Goal: Task Accomplishment & Management: Manage account settings

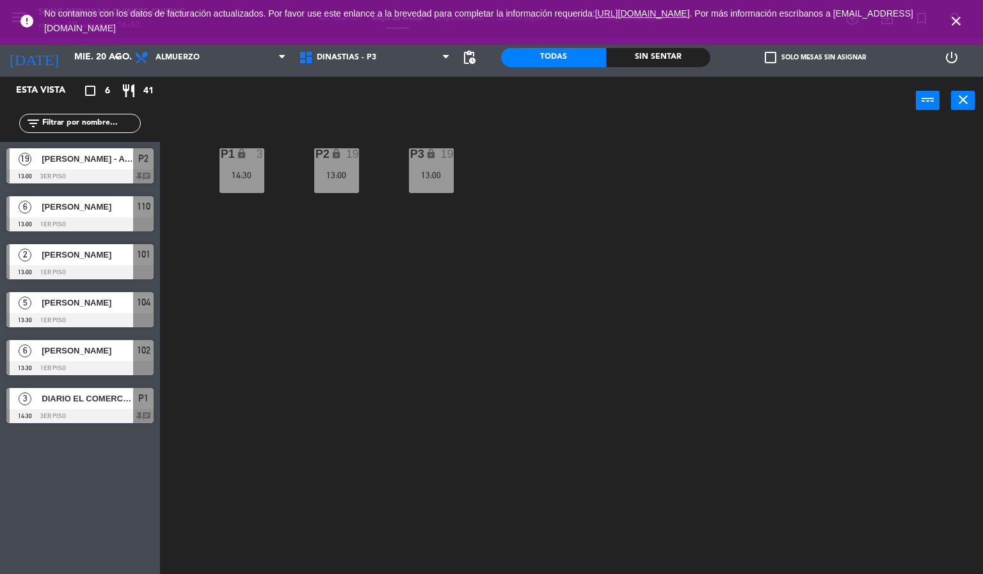
click at [956, 28] on icon "close" at bounding box center [955, 20] width 15 height 15
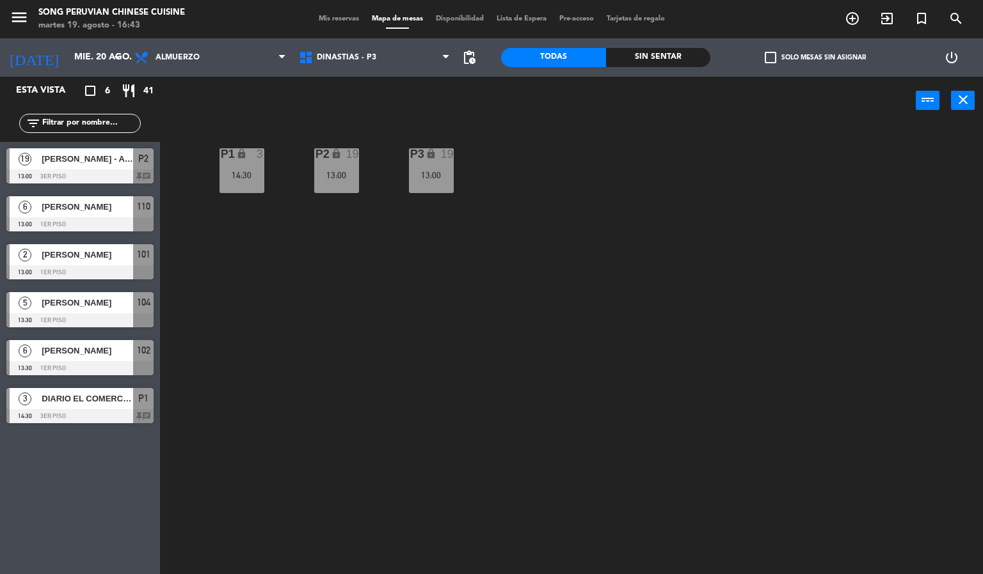
click at [823, 296] on div "P2 lock 19 13:00 P3 lock 19 13:00 P1 lock 3 14:30" at bounding box center [576, 350] width 813 height 450
click at [598, 358] on div "P2 lock 19 13:00 P3 lock 19 13:00 P1 lock 3 14:30" at bounding box center [576, 350] width 813 height 450
click at [279, 60] on icon at bounding box center [282, 57] width 6 height 10
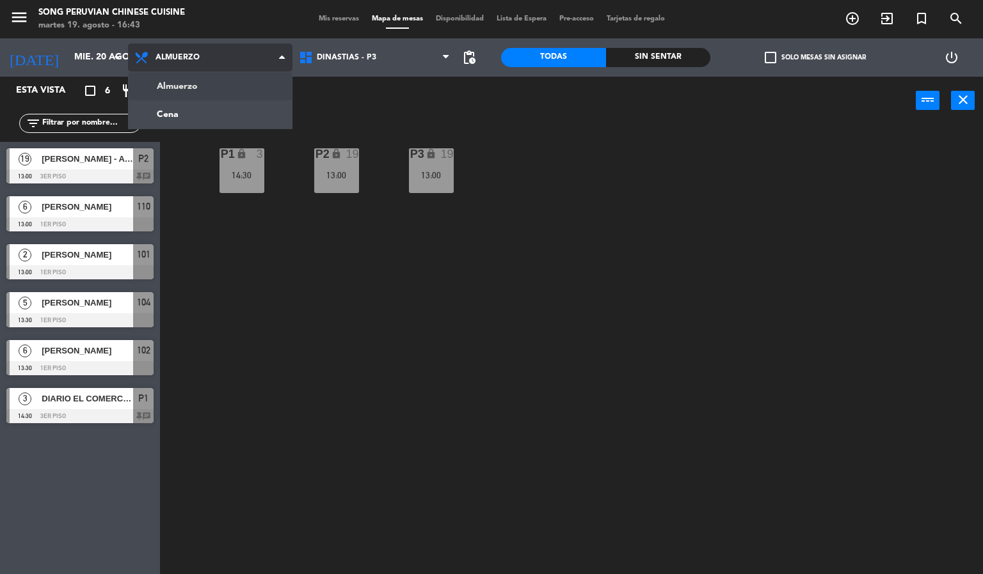
click at [248, 118] on ng-component "menu Song Peruvian Chinese Cuisine martes 19. agosto - 16:43 Mis reservas Mapa …" at bounding box center [491, 287] width 983 height 575
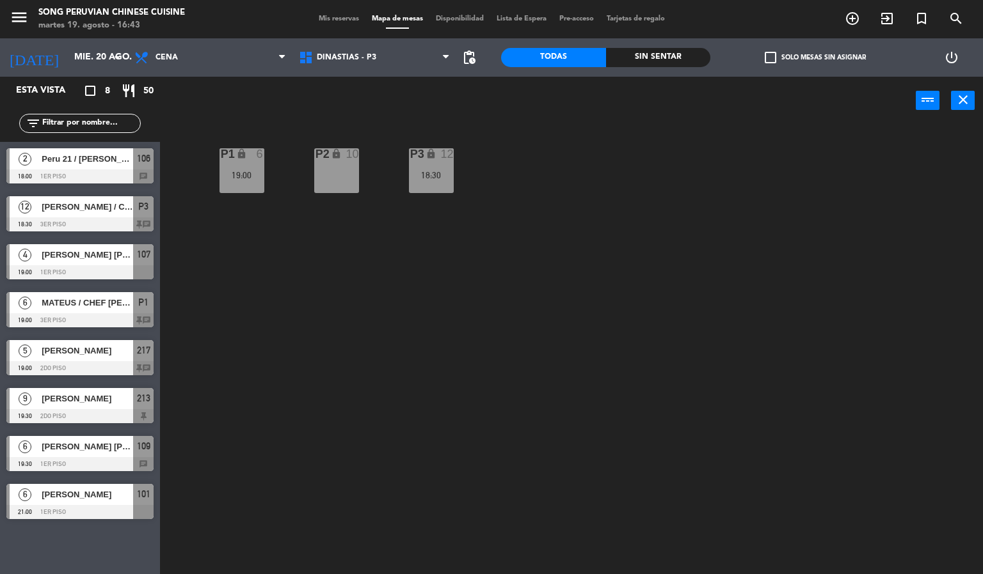
click at [541, 338] on div "P2 lock 10 P3 lock 12 18:30 P1 lock 6 19:00" at bounding box center [576, 350] width 813 height 450
click at [620, 330] on div "P2 lock 10 P3 lock 12 18:30 P1 lock 6 19:00" at bounding box center [576, 350] width 813 height 450
click at [574, 196] on div "P2 lock 10 P3 lock 12 18:30 P1 lock 6 19:00" at bounding box center [576, 350] width 813 height 450
click at [363, 335] on div "P2 lock 10 P3 lock 12 18:30 P1 lock 6 19:00" at bounding box center [576, 350] width 813 height 450
click at [392, 347] on div "P2 lock 10 P3 lock 12 18:30 P1 lock 6 19:00" at bounding box center [576, 350] width 813 height 450
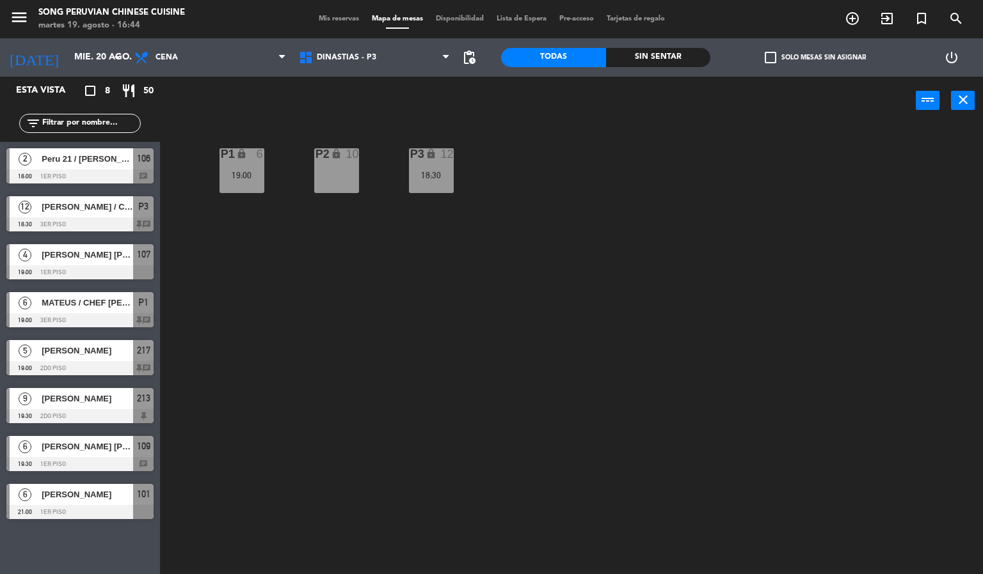
click at [240, 175] on div "19:00" at bounding box center [241, 175] width 45 height 9
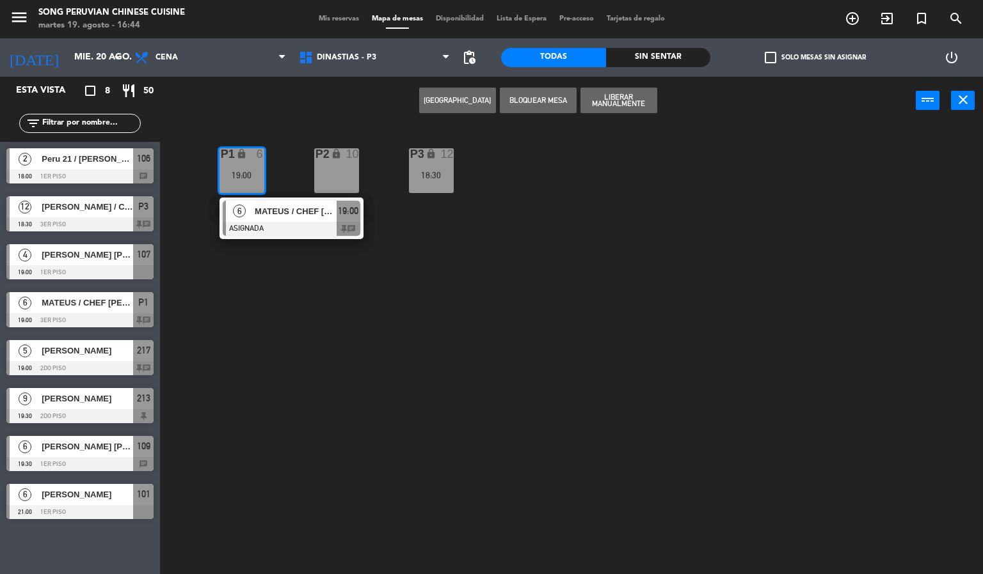
click at [287, 232] on div at bounding box center [292, 229] width 138 height 14
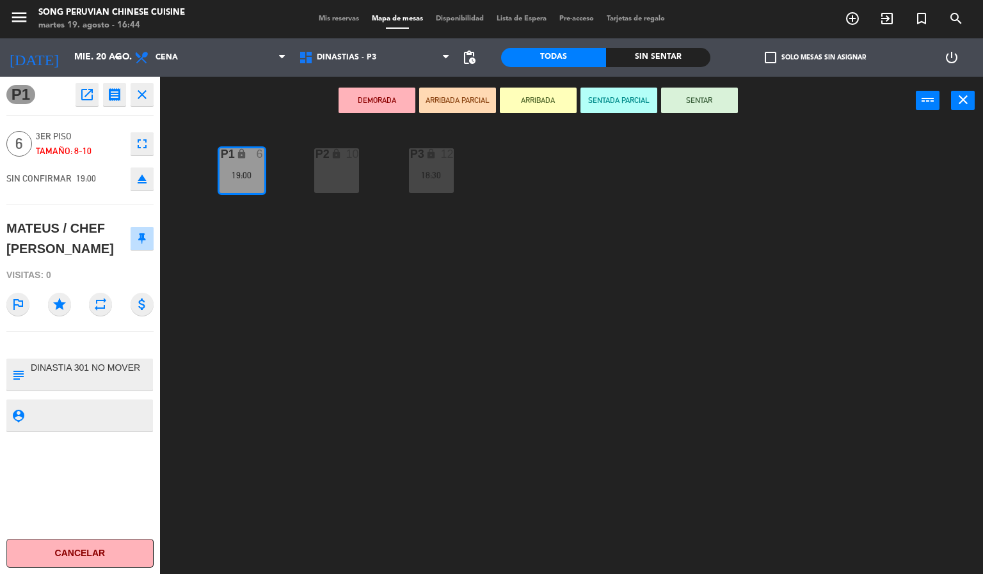
click at [312, 386] on div "P2 lock 10 P3 lock 12 18:30 P1 lock 6 19:00" at bounding box center [576, 350] width 813 height 450
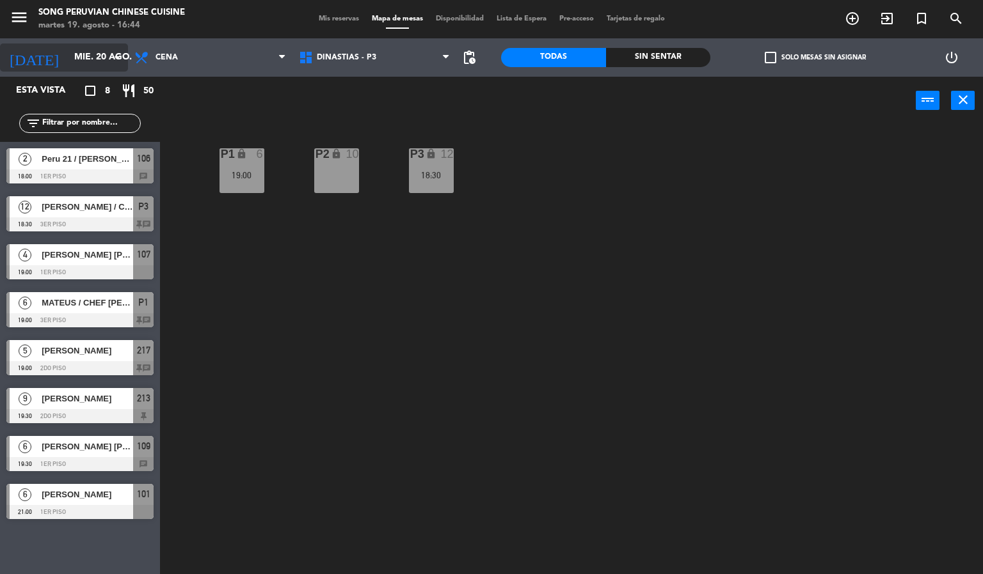
click at [83, 52] on input "mié. 20 ago." at bounding box center [129, 57] width 122 height 23
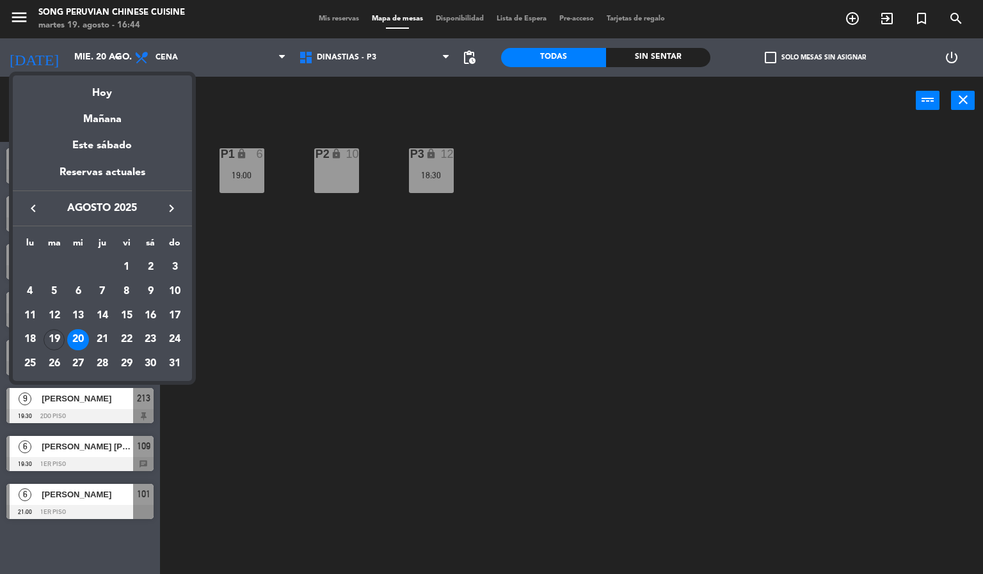
click at [263, 334] on div at bounding box center [491, 287] width 983 height 574
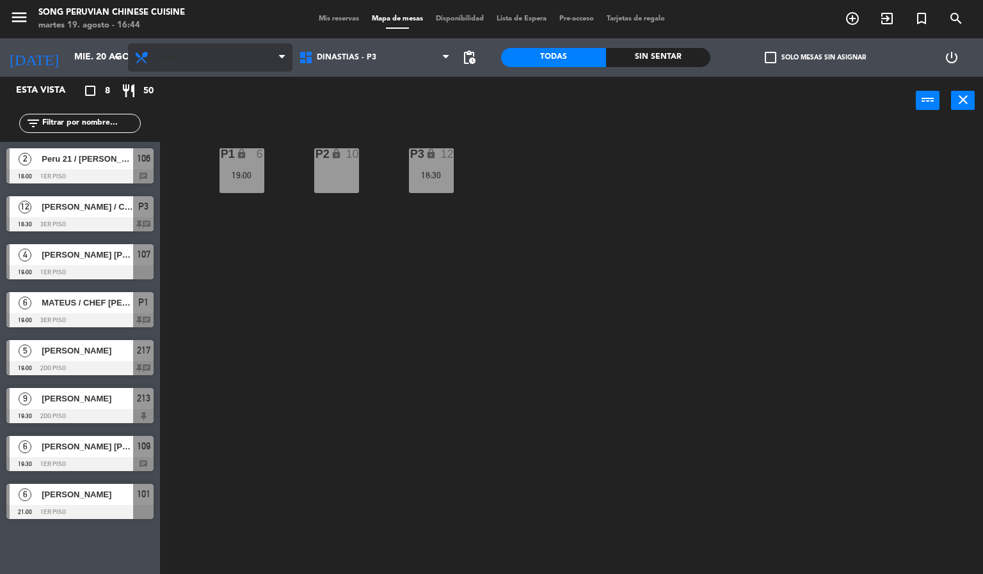
click at [206, 58] on span "Cena" at bounding box center [210, 58] width 164 height 28
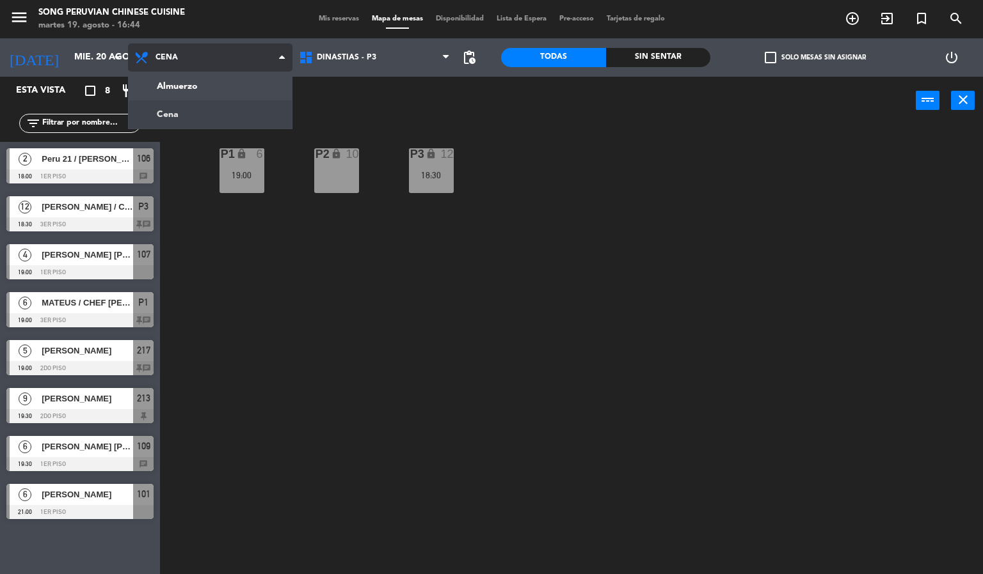
click at [219, 86] on ng-component "menu Song Peruvian Chinese Cuisine [DATE] 19. agosto - 16:44 Mis reservas Mapa …" at bounding box center [491, 287] width 983 height 575
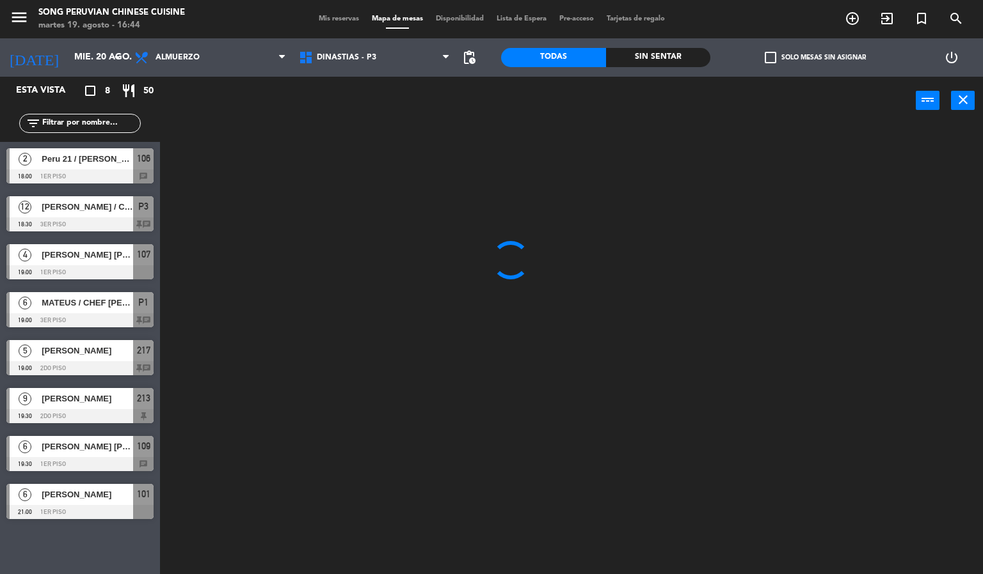
click at [359, 325] on div at bounding box center [576, 350] width 813 height 450
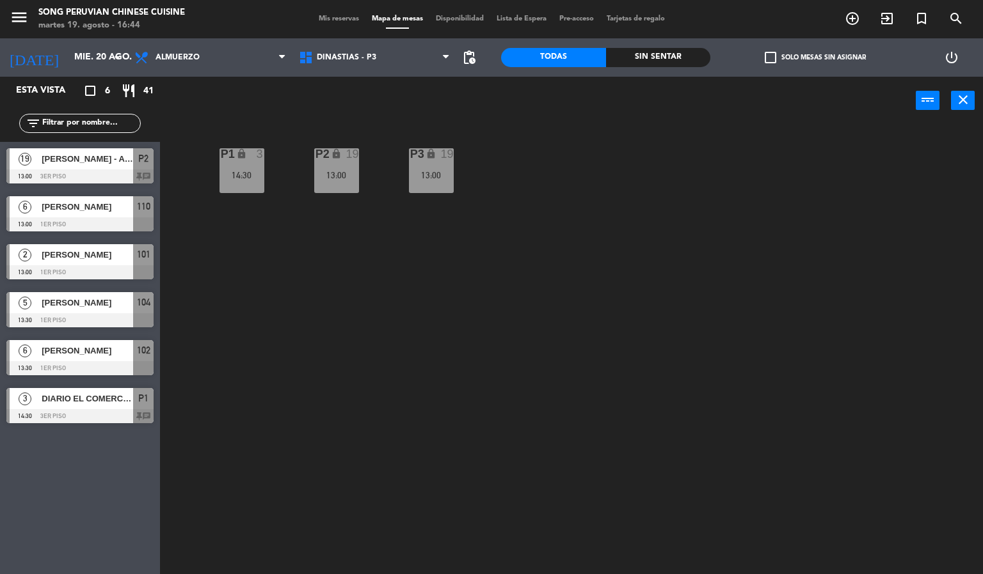
click at [317, 327] on div "P2 lock 19 13:00 P3 lock 19 13:00 P1 lock 3 14:30" at bounding box center [576, 350] width 813 height 450
click at [241, 175] on div "14:30" at bounding box center [241, 175] width 45 height 9
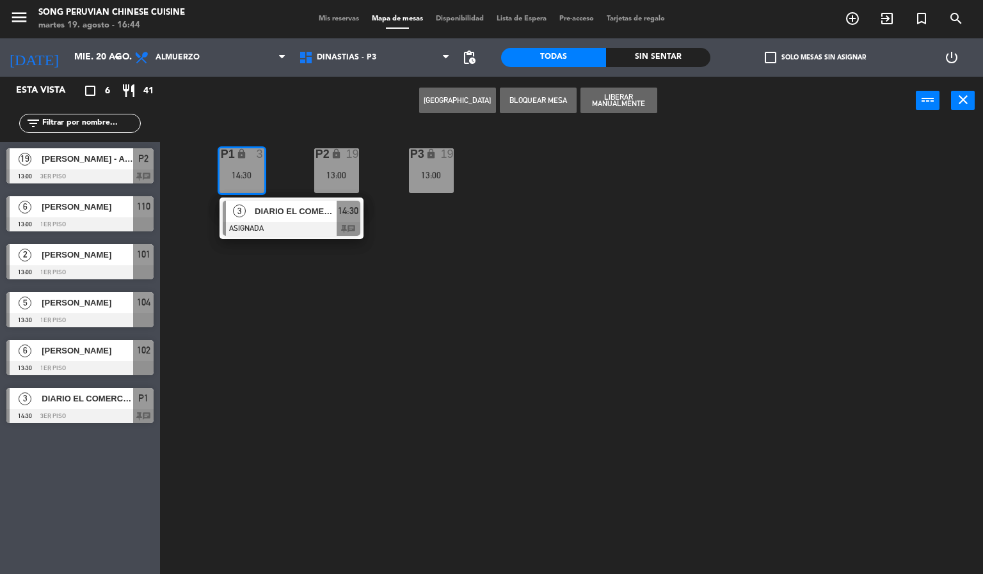
click at [305, 229] on div at bounding box center [292, 229] width 138 height 14
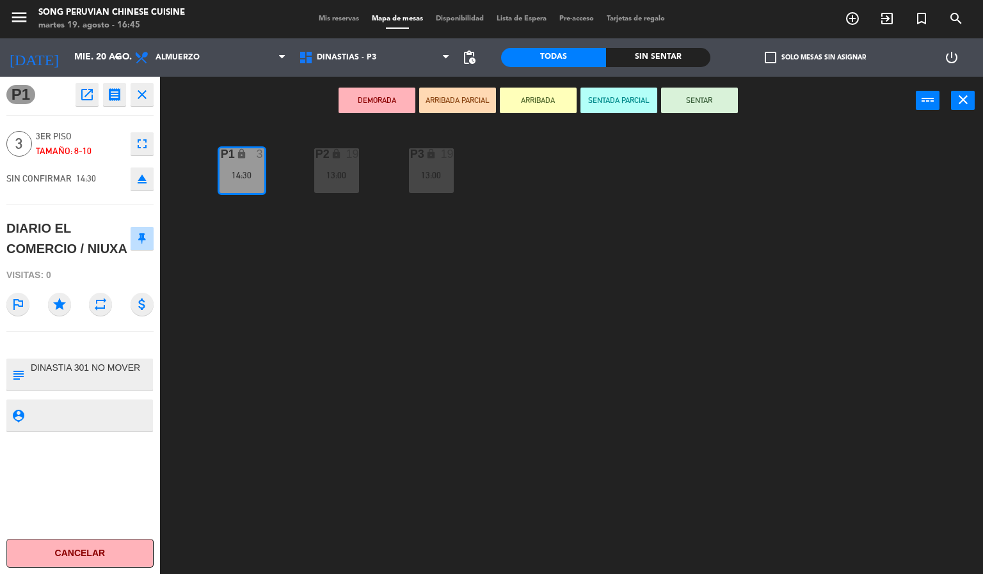
click at [265, 382] on div "P2 lock 19 13:00 P3 lock 19 13:00 P1 lock 3 14:30" at bounding box center [576, 350] width 813 height 450
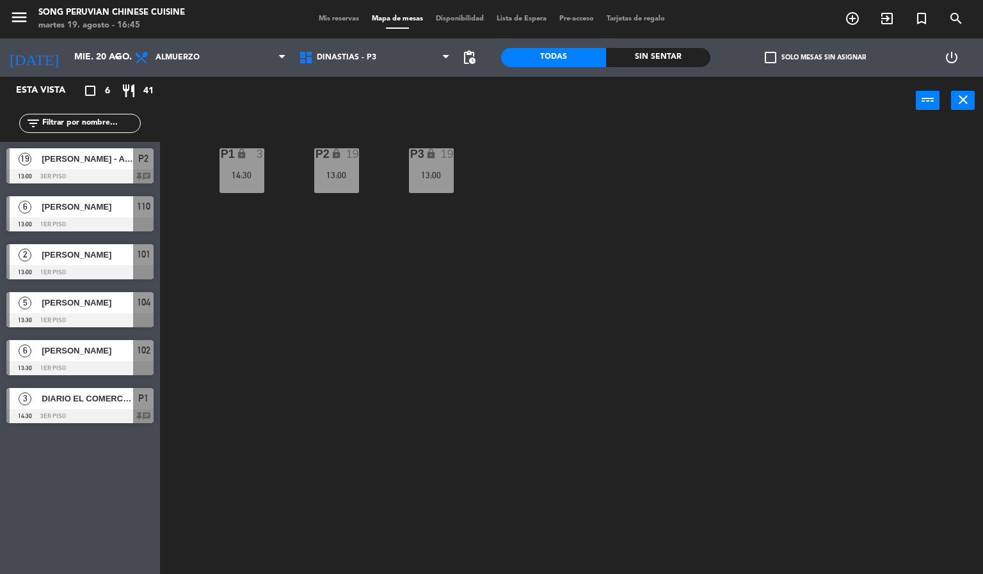
click at [301, 302] on div "P2 lock 19 13:00 P3 lock 19 13:00 P1 lock 3 14:30" at bounding box center [576, 350] width 813 height 450
click at [242, 154] on icon "lock" at bounding box center [241, 153] width 11 height 11
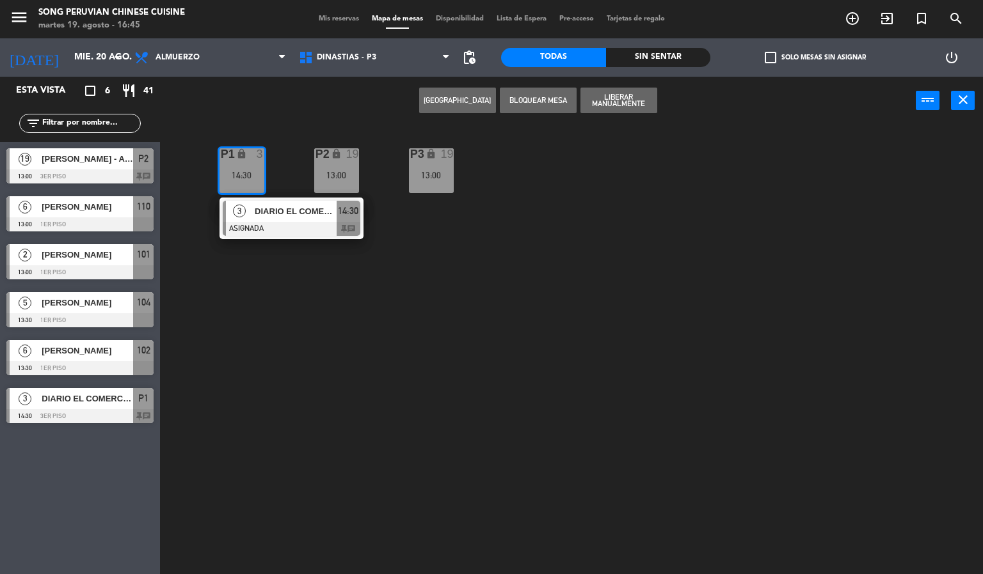
click at [292, 211] on span "DIARIO EL COMERCIO / NIUXA" at bounding box center [296, 211] width 82 height 13
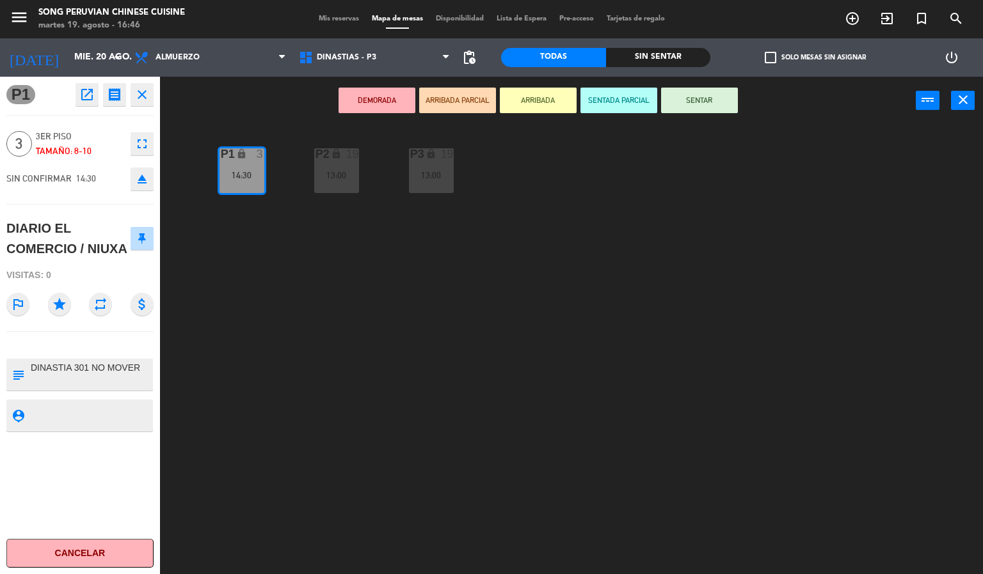
click at [421, 154] on div "lock" at bounding box center [430, 154] width 21 height 12
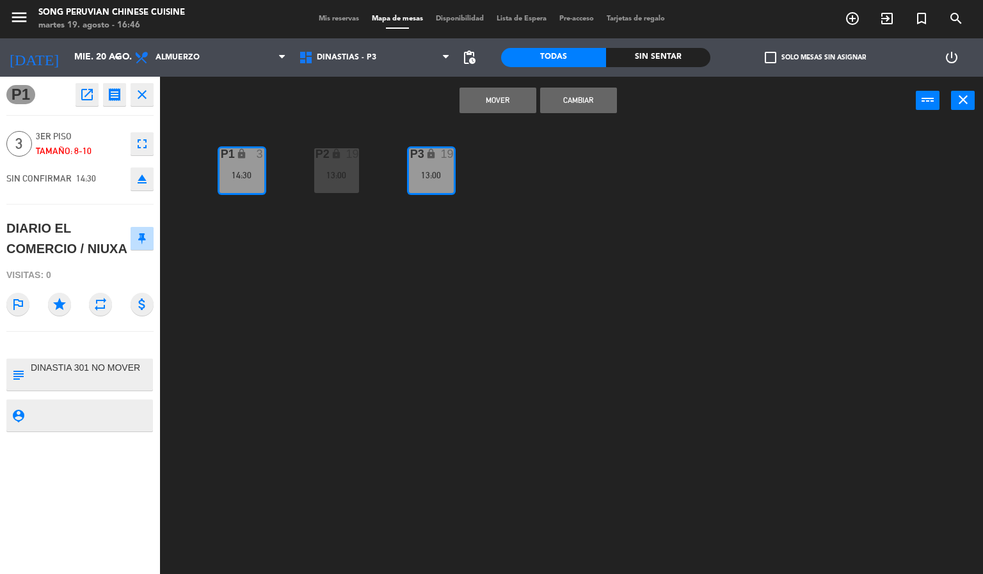
click at [370, 434] on div "P2 lock 19 13:00 P3 lock 19 13:00 P1 lock 3 14:30" at bounding box center [576, 350] width 813 height 450
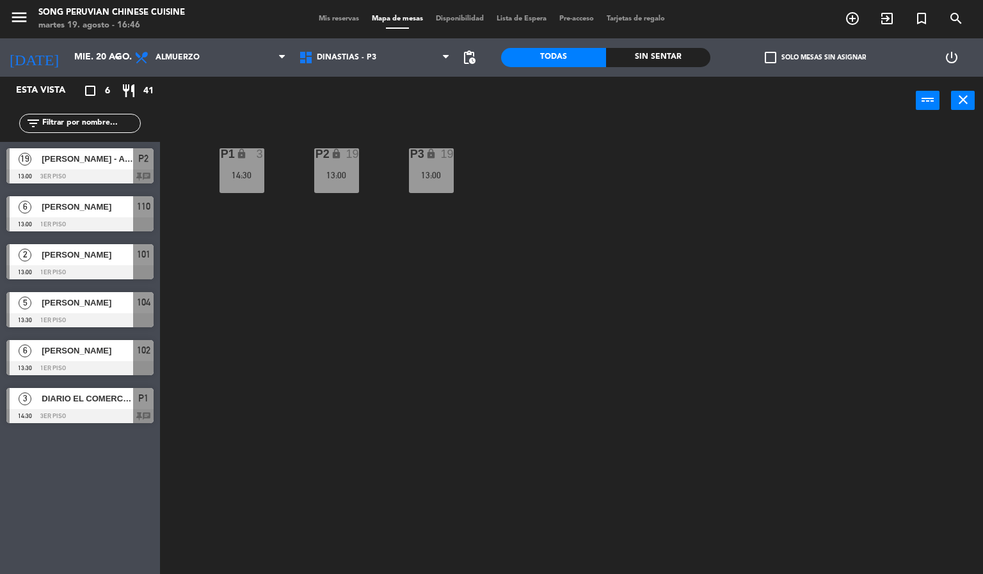
click at [448, 155] on div "19" at bounding box center [447, 154] width 13 height 12
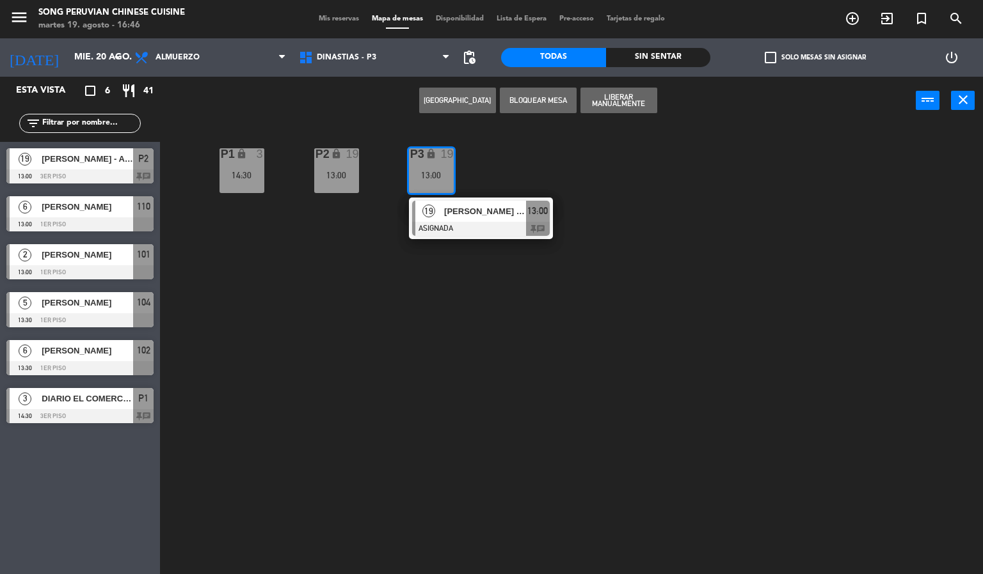
click at [497, 207] on span "[PERSON_NAME] - Asociación Automotriz del Perú" at bounding box center [485, 211] width 82 height 13
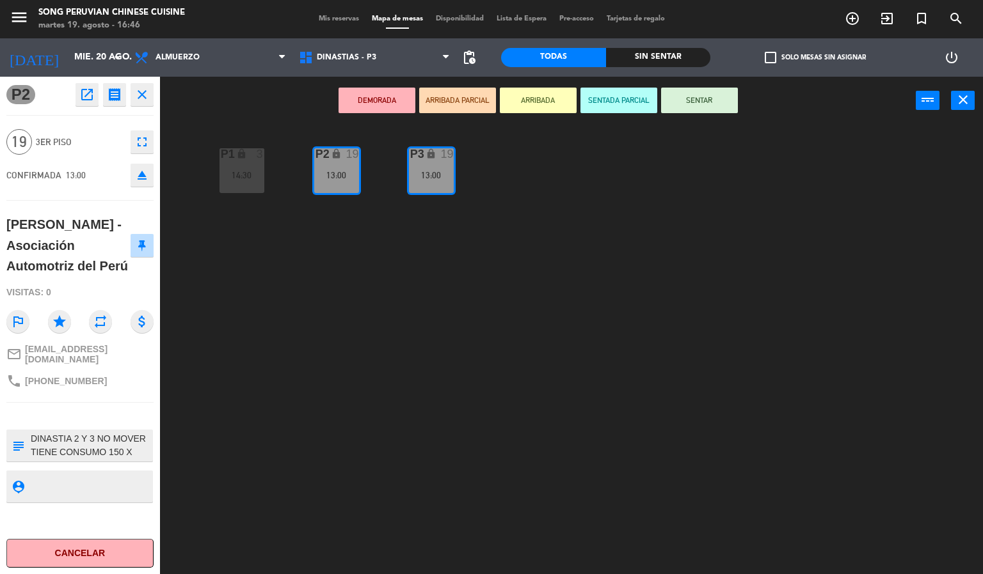
click at [423, 371] on div "P2 lock 19 13:00 P3 lock 19 13:00 P1 lock 3 14:30" at bounding box center [576, 350] width 813 height 450
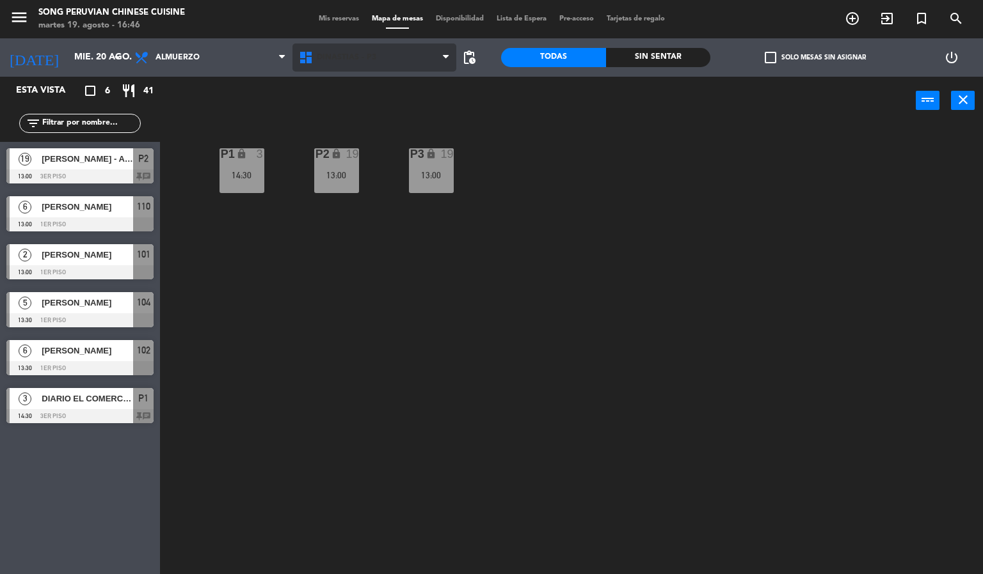
click at [349, 56] on span "DINASTIAS - P3" at bounding box center [346, 57] width 59 height 9
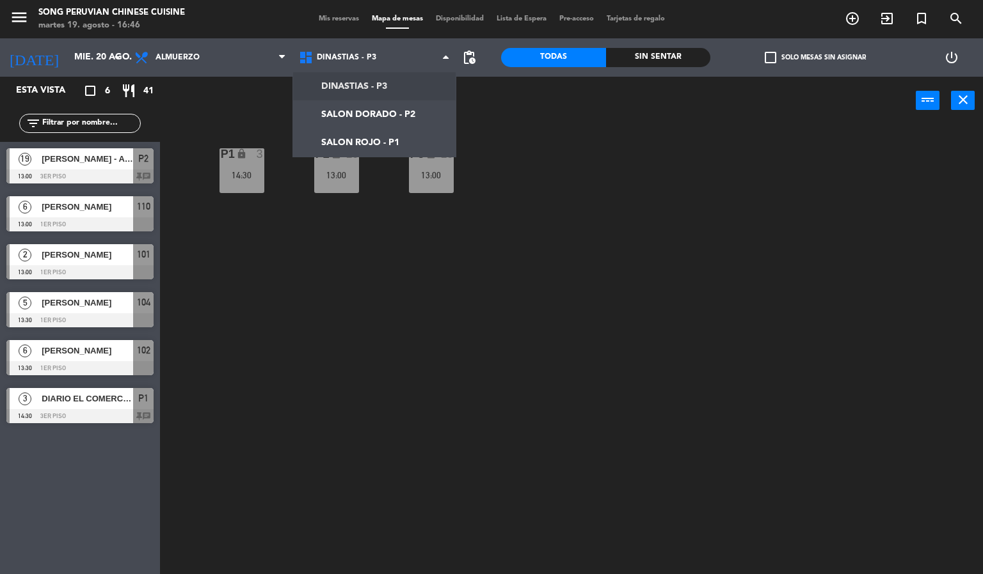
click at [445, 421] on div "P2 lock 19 13:00 P3 lock 19 13:00 P1 lock 3 14:30" at bounding box center [576, 350] width 813 height 450
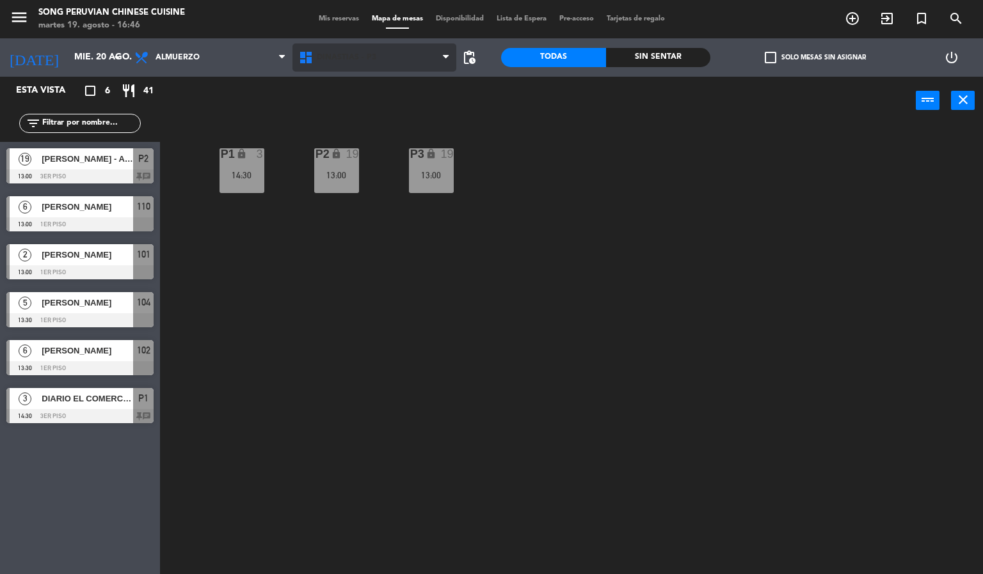
click at [360, 56] on span "DINASTIAS - P3" at bounding box center [346, 57] width 59 height 9
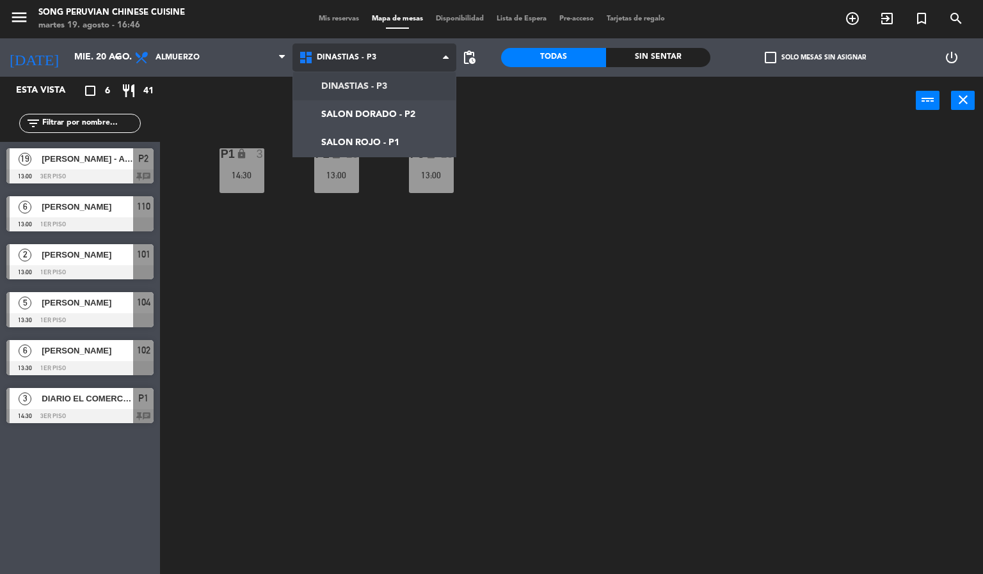
click at [396, 113] on ng-component "menu Song Peruvian Chinese Cuisine martes 19. agosto - 16:46 Mis reservas Mapa …" at bounding box center [491, 287] width 983 height 575
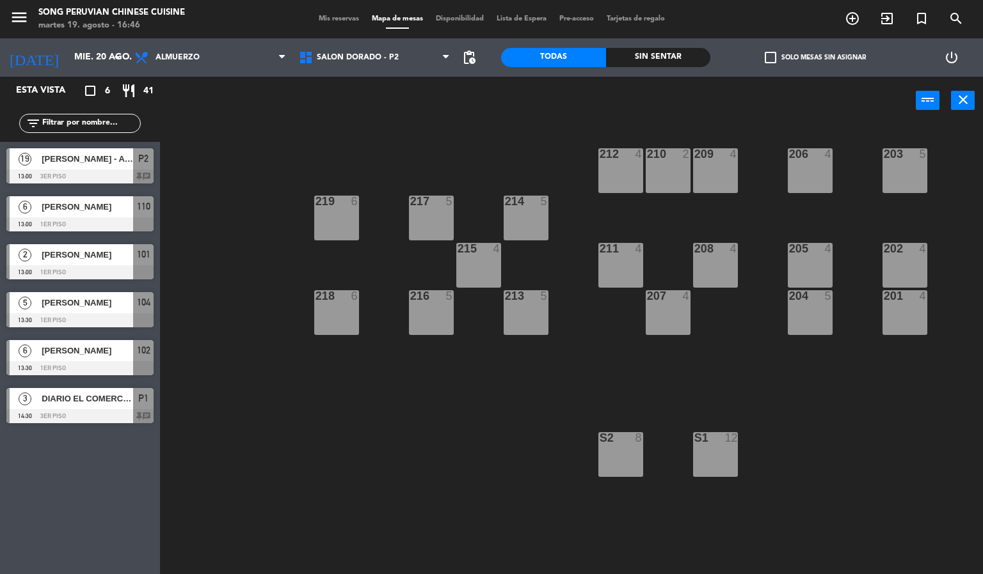
click at [106, 413] on div at bounding box center [79, 416] width 147 height 14
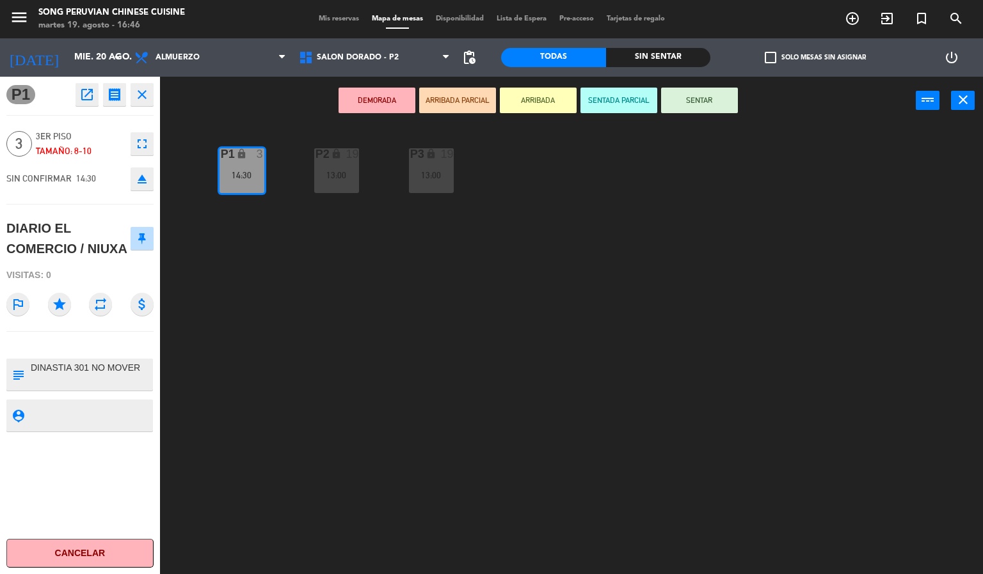
click at [306, 495] on div "P2 lock 19 13:00 P3 lock 19 13:00 P1 lock 3 14:30" at bounding box center [576, 350] width 813 height 450
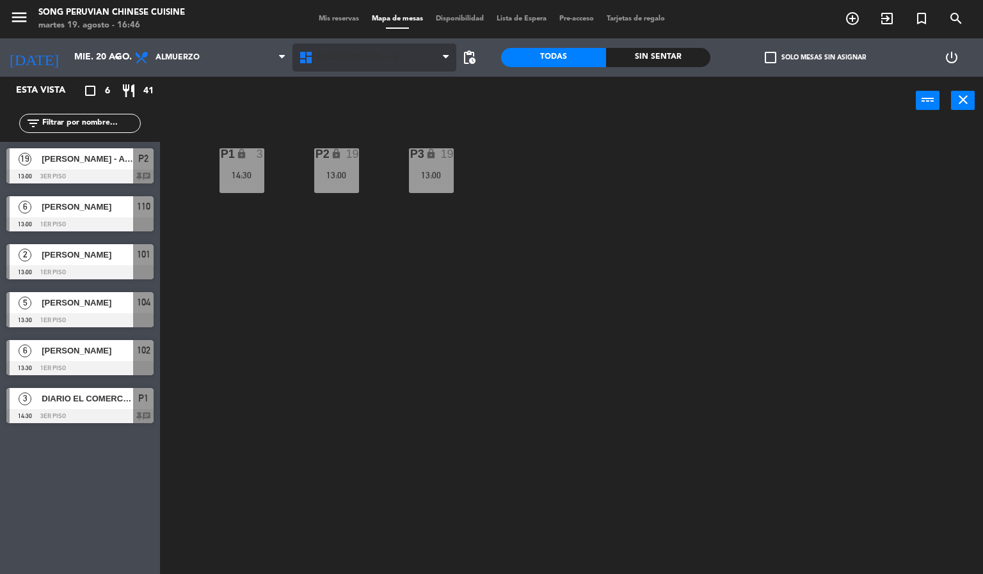
click at [367, 56] on span "SALON DORADO - P2" at bounding box center [358, 57] width 82 height 9
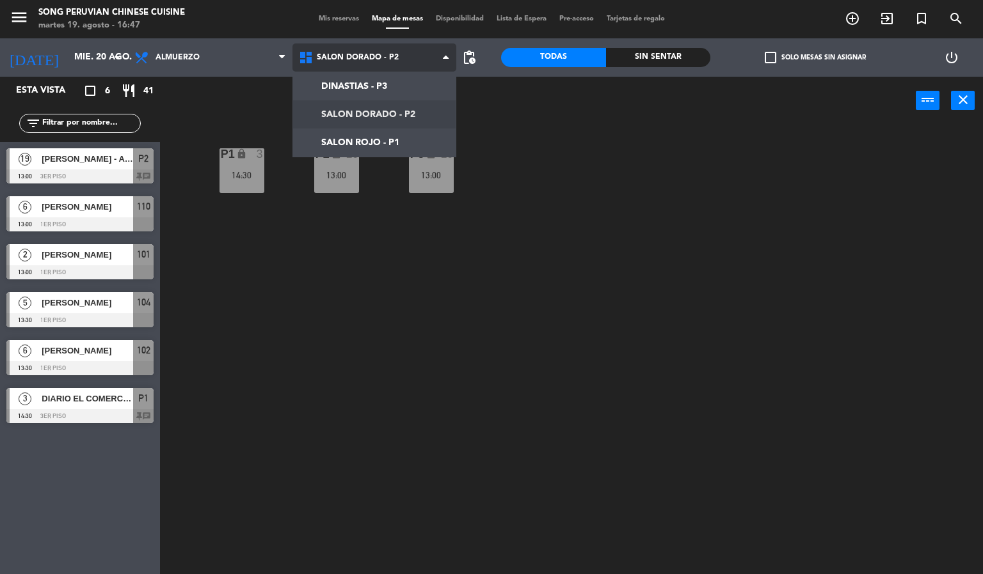
click at [390, 109] on ng-component "menu Song Peruvian Chinese Cuisine [DATE] 19. agosto - 16:47 Mis reservas Mapa …" at bounding box center [491, 287] width 983 height 575
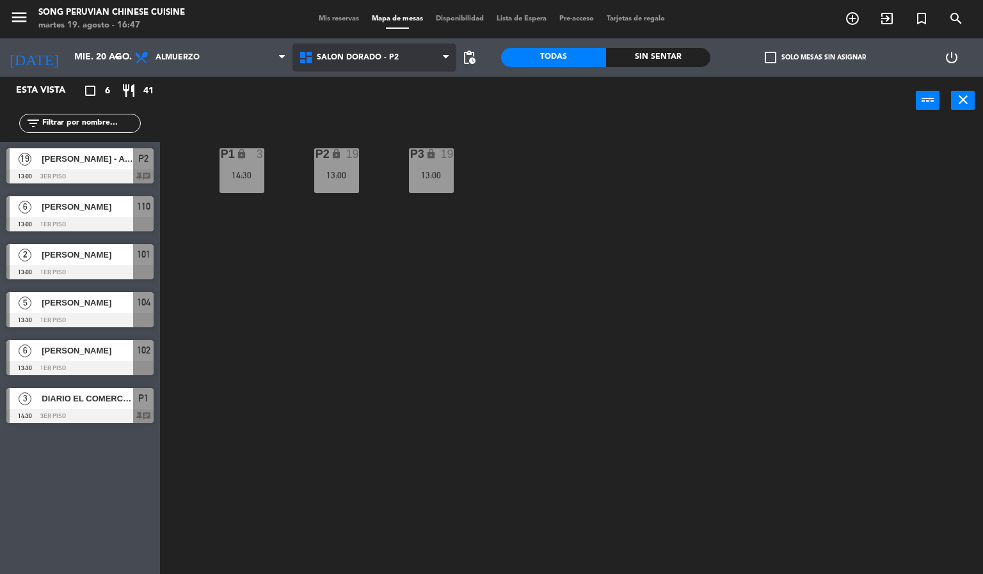
click at [403, 50] on span "SALON DORADO - P2" at bounding box center [374, 58] width 164 height 28
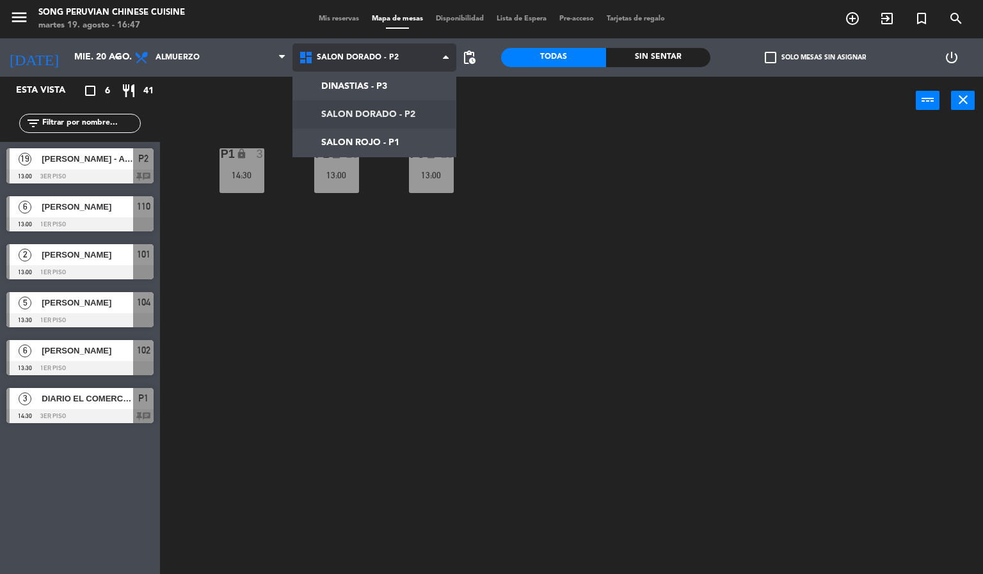
click at [398, 142] on ng-component "menu Song Peruvian Chinese Cuisine [DATE] 19. agosto - 16:47 Mis reservas Mapa …" at bounding box center [491, 287] width 983 height 575
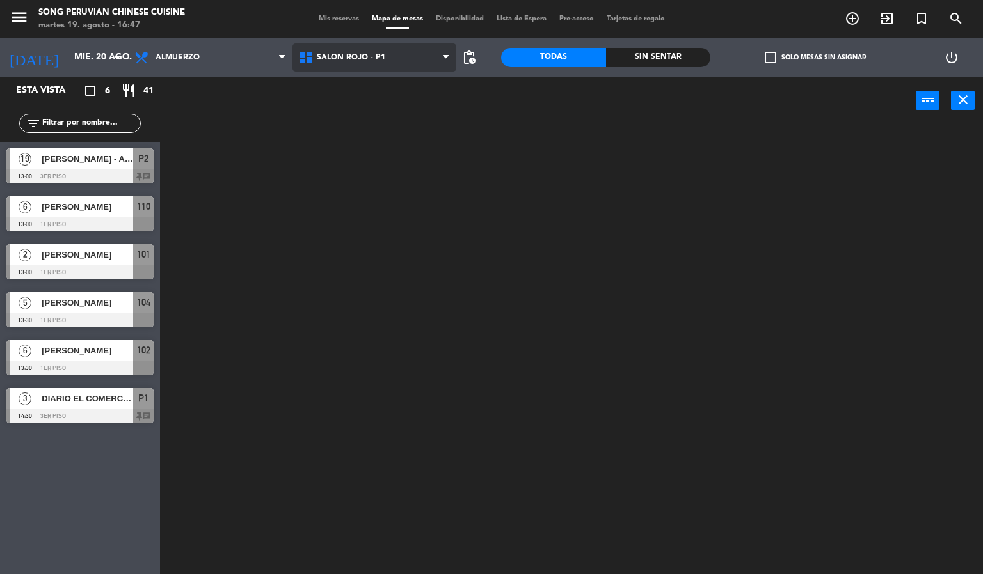
click at [416, 52] on span "SALON ROJO - P1" at bounding box center [374, 58] width 164 height 28
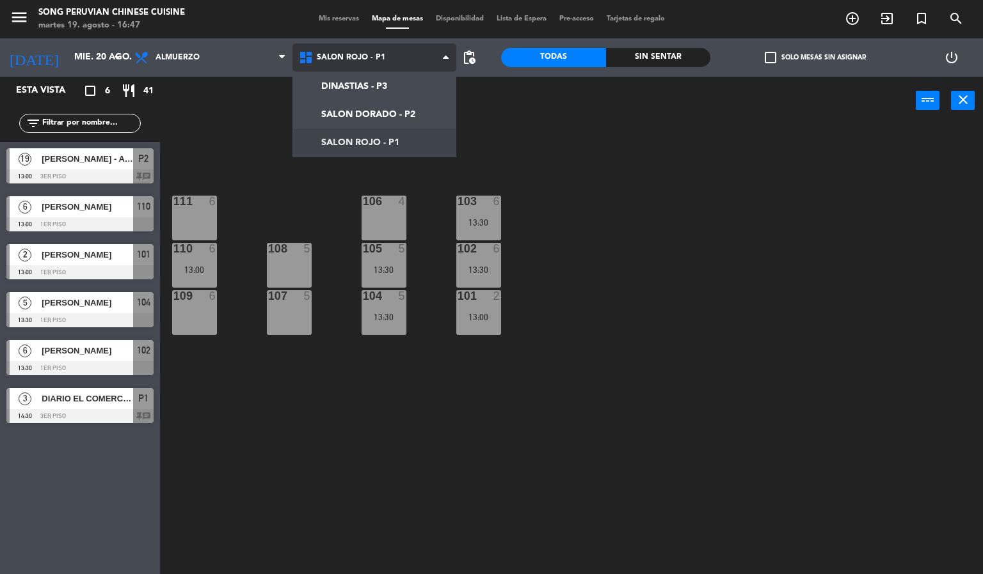
click at [400, 114] on ng-component "menu Song Peruvian Chinese Cuisine martes 19. agosto - 16:47 Mis reservas Mapa …" at bounding box center [491, 287] width 983 height 575
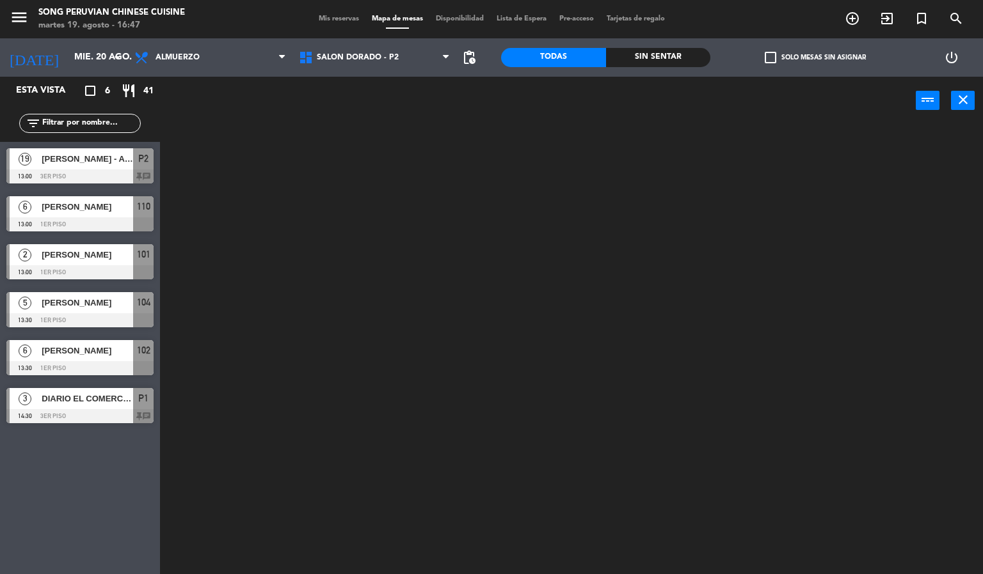
click at [300, 482] on div at bounding box center [576, 350] width 813 height 450
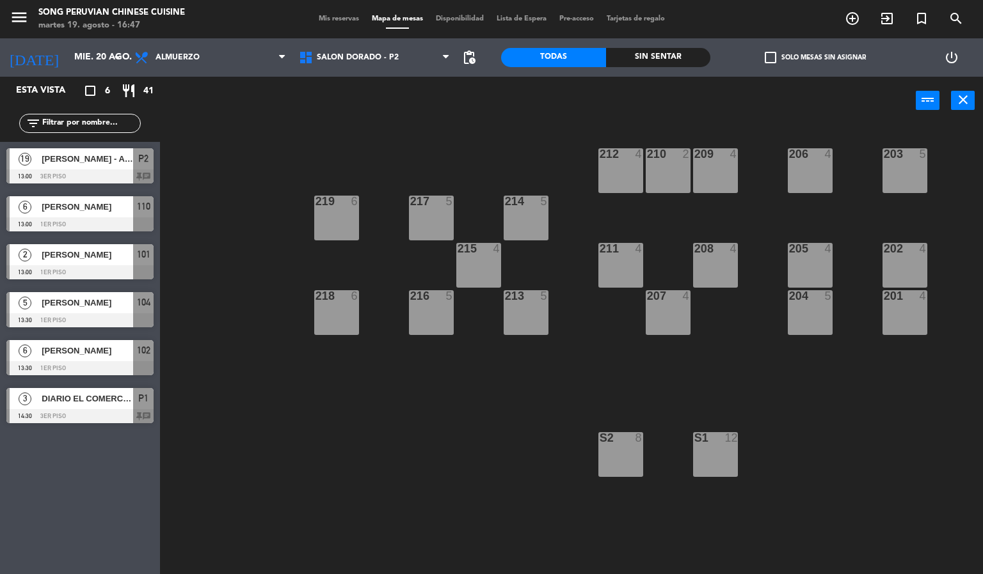
click at [722, 473] on div "S1 12" at bounding box center [715, 454] width 45 height 45
click at [718, 475] on div "S1 12" at bounding box center [715, 454] width 45 height 45
click at [102, 225] on div at bounding box center [79, 225] width 147 height 14
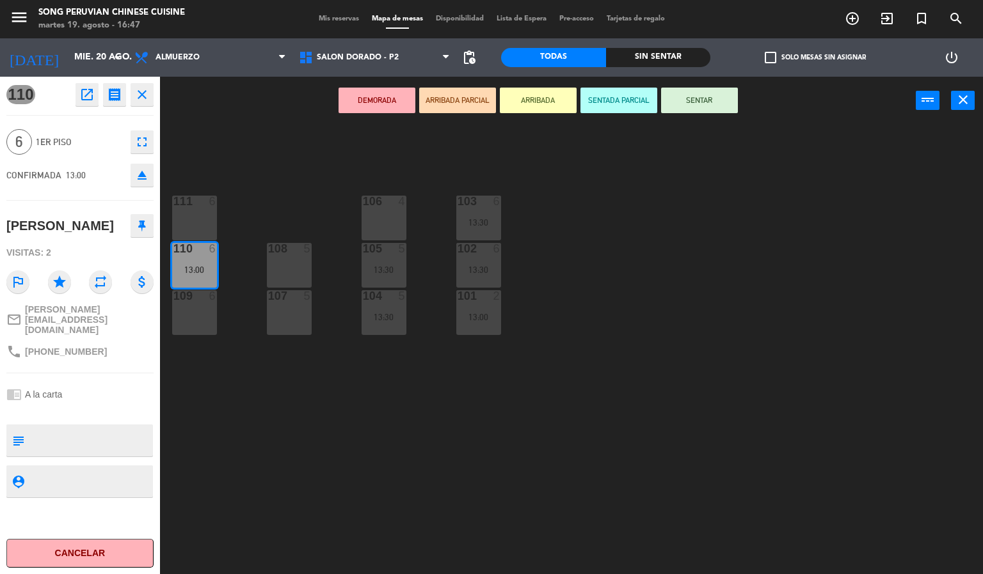
click at [269, 468] on div "103 6 13:30 106 4 111 6 102 6 13:30 105 5 13:30 108 5 110 6 13:00 101 2 13:00 1…" at bounding box center [576, 350] width 813 height 450
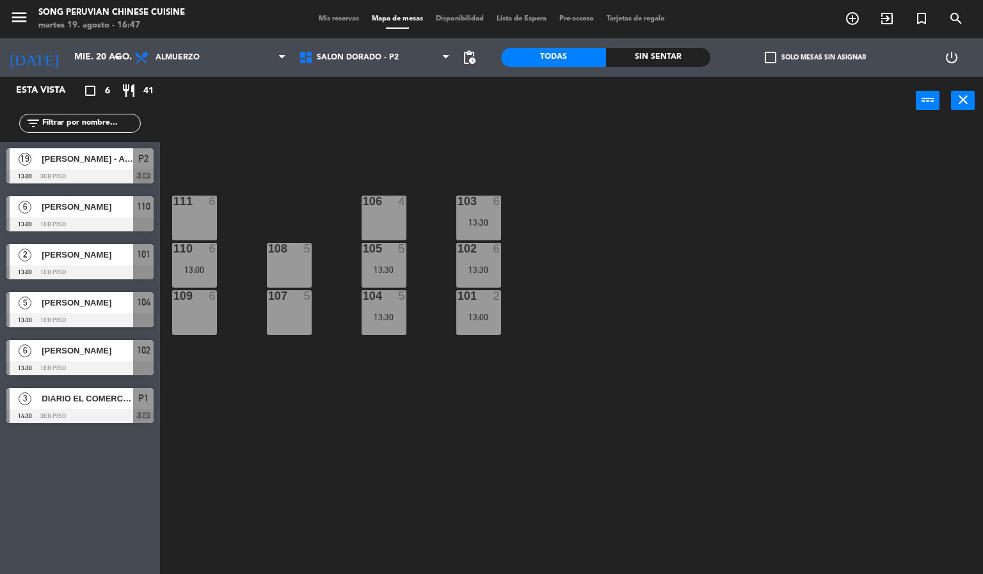
click at [75, 267] on div at bounding box center [79, 272] width 147 height 14
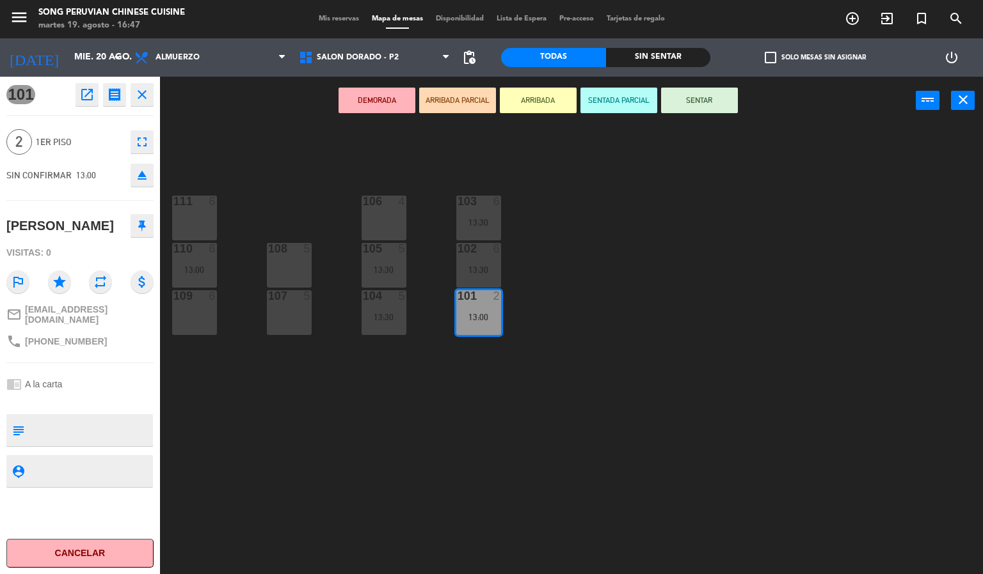
click at [254, 461] on div "103 6 13:30 106 4 111 6 102 6 13:30 105 5 13:30 108 5 110 6 13:00 101 2 13:00 1…" at bounding box center [576, 350] width 813 height 450
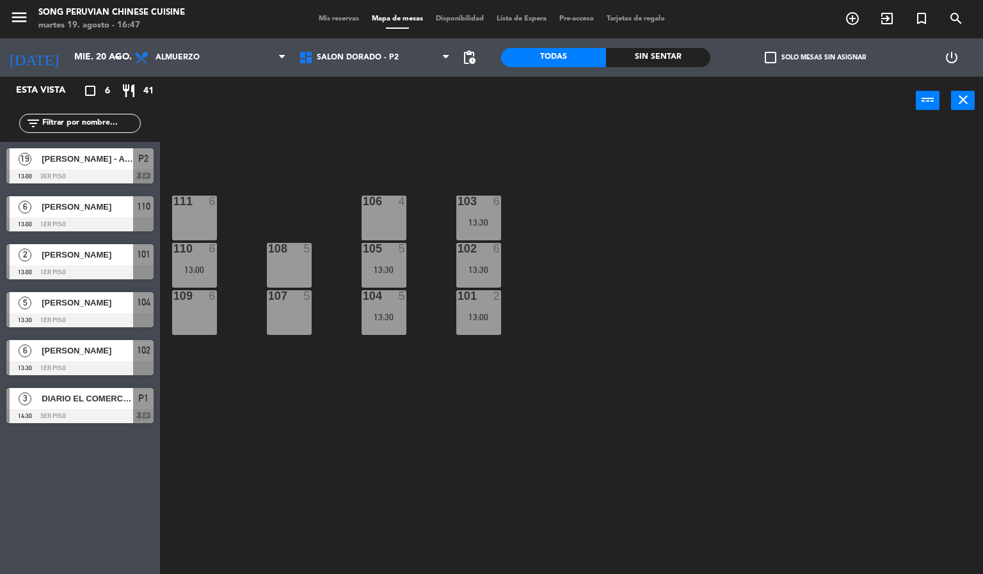
click at [83, 323] on div at bounding box center [79, 320] width 147 height 14
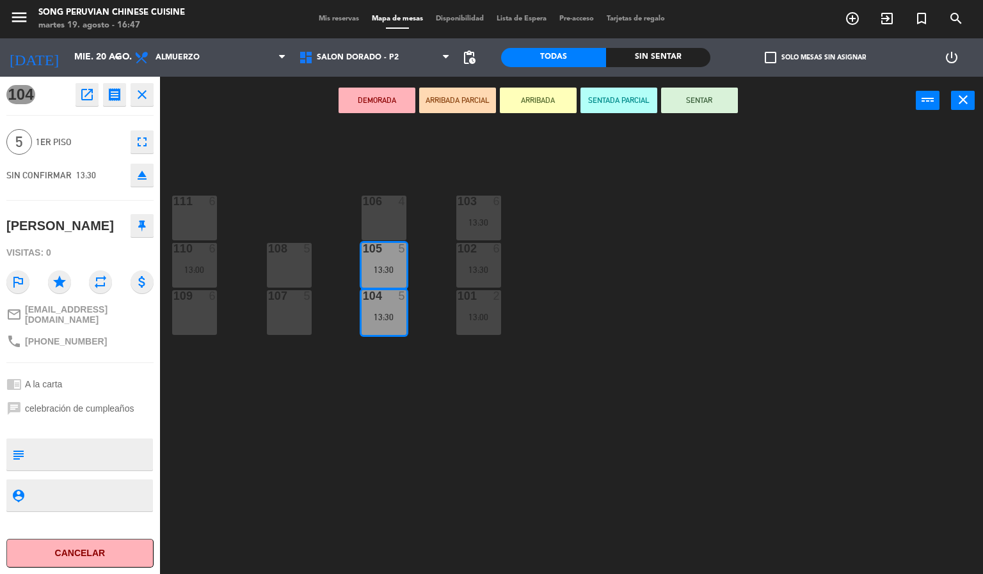
click at [283, 472] on div "103 6 13:30 106 4 111 6 102 6 13:30 105 5 13:30 108 5 110 6 13:00 101 2 13:00 1…" at bounding box center [576, 350] width 813 height 450
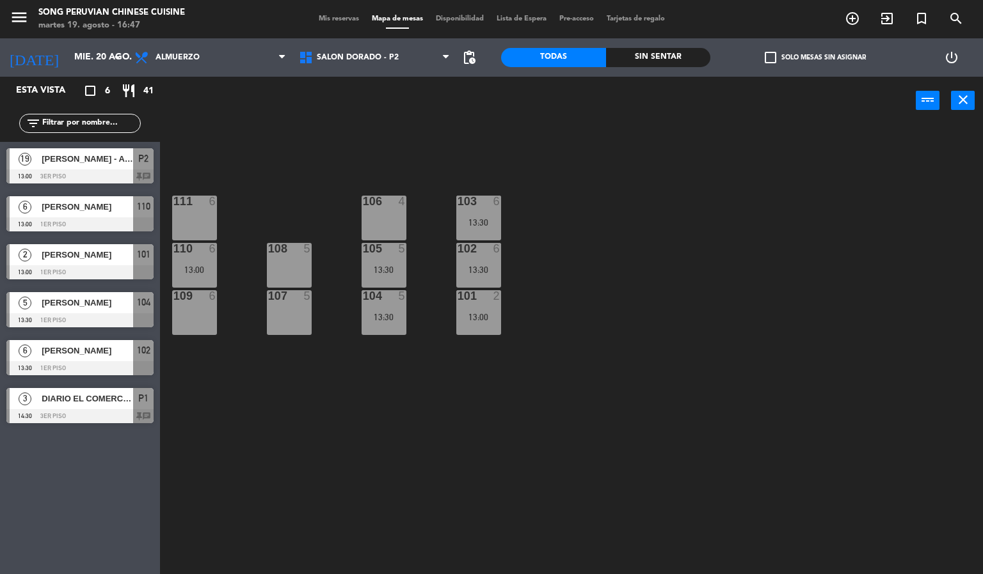
click at [81, 310] on span "[PERSON_NAME]" at bounding box center [87, 302] width 91 height 13
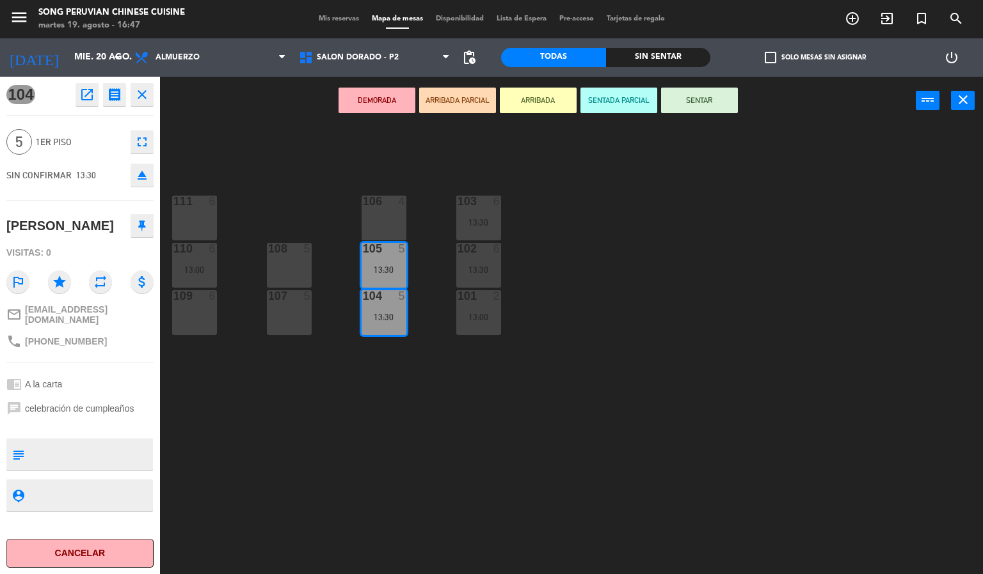
click at [280, 463] on div "103 6 13:30 106 4 111 6 102 6 13:30 105 5 13:30 108 5 110 6 13:00 101 2 13:00 1…" at bounding box center [576, 350] width 813 height 450
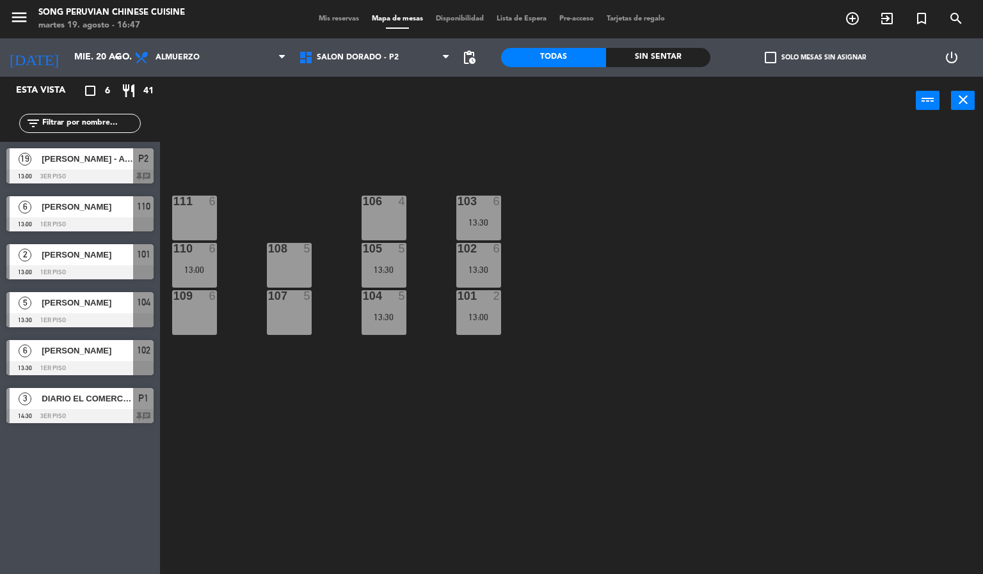
click at [98, 354] on span "[PERSON_NAME]" at bounding box center [87, 350] width 91 height 13
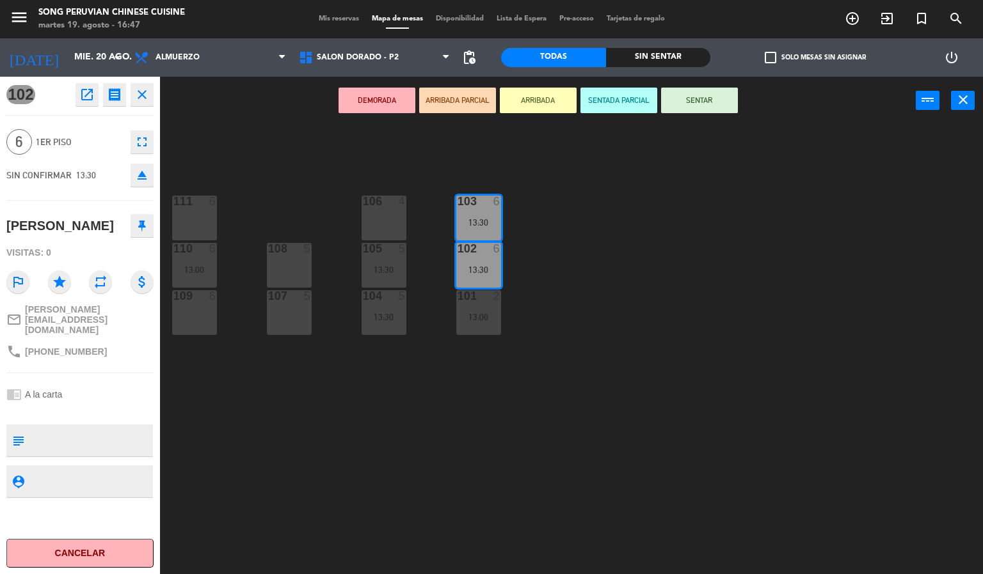
click at [264, 470] on div "103 6 13:30 106 4 111 6 102 6 13:30 105 5 13:30 108 5 110 6 13:00 101 2 13:00 1…" at bounding box center [576, 350] width 813 height 450
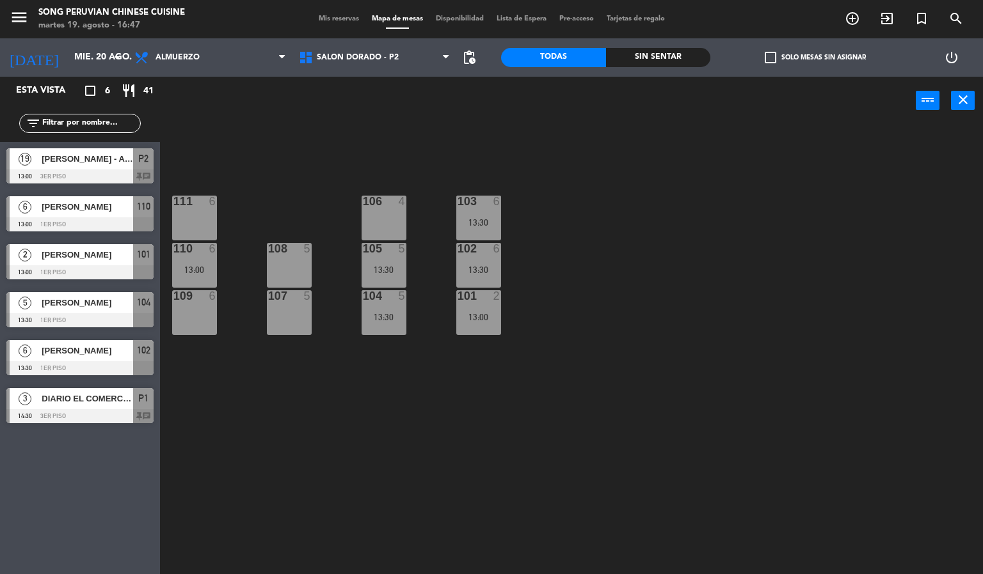
click at [83, 399] on span "DIARIO EL COMERCIO / NIUXA" at bounding box center [87, 398] width 91 height 13
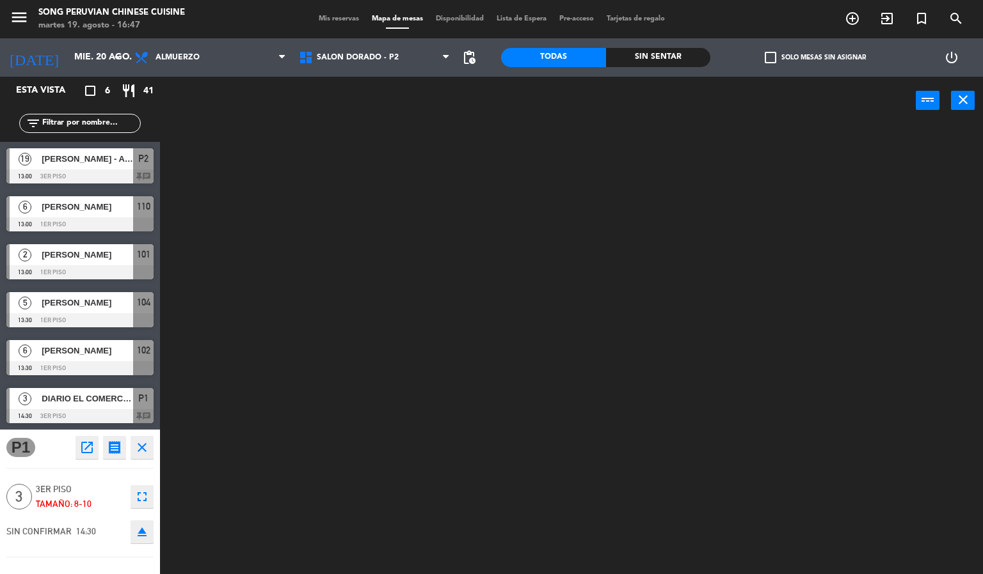
click at [294, 438] on div at bounding box center [576, 350] width 813 height 450
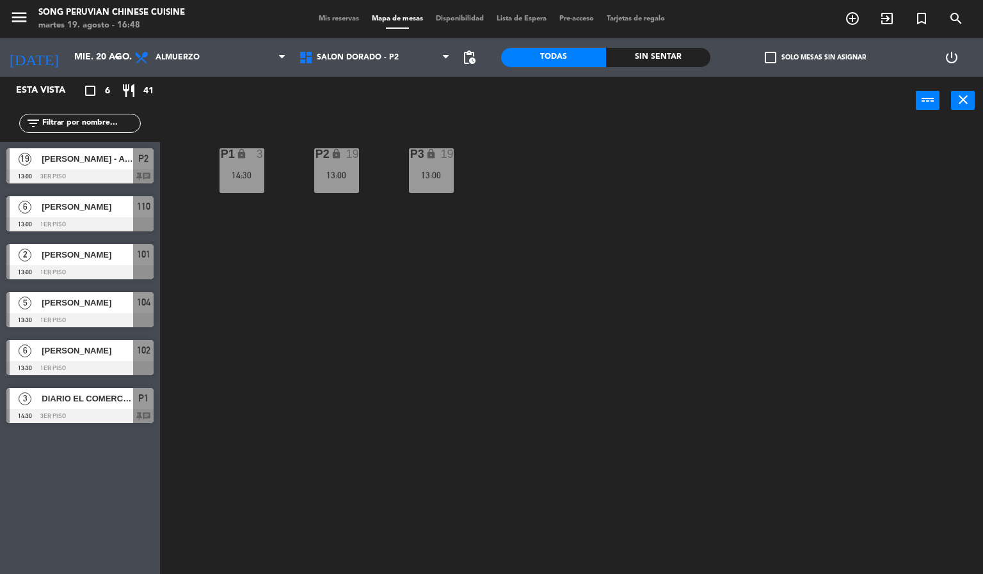
click at [363, 453] on div "P2 lock 19 13:00 P3 lock 19 13:00 P1 lock 3 14:30" at bounding box center [576, 350] width 813 height 450
click at [242, 154] on icon "lock" at bounding box center [241, 153] width 11 height 11
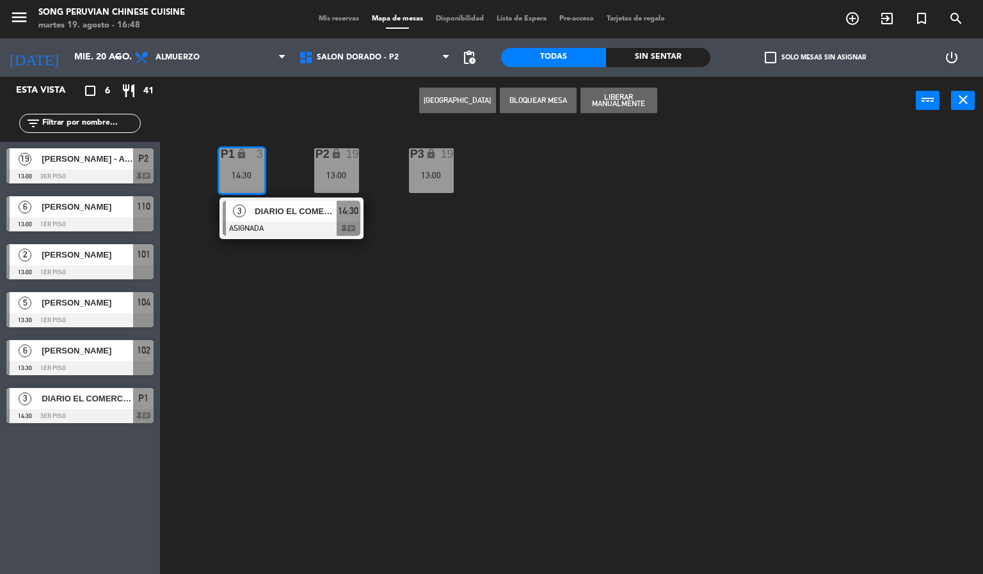
click at [271, 367] on div "P2 lock 19 13:00 P3 lock 19 13:00 P1 lock 3 14:30 3 DIARIO EL COMERCIO / NIUXA …" at bounding box center [576, 350] width 813 height 450
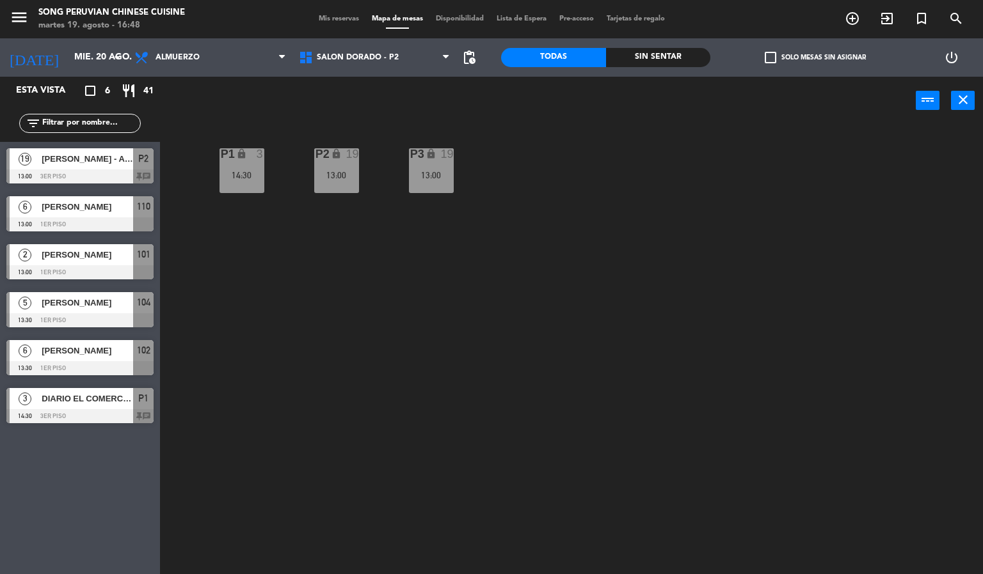
click at [273, 313] on div "P2 lock 19 13:00 P3 lock 19 13:00 P1 lock 3 14:30" at bounding box center [576, 350] width 813 height 450
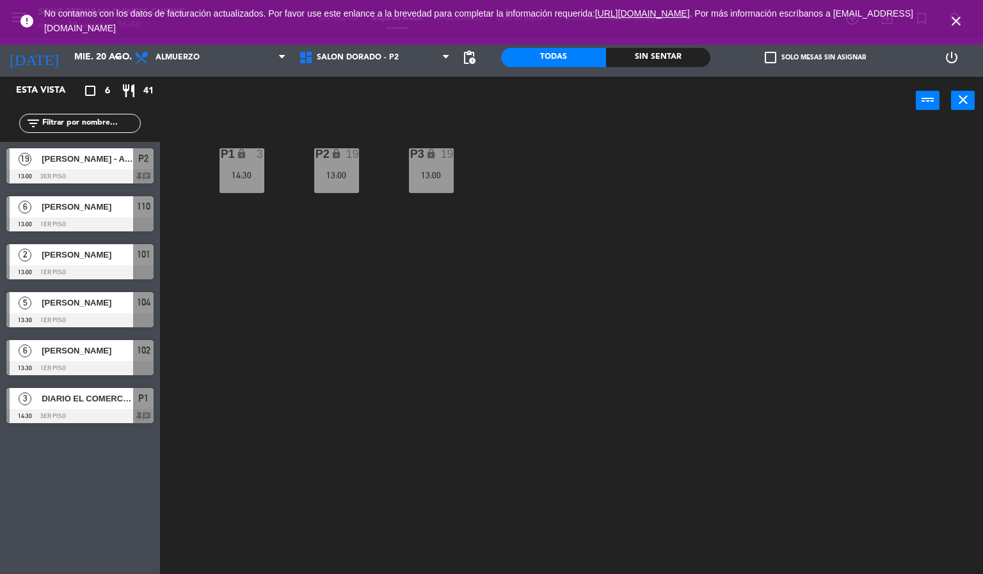
click at [958, 26] on icon "close" at bounding box center [955, 20] width 15 height 15
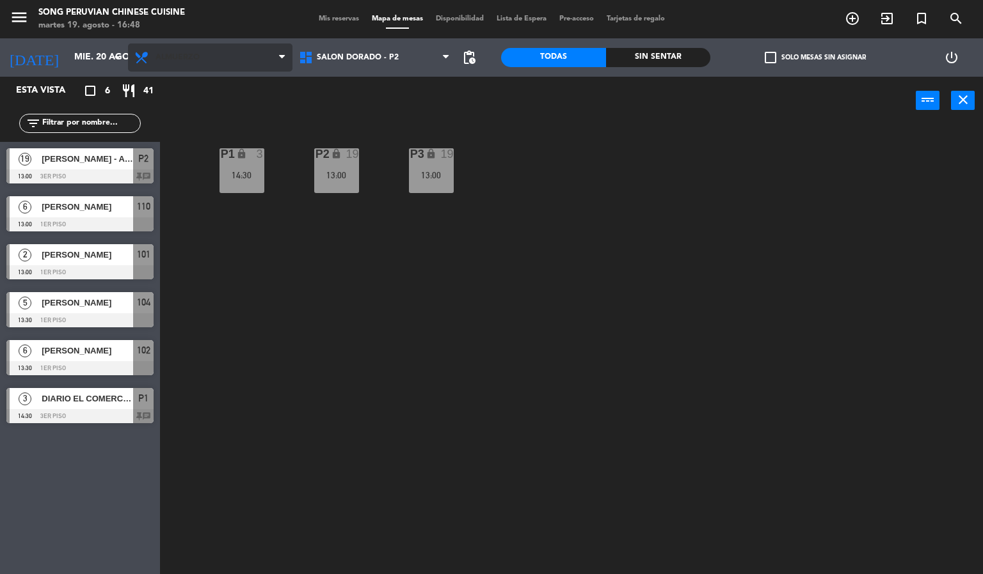
click at [180, 56] on span "Almuerzo" at bounding box center [177, 57] width 44 height 9
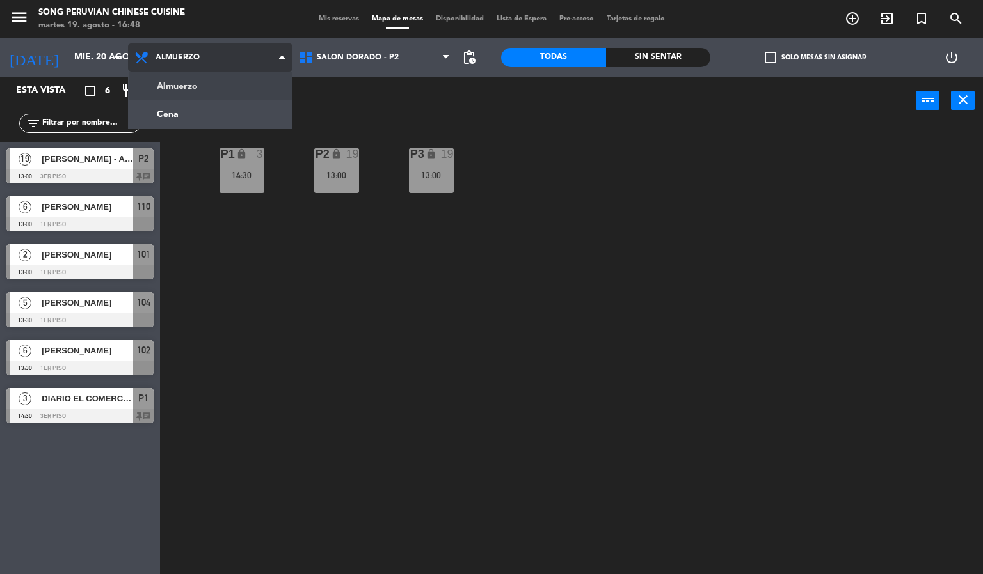
click at [231, 113] on ng-component "menu Song Peruvian Chinese Cuisine [DATE] 19. agosto - 16:48 Mis reservas Mapa …" at bounding box center [491, 287] width 983 height 575
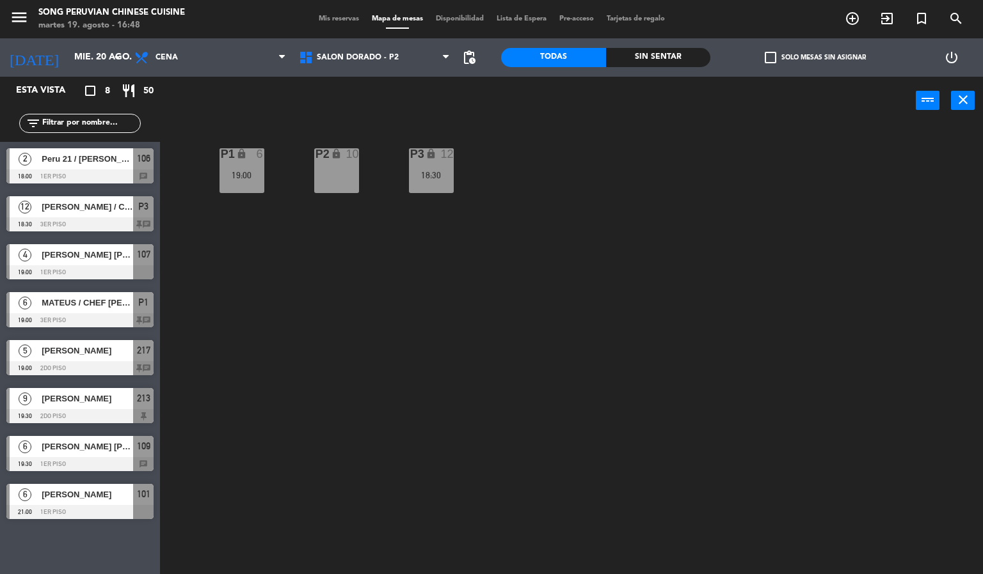
click at [411, 382] on div "P2 lock 10 P3 lock 12 18:30 P1 lock 6 19:00" at bounding box center [576, 350] width 813 height 450
click at [265, 296] on div "P2 lock 10 P3 lock 12 18:30 P1 lock 6 19:00" at bounding box center [576, 350] width 813 height 450
click at [75, 160] on span "Peru 21 / [PERSON_NAME]" at bounding box center [87, 158] width 91 height 13
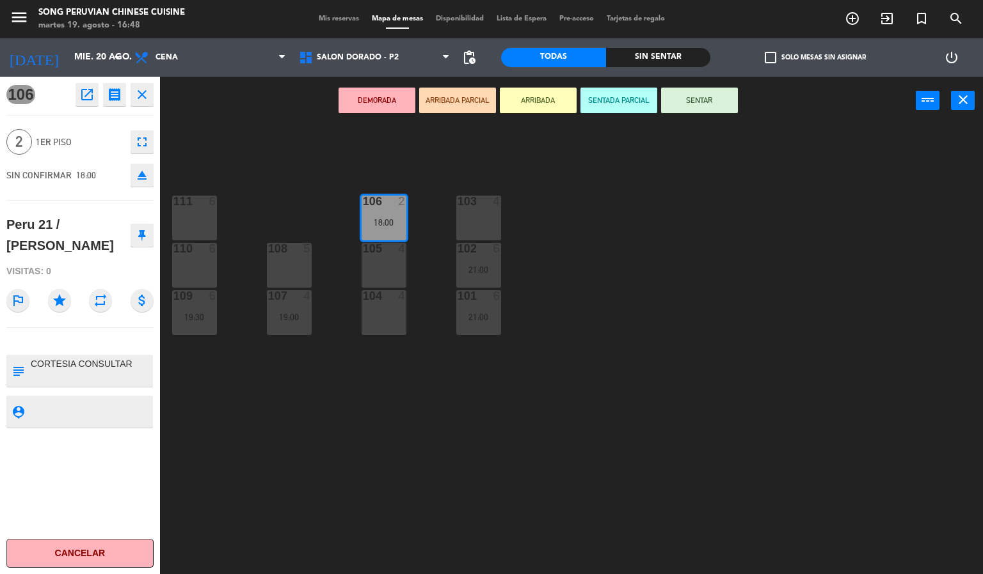
click at [288, 454] on div "103 4 106 2 18:00 111 6 102 6 21:00 105 4 108 5 110 6 101 6 21:00 104 4 107 4 1…" at bounding box center [576, 350] width 813 height 450
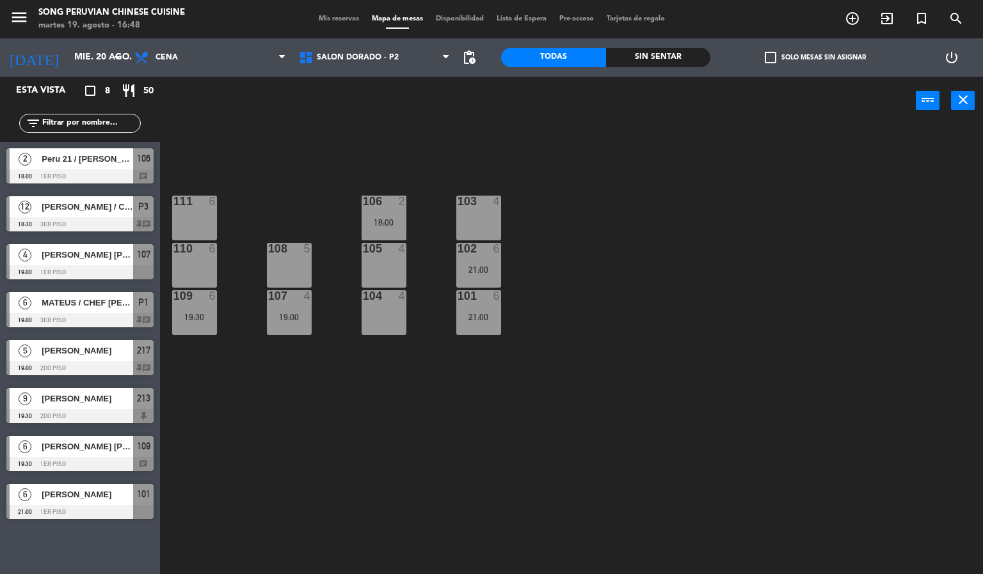
click at [100, 218] on div at bounding box center [79, 225] width 147 height 14
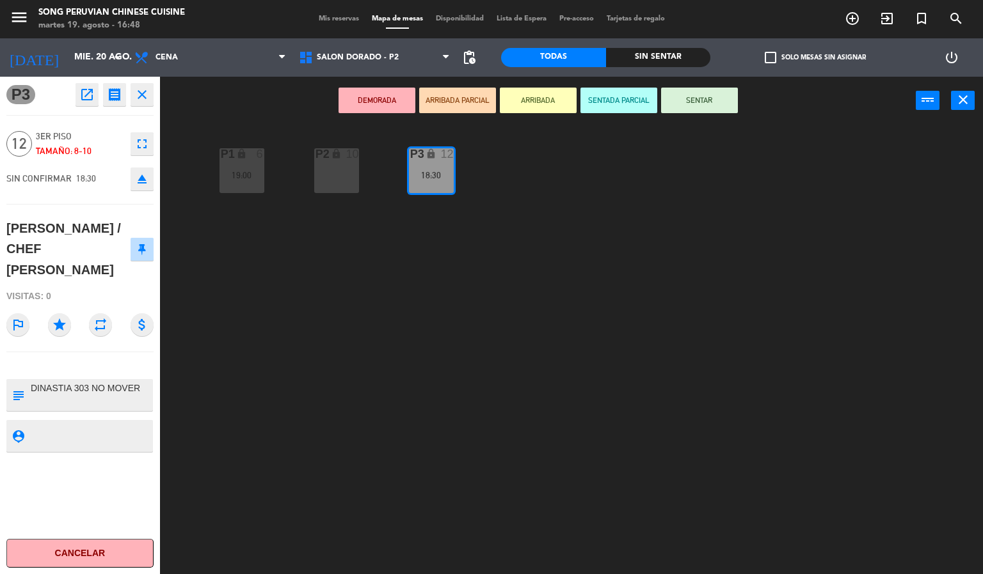
click at [390, 328] on div "P2 lock 10 P3 lock 12 18:30 P1 lock 6 19:00" at bounding box center [576, 350] width 813 height 450
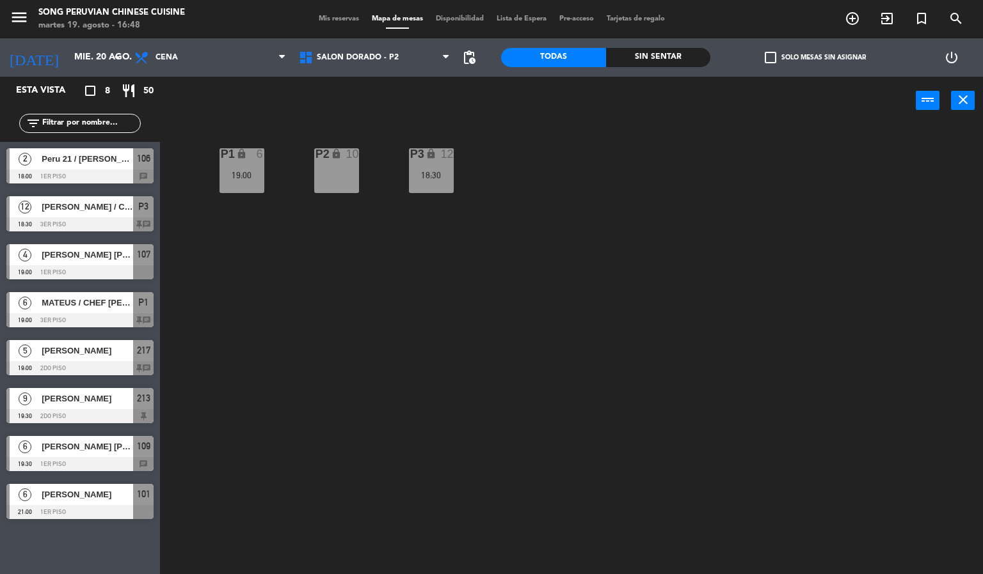
click at [431, 154] on icon "lock" at bounding box center [430, 153] width 11 height 11
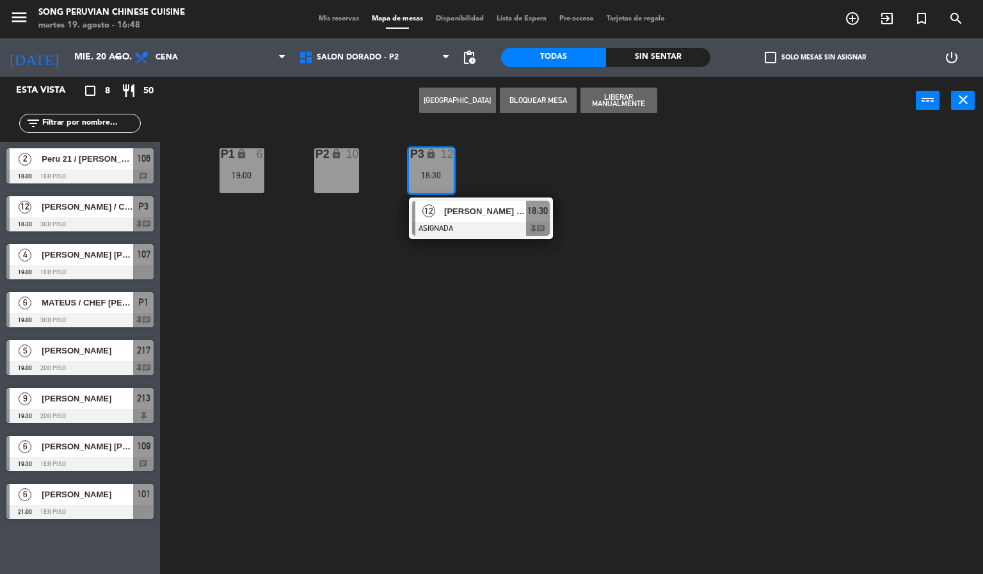
click at [440, 361] on div "P2 lock 10 P3 lock 12 18:30 12 DIEGO / CHEF [PERSON_NAME] 18:30 chat P1 lock 6 …" at bounding box center [576, 350] width 813 height 450
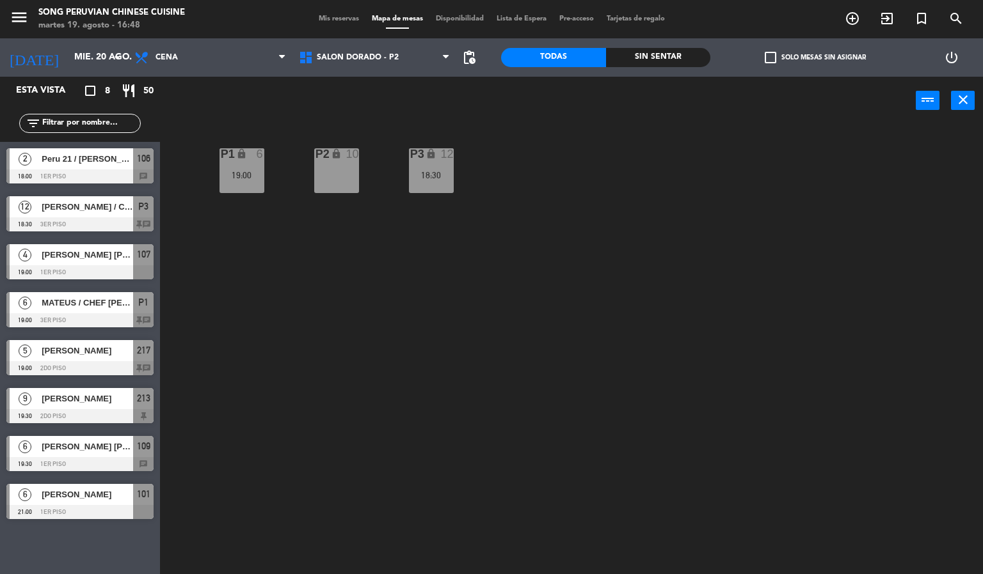
click at [242, 171] on div "19:00" at bounding box center [241, 175] width 45 height 9
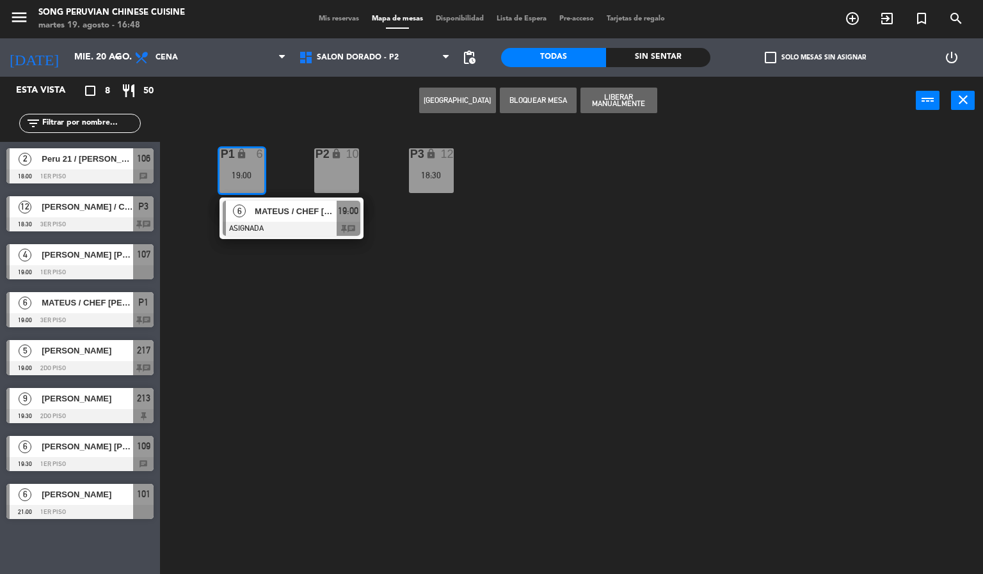
click at [292, 227] on div at bounding box center [292, 229] width 138 height 14
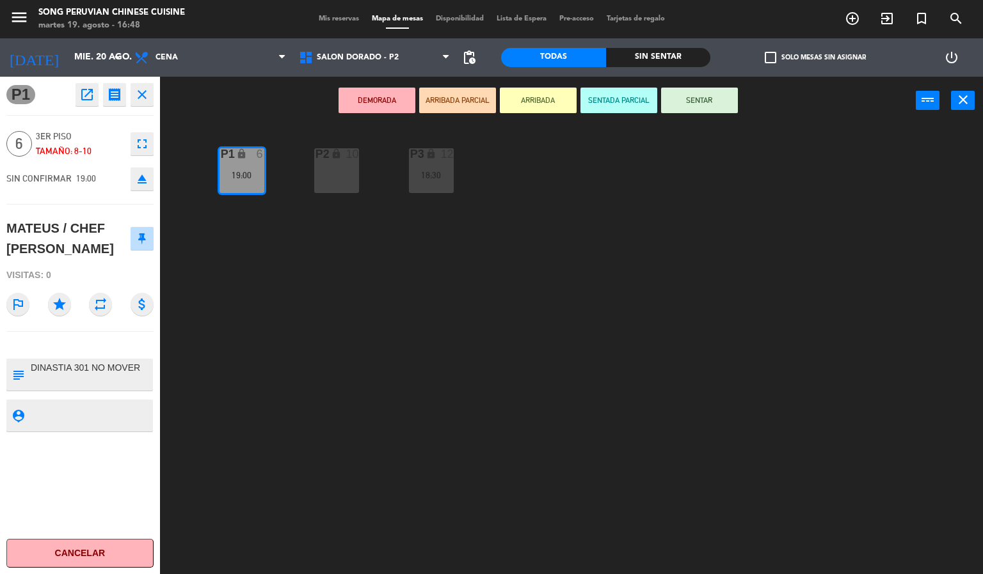
click at [392, 388] on div "P2 lock 10 P3 lock 12 18:30 P1 lock 6 19:00" at bounding box center [576, 350] width 813 height 450
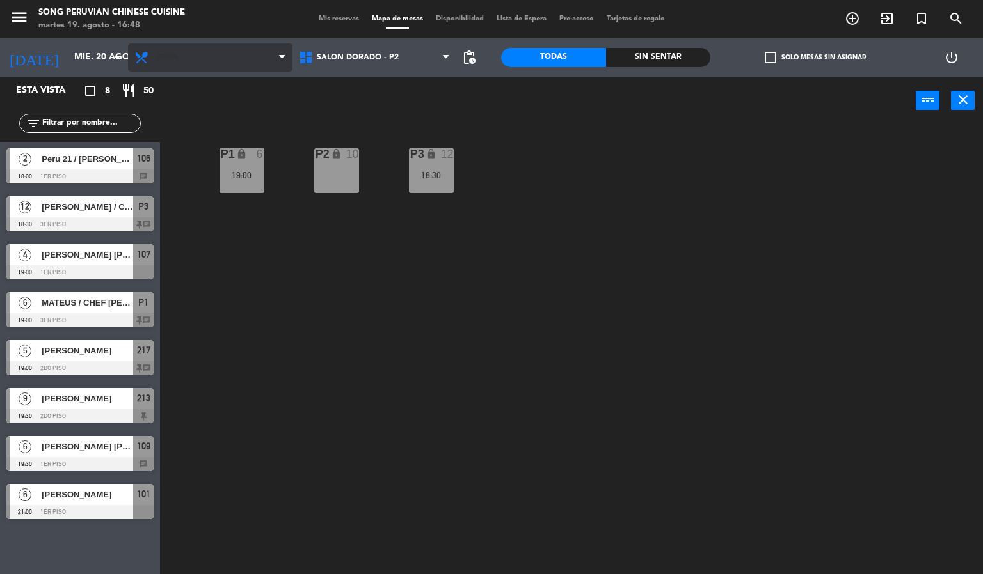
click at [183, 44] on span "Cena" at bounding box center [210, 58] width 164 height 28
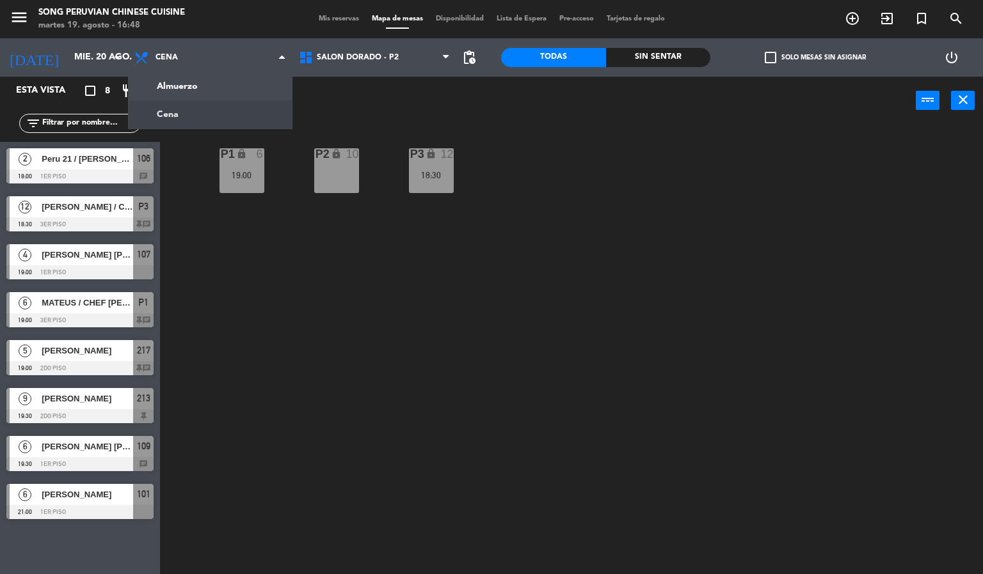
click at [281, 279] on div "P2 lock 10 P3 lock 12 18:30 P1 lock 6 19:00" at bounding box center [576, 350] width 813 height 450
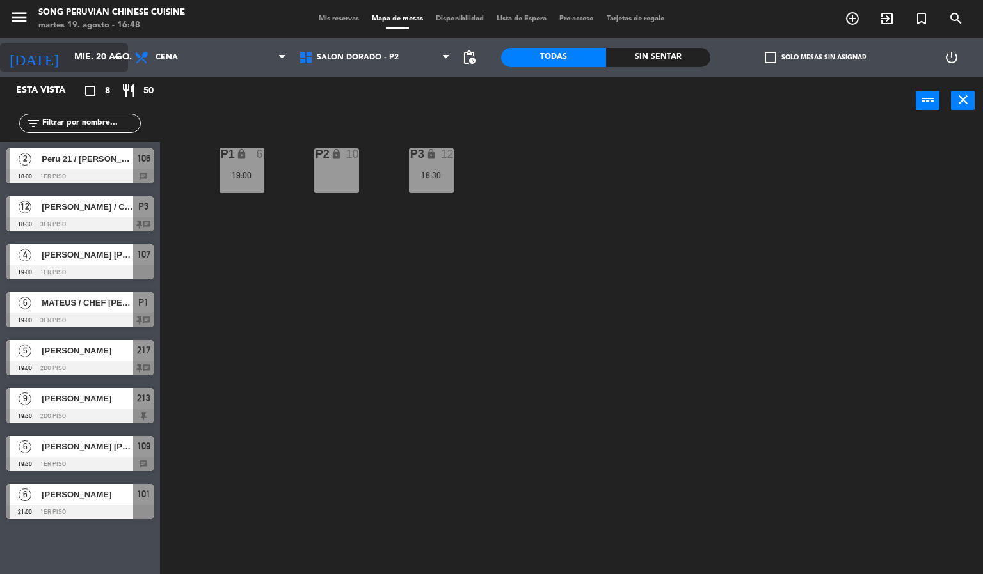
click at [69, 50] on input "mié. 20 ago." at bounding box center [129, 57] width 122 height 23
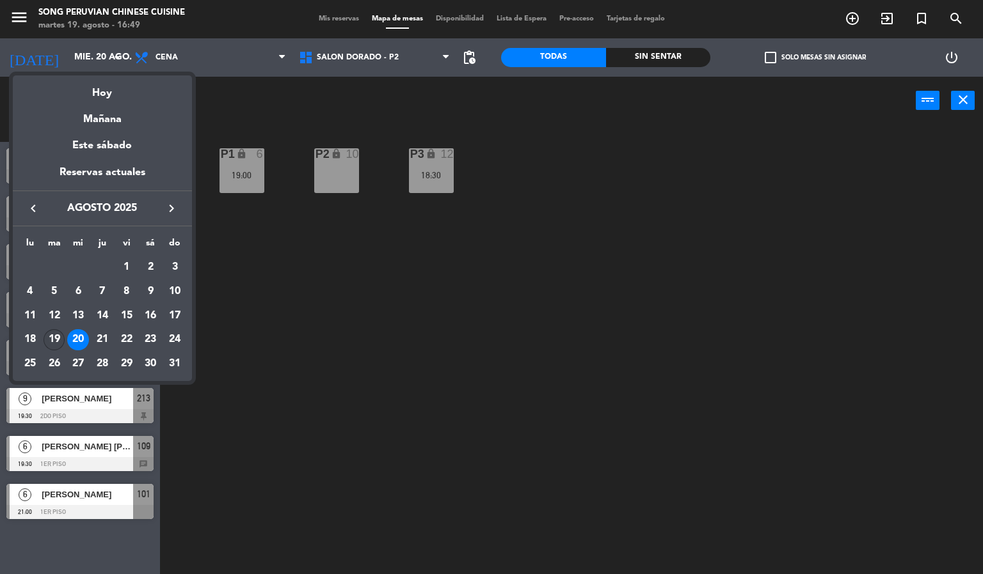
click at [54, 345] on div "19" at bounding box center [55, 340] width 22 height 22
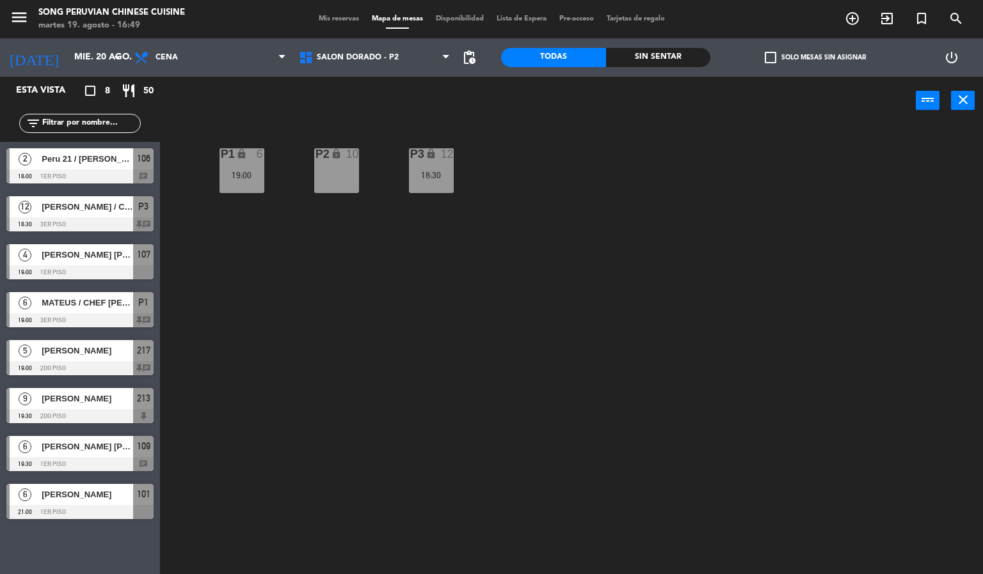
type input "[DATE] ago."
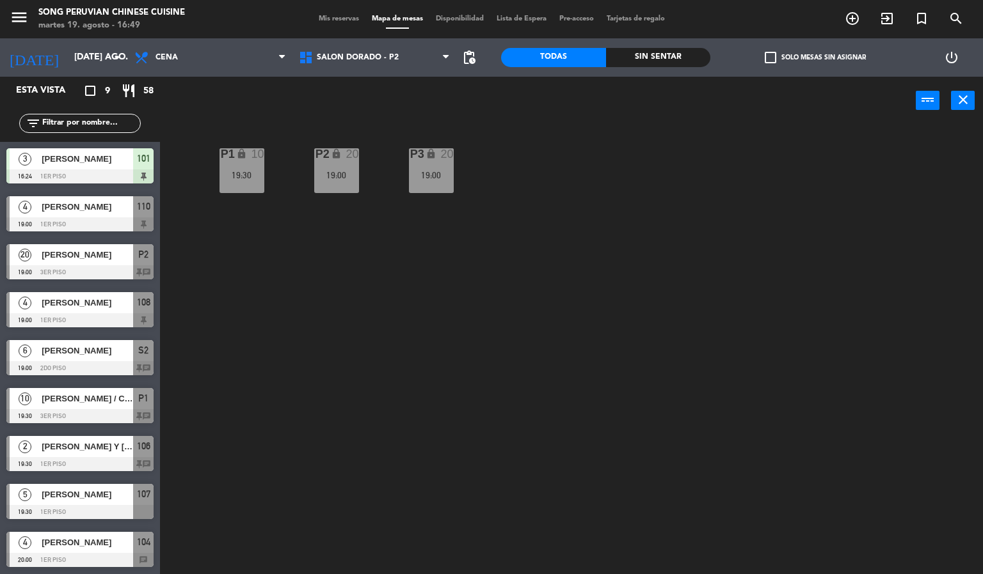
click at [346, 334] on div "P2 lock 20 19:00 P3 lock 20 19:00 P1 lock 10 19:30" at bounding box center [576, 350] width 813 height 450
click at [241, 158] on icon "lock" at bounding box center [241, 153] width 11 height 11
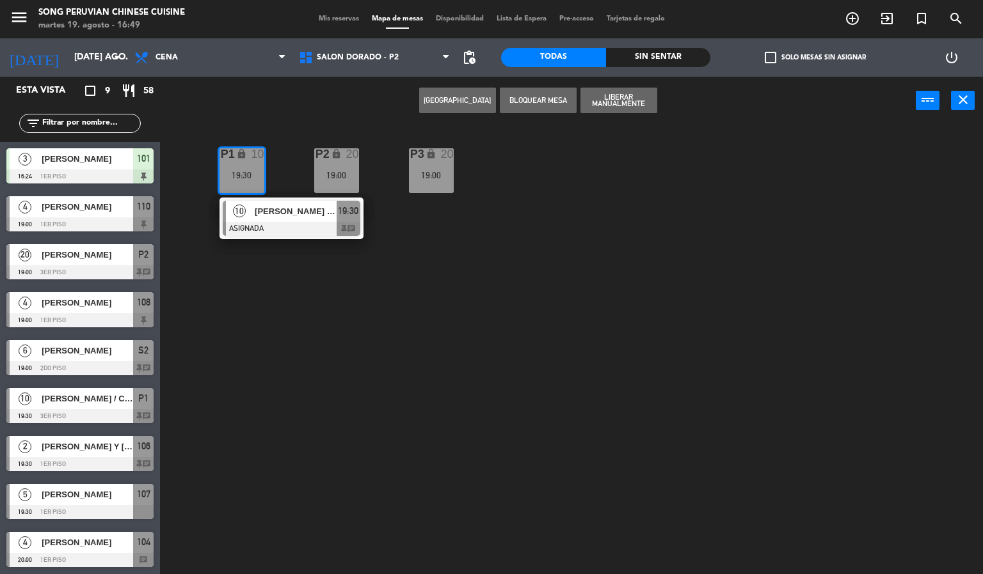
click at [484, 332] on div "P2 lock 20 19:00 P3 lock 20 19:00 P1 lock 10 19:30 10 [PERSON_NAME] / CHEF [PER…" at bounding box center [576, 350] width 813 height 450
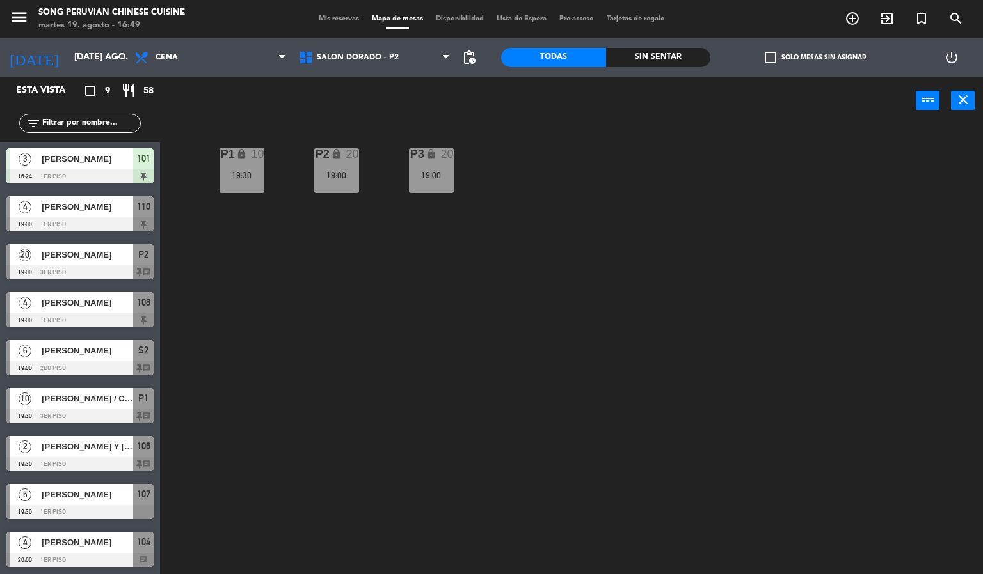
click at [304, 313] on div "P2 lock 20 19:00 P3 lock 20 19:00 P1 lock 10 19:30" at bounding box center [576, 350] width 813 height 450
click at [246, 158] on icon "lock" at bounding box center [241, 153] width 11 height 11
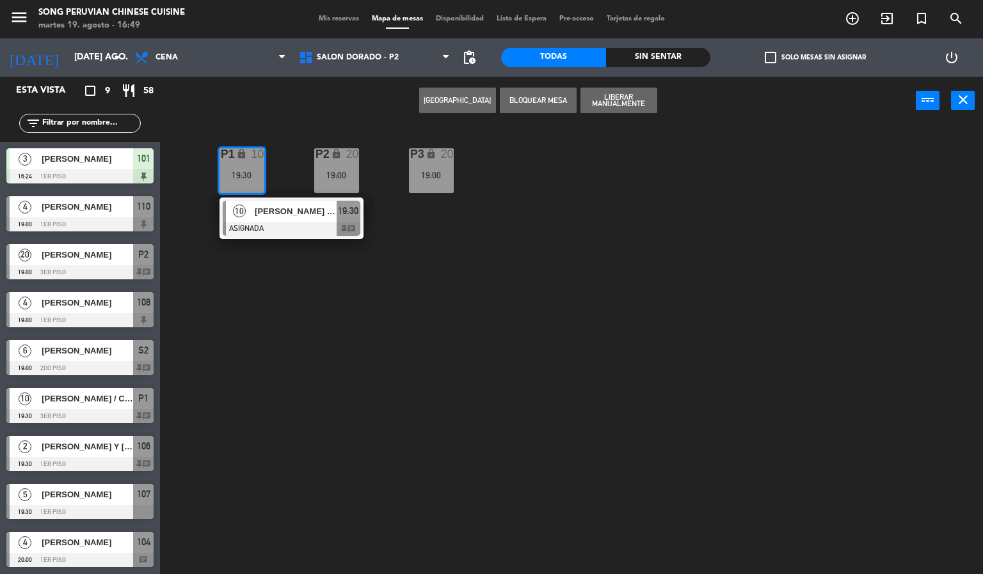
click at [322, 225] on div at bounding box center [292, 229] width 138 height 14
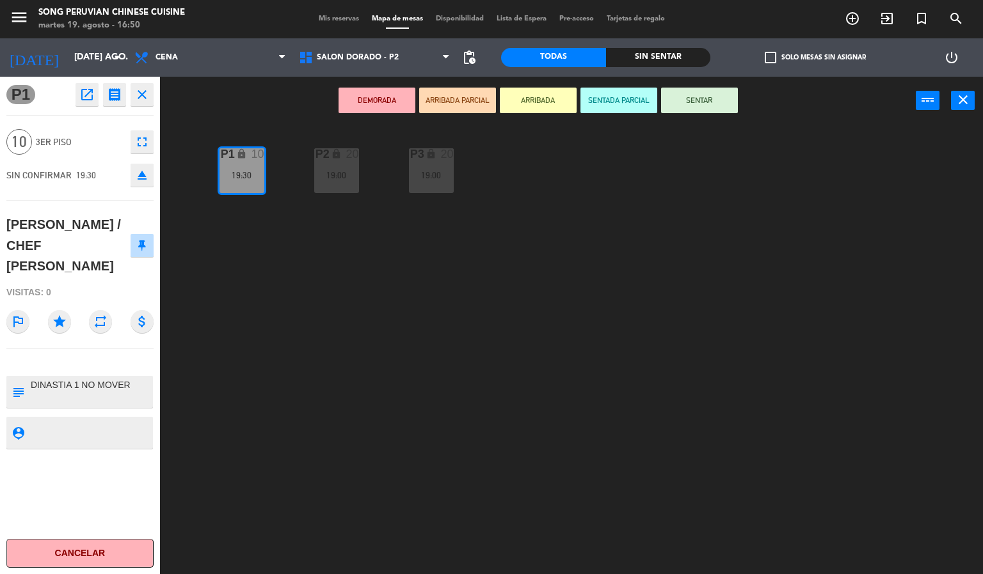
click at [363, 350] on div "P2 lock 20 19:00 P3 lock 20 19:00 P1 lock 10 19:30" at bounding box center [576, 350] width 813 height 450
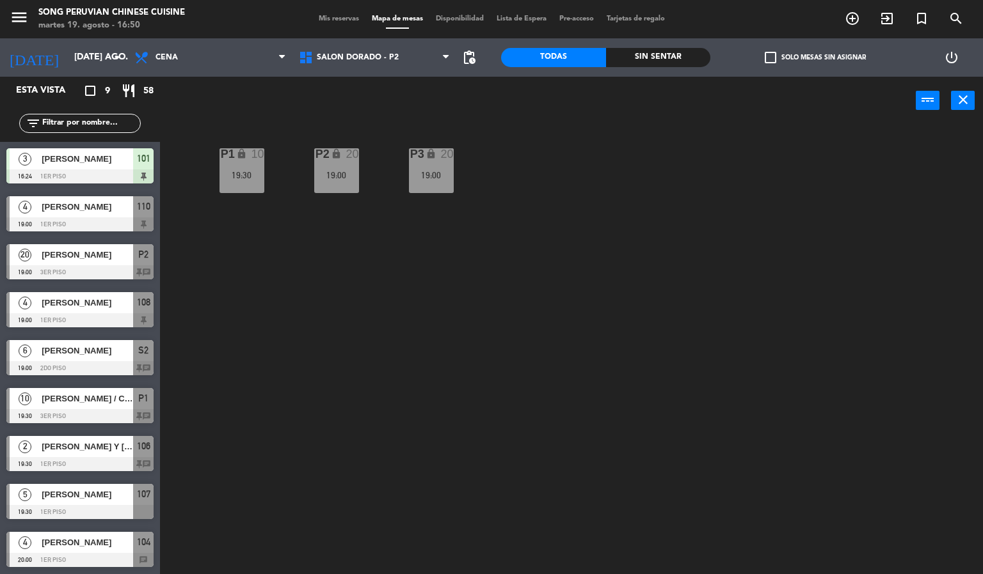
click at [352, 154] on div "20" at bounding box center [352, 154] width 13 height 12
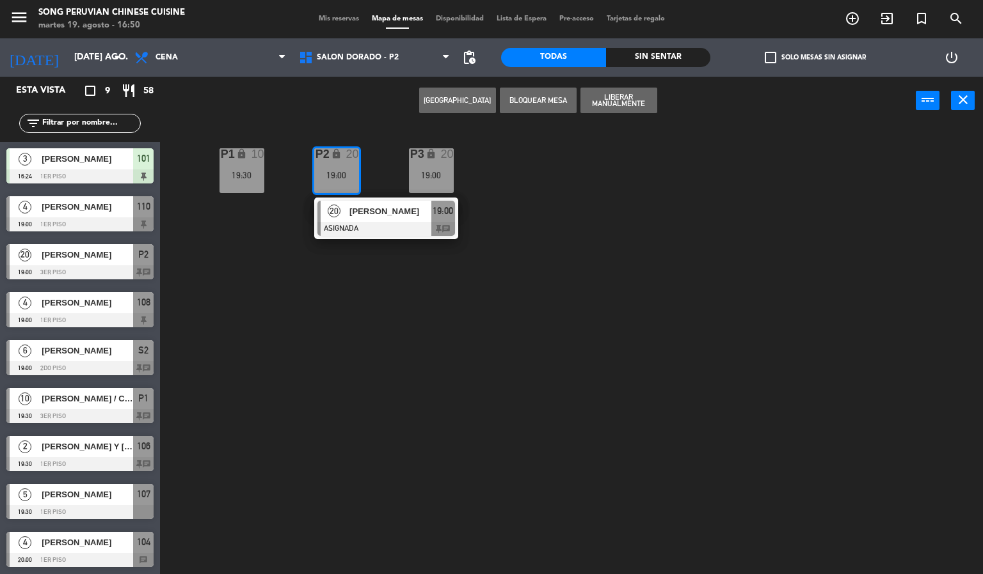
click at [405, 211] on span "[PERSON_NAME]" at bounding box center [390, 211] width 82 height 13
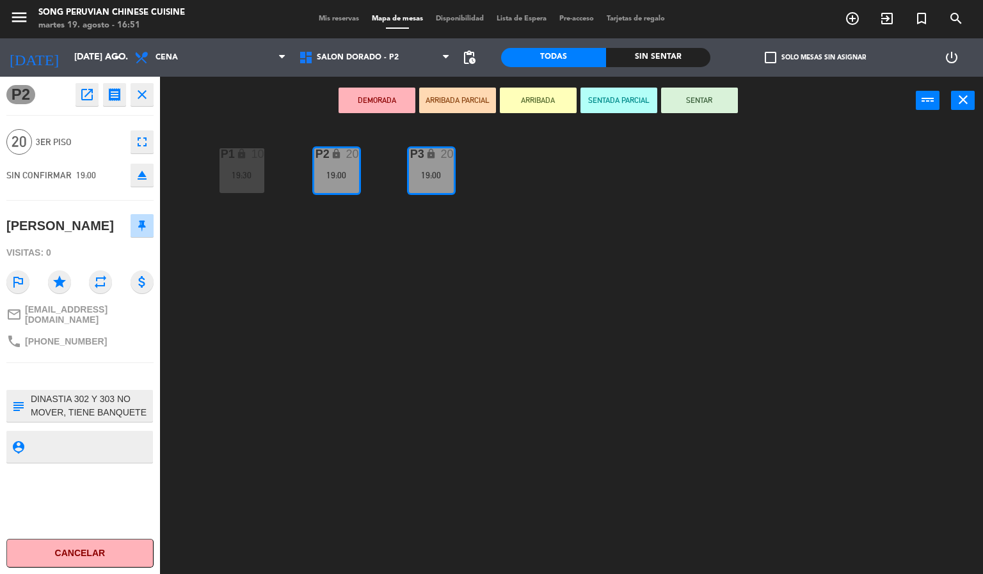
drag, startPoint x: 164, startPoint y: 324, endPoint x: 194, endPoint y: 98, distance: 228.5
click at [165, 324] on div "P2 open_in_new receipt 7:00 PM mar., 19 ago. 20 personas [PERSON_NAME] P2+P3 IN…" at bounding box center [79, 326] width 179 height 498
drag, startPoint x: 276, startPoint y: 233, endPoint x: 315, endPoint y: 102, distance: 136.7
click at [277, 233] on div "P2 lock 20 19:00 P3 lock 20 19:00 P1 lock 10 19:30" at bounding box center [576, 350] width 813 height 450
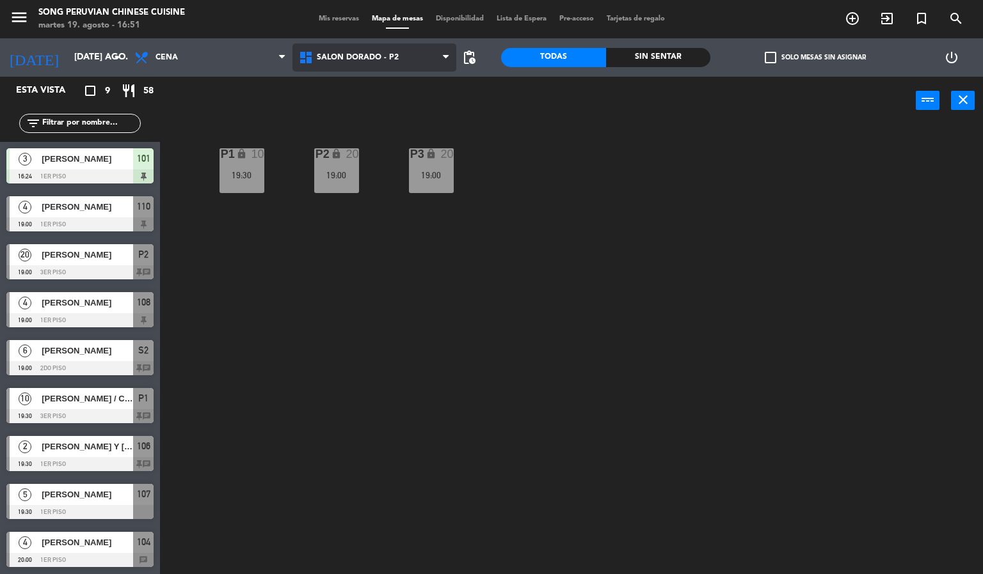
click at [340, 46] on span "SALON DORADO - P2" at bounding box center [374, 58] width 164 height 28
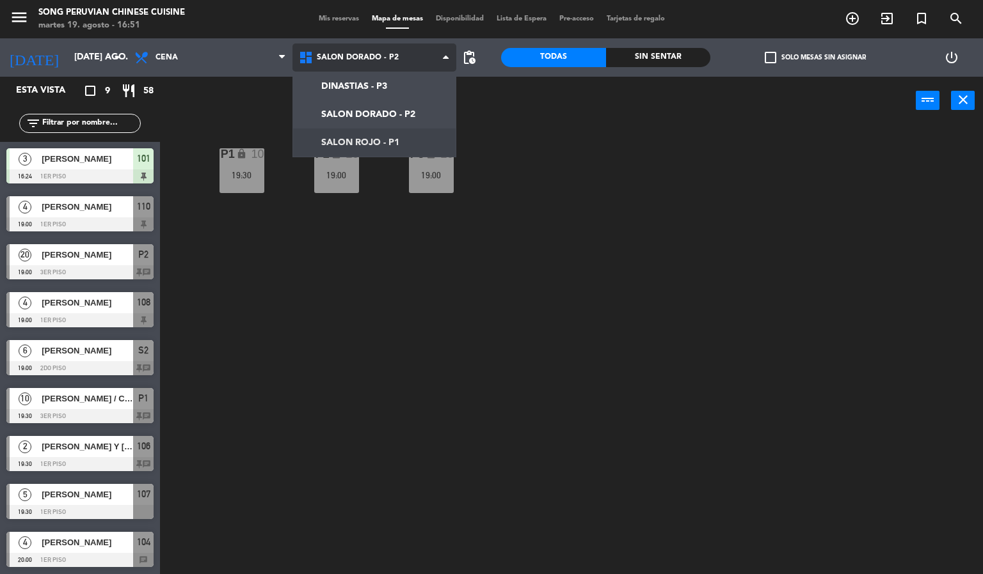
click at [380, 136] on ng-component "menu Song Peruvian Chinese Cuisine martes 19. agosto - 16:51 Mis reservas Mapa …" at bounding box center [491, 287] width 983 height 575
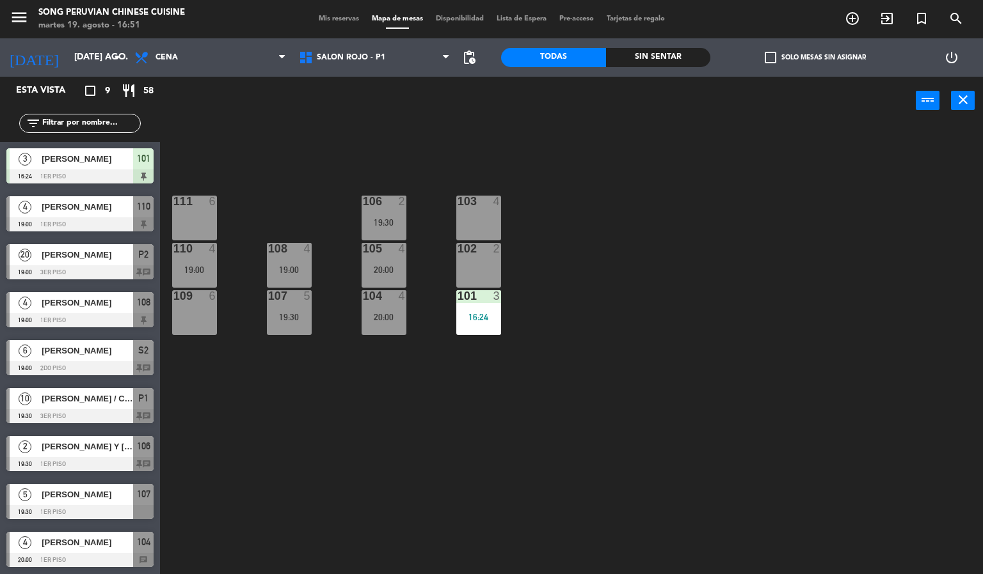
click at [622, 311] on div "103 4 106 2 19:30 111 6 102 2 105 4 20:00 108 4 19:00 110 4 19:00 101 3 16:24 1…" at bounding box center [576, 350] width 813 height 450
click at [455, 209] on div "103 4 106 2 19:30 111 6 102 2 105 4 20:00 108 4 19:00 110 4 19:00 101 3 16:24 1…" at bounding box center [576, 350] width 813 height 450
click at [480, 204] on div at bounding box center [478, 202] width 21 height 12
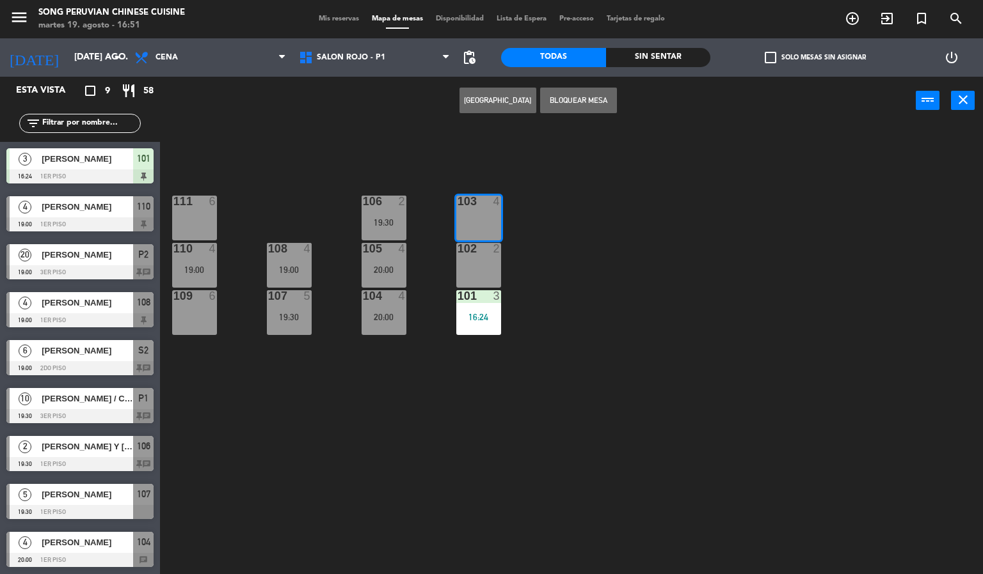
click at [482, 92] on button "[GEOGRAPHIC_DATA]" at bounding box center [497, 101] width 77 height 26
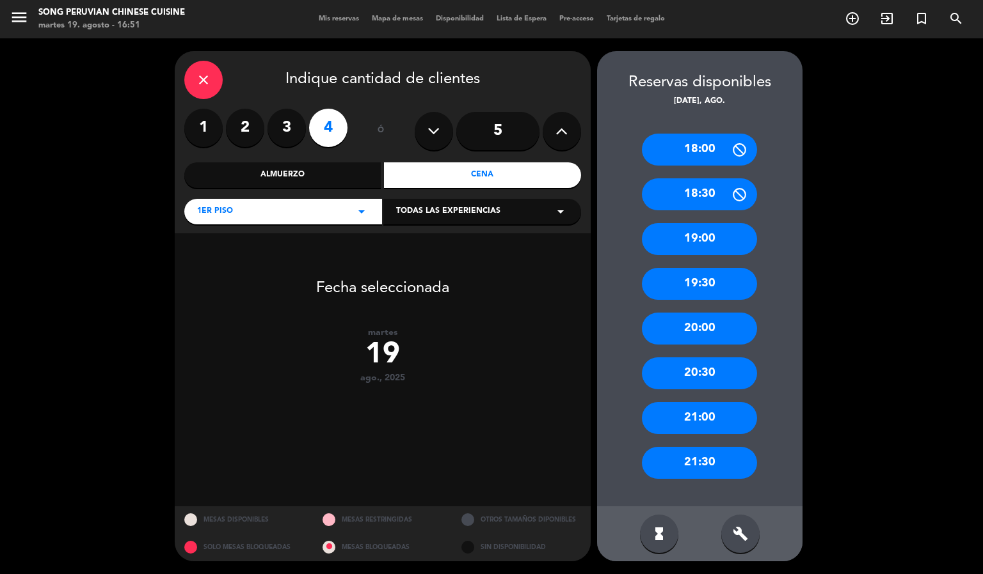
click at [238, 129] on label "2" at bounding box center [245, 128] width 38 height 38
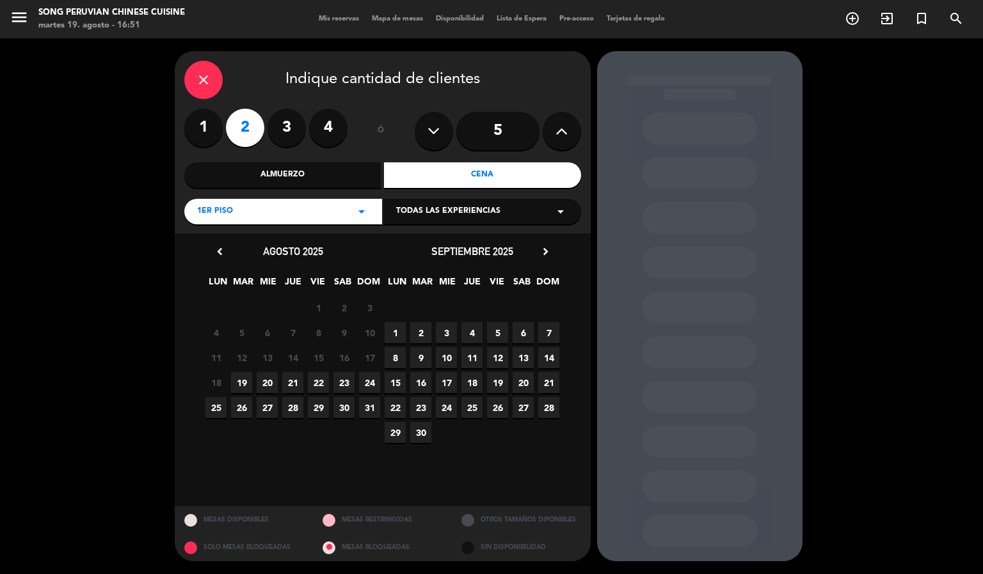
click at [246, 382] on span "19" at bounding box center [241, 382] width 21 height 21
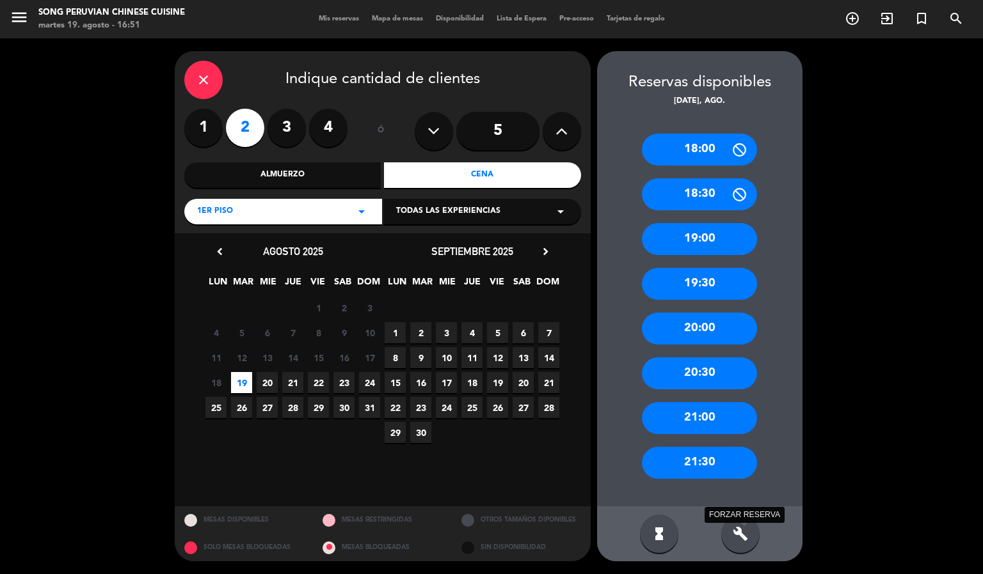
click at [737, 532] on icon "build" at bounding box center [740, 534] width 15 height 15
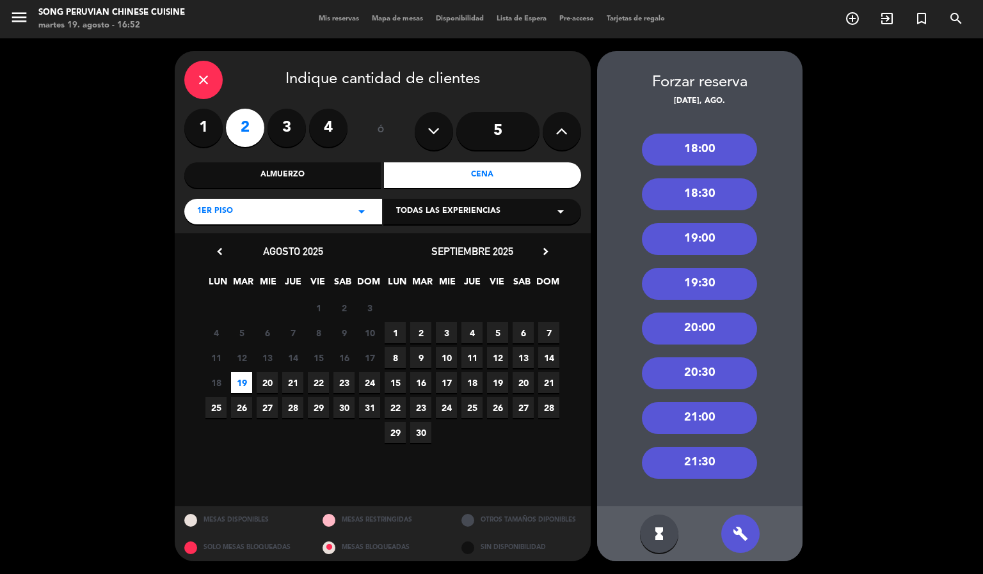
click at [202, 79] on icon "close" at bounding box center [203, 79] width 15 height 15
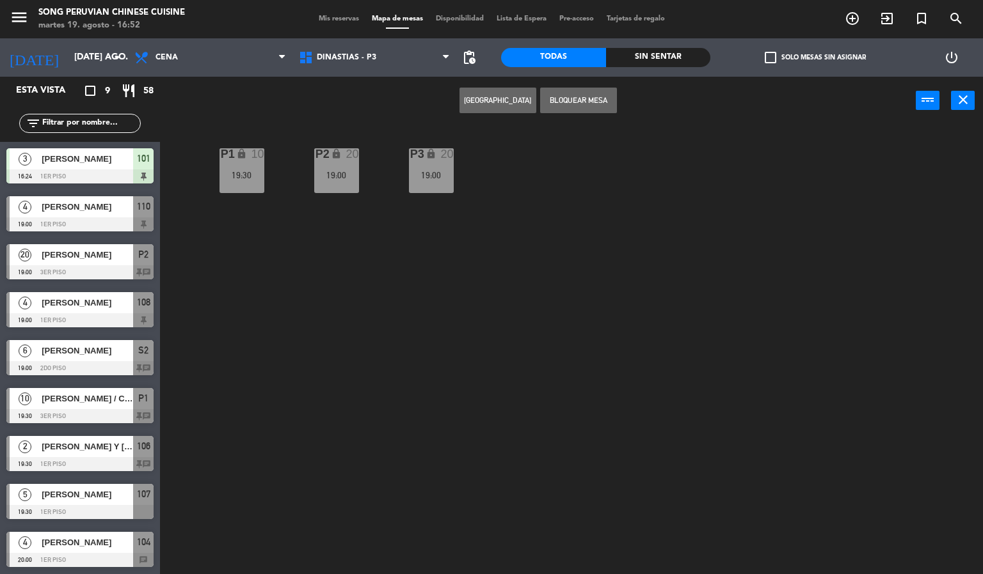
click at [350, 353] on div "P2 lock 20 19:00 P3 lock 20 19:00 P1 lock 10 19:30" at bounding box center [576, 350] width 813 height 450
click at [357, 177] on div "19:00" at bounding box center [336, 175] width 45 height 9
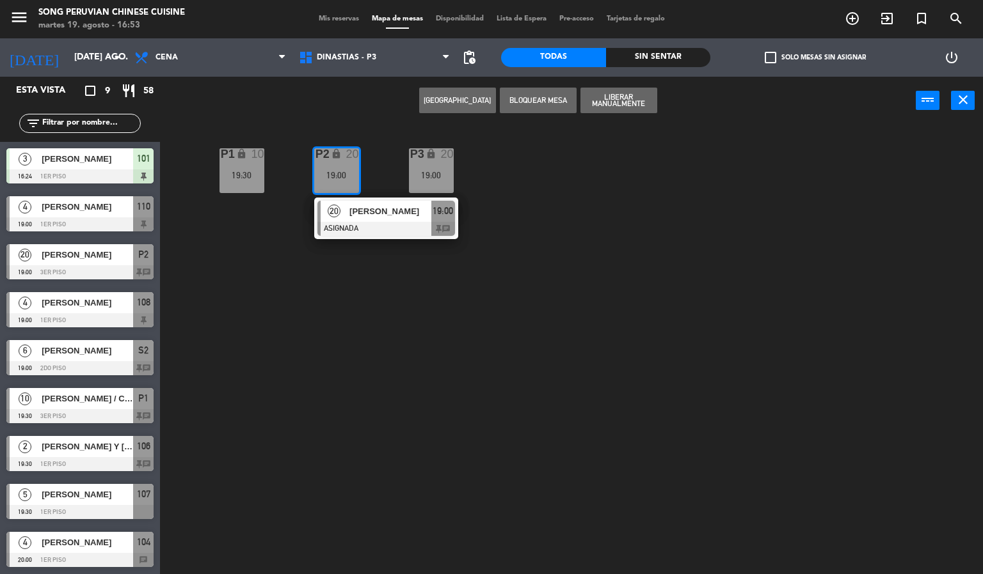
click at [626, 384] on div "P2 lock 20 19:00 20 [PERSON_NAME] ASIGNADA 19:00 chat P3 lock 20 19:00 P1 lock …" at bounding box center [576, 350] width 813 height 450
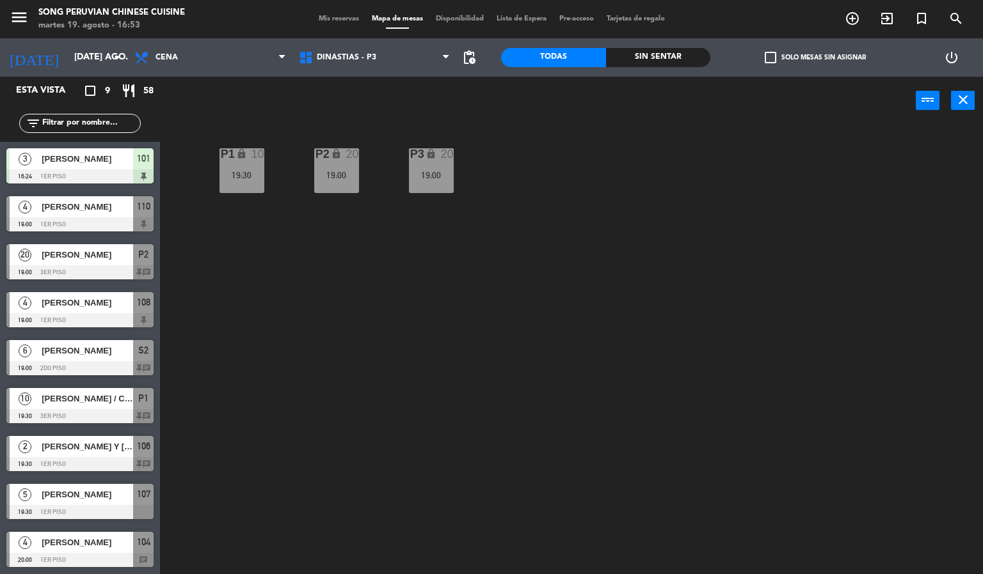
click at [448, 365] on div "P2 lock 20 19:00 P3 lock 20 19:00 P1 lock 10 19:30" at bounding box center [576, 350] width 813 height 450
click at [352, 50] on span "DINASTIAS - P3" at bounding box center [374, 58] width 164 height 28
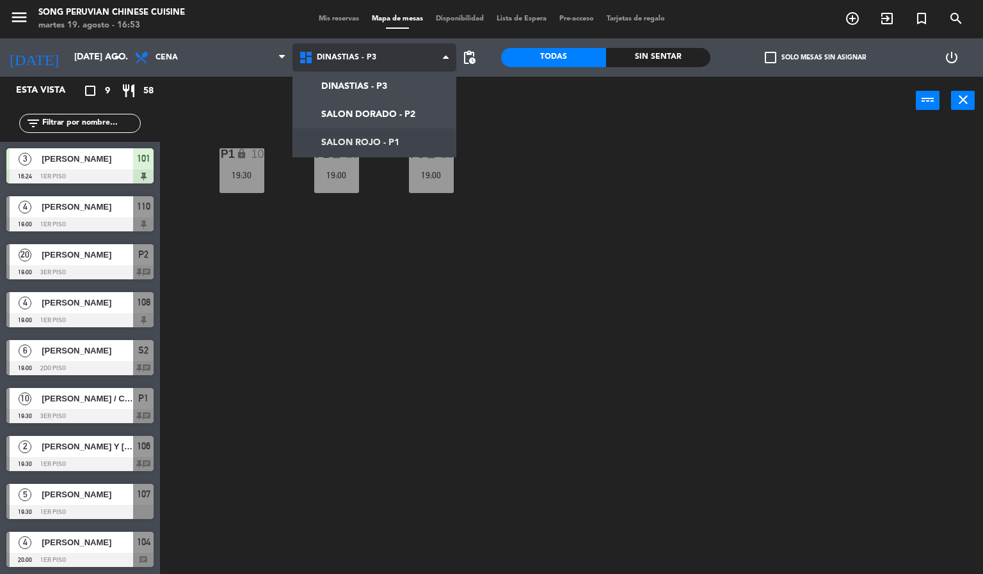
click at [388, 138] on ng-component "menu Song Peruvian Chinese Cuisine martes 19. agosto - 16:53 Mis reservas Mapa …" at bounding box center [491, 287] width 983 height 575
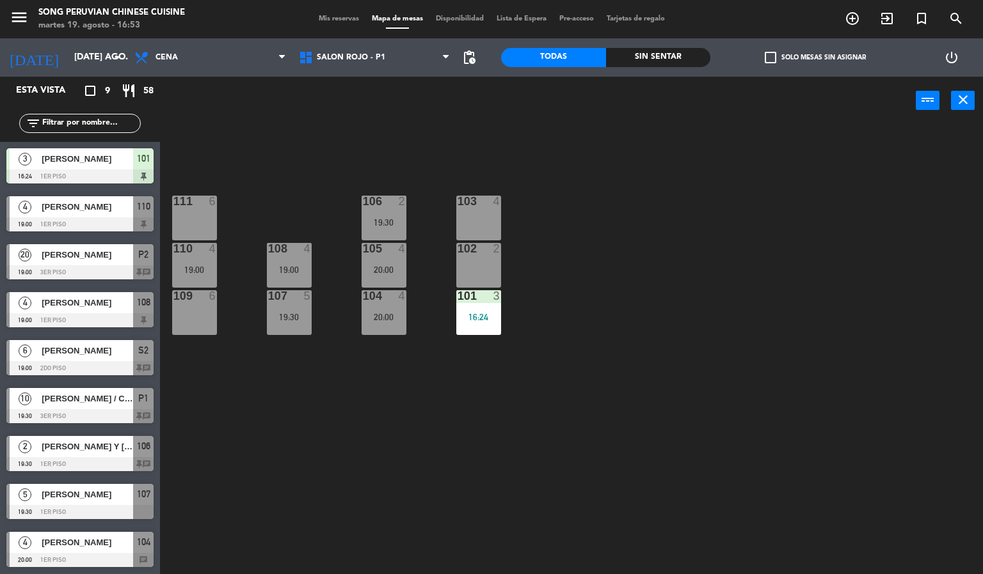
click at [553, 386] on div "103 4 106 2 19:30 111 6 102 2 105 4 20:00 108 4 19:00 110 4 19:00 101 3 16:24 1…" at bounding box center [576, 350] width 813 height 450
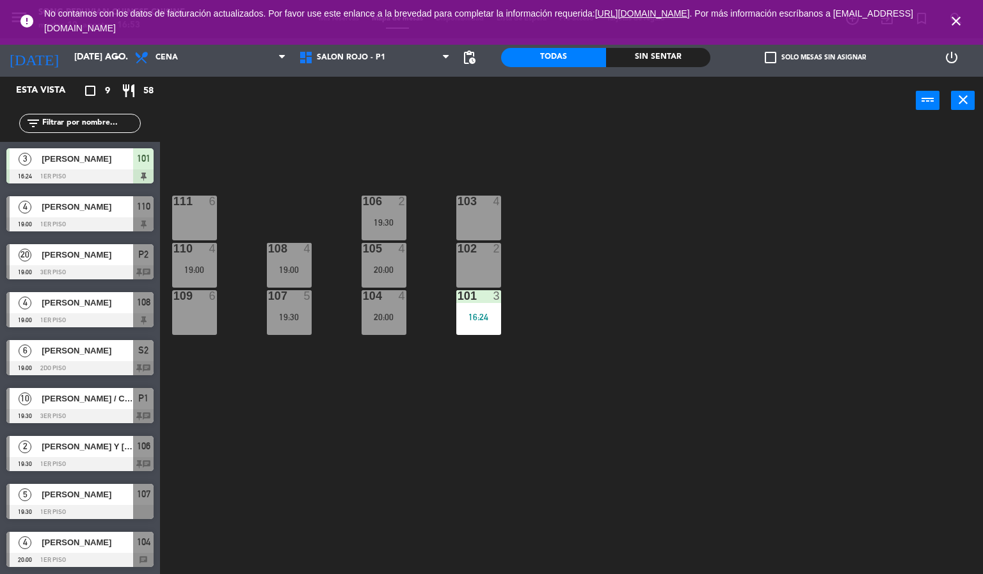
click at [395, 308] on div "104 4 20:00" at bounding box center [383, 312] width 45 height 45
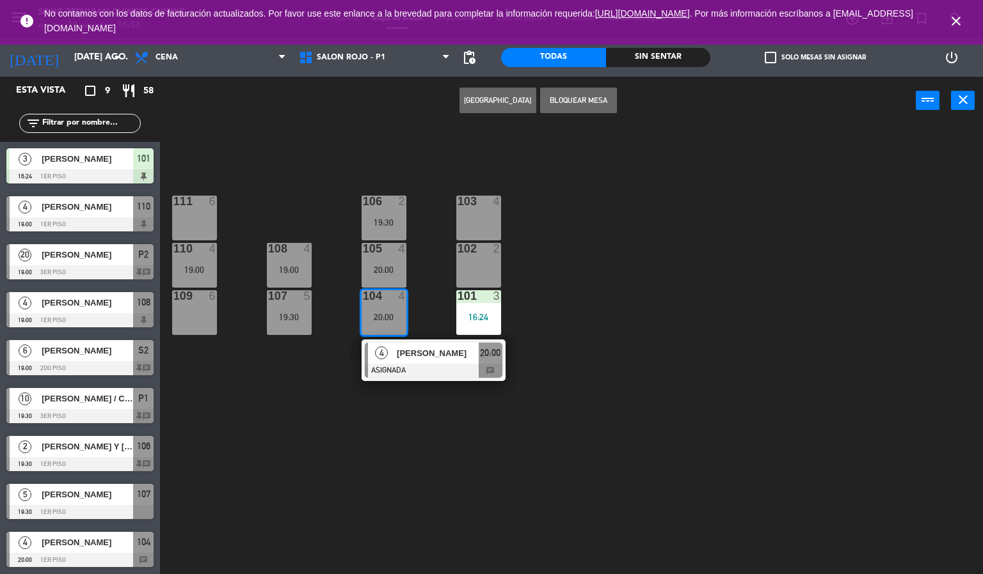
click at [299, 425] on div "103 4 106 2 19:30 111 6 102 2 105 4 20:00 108 4 19:00 110 4 19:00 101 3 16:24 1…" at bounding box center [576, 350] width 813 height 450
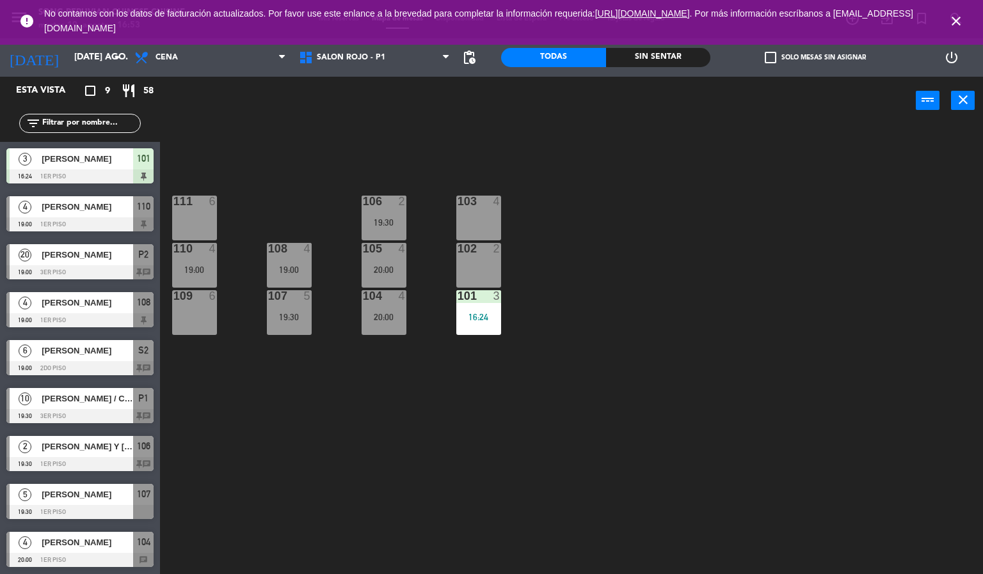
click at [373, 252] on div at bounding box center [383, 249] width 21 height 12
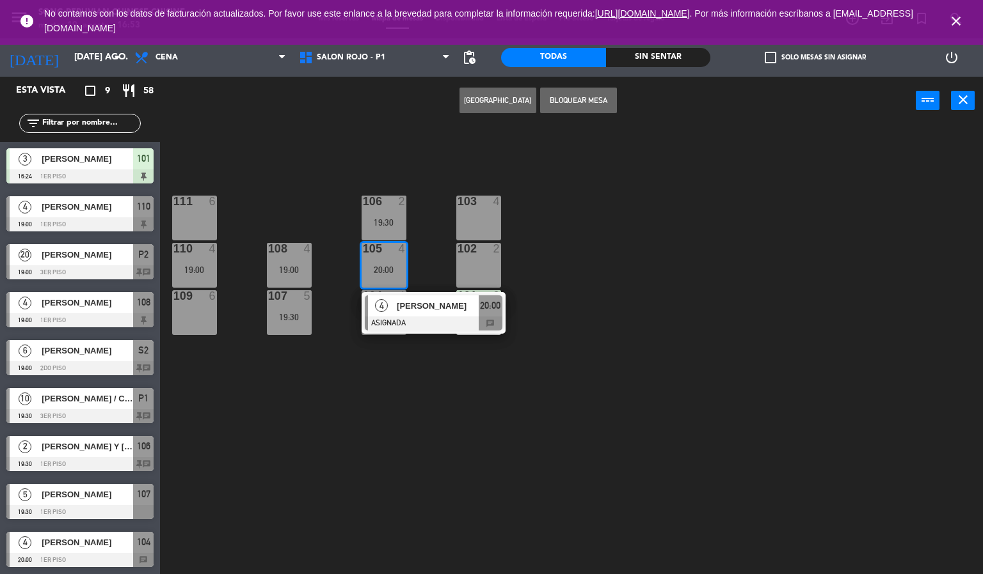
click at [401, 451] on div "103 4 106 2 19:30 111 6 102 2 105 4 20:00 4 [PERSON_NAME] ASIGNADA 20:00 chat 1…" at bounding box center [576, 350] width 813 height 450
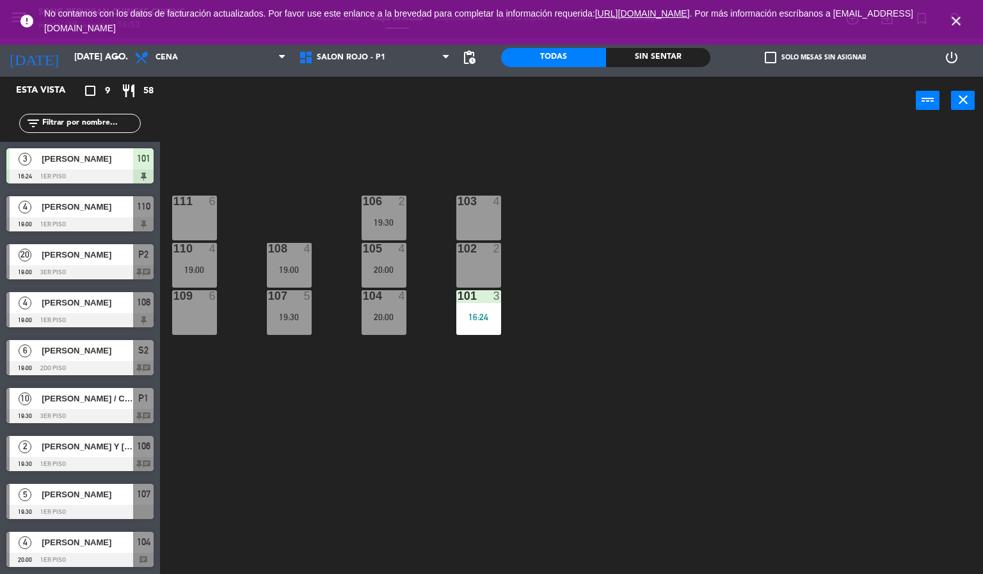
click at [379, 294] on div at bounding box center [383, 296] width 21 height 12
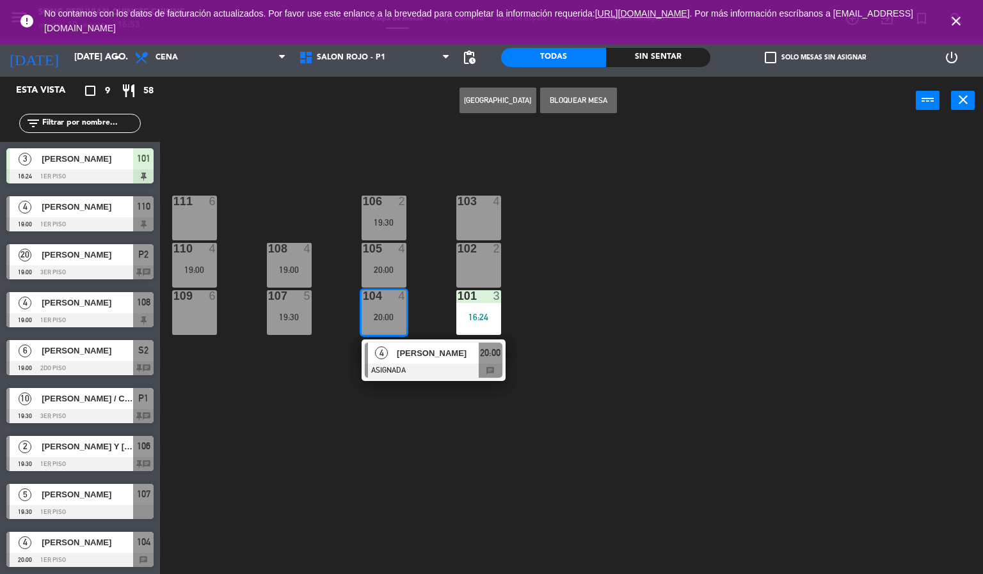
click at [194, 313] on div "109 6" at bounding box center [194, 312] width 45 height 45
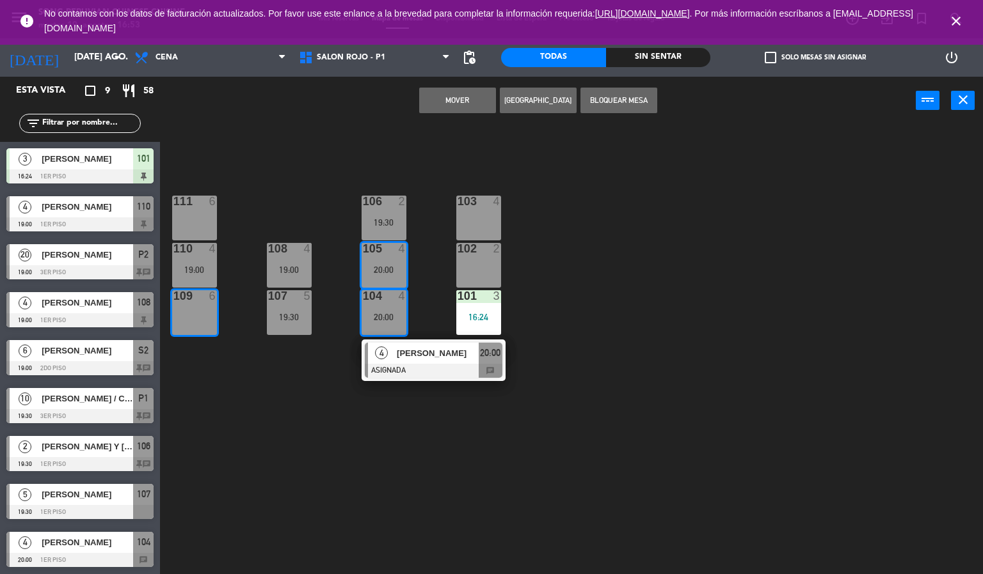
click at [440, 104] on button "Mover" at bounding box center [457, 101] width 77 height 26
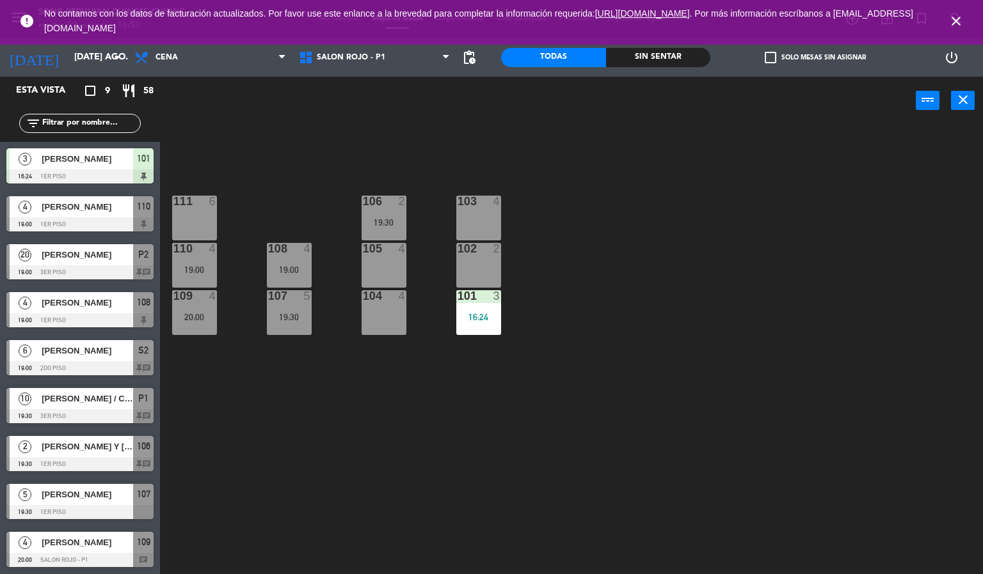
click at [621, 223] on div "103 4 106 2 19:30 111 6 102 2 105 4 108 4 19:00 110 4 19:00 101 3 16:24 104 4 1…" at bounding box center [576, 350] width 813 height 450
click at [206, 252] on div "4" at bounding box center [215, 249] width 21 height 12
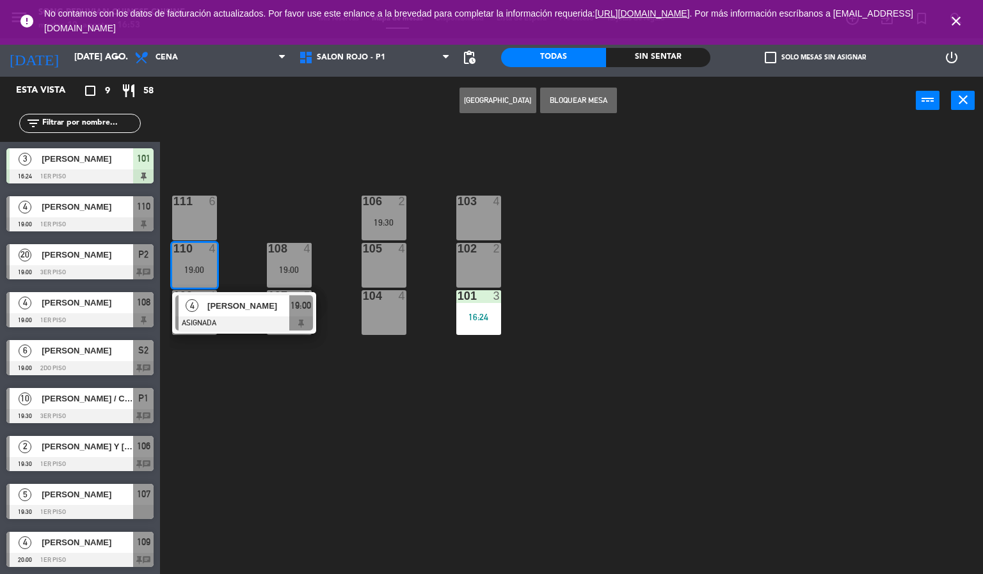
click at [397, 262] on div "105 4" at bounding box center [383, 265] width 45 height 45
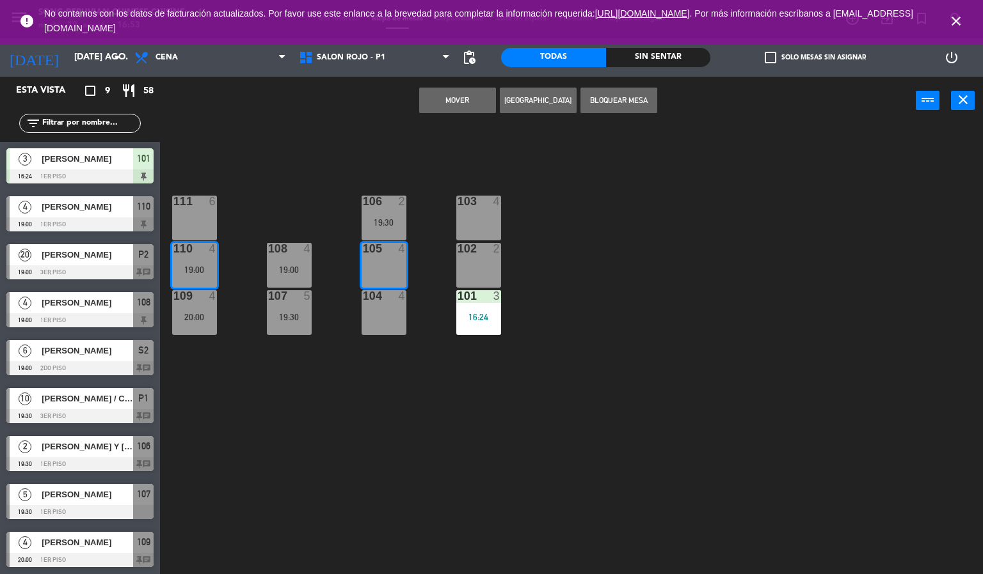
click at [455, 102] on button "Mover" at bounding box center [457, 101] width 77 height 26
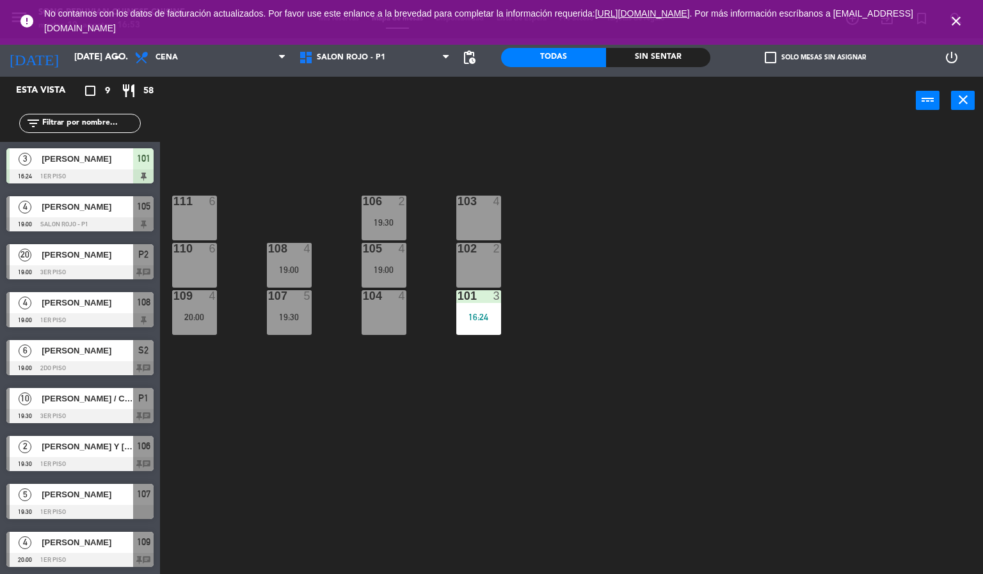
click at [637, 228] on div "103 4 106 2 19:30 111 6 102 2 105 4 19:00 108 4 19:00 110 6 101 3 16:24 104 4 1…" at bounding box center [576, 350] width 813 height 450
click at [376, 212] on div "106 2 19:30" at bounding box center [383, 218] width 45 height 45
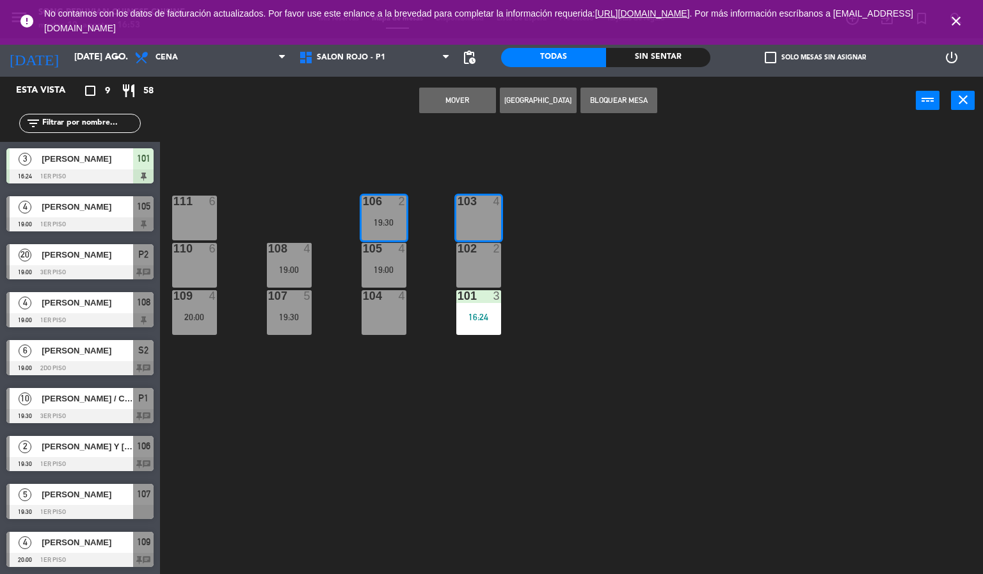
click at [450, 100] on button "Mover" at bounding box center [457, 101] width 77 height 26
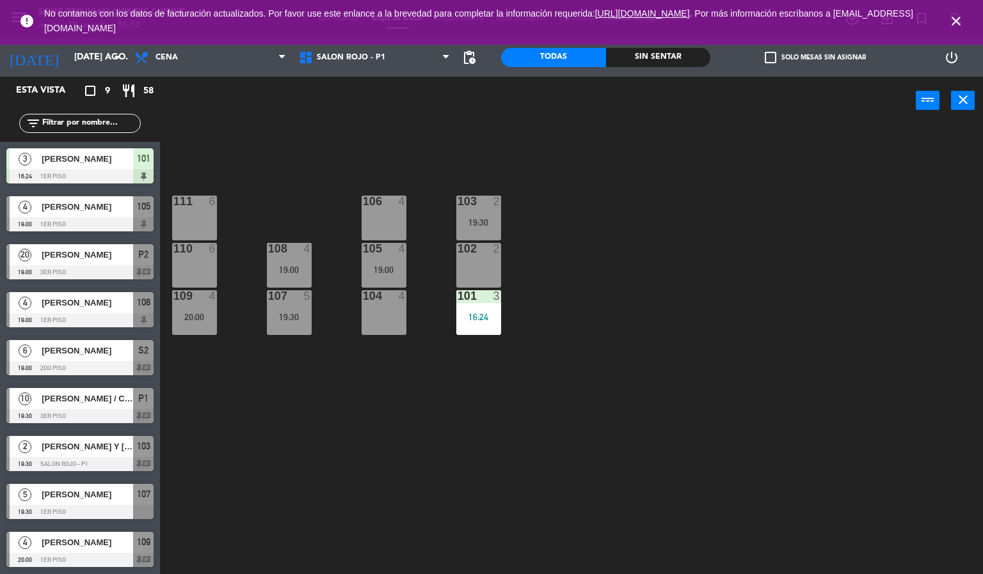
click at [619, 227] on div "103 2 19:30 106 4 111 6 102 2 105 4 19:00 108 4 19:00 110 6 101 3 16:24 104 4 1…" at bounding box center [576, 350] width 813 height 450
click at [373, 269] on div "19:00" at bounding box center [383, 269] width 45 height 9
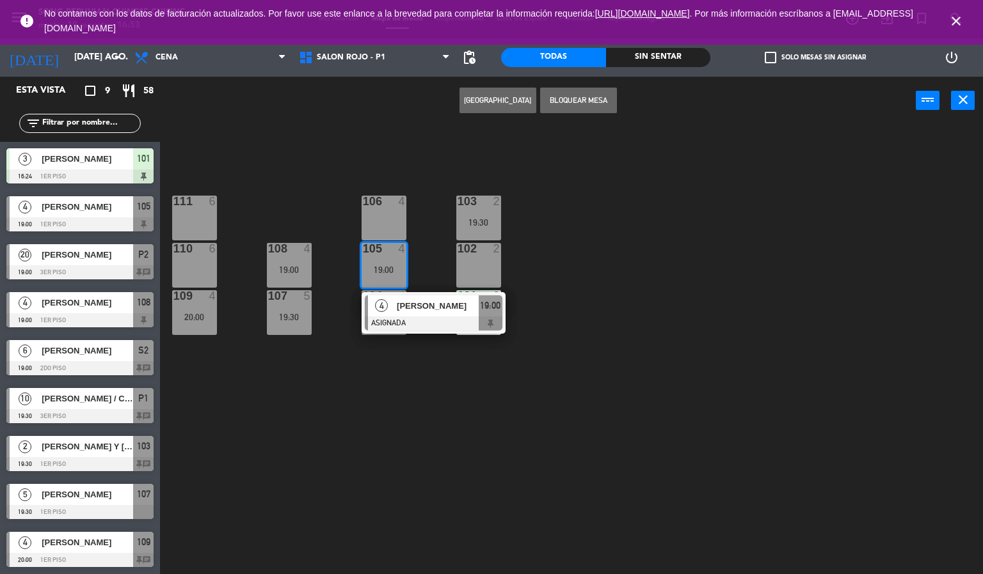
click at [353, 431] on div "103 2 19:30 106 4 111 6 102 2 105 4 19:00 4 [PERSON_NAME] ASIGNADA 19:00 108 4 …" at bounding box center [576, 350] width 813 height 450
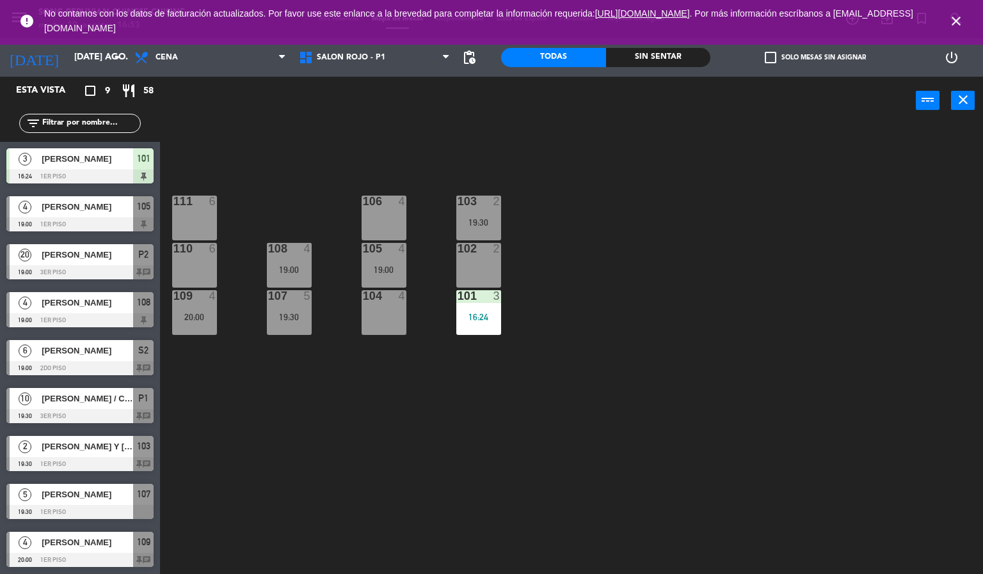
click at [468, 219] on div "19:30" at bounding box center [478, 222] width 45 height 9
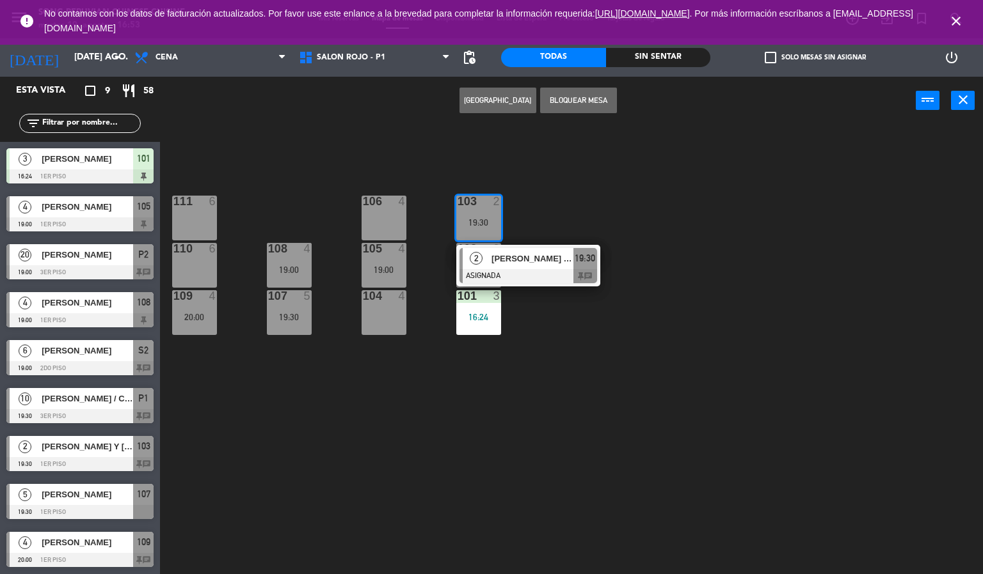
click at [363, 248] on div "105" at bounding box center [363, 249] width 1 height 12
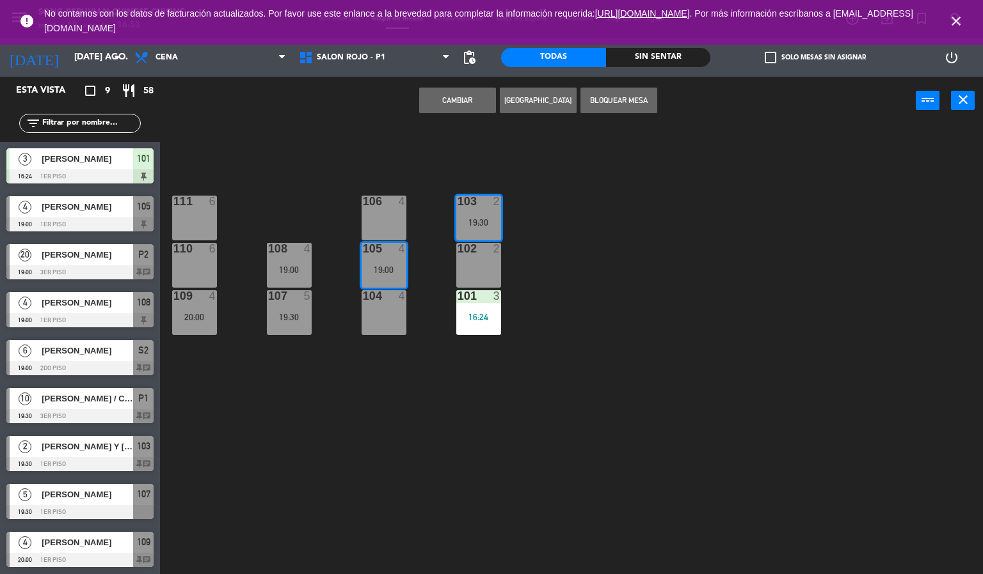
click at [475, 94] on button "Cambiar" at bounding box center [457, 101] width 77 height 26
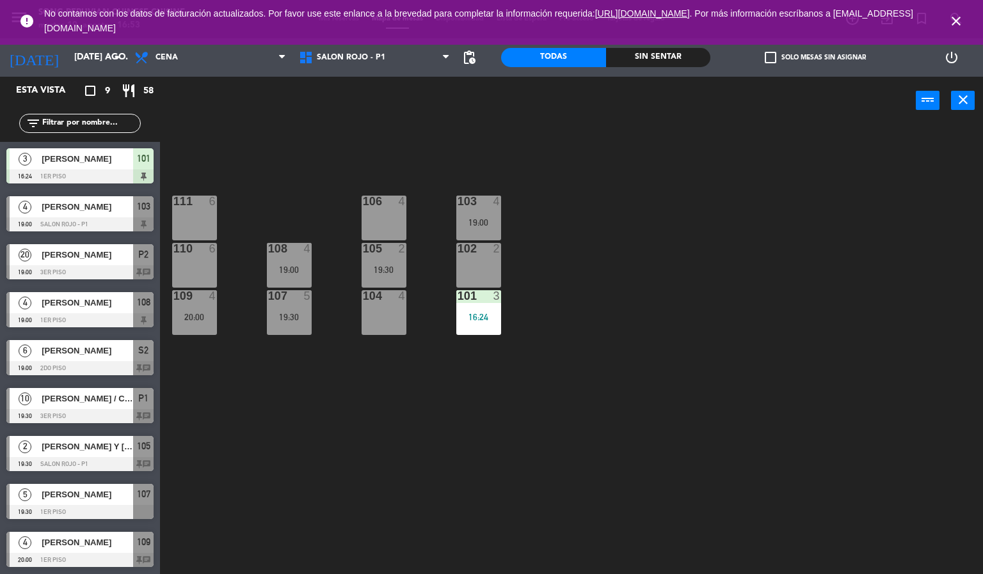
click at [619, 208] on div "103 4 19:00 106 4 111 6 102 2 105 2 19:30 108 4 19:00 110 6 101 3 16:24 104 4 1…" at bounding box center [576, 350] width 813 height 450
click at [956, 20] on icon "close" at bounding box center [955, 20] width 15 height 15
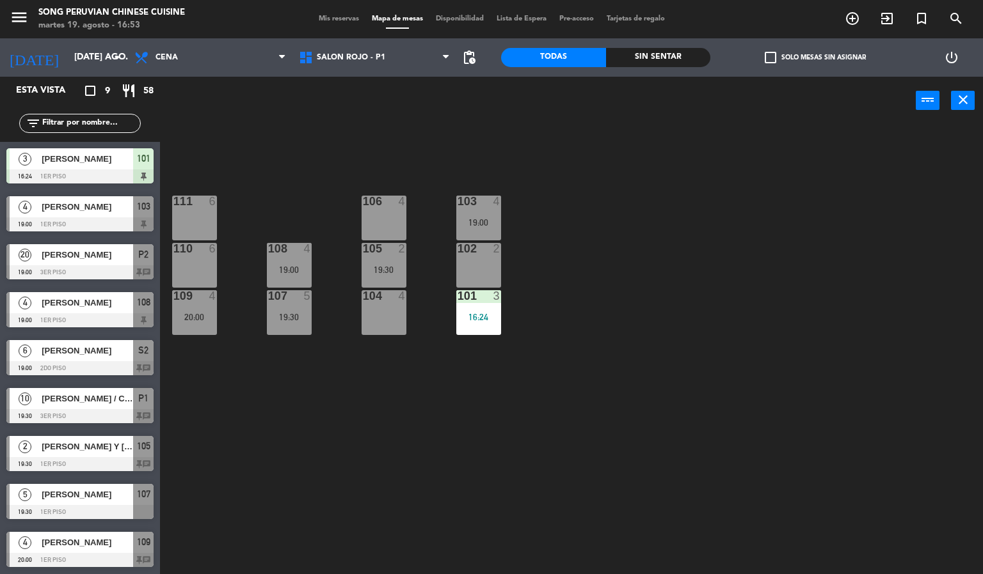
click at [787, 327] on div "103 4 19:00 106 4 111 6 102 2 105 2 19:30 108 4 19:00 110 6 101 3 16:24 104 4 1…" at bounding box center [576, 350] width 813 height 450
click at [860, 12] on icon "search" at bounding box center [851, 18] width 15 height 15
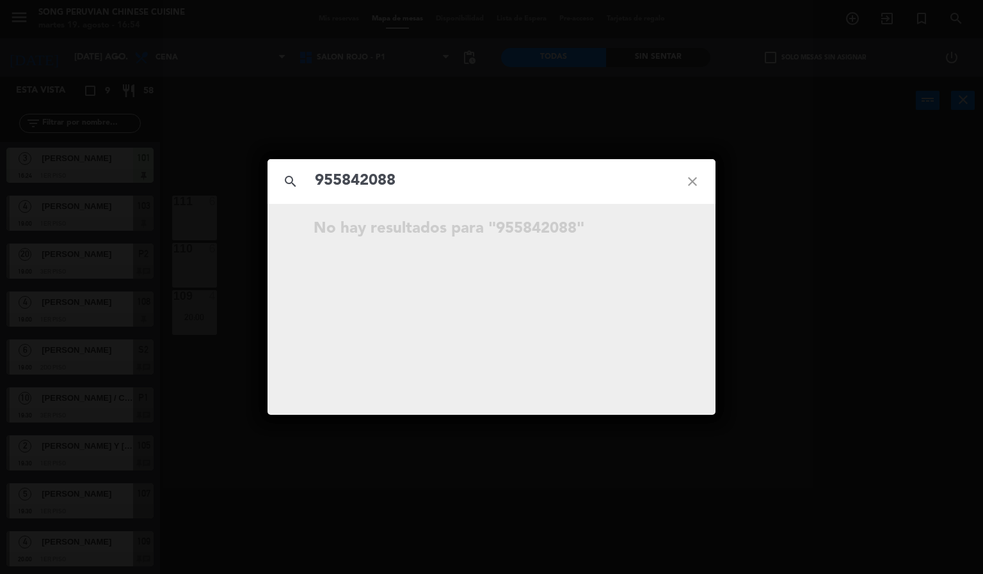
type input "955842088"
click at [686, 181] on icon "close" at bounding box center [692, 182] width 46 height 46
click at [693, 184] on icon "close" at bounding box center [692, 182] width 46 height 46
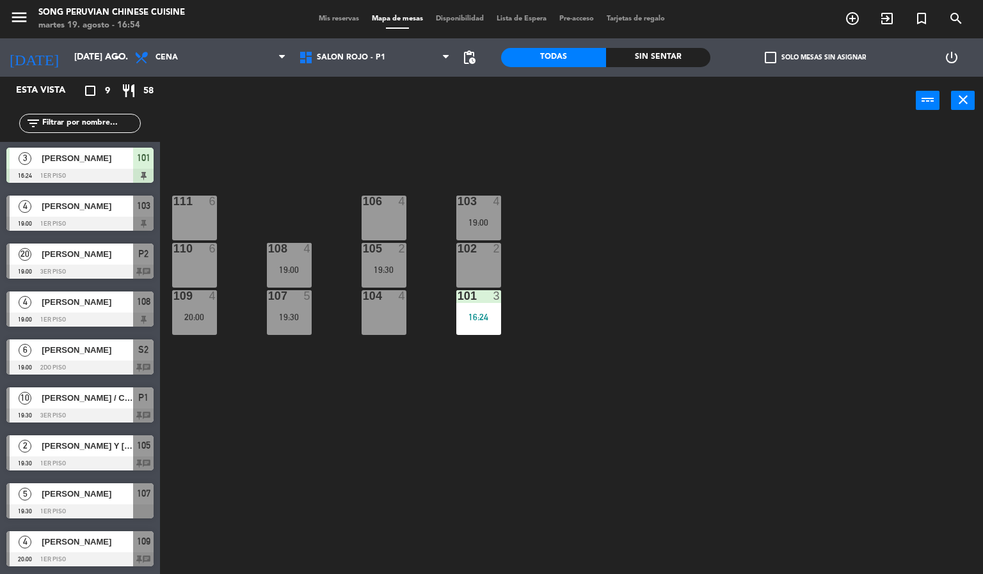
click at [398, 106] on div "power_input close" at bounding box center [538, 101] width 756 height 49
click at [383, 219] on div "106 4" at bounding box center [383, 218] width 45 height 45
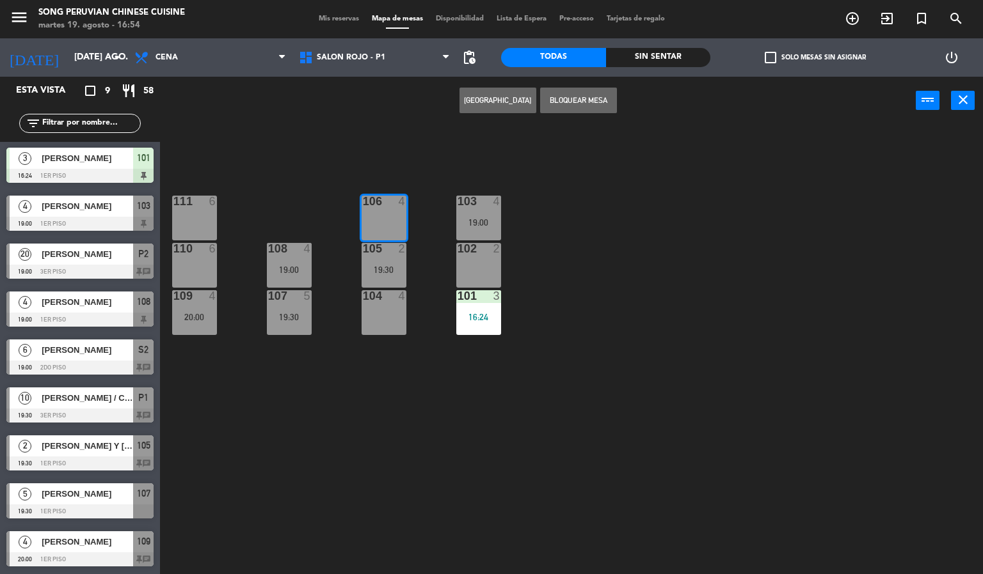
click at [494, 99] on button "[GEOGRAPHIC_DATA]" at bounding box center [497, 101] width 77 height 26
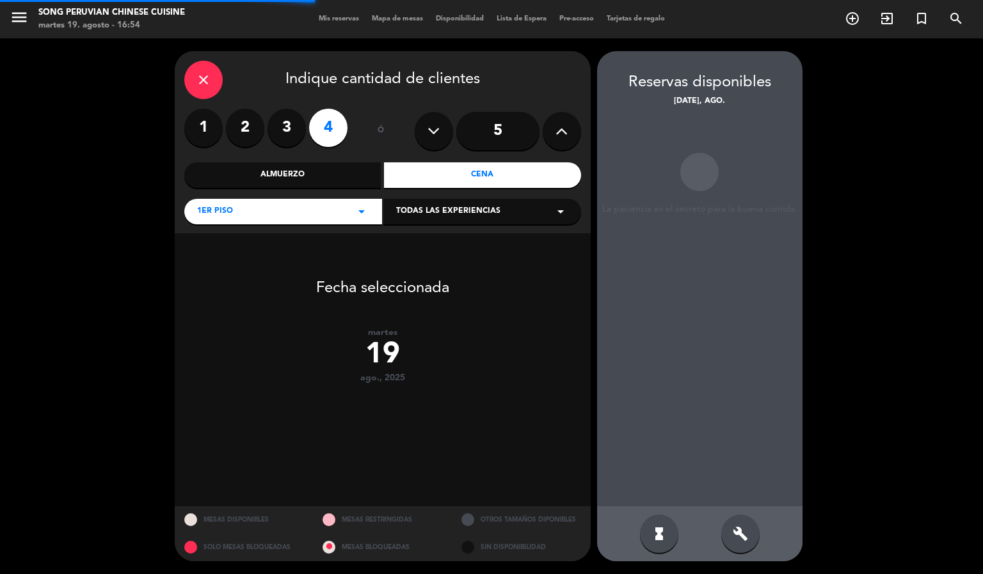
click at [242, 136] on label "2" at bounding box center [245, 128] width 38 height 38
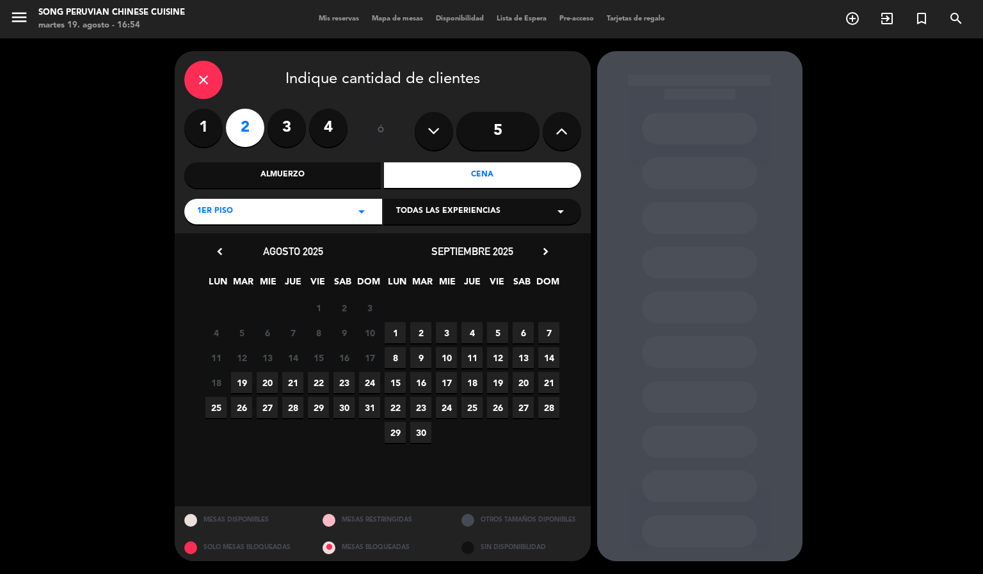
click at [238, 383] on span "19" at bounding box center [241, 382] width 21 height 21
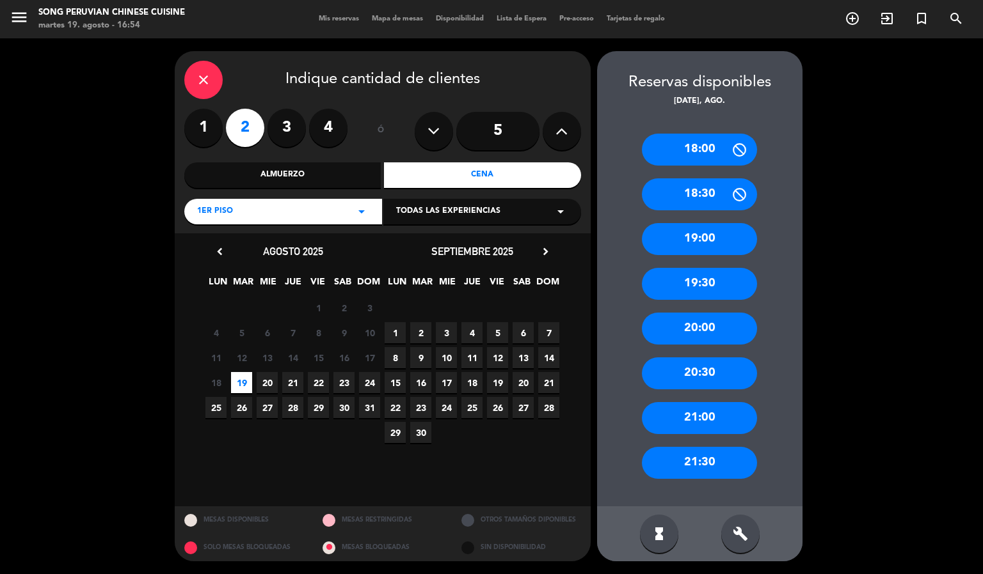
click at [720, 530] on div "hourglass_full build" at bounding box center [699, 534] width 205 height 55
click at [735, 534] on icon "build" at bounding box center [740, 534] width 15 height 15
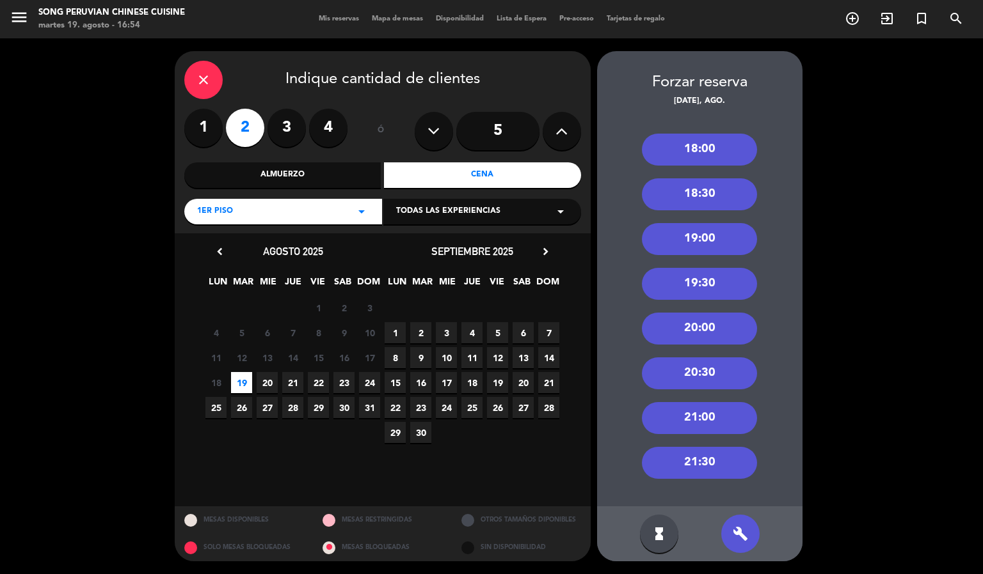
click at [711, 148] on div "18:00" at bounding box center [699, 150] width 115 height 32
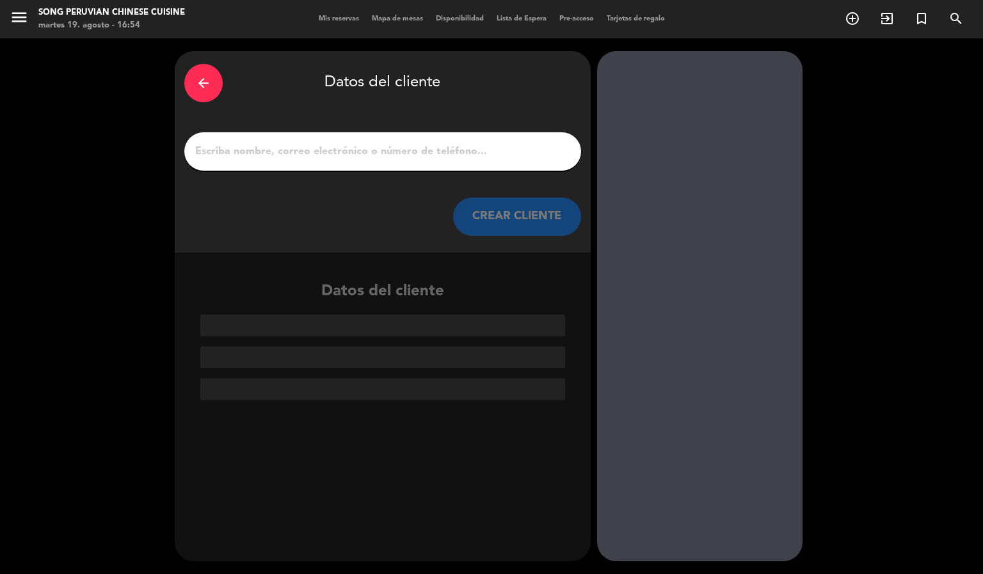
click at [472, 161] on div at bounding box center [382, 151] width 397 height 38
click at [469, 139] on div at bounding box center [382, 151] width 397 height 38
click at [468, 145] on input "1" at bounding box center [382, 152] width 377 height 18
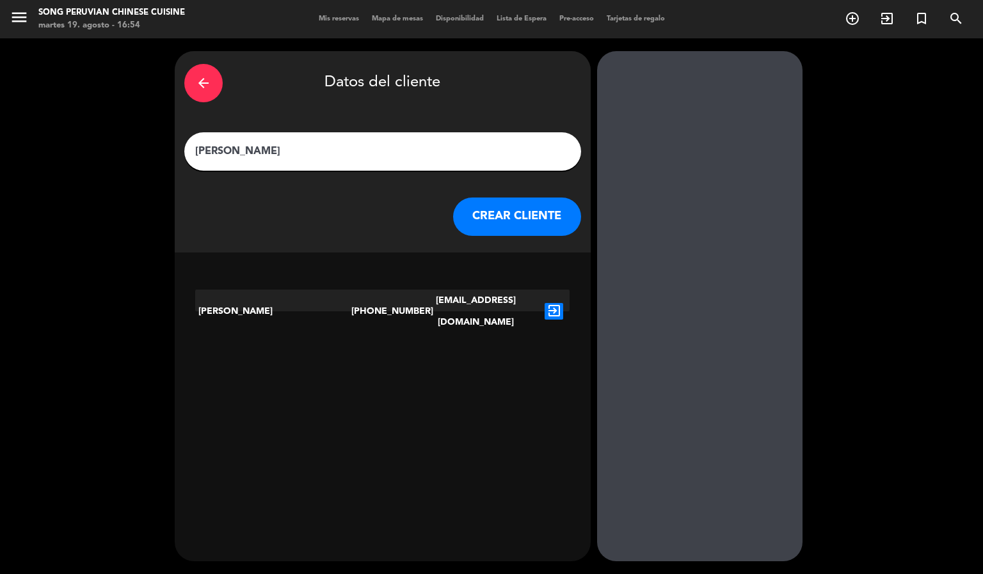
type input "[PERSON_NAME]"
click at [555, 303] on icon "exit_to_app" at bounding box center [553, 311] width 19 height 17
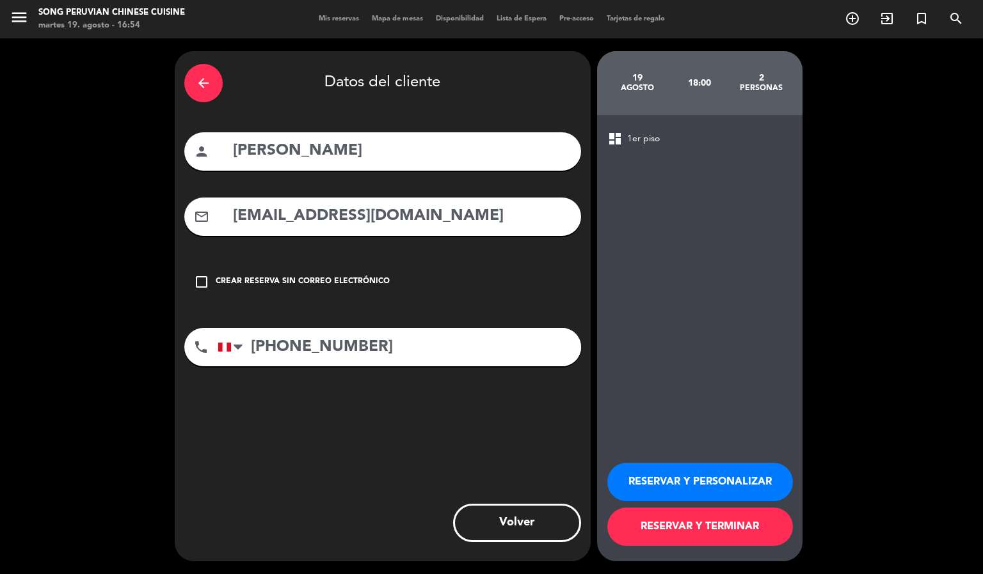
click at [729, 475] on button "RESERVAR Y PERSONALIZAR" at bounding box center [700, 482] width 186 height 38
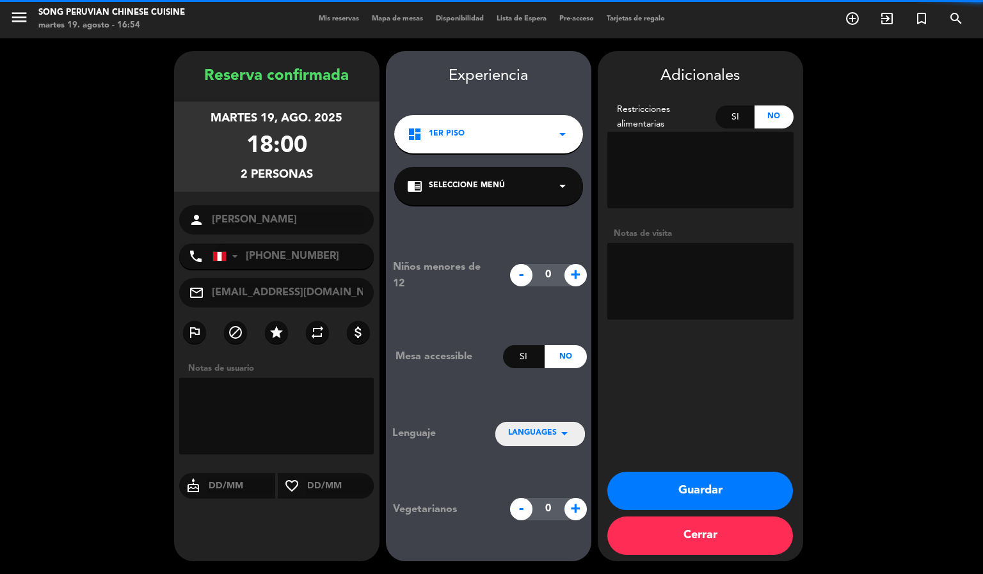
click at [678, 273] on textarea at bounding box center [700, 281] width 186 height 77
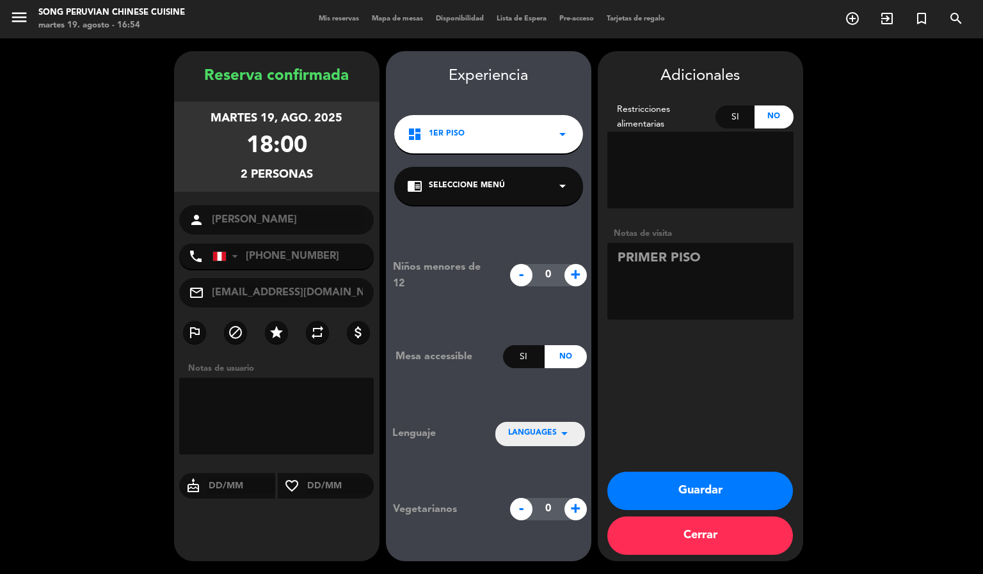
type textarea "PRIMER PISO"
click at [981, 141] on div "Reserva confirmada martes 19, ago. 2025 18:00 2 personas person [PERSON_NAME] p…" at bounding box center [491, 306] width 983 height 536
click at [725, 486] on button "Guardar" at bounding box center [700, 491] width 186 height 38
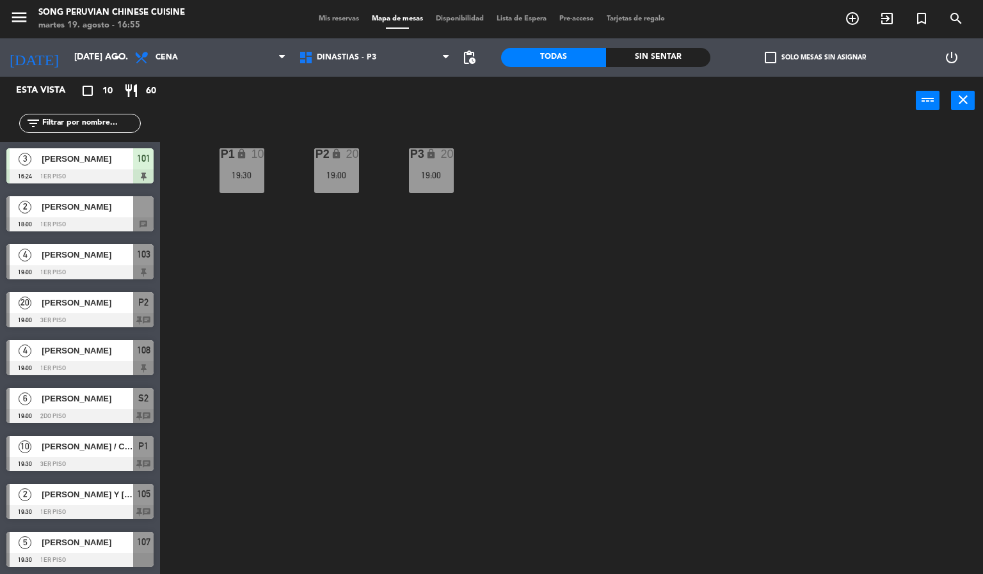
click at [369, 345] on div "P2 lock 20 19:00 P3 lock 20 19:00 P1 lock 10 19:30" at bounding box center [576, 350] width 813 height 450
click at [122, 214] on span "[PERSON_NAME]" at bounding box center [87, 206] width 91 height 13
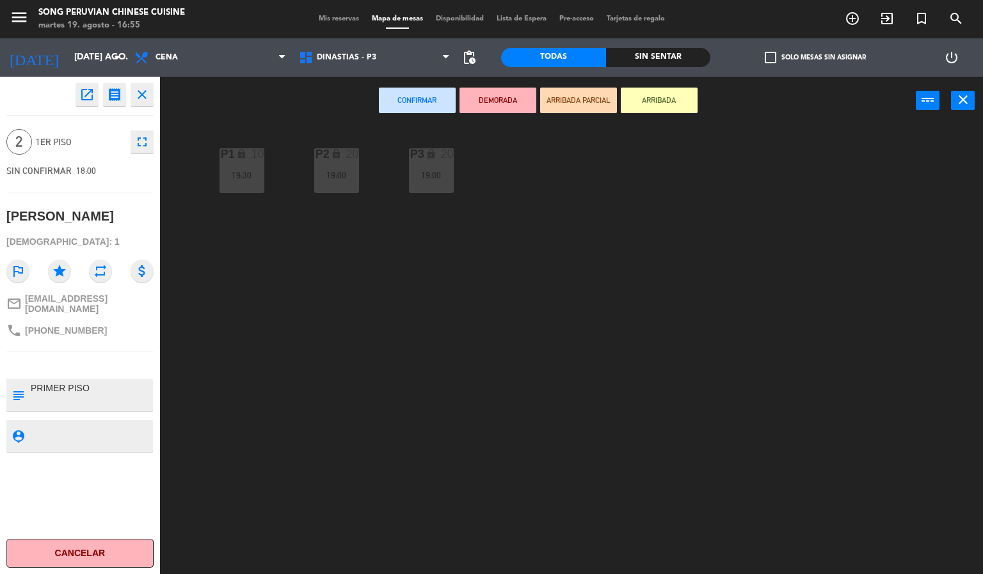
click at [347, 350] on div "P2 lock 20 19:00 P3 lock 20 19:00 P1 lock 10 19:30" at bounding box center [576, 350] width 813 height 450
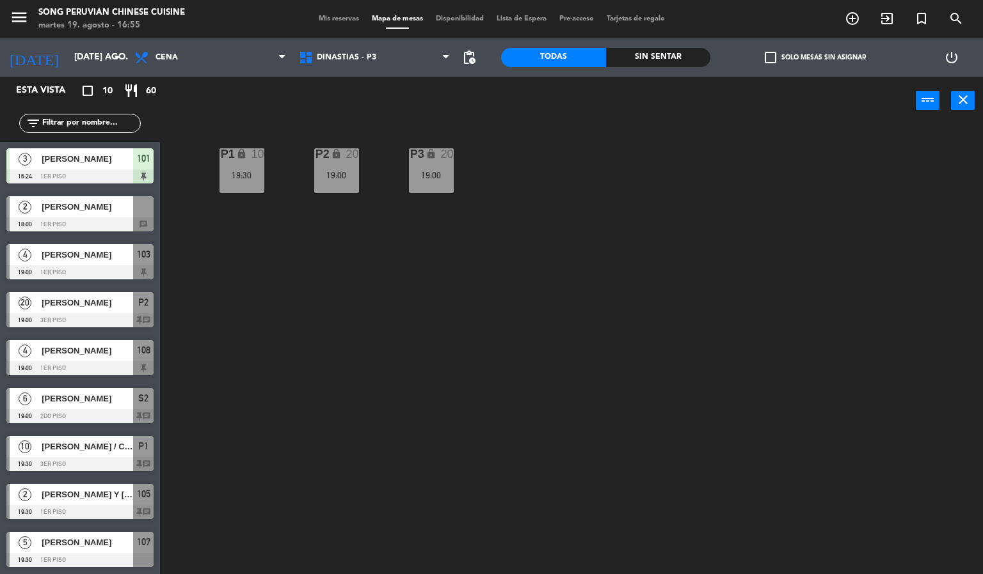
click at [107, 223] on div at bounding box center [79, 225] width 147 height 14
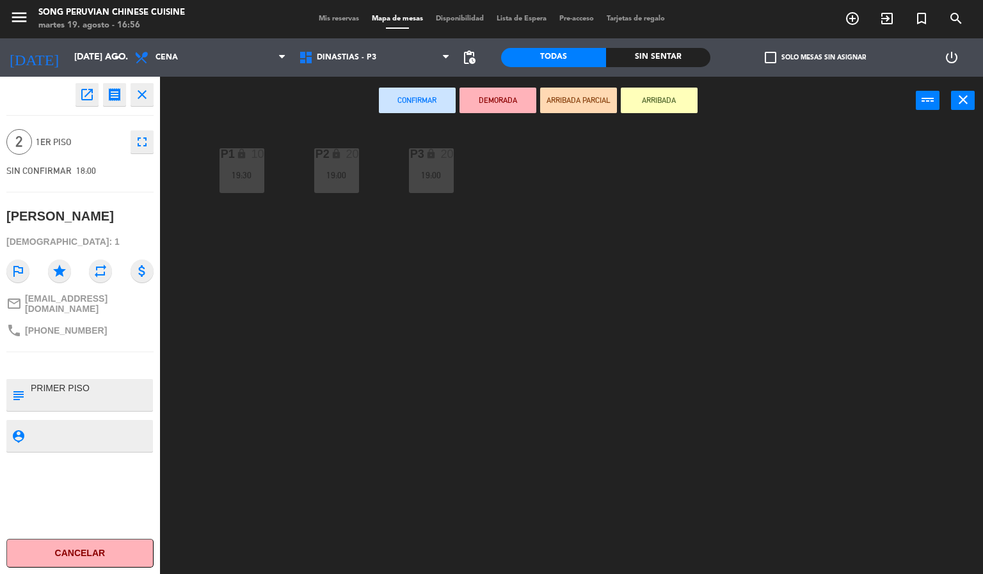
click at [566, 365] on div "P2 lock 20 19:00 P3 lock 20 19:00 P1 lock 10 19:30" at bounding box center [576, 350] width 813 height 450
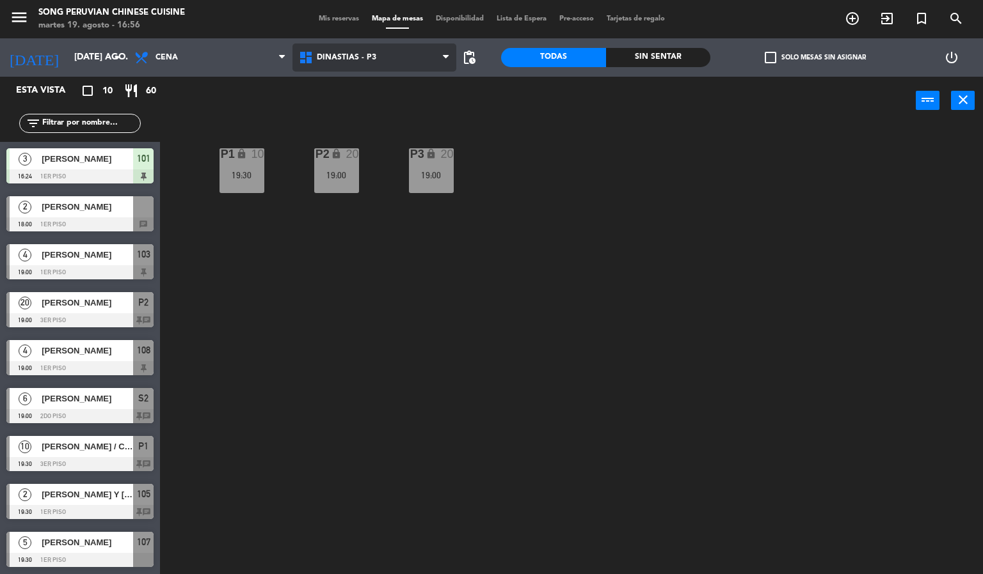
click at [346, 65] on span "DINASTIAS - P3" at bounding box center [374, 58] width 164 height 28
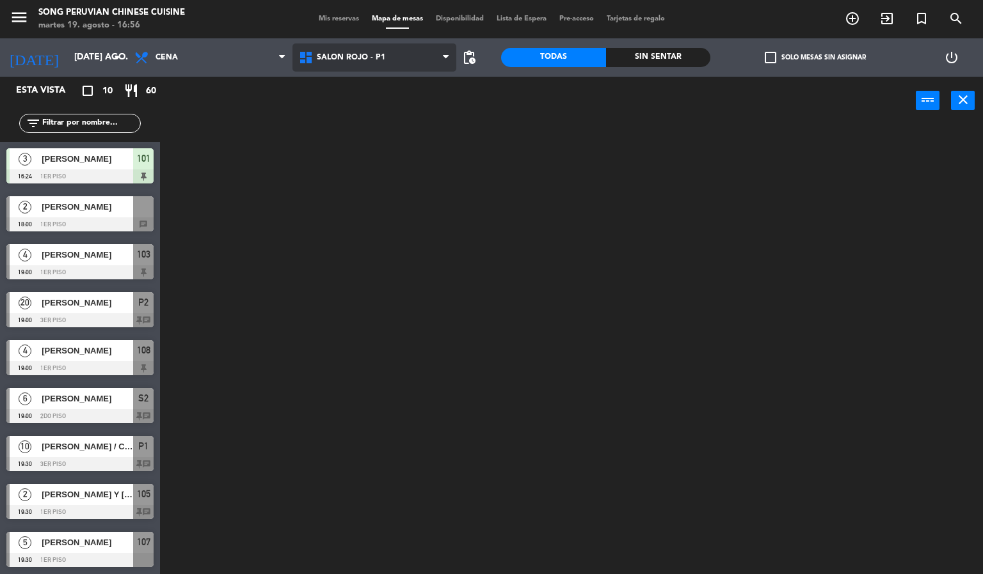
click at [376, 138] on ng-component "menu Song Peruvian Chinese Cuisine martes 19. agosto - 16:56 Mis reservas Mapa …" at bounding box center [491, 287] width 983 height 575
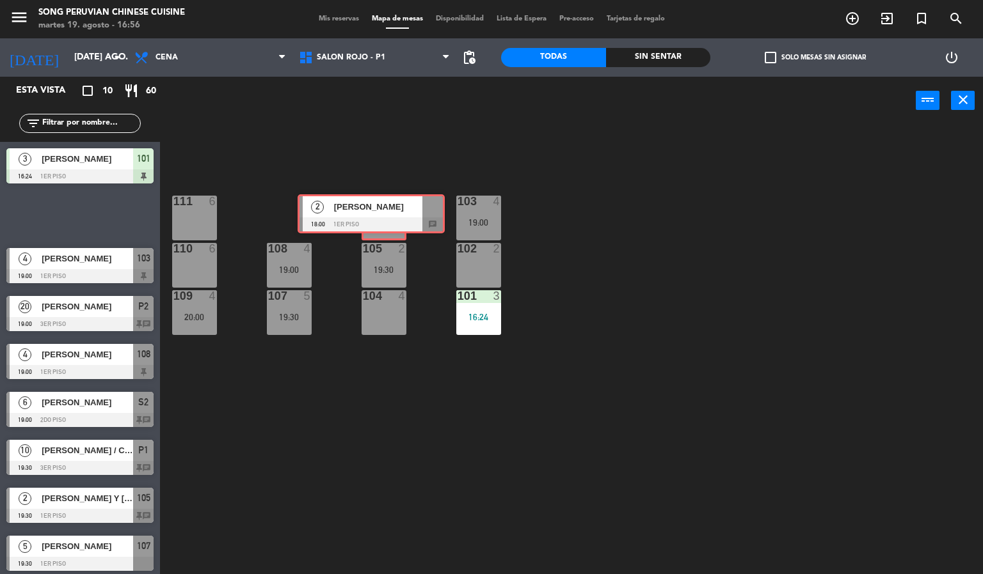
drag, startPoint x: 91, startPoint y: 207, endPoint x: 382, endPoint y: 205, distance: 291.1
click at [382, 205] on div "Esta vista crop_square 10 restaurant 60 filter_list 3 [PERSON_NAME] 16:24 1er p…" at bounding box center [491, 326] width 983 height 498
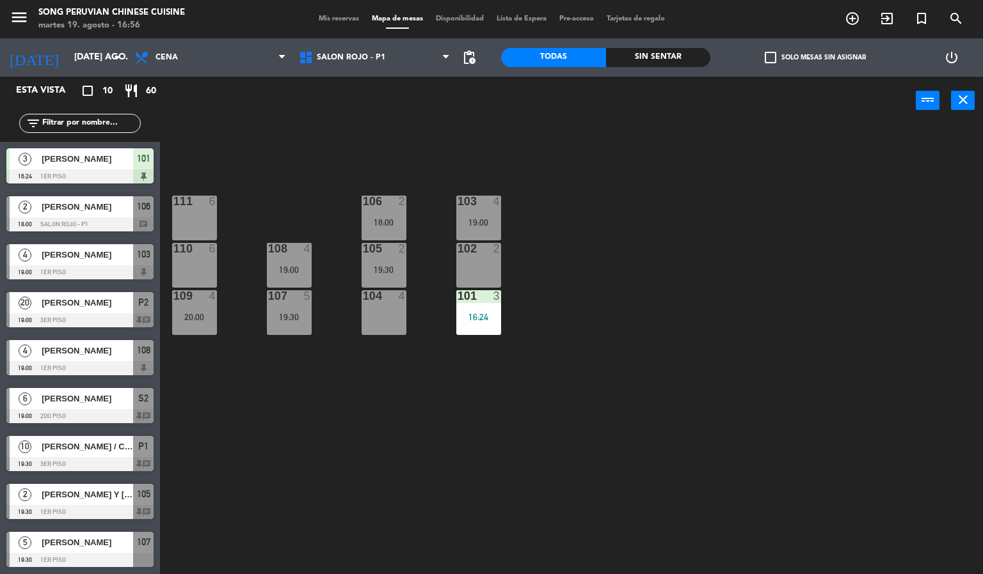
click at [637, 267] on div "103 4 19:00 106 2 18:00 111 6 102 2 105 2 19:30 108 4 19:00 110 6 101 3 16:24 1…" at bounding box center [576, 350] width 813 height 450
click at [332, 58] on span "SALON ROJO - P1" at bounding box center [351, 57] width 68 height 9
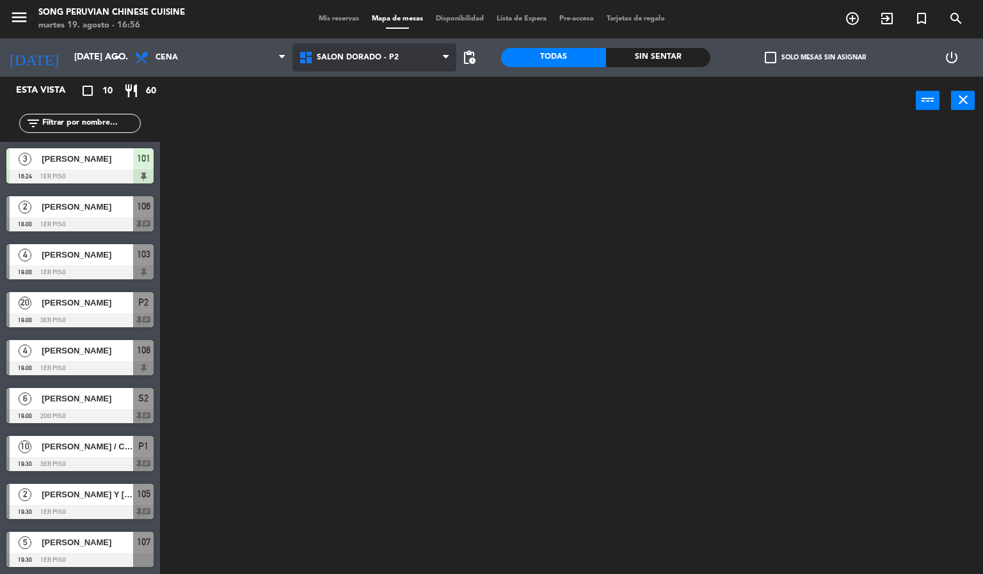
click at [365, 112] on ng-component "menu Song Peruvian Chinese Cuisine martes 19. agosto - 16:56 Mis reservas Mapa …" at bounding box center [491, 287] width 983 height 575
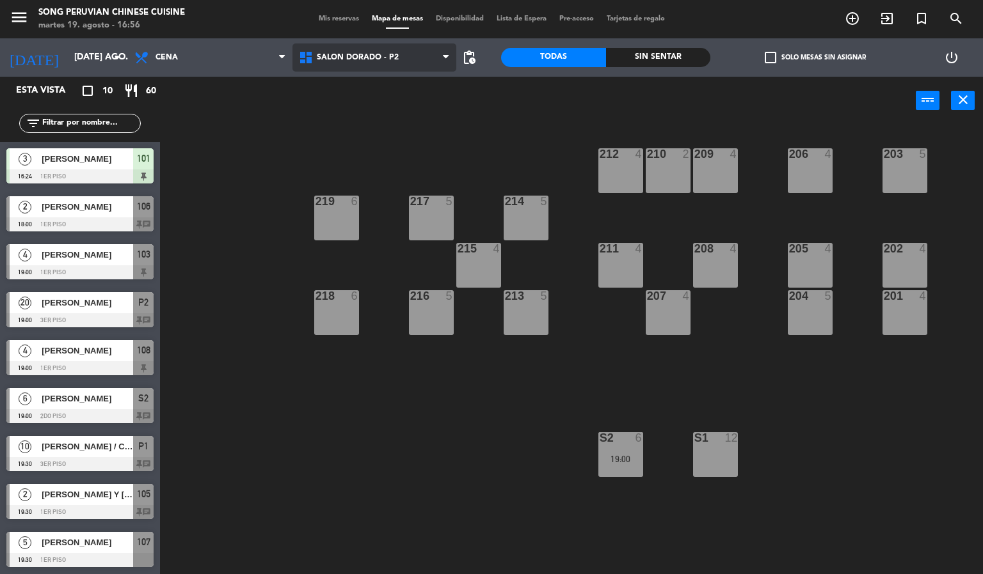
click at [357, 50] on span "SALON DORADO - P2" at bounding box center [374, 58] width 164 height 28
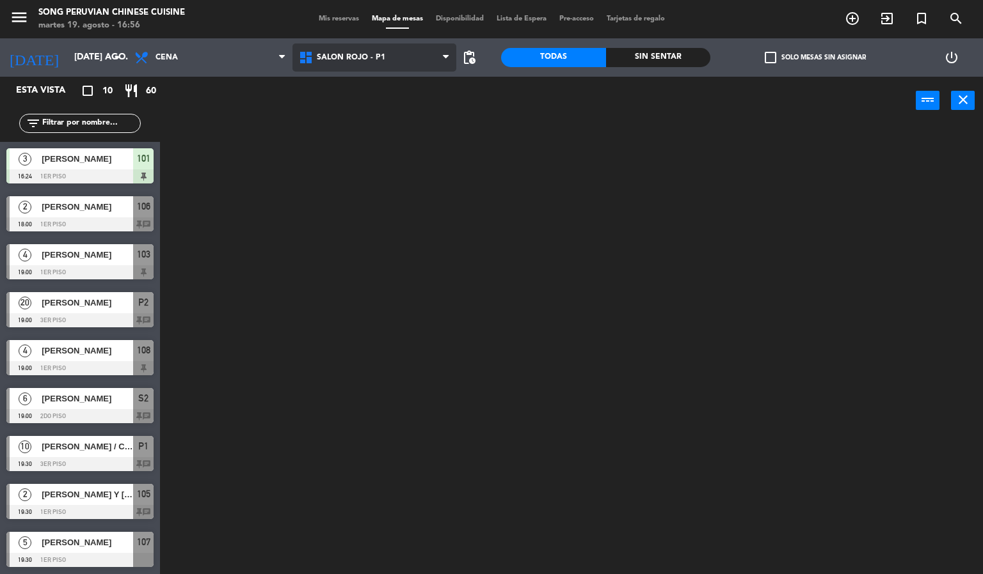
click at [368, 139] on ng-component "menu Song Peruvian Chinese Cuisine [DATE] 19. agosto - 16:56 Mis reservas Mapa …" at bounding box center [491, 287] width 983 height 575
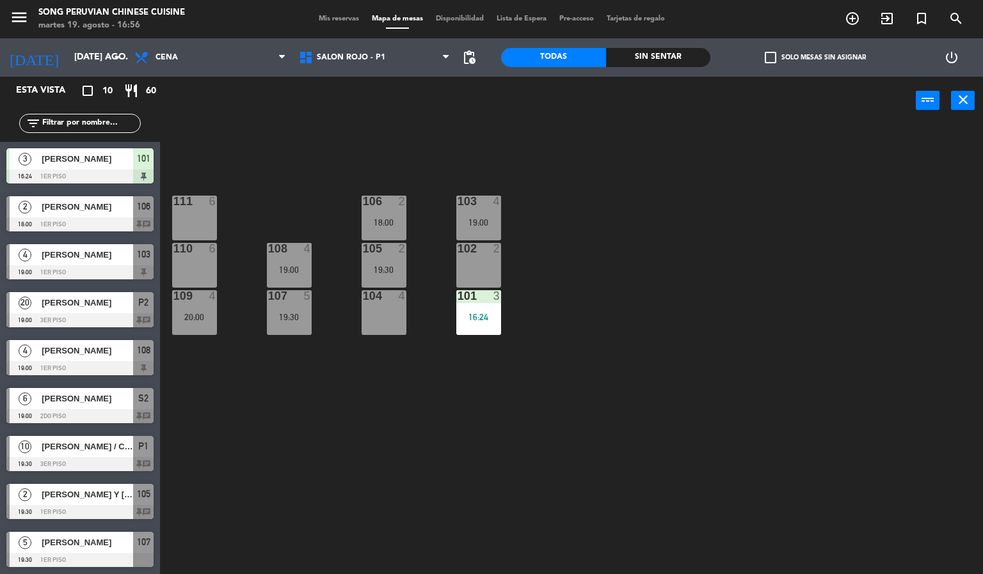
click at [383, 413] on div "103 4 19:00 106 2 18:00 111 6 102 2 105 2 19:30 108 4 19:00 110 6 101 3 16:24 1…" at bounding box center [576, 350] width 813 height 450
drag, startPoint x: 406, startPoint y: 113, endPoint x: 429, endPoint y: 112, distance: 23.1
click at [409, 112] on div "power_input close" at bounding box center [538, 101] width 756 height 49
click at [107, 212] on span "[PERSON_NAME]" at bounding box center [87, 206] width 91 height 13
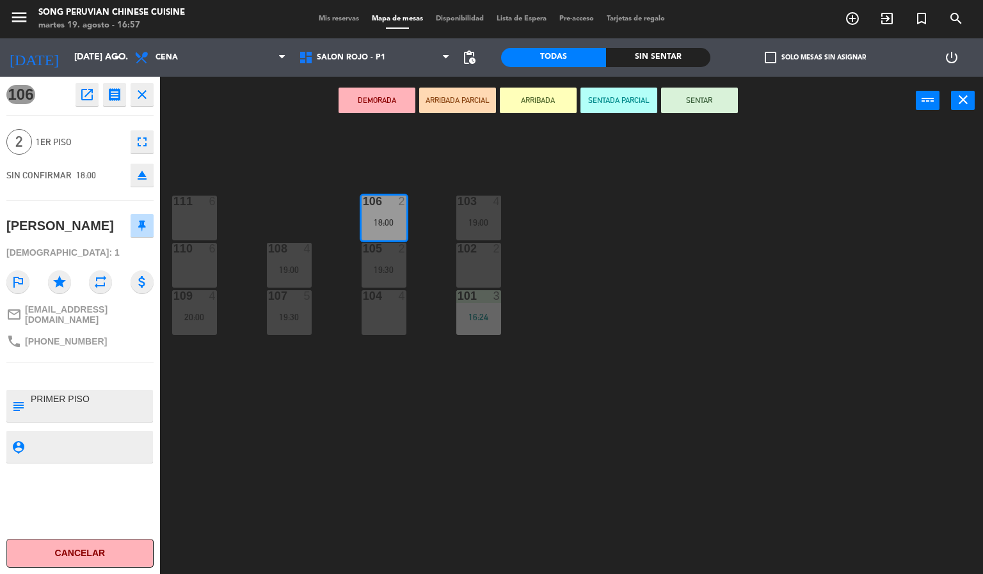
click at [651, 358] on div "103 4 19:00 106 2 18:00 111 6 102 2 105 2 19:30 108 4 19:00 110 6 101 3 16:24 1…" at bounding box center [576, 350] width 813 height 450
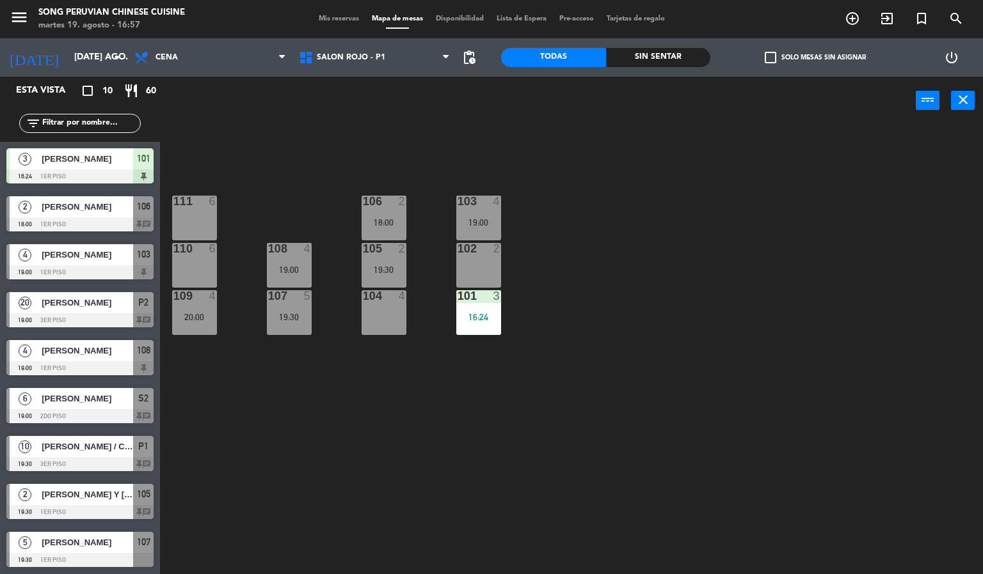
click at [135, 211] on div "106" at bounding box center [143, 206] width 20 height 21
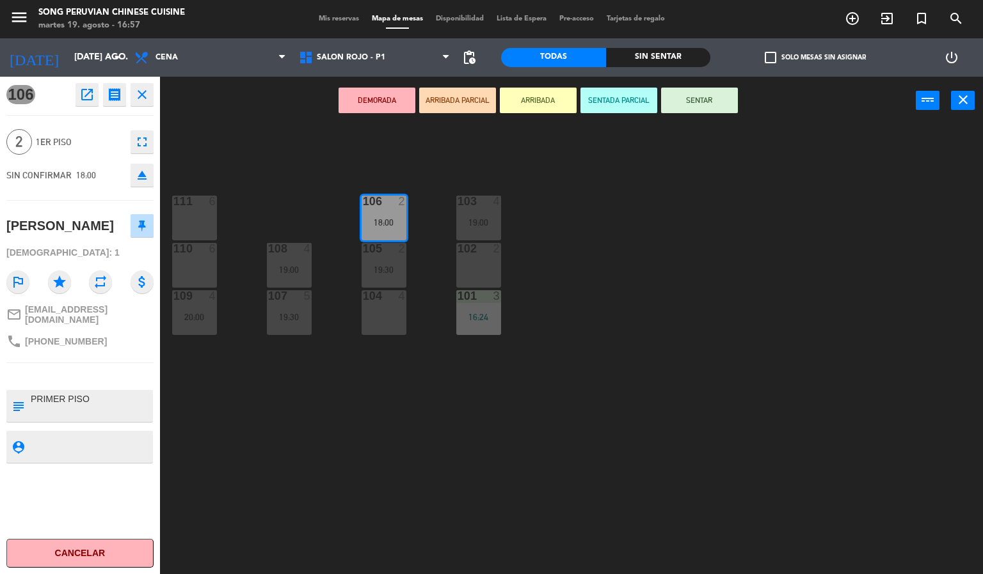
click at [500, 432] on div "103 4 19:00 106 2 18:00 111 6 102 2 105 2 19:30 108 4 19:00 110 6 101 3 16:24 1…" at bounding box center [576, 350] width 813 height 450
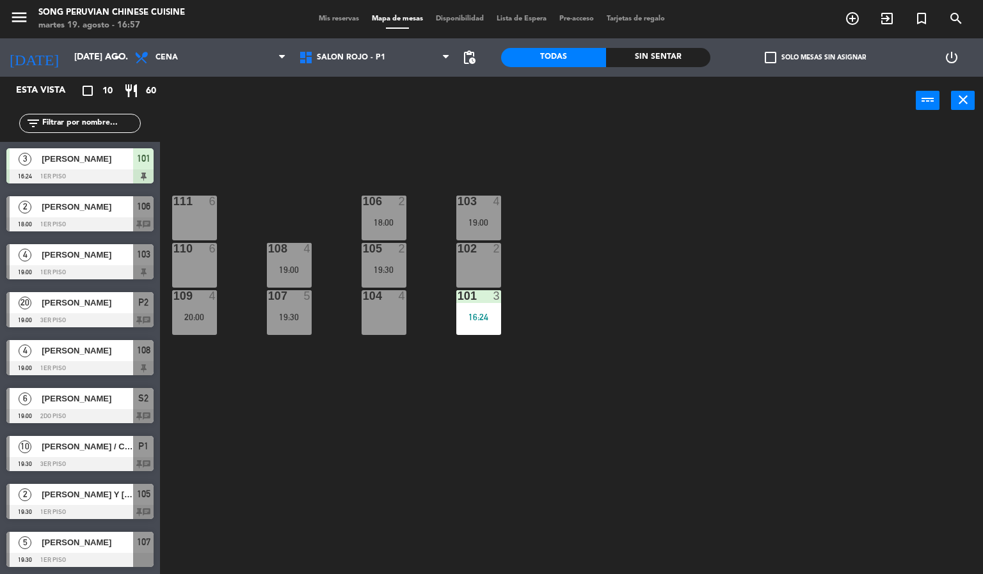
click at [298, 315] on div "19:30" at bounding box center [289, 317] width 45 height 9
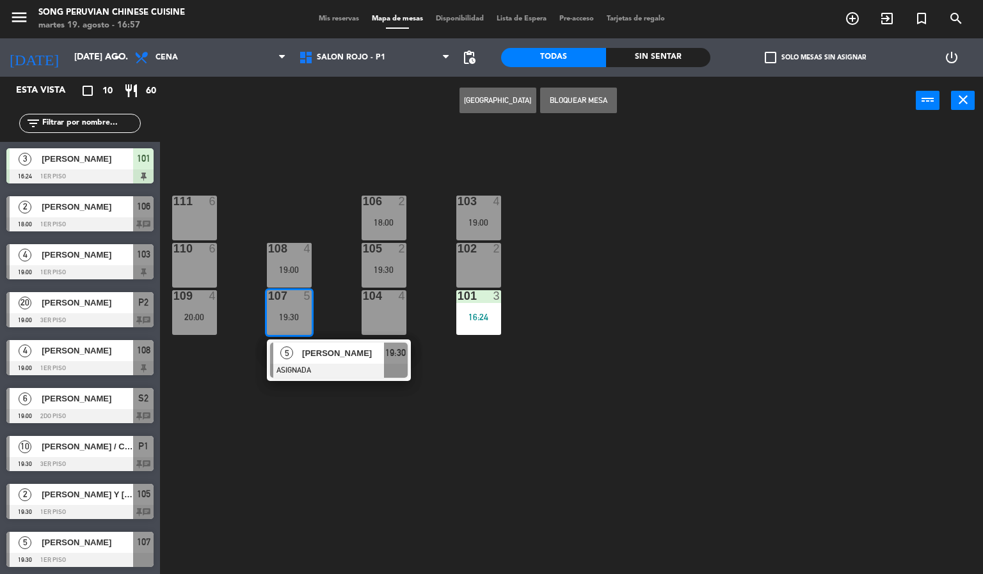
click at [200, 265] on div "110 6" at bounding box center [194, 265] width 45 height 45
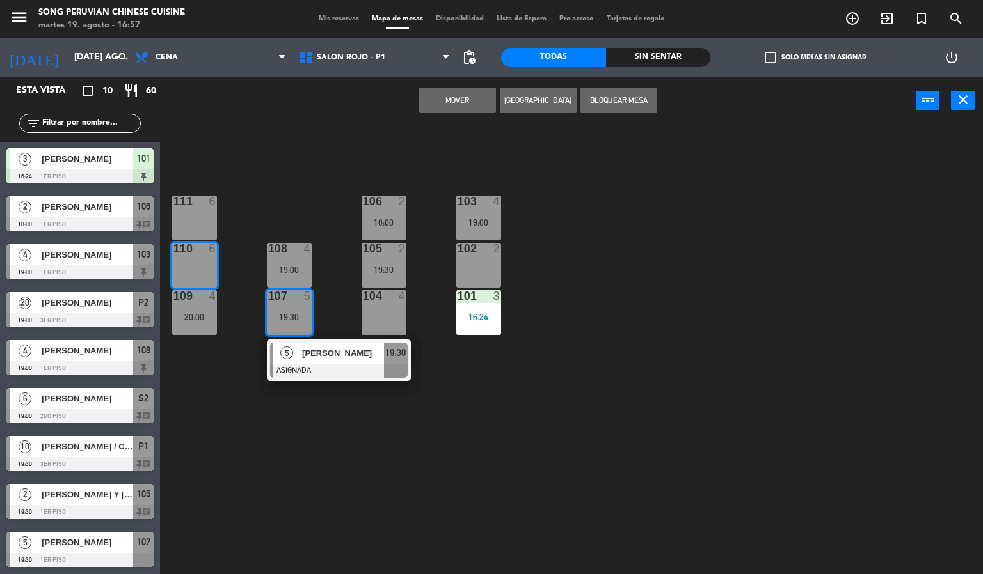
click at [450, 95] on button "Mover" at bounding box center [457, 101] width 77 height 26
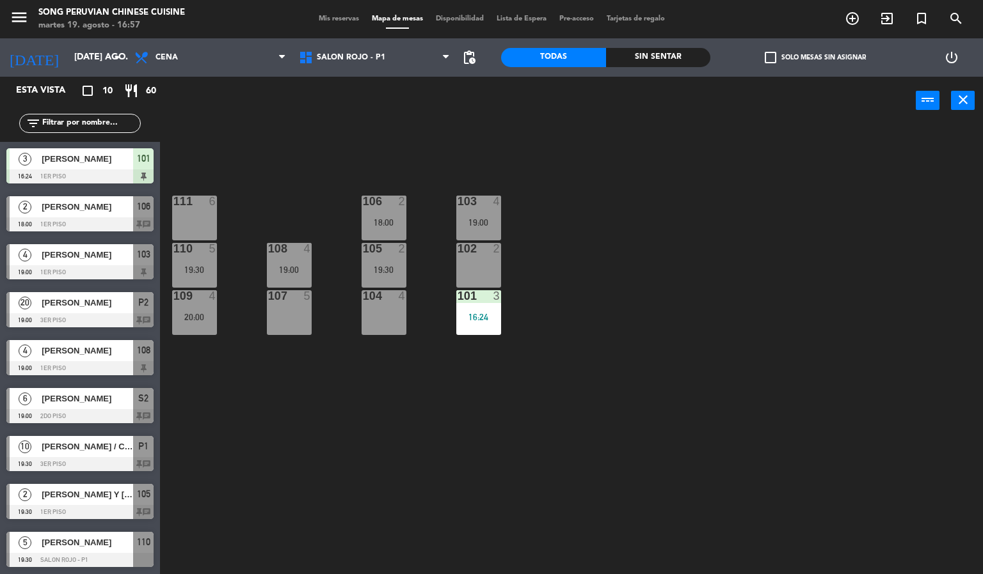
click at [664, 223] on div "103 4 19:00 106 2 18:00 111 6 102 2 105 2 19:30 108 4 19:00 110 5 19:30 101 3 1…" at bounding box center [576, 350] width 813 height 450
click at [288, 296] on div at bounding box center [288, 296] width 21 height 12
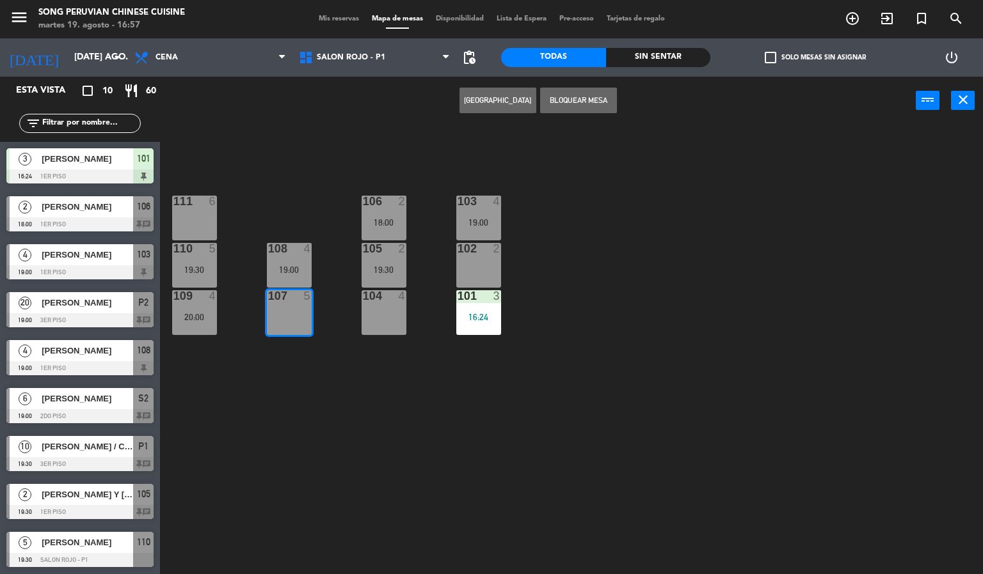
click at [292, 250] on div at bounding box center [288, 249] width 21 height 12
click at [457, 104] on button "Mover" at bounding box center [457, 101] width 77 height 26
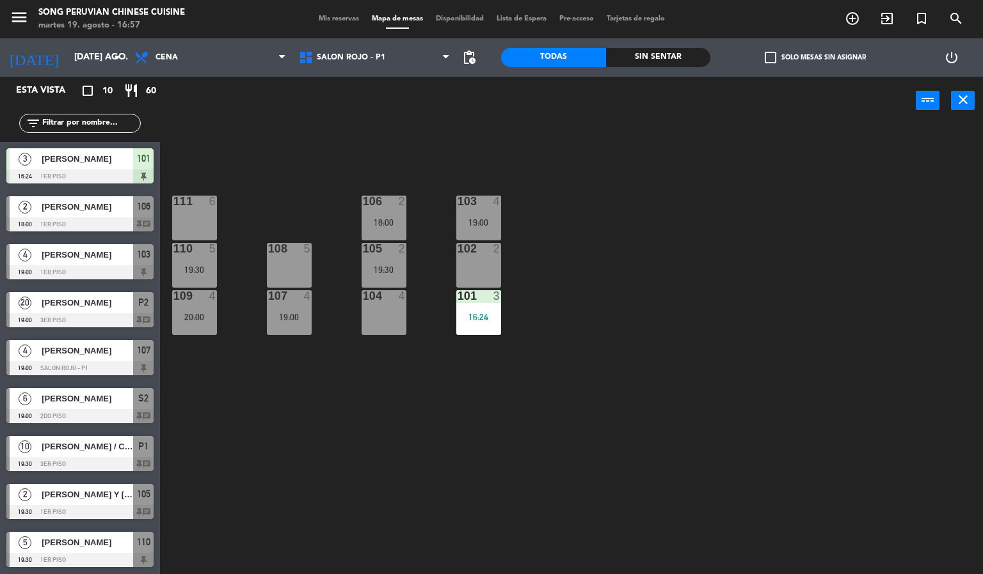
click at [686, 253] on div "103 4 19:00 106 2 18:00 111 6 102 2 105 2 19:30 108 5 110 5 19:30 101 3 16:24 1…" at bounding box center [576, 350] width 813 height 450
click at [622, 298] on div "103 4 19:00 106 2 18:00 111 6 102 2 105 2 19:30 108 5 110 5 19:30 101 3 16:24 1…" at bounding box center [576, 350] width 813 height 450
click at [77, 51] on input "[DATE] ago." at bounding box center [129, 57] width 122 height 23
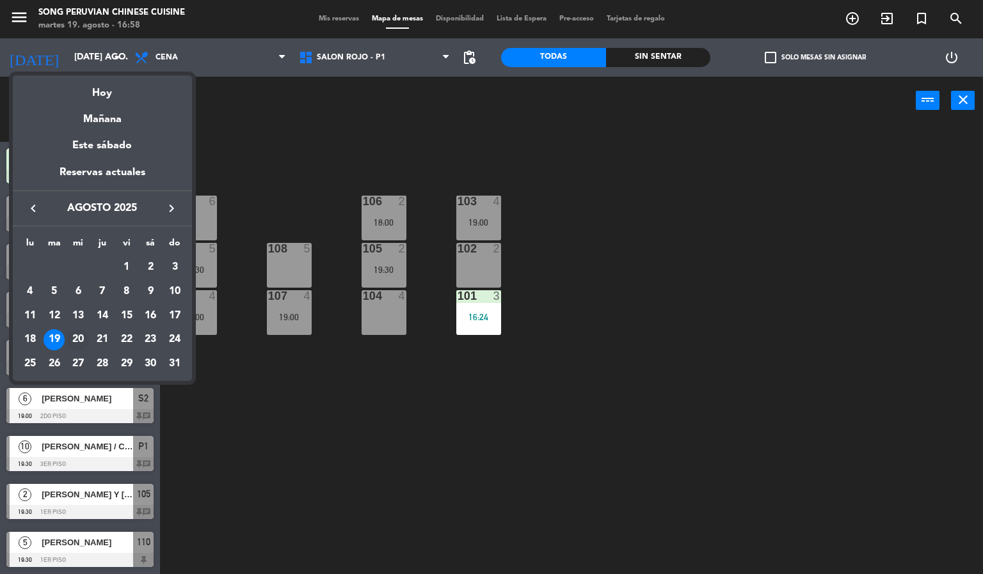
click at [74, 342] on div "20" at bounding box center [78, 340] width 22 height 22
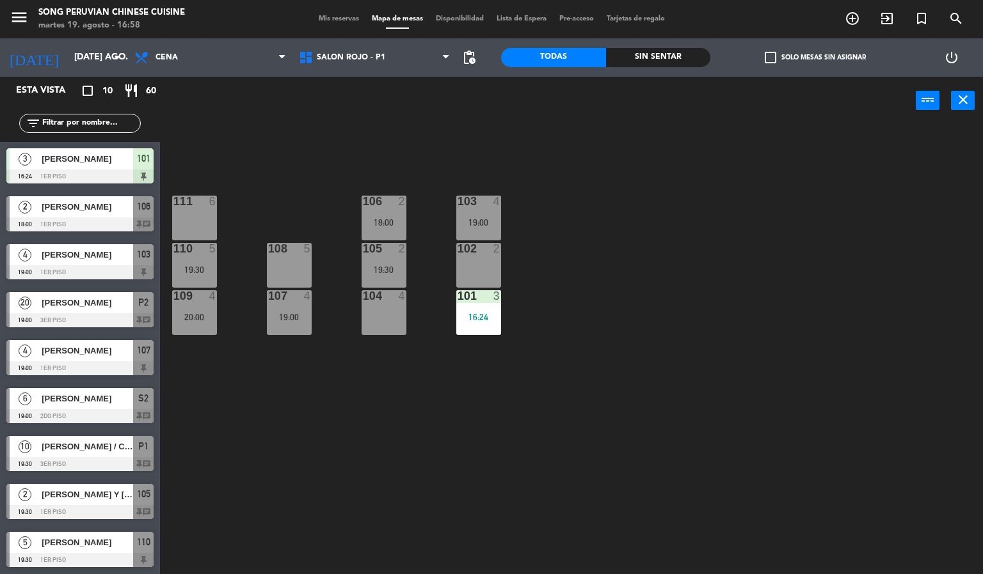
type input "mié. 20 ago."
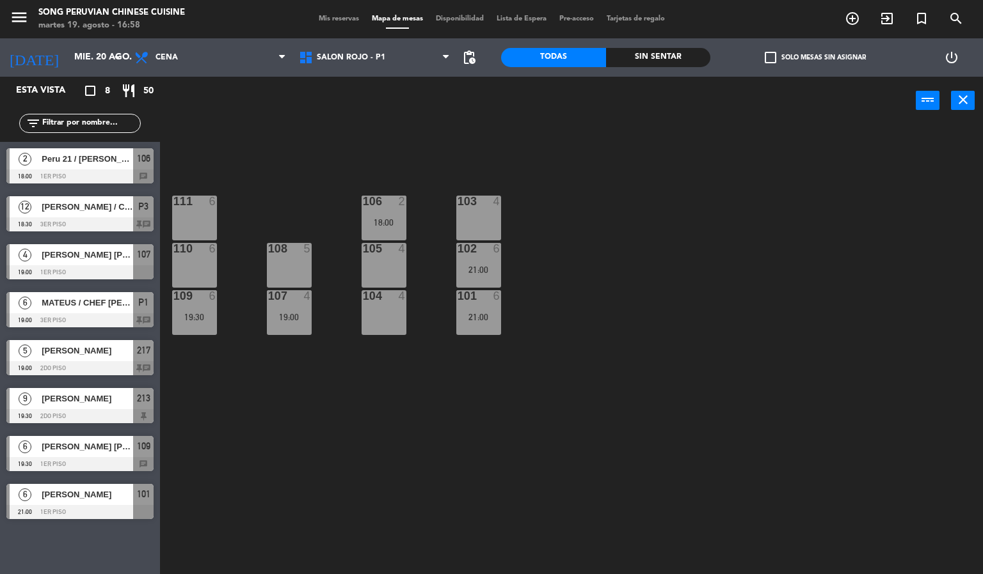
click at [231, 41] on div "Almuerzo Cena Cena Almuerzo Cena" at bounding box center [210, 57] width 164 height 38
click at [226, 58] on span "Cena" at bounding box center [210, 58] width 164 height 28
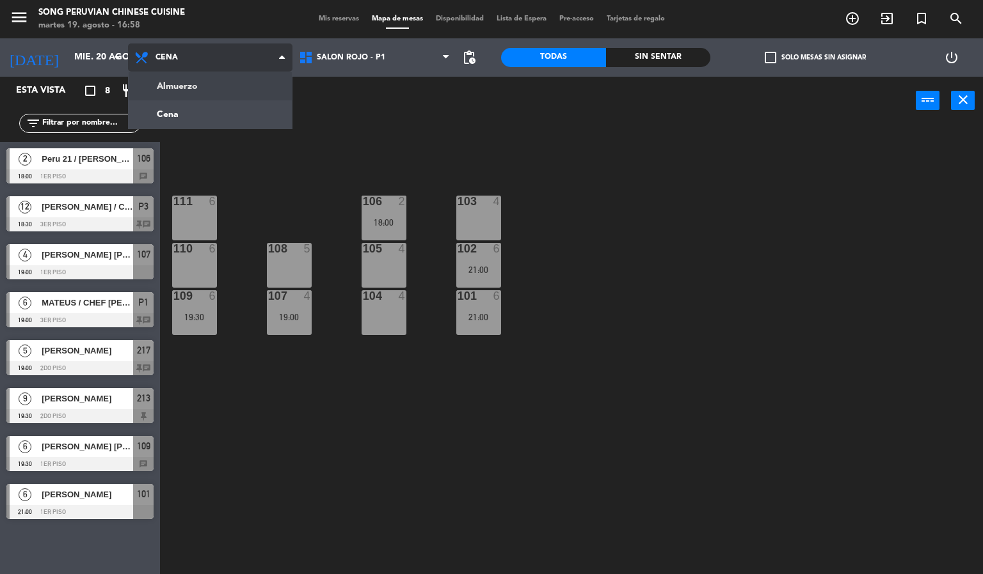
click at [226, 77] on ng-component "menu Song Peruvian Chinese Cuisine martes 19. agosto - 16:58 Mis reservas Mapa …" at bounding box center [491, 287] width 983 height 575
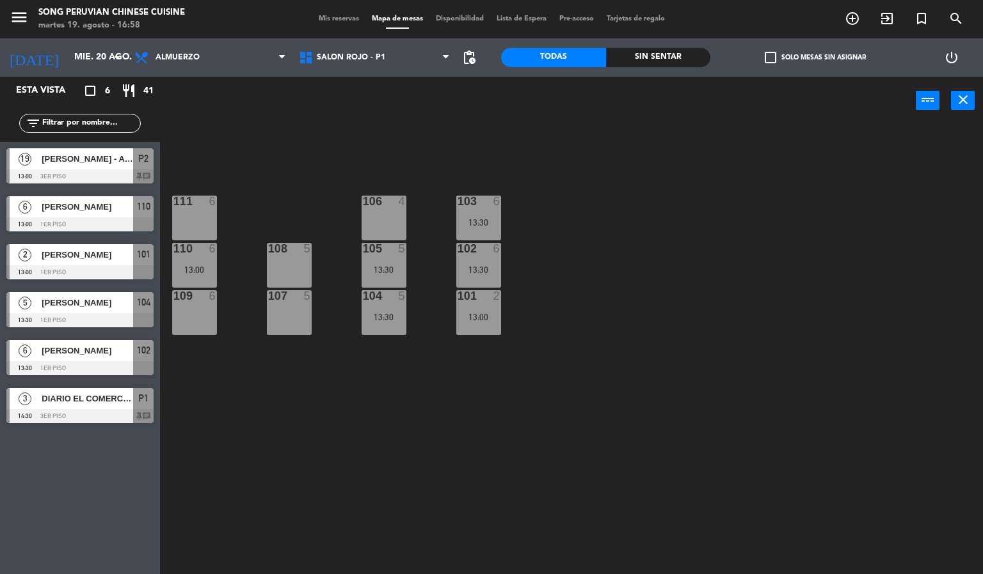
click at [305, 451] on div "103 6 13:30 106 4 111 6 102 6 13:30 105 5 13:30 108 5 110 6 13:00 101 2 13:00 1…" at bounding box center [576, 350] width 813 height 450
click at [281, 165] on div "103 6 13:30 106 4 111 6 102 6 13:30 105 5 13:30 108 5 110 6 13:00 101 2 13:00 1…" at bounding box center [576, 350] width 813 height 450
click at [194, 54] on span "Almuerzo" at bounding box center [177, 57] width 44 height 9
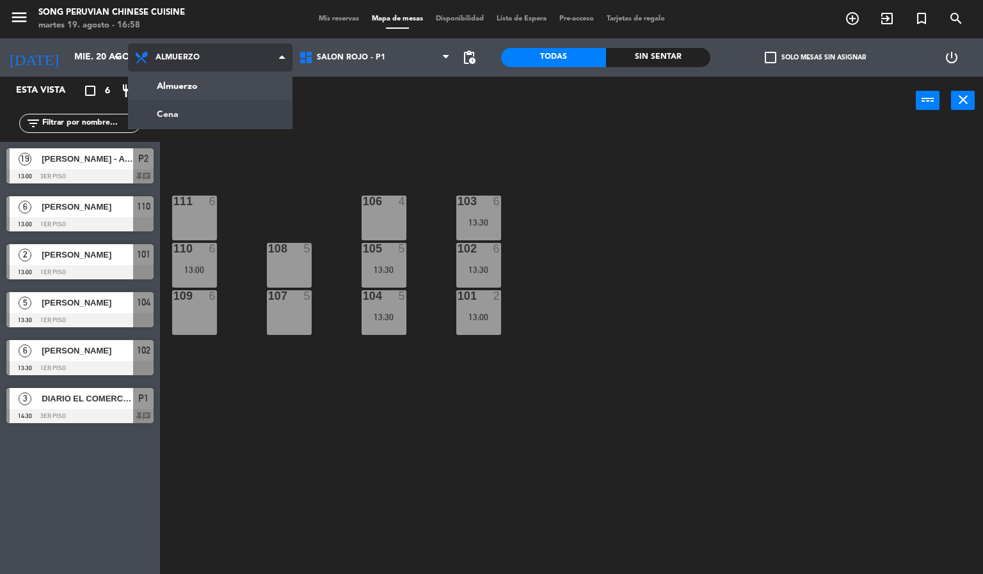
click at [215, 111] on ng-component "menu Song Peruvian Chinese Cuisine martes 19. agosto - 16:58 Mis reservas Mapa …" at bounding box center [491, 287] width 983 height 575
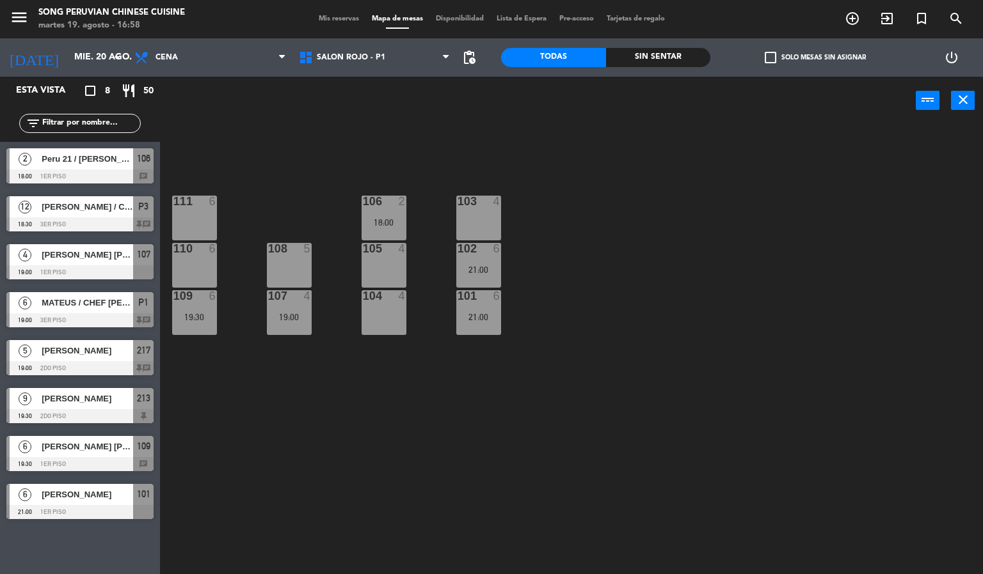
click at [219, 444] on div "103 4 106 2 18:00 111 6 102 6 21:00 105 4 108 5 110 6 101 6 21:00 104 4 107 4 1…" at bounding box center [576, 350] width 813 height 450
click at [279, 148] on div "103 4 106 2 18:00 111 6 102 6 21:00 105 4 108 5 110 6 101 6 21:00 104 4 107 4 1…" at bounding box center [576, 350] width 813 height 450
click at [235, 56] on span "Cena" at bounding box center [210, 58] width 164 height 28
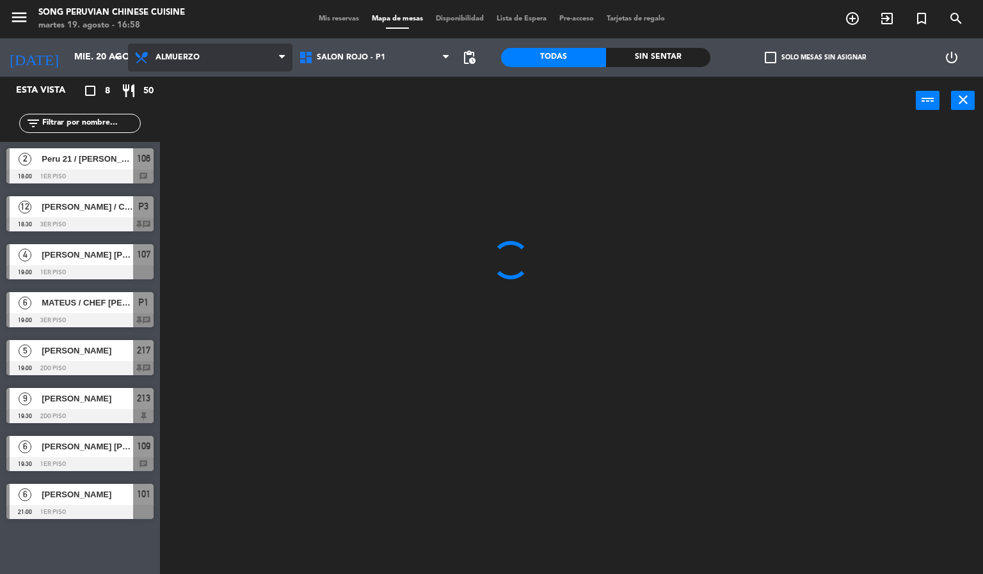
click at [236, 85] on ng-component "menu Song Peruvian Chinese Cuisine martes 19. agosto - 16:58 Mis reservas Mapa …" at bounding box center [491, 287] width 983 height 575
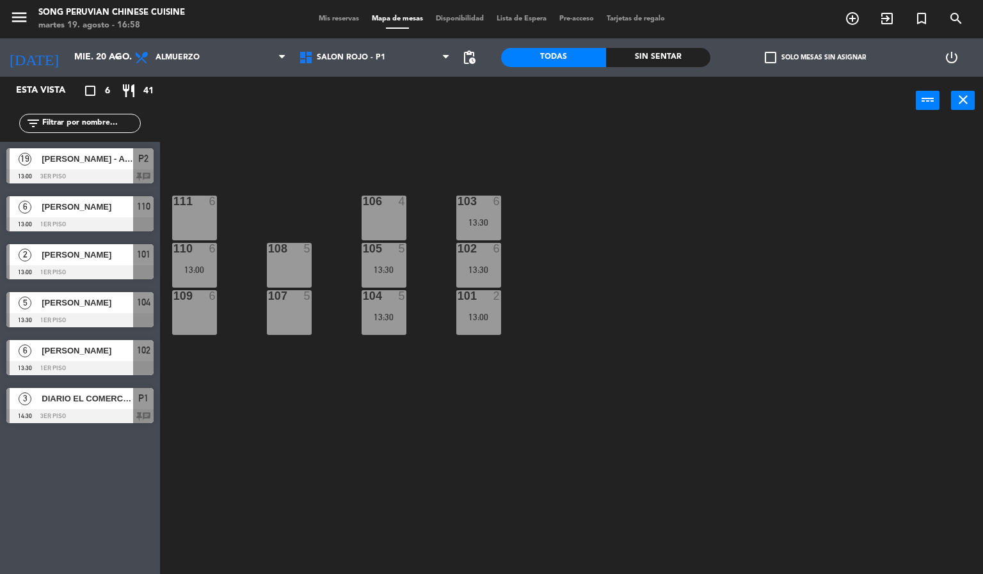
click at [321, 398] on div "103 6 13:30 106 4 111 6 102 6 13:30 105 5 13:30 108 5 110 6 13:00 101 2 13:00 1…" at bounding box center [576, 350] width 813 height 450
click at [282, 131] on div "103 6 13:30 106 4 111 6 102 6 13:30 105 5 13:30 108 5 110 6 13:00 101 2 13:00 1…" at bounding box center [576, 350] width 813 height 450
click at [231, 122] on div "power_input close" at bounding box center [538, 101] width 756 height 49
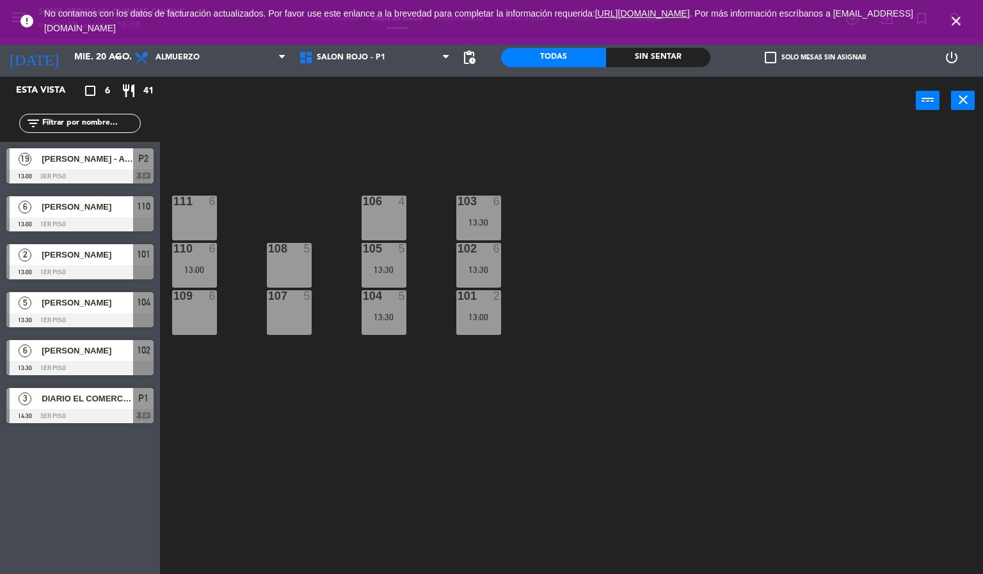
click at [960, 25] on icon "close" at bounding box center [955, 20] width 15 height 15
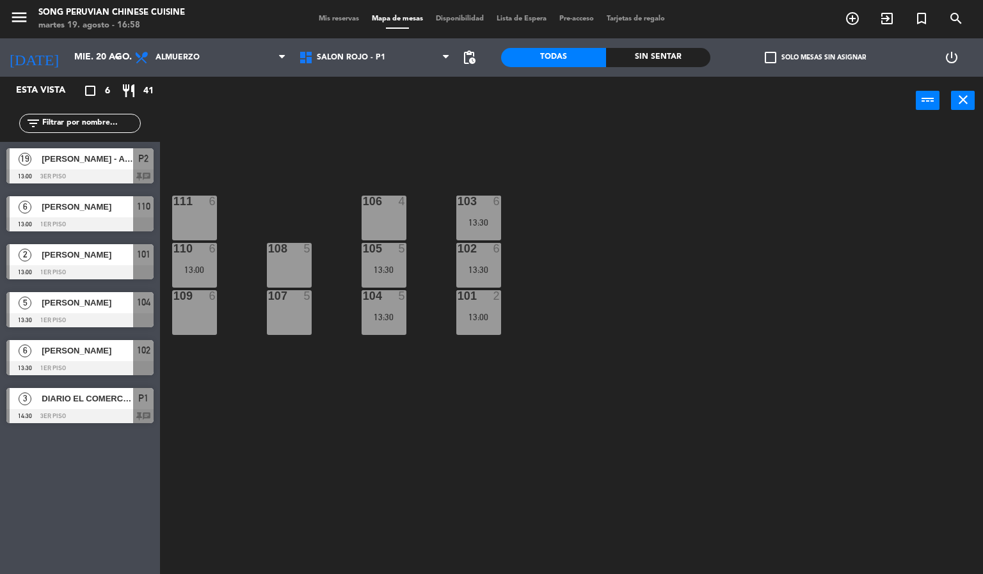
click at [783, 271] on div "103 6 13:30 106 4 111 6 102 6 13:30 105 5 13:30 108 5 110 6 13:00 101 2 13:00 1…" at bounding box center [576, 350] width 813 height 450
click at [860, 18] on icon "search" at bounding box center [851, 18] width 15 height 15
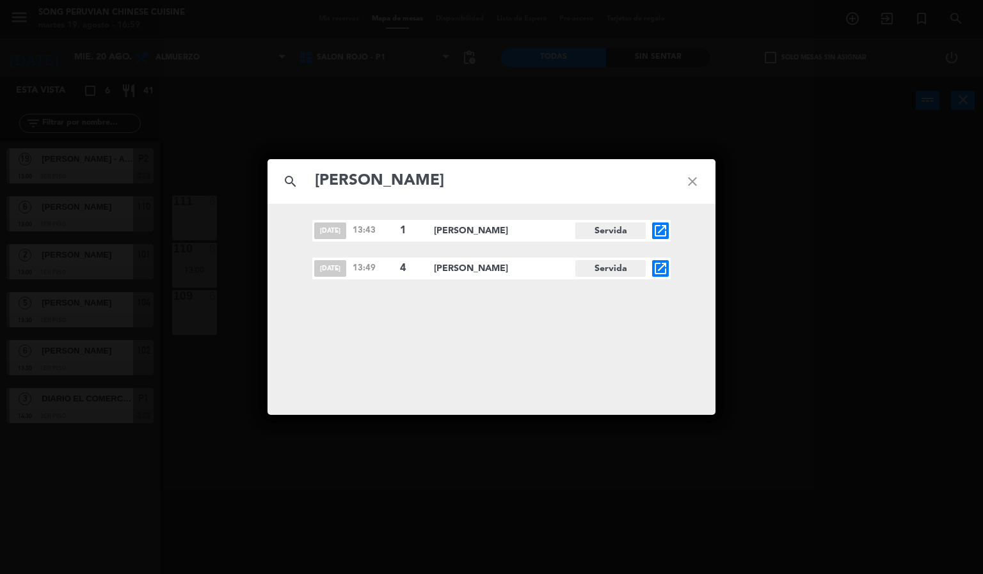
type input "[PERSON_NAME]"
click at [691, 180] on icon "close" at bounding box center [692, 182] width 46 height 46
click at [702, 186] on icon "close" at bounding box center [692, 182] width 46 height 46
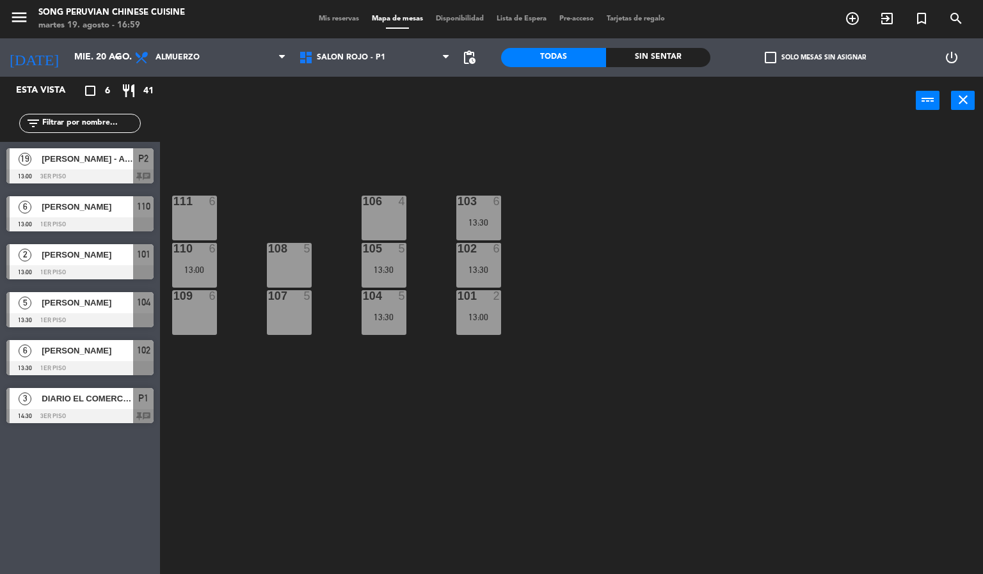
click at [775, 267] on div "103 6 13:30 106 4 111 6 102 6 13:30 105 5 13:30 108 5 110 6 13:00 101 2 13:00 1…" at bounding box center [576, 350] width 813 height 450
click at [617, 294] on div "103 6 13:30 106 4 111 6 102 6 13:30 105 5 13:30 108 5 110 6 13:00 101 2 13:00 1…" at bounding box center [576, 350] width 813 height 450
click at [219, 59] on span "Almuerzo" at bounding box center [210, 58] width 164 height 28
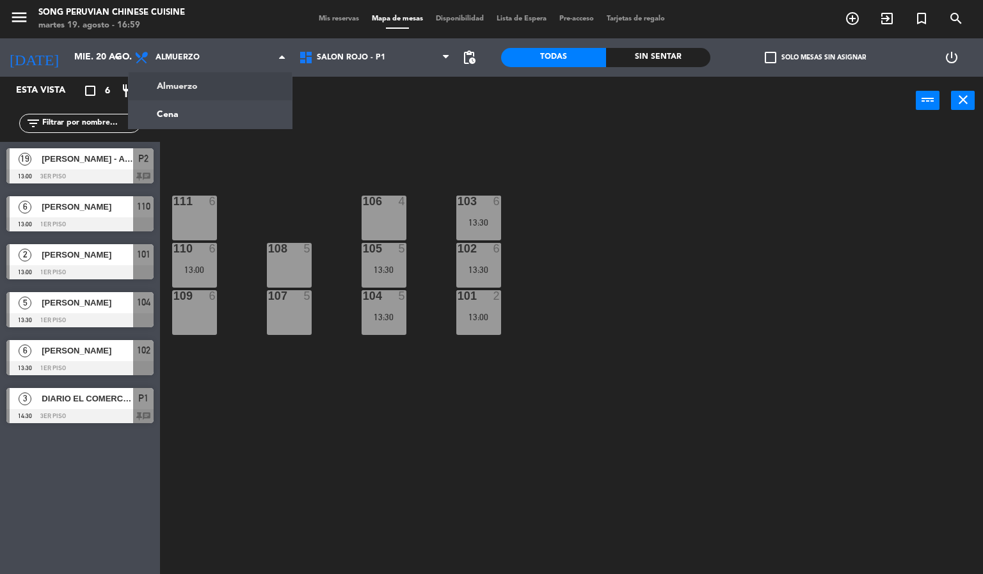
click at [382, 133] on div "103 6 13:30 106 4 111 6 102 6 13:30 105 5 13:30 108 5 110 6 13:00 101 2 13:00 1…" at bounding box center [576, 350] width 813 height 450
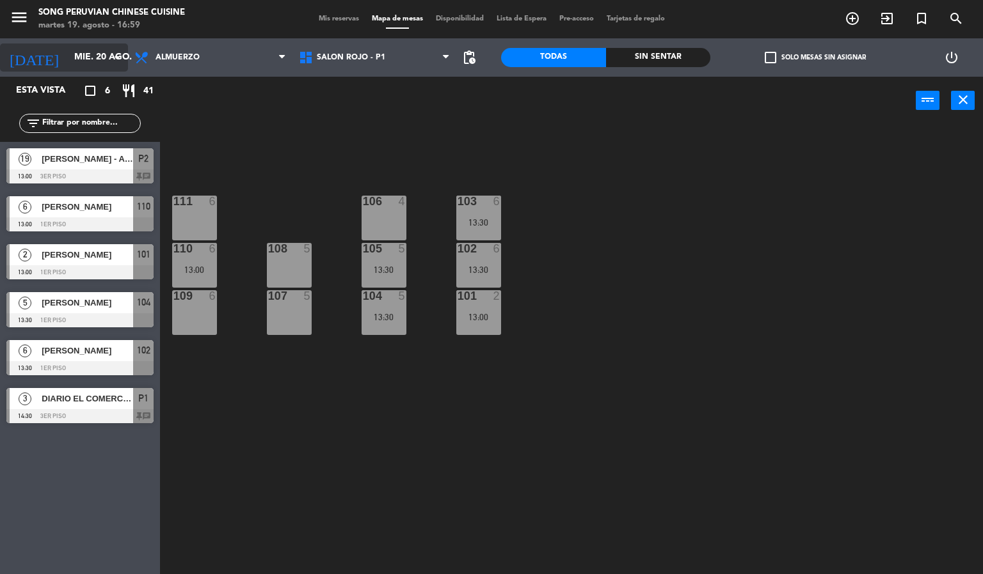
click at [100, 56] on input "mié. 20 ago." at bounding box center [129, 57] width 122 height 23
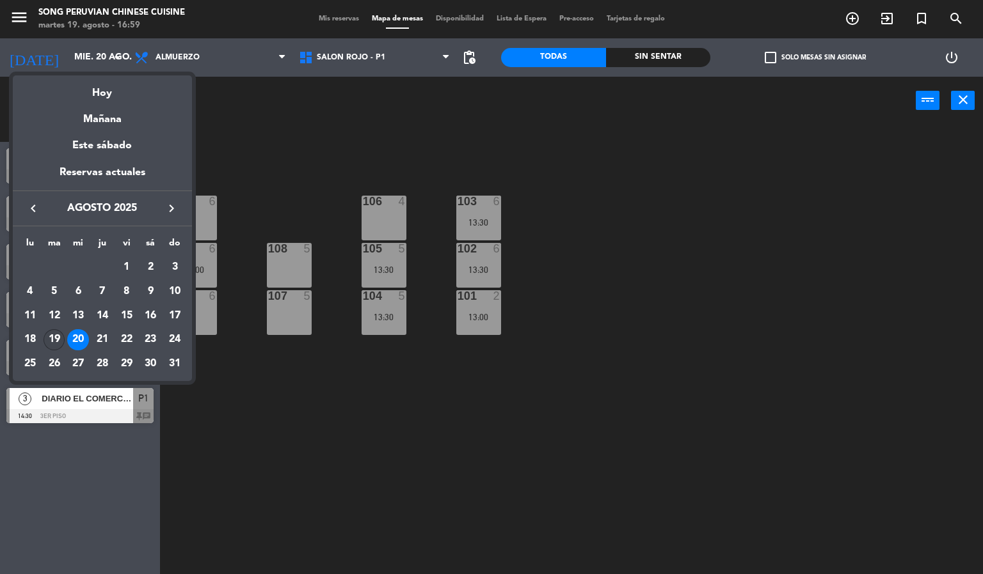
click at [54, 342] on div "19" at bounding box center [55, 340] width 22 height 22
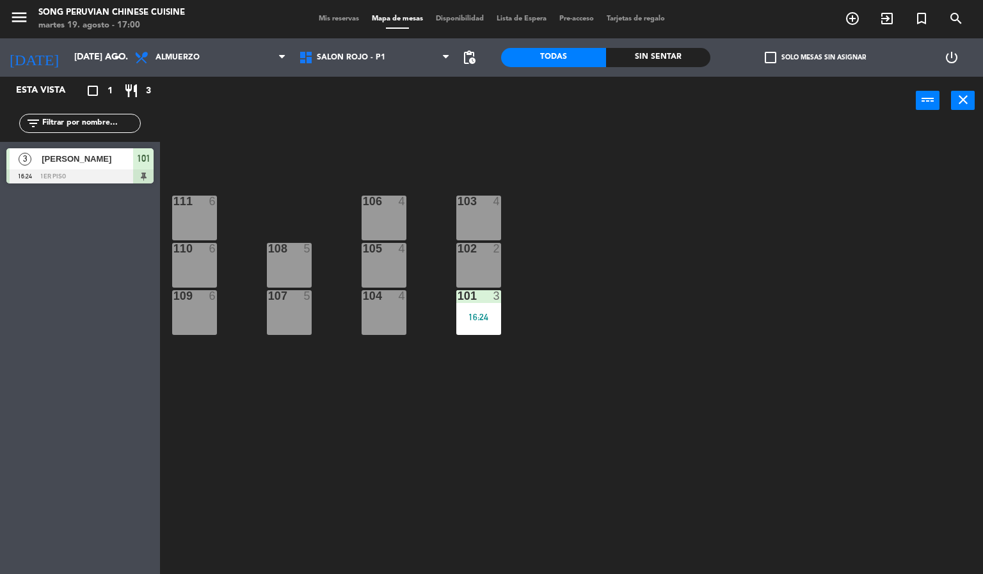
click at [657, 317] on div "103 4 106 4 111 6 102 2 105 4 108 5 110 6 101 3 16:24 104 4 107 5 109 6" at bounding box center [576, 350] width 813 height 450
click at [100, 54] on input "[DATE] ago." at bounding box center [129, 57] width 122 height 23
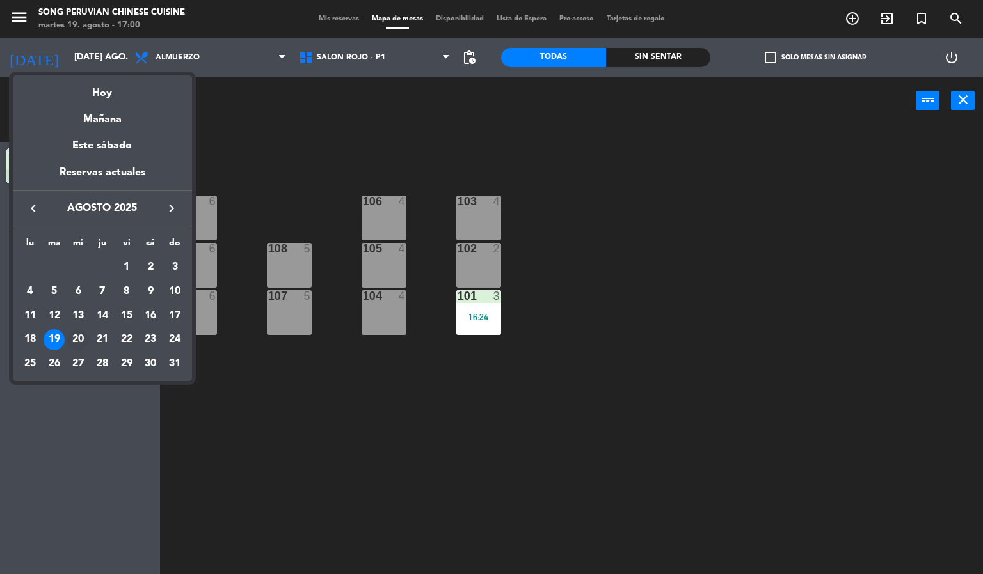
click at [77, 336] on div "20" at bounding box center [78, 340] width 22 height 22
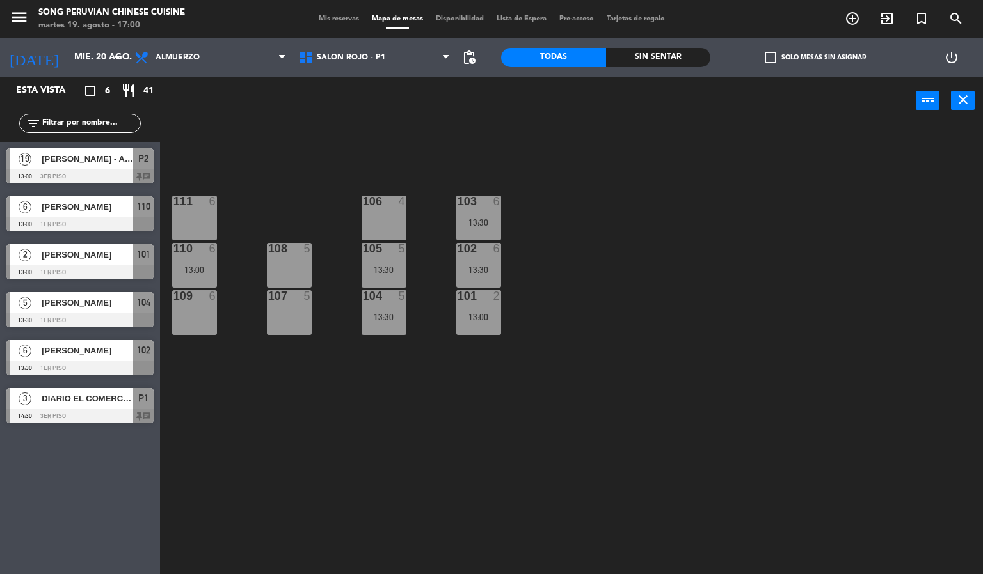
click at [628, 280] on div "103 6 13:30 106 4 111 6 102 6 13:30 105 5 13:30 108 5 110 6 13:00 101 2 13:00 1…" at bounding box center [576, 350] width 813 height 450
click at [231, 69] on span "Almuerzo" at bounding box center [210, 58] width 164 height 28
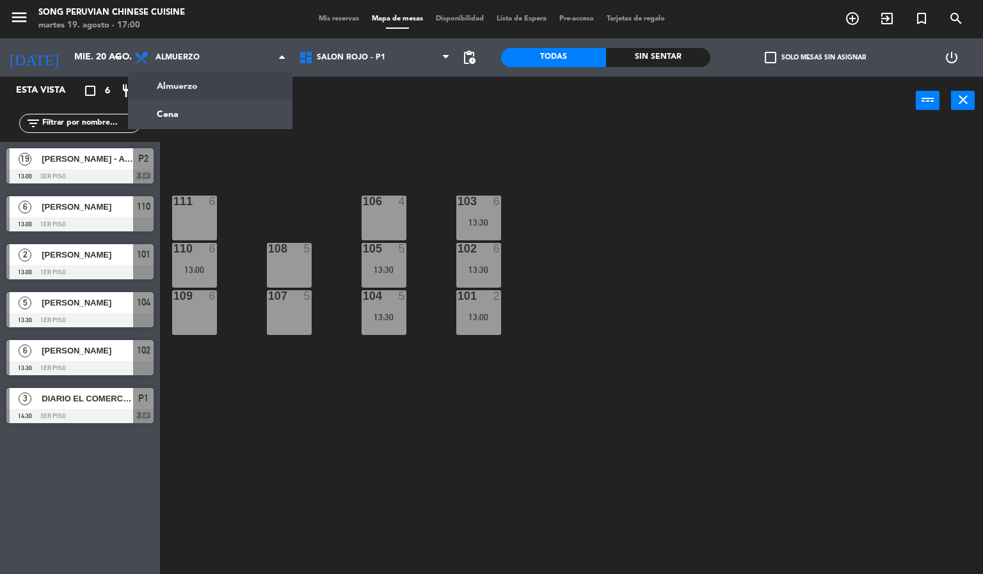
click at [402, 141] on div "103 6 13:30 106 4 111 6 102 6 13:30 105 5 13:30 108 5 110 6 13:00 101 2 13:00 1…" at bounding box center [576, 350] width 813 height 450
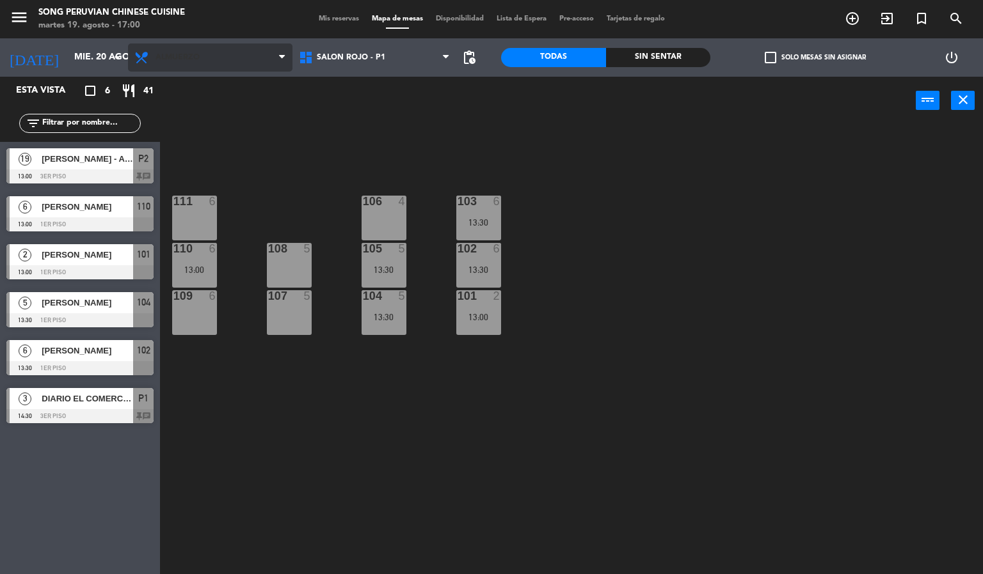
click at [223, 66] on span "Almuerzo" at bounding box center [210, 58] width 164 height 28
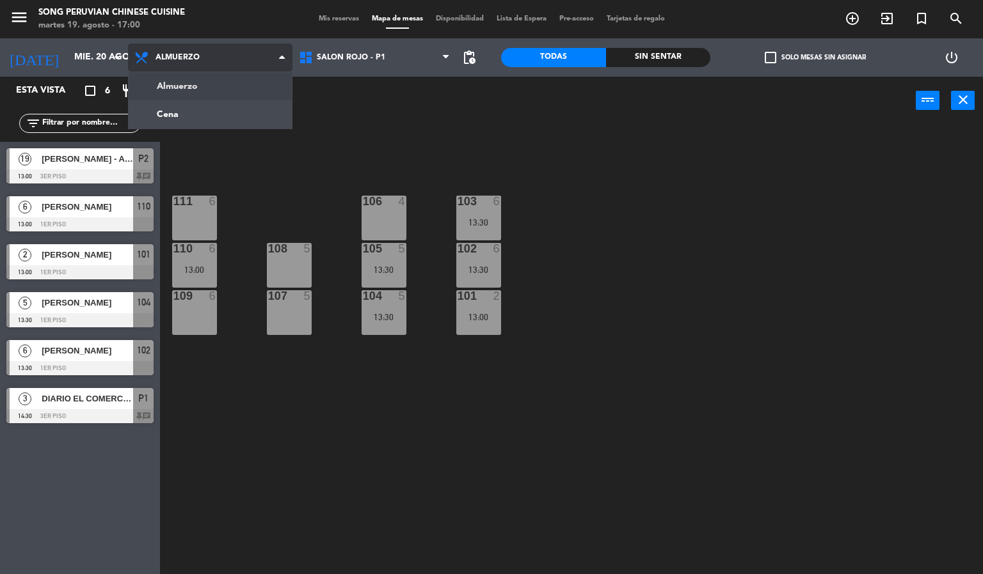
click at [250, 116] on ng-component "menu Song Peruvian Chinese Cuisine martes 19. agosto - 17:00 Mis reservas Mapa …" at bounding box center [491, 287] width 983 height 575
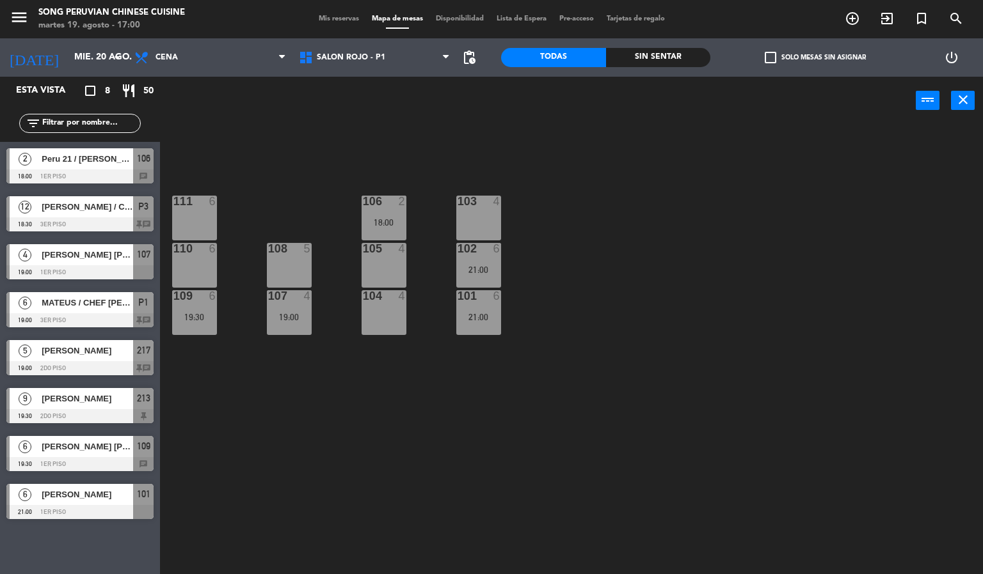
click at [480, 408] on div "103 4 106 2 18:00 111 6 102 6 21:00 105 4 108 5 110 6 101 6 21:00 104 4 107 4 1…" at bounding box center [576, 350] width 813 height 450
click at [226, 69] on span "Cena" at bounding box center [210, 58] width 164 height 28
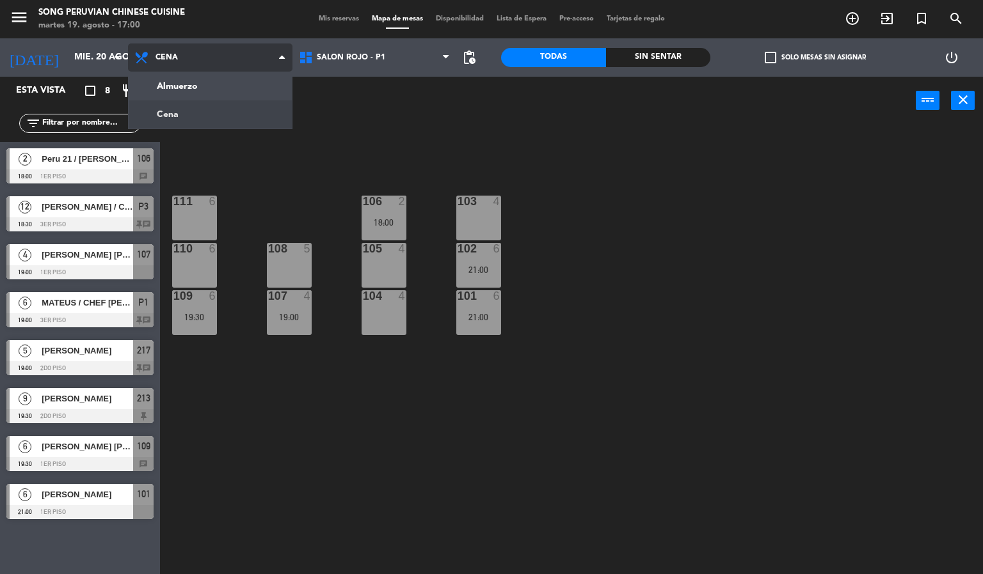
click at [253, 72] on div "Almuerzo Cena Cena Almuerzo Cena" at bounding box center [210, 57] width 164 height 38
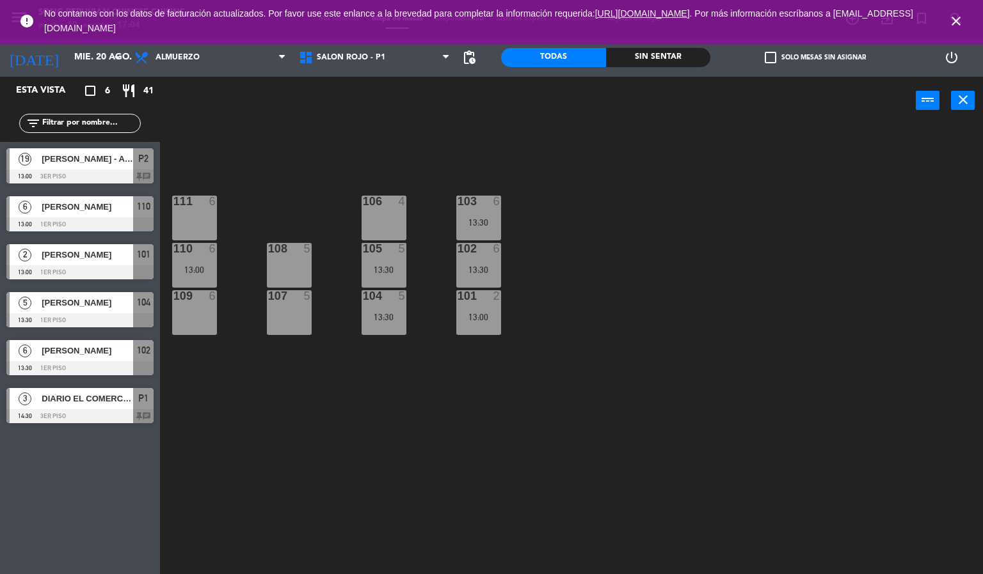
click at [953, 23] on icon "close" at bounding box center [955, 20] width 15 height 15
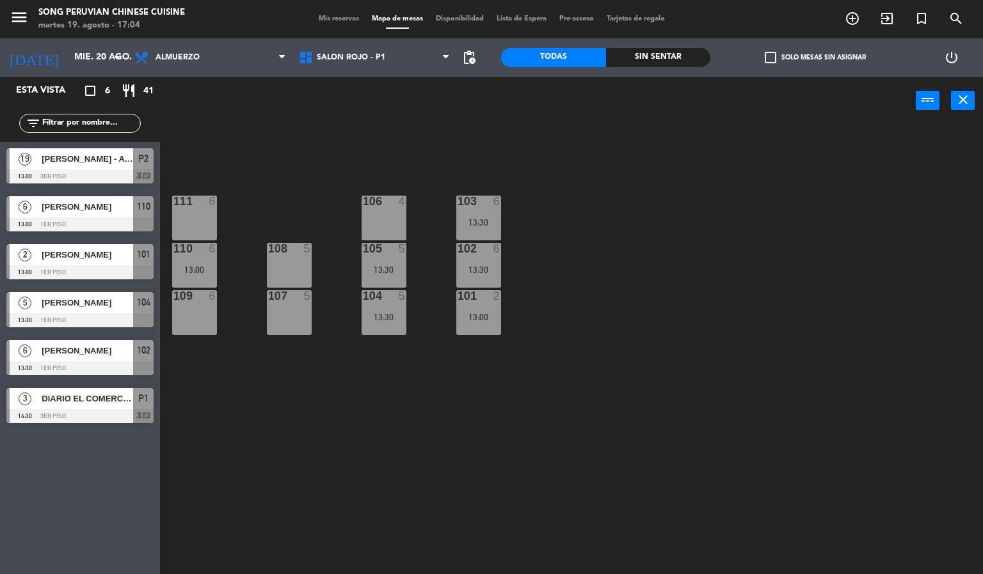
click at [563, 261] on div "103 6 13:30 106 4 111 6 102 6 13:30 105 5 13:30 108 5 110 6 13:00 101 2 13:00 1…" at bounding box center [576, 350] width 813 height 450
click at [225, 46] on span "Almuerzo" at bounding box center [210, 58] width 164 height 28
click at [74, 52] on input "mié. 20 ago." at bounding box center [129, 57] width 122 height 23
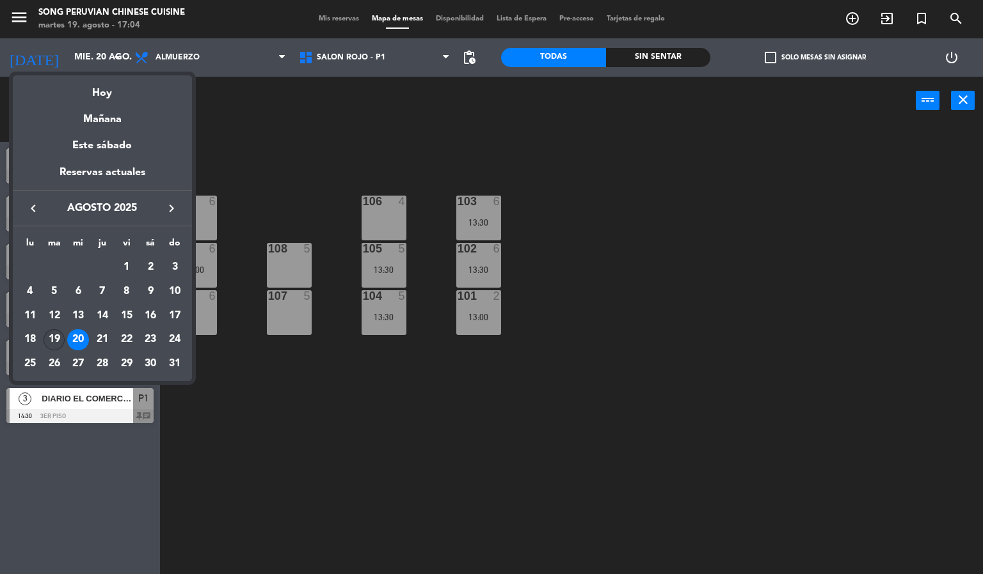
click at [48, 338] on div "19" at bounding box center [55, 340] width 22 height 22
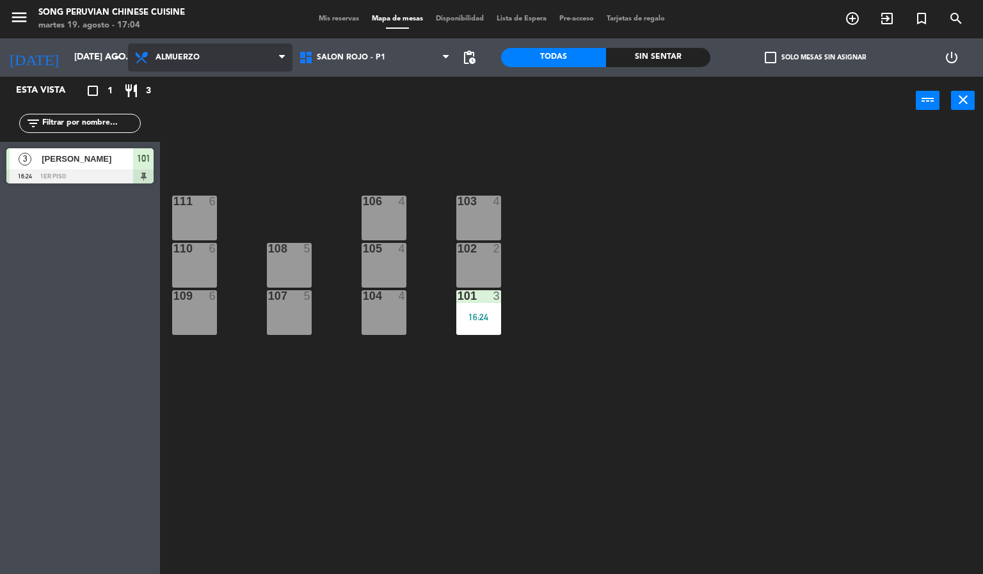
click at [206, 52] on span "Almuerzo" at bounding box center [210, 58] width 164 height 28
click at [219, 99] on ng-component "menu Song Peruvian Chinese Cuisine martes 19. agosto - 17:04 Mis reservas Mapa …" at bounding box center [491, 287] width 983 height 575
click at [212, 71] on span "Almuerzo" at bounding box center [210, 58] width 164 height 28
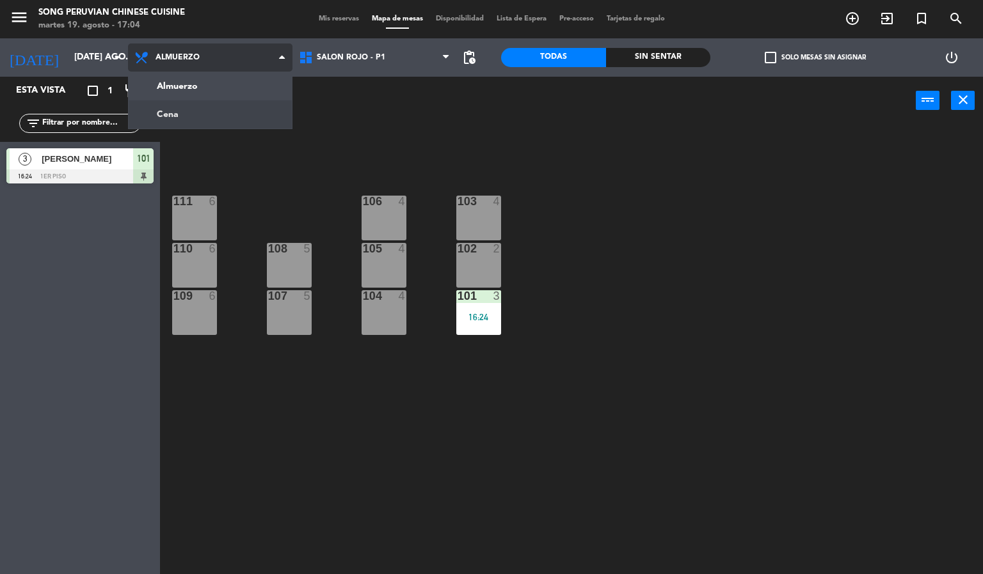
click at [219, 120] on ng-component "menu Song Peruvian Chinese Cuisine martes 19. agosto - 17:04 Mis reservas Mapa …" at bounding box center [491, 287] width 983 height 575
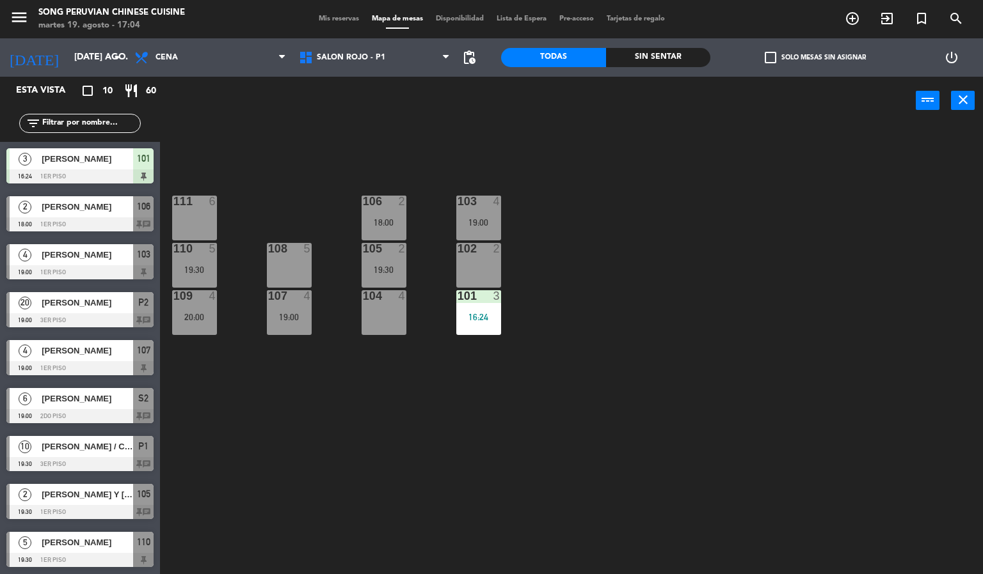
click at [108, 211] on span "[PERSON_NAME]" at bounding box center [87, 206] width 91 height 13
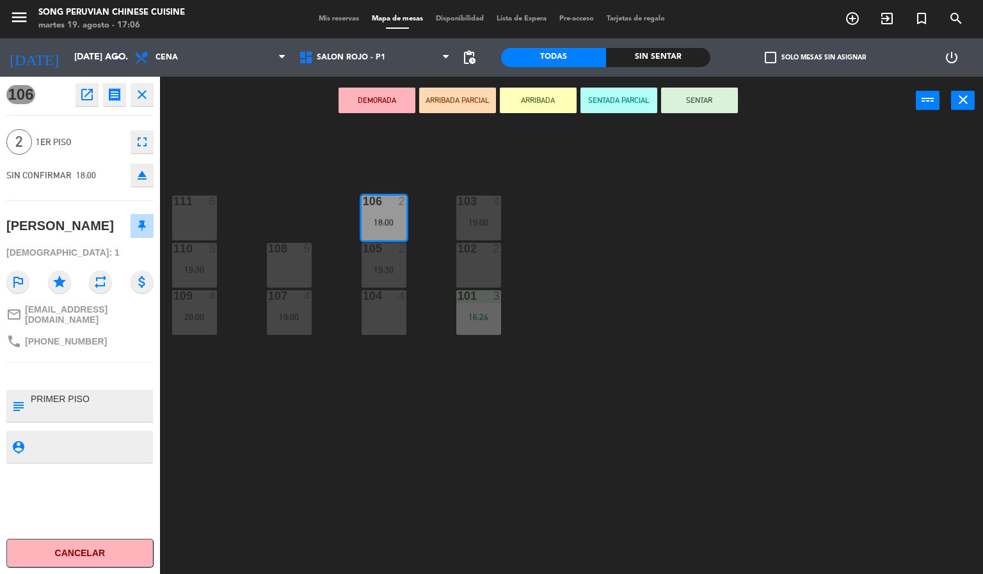
click at [684, 340] on div "103 4 19:00 106 2 18:00 111 6 102 2 105 2 19:30 108 5 110 5 19:30 101 3 16:24 1…" at bounding box center [576, 350] width 813 height 450
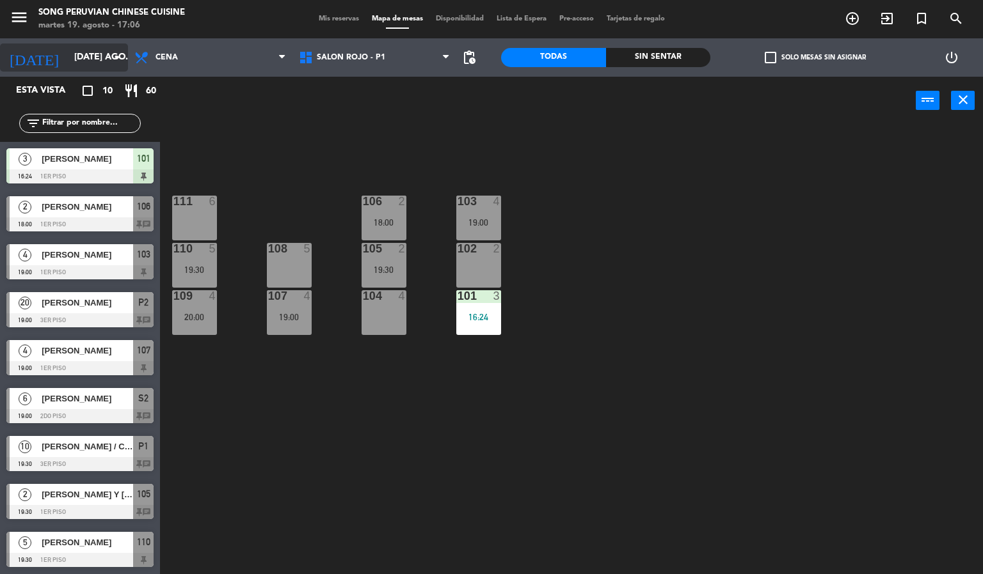
click at [102, 58] on input "[DATE] ago." at bounding box center [129, 57] width 122 height 23
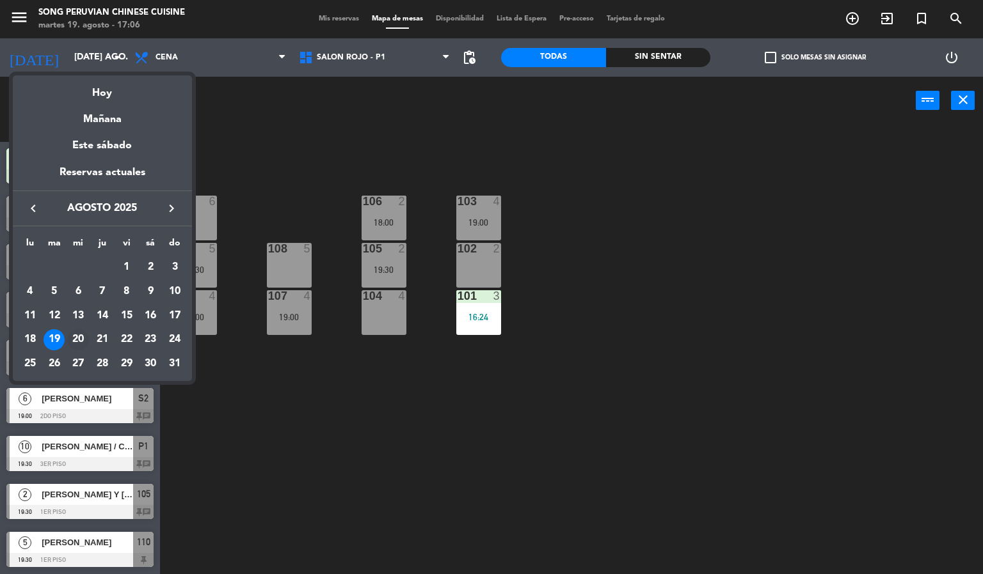
click at [77, 338] on div "20" at bounding box center [78, 340] width 22 height 22
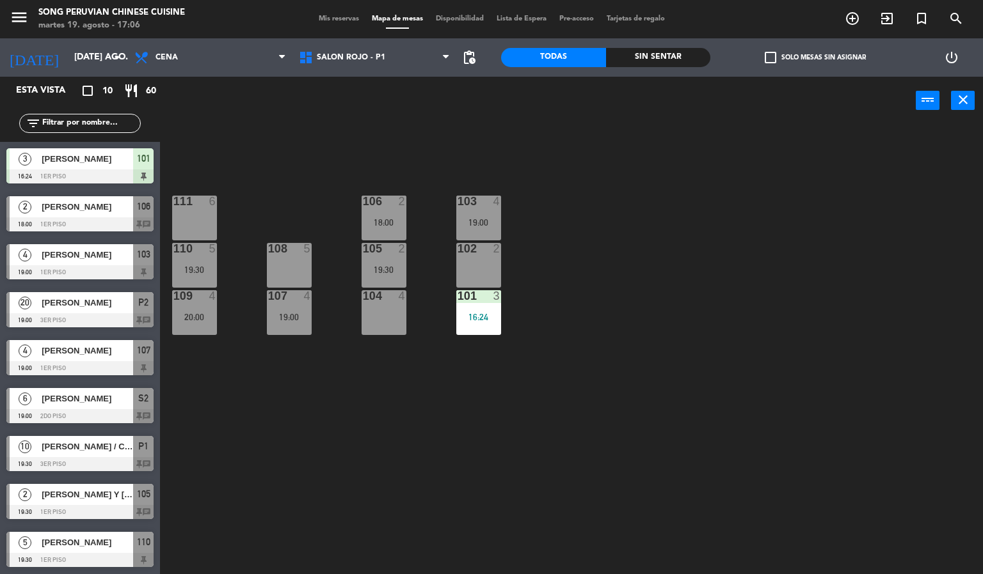
type input "mié. 20 ago."
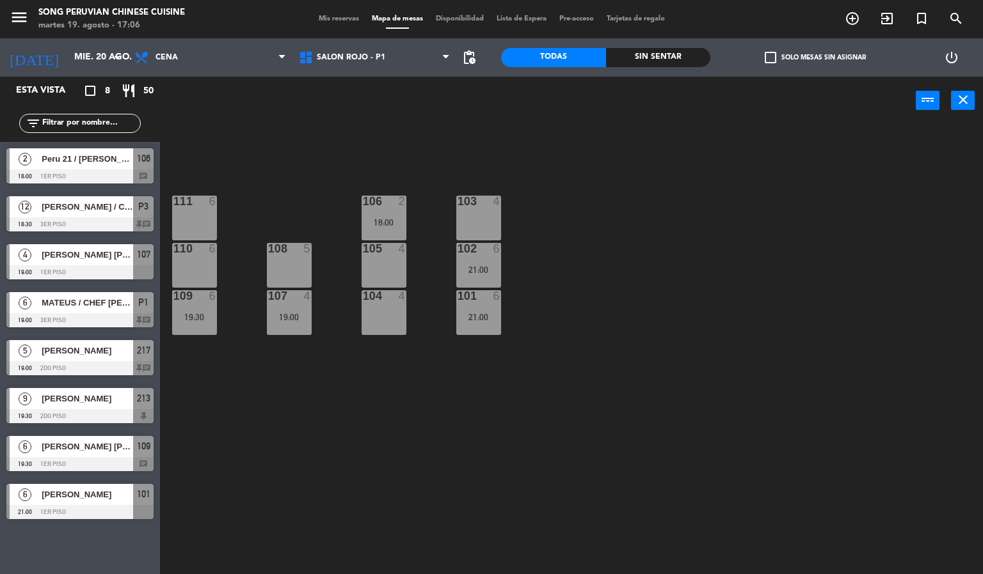
click at [256, 125] on div "103 4 106 2 18:00 111 6 102 6 21:00 105 4 108 5 110 6 101 6 21:00 104 4 107 4 1…" at bounding box center [576, 350] width 813 height 450
click at [104, 170] on div at bounding box center [79, 177] width 147 height 14
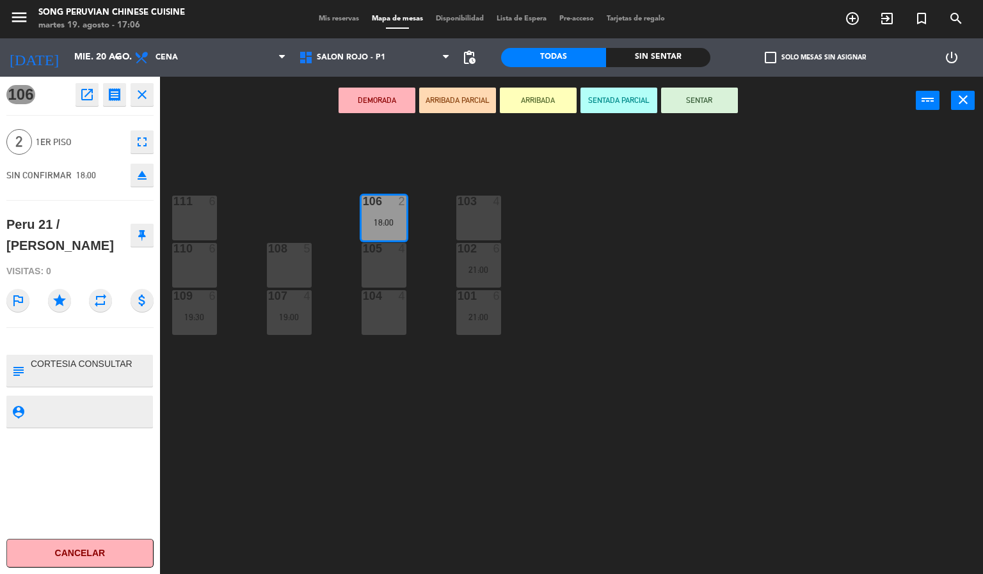
drag, startPoint x: 309, startPoint y: 388, endPoint x: 261, endPoint y: 345, distance: 63.9
click at [309, 388] on div "103 4 106 2 18:00 111 6 102 6 21:00 105 4 108 5 110 6 101 6 21:00 104 4 107 4 1…" at bounding box center [576, 350] width 813 height 450
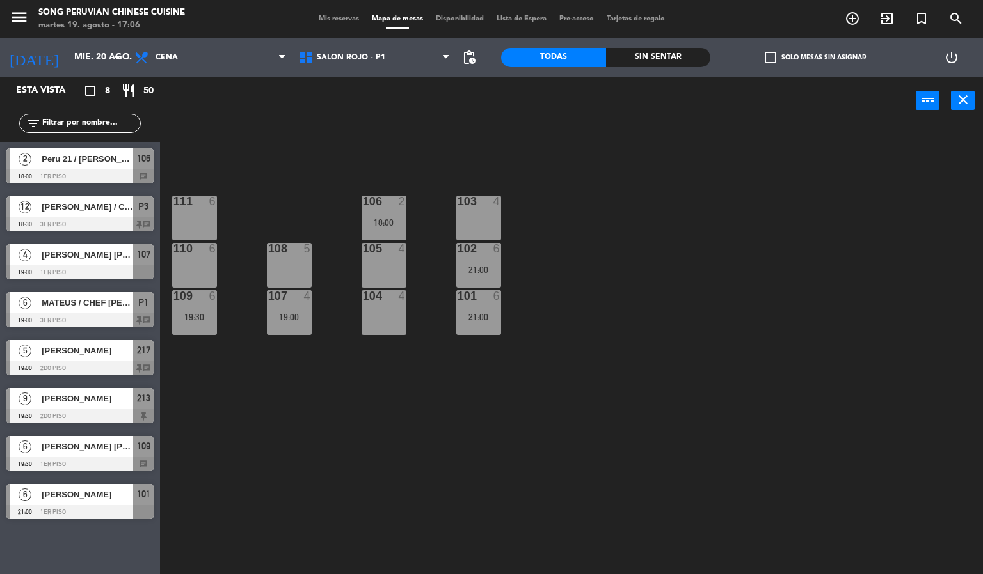
click at [125, 211] on span "[PERSON_NAME] / CHEF [PERSON_NAME]" at bounding box center [87, 206] width 91 height 13
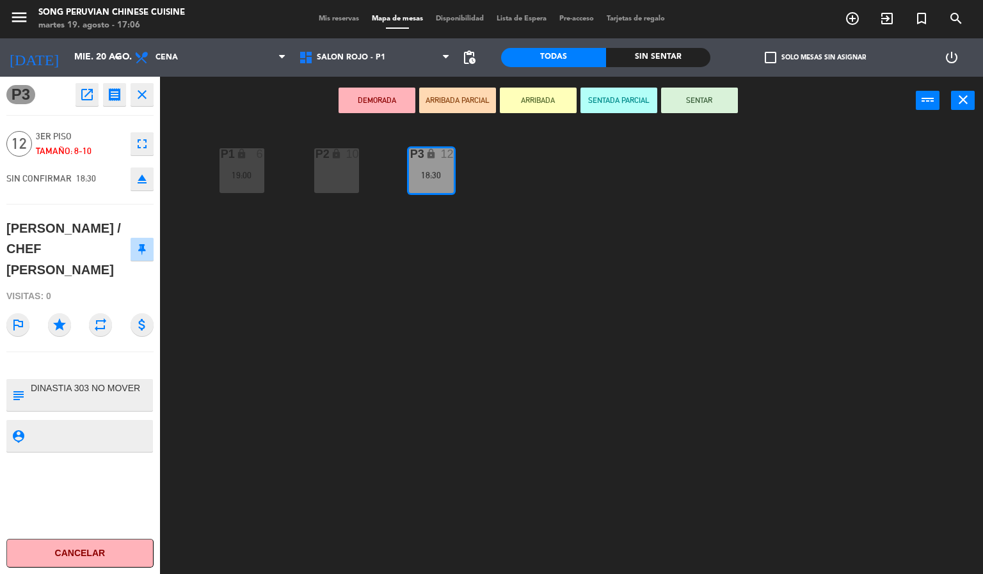
click at [294, 427] on div "P2 lock 10 P3 lock 12 18:30 P1 lock 6 19:00" at bounding box center [576, 350] width 813 height 450
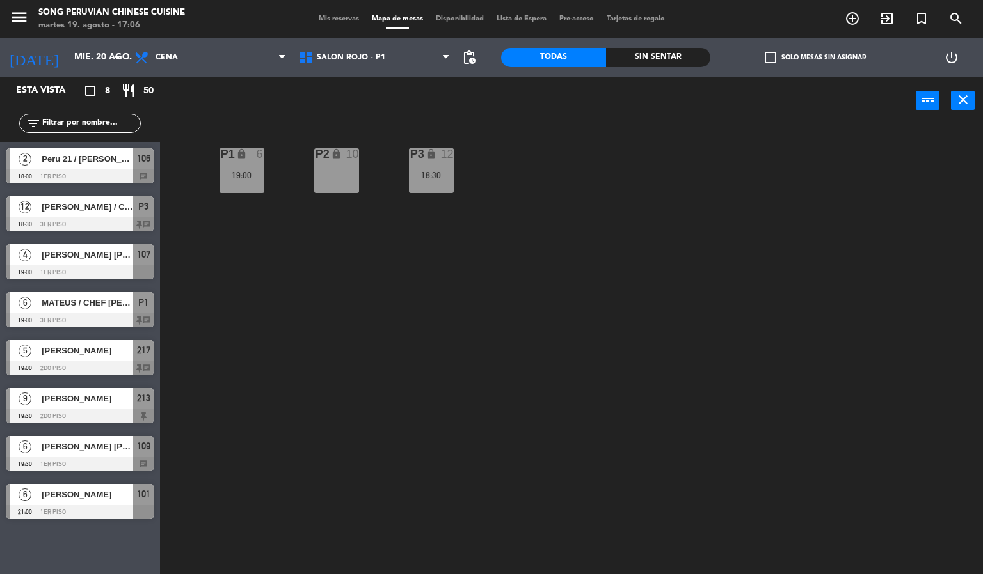
click at [236, 173] on div "19:00" at bounding box center [241, 175] width 45 height 9
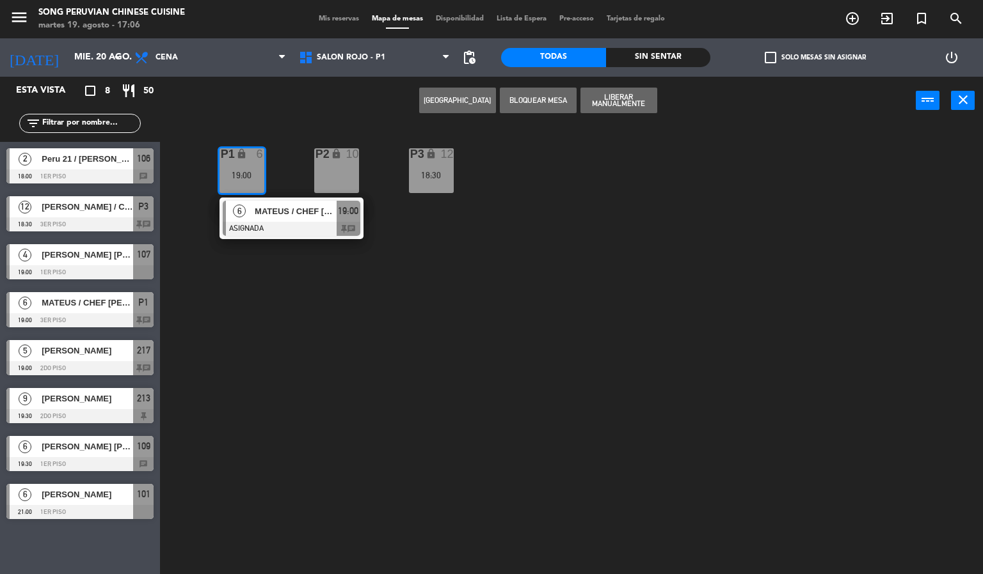
click at [307, 230] on div at bounding box center [292, 229] width 138 height 14
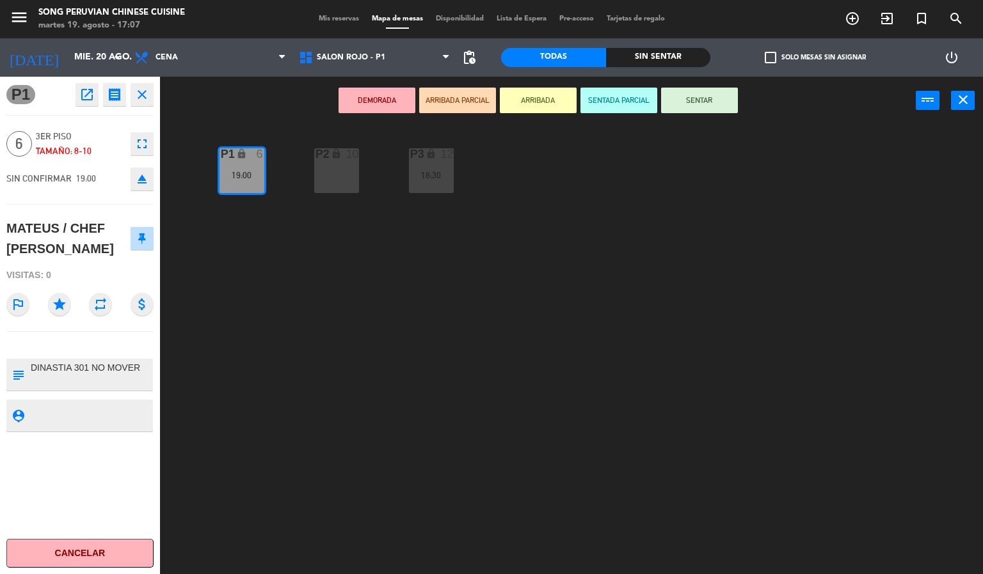
click at [334, 338] on div "P2 lock 10 P3 lock 12 18:30 P1 lock 6 19:00" at bounding box center [576, 350] width 813 height 450
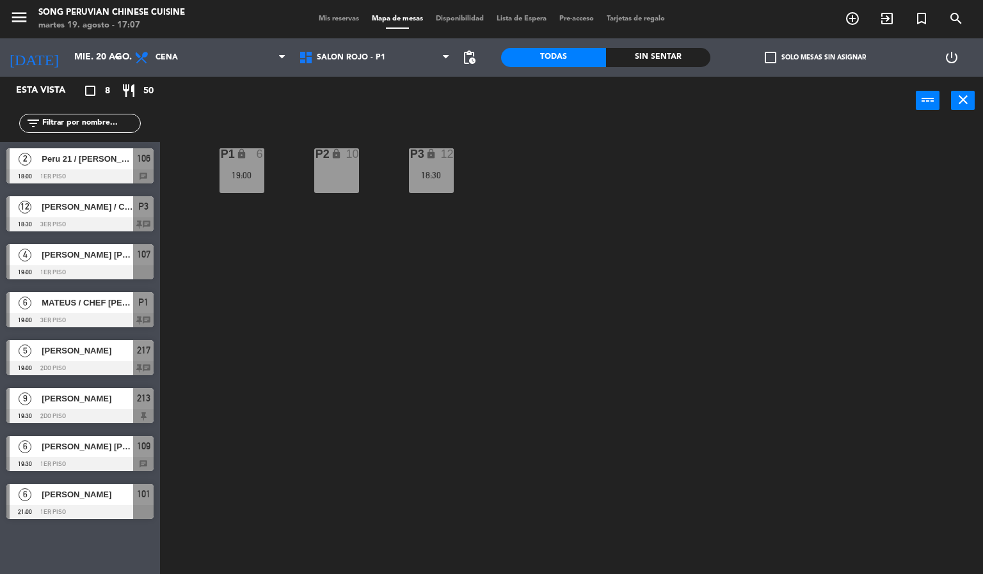
click at [860, 19] on icon "search" at bounding box center [851, 18] width 15 height 15
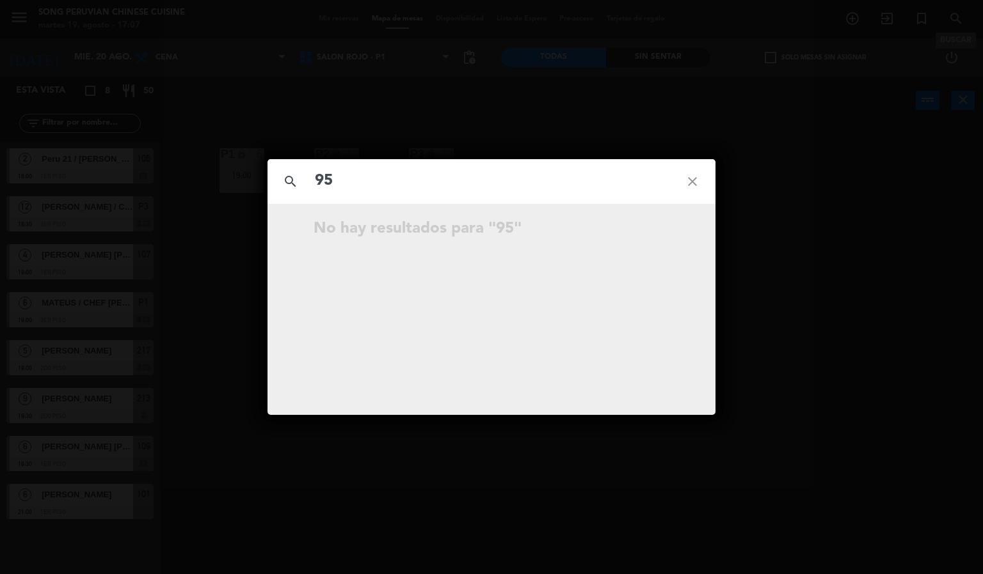
type input "9"
click at [745, 344] on div "search close No hay resultados para """ at bounding box center [491, 287] width 983 height 574
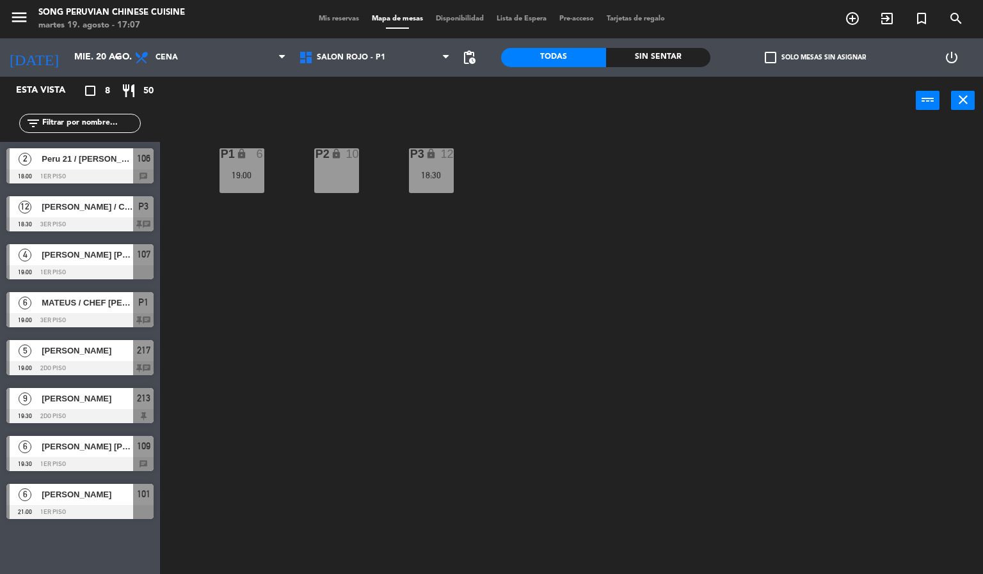
click at [409, 350] on div "P2 lock 10 P3 lock 12 18:30 P1 lock 6 19:00" at bounding box center [576, 350] width 813 height 450
click at [284, 302] on div "P2 lock 10 P3 lock 12 18:30 P1 lock 6 19:00" at bounding box center [576, 350] width 813 height 450
click at [332, 175] on div "P2 lock 10" at bounding box center [336, 170] width 45 height 45
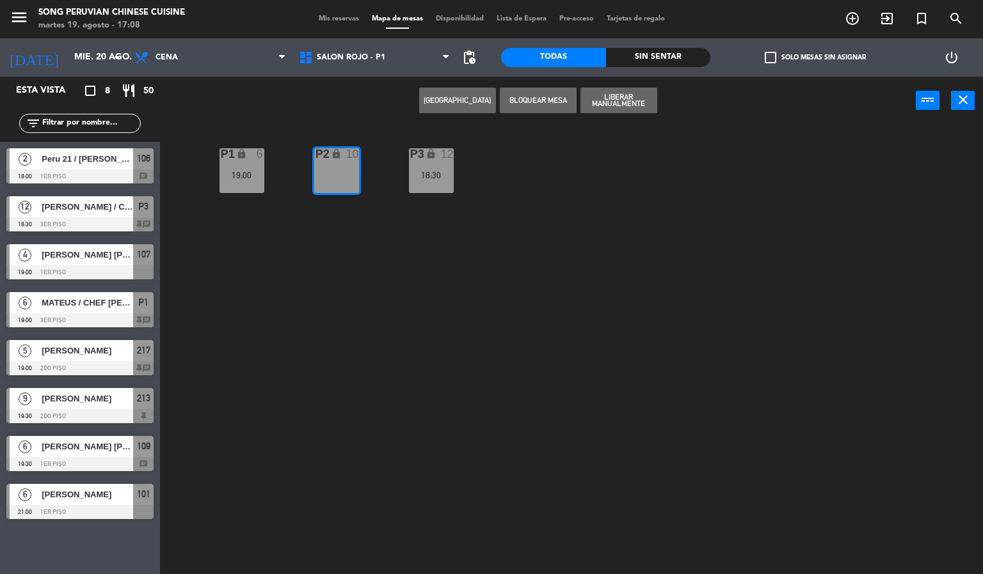
click at [350, 321] on div "P2 lock 10 P3 lock 12 18:30 P1 lock 6 19:00" at bounding box center [576, 350] width 813 height 450
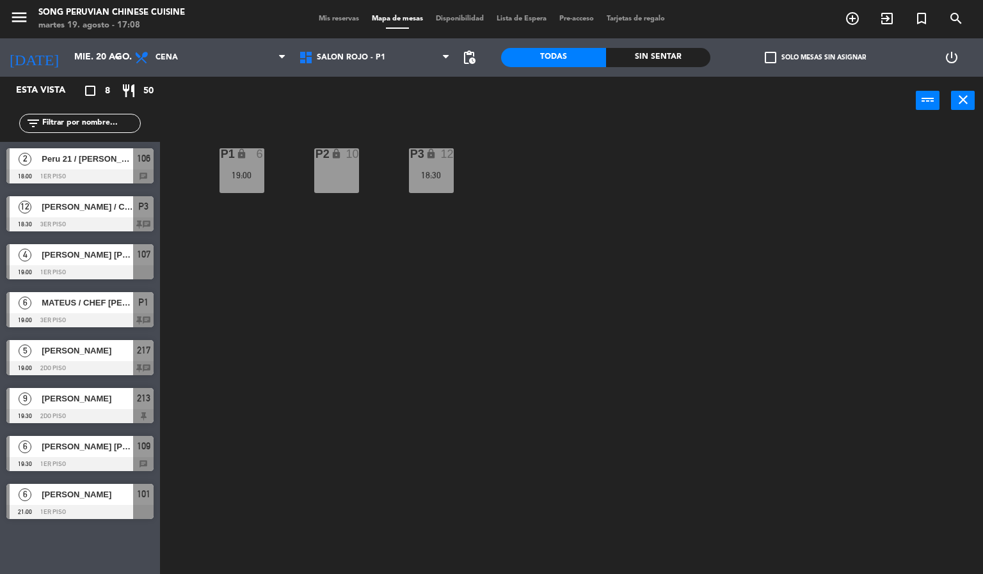
click at [446, 154] on div "12" at bounding box center [447, 154] width 13 height 12
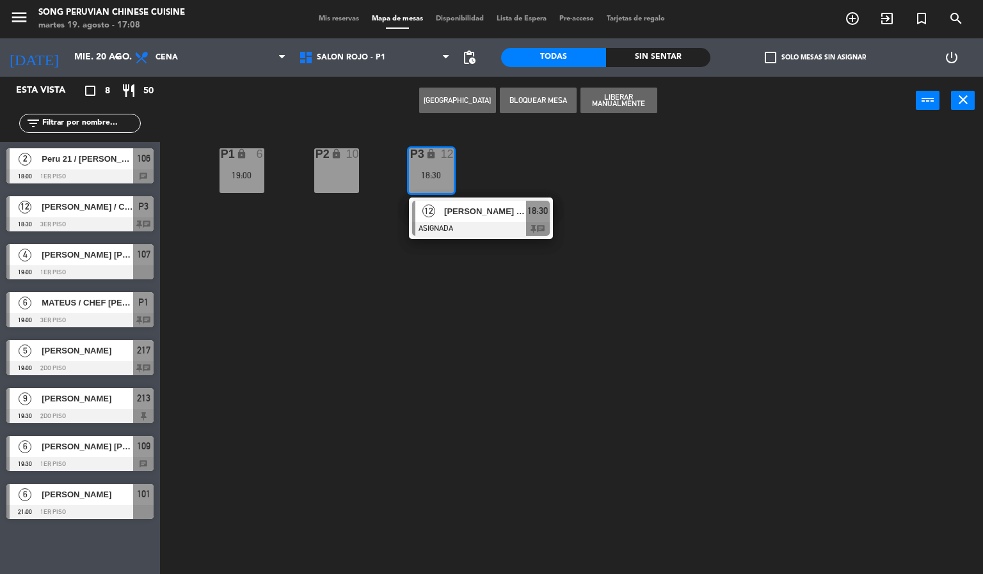
click at [511, 221] on div "[PERSON_NAME] / CHEF [PERSON_NAME]" at bounding box center [484, 211] width 83 height 21
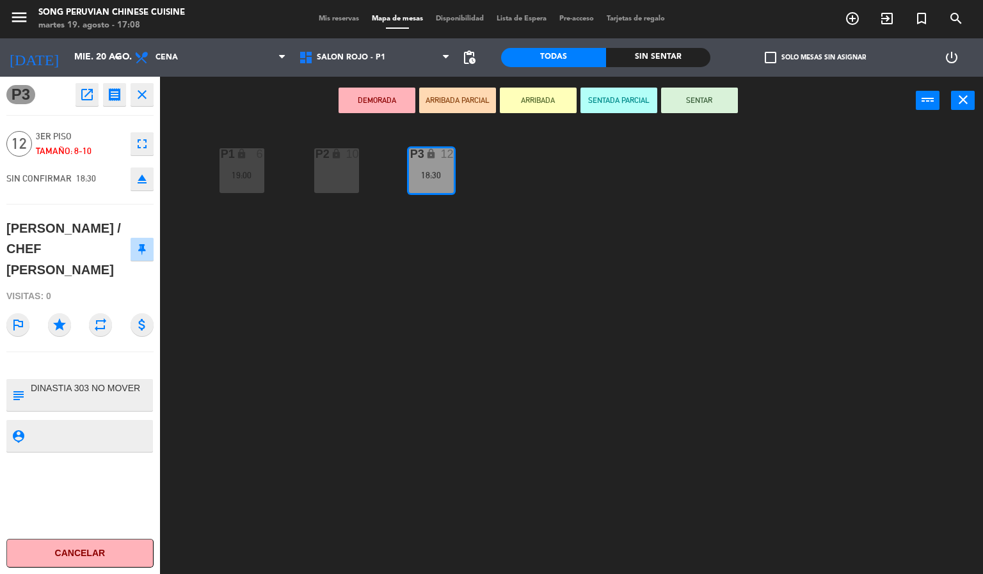
click at [434, 290] on div "P2 lock 10 P3 lock 12 18:30 P1 lock 6 19:00" at bounding box center [576, 350] width 813 height 450
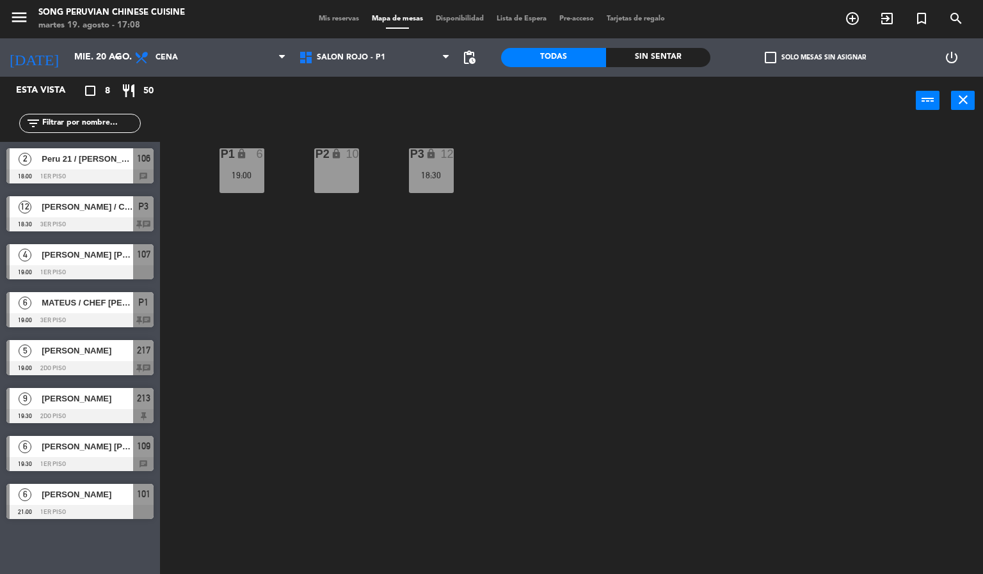
click at [100, 265] on div at bounding box center [79, 272] width 147 height 14
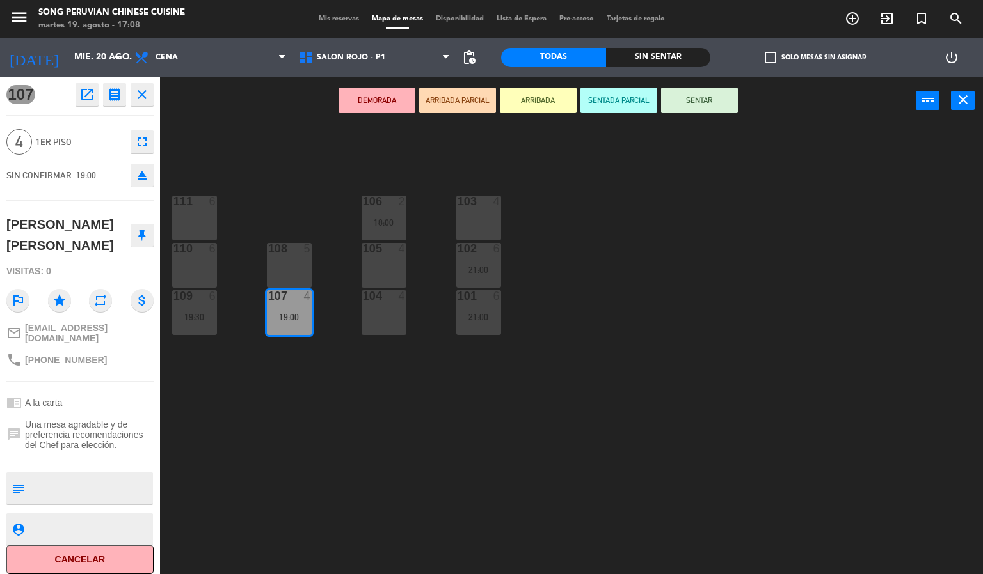
click at [271, 432] on div "103 4 106 2 18:00 111 6 102 6 21:00 105 4 108 5 110 6 101 6 21:00 104 4 107 4 1…" at bounding box center [576, 350] width 813 height 450
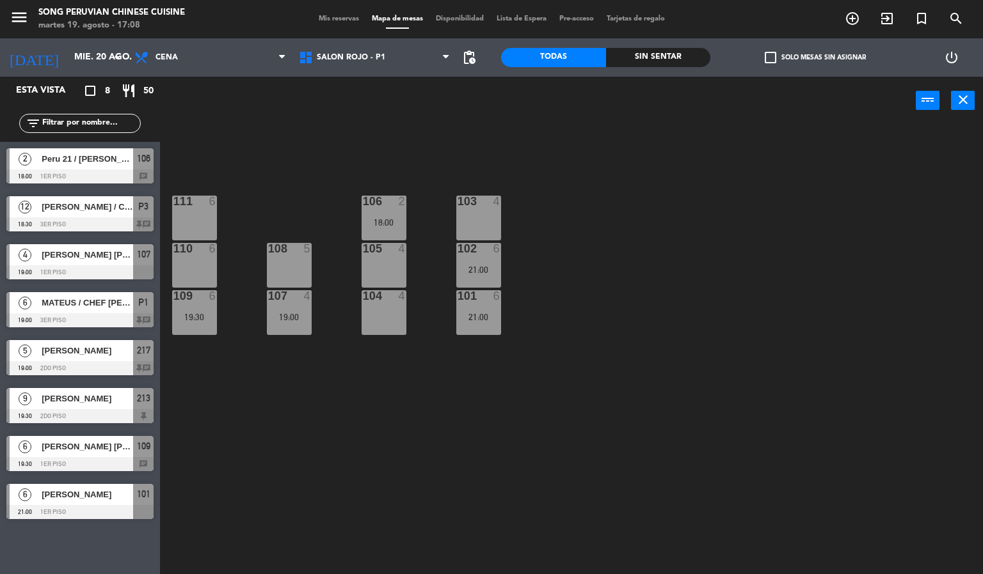
click at [112, 363] on div at bounding box center [79, 368] width 147 height 14
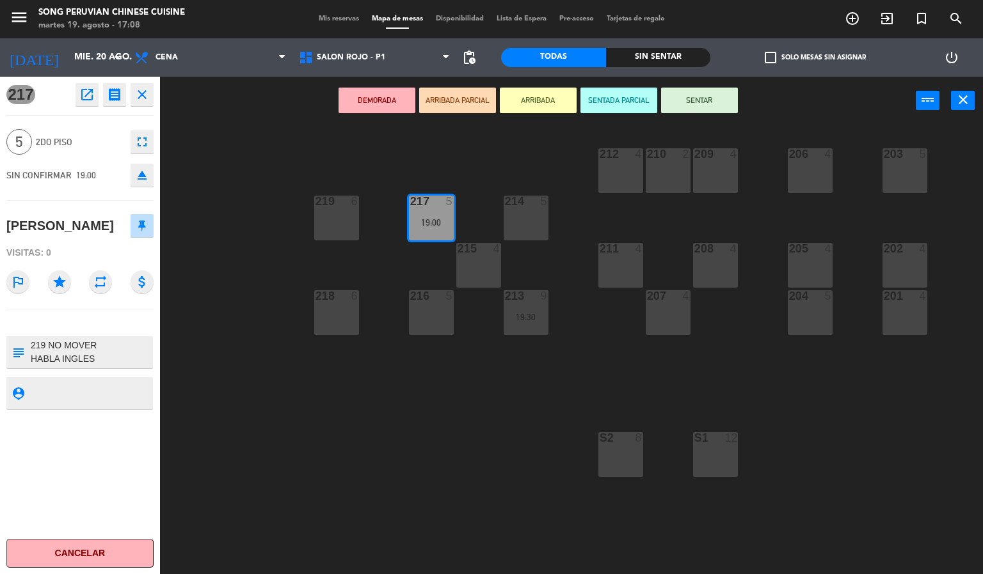
click at [281, 426] on div "203 5 206 4 210 2 212 4 209 4 214 5 217 5 19:00 219 6 202 4 205 4 208 4 211 4 2…" at bounding box center [576, 350] width 813 height 450
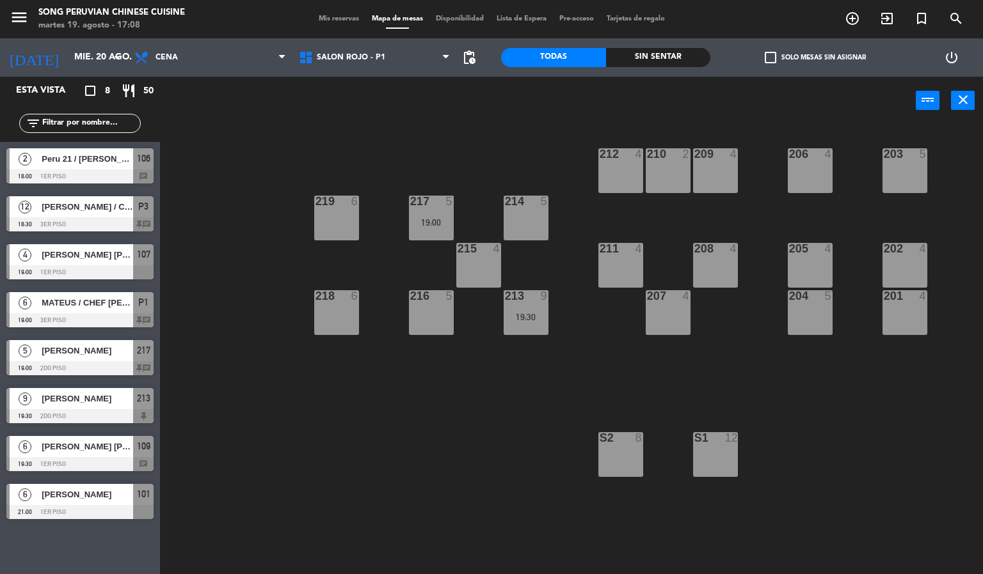
click at [100, 409] on div at bounding box center [79, 416] width 147 height 14
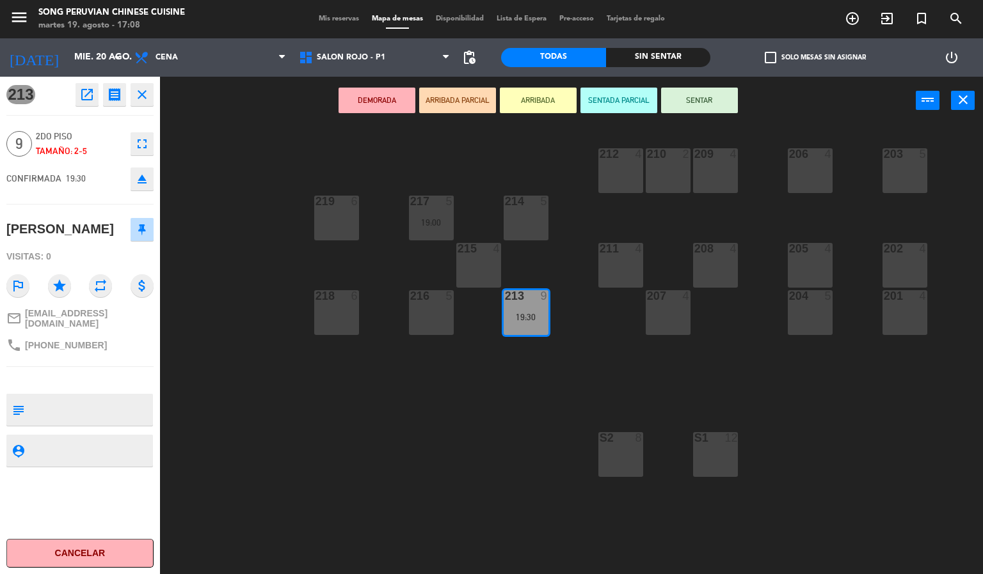
click at [263, 451] on div "203 5 206 4 210 2 212 4 209 4 214 5 217 5 19:00 219 6 202 4 205 4 208 4 211 4 2…" at bounding box center [576, 350] width 813 height 450
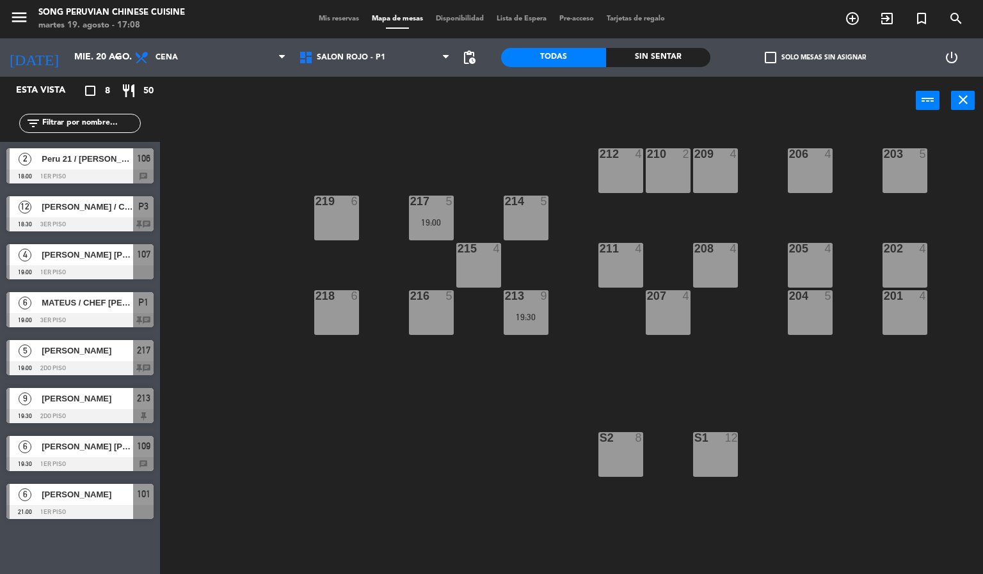
click at [100, 463] on div at bounding box center [79, 464] width 147 height 14
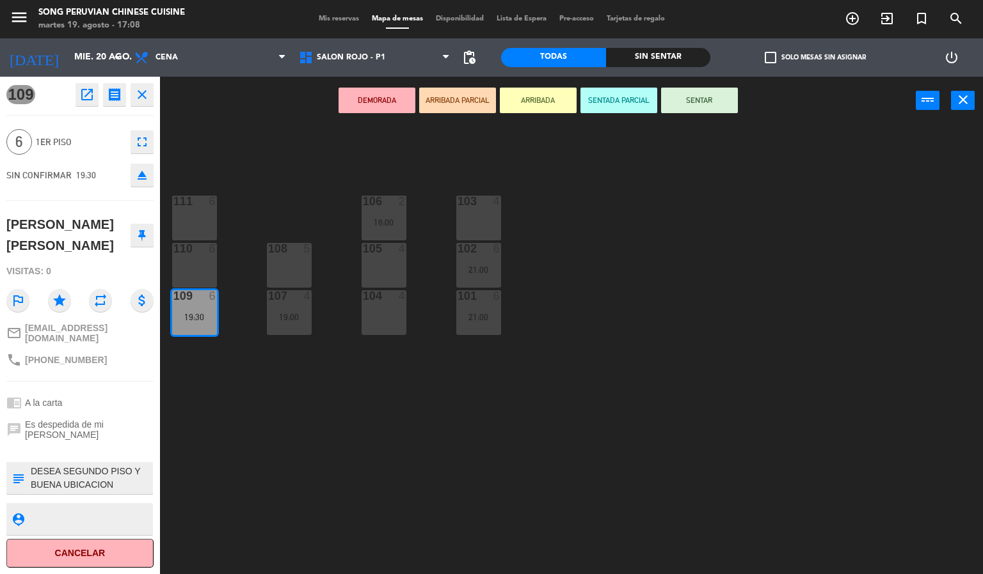
click at [302, 467] on div "103 4 106 2 18:00 111 6 102 6 21:00 105 4 108 5 110 6 101 6 21:00 104 4 107 4 1…" at bounding box center [576, 350] width 813 height 450
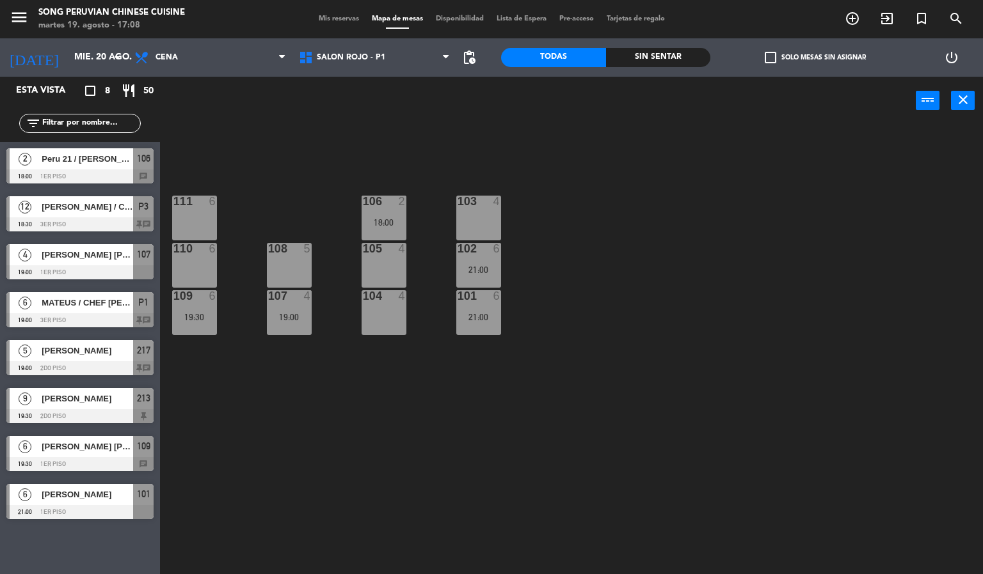
click at [90, 511] on div at bounding box center [79, 512] width 147 height 14
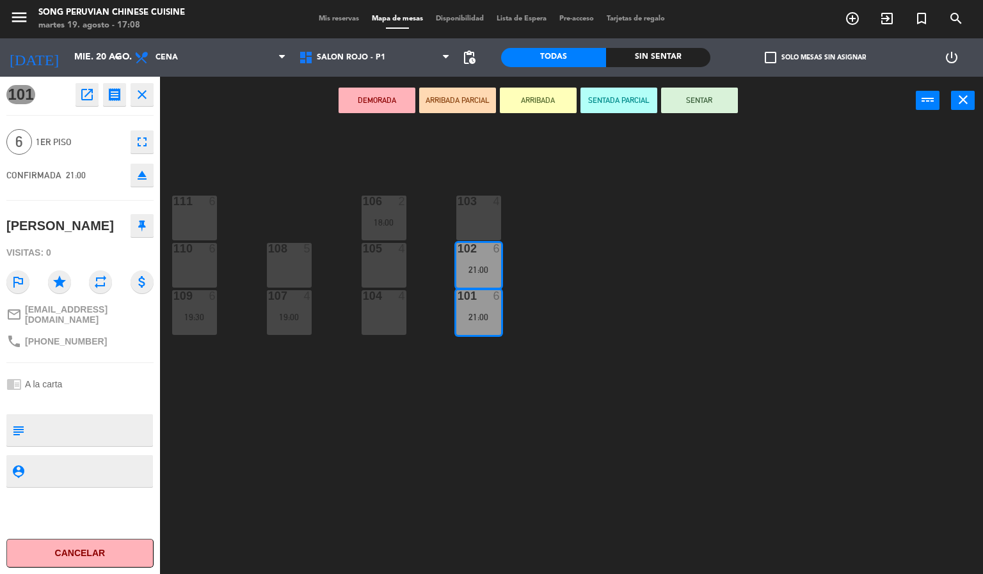
click at [356, 498] on div "103 4 106 2 18:00 111 6 102 6 21:00 105 4 108 5 110 6 101 6 21:00 104 4 107 4 1…" at bounding box center [576, 350] width 813 height 450
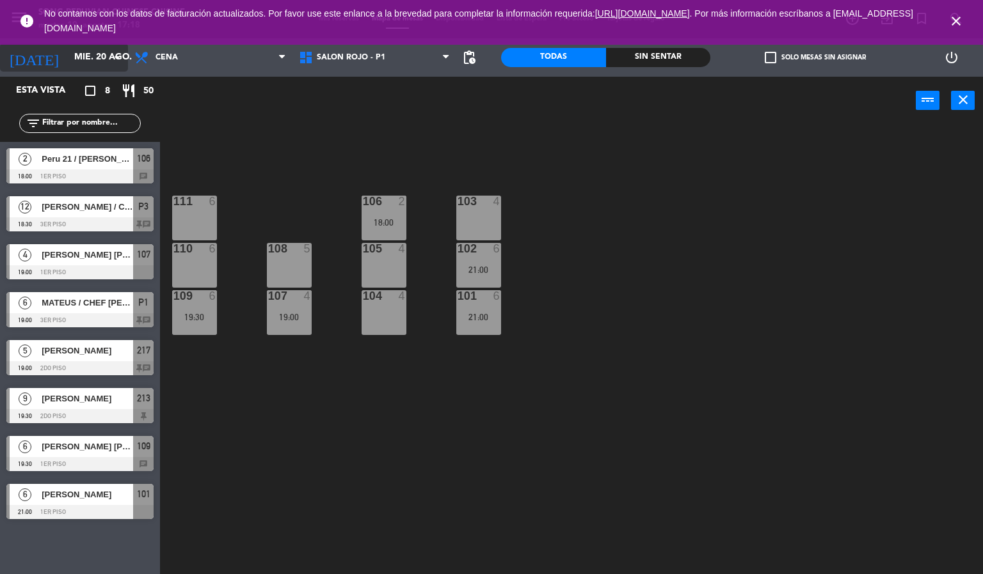
click at [115, 58] on icon "arrow_drop_down" at bounding box center [116, 57] width 15 height 15
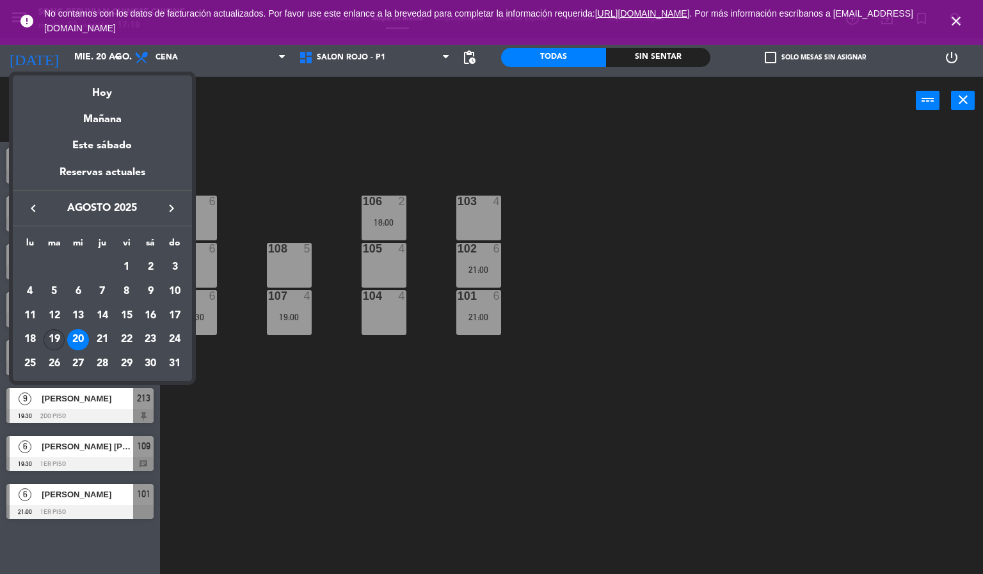
click at [50, 338] on div "19" at bounding box center [55, 340] width 22 height 22
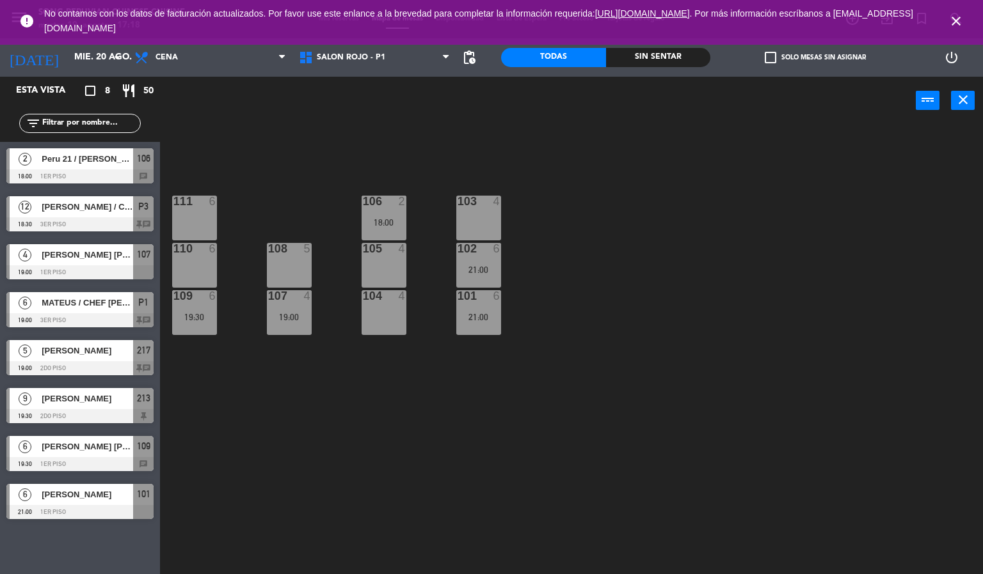
type input "[DATE] ago."
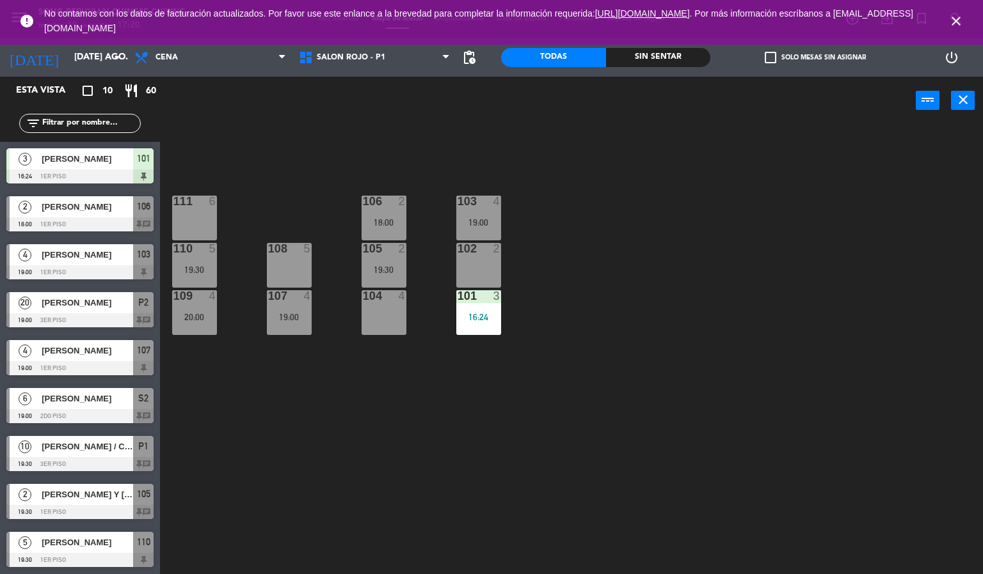
click at [962, 27] on icon "close" at bounding box center [955, 20] width 15 height 15
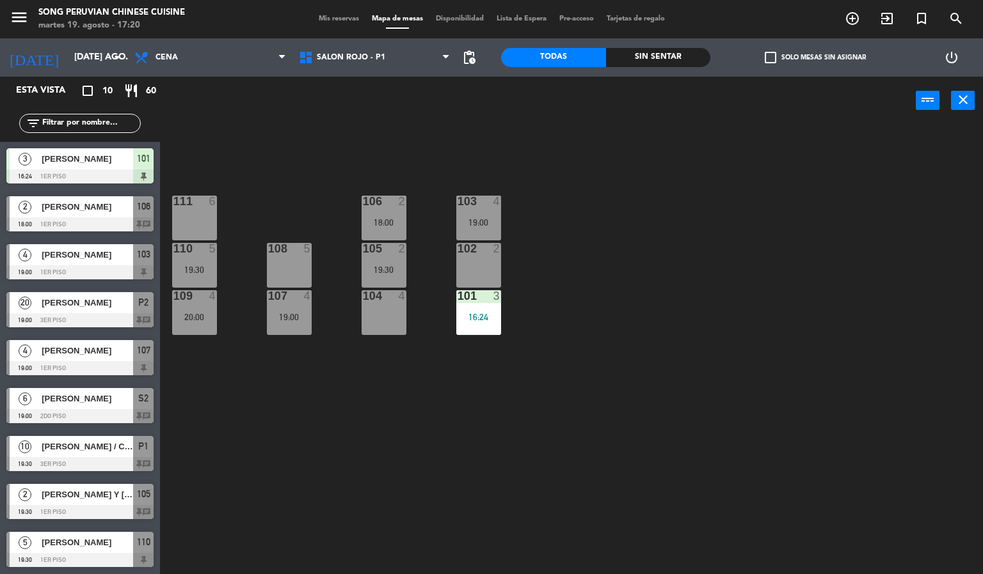
click at [812, 264] on div "103 4 19:00 106 2 18:00 111 6 102 2 105 2 19:30 108 5 110 5 19:30 101 3 16:24 1…" at bounding box center [576, 350] width 813 height 450
click at [670, 56] on div "Sin sentar" at bounding box center [658, 57] width 105 height 19
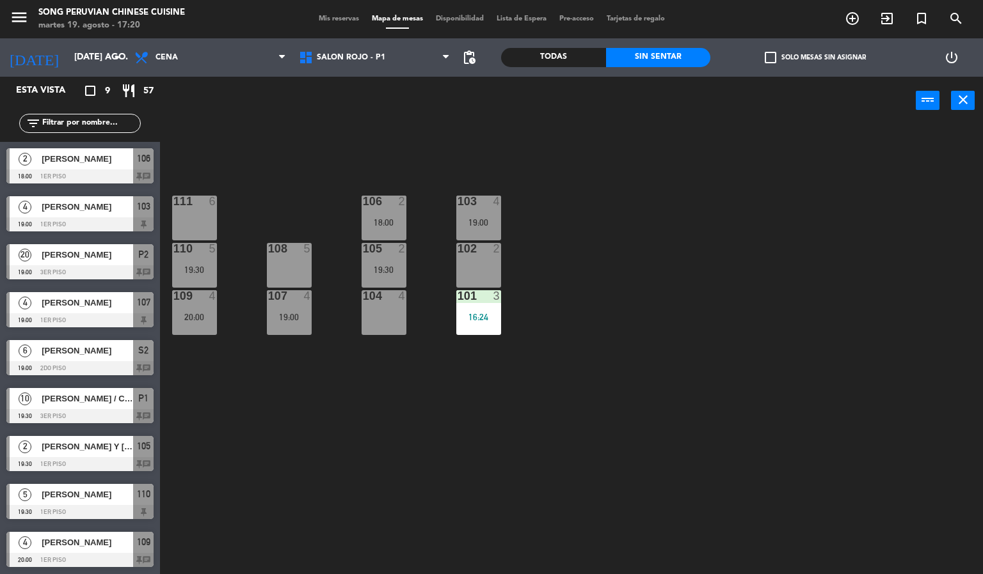
click at [115, 365] on div at bounding box center [79, 368] width 147 height 14
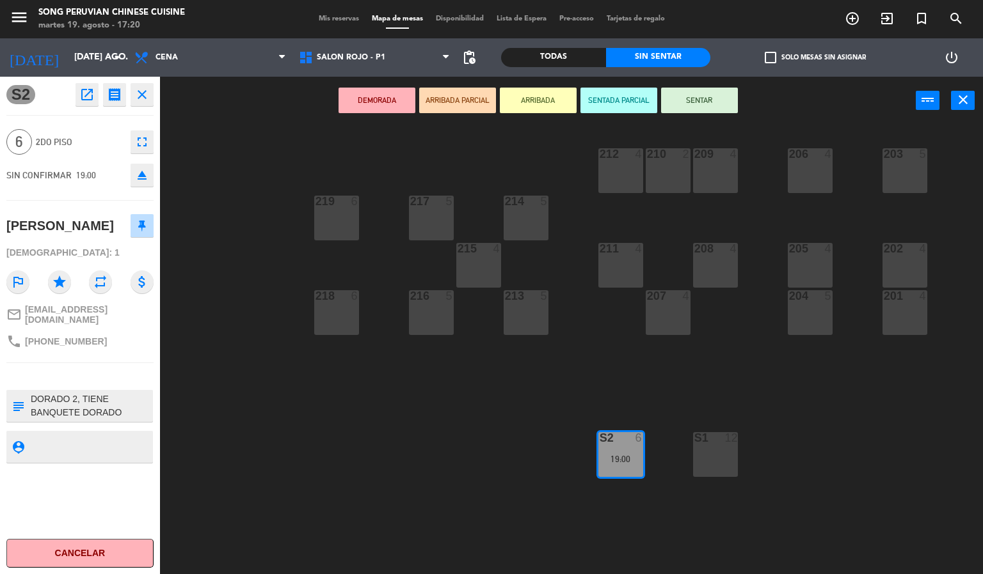
click at [371, 463] on div "203 5 206 4 210 2 212 4 209 4 214 5 217 5 219 6 202 4 205 4 208 4 211 4 215 4 2…" at bounding box center [576, 350] width 813 height 450
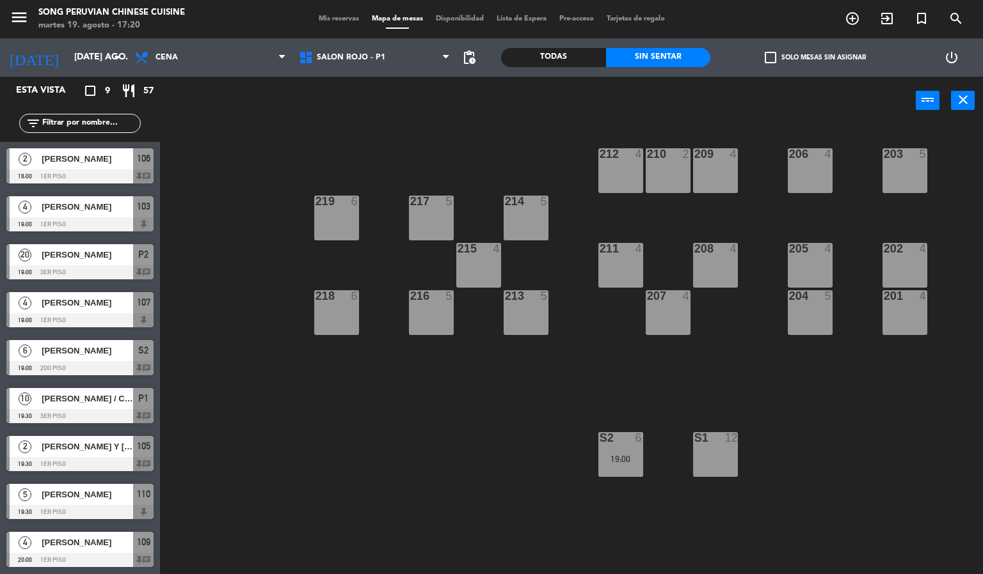
click at [94, 273] on div at bounding box center [79, 272] width 147 height 14
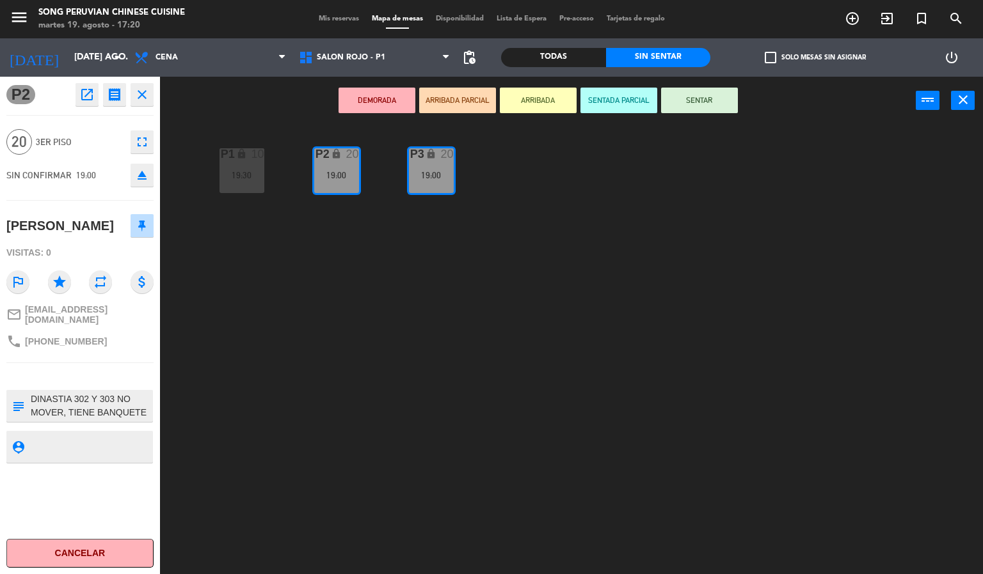
click at [338, 479] on div "P2 lock 20 19:00 P3 lock 20 19:00 P1 lock 10 19:30" at bounding box center [576, 350] width 813 height 450
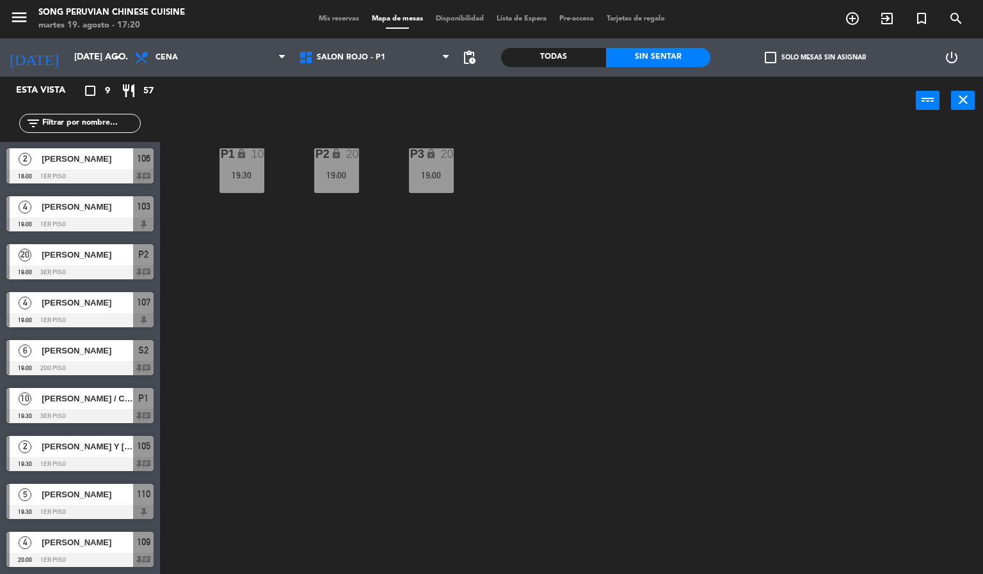
scroll to position [1, 0]
click at [292, 430] on div "P2 lock 20 19:00 P3 lock 20 19:00 P1 lock 10 19:30" at bounding box center [576, 350] width 813 height 450
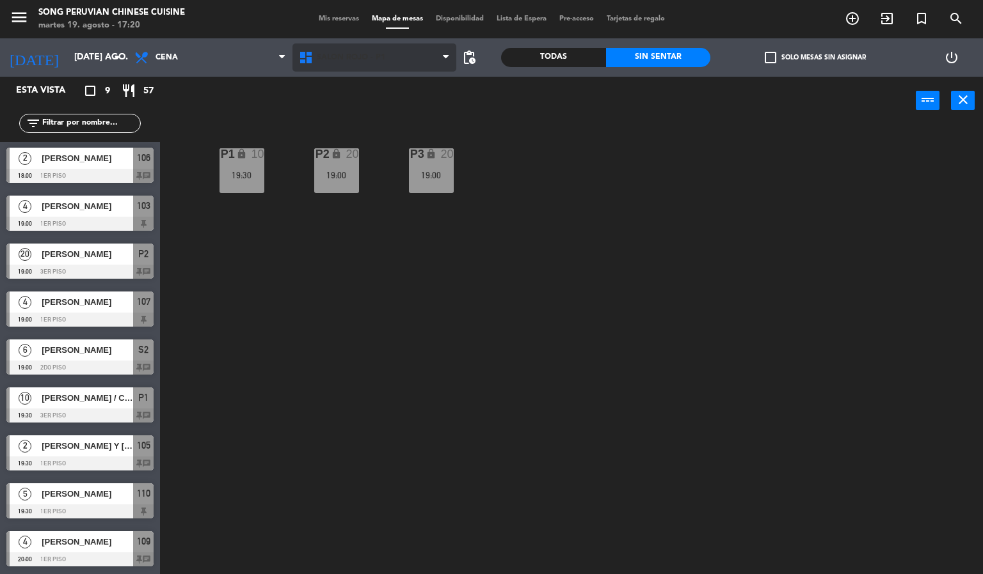
click at [370, 56] on span "SALON ROJO - P1" at bounding box center [351, 57] width 68 height 9
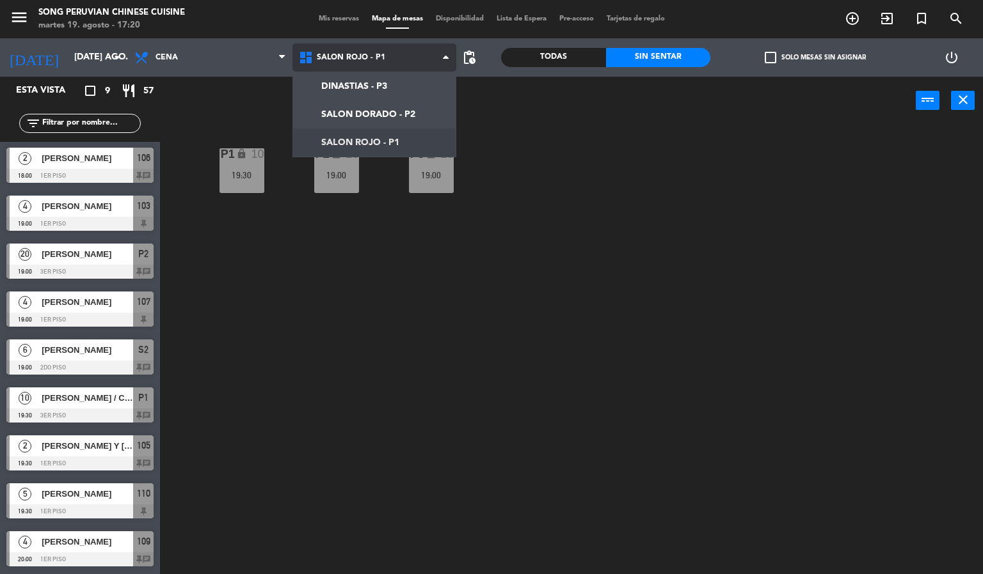
click at [405, 99] on ng-component "menu Song Peruvian Chinese Cuisine [DATE] 19. agosto - 17:20 Mis reservas Mapa …" at bounding box center [491, 287] width 983 height 575
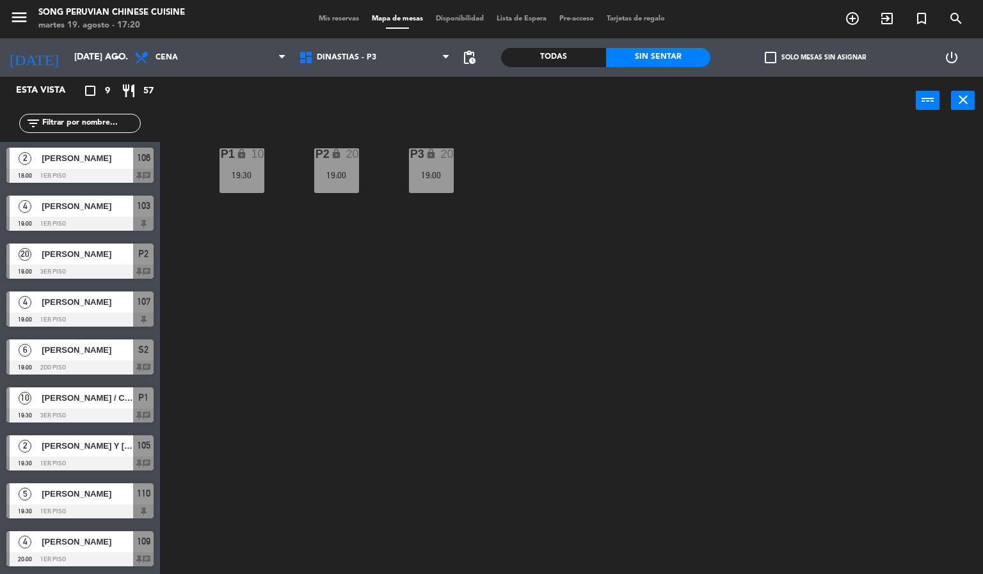
click at [310, 539] on div "P2 lock 20 19:00 P3 lock 20 19:00 P1 lock 10 19:30" at bounding box center [576, 350] width 813 height 450
click at [384, 50] on span "DINASTIAS - P3" at bounding box center [374, 58] width 164 height 28
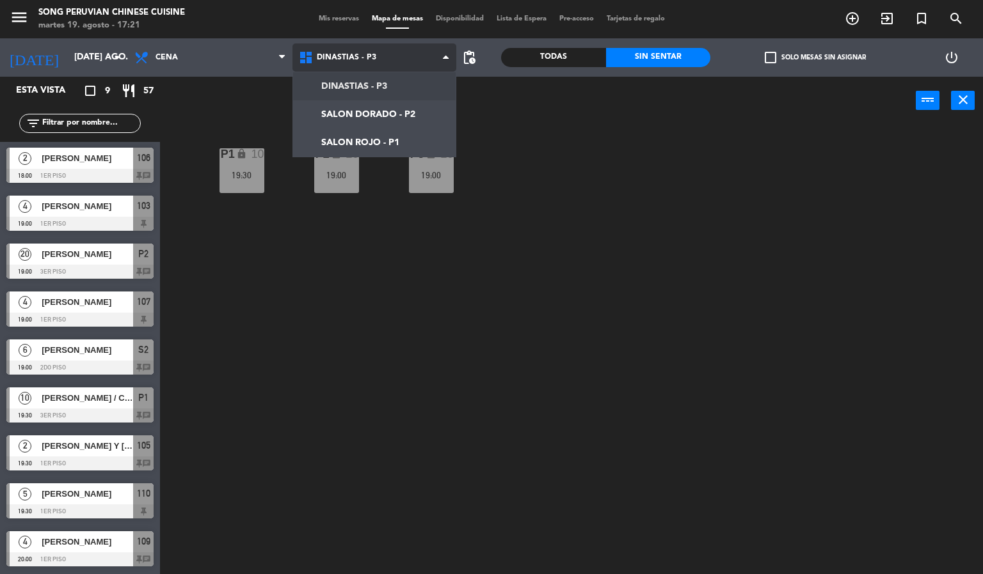
click at [416, 109] on ng-component "menu Song Peruvian Chinese Cuisine [DATE] 19. agosto - 17:21 Mis reservas Mapa …" at bounding box center [491, 287] width 983 height 575
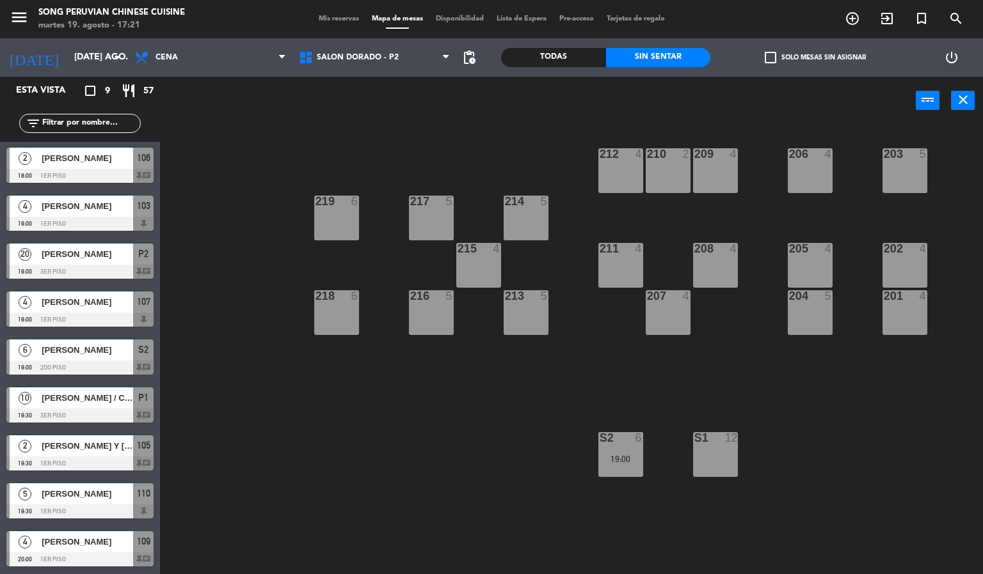
click at [328, 522] on div "203 5 206 4 210 2 212 4 209 4 214 5 217 5 219 6 202 4 205 4 208 4 211 4 215 4 2…" at bounding box center [576, 350] width 813 height 450
click at [727, 473] on div "S1 12" at bounding box center [715, 454] width 45 height 45
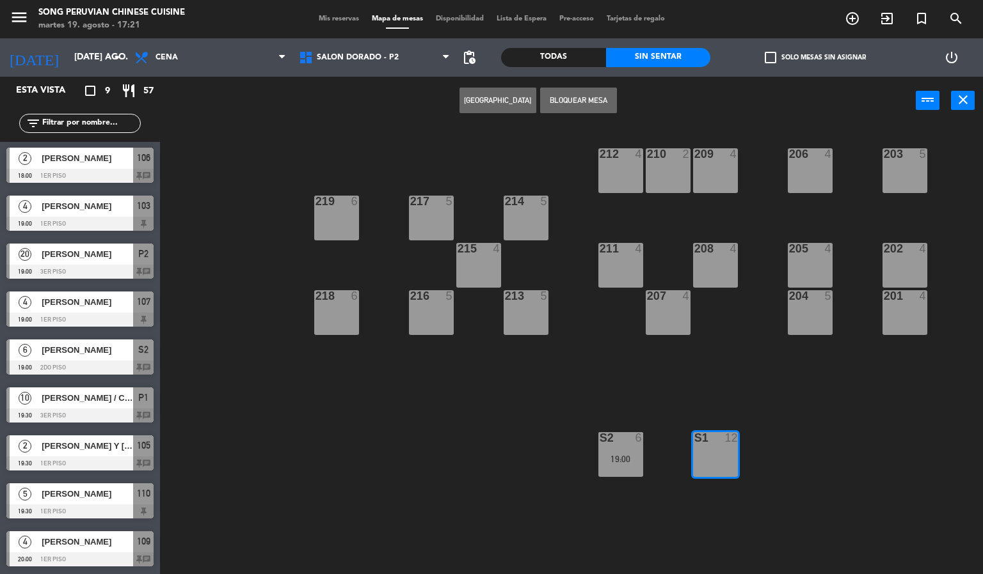
click at [487, 99] on button "[GEOGRAPHIC_DATA]" at bounding box center [497, 101] width 77 height 26
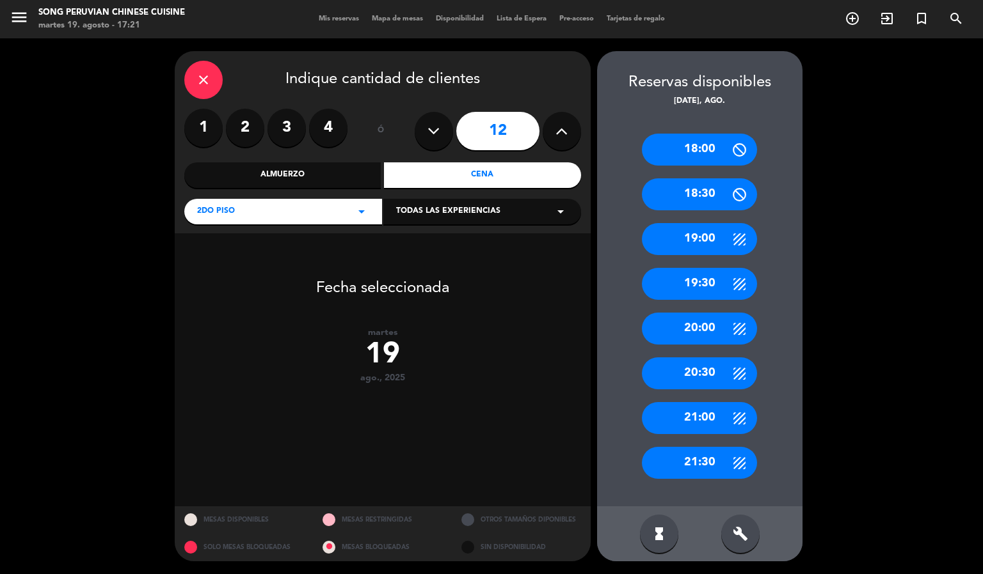
click at [432, 118] on button at bounding box center [434, 131] width 38 height 38
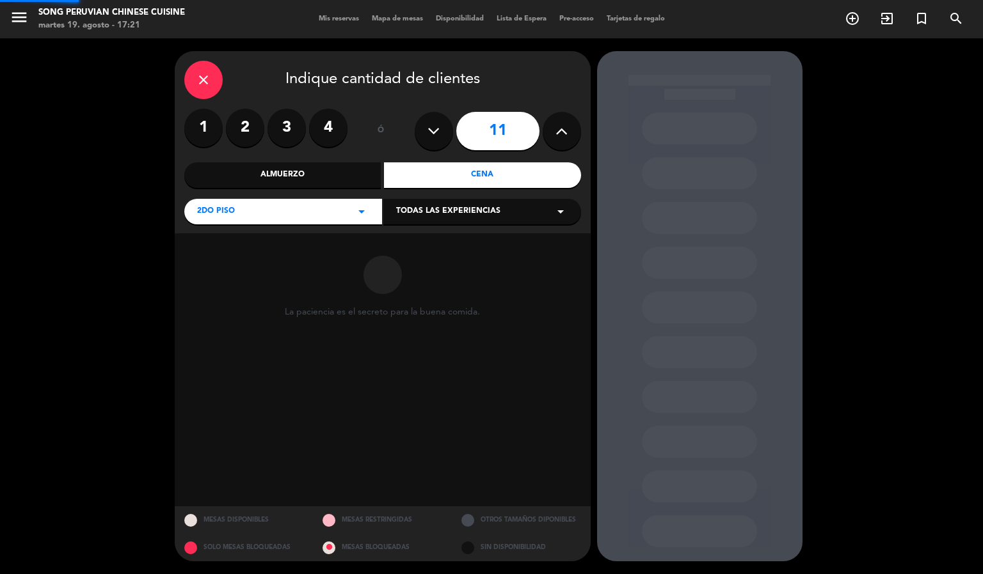
click at [434, 131] on icon at bounding box center [433, 131] width 12 height 19
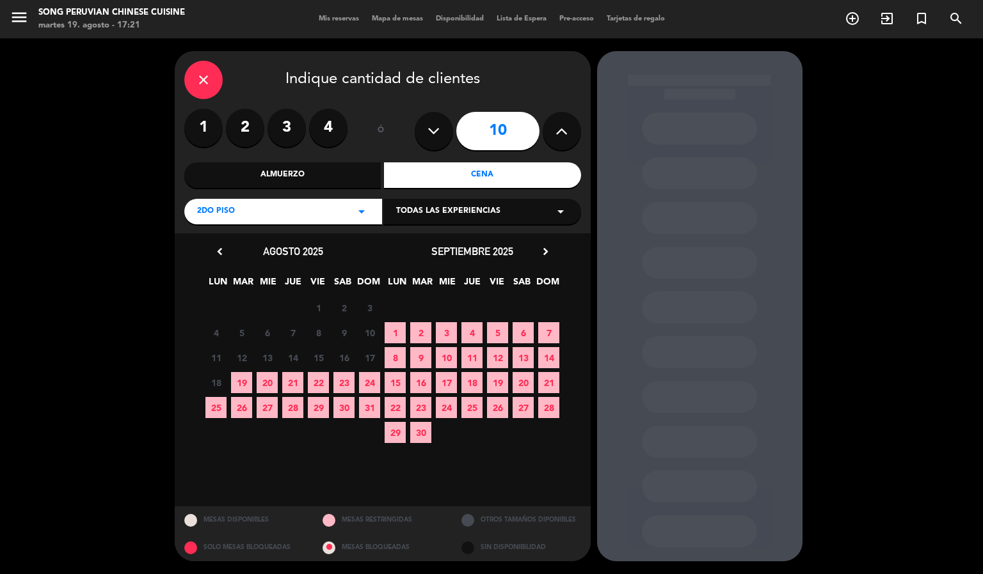
click at [436, 120] on button at bounding box center [434, 131] width 38 height 38
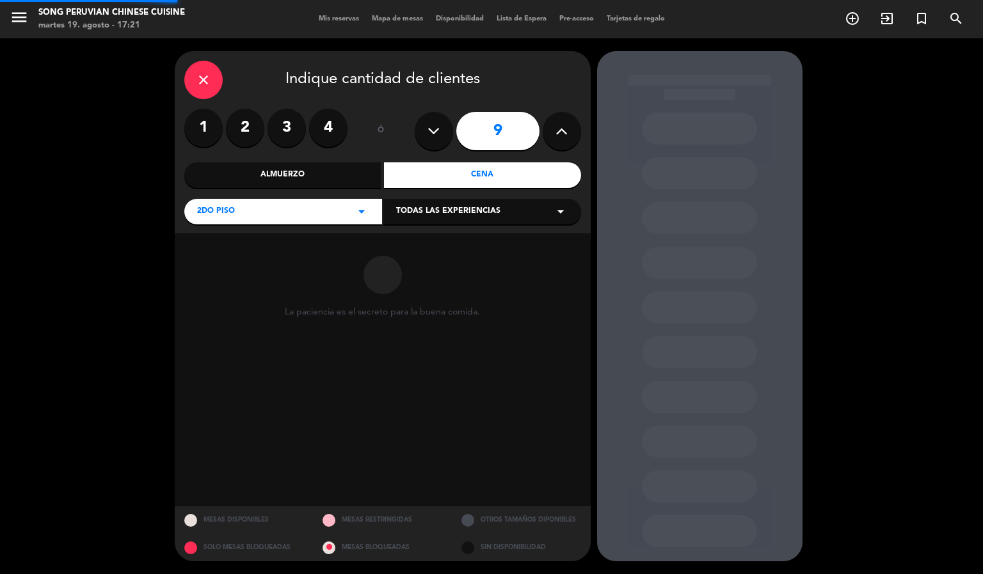
click at [434, 129] on icon at bounding box center [433, 131] width 12 height 19
type input "8"
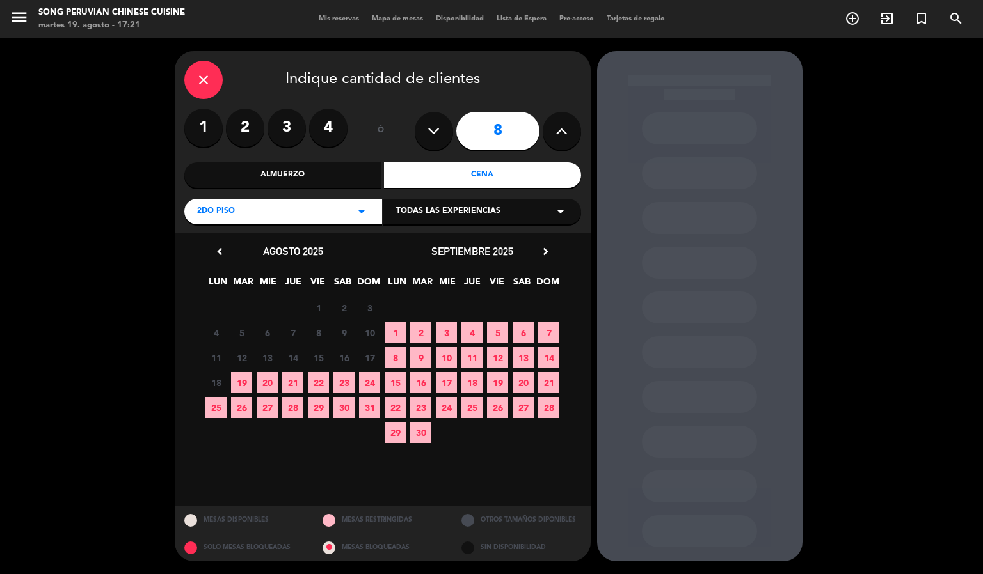
click at [242, 384] on span "19" at bounding box center [241, 382] width 21 height 21
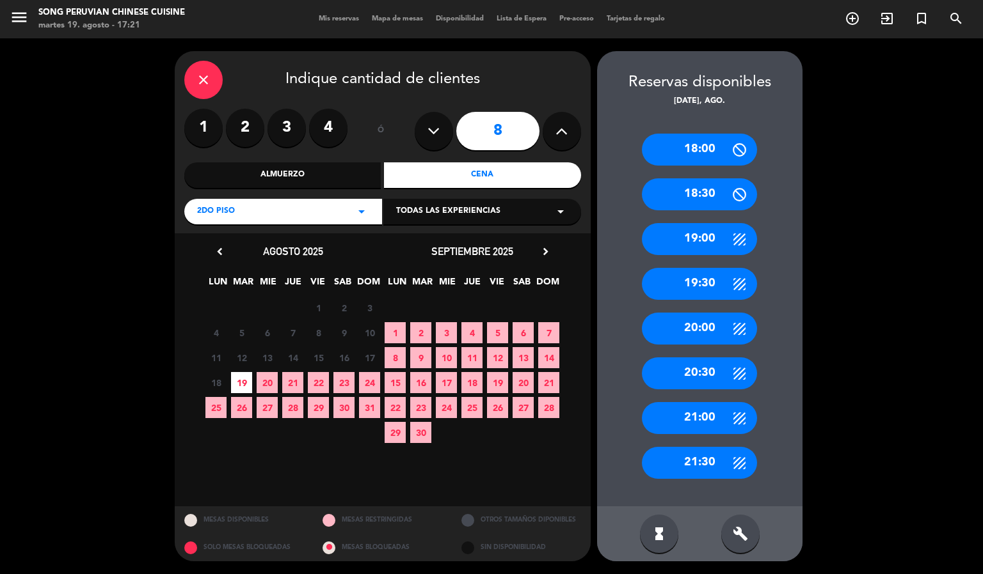
click at [740, 535] on icon "build" at bounding box center [740, 534] width 15 height 15
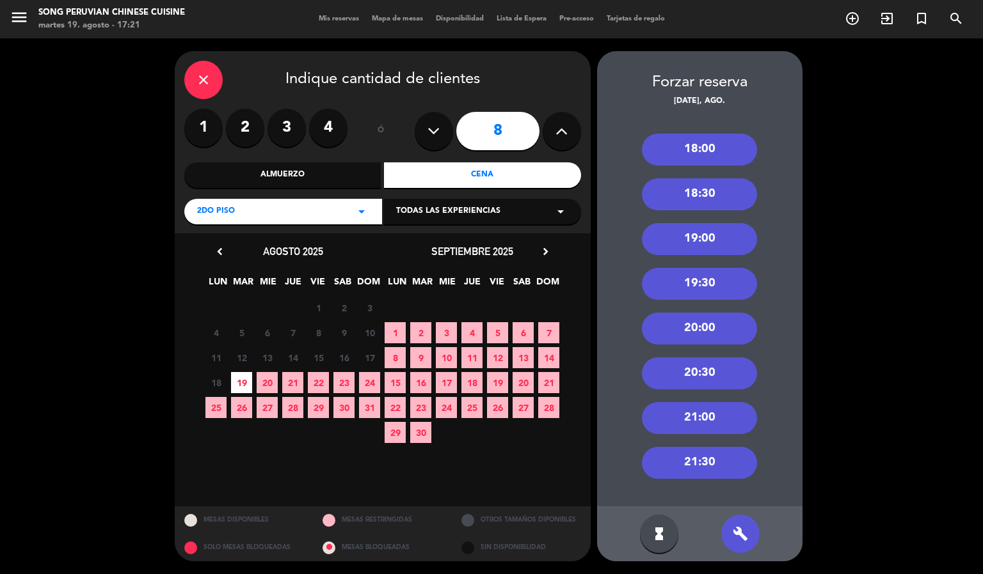
click at [730, 290] on div "19:30" at bounding box center [699, 284] width 115 height 32
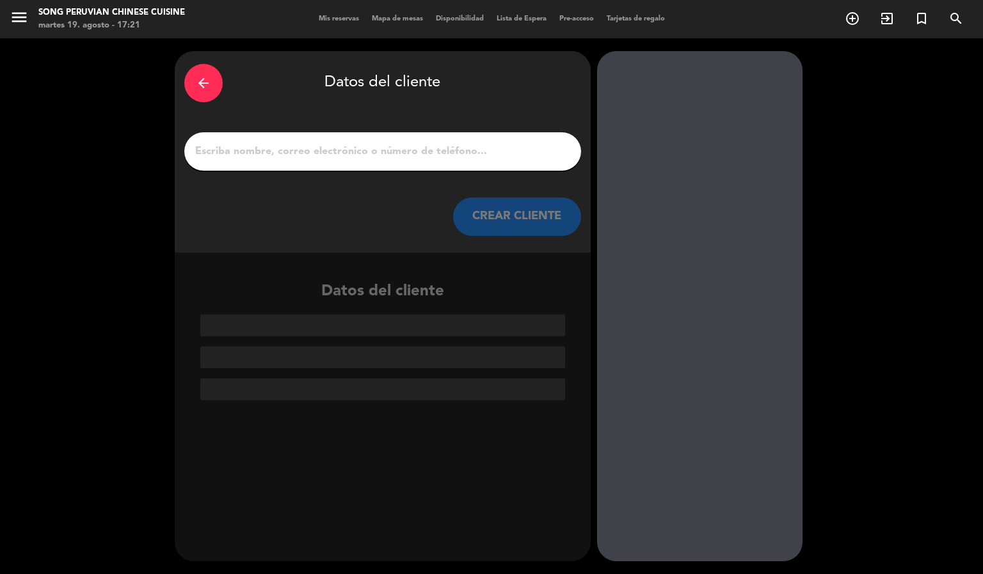
click at [479, 148] on input "1" at bounding box center [382, 152] width 377 height 18
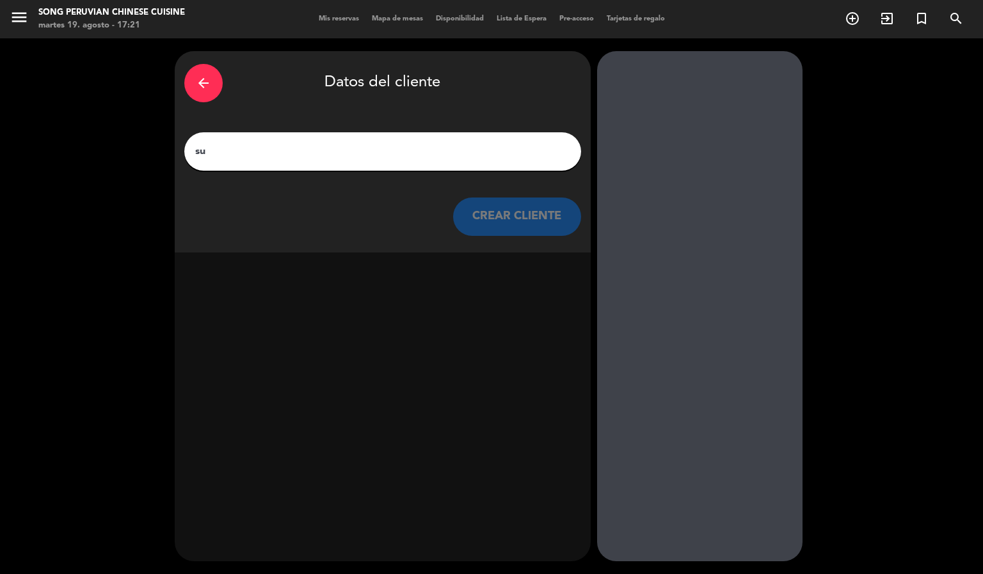
type input "s"
type input "Z"
type input "[PERSON_NAME][GEOGRAPHIC_DATA]"
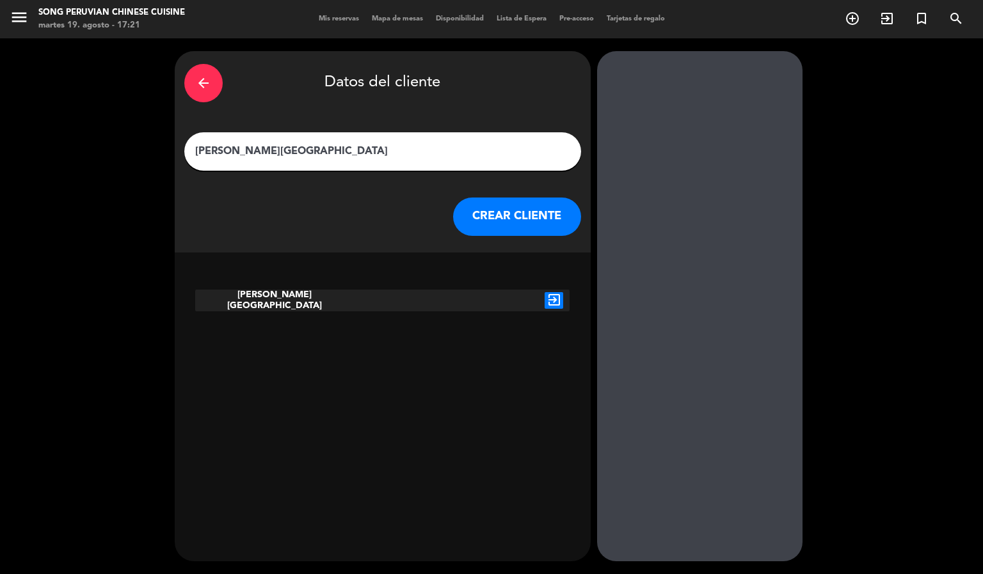
click at [555, 305] on icon "exit_to_app" at bounding box center [553, 300] width 19 height 17
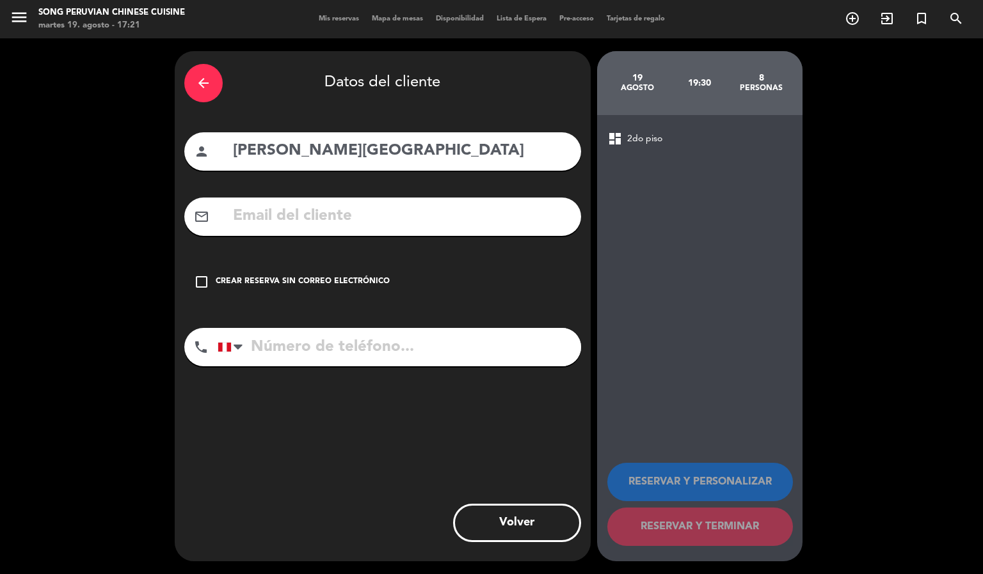
click at [457, 150] on input "[PERSON_NAME][GEOGRAPHIC_DATA]" at bounding box center [402, 151] width 340 height 26
type input "[PERSON_NAME] / CHEF [PERSON_NAME]"
click at [202, 276] on icon "check_box_outline_blank" at bounding box center [201, 281] width 15 height 15
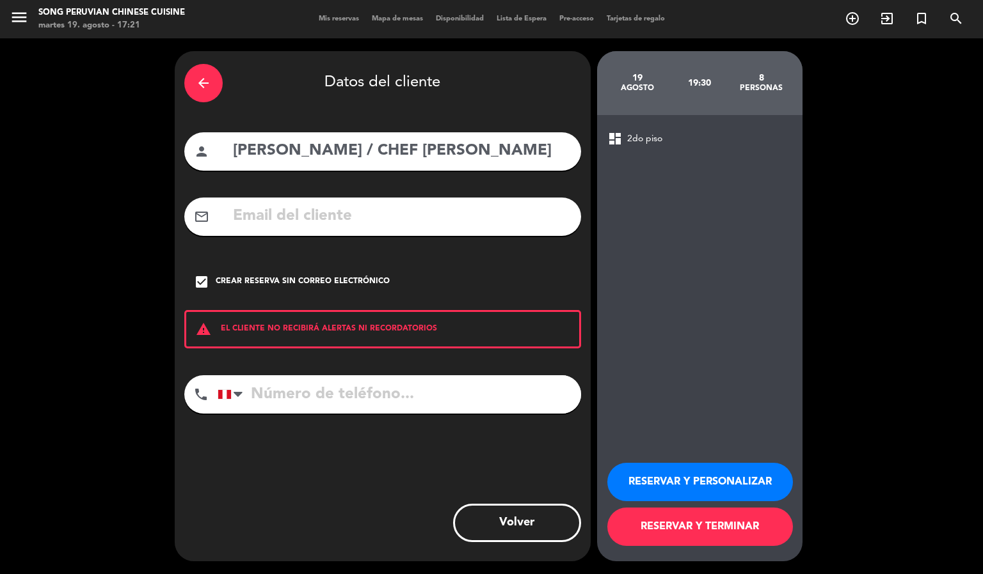
click at [670, 486] on button "RESERVAR Y PERSONALIZAR" at bounding box center [700, 482] width 186 height 38
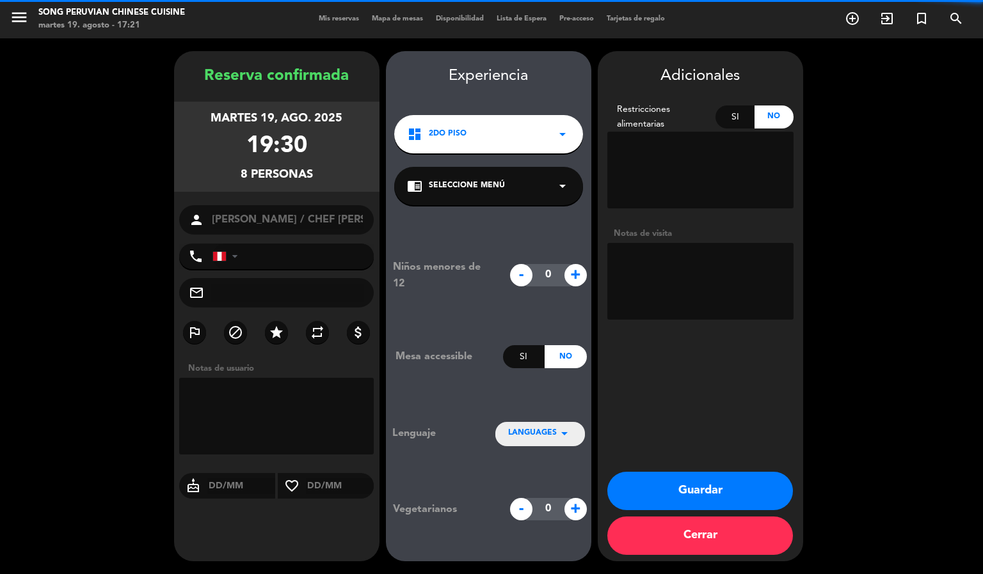
click at [699, 265] on textarea at bounding box center [700, 281] width 186 height 77
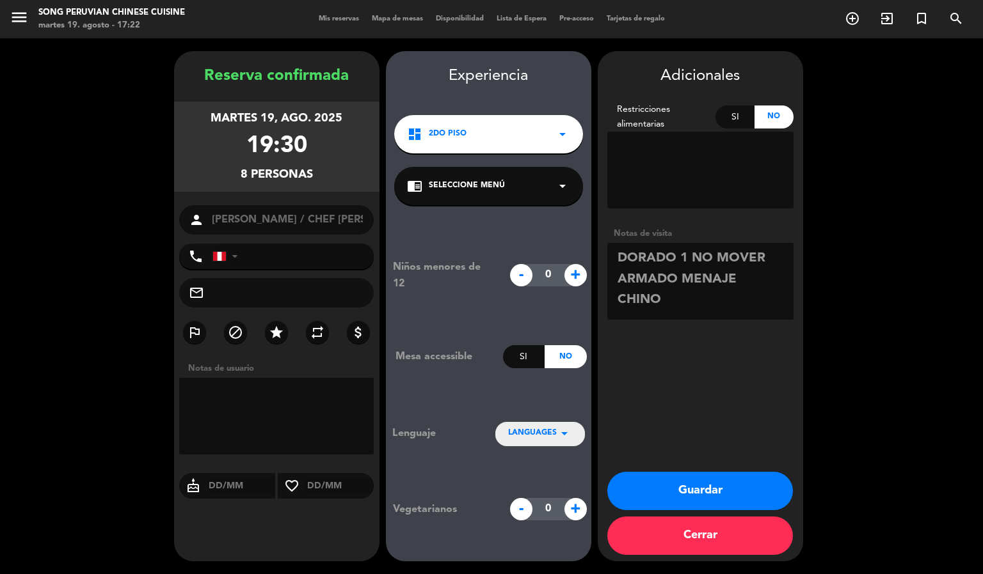
type textarea "DORADO 1 NO MOVER ARMADO MENAJE CHINO"
click at [718, 486] on button "Guardar" at bounding box center [700, 491] width 186 height 38
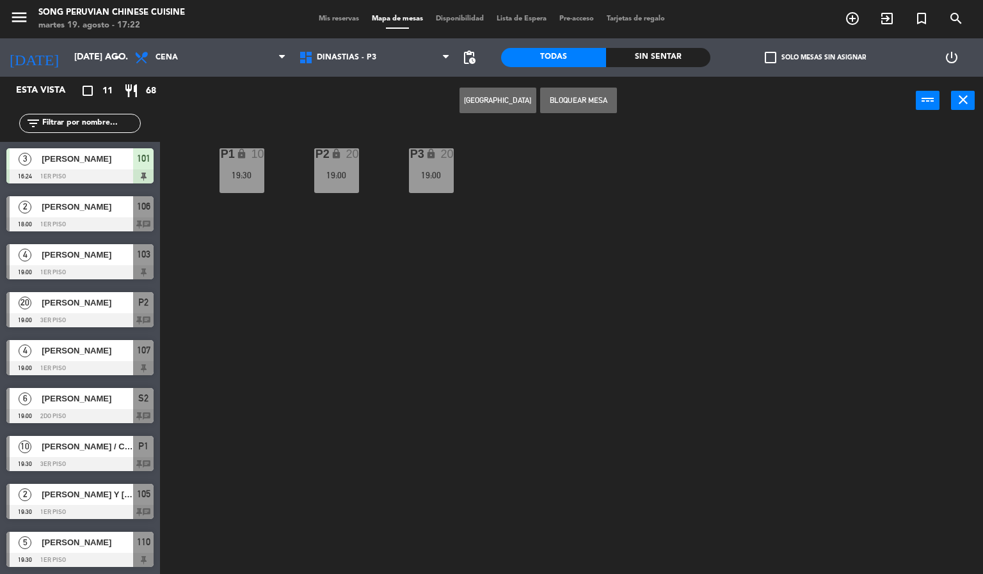
click at [479, 344] on div "P2 lock 20 19:00 P3 lock 20 19:00 P1 lock 10 19:30" at bounding box center [576, 350] width 813 height 450
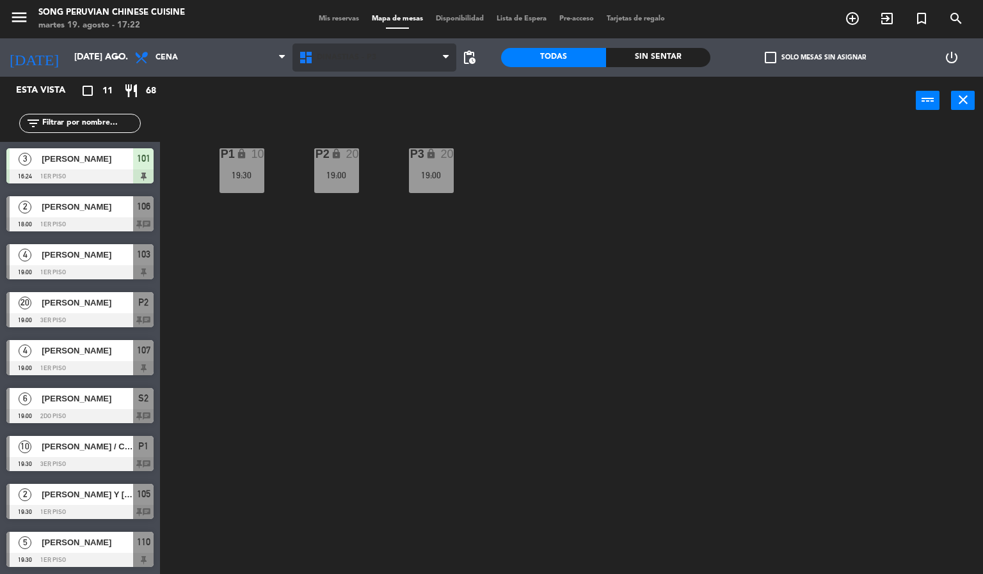
click at [357, 56] on span "DINASTIAS - P3" at bounding box center [346, 57] width 59 height 9
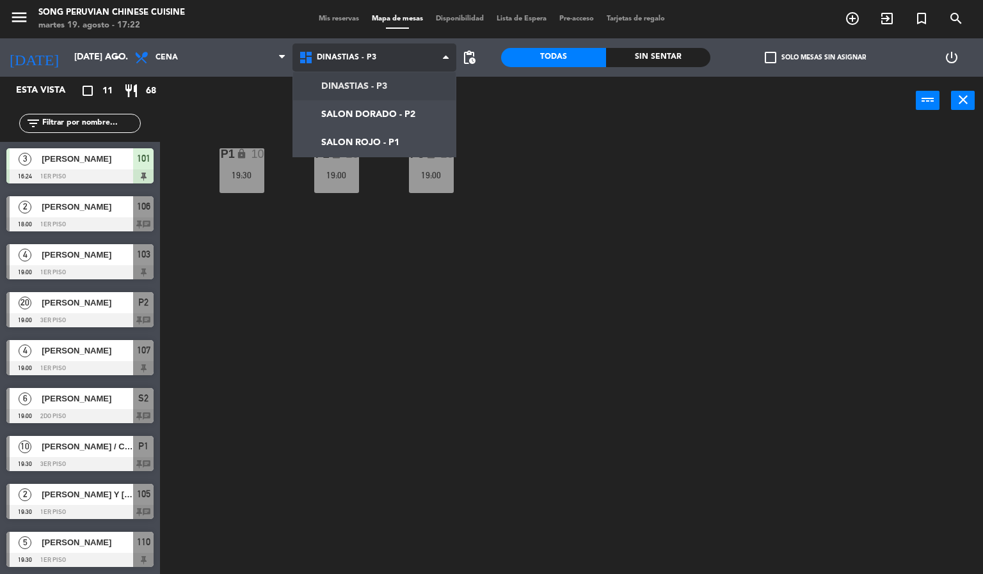
click at [416, 108] on ng-component "menu Song Peruvian Chinese Cuisine [DATE] 19. agosto - 17:22 Mis reservas Mapa …" at bounding box center [491, 287] width 983 height 575
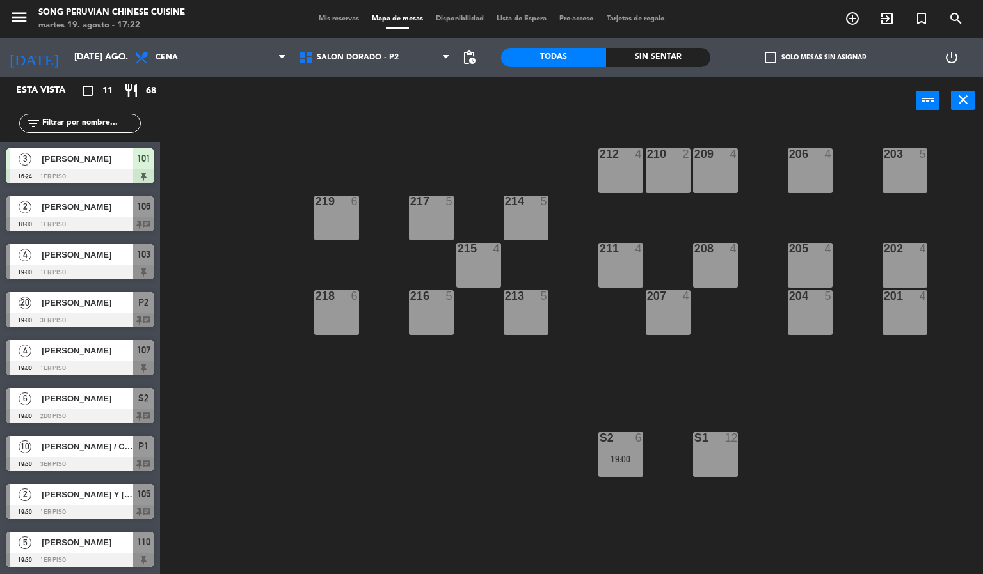
click at [442, 428] on div "203 5 206 4 210 2 212 4 209 4 214 5 217 5 219 6 202 4 205 4 208 4 211 4 215 4 2…" at bounding box center [576, 350] width 813 height 450
click at [489, 461] on div "203 5 206 4 210 2 212 4 209 4 214 5 217 5 219 6 202 4 205 4 208 4 211 4 215 4 2…" at bounding box center [576, 350] width 813 height 450
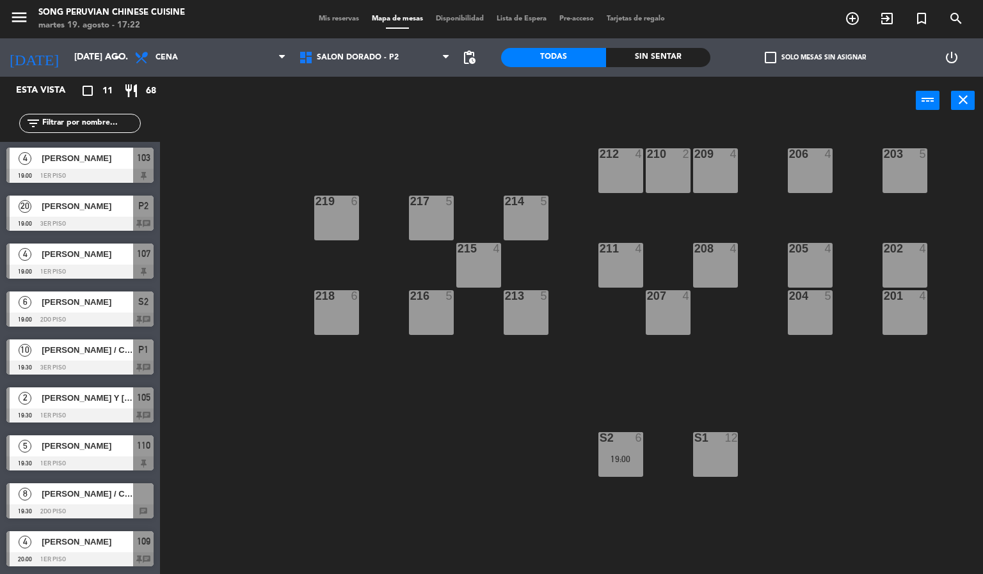
click at [93, 511] on div at bounding box center [79, 512] width 147 height 14
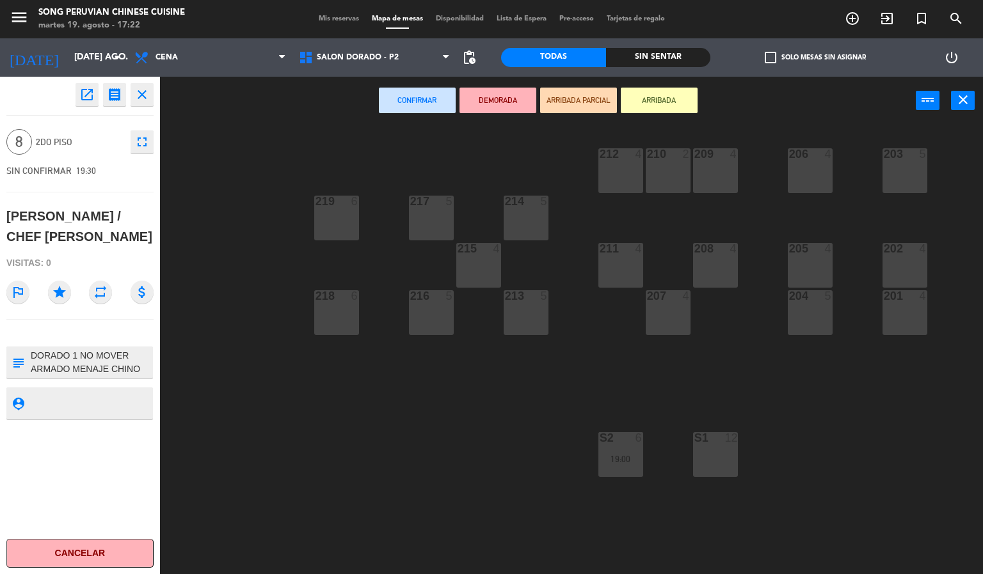
click at [718, 438] on div at bounding box center [714, 438] width 21 height 12
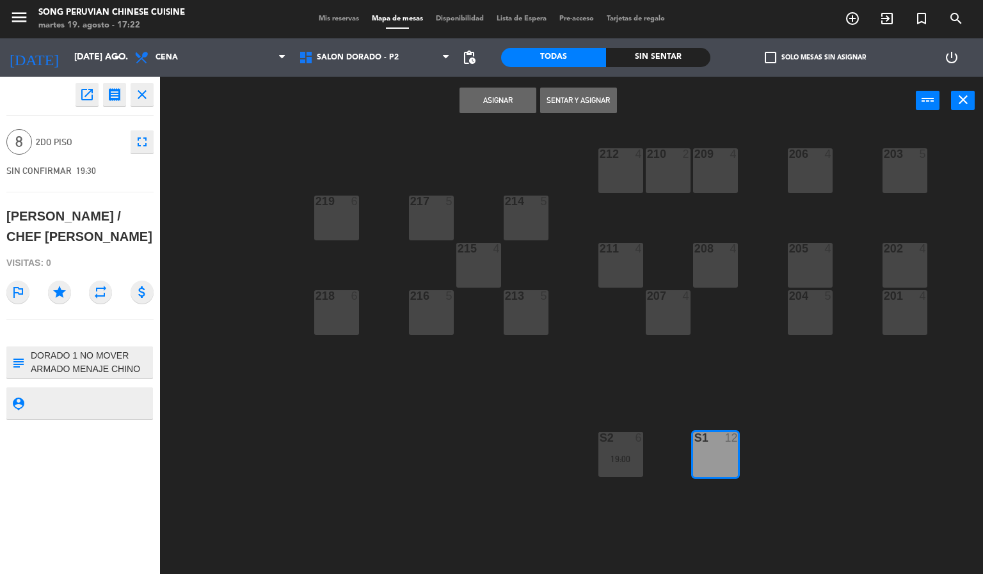
click at [484, 93] on button "Asignar" at bounding box center [497, 101] width 77 height 26
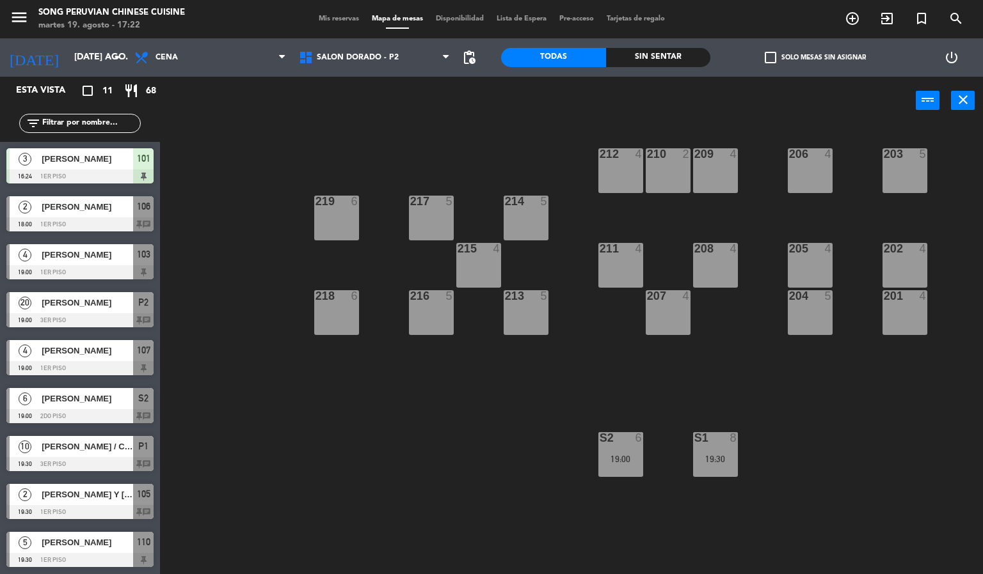
scroll to position [94, 0]
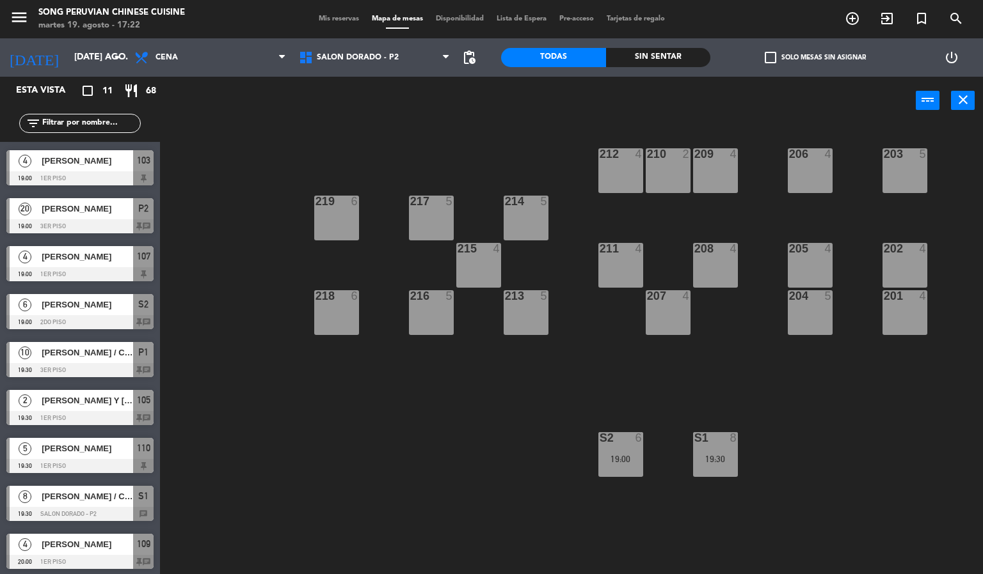
click at [336, 511] on div "203 5 206 4 210 2 212 4 209 4 214 5 217 5 219 6 202 4 205 4 208 4 211 4 215 4 2…" at bounding box center [576, 350] width 813 height 450
click at [307, 463] on div "203 5 206 4 210 2 212 4 209 4 214 5 217 5 219 6 202 4 205 4 208 4 211 4 215 4 2…" at bounding box center [576, 350] width 813 height 450
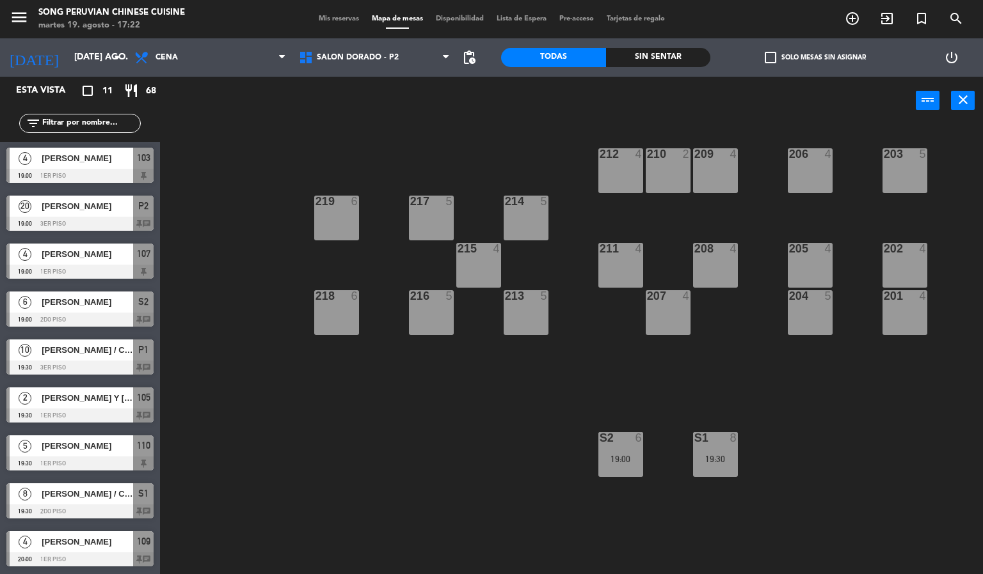
click at [112, 557] on div at bounding box center [79, 560] width 147 height 14
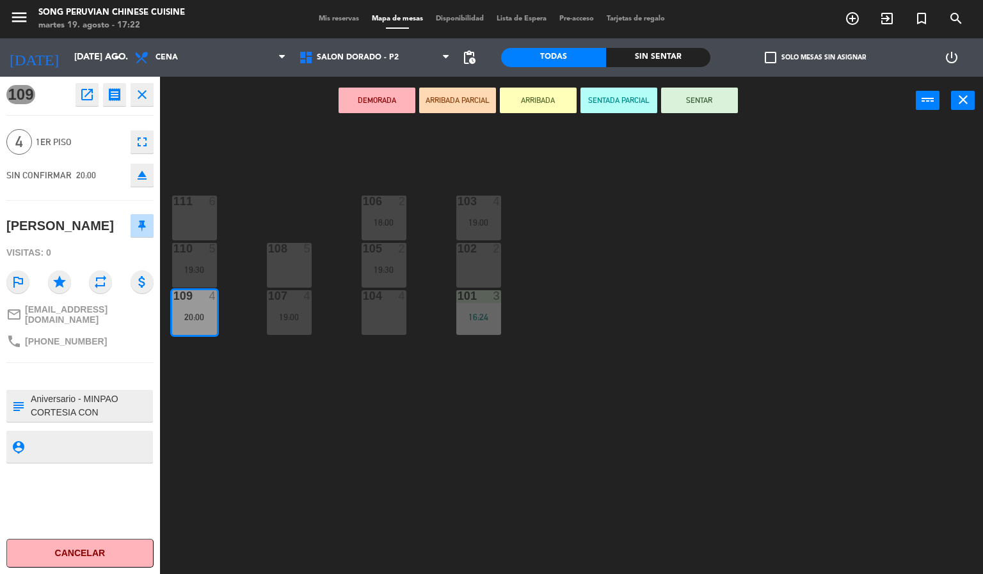
click at [310, 453] on div "103 4 19:00 106 2 18:00 111 6 102 2 105 2 19:30 108 5 110 5 19:30 101 3 16:24 1…" at bounding box center [576, 350] width 813 height 450
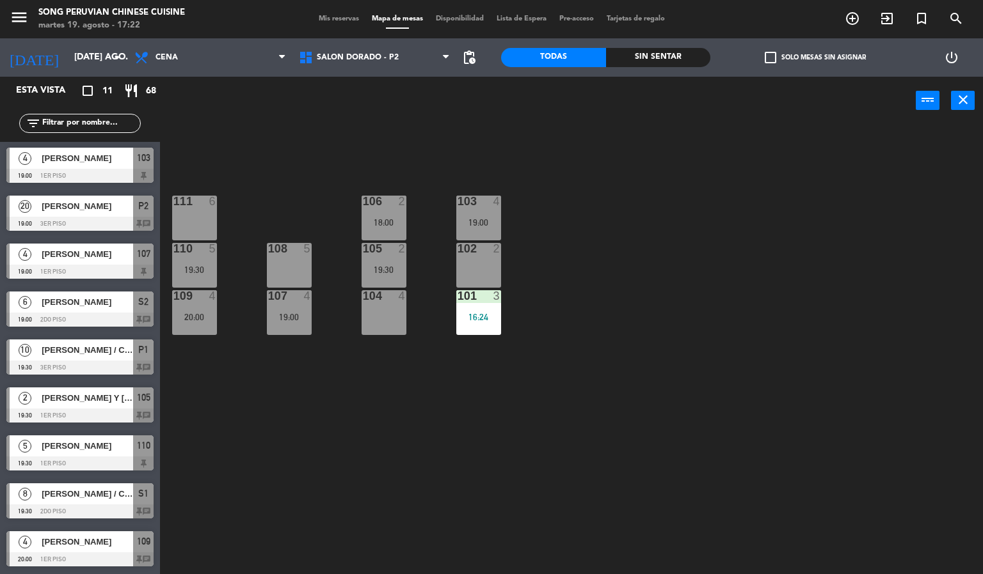
click at [99, 495] on span "[PERSON_NAME] / CHEF [PERSON_NAME]" at bounding box center [87, 493] width 91 height 13
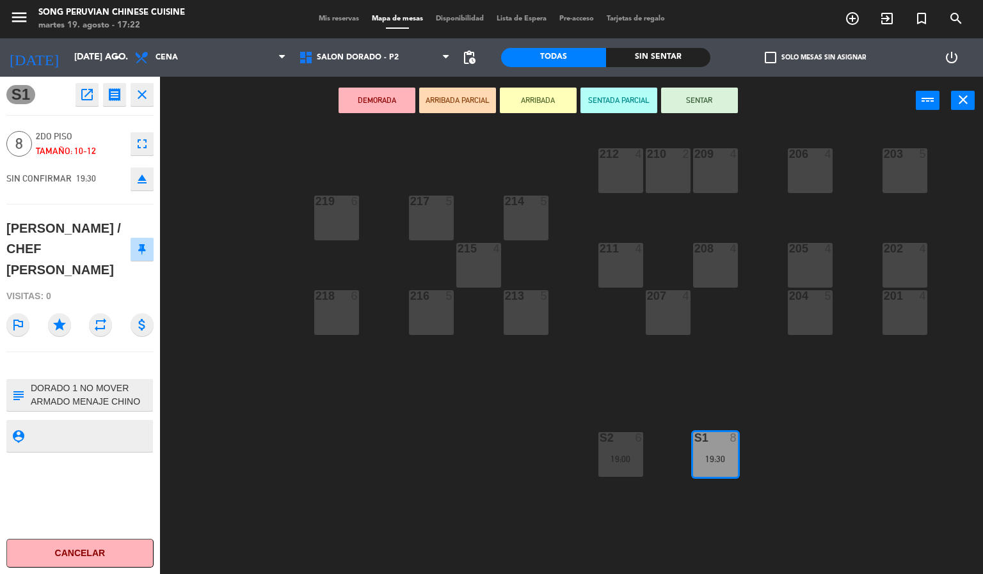
click at [357, 428] on div "203 5 206 4 210 2 212 4 209 4 214 5 217 5 219 6 202 4 205 4 208 4 211 4 215 4 2…" at bounding box center [576, 350] width 813 height 450
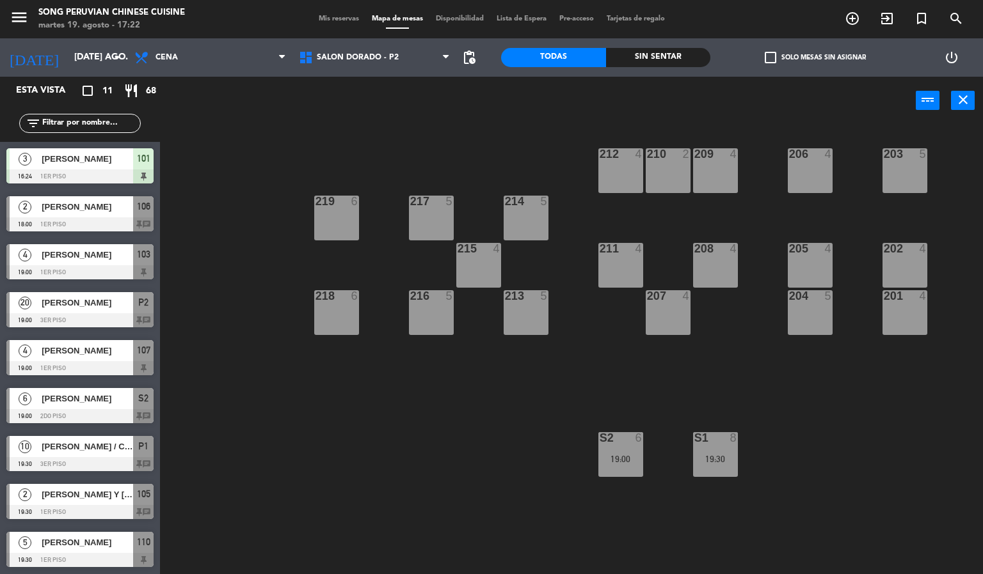
scroll to position [94, 0]
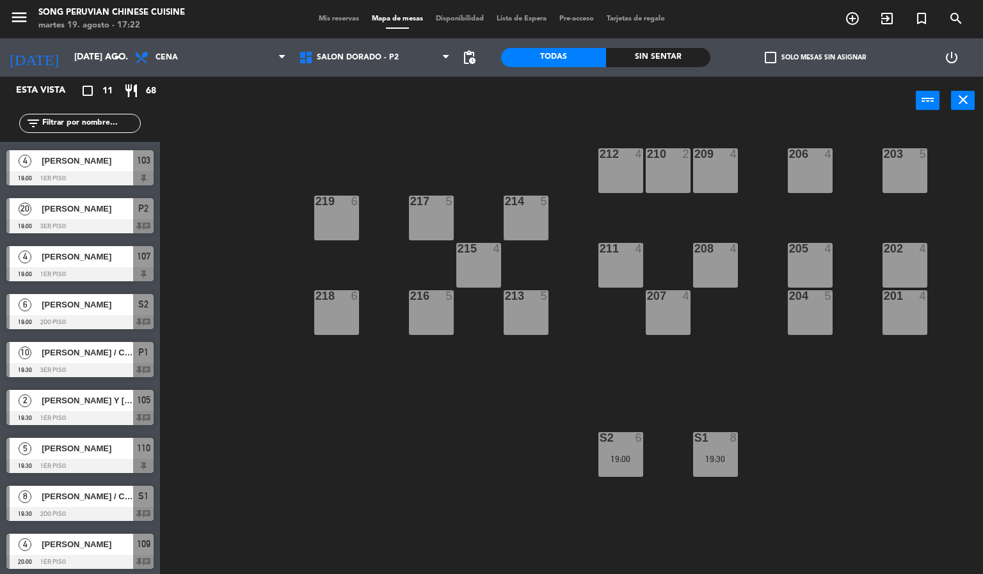
click at [109, 452] on span "[PERSON_NAME]" at bounding box center [87, 448] width 91 height 13
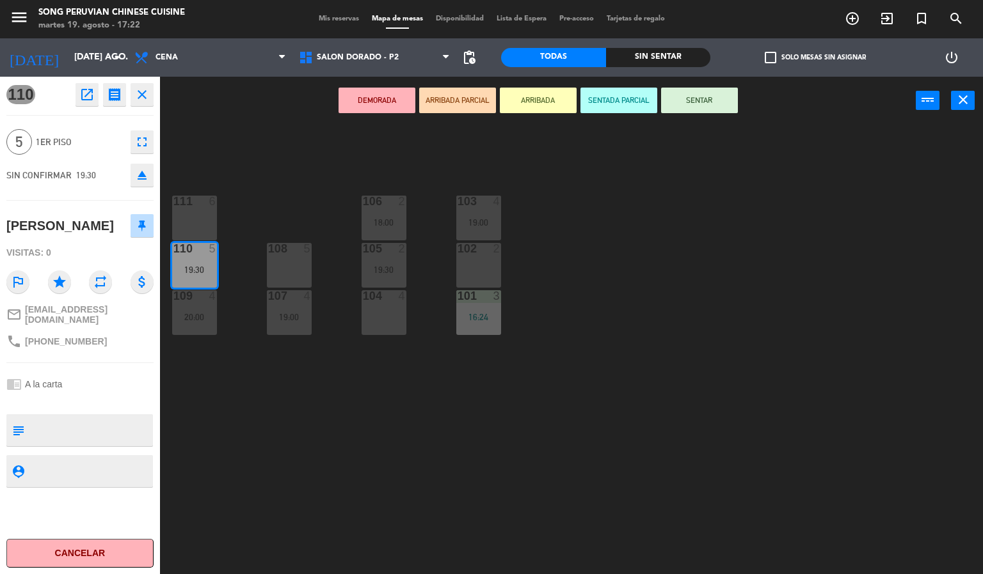
click at [289, 441] on div "103 4 19:00 106 2 18:00 111 6 102 2 105 2 19:30 108 5 110 5 19:30 101 3 16:24 1…" at bounding box center [576, 350] width 813 height 450
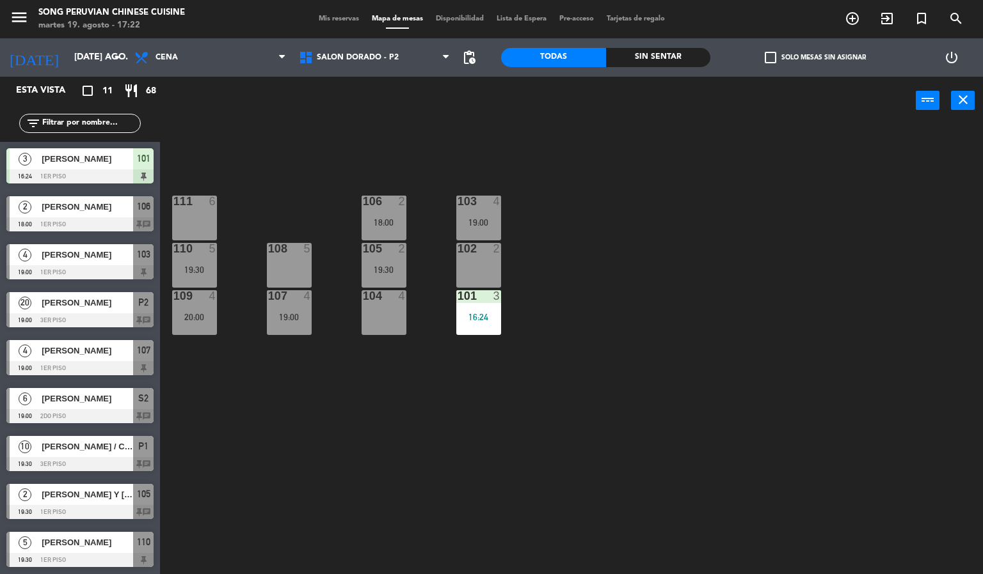
scroll to position [46, 0]
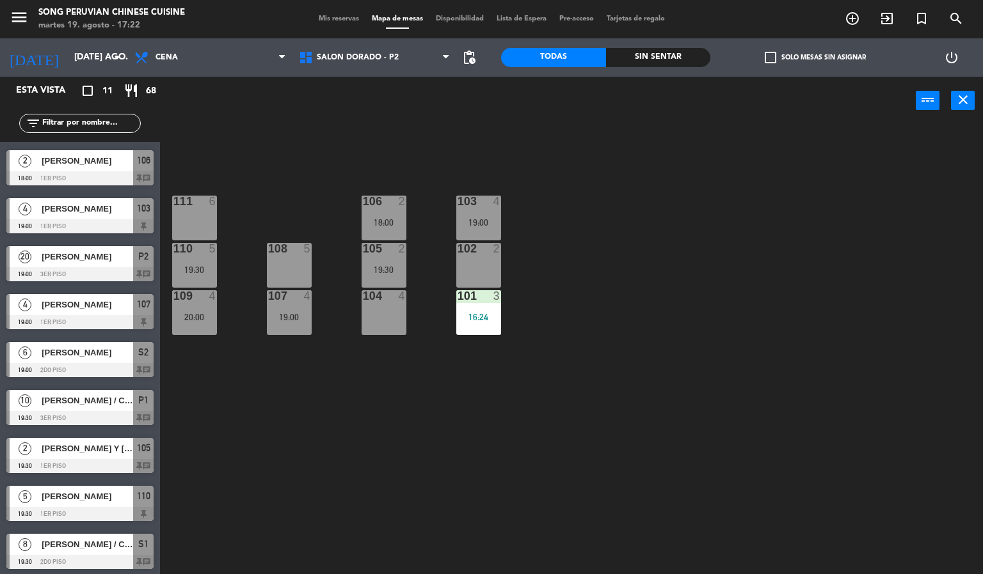
click at [100, 404] on span "[PERSON_NAME] / CHEF [PERSON_NAME]" at bounding box center [87, 400] width 91 height 13
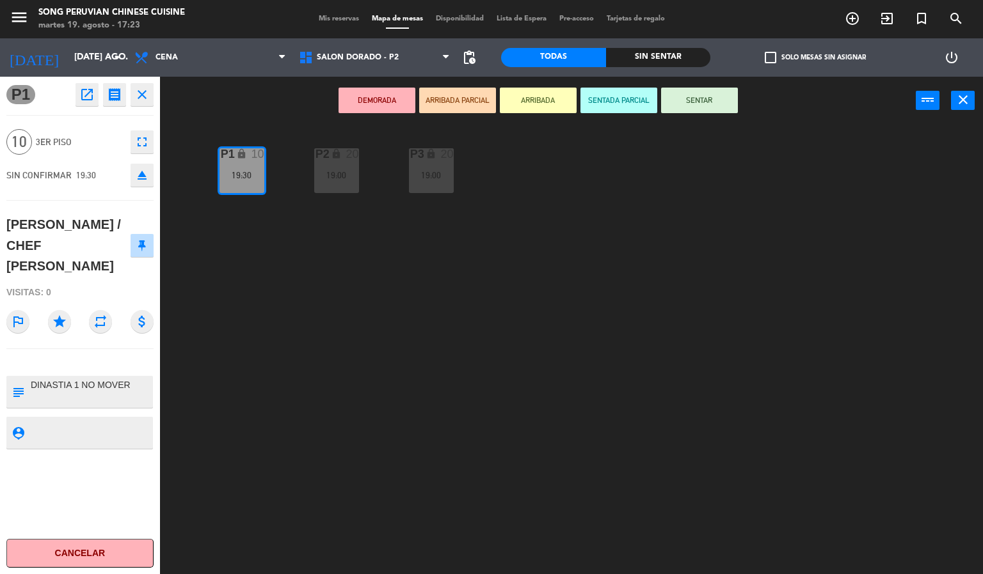
click at [416, 355] on div "P2 lock 20 19:00 P3 lock 20 19:00 P1 lock 10 19:30" at bounding box center [576, 350] width 813 height 450
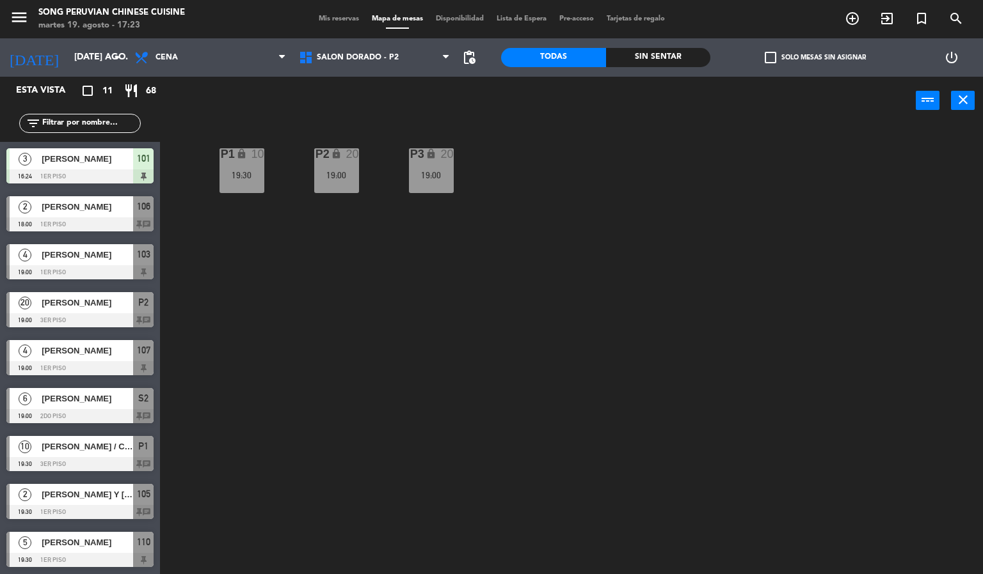
click at [440, 175] on div "19:00" at bounding box center [431, 175] width 45 height 9
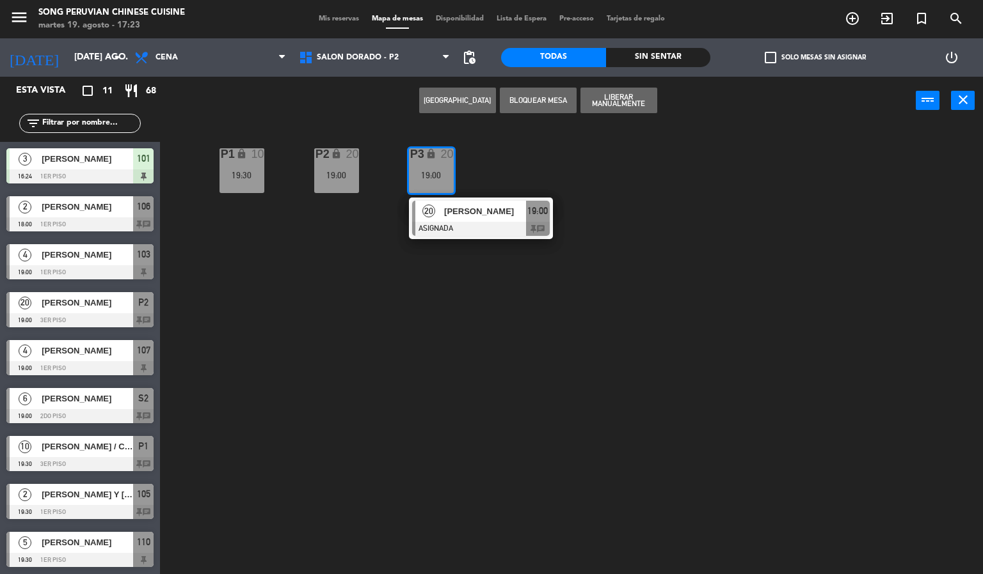
click at [507, 233] on div at bounding box center [481, 229] width 138 height 14
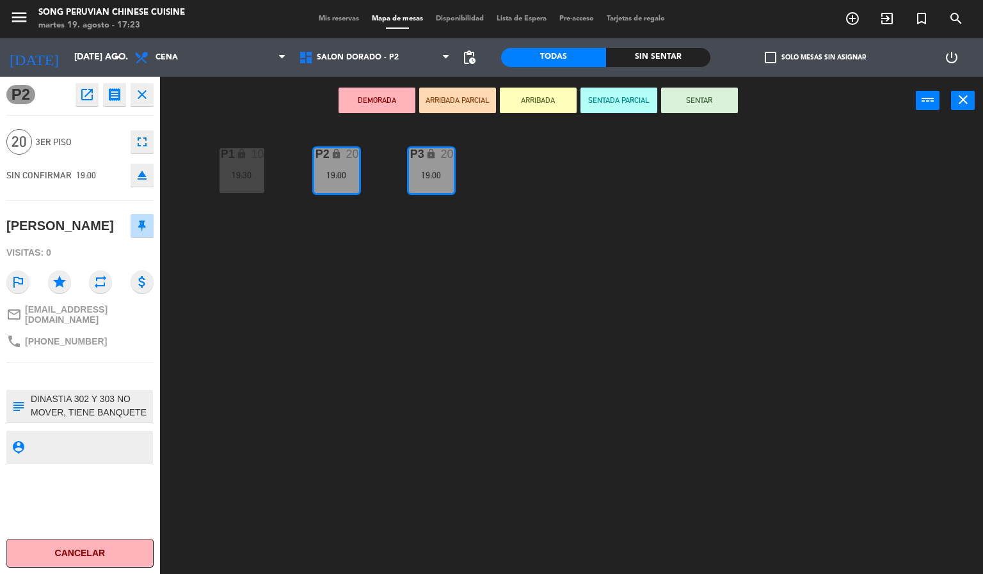
click at [503, 344] on div "P2 lock 20 19:00 P3 lock 20 19:00 P1 lock 10 19:30" at bounding box center [576, 350] width 813 height 450
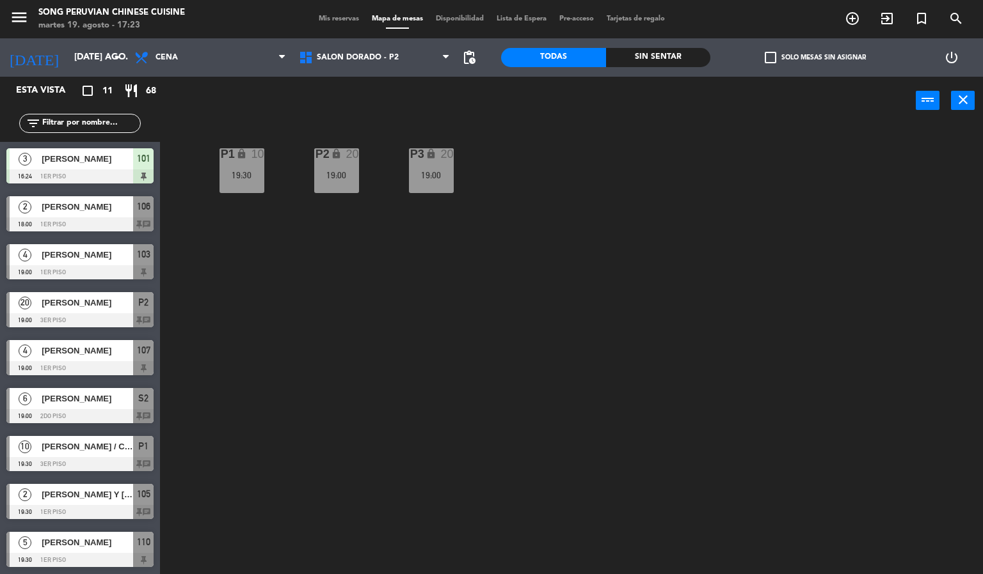
scroll to position [97, 0]
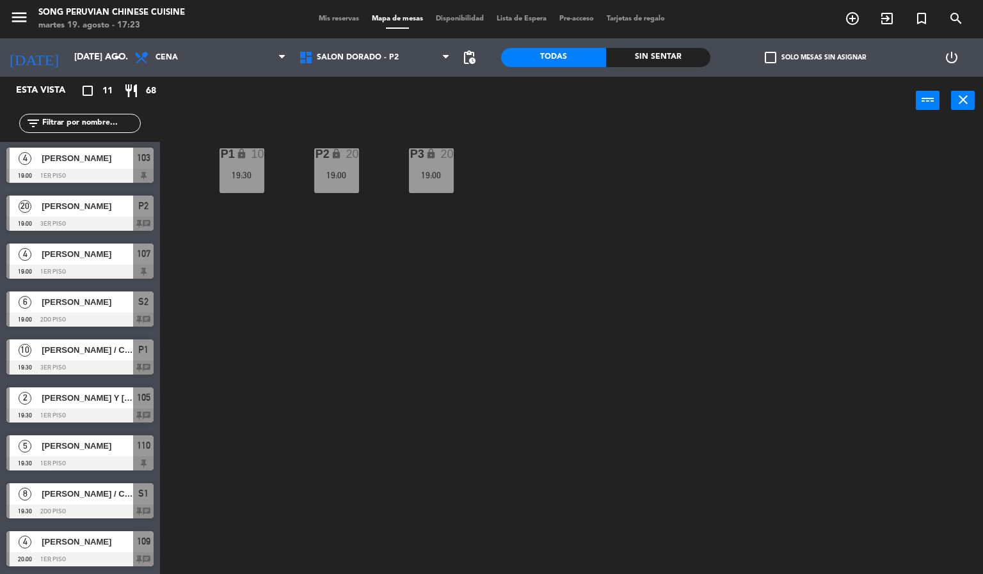
click at [109, 301] on span "[PERSON_NAME]" at bounding box center [87, 302] width 91 height 13
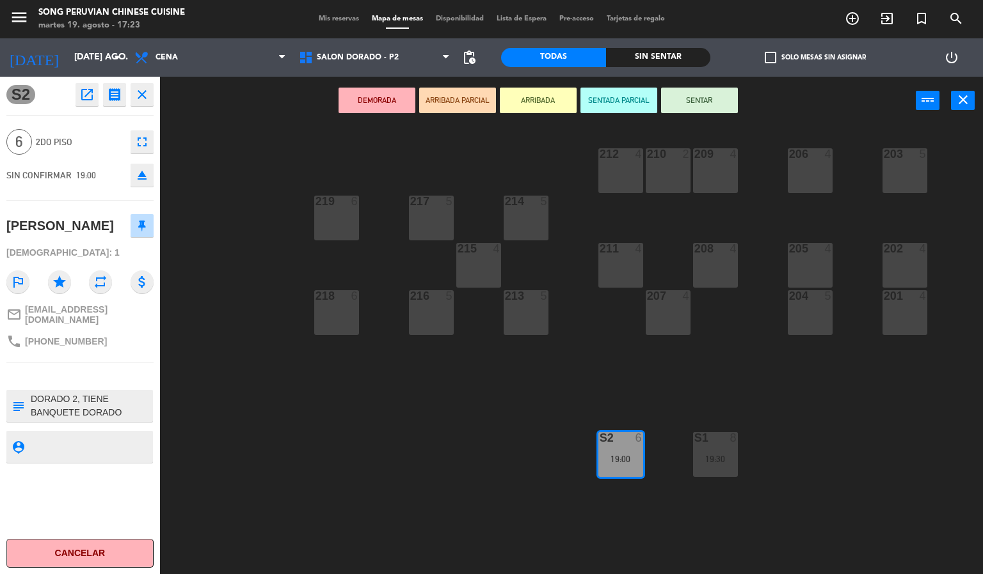
click at [349, 463] on div "203 5 206 4 210 2 212 4 209 4 214 5 217 5 219 6 202 4 205 4 208 4 211 4 215 4 2…" at bounding box center [576, 350] width 813 height 450
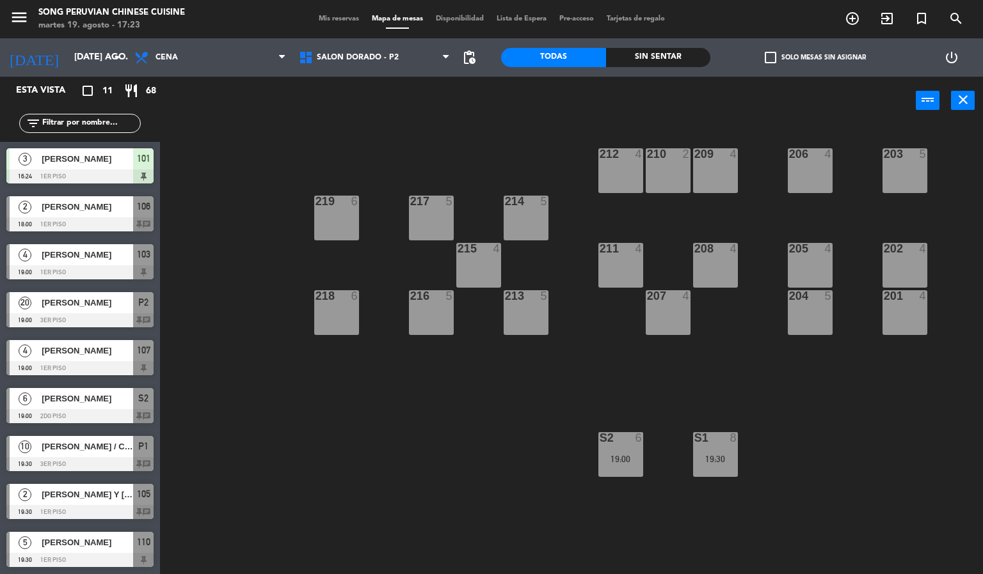
click at [119, 267] on div at bounding box center [79, 272] width 147 height 14
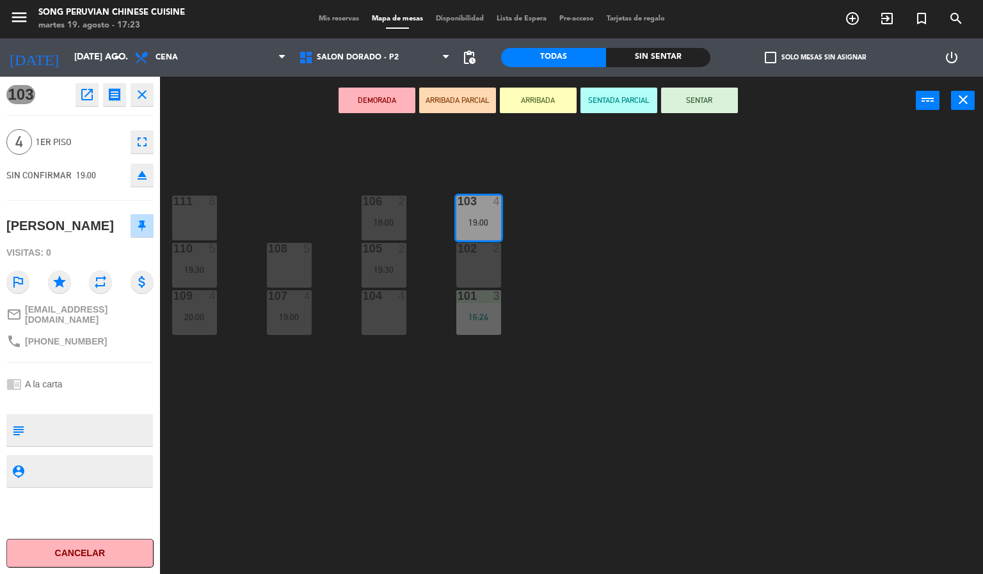
click at [277, 463] on div "103 4 19:00 106 2 18:00 111 6 102 2 105 2 19:30 108 5 110 5 19:30 101 3 16:24 1…" at bounding box center [576, 350] width 813 height 450
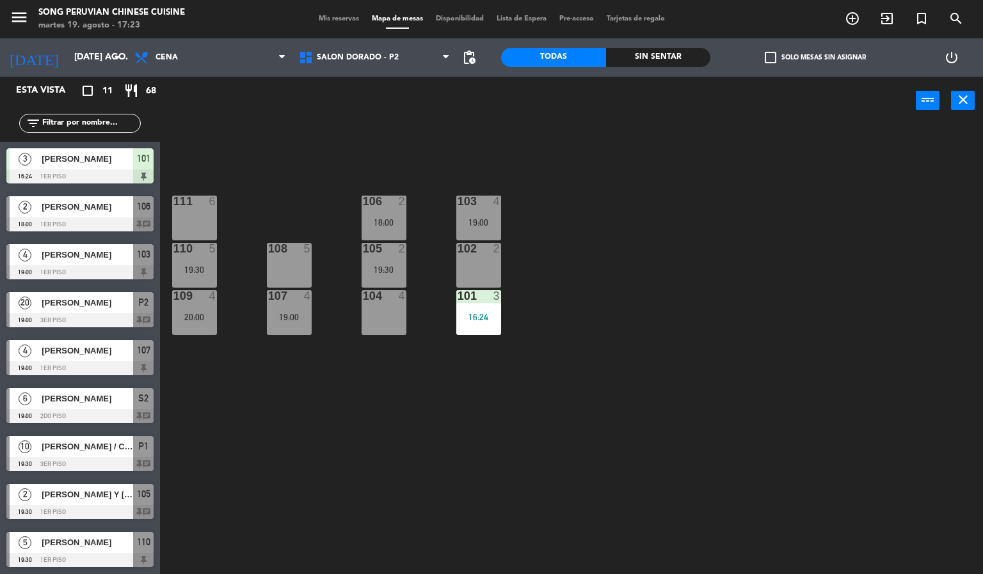
click at [106, 210] on span "[PERSON_NAME]" at bounding box center [87, 206] width 91 height 13
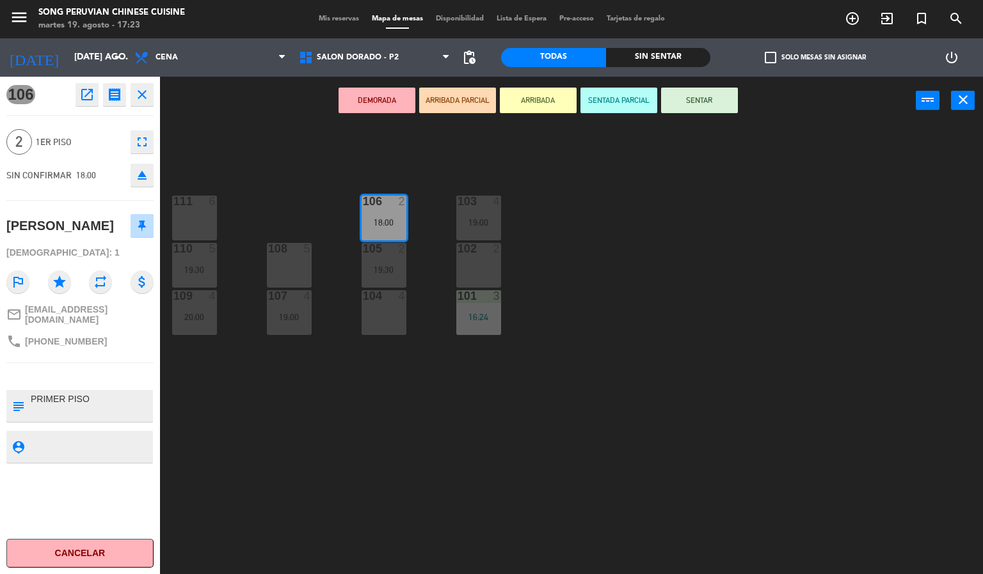
click at [324, 452] on div "103 4 19:00 106 2 18:00 111 6 102 2 105 2 19:30 108 5 110 5 19:30 101 3 16:24 1…" at bounding box center [576, 350] width 813 height 450
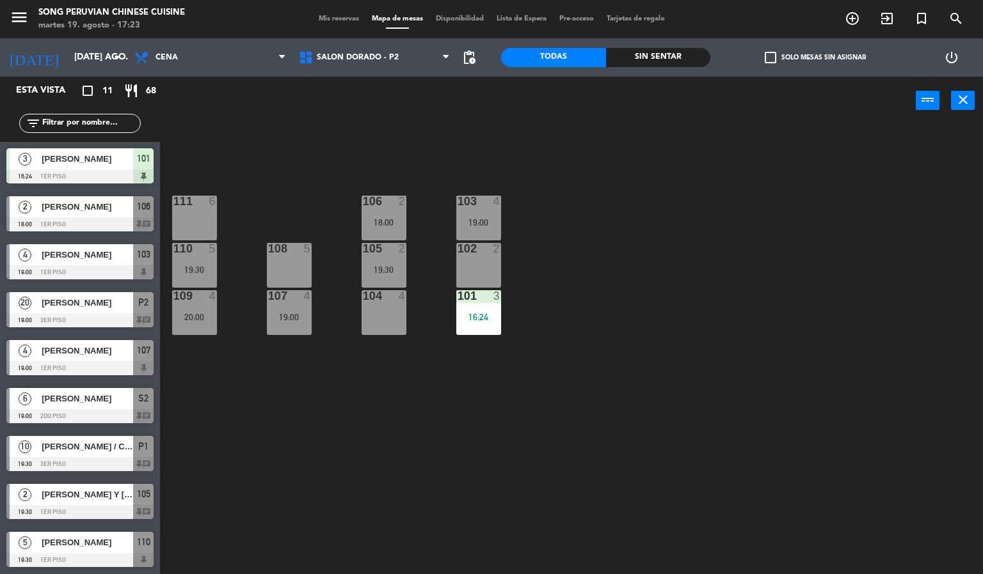
click at [598, 242] on div "103 4 19:00 106 2 18:00 111 6 102 2 105 2 19:30 108 5 110 5 19:30 101 3 16:24 1…" at bounding box center [576, 350] width 813 height 450
click at [679, 361] on div "103 4 19:00 106 2 18:00 111 6 102 2 105 2 19:30 108 5 110 5 19:30 101 3 16:24 1…" at bounding box center [576, 350] width 813 height 450
click at [632, 256] on div "103 4 19:00 106 2 18:00 111 6 102 2 105 2 19:30 108 5 110 5 19:30 101 3 16:24 1…" at bounding box center [576, 350] width 813 height 450
click at [378, 56] on span "SALON DORADO - P2" at bounding box center [358, 57] width 82 height 9
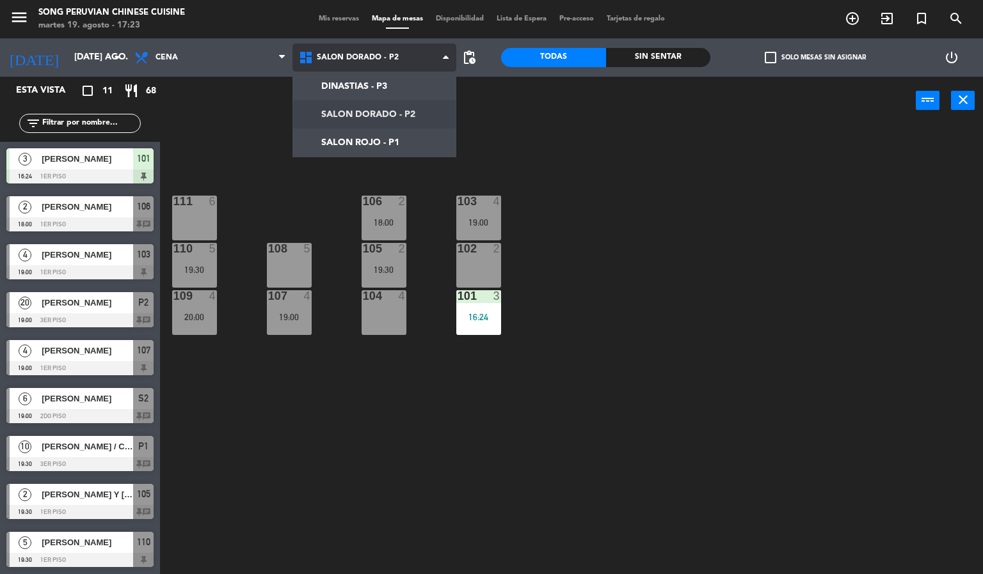
click at [404, 135] on ng-component "menu Song Peruvian Chinese Cuisine [DATE] 19. agosto - 17:23 Mis reservas Mapa …" at bounding box center [491, 287] width 983 height 575
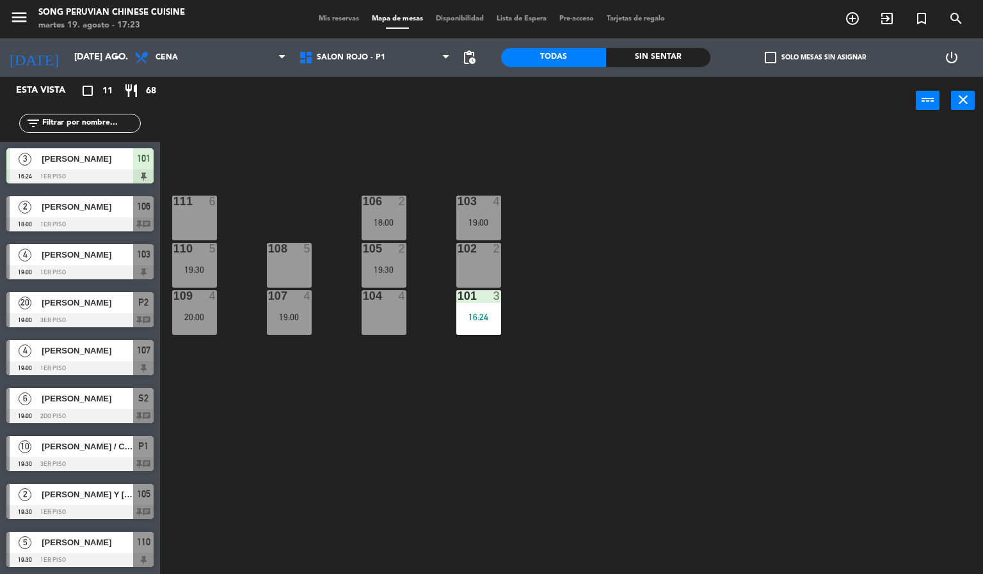
click at [622, 354] on div "103 4 19:00 106 2 18:00 111 6 102 2 105 2 19:30 108 5 110 5 19:30 101 3 16:24 1…" at bounding box center [576, 350] width 813 height 450
click at [262, 403] on div "103 4 19:00 106 2 18:00 111 6 102 2 105 2 19:30 108 5 110 5 19:30 101 3 16:24 1…" at bounding box center [576, 350] width 813 height 450
click at [185, 313] on div "20:00" at bounding box center [194, 317] width 45 height 9
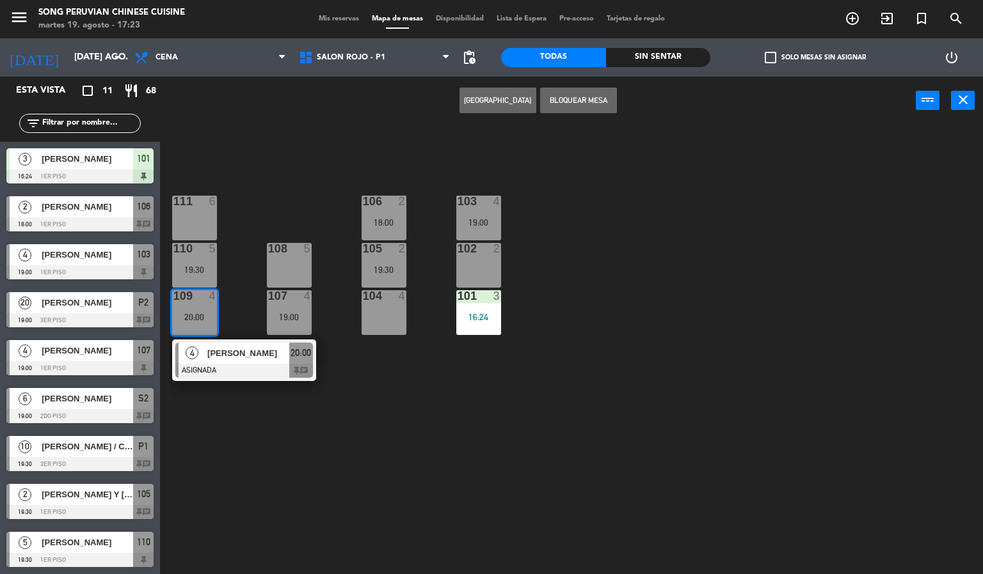
click at [187, 261] on div "110 5 19:30" at bounding box center [194, 265] width 45 height 45
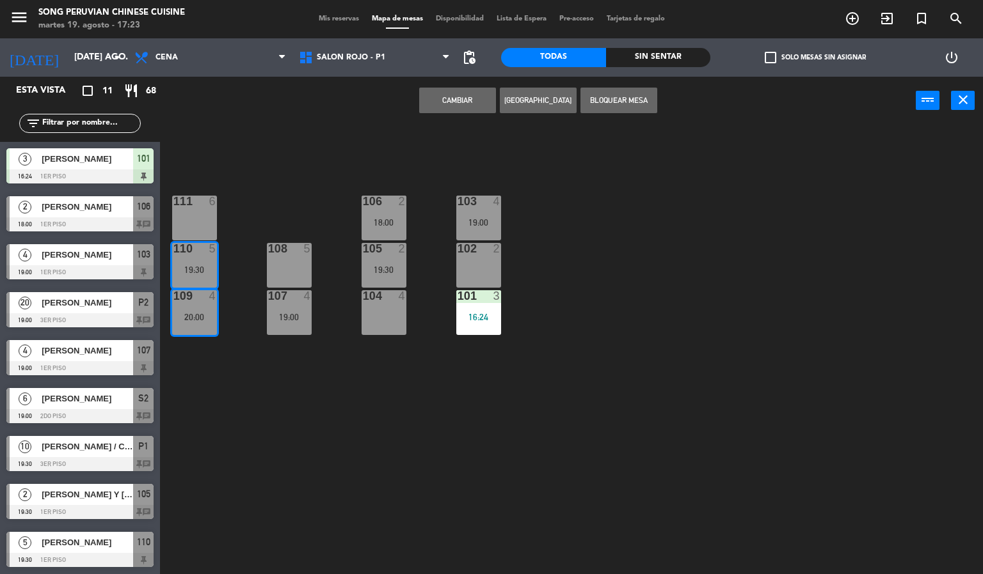
click at [459, 94] on button "Cambiar" at bounding box center [457, 101] width 77 height 26
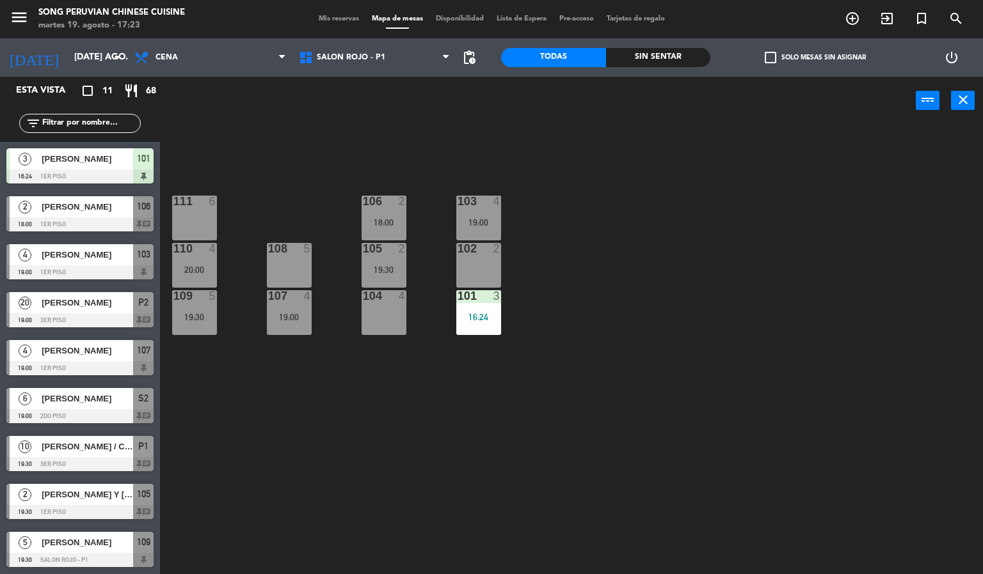
click at [253, 457] on div "103 4 19:00 106 2 18:00 111 6 102 2 105 2 19:30 108 5 110 4 20:00 101 3 16:24 1…" at bounding box center [576, 350] width 813 height 450
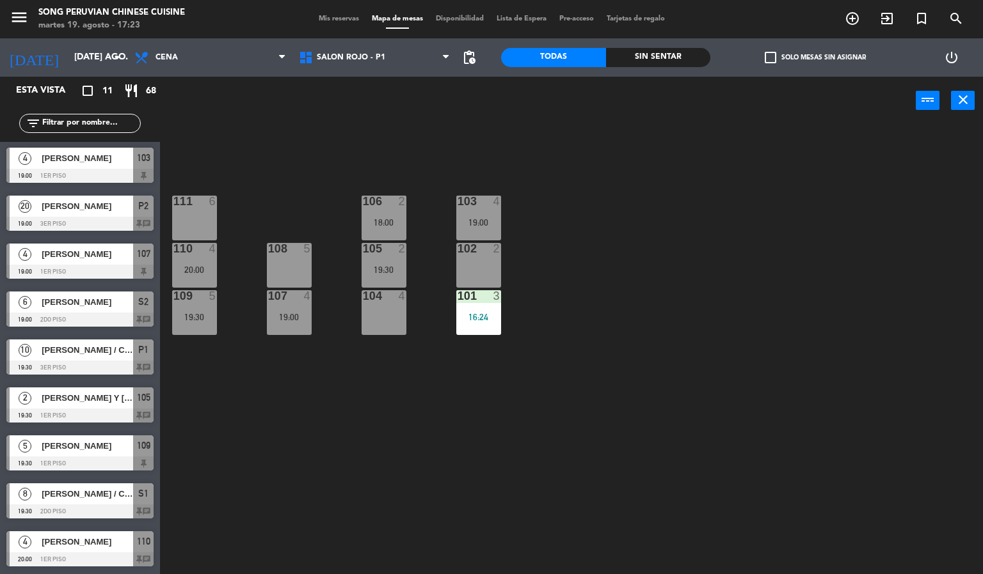
scroll to position [0, 0]
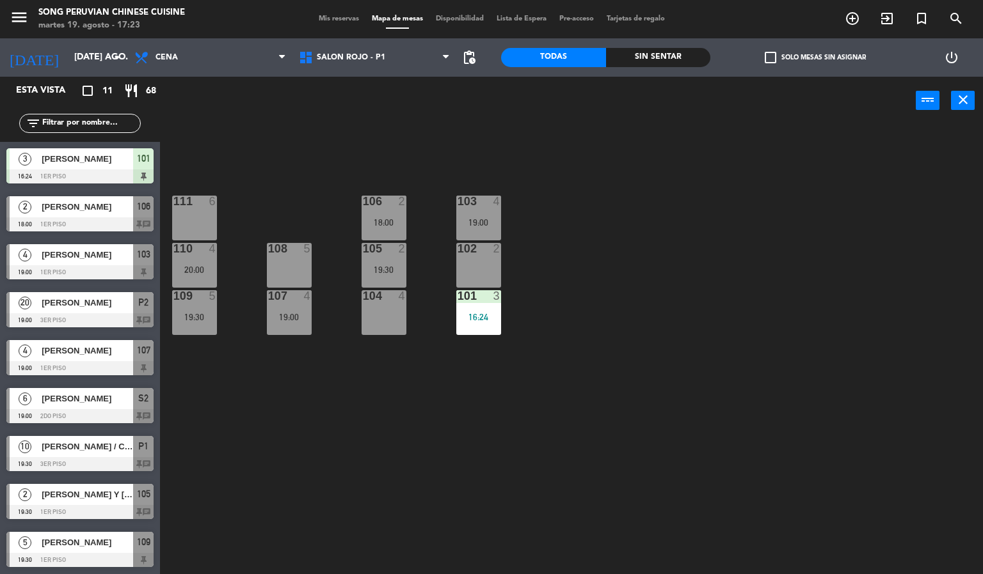
click at [480, 416] on div "103 4 19:00 106 2 18:00 111 6 102 2 105 2 19:30 108 5 110 4 20:00 101 3 16:24 1…" at bounding box center [576, 350] width 813 height 450
click at [676, 60] on div "Sin sentar" at bounding box center [658, 57] width 105 height 19
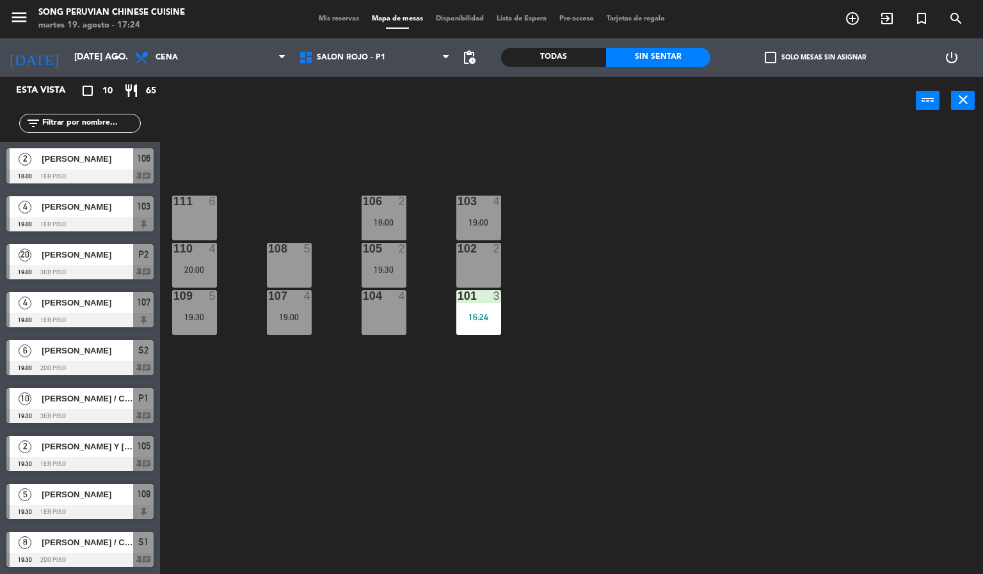
click at [349, 19] on span "Mis reservas" at bounding box center [338, 18] width 53 height 7
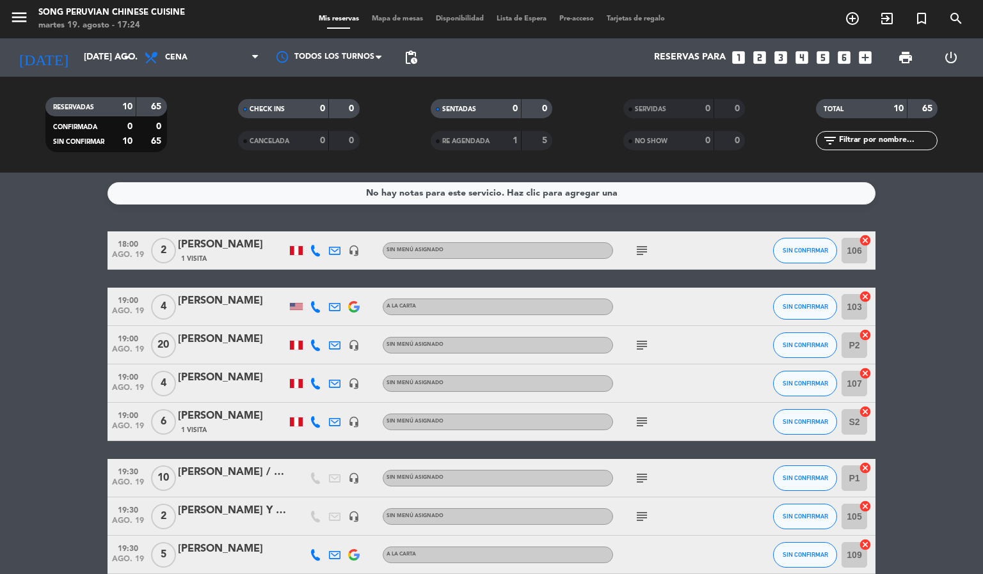
click at [400, 15] on span "Mapa de mesas" at bounding box center [397, 18] width 64 height 7
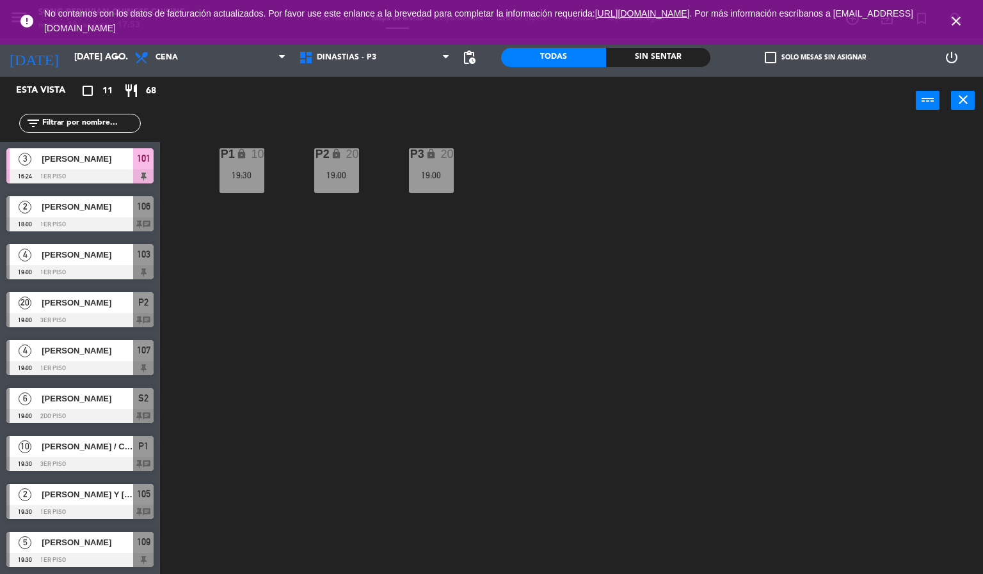
click at [960, 24] on icon "close" at bounding box center [955, 20] width 15 height 15
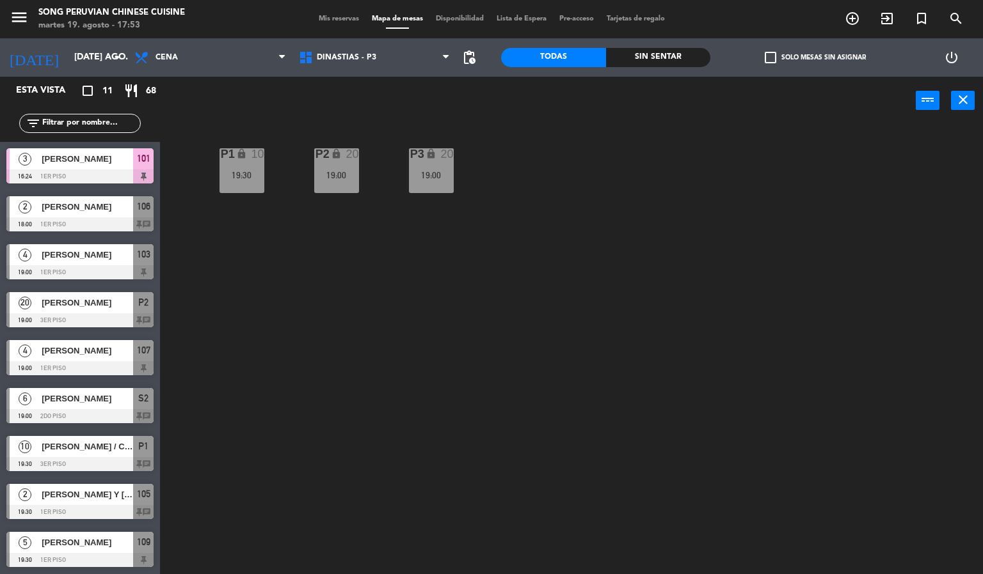
click at [770, 284] on div "P2 lock 20 19:00 P3 lock 20 19:00 P1 lock 10 19:30" at bounding box center [576, 350] width 813 height 450
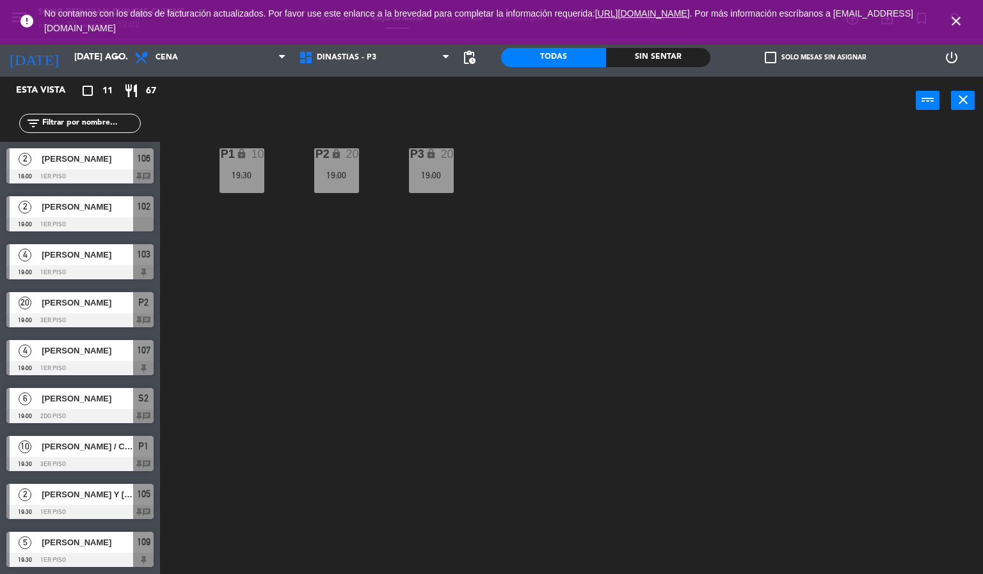
click at [956, 16] on icon "close" at bounding box center [955, 20] width 15 height 15
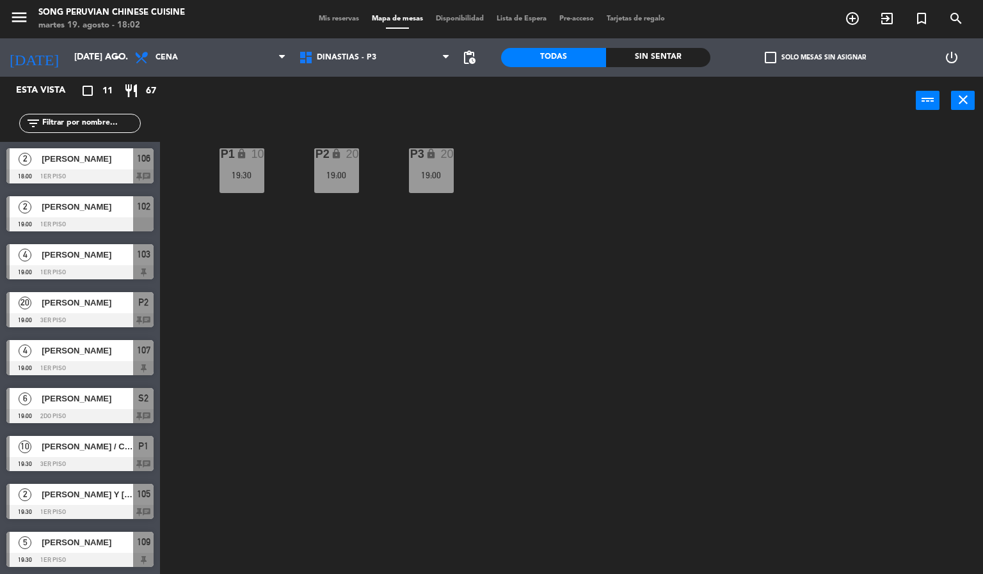
click at [797, 313] on div "P2 lock 20 19:00 P3 lock 20 19:00 P1 lock 10 19:30" at bounding box center [576, 350] width 813 height 450
click at [363, 367] on div "P2 lock 20 19:00 P3 lock 20 19:00 P1 lock 10 19:30" at bounding box center [576, 350] width 813 height 450
click at [379, 58] on span "DINASTIAS - P3" at bounding box center [374, 58] width 164 height 28
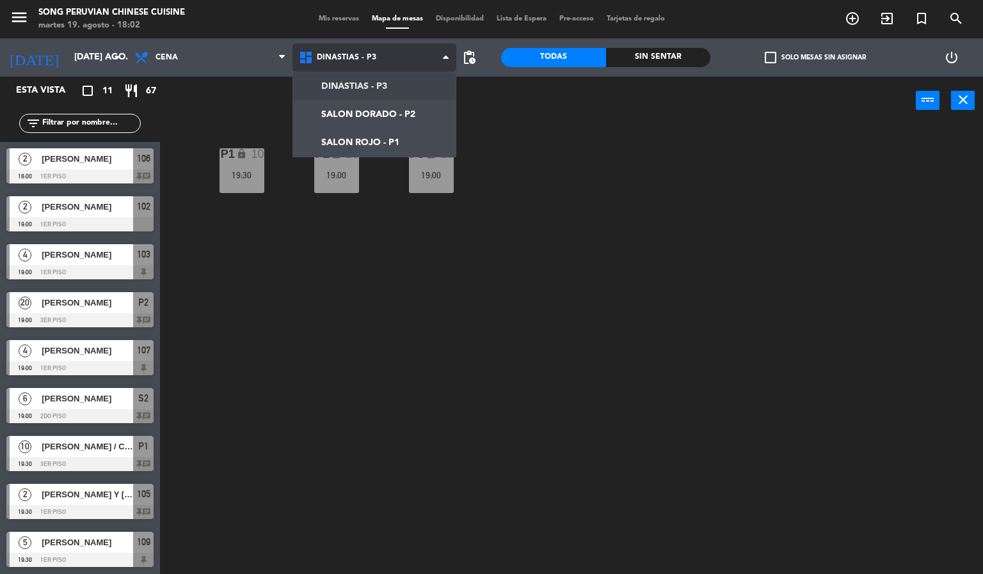
click at [386, 141] on ng-component "menu Song Peruvian Chinese Cuisine martes 19. agosto - 18:02 Mis reservas Mapa …" at bounding box center [491, 287] width 983 height 575
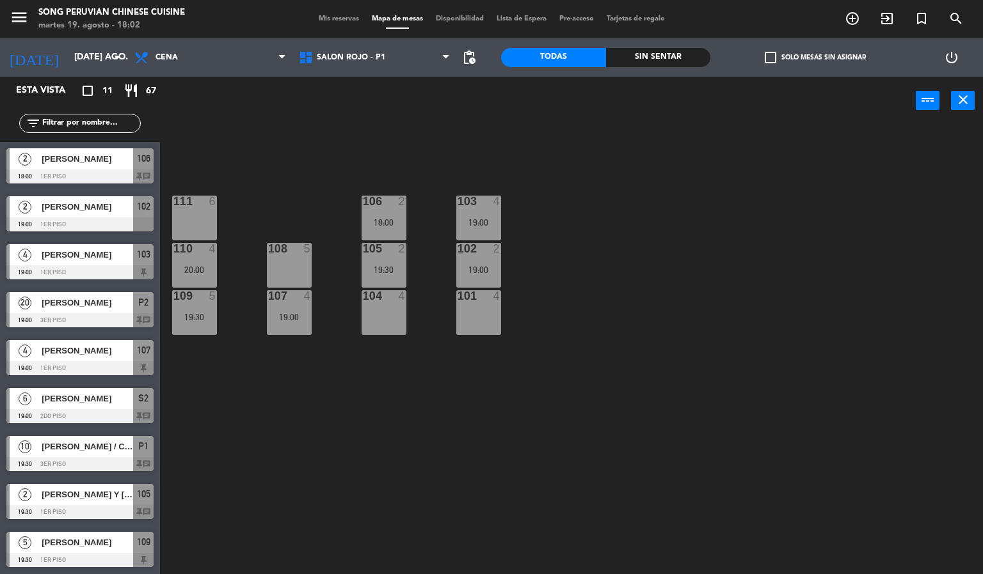
click at [432, 330] on div "103 4 19:00 106 2 18:00 111 6 102 2 19:00 105 2 19:30 108 5 110 4 20:00 101 4 1…" at bounding box center [576, 350] width 813 height 450
click at [657, 193] on div "103 4 19:00 106 2 18:00 111 6 102 2 19:00 105 2 19:30 108 5 110 4 20:00 101 4 1…" at bounding box center [576, 350] width 813 height 450
click at [288, 319] on div "19:00" at bounding box center [289, 317] width 45 height 9
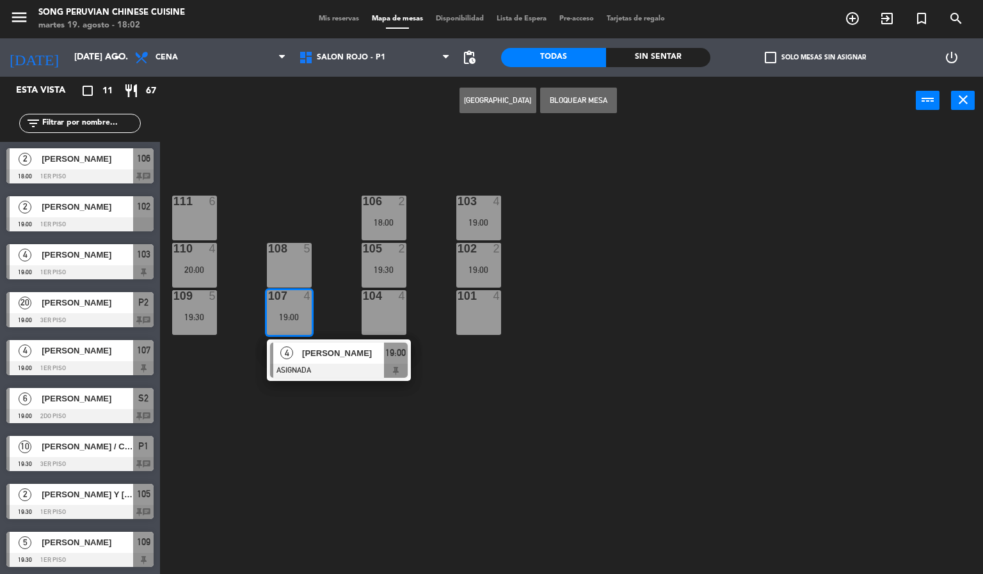
click at [292, 250] on div at bounding box center [288, 249] width 21 height 12
click at [453, 106] on button "Mover" at bounding box center [457, 101] width 77 height 26
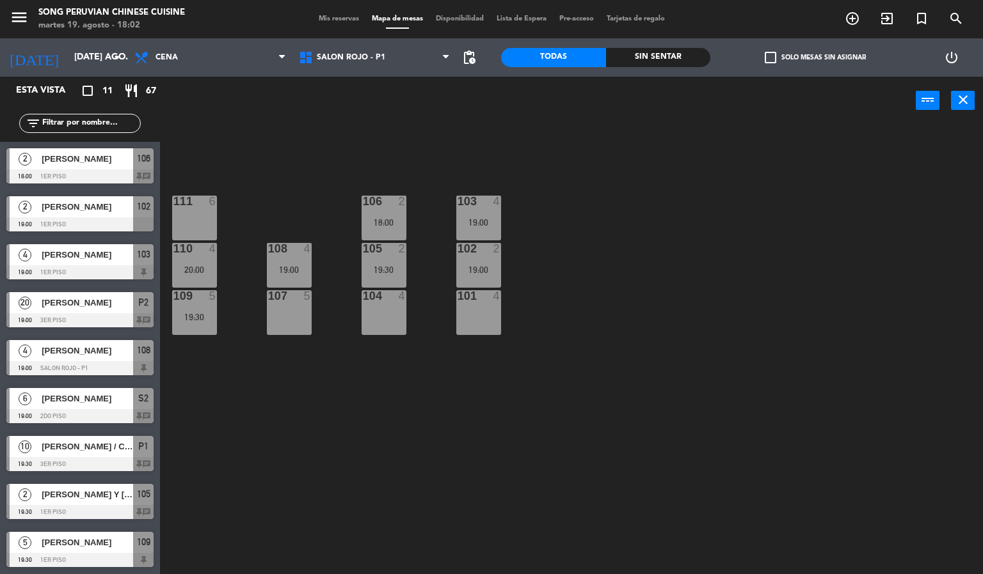
click at [367, 505] on div "103 4 19:00 106 2 18:00 111 6 102 2 19:00 105 2 19:30 108 4 19:00 110 4 20:00 1…" at bounding box center [576, 350] width 813 height 450
click at [393, 206] on div at bounding box center [383, 202] width 21 height 12
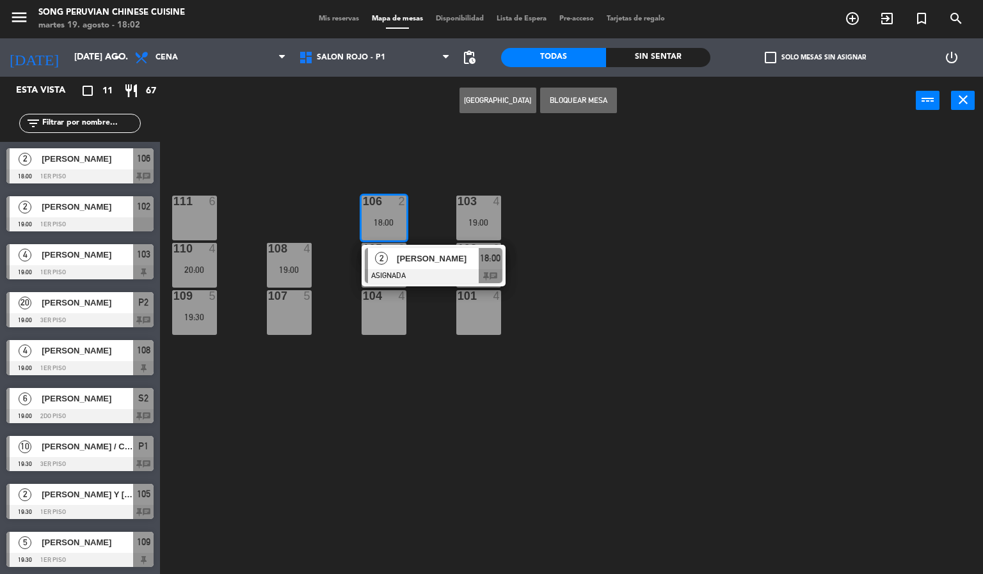
click at [267, 330] on div "107 5" at bounding box center [289, 312] width 45 height 45
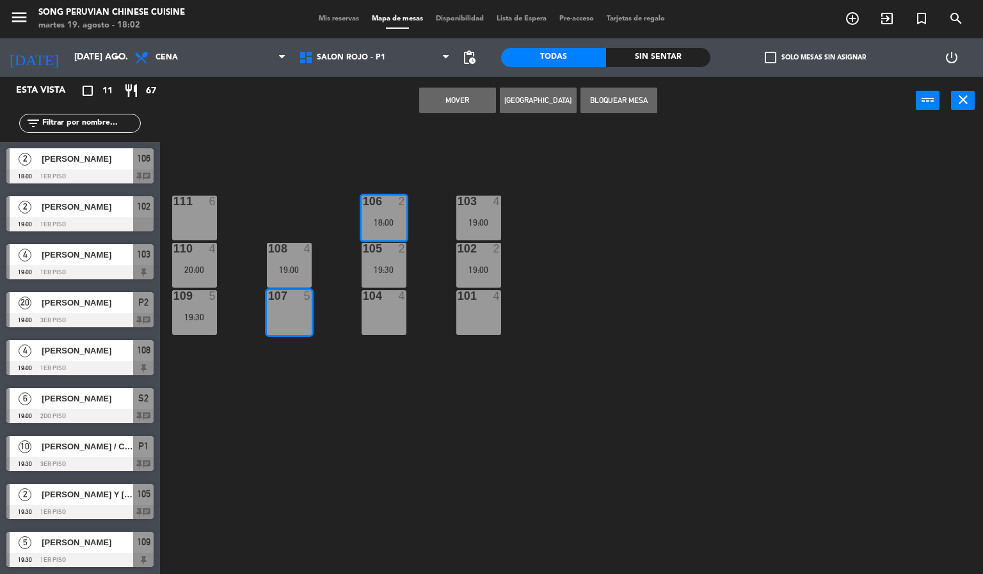
click at [471, 98] on button "Mover" at bounding box center [457, 101] width 77 height 26
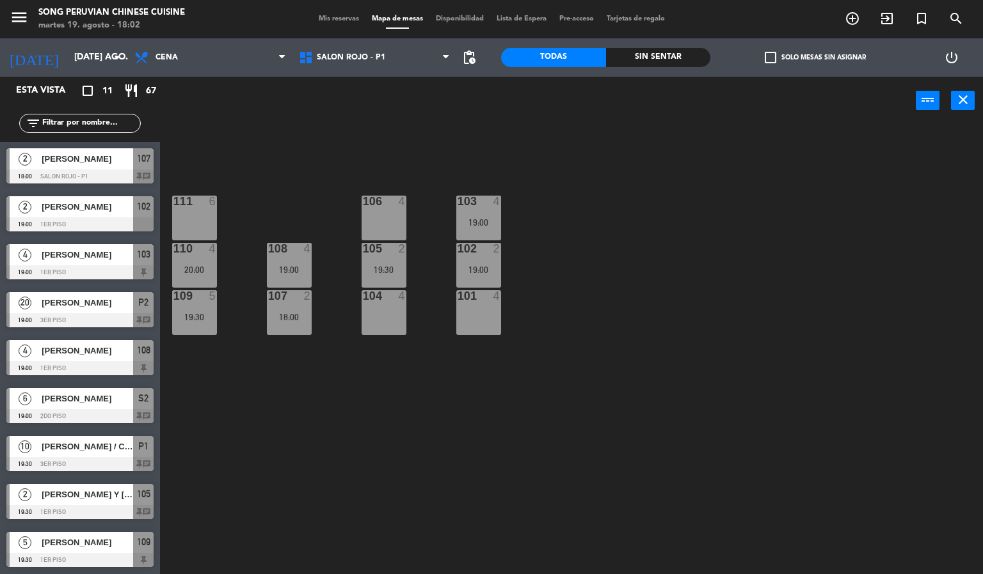
click at [289, 317] on div "18:00" at bounding box center [289, 317] width 45 height 9
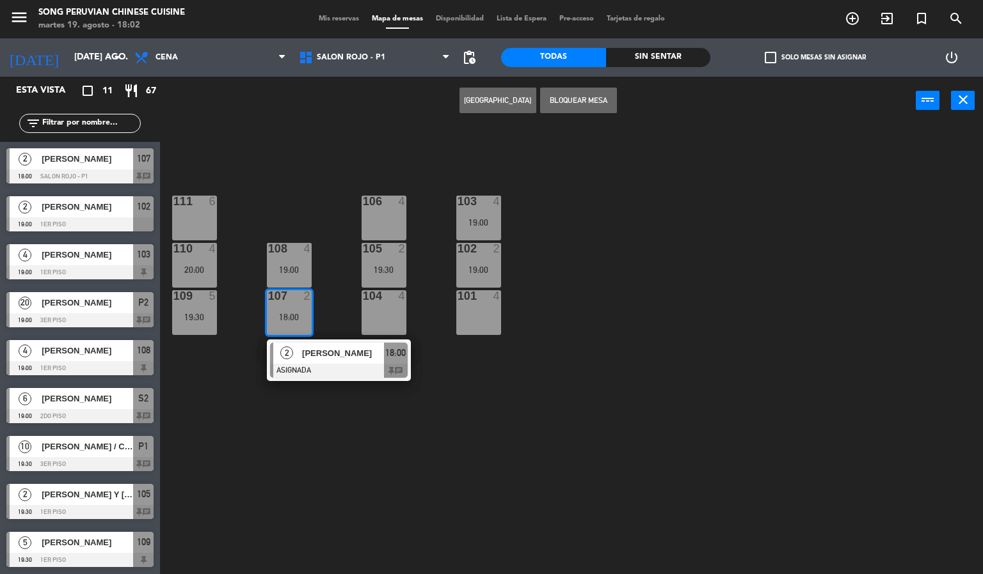
click at [368, 372] on div at bounding box center [339, 371] width 138 height 14
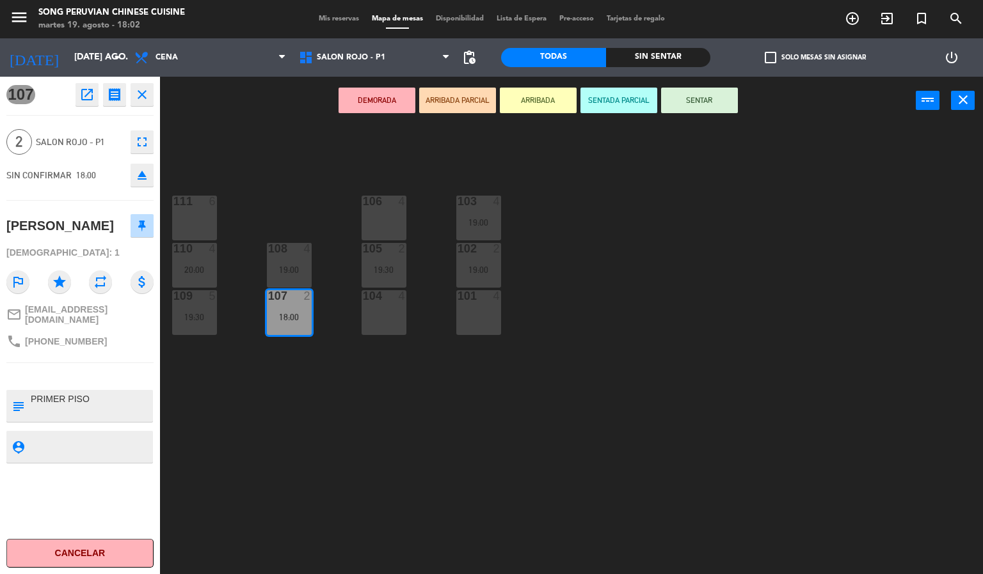
click at [701, 99] on button "SENTAR" at bounding box center [699, 101] width 77 height 26
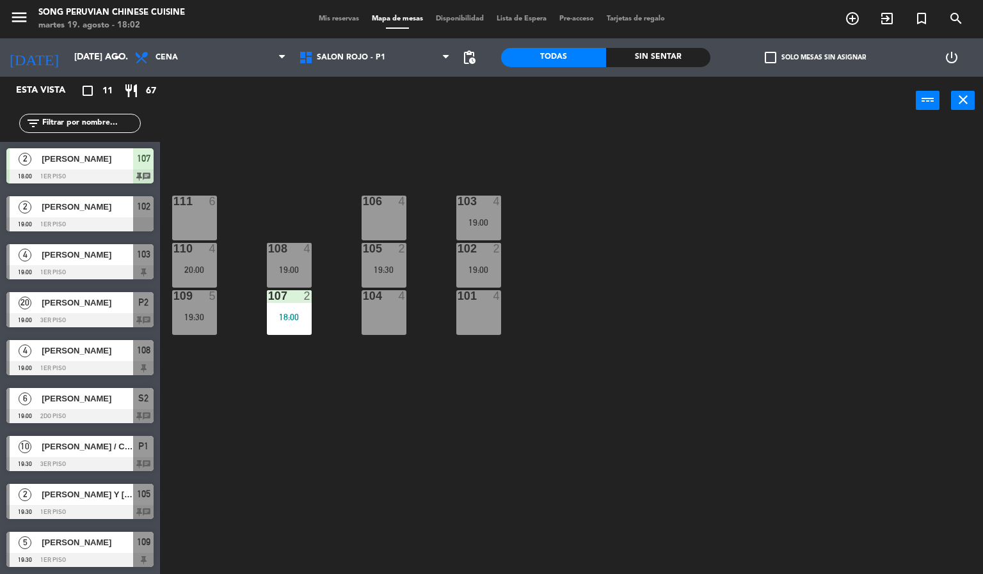
click at [653, 263] on div "103 4 19:00 106 4 111 6 102 2 19:00 105 2 19:30 108 4 19:00 110 4 20:00 101 4 1…" at bounding box center [576, 350] width 813 height 450
click at [647, 321] on div "103 4 19:00 106 4 111 6 102 2 19:00 105 2 19:30 108 4 19:00 110 4 20:00 101 4 1…" at bounding box center [576, 350] width 813 height 450
click at [638, 281] on div "103 4 19:00 106 4 111 6 102 2 19:00 105 2 19:30 108 4 19:00 110 4 20:00 101 4 1…" at bounding box center [576, 350] width 813 height 450
click at [479, 214] on div "103 4 19:00" at bounding box center [478, 218] width 45 height 45
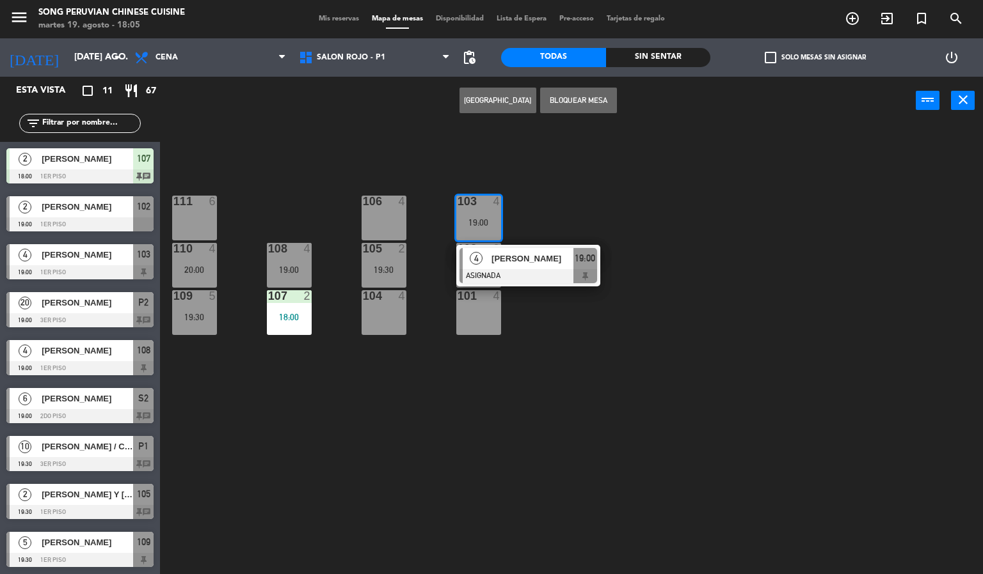
click at [684, 280] on div "103 4 19:00 4 [PERSON_NAME] ASIGNADA 19:00 106 4 111 6 102 2 19:00 105 2 19:30 …" at bounding box center [576, 350] width 813 height 450
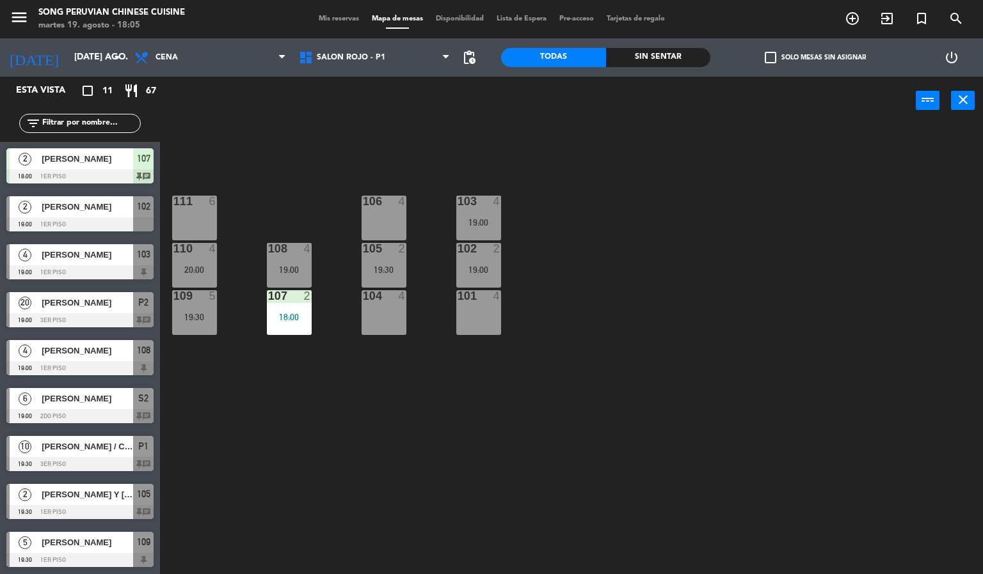
click at [116, 159] on span "[PERSON_NAME]" at bounding box center [87, 158] width 91 height 13
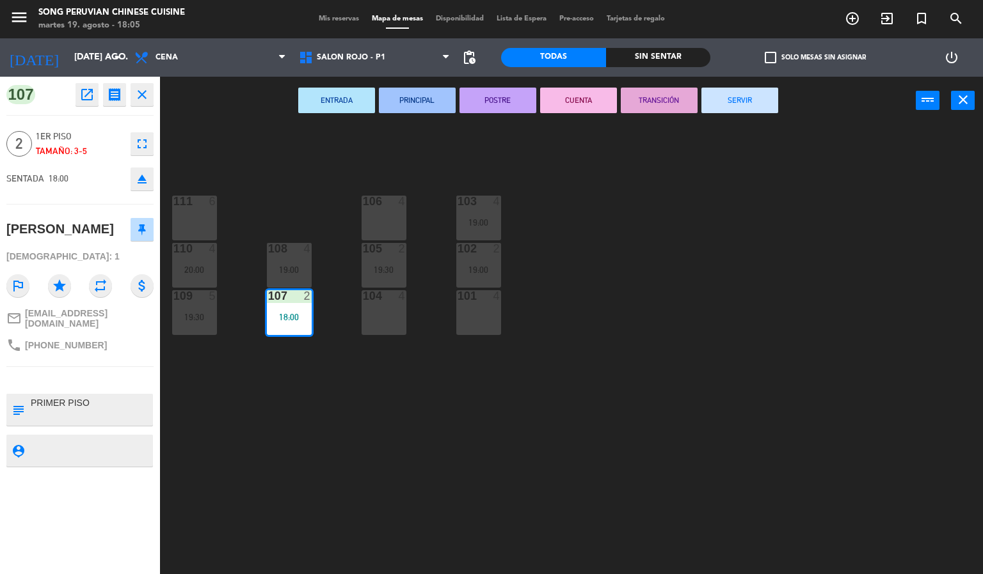
click at [567, 92] on button "CUENTA" at bounding box center [578, 101] width 77 height 26
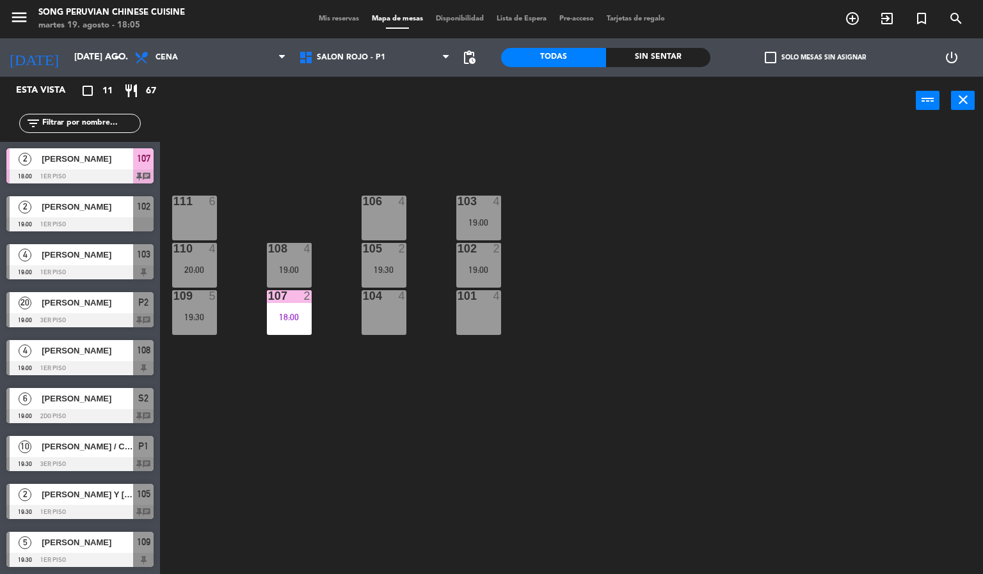
click at [679, 273] on div "103 4 19:00 106 4 111 6 102 2 19:00 105 2 19:30 108 4 19:00 110 4 20:00 101 4 1…" at bounding box center [576, 350] width 813 height 450
click at [630, 279] on div "103 4 19:00 106 4 111 6 102 2 19:00 105 2 19:30 108 4 19:00 110 4 20:00 101 4 1…" at bounding box center [576, 350] width 813 height 450
click at [486, 319] on div "101 4" at bounding box center [478, 312] width 45 height 45
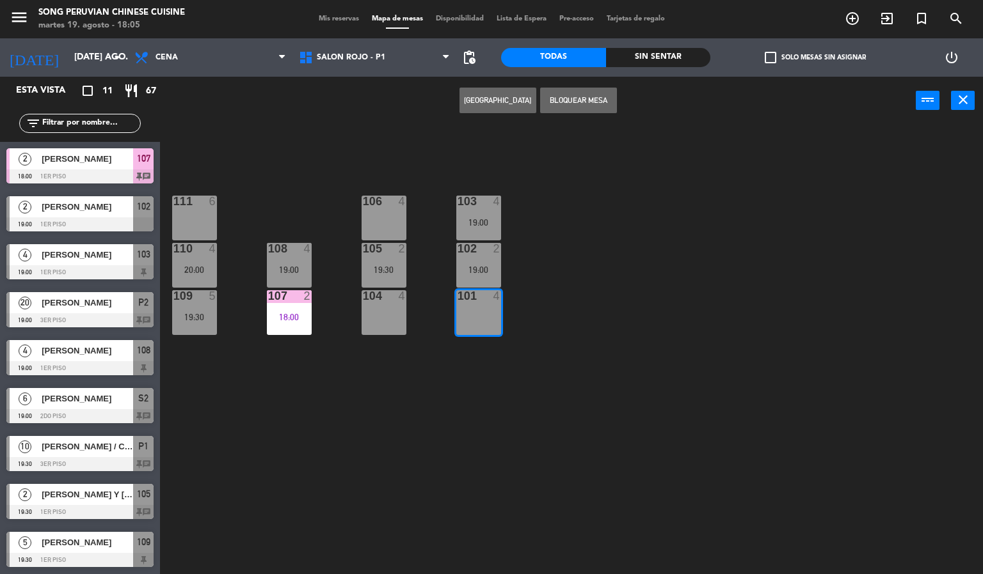
click at [609, 284] on div "103 4 19:00 106 4 111 6 102 2 19:00 105 2 19:30 108 4 19:00 110 4 20:00 101 4 1…" at bounding box center [576, 350] width 813 height 450
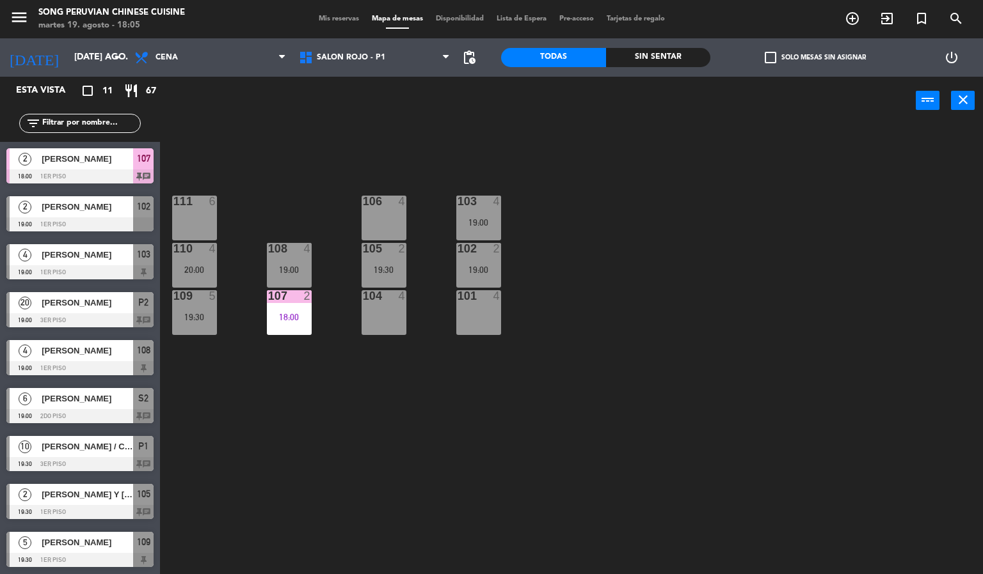
click at [473, 315] on div "101 4" at bounding box center [478, 312] width 45 height 45
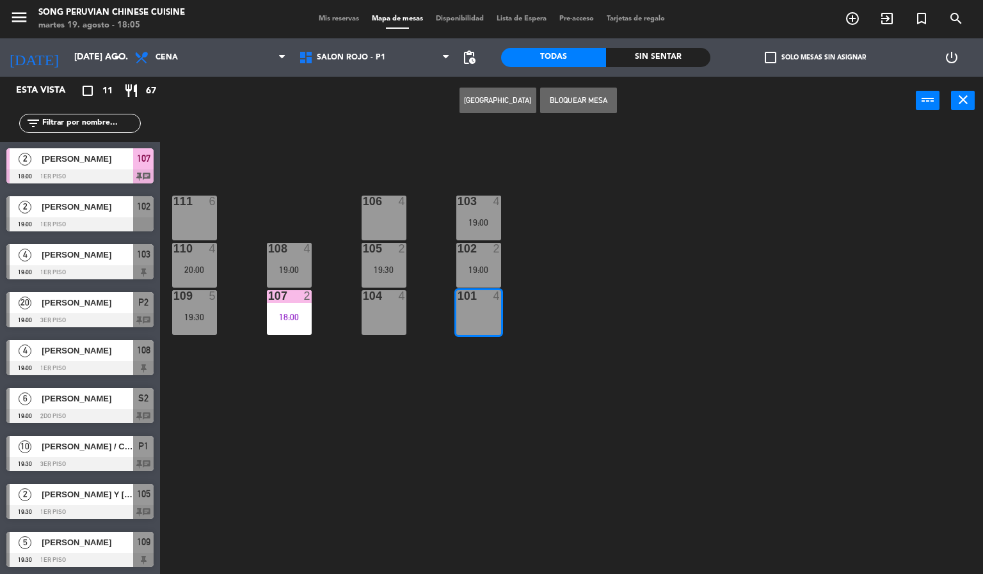
click at [500, 100] on button "[GEOGRAPHIC_DATA]" at bounding box center [497, 101] width 77 height 26
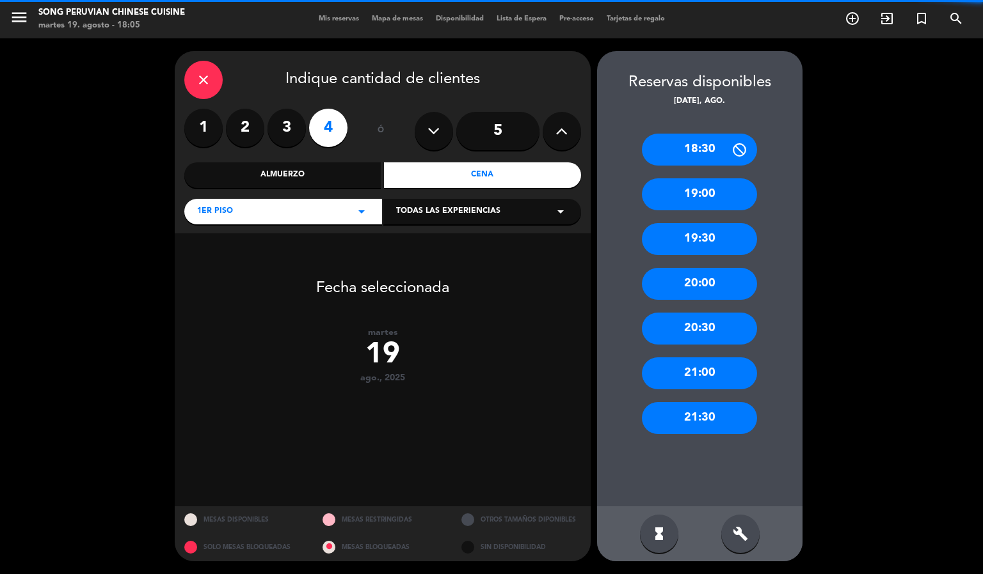
click at [189, 95] on div "close Indique cantidad de clientes" at bounding box center [382, 80] width 397 height 38
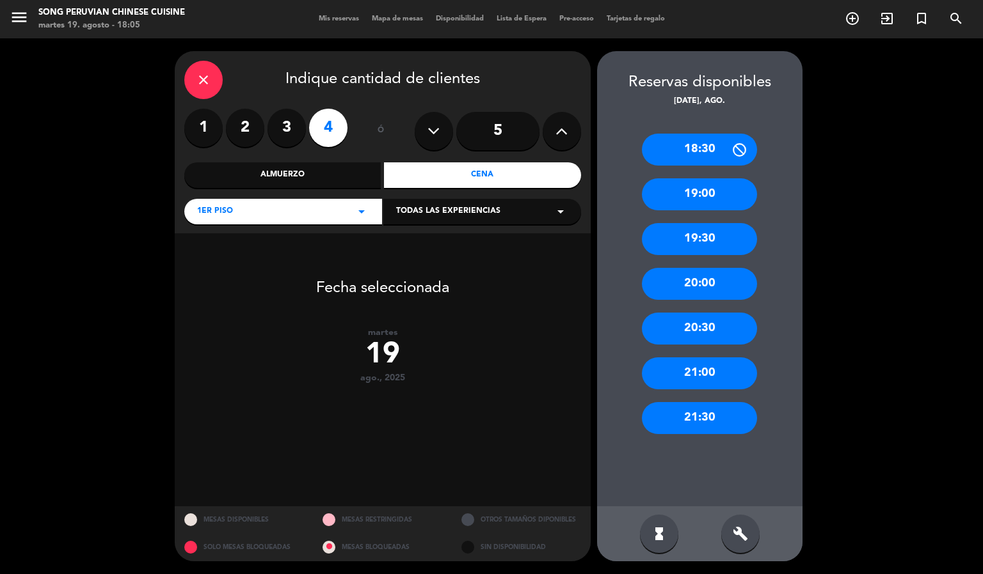
click at [202, 81] on icon "close" at bounding box center [203, 79] width 15 height 15
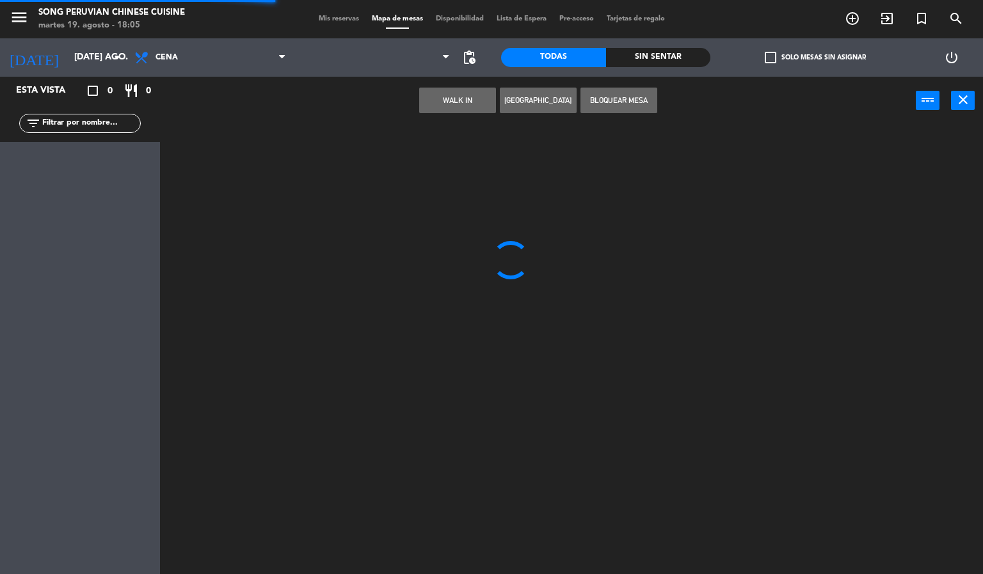
click at [784, 275] on div at bounding box center [576, 350] width 813 height 450
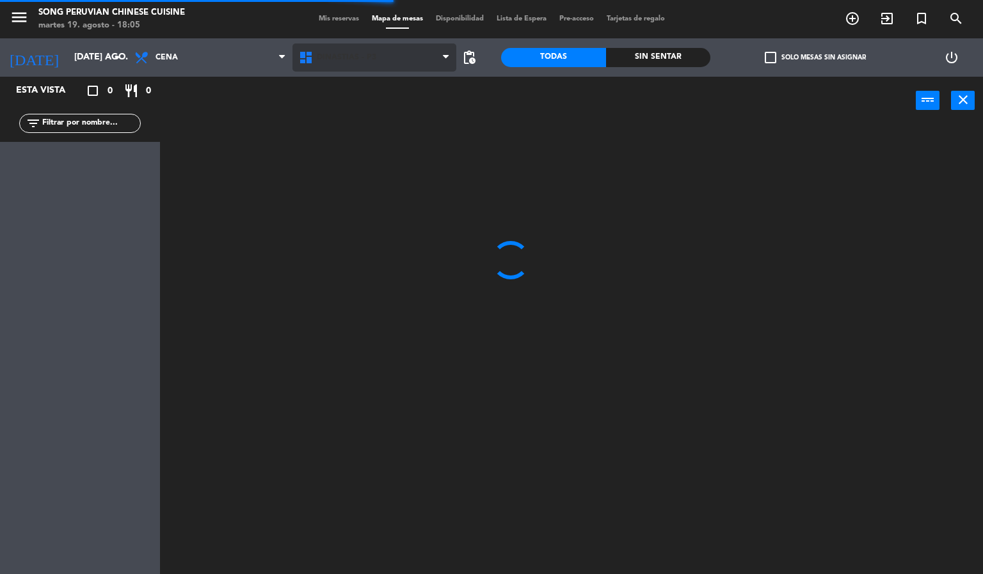
click at [346, 56] on span "DINASTIAS - P3" at bounding box center [346, 57] width 59 height 9
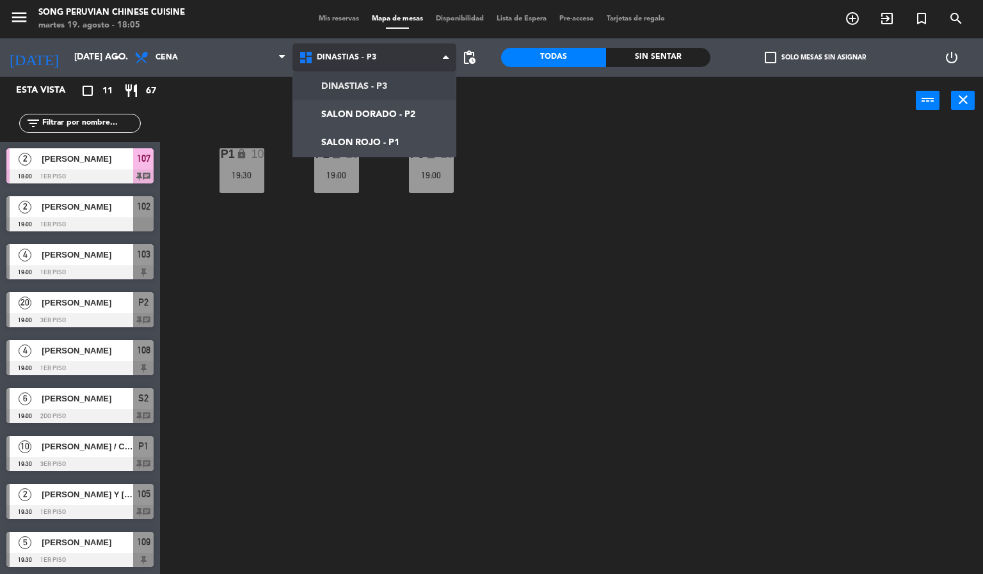
click at [386, 142] on ng-component "menu Song Peruvian Chinese Cuisine [DATE] 19. agosto - 18:05 Mis reservas Mapa …" at bounding box center [491, 287] width 983 height 575
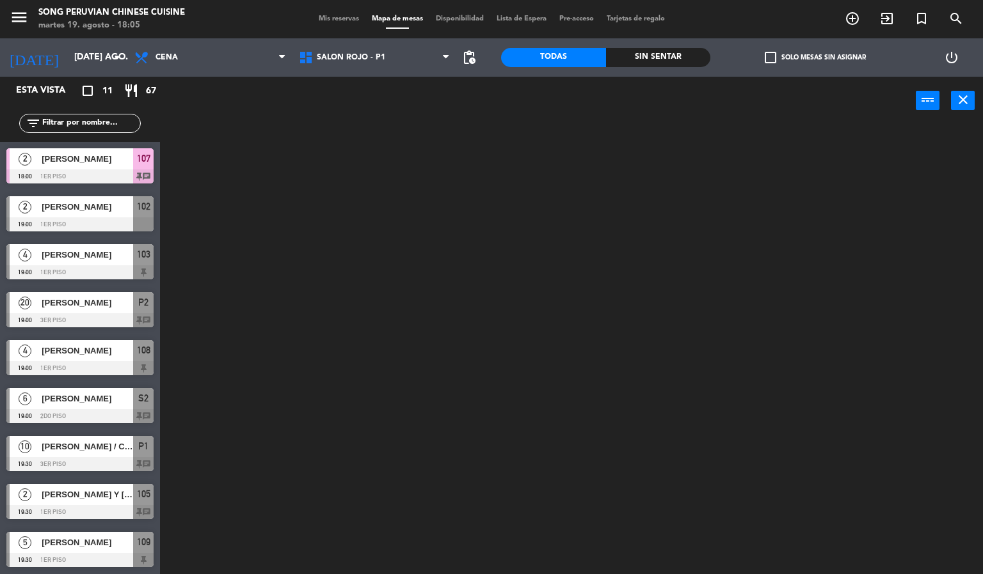
click at [244, 337] on div at bounding box center [576, 350] width 813 height 450
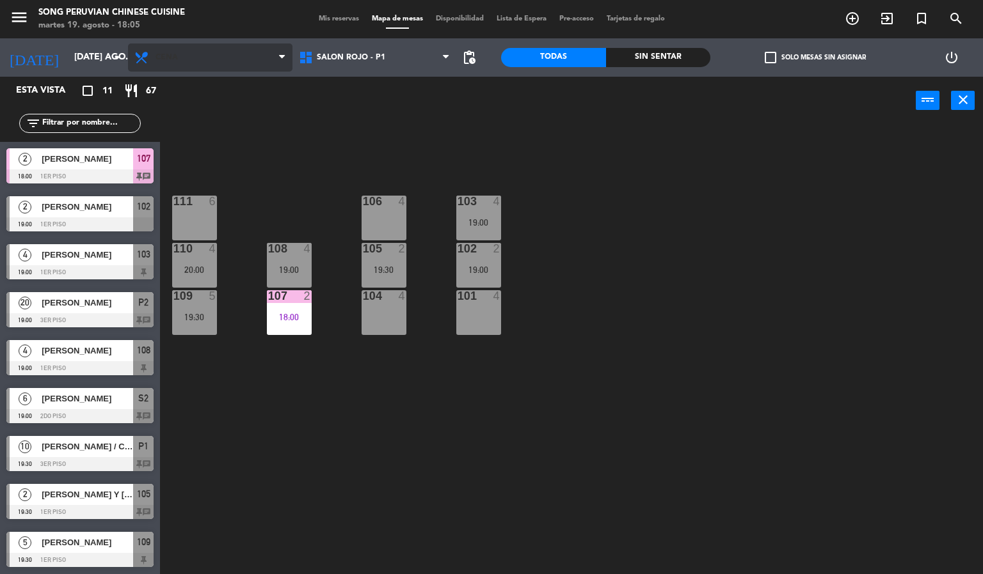
click at [227, 60] on span "Cena" at bounding box center [210, 58] width 164 height 28
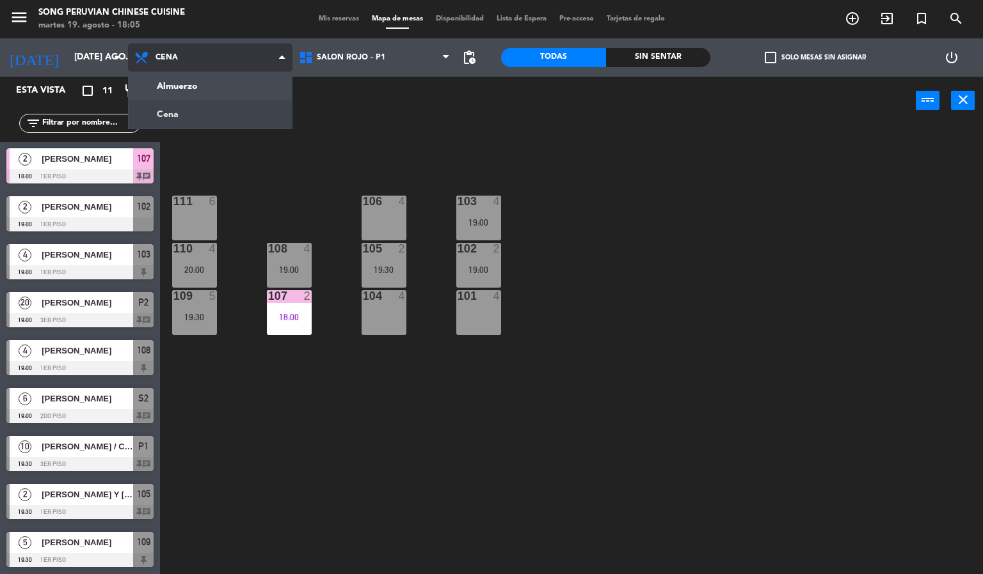
click at [256, 91] on ng-component "menu Song Peruvian Chinese Cuisine [DATE] 19. agosto - 18:05 Mis reservas Mapa …" at bounding box center [491, 287] width 983 height 575
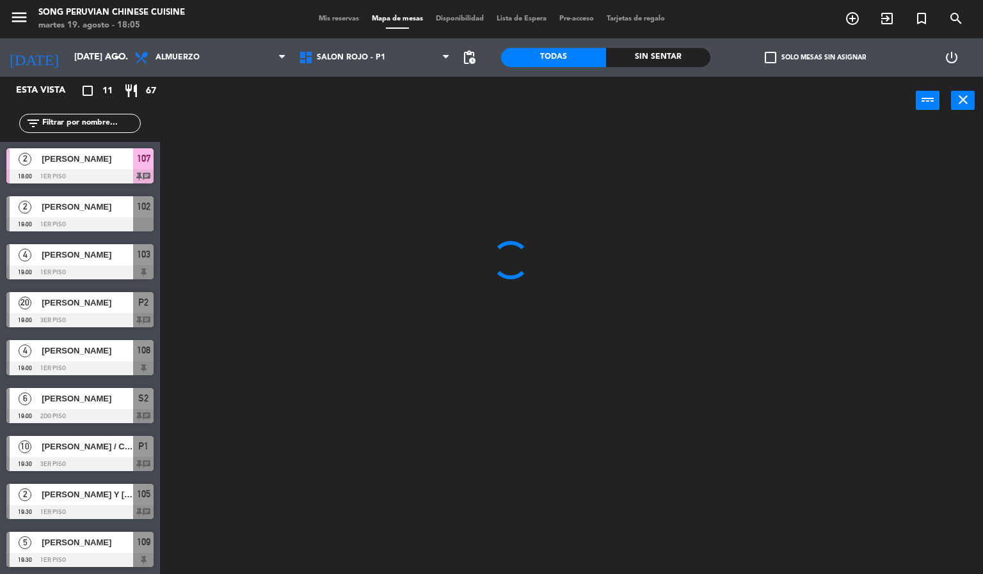
click at [599, 228] on div at bounding box center [576, 350] width 813 height 450
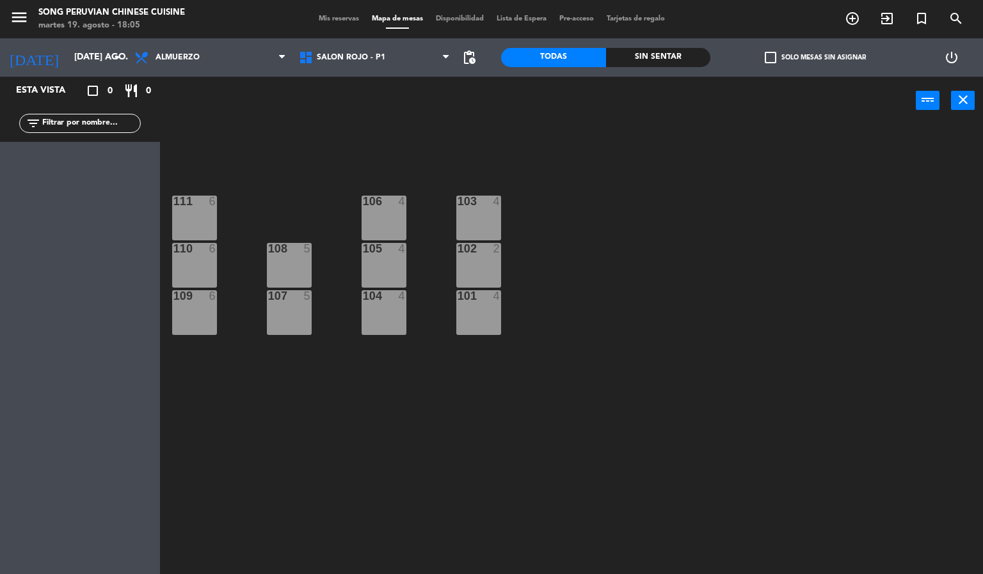
click at [357, 442] on div "103 4 106 4 111 6 102 2 105 4 108 5 110 6 101 4 104 4 107 5 109 6" at bounding box center [576, 350] width 813 height 450
click at [477, 325] on div "101 4" at bounding box center [478, 312] width 45 height 45
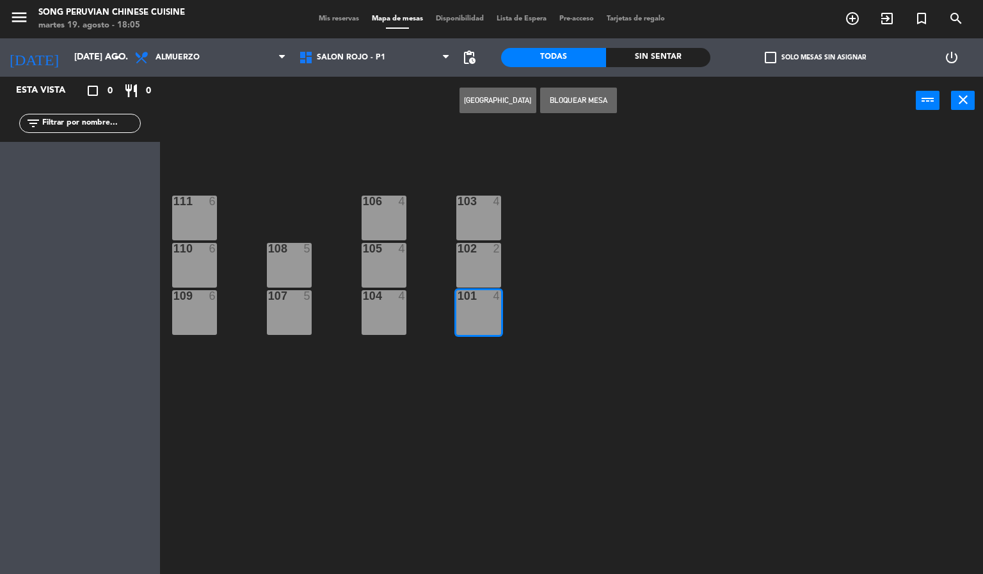
click at [643, 211] on div "103 4 106 4 111 6 102 2 105 4 108 5 110 6 101 4 104 4 107 5 109 6" at bounding box center [576, 350] width 813 height 450
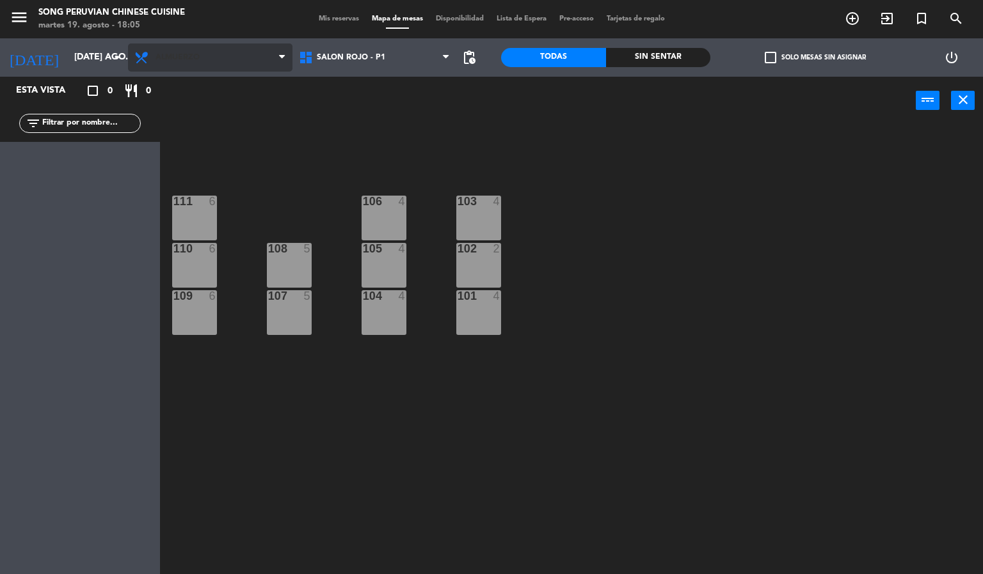
click at [215, 49] on span "Almuerzo" at bounding box center [210, 58] width 164 height 28
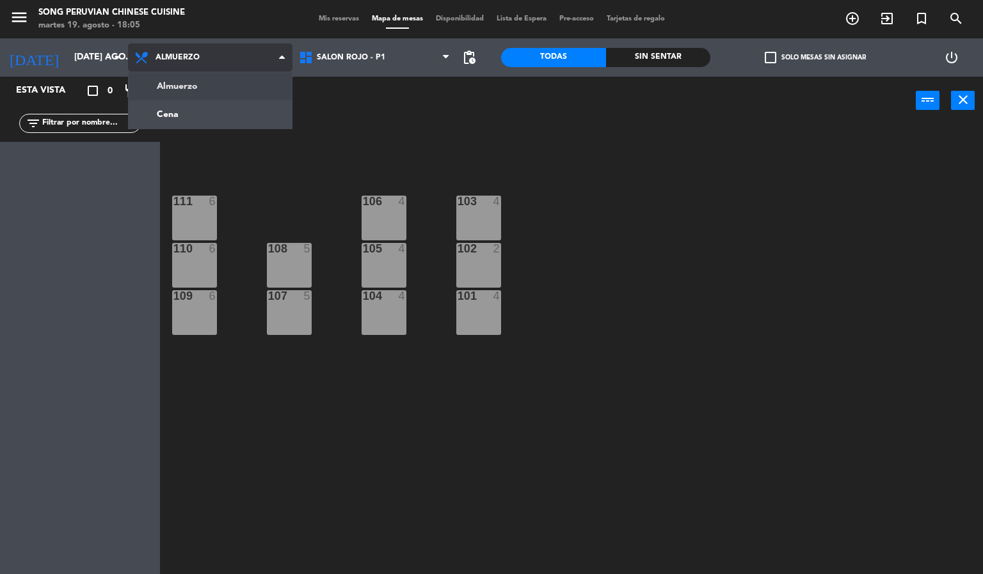
click at [253, 91] on ng-component "menu Song Peruvian Chinese Cuisine martes 19. agosto - 18:05 Mis reservas Mapa …" at bounding box center [491, 287] width 983 height 575
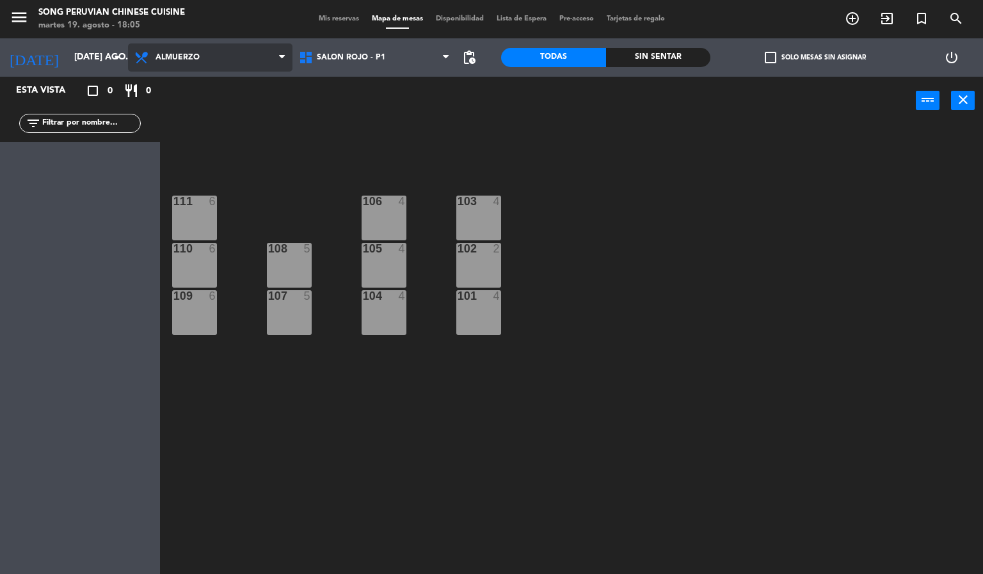
click at [228, 71] on span "Almuerzo" at bounding box center [210, 58] width 164 height 28
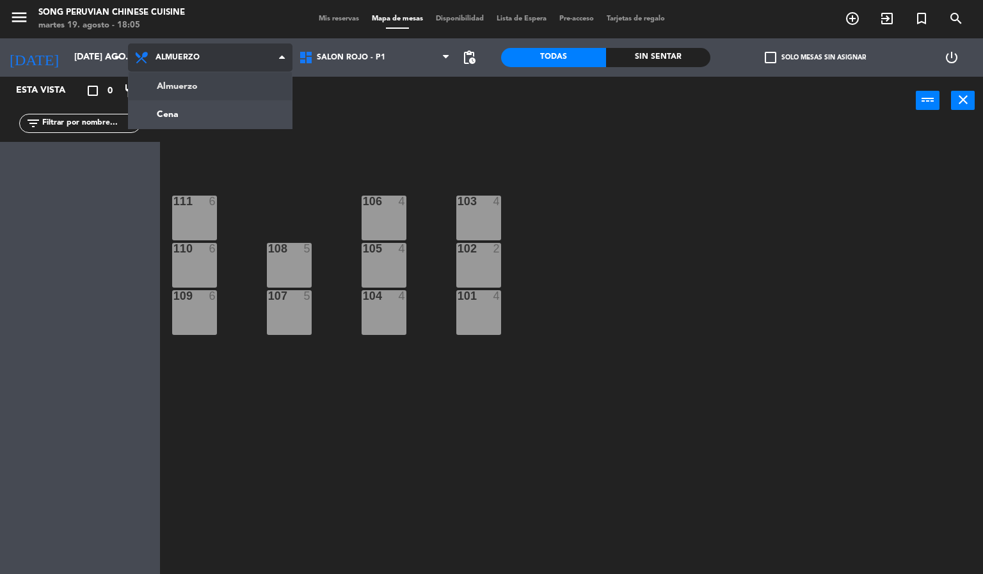
click at [236, 123] on ng-component "menu Song Peruvian Chinese Cuisine martes 19. agosto - 18:05 Mis reservas Mapa …" at bounding box center [491, 287] width 983 height 575
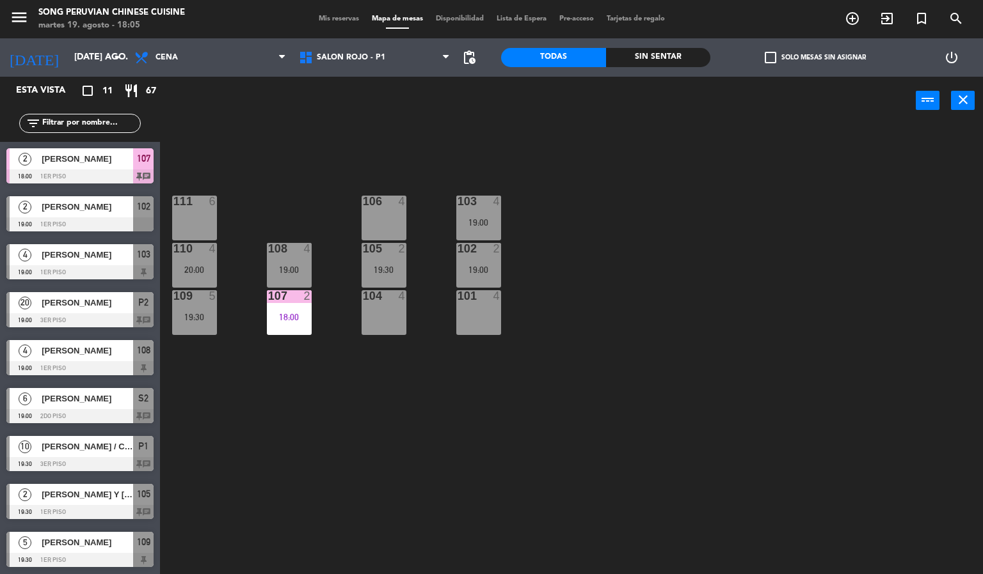
click at [695, 277] on div "103 4 19:00 106 4 111 6 102 2 19:00 105 2 19:30 108 4 19:00 110 4 20:00 101 4 1…" at bounding box center [576, 350] width 813 height 450
click at [484, 324] on div "101 4" at bounding box center [478, 312] width 45 height 45
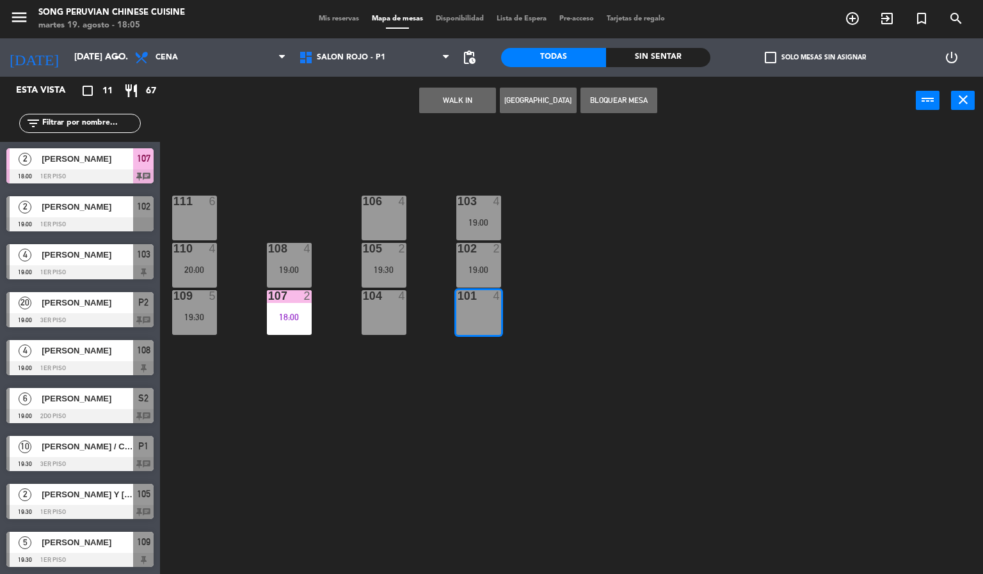
click at [457, 100] on button "WALK IN" at bounding box center [457, 101] width 77 height 26
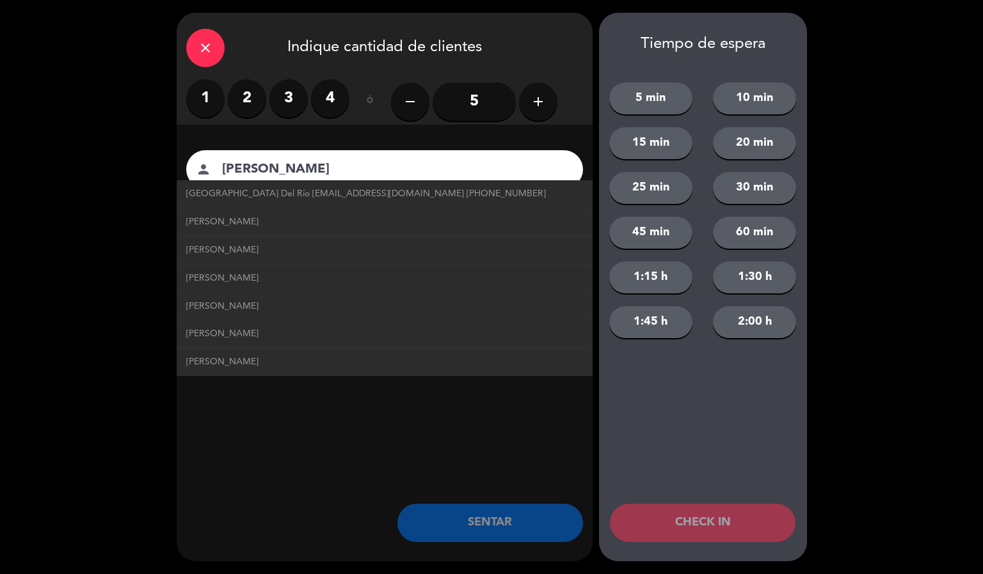
type input "[PERSON_NAME]"
click at [484, 93] on input "5" at bounding box center [473, 102] width 83 height 38
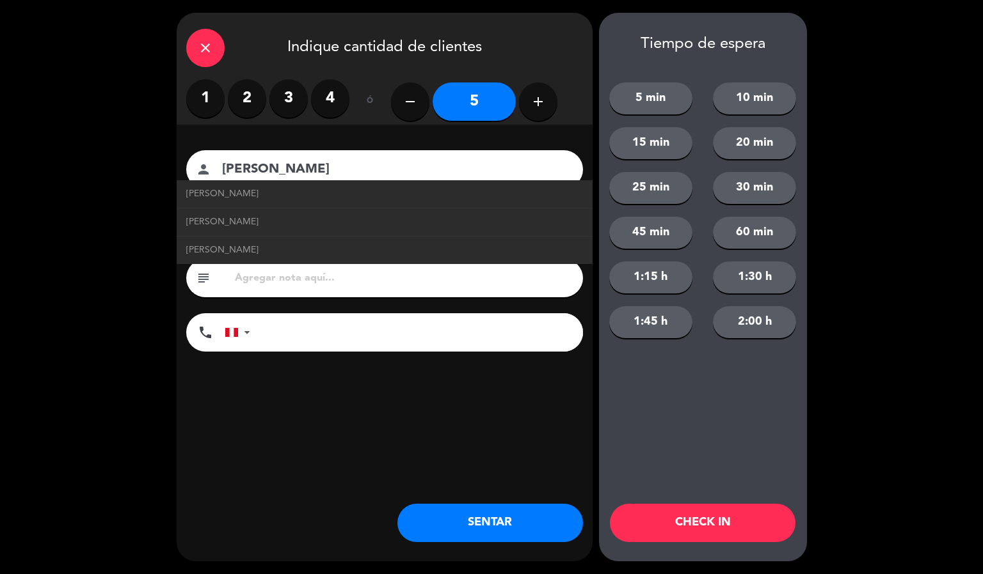
click at [539, 102] on icon "add" at bounding box center [537, 101] width 15 height 15
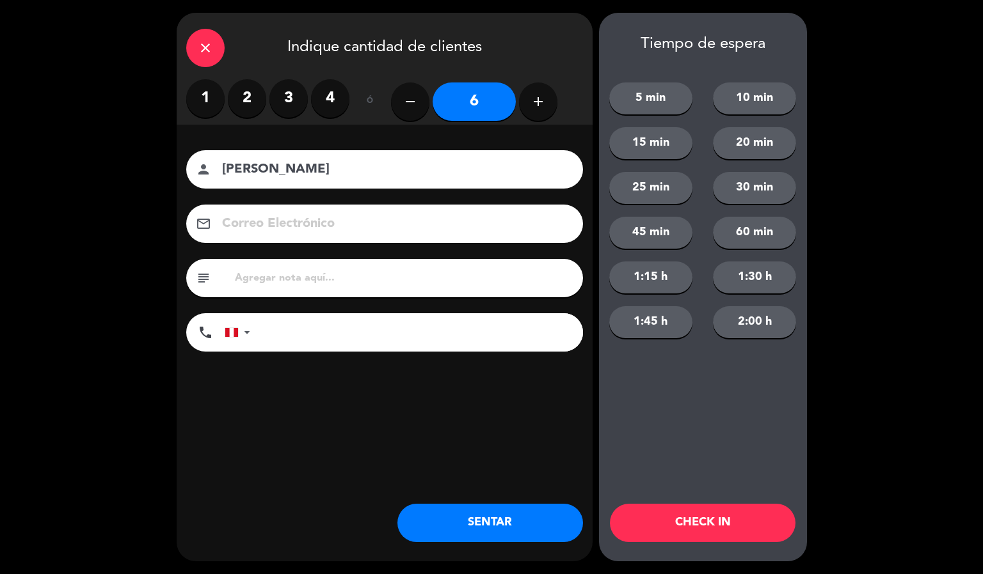
click at [427, 97] on button "remove" at bounding box center [410, 102] width 38 height 38
type input "5"
click at [328, 284] on input "text" at bounding box center [404, 278] width 340 height 18
type input "5A - 1N"
click at [334, 441] on div "close Indique cantidad de clientes 1 2 3 4 ó remove 5 add Nombre del cliente pe…" at bounding box center [385, 287] width 416 height 549
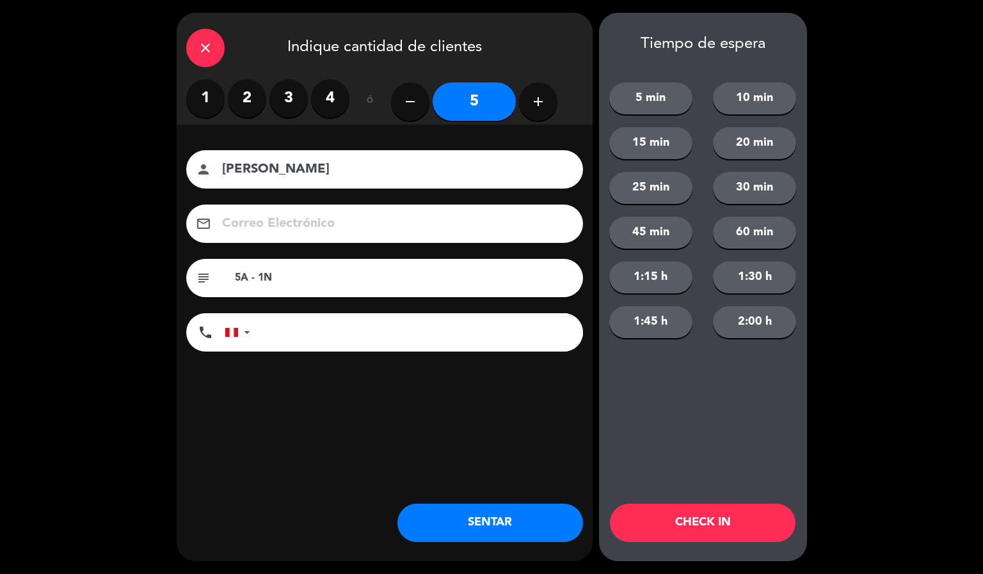
click at [718, 530] on button "CHECK IN" at bounding box center [703, 523] width 186 height 38
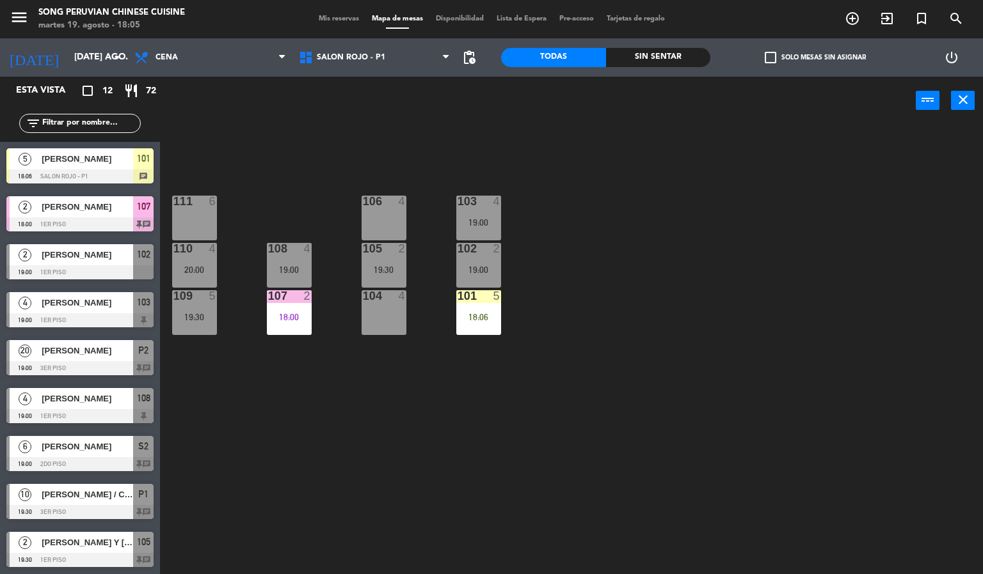
click at [693, 359] on div "103 4 19:00 106 4 111 6 102 2 19:00 105 2 19:30 108 4 19:00 110 4 20:00 101 5 1…" at bounding box center [576, 350] width 813 height 450
click at [484, 333] on div "101 5 18:06" at bounding box center [478, 312] width 45 height 45
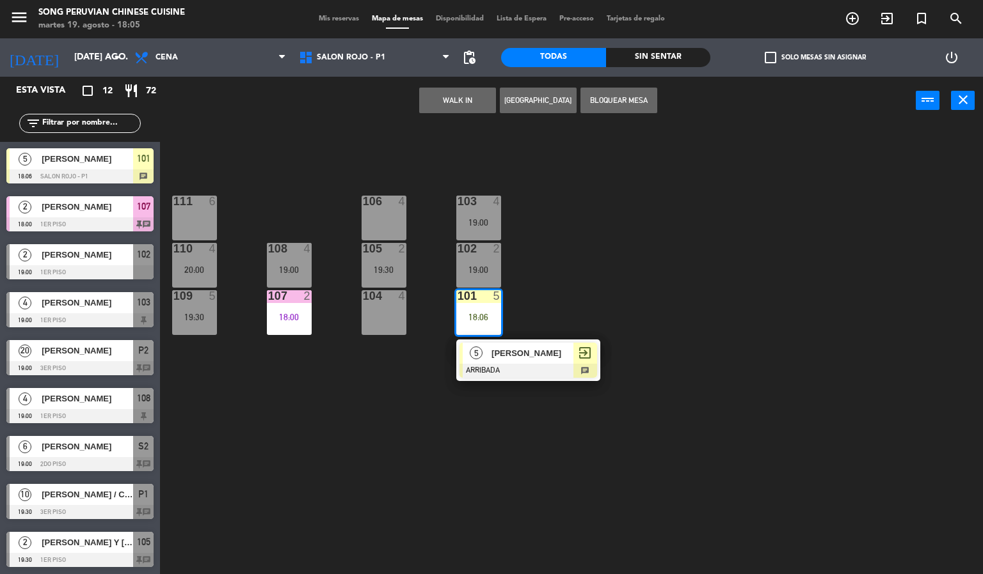
click at [715, 301] on div "103 4 19:00 106 4 111 6 102 2 19:00 105 2 19:30 108 4 19:00 110 4 20:00 101 5 1…" at bounding box center [576, 350] width 813 height 450
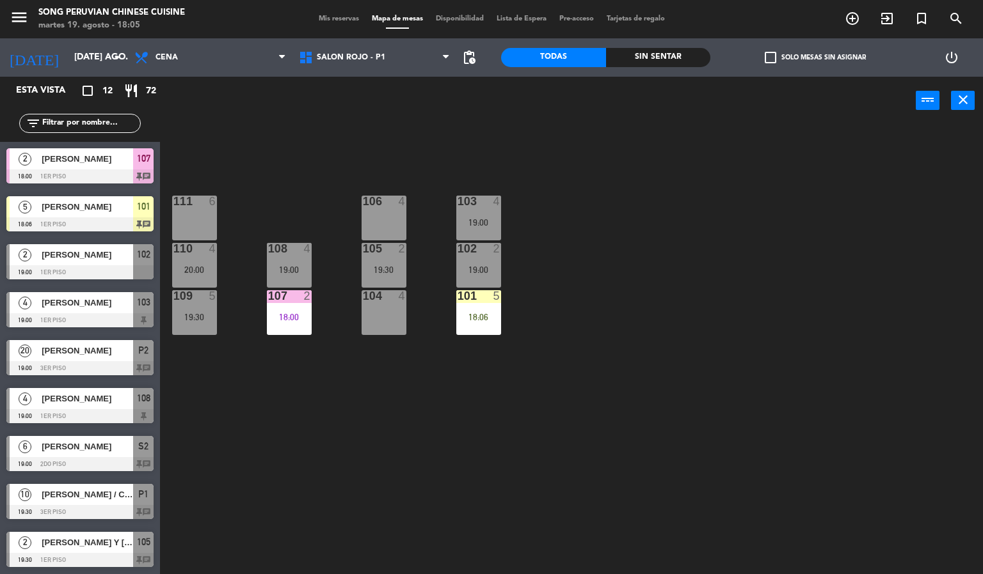
click at [470, 283] on div "102 2 19:00" at bounding box center [478, 265] width 45 height 45
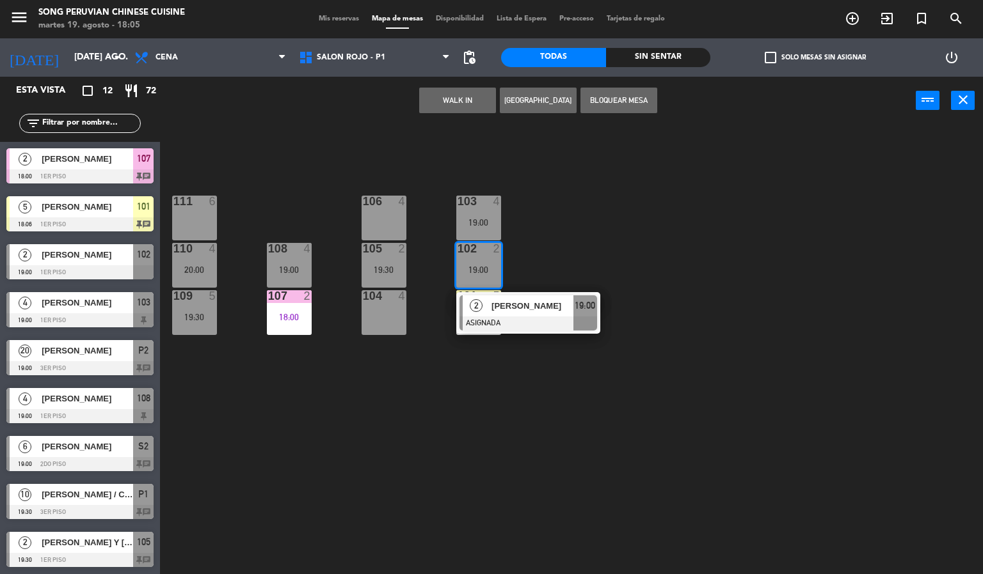
click at [368, 227] on div "106 4" at bounding box center [383, 218] width 45 height 45
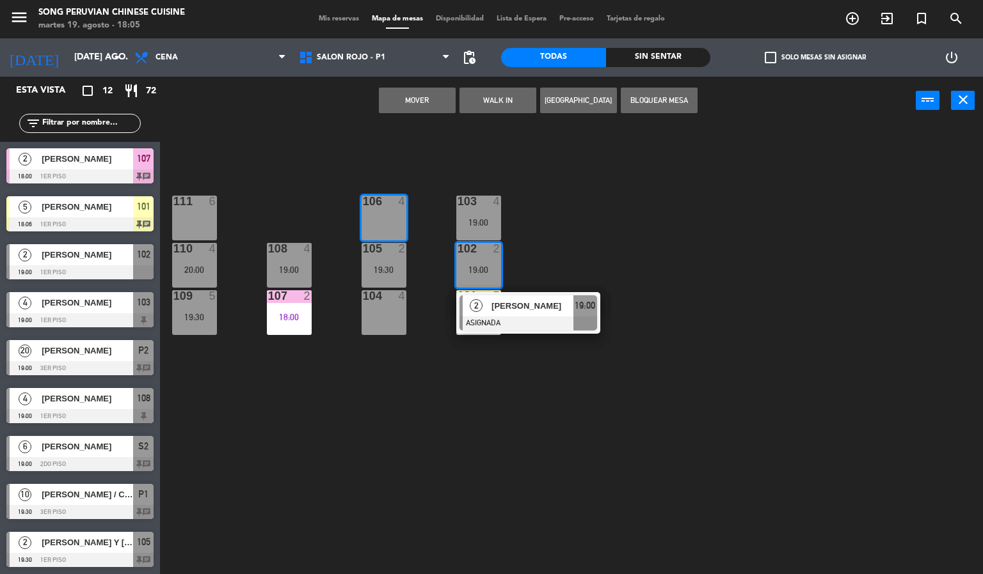
click at [409, 110] on button "Mover" at bounding box center [417, 101] width 77 height 26
click at [665, 196] on div "103 4 19:00 106 4 111 6 102 2 19:00 2 [PERSON_NAME] ASIGNADA 19:00 105 2 19:30 …" at bounding box center [576, 350] width 813 height 450
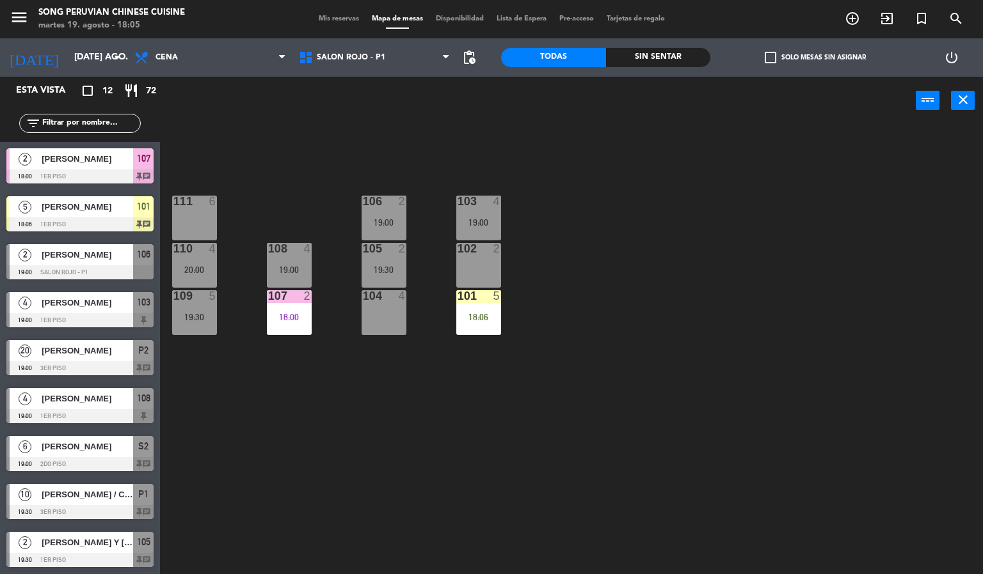
click at [482, 330] on div "101 5 18:06" at bounding box center [478, 312] width 45 height 45
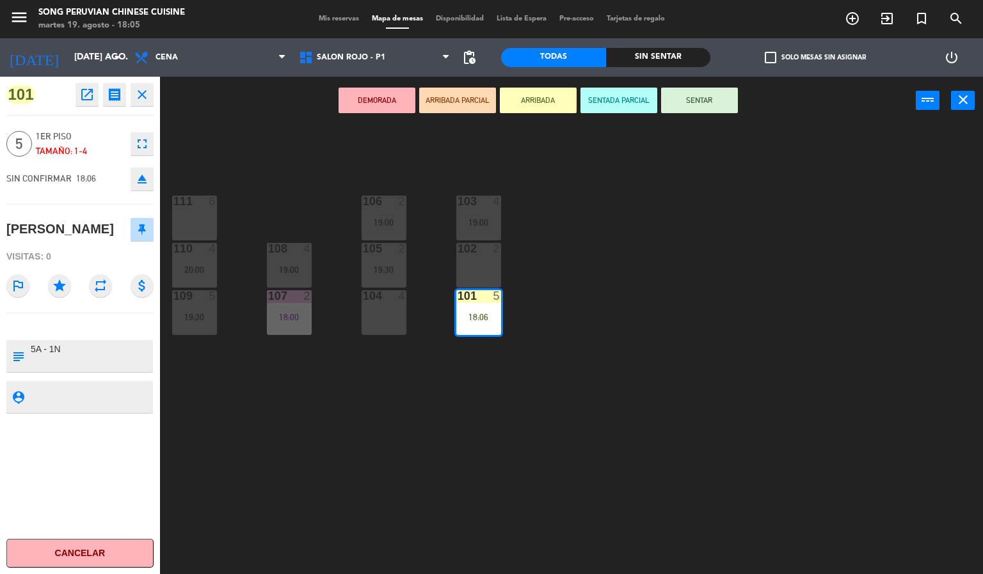
click at [484, 250] on div at bounding box center [478, 249] width 21 height 12
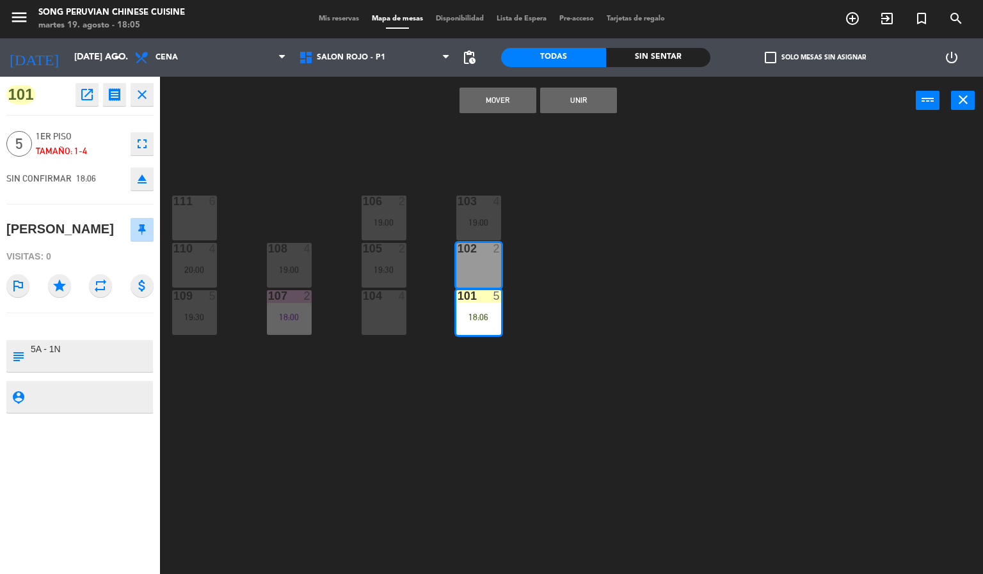
click at [578, 99] on button "Unir" at bounding box center [578, 101] width 77 height 26
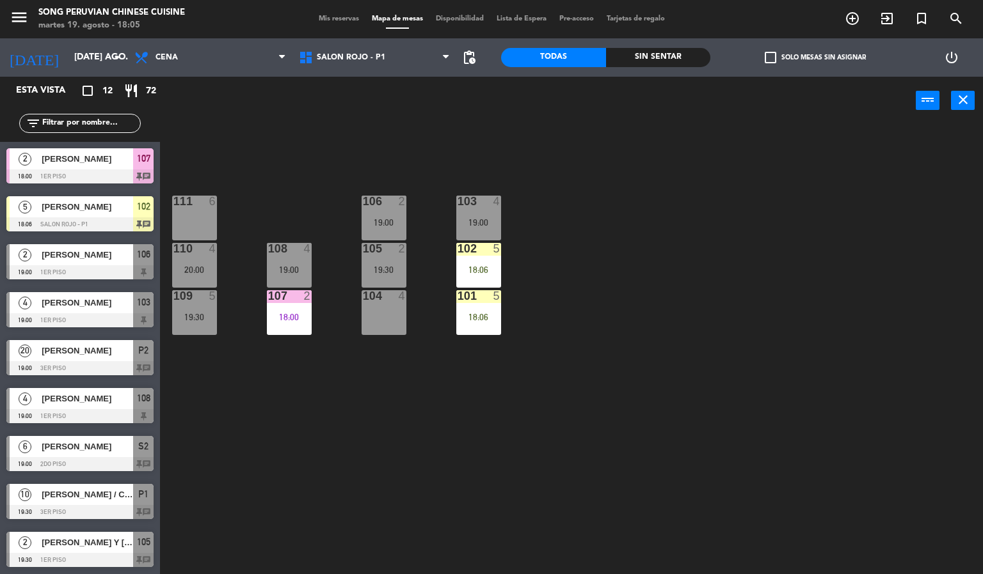
click at [707, 202] on div "103 4 19:00 106 2 19:00 111 6 102 5 18:06 105 2 19:30 108 4 19:00 110 4 20:00 1…" at bounding box center [576, 350] width 813 height 450
click at [702, 344] on div "103 4 19:00 106 2 19:00 111 6 102 5 18:06 105 2 19:30 108 4 19:00 110 4 20:00 1…" at bounding box center [576, 350] width 813 height 450
click at [470, 317] on div "18:06" at bounding box center [478, 317] width 45 height 9
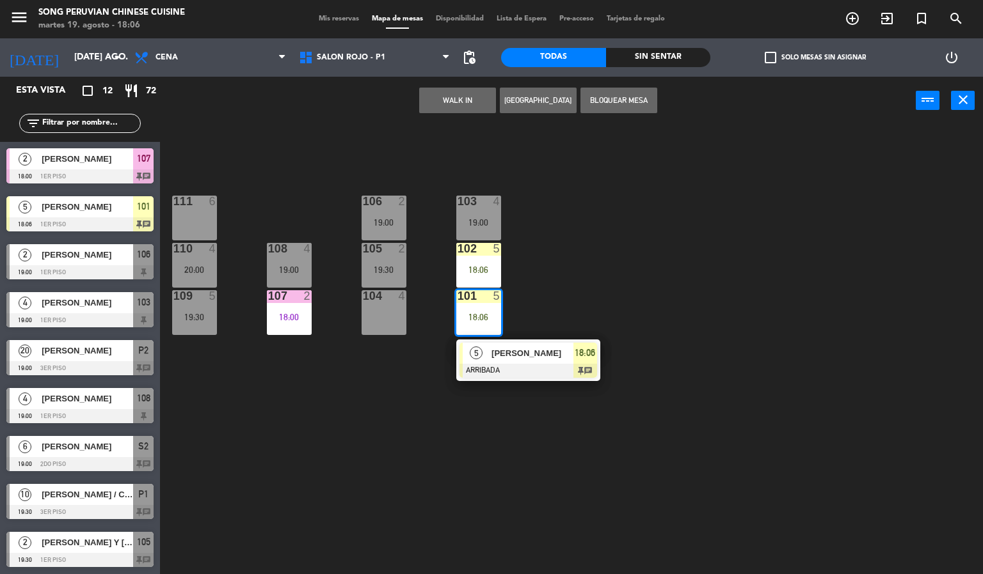
click at [378, 315] on div "104 4" at bounding box center [383, 312] width 45 height 45
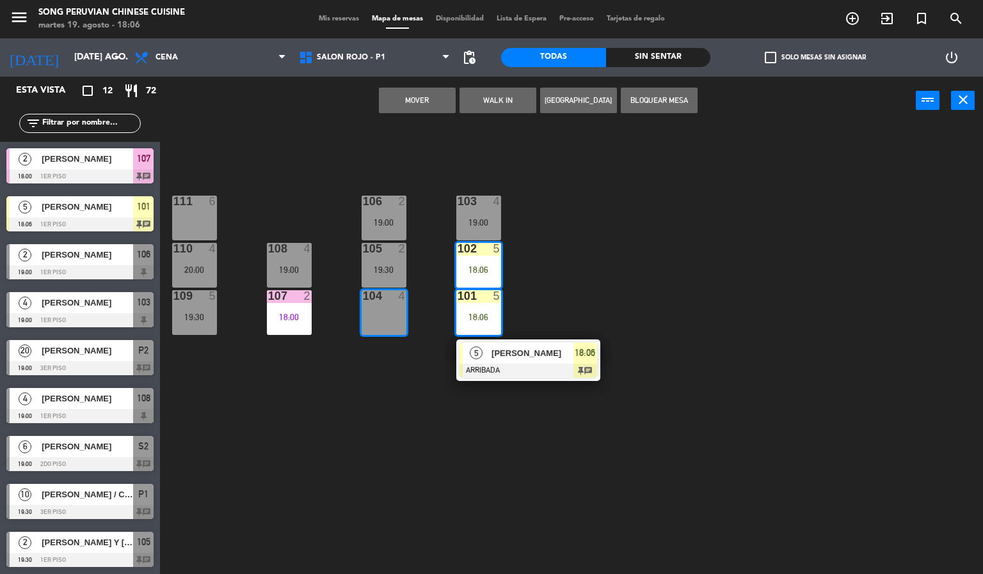
click at [426, 109] on button "Mover" at bounding box center [417, 101] width 77 height 26
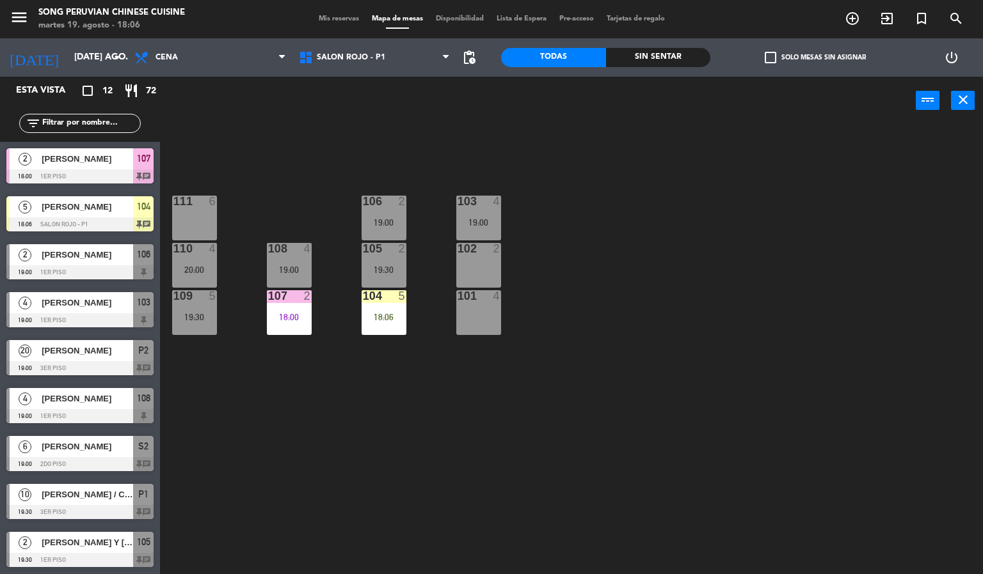
click at [684, 267] on div "103 4 19:00 106 2 19:00 111 6 102 2 105 2 19:30 108 4 19:00 110 4 20:00 101 4 1…" at bounding box center [576, 350] width 813 height 450
click at [470, 216] on div "103 4 19:00" at bounding box center [478, 218] width 45 height 45
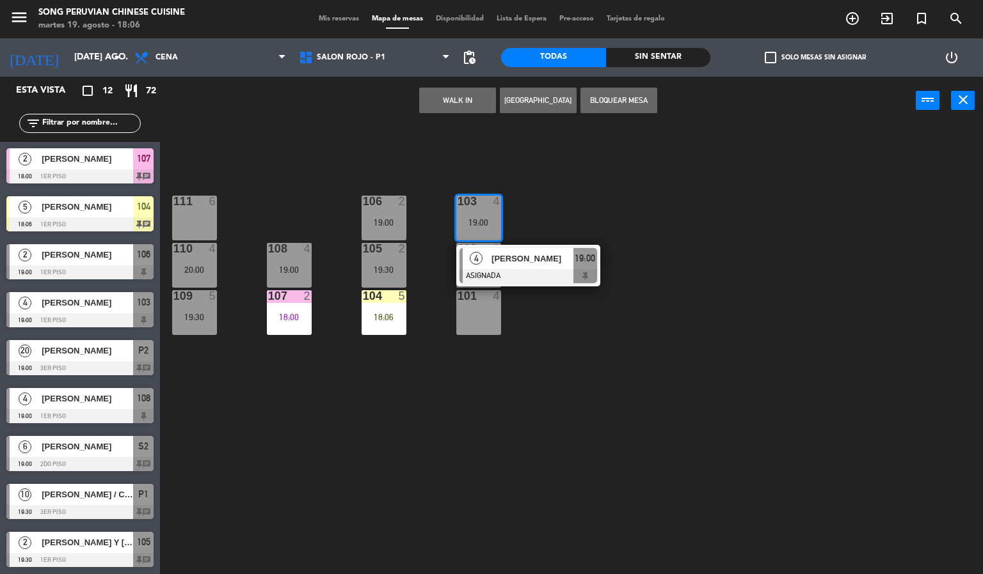
click at [484, 319] on div "101 4" at bounding box center [478, 312] width 45 height 45
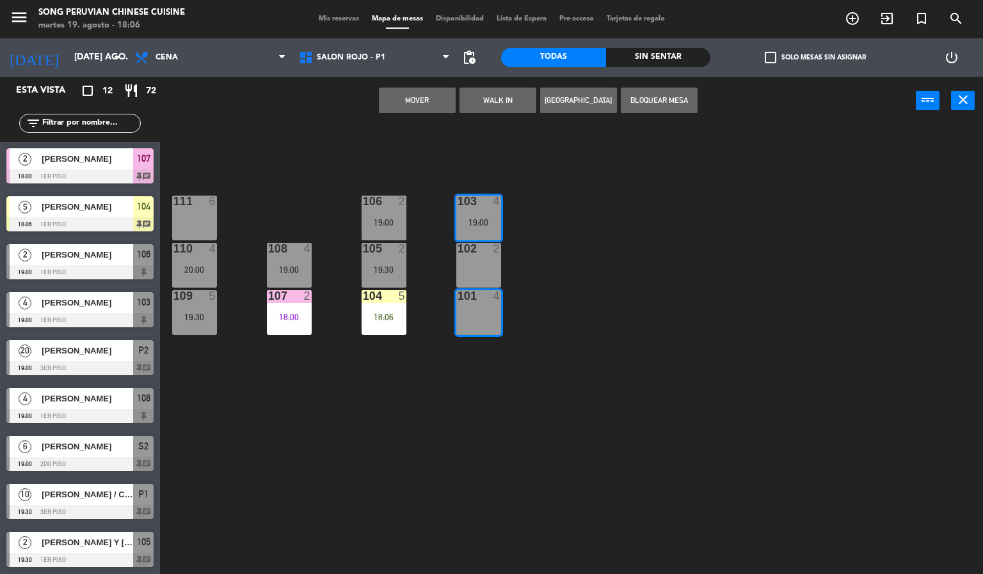
click at [415, 99] on button "Mover" at bounding box center [417, 101] width 77 height 26
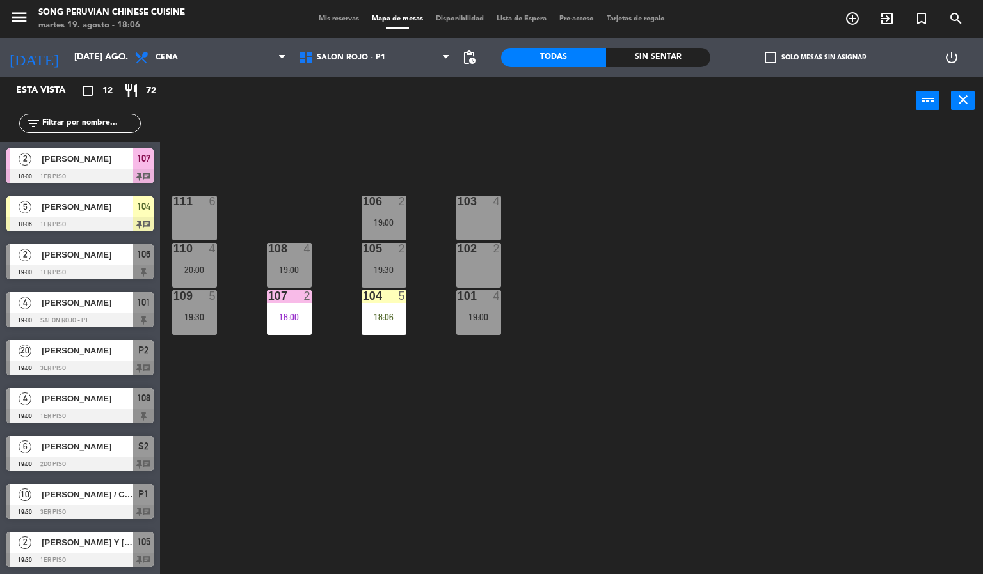
click at [654, 264] on div "103 4 106 2 19:00 111 6 102 2 105 2 19:30 108 4 19:00 110 4 20:00 101 4 19:00 1…" at bounding box center [576, 350] width 813 height 450
click at [383, 317] on div "18:06" at bounding box center [383, 317] width 45 height 9
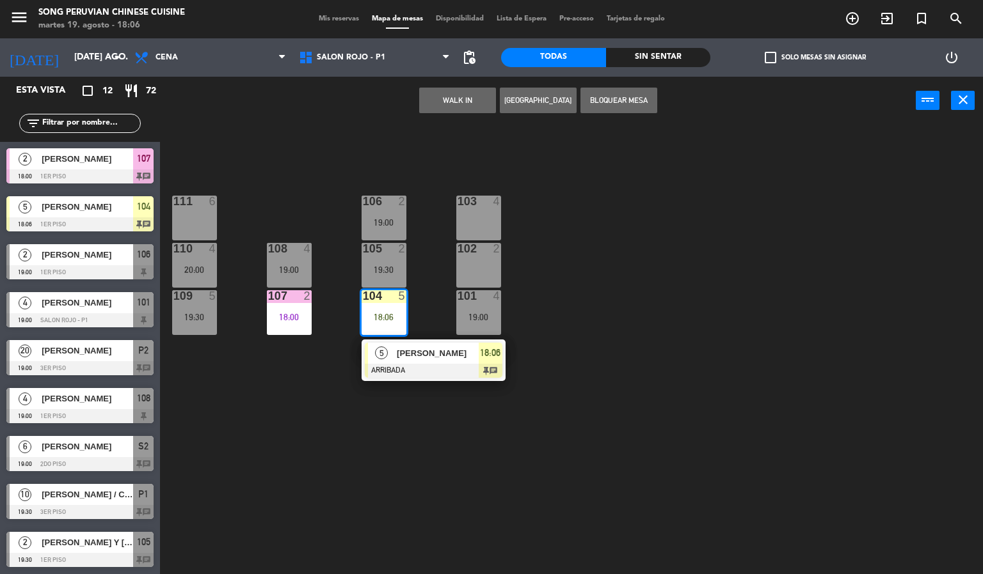
click at [490, 206] on div "4" at bounding box center [499, 202] width 21 height 12
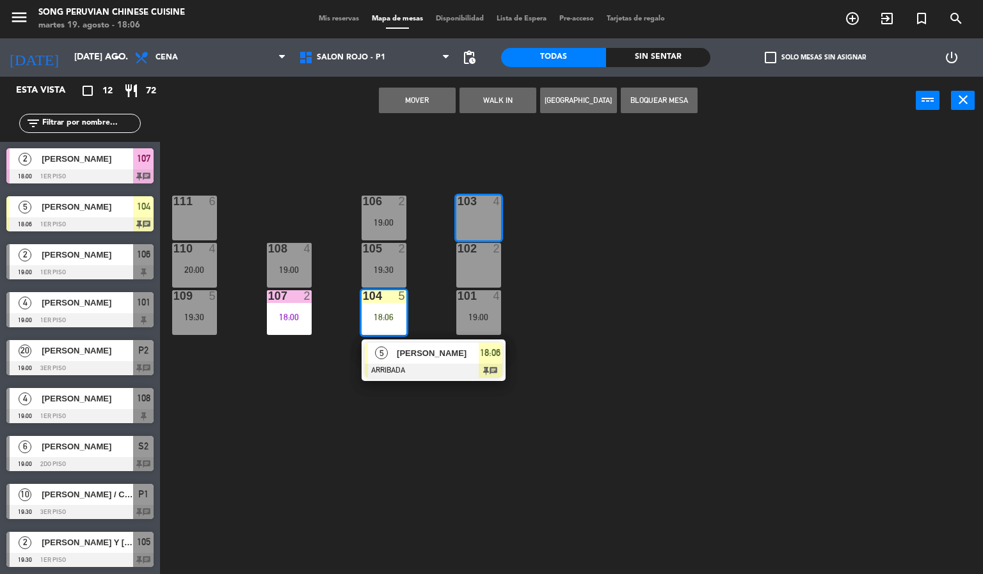
click at [428, 96] on button "Mover" at bounding box center [417, 101] width 77 height 26
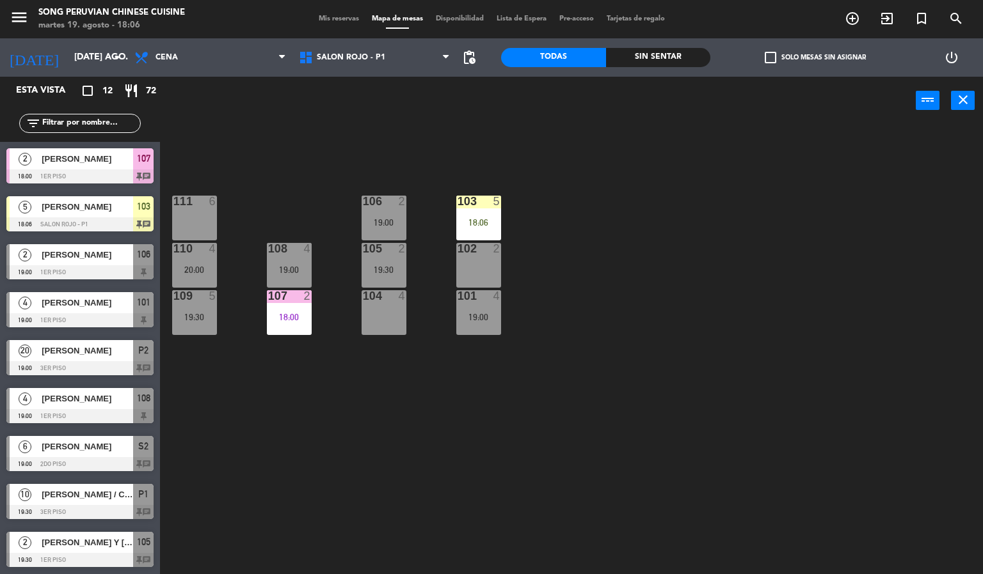
click at [472, 218] on div "18:06" at bounding box center [478, 222] width 45 height 9
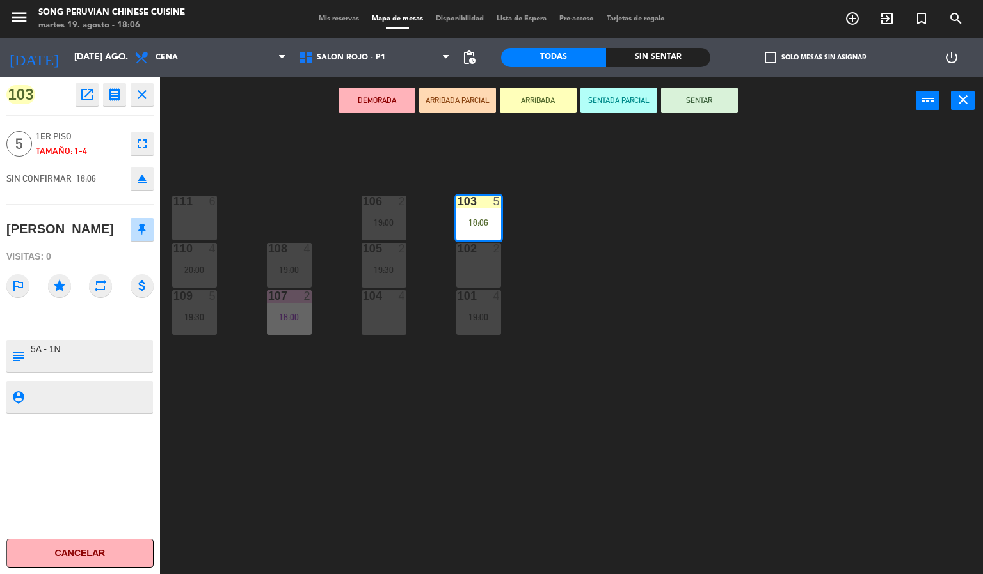
click at [489, 248] on div "2" at bounding box center [499, 249] width 21 height 12
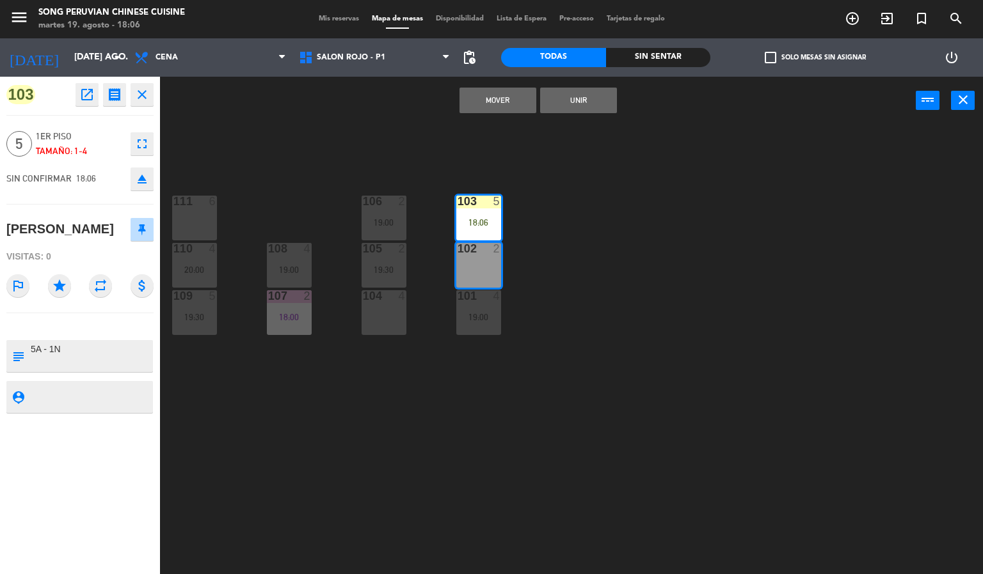
click at [593, 107] on button "Unir" at bounding box center [578, 101] width 77 height 26
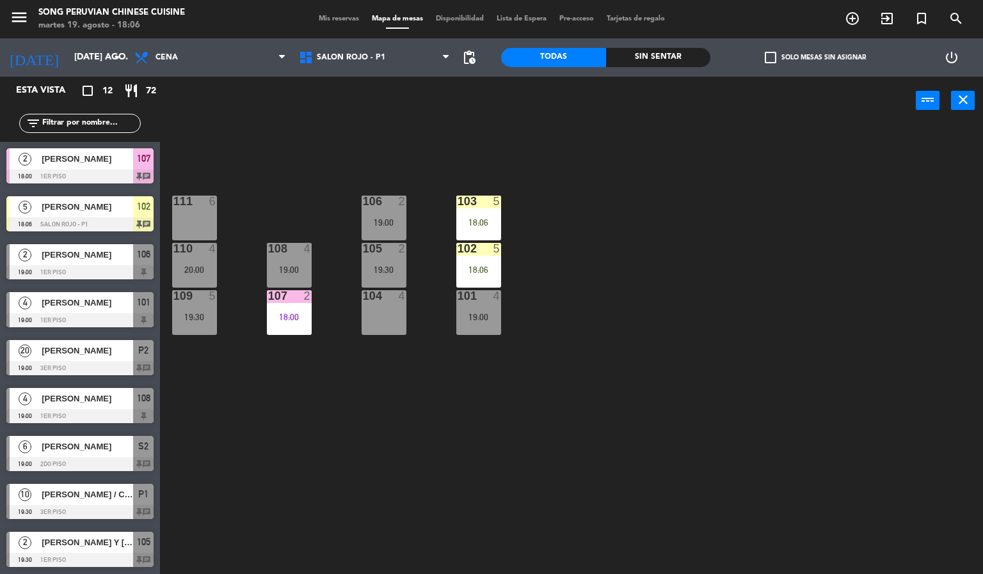
click at [638, 238] on div "103 5 18:06 106 2 19:00 111 6 102 5 18:06 105 2 19:30 108 4 19:00 110 4 20:00 1…" at bounding box center [576, 350] width 813 height 450
click at [486, 211] on div "103 5 18:06" at bounding box center [478, 218] width 45 height 45
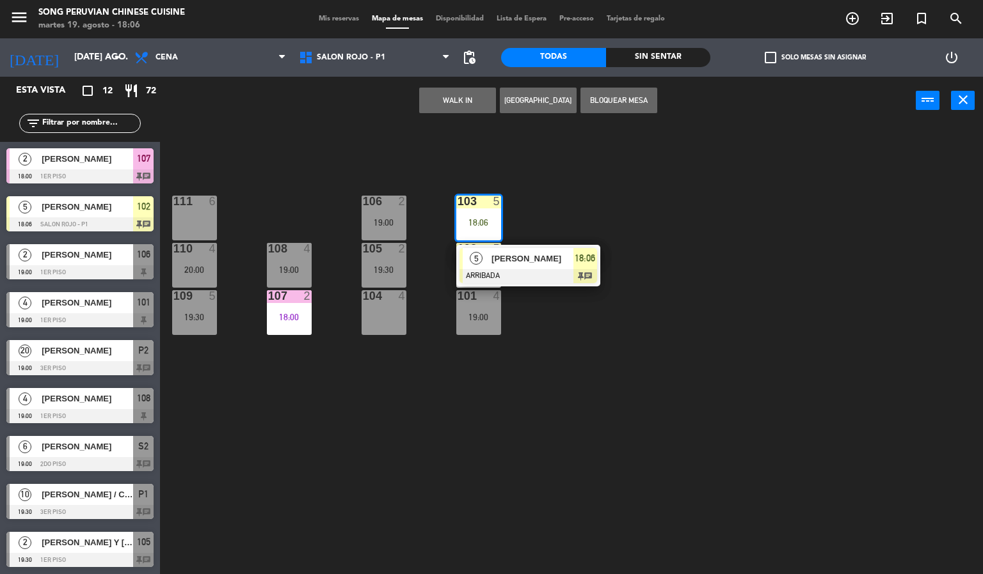
click at [530, 267] on div "[PERSON_NAME]" at bounding box center [531, 258] width 83 height 21
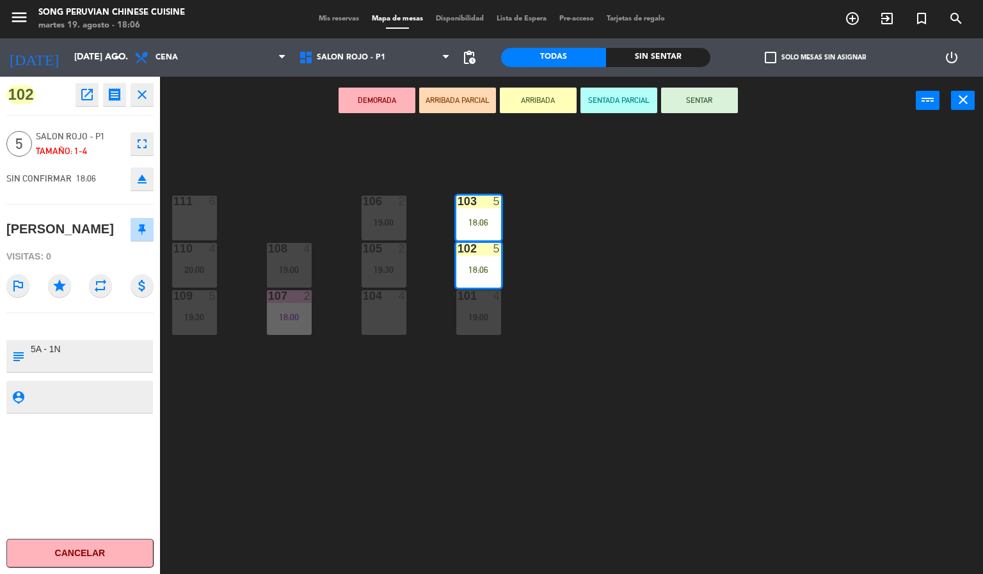
click at [616, 104] on button "SENTADA PARCIAL" at bounding box center [618, 101] width 77 height 26
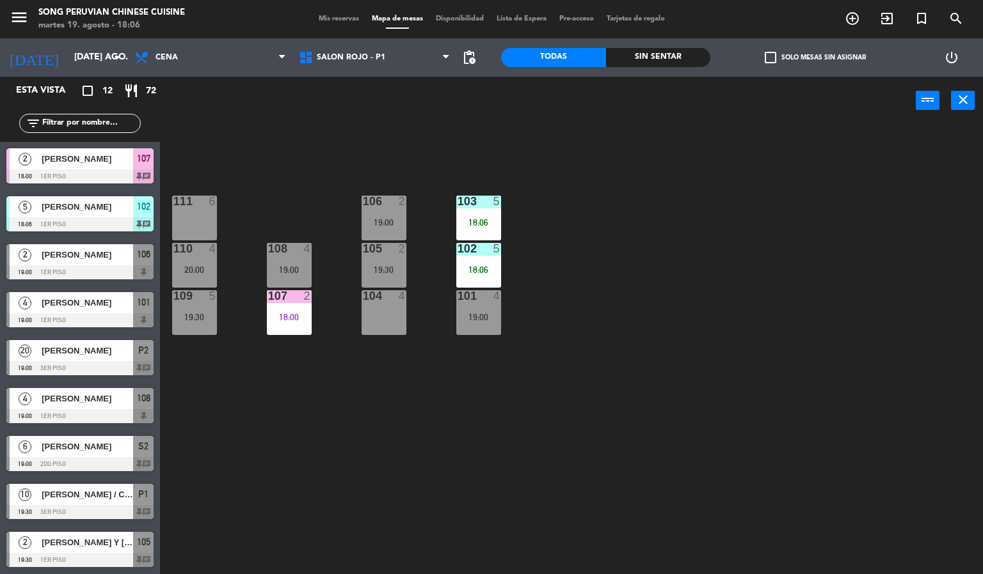
click at [615, 282] on div "103 5 18:06 106 2 19:00 111 6 102 5 18:06 105 2 19:30 108 4 19:00 110 4 20:00 1…" at bounding box center [576, 350] width 813 height 450
click at [478, 317] on div "19:00" at bounding box center [478, 317] width 45 height 9
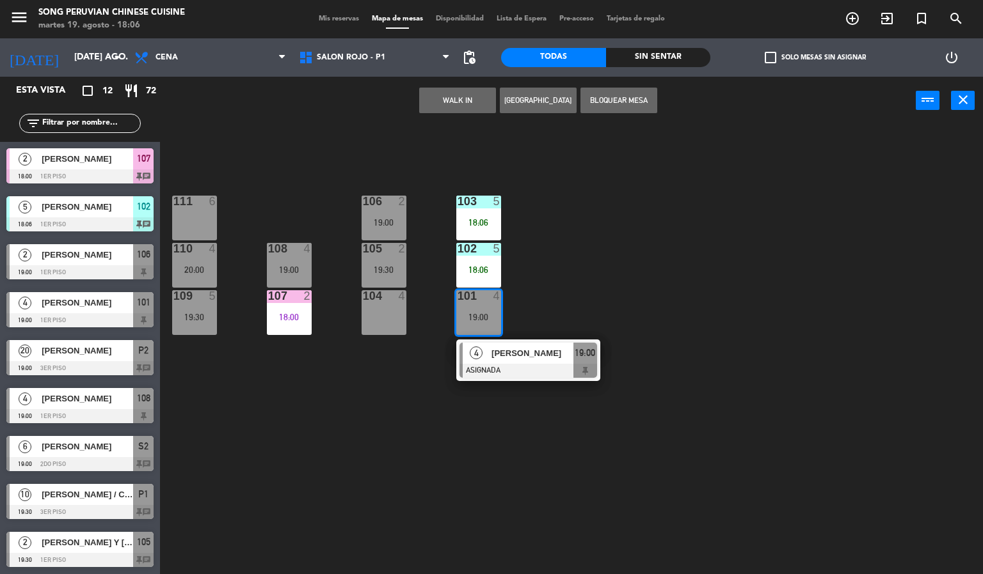
click at [207, 219] on div "111 6" at bounding box center [194, 218] width 45 height 45
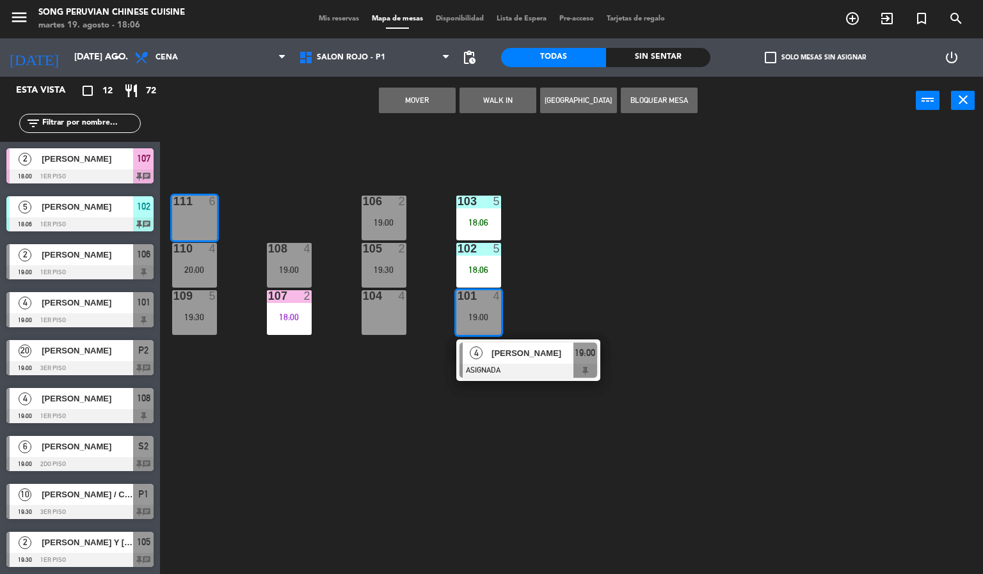
click at [440, 106] on button "Mover" at bounding box center [417, 101] width 77 height 26
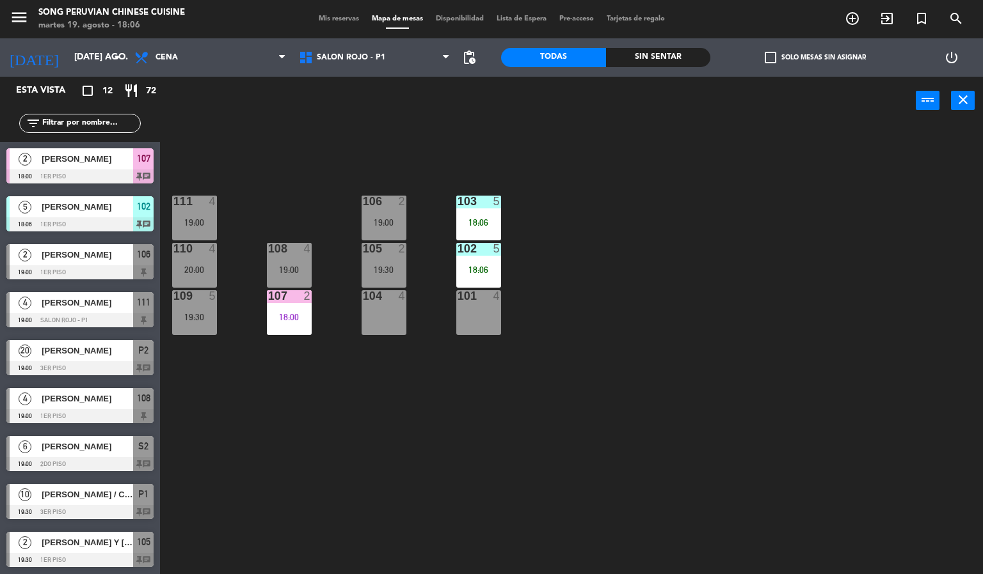
click at [688, 265] on div "103 5 18:06 106 2 19:00 111 4 19:00 102 5 18:06 105 2 19:30 108 4 19:00 110 4 2…" at bounding box center [576, 350] width 813 height 450
click at [390, 426] on div "103 5 18:06 106 2 19:00 111 4 19:00 102 5 18:06 105 2 19:30 108 4 19:00 110 4 2…" at bounding box center [576, 350] width 813 height 450
click at [683, 170] on div "103 5 18:06 106 2 19:00 111 4 19:00 102 5 18:06 105 2 19:30 108 4 19:00 110 4 2…" at bounding box center [576, 350] width 813 height 450
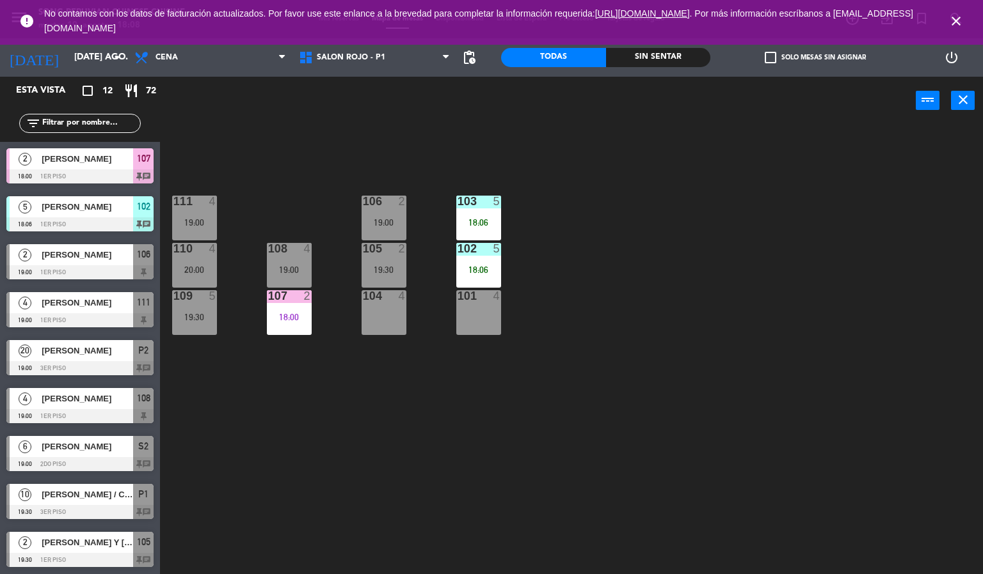
click at [307, 296] on div "2" at bounding box center [308, 296] width 8 height 12
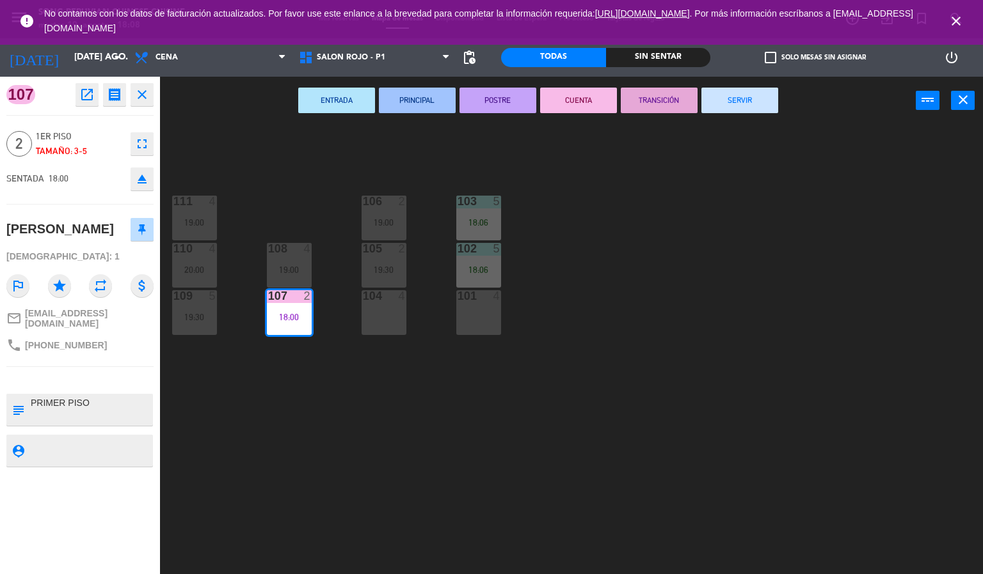
click at [141, 150] on icon "fullscreen" at bounding box center [141, 143] width 15 height 15
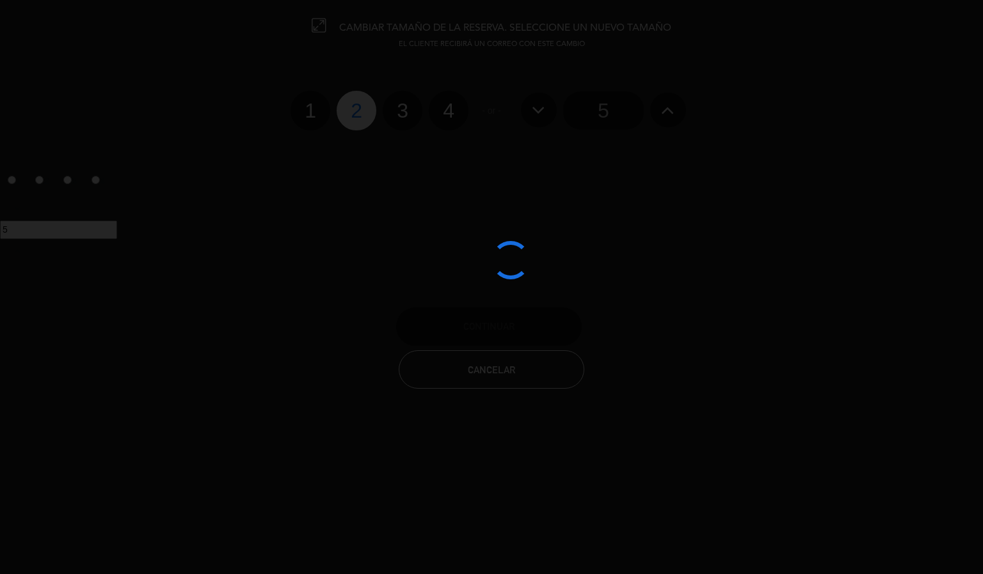
click at [507, 386] on div at bounding box center [491, 287] width 983 height 574
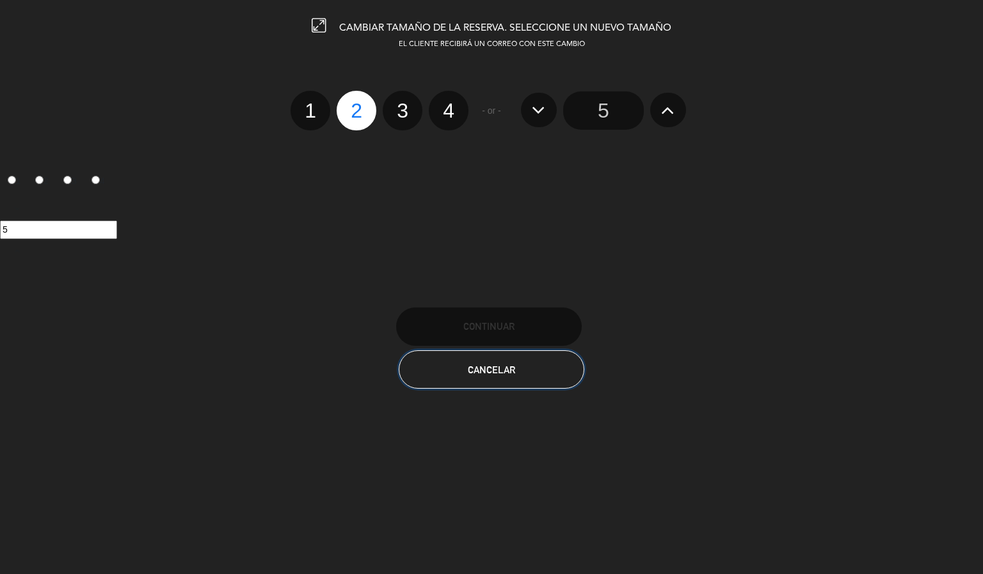
click at [513, 384] on button "Cancelar" at bounding box center [492, 370] width 186 height 38
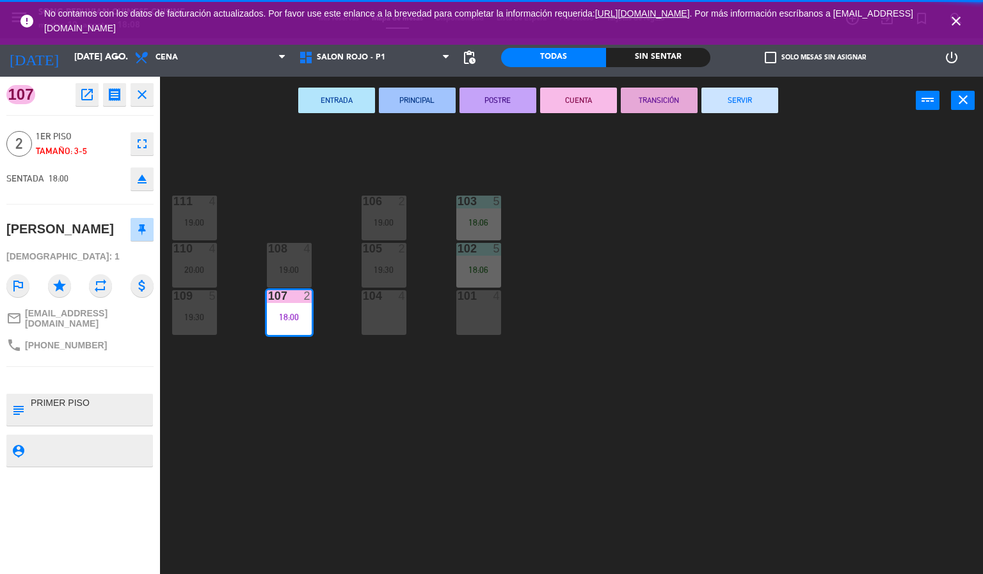
click at [141, 180] on icon "eject" at bounding box center [141, 178] width 15 height 15
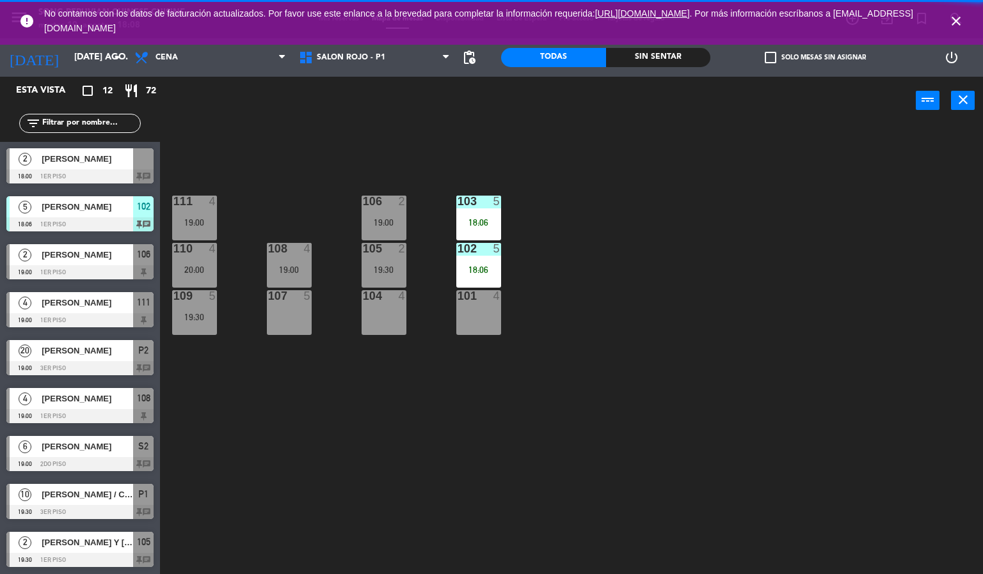
click at [248, 428] on div "103 5 18:06 106 2 19:00 111 4 19:00 102 5 18:06 105 2 19:30 108 4 19:00 110 4 2…" at bounding box center [576, 350] width 813 height 450
click at [290, 325] on div "107 5" at bounding box center [289, 312] width 45 height 45
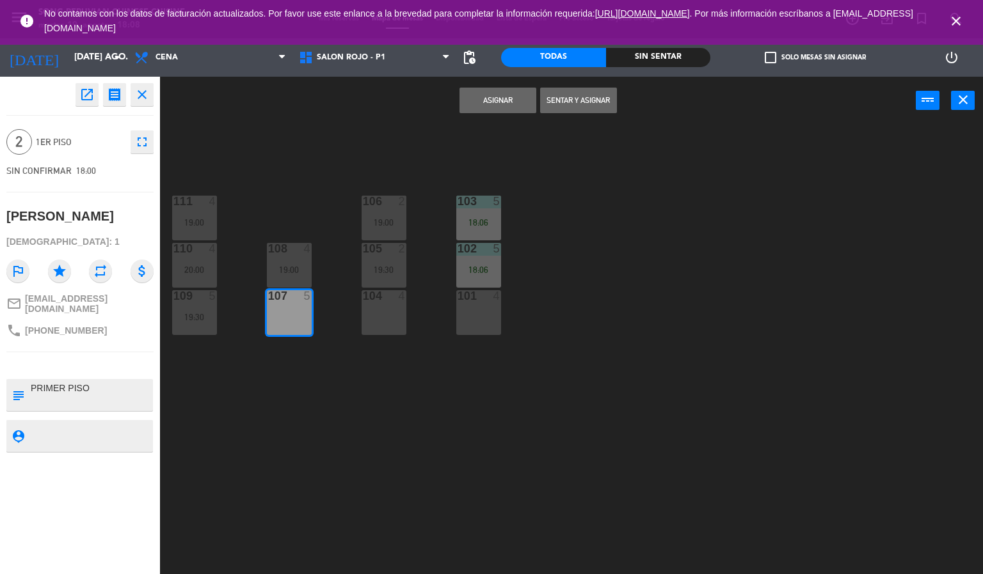
click at [489, 108] on button "Asignar" at bounding box center [497, 101] width 77 height 26
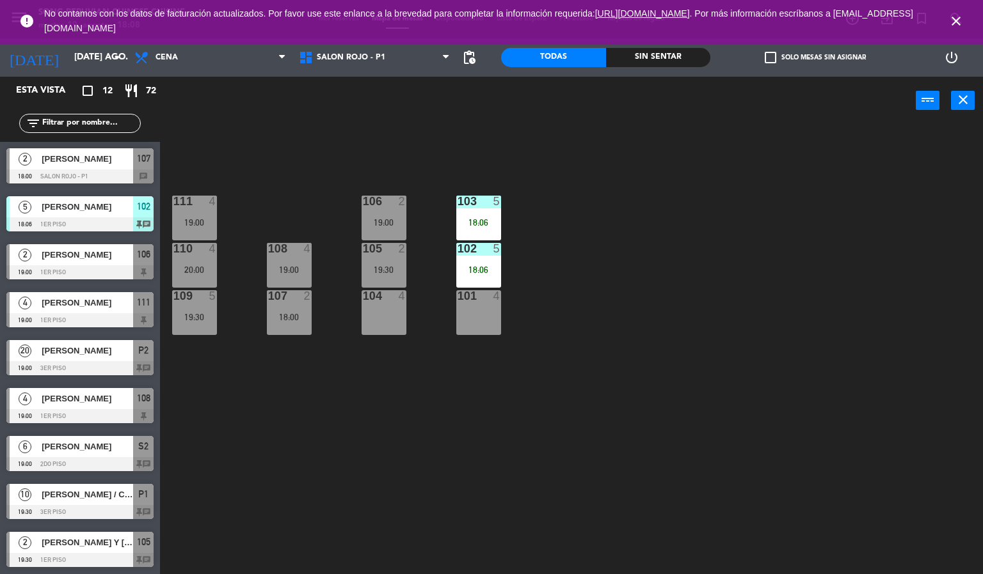
click at [285, 317] on div "18:00" at bounding box center [289, 317] width 45 height 9
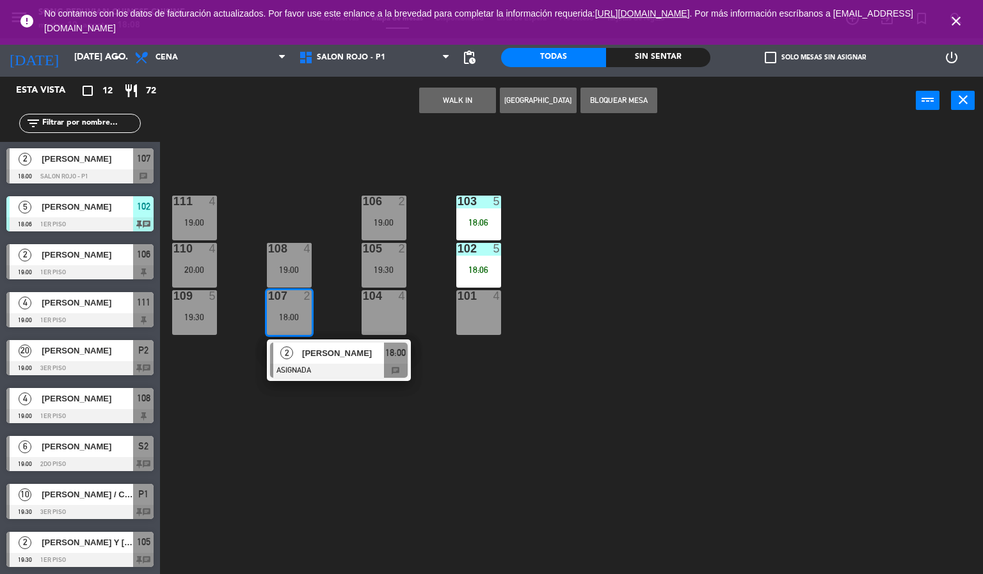
click at [338, 375] on div at bounding box center [339, 371] width 138 height 14
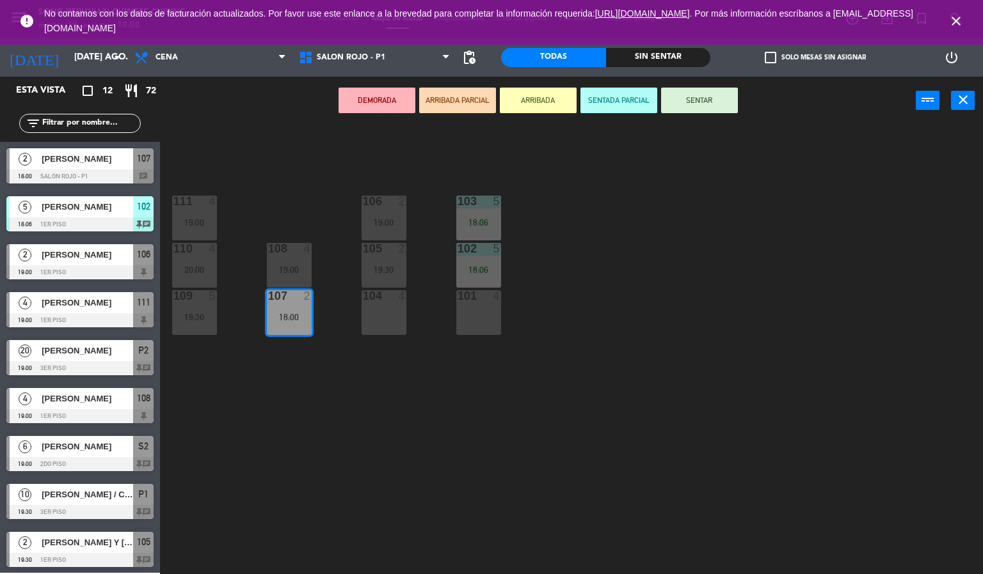
click at [684, 104] on button "SENTAR" at bounding box center [699, 101] width 77 height 26
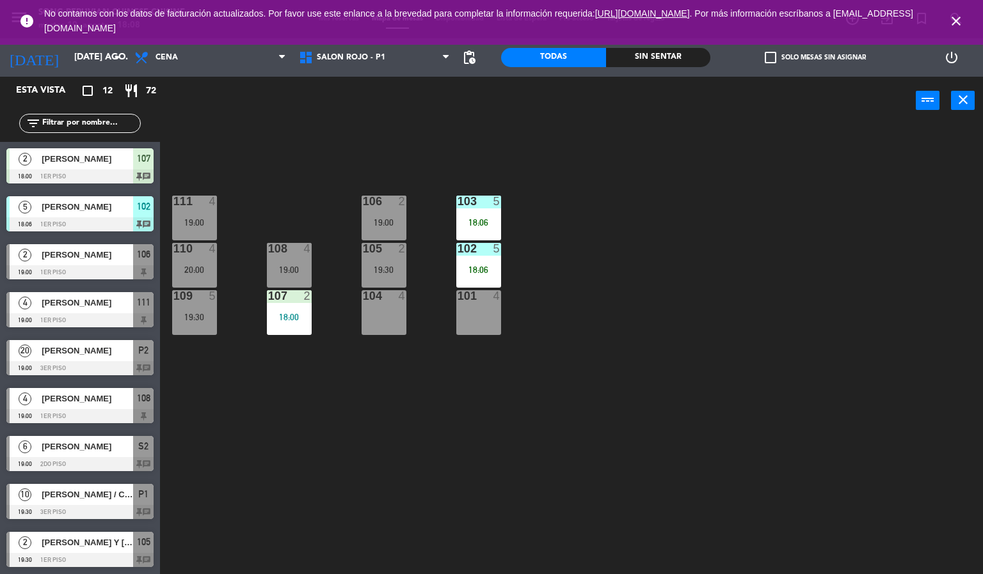
click at [661, 276] on div "103 5 18:06 106 2 19:00 111 4 19:00 102 5 18:06 105 2 19:30 108 4 19:00 110 4 2…" at bounding box center [576, 350] width 813 height 450
click at [952, 23] on icon "close" at bounding box center [955, 20] width 15 height 15
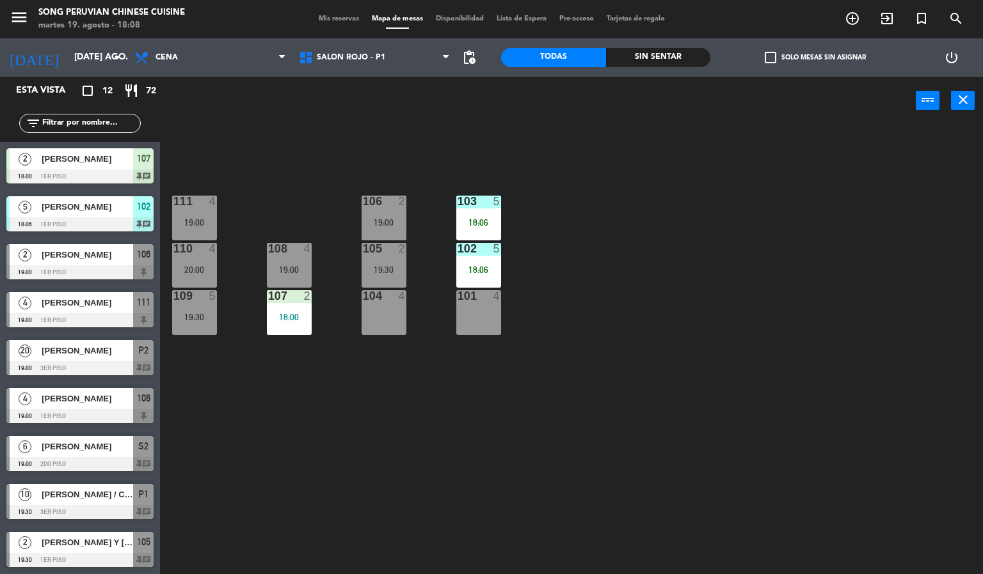
click at [788, 282] on div "103 5 18:06 106 2 19:00 111 4 19:00 102 5 18:06 105 2 19:30 108 4 19:00 110 4 2…" at bounding box center [576, 350] width 813 height 450
click at [487, 265] on div "18:06" at bounding box center [478, 269] width 45 height 9
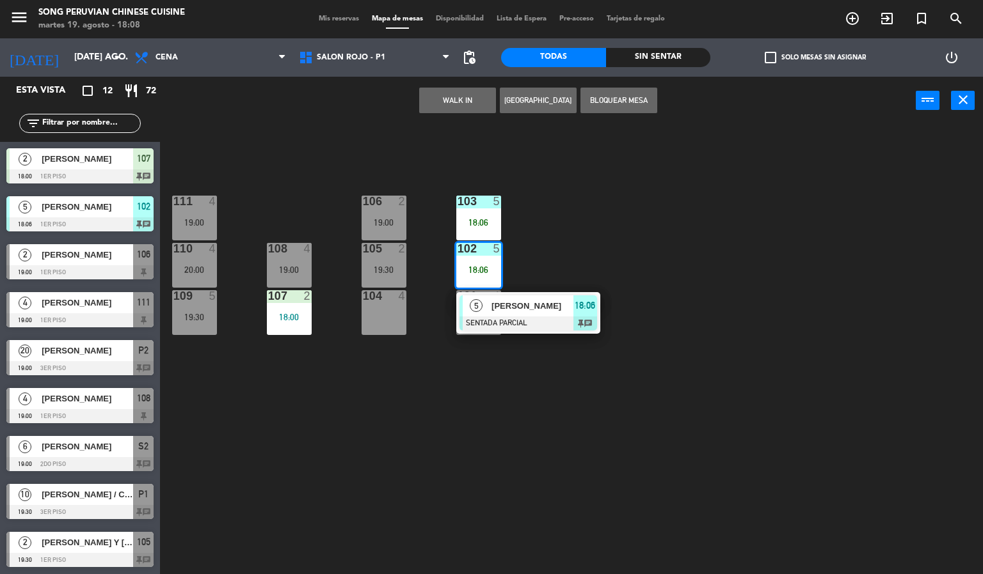
click at [566, 292] on div "5 [PERSON_NAME] SENTADA PARCIAL 18:06 chat" at bounding box center [528, 313] width 144 height 42
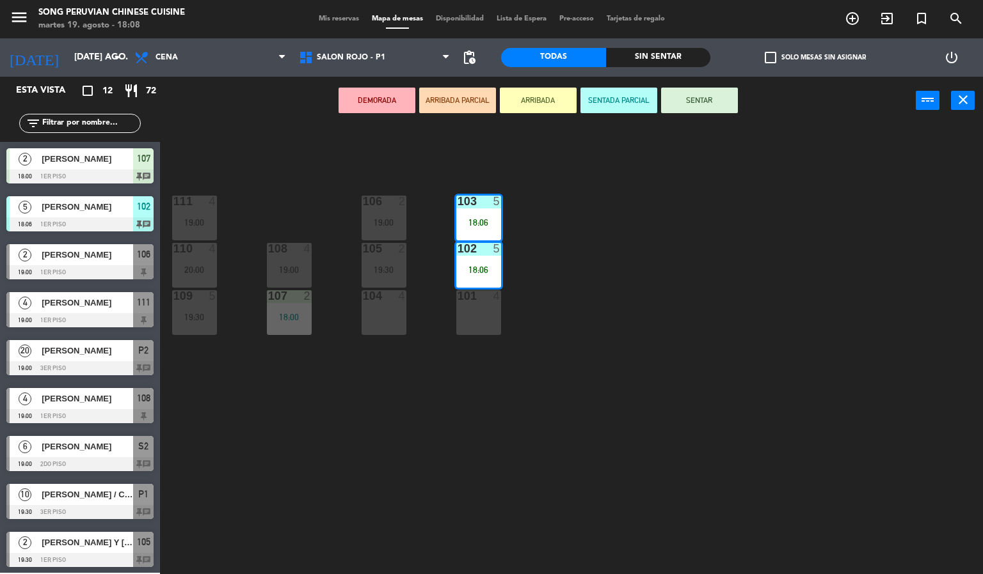
click at [718, 94] on button "SENTAR" at bounding box center [699, 101] width 77 height 26
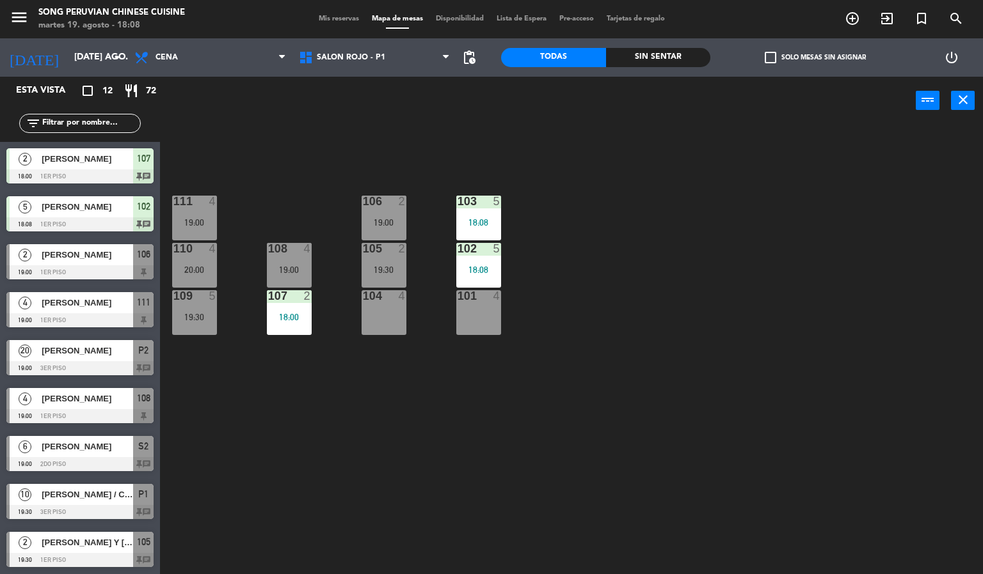
click at [672, 265] on div "103 5 18:08 106 2 19:00 111 4 19:00 102 5 18:08 105 2 19:30 108 4 19:00 110 4 2…" at bounding box center [576, 350] width 813 height 450
click at [672, 292] on div "103 5 18:09 106 2 19:00 111 4 19:00 102 5 18:09 105 2 19:30 108 4 19:00 110 4 2…" at bounding box center [576, 350] width 813 height 450
click at [427, 451] on div "103 5 18:09 106 2 19:00 111 4 19:00 102 5 18:09 105 2 19:30 108 4 19:00 110 4 2…" at bounding box center [576, 350] width 813 height 450
click at [117, 446] on span "[PERSON_NAME]" at bounding box center [87, 446] width 91 height 13
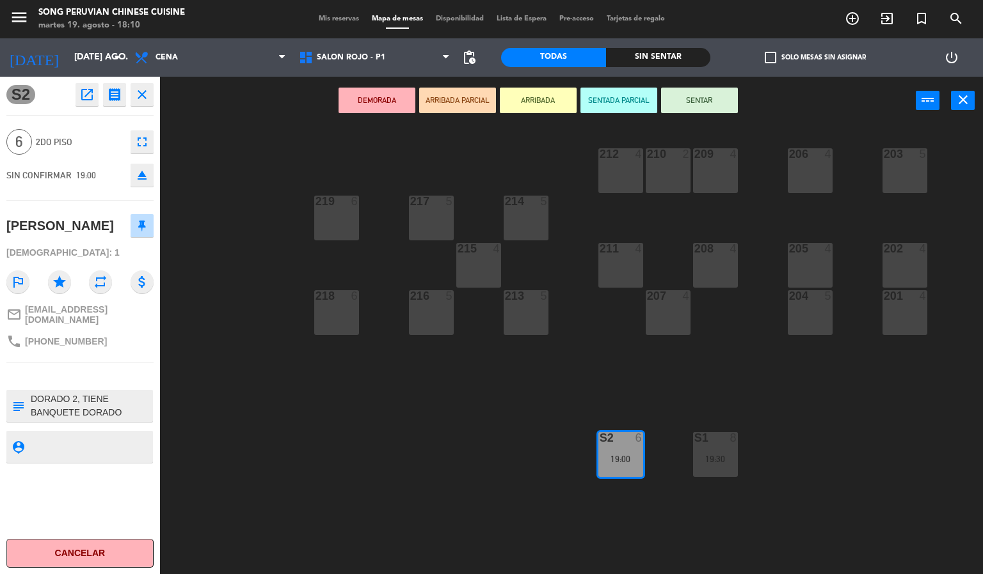
click at [393, 475] on div "203 5 206 4 210 2 212 4 209 4 214 5 217 5 219 6 202 4 205 4 208 4 211 4 215 4 2…" at bounding box center [576, 350] width 813 height 450
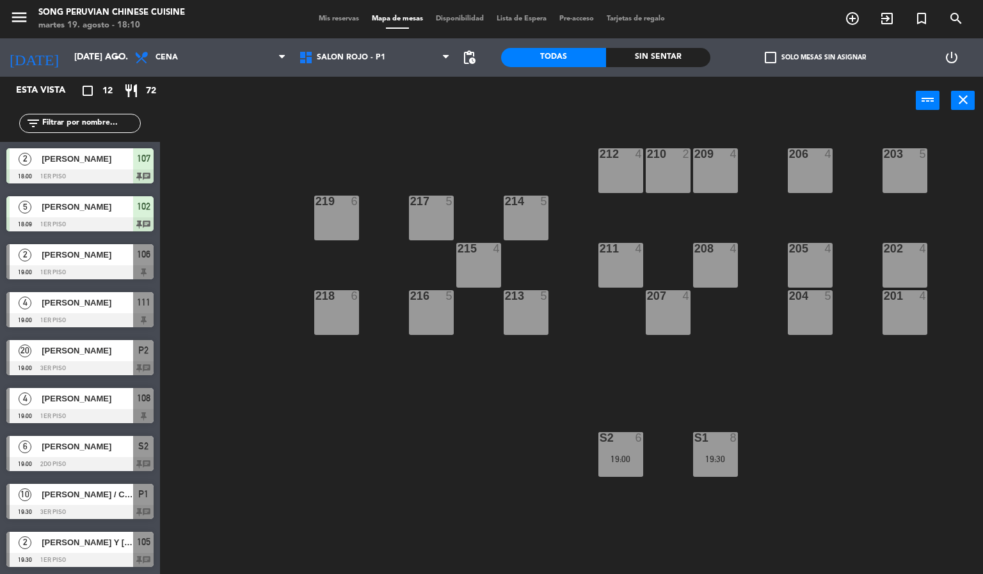
click at [733, 438] on div "8" at bounding box center [734, 438] width 8 height 12
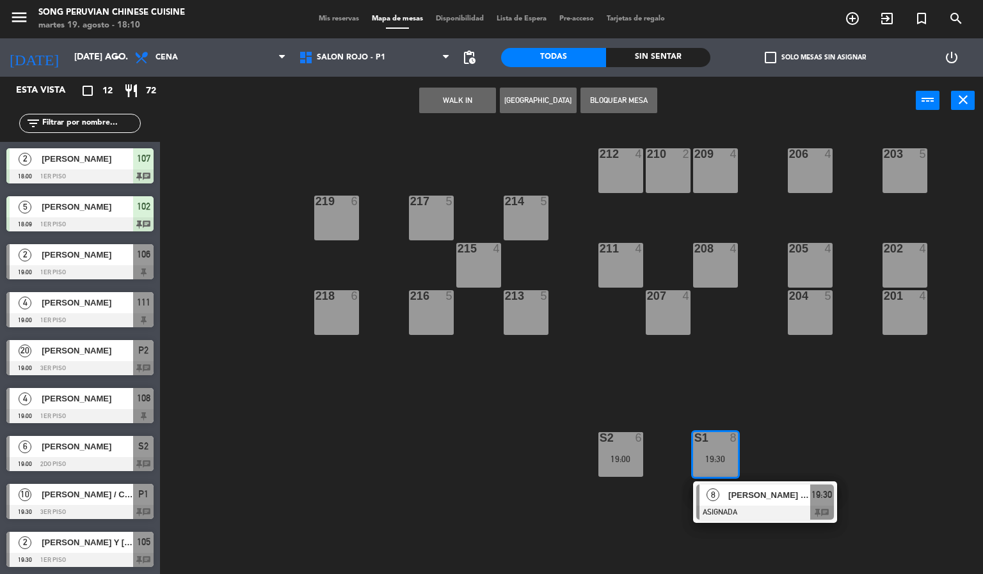
click at [768, 516] on div at bounding box center [765, 513] width 138 height 14
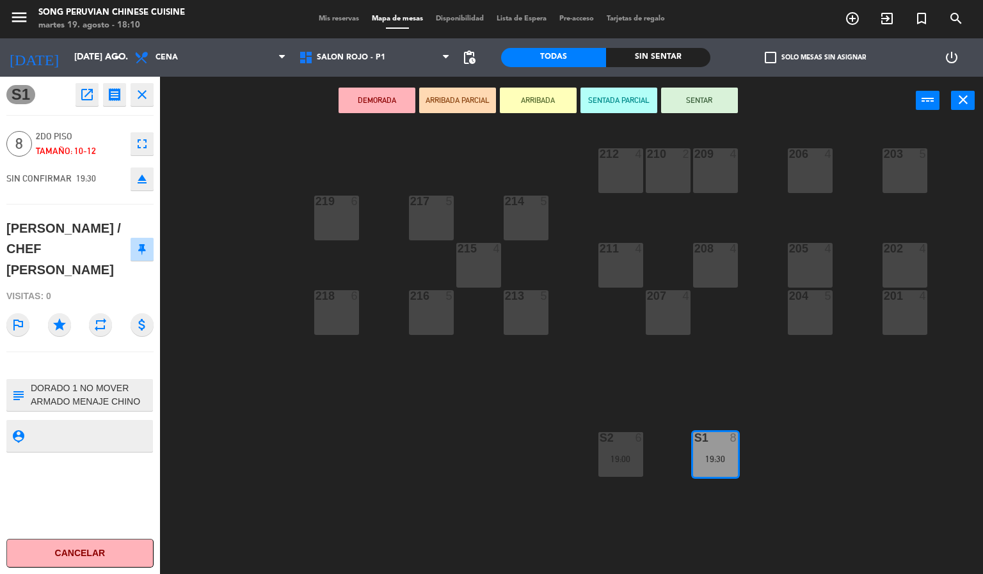
click at [386, 450] on div "203 5 206 4 210 2 212 4 209 4 214 5 217 5 219 6 202 4 205 4 208 4 211 4 215 4 2…" at bounding box center [576, 350] width 813 height 450
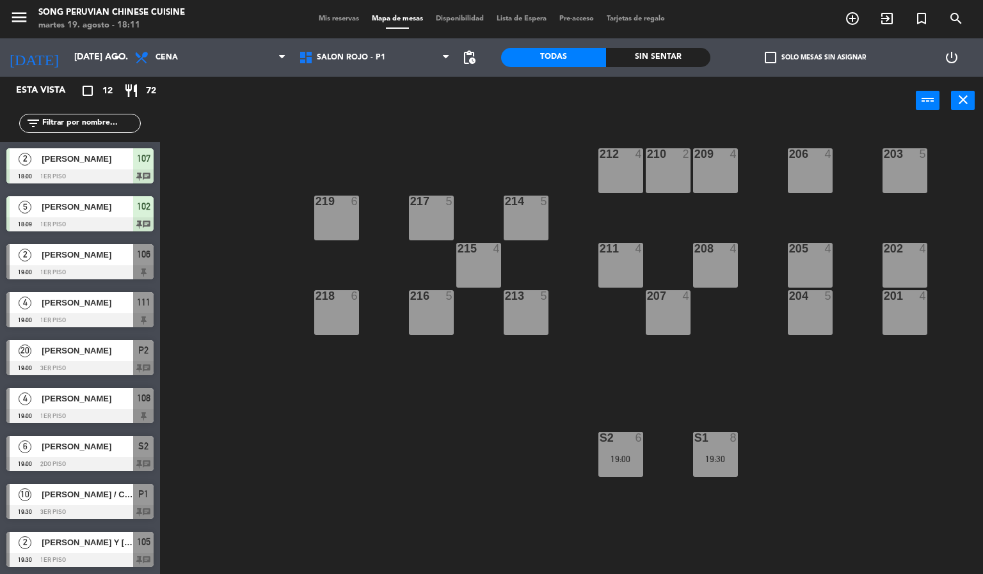
click at [296, 457] on div "203 5 206 4 210 2 212 4 209 4 214 5 217 5 219 6 202 4 205 4 208 4 211 4 215 4 2…" at bounding box center [576, 350] width 813 height 450
click at [77, 58] on input "[DATE] ago." at bounding box center [129, 57] width 122 height 23
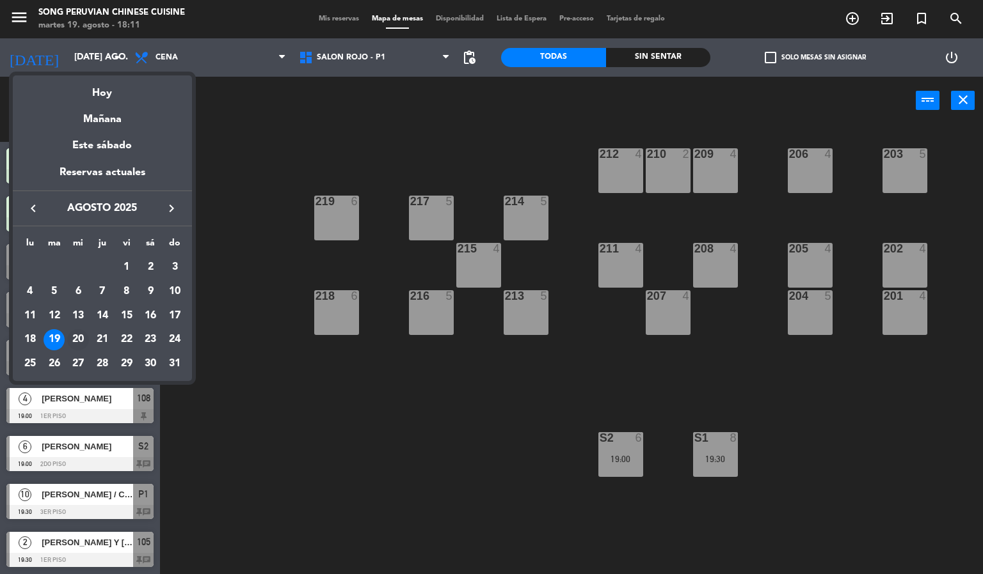
click at [81, 340] on div "20" at bounding box center [78, 340] width 22 height 22
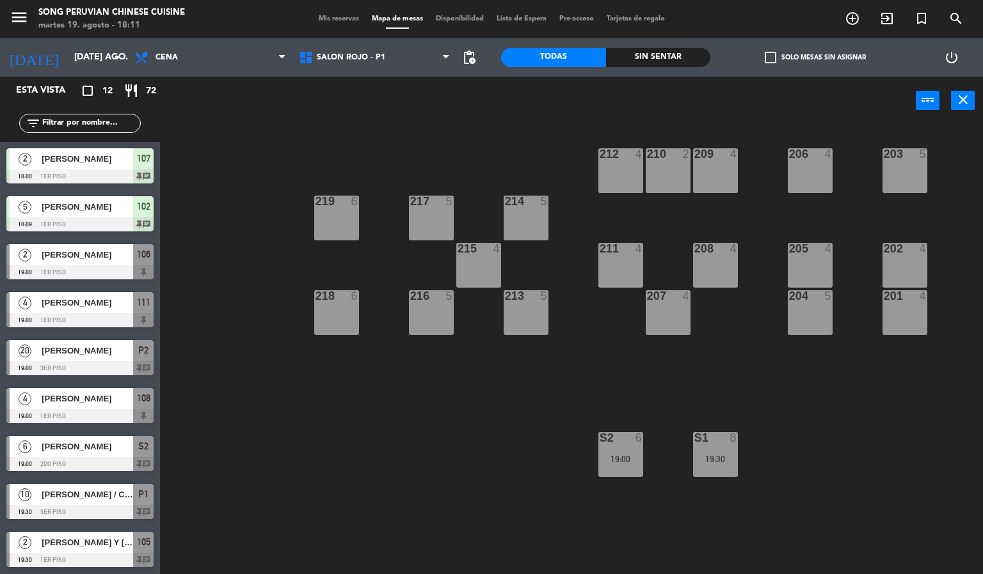
type input "mié. 20 ago."
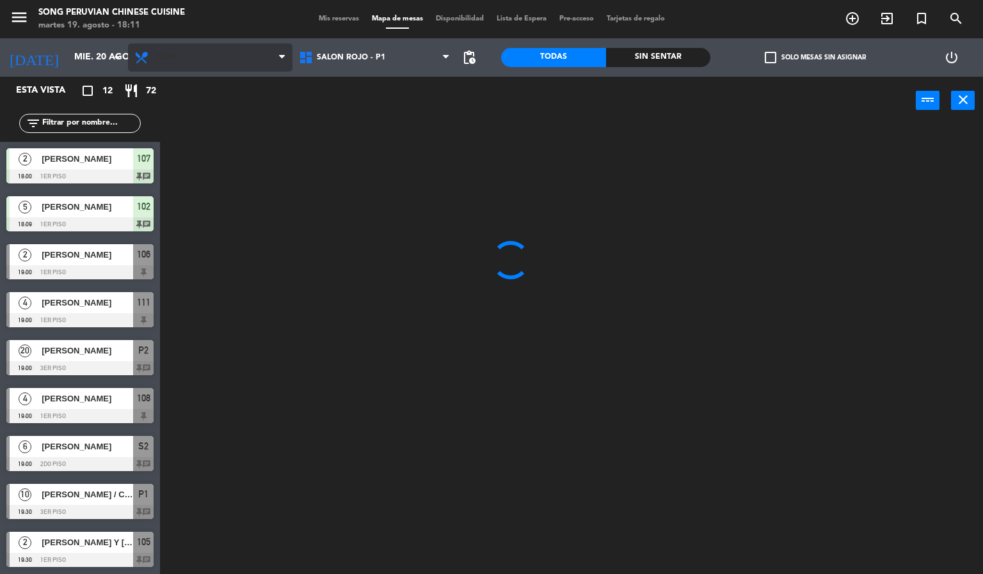
click at [223, 49] on span "Cena" at bounding box center [210, 58] width 164 height 28
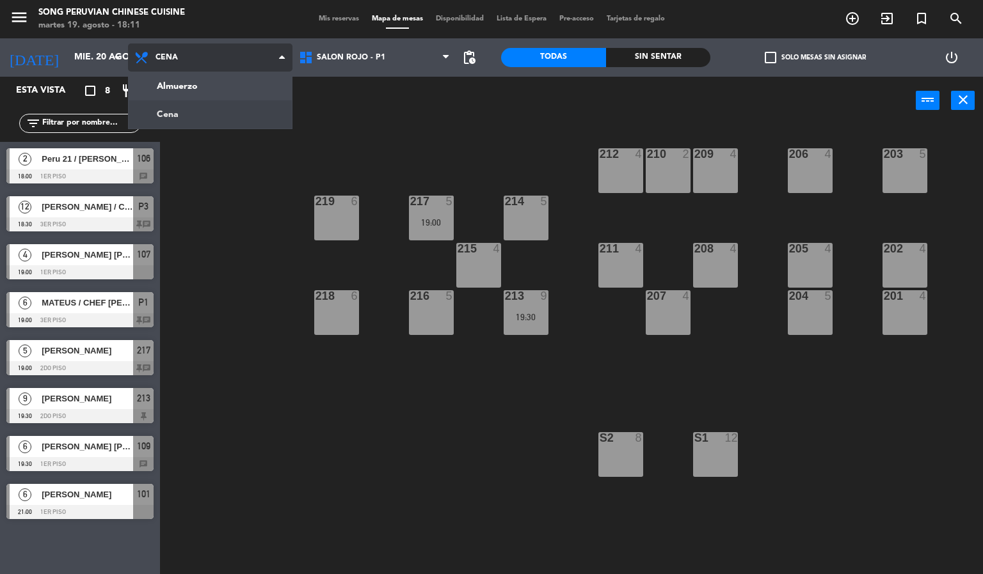
click at [229, 87] on ng-component "menu Song Peruvian Chinese Cuisine martes 19. agosto - 18:11 Mis reservas Mapa …" at bounding box center [491, 287] width 983 height 575
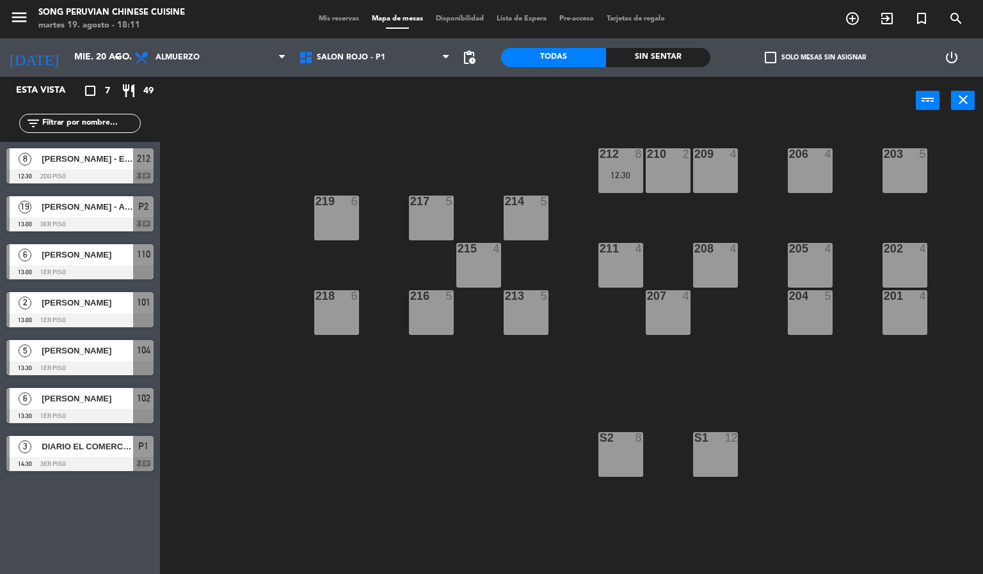
click at [369, 491] on div "203 5 206 4 210 2 212 8 12:30 209 4 214 5 217 5 219 6 202 4 205 4 208 4 211 4 2…" at bounding box center [576, 350] width 813 height 450
click at [495, 473] on div "203 5 206 4 210 2 212 8 12:30 209 4 214 5 217 5 219 6 202 4 205 4 208 4 211 4 2…" at bounding box center [576, 350] width 813 height 450
click at [733, 459] on div "S1 12" at bounding box center [715, 454] width 45 height 45
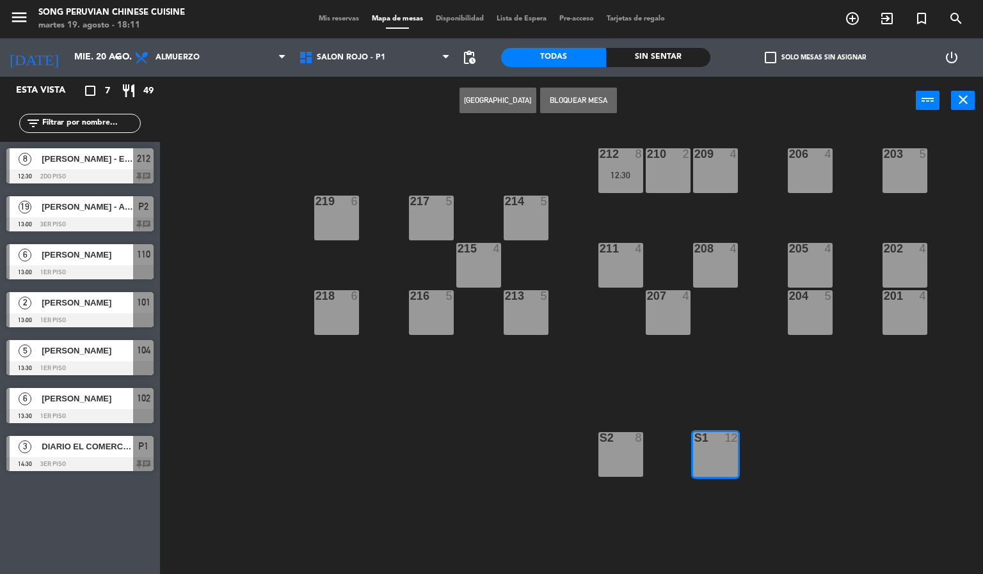
click at [492, 509] on div "203 5 206 4 210 2 212 8 12:30 209 4 214 5 217 5 219 6 202 4 205 4 208 4 211 4 2…" at bounding box center [576, 350] width 813 height 450
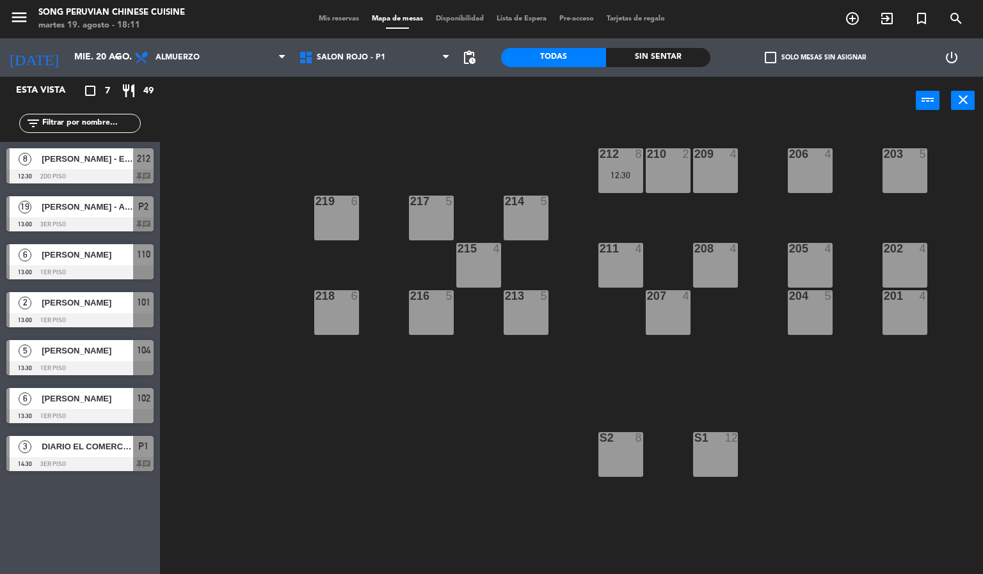
click at [724, 438] on div at bounding box center [714, 438] width 21 height 12
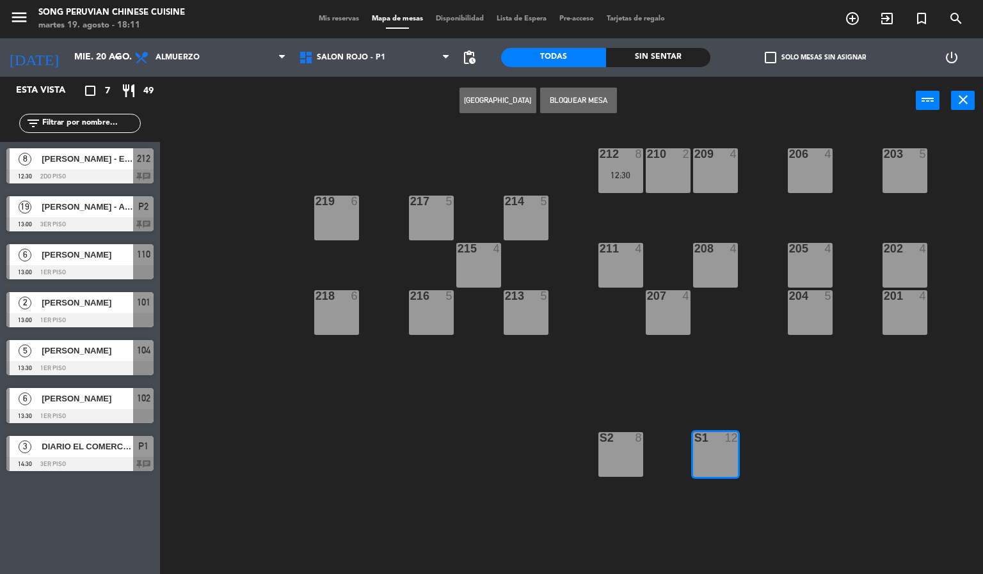
click at [464, 473] on div "203 5 206 4 210 2 212 8 12:30 209 4 214 5 217 5 219 6 202 4 205 4 208 4 211 4 2…" at bounding box center [576, 350] width 813 height 450
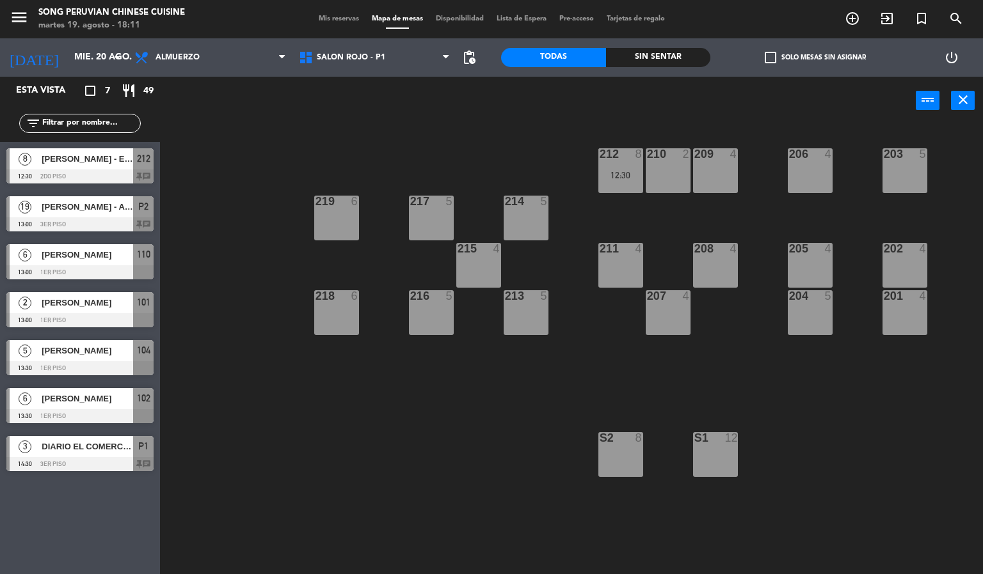
click at [720, 470] on div "S1 12" at bounding box center [715, 454] width 45 height 45
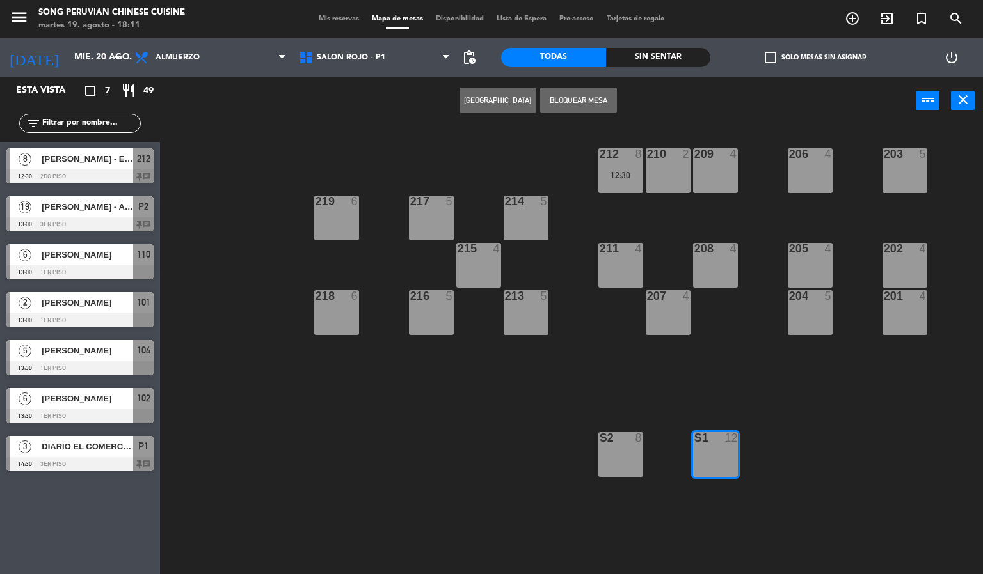
click at [499, 99] on button "[GEOGRAPHIC_DATA]" at bounding box center [497, 101] width 77 height 26
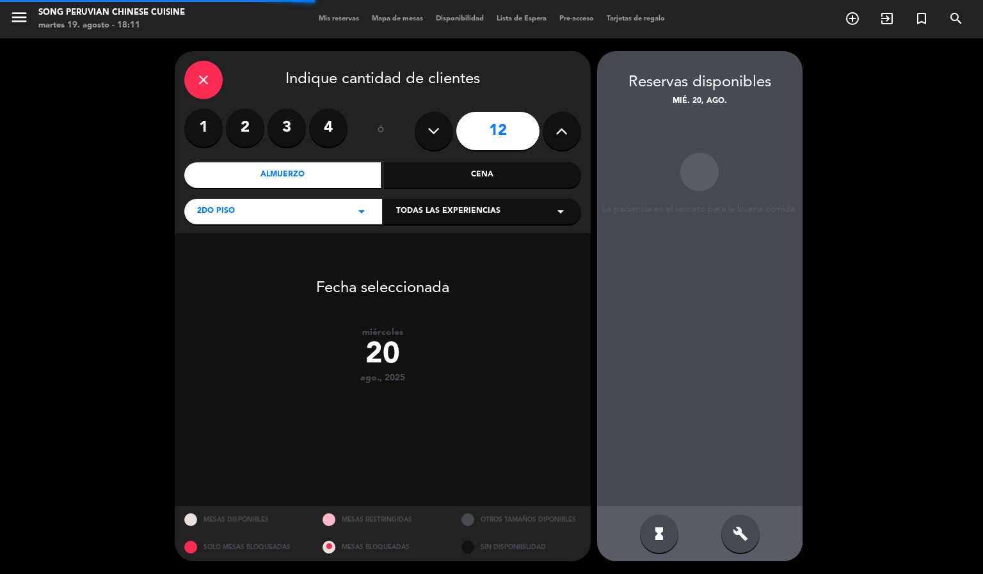
click at [561, 129] on icon at bounding box center [561, 131] width 12 height 19
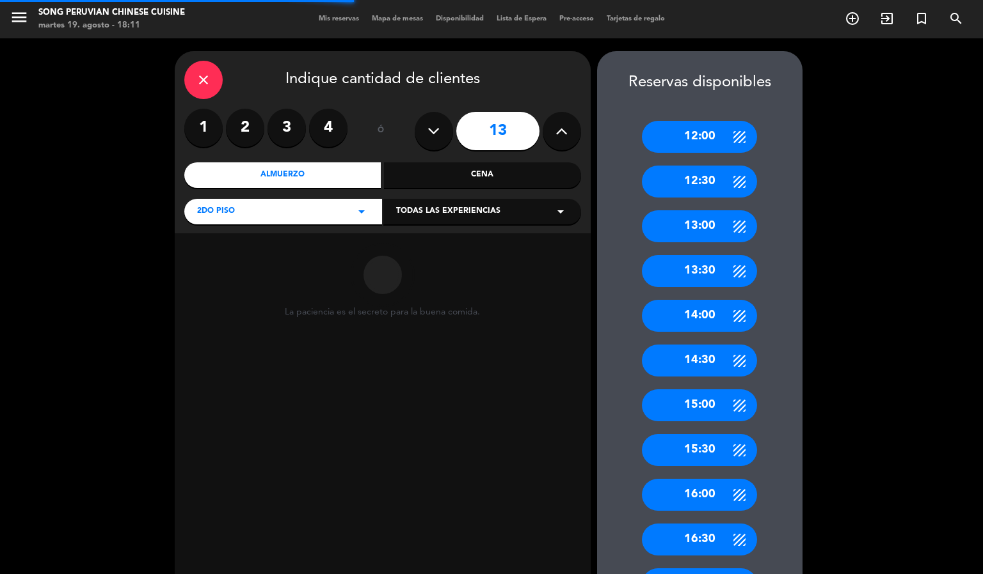
click at [561, 131] on icon at bounding box center [561, 131] width 12 height 19
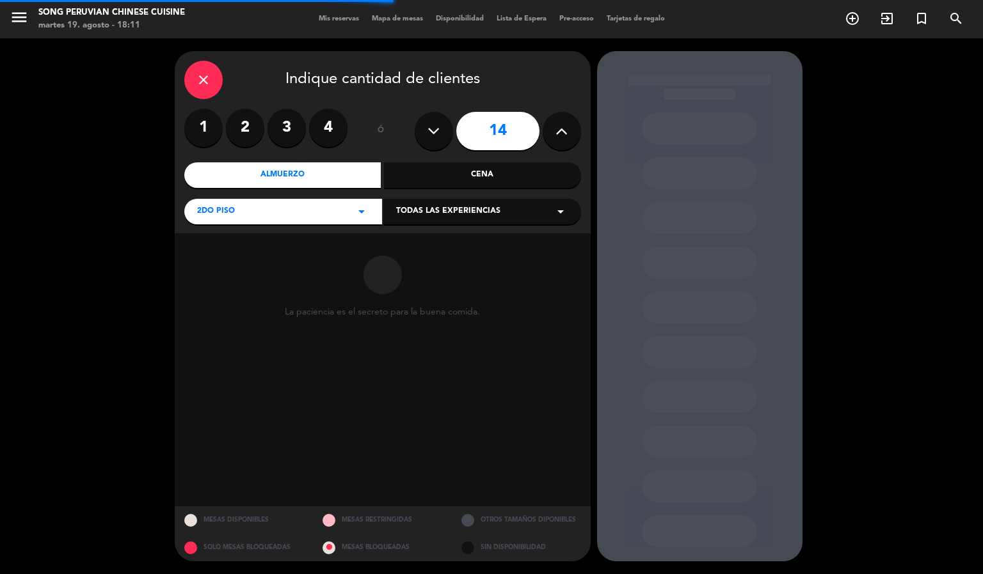
click at [576, 145] on div "14" at bounding box center [498, 131] width 166 height 45
click at [561, 131] on icon at bounding box center [561, 131] width 12 height 19
click at [562, 131] on icon at bounding box center [561, 131] width 12 height 19
type input "16"
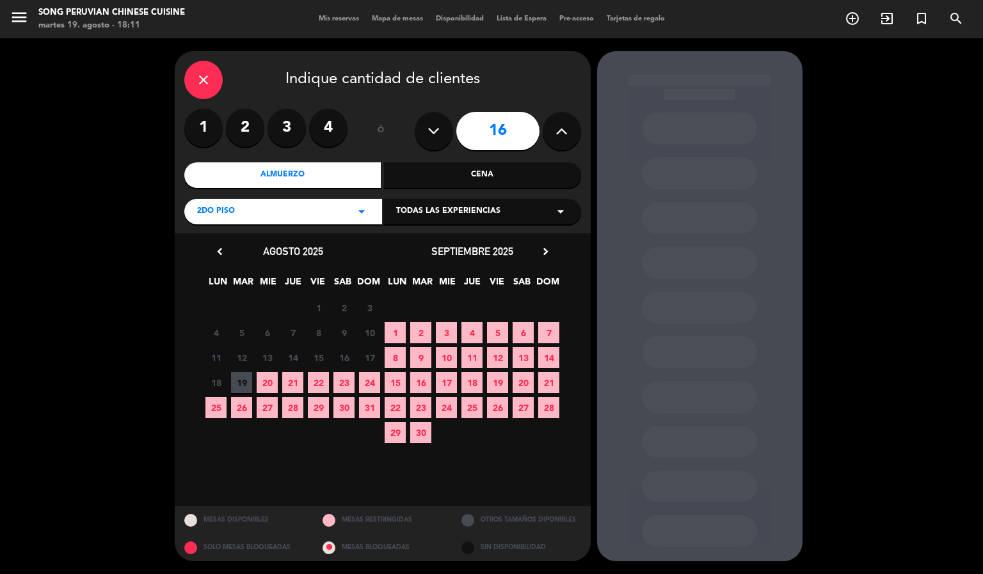
click at [267, 384] on span "20" at bounding box center [267, 382] width 21 height 21
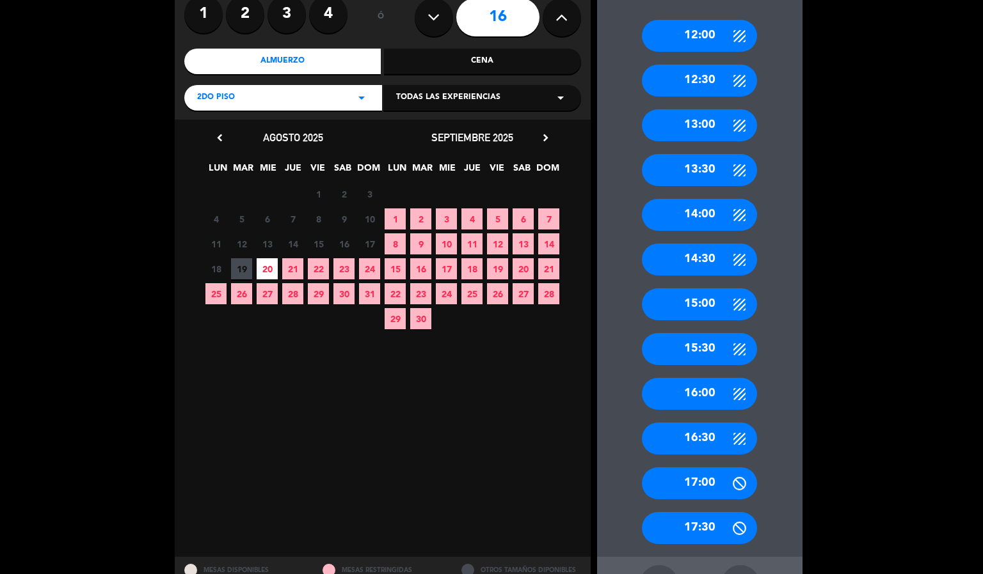
scroll to position [164, 0]
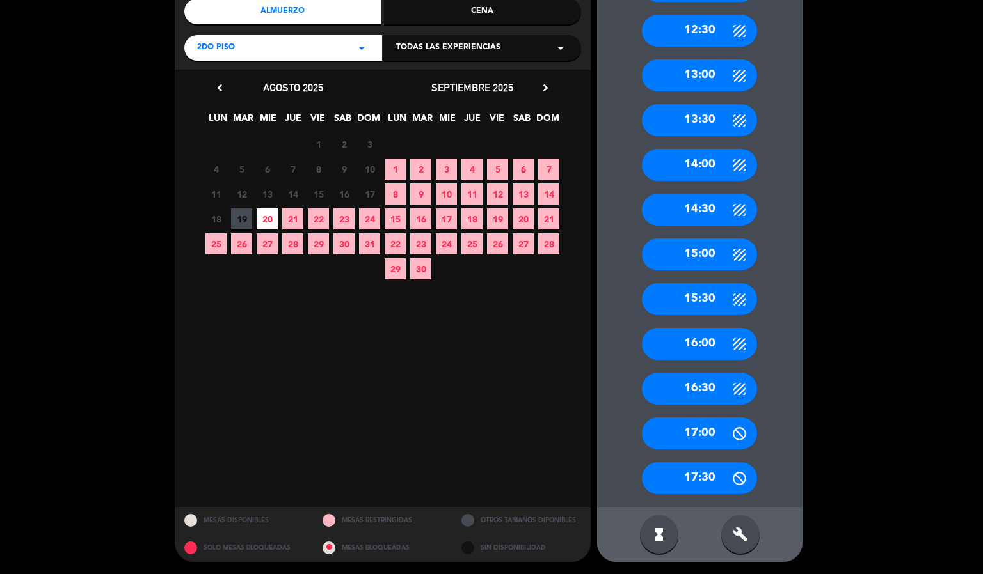
click at [743, 532] on icon "build" at bounding box center [740, 534] width 15 height 15
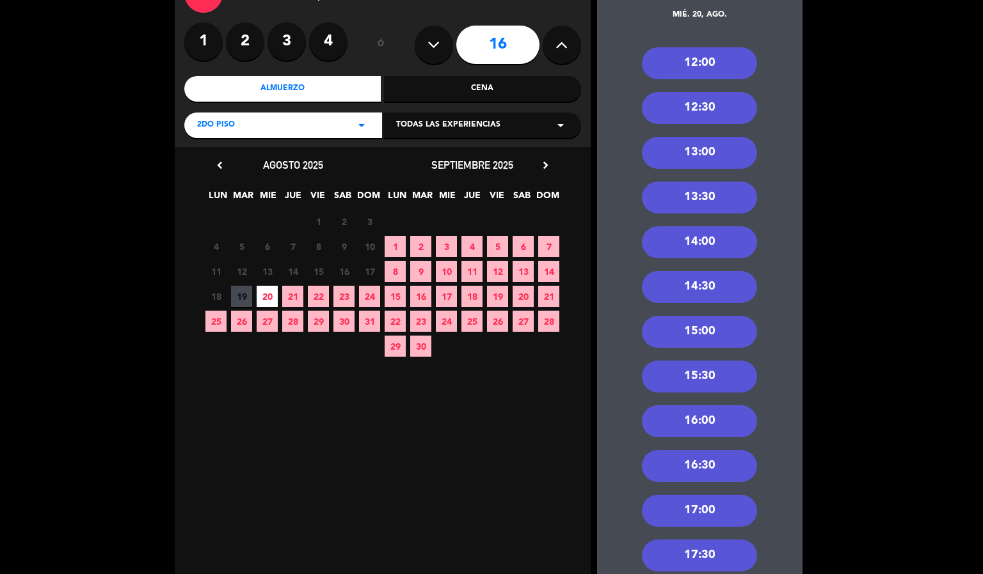
scroll to position [0, 0]
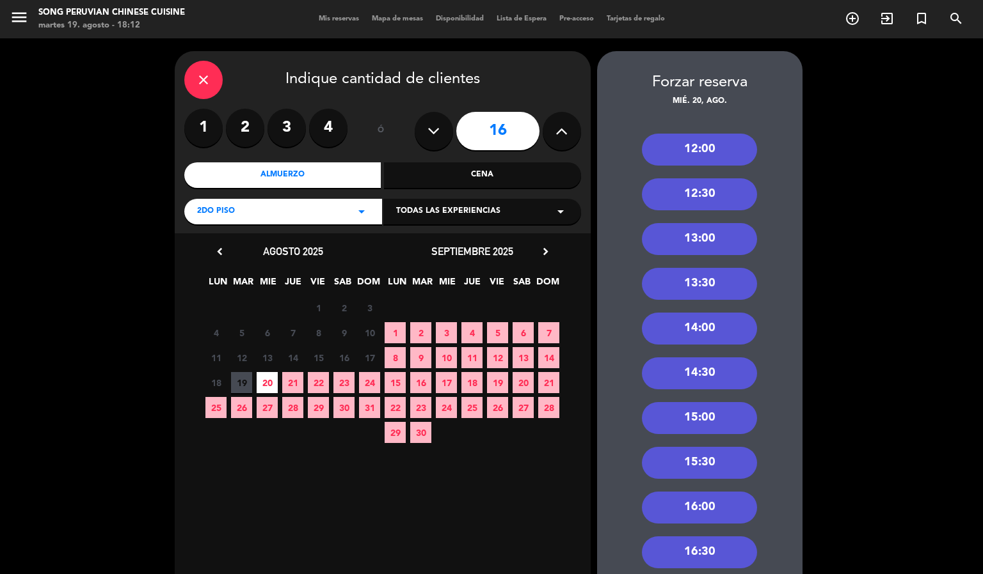
click at [730, 242] on div "13:00" at bounding box center [699, 239] width 115 height 32
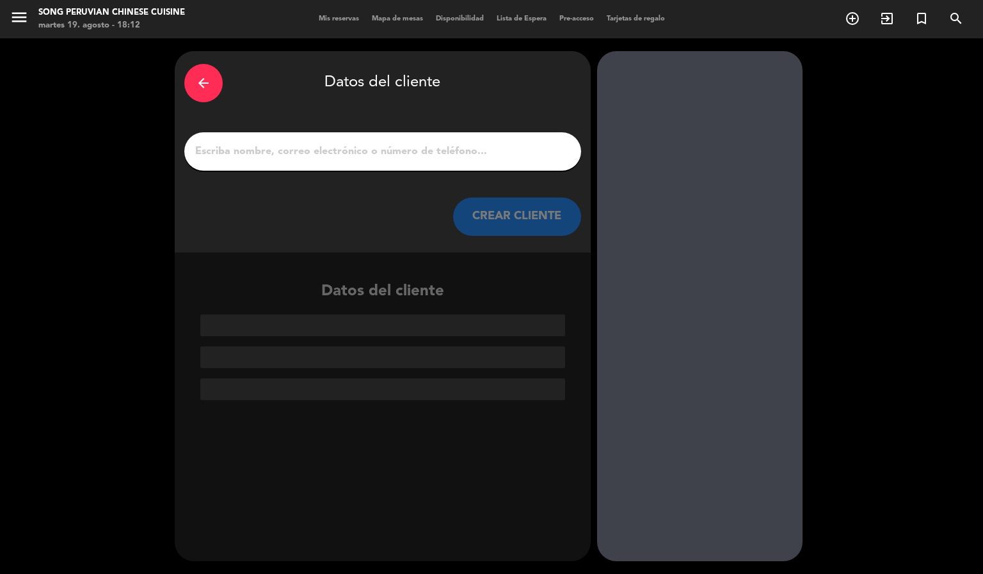
click at [497, 154] on input "1" at bounding box center [382, 152] width 377 height 18
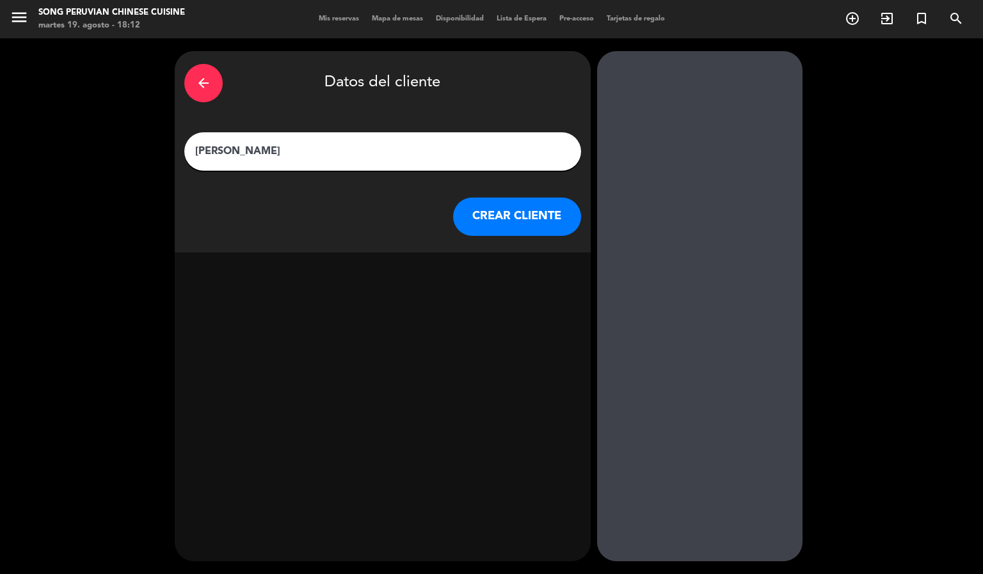
type input "[PERSON_NAME]"
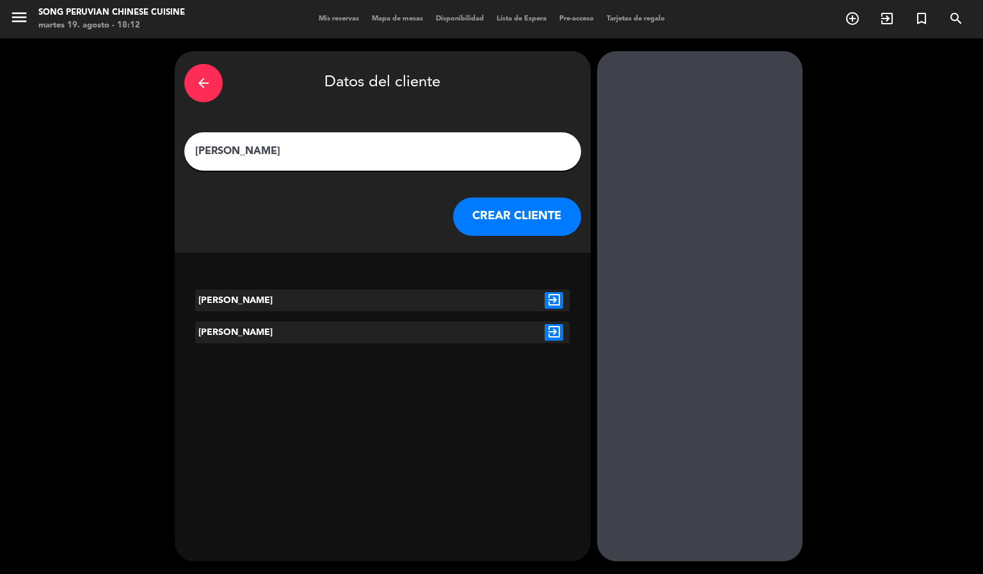
click at [557, 299] on icon "exit_to_app" at bounding box center [553, 300] width 19 height 17
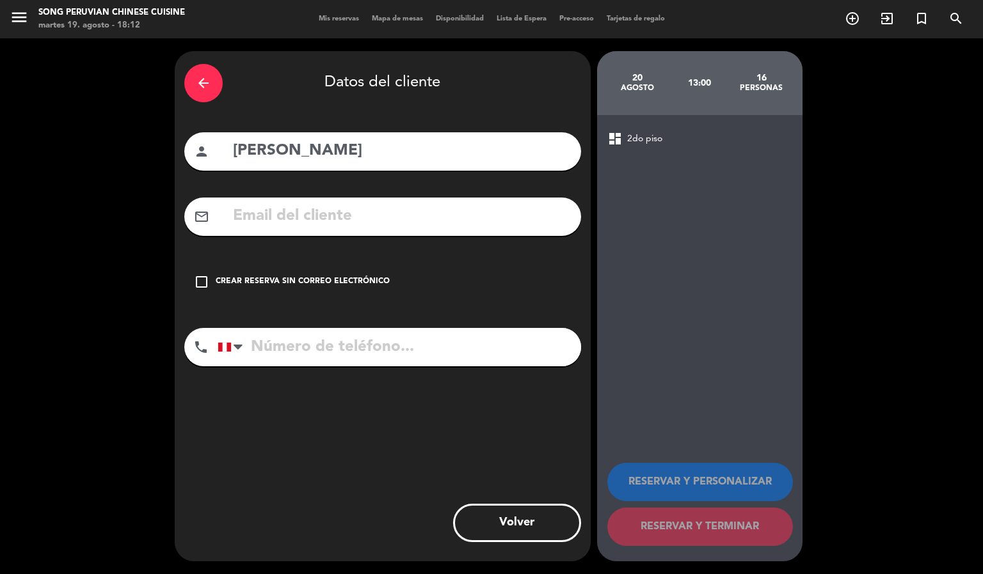
click at [204, 299] on div "check_box_outline_blank Crear reserva sin correo electrónico" at bounding box center [382, 282] width 397 height 38
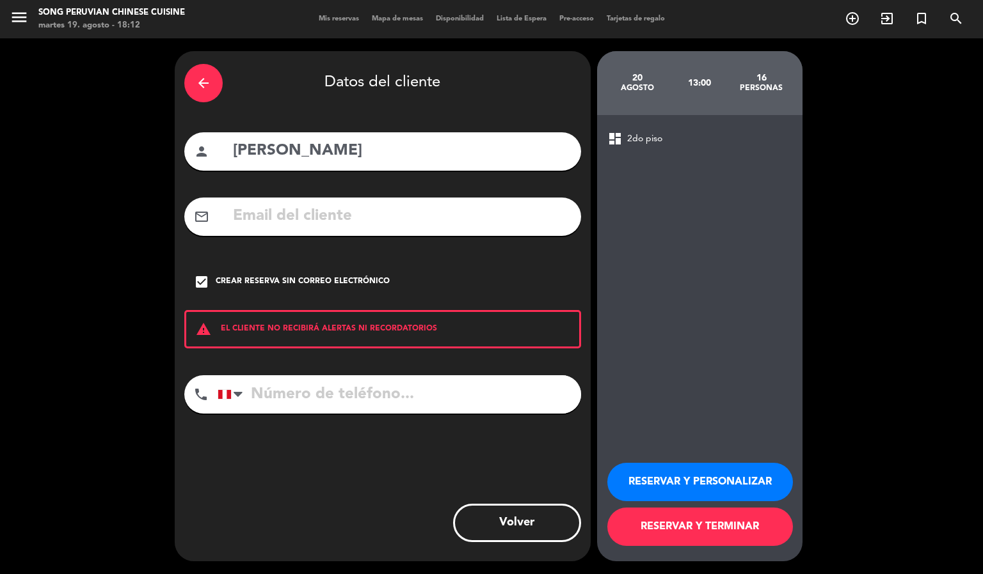
click at [704, 484] on button "RESERVAR Y PERSONALIZAR" at bounding box center [700, 482] width 186 height 38
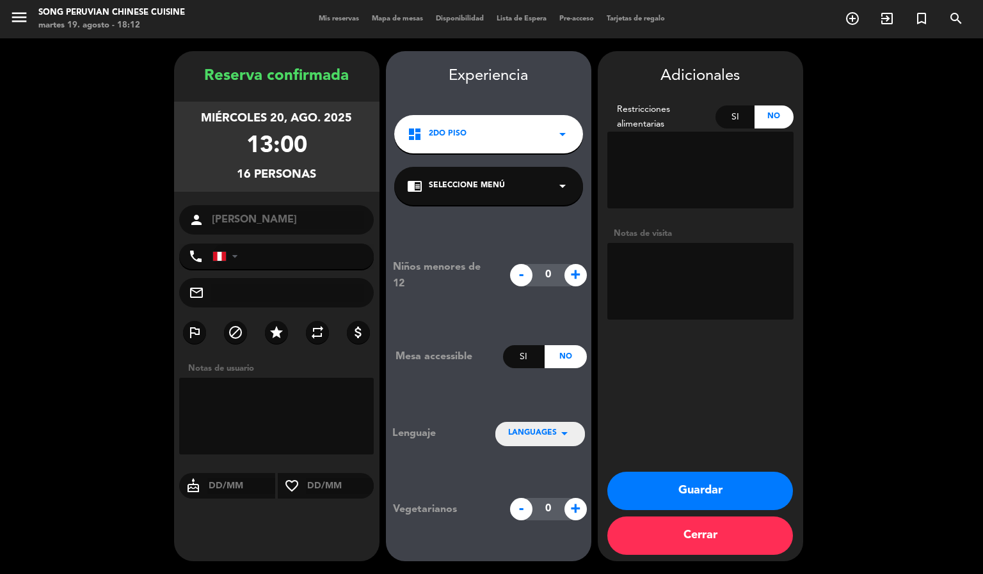
click at [718, 284] on textarea at bounding box center [700, 281] width 186 height 77
type textarea "DORADO 1 Y 2 NO MOVER TIENE BANQUETE CON NIUXA"
click at [708, 480] on button "Guardar" at bounding box center [700, 491] width 186 height 38
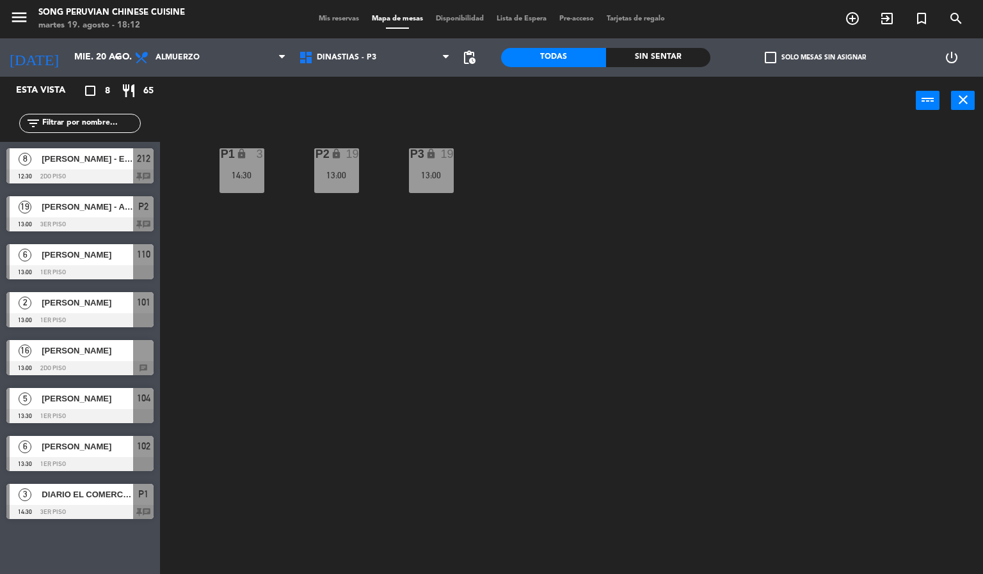
click at [676, 311] on div "P2 lock 19 13:00 P3 lock 19 13:00 P1 lock 3 14:30" at bounding box center [576, 350] width 813 height 450
click at [133, 215] on div "P2" at bounding box center [143, 206] width 20 height 21
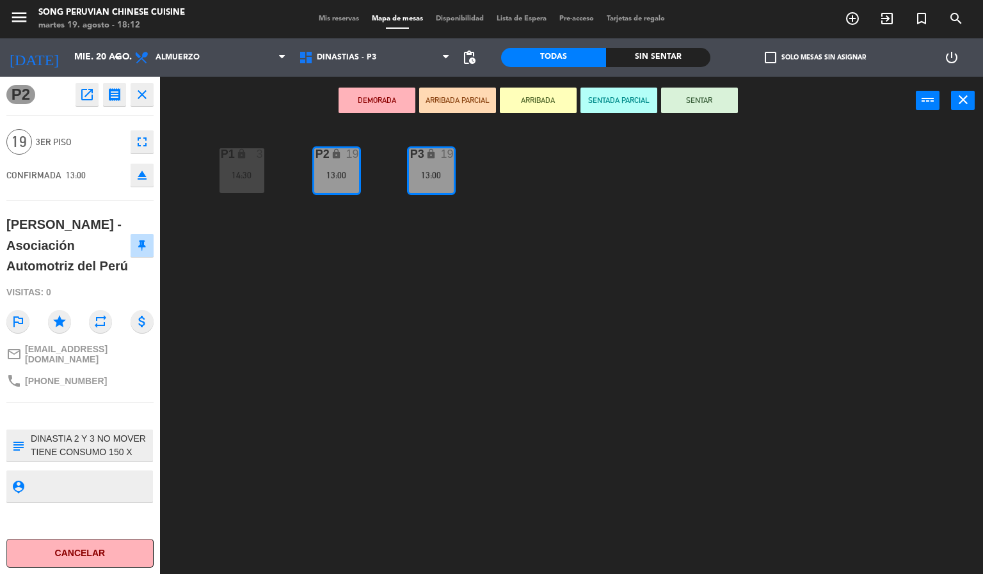
click at [338, 373] on div "P2 lock 19 13:00 P3 lock 19 13:00 P1 lock 3 14:30" at bounding box center [576, 350] width 813 height 450
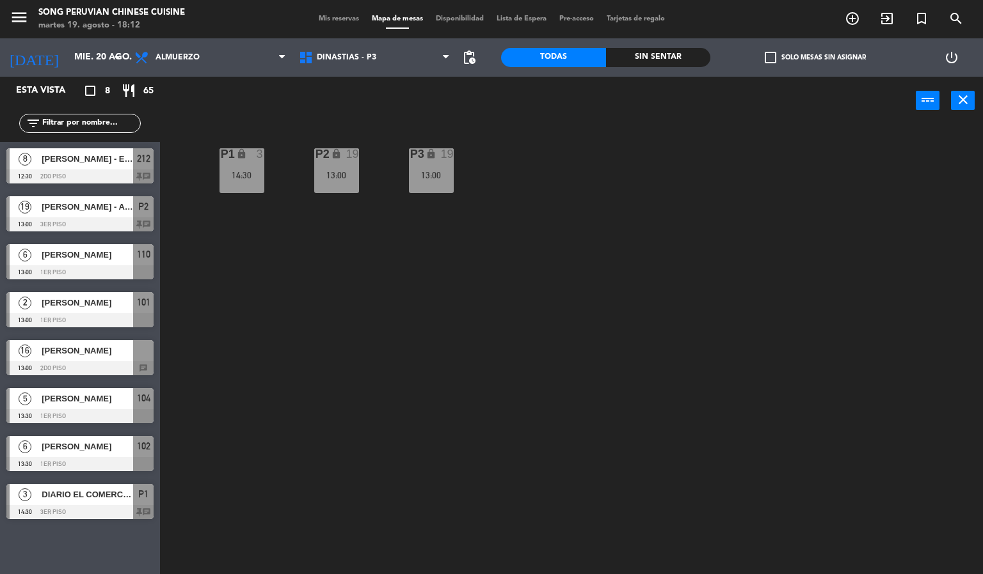
click at [144, 306] on span "101" at bounding box center [143, 302] width 13 height 15
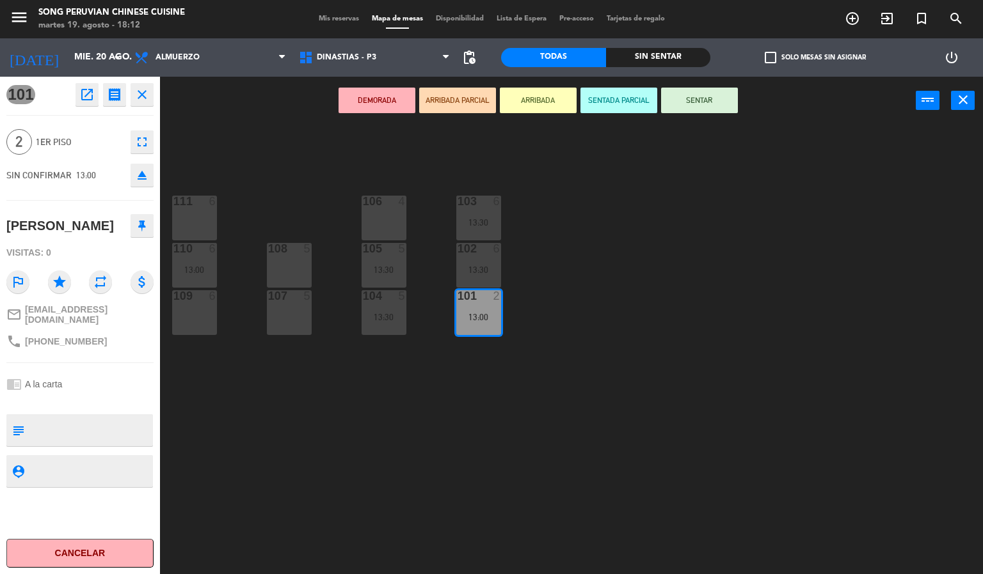
click at [287, 396] on div "103 6 13:30 106 4 111 6 102 6 13:30 105 5 13:30 108 5 110 6 13:00 101 2 13:00 1…" at bounding box center [576, 350] width 813 height 450
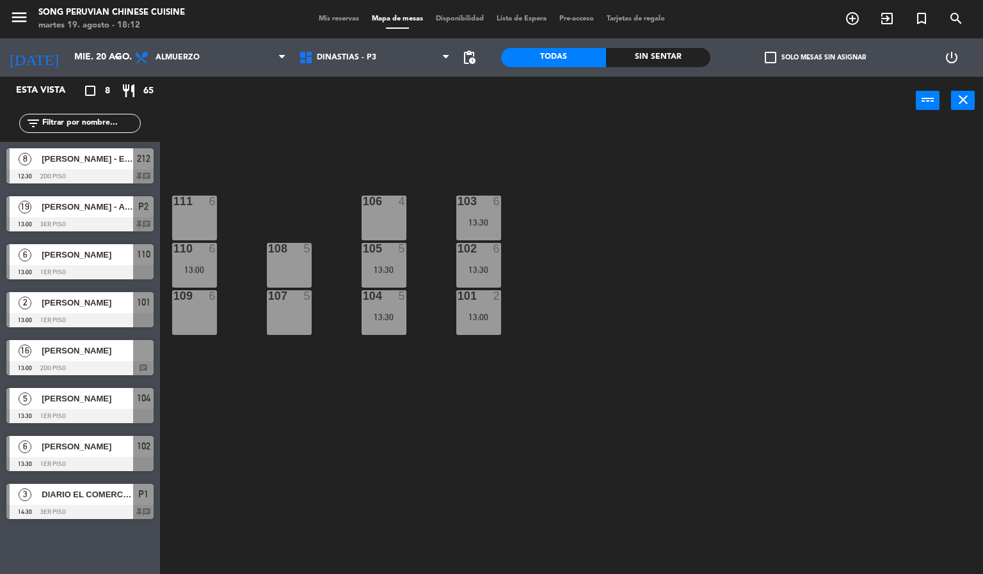
click at [127, 347] on span "[PERSON_NAME]" at bounding box center [87, 350] width 91 height 13
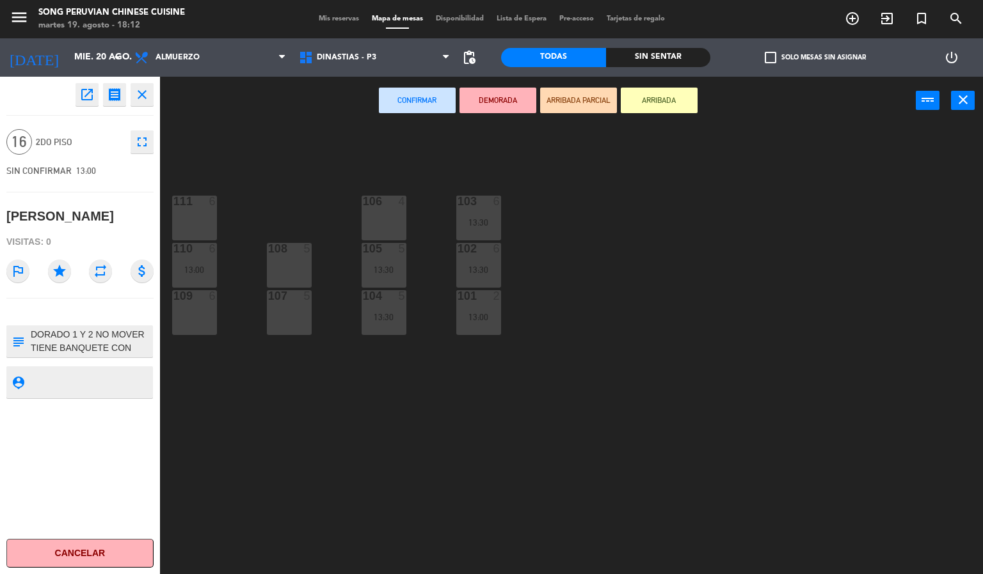
click at [287, 411] on div "103 6 13:30 106 4 111 6 102 6 13:30 105 5 13:30 108 5 110 6 13:00 101 2 13:00 1…" at bounding box center [576, 350] width 813 height 450
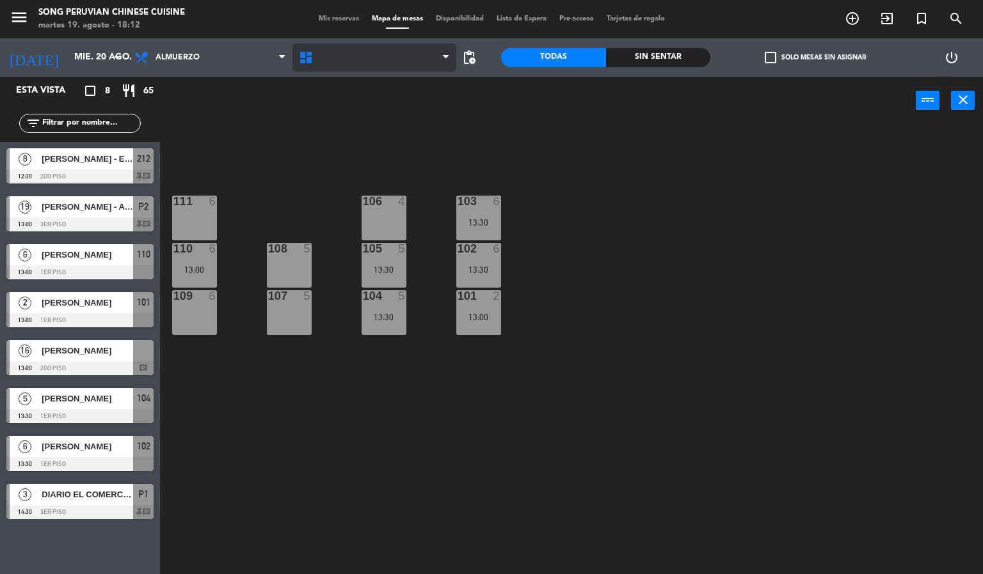
click at [345, 60] on span "DINASTIAS - P3" at bounding box center [346, 57] width 59 height 9
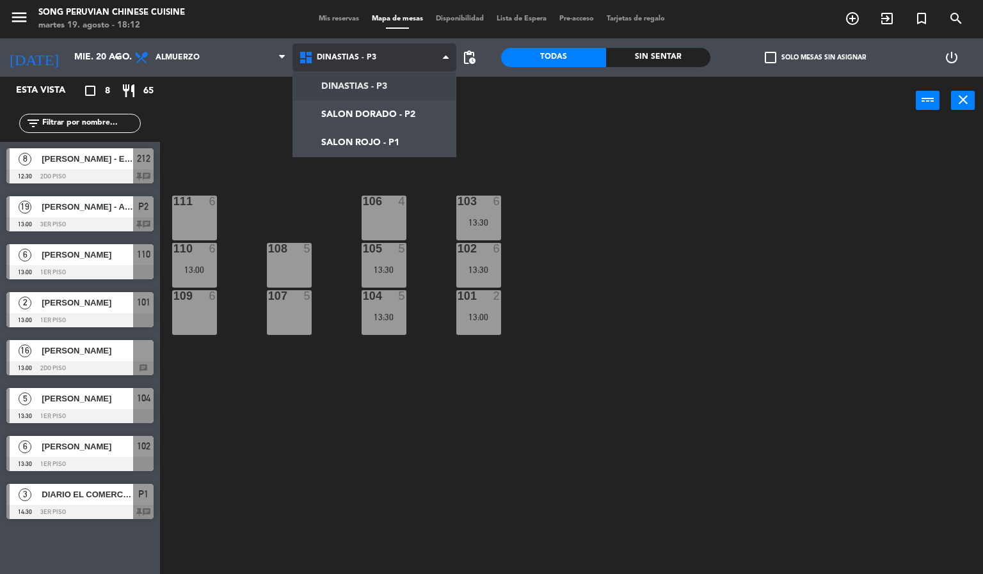
click at [375, 110] on ng-component "menu Song Peruvian Chinese Cuisine martes 19. agosto - 18:12 Mis reservas Mapa …" at bounding box center [491, 287] width 983 height 575
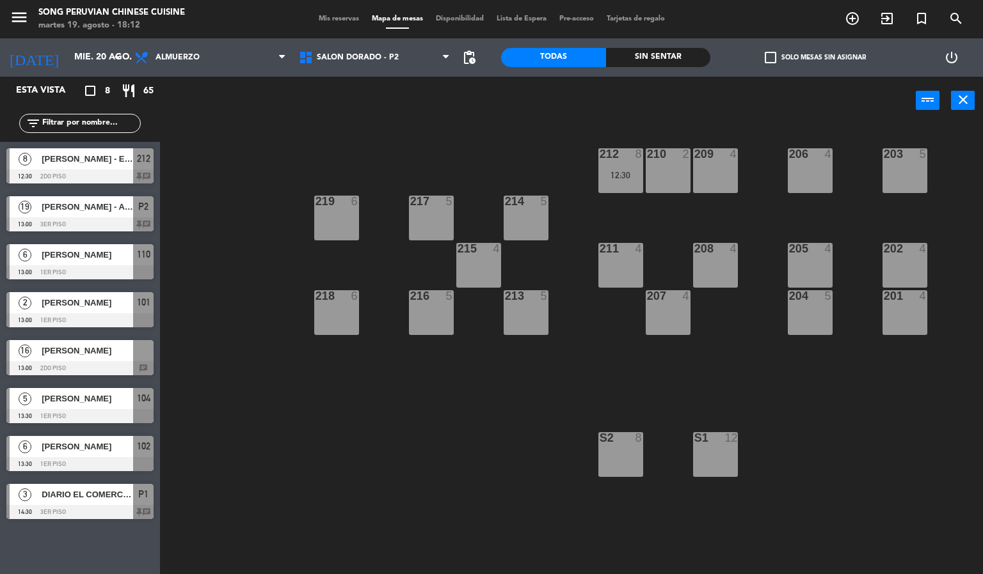
click at [361, 507] on div "203 5 206 4 210 2 212 8 12:30 209 4 214 5 217 5 219 6 202 4 205 4 208 4 211 4 2…" at bounding box center [576, 350] width 813 height 450
click at [110, 346] on span "[PERSON_NAME]" at bounding box center [87, 350] width 91 height 13
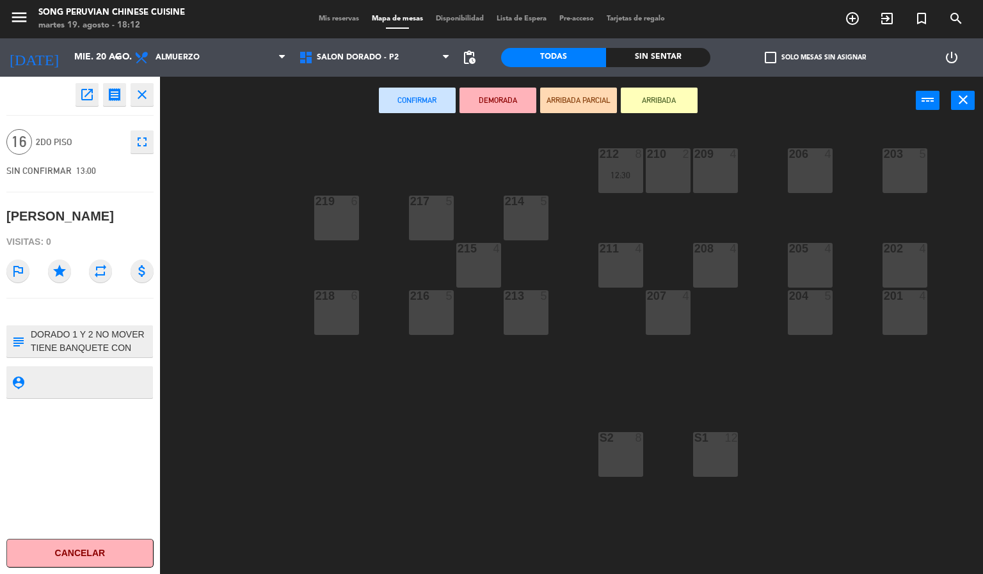
click at [734, 457] on div "S1 12" at bounding box center [715, 454] width 45 height 45
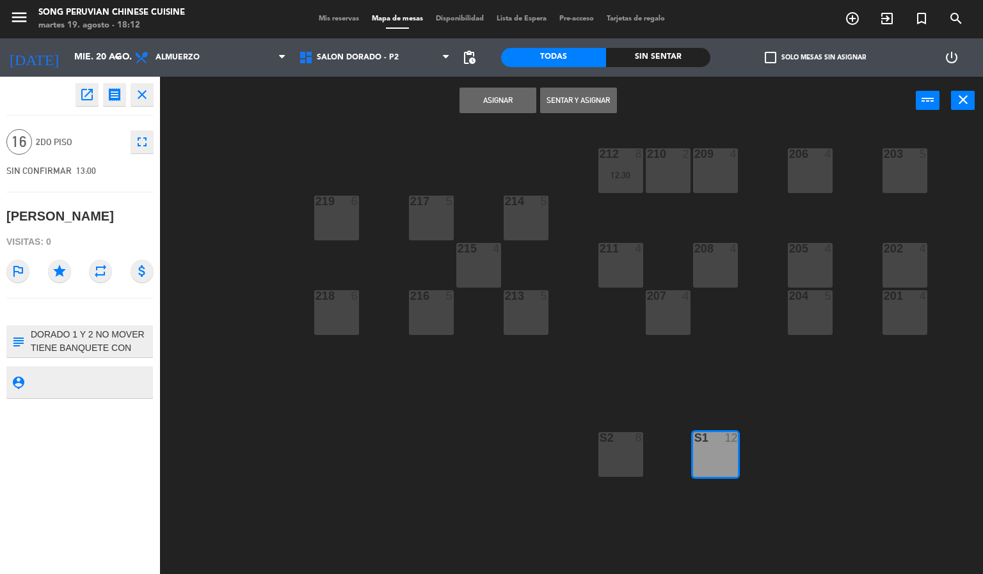
click at [612, 457] on div "S2 8" at bounding box center [620, 454] width 45 height 45
click at [493, 94] on button "Asignar" at bounding box center [497, 101] width 77 height 26
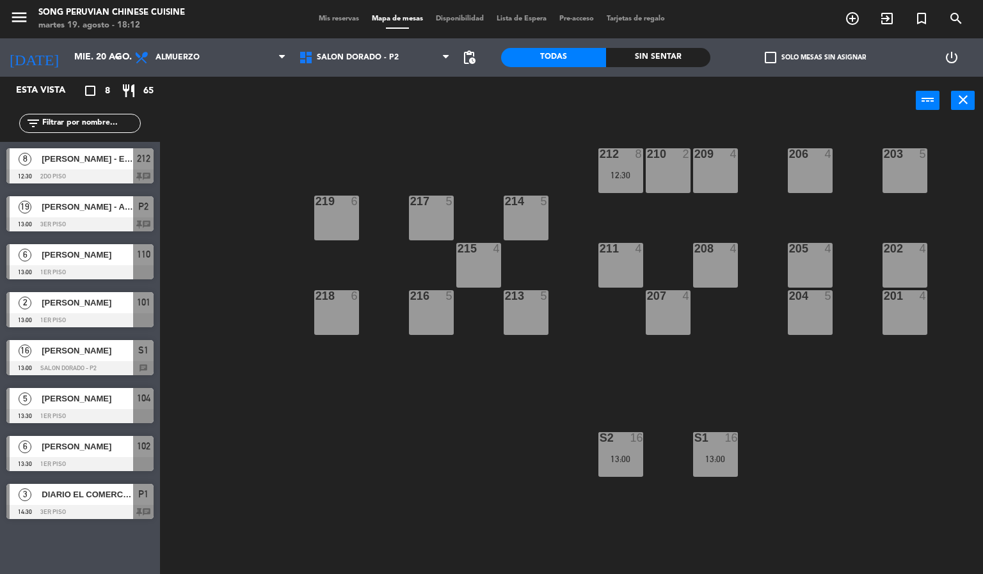
click at [388, 465] on div "203 5 206 4 210 2 212 8 12:30 209 4 214 5 217 5 219 6 202 4 205 4 208 4 211 4 2…" at bounding box center [576, 350] width 813 height 450
click at [741, 438] on div "16" at bounding box center [736, 438] width 21 height 12
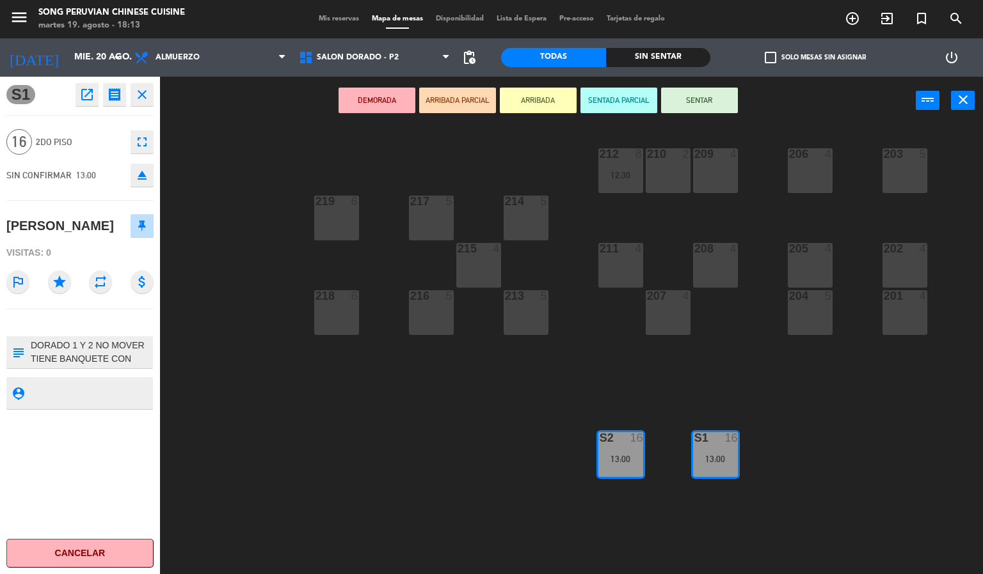
click at [442, 470] on div "203 5 206 4 210 2 212 8 12:30 209 4 214 5 217 5 219 6 202 4 205 4 208 4 211 4 2…" at bounding box center [576, 350] width 813 height 450
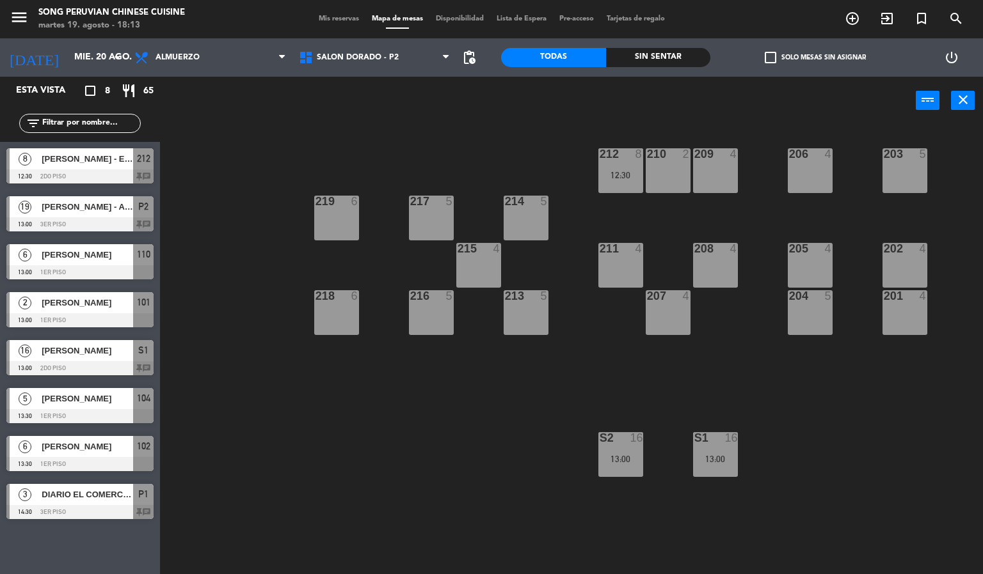
click at [898, 313] on div "201 4" at bounding box center [904, 312] width 45 height 45
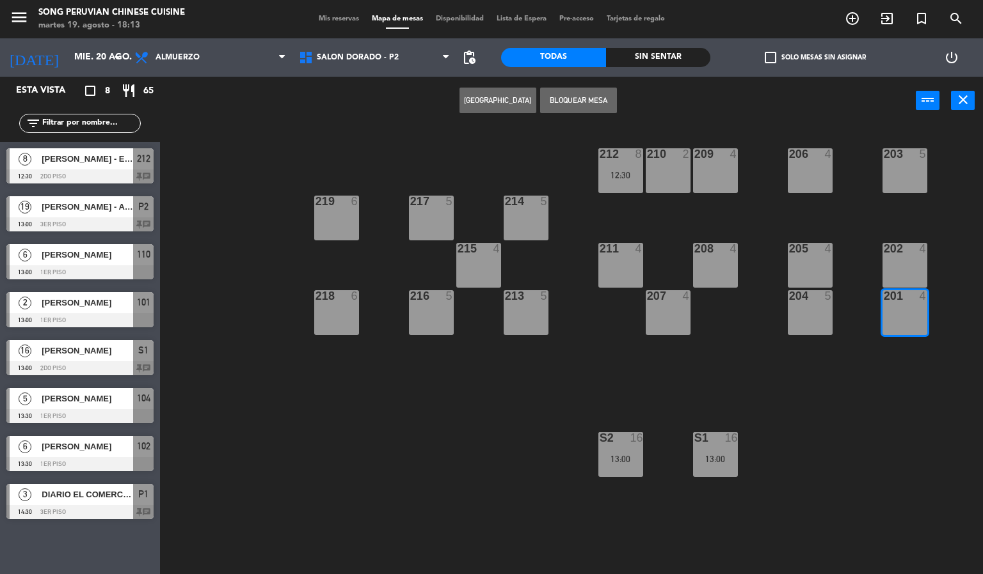
click at [619, 169] on div "212 8 12:30" at bounding box center [620, 170] width 45 height 45
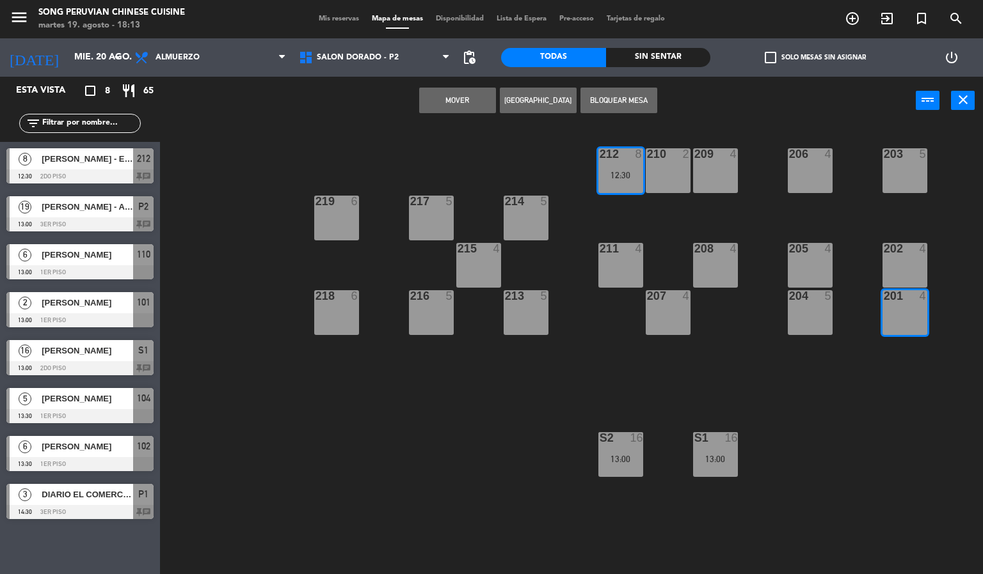
click at [445, 91] on button "Mover" at bounding box center [457, 101] width 77 height 26
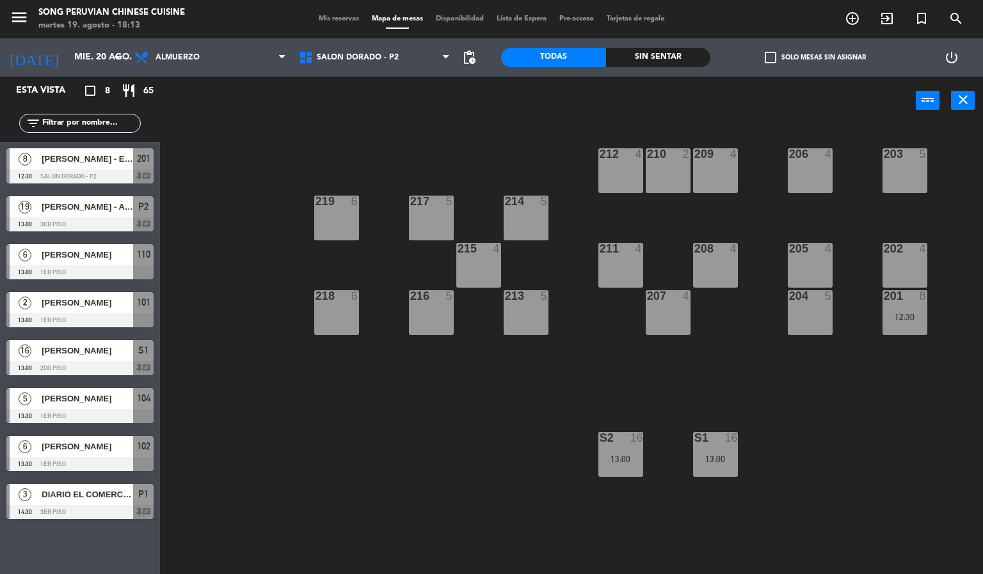
click at [903, 317] on div "12:30" at bounding box center [904, 317] width 45 height 9
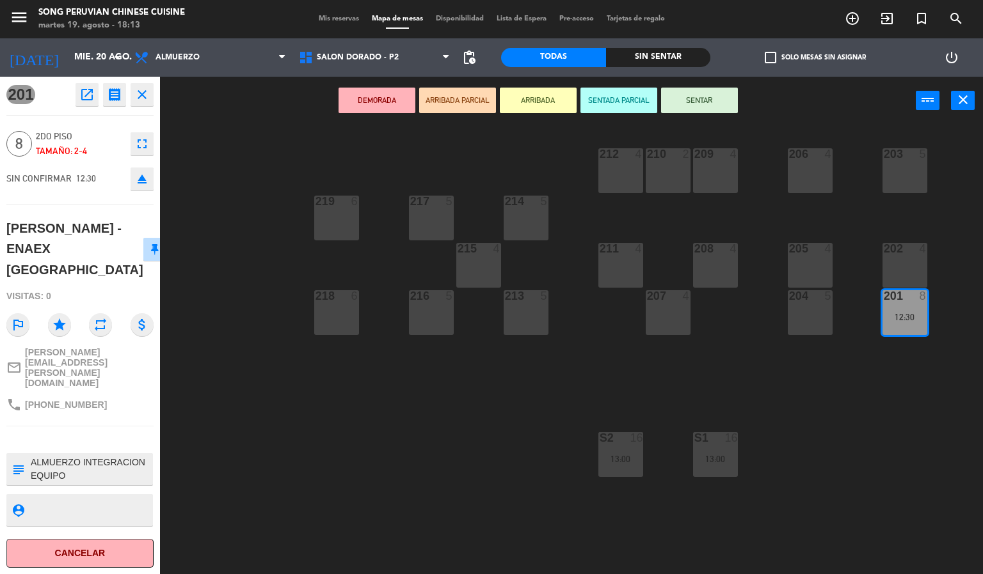
click at [908, 265] on div "202 4" at bounding box center [904, 265] width 45 height 45
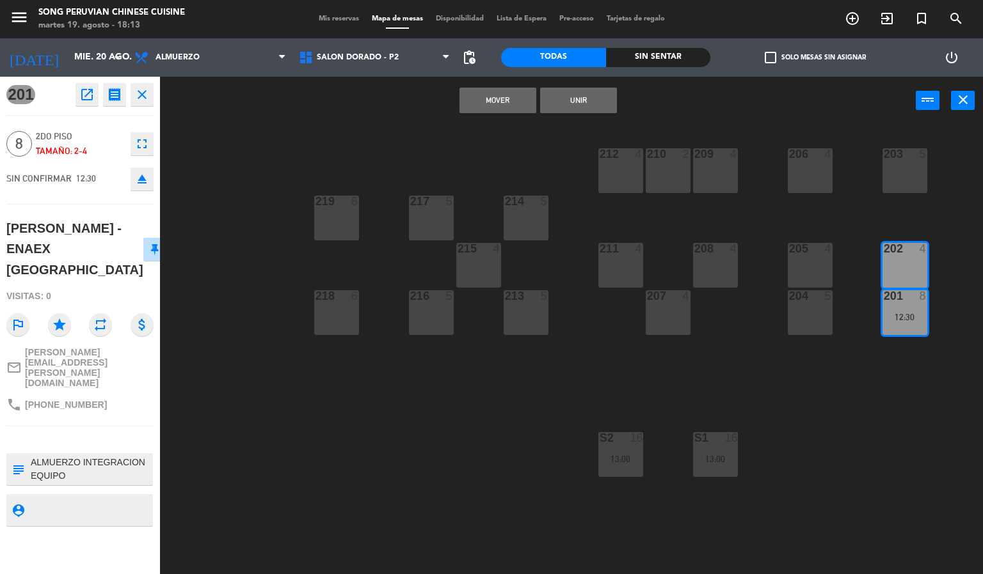
click at [578, 99] on button "Unir" at bounding box center [578, 101] width 77 height 26
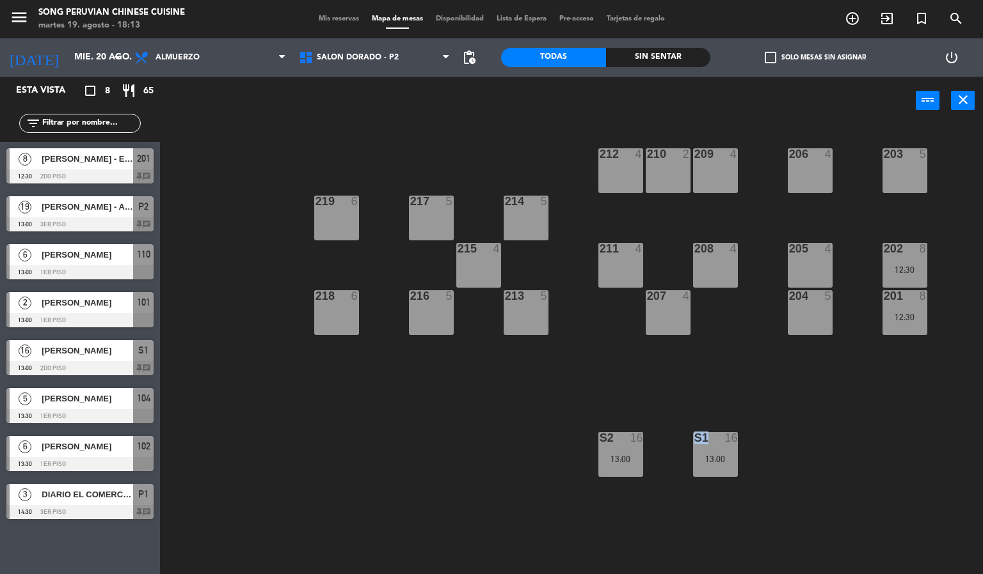
click at [278, 150] on div "203 5 206 4 210 2 212 4 209 4 214 5 217 5 219 6 202 8 12:30 205 4 208 4 211 4 2…" at bounding box center [576, 350] width 813 height 450
click at [350, 455] on div "203 5 206 4 210 2 212 4 209 4 214 5 217 5 219 6 202 8 12:30 205 4 208 4 211 4 2…" at bounding box center [576, 350] width 813 height 450
click at [353, 61] on span "SALON DORADO - P2" at bounding box center [358, 57] width 82 height 9
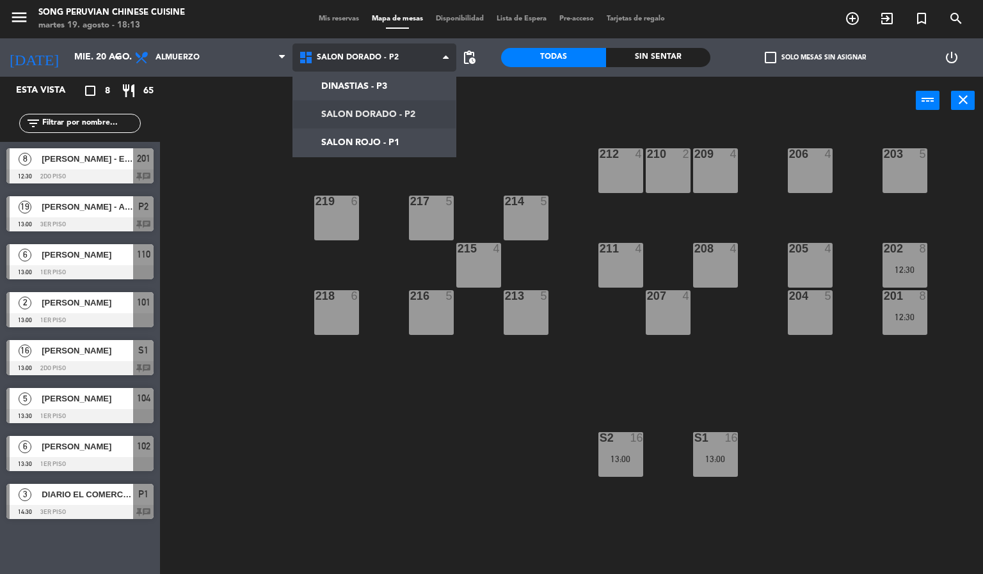
click at [375, 142] on ng-component "menu Song Peruvian Chinese Cuisine [DATE] 19. agosto - 18:13 Mis reservas Mapa …" at bounding box center [491, 287] width 983 height 575
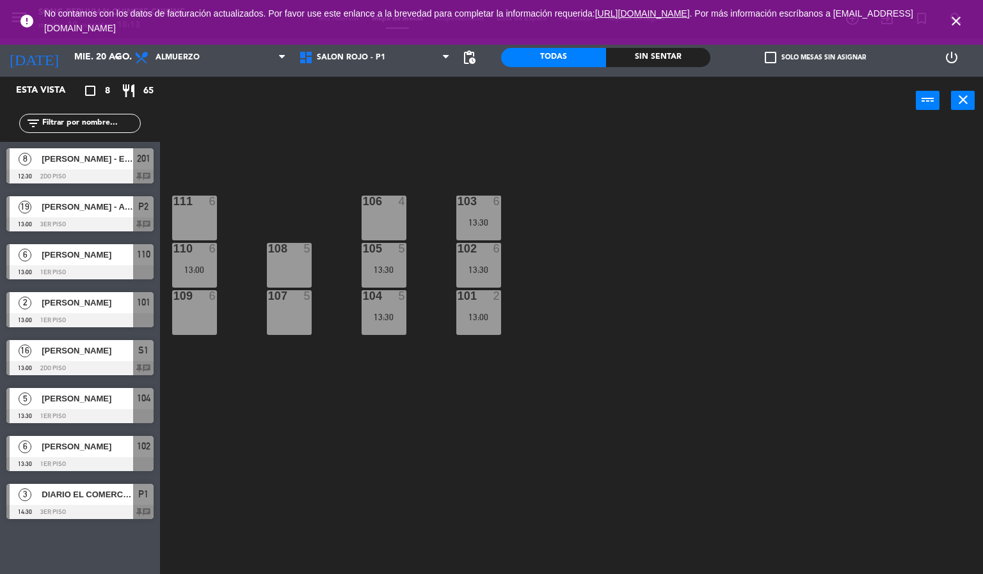
click at [955, 18] on icon "close" at bounding box center [955, 20] width 15 height 15
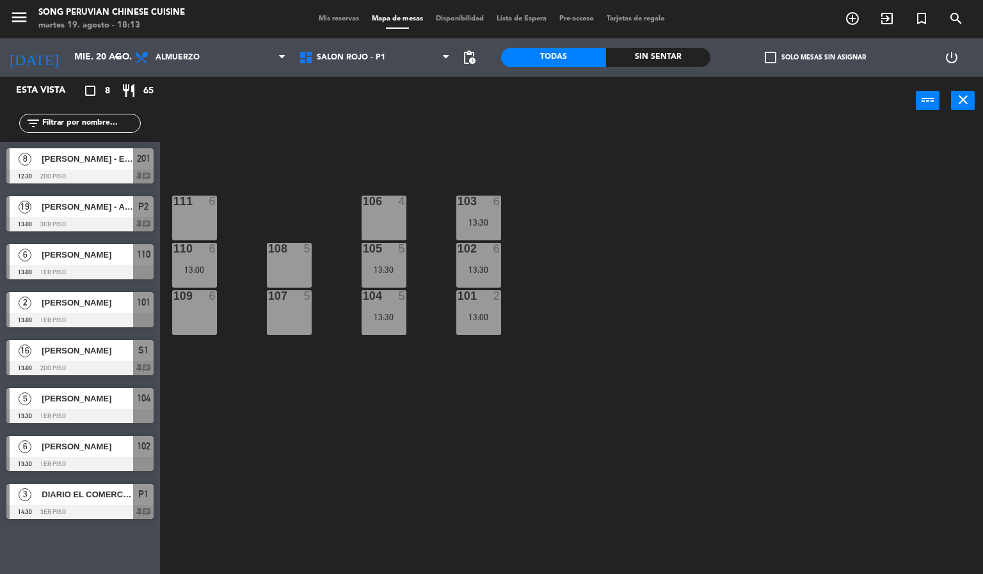
click at [833, 267] on div "103 6 13:30 106 4 111 6 102 6 13:30 105 5 13:30 108 5 110 6 13:00 101 2 13:00 1…" at bounding box center [576, 350] width 813 height 450
click at [710, 296] on div "103 6 13:30 106 4 111 6 102 6 13:30 105 5 13:30 108 5 110 6 13:00 101 2 13:00 1…" at bounding box center [576, 350] width 813 height 450
click at [704, 309] on div "103 6 13:30 106 4 111 6 102 6 13:30 105 5 13:30 108 5 110 6 13:00 101 2 13:00 1…" at bounding box center [576, 350] width 813 height 450
click at [110, 56] on icon "arrow_drop_down" at bounding box center [116, 57] width 15 height 15
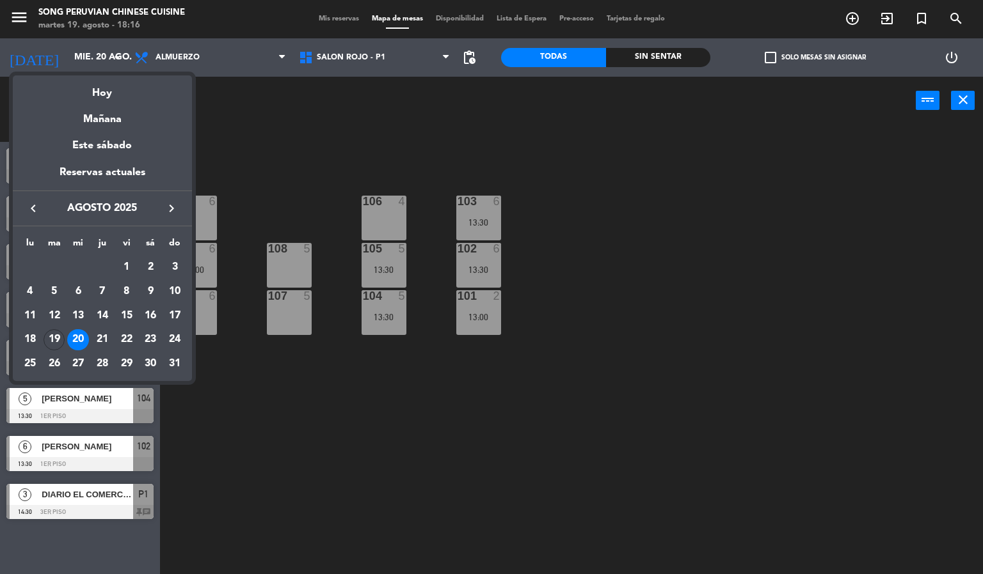
click at [338, 156] on div at bounding box center [491, 287] width 983 height 574
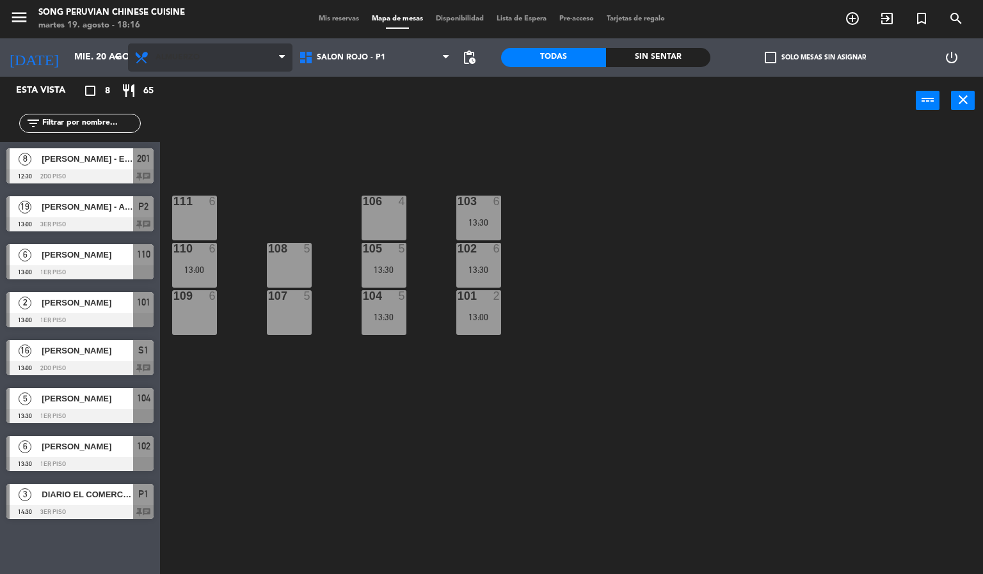
click at [246, 64] on span "Almuerzo" at bounding box center [210, 58] width 164 height 28
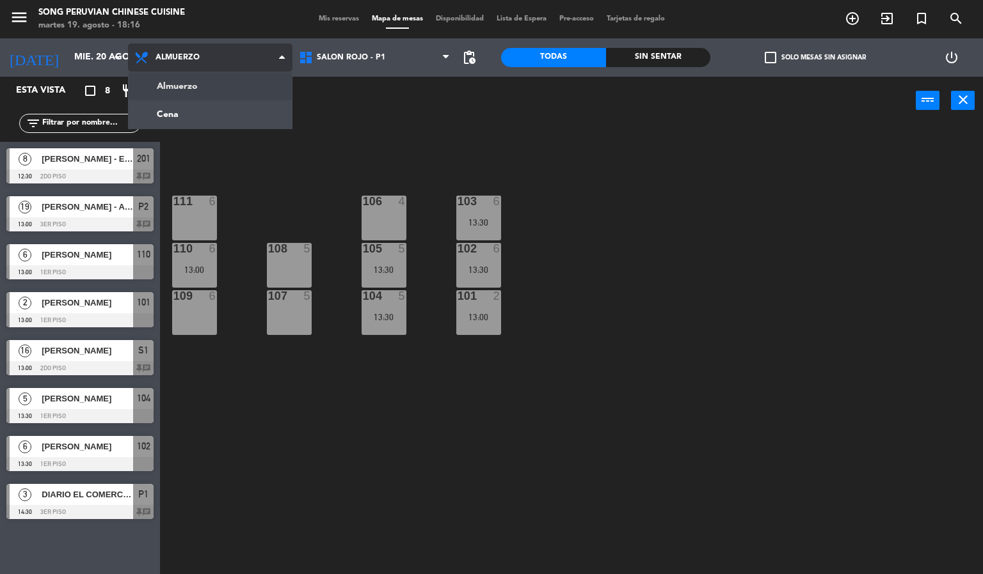
click at [232, 117] on ng-component "menu Song Peruvian Chinese Cuisine [DATE] 19. agosto - 18:16 Mis reservas Mapa …" at bounding box center [491, 287] width 983 height 575
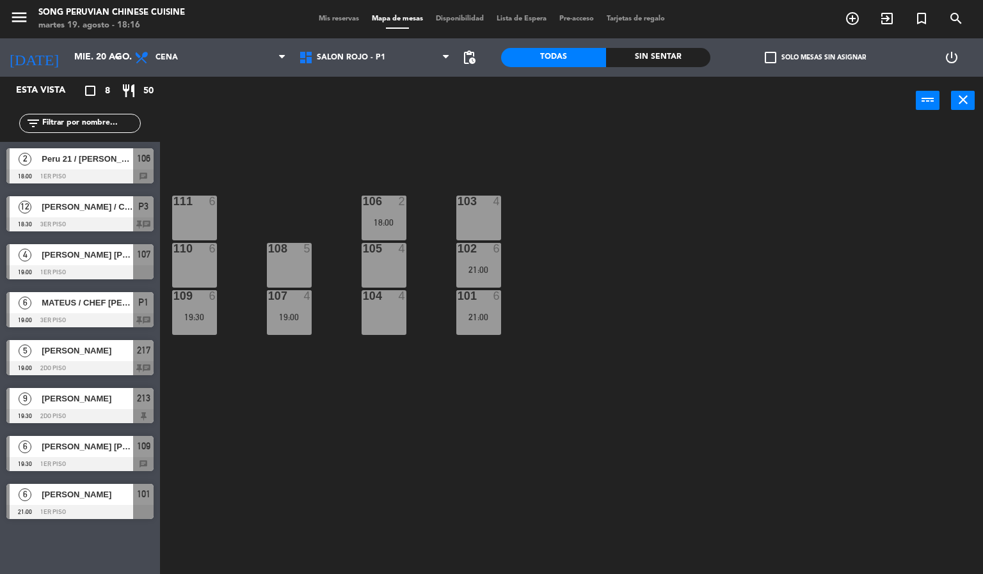
click at [242, 137] on div "103 4 106 2 18:00 111 6 102 6 21:00 105 4 108 5 110 6 101 6 21:00 104 4 107 4 1…" at bounding box center [576, 350] width 813 height 450
click at [346, 56] on span "SALON ROJO - P1" at bounding box center [351, 57] width 68 height 9
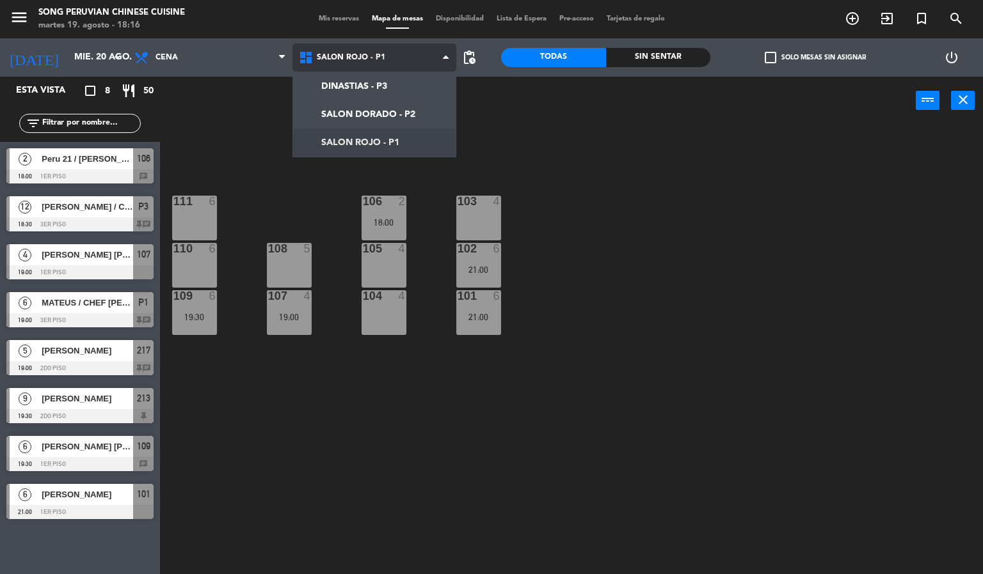
click at [394, 117] on ng-component "menu Song Peruvian Chinese Cuisine martes 19. agosto - 18:16 Mis reservas Mapa …" at bounding box center [491, 287] width 983 height 575
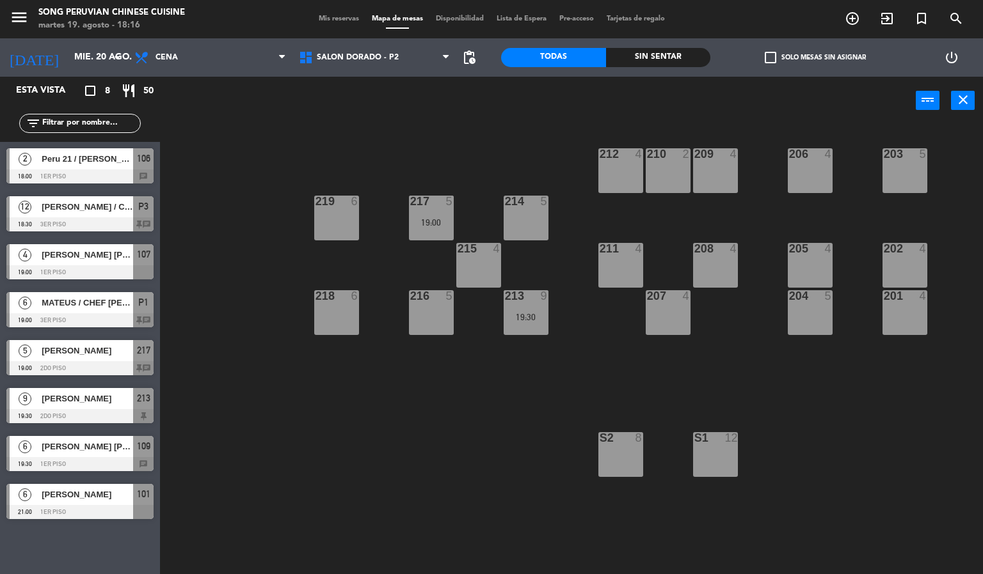
click at [418, 469] on div "203 5 206 4 210 2 212 4 209 4 214 5 217 5 19:00 219 6 202 4 205 4 208 4 211 4 2…" at bounding box center [576, 350] width 813 height 450
click at [97, 51] on input "mié. 20 ago." at bounding box center [129, 57] width 122 height 23
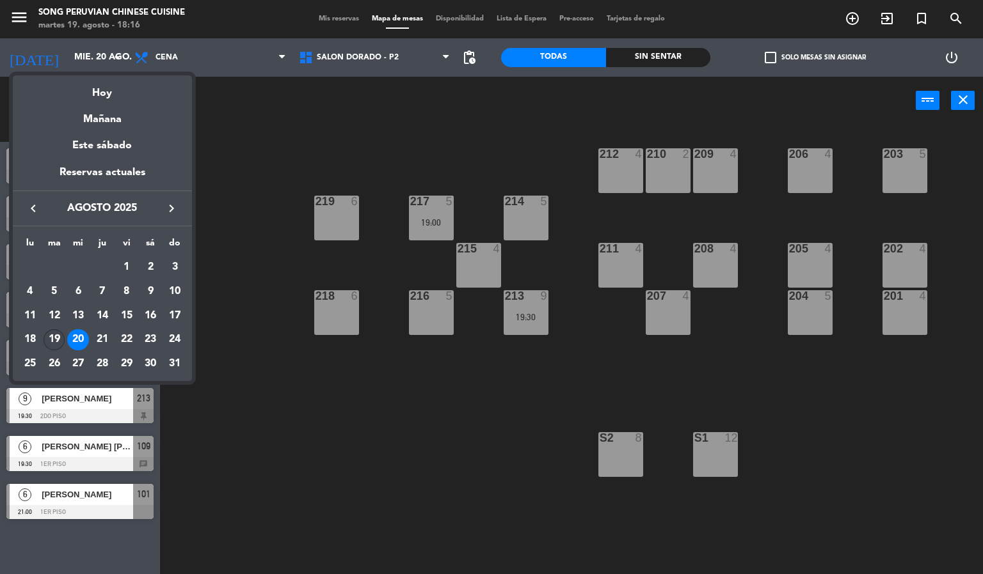
click at [54, 340] on div "19" at bounding box center [55, 340] width 22 height 22
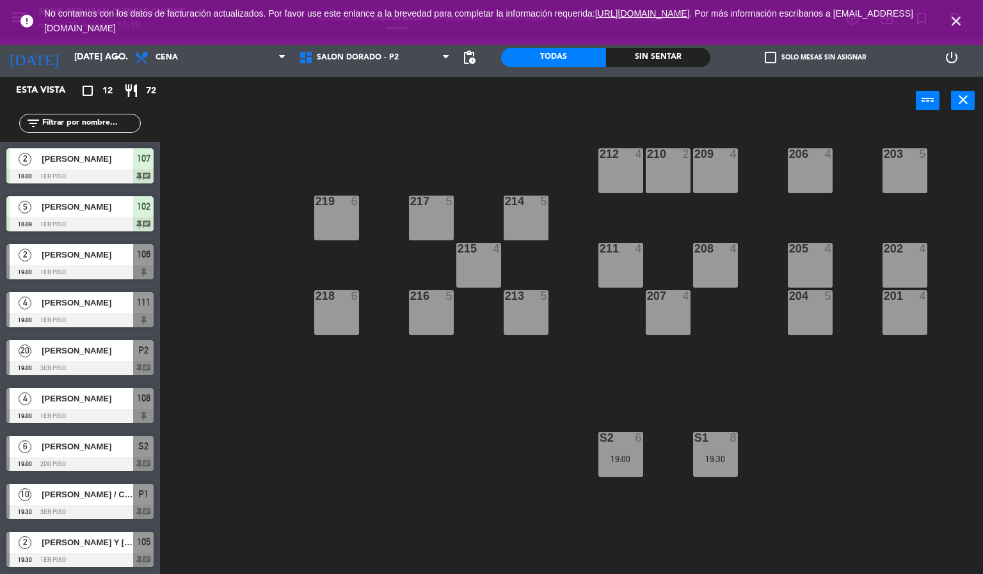
click at [956, 20] on icon "close" at bounding box center [955, 20] width 15 height 15
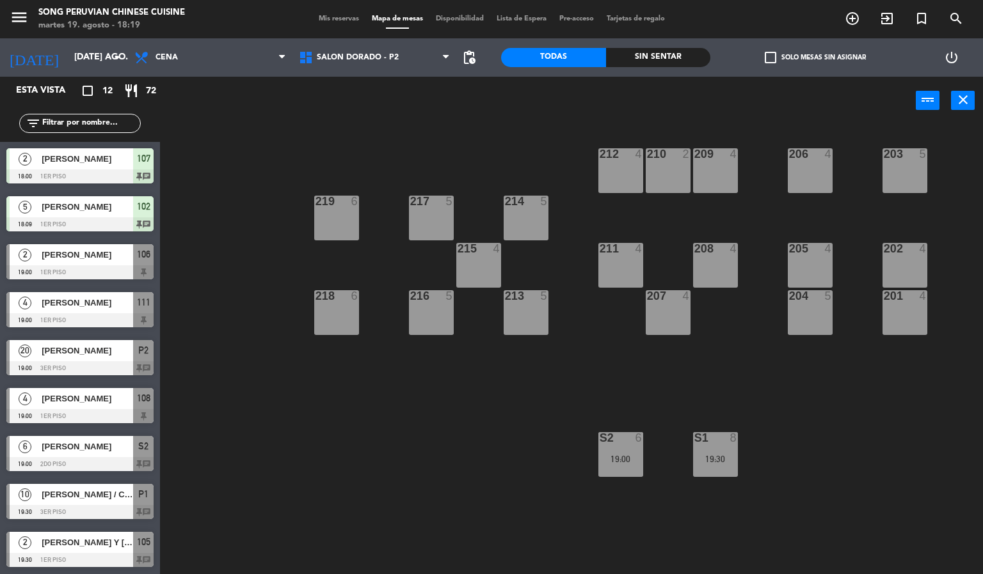
click at [677, 61] on div "Sin sentar" at bounding box center [658, 57] width 105 height 19
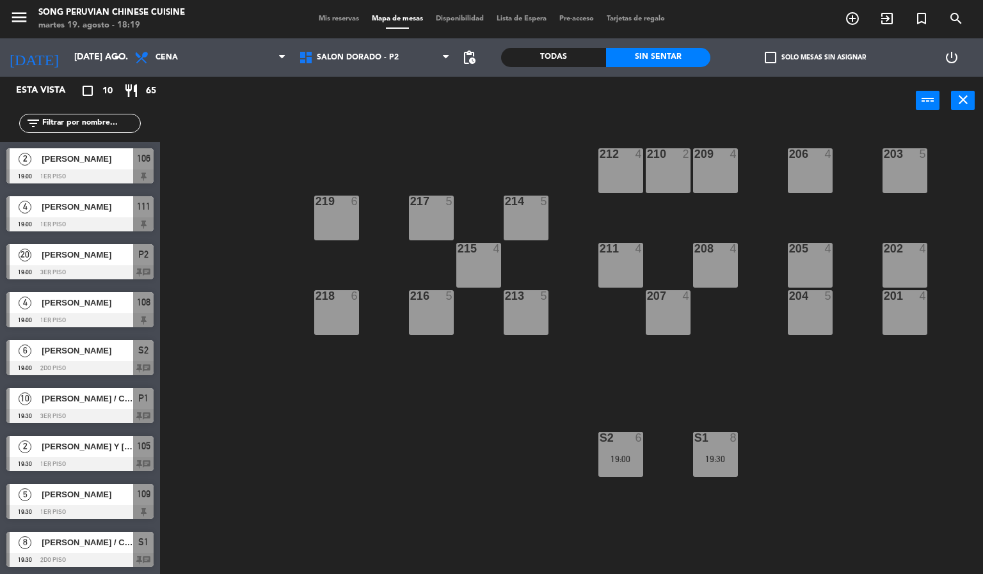
click at [241, 406] on div "203 5 206 4 210 2 212 4 209 4 214 5 217 5 219 6 202 4 205 4 208 4 211 4 215 4 2…" at bounding box center [576, 350] width 813 height 450
click at [230, 403] on div "203 5 206 4 210 2 212 4 209 4 214 5 217 5 219 6 202 4 205 4 208 4 211 4 215 4 2…" at bounding box center [576, 350] width 813 height 450
click at [221, 415] on div "203 5 206 4 210 2 212 4 209 4 214 5 217 5 219 6 202 4 205 4 208 4 211 4 215 4 2…" at bounding box center [576, 350] width 813 height 450
click at [117, 254] on span "[PERSON_NAME]" at bounding box center [87, 254] width 91 height 13
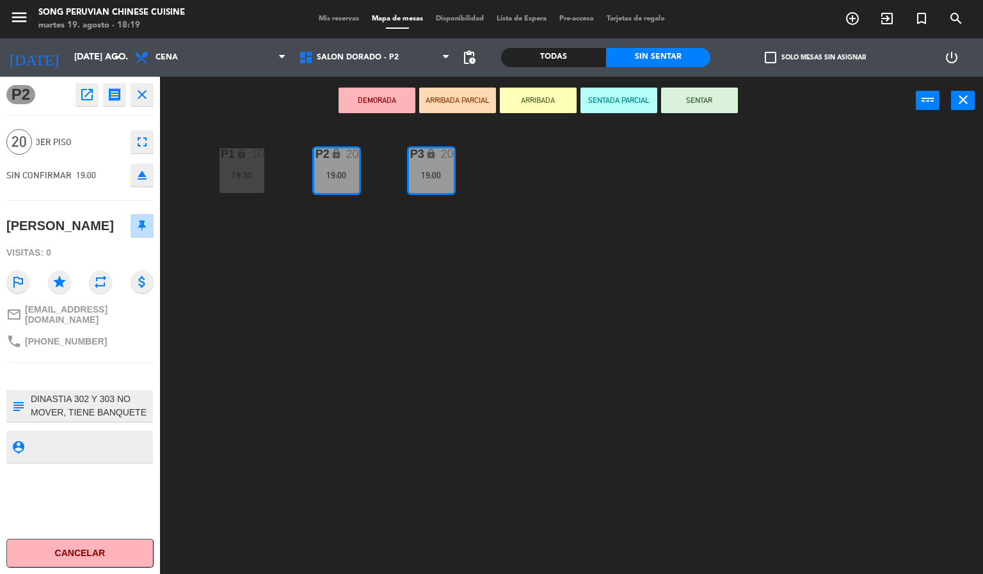
click at [635, 100] on button "SENTADA PARCIAL" at bounding box center [618, 101] width 77 height 26
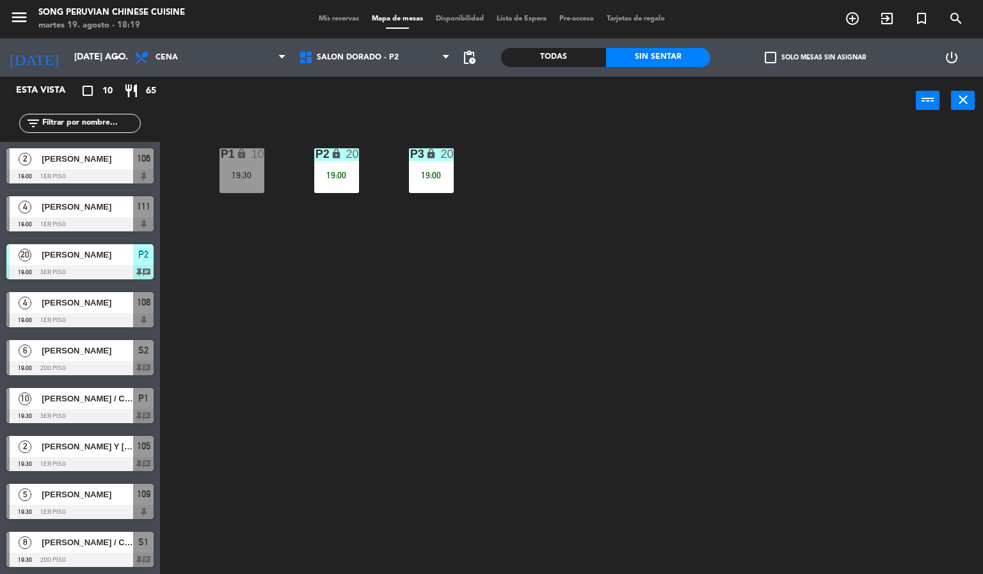
click at [509, 334] on div "P2 lock 20 19:00 P3 lock 20 19:00 P1 lock 10 19:30" at bounding box center [576, 350] width 813 height 450
click at [434, 165] on div "P3 lock 20 19:00" at bounding box center [431, 170] width 45 height 45
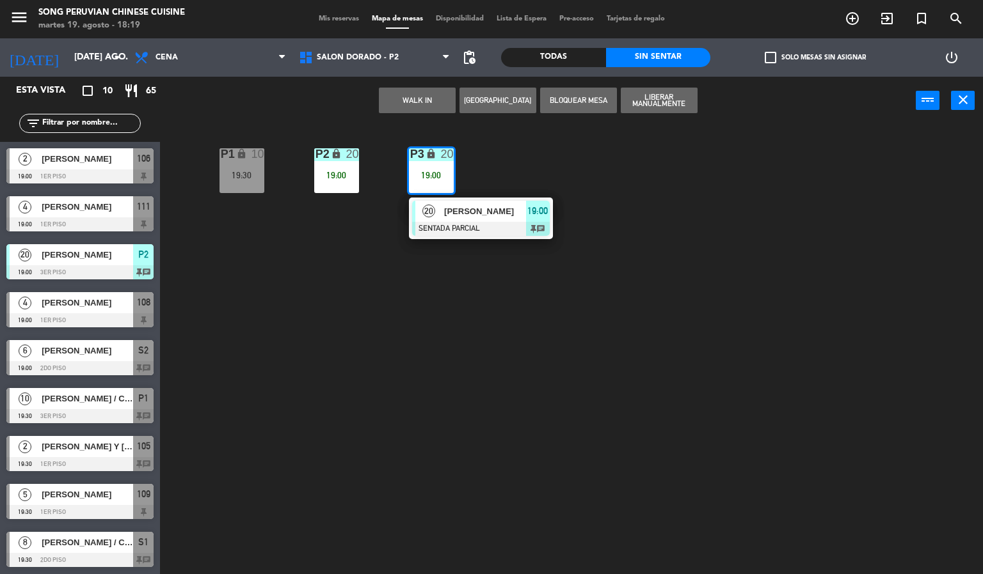
click at [505, 218] on span "[PERSON_NAME]" at bounding box center [485, 211] width 82 height 13
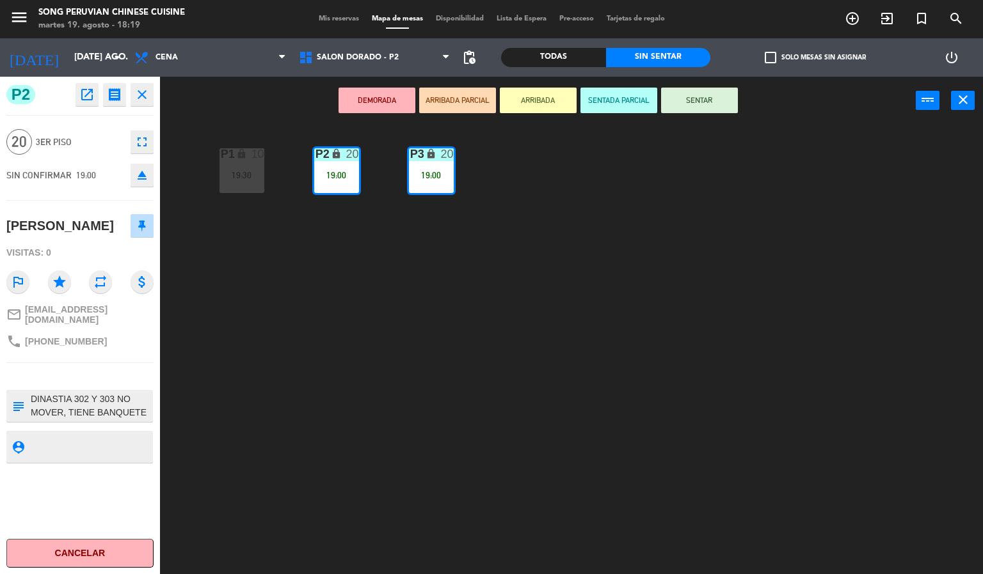
click at [565, 361] on div "P2 lock 20 19:00 P3 lock 20 19:00 P1 lock 10 19:30" at bounding box center [576, 350] width 813 height 450
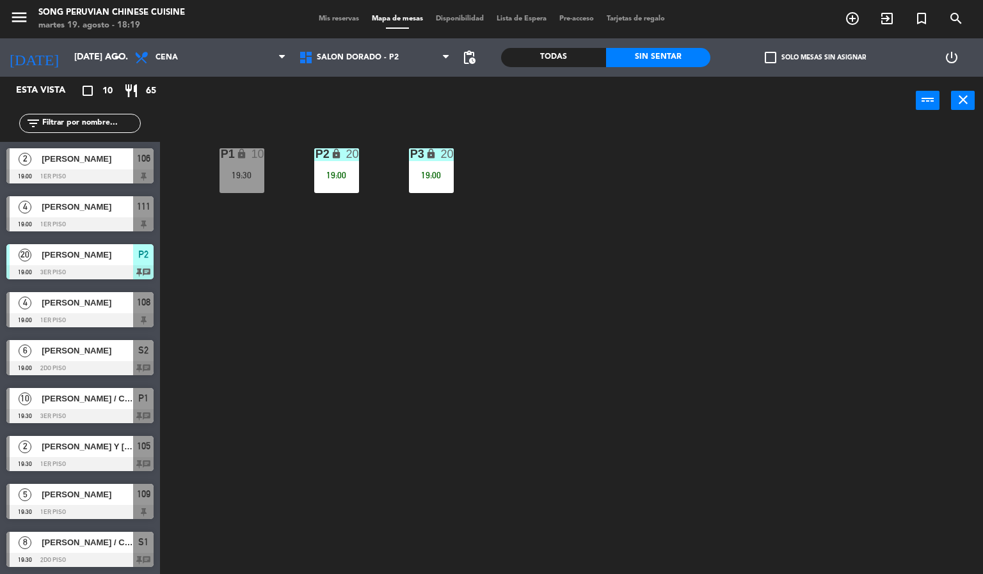
click at [584, 342] on div "P2 lock 20 19:00 P3 lock 20 19:00 P1 lock 10 19:30" at bounding box center [576, 350] width 813 height 450
click at [484, 390] on div "P2 lock 20 19:00 P3 lock 20 19:00 P1 lock 10 19:30" at bounding box center [576, 350] width 813 height 450
click at [538, 380] on div "P2 lock 20 19:00 P3 lock 20 19:00 P1 lock 10 19:30" at bounding box center [576, 350] width 813 height 450
click at [647, 436] on div "P2 lock 20 19:00 P3 lock 20 19:00 P1 lock 10 19:30" at bounding box center [576, 350] width 813 height 450
click at [565, 406] on div "P2 lock 20 19:00 P3 lock 20 19:00 P1 lock 10 19:30" at bounding box center [576, 350] width 813 height 450
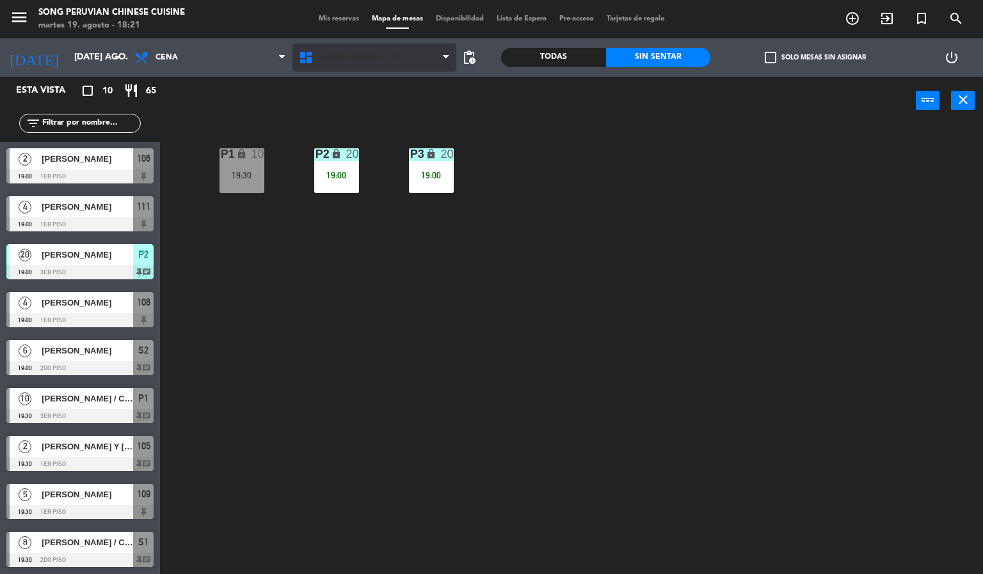
click at [392, 47] on span "SALON DORADO - P2" at bounding box center [374, 58] width 164 height 28
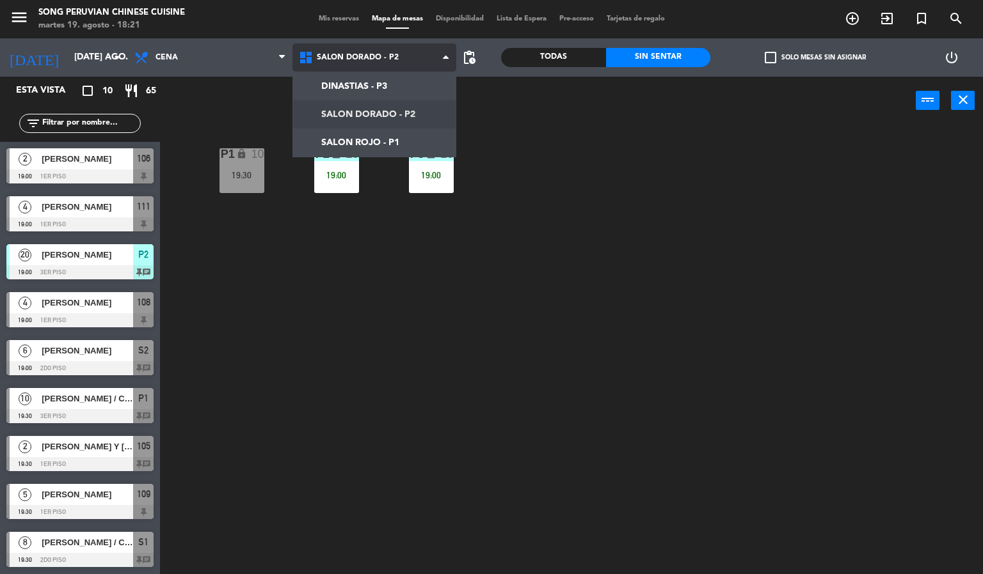
click at [384, 143] on ng-component "menu Song Peruvian Chinese Cuisine martes 19. agosto - 18:21 Mis reservas Mapa …" at bounding box center [491, 287] width 983 height 575
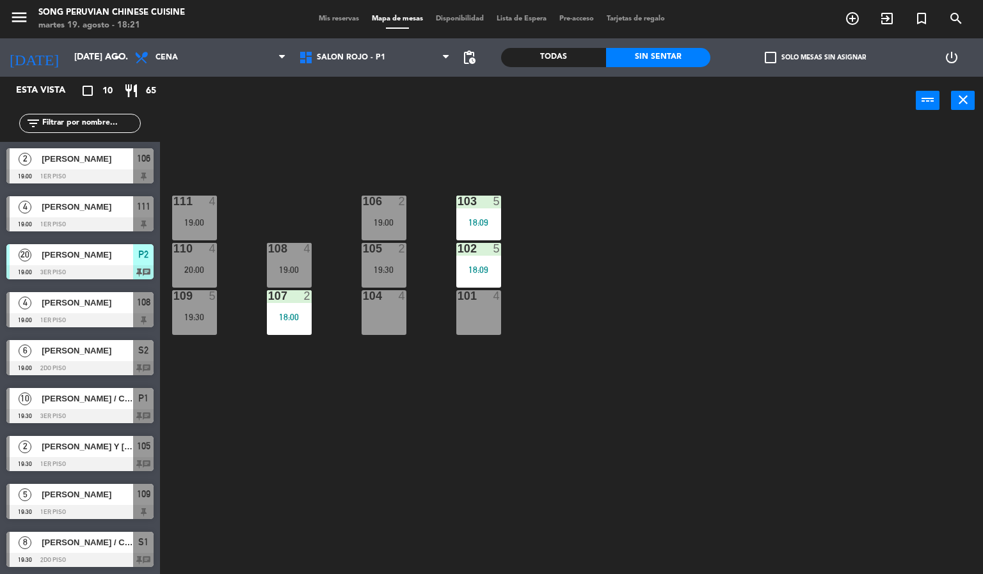
click at [512, 421] on div "103 5 18:09 106 2 19:00 111 4 19:00 102 5 18:09 105 2 19:30 108 4 19:00 110 4 2…" at bounding box center [576, 350] width 813 height 450
click at [407, 70] on span "SALON ROJO - P1" at bounding box center [374, 58] width 164 height 28
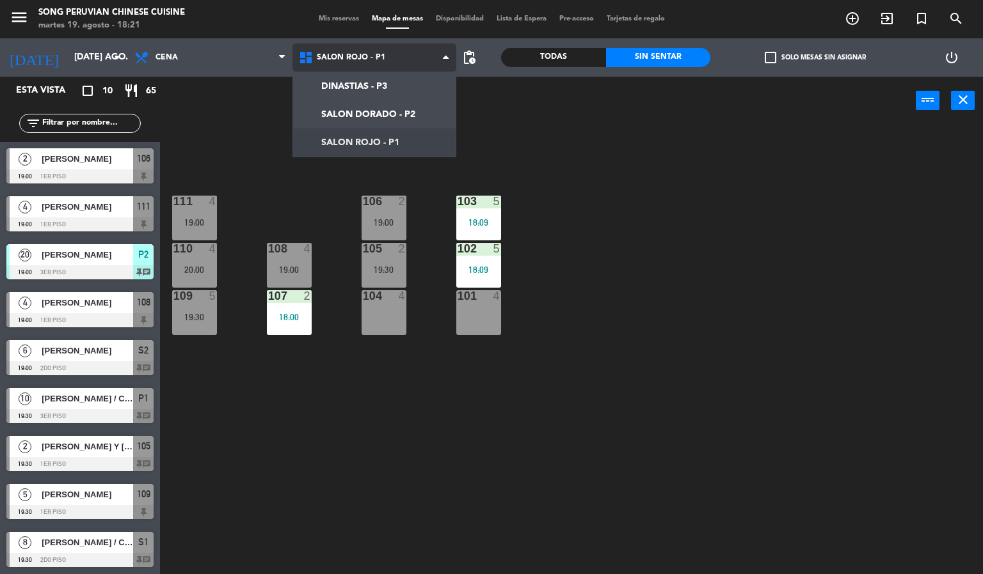
click at [418, 107] on ng-component "menu Song Peruvian Chinese Cuisine martes 19. agosto - 18:21 Mis reservas Mapa …" at bounding box center [491, 287] width 983 height 575
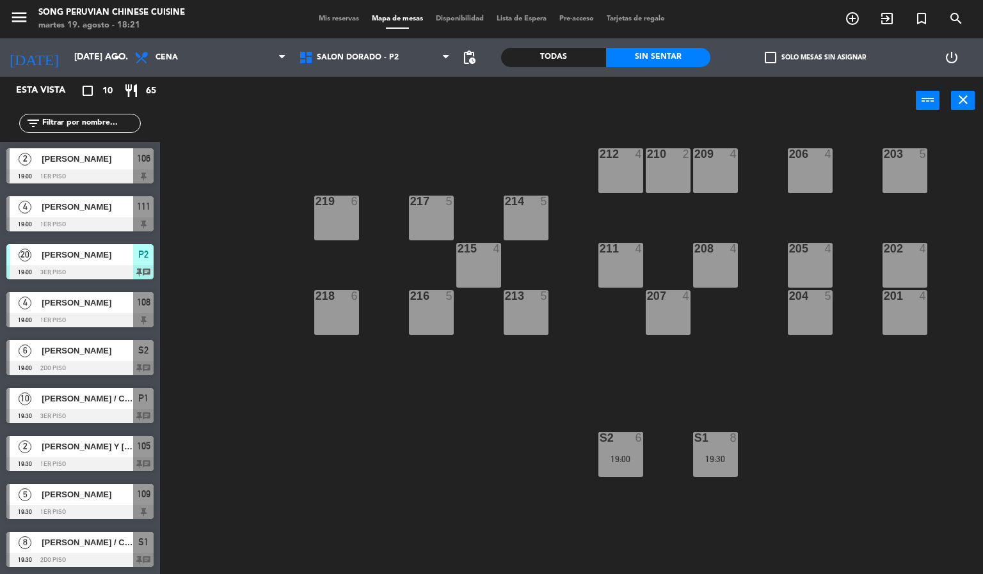
click at [100, 562] on div at bounding box center [79, 560] width 147 height 14
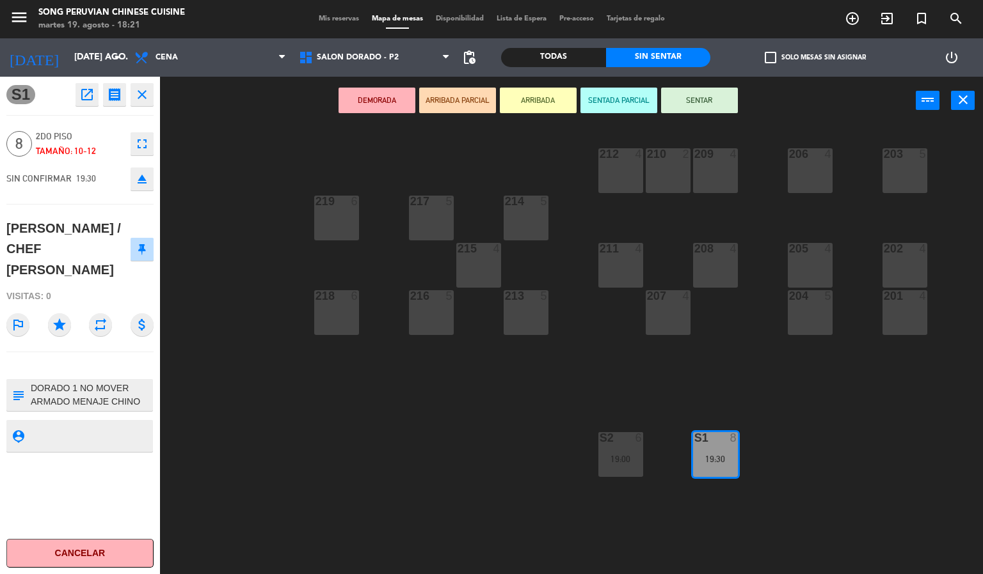
click at [467, 463] on div "203 5 206 4 210 2 212 4 209 4 214 5 217 5 219 6 202 4 205 4 208 4 211 4 215 4 2…" at bounding box center [576, 350] width 813 height 450
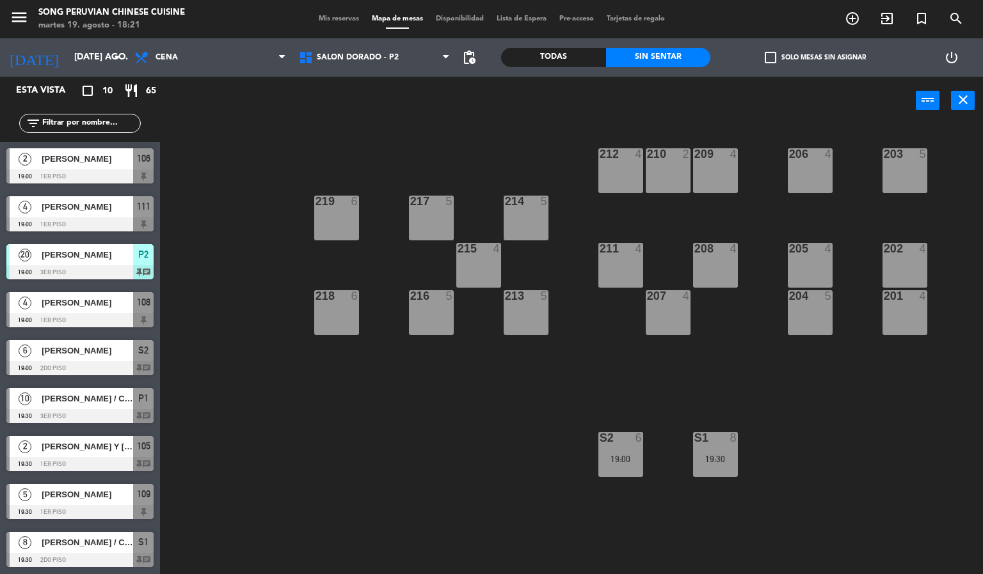
scroll to position [49, 0]
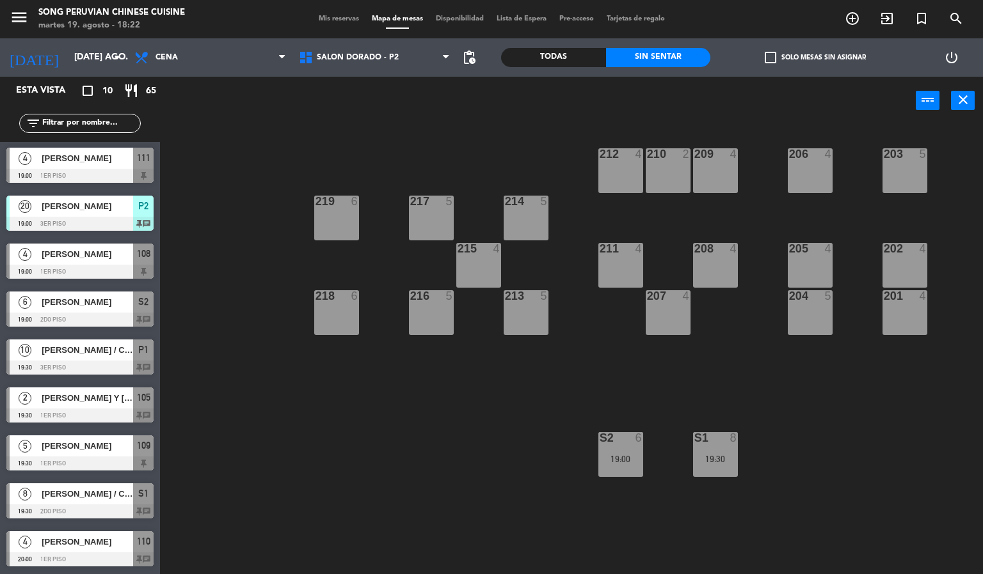
click at [467, 415] on div "203 5 206 4 210 2 212 4 209 4 214 5 217 5 219 6 202 4 205 4 208 4 211 4 215 4 2…" at bounding box center [576, 350] width 813 height 450
click at [409, 461] on div "203 5 206 4 210 2 212 4 209 4 214 5 217 5 219 6 202 4 205 4 208 4 211 4 215 4 2…" at bounding box center [576, 350] width 813 height 450
click at [315, 428] on div "203 5 206 4 210 2 212 4 209 4 214 5 217 5 219 6 202 4 205 4 208 4 211 4 215 4 2…" at bounding box center [576, 350] width 813 height 450
click at [113, 58] on icon "arrow_drop_down" at bounding box center [116, 57] width 15 height 15
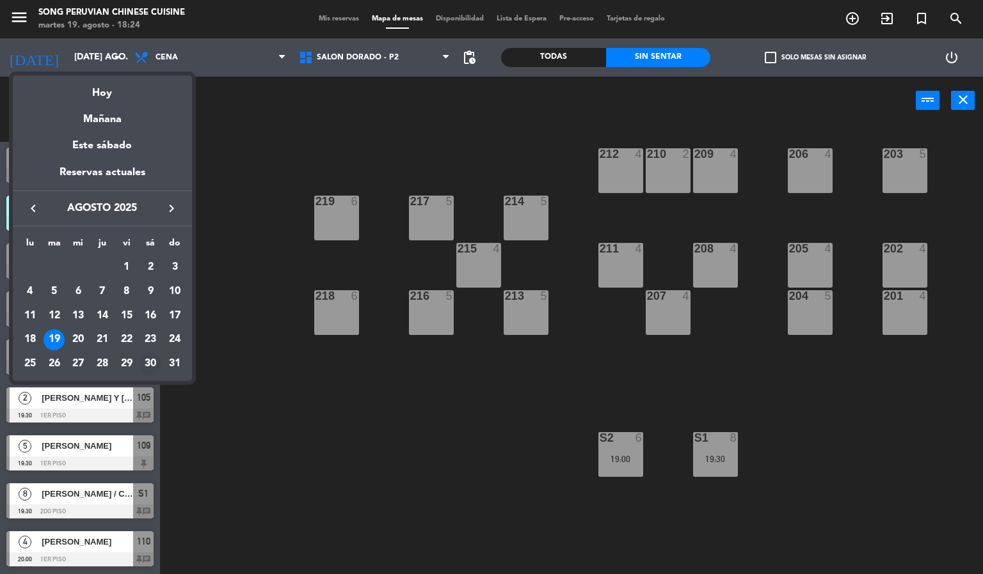
click at [155, 368] on div "30" at bounding box center [150, 364] width 22 height 22
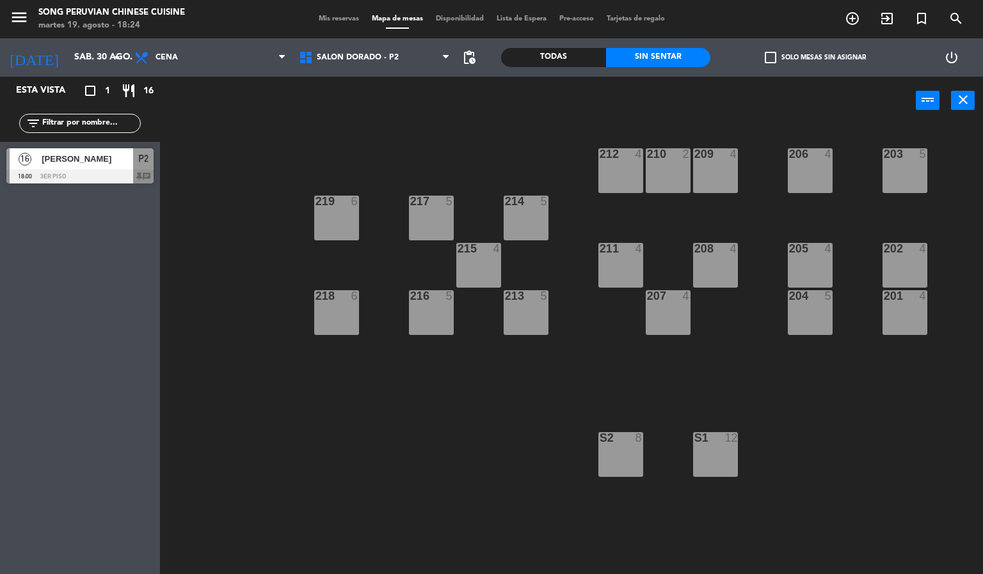
scroll to position [0, 0]
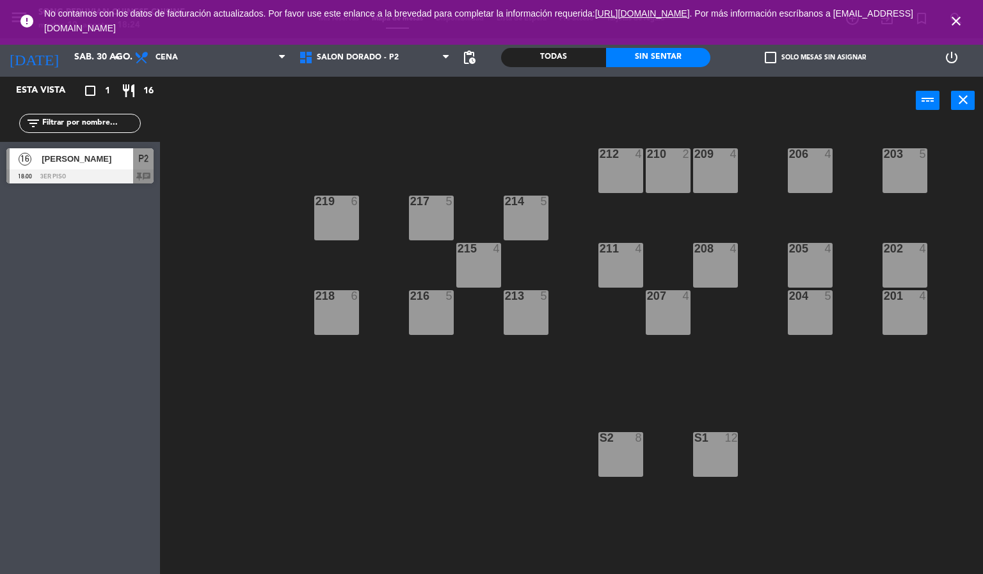
click at [956, 20] on icon "close" at bounding box center [955, 20] width 15 height 15
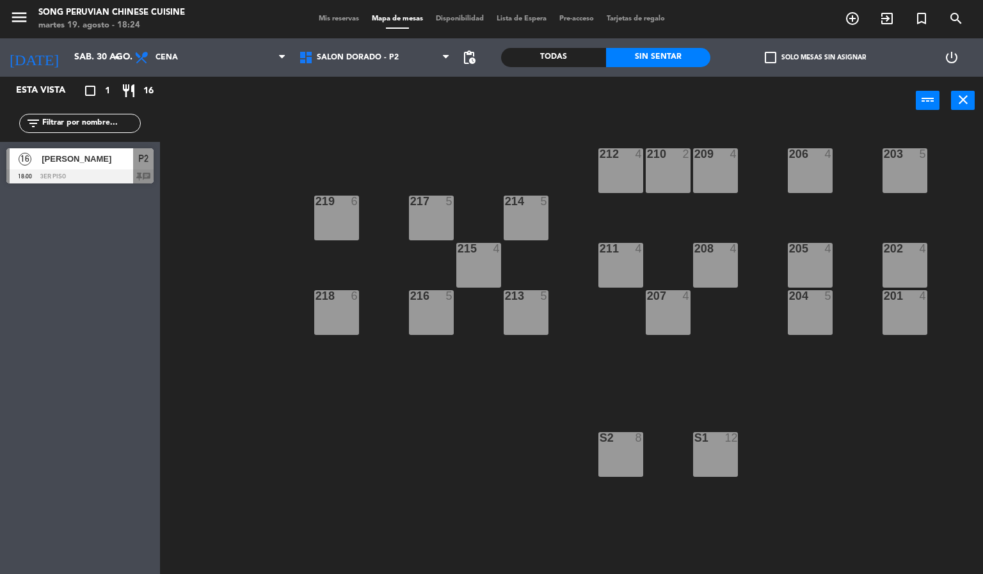
click at [321, 451] on div "203 5 206 4 210 2 212 4 209 4 214 5 217 5 219 6 202 4 205 4 208 4 211 4 215 4 2…" at bounding box center [576, 350] width 813 height 450
click at [108, 162] on span "[PERSON_NAME]" at bounding box center [87, 158] width 91 height 13
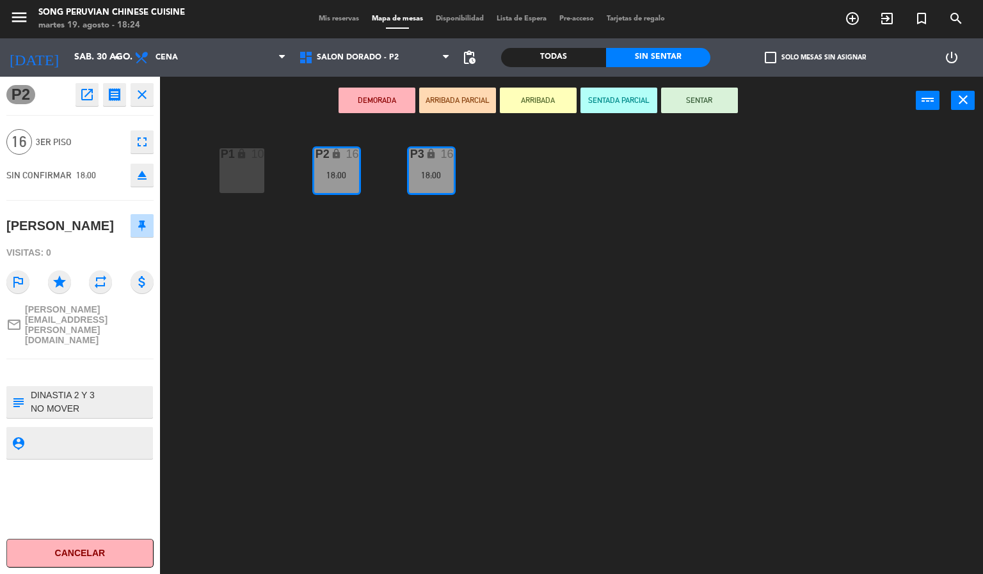
click at [354, 394] on div "P2 lock 16 18:00 P3 lock 16 18:00 P1 lock 10" at bounding box center [576, 350] width 813 height 450
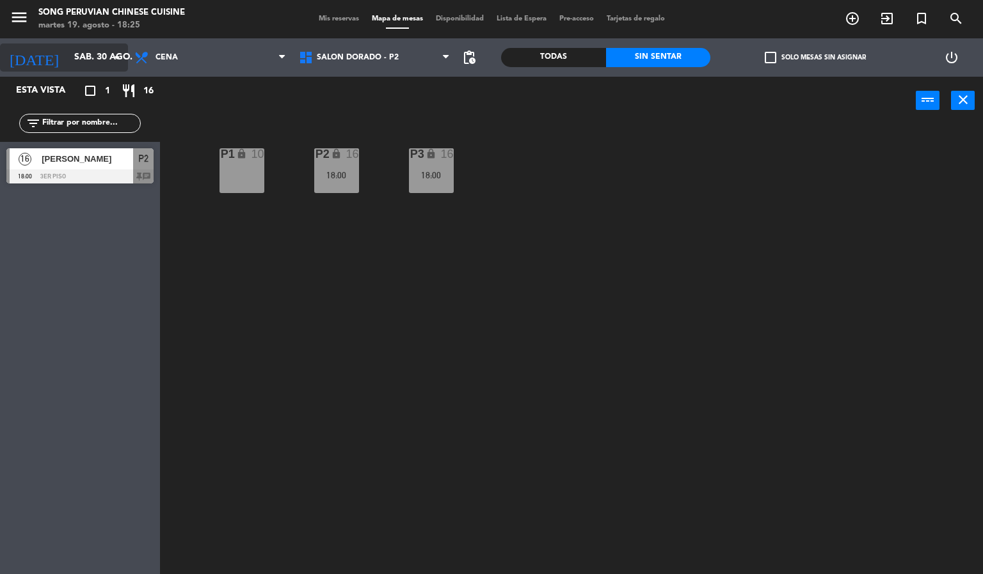
click at [72, 56] on input "sáb. 30 ago." at bounding box center [129, 57] width 122 height 23
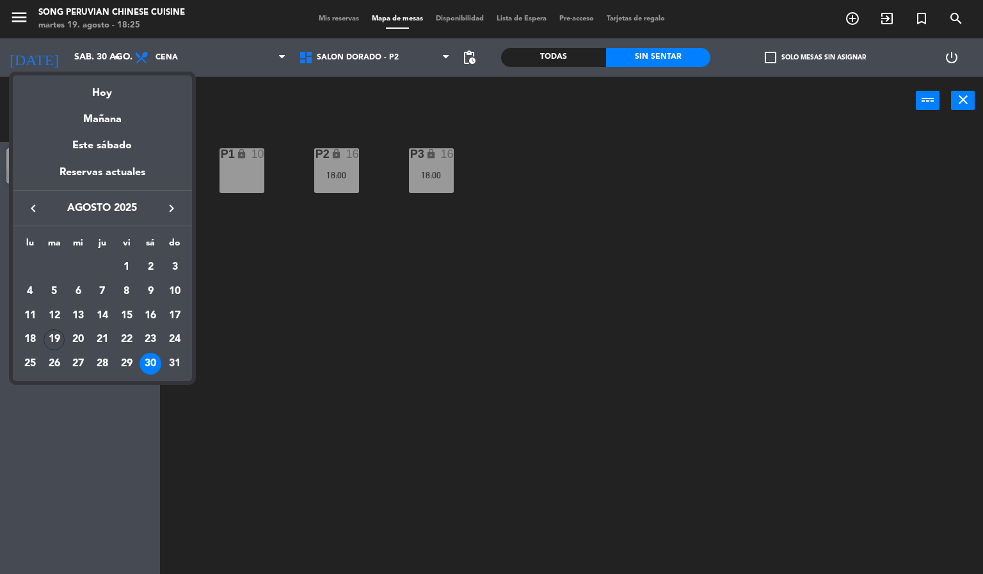
click at [358, 374] on div at bounding box center [491, 287] width 983 height 574
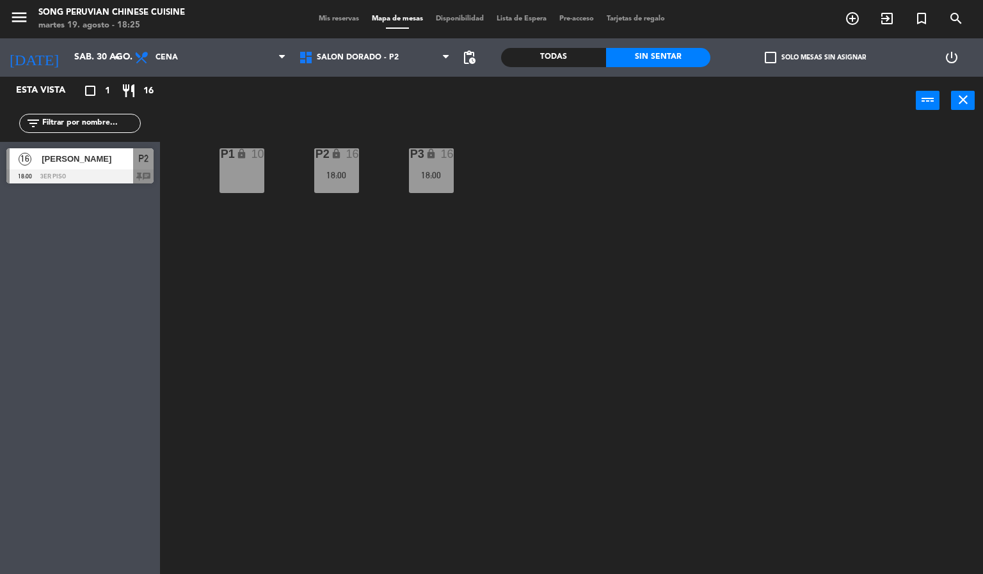
click at [315, 156] on div "P2" at bounding box center [315, 154] width 1 height 12
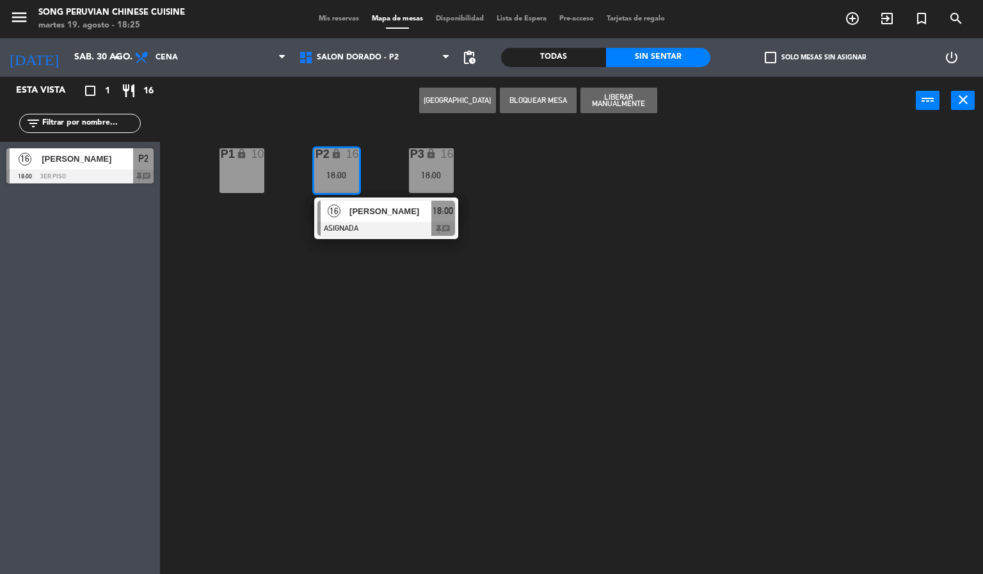
click at [368, 212] on span "[PERSON_NAME]" at bounding box center [390, 211] width 82 height 13
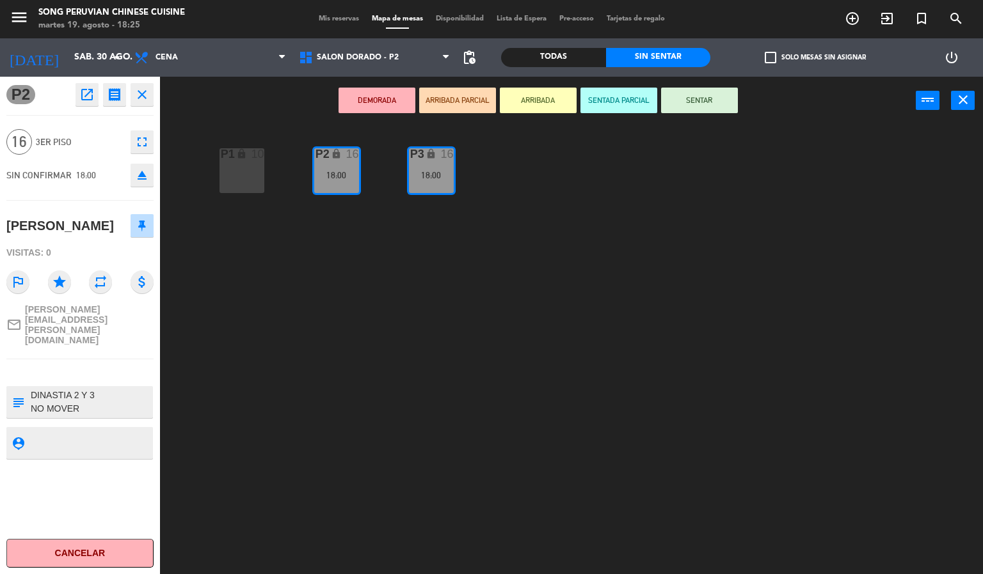
scroll to position [27, 0]
click at [306, 324] on div "P2 lock 16 18:00 P3 lock 16 18:00 P1 lock 10" at bounding box center [576, 350] width 813 height 450
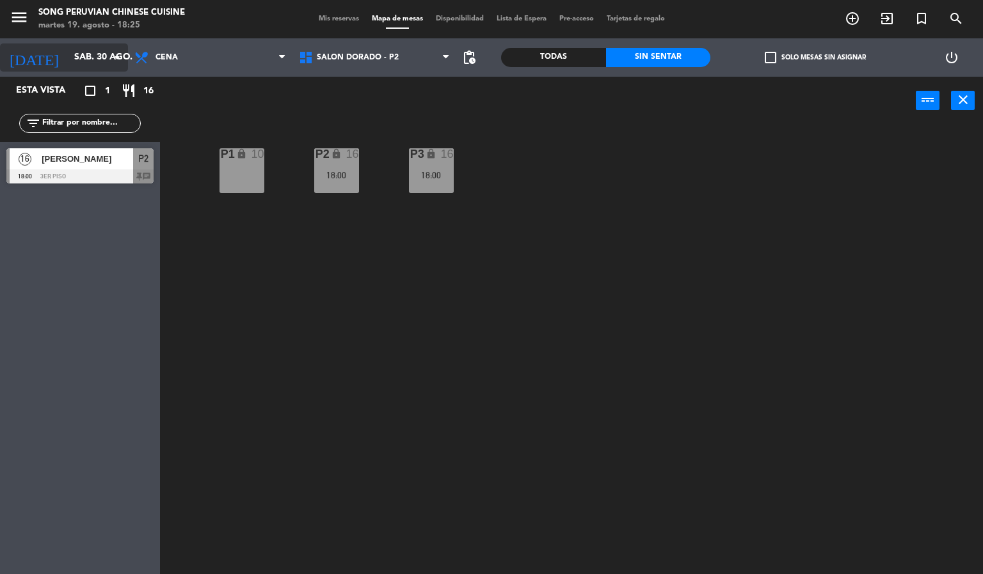
click at [91, 56] on input "sáb. 30 ago." at bounding box center [129, 57] width 122 height 23
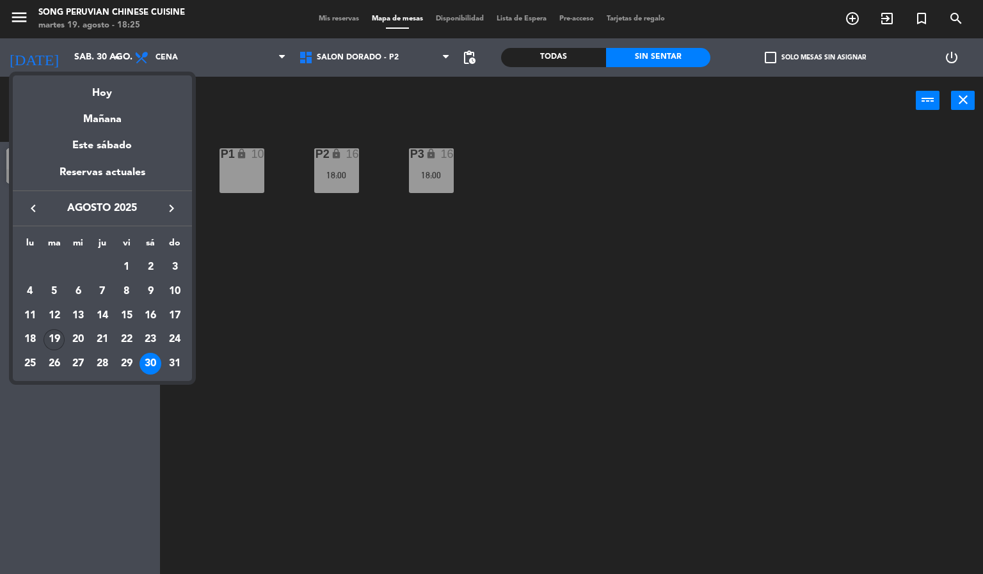
click at [52, 336] on div "19" at bounding box center [55, 340] width 22 height 22
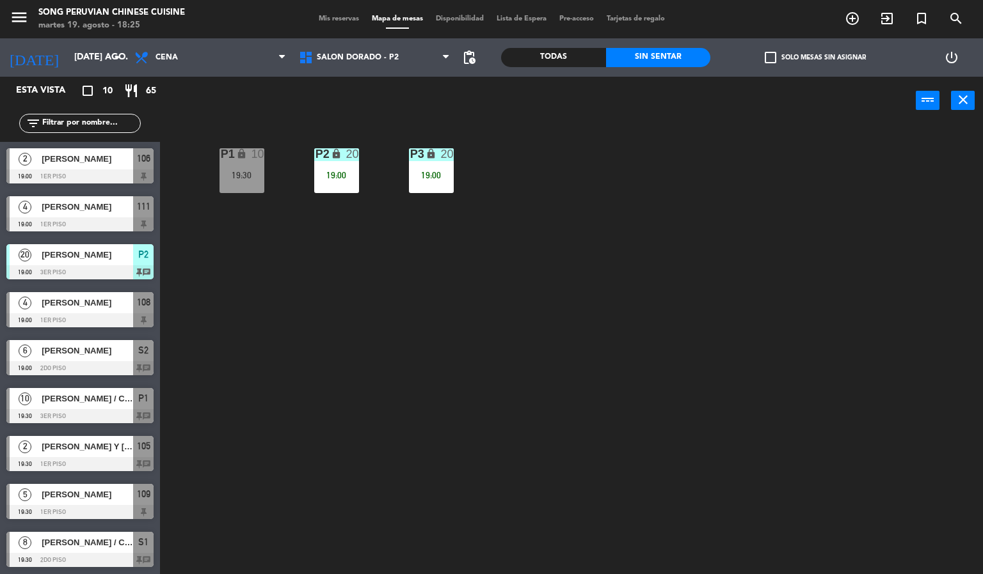
click at [321, 431] on div "P2 lock 20 19:00 P3 lock 20 19:00 P1 lock 10 19:30" at bounding box center [576, 350] width 813 height 450
click at [620, 338] on div "P2 lock 20 19:00 P3 lock 20 19:00 P1 lock 10 19:30" at bounding box center [576, 350] width 813 height 450
click at [360, 345] on div "P2 lock 20 19:00 P3 lock 20 19:00 P1 lock 10 19:30" at bounding box center [576, 350] width 813 height 450
click at [94, 315] on div at bounding box center [79, 320] width 147 height 14
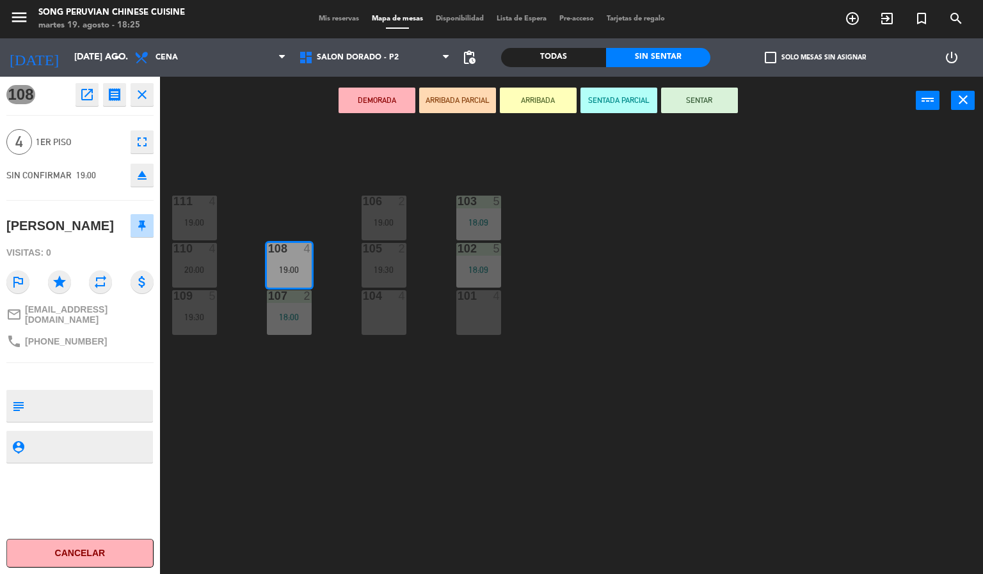
click at [607, 100] on button "SENTADA PARCIAL" at bounding box center [618, 101] width 77 height 26
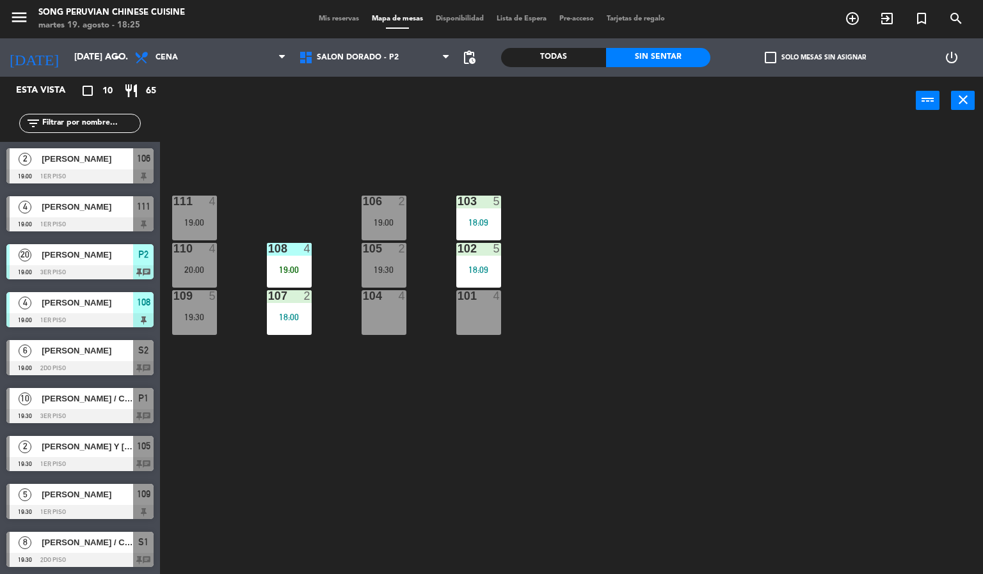
click at [674, 246] on div "103 5 18:09 106 2 19:00 111 4 19:00 102 5 18:09 105 2 19:30 108 4 19:00 110 4 2…" at bounding box center [576, 350] width 813 height 450
click at [297, 262] on div "108 4 19:00" at bounding box center [289, 265] width 45 height 45
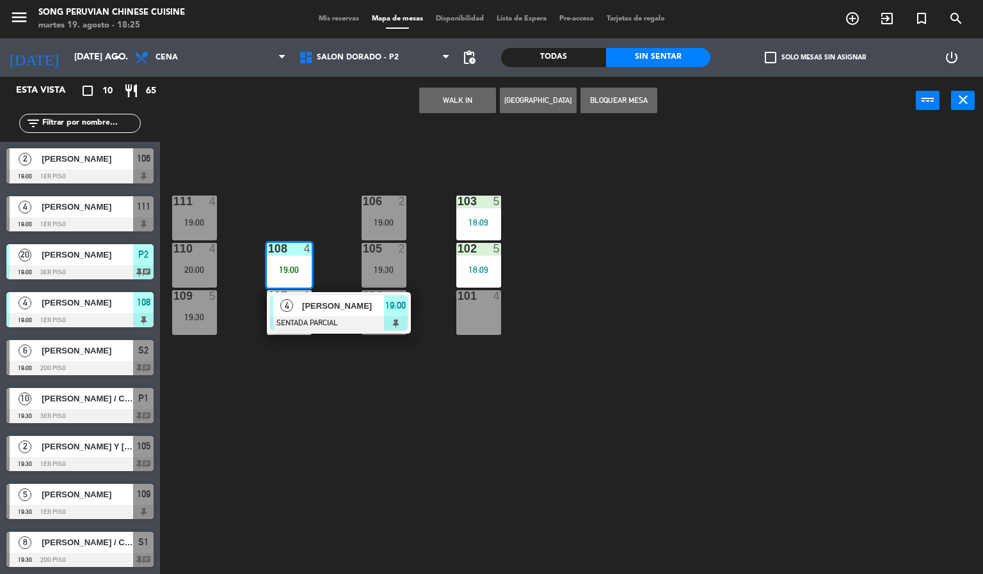
click at [186, 267] on div "20:00" at bounding box center [194, 269] width 45 height 9
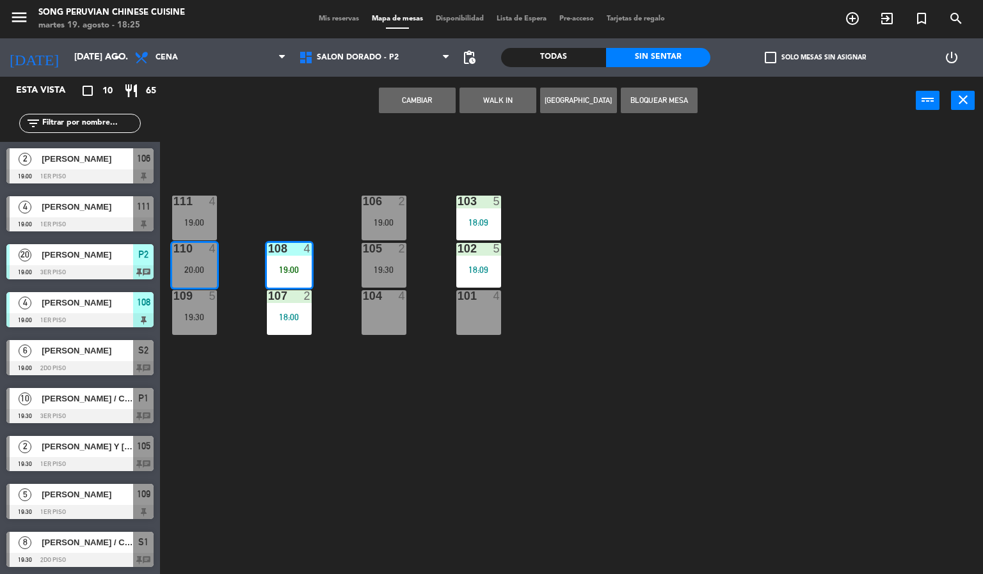
click at [411, 94] on button "Cambiar" at bounding box center [417, 101] width 77 height 26
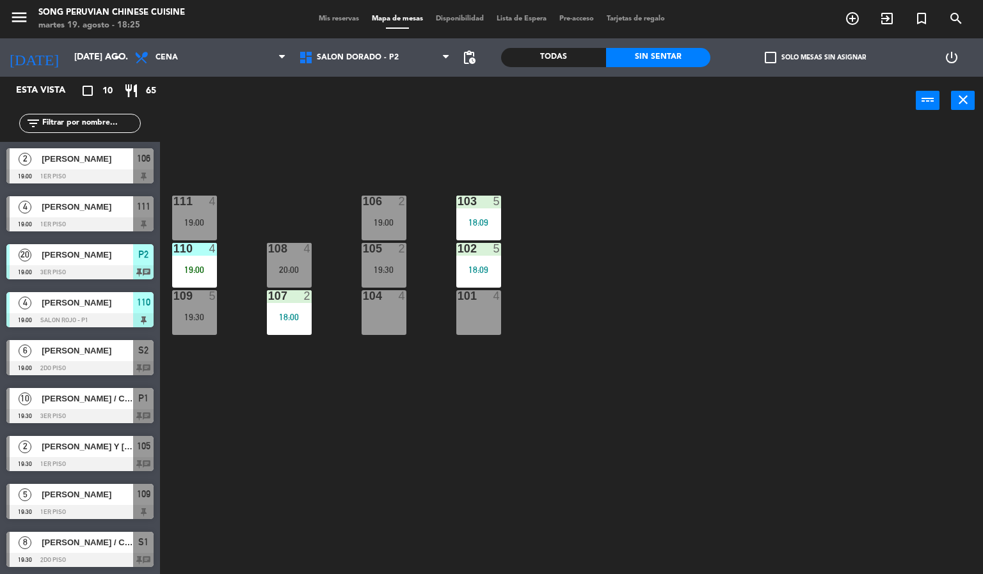
click at [174, 248] on div "110" at bounding box center [173, 249] width 1 height 12
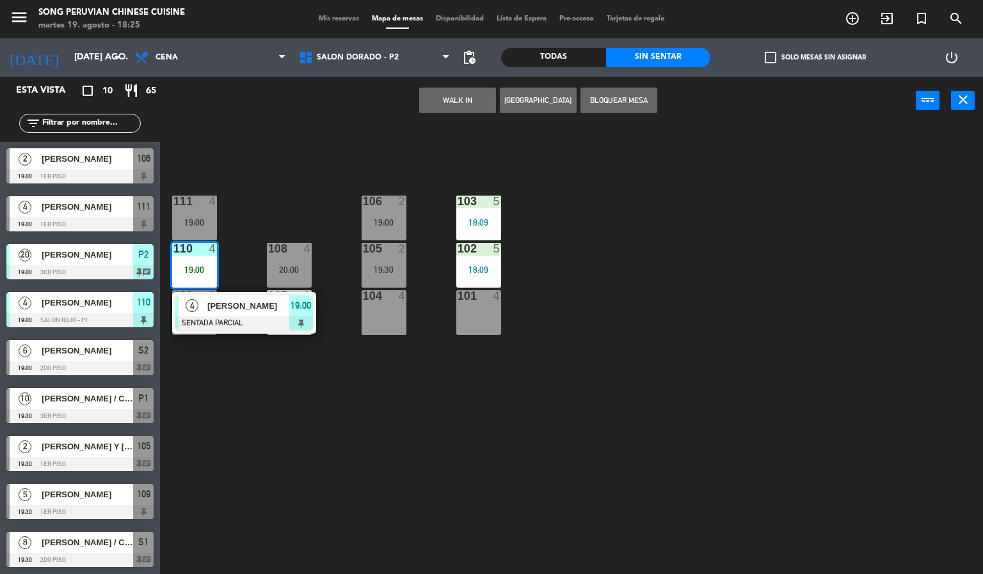
click at [294, 454] on div "103 5 18:09 106 2 19:00 111 4 19:00 102 5 18:09 105 2 19:30 108 4 20:00 110 4 1…" at bounding box center [576, 350] width 813 height 450
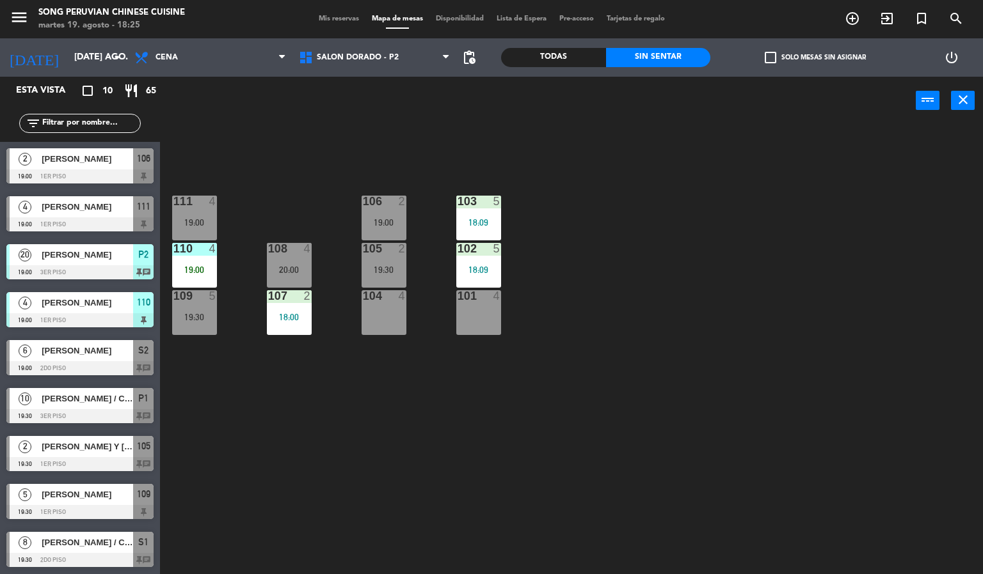
click at [205, 269] on div "19:00" at bounding box center [194, 269] width 45 height 9
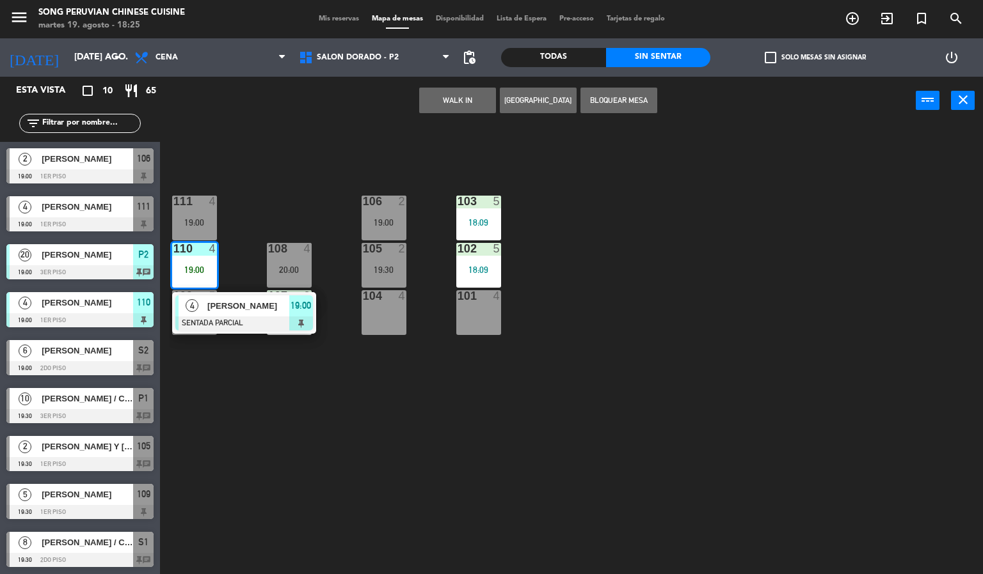
click at [273, 317] on div at bounding box center [244, 324] width 138 height 14
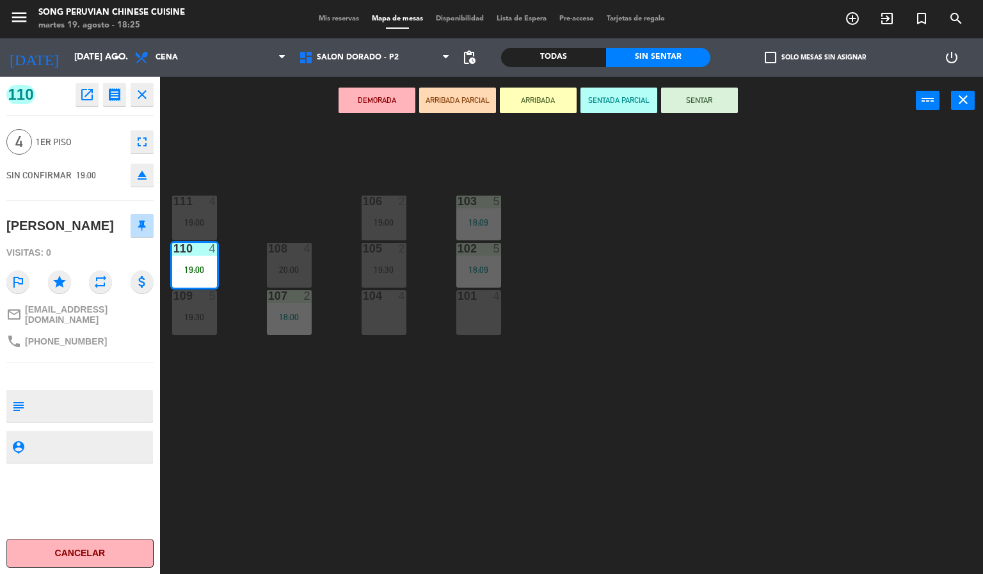
click at [384, 454] on div "103 5 18:09 106 2 19:00 111 4 19:00 102 5 18:09 105 2 19:30 108 4 20:00 110 4 1…" at bounding box center [576, 350] width 813 height 450
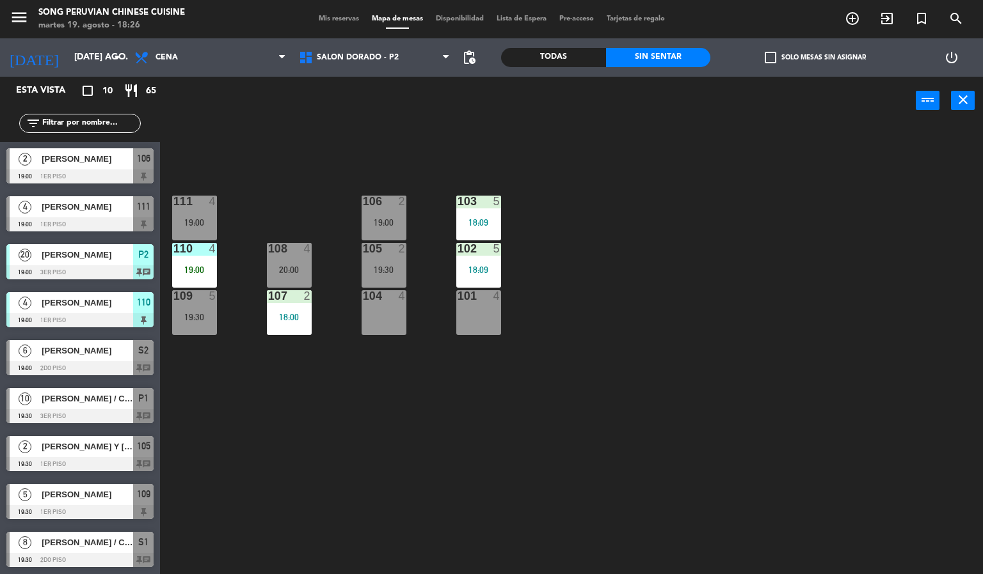
click at [697, 310] on div "103 5 18:09 106 2 19:00 111 4 19:00 102 5 18:09 105 2 19:30 108 4 20:00 110 4 1…" at bounding box center [576, 350] width 813 height 450
click at [193, 250] on div at bounding box center [194, 249] width 21 height 12
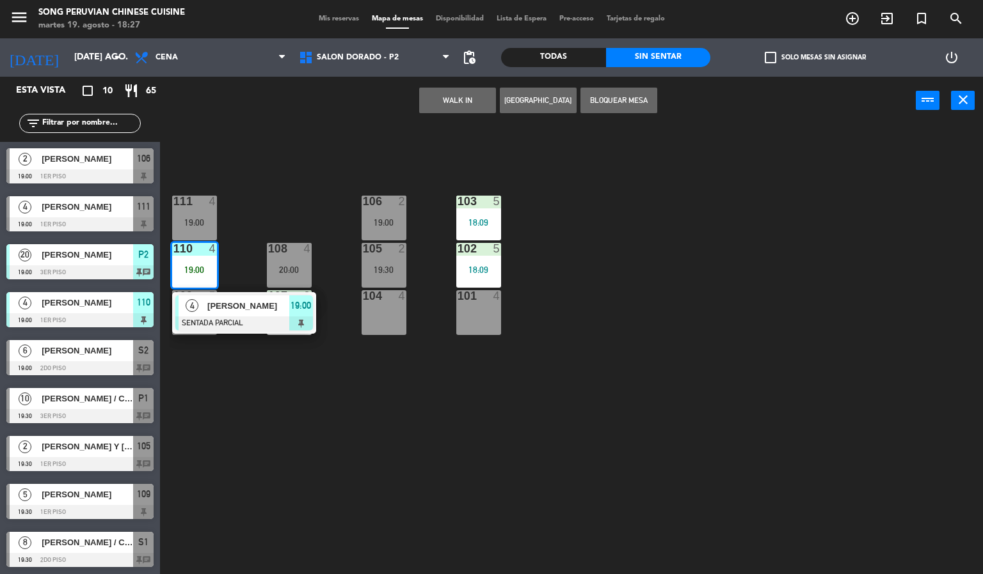
click at [280, 313] on span "[PERSON_NAME]" at bounding box center [248, 305] width 82 height 13
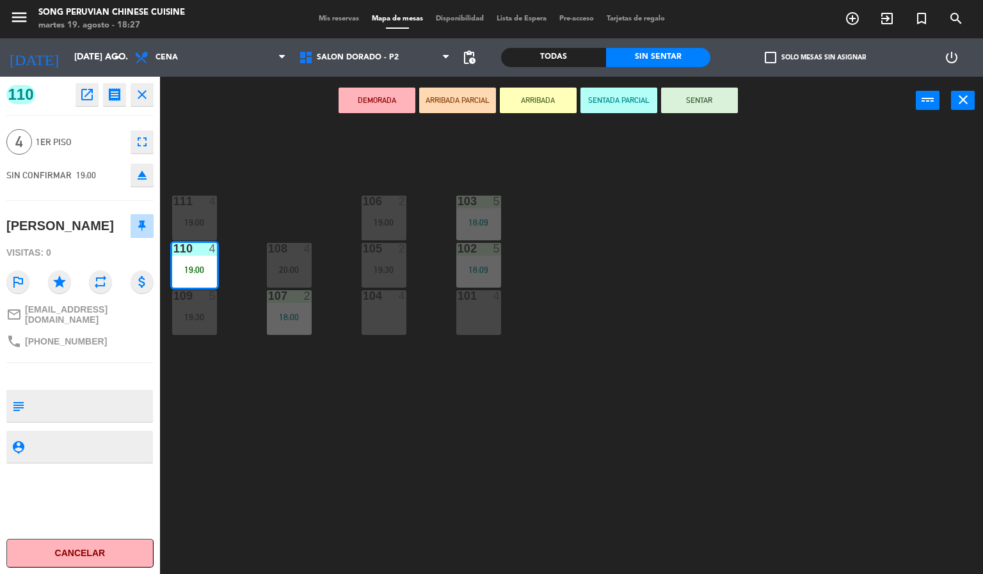
click at [691, 102] on button "SENTAR" at bounding box center [699, 101] width 77 height 26
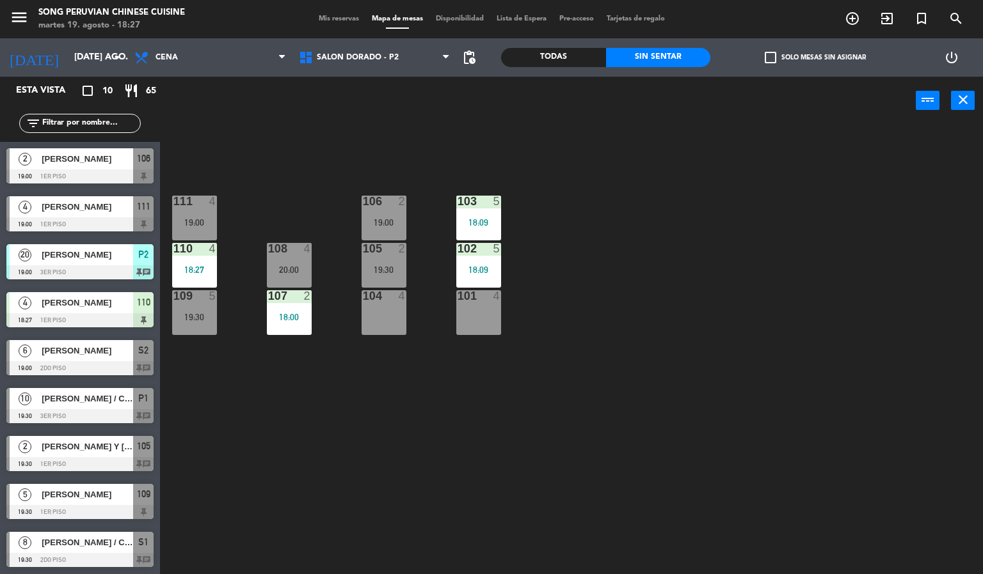
click at [672, 244] on div "103 5 18:09 106 2 19:00 111 4 19:00 102 5 18:09 105 2 19:30 108 4 20:00 110 4 1…" at bounding box center [576, 350] width 813 height 450
click at [622, 418] on div "103 5 18:09 106 2 19:00 111 4 19:00 102 5 18:09 105 2 19:30 108 4 20:00 110 4 1…" at bounding box center [576, 350] width 813 height 450
click at [107, 61] on input "[DATE] ago." at bounding box center [129, 57] width 122 height 23
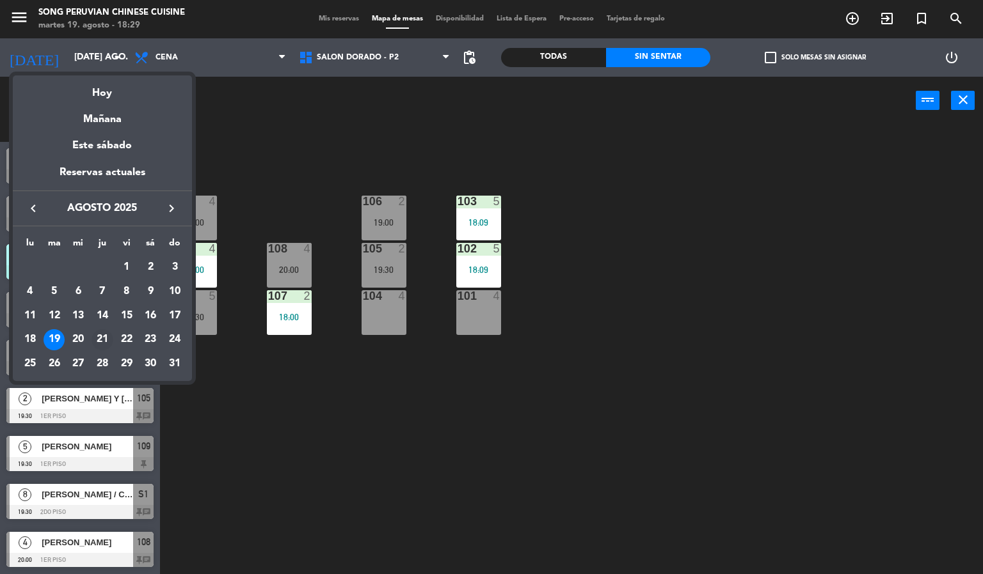
click at [102, 338] on div "21" at bounding box center [102, 340] width 22 height 22
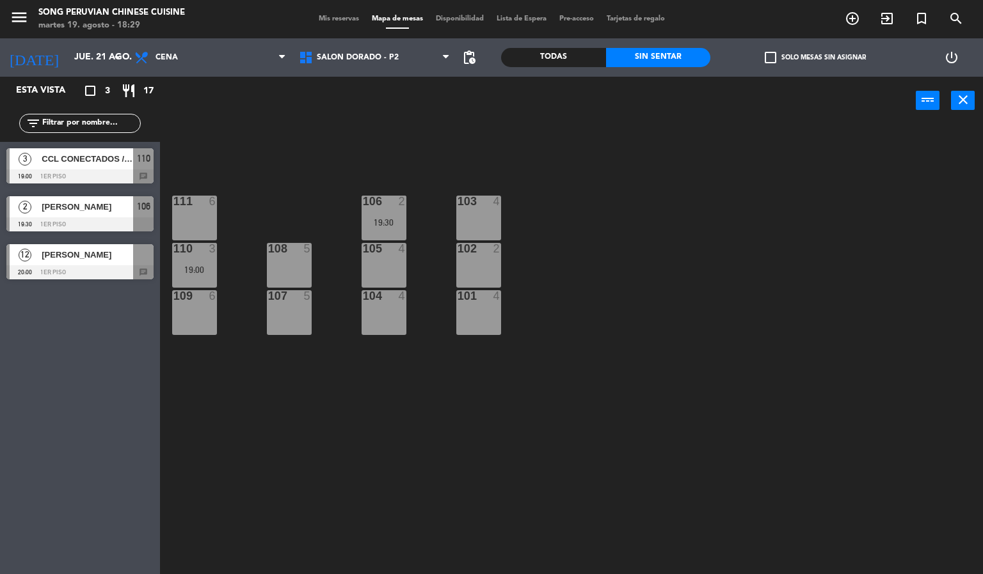
click at [311, 147] on div "103 4 106 2 19:30 111 6 102 2 105 4 108 5 110 3 19:00 101 4 104 4 107 5 109 6" at bounding box center [576, 350] width 813 height 450
click at [311, 164] on div "103 4 106 2 19:30 111 6 102 2 105 4 108 5 110 3 19:00 101 4 104 4 107 5 109 6" at bounding box center [576, 350] width 813 height 450
click at [96, 61] on input "jue. 21 ago." at bounding box center [129, 57] width 122 height 23
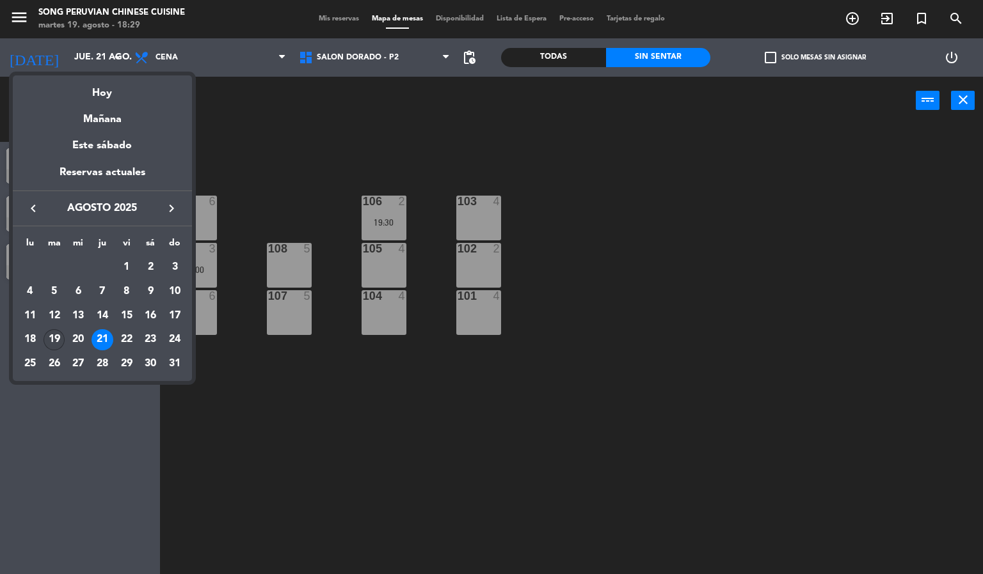
click at [48, 338] on div "19" at bounding box center [55, 340] width 22 height 22
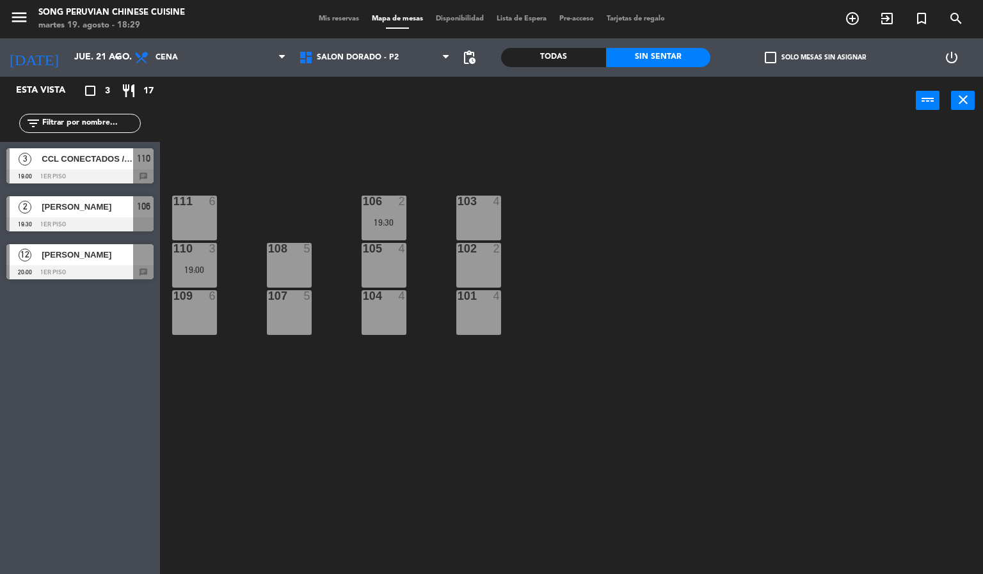
type input "[DATE] ago."
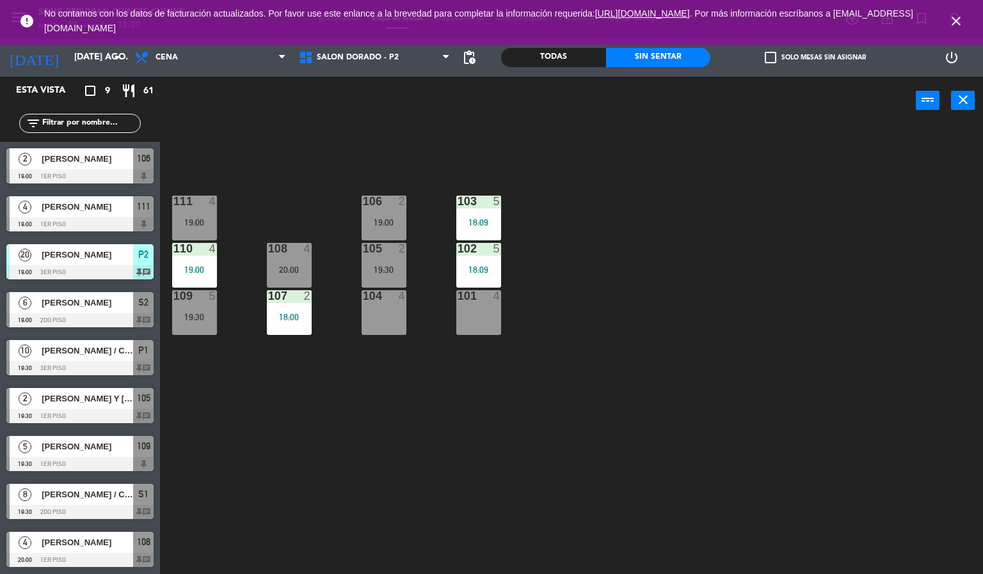
click at [954, 22] on icon "close" at bounding box center [955, 20] width 15 height 15
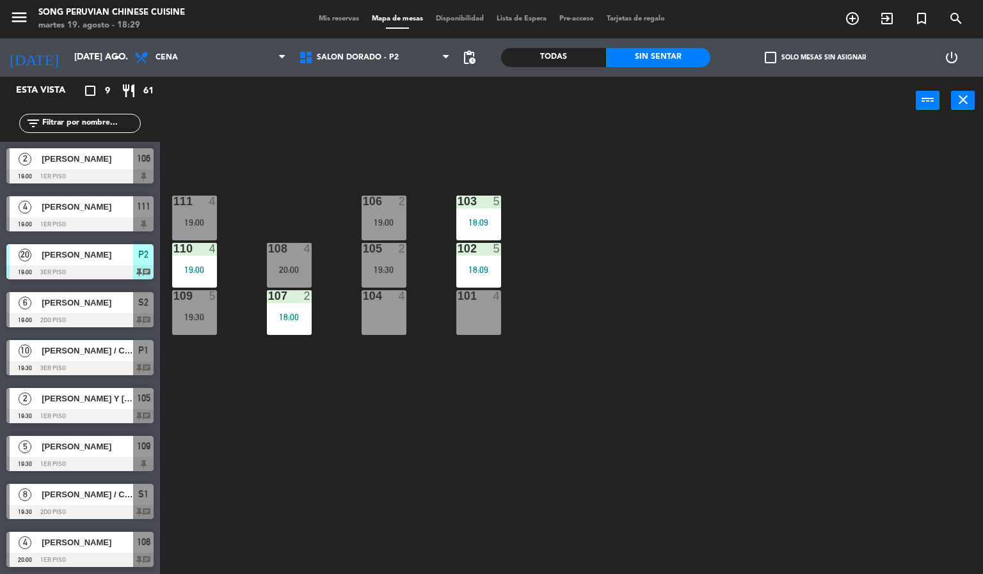
click at [779, 225] on div "103 5 18:09 106 2 19:00 111 4 19:00 102 5 18:09 105 2 19:30 108 4 20:00 110 4 1…" at bounding box center [576, 350] width 813 height 450
click at [662, 305] on div "103 5 18:09 106 2 19:00 111 4 19:00 102 5 18:09 105 2 19:30 108 4 20:00 110 4 1…" at bounding box center [576, 350] width 813 height 450
click at [707, 292] on div "103 5 18:09 106 2 19:00 111 4 19:00 102 5 18:09 105 2 19:30 108 4 20:00 110 4 1…" at bounding box center [576, 350] width 813 height 450
click at [720, 368] on div "103 5 18:09 106 2 19:00 111 4 19:00 102 5 18:09 105 2 19:30 108 4 20:00 110 4 1…" at bounding box center [576, 350] width 813 height 450
click at [413, 64] on span "SALON DORADO - P2" at bounding box center [374, 58] width 164 height 28
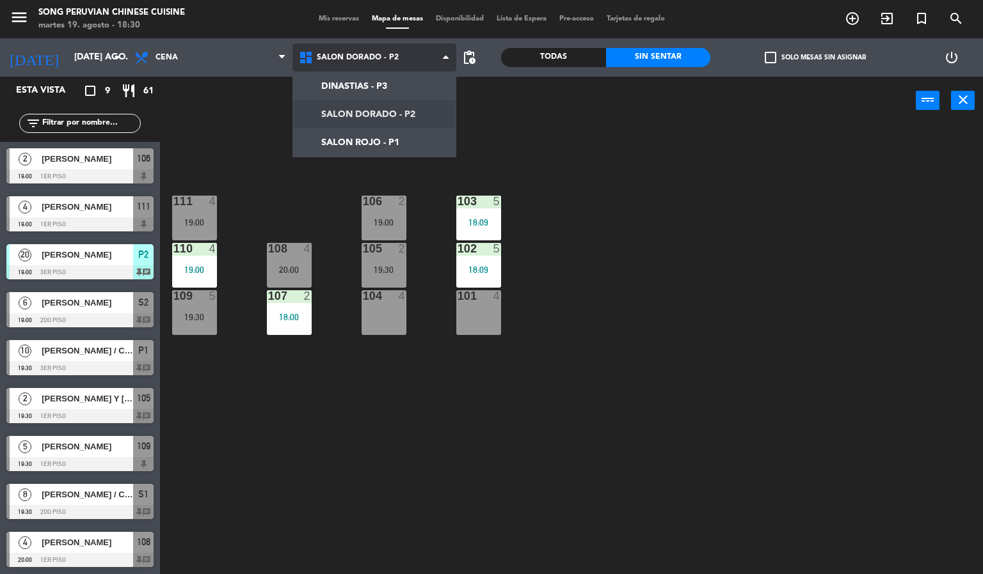
click at [424, 129] on ng-component "menu Song Peruvian Chinese Cuisine [DATE] 19. agosto - 18:30 Mis reservas Mapa …" at bounding box center [491, 287] width 983 height 575
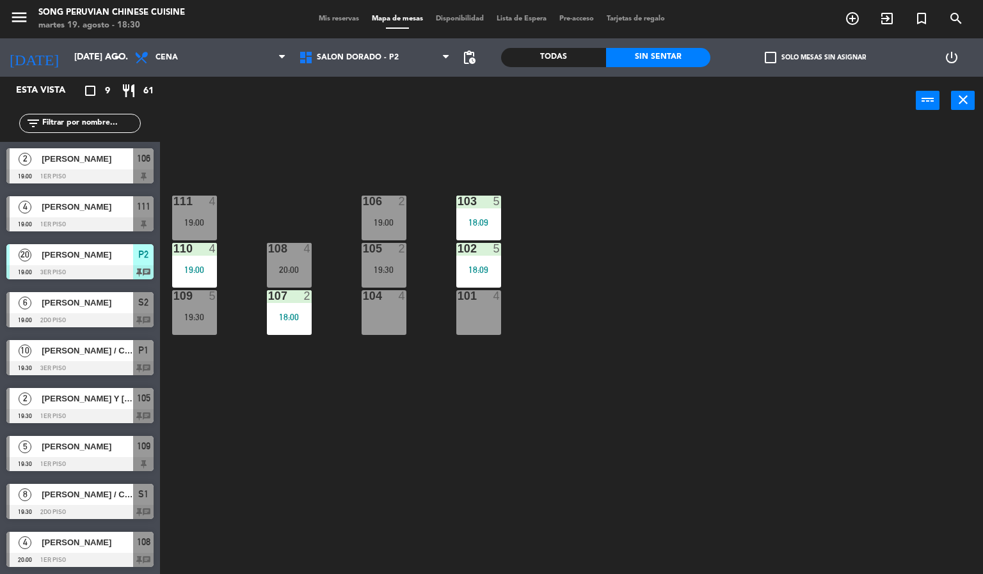
click at [603, 242] on div "103 5 18:09 106 2 19:00 111 4 19:00 102 5 18:09 105 2 19:30 108 4 20:00 110 4 1…" at bounding box center [576, 350] width 813 height 450
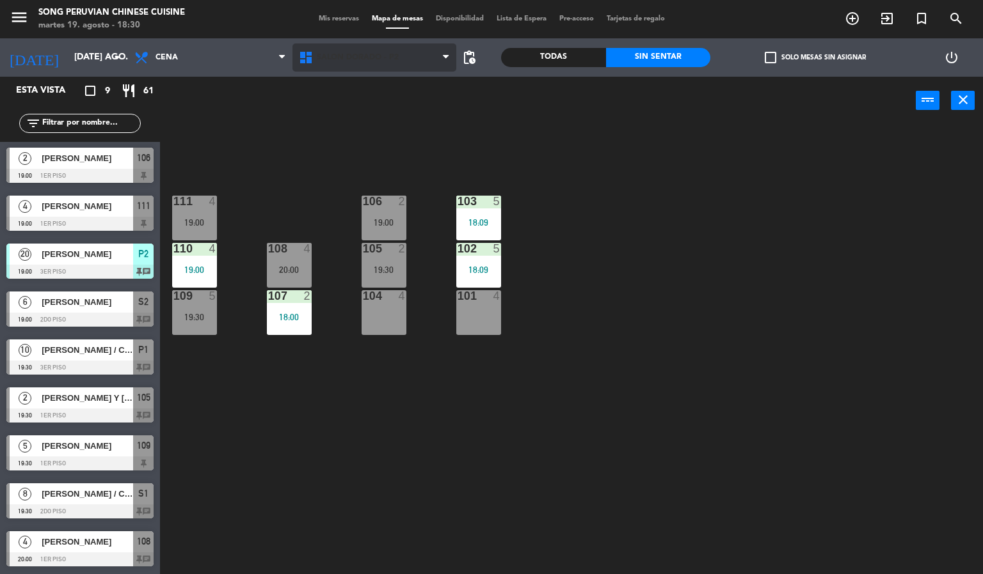
click at [353, 56] on span "SALON DORADO - P2" at bounding box center [358, 57] width 82 height 9
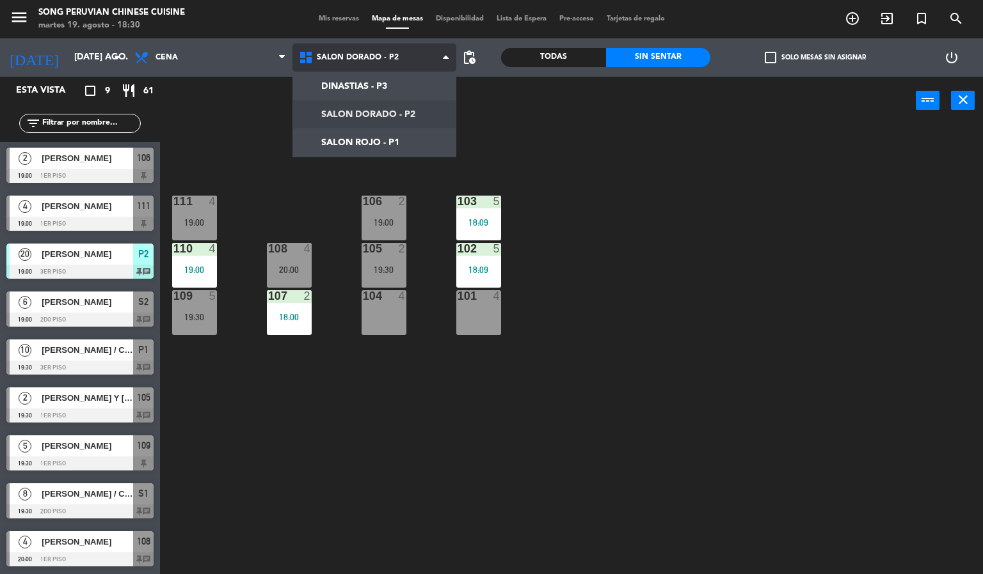
click at [395, 139] on ng-component "menu Song Peruvian Chinese Cuisine [DATE] 19. agosto - 18:30 Mis reservas Mapa …" at bounding box center [491, 287] width 983 height 575
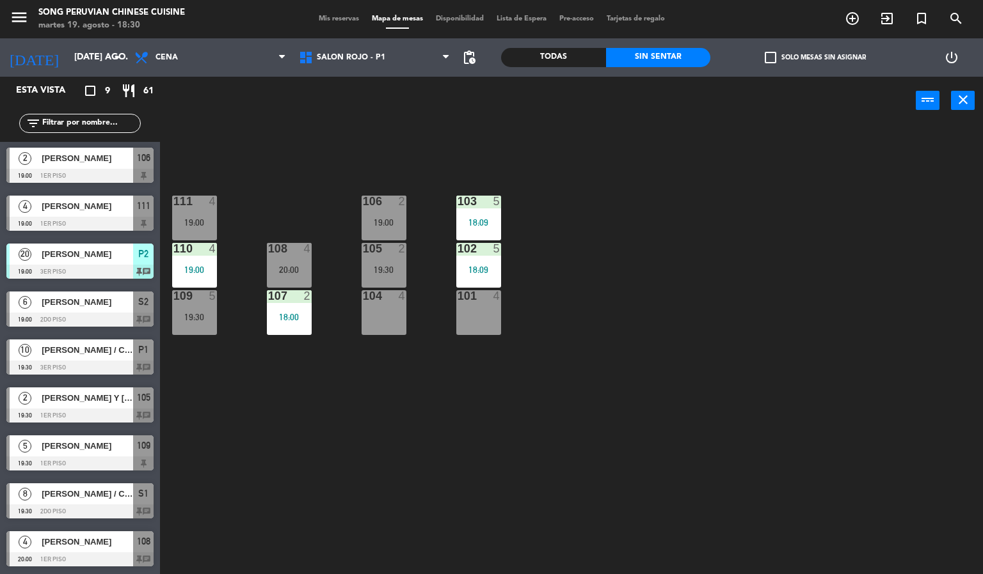
click at [415, 457] on div "103 5 18:09 106 2 19:00 111 4 19:00 102 5 18:09 105 2 19:30 108 4 20:00 110 4 1…" at bounding box center [576, 350] width 813 height 450
click at [381, 263] on div "105 2 19:30" at bounding box center [383, 265] width 45 height 45
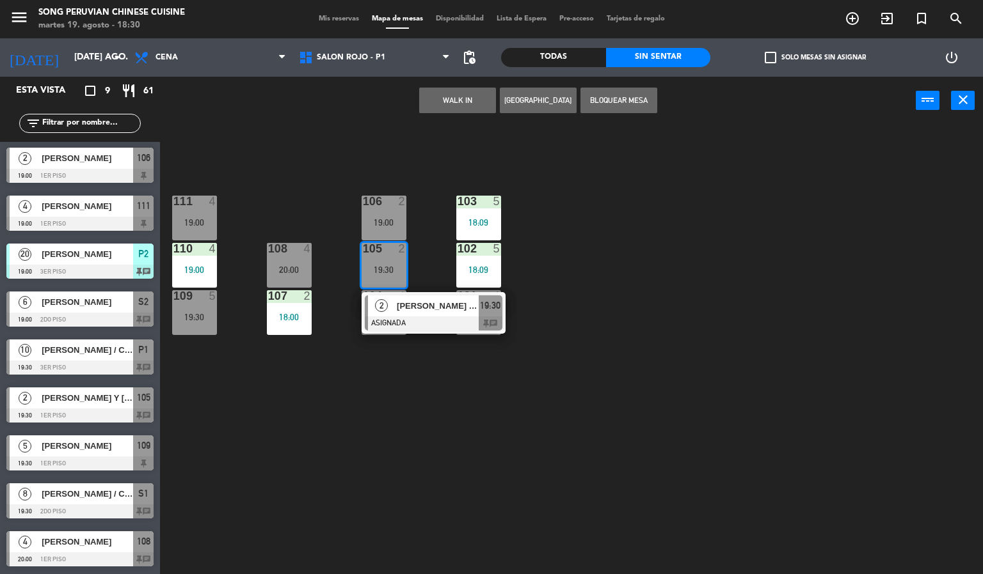
click at [497, 469] on div "103 5 18:09 106 2 19:00 111 4 19:00 102 5 18:09 105 2 19:30 2 [PERSON_NAME] Y […" at bounding box center [576, 350] width 813 height 450
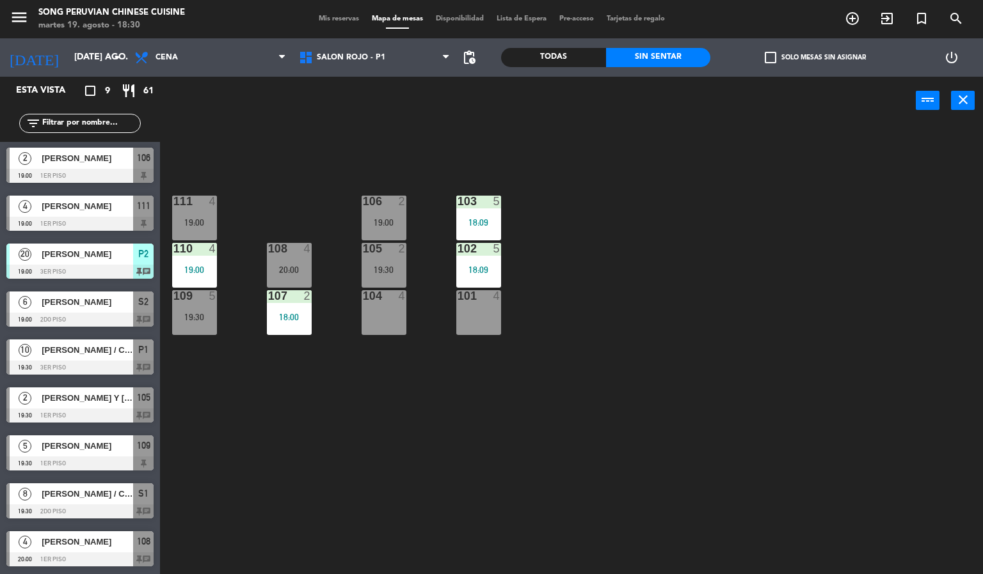
click at [678, 324] on div "103 5 18:09 106 2 19:00 111 4 19:00 102 5 18:09 105 2 19:30 108 4 20:00 110 4 1…" at bounding box center [576, 350] width 813 height 450
click at [709, 368] on div "103 5 18:09 106 2 19:00 111 4 19:00 102 5 18:09 105 2 19:30 108 4 20:00 110 4 1…" at bounding box center [576, 350] width 813 height 450
click at [725, 367] on div "103 5 18:09 106 2 19:00 111 4 19:00 102 5 18:09 105 2 19:30 108 4 20:00 110 4 1…" at bounding box center [576, 350] width 813 height 450
click at [480, 309] on div "101 4" at bounding box center [478, 312] width 45 height 45
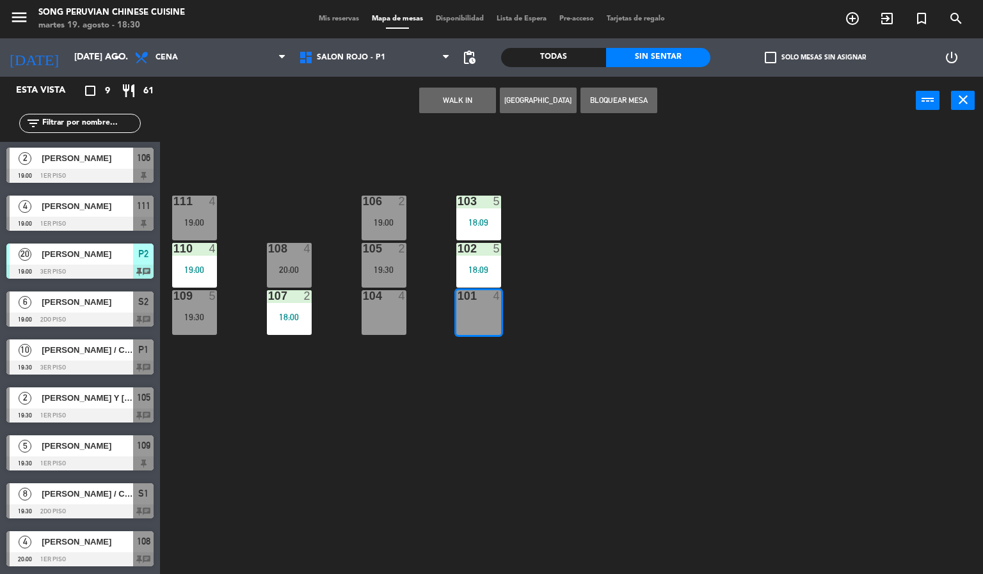
click at [377, 253] on div at bounding box center [383, 249] width 21 height 12
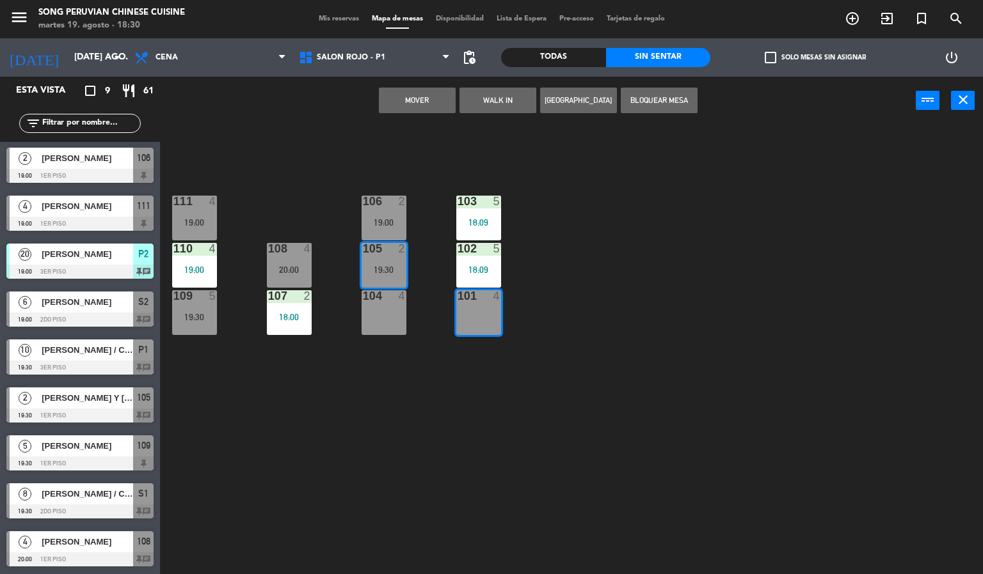
click at [419, 97] on button "Mover" at bounding box center [417, 101] width 77 height 26
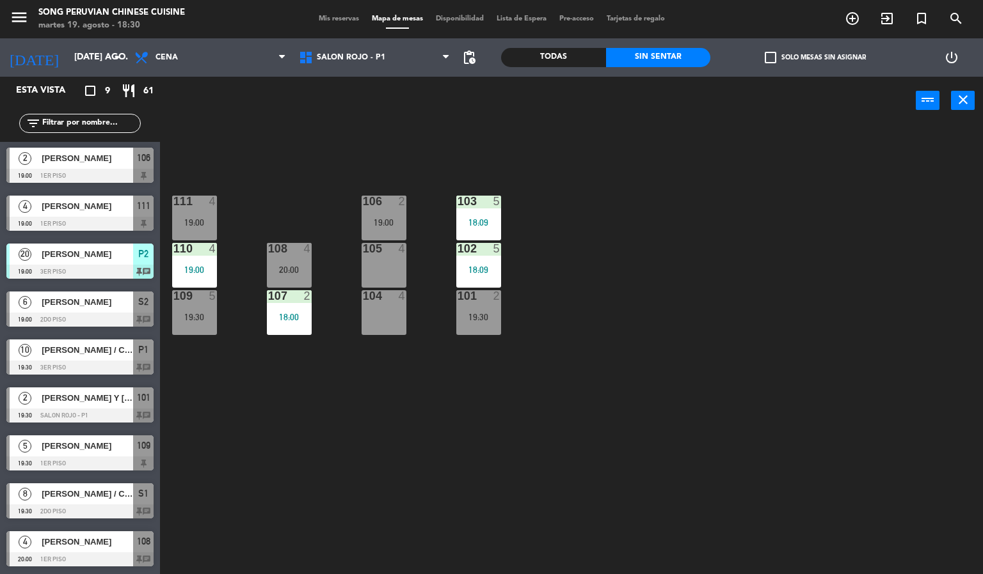
click at [386, 411] on div "103 5 18:09 106 2 19:00 111 4 19:00 102 5 18:09 105 4 108 4 20:00 110 4 19:00 1…" at bounding box center [576, 350] width 813 height 450
click at [380, 202] on div at bounding box center [383, 202] width 21 height 12
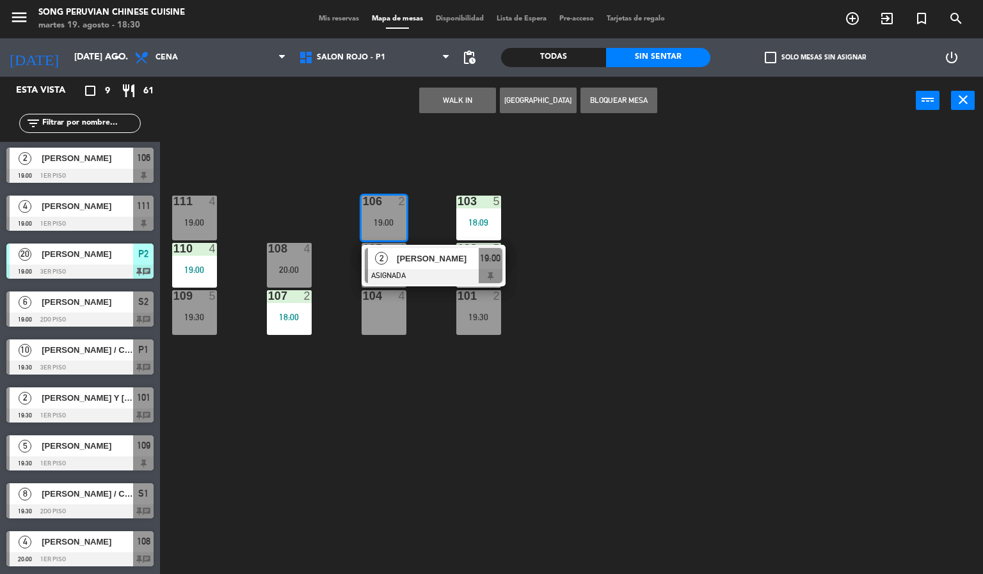
click at [379, 322] on div "104 4" at bounding box center [383, 312] width 45 height 45
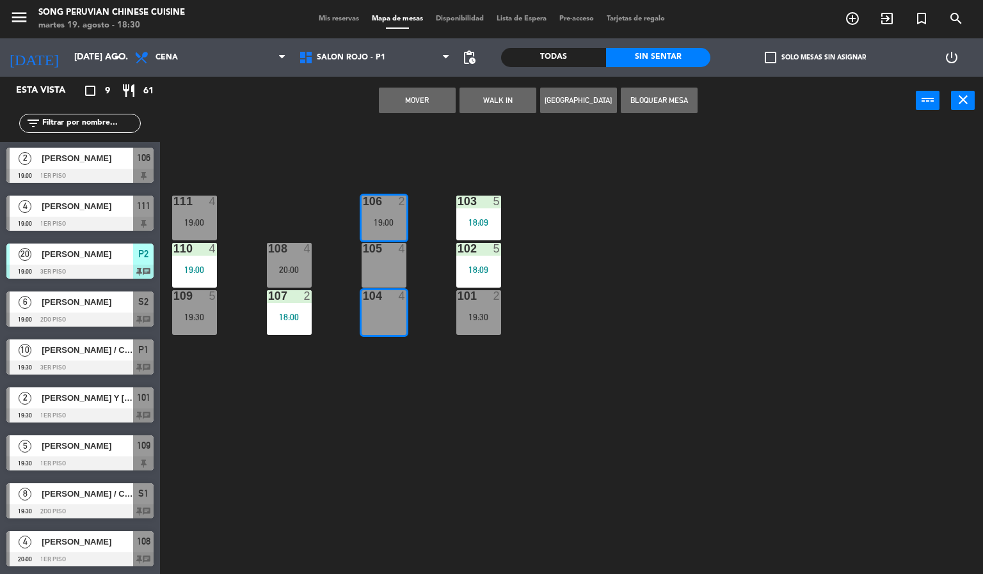
click at [423, 94] on button "Mover" at bounding box center [417, 101] width 77 height 26
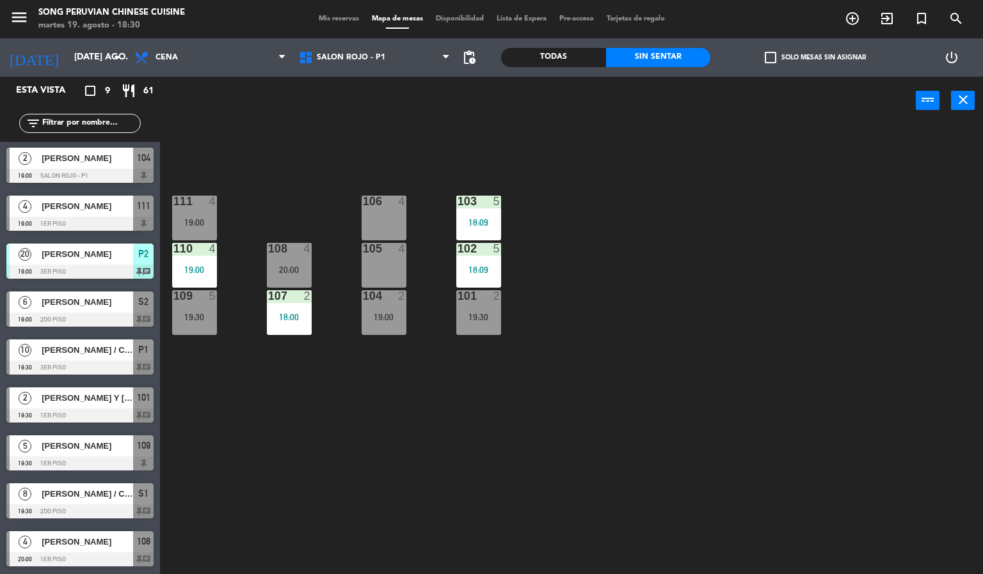
click at [624, 218] on div "103 5 18:09 106 4 111 4 19:00 102 5 18:09 105 4 108 4 20:00 110 4 19:00 101 2 1…" at bounding box center [576, 350] width 813 height 450
click at [401, 254] on div "4" at bounding box center [403, 249] width 8 height 12
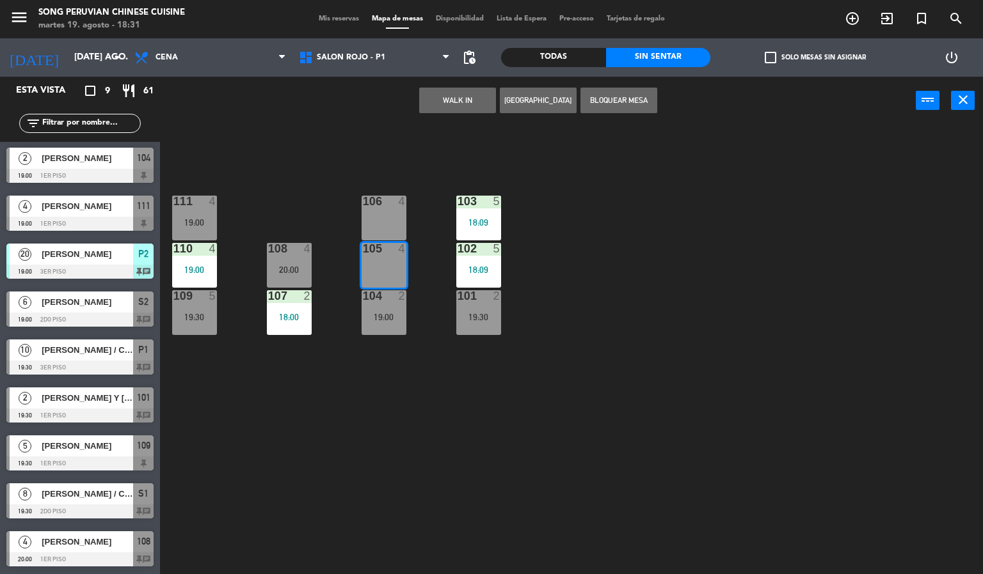
click at [445, 100] on button "WALK IN" at bounding box center [457, 101] width 77 height 26
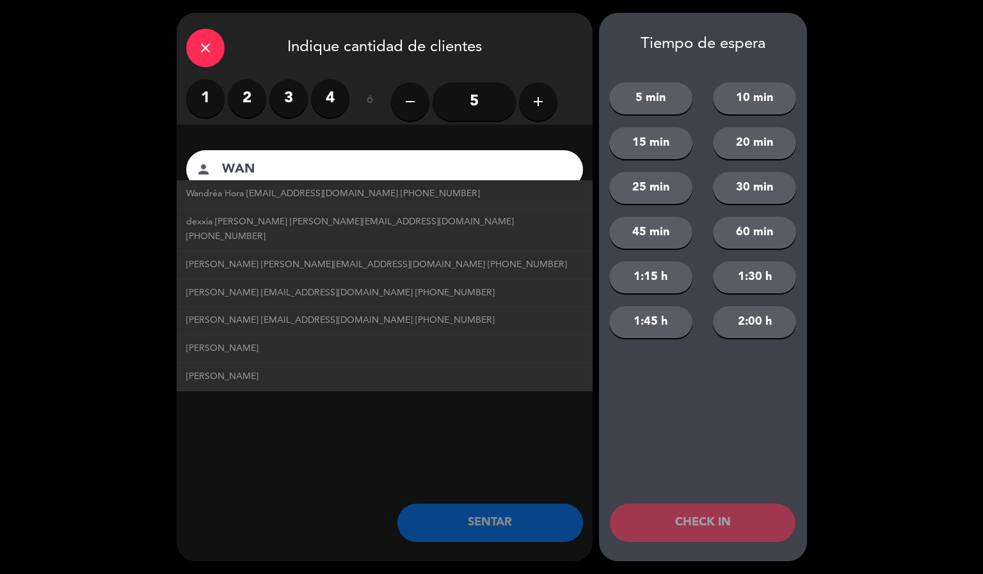
type input "WAN"
click at [539, 104] on icon "add" at bounding box center [537, 101] width 15 height 15
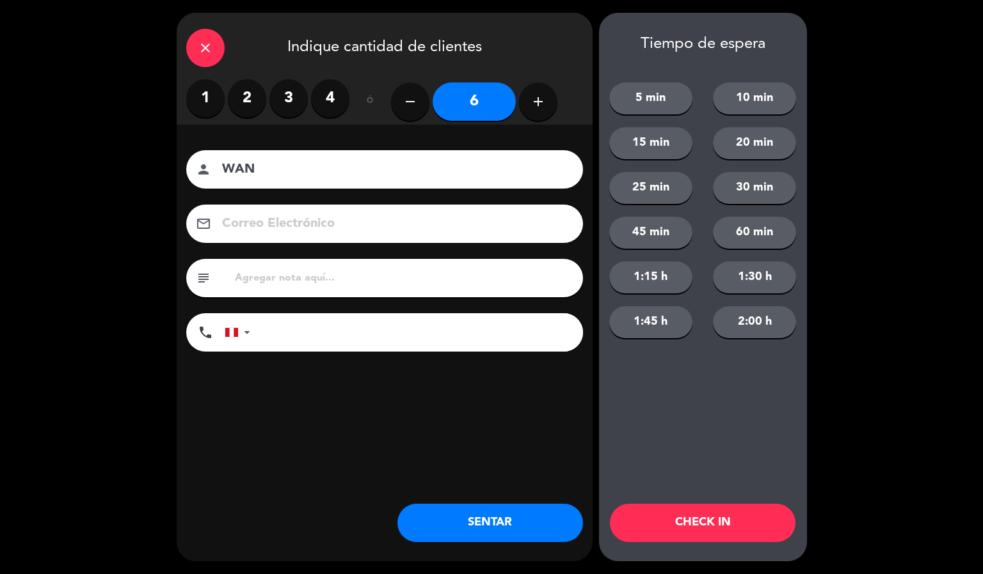
click at [539, 104] on icon "add" at bounding box center [537, 101] width 15 height 15
type input "7"
click at [720, 528] on button "CHECK IN" at bounding box center [703, 523] width 186 height 38
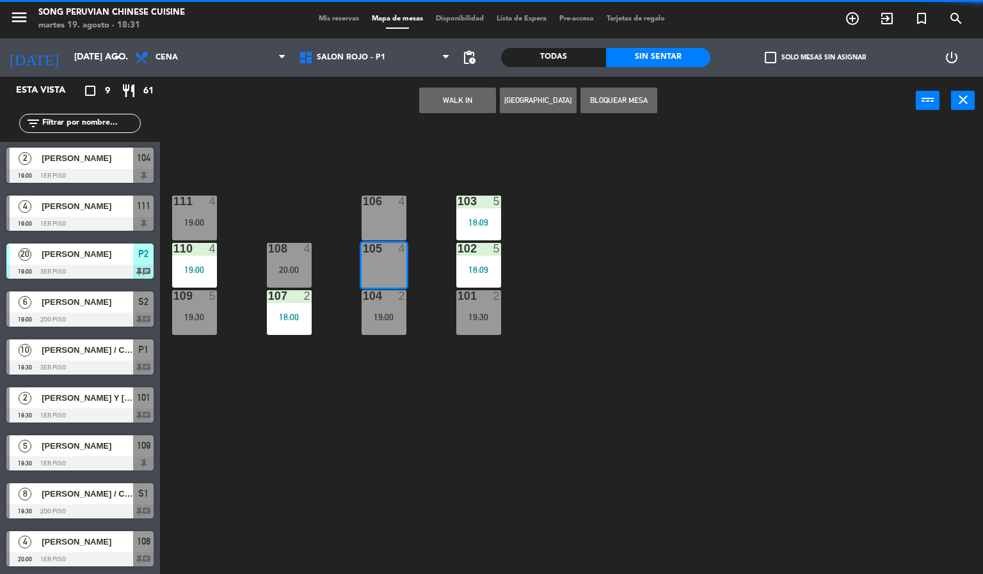
scroll to position [0, 0]
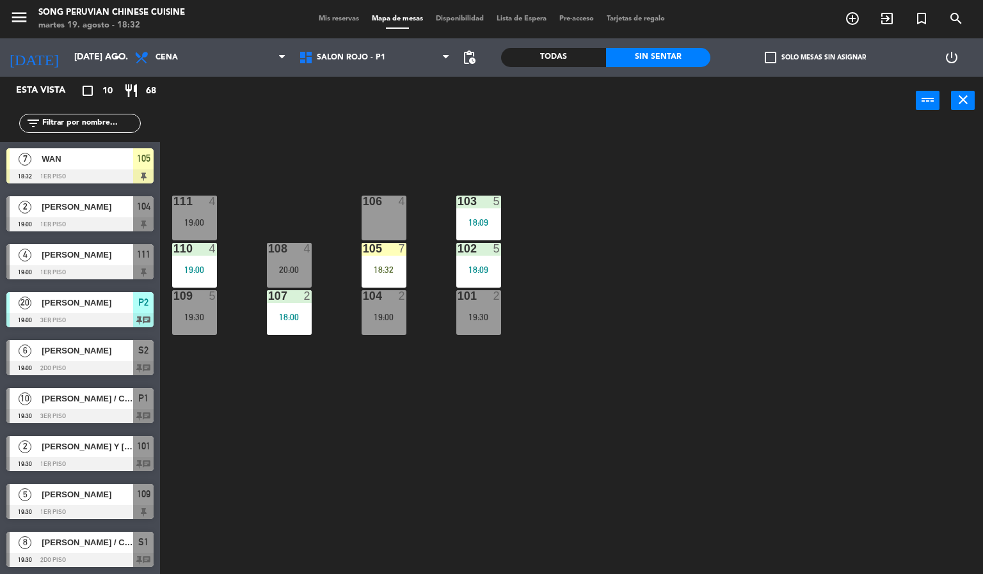
click at [661, 301] on div "103 5 18:09 106 4 111 4 19:00 102 5 18:09 105 7 18:32 108 4 20:00 110 4 19:00 1…" at bounding box center [576, 350] width 813 height 450
click at [390, 317] on div "19:00" at bounding box center [383, 317] width 45 height 9
click at [386, 204] on div at bounding box center [383, 202] width 21 height 12
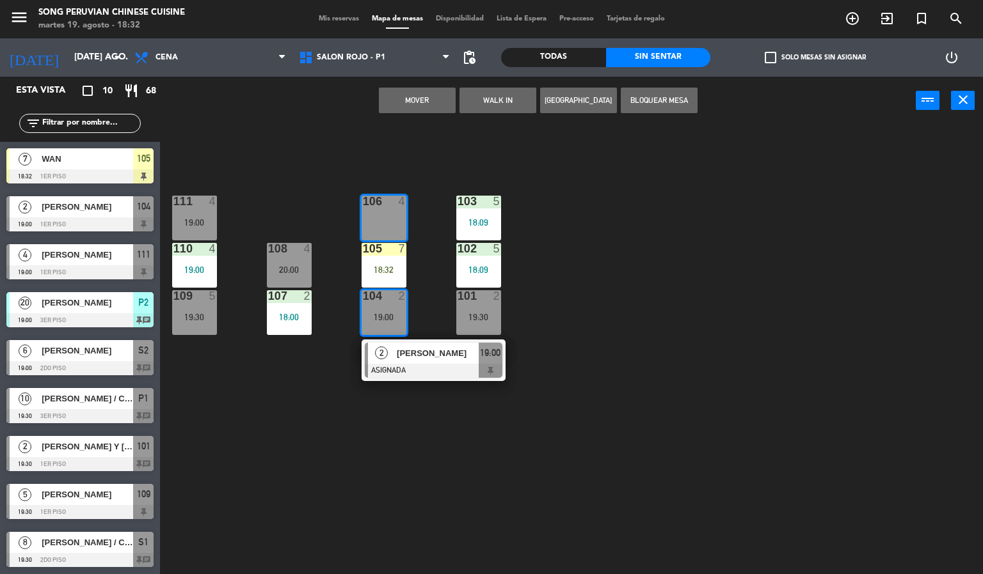
click at [413, 98] on button "Mover" at bounding box center [417, 101] width 77 height 26
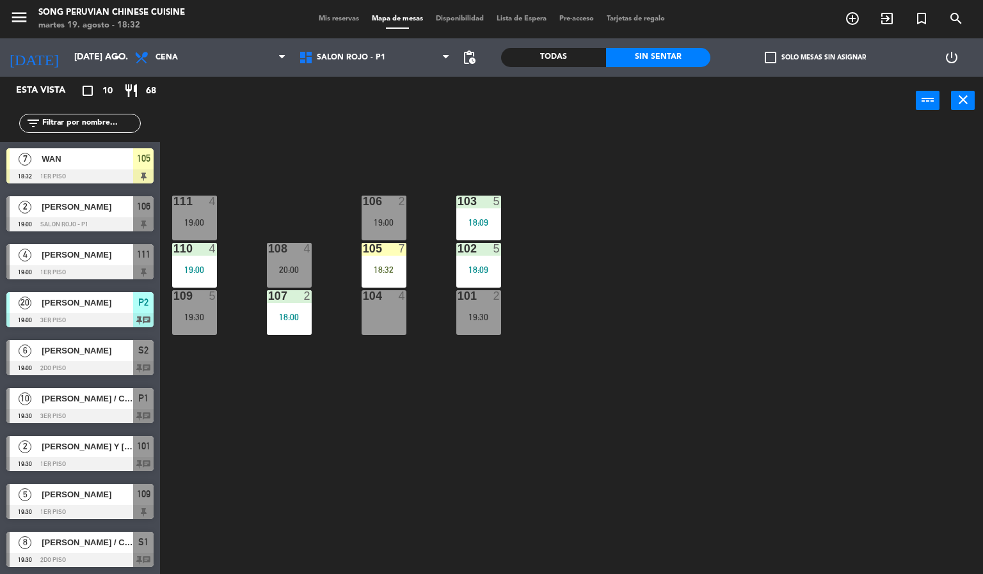
click at [657, 225] on div "103 5 18:09 106 2 19:00 111 4 19:00 102 5 18:09 105 7 18:32 108 4 20:00 110 4 1…" at bounding box center [576, 350] width 813 height 450
click at [386, 265] on div "18:32" at bounding box center [383, 269] width 45 height 9
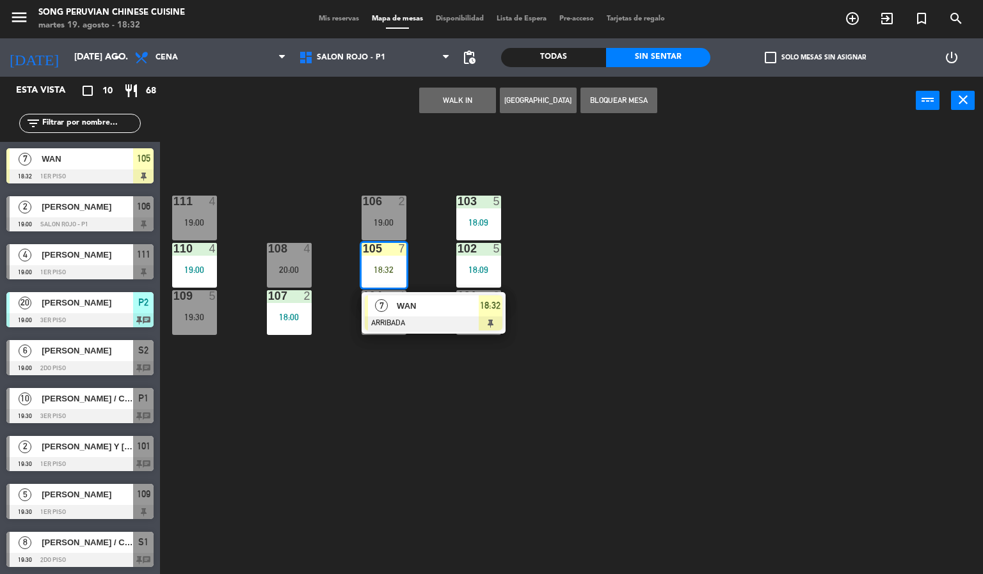
click at [436, 309] on span "WAN" at bounding box center [438, 305] width 82 height 13
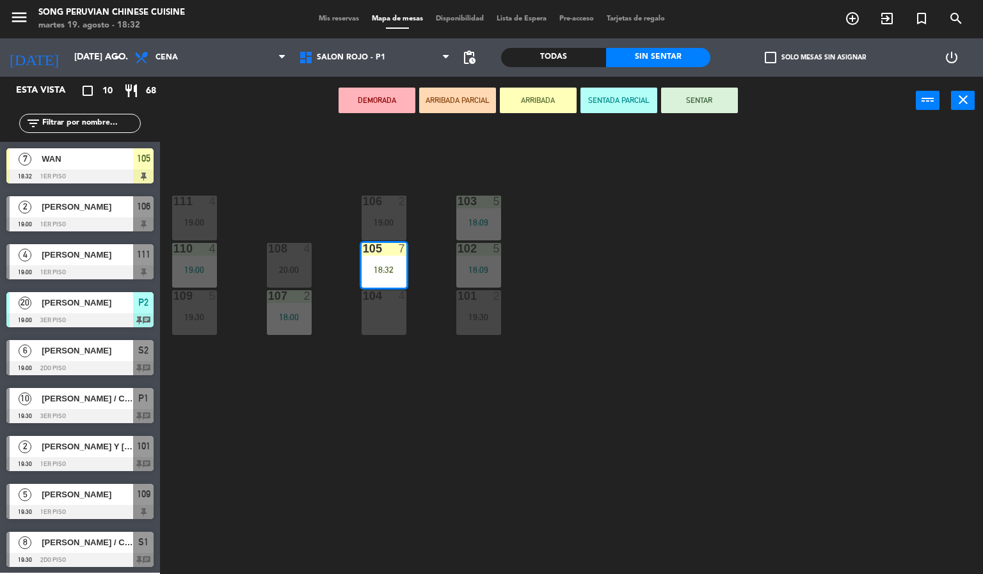
click at [386, 308] on div "104 4" at bounding box center [383, 312] width 45 height 45
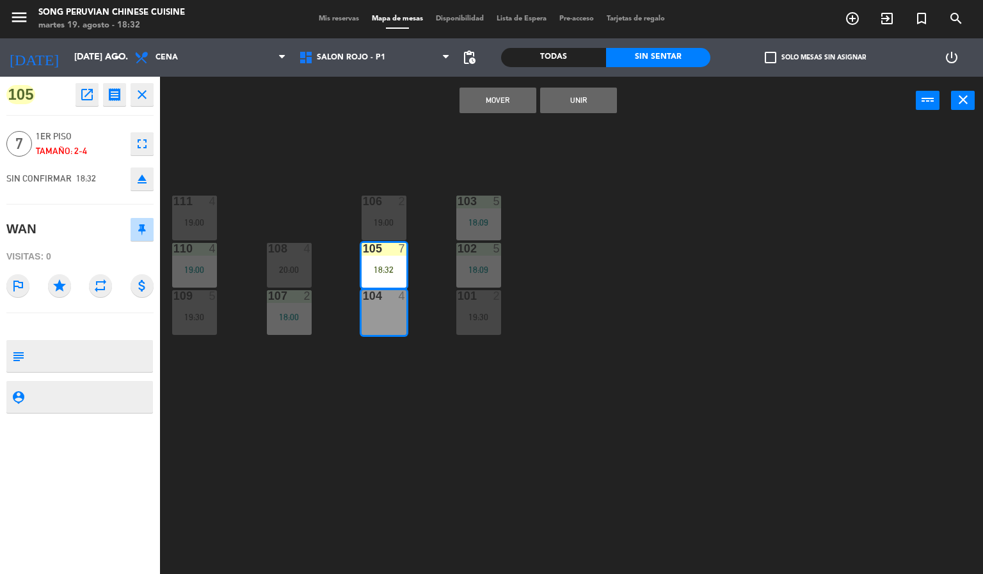
click at [578, 99] on button "Unir" at bounding box center [578, 101] width 77 height 26
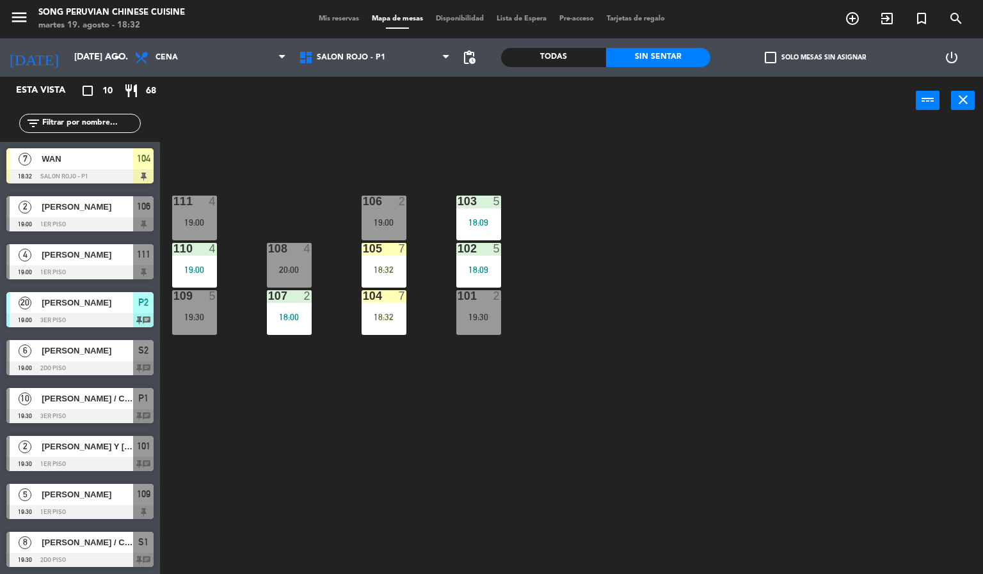
click at [632, 236] on div "103 5 18:09 106 2 19:00 111 4 19:00 102 5 18:09 105 7 18:32 108 4 20:00 110 4 1…" at bounding box center [576, 350] width 813 height 450
click at [624, 262] on div "103 5 18:09 106 2 19:00 111 4 19:00 102 5 18:09 105 7 18:32 108 4 20:00 110 4 1…" at bounding box center [576, 350] width 813 height 450
click at [88, 56] on input "[DATE] ago." at bounding box center [129, 57] width 122 height 23
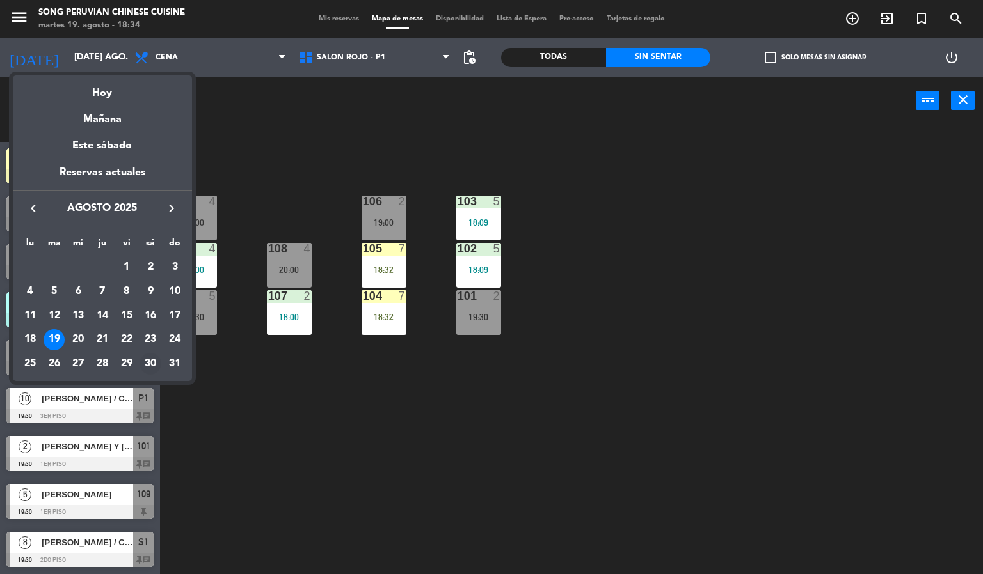
click at [154, 363] on div "30" at bounding box center [150, 364] width 22 height 22
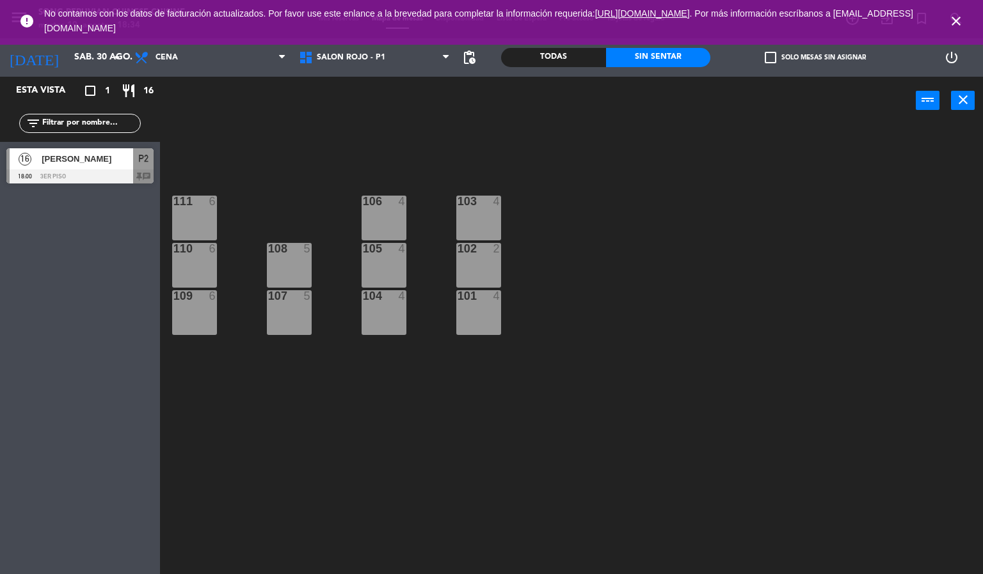
click at [960, 18] on icon "close" at bounding box center [955, 20] width 15 height 15
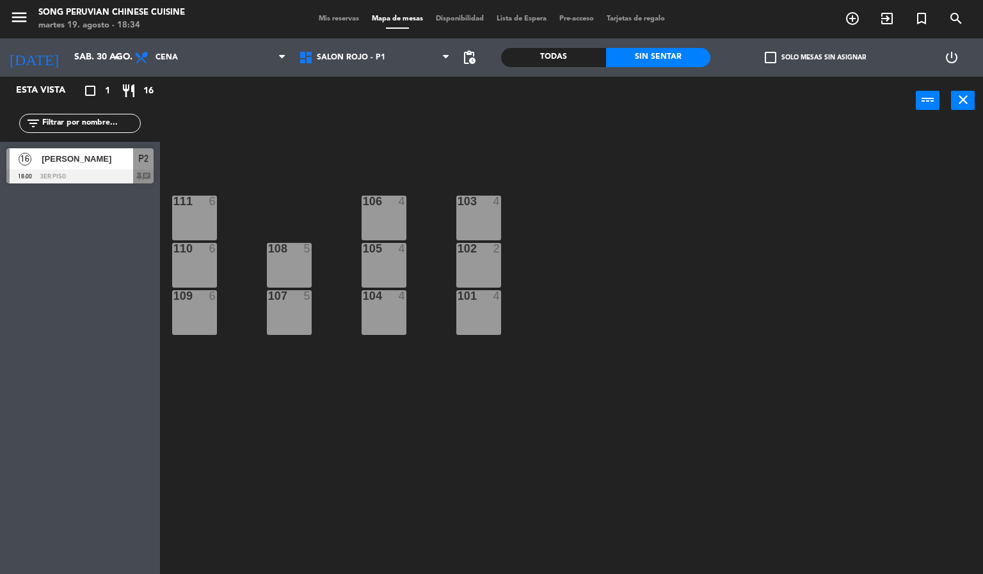
click at [848, 265] on div "103 4 106 4 111 6 102 2 105 4 108 5 110 6 101 4 104 4 107 5 109 6" at bounding box center [576, 350] width 813 height 450
click at [70, 58] on input "sáb. 30 ago." at bounding box center [129, 57] width 122 height 23
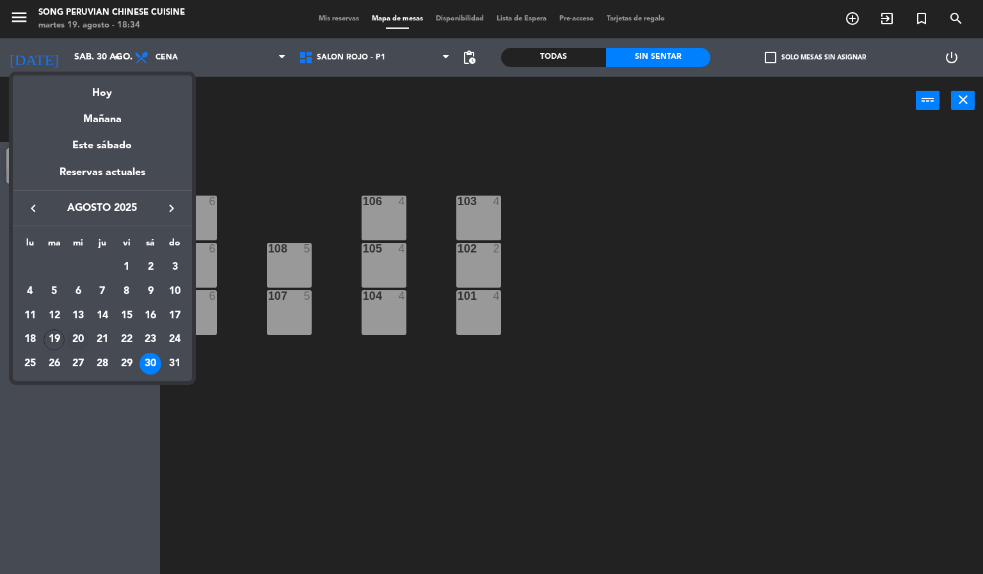
click at [81, 338] on div "20" at bounding box center [78, 340] width 22 height 22
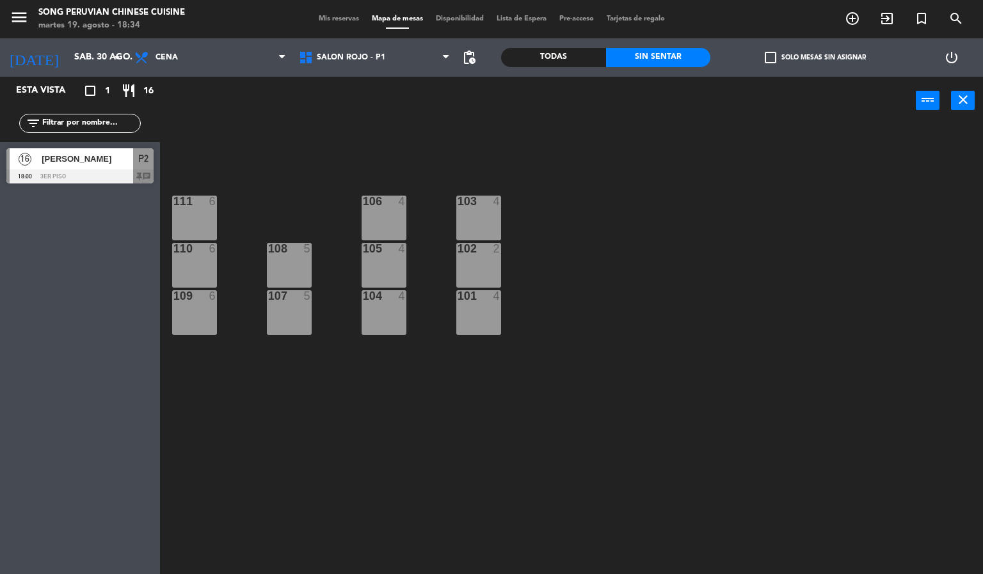
type input "mié. 20 ago."
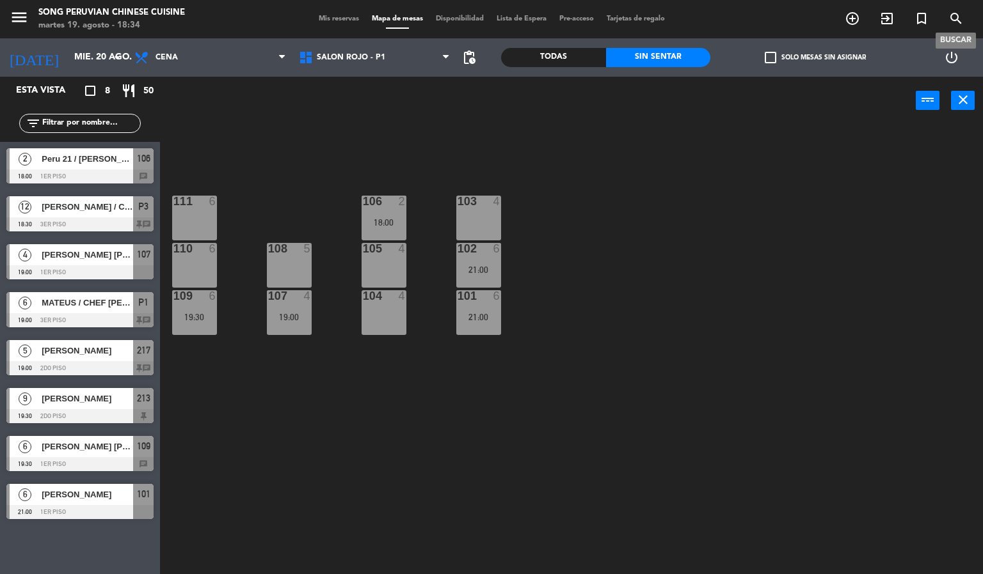
click at [953, 18] on icon "search" at bounding box center [955, 18] width 15 height 15
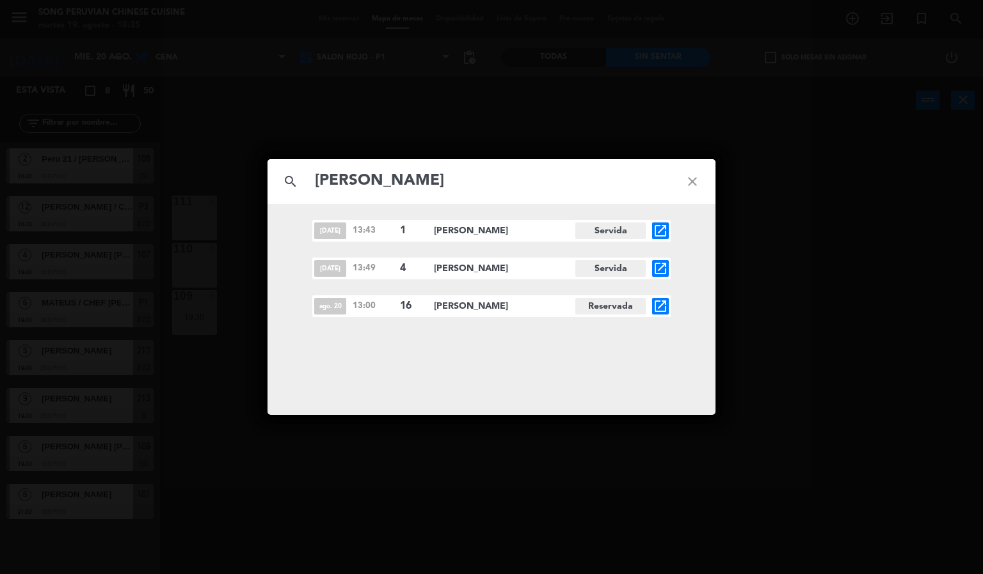
type input "[PERSON_NAME]"
click at [663, 271] on icon "open_in_new" at bounding box center [660, 268] width 15 height 15
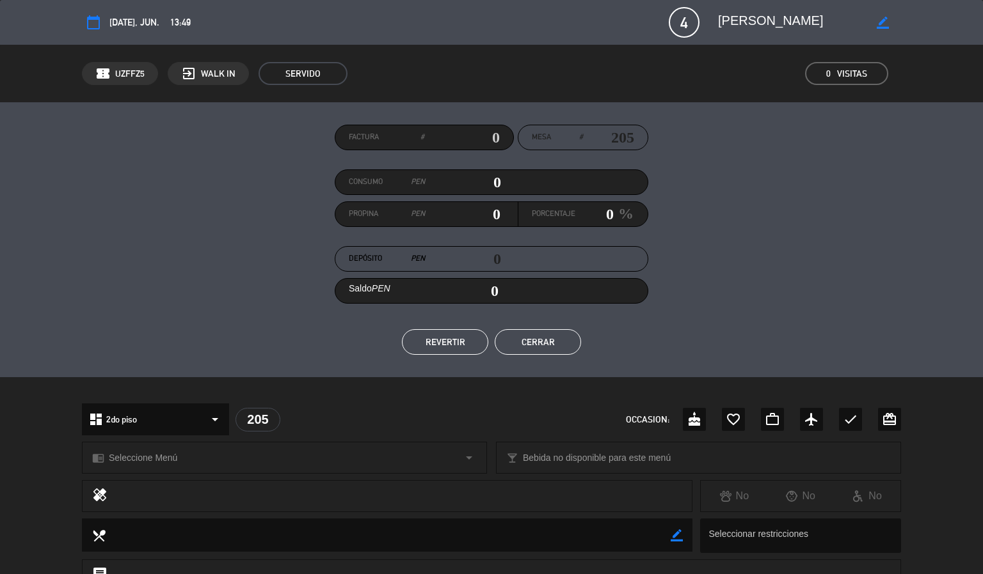
drag, startPoint x: 546, startPoint y: 331, endPoint x: 738, endPoint y: 207, distance: 228.2
click at [546, 332] on button "Cerrar" at bounding box center [538, 342] width 86 height 26
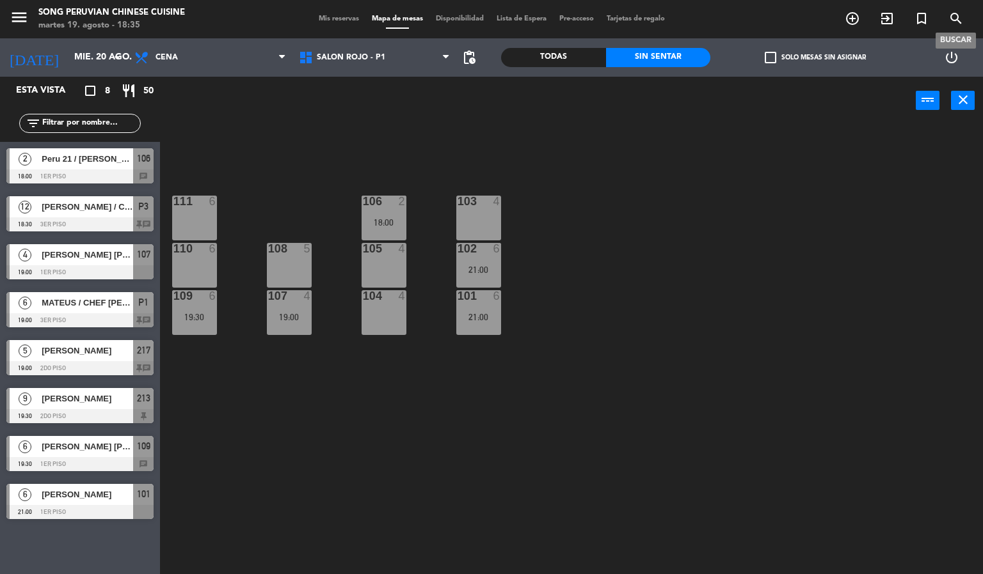
click at [958, 15] on icon "search" at bounding box center [955, 18] width 15 height 15
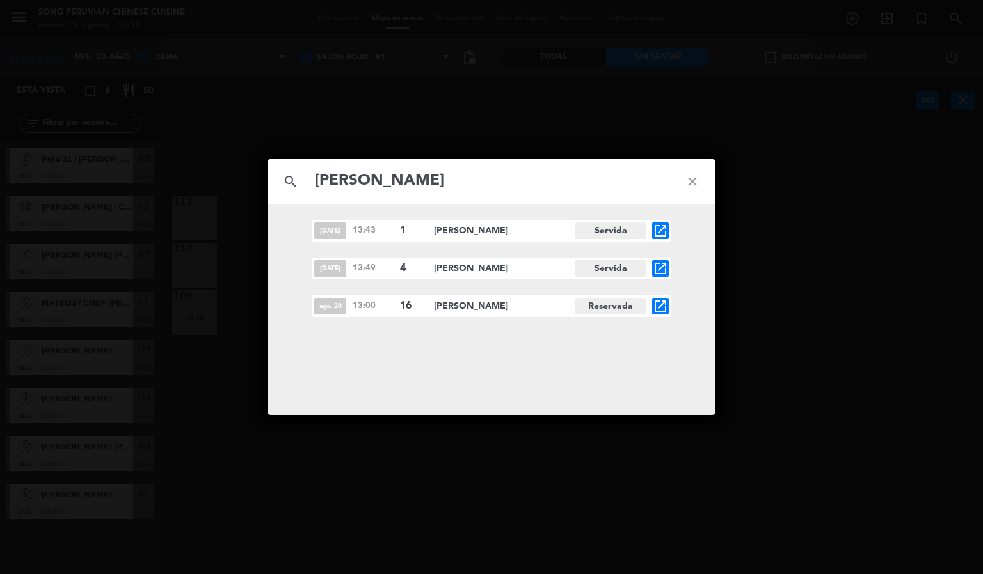
type input "[PERSON_NAME]"
click at [660, 232] on icon "open_in_new" at bounding box center [660, 230] width 15 height 15
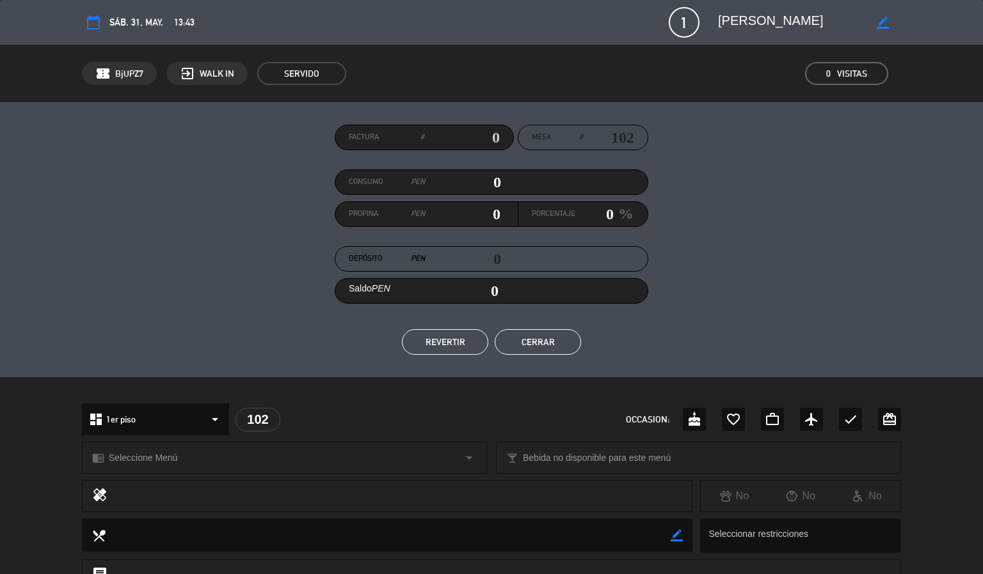
click at [561, 344] on button "Cerrar" at bounding box center [538, 342] width 86 height 26
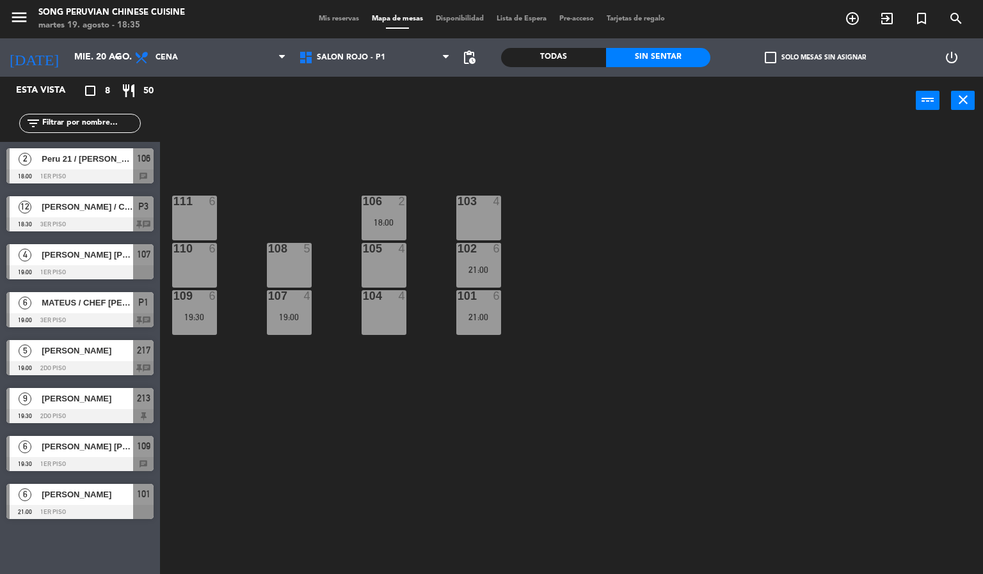
click at [645, 202] on div "103 4 106 2 18:00 111 6 102 6 21:00 105 4 108 5 110 6 101 6 21:00 104 4 107 4 1…" at bounding box center [576, 350] width 813 height 450
click at [194, 62] on span "Cena" at bounding box center [210, 58] width 164 height 28
click at [484, 169] on div "103 4 106 2 18:00 111 6 102 6 21:00 105 4 108 5 110 6 101 6 21:00 104 4 107 4 1…" at bounding box center [576, 350] width 813 height 450
click at [255, 154] on div "103 4 106 2 18:00 111 6 102 6 21:00 105 4 108 5 110 6 101 6 21:00 104 4 107 4 1…" at bounding box center [576, 350] width 813 height 450
click at [111, 404] on span "[PERSON_NAME]" at bounding box center [87, 398] width 91 height 13
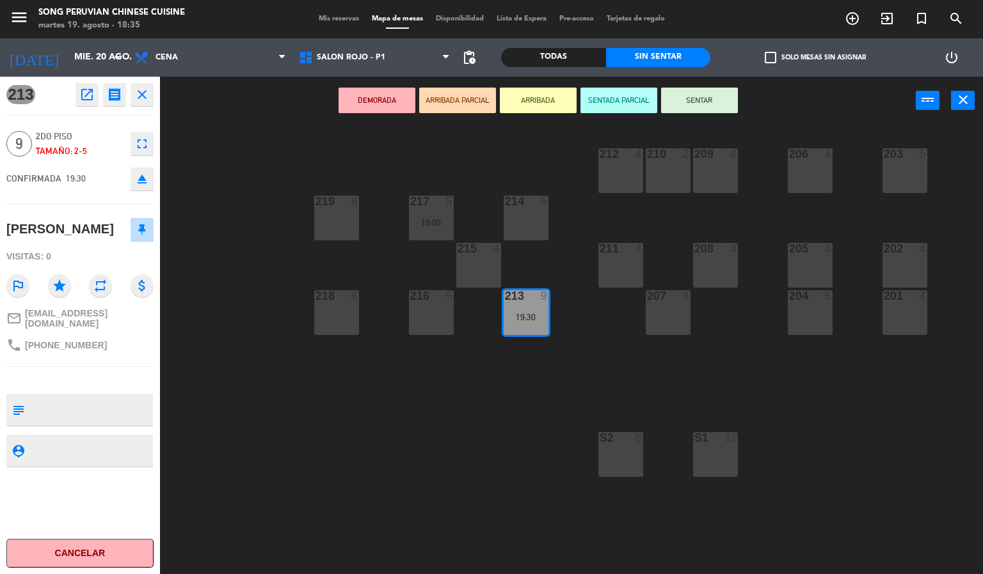
click at [337, 452] on div "203 5 206 4 210 2 212 4 209 4 214 5 217 5 19:00 219 6 202 4 205 4 208 4 211 4 2…" at bounding box center [576, 350] width 813 height 450
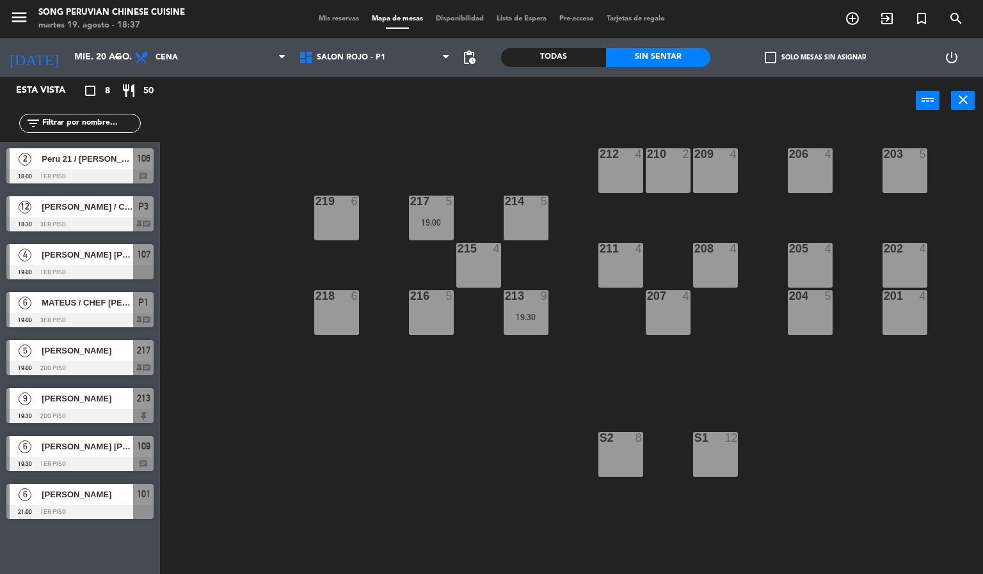
click at [60, 42] on div "[DATE] [DATE] arrow_drop_down" at bounding box center [64, 57] width 128 height 38
click at [84, 63] on input "mié. 20 ago." at bounding box center [129, 57] width 122 height 23
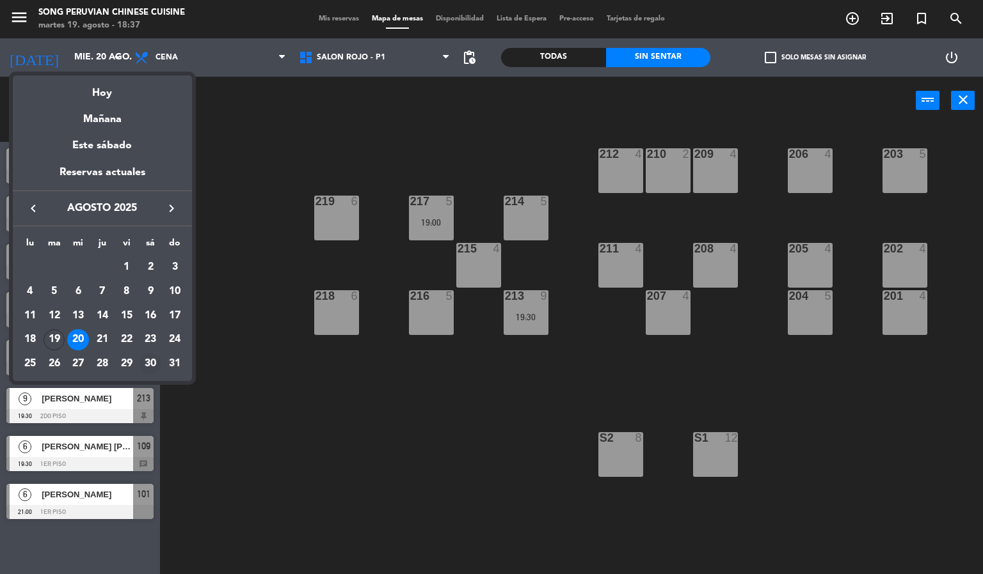
click at [150, 368] on div "30" at bounding box center [150, 364] width 22 height 22
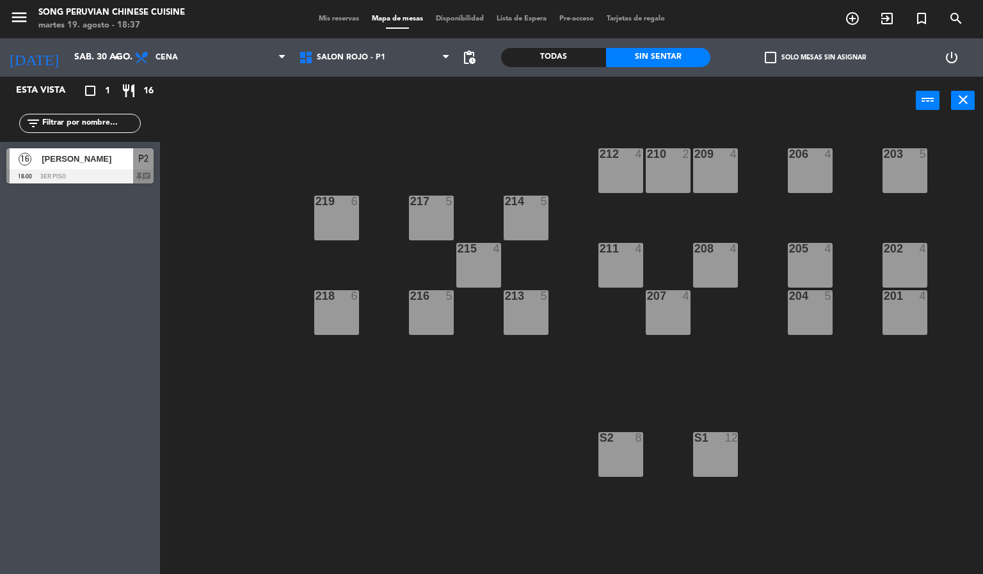
click at [84, 159] on span "[PERSON_NAME]" at bounding box center [87, 158] width 91 height 13
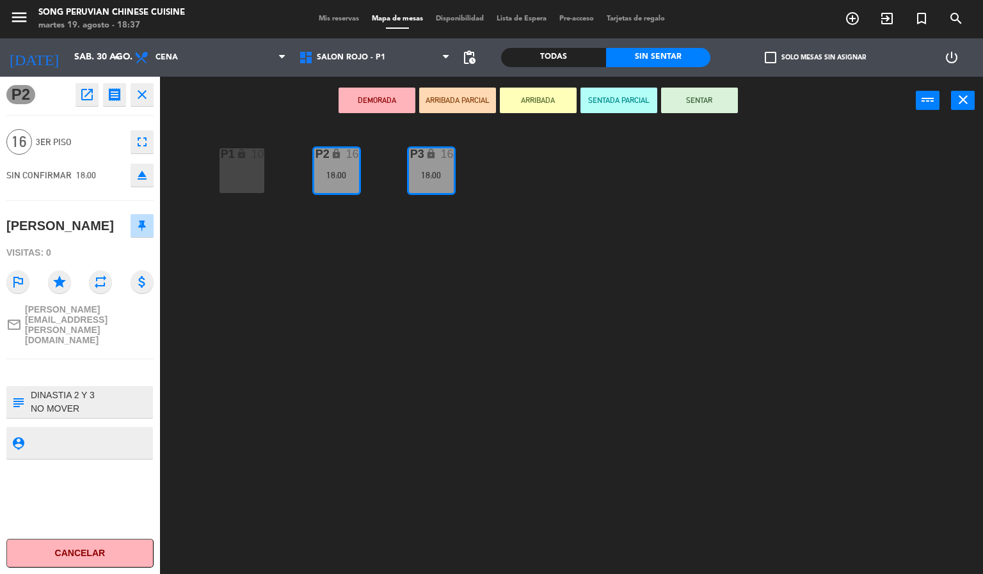
click at [373, 395] on div "P2 lock 16 18:00 P3 lock 16 18:00 P1 lock 10" at bounding box center [576, 350] width 813 height 450
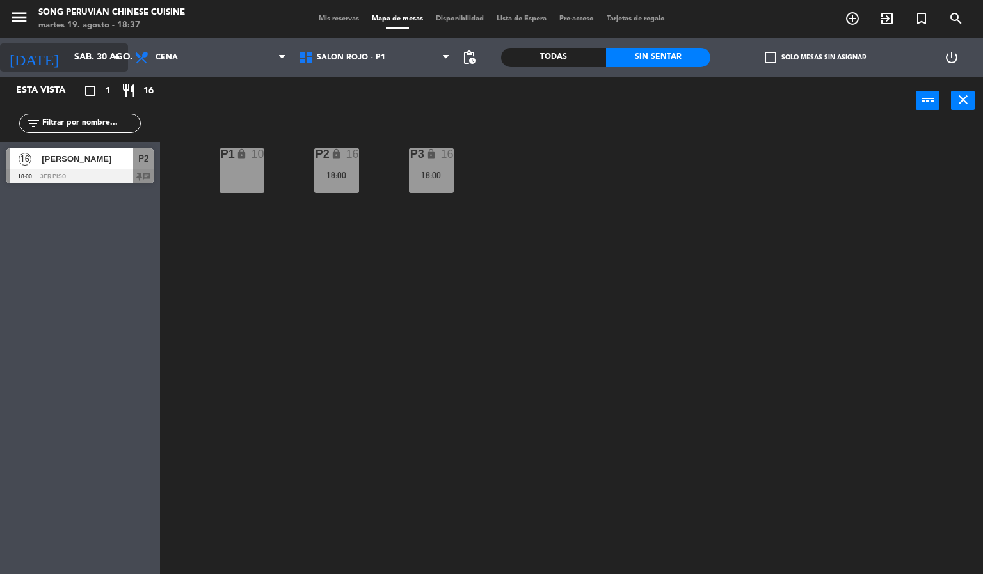
click at [68, 48] on input "sáb. 30 ago." at bounding box center [129, 57] width 122 height 23
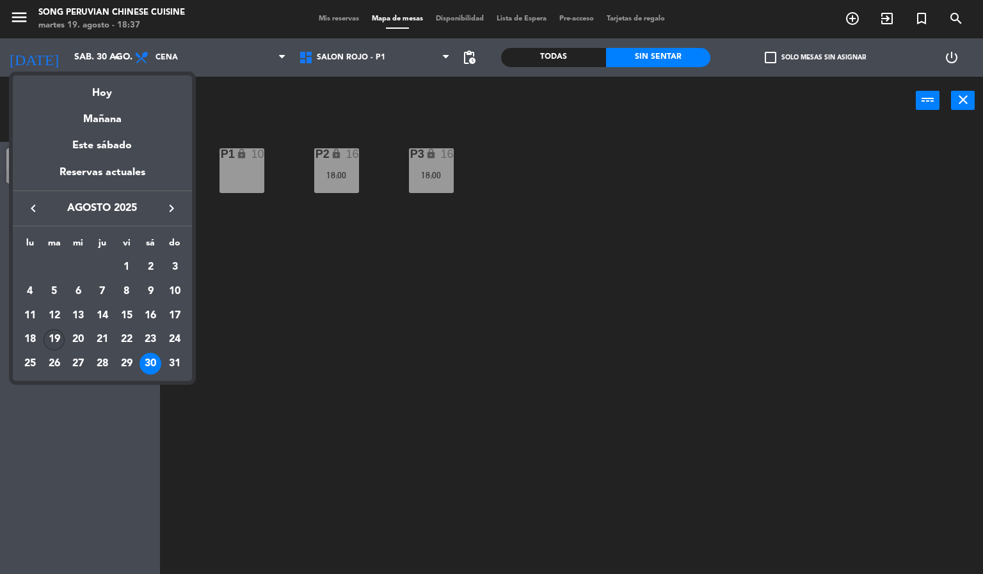
click at [54, 340] on div "19" at bounding box center [55, 340] width 22 height 22
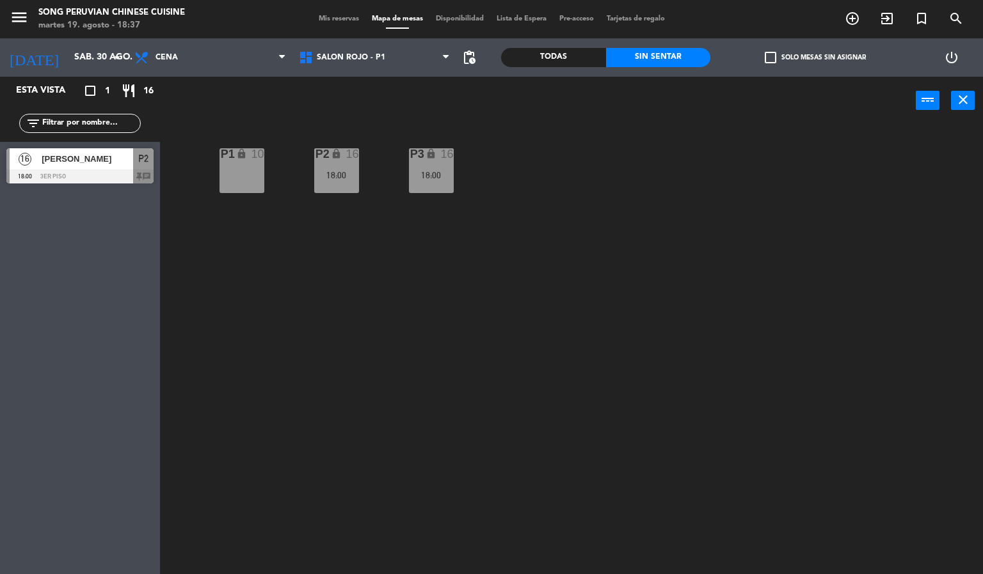
type input "[DATE] ago."
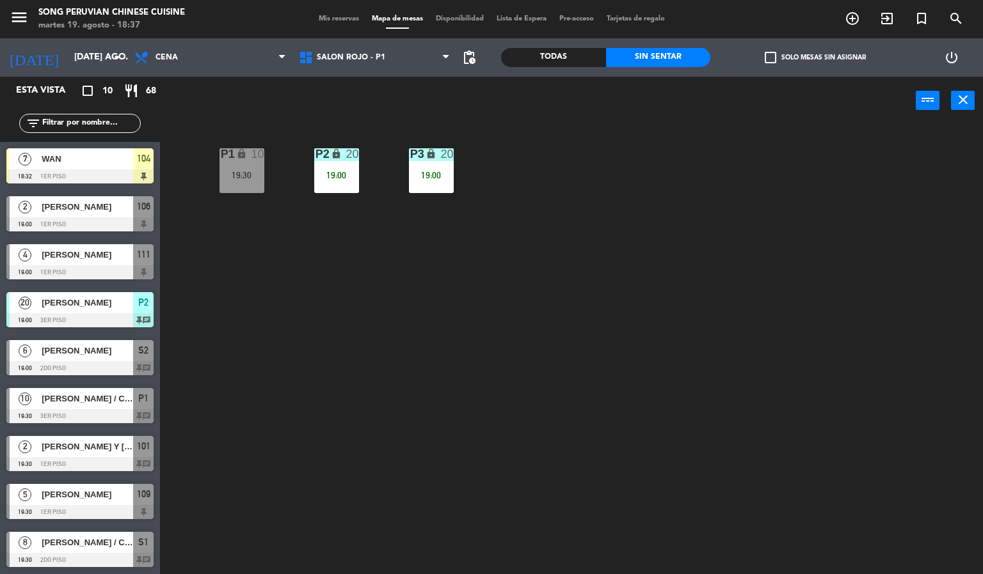
click at [52, 561] on div at bounding box center [79, 560] width 147 height 14
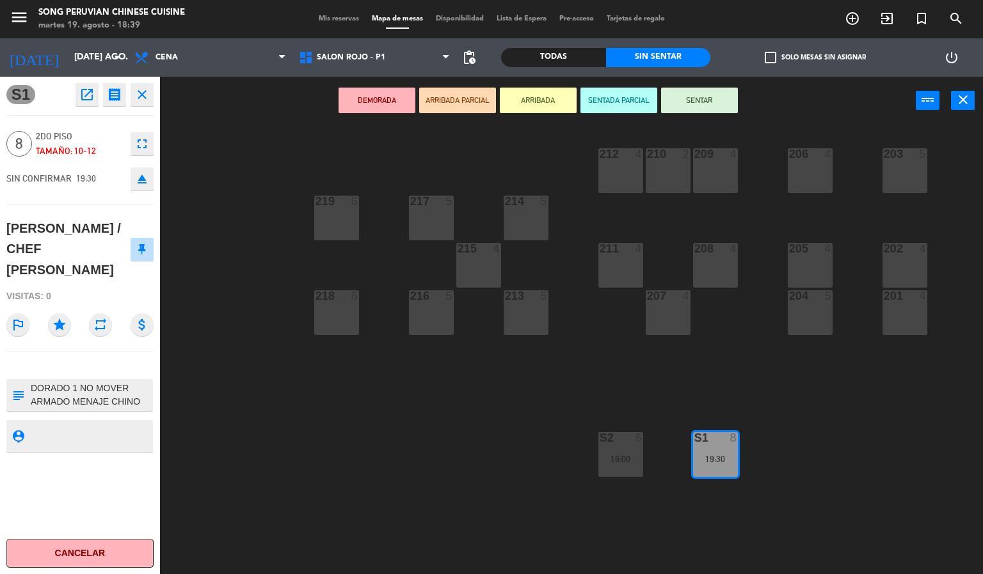
click at [434, 469] on div "203 5 206 4 210 2 212 4 209 4 214 5 217 5 219 6 202 4 205 4 208 4 211 4 215 4 2…" at bounding box center [576, 350] width 813 height 450
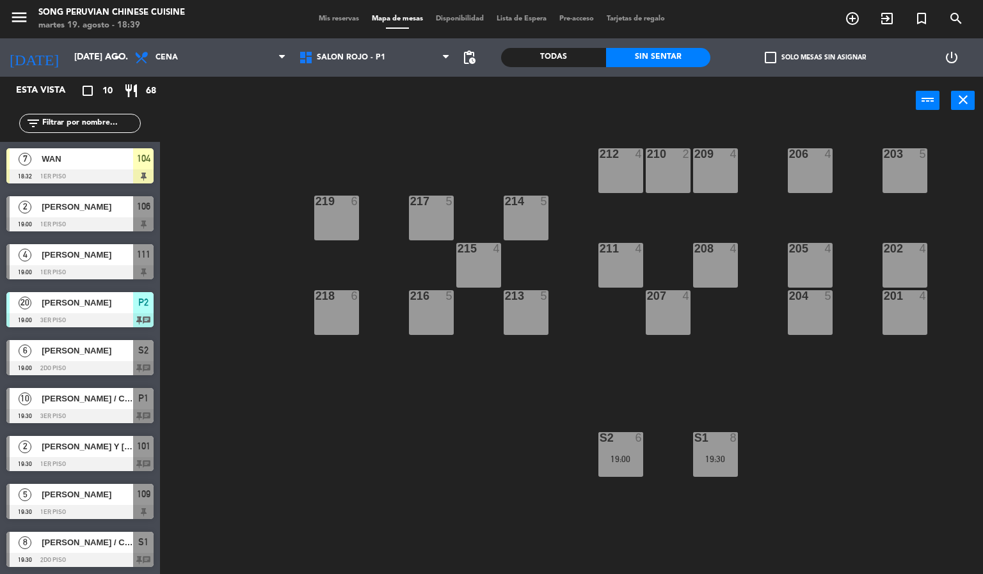
scroll to position [49, 0]
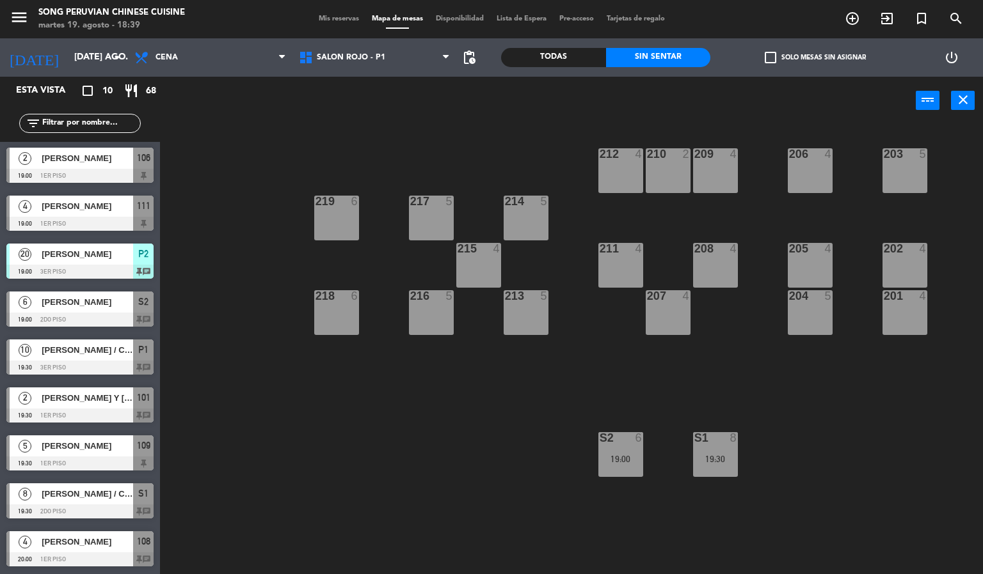
click at [726, 457] on div "19:30" at bounding box center [715, 459] width 45 height 9
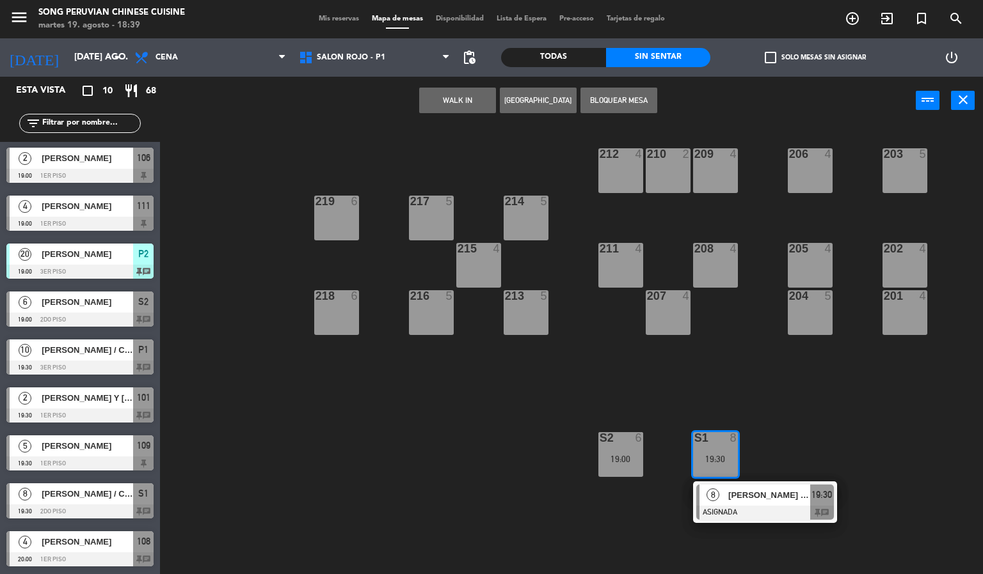
click at [777, 512] on div at bounding box center [765, 513] width 138 height 14
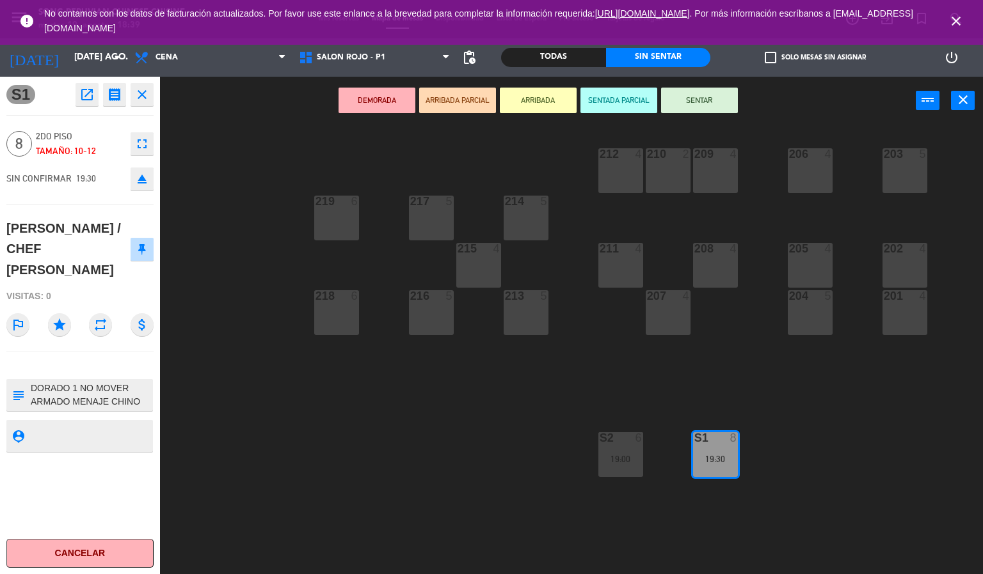
click at [143, 382] on textarea at bounding box center [90, 395] width 122 height 27
type textarea "DORADO 1 NO MOVER [PERSON_NAME] TIENE BANQUETE CON CHEF"
click at [112, 486] on div "S1 open_in_new receipt 7:30 PM [DATE] 8 personas [PERSON_NAME] / CHEF [PERSON_N…" at bounding box center [80, 326] width 160 height 498
click at [72, 461] on div "S1 open_in_new receipt 7:30 PM [DATE] 8 personas [PERSON_NAME] / CHEF [PERSON_N…" at bounding box center [80, 326] width 160 height 498
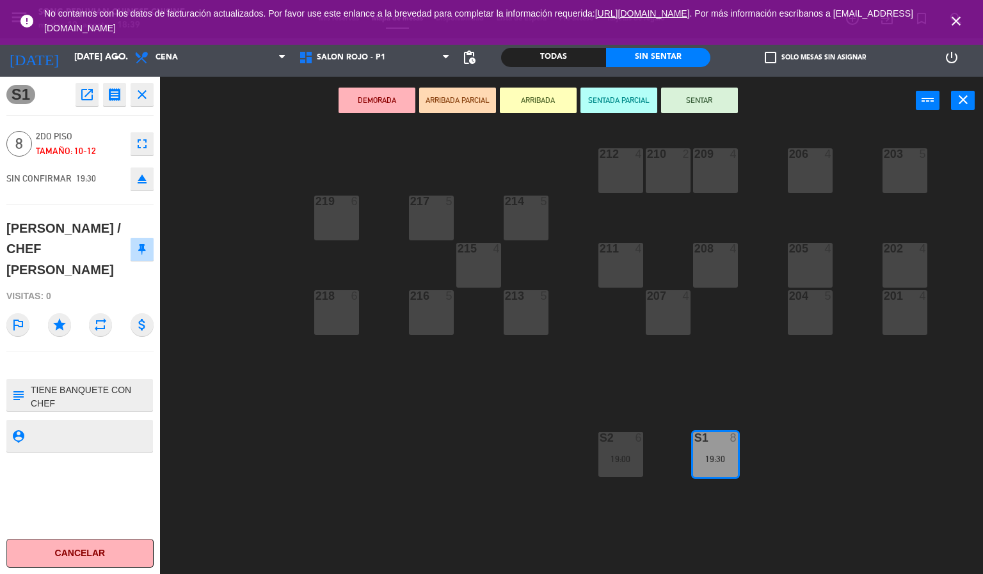
click at [956, 23] on icon "close" at bounding box center [955, 20] width 15 height 15
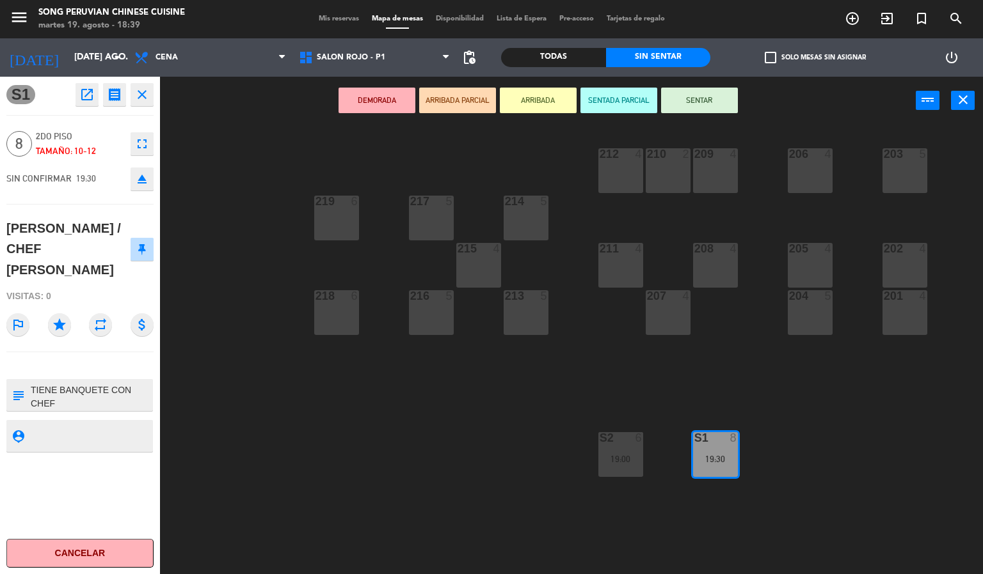
click at [371, 452] on div "203 5 206 4 210 2 212 4 209 4 214 5 217 5 219 6 202 4 205 4 208 4 211 4 215 4 2…" at bounding box center [576, 350] width 813 height 450
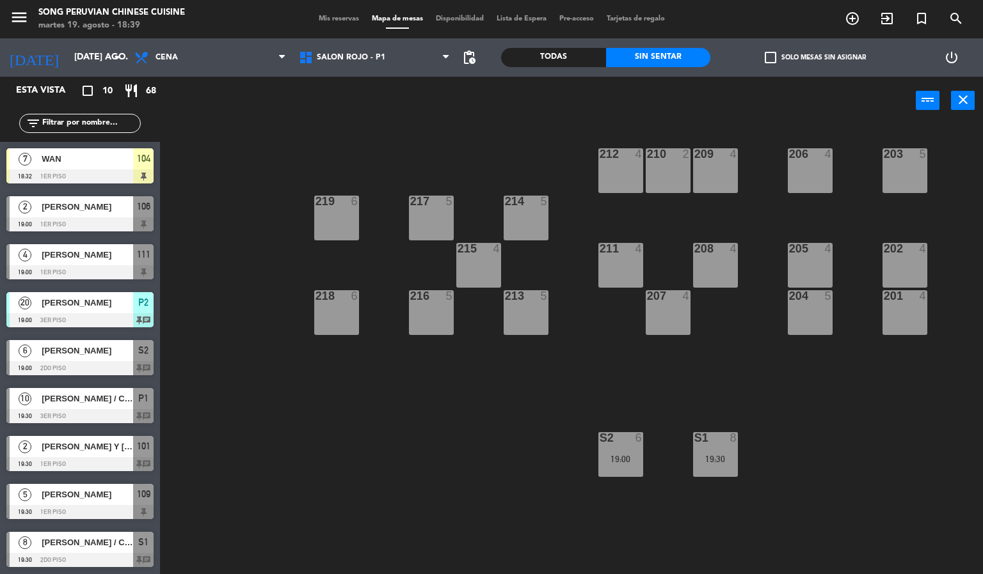
scroll to position [49, 0]
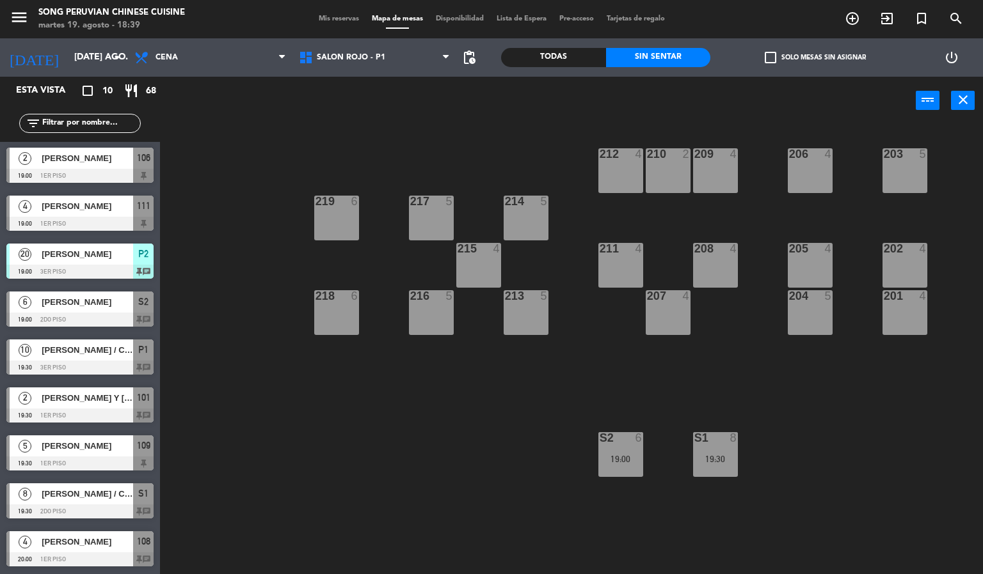
click at [113, 155] on span "[PERSON_NAME]" at bounding box center [87, 158] width 91 height 13
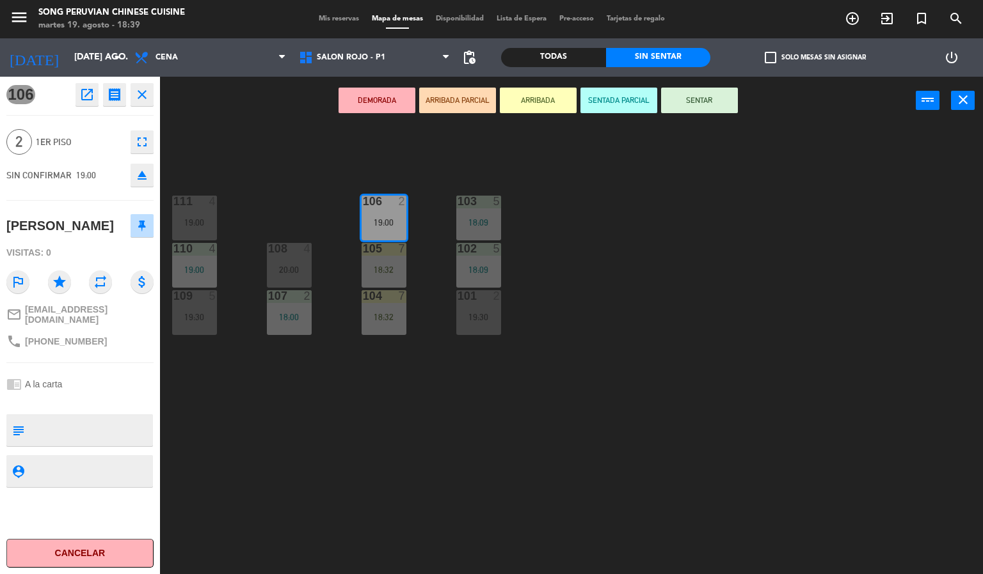
click at [628, 94] on button "SENTADA PARCIAL" at bounding box center [618, 101] width 77 height 26
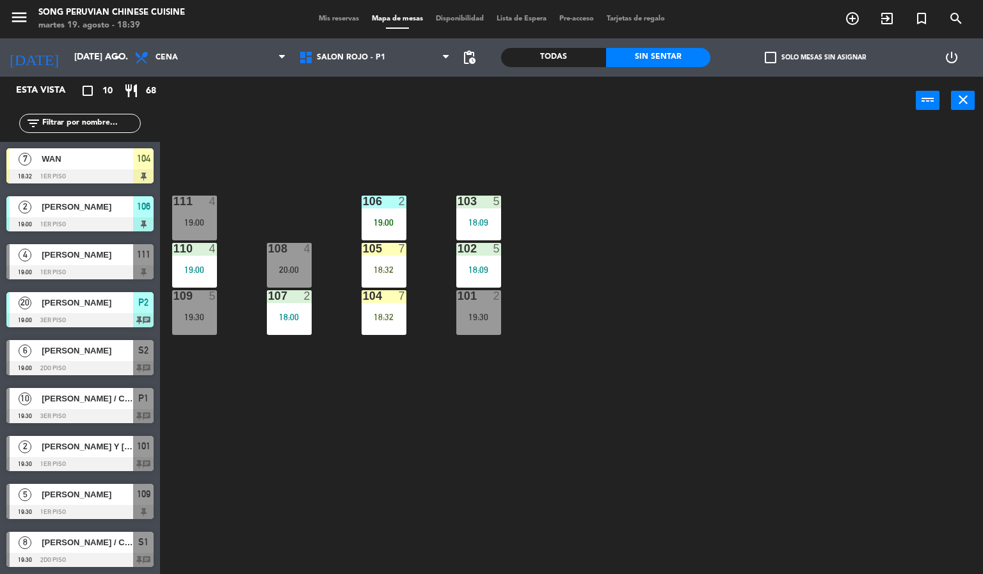
click at [605, 286] on div "103 5 18:09 106 2 19:00 111 4 19:00 102 5 18:09 105 7 18:32 108 4 20:00 110 4 1…" at bounding box center [576, 350] width 813 height 450
click at [383, 317] on div "18:32" at bounding box center [383, 317] width 45 height 9
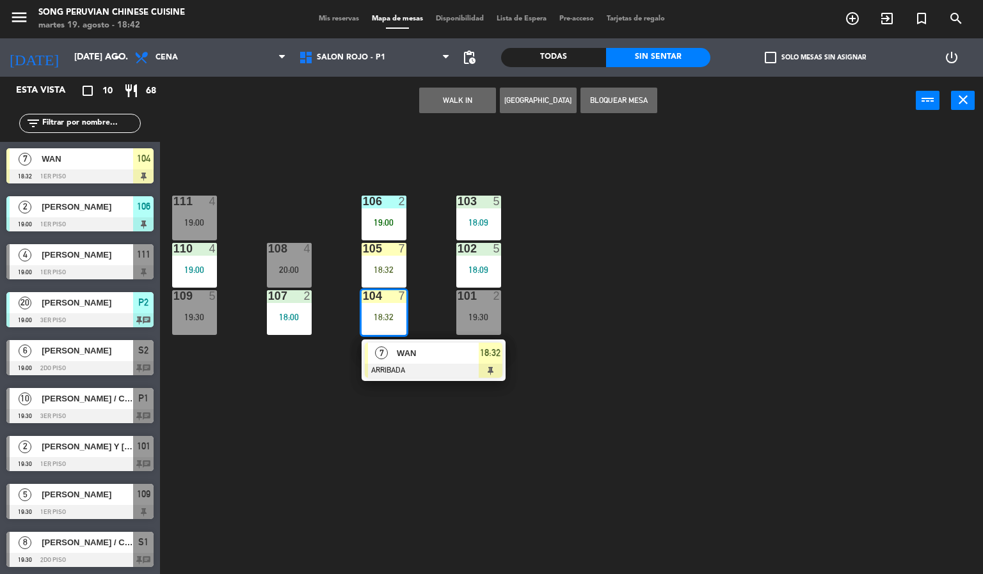
click at [447, 365] on div at bounding box center [434, 371] width 138 height 14
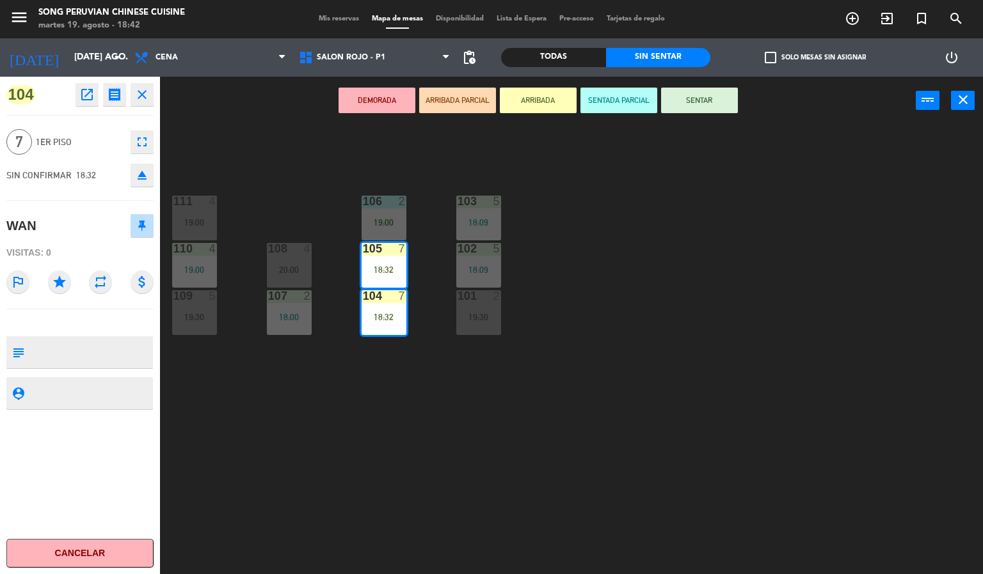
click at [712, 110] on button "SENTAR" at bounding box center [699, 101] width 77 height 26
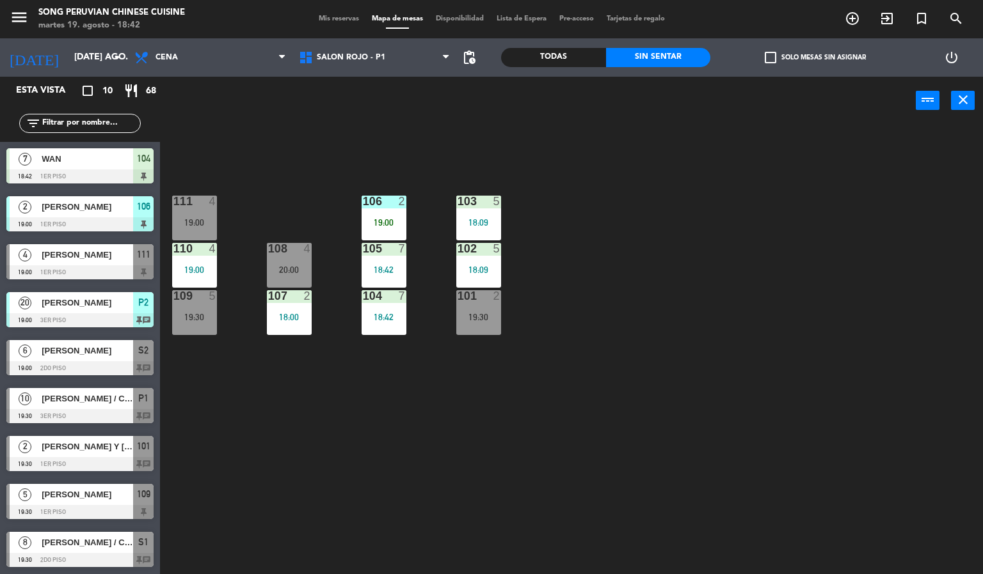
click at [702, 256] on div "103 5 18:09 106 2 19:00 111 4 19:00 102 5 18:09 105 7 18:42 108 4 20:00 110 4 1…" at bounding box center [576, 350] width 813 height 450
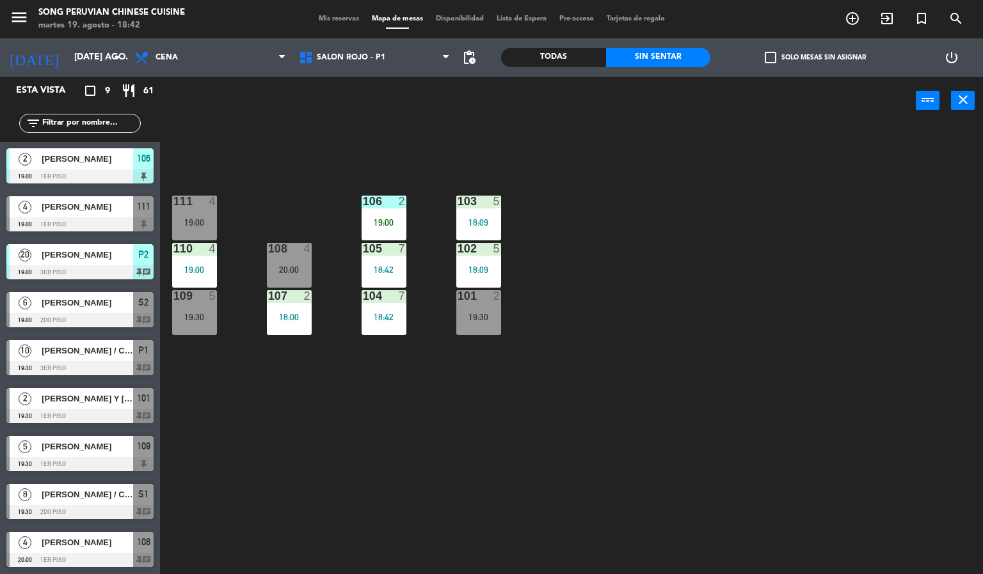
click at [388, 200] on div at bounding box center [383, 202] width 21 height 12
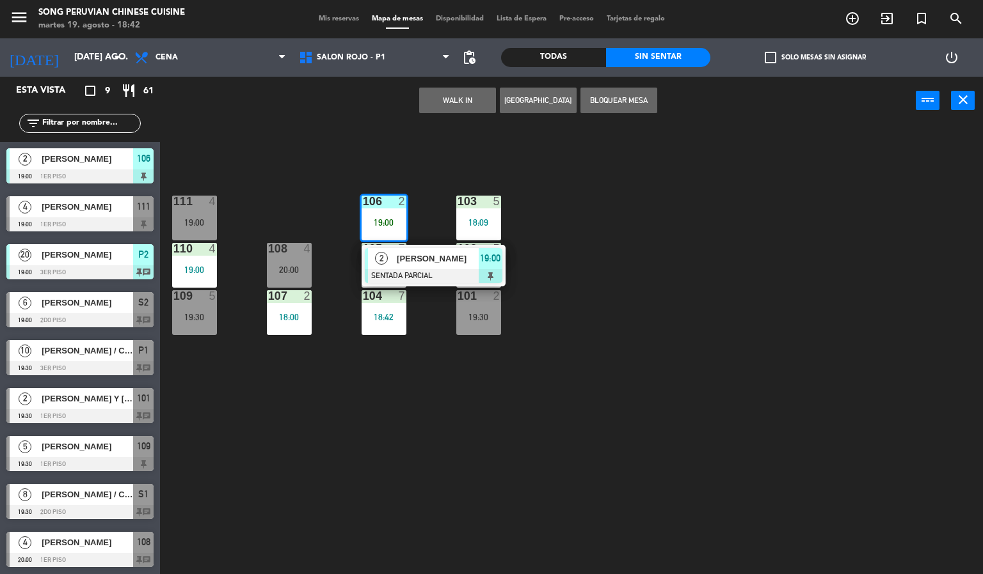
click at [445, 257] on span "[PERSON_NAME]" at bounding box center [438, 258] width 82 height 13
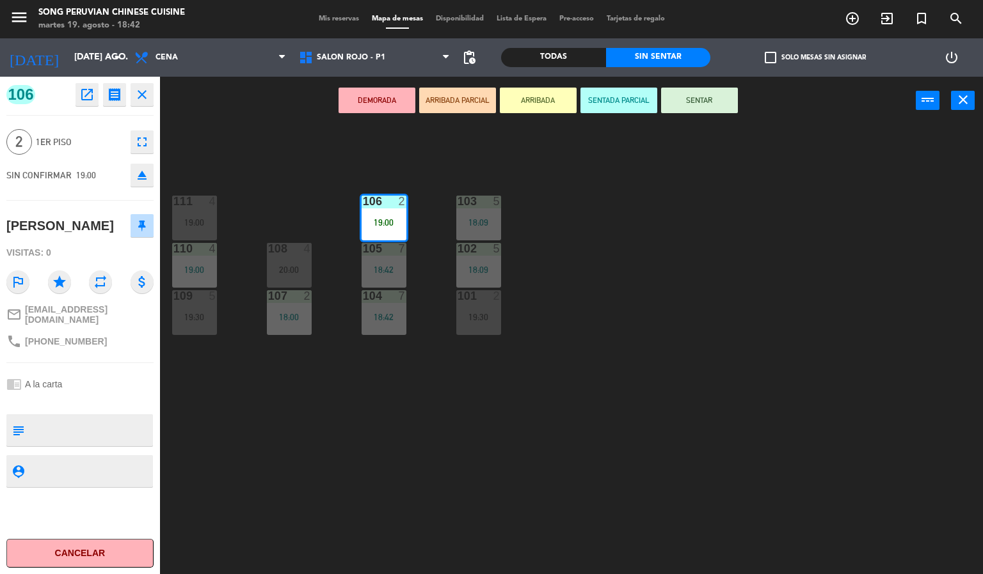
click at [702, 99] on button "SENTAR" at bounding box center [699, 101] width 77 height 26
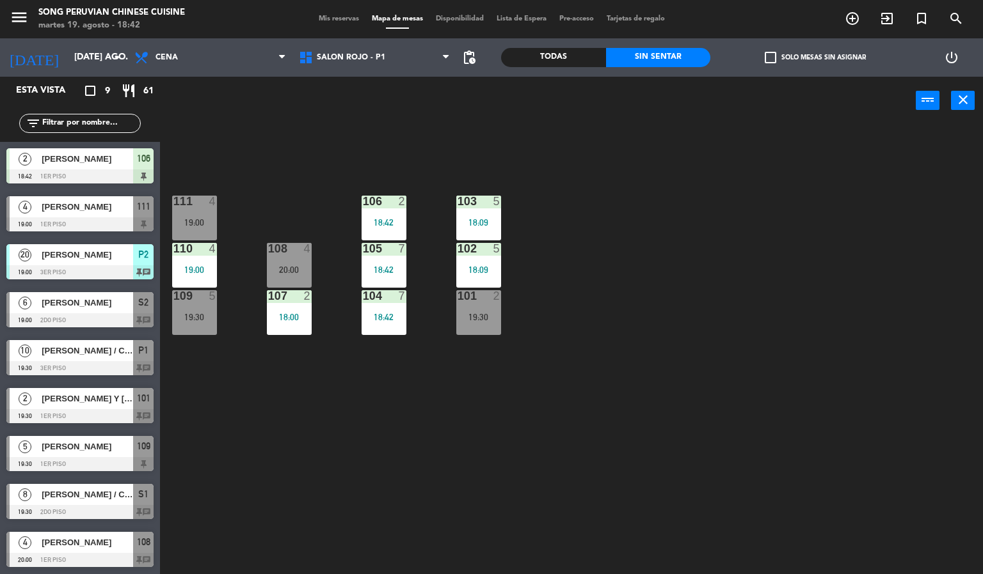
click at [674, 242] on div "103 5 18:09 106 2 18:42 111 4 19:00 102 5 18:09 105 7 18:42 108 4 20:00 110 4 1…" at bounding box center [576, 350] width 813 height 450
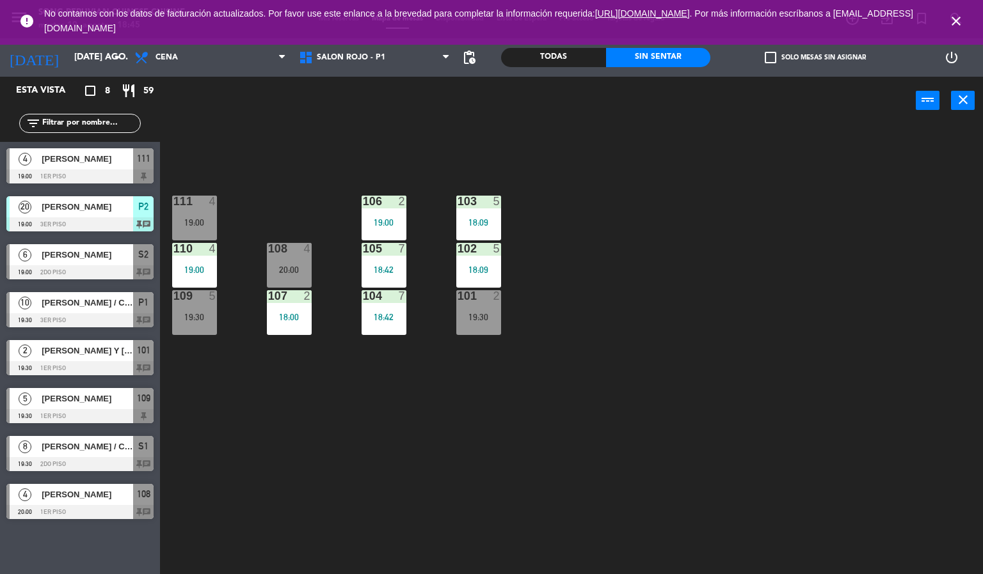
click at [956, 24] on icon "close" at bounding box center [955, 20] width 15 height 15
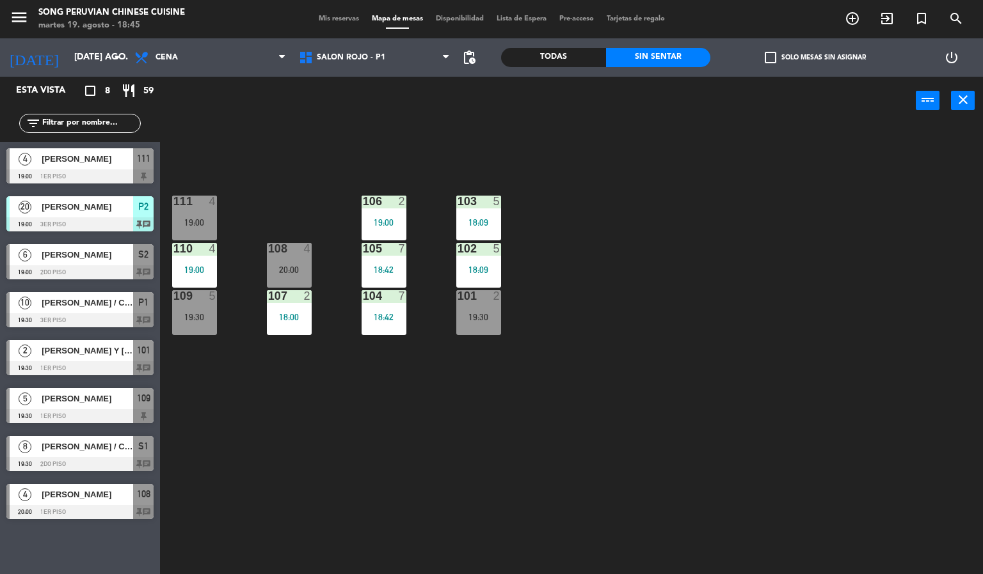
click at [562, 442] on div "103 5 18:09 106 2 19:00 111 4 19:00 102 5 18:09 105 7 18:42 108 4 20:00 110 4 1…" at bounding box center [576, 350] width 813 height 450
click at [127, 254] on span "[PERSON_NAME]" at bounding box center [87, 254] width 91 height 13
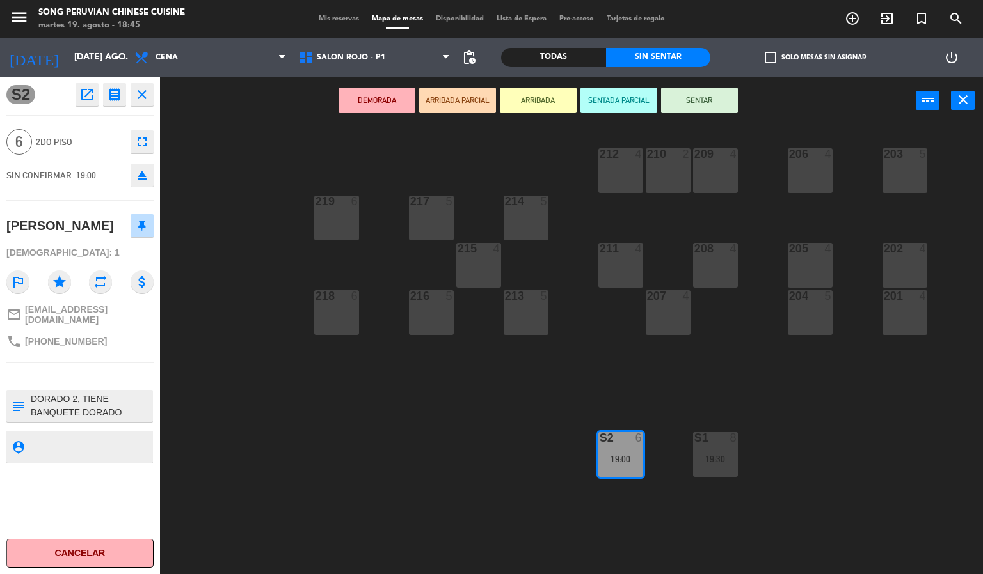
click at [616, 99] on button "SENTADA PARCIAL" at bounding box center [618, 101] width 77 height 26
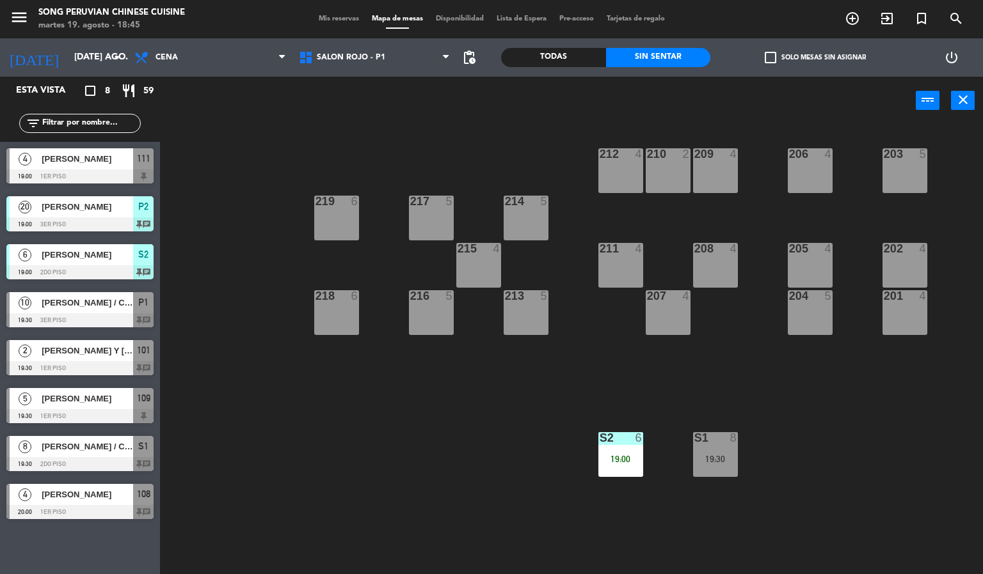
click at [397, 498] on div "203 5 206 4 210 2 212 4 209 4 214 5 217 5 219 6 202 4 205 4 208 4 211 4 215 4 2…" at bounding box center [576, 350] width 813 height 450
click at [416, 452] on div "203 5 206 4 210 2 212 4 209 4 214 5 217 5 219 6 202 4 205 4 208 4 211 4 215 4 2…" at bounding box center [576, 350] width 813 height 450
click at [358, 438] on div "203 5 206 4 210 2 212 4 209 4 214 5 217 5 219 6 202 4 205 4 208 4 211 4 215 4 2…" at bounding box center [576, 350] width 813 height 450
click at [127, 213] on span "[PERSON_NAME]" at bounding box center [87, 206] width 91 height 13
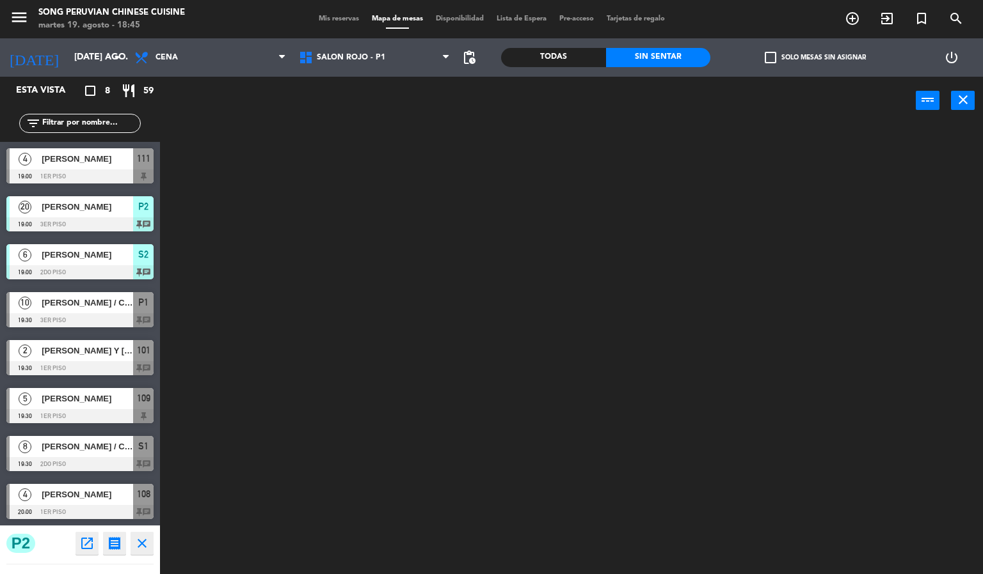
click at [396, 450] on div at bounding box center [576, 350] width 813 height 450
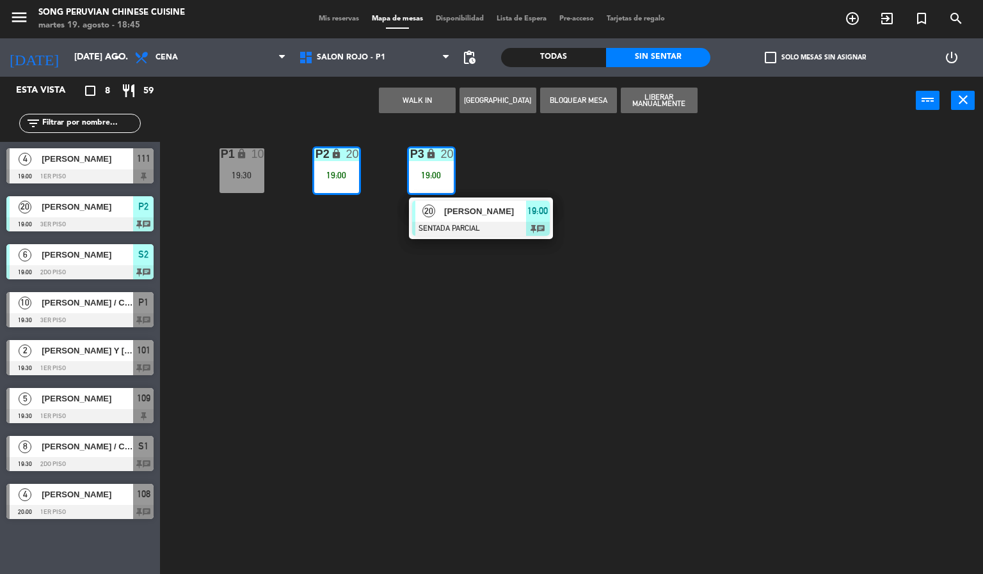
click at [384, 428] on div "P2 lock 20 19:00 P3 lock 20 19:00 20 [PERSON_NAME] SENTADA PARCIAL 19:00 chat P…" at bounding box center [576, 350] width 813 height 450
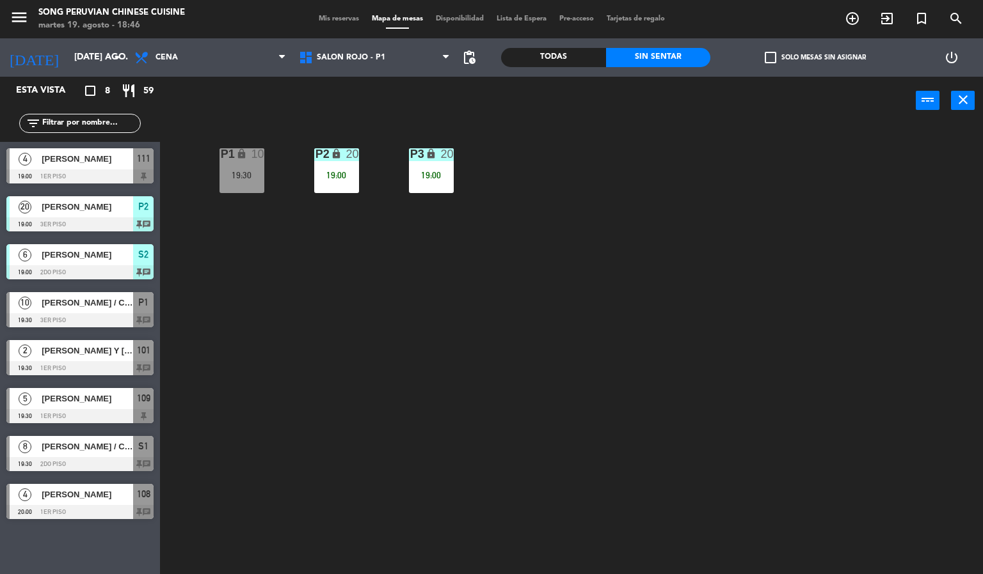
click at [415, 342] on div "P2 lock 20 19:00 P3 lock 20 19:00 P1 lock 10 19:30" at bounding box center [576, 350] width 813 height 450
click at [116, 254] on span "[PERSON_NAME]" at bounding box center [87, 254] width 91 height 13
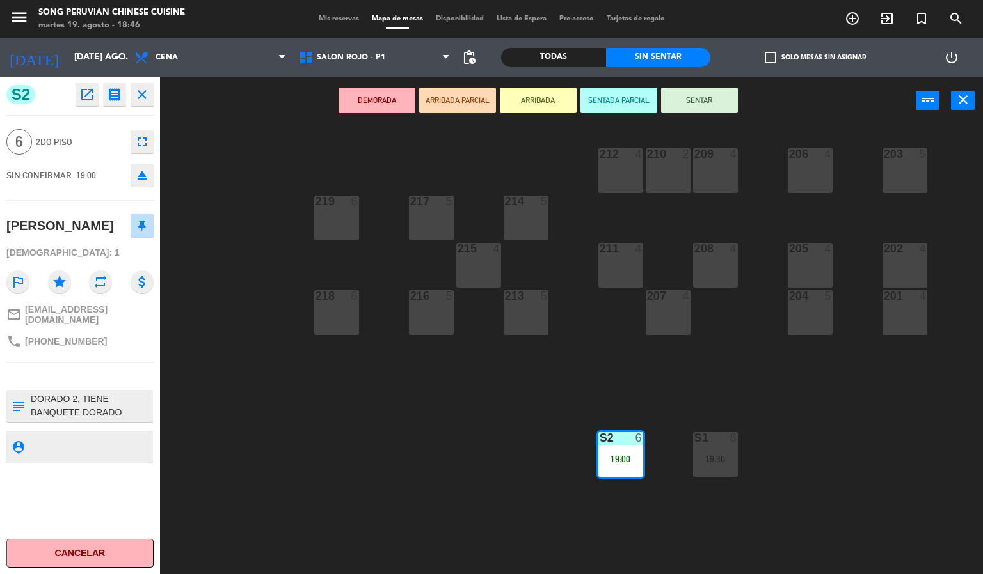
click at [478, 376] on div "203 5 206 4 210 2 212 4 209 4 214 5 217 5 219 6 202 4 205 4 208 4 211 4 215 4 2…" at bounding box center [576, 350] width 813 height 450
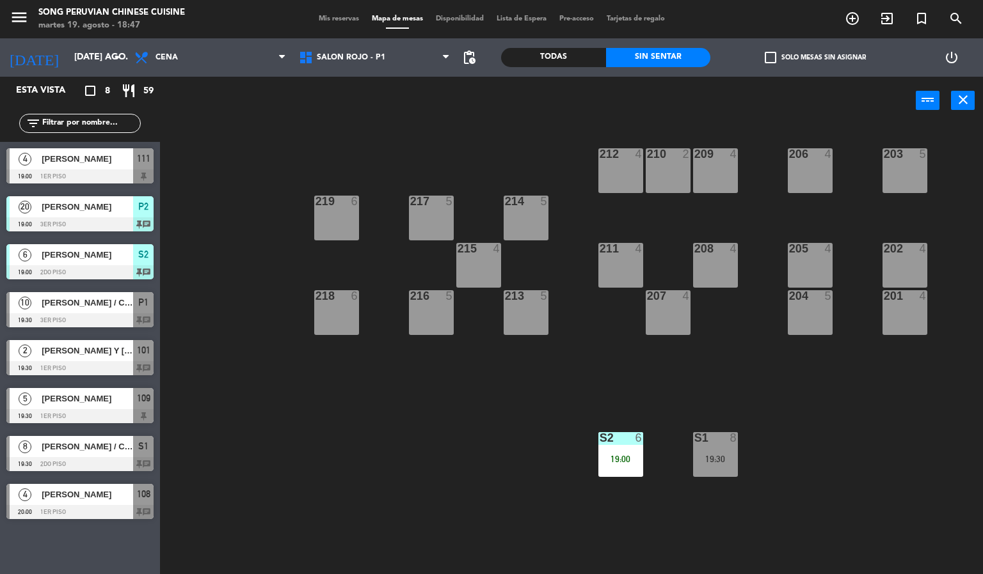
click at [365, 136] on div "203 5 206 4 210 2 212 4 209 4 214 5 217 5 219 6 202 4 205 4 208 4 211 4 215 4 2…" at bounding box center [576, 350] width 813 height 450
click at [90, 273] on div at bounding box center [79, 272] width 147 height 14
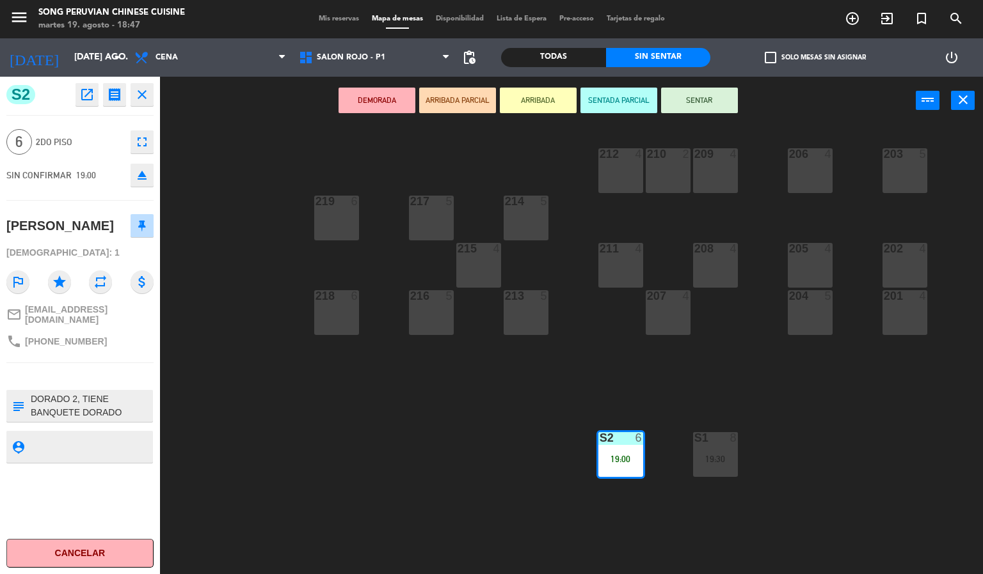
click at [367, 465] on div "203 5 206 4 210 2 212 4 209 4 214 5 217 5 219 6 202 4 205 4 208 4 211 4 215 4 2…" at bounding box center [576, 350] width 813 height 450
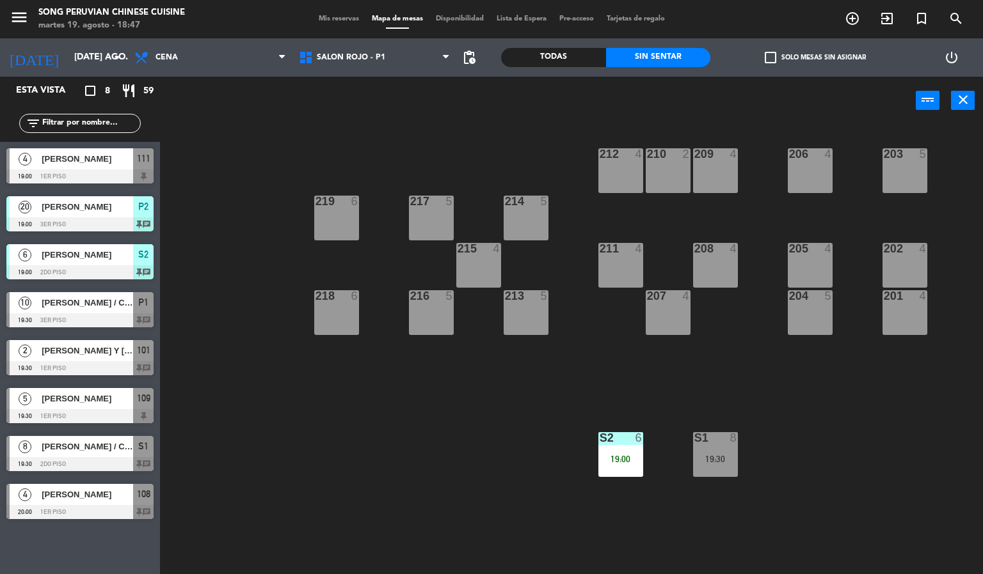
click at [100, 225] on div at bounding box center [79, 225] width 147 height 14
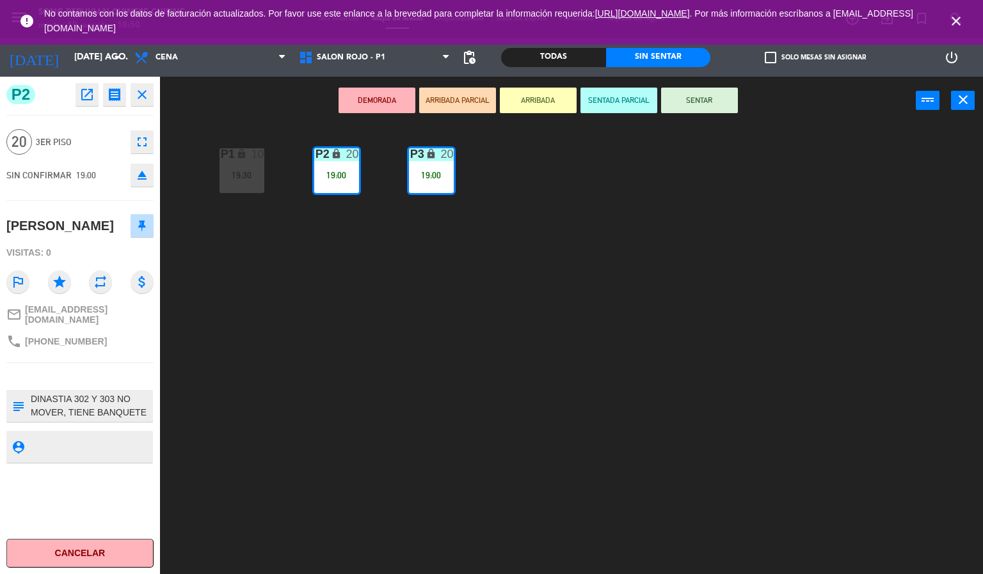
click at [503, 390] on div "P2 lock 20 19:00 P3 lock 20 19:00 P1 lock 10 19:30" at bounding box center [576, 350] width 813 height 450
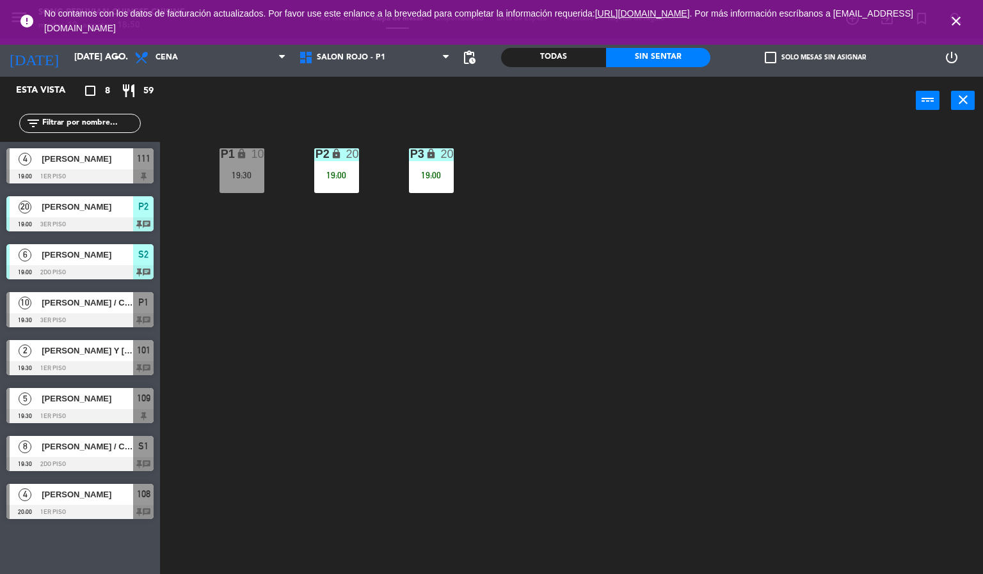
click at [50, 461] on div at bounding box center [79, 464] width 147 height 14
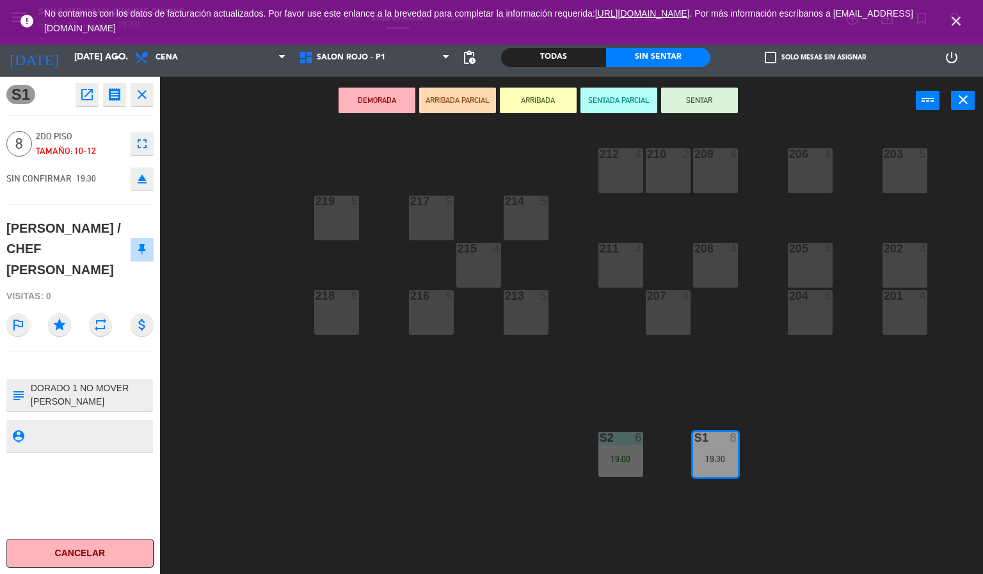
click at [332, 469] on div "203 5 206 4 210 2 212 4 209 4 214 5 217 5 219 6 202 4 205 4 208 4 211 4 215 4 2…" at bounding box center [576, 350] width 813 height 450
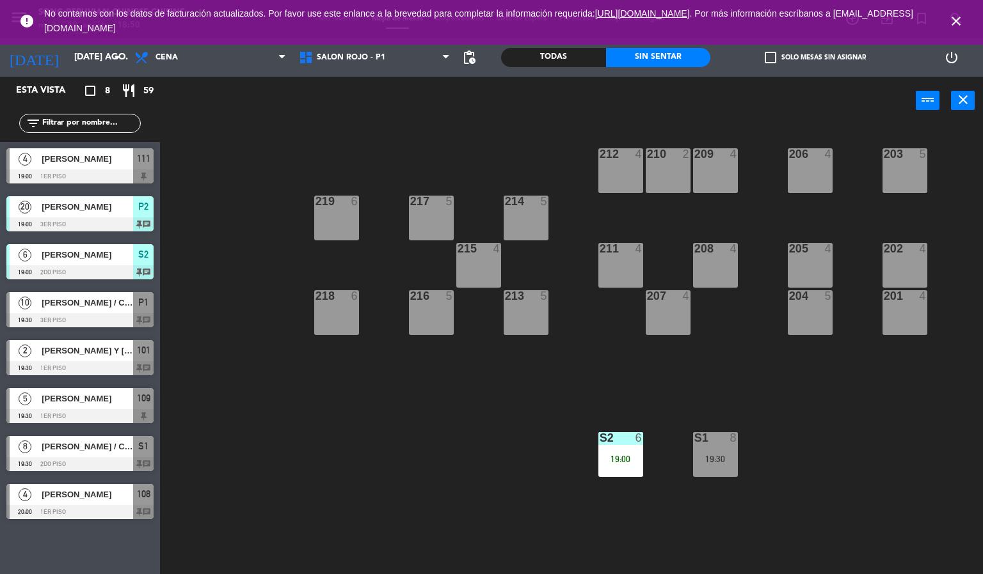
click at [633, 455] on div "19:00" at bounding box center [620, 459] width 45 height 9
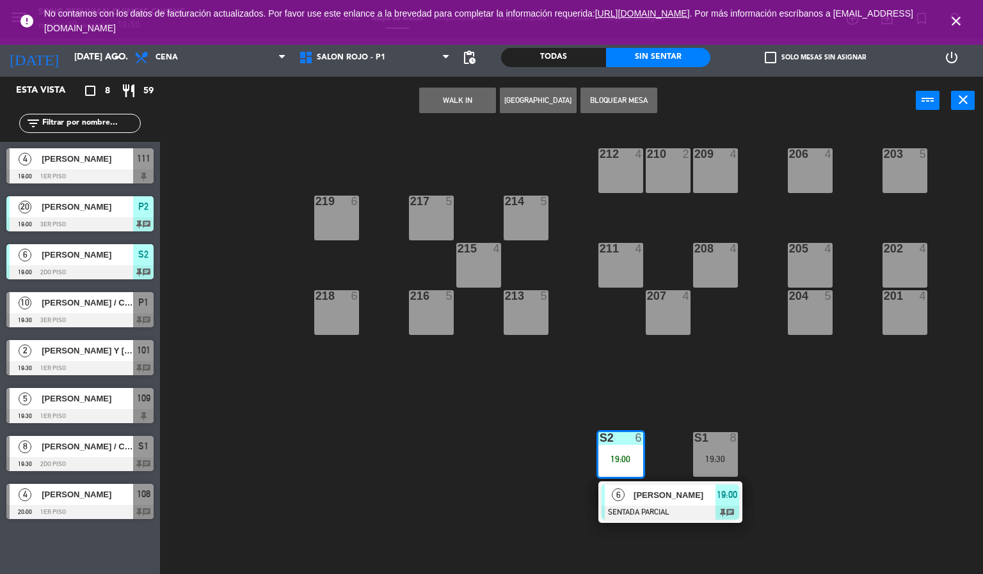
click at [646, 509] on div at bounding box center [670, 513] width 138 height 14
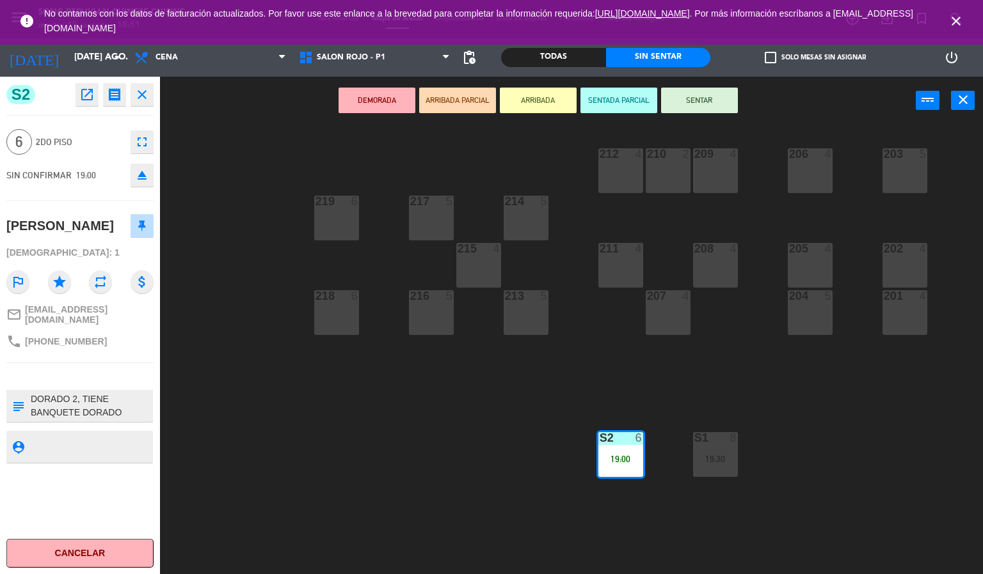
scroll to position [13, 0]
drag, startPoint x: 108, startPoint y: 388, endPoint x: 396, endPoint y: 401, distance: 288.2
click at [111, 381] on div at bounding box center [79, 376] width 147 height 9
click at [421, 401] on div "203 5 206 4 210 2 212 4 209 4 214 5 217 5 219 6 202 4 205 4 208 4 211 4 215 4 2…" at bounding box center [576, 350] width 813 height 450
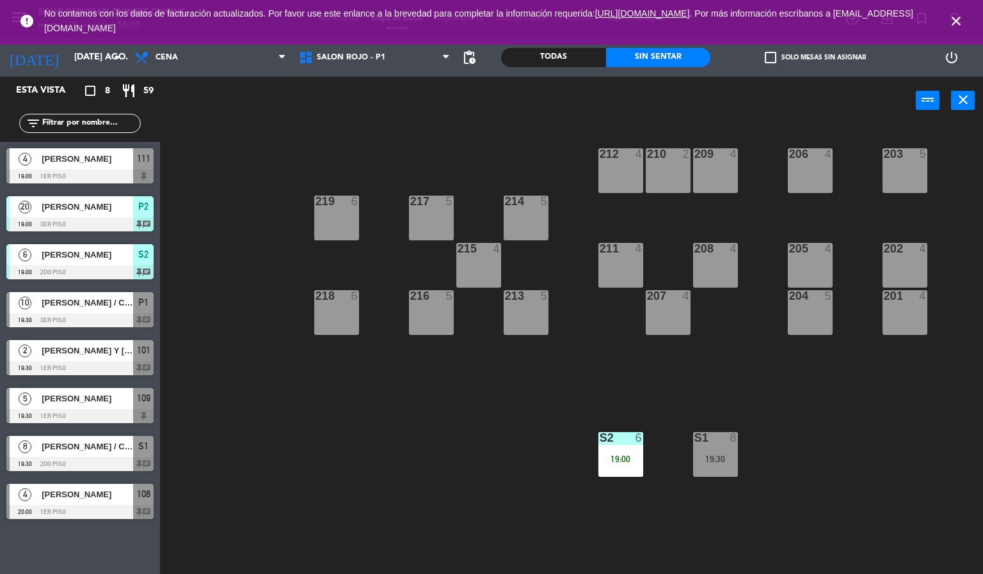
click at [962, 13] on icon "close" at bounding box center [955, 20] width 15 height 15
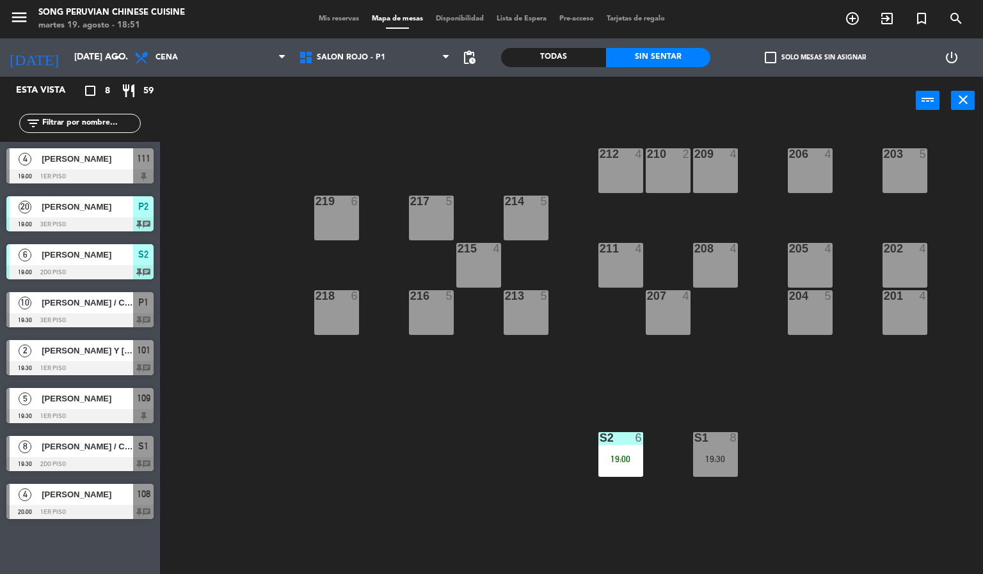
click at [726, 454] on div "19:30" at bounding box center [715, 459] width 45 height 10
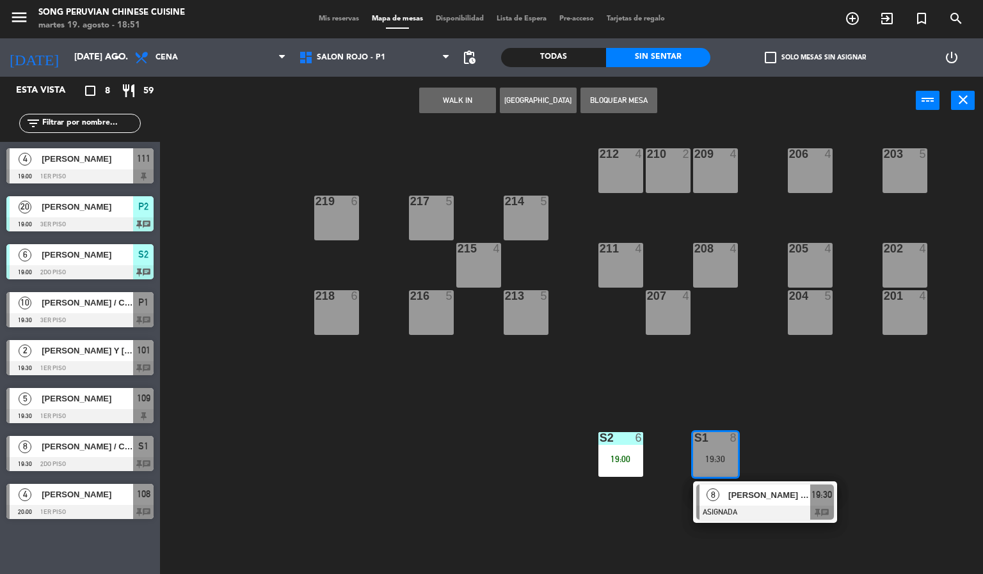
click at [736, 497] on span "[PERSON_NAME] / CHEF [PERSON_NAME]" at bounding box center [769, 495] width 82 height 13
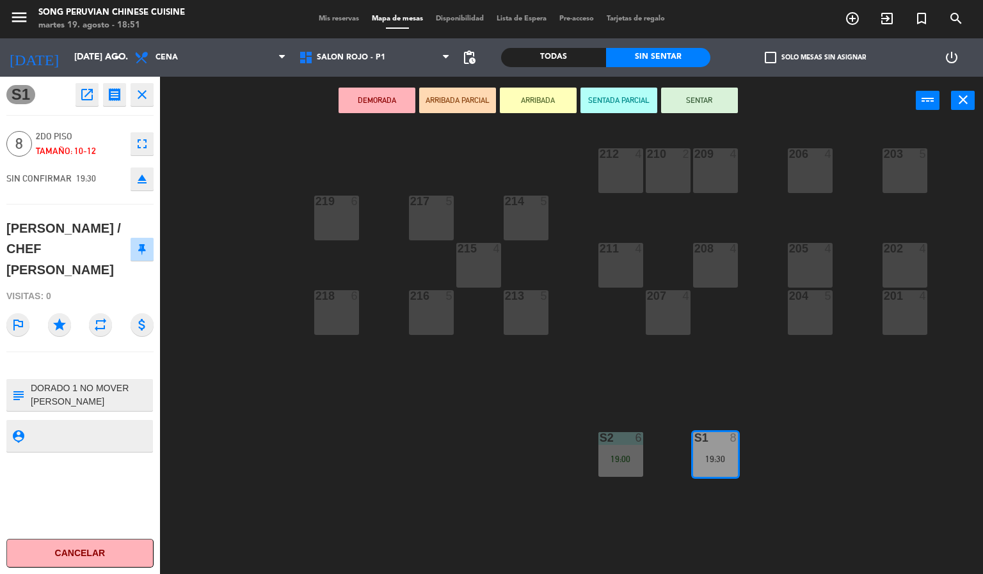
click at [138, 382] on textarea at bounding box center [90, 395] width 122 height 27
click at [200, 372] on div "203 5 206 4 210 2 212 4 209 4 214 5 217 5 219 6 202 4 205 4 208 4 211 4 215 4 2…" at bounding box center [576, 350] width 813 height 450
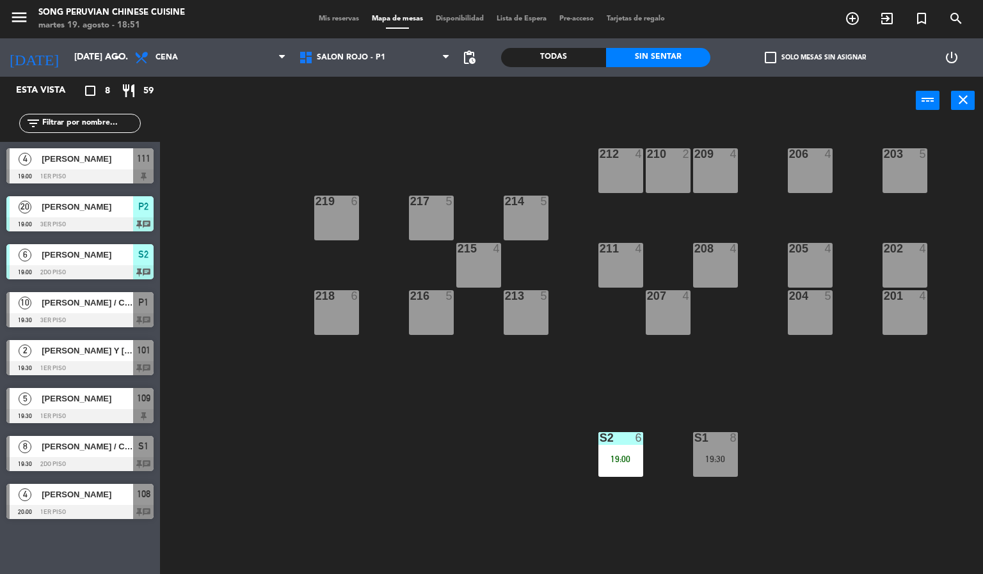
click at [117, 158] on span "[PERSON_NAME]" at bounding box center [87, 158] width 91 height 13
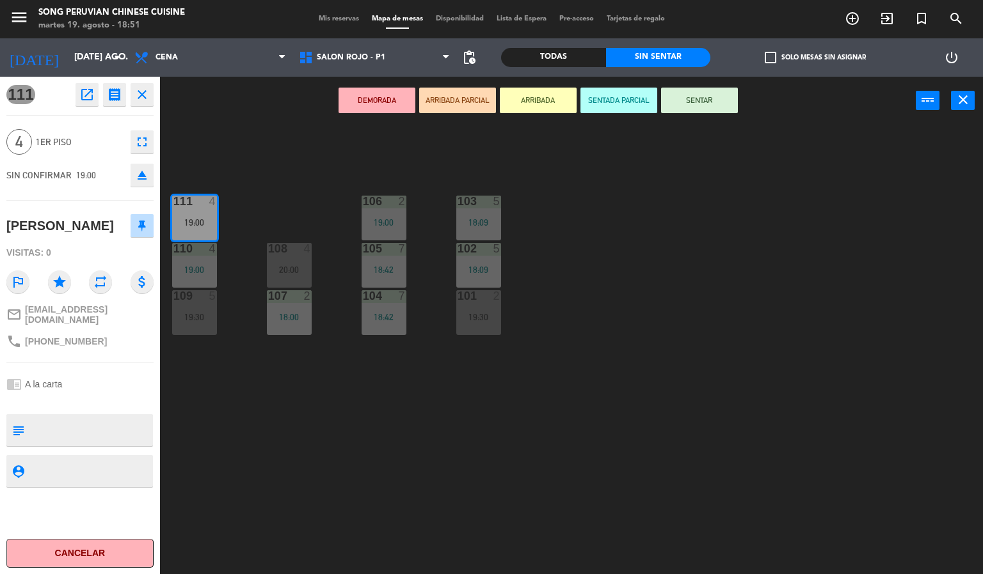
click at [649, 319] on div "103 5 18:09 106 2 19:00 111 4 19:00 102 5 18:09 105 7 18:42 108 4 20:00 110 4 1…" at bounding box center [576, 350] width 813 height 450
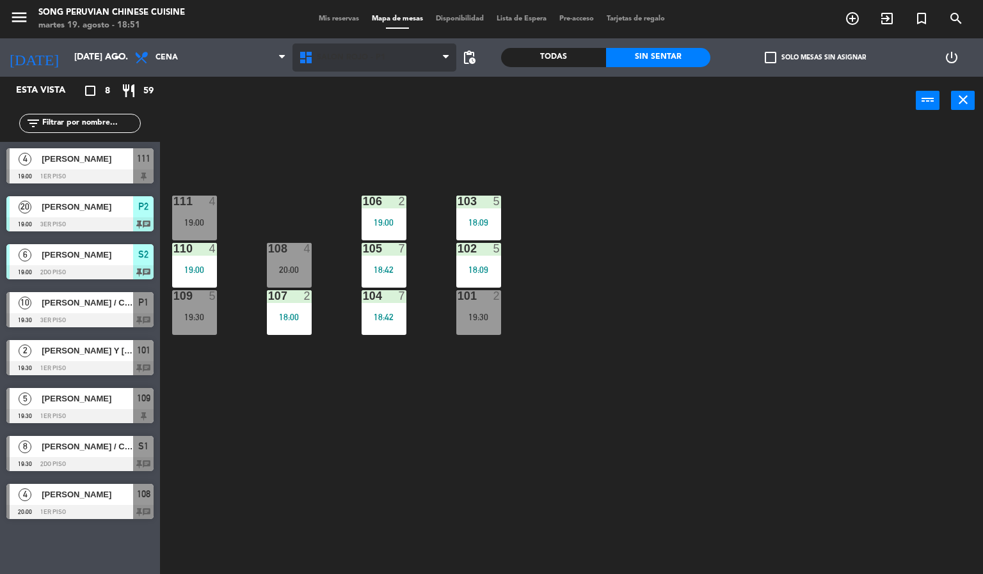
click at [378, 53] on span "SALON ROJO - P1" at bounding box center [351, 57] width 68 height 9
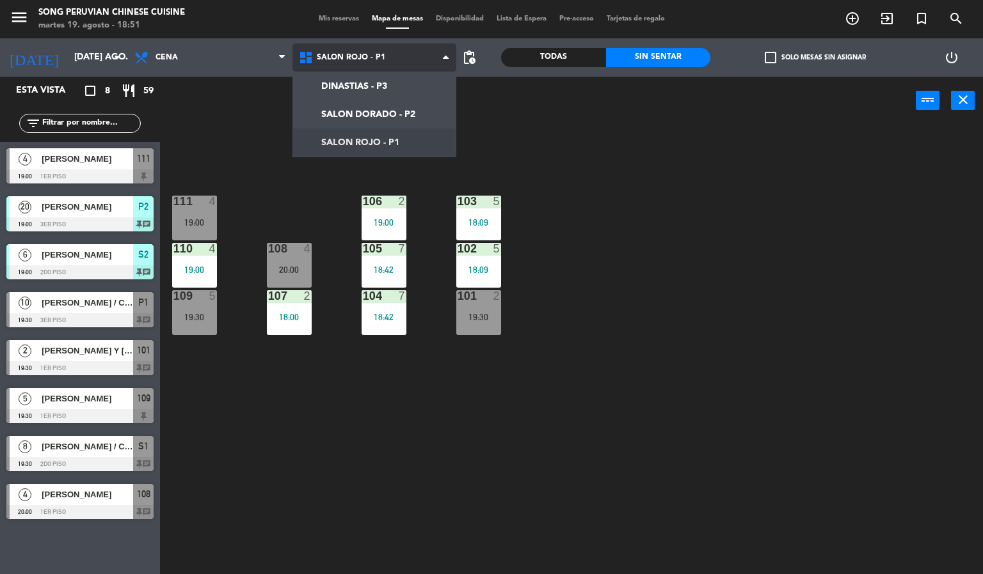
click at [390, 90] on ng-component "menu Song Peruvian Chinese Cuisine martes 19. agosto - 18:51 Mis reservas Mapa …" at bounding box center [491, 287] width 983 height 575
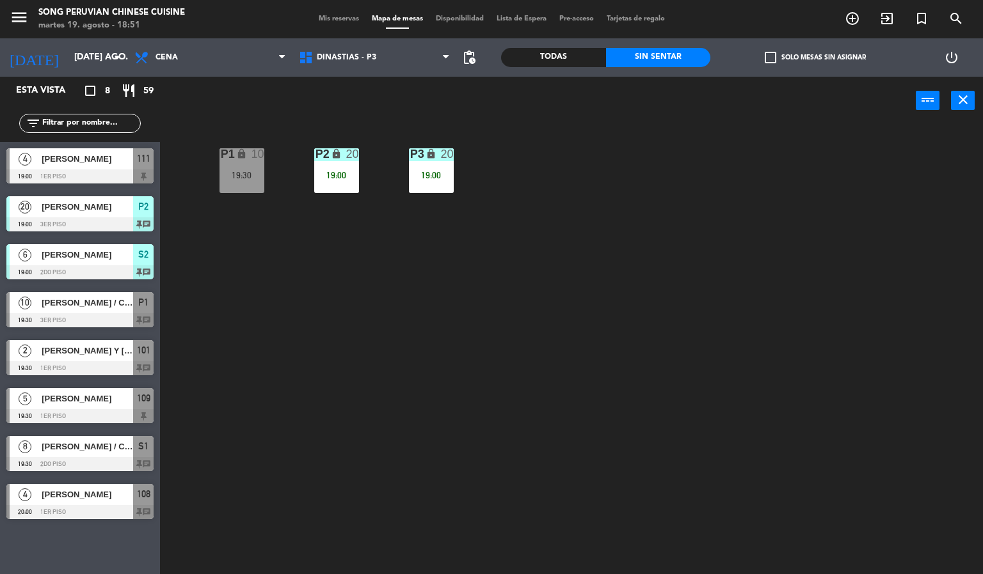
click at [622, 303] on div "P2 lock 20 19:00 P3 lock 20 19:00 P1 lock 10 19:30" at bounding box center [576, 350] width 813 height 450
click at [431, 154] on icon "lock" at bounding box center [430, 153] width 11 height 11
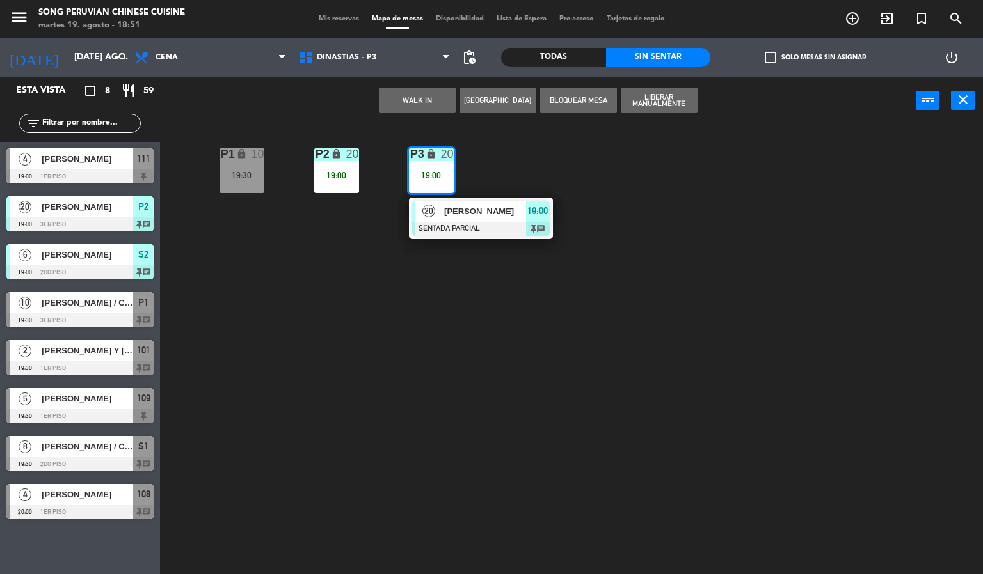
click at [509, 222] on div at bounding box center [481, 229] width 138 height 14
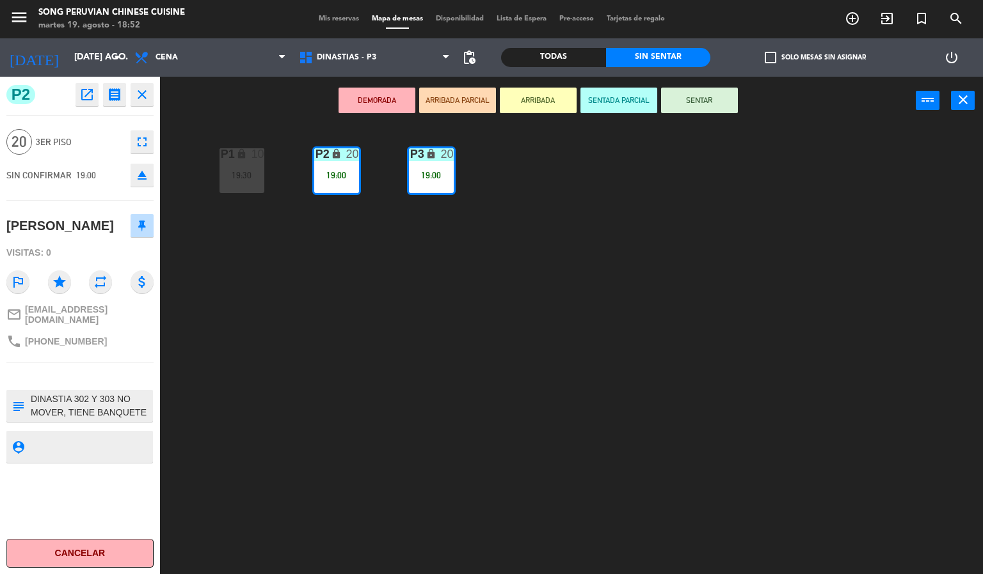
click at [466, 340] on div "P2 lock 20 19:00 P3 lock 20 19:00 P1 lock 10 19:30" at bounding box center [576, 350] width 813 height 450
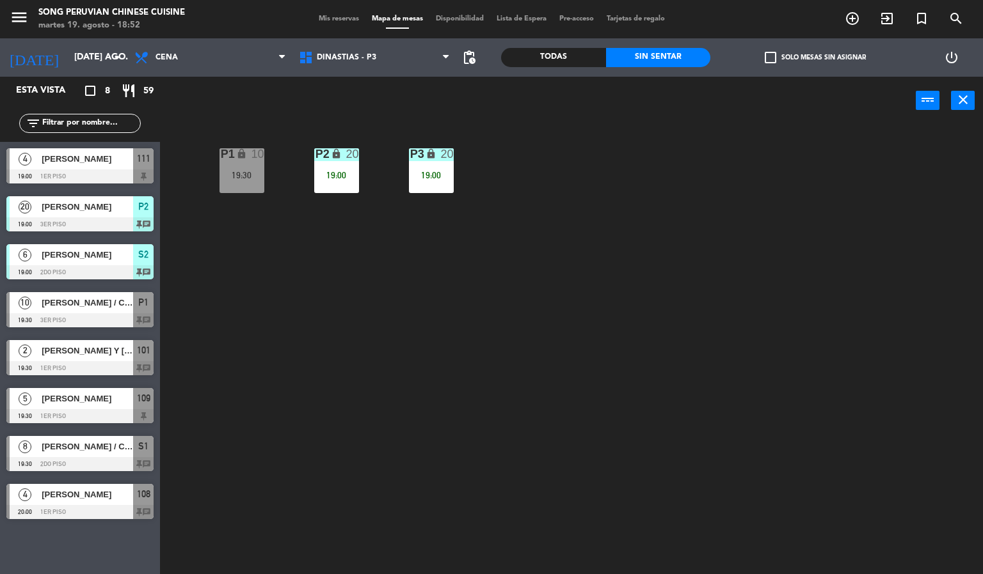
click at [574, 309] on div "P2 lock 20 19:00 P3 lock 20 19:00 P1 lock 10 19:30" at bounding box center [576, 350] width 813 height 450
click at [417, 171] on div "19:00" at bounding box center [431, 175] width 45 height 9
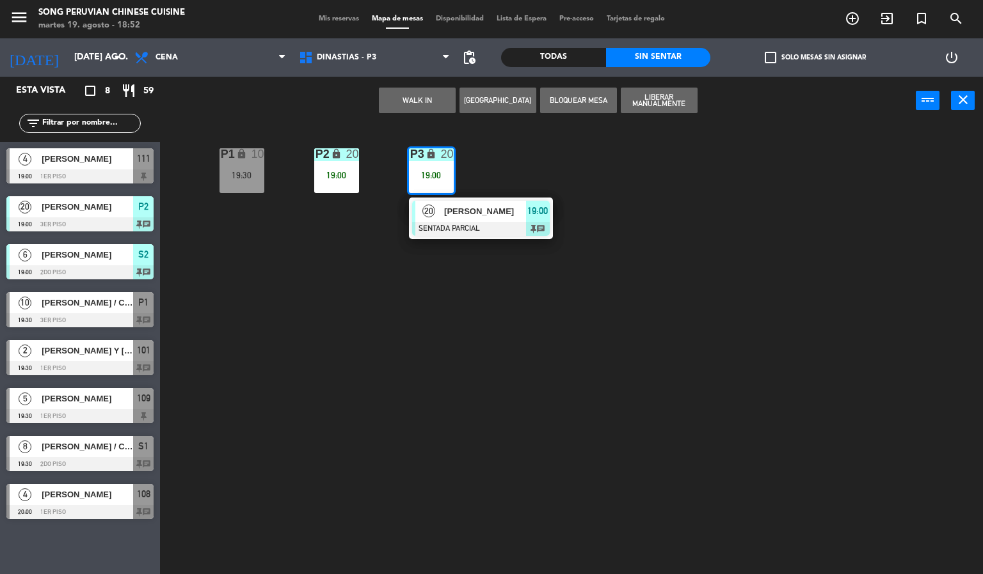
click at [541, 228] on div at bounding box center [481, 229] width 138 height 14
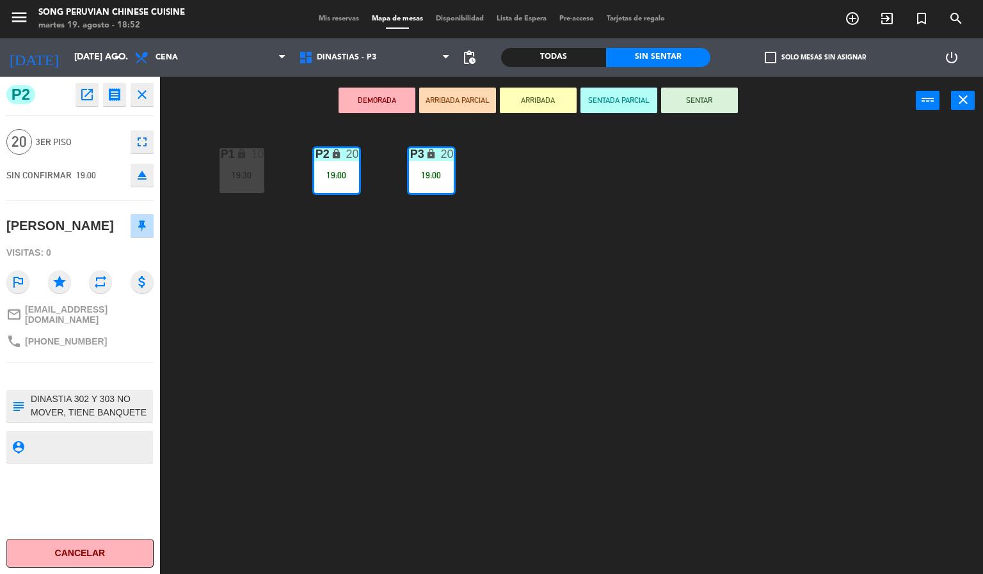
click at [651, 284] on div "P2 lock 20 19:00 P3 lock 20 19:00 P1 lock 10 19:30" at bounding box center [576, 350] width 813 height 450
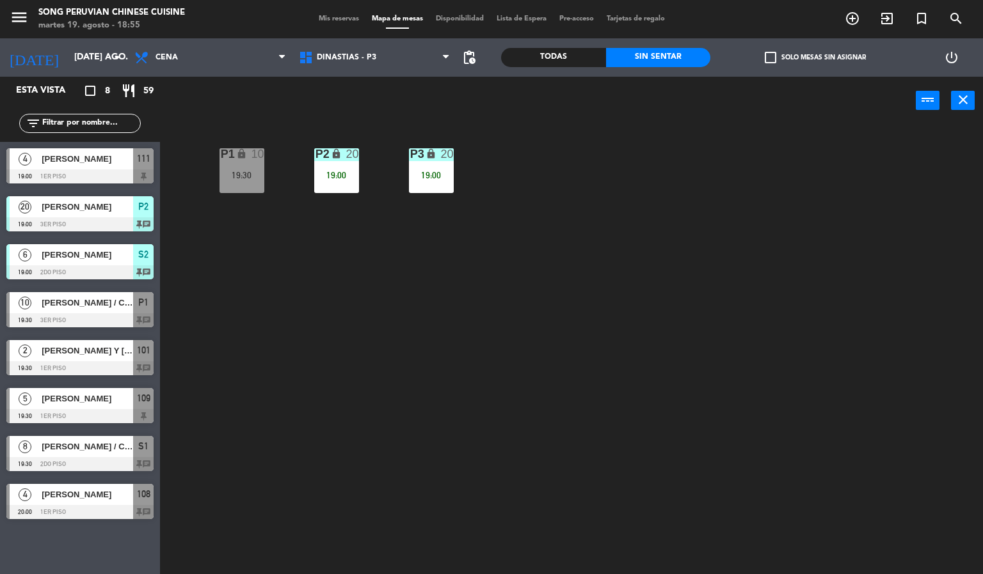
click at [104, 160] on span "[PERSON_NAME]" at bounding box center [87, 158] width 91 height 13
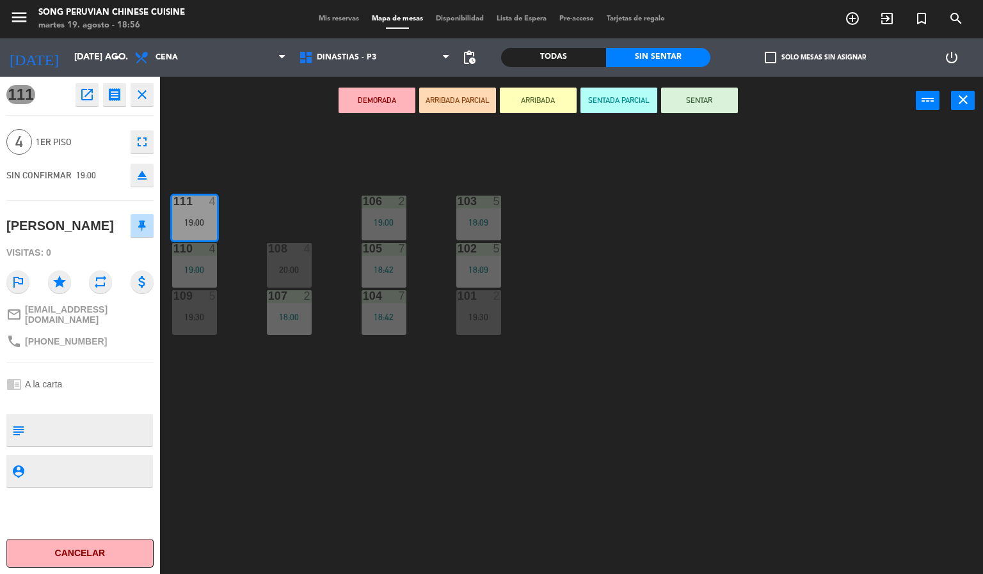
click at [741, 352] on div "103 5 18:09 106 2 19:00 111 4 19:00 102 5 18:09 105 7 18:42 108 4 20:00 110 4 1…" at bounding box center [576, 350] width 813 height 450
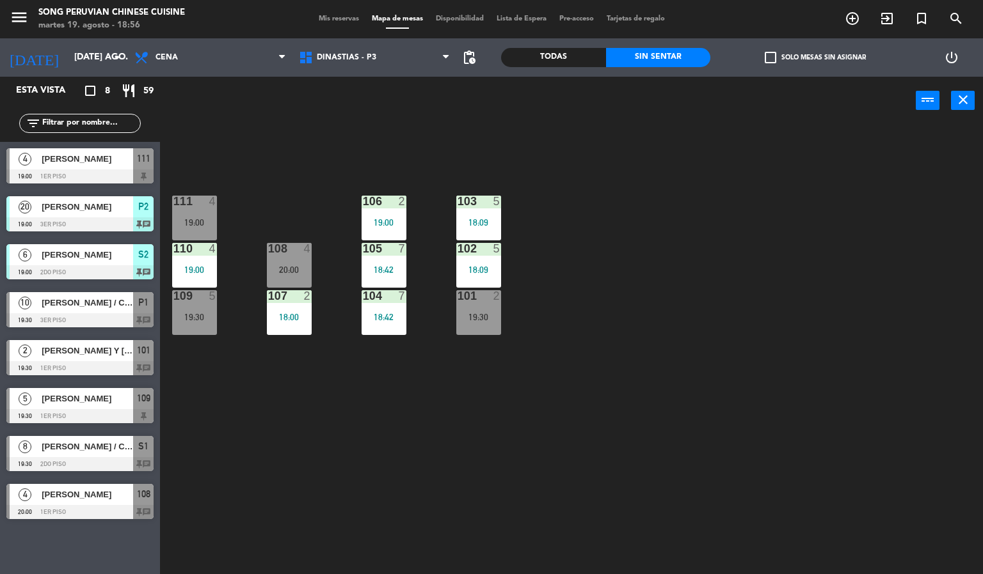
click at [79, 159] on span "[PERSON_NAME]" at bounding box center [87, 158] width 91 height 13
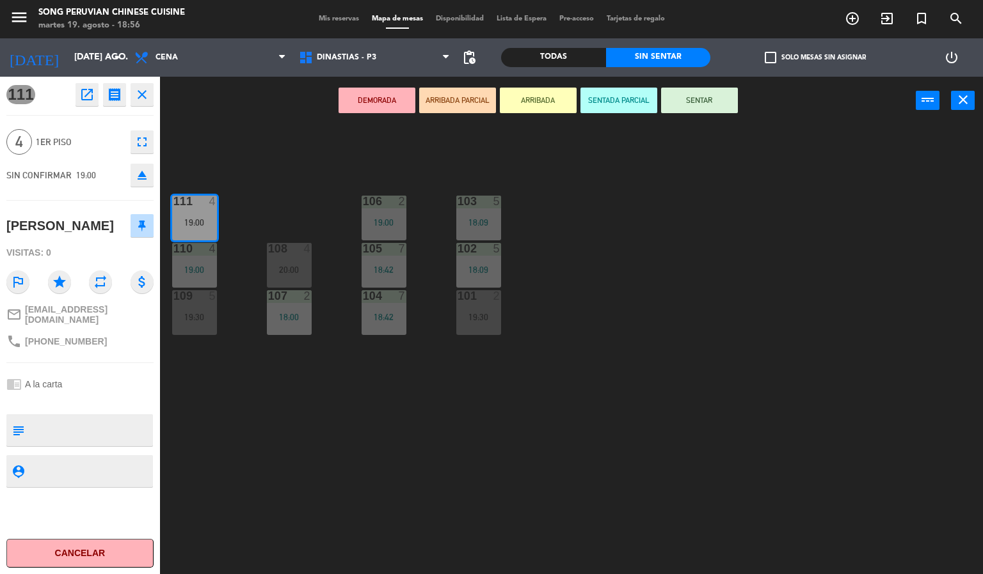
click at [356, 438] on div "103 5 18:09 106 2 19:00 111 4 19:00 102 5 18:09 105 7 18:42 108 4 20:00 110 4 1…" at bounding box center [576, 350] width 813 height 450
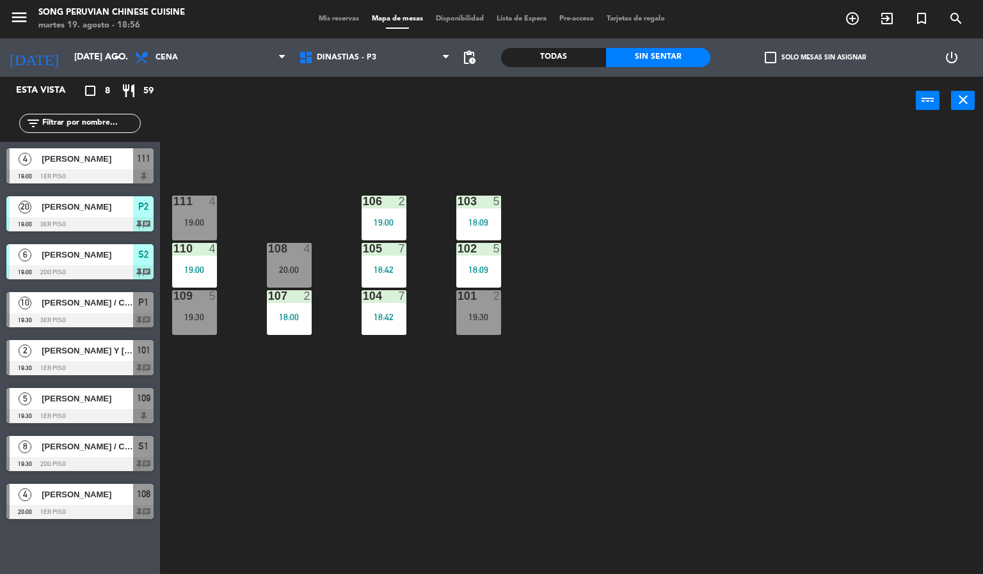
click at [67, 168] on div "[PERSON_NAME]" at bounding box center [86, 158] width 93 height 21
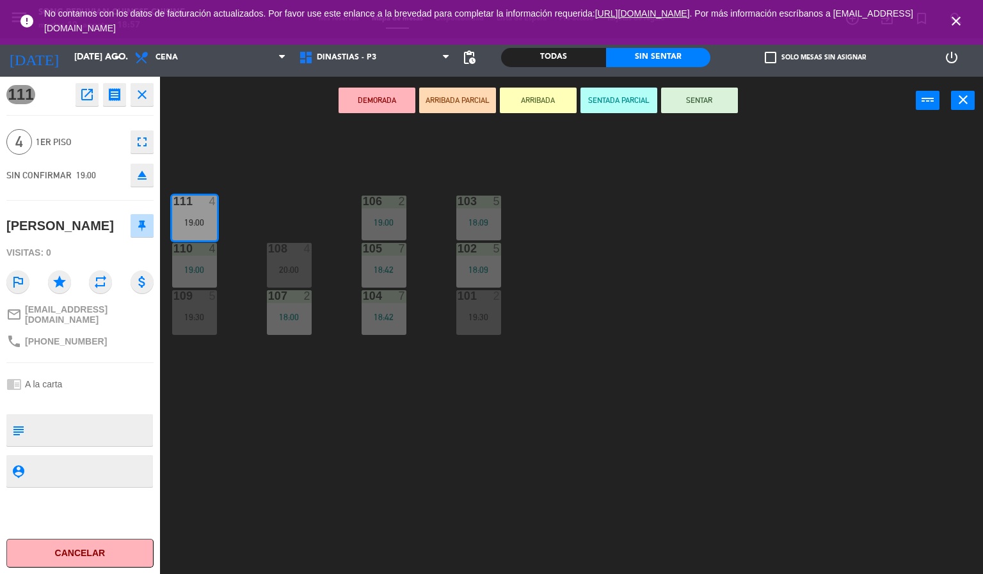
click at [619, 99] on button "SENTADA PARCIAL" at bounding box center [618, 101] width 77 height 26
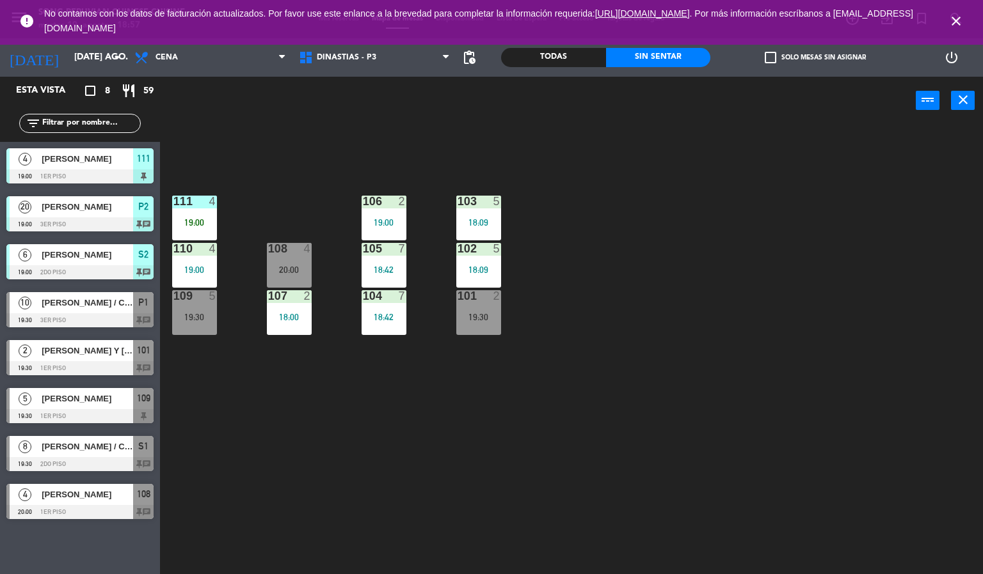
click at [666, 340] on div "103 5 18:09 106 2 19:00 111 4 19:00 102 5 18:09 105 7 18:42 108 4 20:00 110 4 1…" at bounding box center [576, 350] width 813 height 450
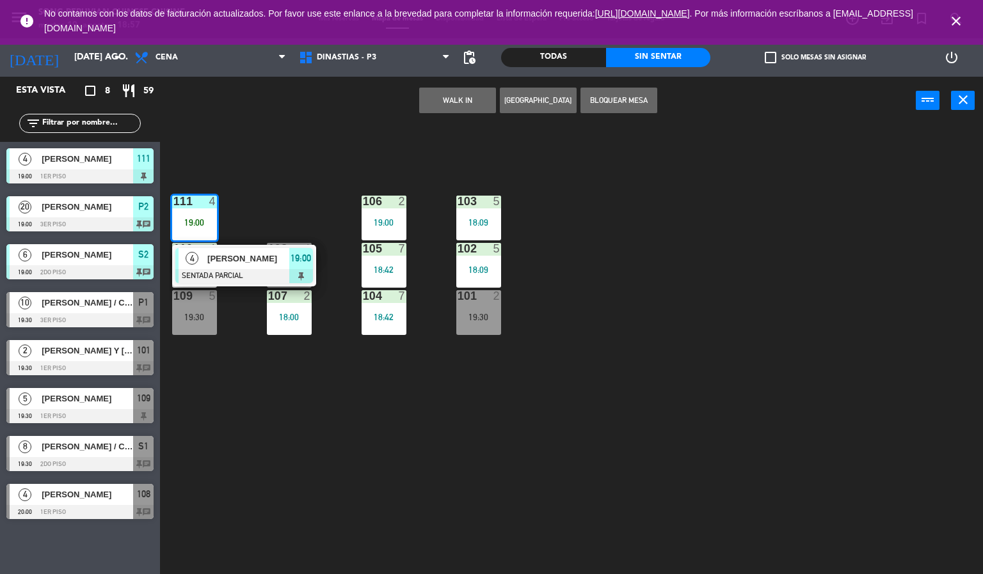
click at [271, 256] on span "[PERSON_NAME]" at bounding box center [248, 258] width 82 height 13
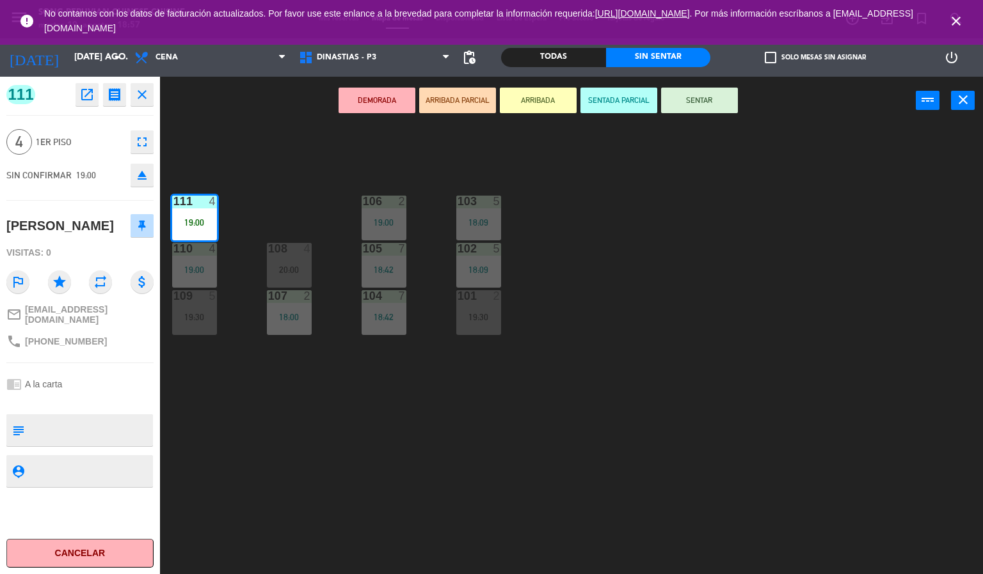
click at [736, 263] on div "103 5 18:09 106 2 19:00 111 4 19:00 102 5 18:09 105 7 18:42 108 4 20:00 110 4 1…" at bounding box center [576, 350] width 813 height 450
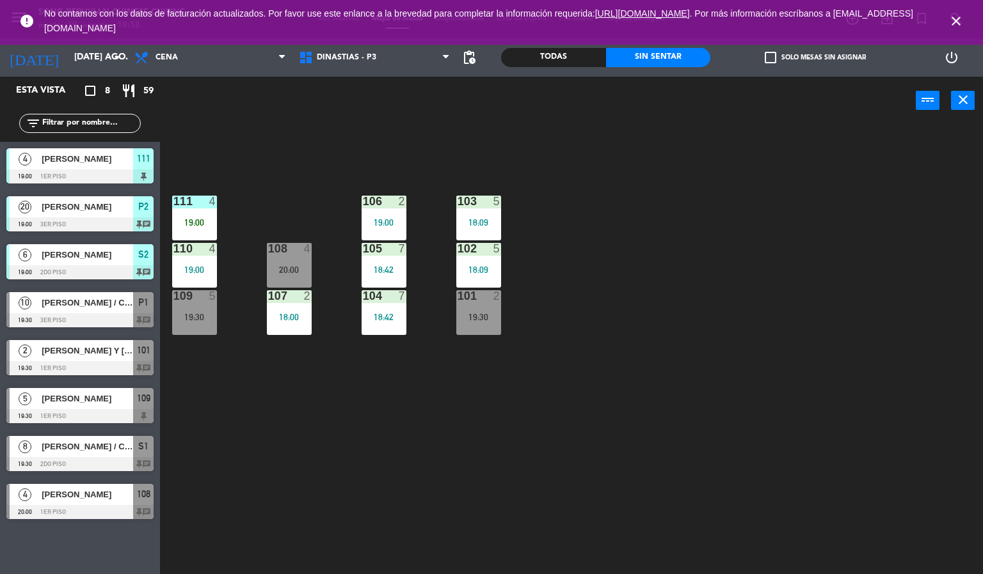
click at [647, 342] on div "103 5 18:09 106 2 19:00 111 4 19:00 102 5 18:09 105 7 18:42 108 4 20:00 110 4 1…" at bounding box center [576, 350] width 813 height 450
click at [494, 317] on div "19:30" at bounding box center [478, 317] width 45 height 9
click at [706, 348] on div "103 5 18:09 106 2 19:00 111 4 19:00 102 5 18:09 105 7 18:42 108 4 20:00 110 4 1…" at bounding box center [576, 350] width 813 height 450
click at [480, 310] on div "101 2 19:30" at bounding box center [478, 312] width 45 height 45
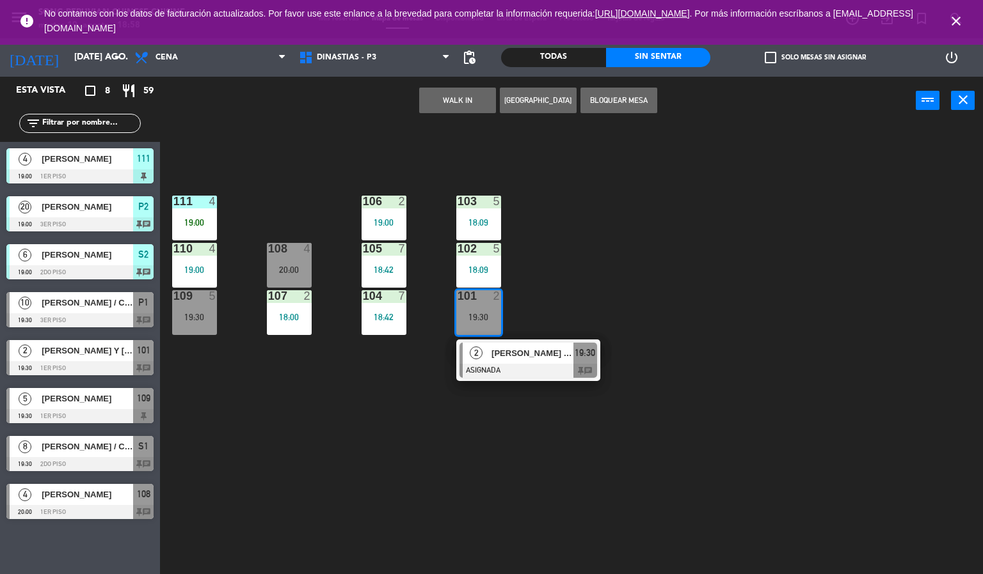
click at [208, 215] on div "111 4 19:00" at bounding box center [194, 218] width 45 height 45
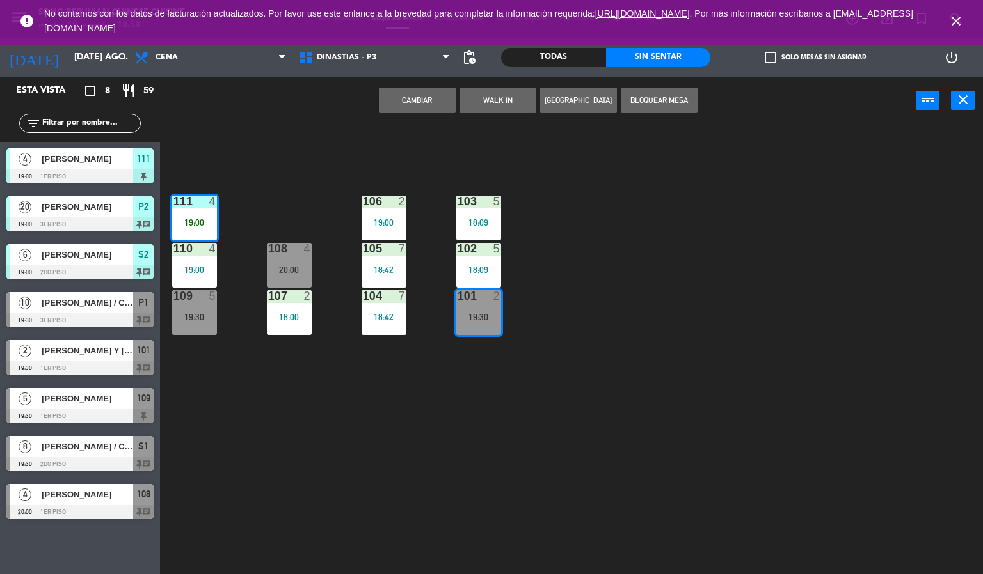
click at [432, 104] on button "Cambiar" at bounding box center [417, 101] width 77 height 26
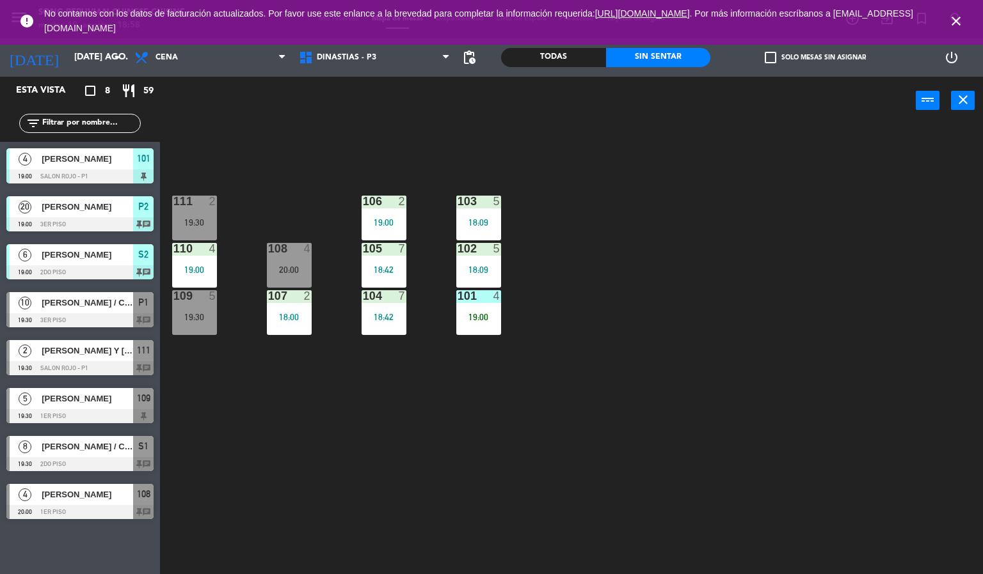
click at [657, 317] on div "103 5 18:09 106 2 19:00 111 2 19:30 102 5 18:09 105 7 18:42 108 4 20:00 110 4 1…" at bounding box center [576, 350] width 813 height 450
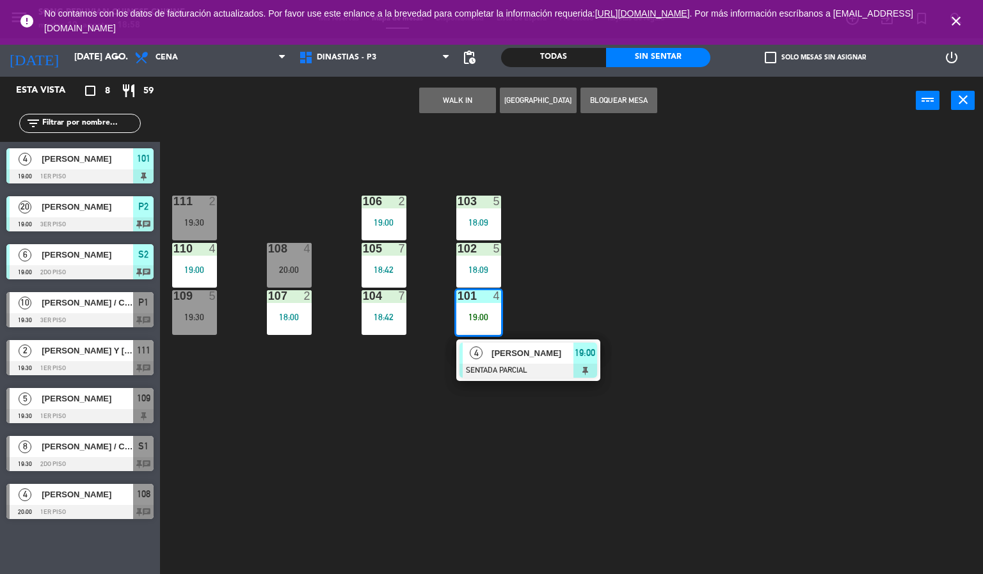
click at [546, 367] on div at bounding box center [528, 371] width 138 height 14
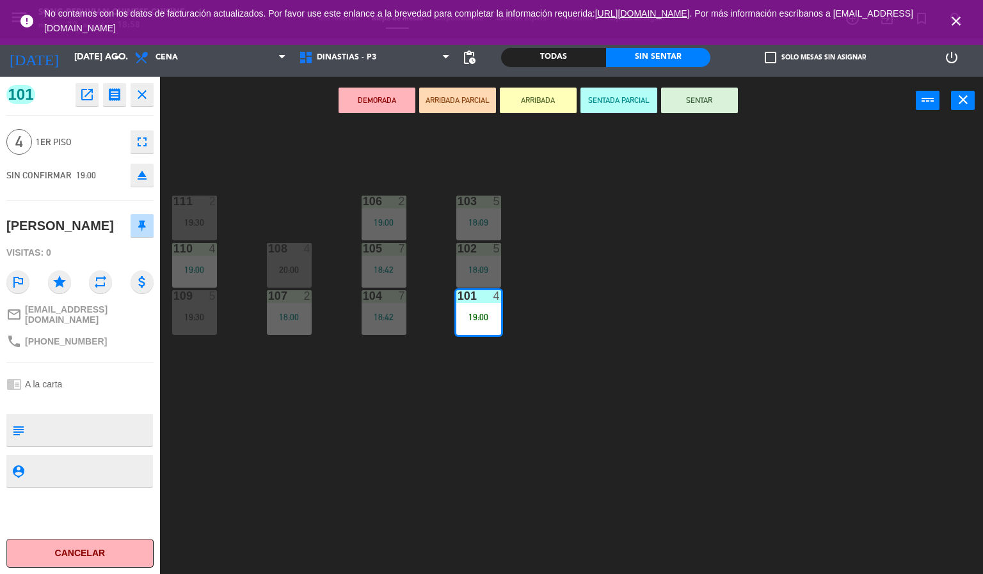
click at [710, 110] on button "SENTAR" at bounding box center [699, 101] width 77 height 26
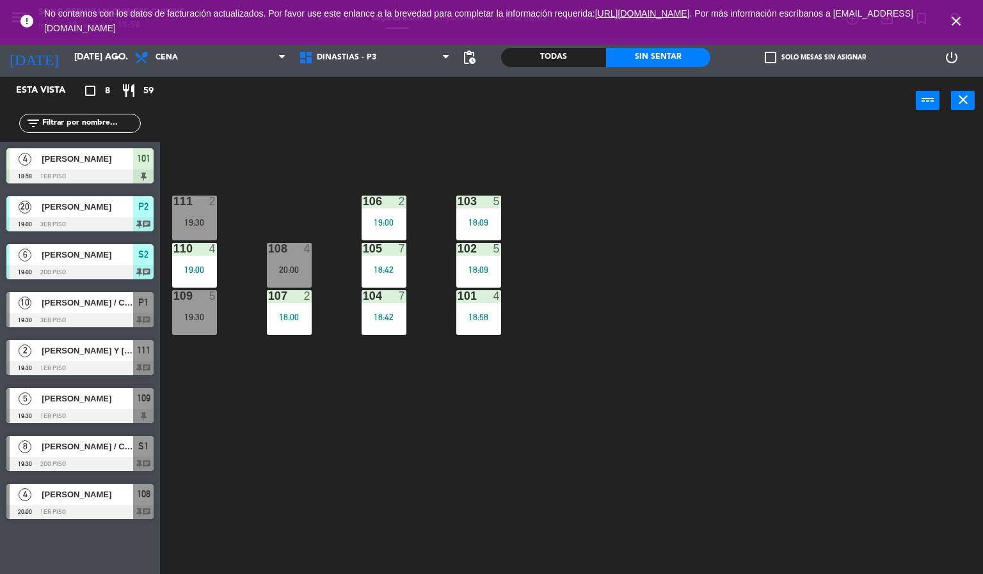
click at [688, 281] on div "103 5 18:09 106 2 19:00 111 2 19:30 102 5 18:09 105 7 18:42 108 4 20:00 110 4 1…" at bounding box center [576, 350] width 813 height 450
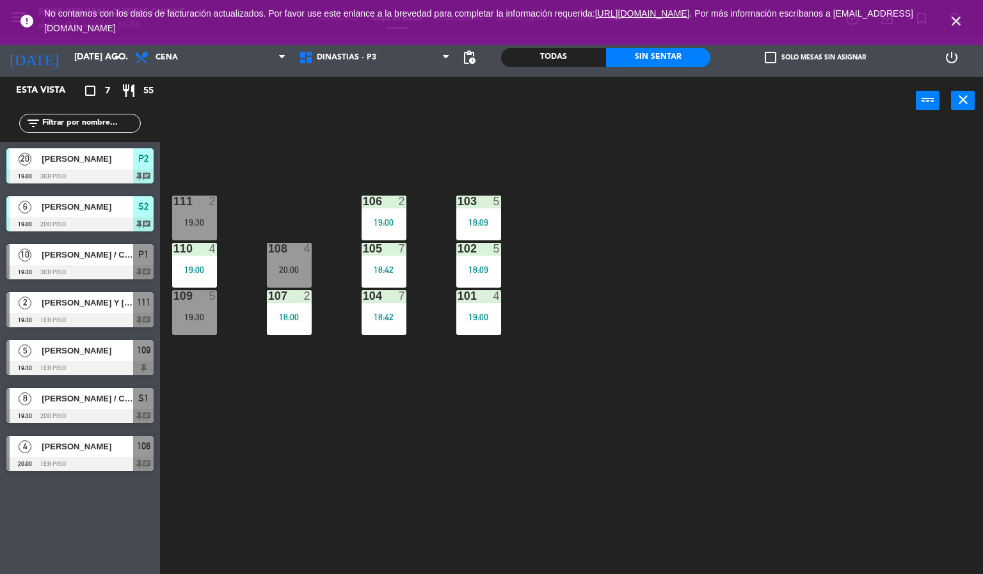
click at [474, 494] on div "103 5 18:09 106 2 19:00 111 2 19:30 102 5 18:09 105 7 18:42 108 4 20:00 110 4 1…" at bounding box center [576, 350] width 813 height 450
click at [956, 22] on icon "close" at bounding box center [955, 20] width 15 height 15
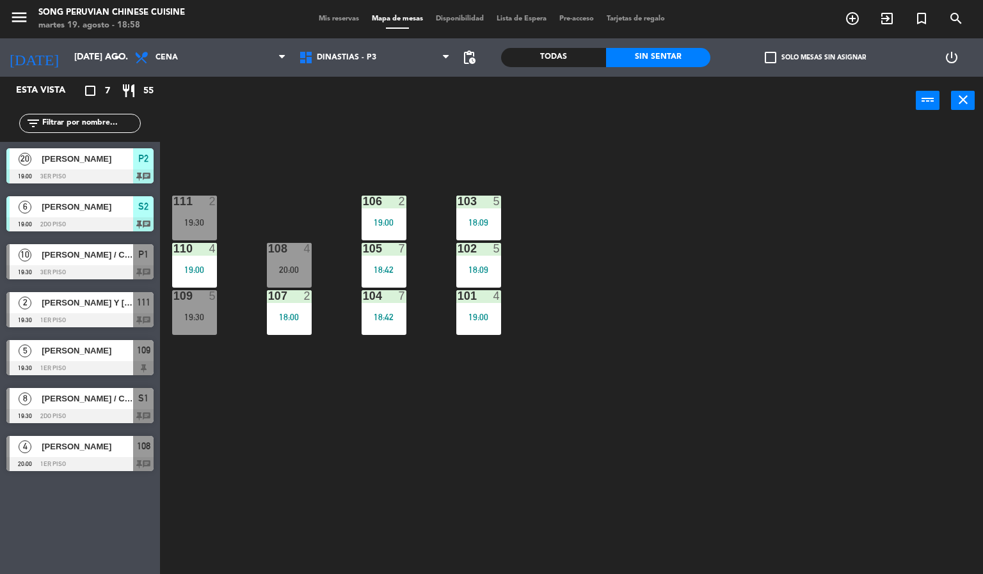
click at [791, 319] on div "103 5 18:09 106 2 19:00 111 2 19:30 102 5 18:09 105 7 18:42 108 4 20:00 110 4 1…" at bounding box center [576, 350] width 813 height 450
click at [678, 308] on div "103 5 18:09 106 2 19:00 111 2 19:30 102 5 18:09 105 7 18:42 108 4 20:00 110 4 1…" at bounding box center [576, 350] width 813 height 450
click at [119, 157] on span "[PERSON_NAME]" at bounding box center [87, 158] width 91 height 13
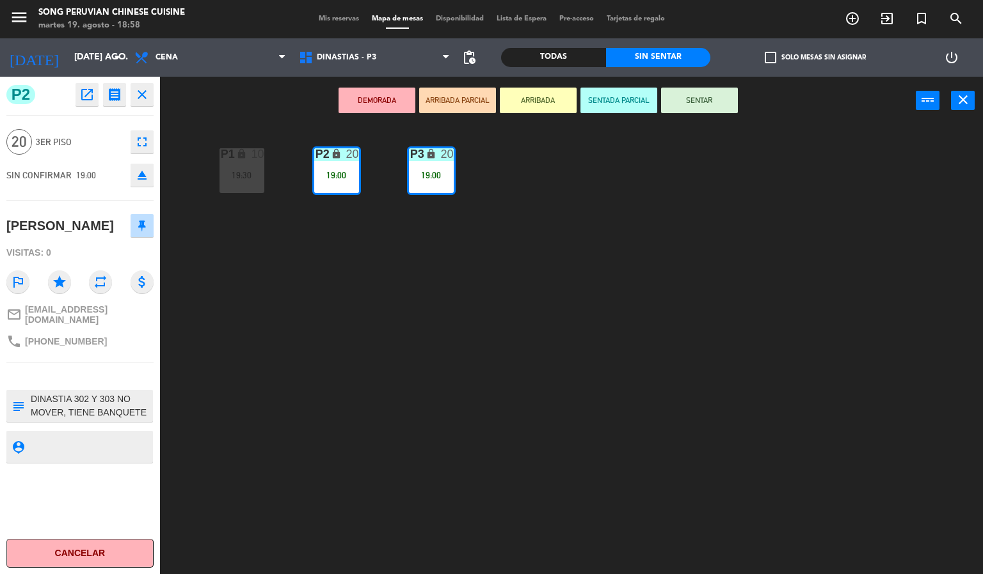
click at [701, 98] on button "SENTAR" at bounding box center [699, 101] width 77 height 26
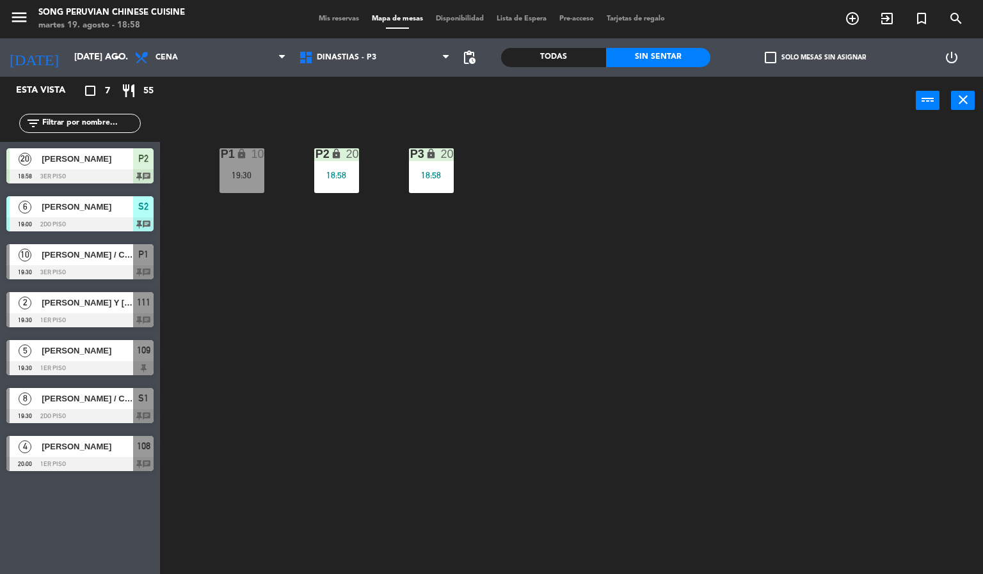
click at [598, 315] on div "P2 lock 20 18:58 P3 lock 20 18:58 P1 lock 10 19:30" at bounding box center [576, 350] width 813 height 450
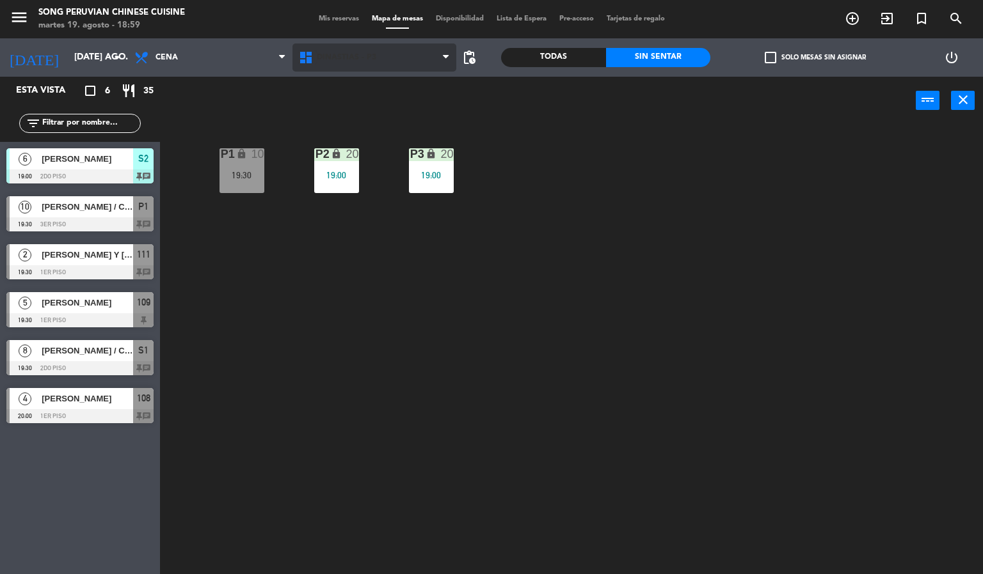
click at [305, 52] on icon at bounding box center [307, 57] width 19 height 15
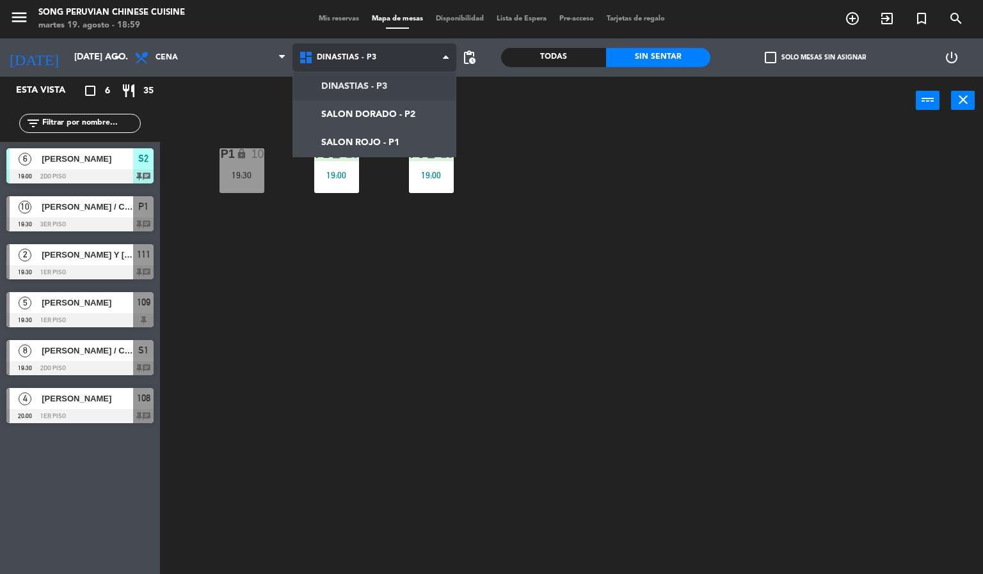
click at [342, 137] on ng-component "menu Song Peruvian Chinese Cuisine martes 19. agosto - 18:59 Mis reservas Mapa …" at bounding box center [491, 287] width 983 height 575
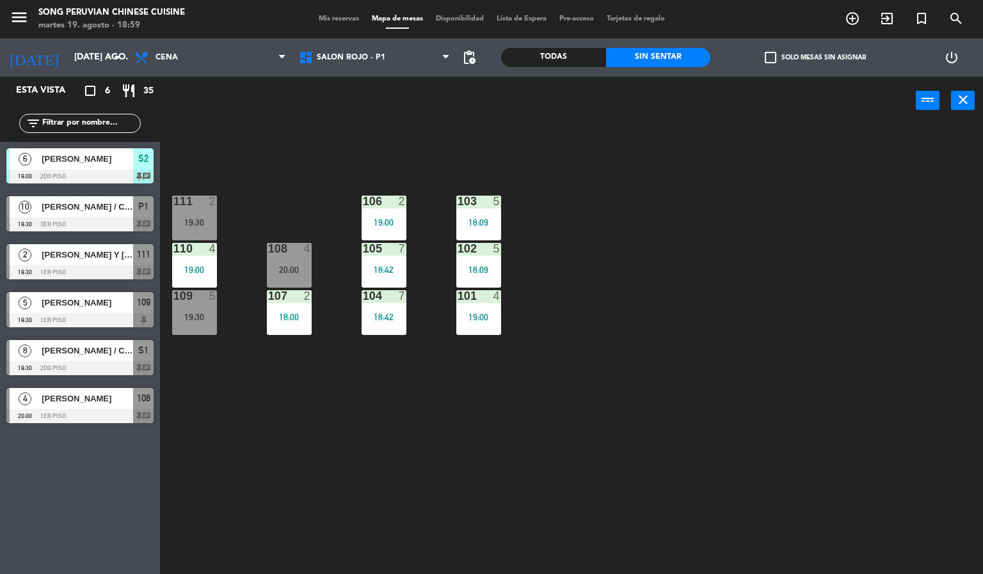
click at [264, 470] on div "103 5 18:09 106 2 19:00 111 2 19:30 102 5 18:09 105 7 18:42 108 4 20:00 110 4 1…" at bounding box center [576, 350] width 813 height 450
click at [192, 271] on div "19:00" at bounding box center [194, 269] width 45 height 9
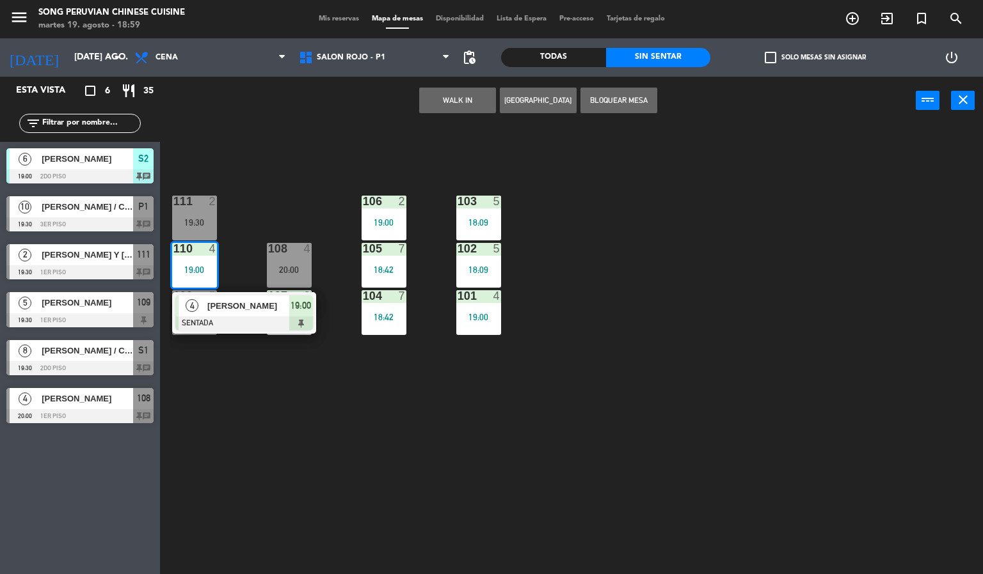
click at [223, 304] on span "[PERSON_NAME]" at bounding box center [248, 305] width 82 height 13
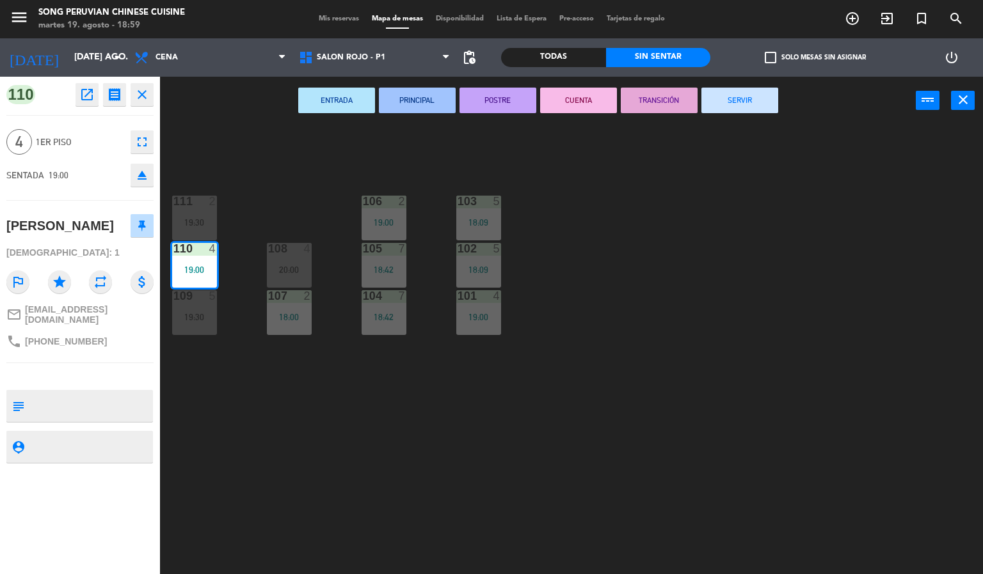
click at [302, 443] on div "103 5 18:09 106 2 19:00 111 2 19:30 102 5 18:09 105 7 18:42 108 4 20:00 110 4 1…" at bounding box center [576, 350] width 813 height 450
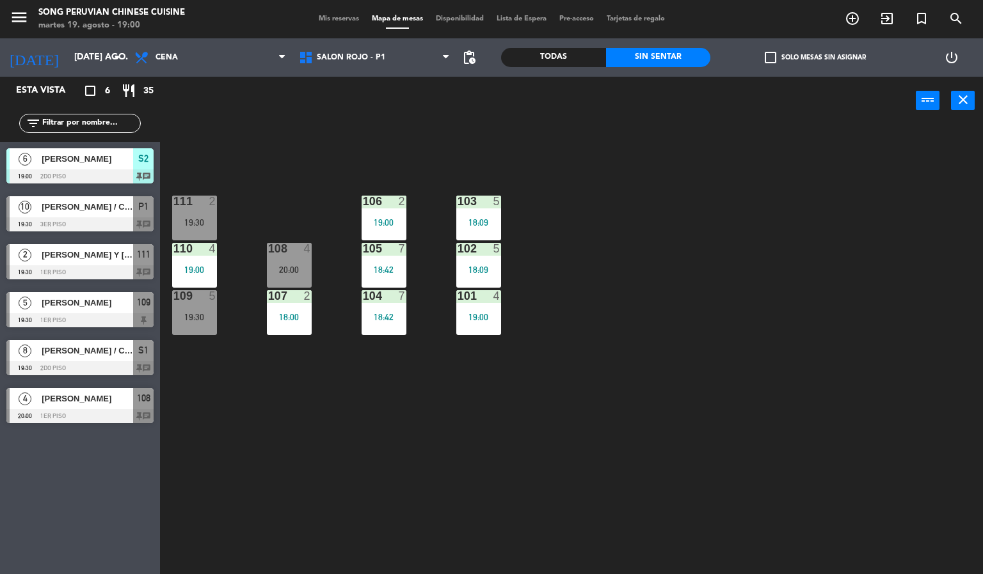
click at [642, 347] on div "103 5 18:09 106 2 19:00 111 2 19:30 102 5 18:09 105 7 18:42 108 4 20:00 110 4 1…" at bounding box center [576, 350] width 813 height 450
click at [660, 321] on div "103 5 18:09 106 2 19:00 111 2 19:30 102 5 18:09 105 7 18:42 108 4 20:00 110 4 1…" at bounding box center [576, 350] width 813 height 450
click at [639, 283] on div "103 5 18:09 106 2 19:00 111 2 19:30 102 5 18:09 105 7 18:42 108 4 20:00 110 4 1…" at bounding box center [576, 350] width 813 height 450
click at [616, 297] on div "103 5 18:09 106 2 19:00 111 2 19:30 102 5 18:09 105 7 18:42 108 4 20:00 110 4 1…" at bounding box center [576, 350] width 813 height 450
click at [363, 56] on span "SALON ROJO - P1" at bounding box center [351, 57] width 68 height 9
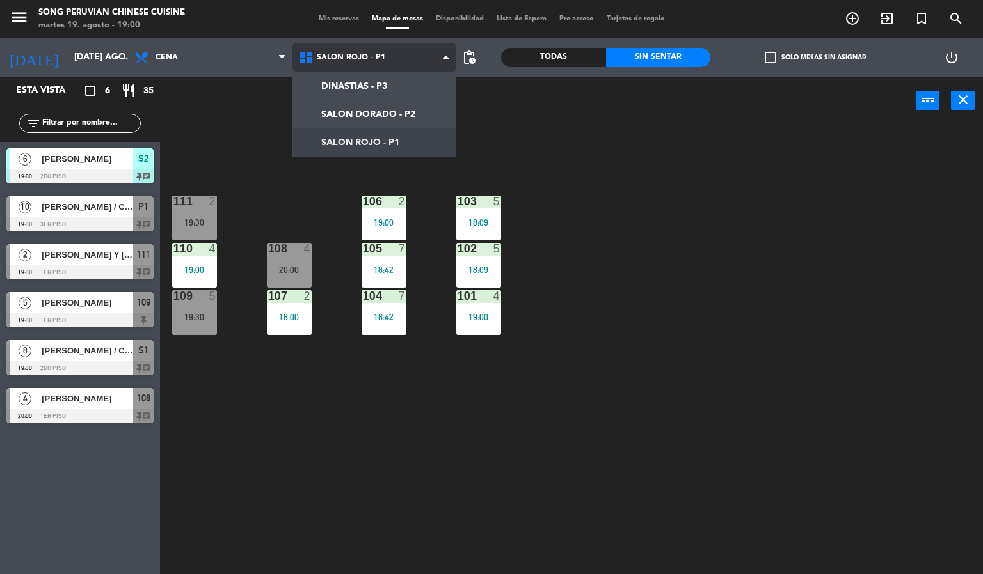
click at [392, 114] on ng-component "menu Song Peruvian Chinese Cuisine [DATE] 19. agosto - 19:00 Mis reservas Mapa …" at bounding box center [491, 287] width 983 height 575
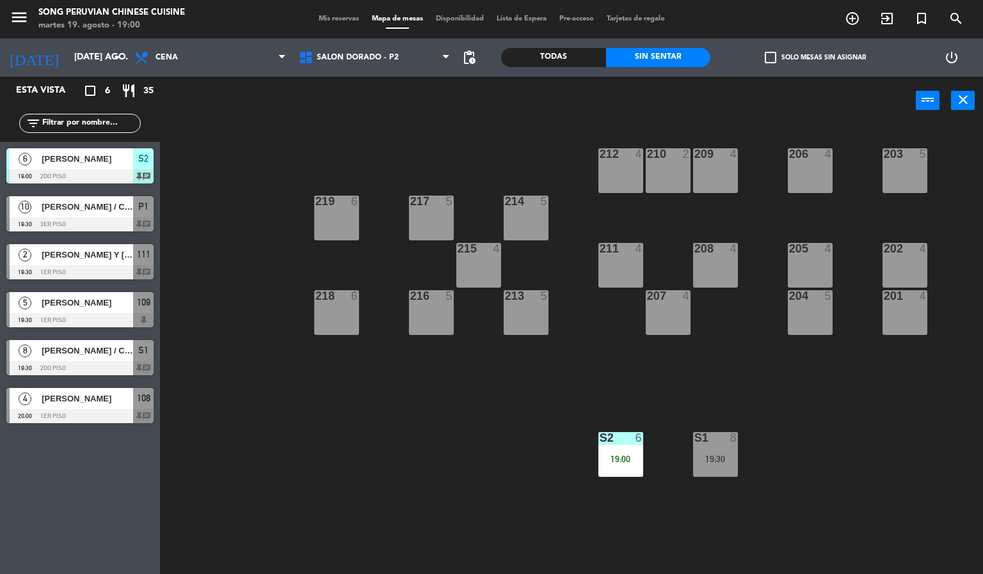
click at [440, 469] on div "203 5 206 4 210 2 212 4 209 4 214 5 217 5 219 6 202 4 205 4 208 4 211 4 215 4 2…" at bounding box center [576, 350] width 813 height 450
click at [816, 154] on div at bounding box center [809, 154] width 21 height 12
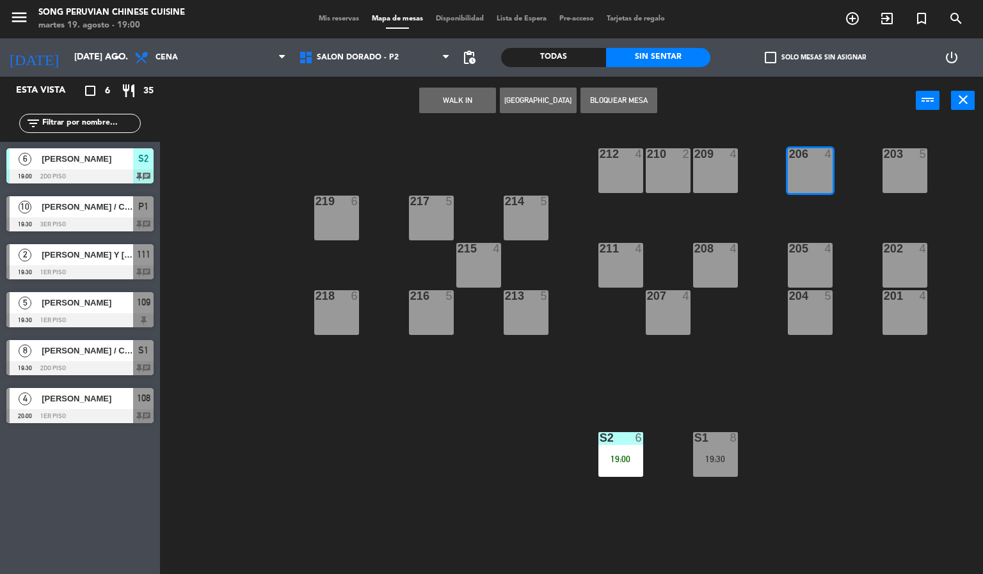
click at [463, 102] on button "WALK IN" at bounding box center [457, 101] width 77 height 26
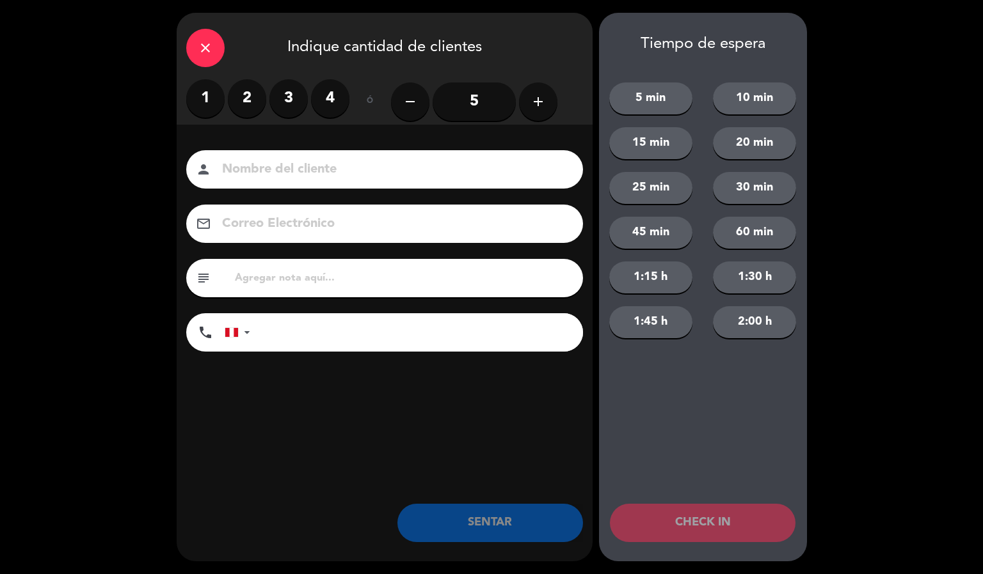
click at [290, 85] on label "3" at bounding box center [288, 98] width 38 height 38
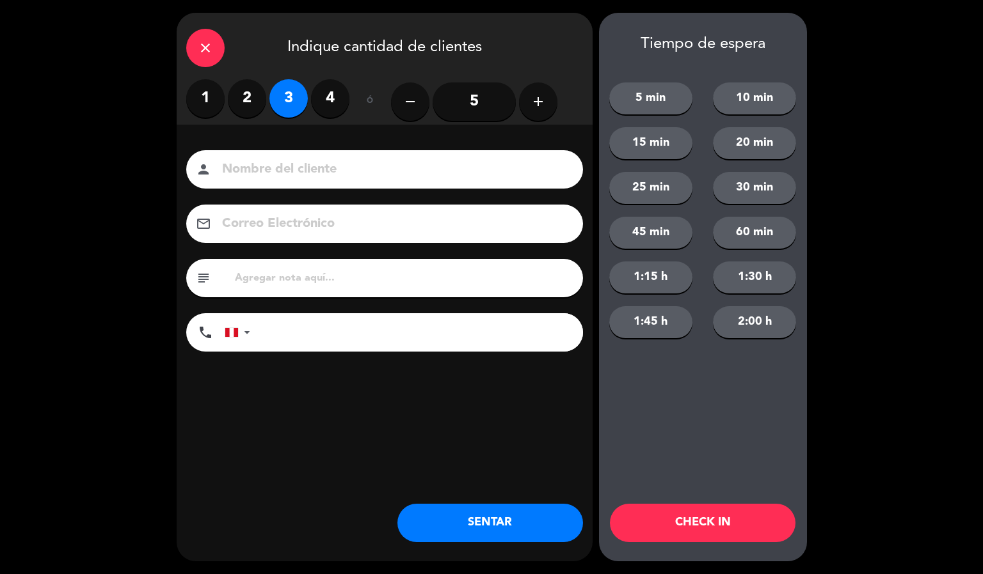
click at [242, 90] on label "2" at bounding box center [247, 98] width 38 height 38
click at [361, 175] on input at bounding box center [393, 170] width 345 height 22
type input "[PERSON_NAME]"
click at [703, 507] on button "CHECK IN" at bounding box center [703, 523] width 186 height 38
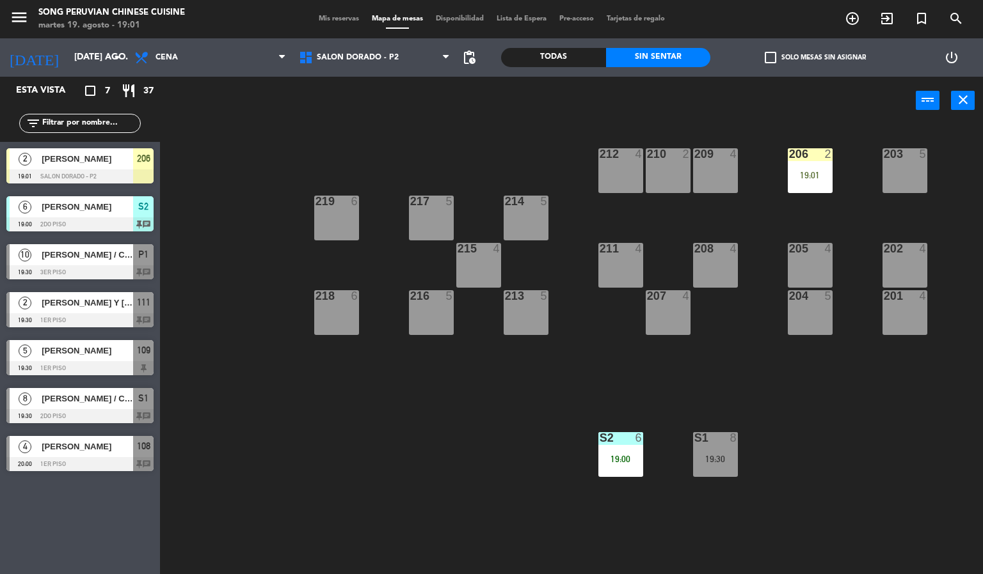
click at [814, 155] on div at bounding box center [809, 154] width 21 height 12
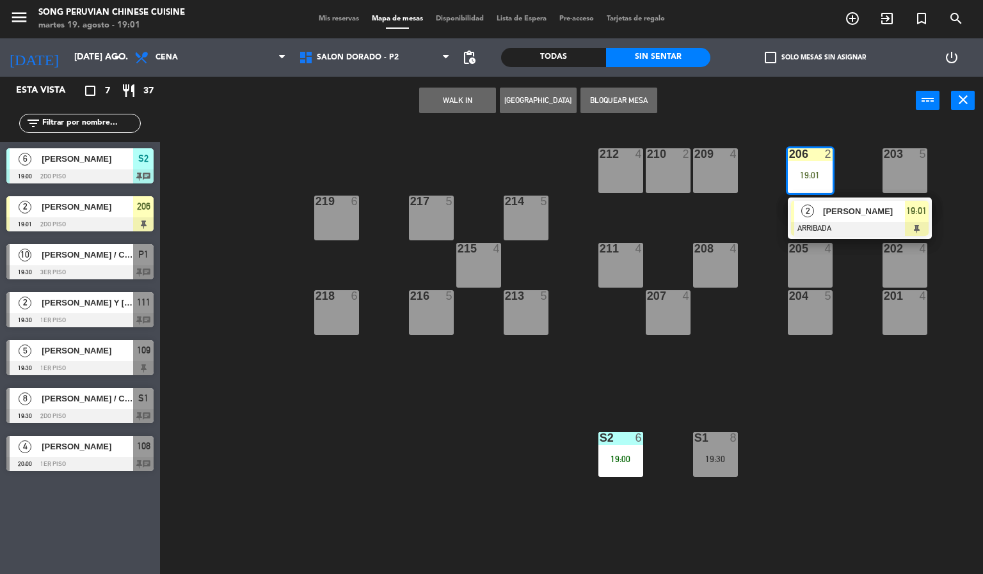
click at [803, 264] on div "205 4" at bounding box center [810, 265] width 45 height 45
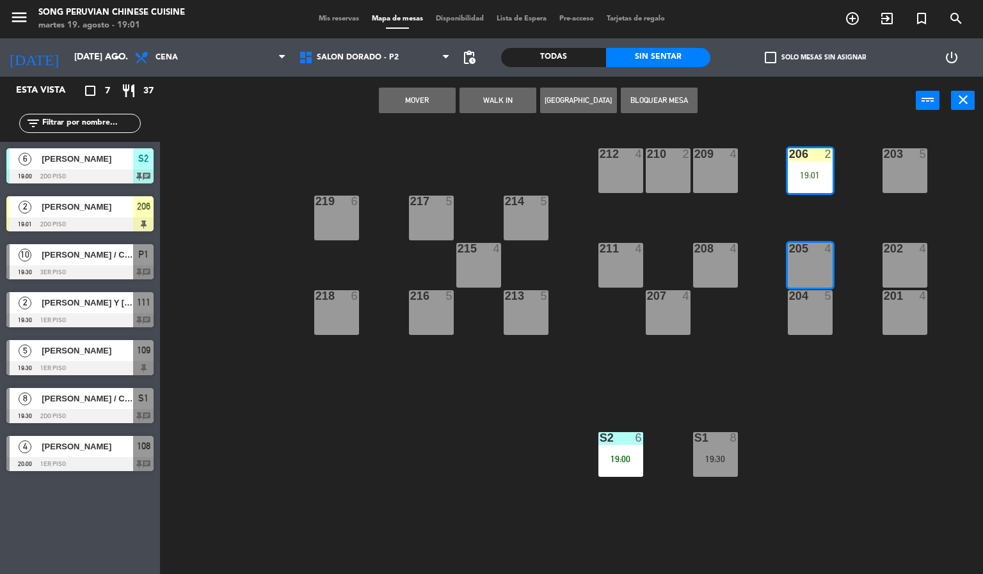
click at [416, 112] on button "Mover" at bounding box center [417, 101] width 77 height 26
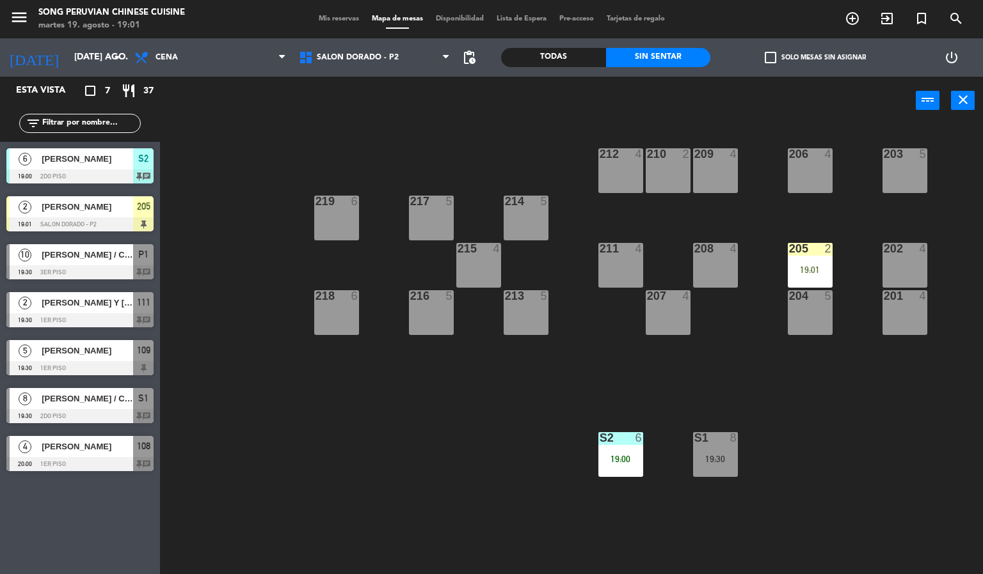
click at [806, 262] on div "205 2 19:01" at bounding box center [810, 265] width 45 height 45
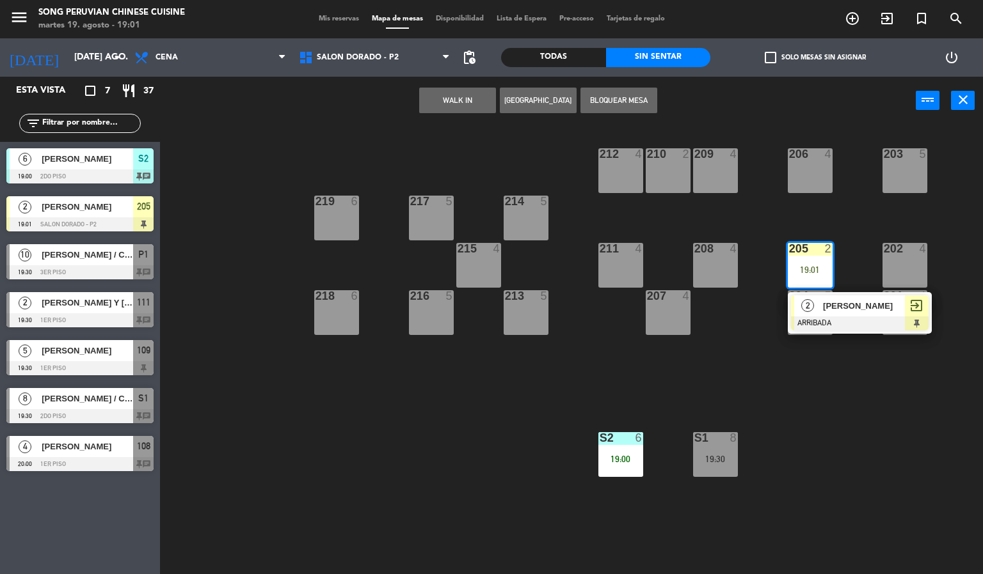
click at [858, 305] on span "[PERSON_NAME]" at bounding box center [864, 305] width 82 height 13
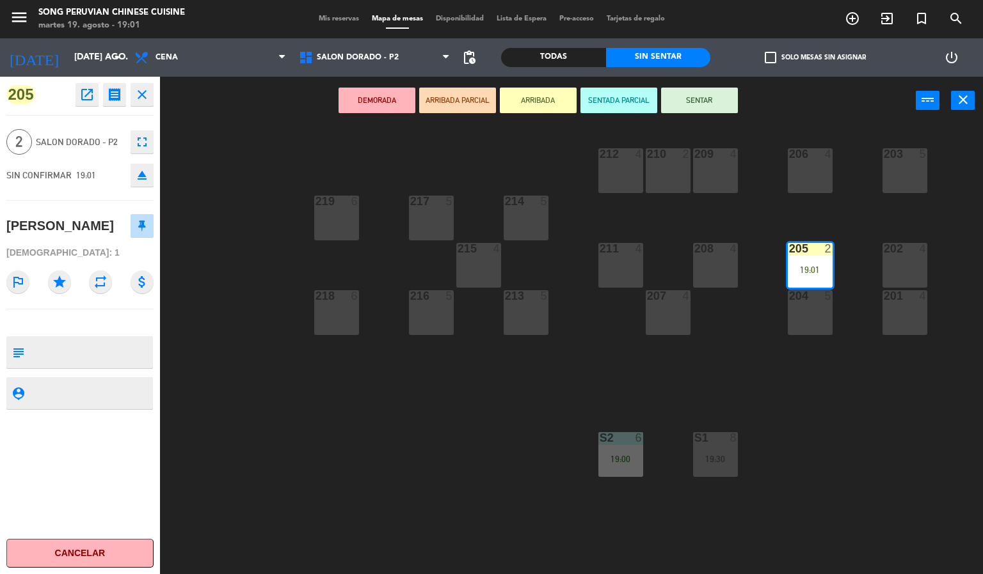
click at [617, 102] on button "SENTADA PARCIAL" at bounding box center [618, 101] width 77 height 26
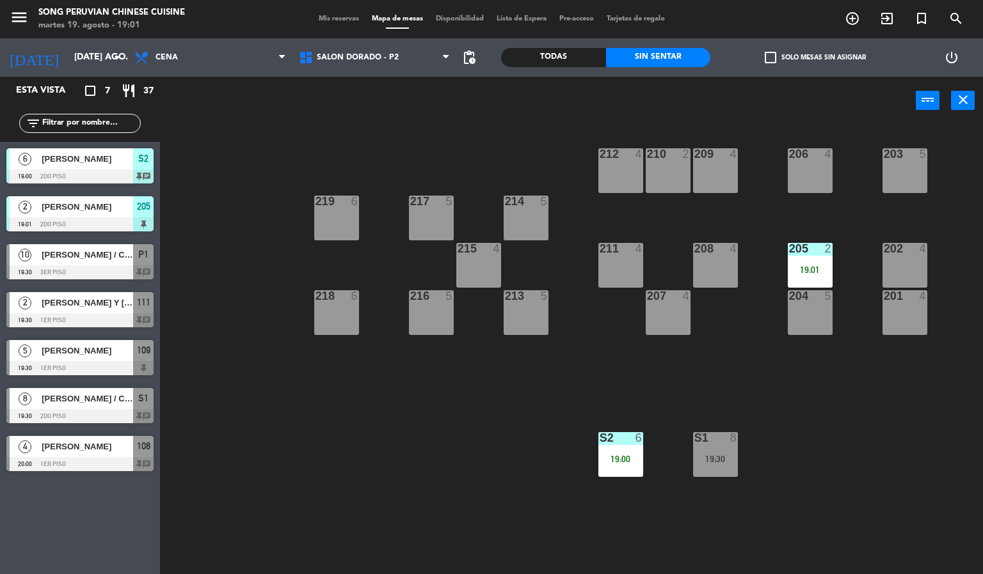
click at [342, 436] on div "203 5 206 4 210 2 212 4 209 4 214 5 217 5 219 6 202 4 205 2 19:01 208 4 211 4 2…" at bounding box center [576, 350] width 813 height 450
click at [828, 250] on div "2" at bounding box center [829, 249] width 8 height 12
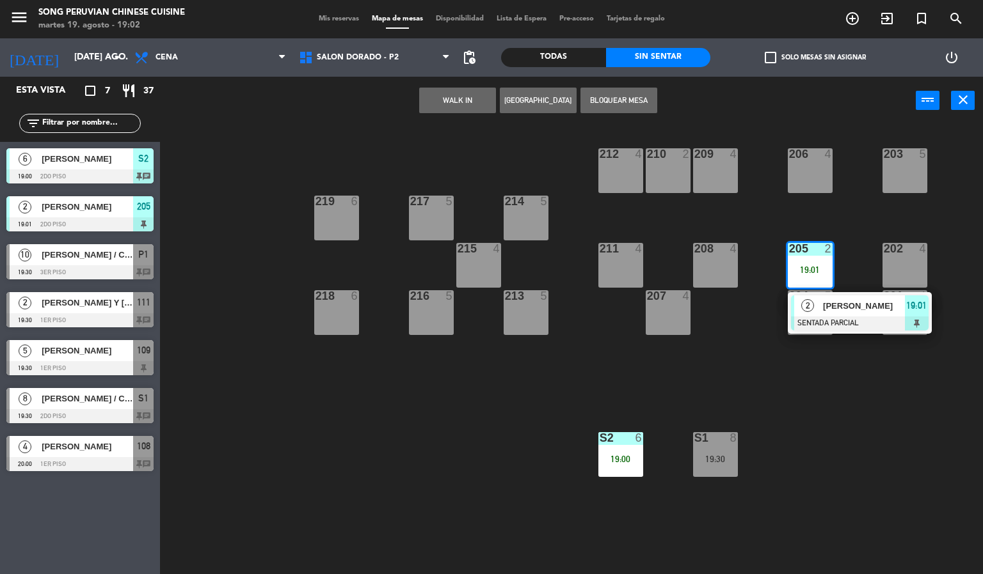
click at [866, 317] on div at bounding box center [860, 324] width 138 height 14
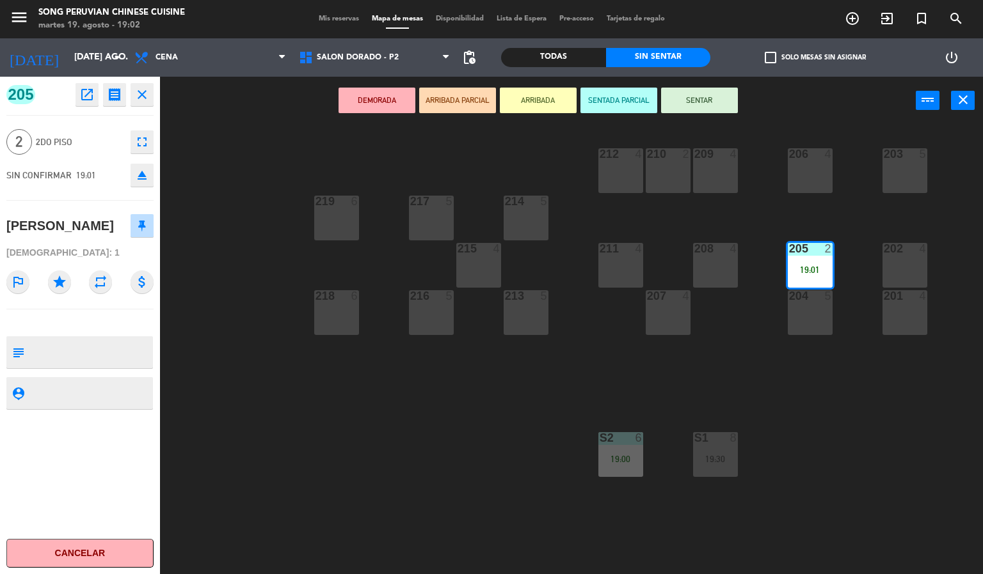
click at [715, 106] on button "SENTAR" at bounding box center [699, 101] width 77 height 26
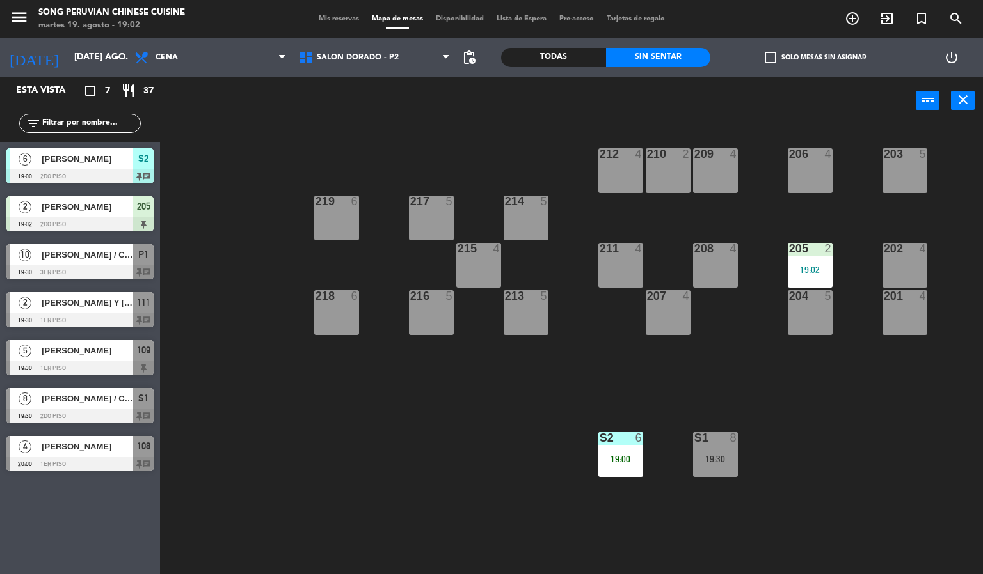
click at [413, 424] on div "203 5 206 4 210 2 212 4 209 4 214 5 217 5 219 6 202 4 205 2 19:02 208 4 211 4 2…" at bounding box center [576, 350] width 813 height 450
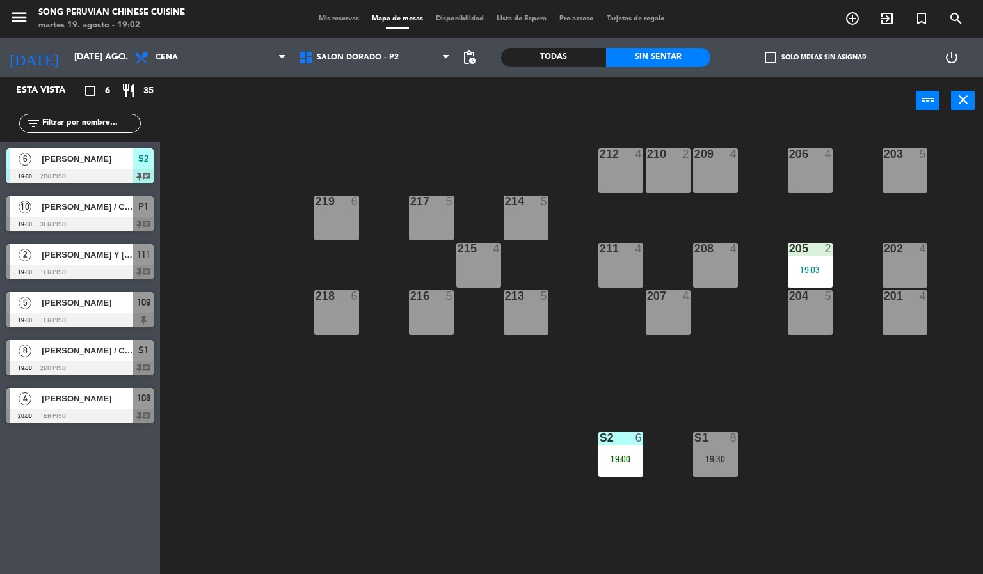
click at [340, 400] on div "203 5 206 4 210 2 212 4 209 4 214 5 217 5 219 6 202 4 205 2 19:03 208 4 211 4 2…" at bounding box center [576, 350] width 813 height 450
click at [613, 471] on div "S2 6 19:00" at bounding box center [620, 454] width 45 height 45
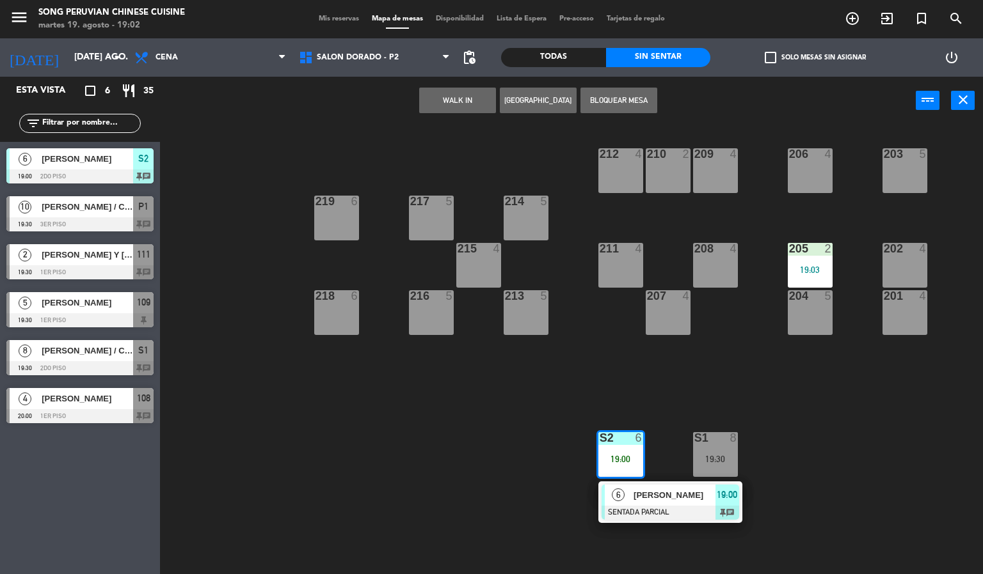
click at [416, 436] on div "203 5 206 4 210 2 212 4 209 4 214 5 217 5 219 6 202 4 205 2 19:03 208 4 211 4 2…" at bounding box center [576, 350] width 813 height 450
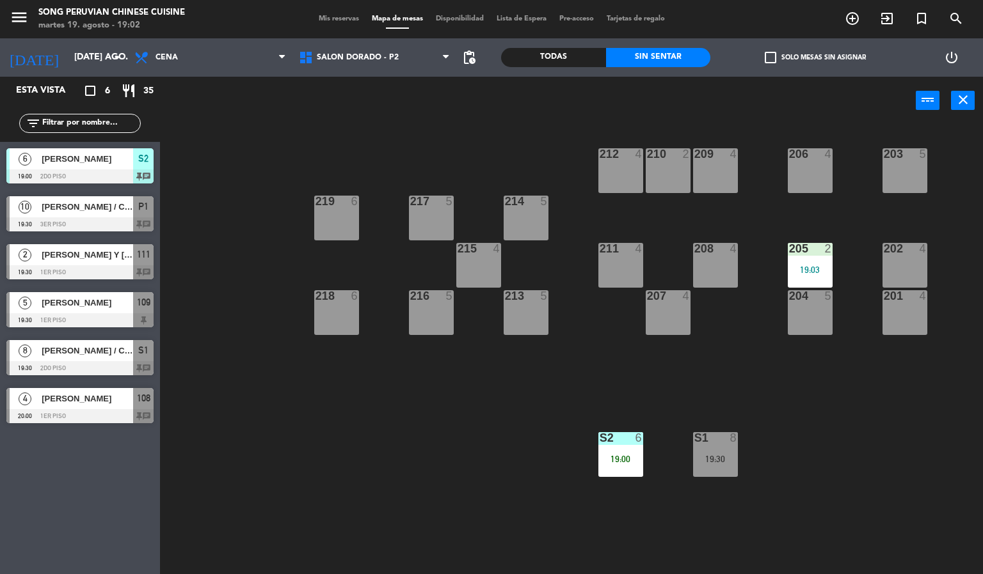
click at [118, 254] on span "[PERSON_NAME] Y [PERSON_NAME]/ INFLUENCERS" at bounding box center [87, 254] width 91 height 13
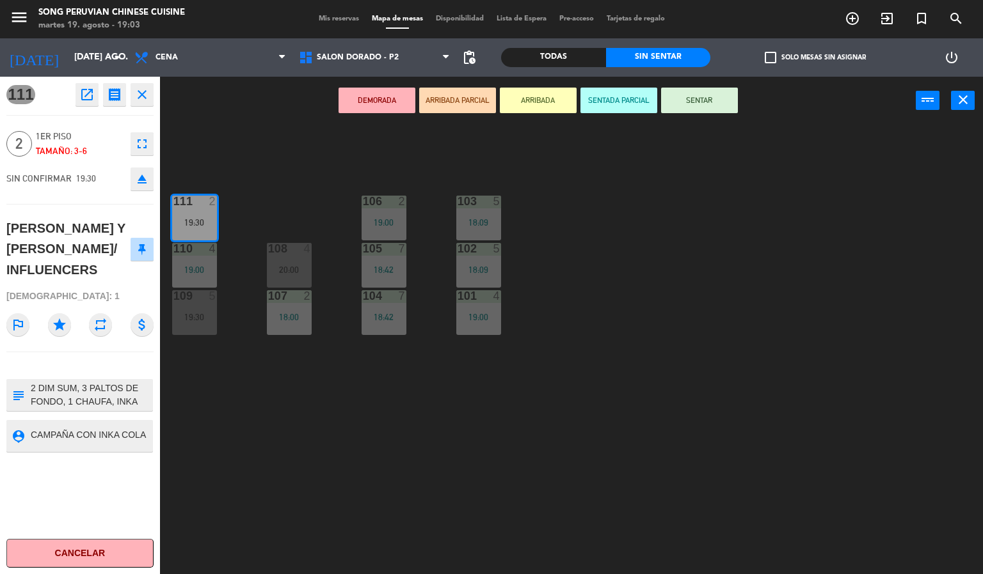
click at [81, 382] on textarea at bounding box center [90, 395] width 122 height 27
type textarea "2 DIM SUM 3 PALTOS DE FONDO 1 CHAUFA, INKA KOLA (DOS PERSONALES O 1 DE LITRO)"
click at [109, 488] on div "111 open_in_new receipt 7:30 PM mar., 19 ago. 2 personas [PERSON_NAME] Y [PERSO…" at bounding box center [80, 326] width 160 height 498
click at [319, 476] on div "103 5 18:09 106 2 19:00 111 2 19:30 102 5 18:09 105 7 18:42 108 4 20:00 110 4 1…" at bounding box center [576, 350] width 813 height 450
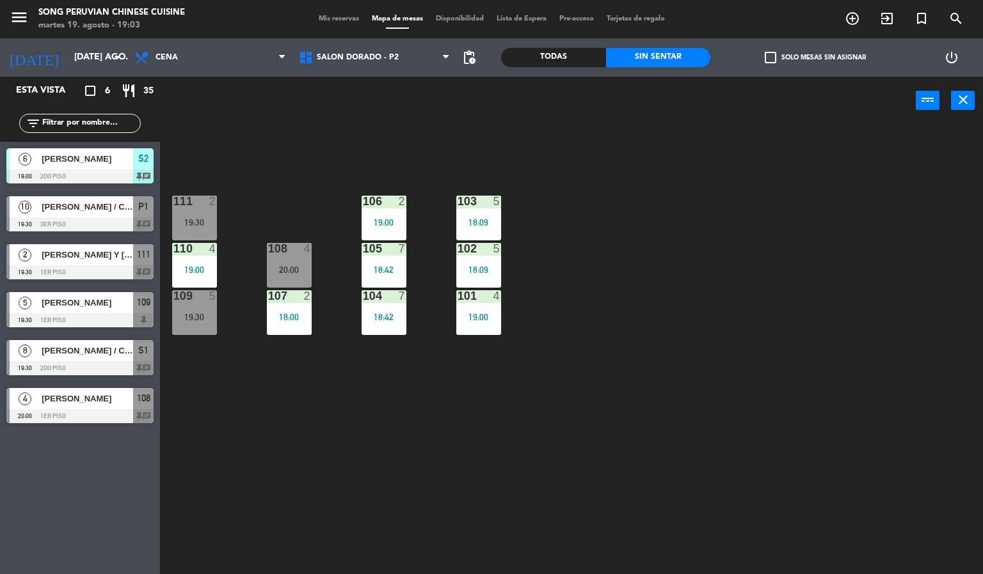
click at [191, 200] on div at bounding box center [194, 202] width 21 height 12
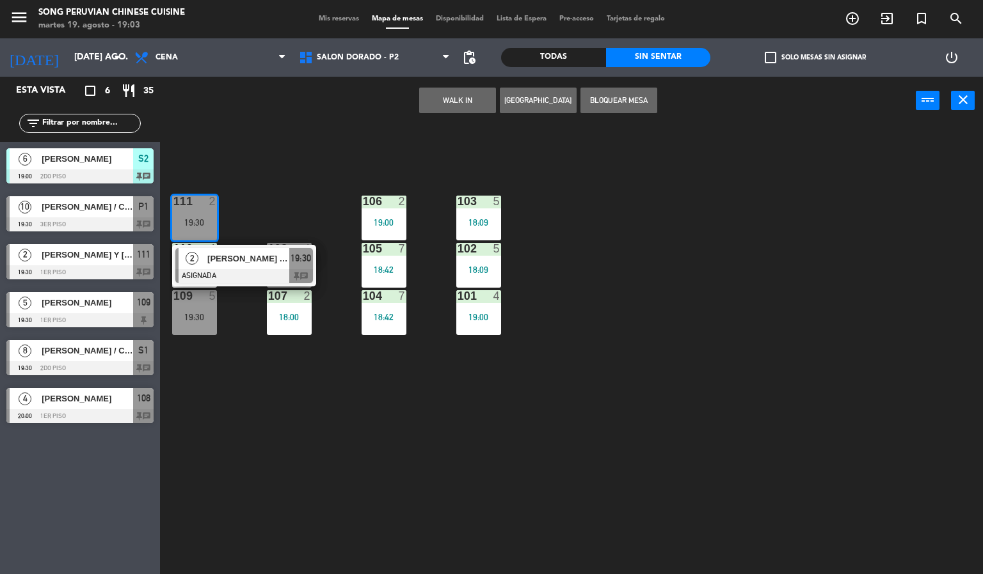
click at [274, 265] on span "[PERSON_NAME] Y [PERSON_NAME]/ INFLUENCERS" at bounding box center [248, 258] width 82 height 13
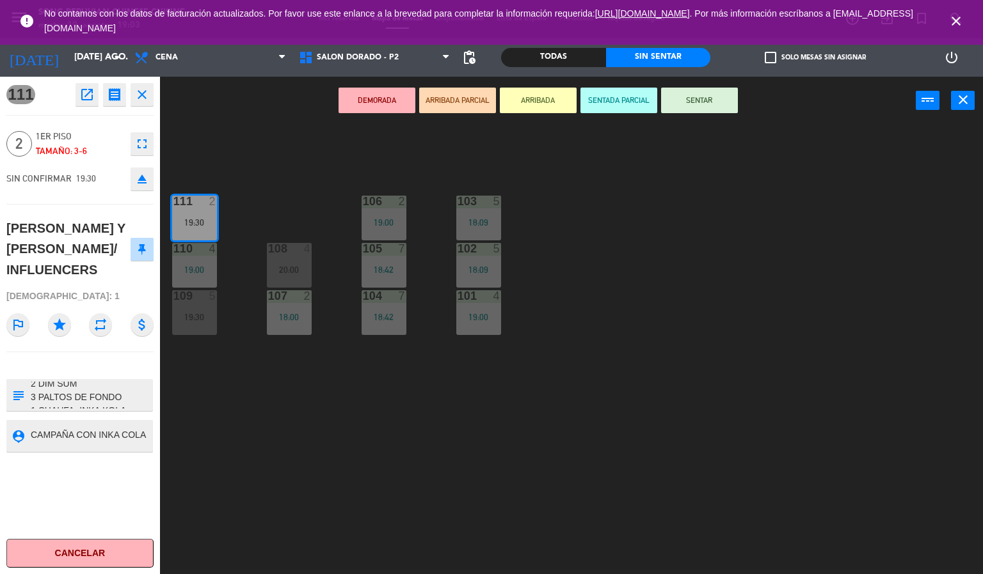
scroll to position [0, 0]
click at [952, 27] on icon "close" at bounding box center [955, 20] width 15 height 15
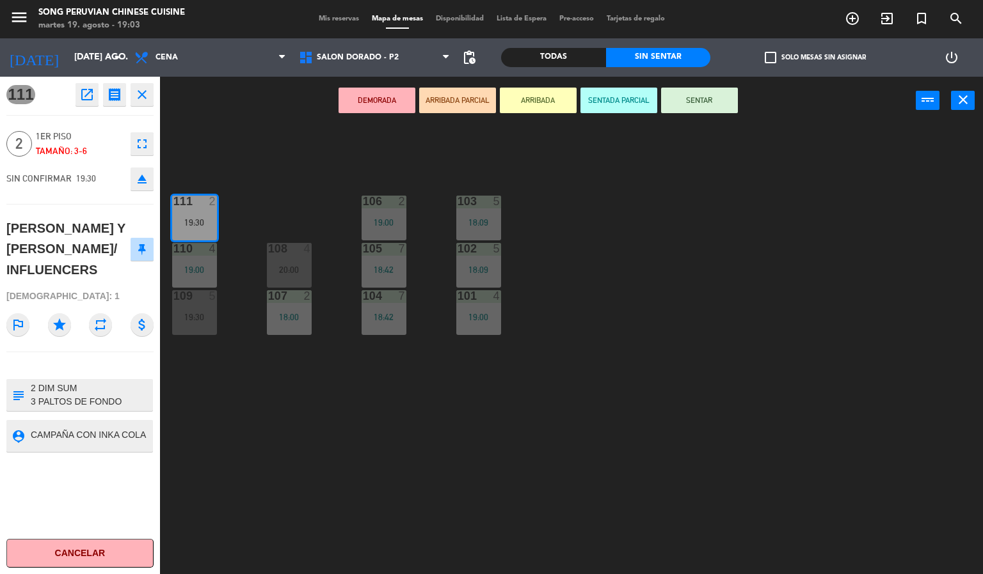
click at [100, 482] on div "111 open_in_new receipt 7:30 PM [DATE] 2 personas [PERSON_NAME] Y [PERSON_NAME]…" at bounding box center [80, 326] width 160 height 498
click at [329, 431] on div "103 5 18:09 106 2 19:00 111 2 19:30 102 5 18:09 105 7 18:42 108 4 20:00 110 4 1…" at bounding box center [576, 350] width 813 height 450
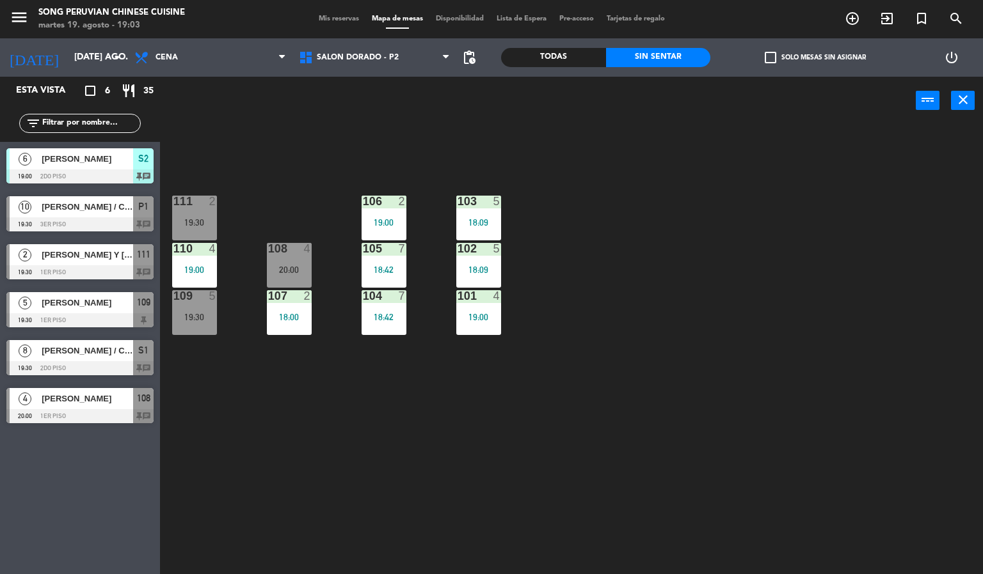
drag, startPoint x: 282, startPoint y: 137, endPoint x: 290, endPoint y: 123, distance: 16.0
click at [288, 129] on div "103 5 18:09 106 2 19:00 111 2 19:30 102 5 18:09 105 7 18:42 108 4 20:00 110 4 1…" at bounding box center [576, 350] width 813 height 450
click at [703, 173] on div "103 5 18:09 106 2 19:00 111 2 19:30 102 5 18:09 105 7 18:42 108 4 20:00 110 4 1…" at bounding box center [576, 350] width 813 height 450
click at [706, 346] on div "103 5 18:09 106 2 19:00 111 2 19:30 102 5 18:09 105 7 18:42 108 4 20:00 110 4 1…" at bounding box center [576, 350] width 813 height 450
click at [288, 296] on div at bounding box center [288, 296] width 21 height 12
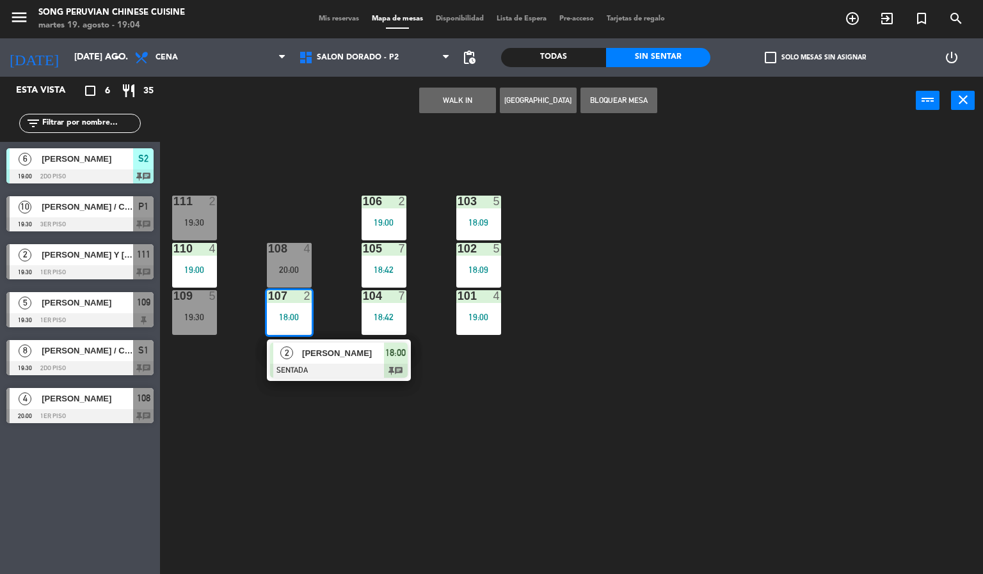
click at [347, 367] on div at bounding box center [339, 371] width 138 height 14
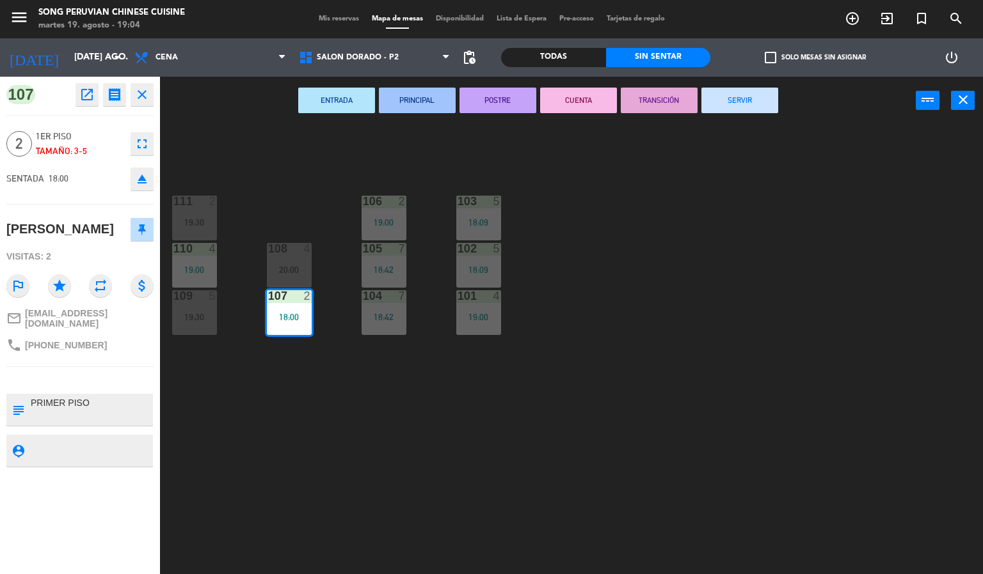
click at [578, 100] on button "CUENTA" at bounding box center [578, 101] width 77 height 26
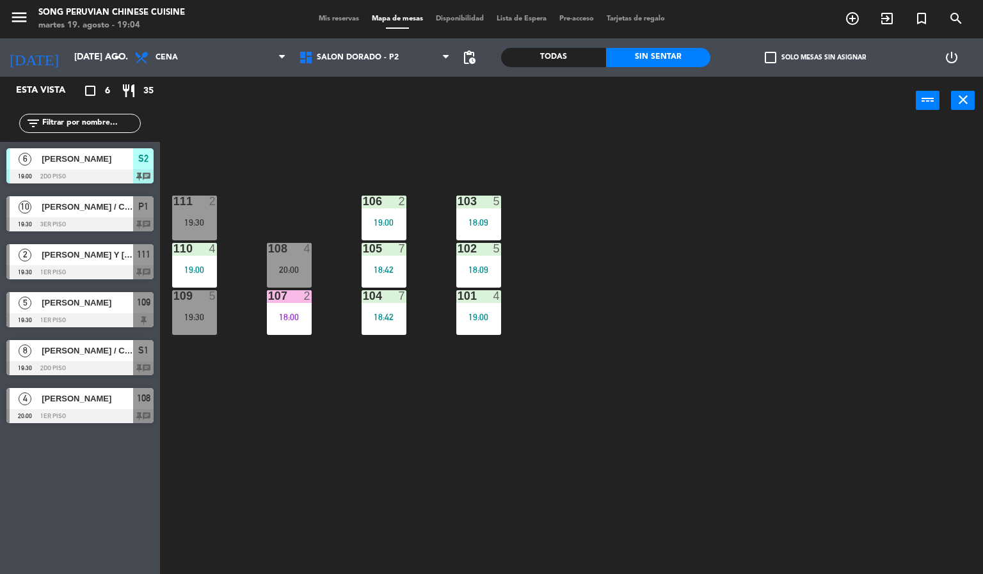
click at [653, 221] on div "103 5 18:09 106 2 19:00 111 2 19:30 102 5 18:09 105 7 18:42 108 4 20:00 110 4 1…" at bounding box center [576, 350] width 813 height 450
click at [310, 317] on div "18:00" at bounding box center [289, 317] width 45 height 9
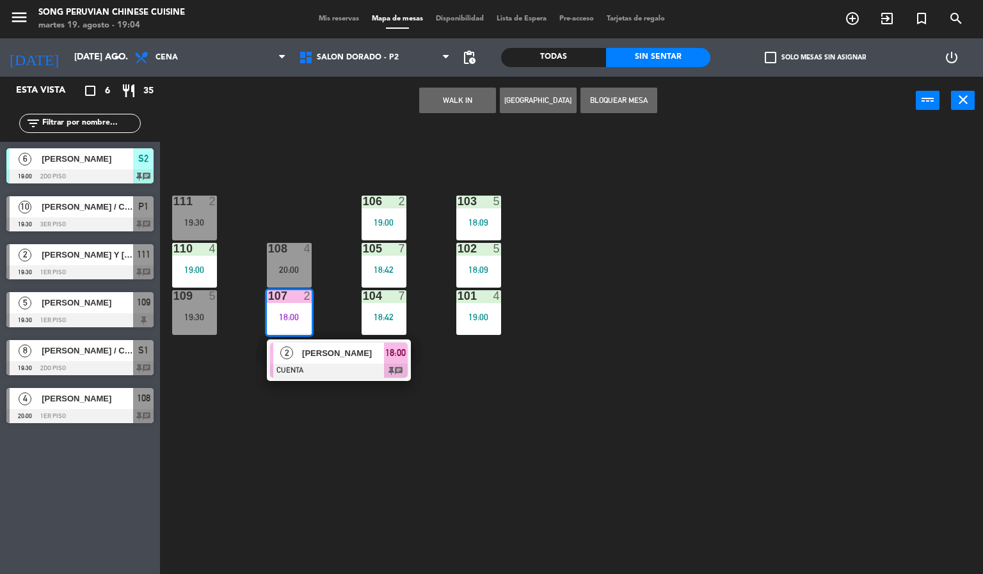
click at [363, 374] on div at bounding box center [339, 371] width 138 height 14
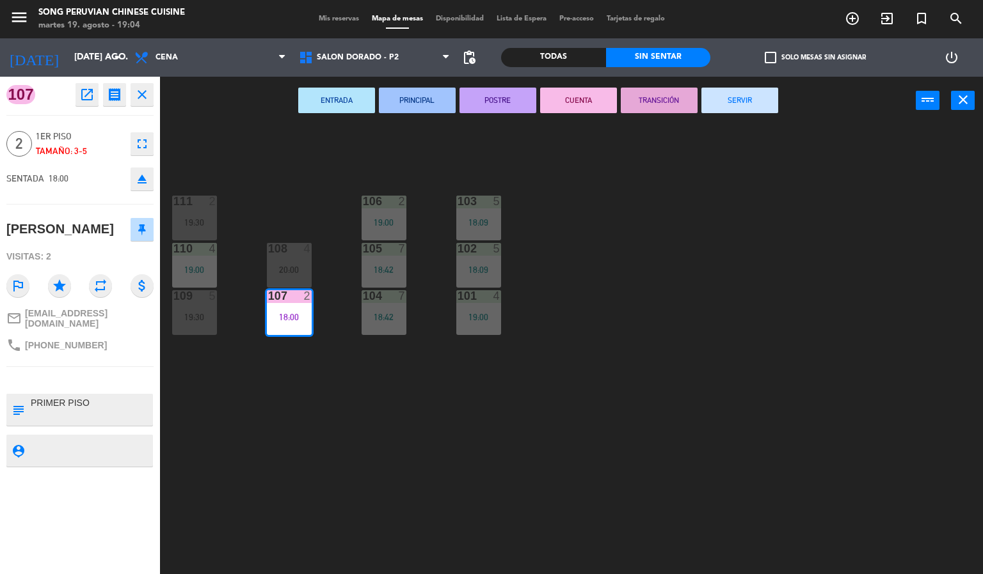
click at [526, 432] on div "103 5 18:09 106 2 19:00 111 2 19:30 102 5 18:09 105 7 18:42 108 4 20:00 110 4 1…" at bounding box center [576, 350] width 813 height 450
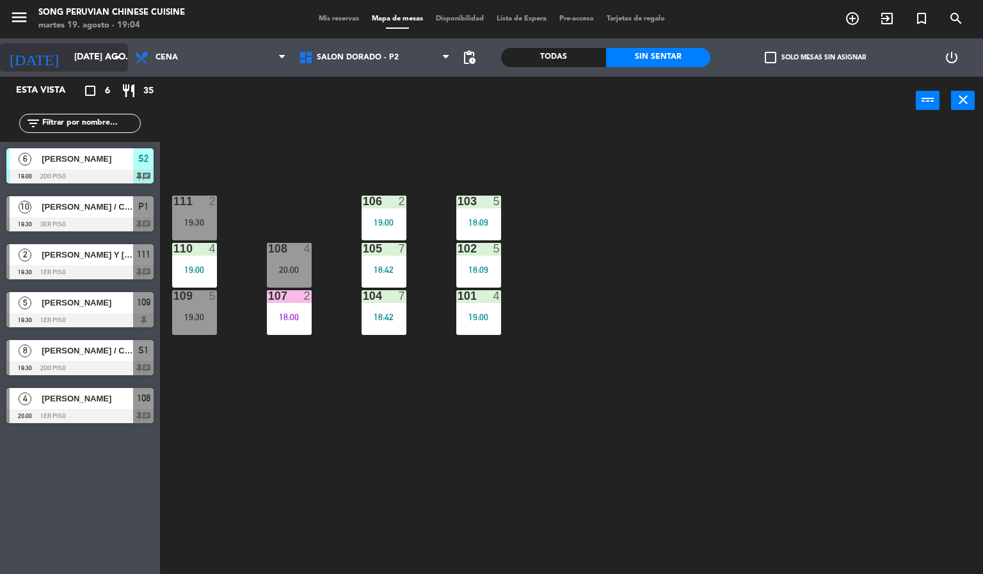
click at [109, 59] on icon "arrow_drop_down" at bounding box center [116, 57] width 15 height 15
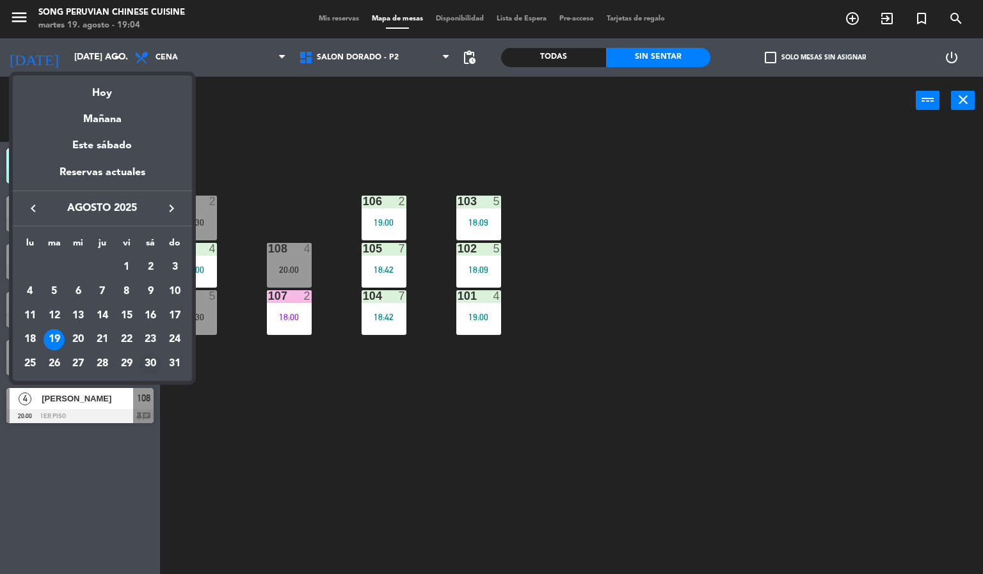
click at [154, 361] on div "30" at bounding box center [150, 364] width 22 height 22
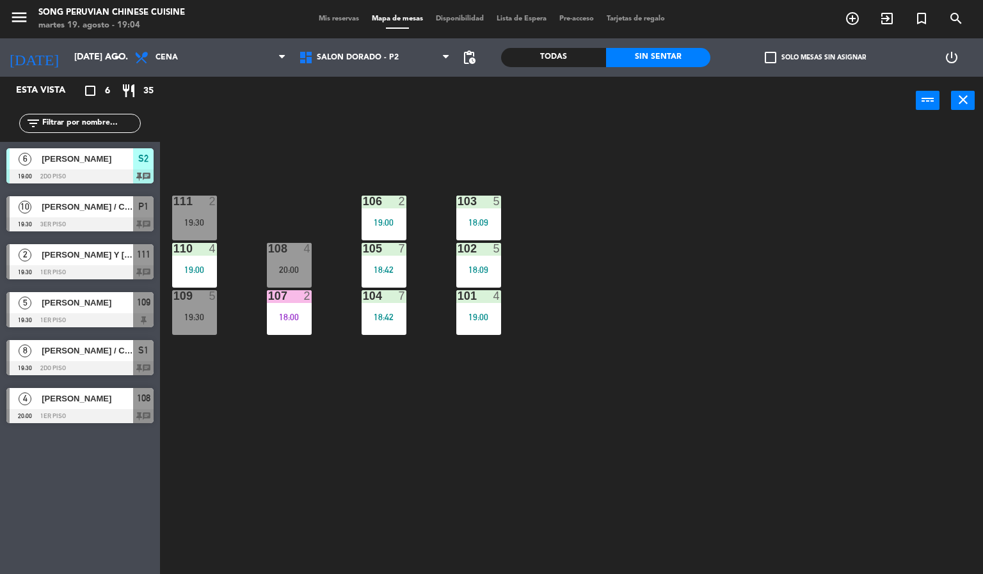
type input "sáb. 30 ago."
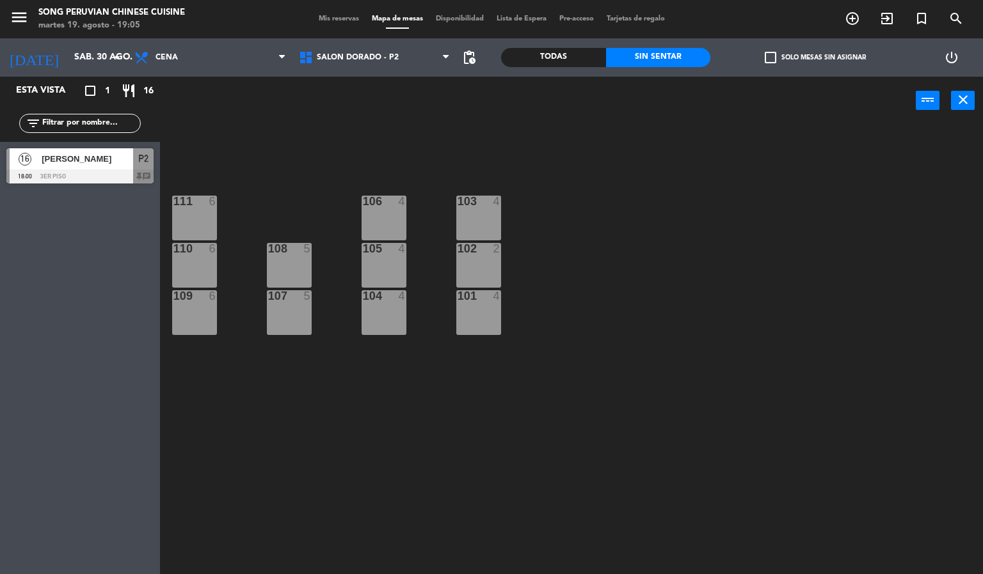
click at [119, 175] on div at bounding box center [79, 177] width 147 height 14
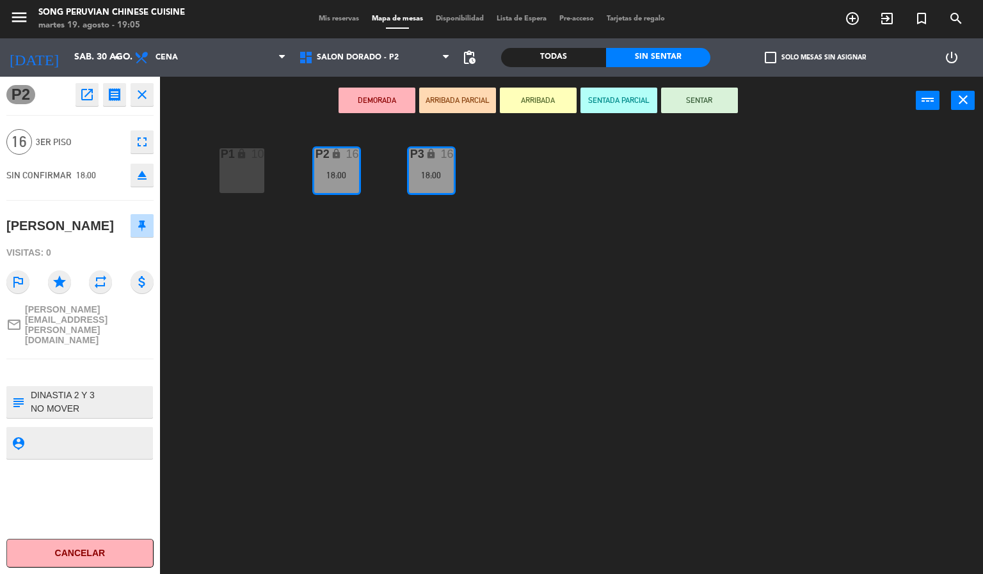
click at [317, 15] on span "Mis reservas" at bounding box center [338, 18] width 53 height 7
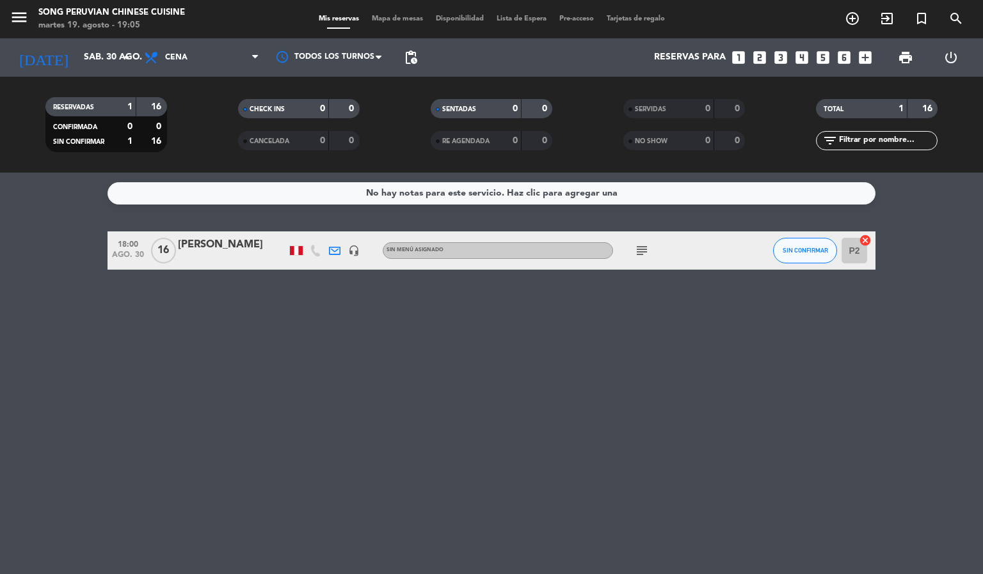
click at [223, 240] on div "[PERSON_NAME]" at bounding box center [232, 245] width 109 height 17
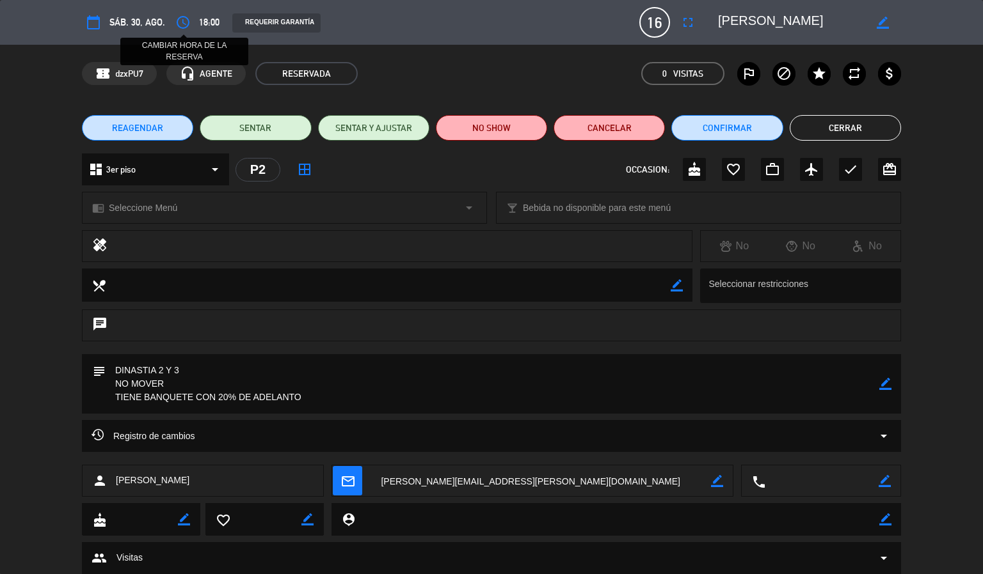
click at [181, 29] on icon "access_time" at bounding box center [182, 22] width 15 height 15
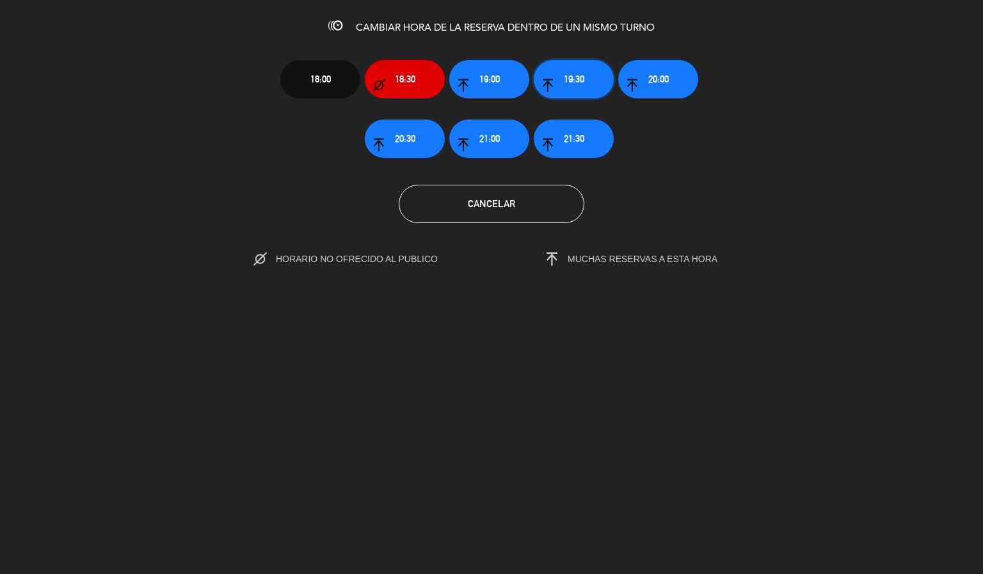
click at [576, 81] on span "19:30" at bounding box center [574, 79] width 20 height 15
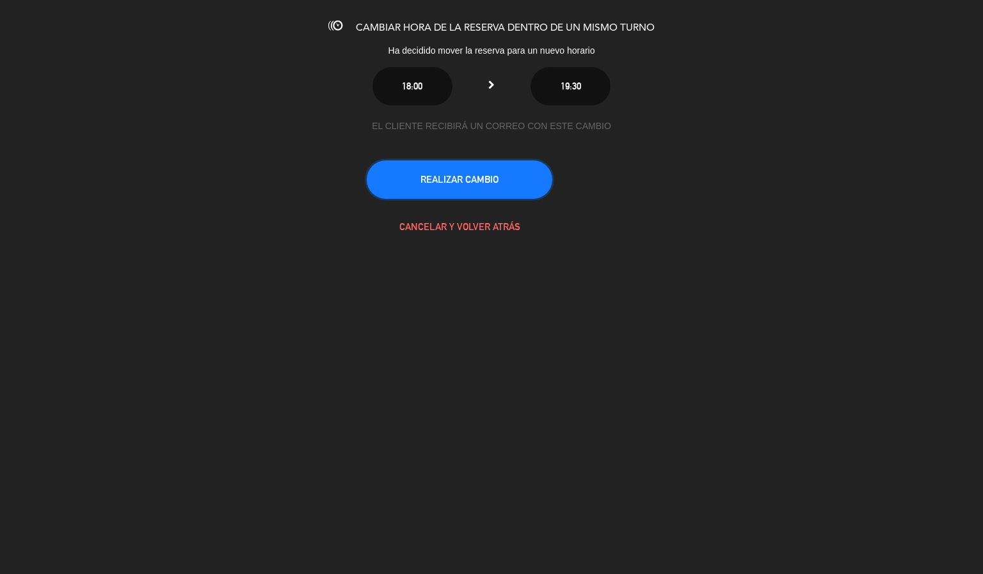
click at [486, 168] on button "REALIZAR CAMBIO" at bounding box center [460, 180] width 186 height 38
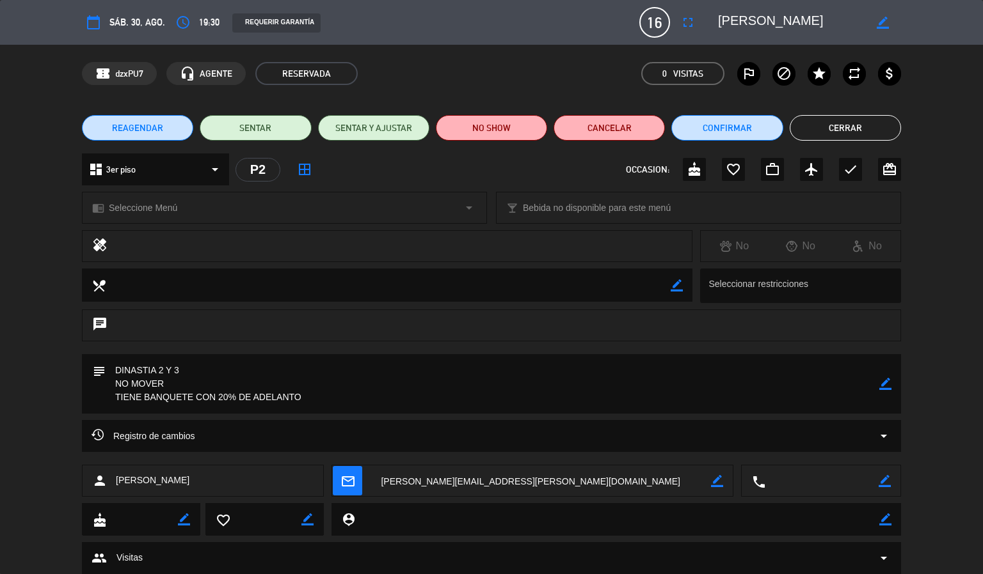
click at [868, 134] on button "Cerrar" at bounding box center [844, 128] width 111 height 26
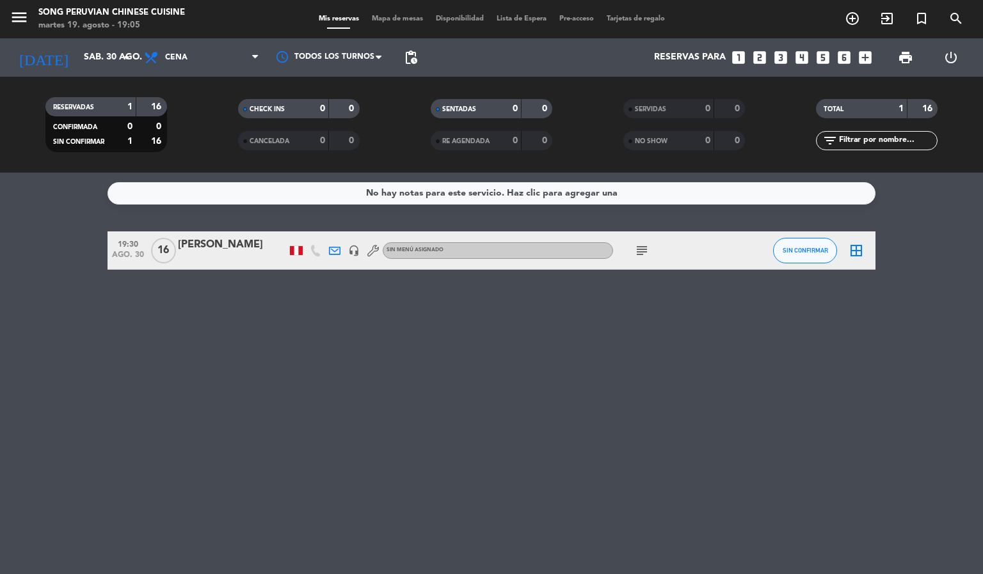
click at [404, 15] on span "Mapa de mesas" at bounding box center [397, 18] width 64 height 7
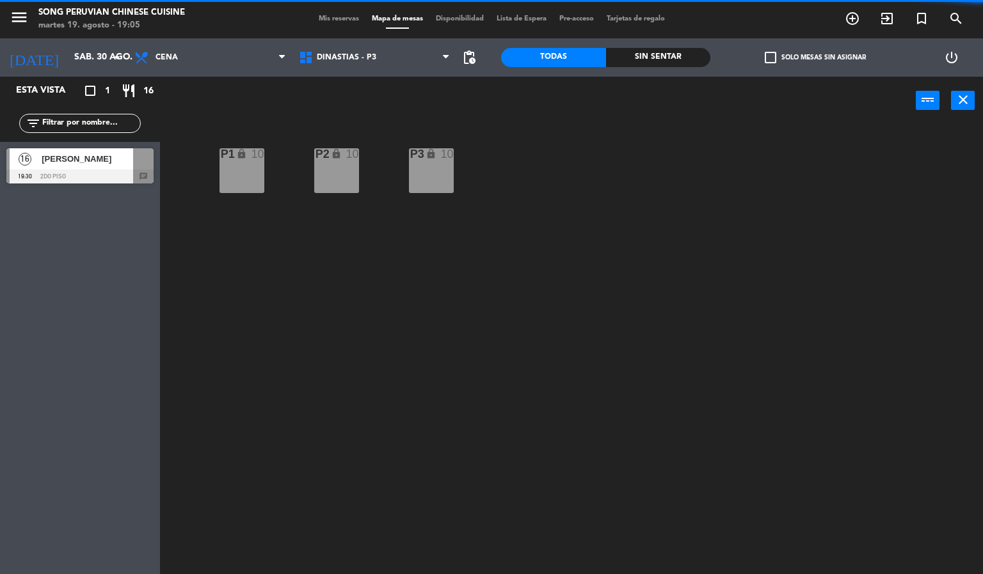
click at [117, 163] on span "[PERSON_NAME]" at bounding box center [87, 158] width 91 height 13
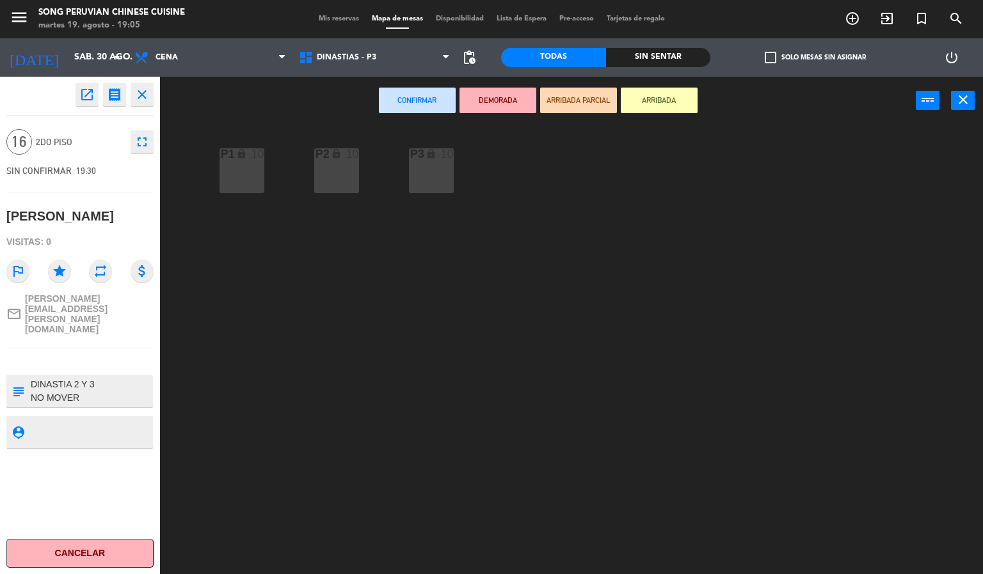
click at [338, 155] on icon "lock" at bounding box center [336, 153] width 11 height 11
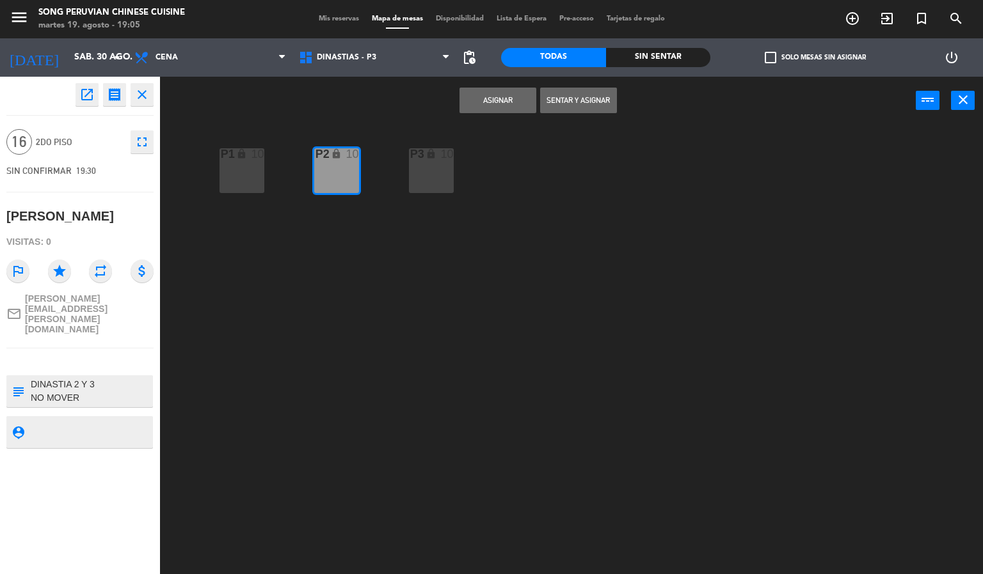
click at [411, 154] on div "P3" at bounding box center [410, 154] width 1 height 12
click at [505, 94] on button "Asignar" at bounding box center [497, 101] width 77 height 26
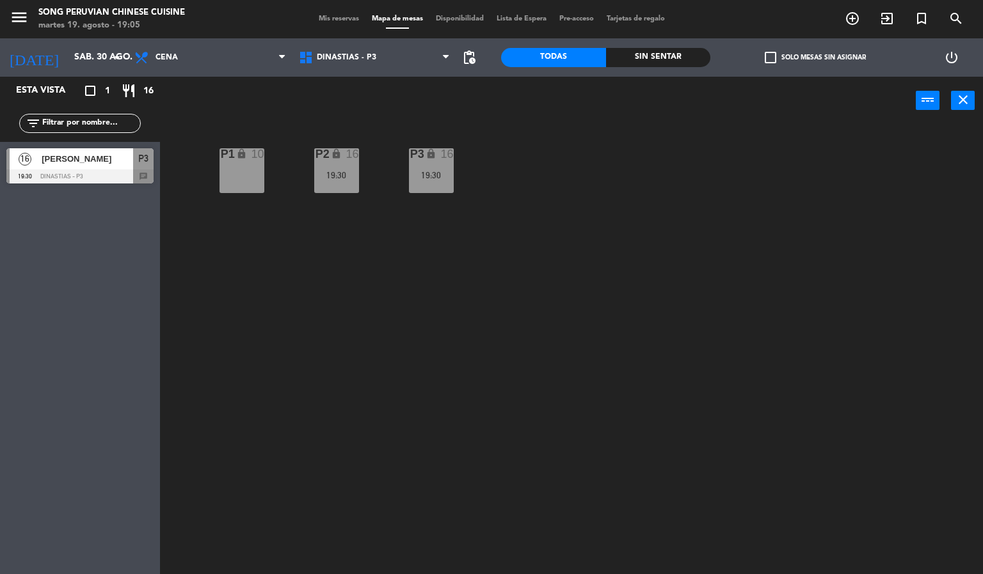
click at [345, 165] on div "P2 lock 16 19:30" at bounding box center [336, 170] width 45 height 45
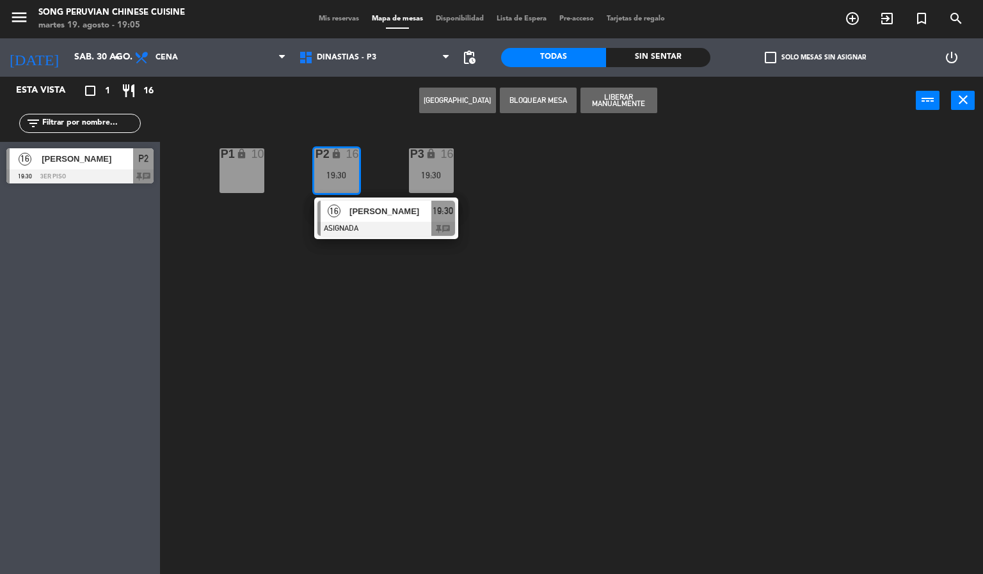
click at [406, 209] on span "[PERSON_NAME]" at bounding box center [390, 211] width 82 height 13
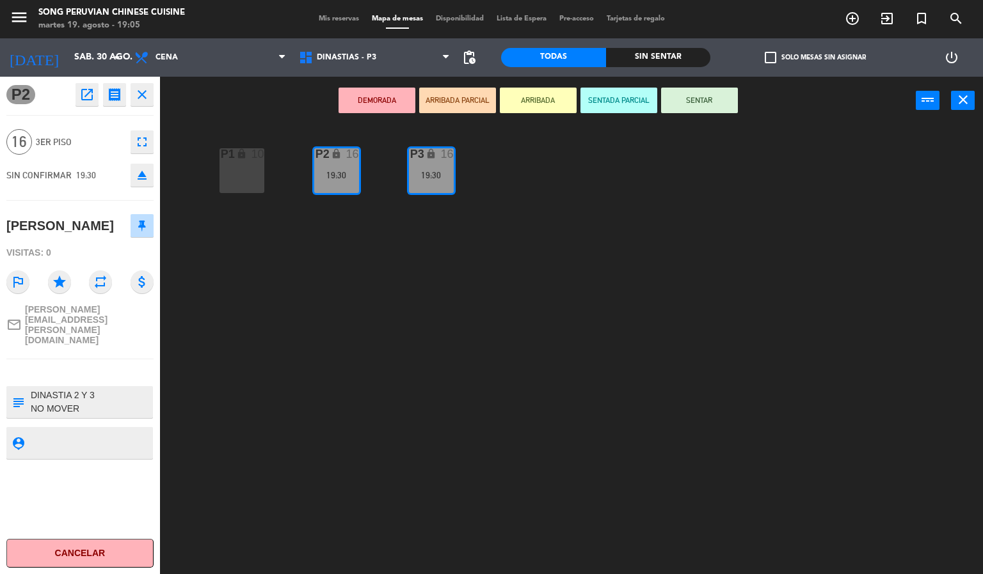
click at [296, 375] on div "P2 lock 16 19:30 P3 lock 16 19:30 P1 lock 10" at bounding box center [576, 350] width 813 height 450
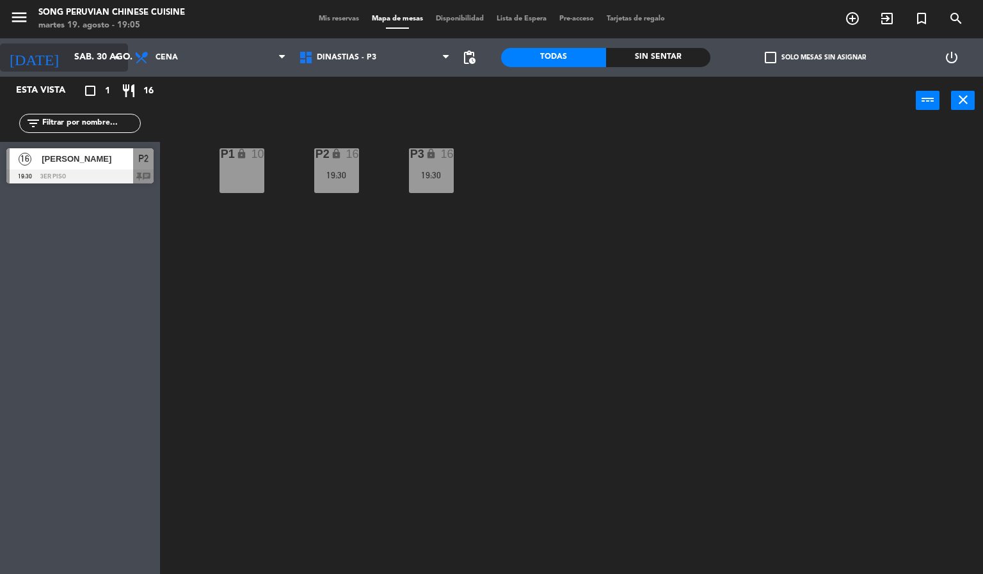
click at [92, 62] on input "sáb. 30 ago." at bounding box center [129, 57] width 122 height 23
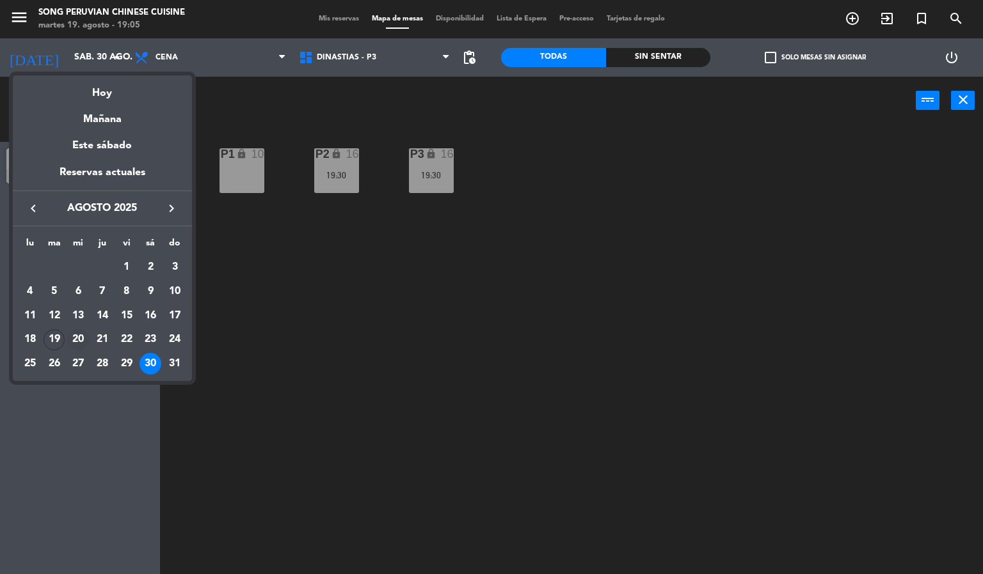
click at [83, 342] on div "20" at bounding box center [78, 340] width 22 height 22
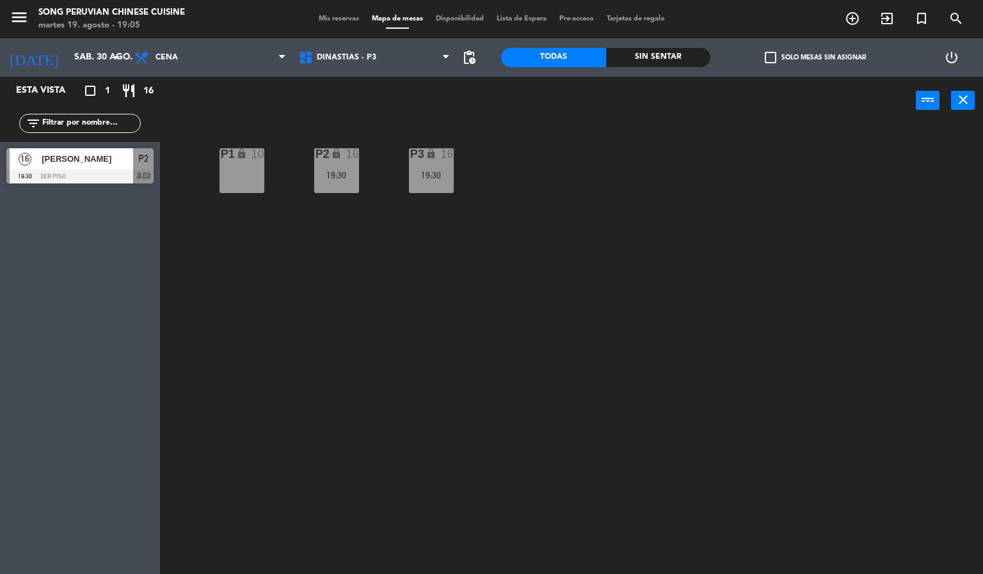
type input "mié. 20 ago."
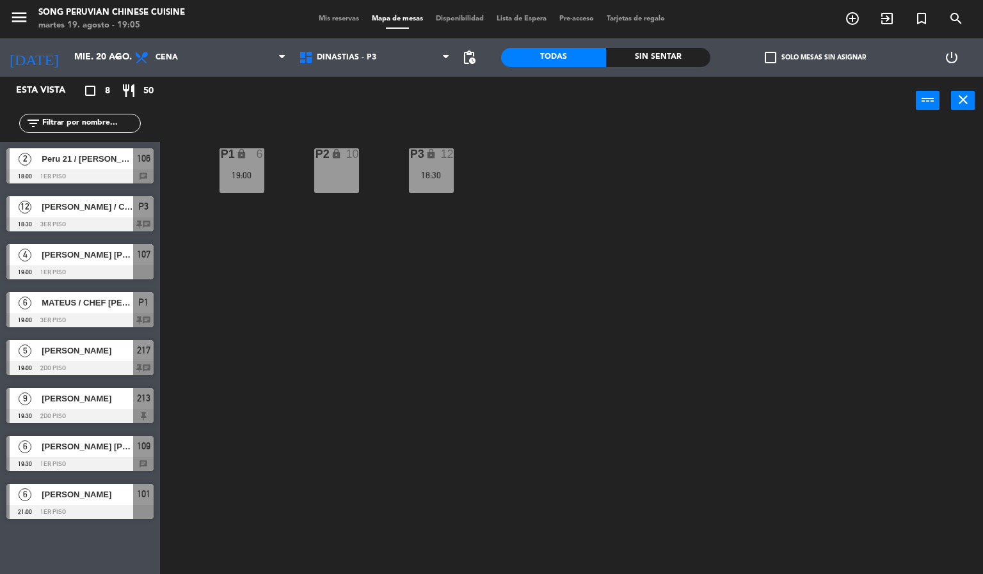
click at [337, 372] on div "P2 lock 10 P3 lock 12 18:30 P1 lock 6 19:00" at bounding box center [576, 350] width 813 height 450
click at [236, 66] on span "Cena" at bounding box center [210, 58] width 164 height 28
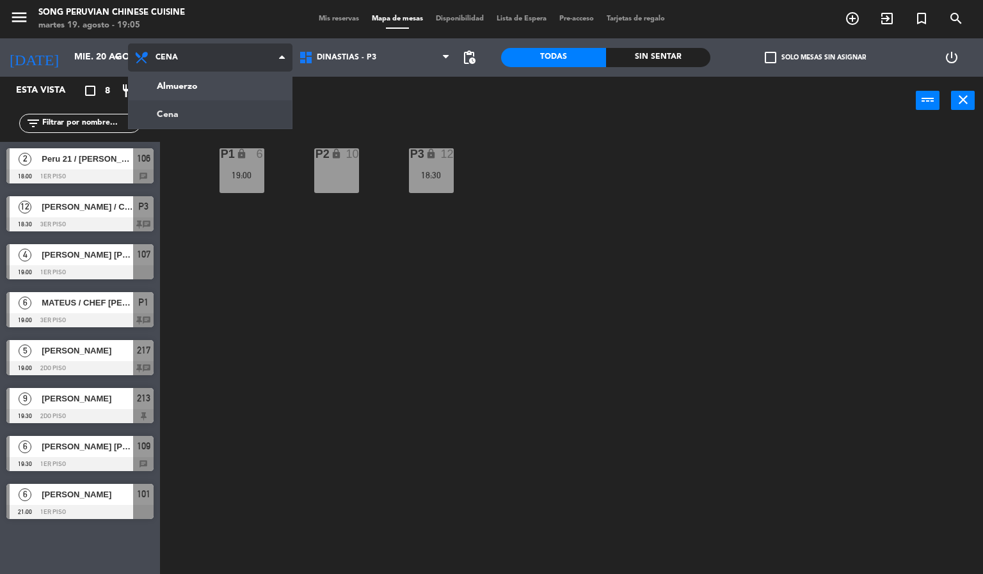
click at [258, 72] on div "Almuerzo Cena Cena Almuerzo Cena" at bounding box center [210, 57] width 164 height 38
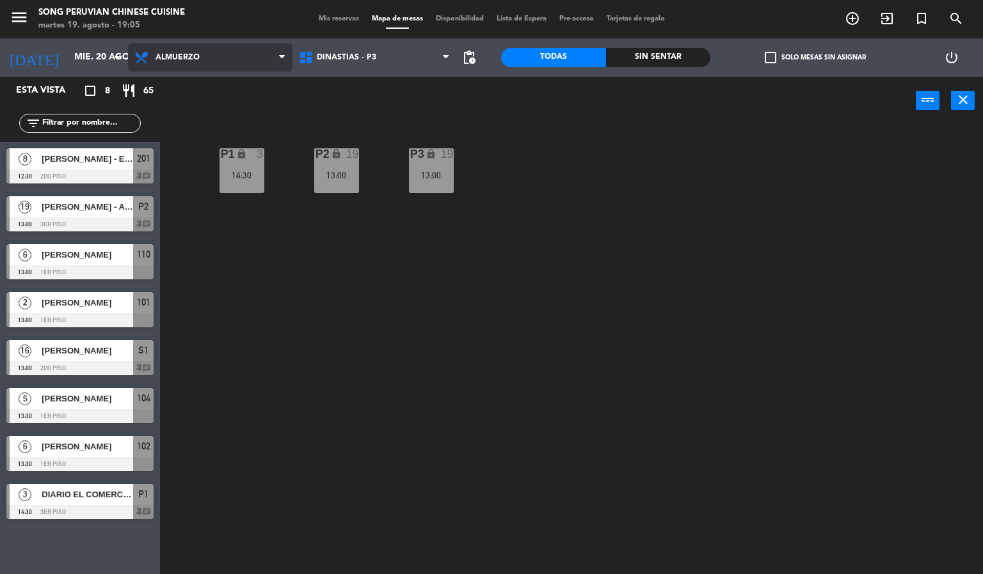
click at [218, 54] on span "Almuerzo" at bounding box center [210, 58] width 164 height 28
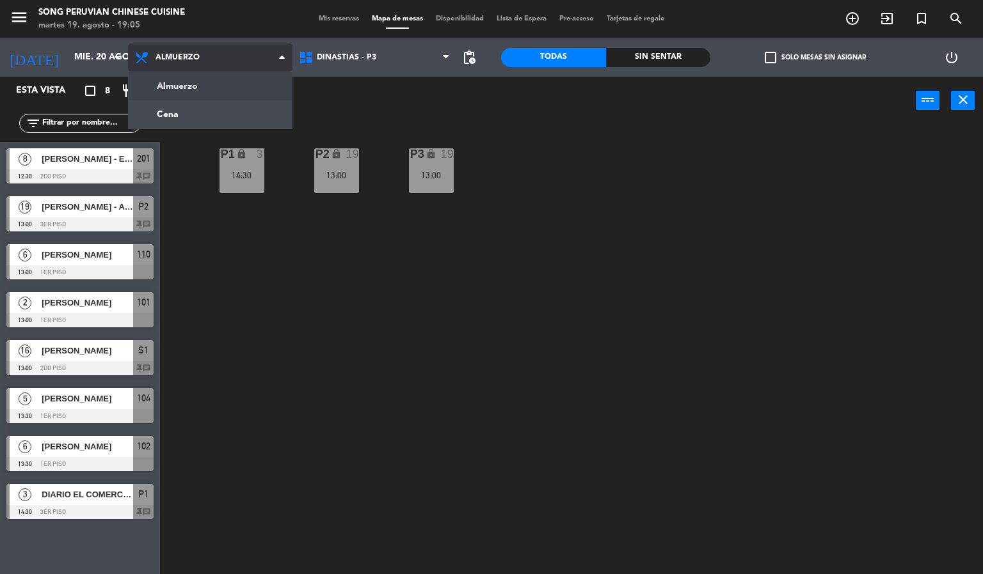
click at [223, 104] on ng-component "menu Song Peruvian Chinese Cuisine martes 19. agosto - 19:05 Mis reservas Mapa …" at bounding box center [491, 287] width 983 height 575
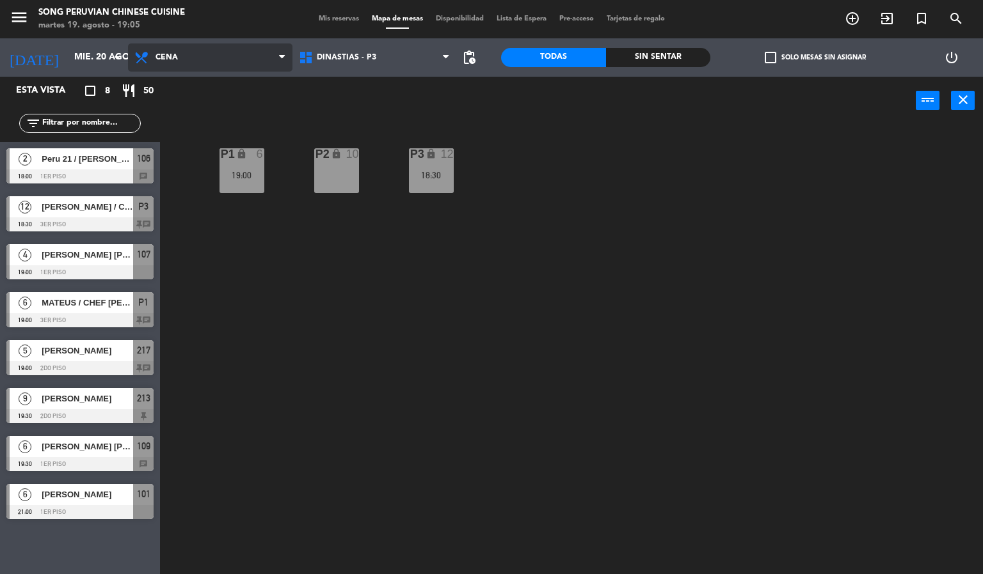
click at [213, 70] on span "Cena" at bounding box center [210, 58] width 164 height 28
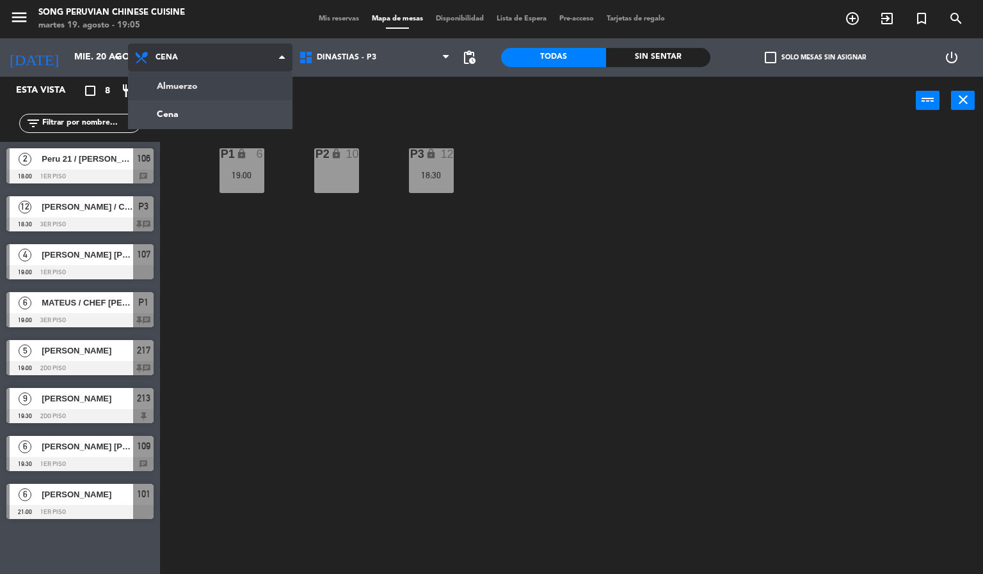
click at [216, 87] on ng-component "menu Song Peruvian Chinese Cuisine [DATE] 19. agosto - 19:05 Mis reservas Mapa …" at bounding box center [491, 287] width 983 height 575
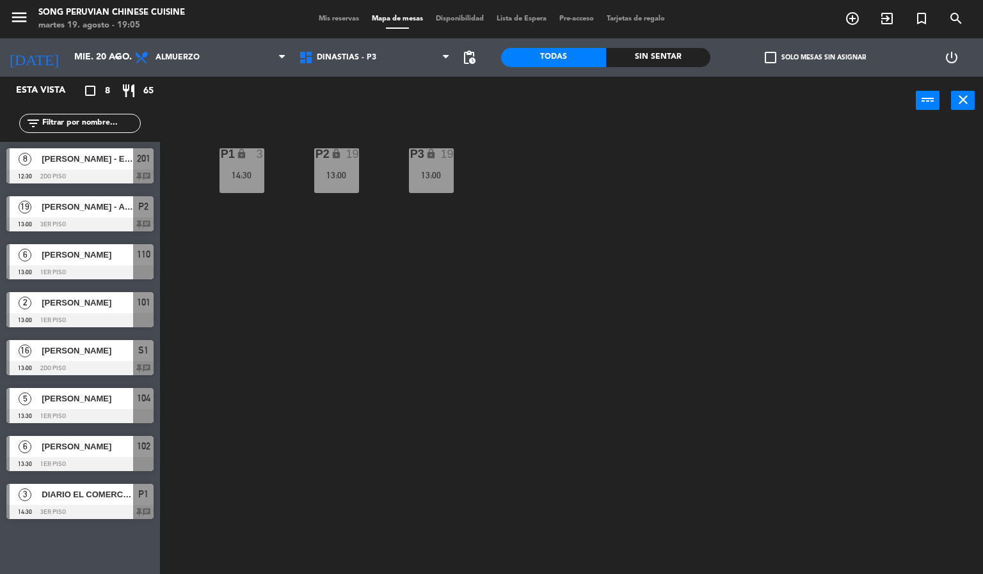
click at [99, 351] on span "[PERSON_NAME]" at bounding box center [87, 350] width 91 height 13
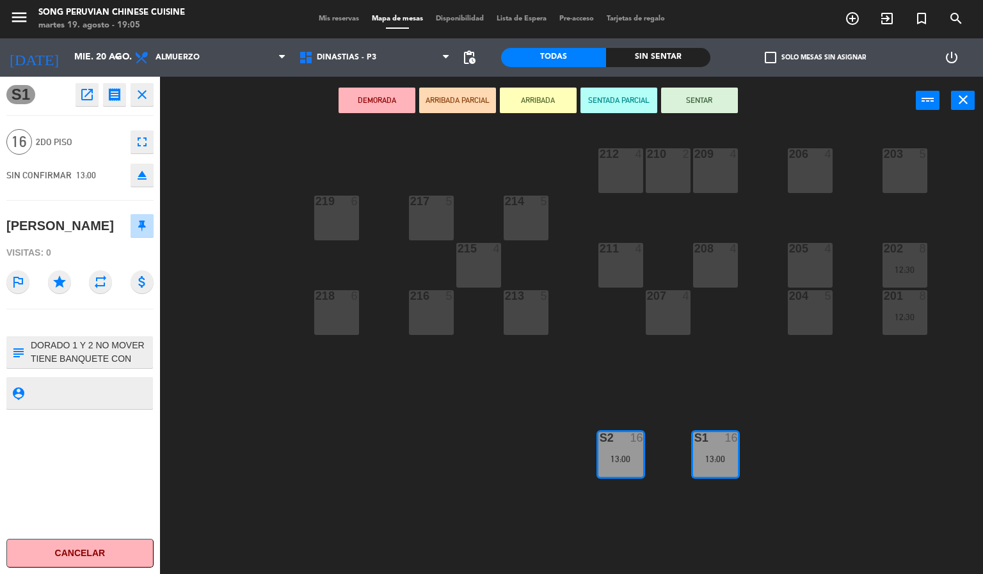
click at [148, 142] on icon "fullscreen" at bounding box center [141, 141] width 15 height 15
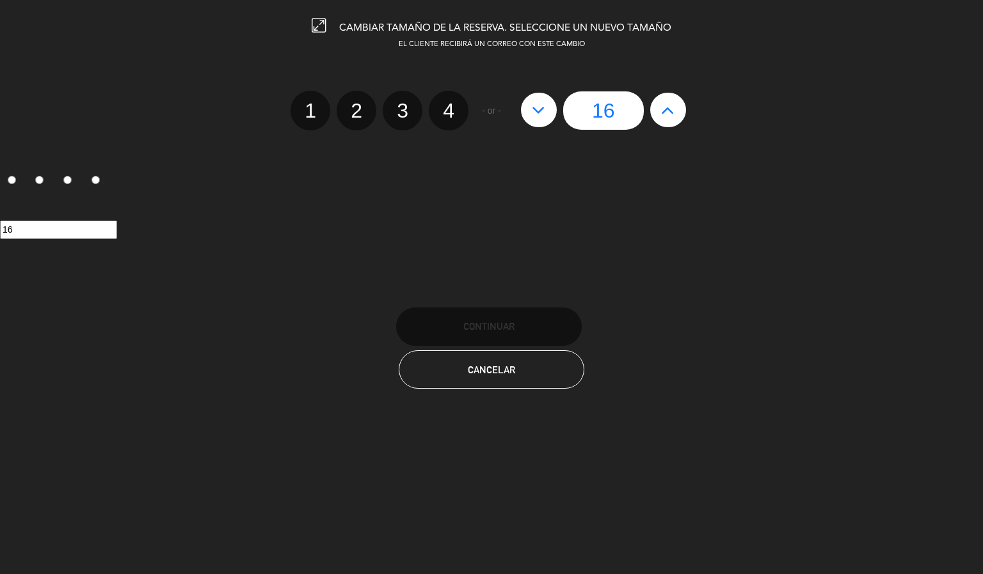
click at [551, 113] on button at bounding box center [539, 110] width 36 height 35
type input "15"
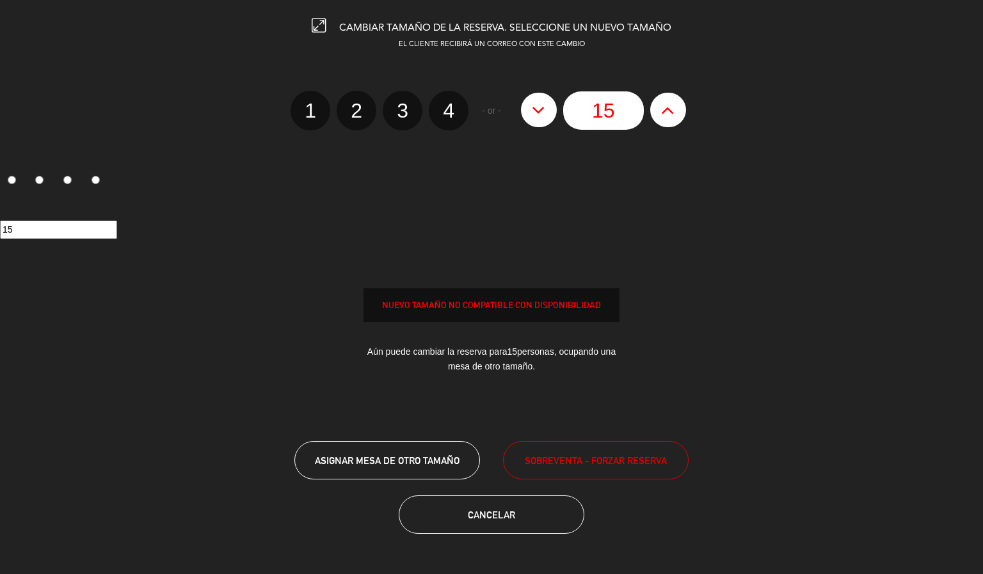
click at [553, 110] on button at bounding box center [539, 110] width 36 height 35
type input "14"
click at [553, 110] on button at bounding box center [539, 110] width 36 height 35
type input "13"
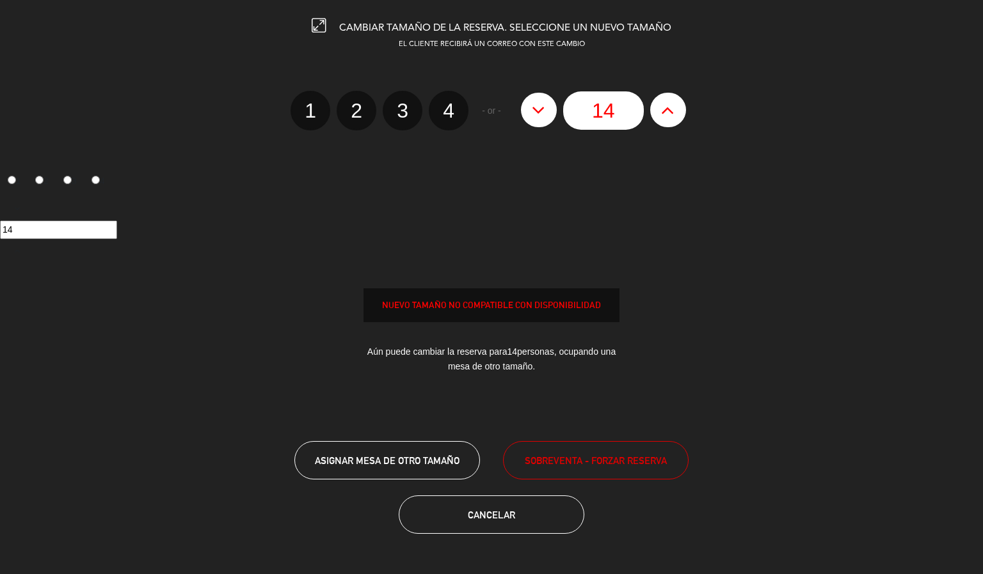
type input "13"
click at [546, 110] on button at bounding box center [539, 110] width 36 height 35
type input "12"
click at [546, 110] on button at bounding box center [539, 110] width 36 height 35
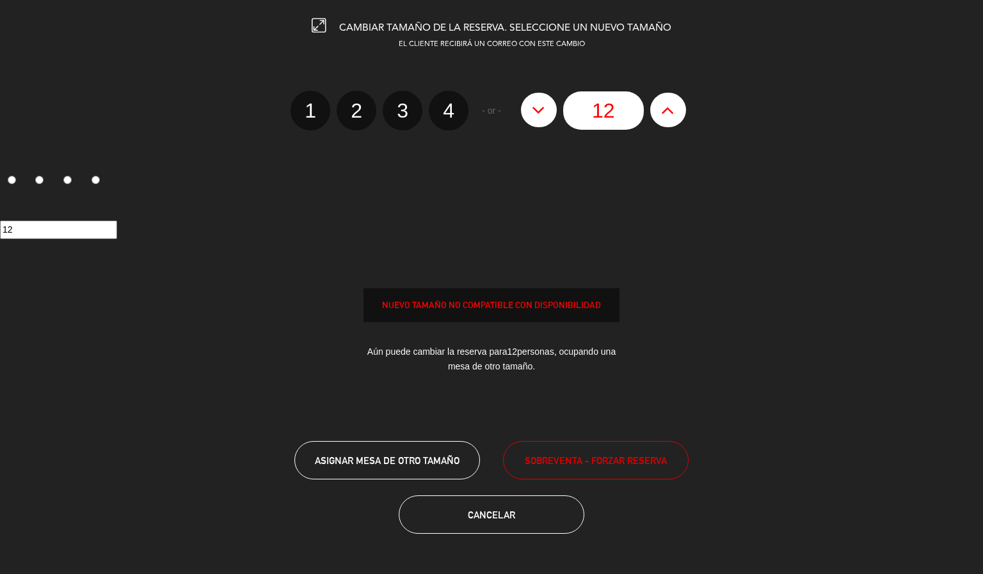
type input "11"
click at [546, 110] on button at bounding box center [539, 110] width 36 height 35
type input "10"
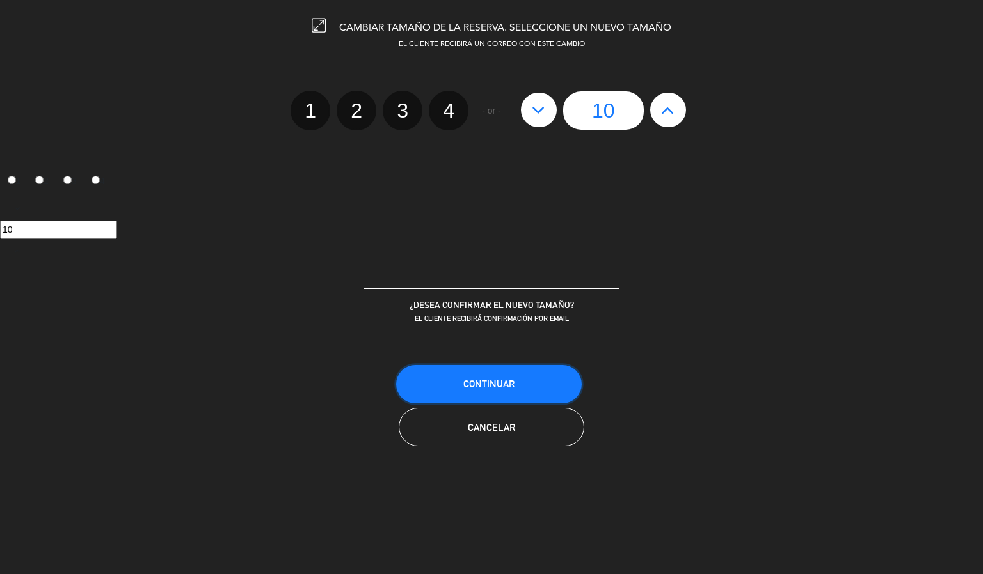
click at [512, 376] on button "Continuar" at bounding box center [489, 384] width 186 height 38
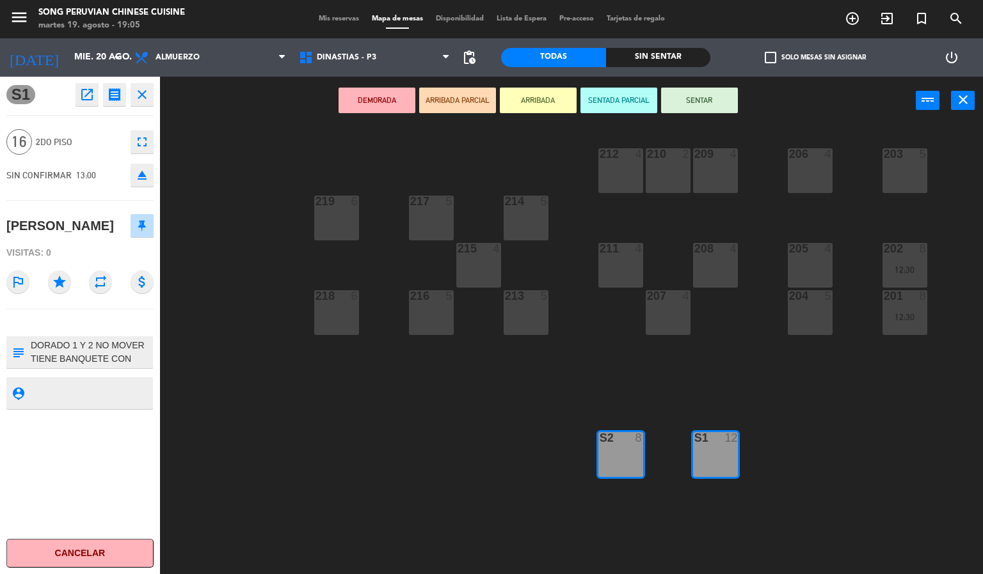
click at [148, 354] on textarea at bounding box center [90, 352] width 122 height 27
click at [131, 351] on textarea at bounding box center [90, 352] width 122 height 27
type textarea "N"
click at [84, 434] on div "S1 open_in_new receipt 1:00 PM mié., 20 ago. 16 personas [PERSON_NAME] Mesa S1+…" at bounding box center [80, 326] width 160 height 498
click at [137, 345] on textarea at bounding box center [90, 352] width 122 height 27
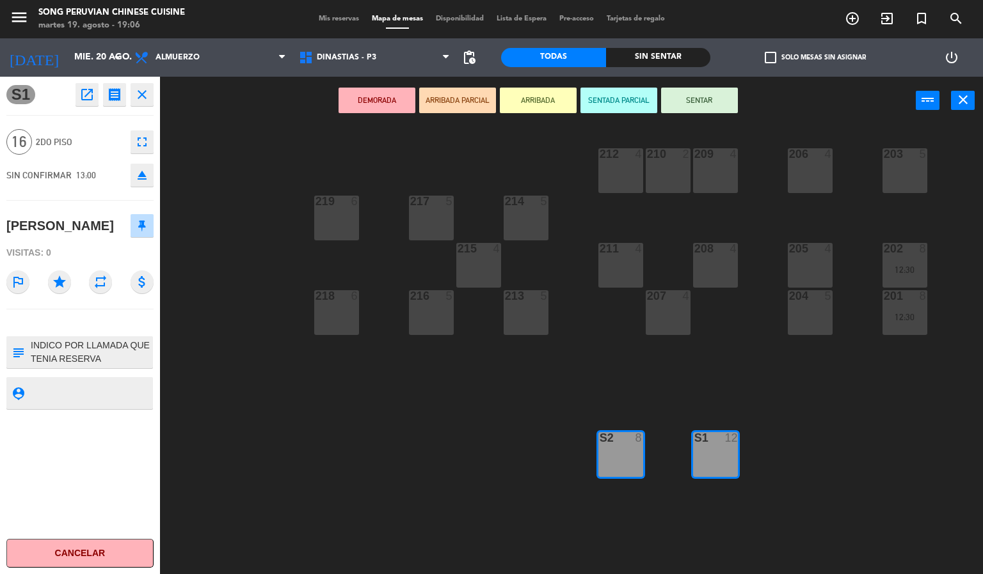
type textarea "INDICO POR LLAMADA QUE TENIA RESERVA"
click at [77, 484] on div "S1 open_in_new receipt 1:00 PM mié., 20 ago. 16 personas [PERSON_NAME] Mesa S1+…" at bounding box center [80, 326] width 160 height 498
click at [86, 503] on div "S1 open_in_new receipt 1:00 PM mié., 20 ago. 16 personas [PERSON_NAME] Mesa S1+…" at bounding box center [80, 326] width 160 height 498
click at [248, 425] on div "203 5 206 4 210 2 212 4 209 4 214 5 217 5 219 6 202 8 12:30 205 4 208 4 211 4 2…" at bounding box center [576, 350] width 813 height 450
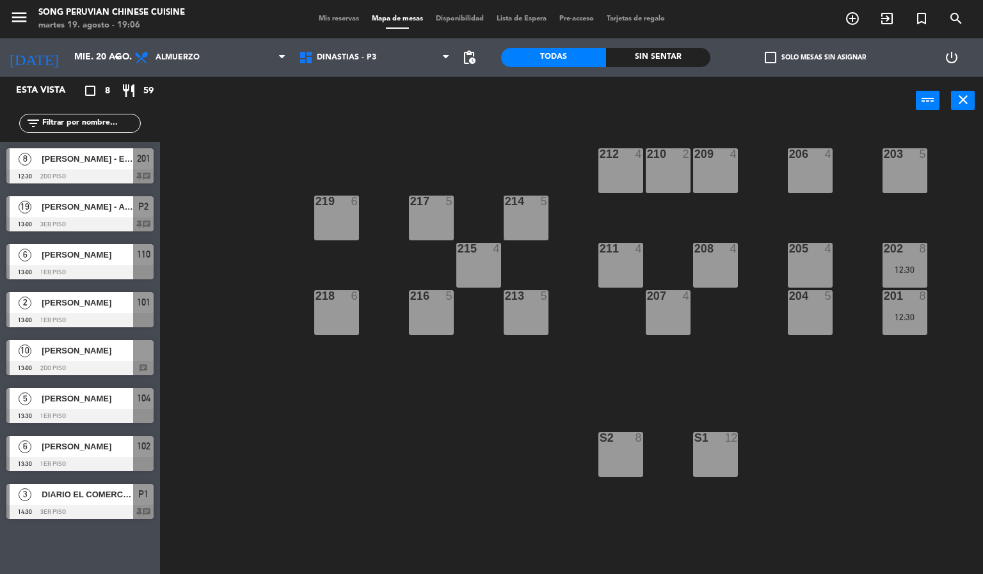
click at [122, 365] on div at bounding box center [79, 368] width 147 height 14
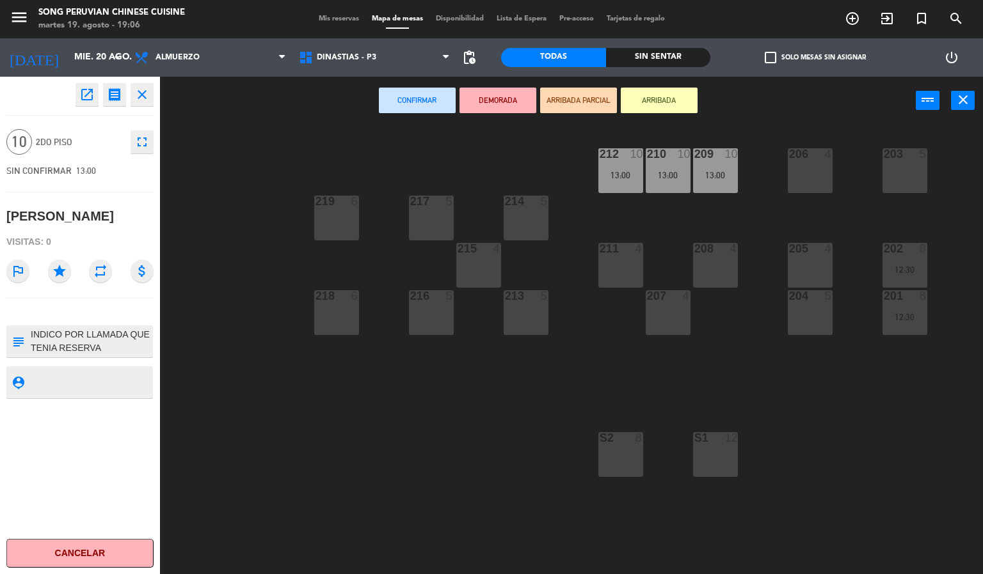
click at [136, 352] on textarea at bounding box center [90, 341] width 122 height 27
click at [92, 521] on div "open_in_new receipt 1:00 PM [DATE] personas [PERSON_NAME] INTERNAL NOTES FOR TH…" at bounding box center [80, 326] width 160 height 498
click at [334, 442] on div "203 5 206 4 210 10 13:00 212 10 13:00 209 10 13:00 214 5 217 5 219 6 202 8 12:3…" at bounding box center [576, 350] width 813 height 450
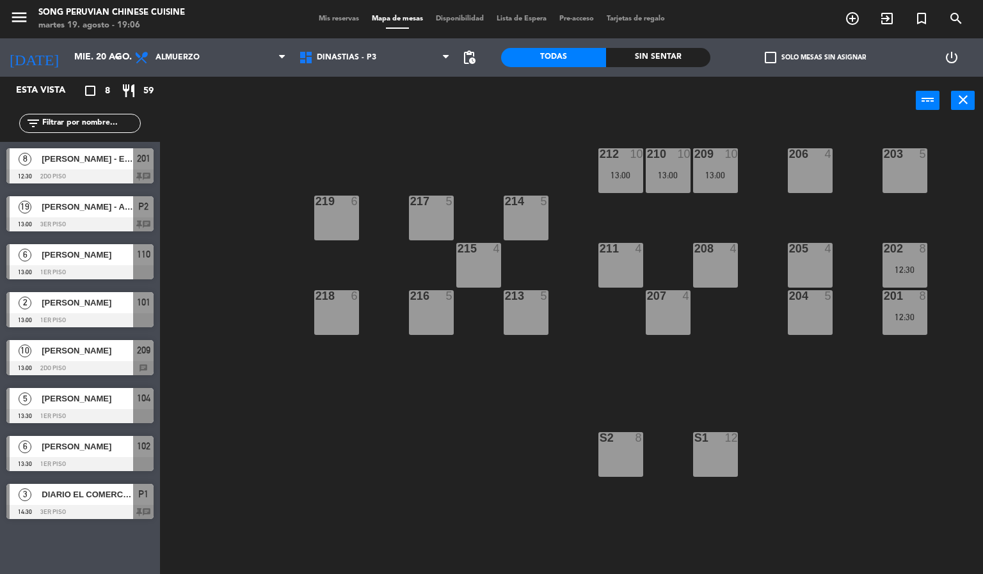
click at [133, 365] on div at bounding box center [79, 368] width 147 height 14
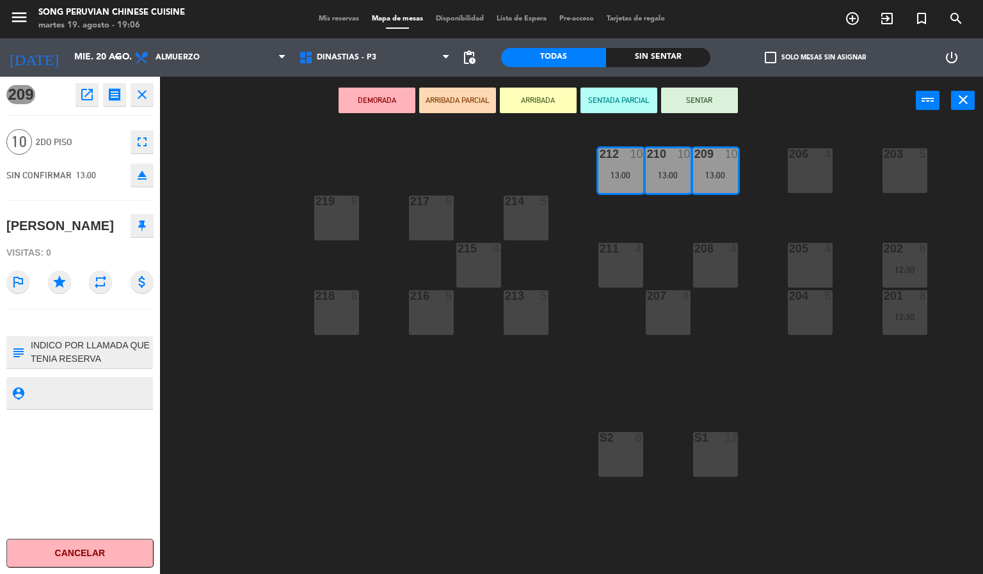
click at [304, 434] on div "203 5 206 4 210 10 13:00 212 10 13:00 209 10 13:00 214 5 217 5 219 6 202 8 12:3…" at bounding box center [576, 350] width 813 height 450
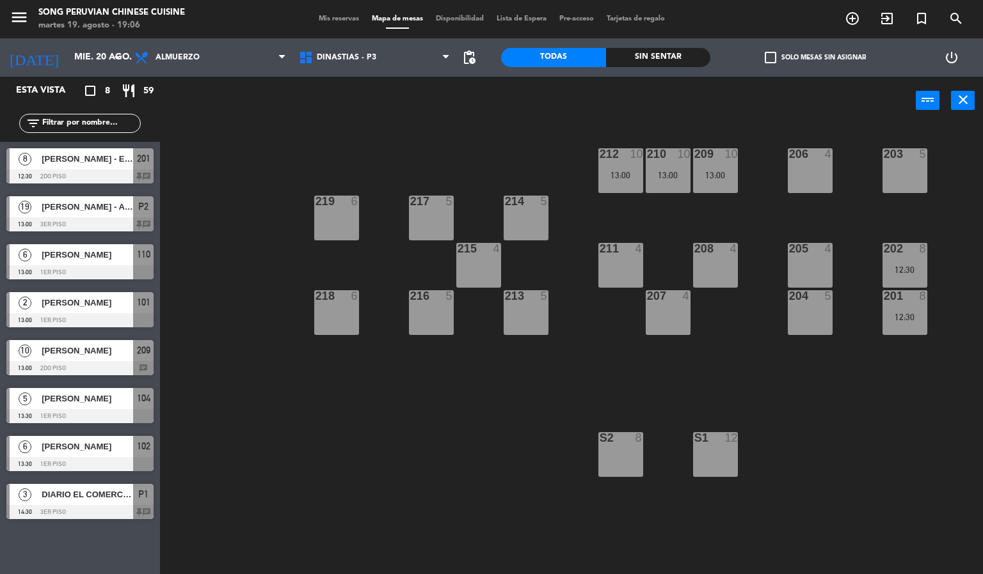
click at [445, 466] on div "203 5 206 4 210 10 13:00 212 10 13:00 209 10 13:00 214 5 217 5 219 6 202 8 12:3…" at bounding box center [576, 350] width 813 height 450
click at [325, 446] on div "203 5 206 4 210 10 13:00 212 10 13:00 209 10 13:00 214 5 217 5 219 6 202 8 12:3…" at bounding box center [576, 350] width 813 height 450
click at [127, 156] on span "[PERSON_NAME] - ENAEX [GEOGRAPHIC_DATA]" at bounding box center [87, 158] width 91 height 13
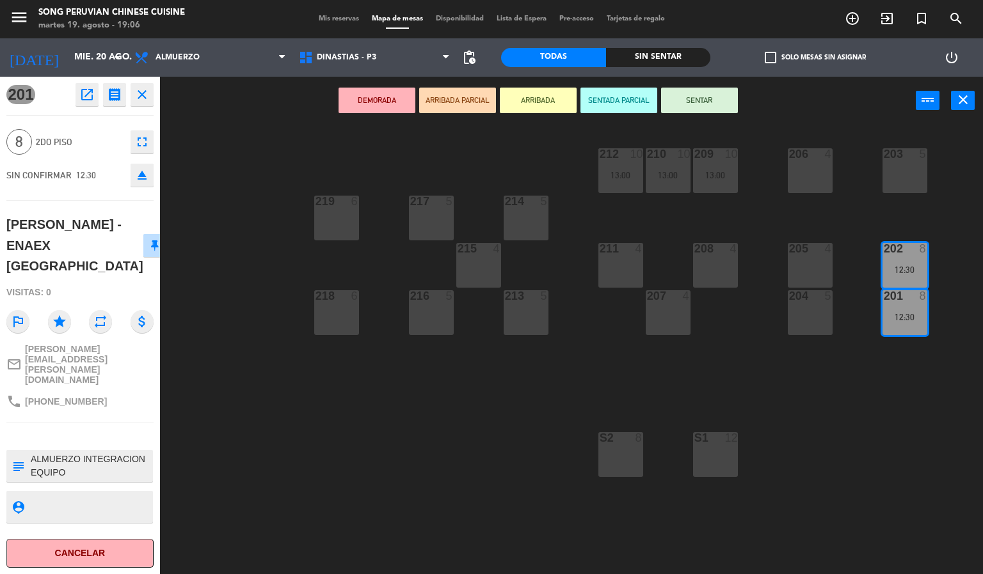
click at [322, 469] on div "203 5 206 4 210 10 13:00 212 10 13:00 209 10 13:00 214 5 217 5 219 6 202 8 12:3…" at bounding box center [576, 350] width 813 height 450
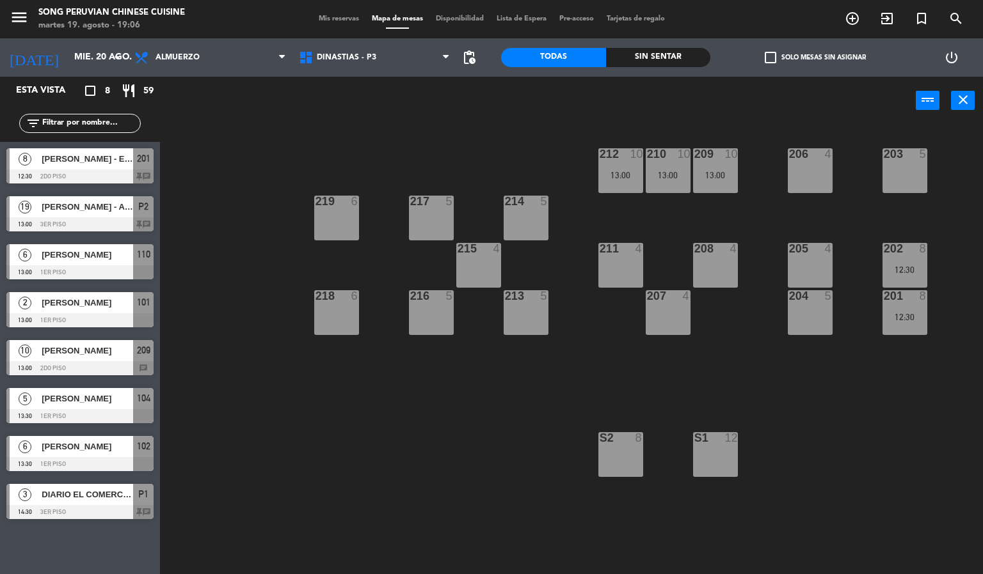
click at [131, 166] on span "[PERSON_NAME] - ENAEX [GEOGRAPHIC_DATA]" at bounding box center [87, 158] width 91 height 13
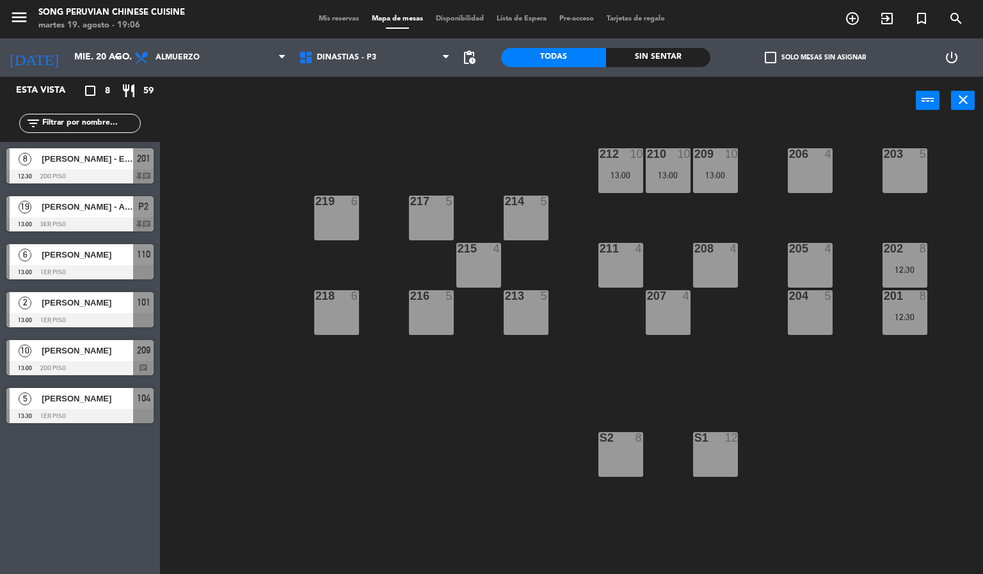
click at [269, 482] on div "203 5 206 4 210 10 13:00 212 10 13:00 209 10 13:00 214 5 217 5 219 6 202 8 12:3…" at bounding box center [576, 350] width 813 height 450
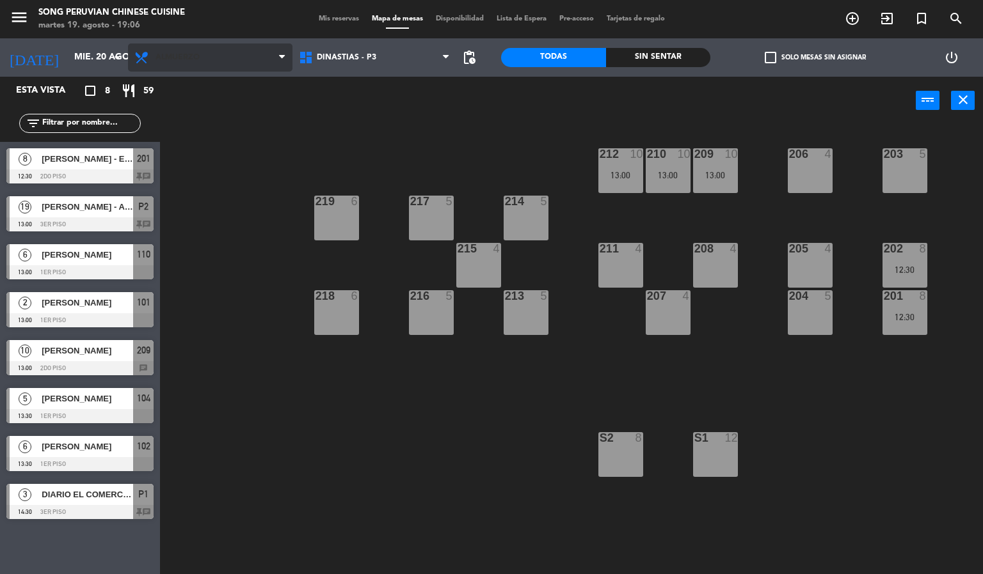
click at [248, 61] on span "Almuerzo" at bounding box center [210, 58] width 164 height 28
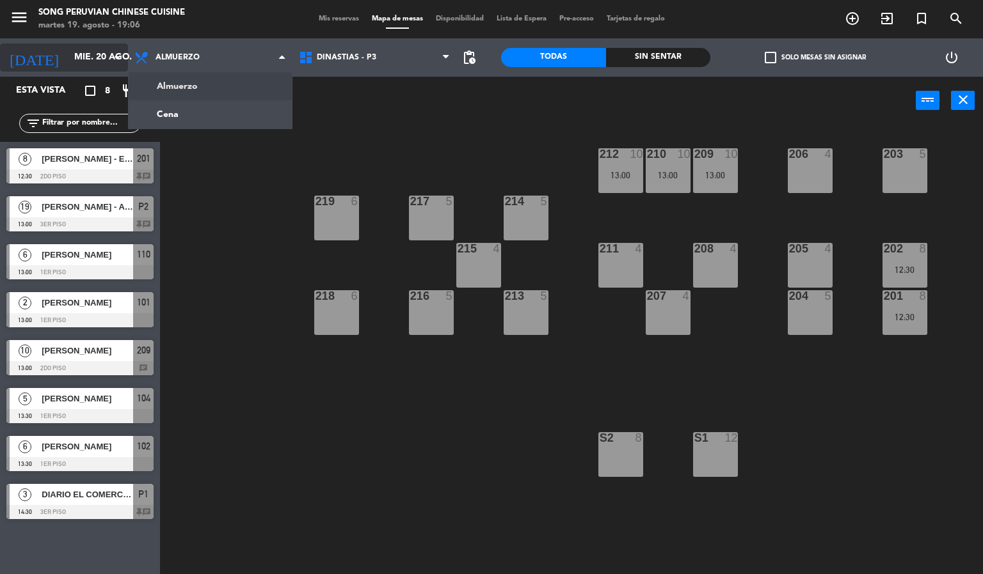
click at [91, 58] on input "mié. 20 ago." at bounding box center [129, 57] width 122 height 23
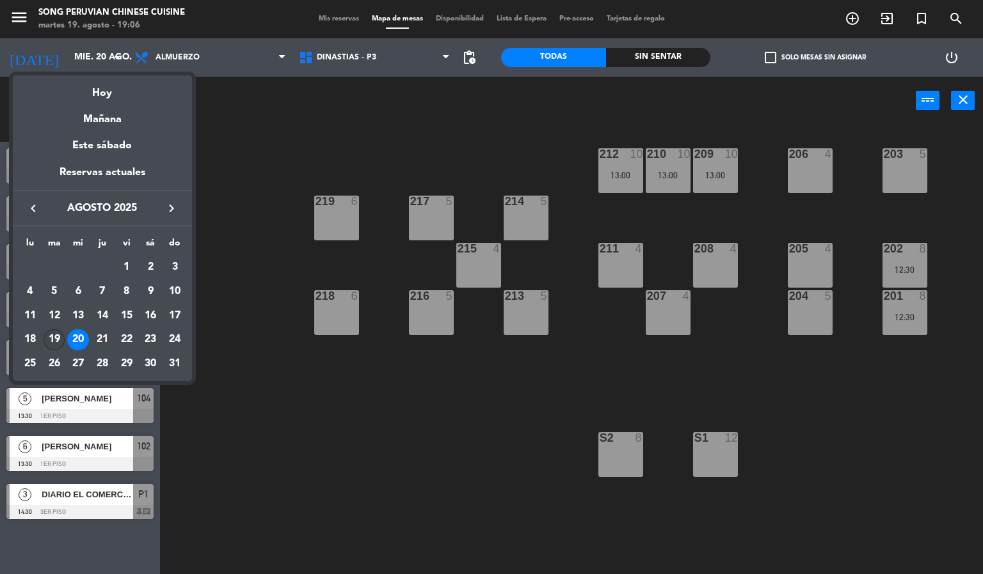
click at [54, 340] on div "19" at bounding box center [55, 340] width 22 height 22
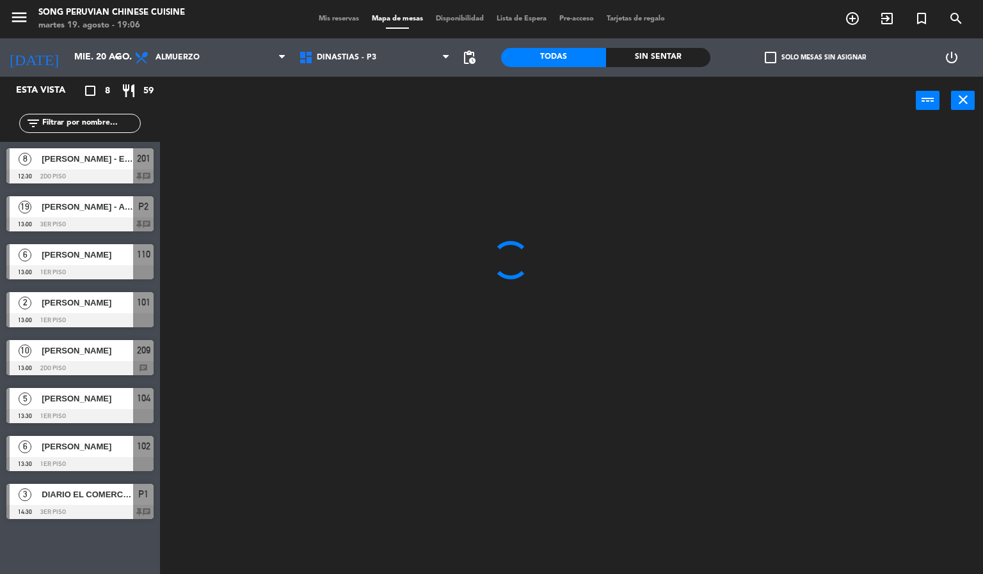
type input "[DATE] ago."
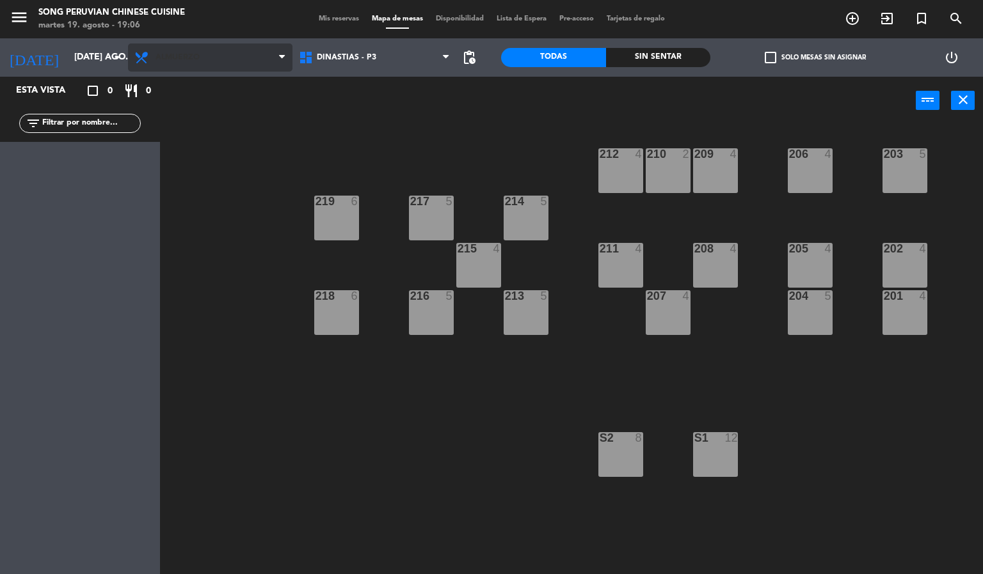
click at [233, 58] on span "Almuerzo" at bounding box center [210, 58] width 164 height 28
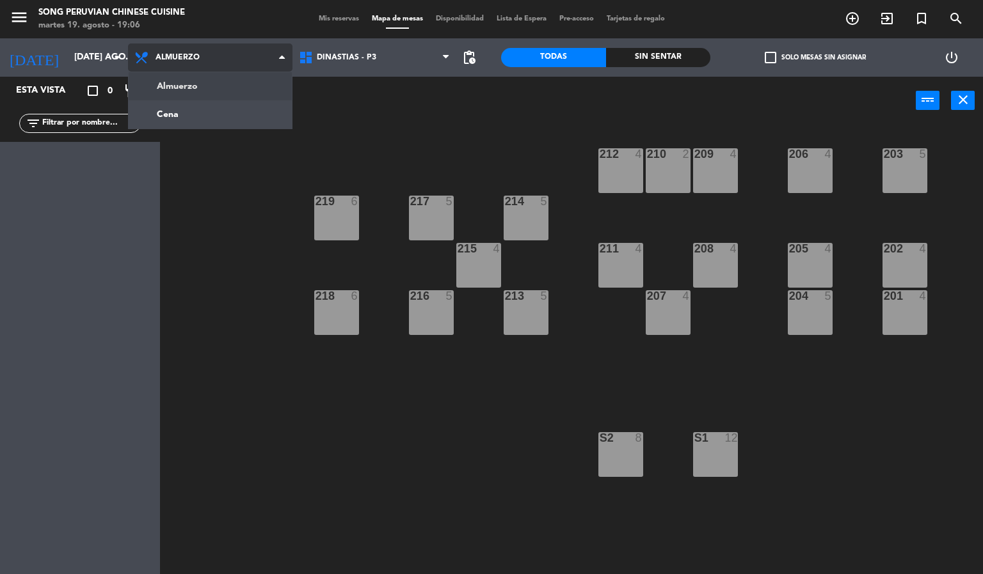
click at [246, 102] on ng-component "menu Song Peruvian Chinese Cuisine [DATE] 19. agosto - 19:06 Mis reservas Mapa …" at bounding box center [491, 287] width 983 height 575
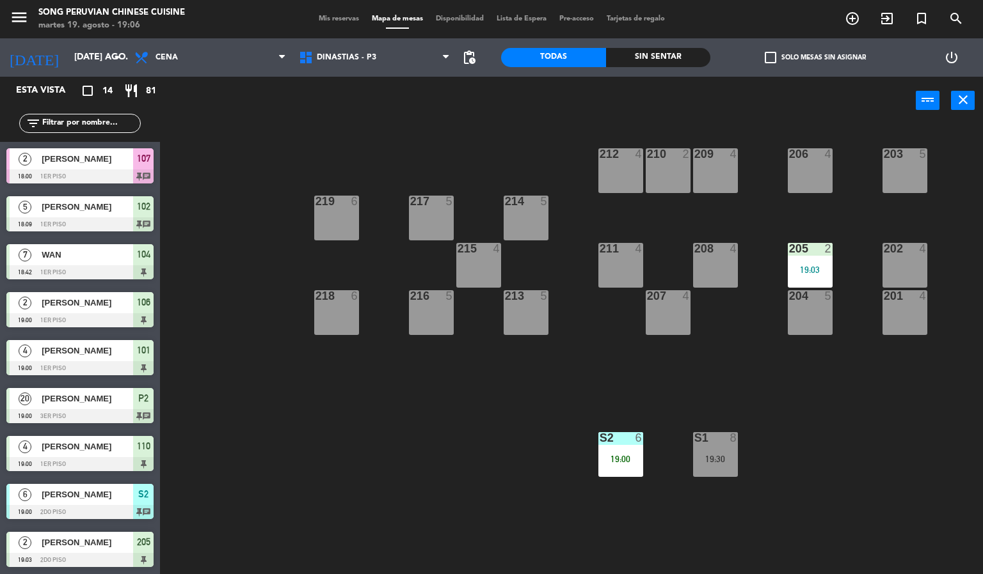
click at [641, 50] on div "Sin sentar" at bounding box center [658, 57] width 105 height 19
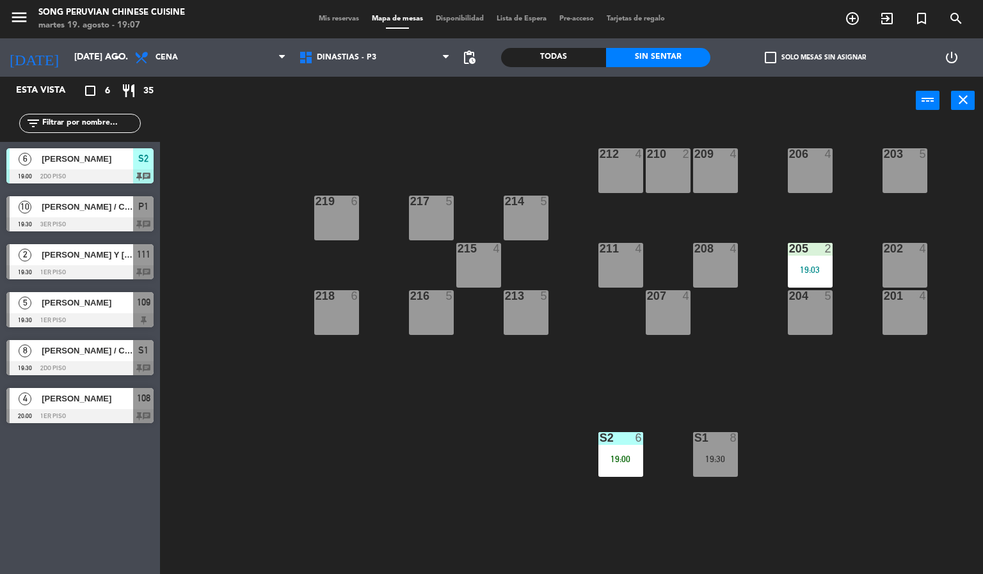
click at [409, 489] on div "203 5 206 4 210 2 212 4 209 4 214 5 217 5 219 6 202 4 205 2 19:03 208 4 211 4 2…" at bounding box center [576, 350] width 813 height 450
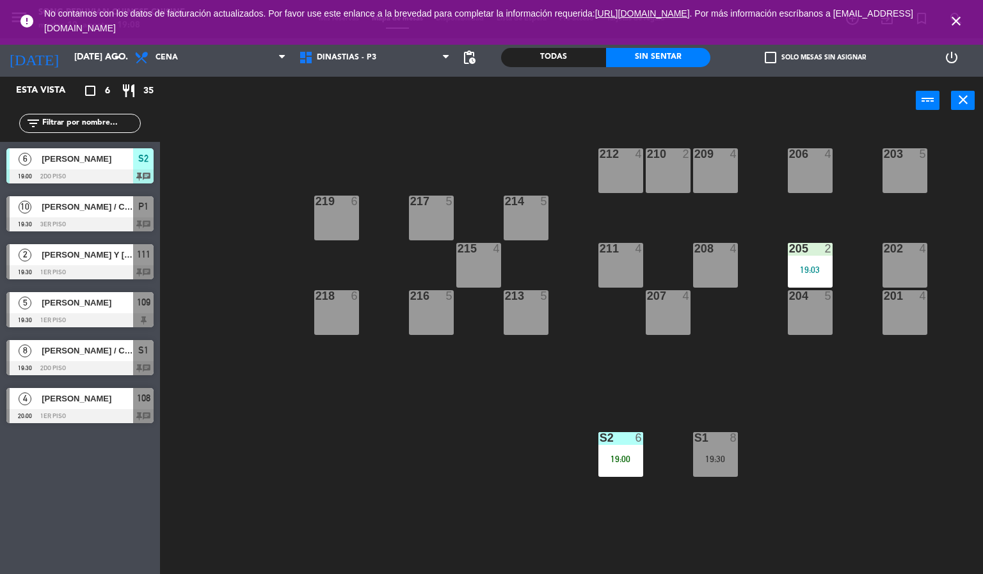
click at [956, 20] on icon "close" at bounding box center [955, 20] width 15 height 15
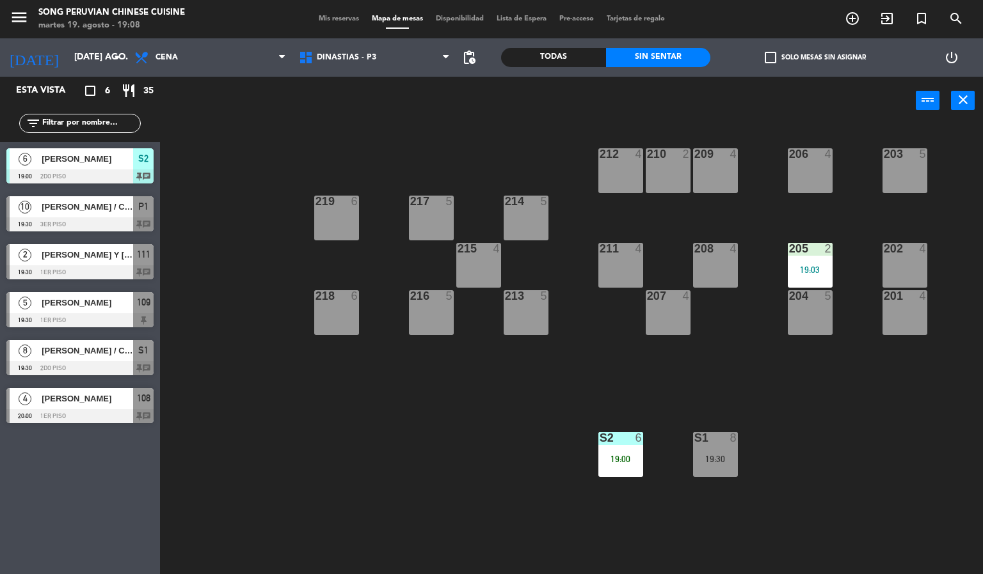
click at [315, 442] on div "203 5 206 4 210 2 212 4 209 4 214 5 217 5 219 6 202 4 205 2 19:03 208 4 211 4 2…" at bounding box center [576, 350] width 813 height 450
click at [363, 62] on span "DINASTIAS - P3" at bounding box center [374, 58] width 164 height 28
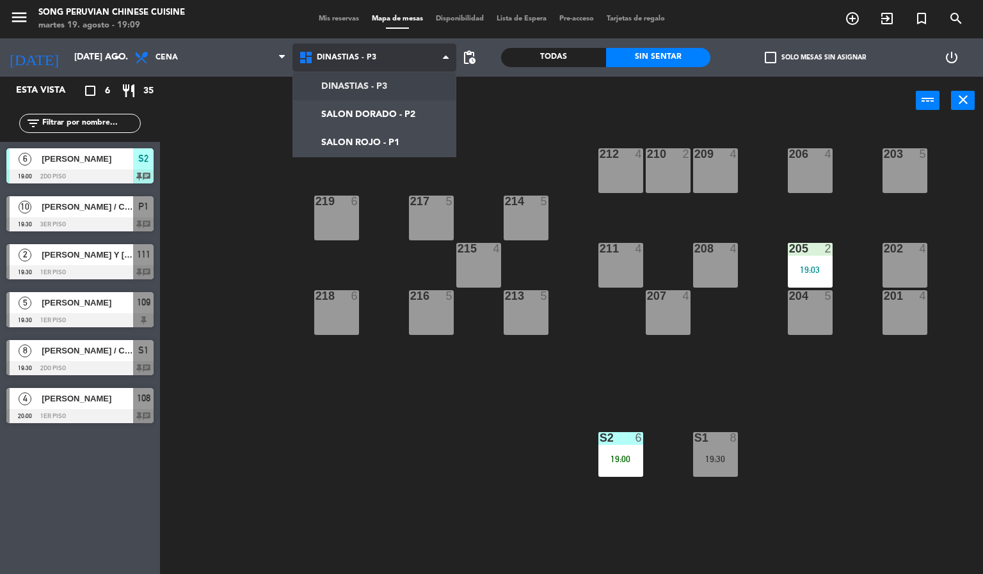
click at [403, 131] on ng-component "menu Song Peruvian Chinese Cuisine [DATE] 19. agosto - 19:09 Mis reservas Mapa …" at bounding box center [491, 287] width 983 height 575
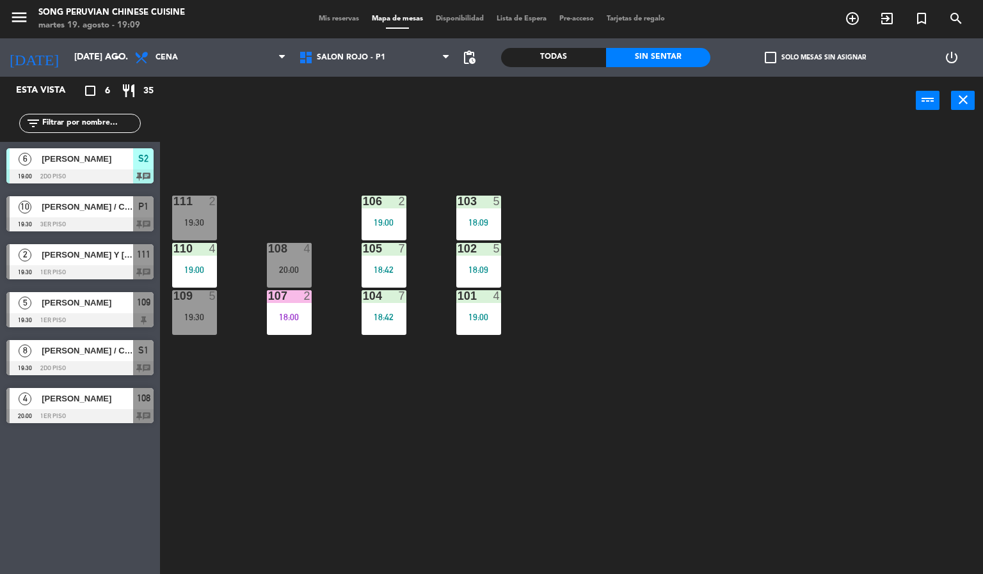
click at [322, 442] on div "103 5 18:09 106 2 19:00 111 2 19:30 102 5 18:09 105 7 18:42 108 4 20:00 110 4 1…" at bounding box center [576, 350] width 813 height 450
click at [484, 212] on div "103 5 18:09" at bounding box center [478, 218] width 45 height 45
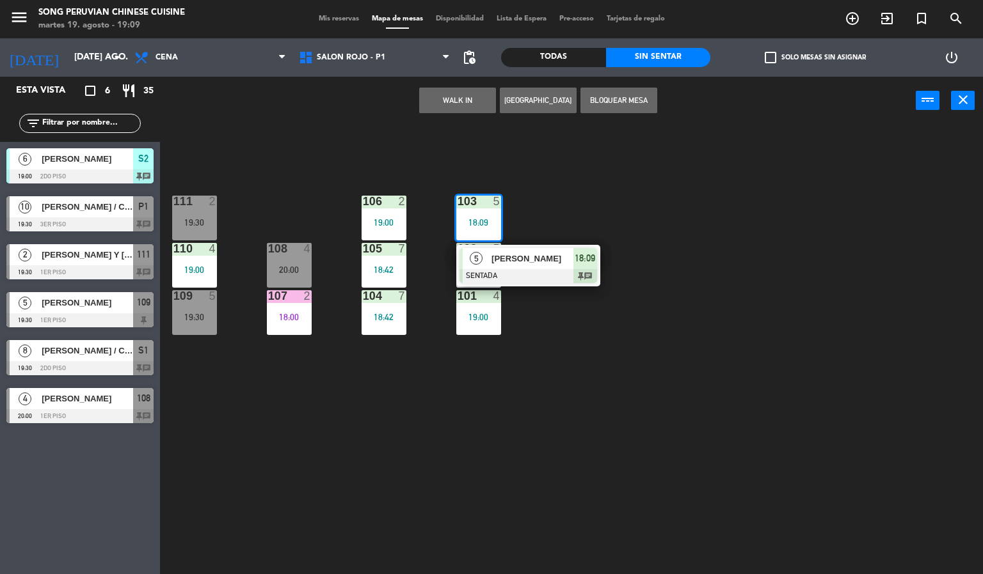
click at [583, 265] on span "18:09" at bounding box center [584, 258] width 20 height 15
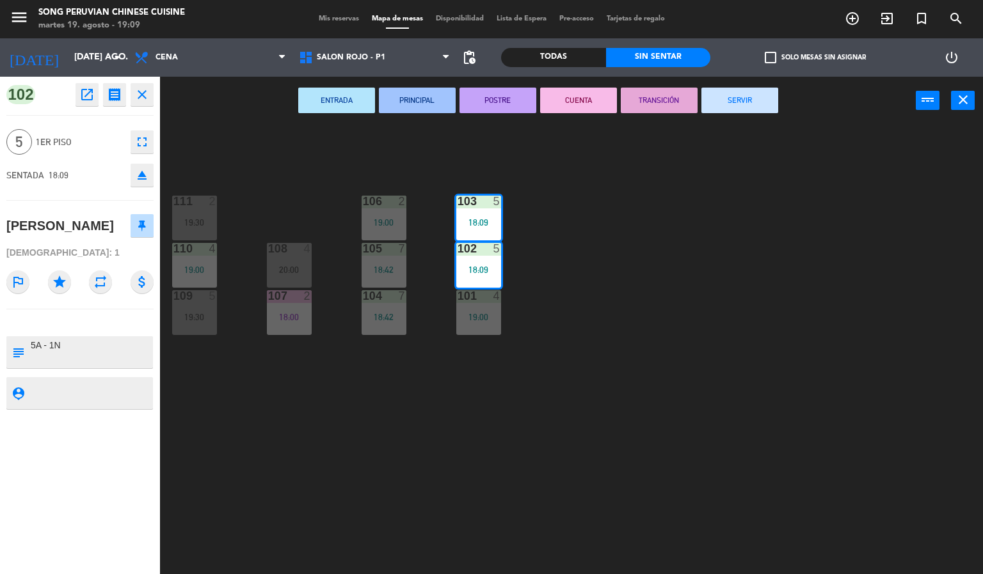
click at [574, 91] on button "CUENTA" at bounding box center [578, 101] width 77 height 26
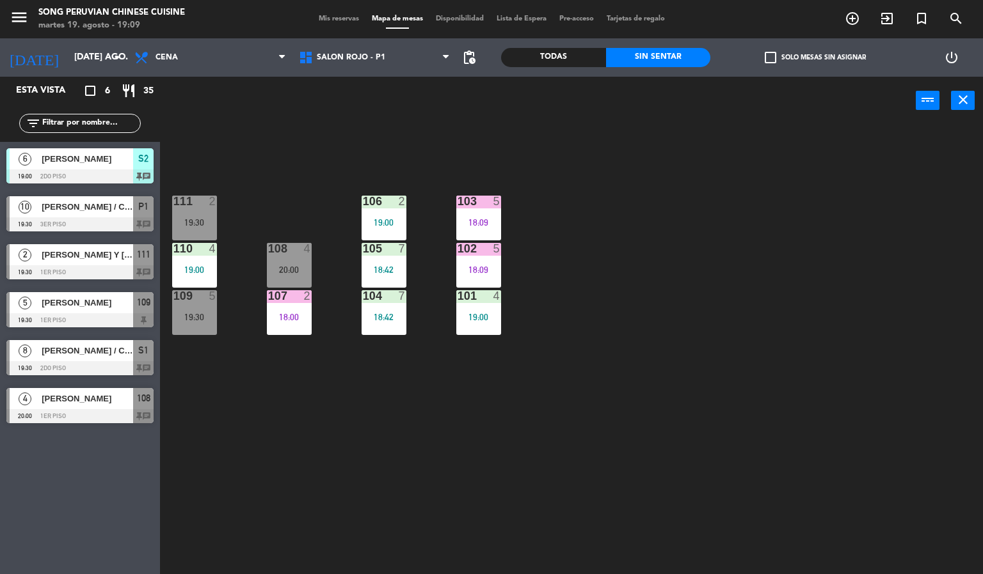
click at [643, 267] on div "103 5 18:09 106 2 19:00 111 2 19:30 102 5 18:09 105 7 18:42 108 4 20:00 110 4 1…" at bounding box center [576, 350] width 813 height 450
click at [683, 365] on div "103 5 18:09 106 2 19:00 111 2 19:30 102 5 18:09 105 7 18:42 108 4 20:00 110 4 1…" at bounding box center [576, 350] width 813 height 450
click at [472, 452] on div "103 5 18:09 106 2 19:00 111 2 19:30 102 5 18:09 105 7 18:42 108 4 20:00 110 4 1…" at bounding box center [576, 350] width 813 height 450
click at [237, 441] on div "103 5 18:09 106 2 19:00 111 2 19:30 102 5 18:09 105 7 18:42 108 4 20:00 110 4 1…" at bounding box center [576, 350] width 813 height 450
click at [83, 156] on span "[PERSON_NAME]" at bounding box center [87, 158] width 91 height 13
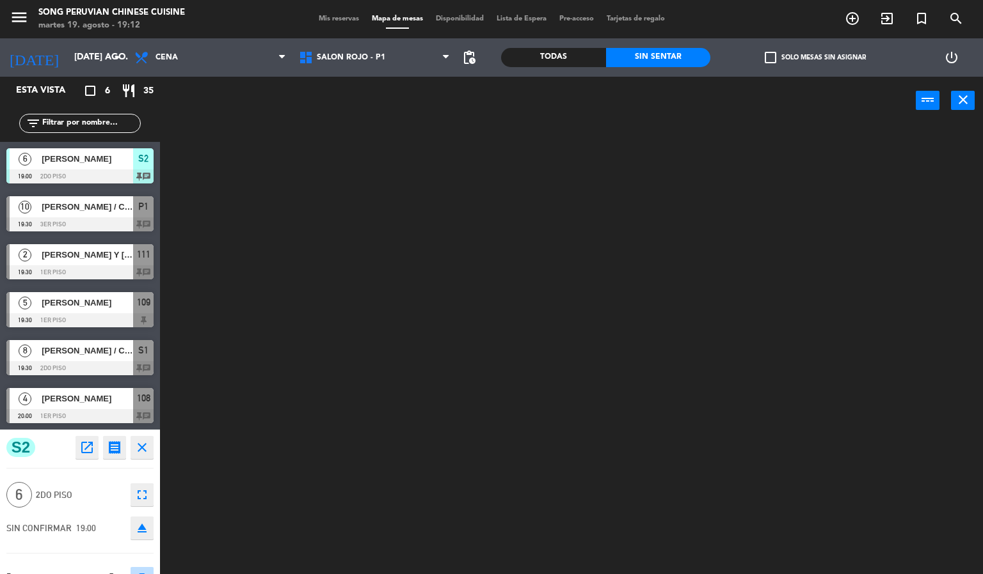
click at [296, 454] on div at bounding box center [576, 350] width 813 height 450
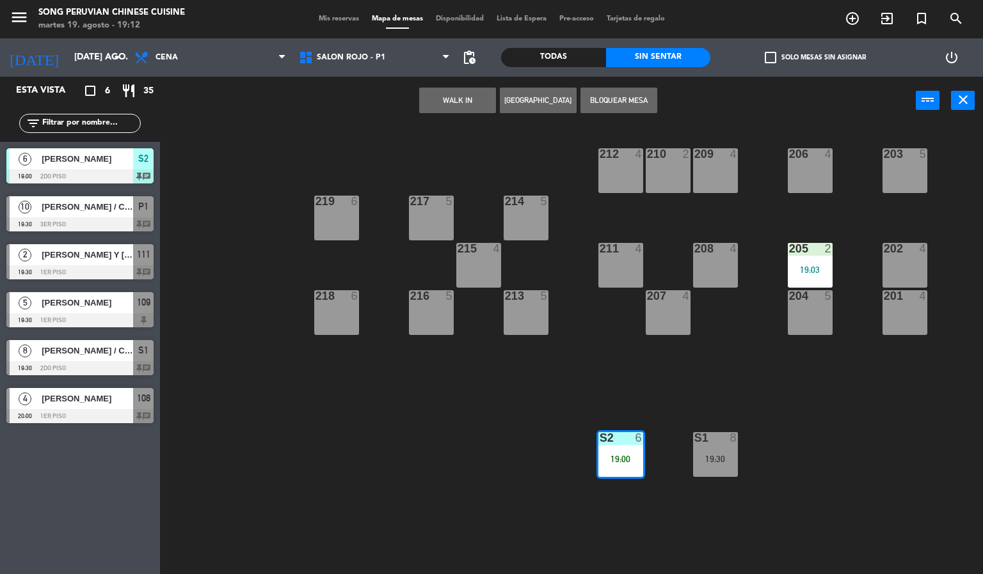
click at [74, 400] on span "[PERSON_NAME]" at bounding box center [87, 398] width 91 height 13
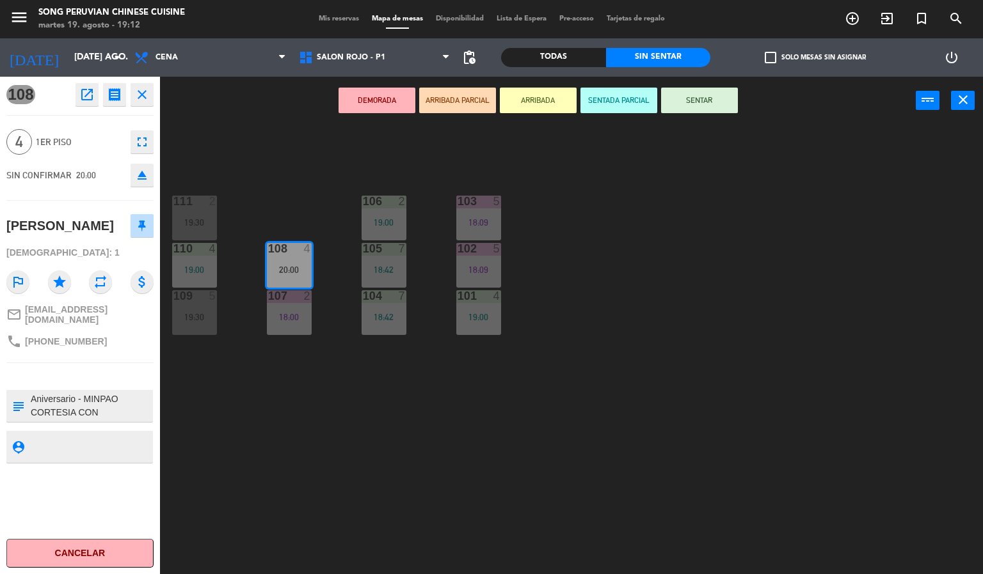
scroll to position [13, 0]
click at [321, 459] on div "103 5 18:09 106 2 19:00 111 2 19:30 102 5 18:09 105 7 18:42 108 4 20:00 110 4 1…" at bounding box center [576, 350] width 813 height 450
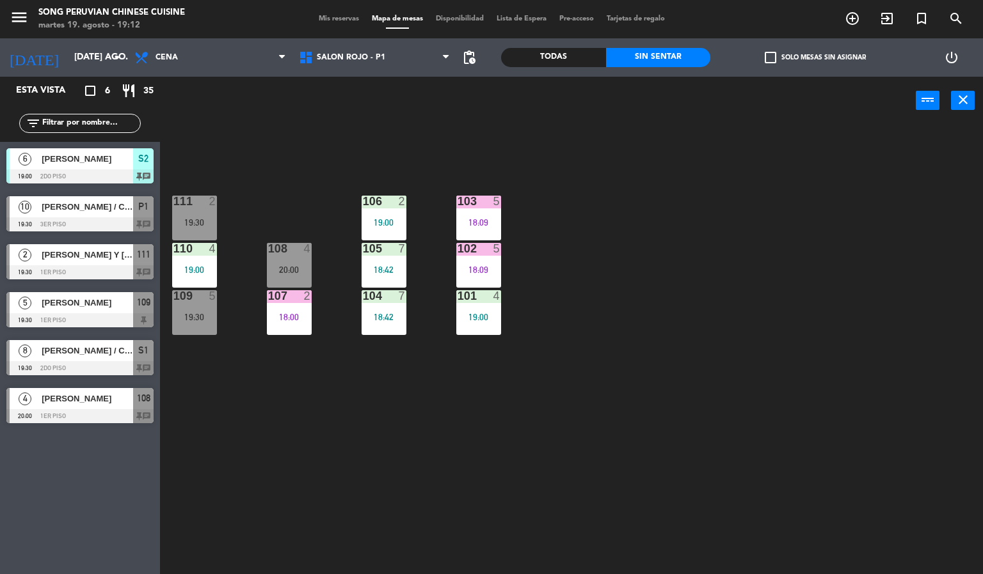
click at [277, 308] on div "107 2 18:00" at bounding box center [289, 312] width 45 height 45
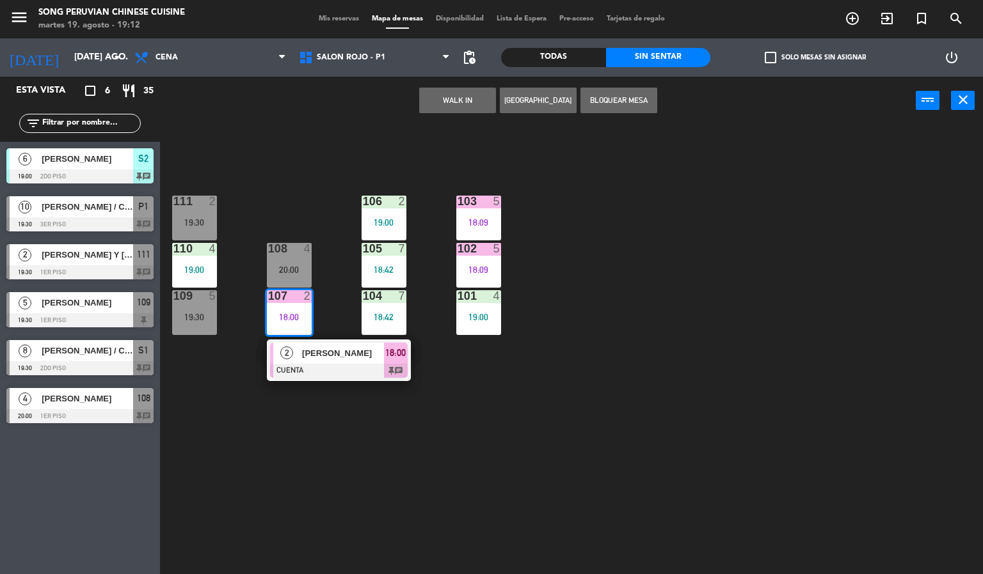
click at [352, 370] on div at bounding box center [339, 371] width 138 height 14
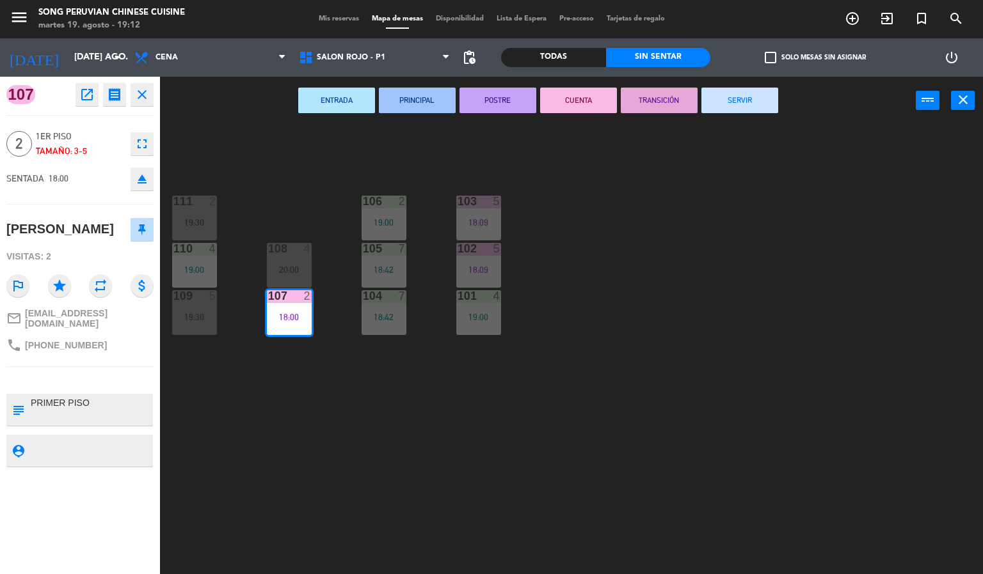
click at [756, 94] on button "SERVIR" at bounding box center [739, 101] width 77 height 26
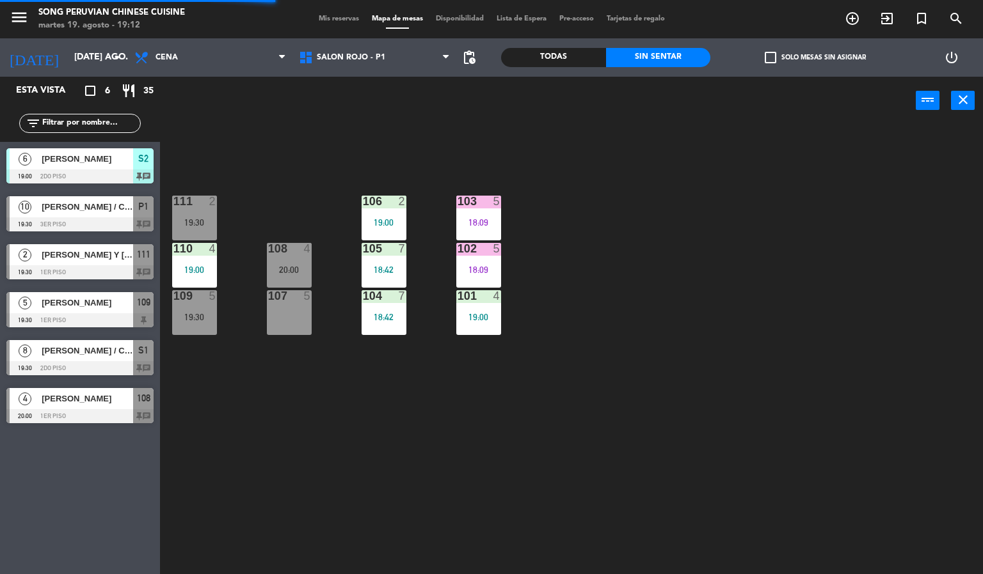
click at [346, 461] on div "103 5 18:09 106 2 19:00 111 2 19:30 102 5 18:09 105 7 18:42 108 4 20:00 110 4 1…" at bounding box center [576, 350] width 813 height 450
click at [246, 453] on div "103 5 18:09 106 2 19:00 111 2 19:30 102 5 18:09 105 7 18:42 108 4 20:00 110 4 1…" at bounding box center [576, 350] width 813 height 450
click at [106, 393] on span "[PERSON_NAME]" at bounding box center [87, 398] width 91 height 13
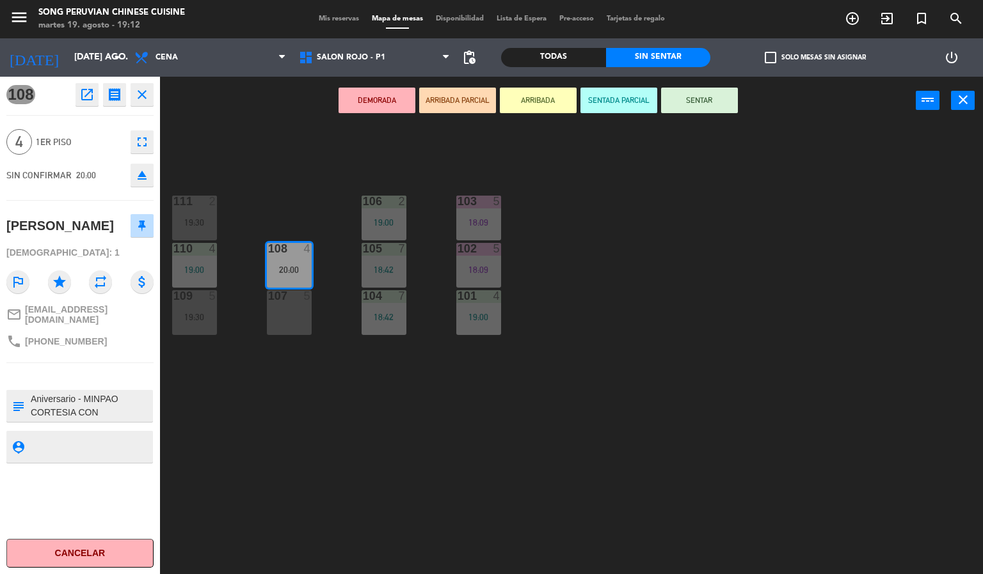
click at [860, 18] on icon "search" at bounding box center [851, 18] width 15 height 15
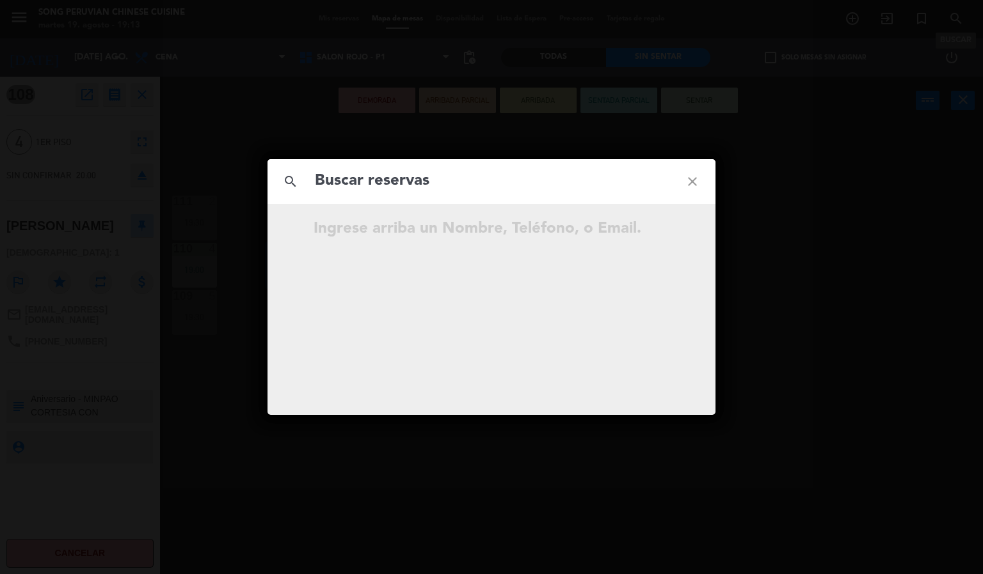
click at [788, 307] on div "search close Ingrese arriba un Nombre, Teléfono, o Email." at bounding box center [491, 287] width 983 height 574
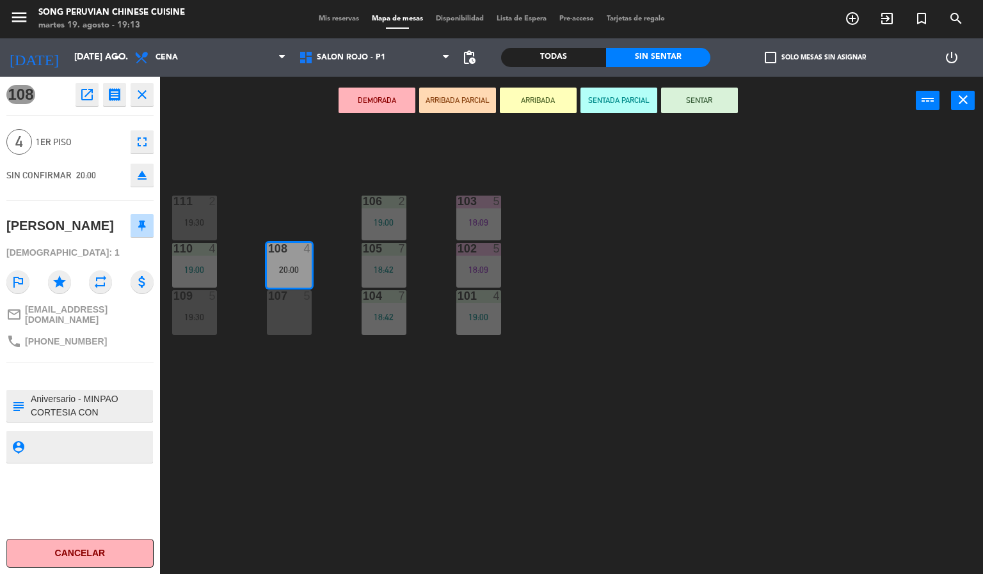
click at [294, 420] on div "103 5 18:09 106 2 19:00 111 2 19:30 102 5 18:09 105 7 18:42 108 4 20:00 110 4 1…" at bounding box center [576, 350] width 813 height 450
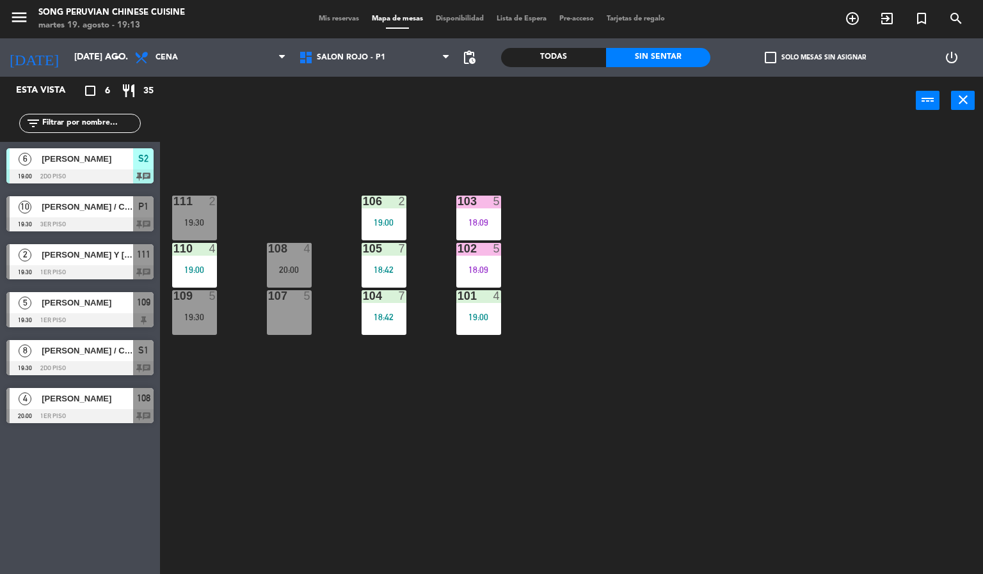
click at [617, 194] on div "103 5 18:09 106 2 19:00 111 2 19:30 102 5 18:09 105 7 18:42 108 4 20:00 110 4 1…" at bounding box center [576, 350] width 813 height 450
click at [377, 56] on span "SALON ROJO - P1" at bounding box center [351, 57] width 68 height 9
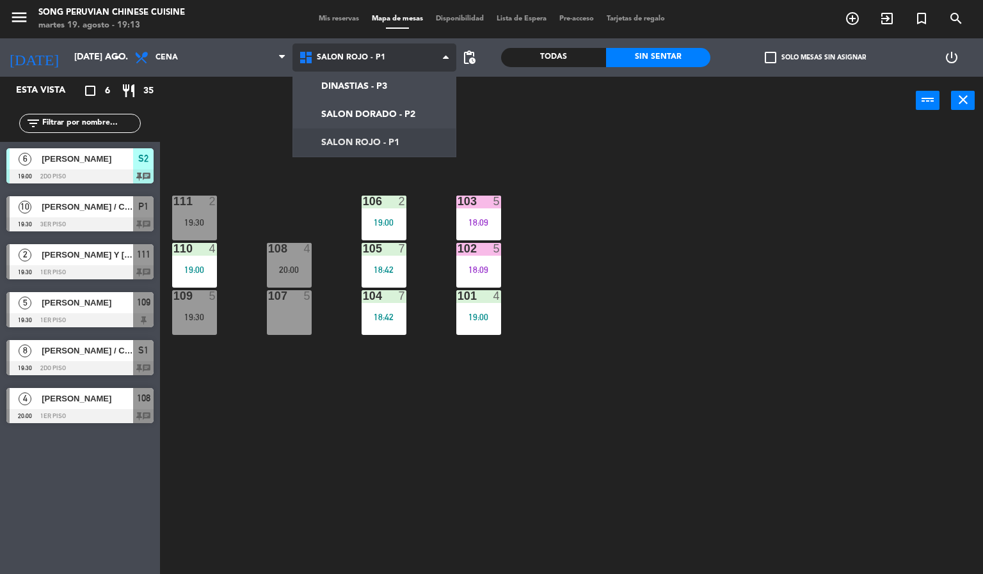
click at [420, 77] on ng-component "menu Song Peruvian Chinese Cuisine martes 19. agosto - 19:13 Mis reservas Mapa …" at bounding box center [491, 287] width 983 height 575
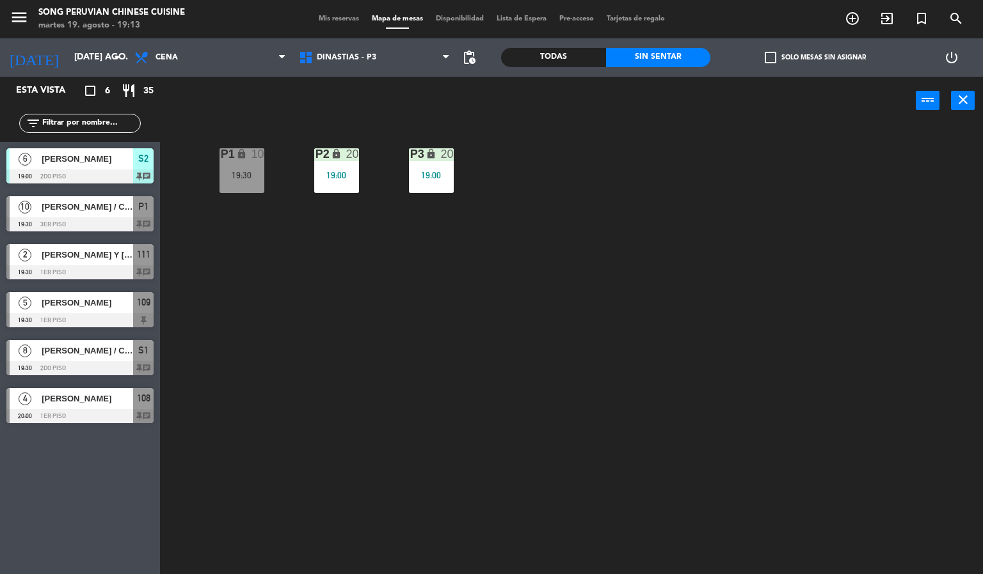
click at [383, 434] on div "P2 lock 20 19:00 P3 lock 20 19:00 P1 lock 10 19:30" at bounding box center [576, 350] width 813 height 450
click at [440, 175] on div "19:00" at bounding box center [431, 175] width 45 height 9
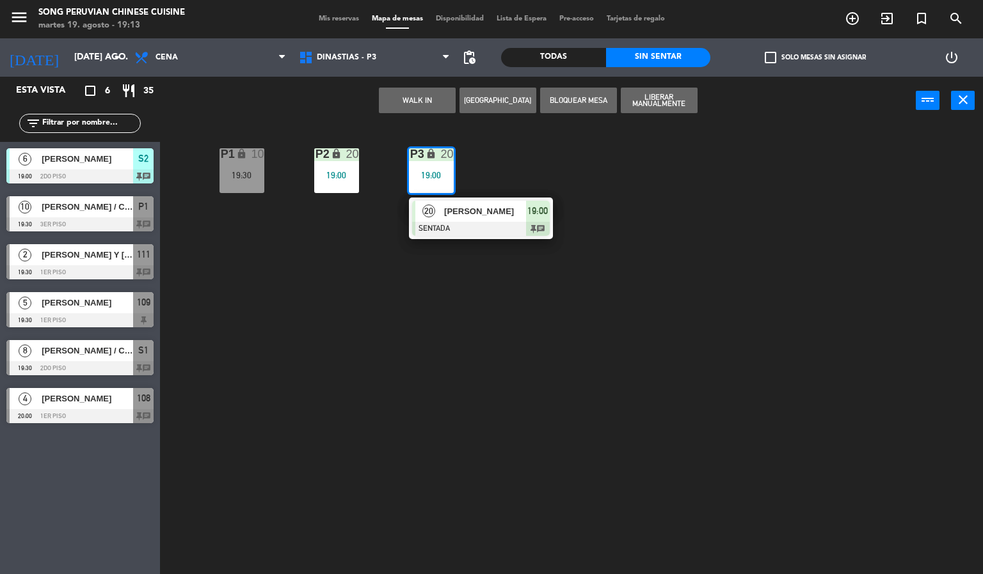
click at [516, 225] on div at bounding box center [481, 229] width 138 height 14
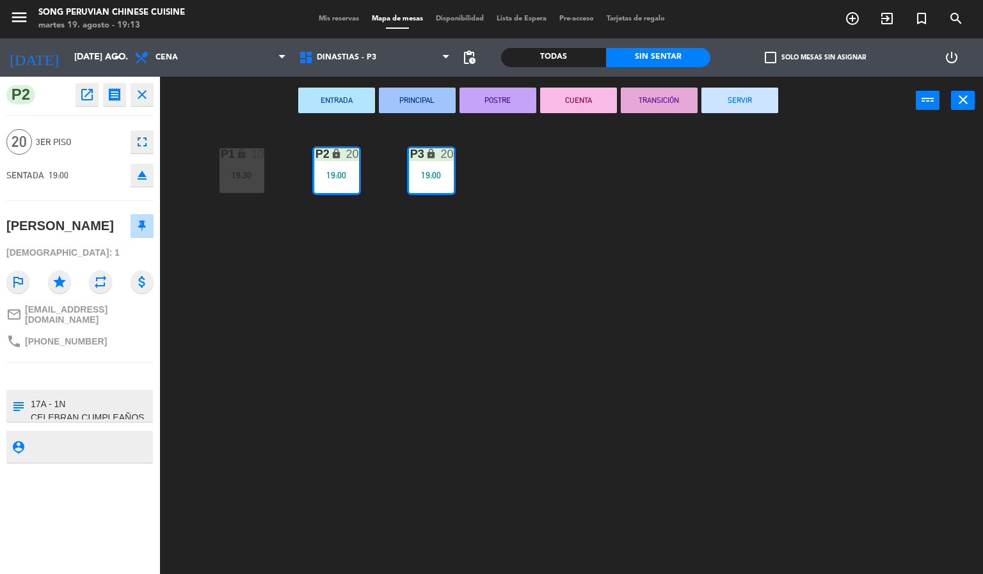
scroll to position [81, 0]
click at [304, 346] on div "P2 lock 20 19:00 P3 lock 20 19:00 P1 lock 10 19:30" at bounding box center [576, 350] width 813 height 450
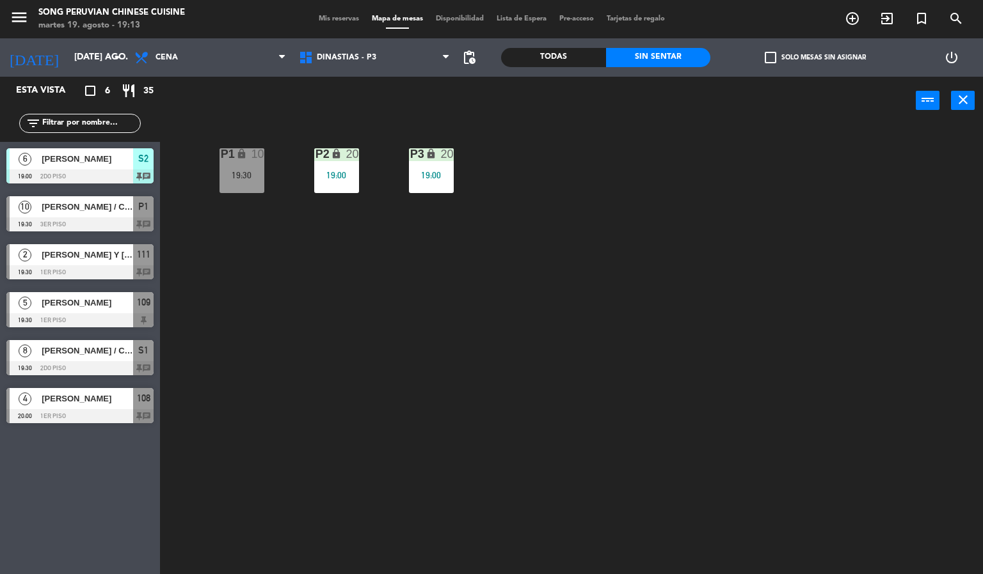
click at [348, 154] on div "20" at bounding box center [352, 154] width 13 height 12
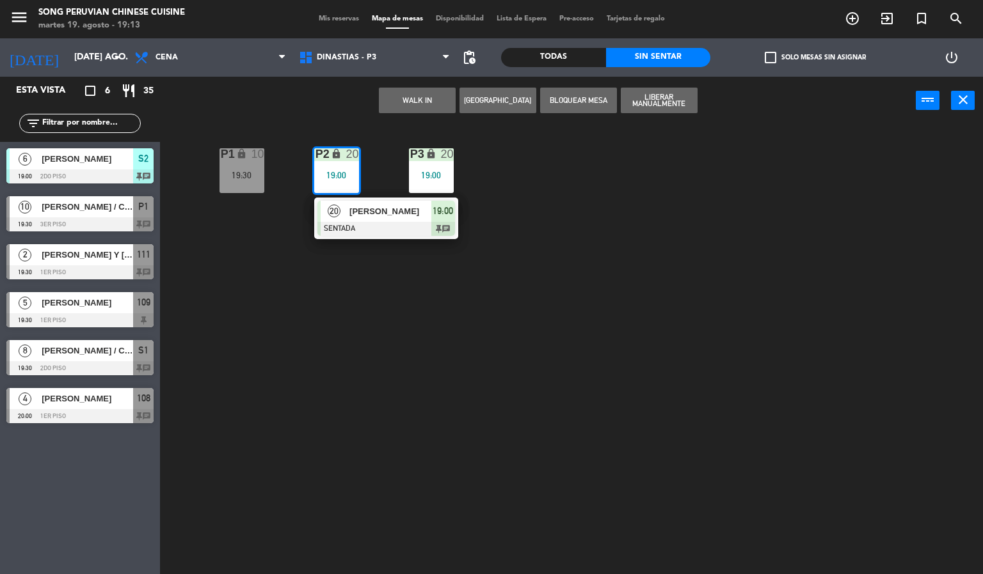
click at [409, 211] on span "[PERSON_NAME]" at bounding box center [390, 211] width 82 height 13
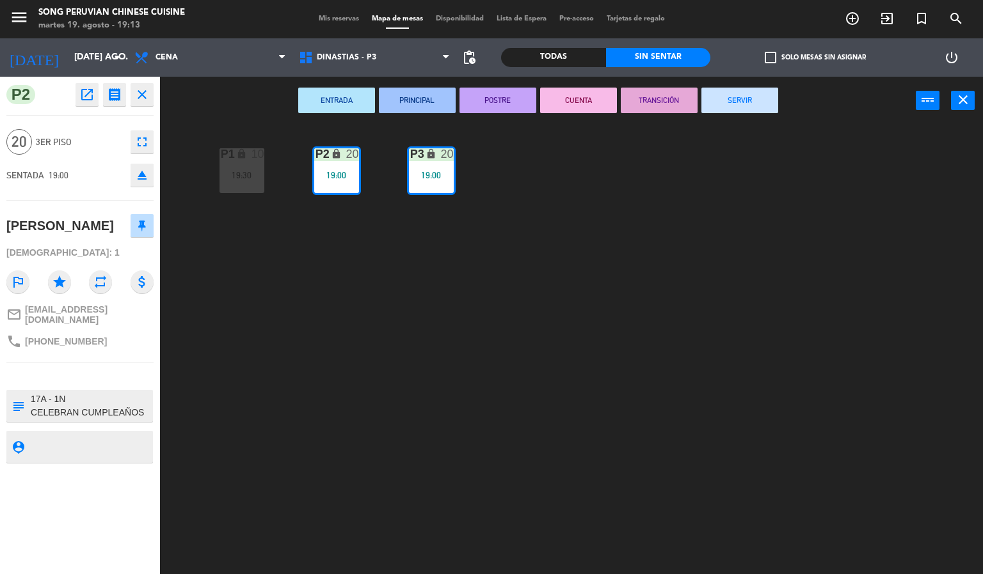
click at [265, 325] on div "P2 lock 20 19:00 P3 lock 20 19:00 P1 lock 10 19:30" at bounding box center [576, 350] width 813 height 450
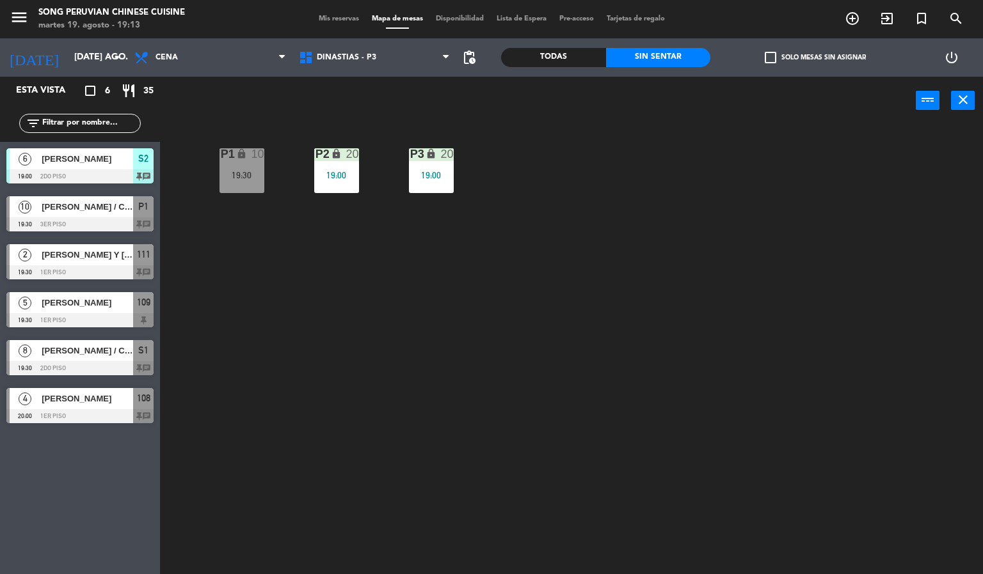
click at [860, 25] on icon "search" at bounding box center [851, 18] width 15 height 15
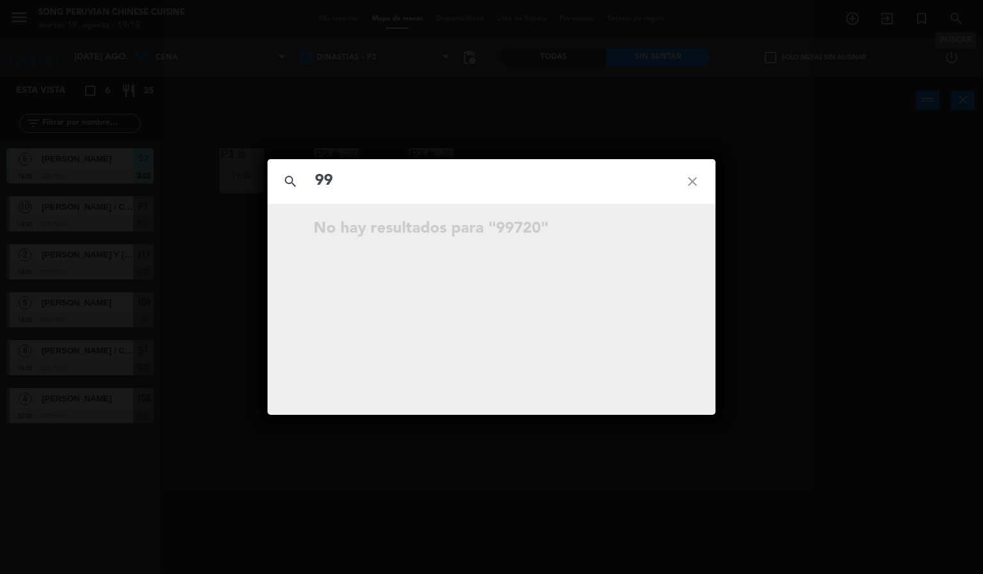
type input "9"
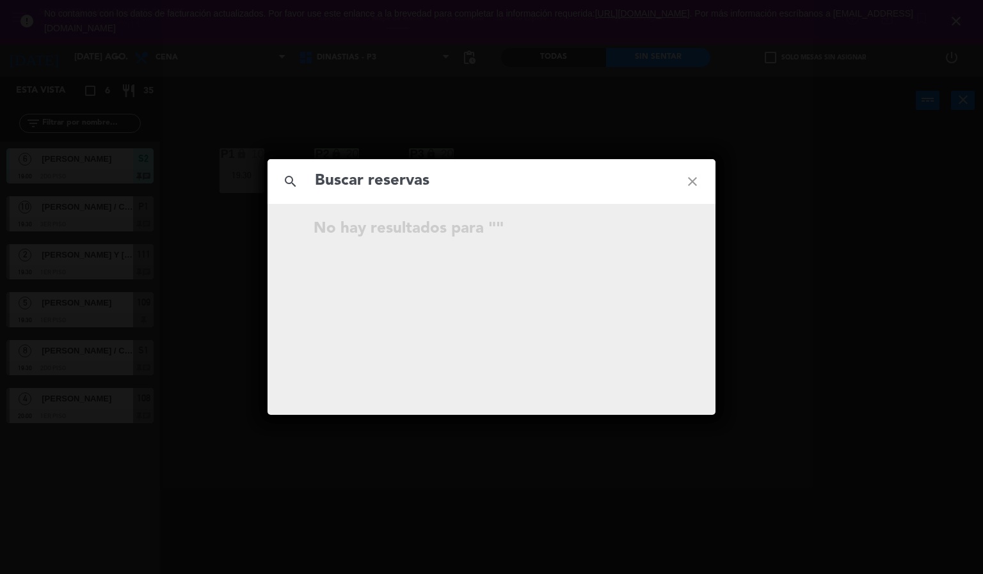
click at [862, 348] on div "search close No hay resultados para """ at bounding box center [491, 287] width 983 height 574
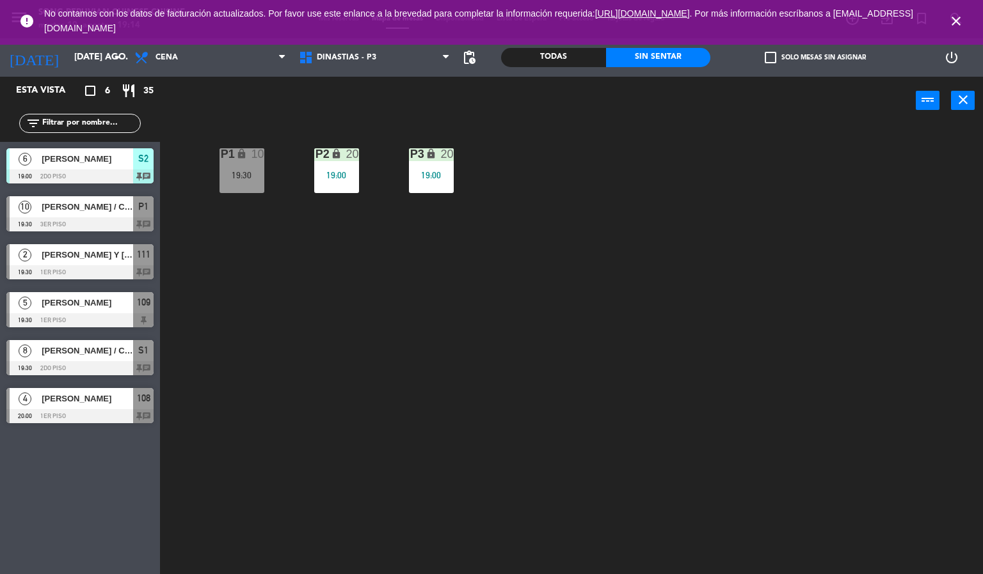
click at [956, 17] on icon "close" at bounding box center [955, 20] width 15 height 15
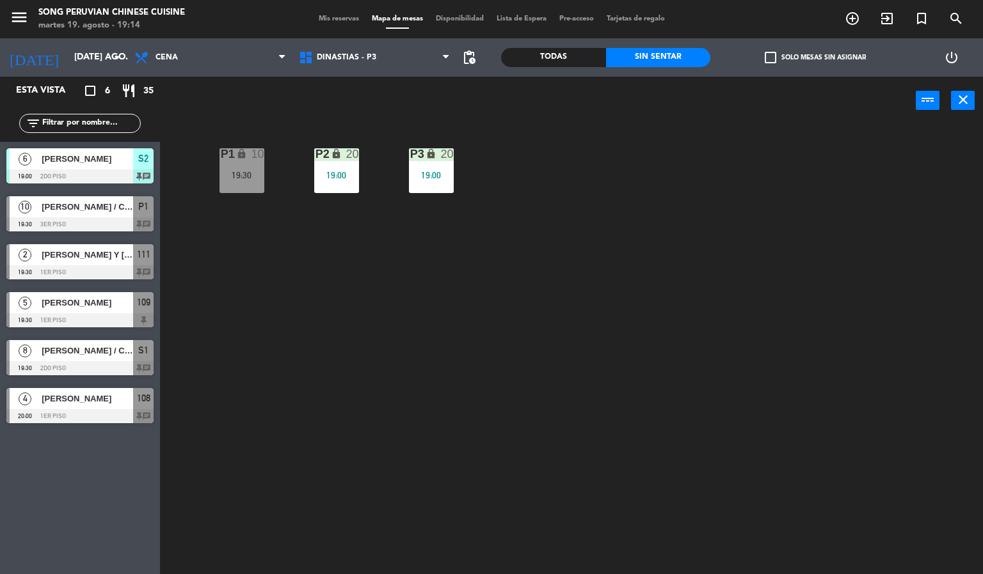
click at [749, 267] on div "P2 lock 20 19:00 P3 lock 20 19:00 P1 lock 10 19:30" at bounding box center [576, 350] width 813 height 450
click at [127, 159] on span "[PERSON_NAME]" at bounding box center [87, 158] width 91 height 13
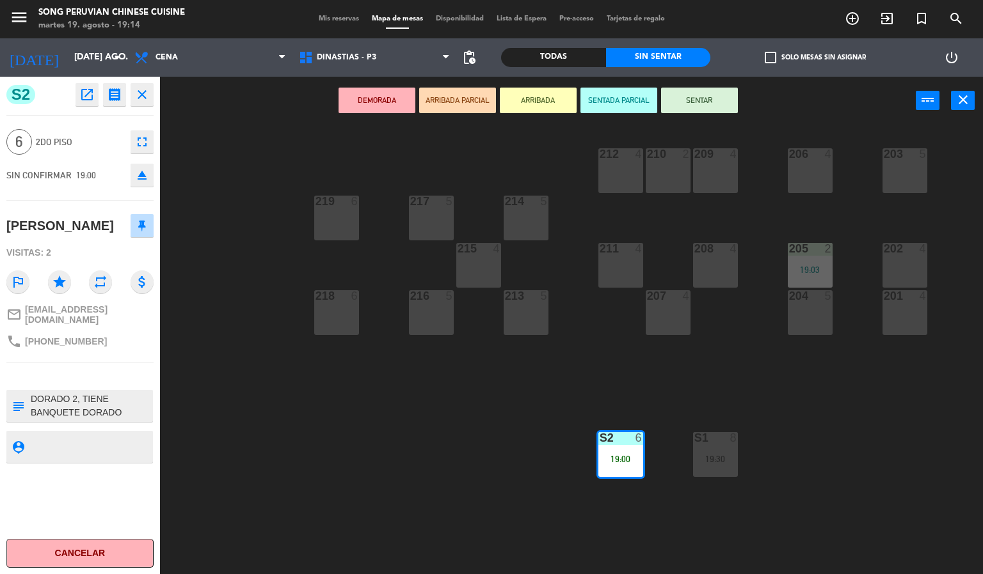
click at [338, 431] on div "203 5 206 4 210 2 212 4 209 4 214 5 217 5 219 6 202 4 205 2 19:03 208 4 211 4 2…" at bounding box center [576, 350] width 813 height 450
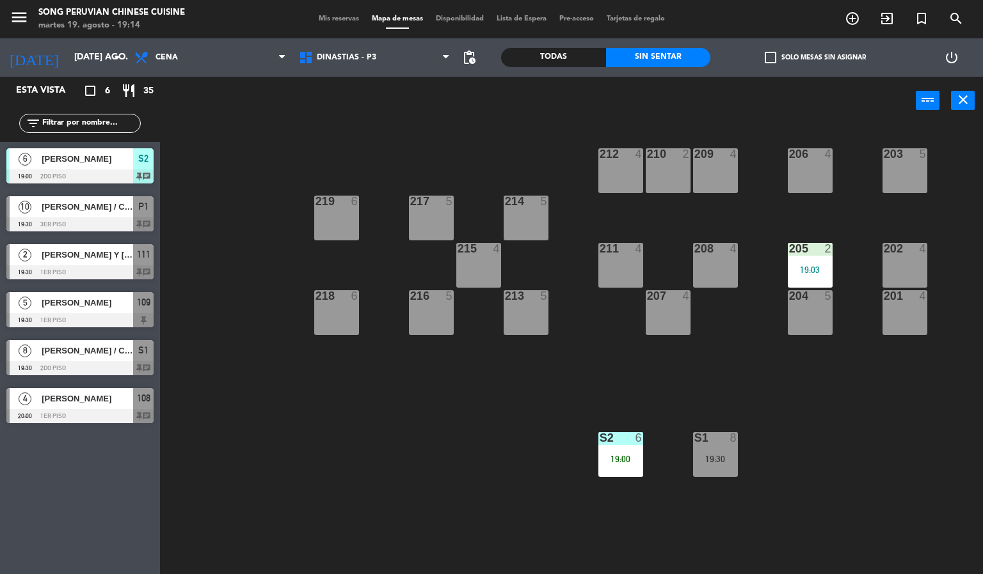
click at [544, 52] on div "Todas" at bounding box center [553, 57] width 105 height 19
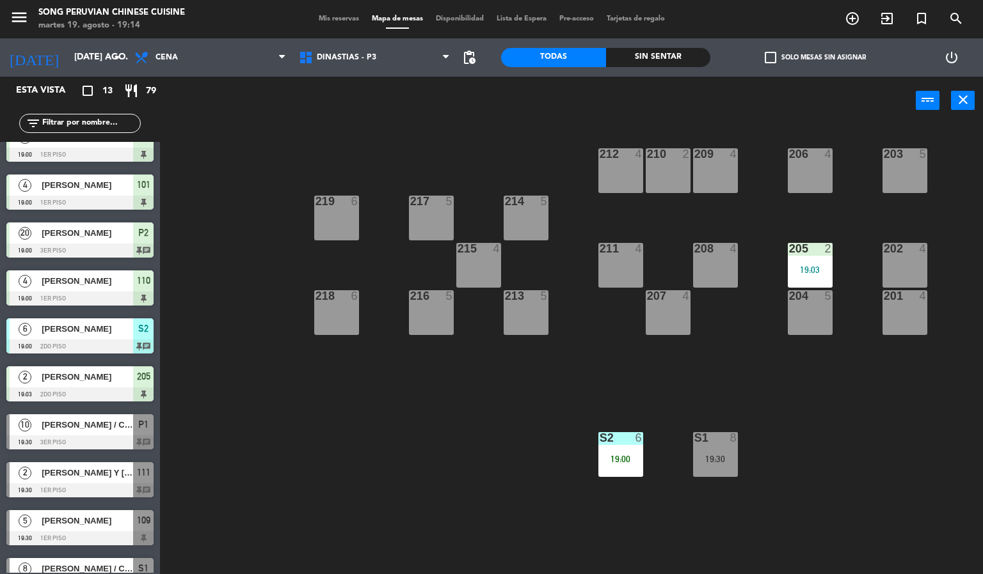
scroll to position [193, 0]
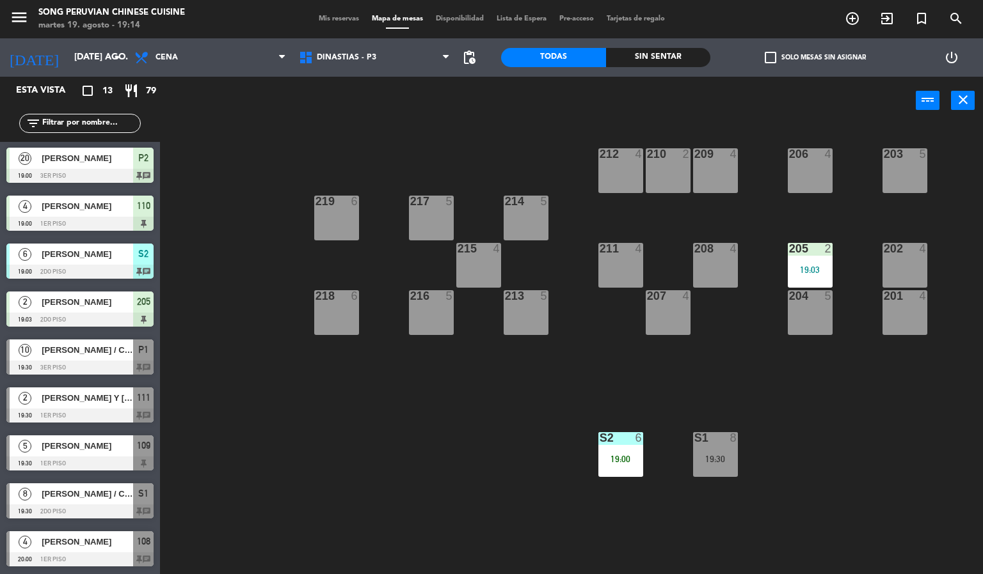
click at [143, 253] on span "S2" at bounding box center [143, 253] width 10 height 15
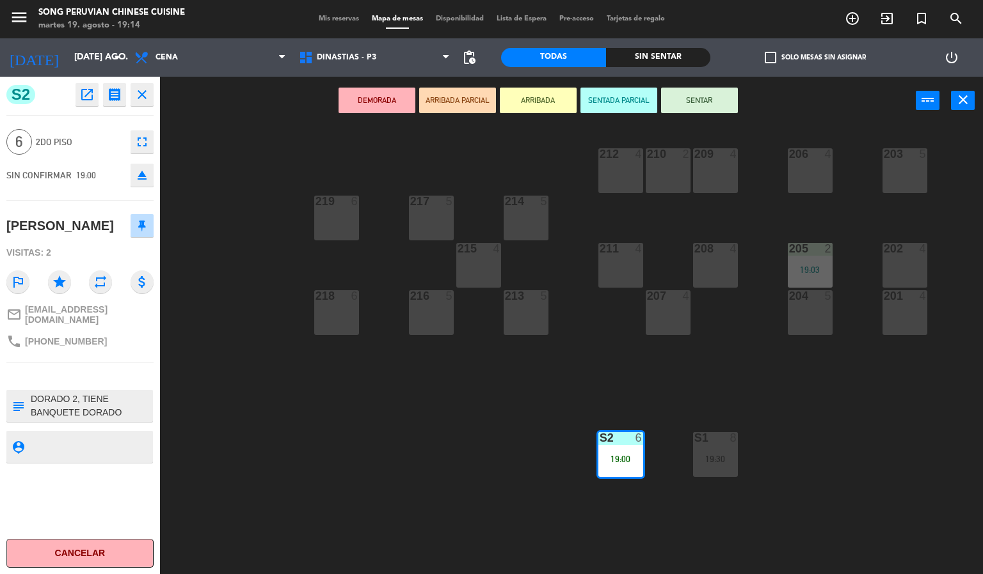
scroll to position [13, 0]
click at [139, 88] on icon "close" at bounding box center [141, 94] width 15 height 15
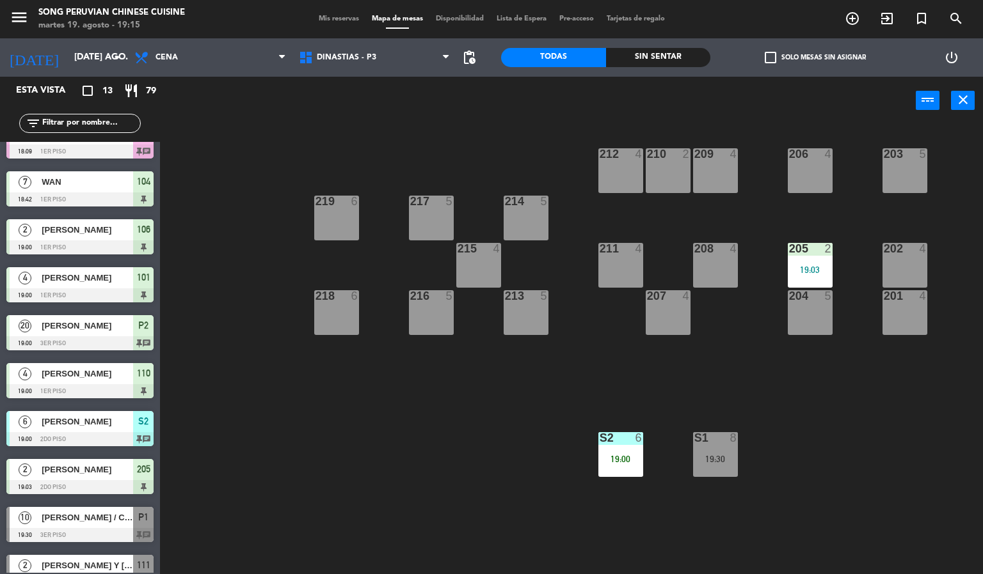
scroll to position [0, 0]
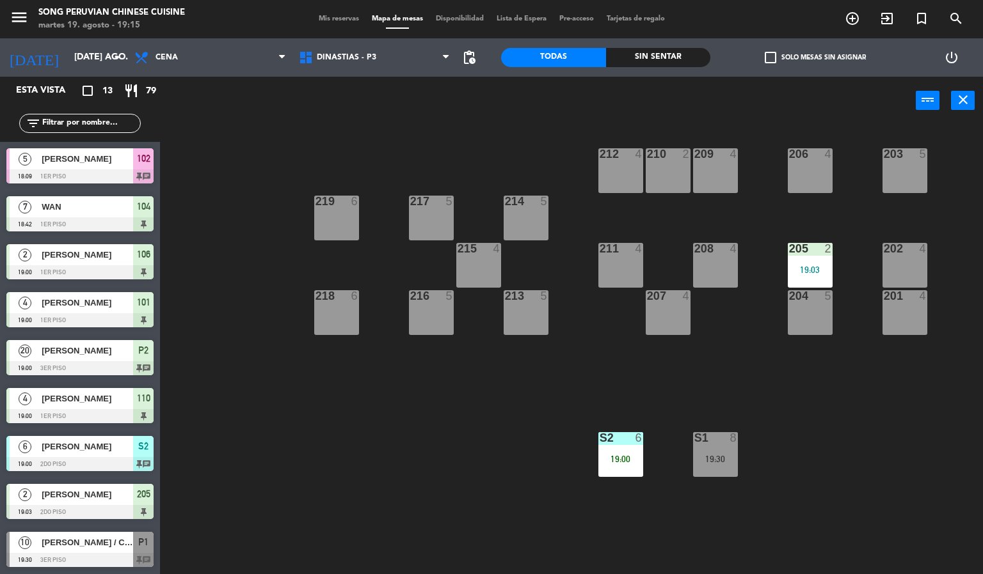
click at [72, 392] on span "[PERSON_NAME]" at bounding box center [87, 398] width 91 height 13
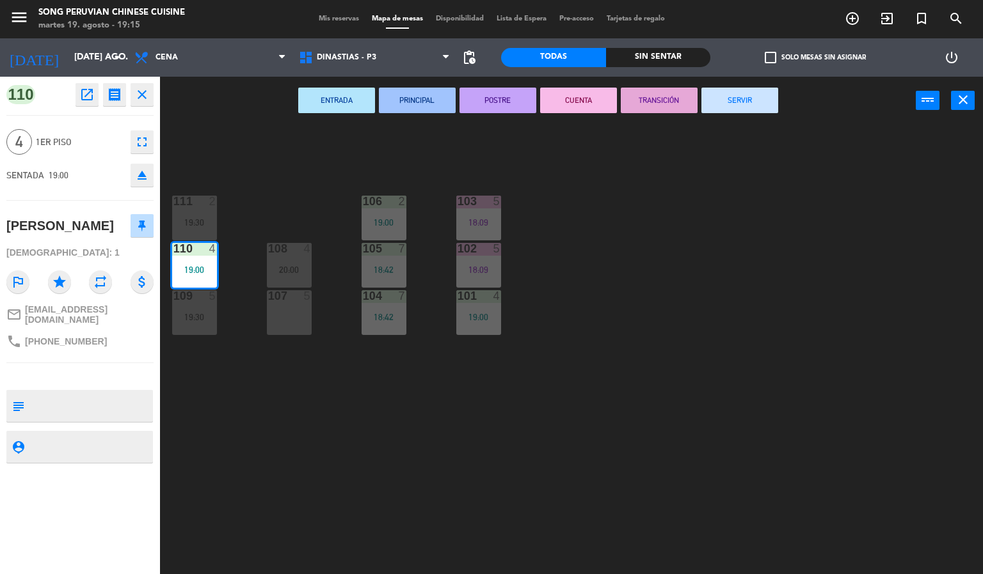
click at [143, 95] on icon "close" at bounding box center [141, 94] width 15 height 15
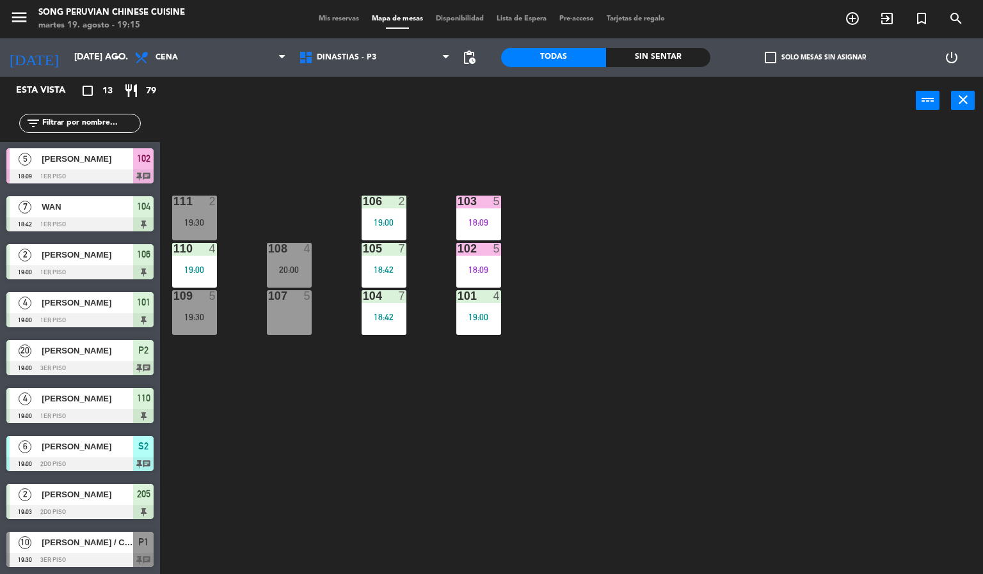
click at [88, 351] on span "[PERSON_NAME]" at bounding box center [87, 350] width 91 height 13
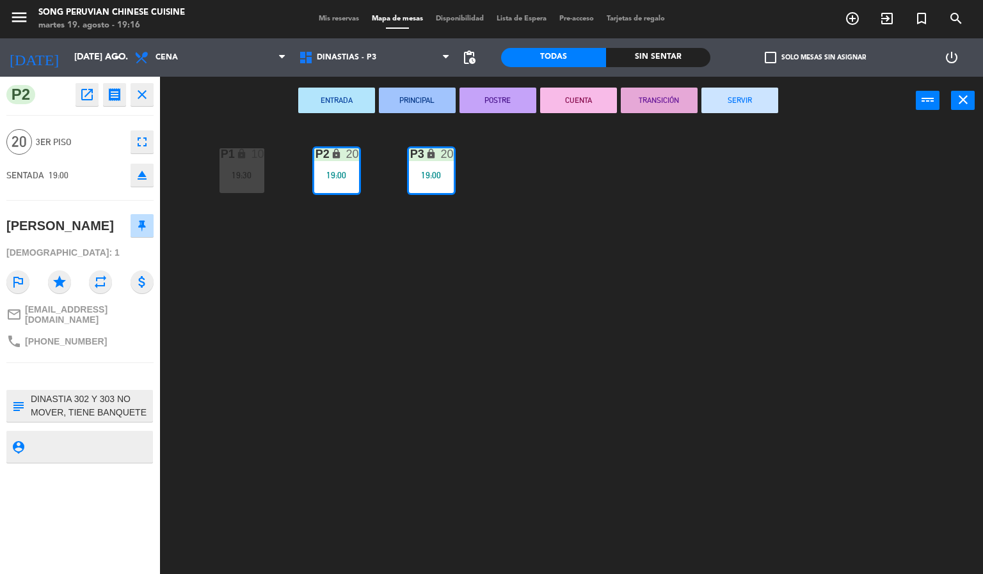
click at [404, 302] on div "P2 lock 20 19:00 P3 lock 20 19:00 P1 lock 10 19:30" at bounding box center [576, 350] width 813 height 450
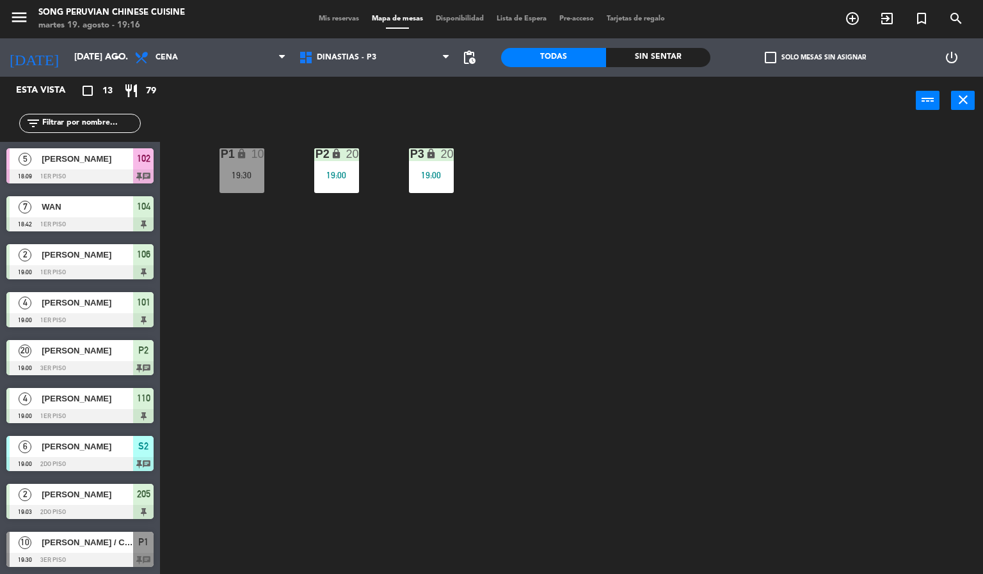
click at [417, 167] on div "P3 lock 20 19:00" at bounding box center [431, 170] width 45 height 45
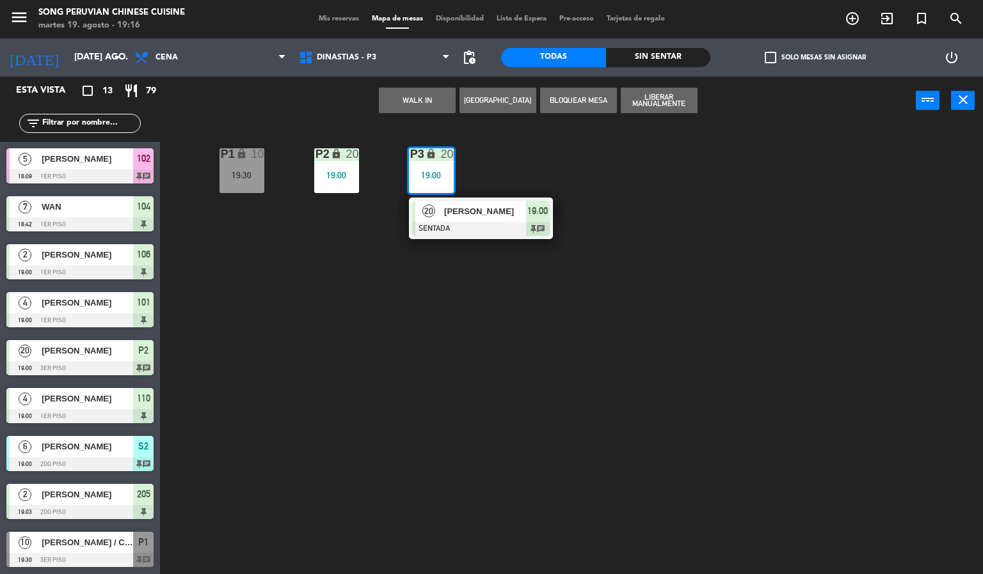
click at [505, 212] on span "[PERSON_NAME]" at bounding box center [485, 211] width 82 height 13
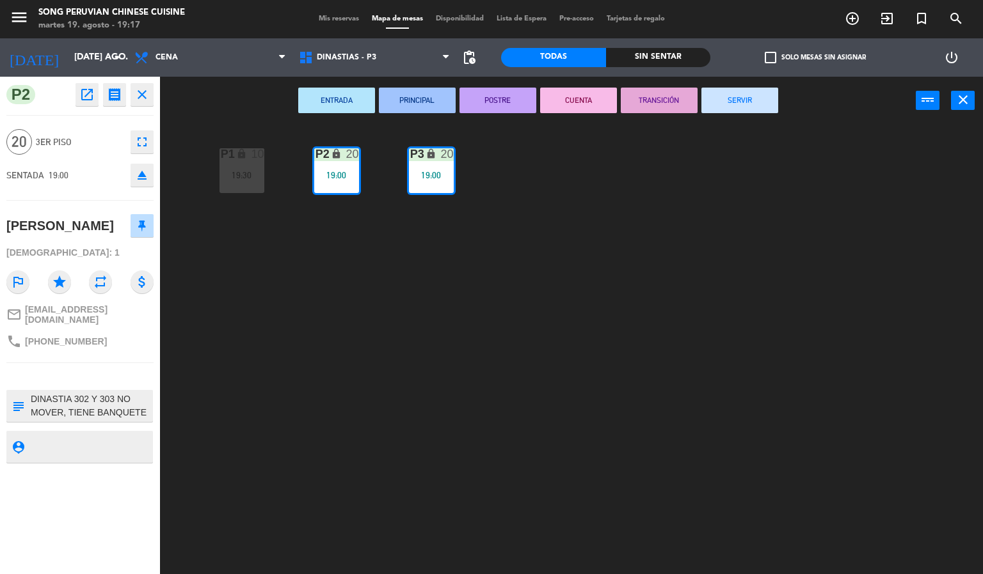
click at [467, 264] on div "P2 lock 20 19:00 P3 lock 20 19:00 P1 lock 10 19:30" at bounding box center [576, 350] width 813 height 450
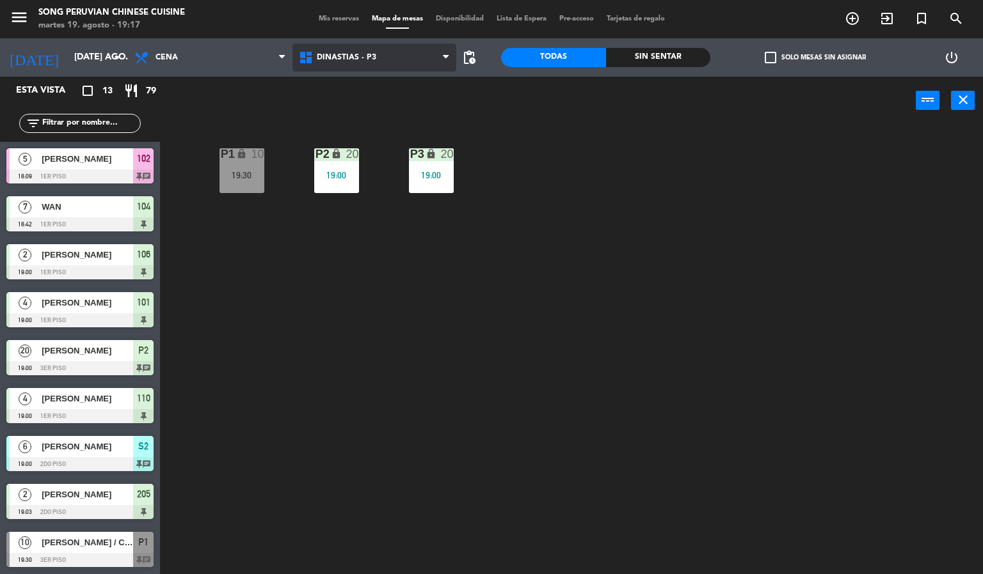
click at [345, 54] on span "DINASTIAS - P3" at bounding box center [346, 57] width 59 height 9
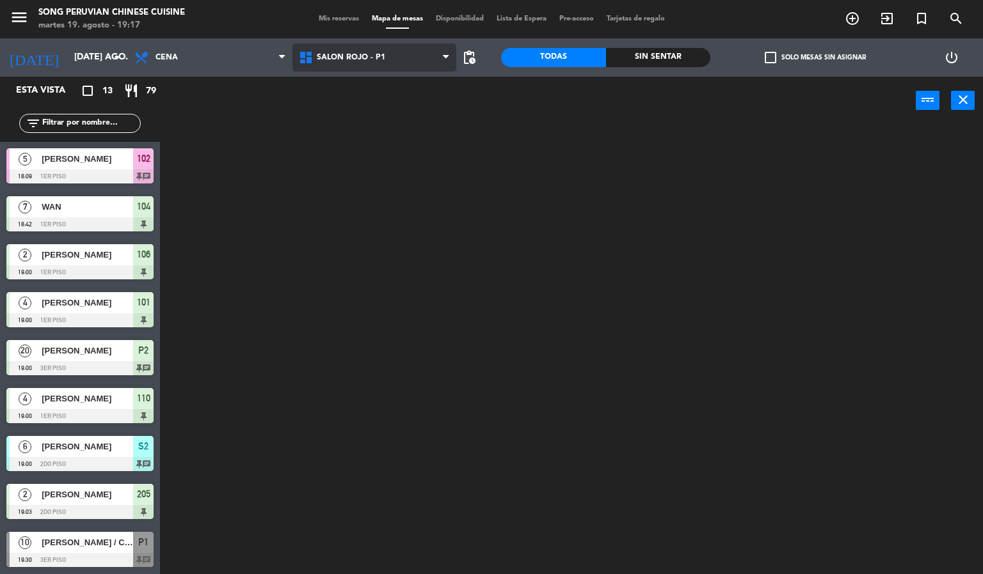
click at [367, 139] on ng-component "menu Song Peruvian Chinese Cuisine martes 19. agosto - 19:17 Mis reservas Mapa …" at bounding box center [491, 287] width 983 height 575
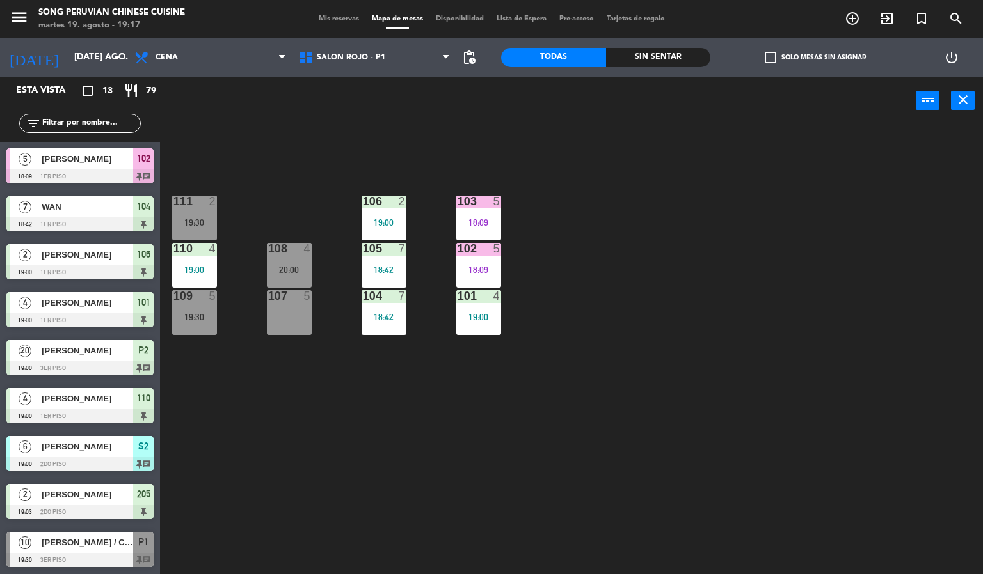
click at [122, 452] on span "[PERSON_NAME]" at bounding box center [87, 446] width 91 height 13
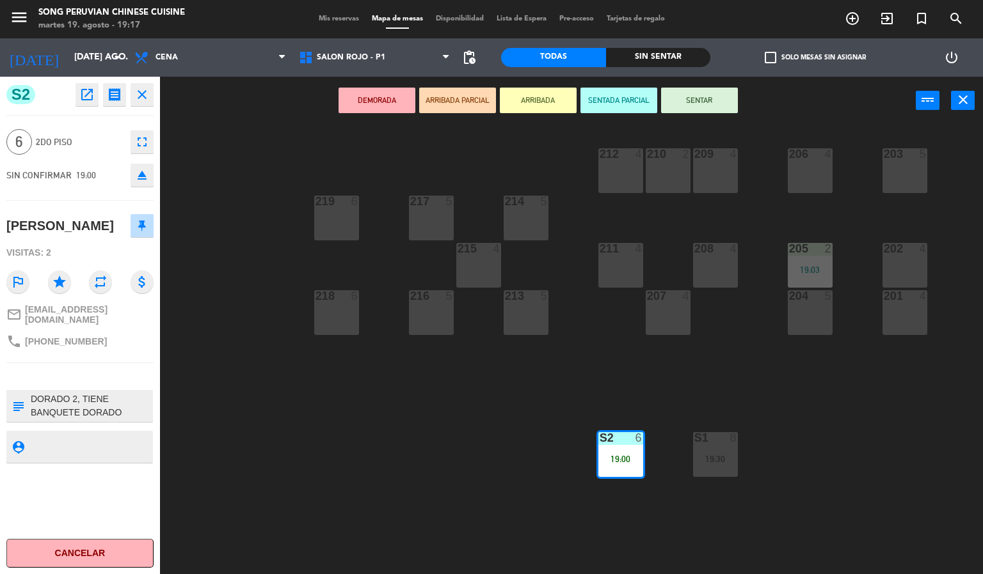
click at [706, 100] on button "SENTAR" at bounding box center [699, 101] width 77 height 26
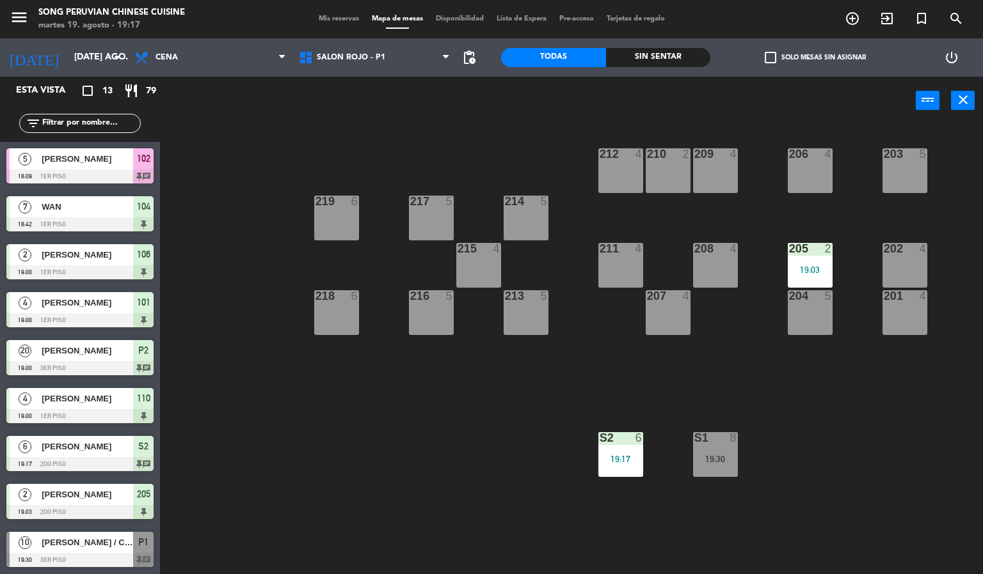
click at [401, 445] on div "203 5 206 4 210 2 212 4 209 4 214 5 217 5 219 6 202 4 205 2 19:03 208 4 211 4 2…" at bounding box center [576, 350] width 813 height 450
click at [682, 58] on div "Sin sentar" at bounding box center [658, 57] width 105 height 19
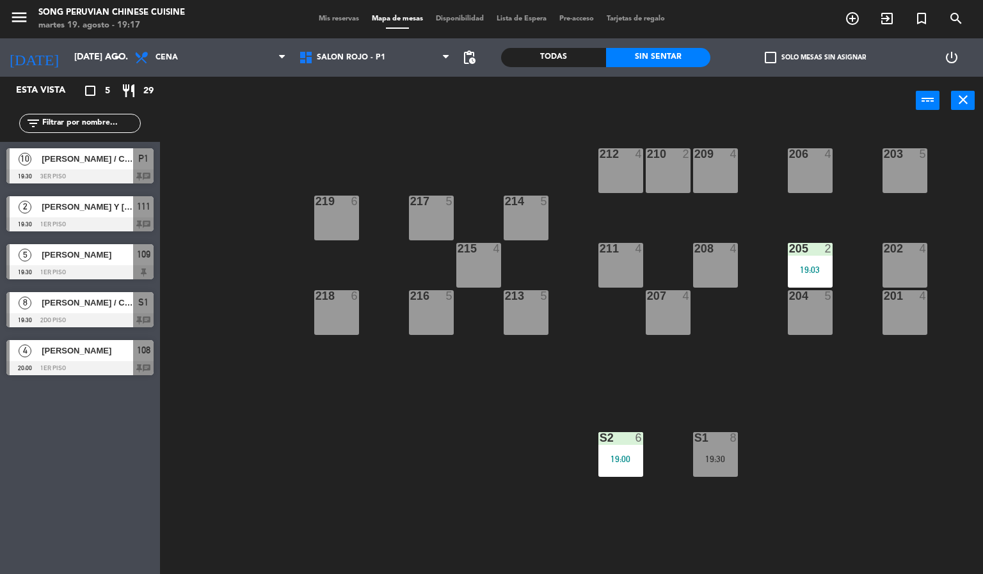
click at [390, 424] on div "203 5 206 4 210 2 212 4 209 4 214 5 217 5 219 6 202 4 205 2 19:03 208 4 211 4 2…" at bounding box center [576, 350] width 813 height 450
click at [440, 307] on div "216 5" at bounding box center [431, 312] width 45 height 45
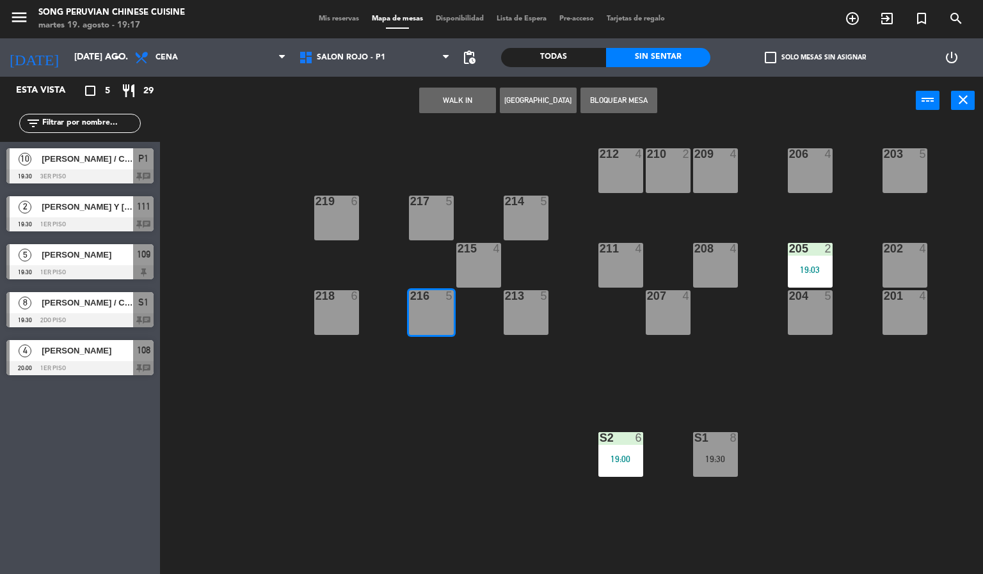
drag, startPoint x: 372, startPoint y: 384, endPoint x: 374, endPoint y: 377, distance: 7.9
click at [374, 383] on div "203 5 206 4 210 2 212 4 209 4 214 5 217 5 219 6 202 4 205 2 19:03 208 4 211 4 2…" at bounding box center [576, 350] width 813 height 450
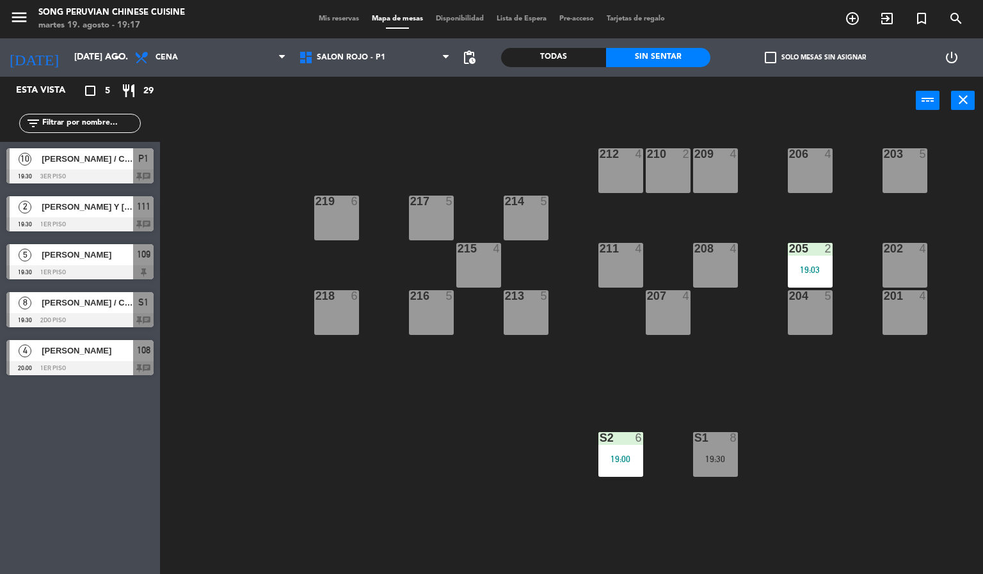
click at [347, 302] on div "218 6" at bounding box center [336, 296] width 45 height 13
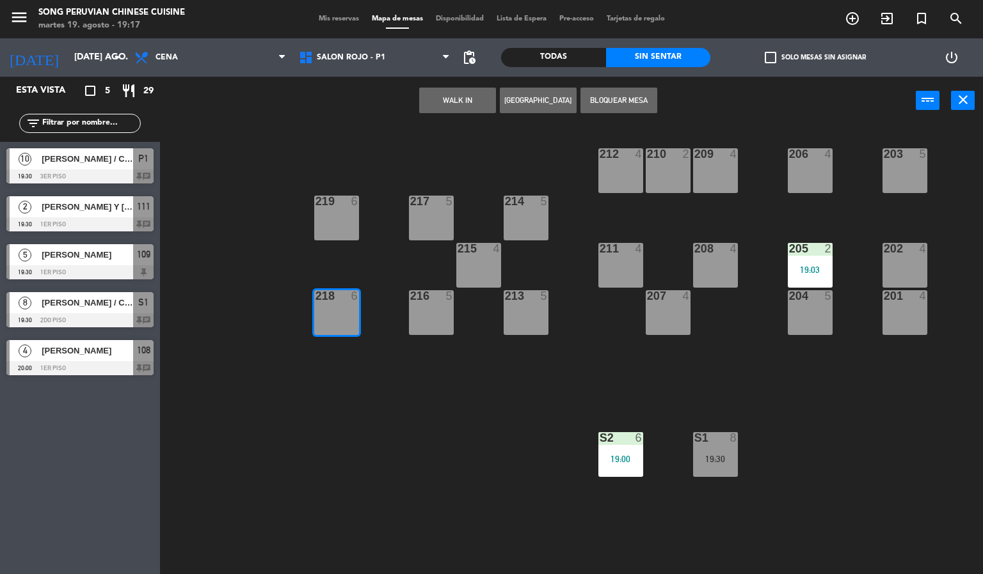
click at [434, 100] on button "WALK IN" at bounding box center [457, 101] width 77 height 26
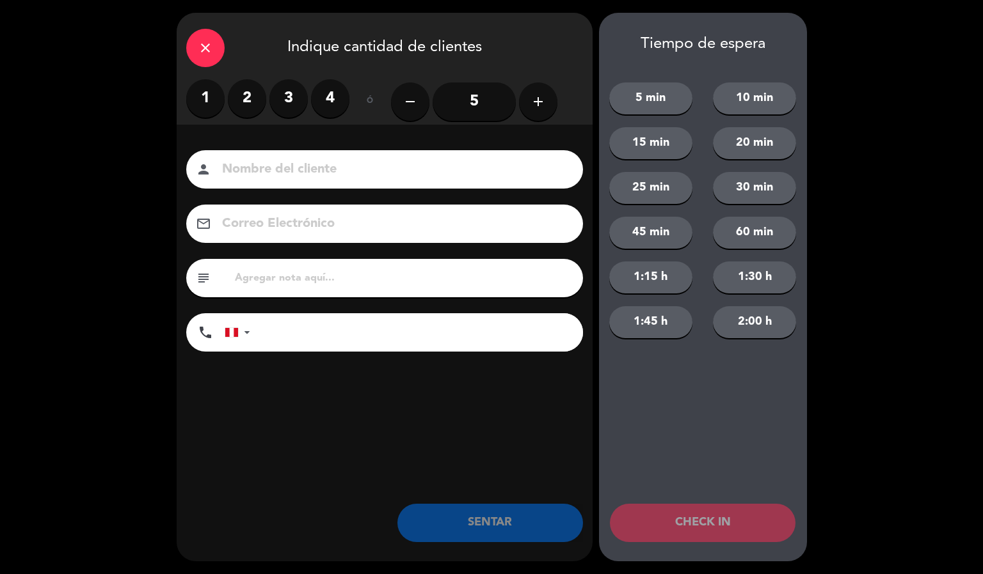
click at [206, 51] on icon "close" at bounding box center [205, 47] width 15 height 15
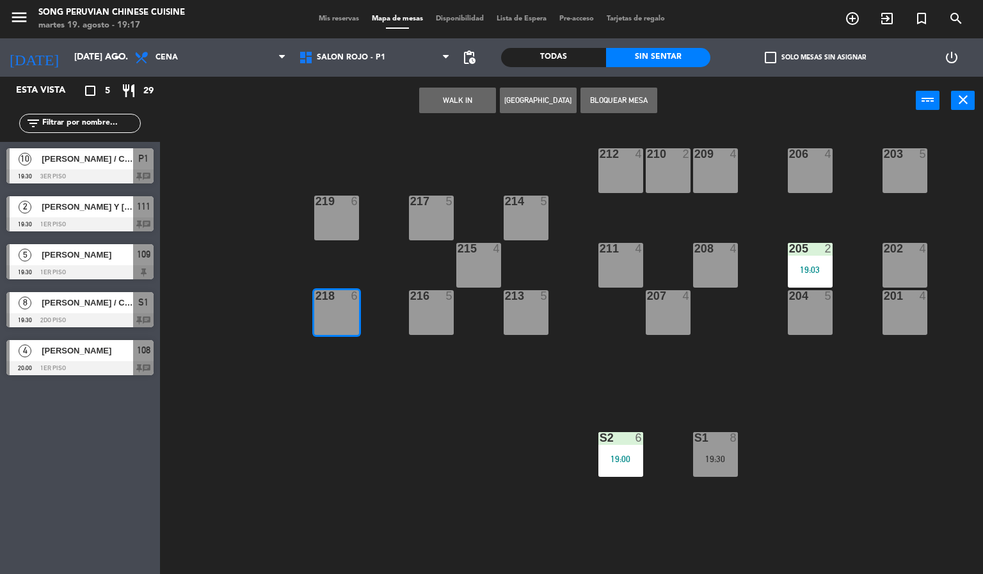
click at [536, 98] on button "[GEOGRAPHIC_DATA]" at bounding box center [538, 101] width 77 height 26
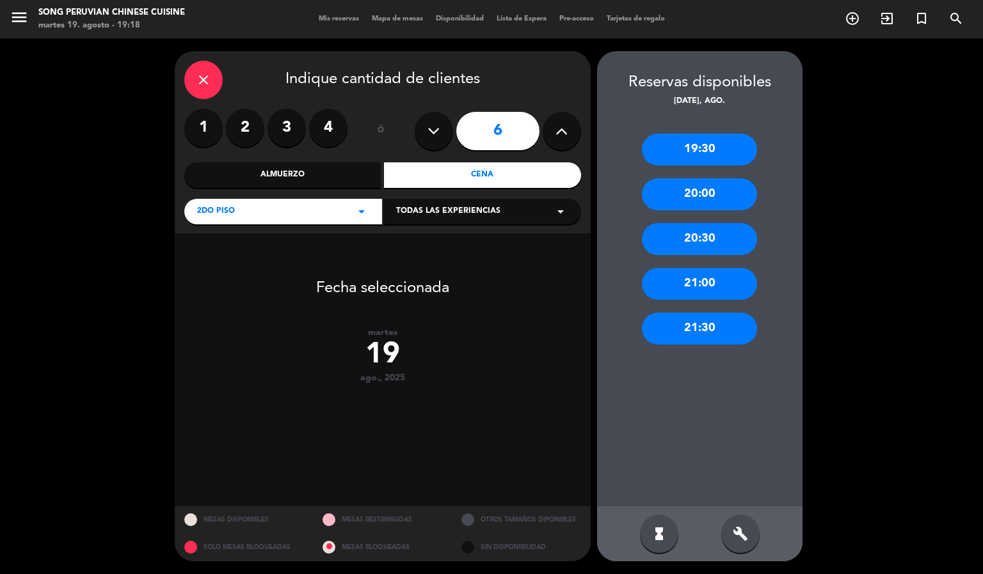
click at [421, 123] on button at bounding box center [434, 131] width 38 height 38
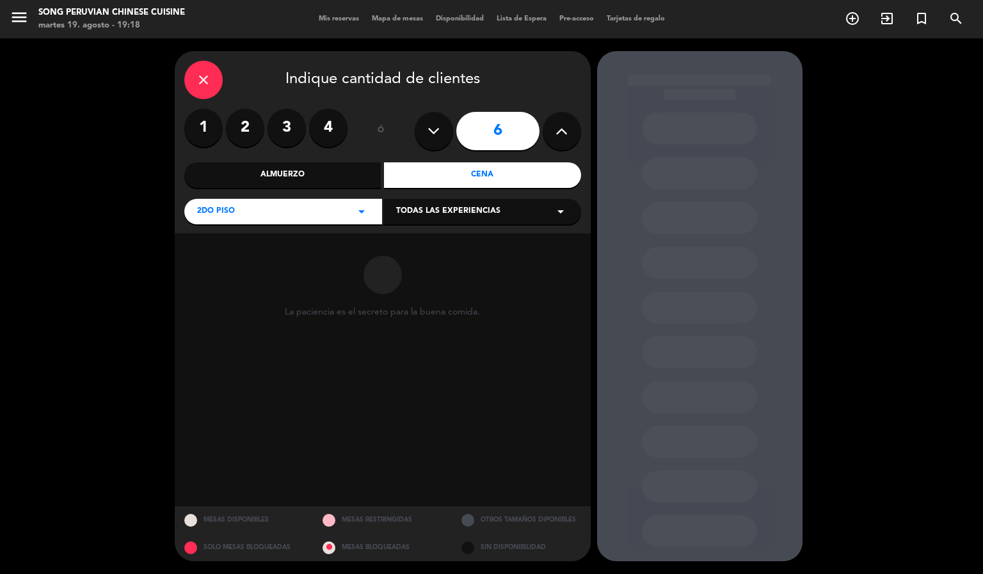
type input "5"
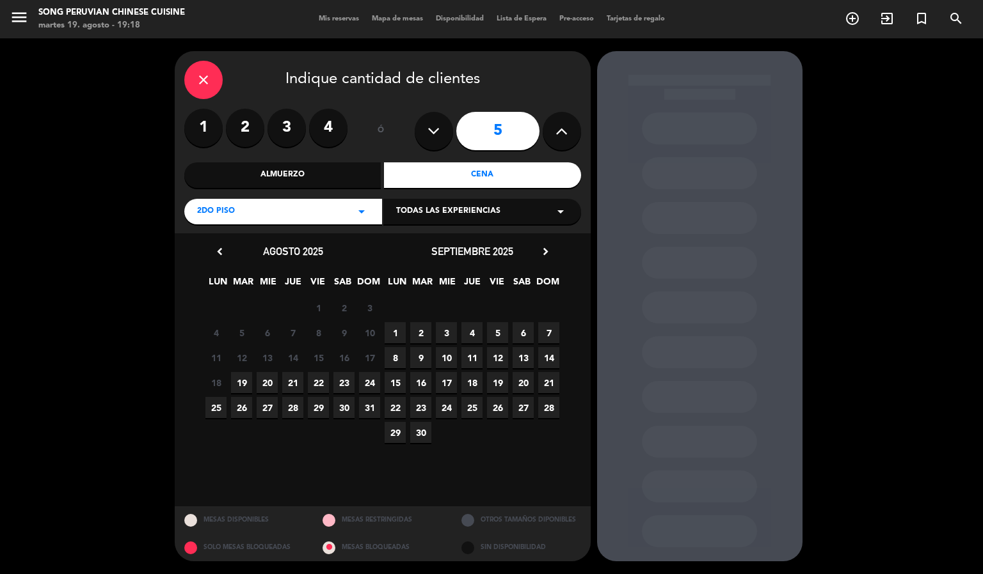
click at [238, 386] on span "19" at bounding box center [241, 382] width 21 height 21
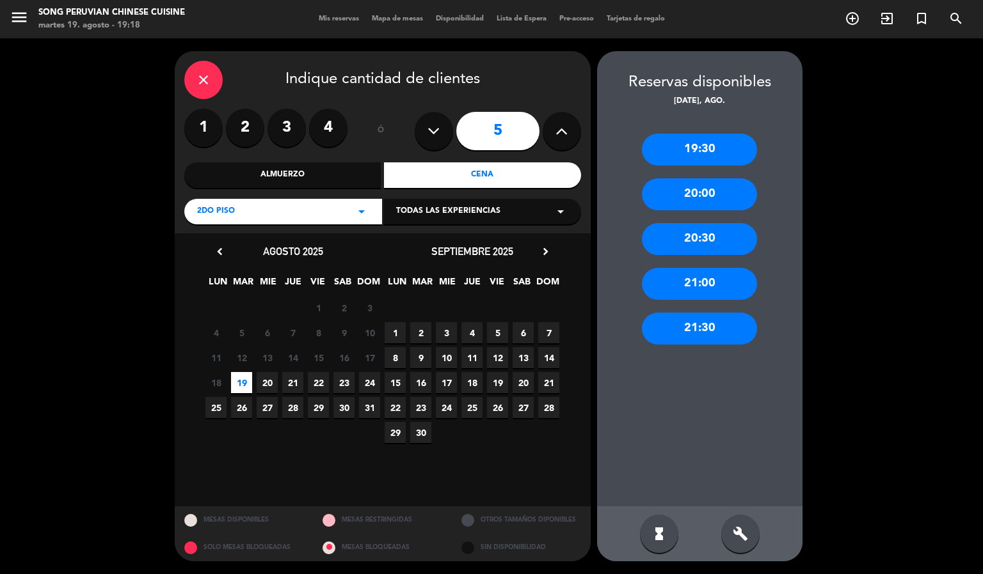
click at [704, 145] on div "19:30" at bounding box center [699, 150] width 115 height 32
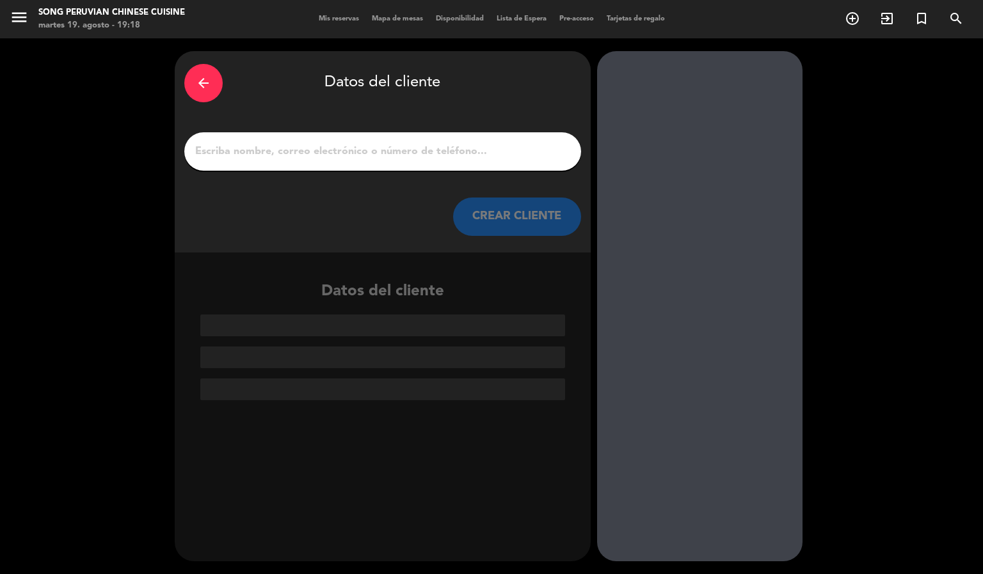
click at [486, 143] on input "1" at bounding box center [382, 152] width 377 height 18
click at [202, 89] on icon "arrow_back" at bounding box center [203, 82] width 15 height 15
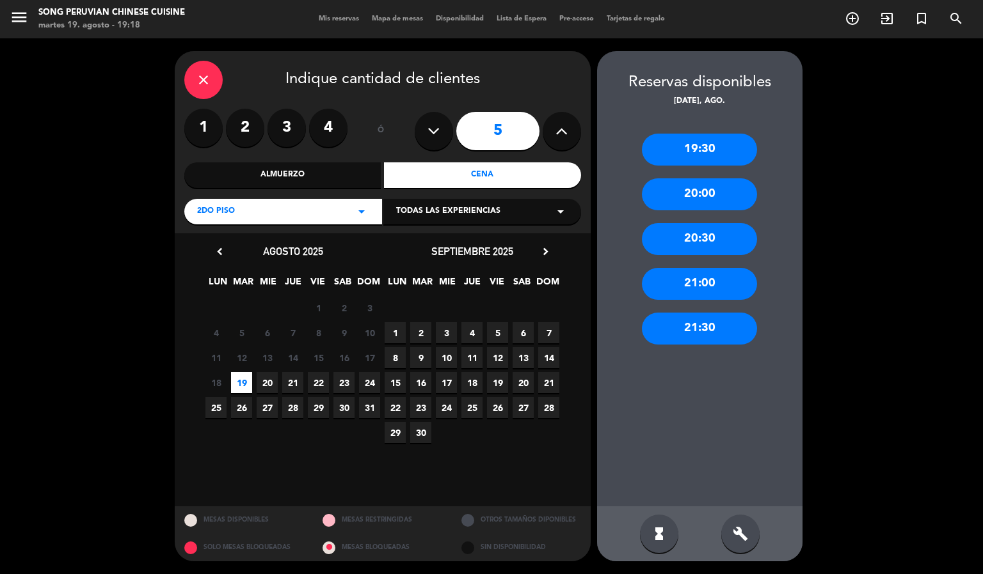
click at [730, 200] on div "20:00" at bounding box center [699, 194] width 115 height 32
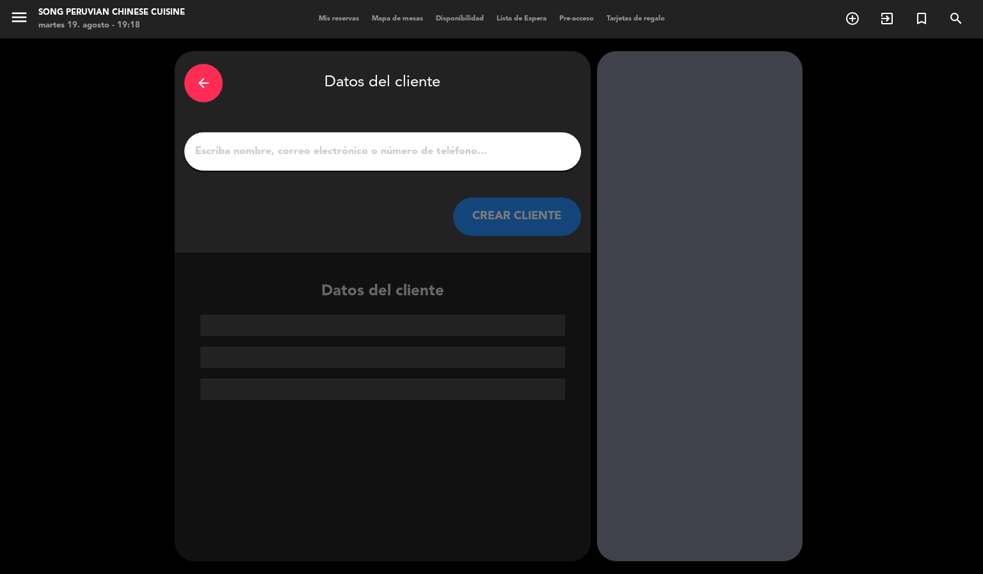
click at [517, 150] on input "1" at bounding box center [382, 152] width 377 height 18
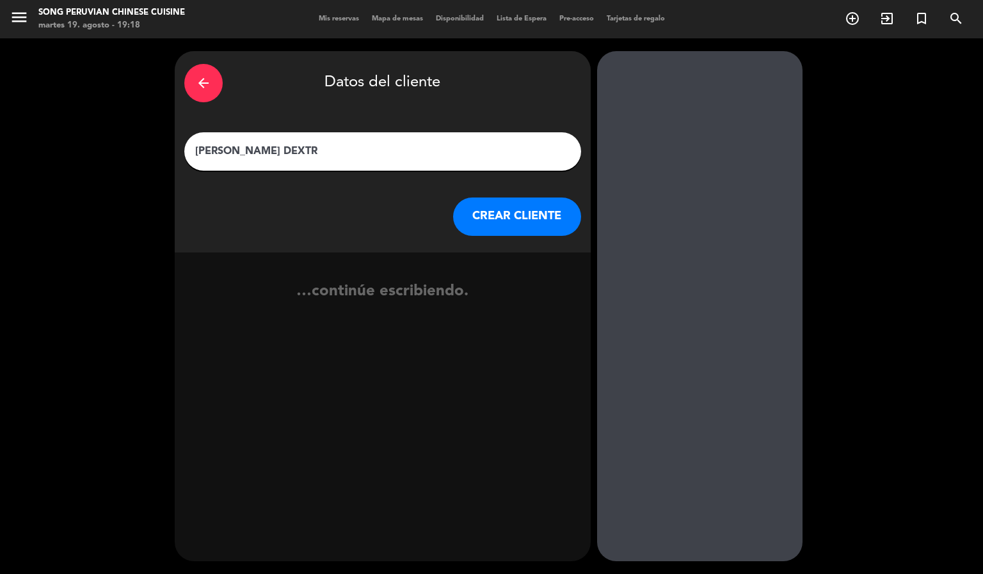
type input "[PERSON_NAME]"
click at [559, 217] on button "CREAR CLIENTE" at bounding box center [517, 217] width 128 height 38
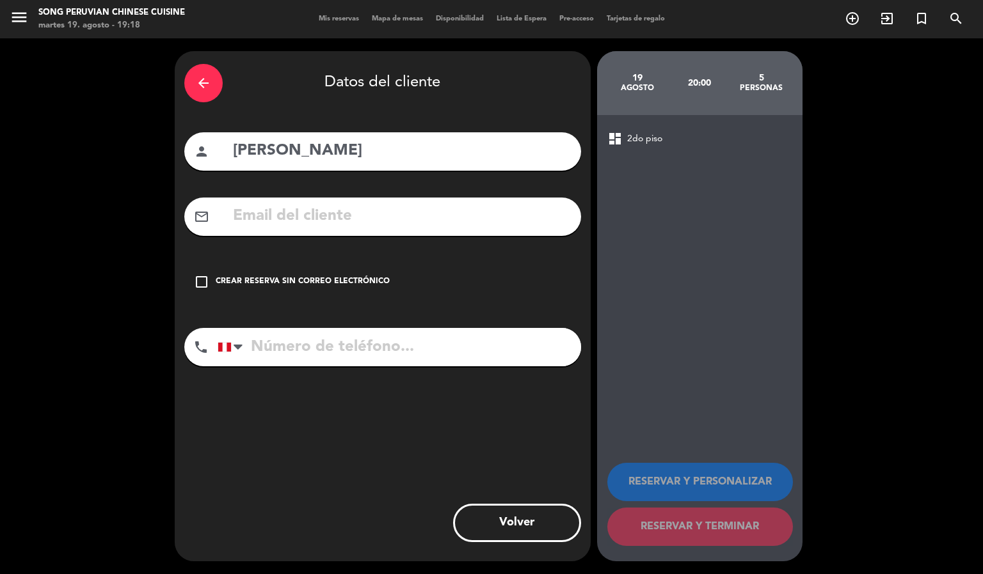
click at [467, 217] on input "text" at bounding box center [402, 216] width 340 height 26
type input "r"
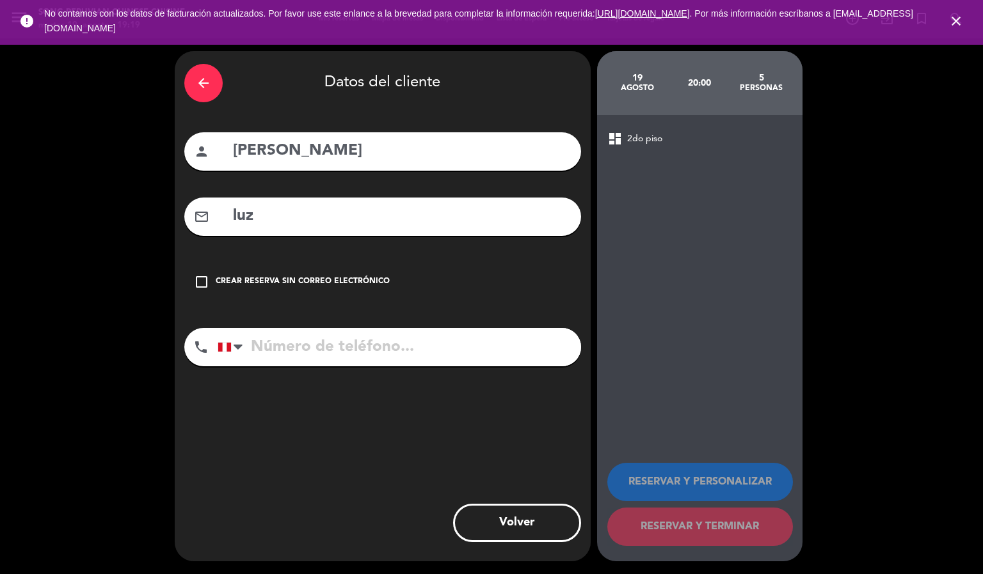
click at [956, 16] on icon "close" at bounding box center [955, 20] width 15 height 15
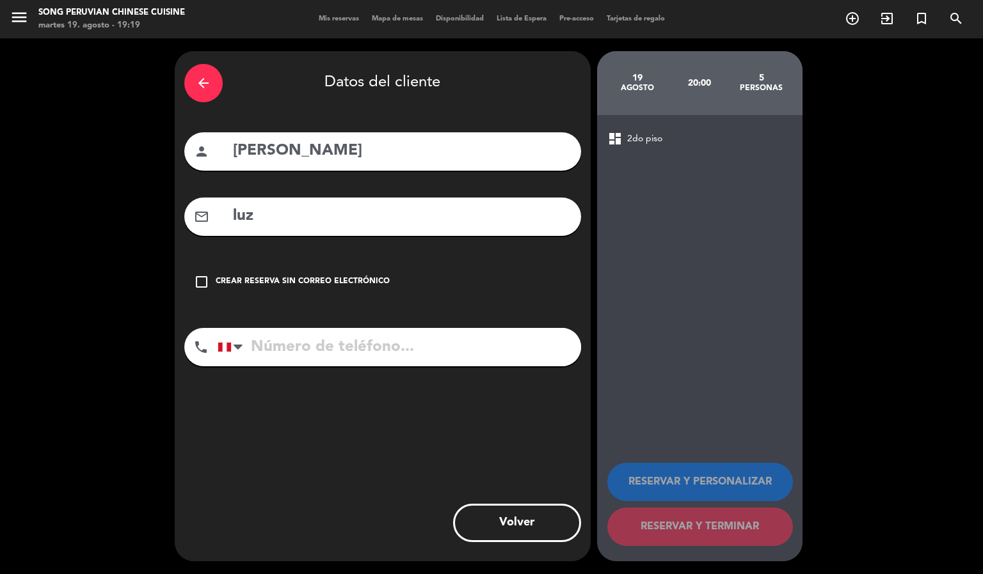
click at [528, 211] on input "luz" at bounding box center [402, 216] width 340 height 26
type input "luzcardosa"
click at [449, 349] on input "tel" at bounding box center [399, 347] width 363 height 38
type input "950480950"
click at [330, 215] on input "luzcardosa" at bounding box center [402, 216] width 340 height 26
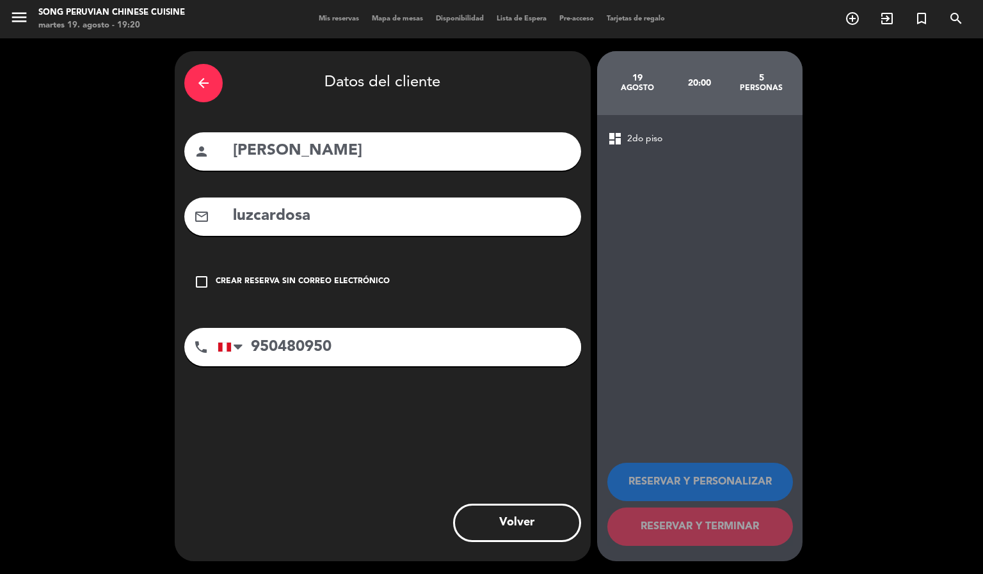
drag, startPoint x: 319, startPoint y: 219, endPoint x: 189, endPoint y: 217, distance: 130.5
click at [189, 217] on div "mail_outline luzcardosa" at bounding box center [382, 217] width 397 height 38
click at [198, 277] on icon "check_box_outline_blank" at bounding box center [201, 281] width 15 height 15
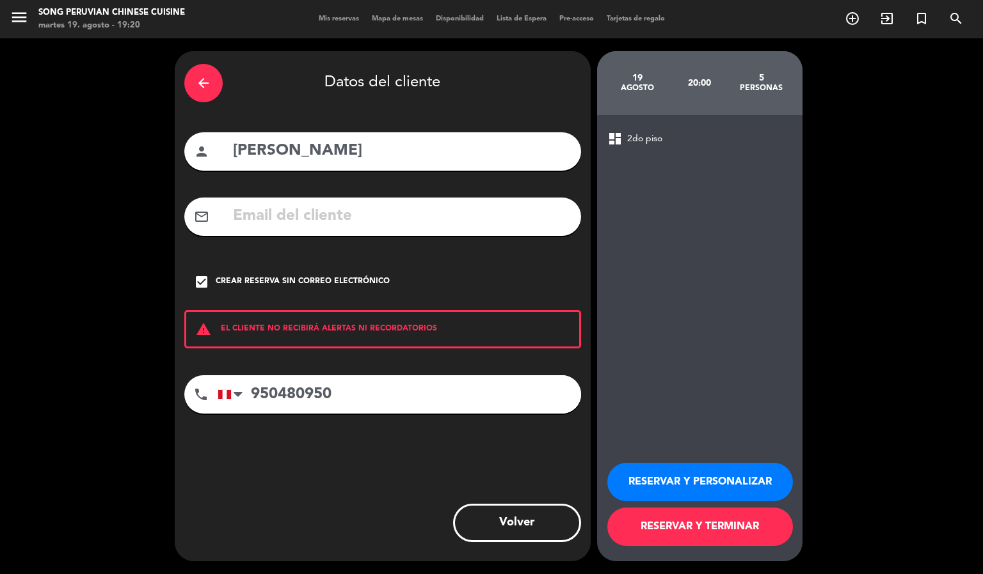
click at [718, 477] on button "RESERVAR Y PERSONALIZAR" at bounding box center [700, 482] width 186 height 38
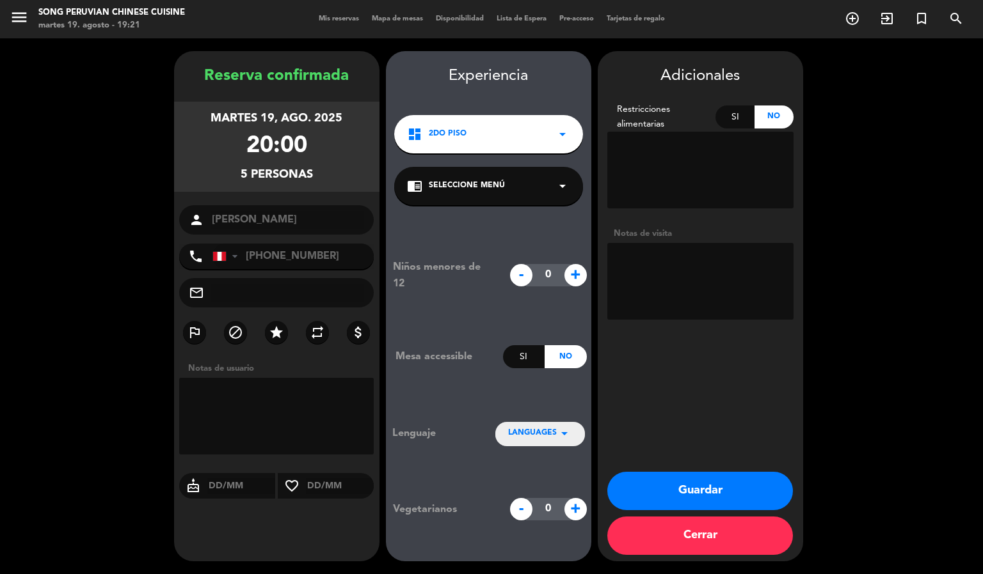
click at [670, 282] on textarea at bounding box center [700, 281] width 186 height 77
type textarea "p"
type textarea "PRIMER PISO"
drag, startPoint x: 665, startPoint y: 493, endPoint x: 672, endPoint y: 487, distance: 9.1
click at [666, 493] on button "Guardar" at bounding box center [700, 491] width 186 height 38
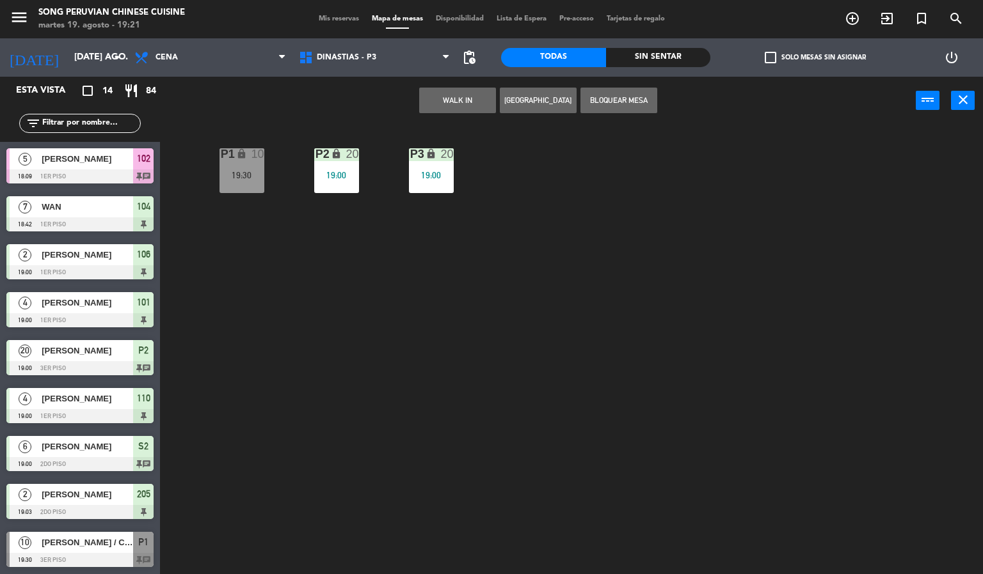
scroll to position [241, 0]
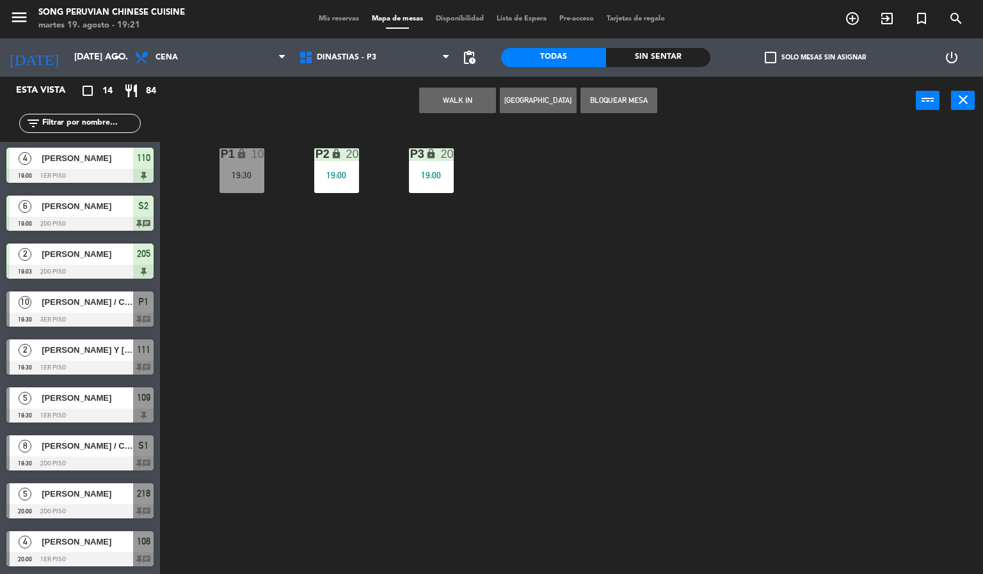
click at [319, 351] on div "P2 lock 20 19:00 P3 lock 20 19:00 P1 lock 10 19:30" at bounding box center [576, 350] width 813 height 450
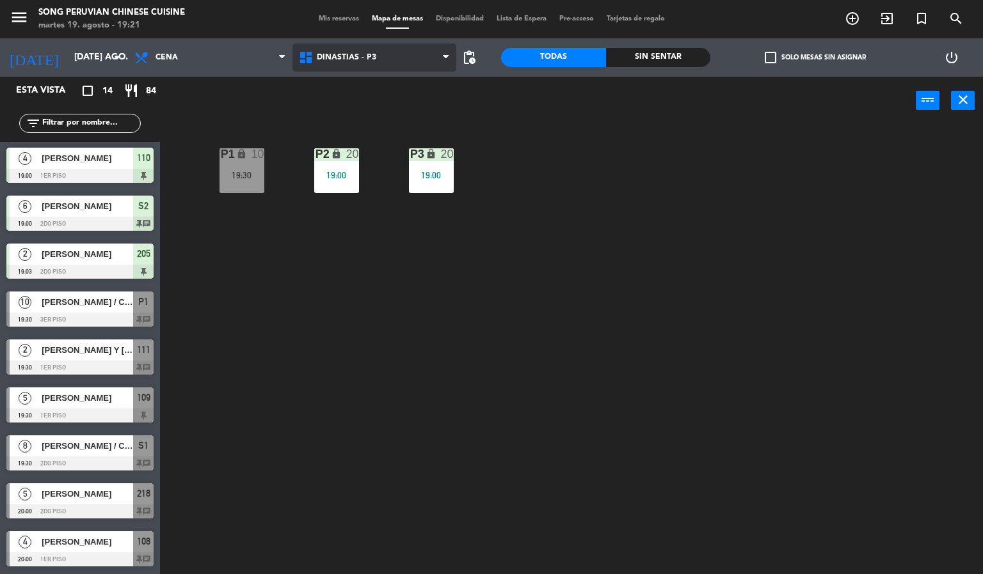
click at [419, 58] on span "DINASTIAS - P3" at bounding box center [374, 58] width 164 height 28
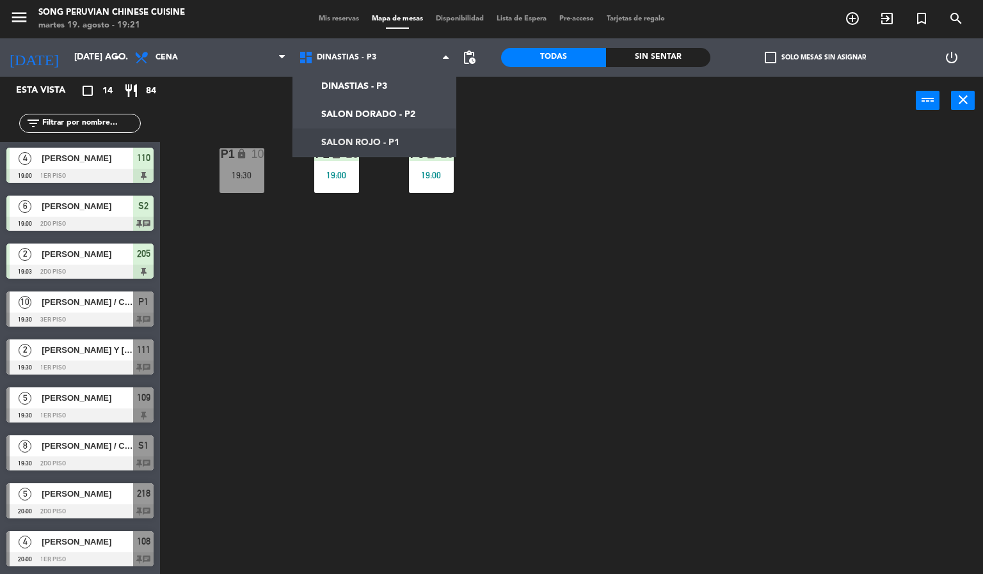
click at [402, 146] on ng-component "menu Song Peruvian Chinese Cuisine [DATE] 19. agosto - 19:21 Mis reservas Mapa …" at bounding box center [491, 287] width 983 height 575
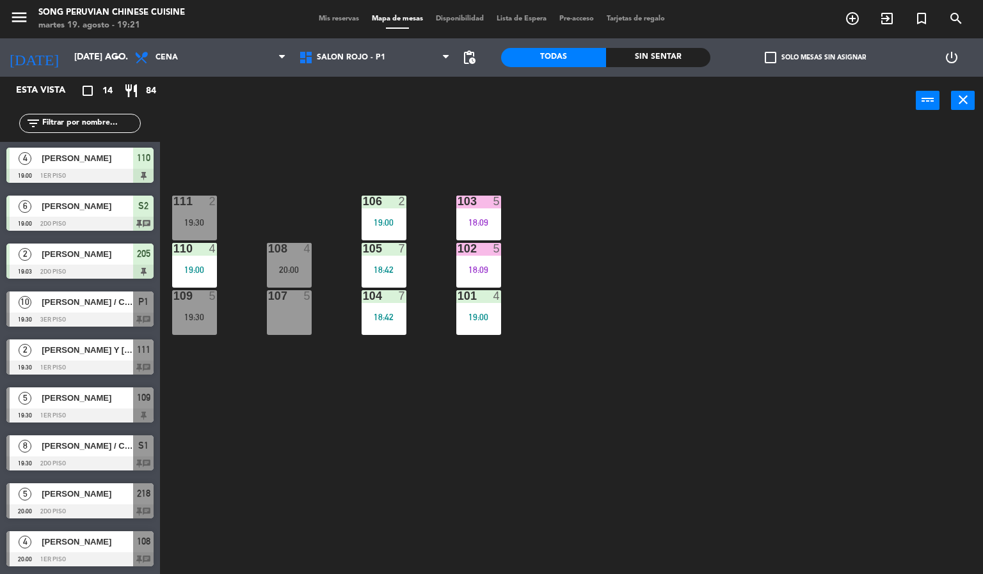
click at [455, 432] on div "103 5 18:09 106 2 19:00 111 2 19:30 102 5 18:09 105 7 18:42 108 4 20:00 110 4 1…" at bounding box center [576, 350] width 813 height 450
click at [638, 365] on div "103 5 18:09 106 2 19:00 111 2 19:30 102 5 18:09 105 7 18:42 108 4 20:00 110 4 1…" at bounding box center [576, 350] width 813 height 450
click at [703, 355] on div "103 5 18:09 106 2 19:00 111 2 19:30 102 5 18:09 105 7 18:42 108 4 20:00 110 4 1…" at bounding box center [576, 350] width 813 height 450
click at [369, 56] on span "SALON ROJO - P1" at bounding box center [351, 57] width 68 height 9
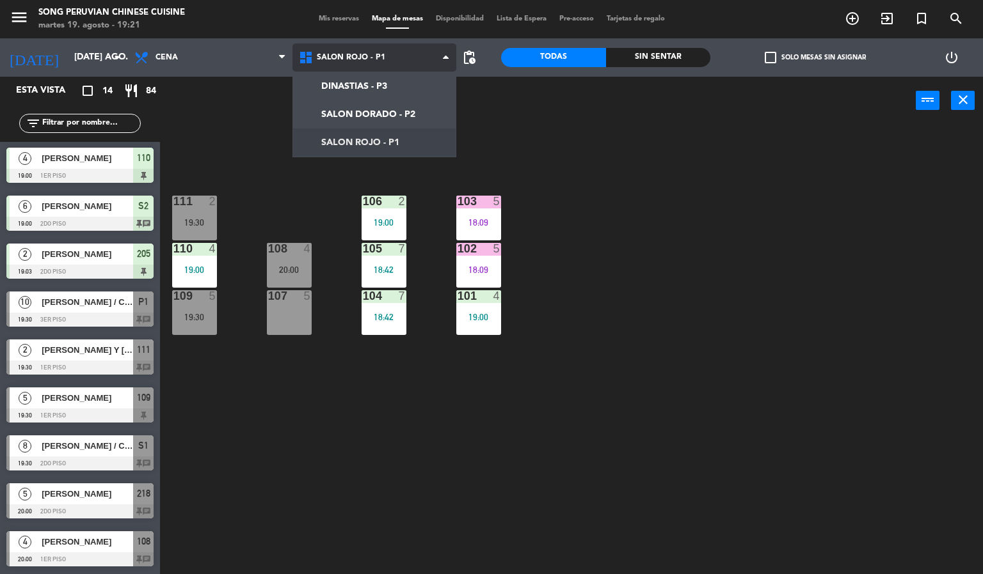
click at [400, 113] on ng-component "menu Song Peruvian Chinese Cuisine martes 19. agosto - 19:21 Mis reservas Mapa …" at bounding box center [491, 287] width 983 height 575
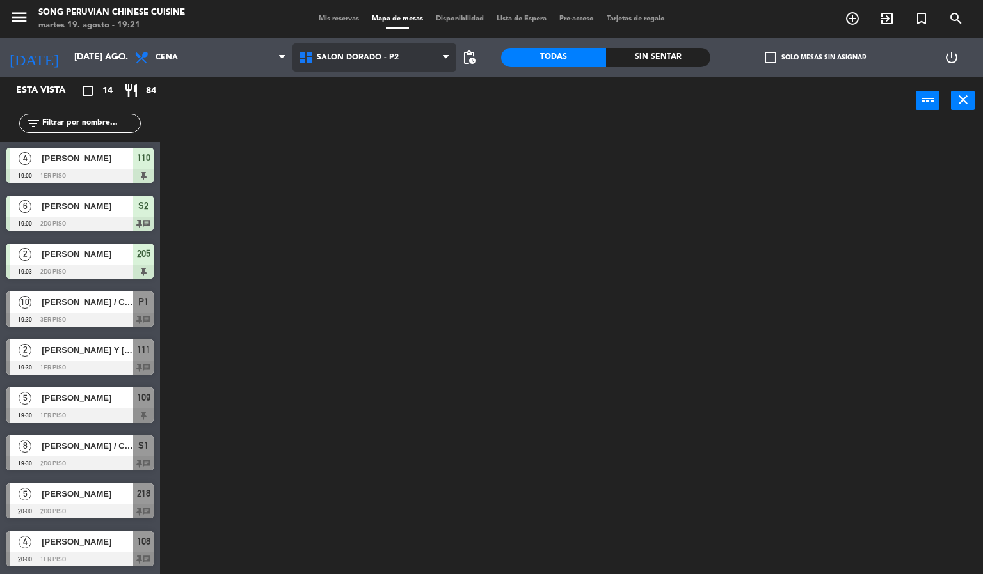
click at [388, 56] on span "SALON DORADO - P2" at bounding box center [358, 57] width 82 height 9
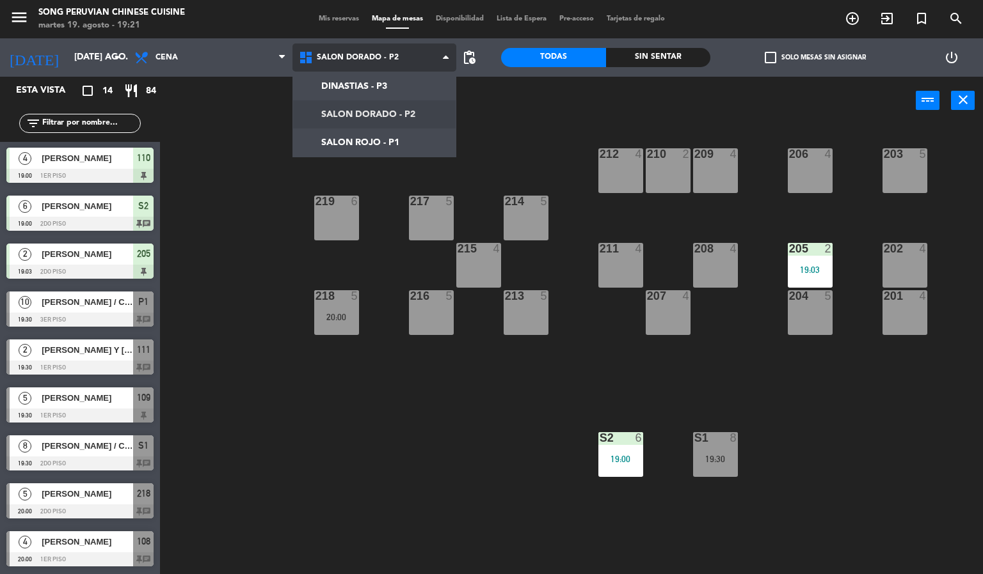
click at [401, 132] on ng-component "menu Song Peruvian Chinese Cuisine martes 19. agosto - 19:21 Mis reservas Mapa …" at bounding box center [491, 287] width 983 height 575
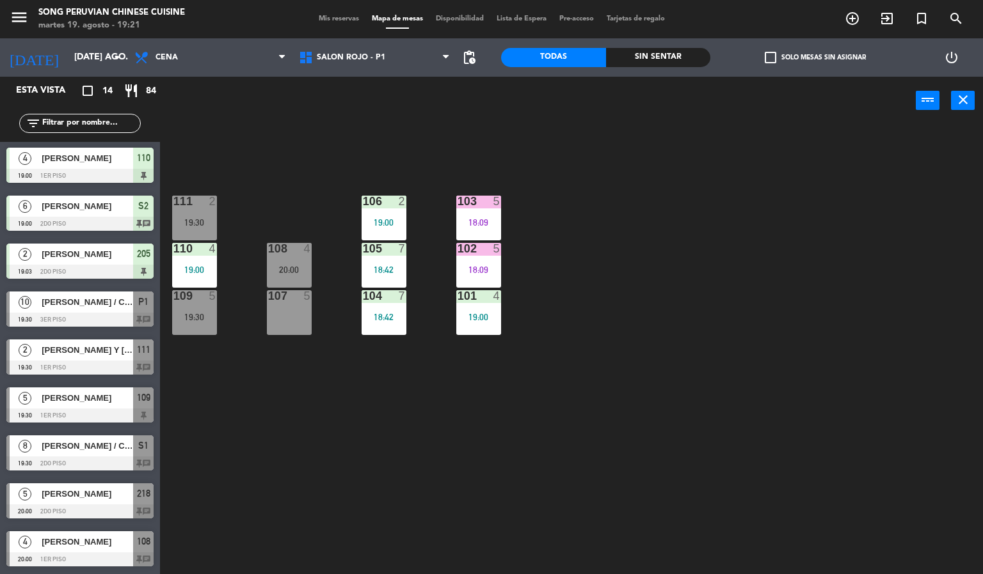
click at [489, 468] on div "103 5 18:09 106 2 19:00 111 2 19:30 102 5 18:09 105 7 18:42 108 4 20:00 110 4 1…" at bounding box center [576, 350] width 813 height 450
click at [269, 475] on div "103 5 18:09 106 2 19:00 111 2 19:30 102 5 18:09 105 7 18:42 108 4 20:00 110 4 1…" at bounding box center [576, 350] width 813 height 450
click at [338, 445] on div "103 5 18:09 106 2 19:00 111 2 19:30 102 5 18:09 105 7 18:42 108 4 20:00 110 4 1…" at bounding box center [576, 350] width 813 height 450
click at [323, 134] on div "103 5 18:09 106 2 19:00 111 2 19:30 102 5 18:09 105 7 18:42 108 4 20:00 110 4 1…" at bounding box center [576, 350] width 813 height 450
click at [250, 438] on div "103 5 18:09 106 2 19:00 111 2 19:30 102 5 18:09 105 7 18:42 108 4 20:00 110 4 1…" at bounding box center [576, 350] width 813 height 450
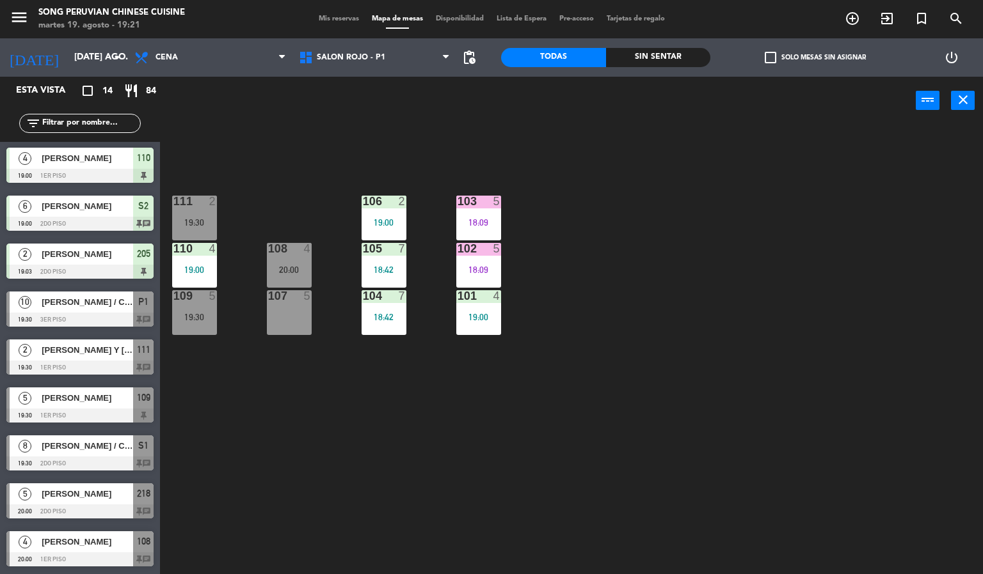
click at [289, 424] on div "103 5 18:09 106 2 19:00 111 2 19:30 102 5 18:09 105 7 18:42 108 4 20:00 110 4 1…" at bounding box center [576, 350] width 813 height 450
drag, startPoint x: 363, startPoint y: 51, endPoint x: 406, endPoint y: 92, distance: 59.7
click at [363, 50] on span "SALON ROJO - P1" at bounding box center [374, 58] width 164 height 28
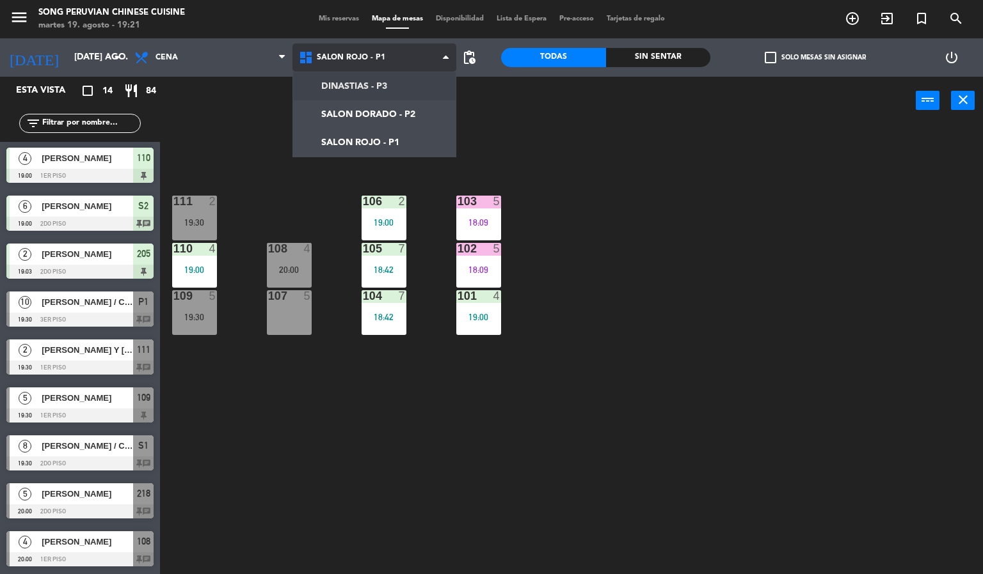
click at [403, 81] on ng-component "menu Song Peruvian Chinese Cuisine martes 19. agosto - 19:21 Mis reservas Mapa …" at bounding box center [491, 287] width 983 height 575
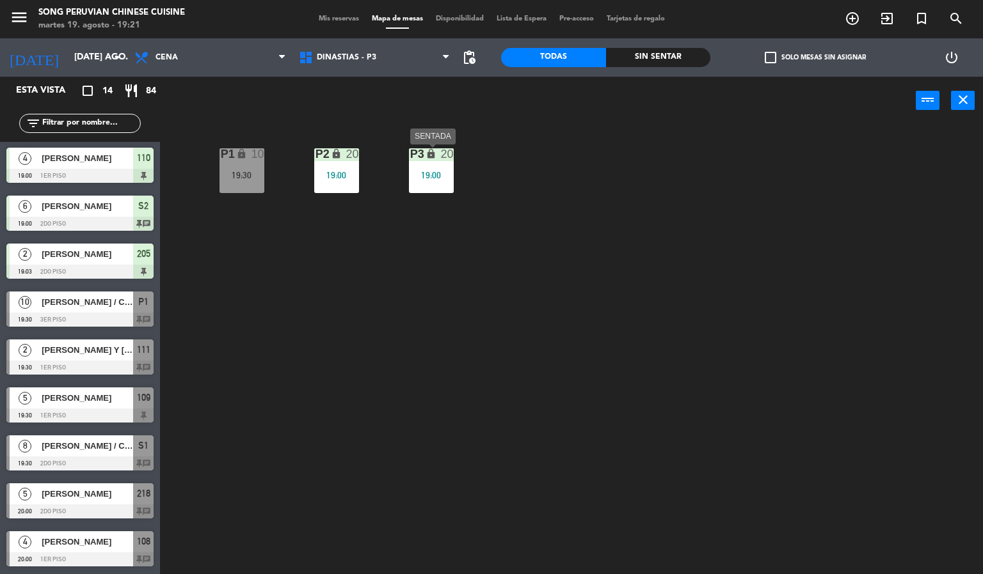
click at [441, 181] on div "P3 lock 20 19:00" at bounding box center [431, 170] width 45 height 45
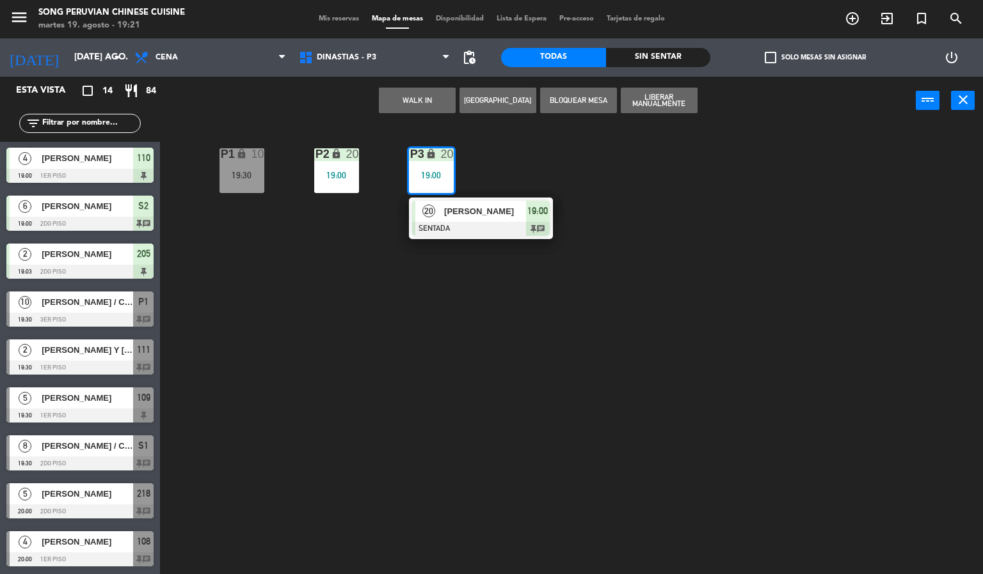
click at [476, 223] on div at bounding box center [481, 229] width 138 height 14
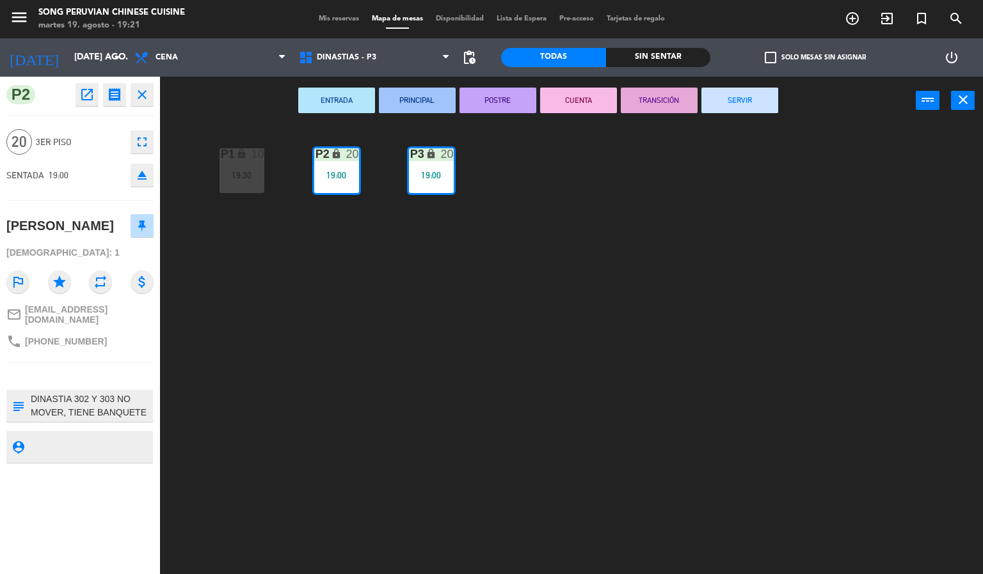
click at [420, 336] on div "P2 lock 20 19:00 P3 lock 20 19:00 P1 lock 10 19:30" at bounding box center [576, 350] width 813 height 450
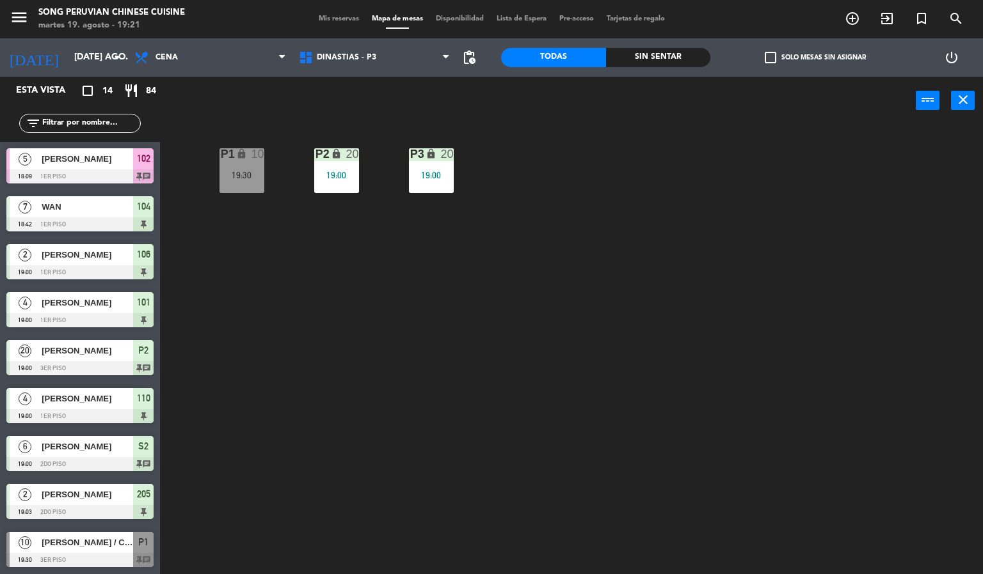
click at [578, 379] on div "P2 lock 20 19:00 P3 lock 20 19:00 P1 lock 10 19:30" at bounding box center [576, 350] width 813 height 450
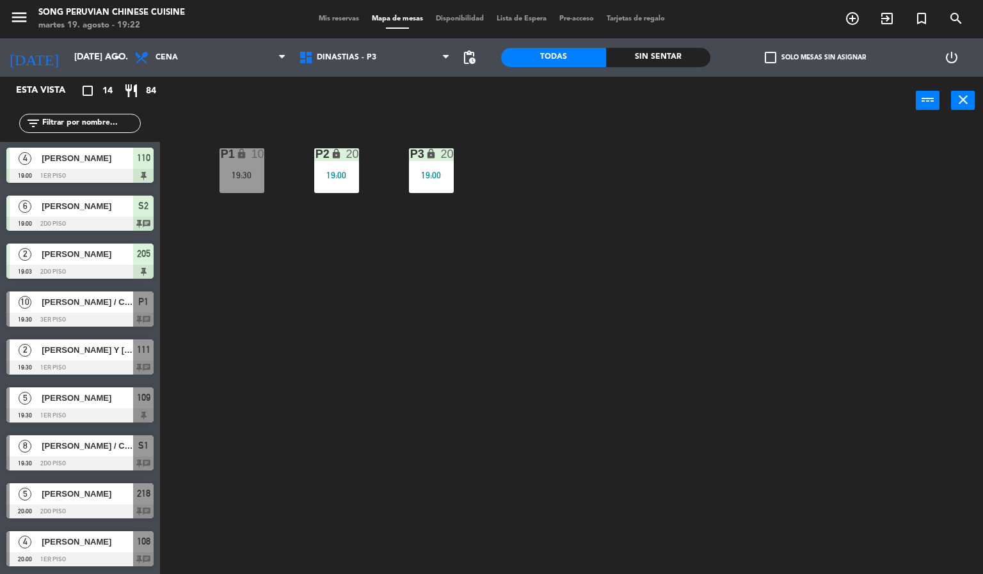
click at [72, 511] on div at bounding box center [79, 512] width 147 height 14
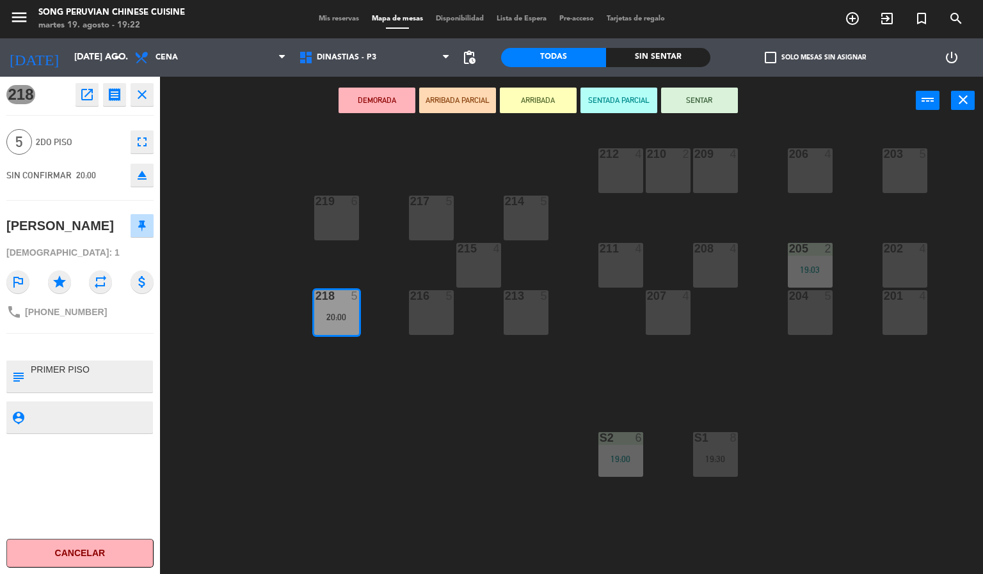
click at [304, 432] on div "203 5 206 4 210 2 212 4 209 4 214 5 217 5 219 6 202 4 205 2 19:03 208 4 211 4 2…" at bounding box center [576, 350] width 813 height 450
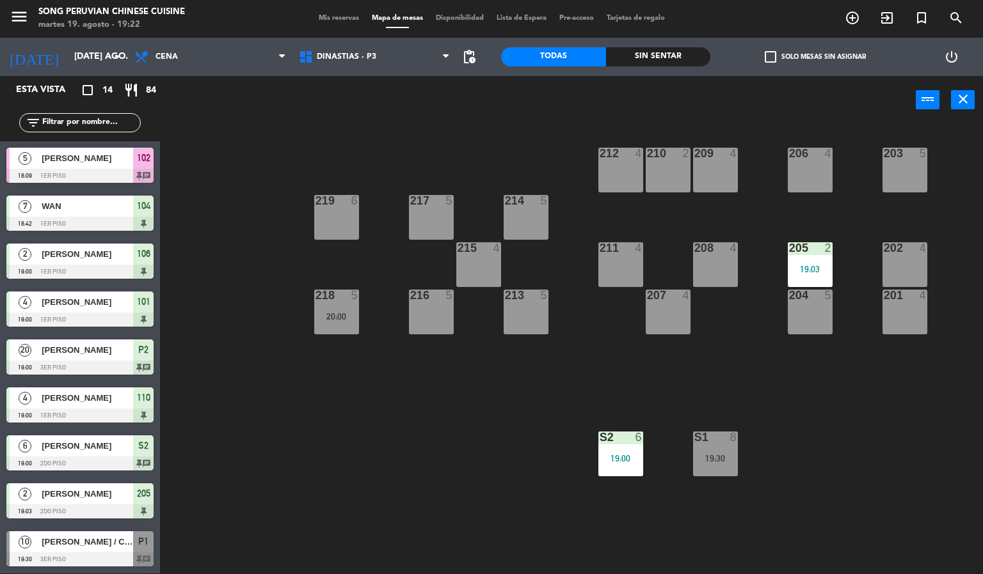
scroll to position [145, 0]
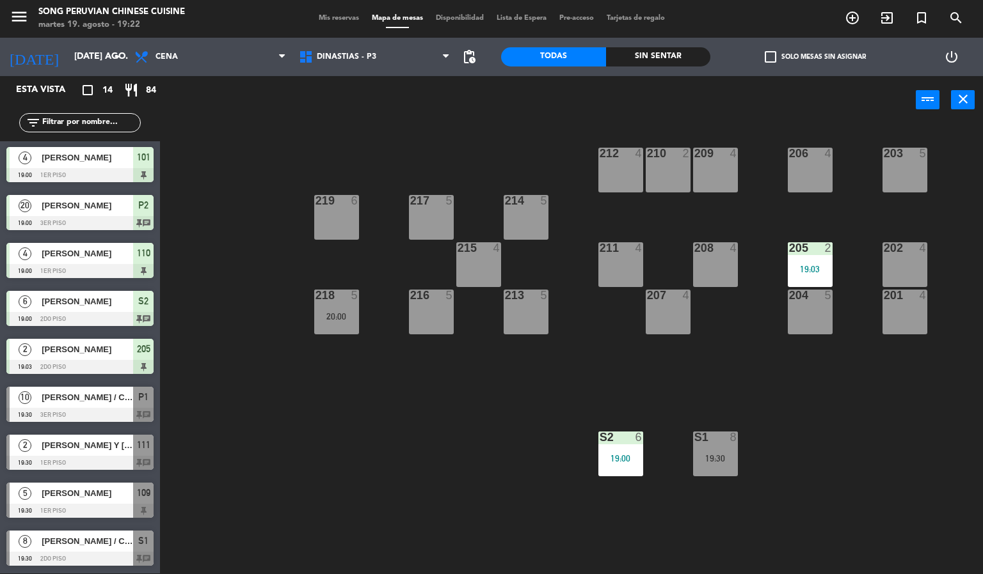
click at [337, 315] on div "20:00" at bounding box center [336, 316] width 45 height 9
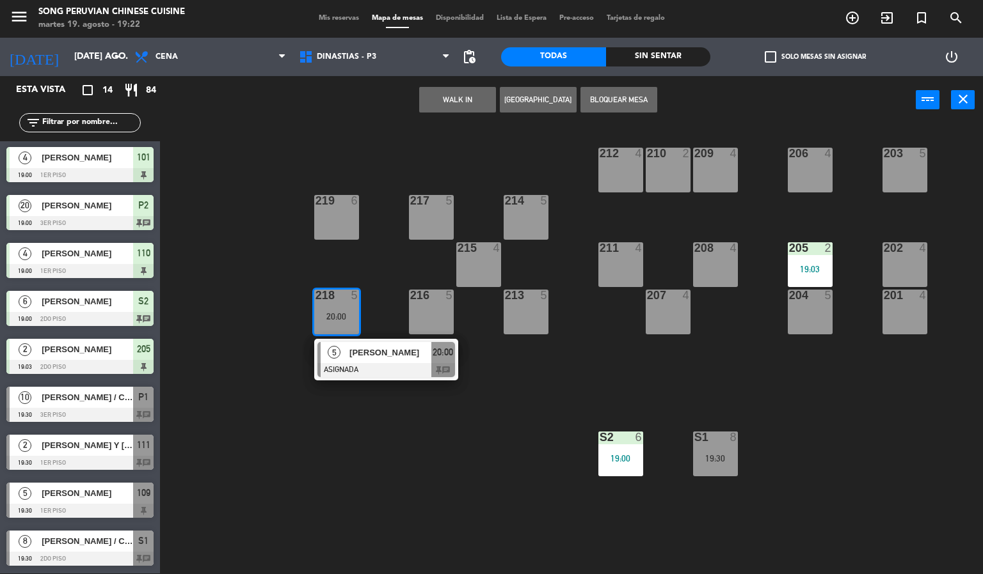
drag, startPoint x: 386, startPoint y: 363, endPoint x: 358, endPoint y: 350, distance: 31.2
click at [384, 363] on div "5 [PERSON_NAME] ASIGNADA 20:00 chat" at bounding box center [386, 360] width 163 height 42
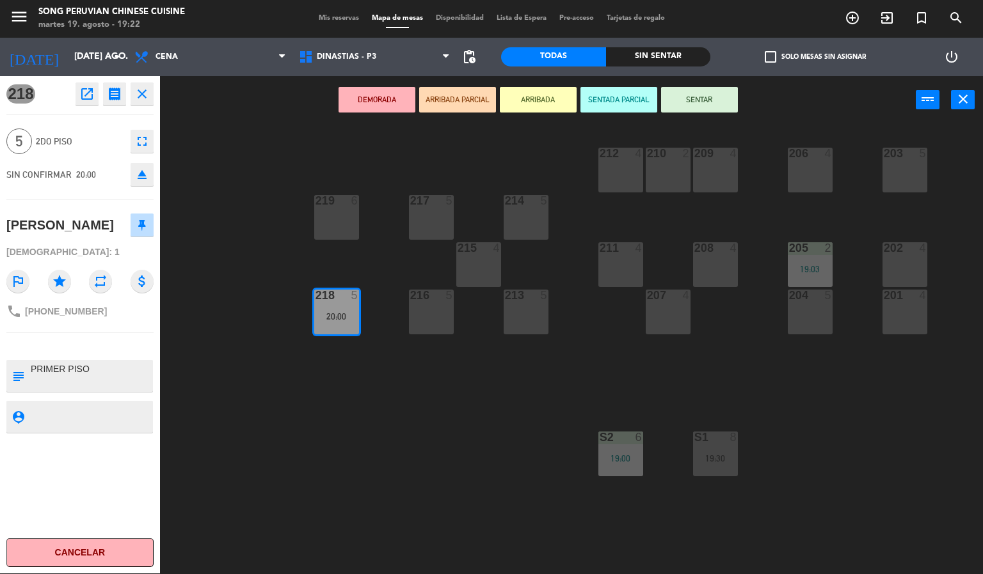
click at [131, 180] on button "eject" at bounding box center [142, 174] width 23 height 23
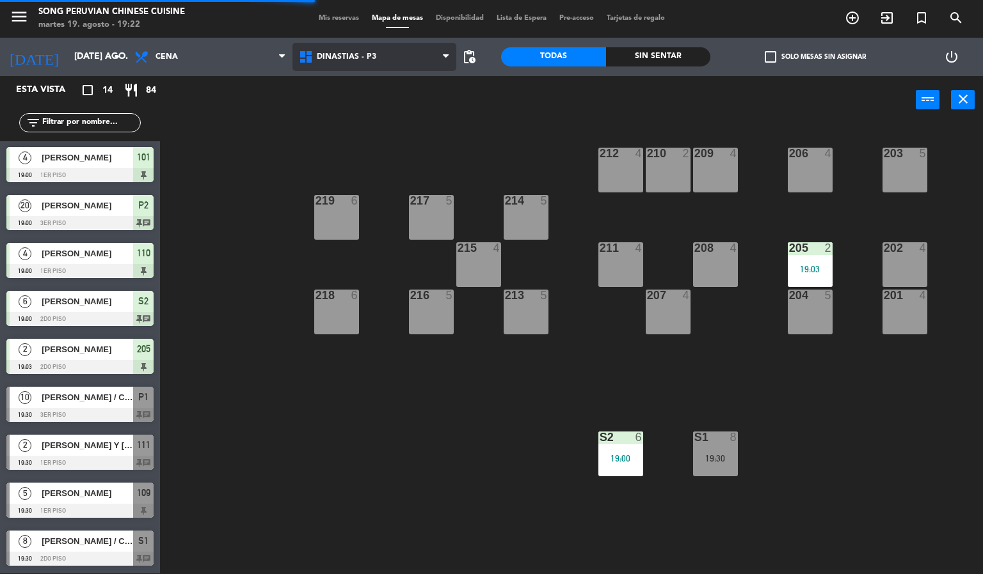
click at [335, 54] on span "DINASTIAS - P3" at bounding box center [346, 56] width 59 height 9
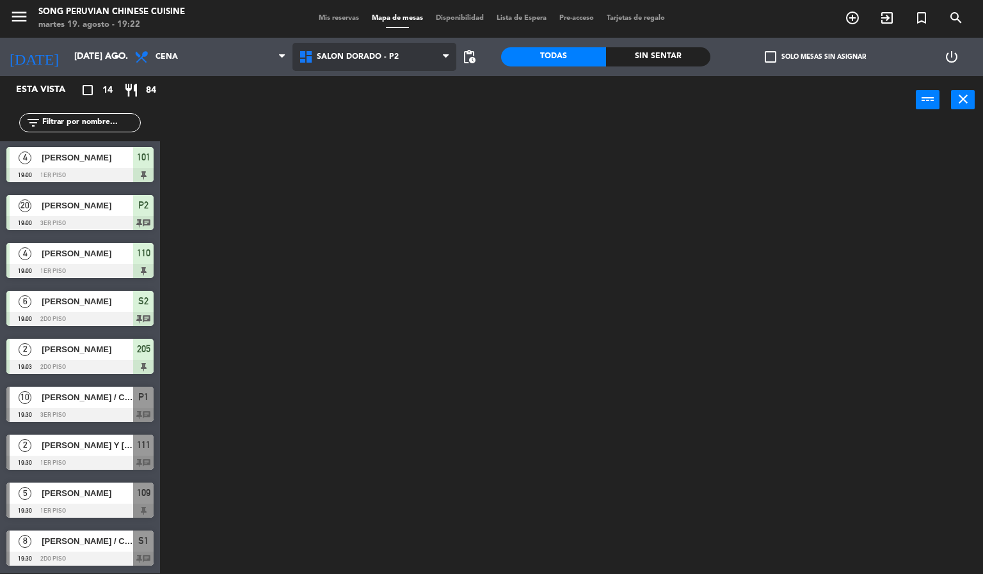
click at [369, 123] on ng-component "menu Song Peruvian Chinese Cuisine martes 19. agosto - 19:22 Mis reservas Mapa …" at bounding box center [491, 286] width 983 height 575
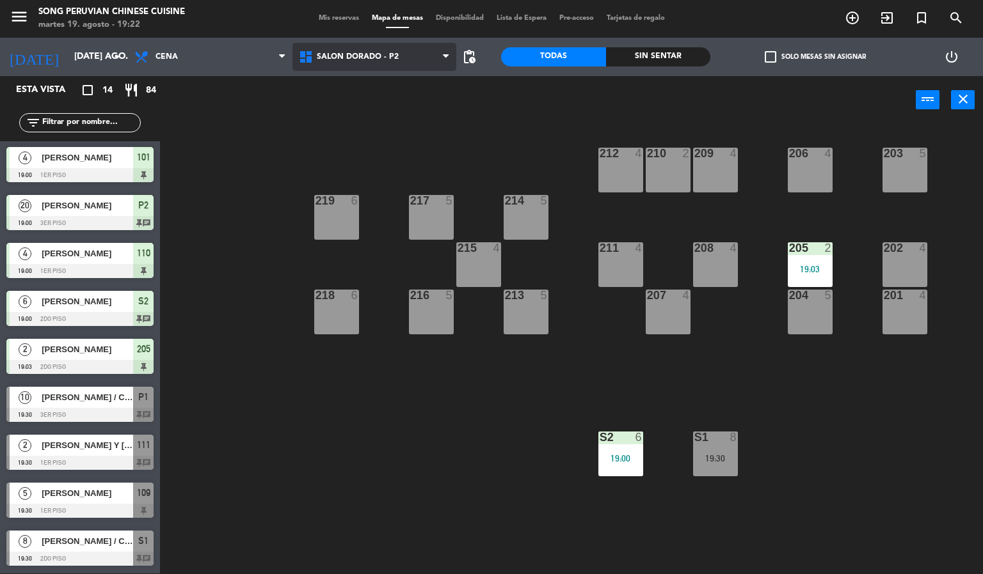
click at [383, 60] on span "SALON DORADO - P2" at bounding box center [358, 56] width 82 height 9
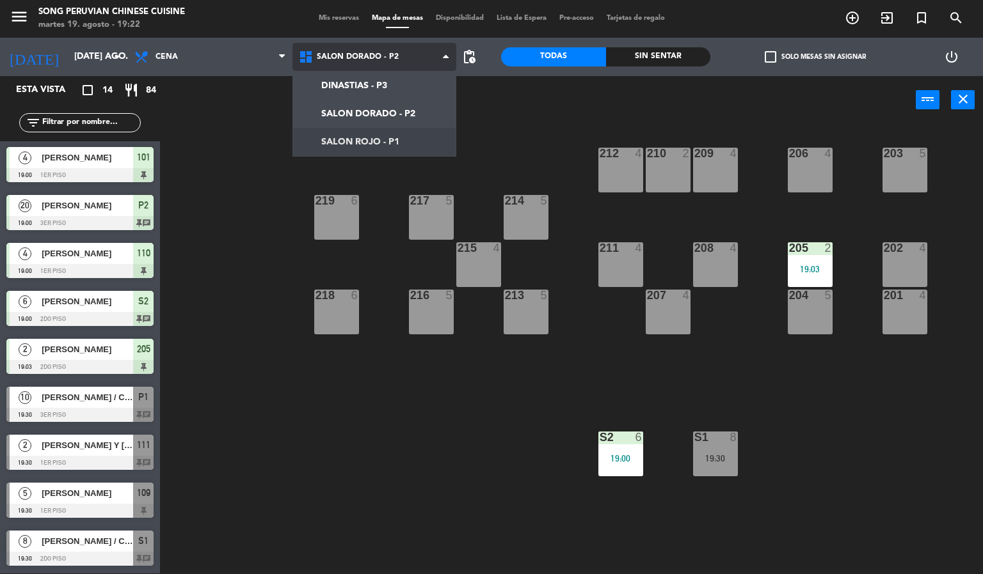
click at [396, 131] on ng-component "menu Song Peruvian Chinese Cuisine martes 19. agosto - 19:22 Mis reservas Mapa …" at bounding box center [491, 286] width 983 height 575
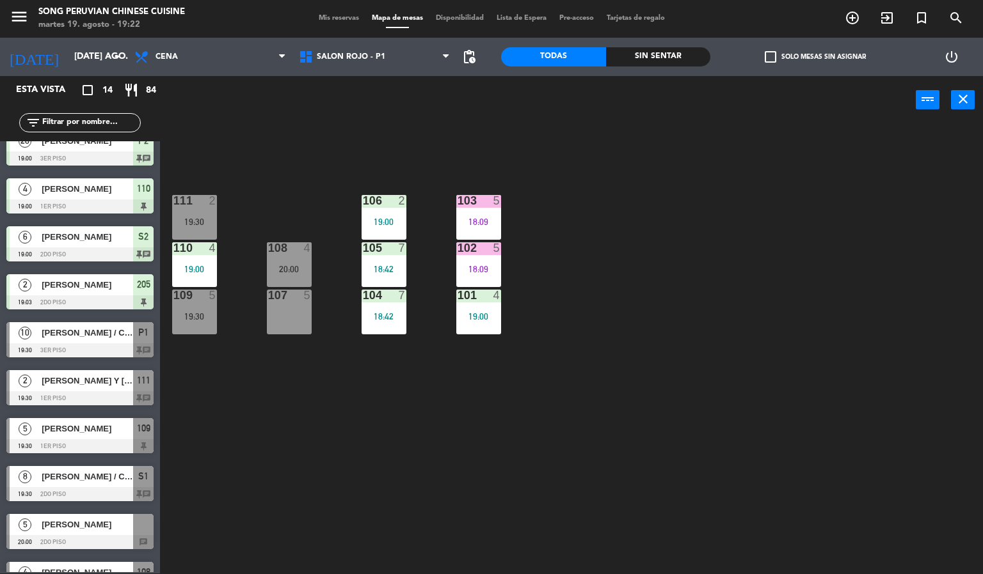
scroll to position [241, 0]
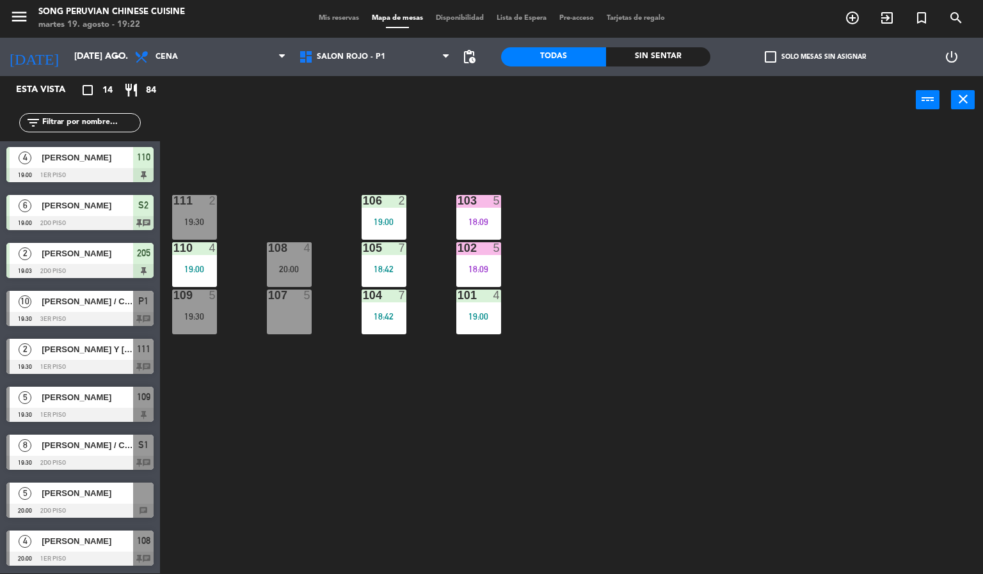
click at [67, 547] on span "[PERSON_NAME]" at bounding box center [87, 541] width 91 height 13
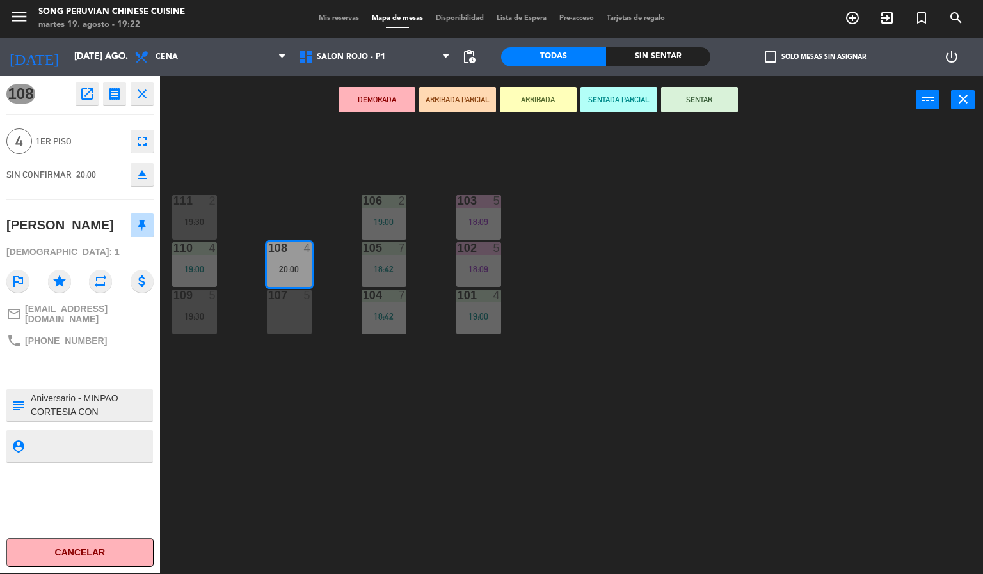
click at [309, 528] on div "103 5 18:09 106 2 19:00 111 2 19:30 102 5 18:09 105 7 18:42 108 4 20:00 110 4 1…" at bounding box center [576, 350] width 813 height 450
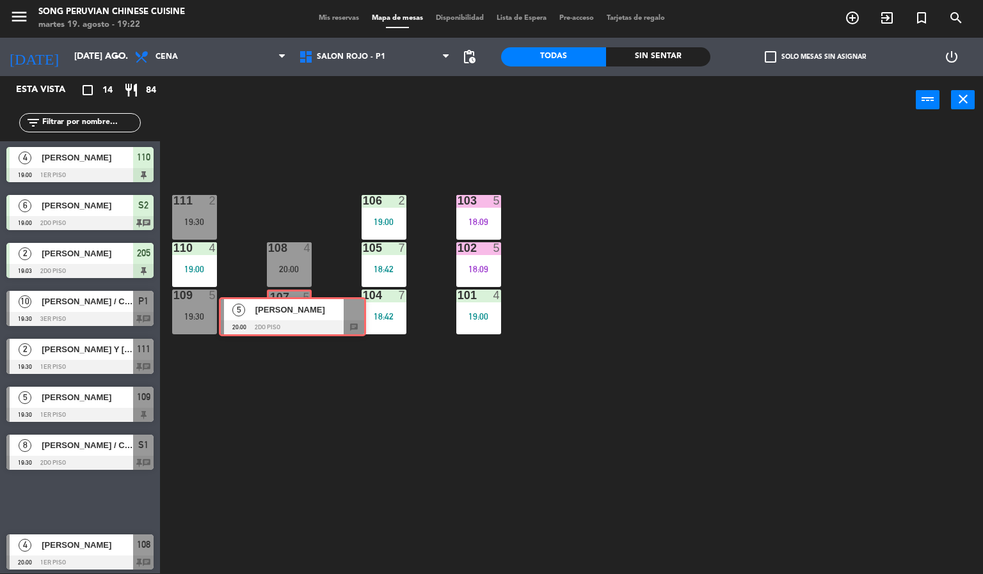
drag, startPoint x: 70, startPoint y: 496, endPoint x: 282, endPoint y: 312, distance: 281.2
click at [282, 312] on div "Esta vista crop_square 14 restaurant 84 filter_list 5 [PERSON_NAME] 18:09 1er p…" at bounding box center [491, 325] width 983 height 498
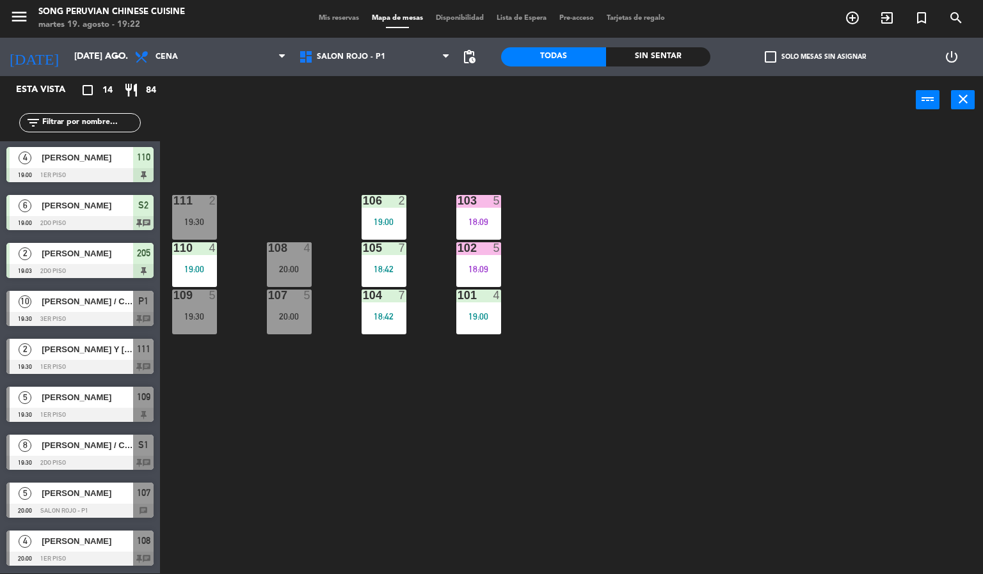
click at [296, 361] on div "103 5 18:09 106 2 19:00 111 2 19:30 102 5 18:09 105 7 18:42 108 4 20:00 110 4 1…" at bounding box center [576, 350] width 813 height 450
click at [296, 319] on div "20:00" at bounding box center [289, 316] width 45 height 9
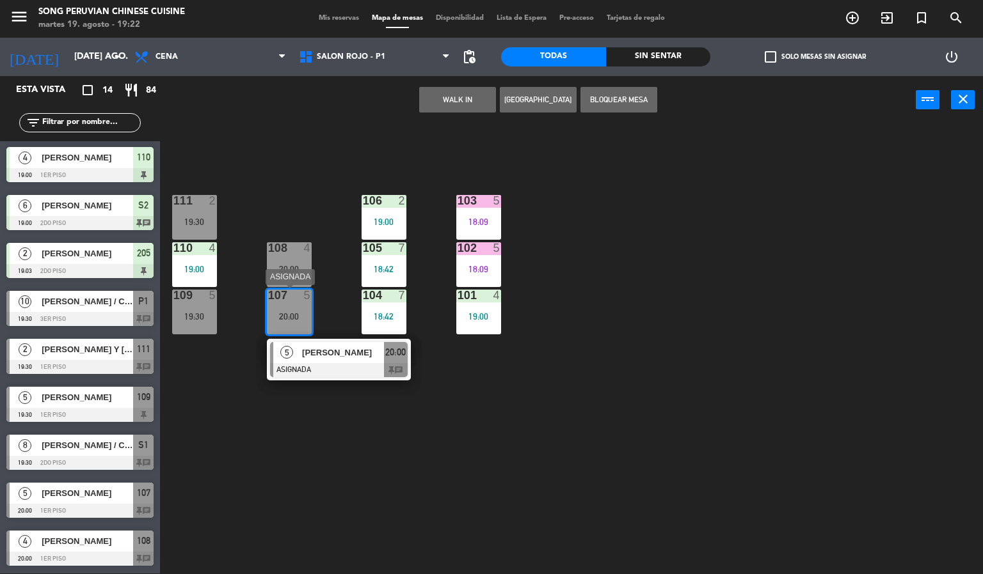
click at [196, 219] on div "19:30" at bounding box center [194, 222] width 45 height 9
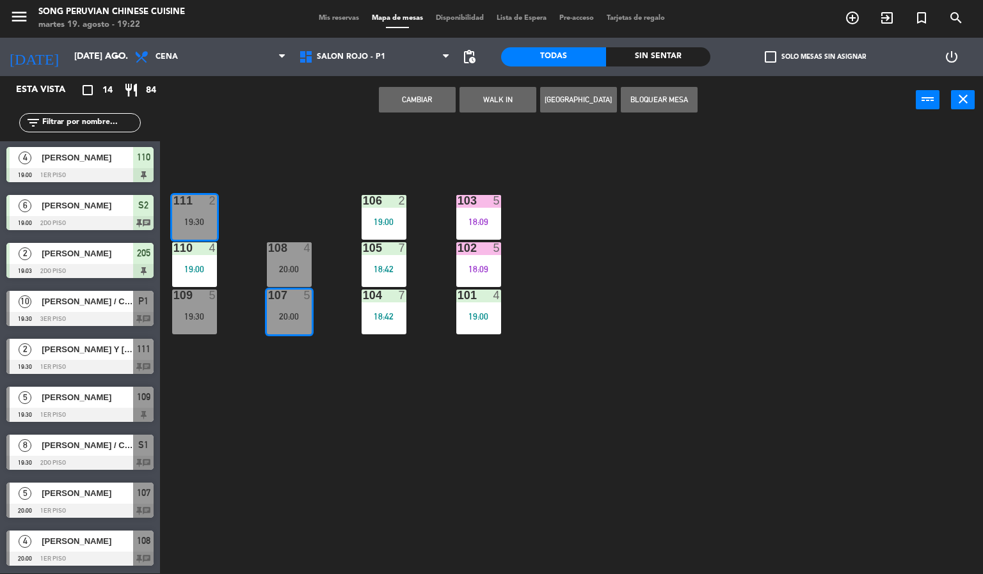
click at [406, 106] on button "Cambiar" at bounding box center [417, 100] width 77 height 26
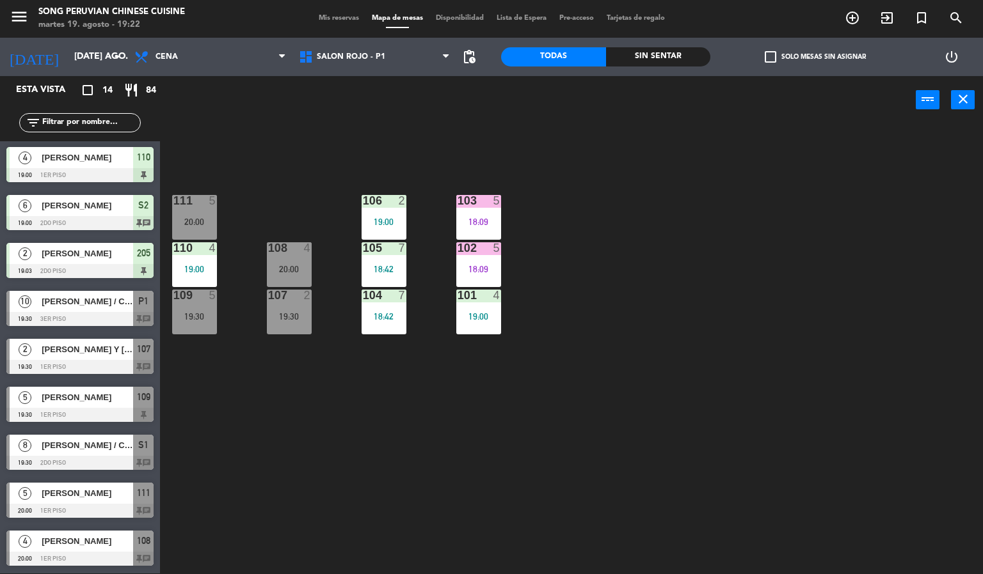
click at [297, 269] on div "20:00" at bounding box center [289, 269] width 45 height 9
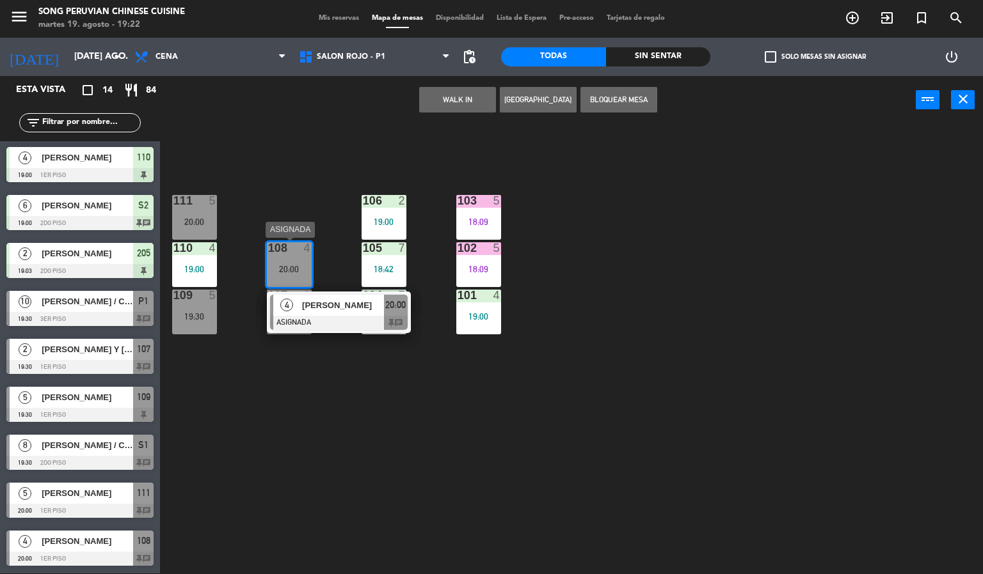
click at [204, 223] on div "20:00" at bounding box center [194, 222] width 45 height 9
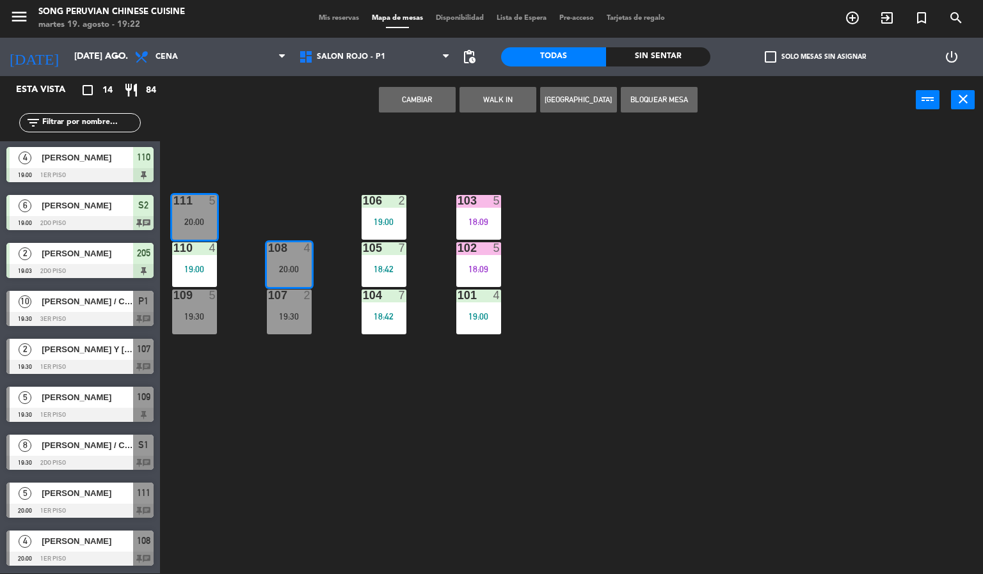
click at [415, 98] on button "Cambiar" at bounding box center [417, 100] width 77 height 26
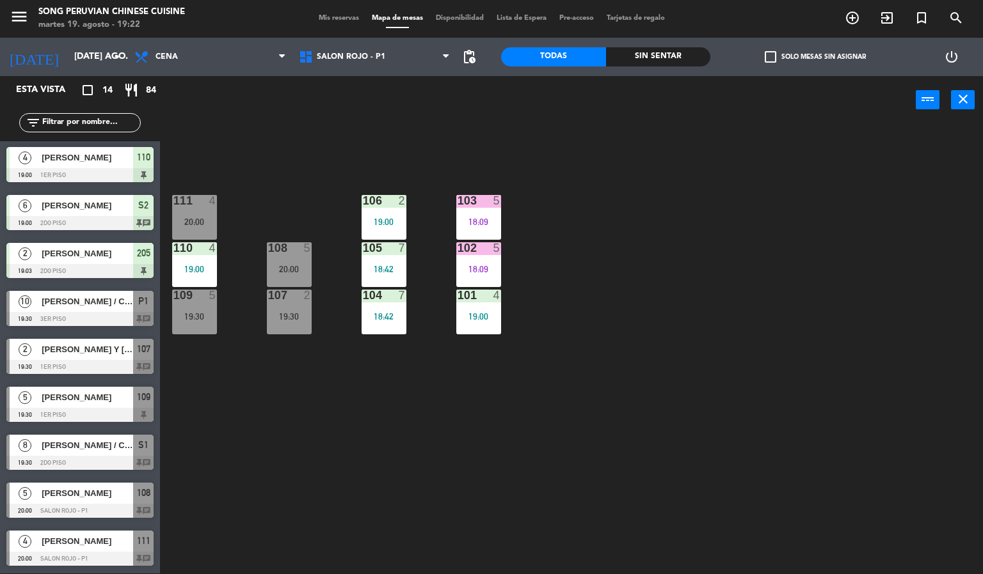
click at [333, 468] on div "103 5 18:09 106 2 19:00 111 4 20:00 102 5 18:09 105 7 18:42 108 5 20:00 110 4 1…" at bounding box center [576, 350] width 813 height 450
click at [289, 317] on div "19:30" at bounding box center [289, 316] width 45 height 9
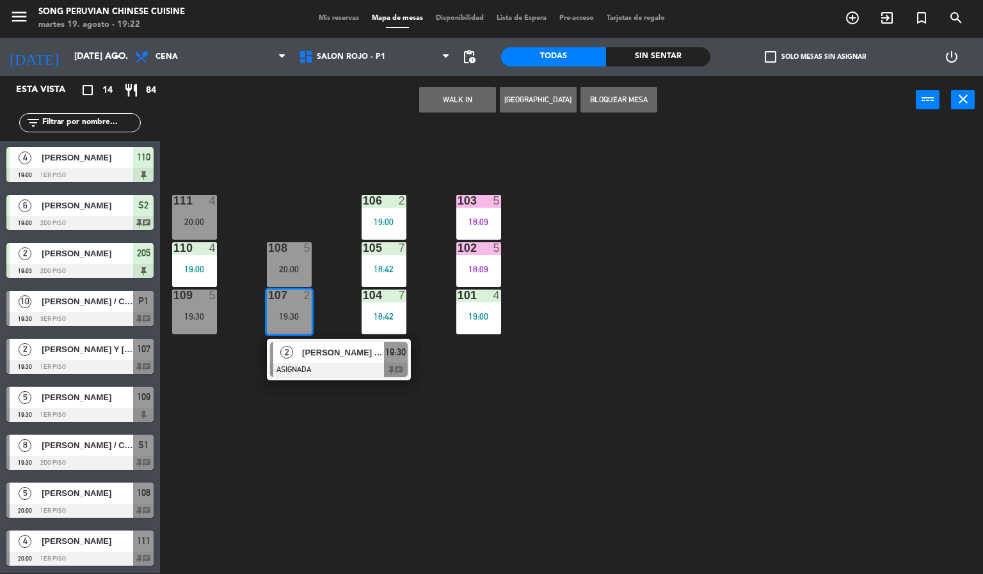
click at [296, 265] on div "20:00" at bounding box center [289, 269] width 45 height 9
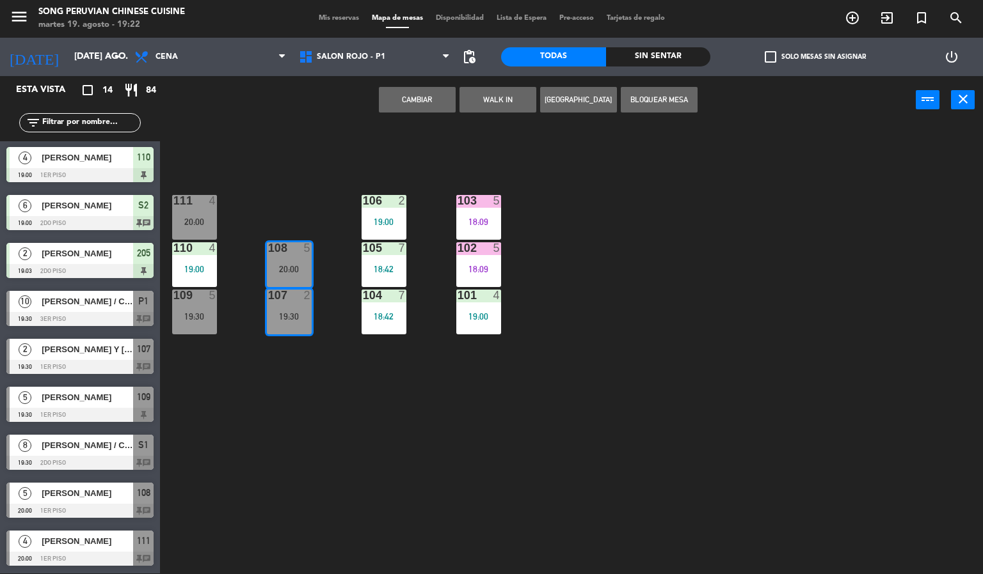
click at [674, 309] on div "103 5 18:09 106 2 19:00 111 4 20:00 102 5 18:09 105 7 18:42 108 5 20:00 110 4 1…" at bounding box center [576, 350] width 813 height 450
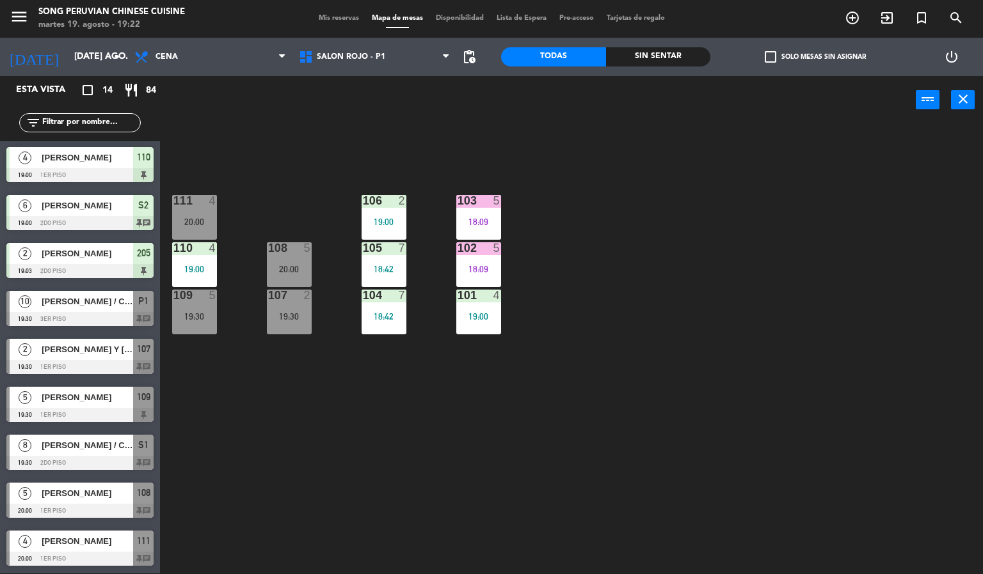
click at [487, 200] on div at bounding box center [478, 201] width 21 height 12
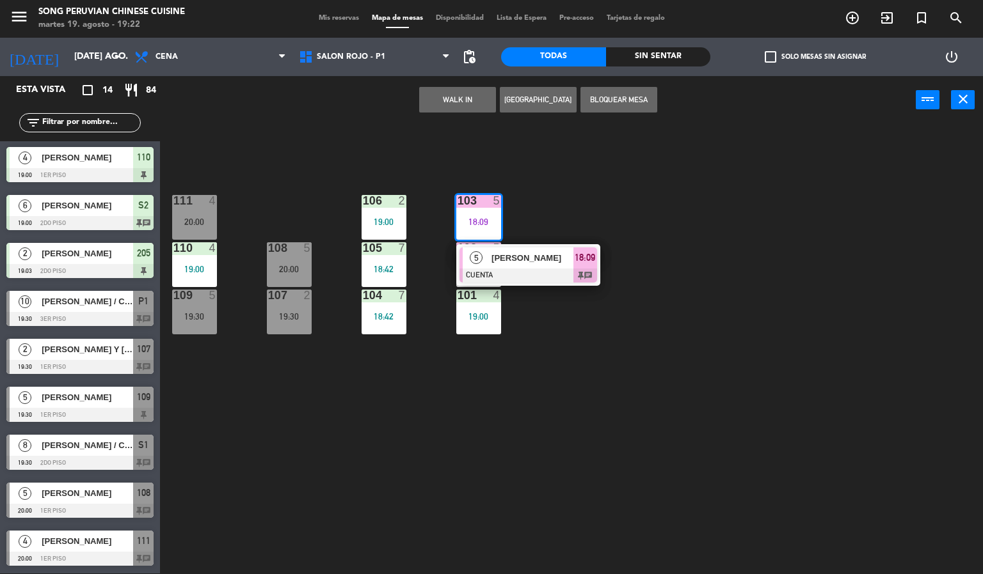
click at [561, 261] on span "[PERSON_NAME]" at bounding box center [532, 257] width 82 height 13
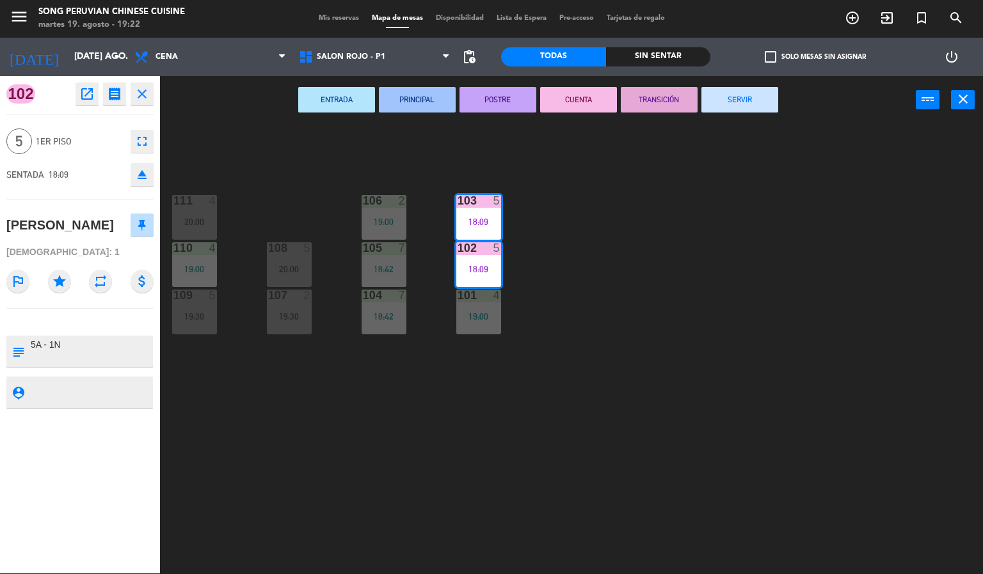
click at [750, 106] on button "SERVIR" at bounding box center [739, 100] width 77 height 26
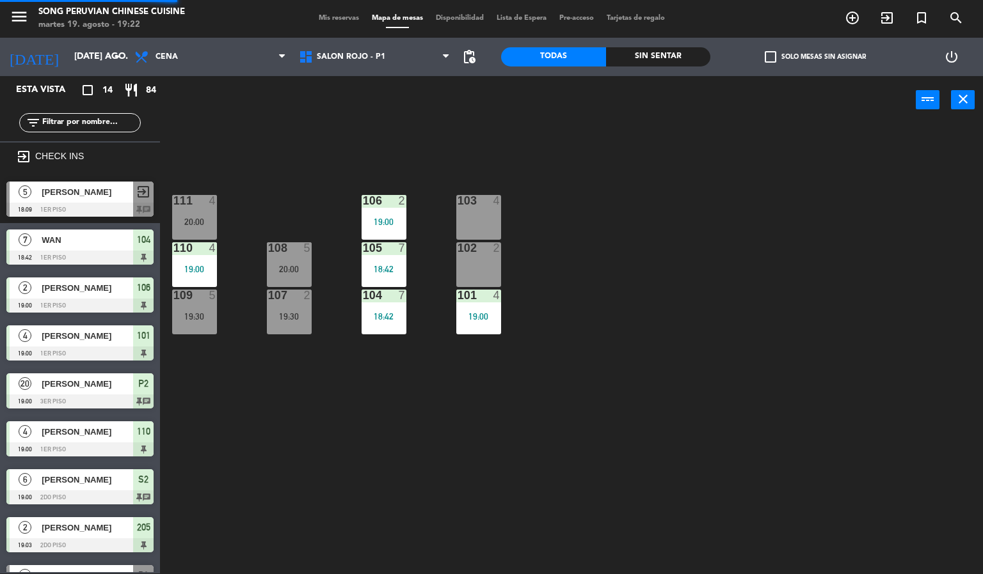
click at [718, 248] on div "103 4 106 2 19:00 111 4 20:00 102 2 105 7 18:42 108 5 20:00 110 4 19:00 101 4 1…" at bounding box center [576, 350] width 813 height 450
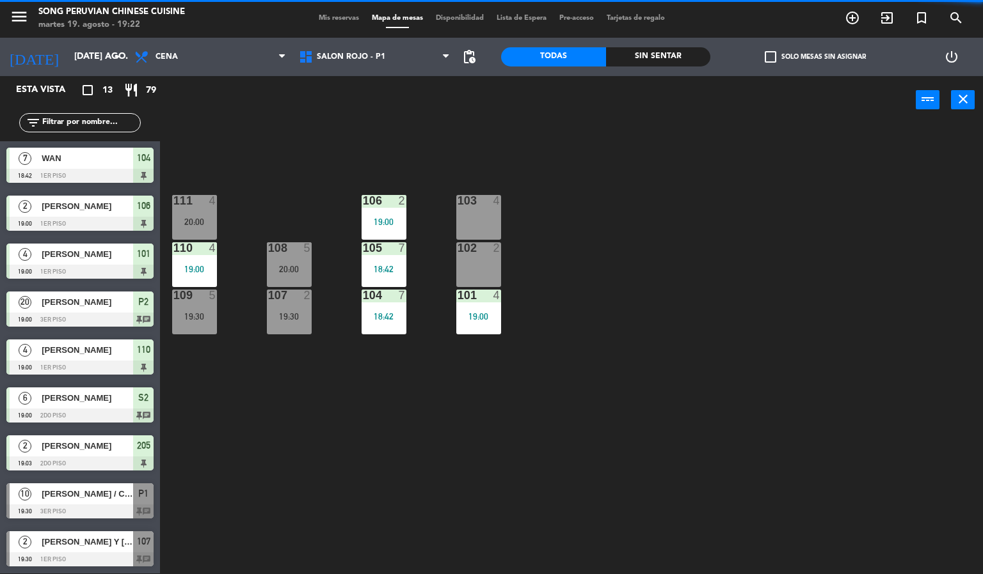
click at [290, 313] on div "19:30" at bounding box center [289, 316] width 45 height 9
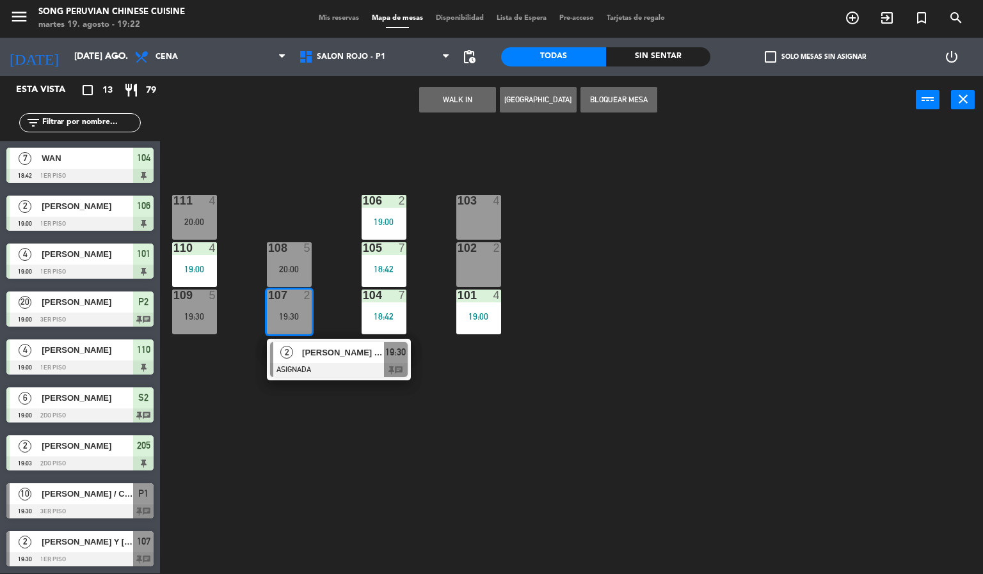
click at [496, 250] on div "2" at bounding box center [497, 248] width 8 height 12
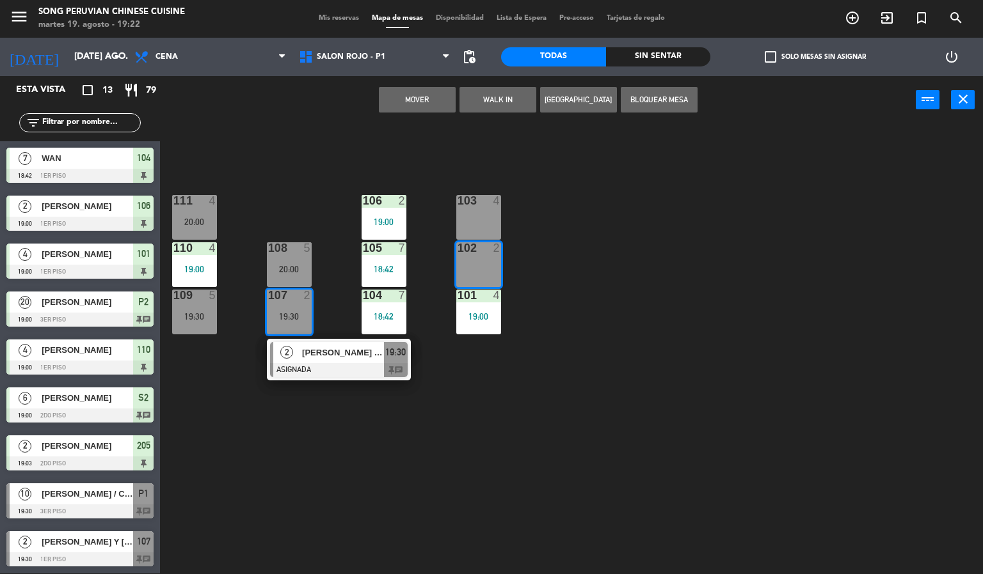
click at [416, 98] on button "Mover" at bounding box center [417, 100] width 77 height 26
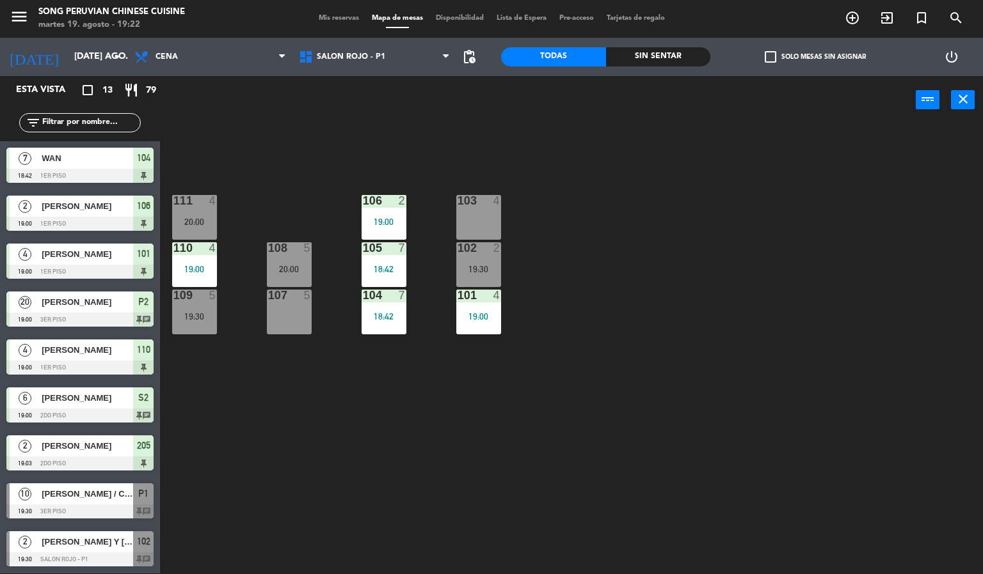
click at [615, 239] on div "103 4 106 2 19:00 111 4 20:00 102 2 19:30 105 7 18:42 108 5 20:00 110 4 19:00 1…" at bounding box center [576, 350] width 813 height 450
click at [347, 480] on div "103 4 106 2 19:00 111 4 20:00 102 2 19:30 105 7 18:42 108 5 20:00 110 4 19:00 1…" at bounding box center [576, 350] width 813 height 450
click at [676, 54] on div "Sin sentar" at bounding box center [658, 56] width 105 height 19
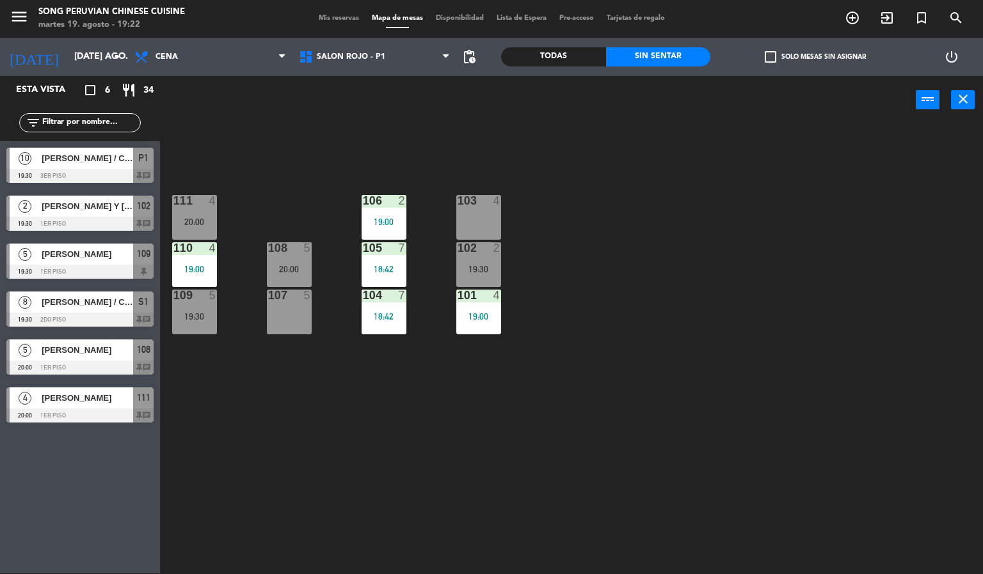
click at [115, 200] on span "[PERSON_NAME] Y [PERSON_NAME]/ INFLUENCERS" at bounding box center [87, 206] width 91 height 13
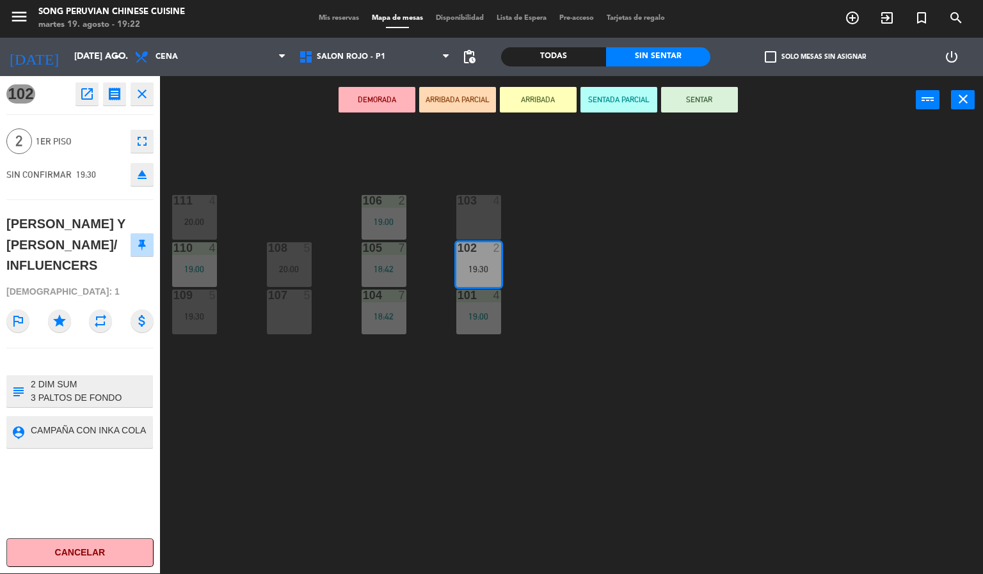
click at [99, 378] on textarea at bounding box center [90, 391] width 122 height 27
type textarea "2 DIM SUM 3 PALTOS DE FONDO 1 CHAUFA, INKA KOLA (DOS PERSONALES O 1 DE LITRO)5"
click at [287, 475] on div "103 4 106 2 19:00 111 4 20:00 102 2 19:30 105 7 18:42 108 5 20:00 110 4 19:00 1…" at bounding box center [576, 350] width 813 height 450
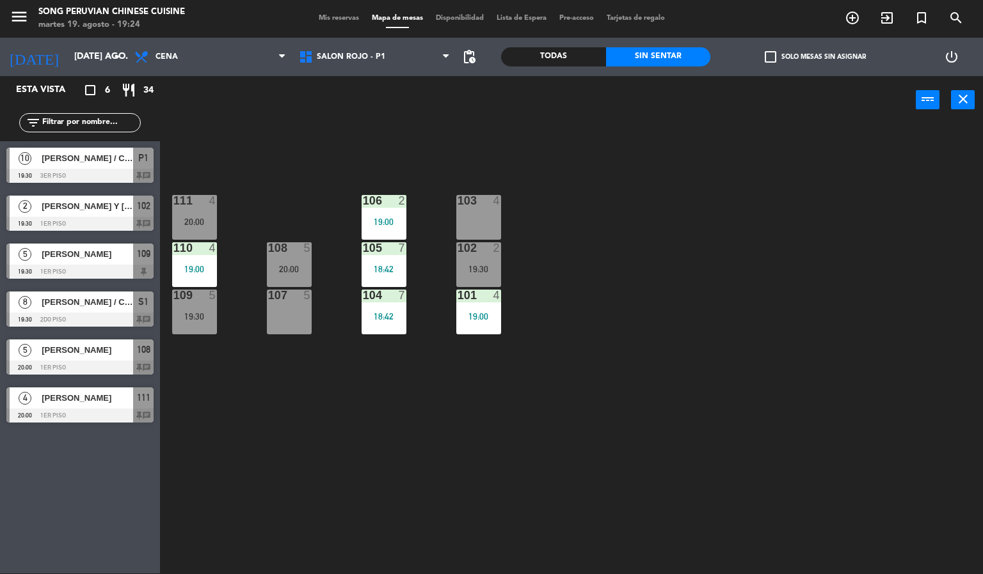
click at [473, 480] on div "103 4 106 2 19:00 111 4 20:00 102 2 19:30 105 7 18:42 108 5 20:00 110 4 19:00 1…" at bounding box center [576, 350] width 813 height 450
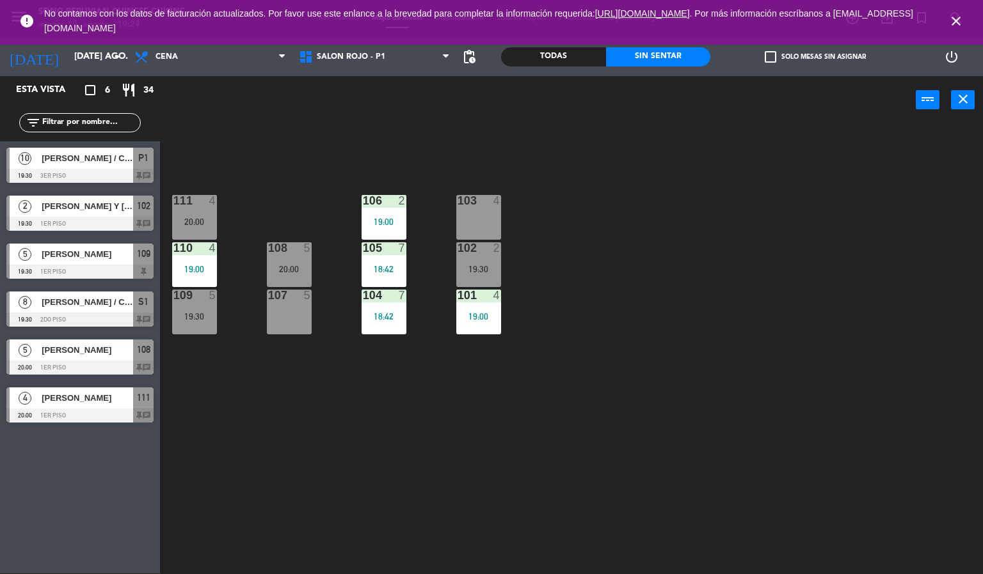
click at [960, 22] on icon "close" at bounding box center [955, 20] width 15 height 15
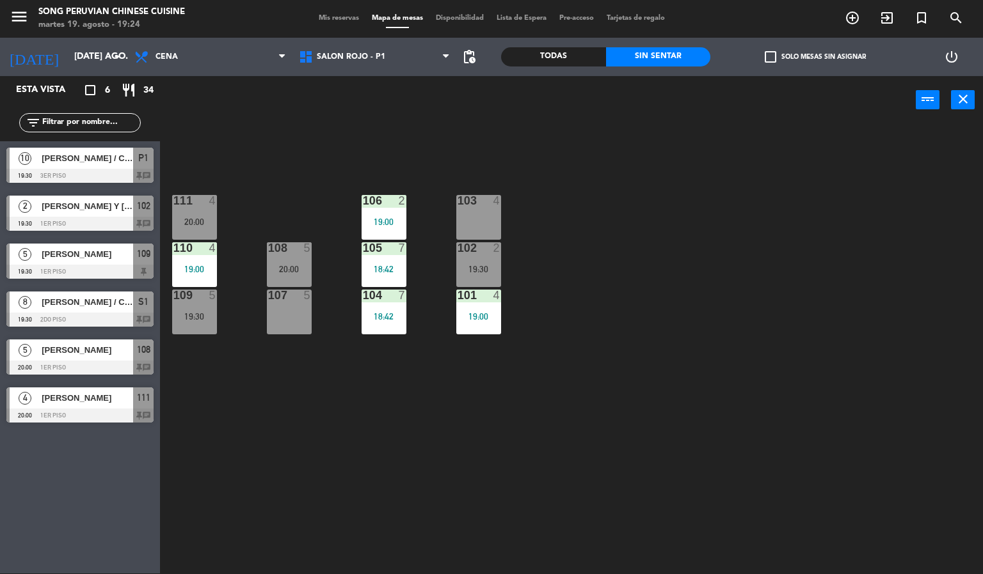
click at [350, 15] on span "Mis reservas" at bounding box center [338, 18] width 53 height 7
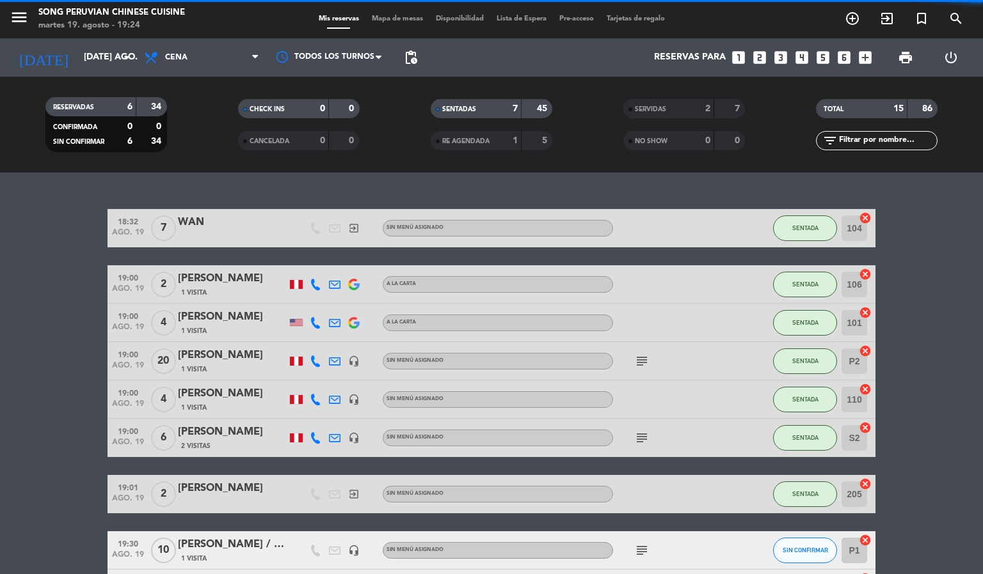
scroll to position [292, 0]
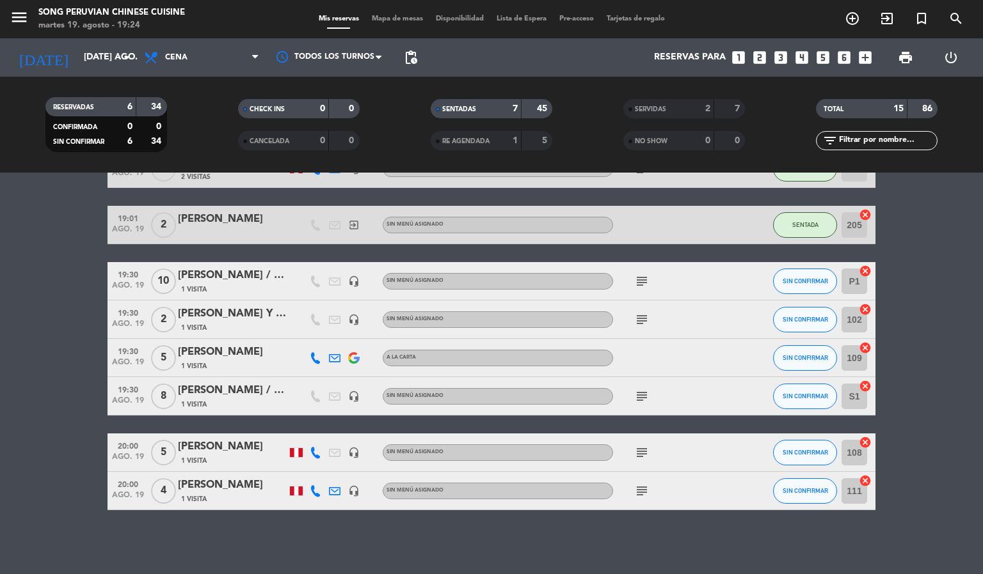
click at [242, 450] on div "[PERSON_NAME]" at bounding box center [232, 447] width 109 height 17
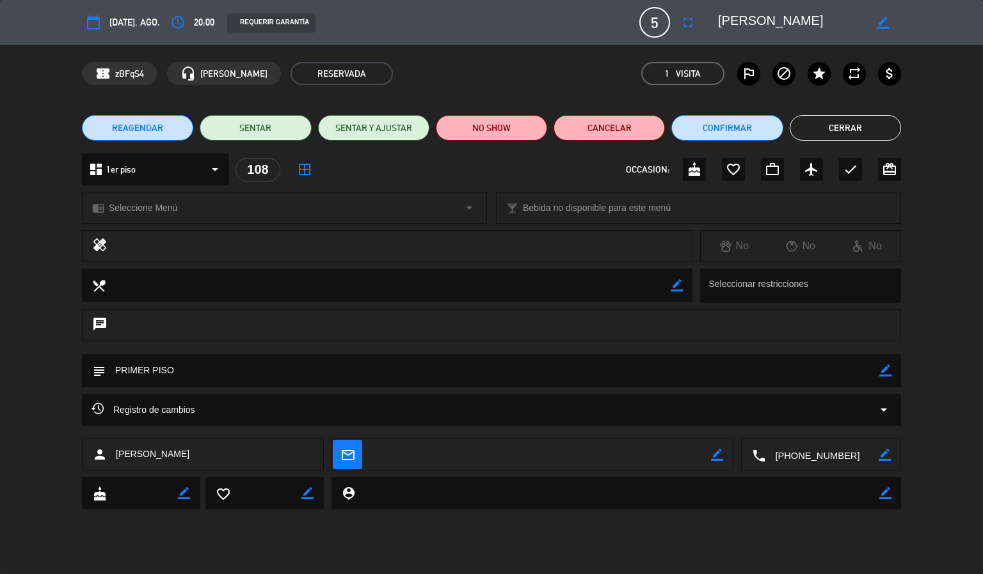
click at [720, 459] on icon "border_color" at bounding box center [717, 455] width 12 height 12
click at [653, 452] on textarea at bounding box center [540, 456] width 339 height 32
paste textarea "[EMAIL_ADDRESS][DOMAIN_NAME]"
type textarea "[EMAIL_ADDRESS][DOMAIN_NAME]"
click at [718, 457] on icon at bounding box center [717, 455] width 12 height 12
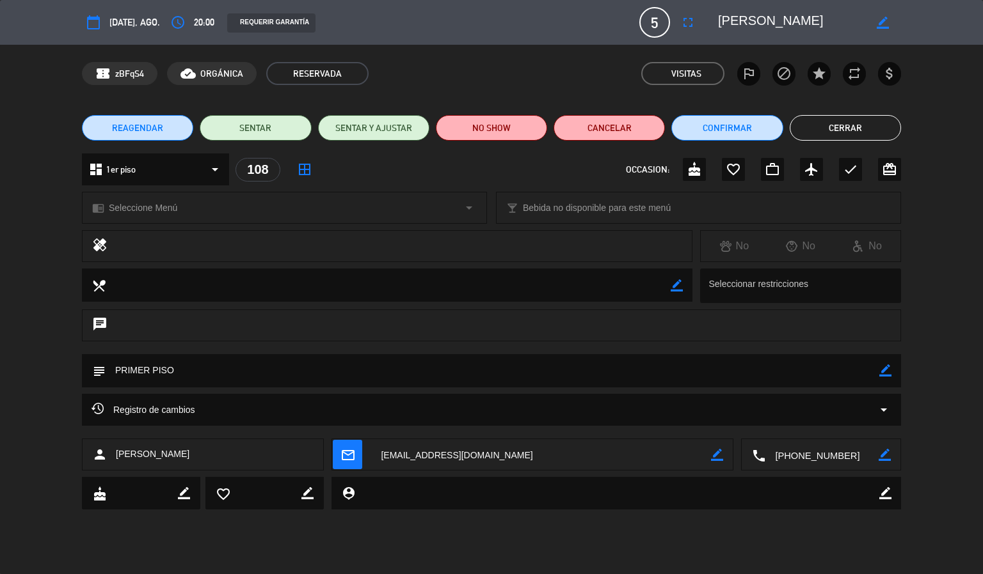
click at [853, 125] on button "Cerrar" at bounding box center [844, 128] width 111 height 26
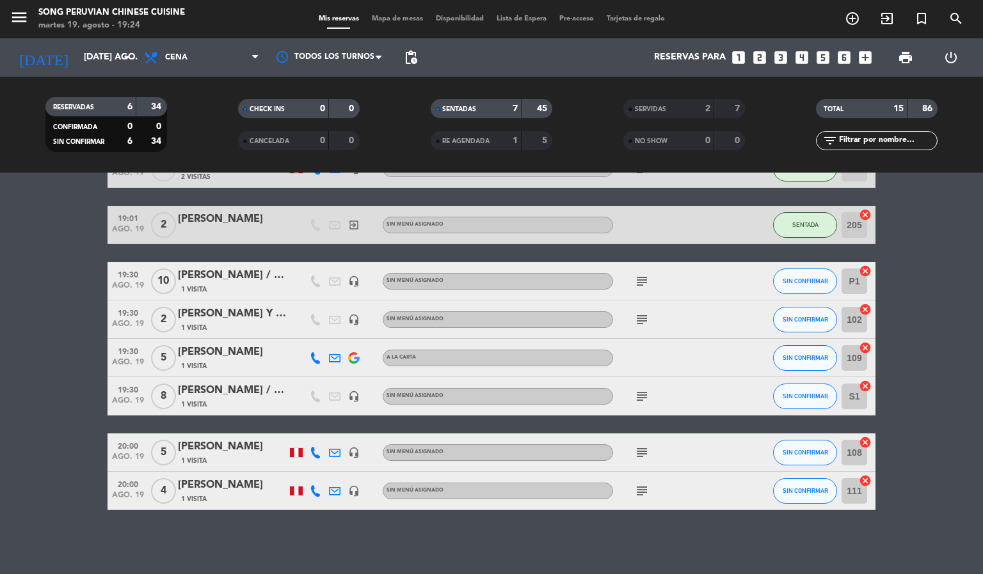
click at [390, 13] on div "Mis reservas Mapa de mesas Disponibilidad Lista de Espera Pre-acceso Tarjetas d…" at bounding box center [491, 19] width 359 height 12
click at [390, 16] on span "Mapa de mesas" at bounding box center [397, 18] width 64 height 7
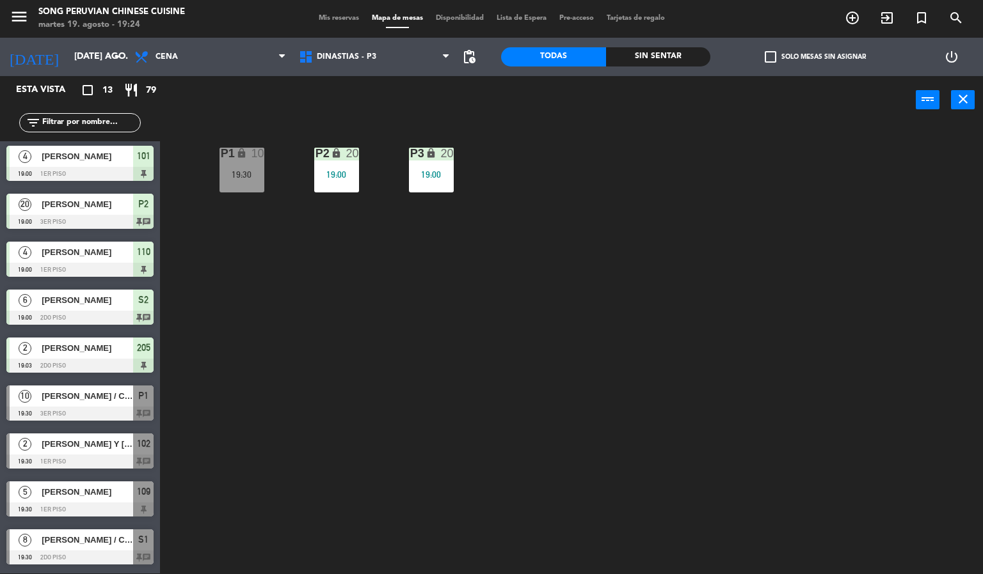
scroll to position [193, 0]
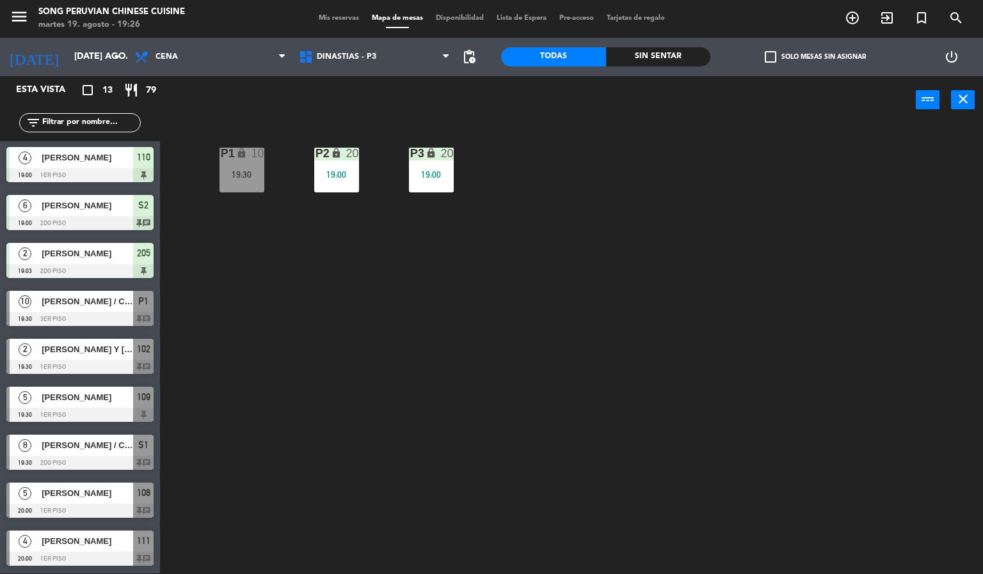
click at [595, 303] on div "P2 lock 20 19:00 P3 lock 20 19:00 P1 lock 10 19:30" at bounding box center [576, 350] width 813 height 450
click at [359, 56] on span "DINASTIAS - P3" at bounding box center [346, 56] width 59 height 9
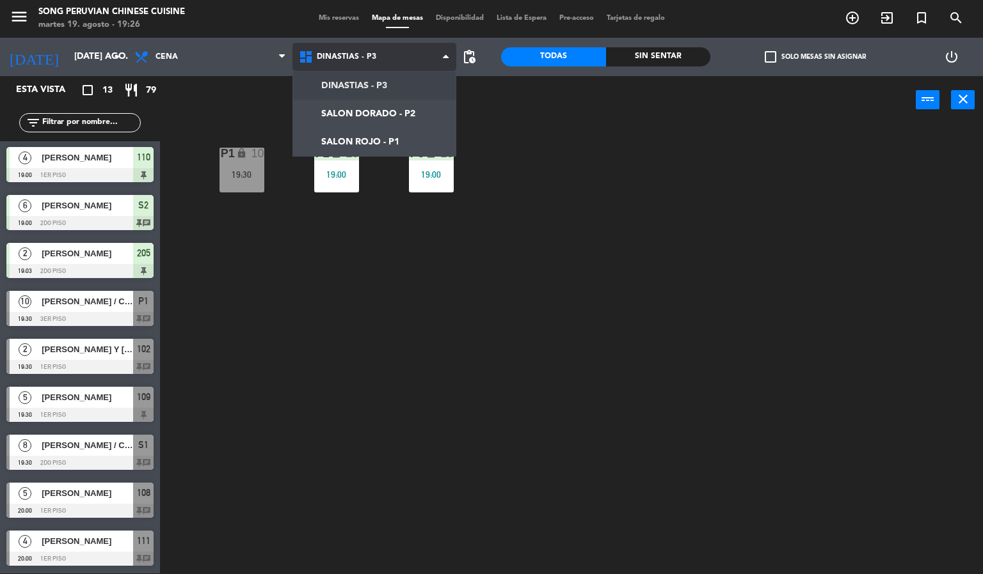
click at [413, 135] on ng-component "menu Song Peruvian Chinese Cuisine [DATE] 19. agosto - 19:26 Mis reservas Mapa …" at bounding box center [491, 286] width 983 height 575
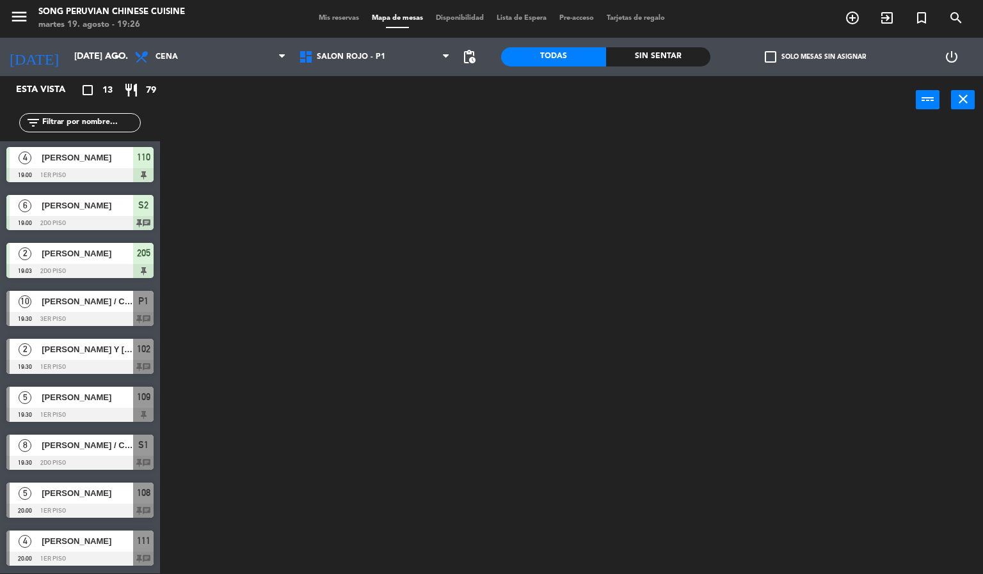
click at [392, 484] on div at bounding box center [576, 350] width 813 height 450
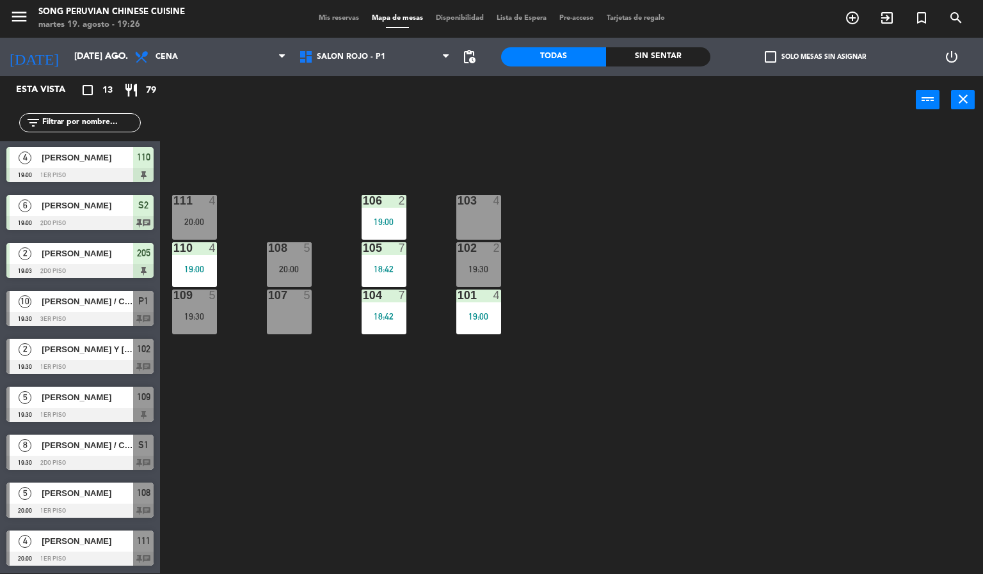
click at [663, 56] on div "Sin sentar" at bounding box center [658, 56] width 105 height 19
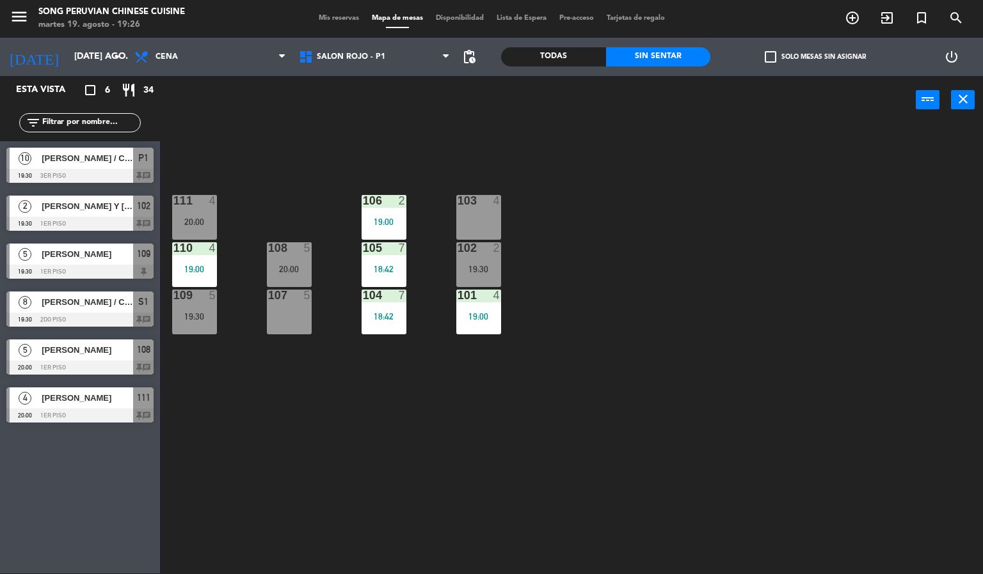
scroll to position [0, 0]
click at [109, 219] on div at bounding box center [79, 224] width 147 height 14
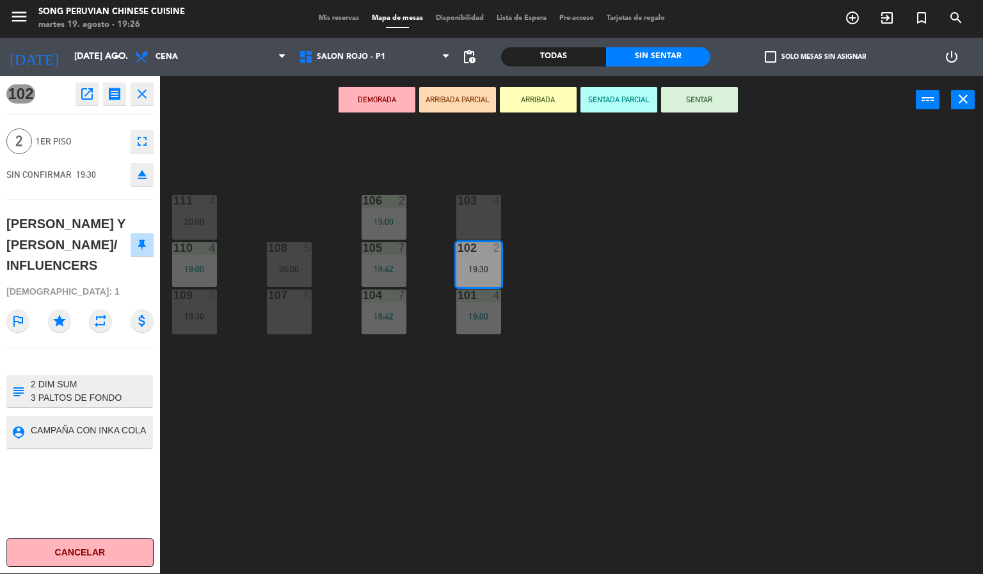
click at [58, 310] on icon "star" at bounding box center [59, 321] width 23 height 23
click at [304, 461] on div "103 4 106 2 19:00 111 4 20:00 102 2 19:30 105 7 18:42 108 5 20:00 110 4 19:00 1…" at bounding box center [576, 350] width 813 height 450
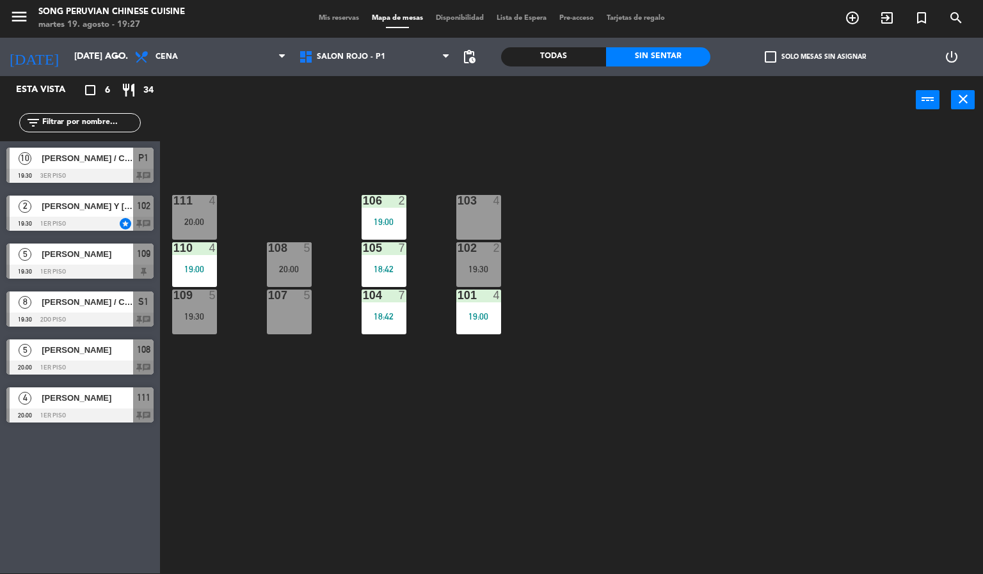
click at [507, 473] on div "103 4 106 2 19:00 111 4 20:00 102 2 19:30 105 7 18:42 108 5 20:00 110 4 19:00 1…" at bounding box center [576, 350] width 813 height 450
click at [649, 432] on div "103 4 106 2 19:00 111 4 20:00 102 2 19:30 105 7 18:42 108 5 20:00 110 4 19:00 1…" at bounding box center [576, 350] width 813 height 450
click at [528, 482] on div "103 4 106 2 19:00 111 4 20:00 102 2 19:30 105 7 18:42 108 5 20:00 110 4 19:00 1…" at bounding box center [576, 350] width 813 height 450
click at [434, 495] on div "103 4 106 2 19:00 111 4 20:00 102 2 19:30 105 7 18:42 108 5 20:00 110 4 19:00 1…" at bounding box center [576, 350] width 813 height 450
click at [367, 58] on span "SALON ROJO - P1" at bounding box center [351, 56] width 68 height 9
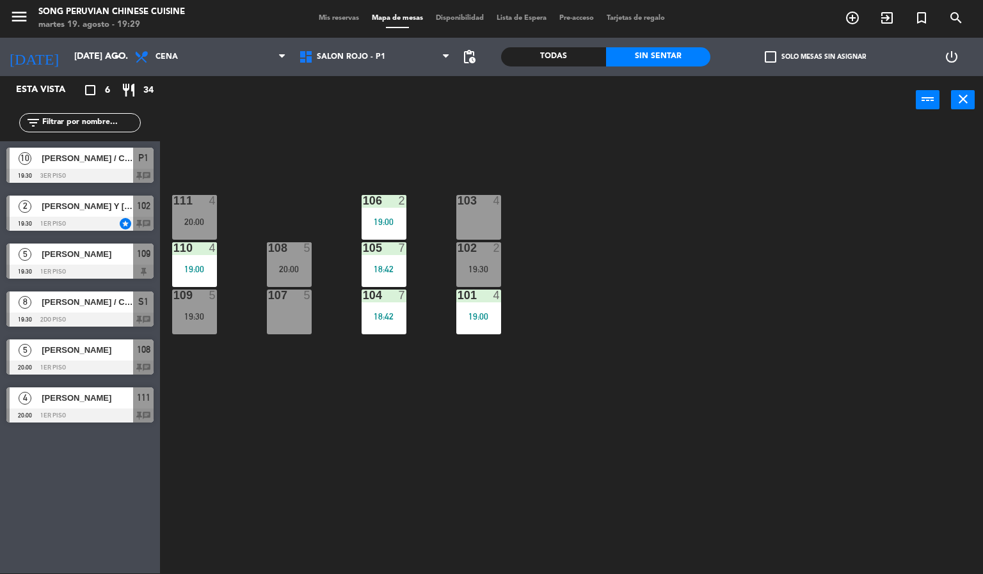
click at [670, 304] on div "103 4 106 2 19:00 111 4 20:00 102 2 19:30 105 7 18:42 108 5 20:00 110 4 19:00 1…" at bounding box center [576, 350] width 813 height 450
click at [319, 455] on div "103 4 106 2 19:00 111 4 20:00 102 2 19:30 105 7 18:42 108 5 20:00 110 4 19:00 1…" at bounding box center [576, 350] width 813 height 450
click at [283, 254] on div "108 5" at bounding box center [289, 248] width 45 height 13
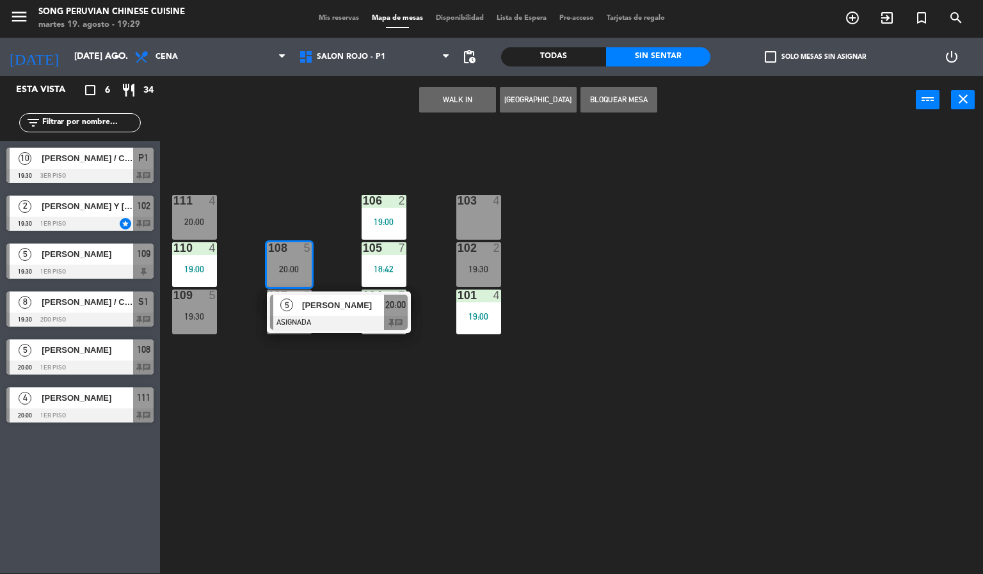
click at [194, 317] on div "19:30" at bounding box center [194, 316] width 45 height 9
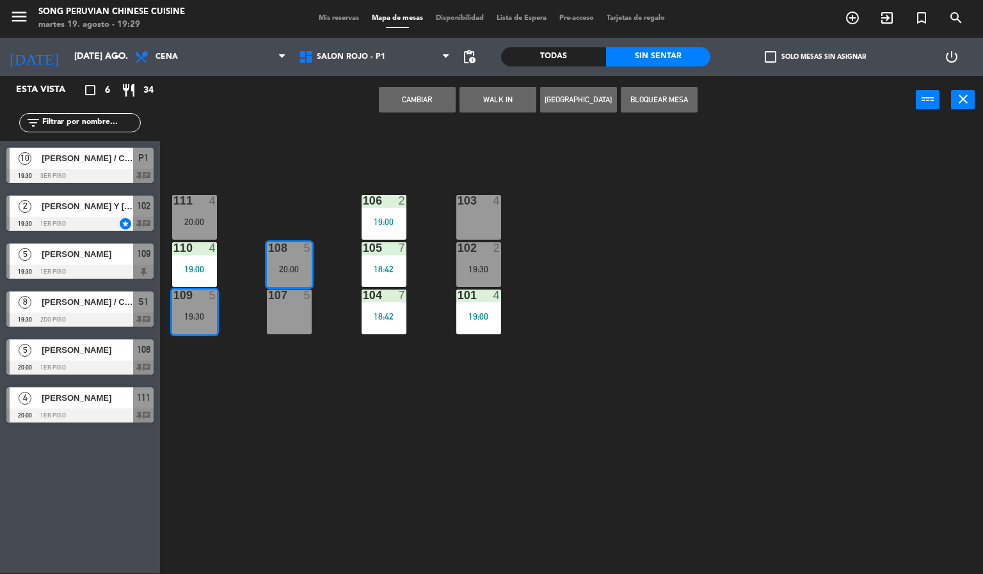
click at [408, 98] on button "Cambiar" at bounding box center [417, 100] width 77 height 26
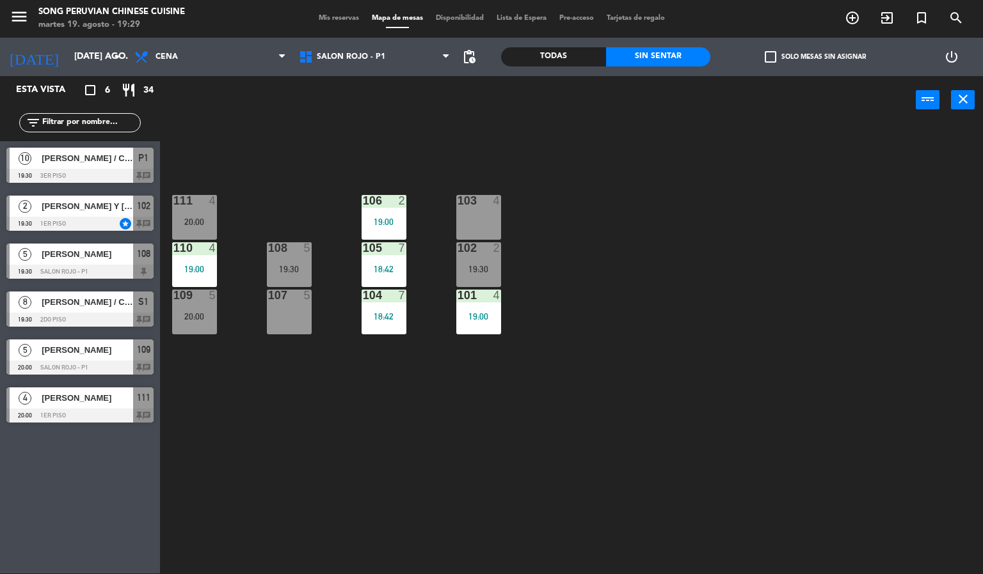
click at [188, 304] on div "109 5 20:00" at bounding box center [194, 312] width 45 height 45
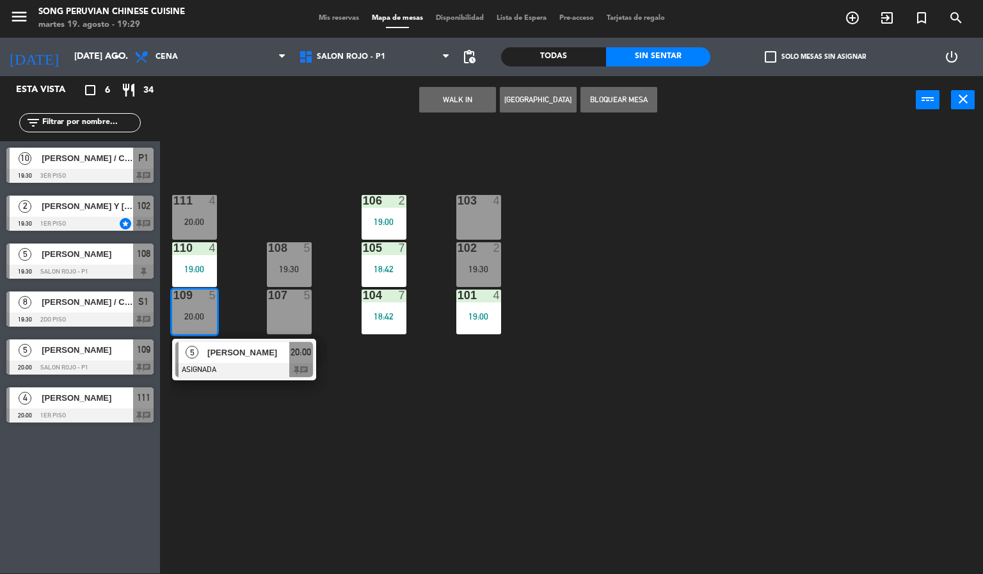
click at [267, 357] on span "[PERSON_NAME]" at bounding box center [248, 352] width 82 height 13
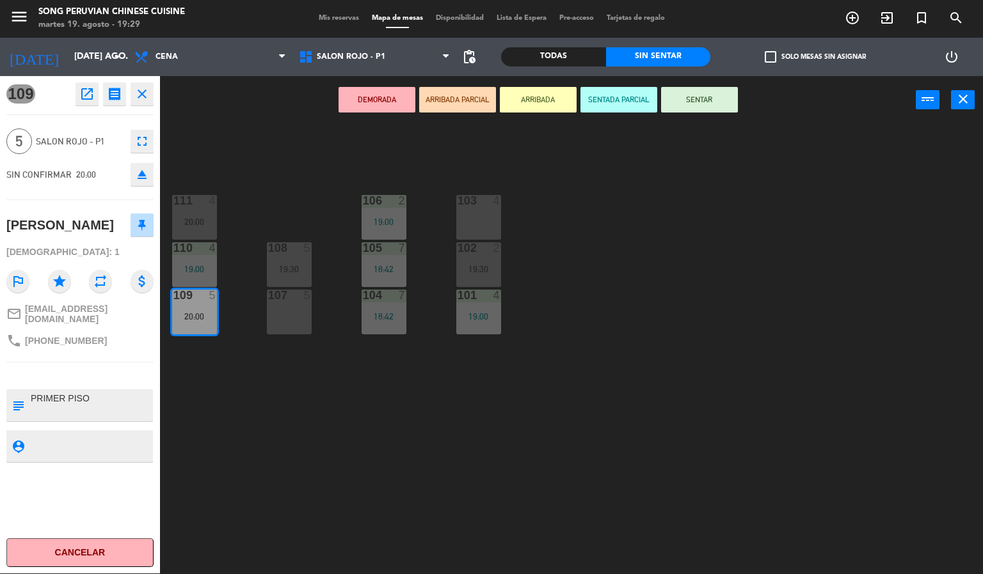
click at [612, 94] on button "SENTADA PARCIAL" at bounding box center [618, 100] width 77 height 26
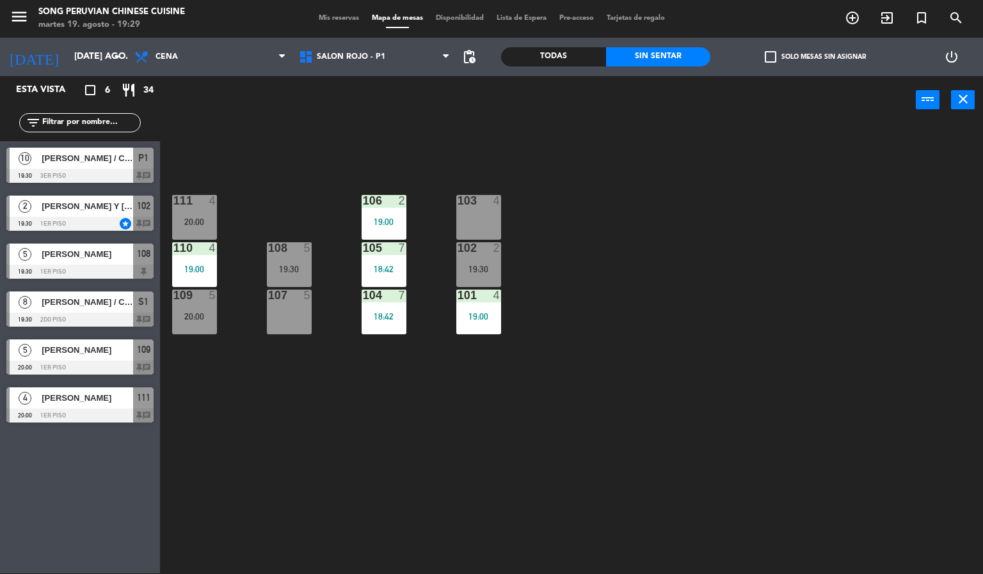
click at [613, 299] on div "103 4 106 2 19:00 111 4 20:00 102 2 19:30 105 7 18:42 108 5 19:30 110 4 19:00 1…" at bounding box center [576, 350] width 813 height 450
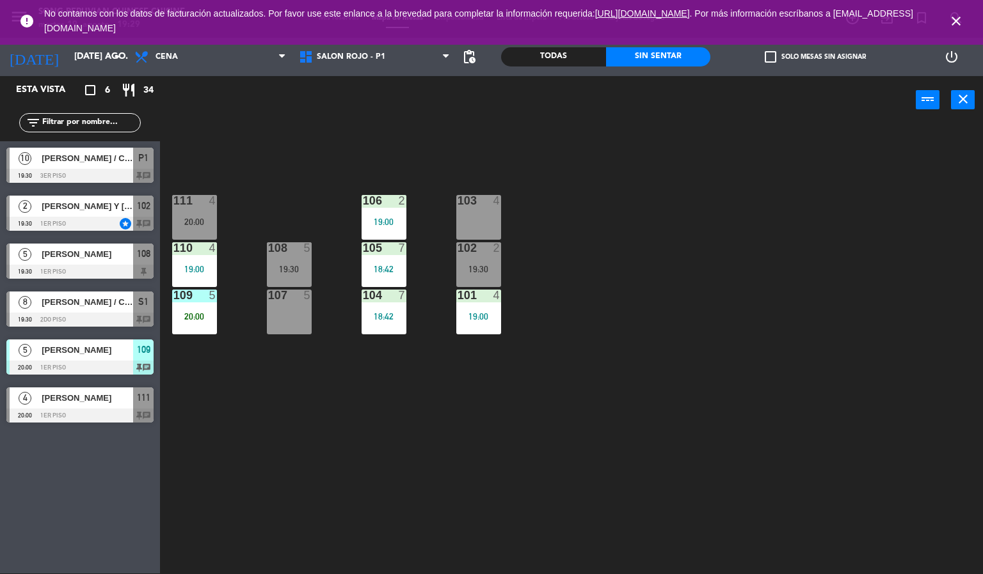
click at [388, 470] on div "103 4 106 2 19:00 111 4 20:00 102 2 19:30 105 7 18:42 108 5 19:30 110 4 19:00 1…" at bounding box center [576, 350] width 813 height 450
click at [192, 305] on div "109 5 20:00" at bounding box center [194, 312] width 45 height 45
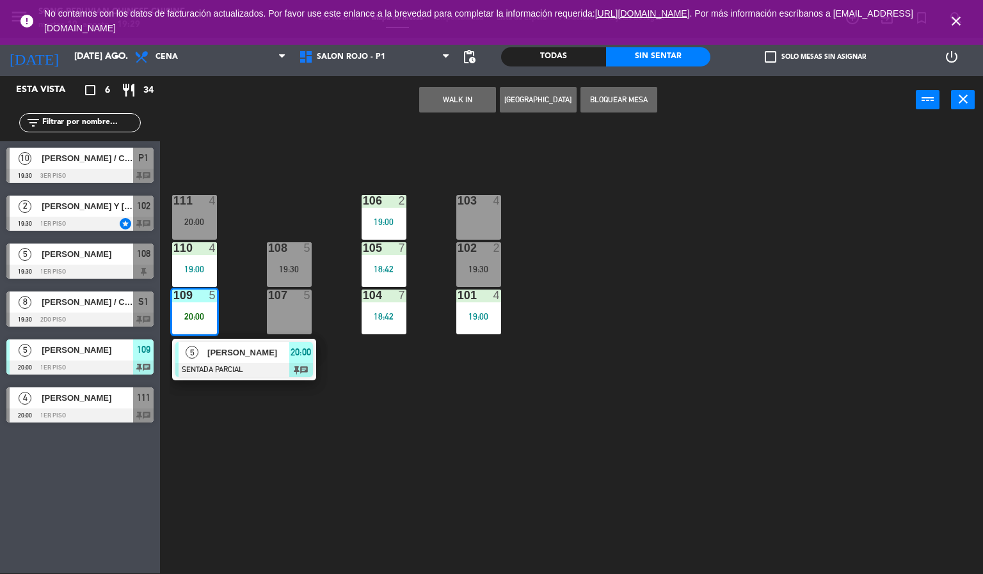
click at [248, 363] on div at bounding box center [244, 370] width 138 height 14
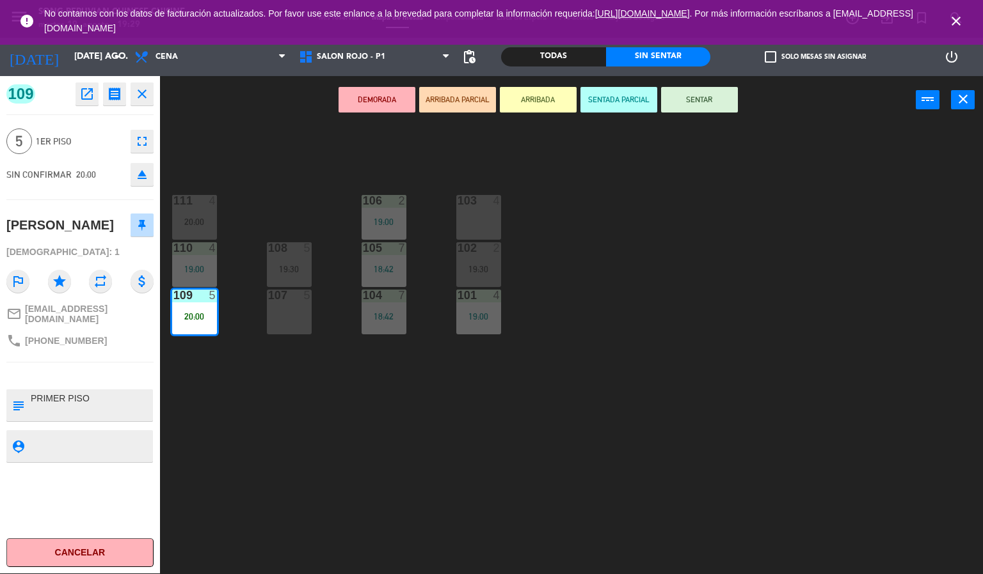
click at [688, 104] on button "SENTAR" at bounding box center [699, 100] width 77 height 26
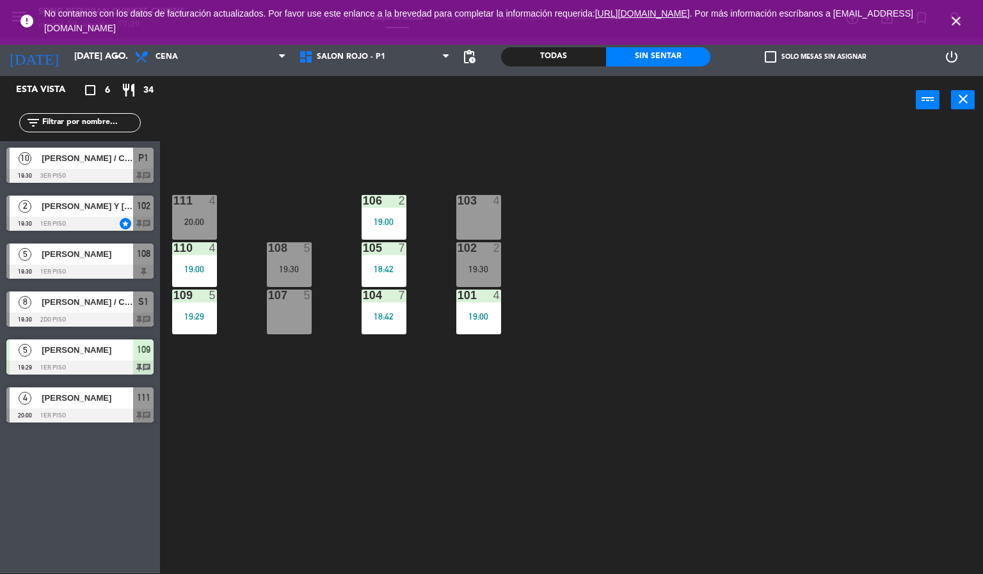
click at [956, 18] on icon "close" at bounding box center [955, 20] width 15 height 15
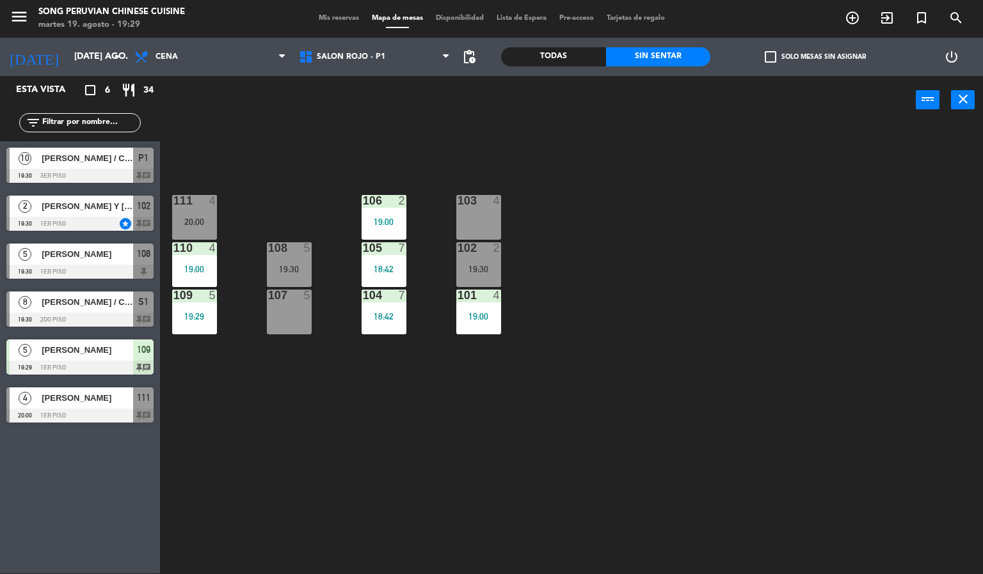
click at [811, 304] on div "103 4 106 2 19:00 111 4 20:00 102 2 19:30 105 7 18:42 108 5 19:30 110 4 19:00 1…" at bounding box center [576, 350] width 813 height 450
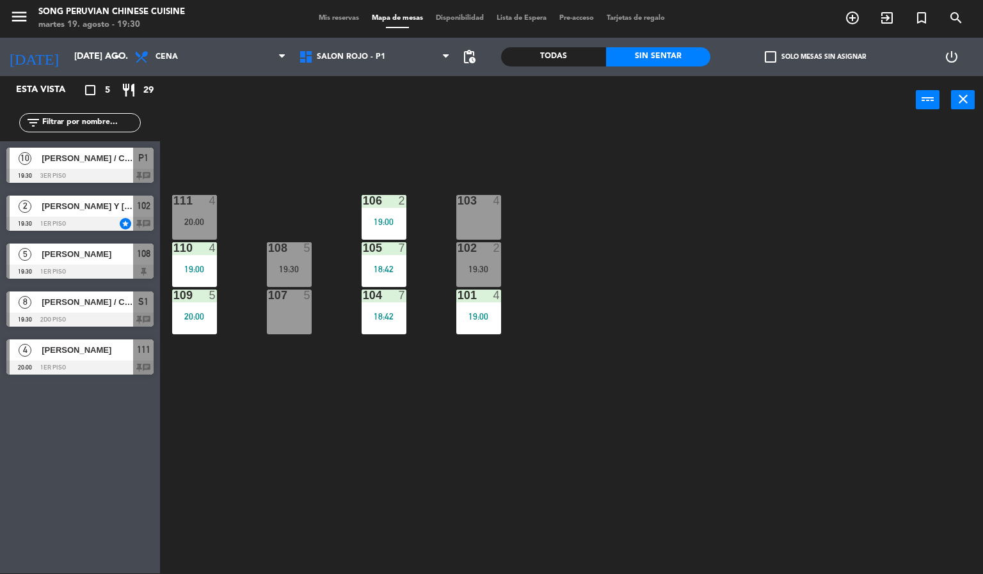
click at [668, 331] on div "103 4 106 2 19:00 111 4 20:00 102 2 19:30 105 7 18:42 108 5 19:30 110 4 19:00 1…" at bounding box center [576, 350] width 813 height 450
click at [284, 452] on div "103 4 106 2 19:00 111 4 20:00 102 2 19:30 105 7 18:42 108 5 19:30 110 4 19:00 1…" at bounding box center [576, 350] width 813 height 450
click at [198, 313] on div "20:00" at bounding box center [194, 316] width 45 height 9
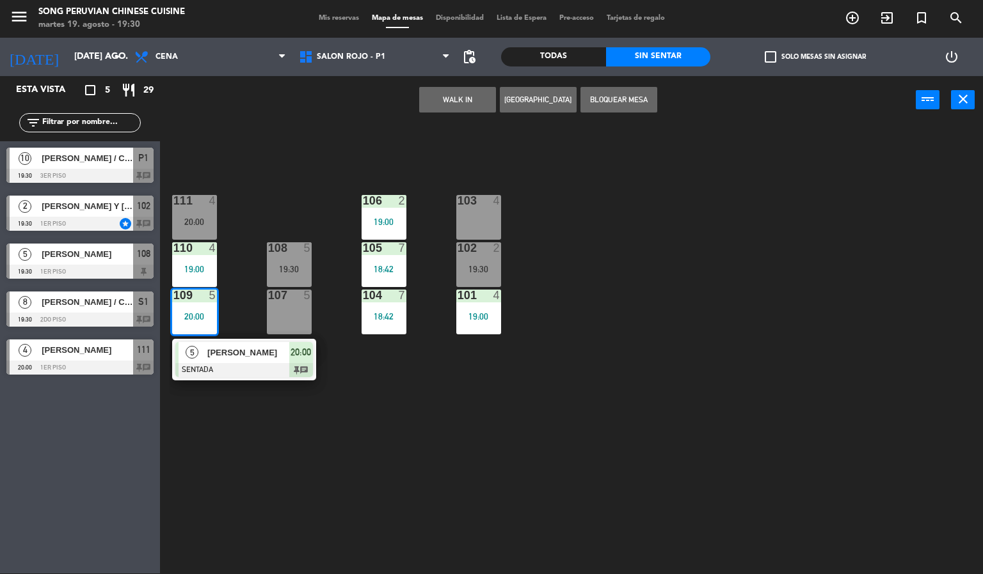
click at [260, 363] on div at bounding box center [244, 370] width 138 height 14
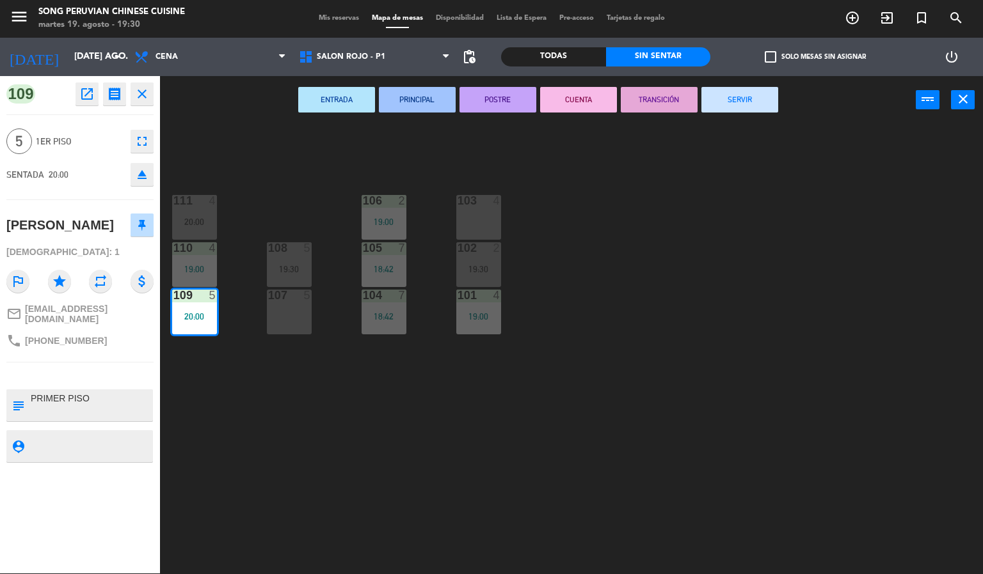
click at [443, 447] on div "103 4 106 2 19:00 111 4 20:00 102 2 19:30 105 7 18:42 108 5 19:30 110 4 19:00 1…" at bounding box center [576, 350] width 813 height 450
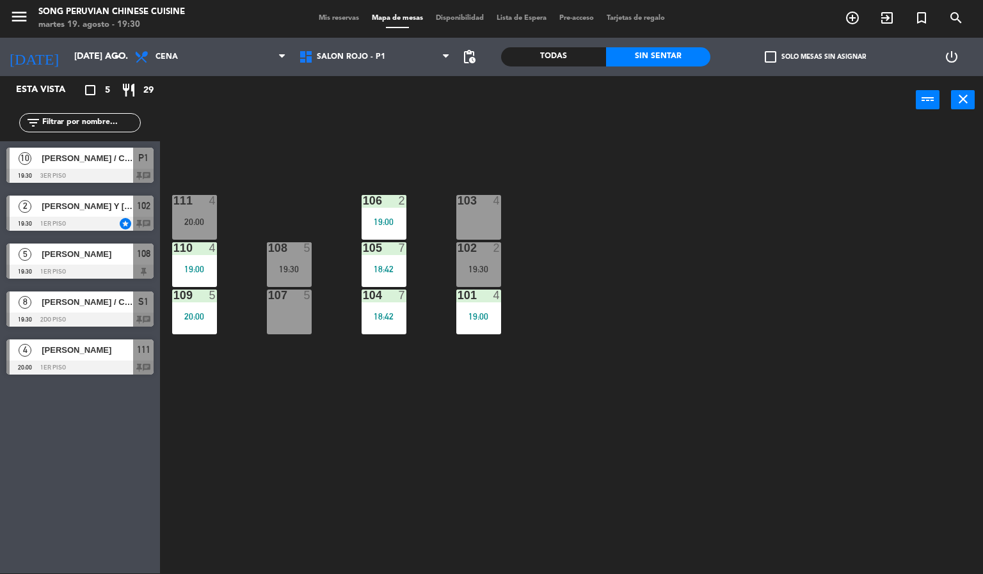
click at [670, 322] on div "103 4 106 2 19:00 111 4 20:00 102 2 19:30 105 7 18:42 108 5 19:30 110 4 19:00 1…" at bounding box center [576, 350] width 813 height 450
click at [545, 363] on div "103 4 106 2 19:00 111 4 20:00 102 2 19:30 105 7 18:42 108 5 19:30 110 4 19:00 1…" at bounding box center [576, 350] width 813 height 450
click at [121, 219] on div at bounding box center [79, 224] width 147 height 14
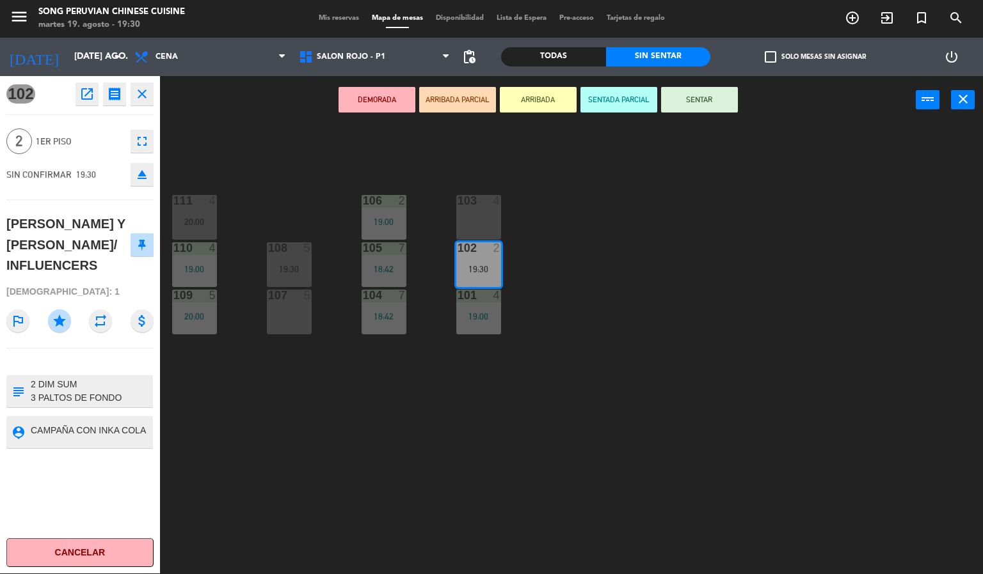
click at [612, 370] on div "103 4 106 2 19:00 111 4 20:00 102 2 19:30 105 7 18:42 108 5 19:30 110 4 19:00 1…" at bounding box center [576, 350] width 813 height 450
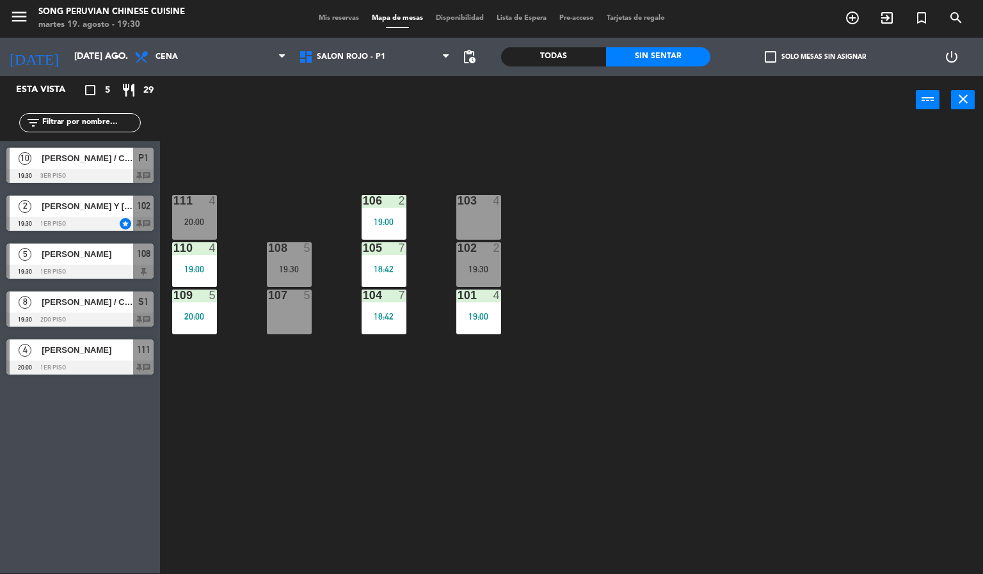
click at [480, 267] on div "19:30" at bounding box center [478, 269] width 45 height 9
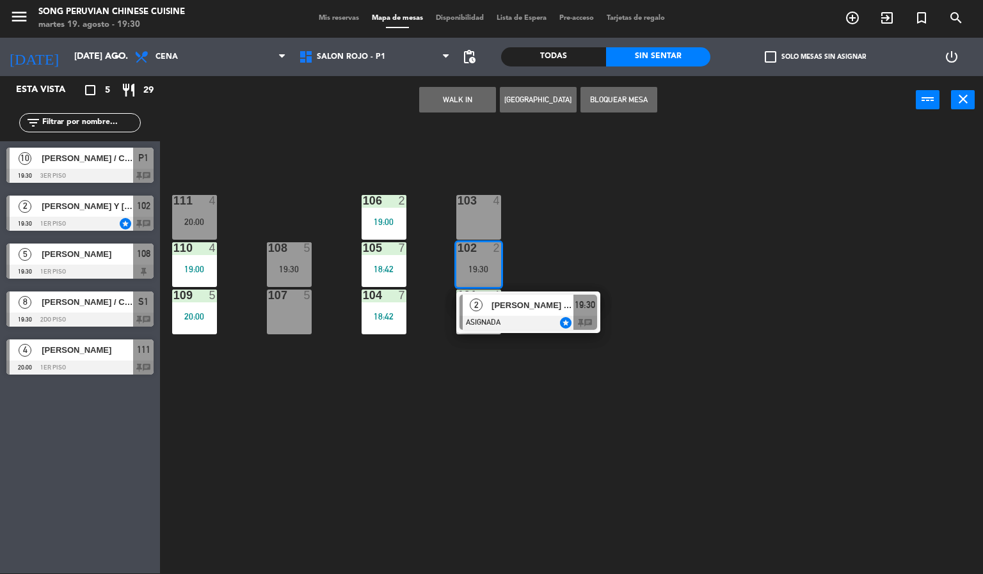
click at [562, 316] on div at bounding box center [528, 323] width 138 height 14
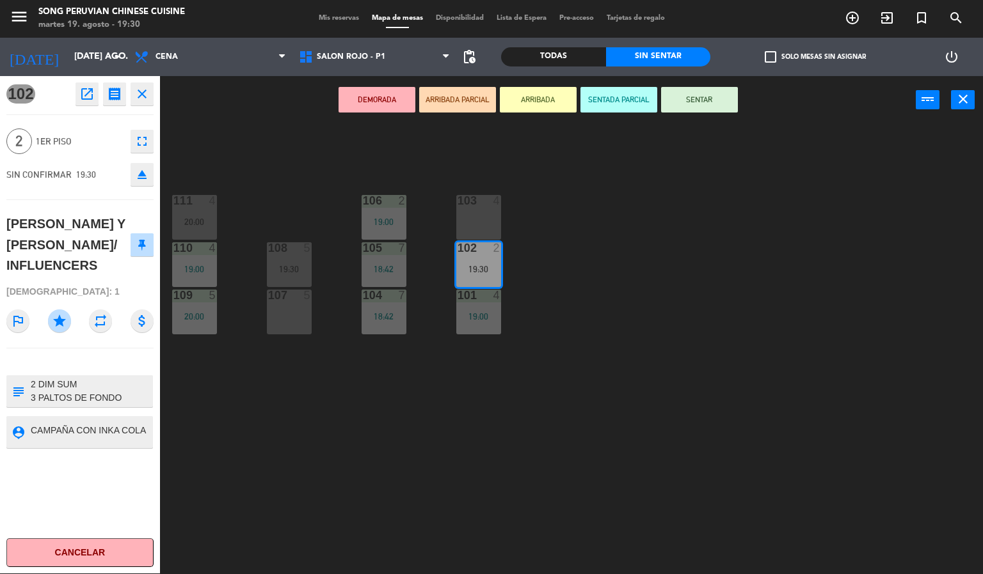
click at [490, 518] on div "103 4 106 2 19:00 111 4 20:00 102 2 19:30 105 7 18:42 108 5 19:30 110 4 19:00 1…" at bounding box center [576, 350] width 813 height 450
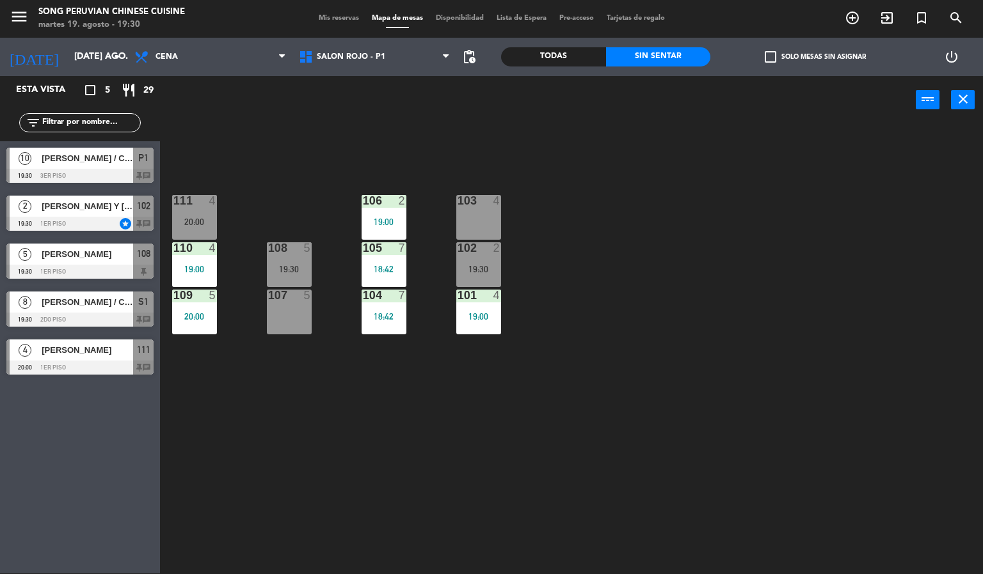
click at [458, 253] on div "102" at bounding box center [457, 248] width 1 height 12
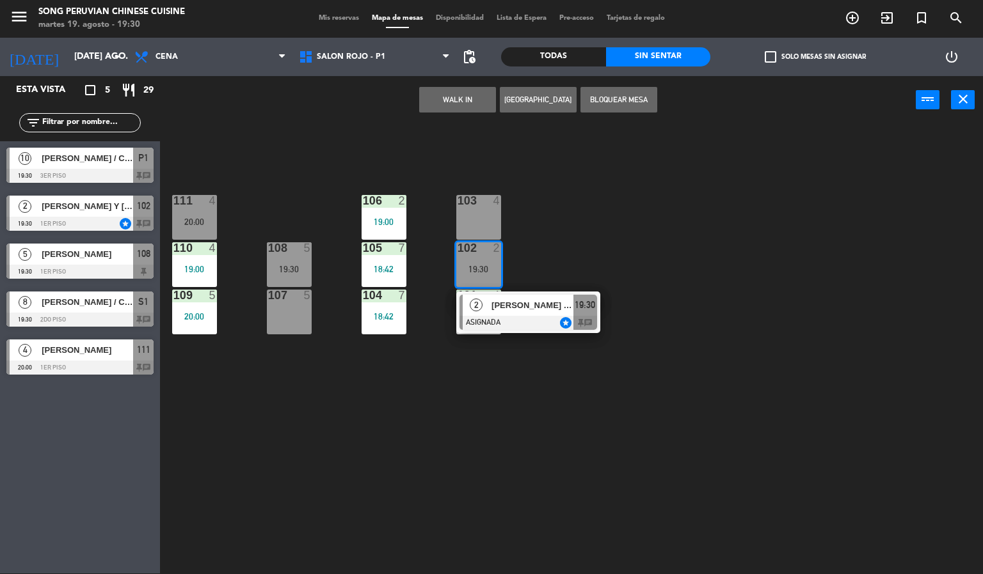
click at [534, 317] on div at bounding box center [528, 323] width 138 height 14
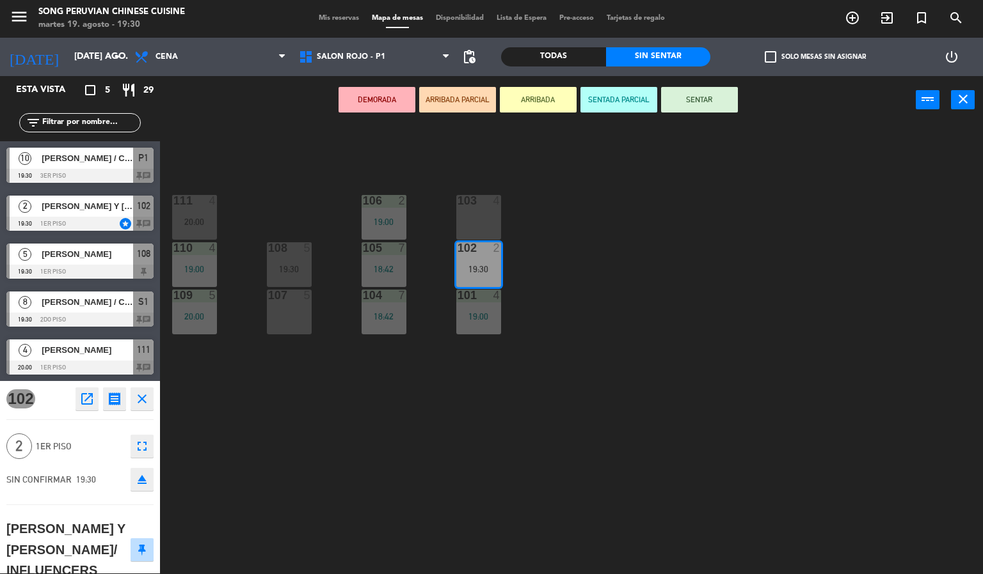
click at [484, 492] on div "103 4 106 2 19:00 111 4 20:00 102 2 19:30 105 7 18:42 108 5 19:30 110 4 19:00 1…" at bounding box center [576, 350] width 813 height 450
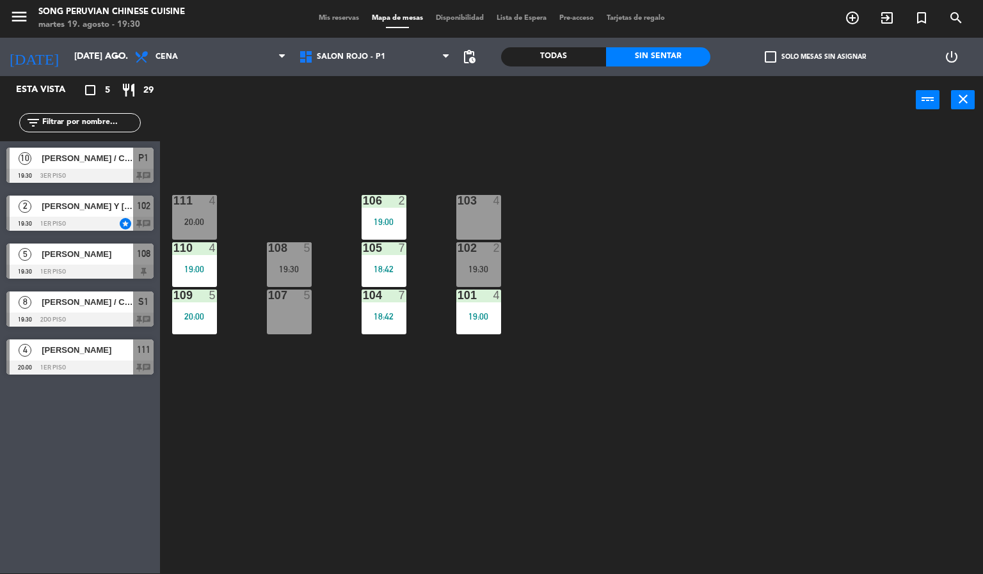
click at [476, 250] on div at bounding box center [478, 248] width 21 height 12
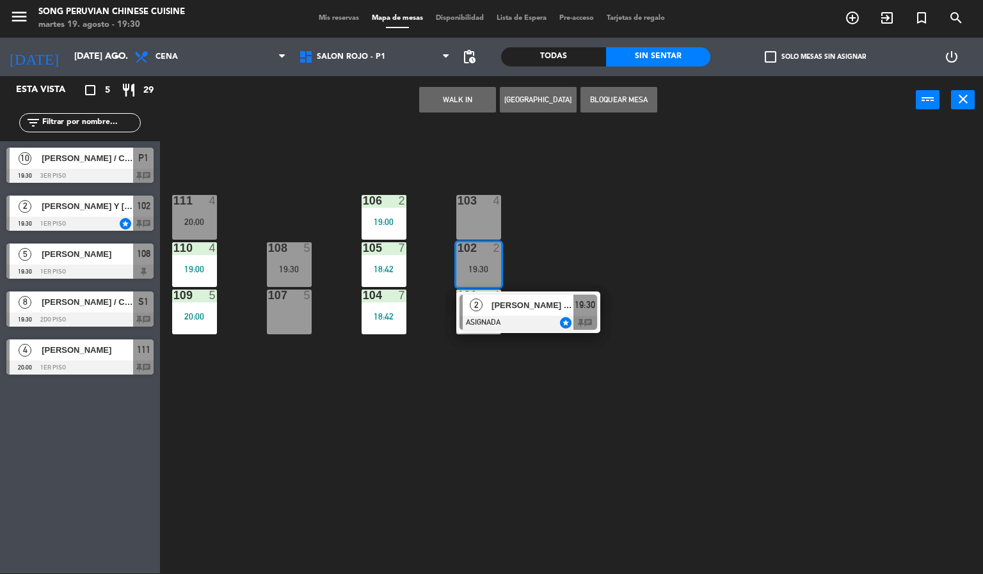
click at [484, 217] on div "103 4" at bounding box center [478, 217] width 45 height 45
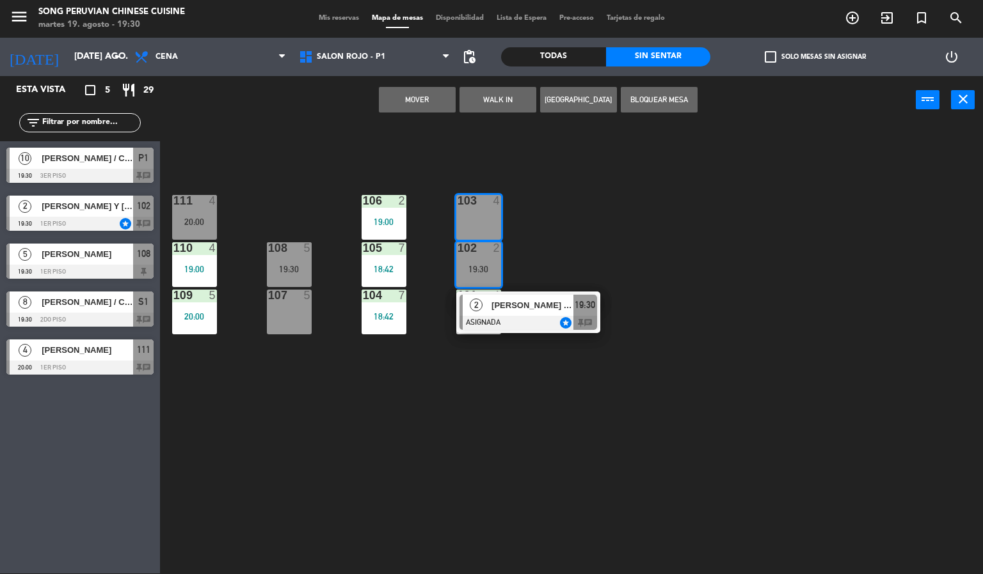
click at [407, 100] on button "Mover" at bounding box center [417, 100] width 77 height 26
click at [668, 211] on div "103 4 106 2 19:00 111 4 20:00 102 2 19:30 2 [PERSON_NAME] Y [PERSON_NAME]/ INFL…" at bounding box center [576, 350] width 813 height 450
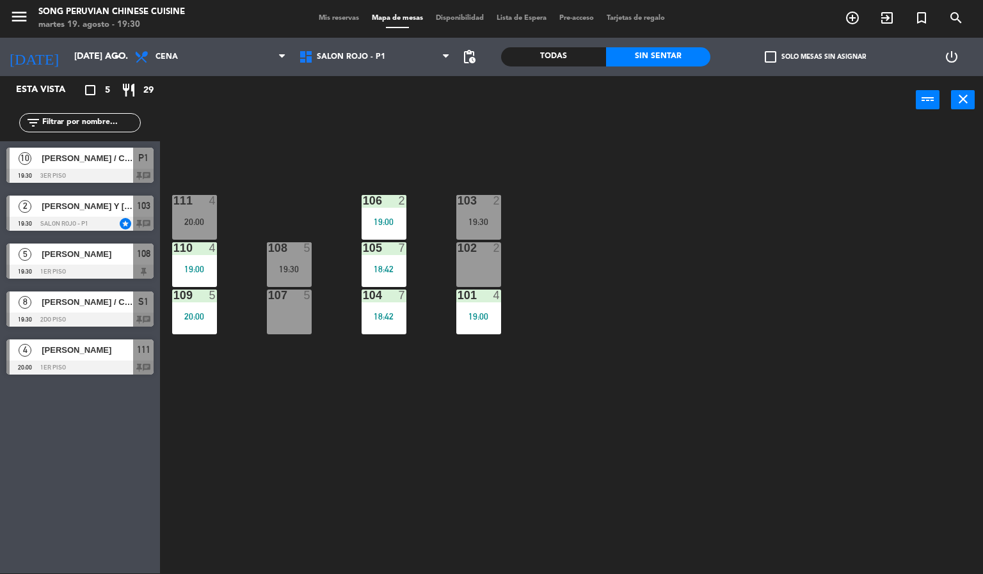
click at [465, 215] on div "103 2 19:30" at bounding box center [478, 217] width 45 height 45
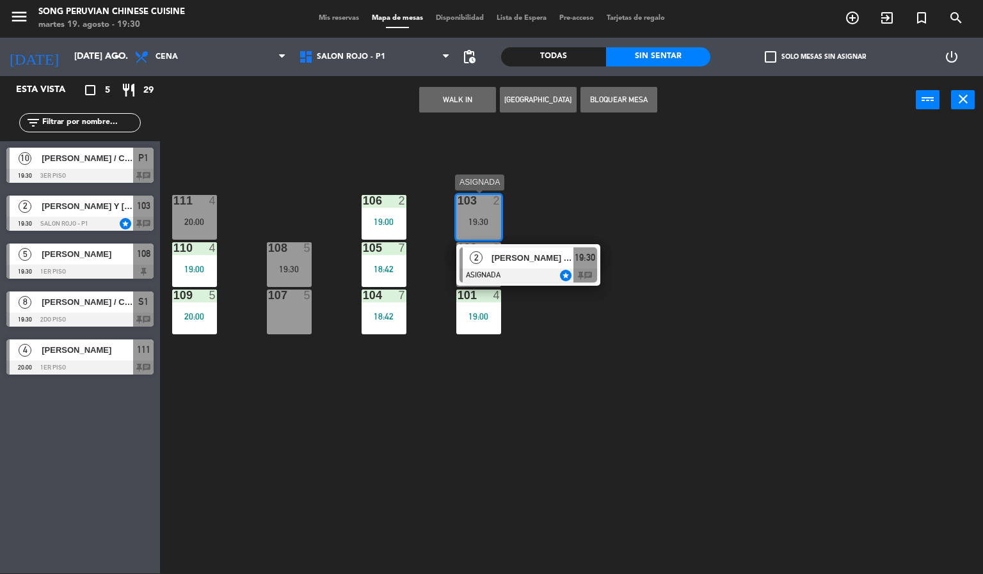
click at [525, 256] on span "[PERSON_NAME] Y [PERSON_NAME]/ INFLUENCERS" at bounding box center [532, 257] width 82 height 13
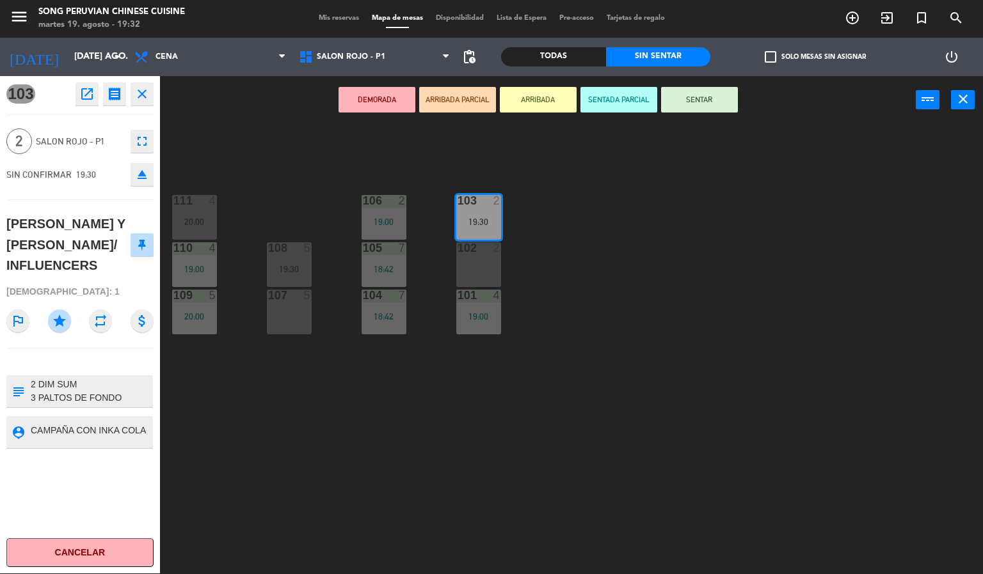
click at [492, 461] on div "103 2 19:30 106 2 19:00 111 4 20:00 102 2 105 7 18:42 108 5 19:30 110 4 19:00 1…" at bounding box center [576, 350] width 813 height 450
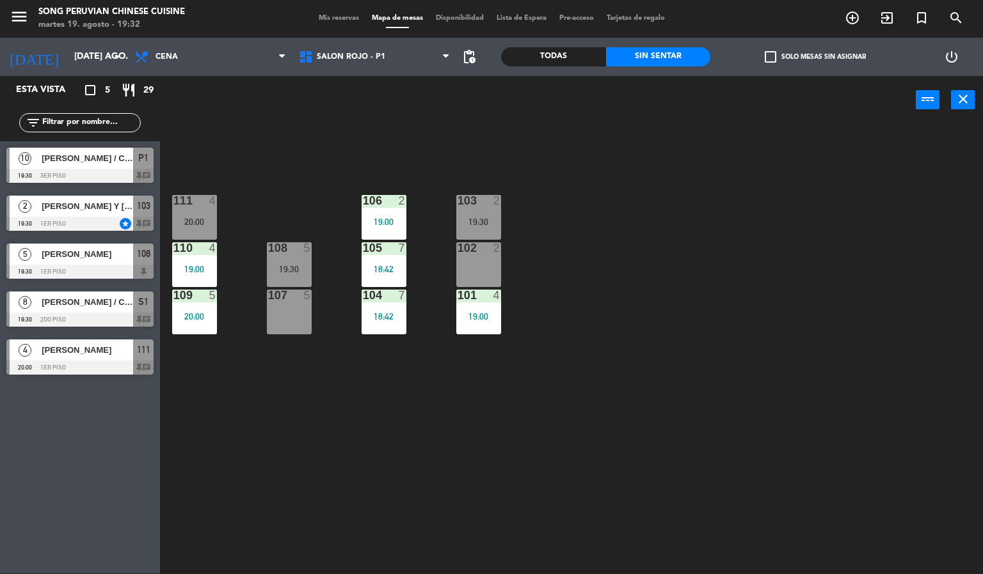
click at [50, 346] on span "[PERSON_NAME]" at bounding box center [87, 350] width 91 height 13
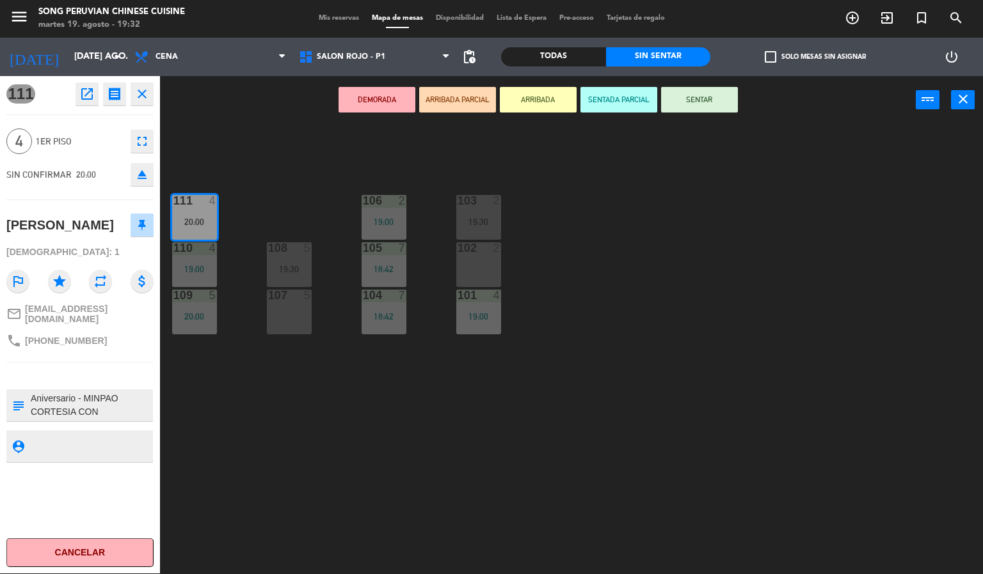
click at [393, 99] on button "DEMORADA" at bounding box center [376, 100] width 77 height 26
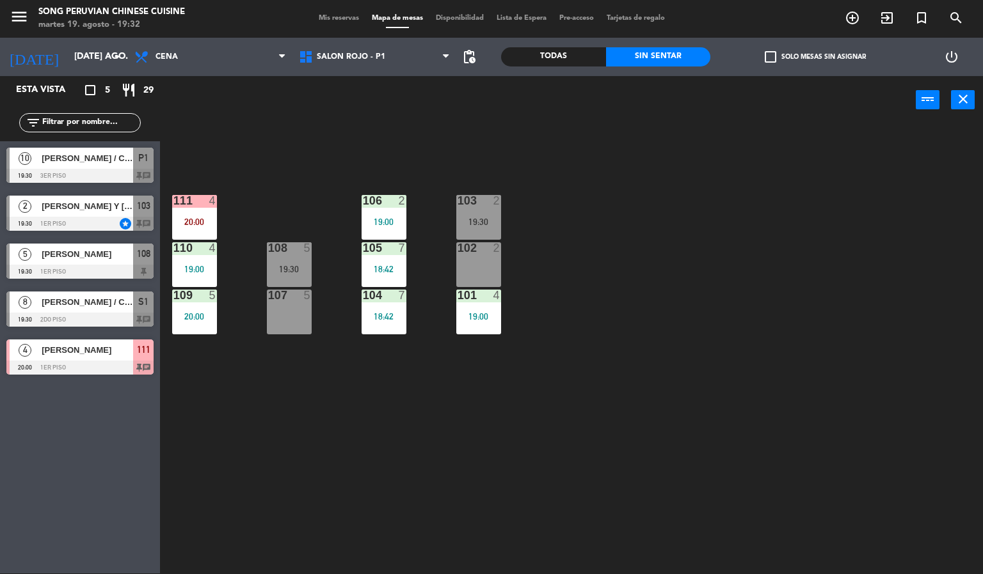
click at [535, 361] on div "103 2 19:30 106 2 19:00 111 4 20:00 102 2 105 7 18:42 108 5 19:30 110 4 19:00 1…" at bounding box center [576, 350] width 813 height 450
click at [174, 206] on div "111" at bounding box center [173, 201] width 1 height 12
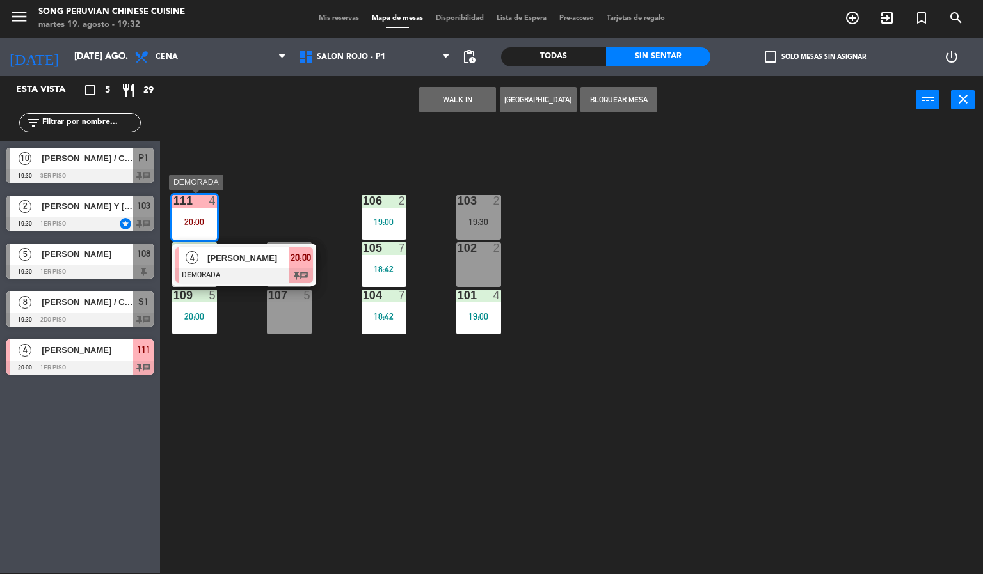
click at [248, 257] on span "[PERSON_NAME]" at bounding box center [248, 257] width 82 height 13
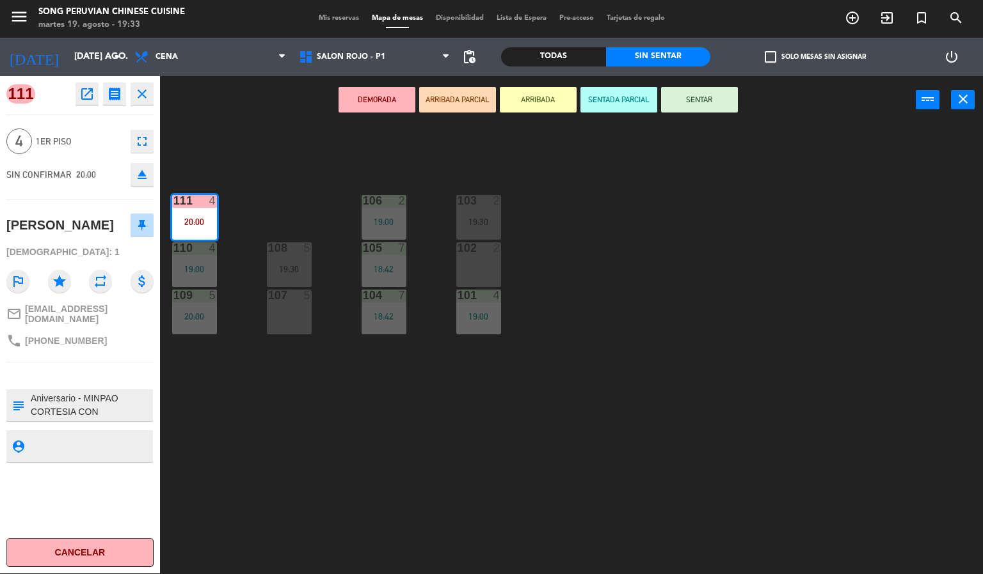
click at [622, 393] on div "103 2 19:30 106 2 19:00 111 4 20:00 102 2 105 7 18:42 108 5 19:30 110 4 19:00 1…" at bounding box center [576, 350] width 813 height 450
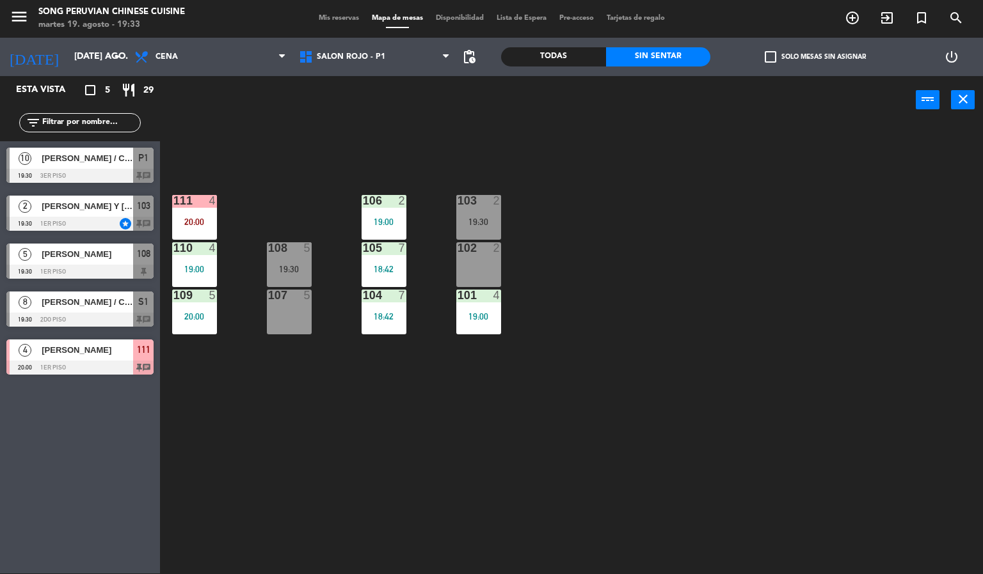
click at [290, 449] on div "103 2 19:30 106 2 19:00 111 4 20:00 102 2 105 7 18:42 108 5 19:30 110 4 19:00 1…" at bounding box center [576, 350] width 813 height 450
click at [358, 426] on div "103 2 19:30 106 2 19:00 111 4 20:00 102 2 105 7 18:42 108 5 19:30 110 4 19:00 1…" at bounding box center [576, 350] width 813 height 450
click at [184, 200] on div at bounding box center [194, 201] width 21 height 12
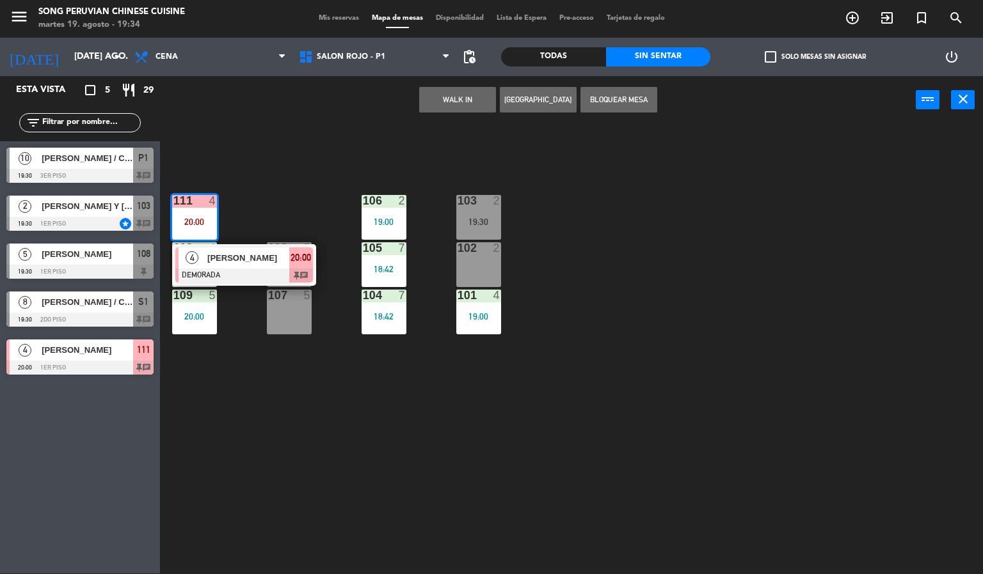
click at [331, 492] on div "103 2 19:30 106 2 19:00 111 4 20:00 4 [PERSON_NAME] DEMORADA 20:00 chat 102 2 1…" at bounding box center [576, 350] width 813 height 450
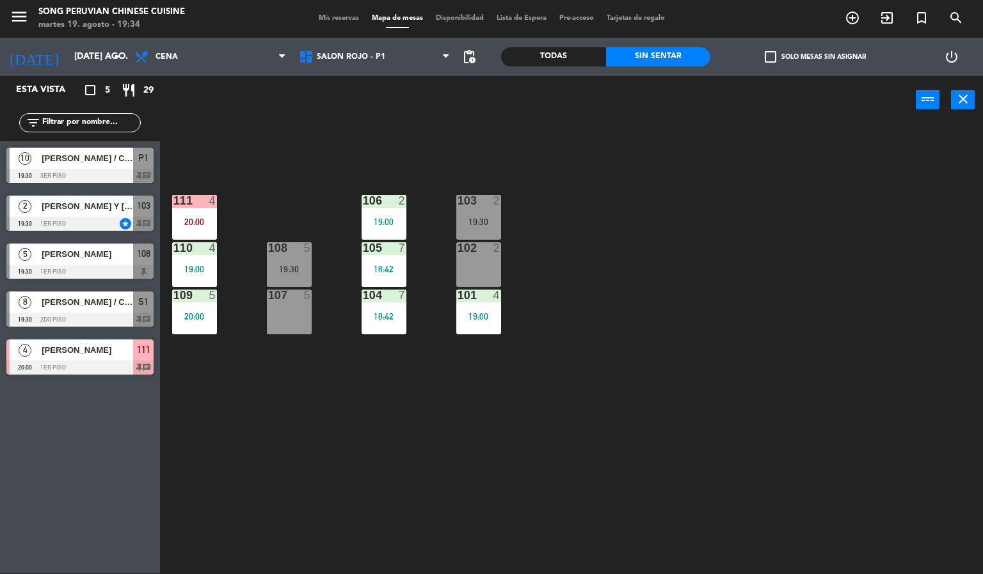
click at [196, 210] on div "111 4 20:00" at bounding box center [194, 217] width 45 height 45
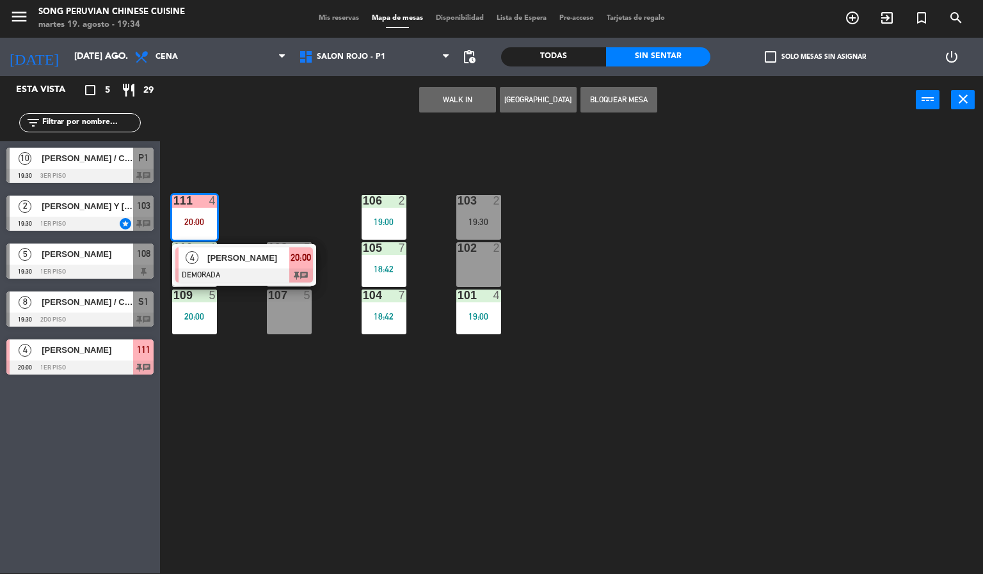
click at [301, 494] on div "103 2 19:30 106 2 19:00 111 4 20:00 4 [PERSON_NAME] DEMORADA 20:00 chat 102 2 1…" at bounding box center [576, 350] width 813 height 450
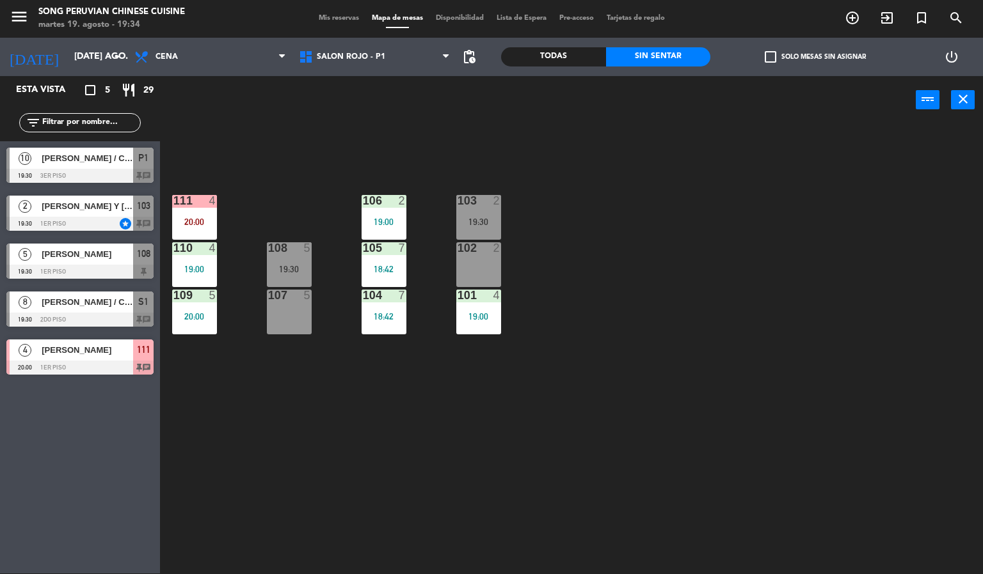
click at [302, 509] on div "103 2 19:30 106 2 19:00 111 4 20:00 102 2 105 7 18:42 108 5 19:30 110 4 19:00 1…" at bounding box center [576, 350] width 813 height 450
click at [647, 334] on div "103 2 19:30 106 2 19:00 111 4 20:00 102 2 105 7 18:42 108 5 19:30 110 4 19:00 1…" at bounding box center [576, 350] width 813 height 450
click at [482, 308] on div "101 4 19:00" at bounding box center [478, 312] width 45 height 45
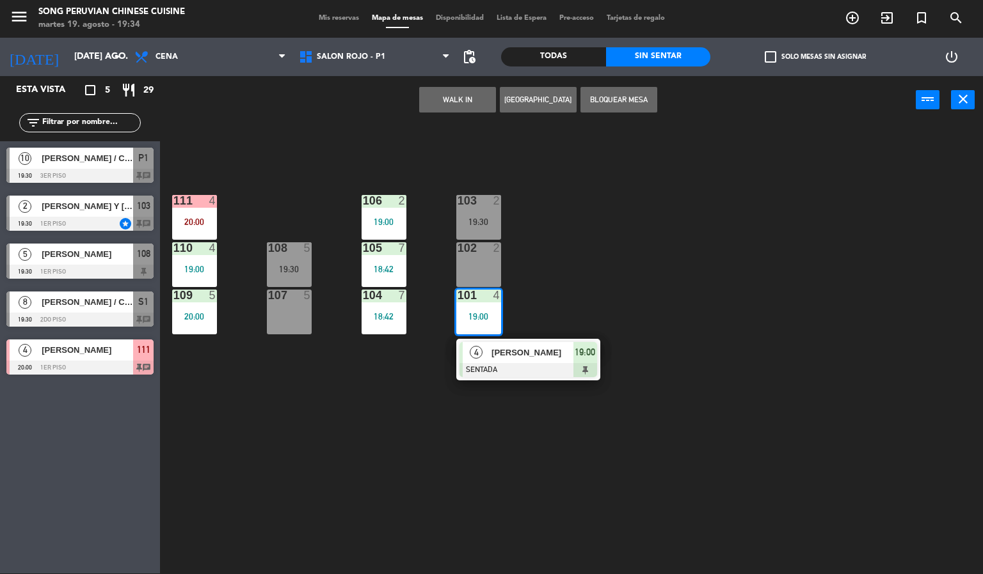
click at [693, 323] on div "103 2 19:30 106 2 19:00 111 4 20:00 102 2 105 7 18:42 108 5 19:30 110 4 19:00 1…" at bounding box center [576, 350] width 813 height 450
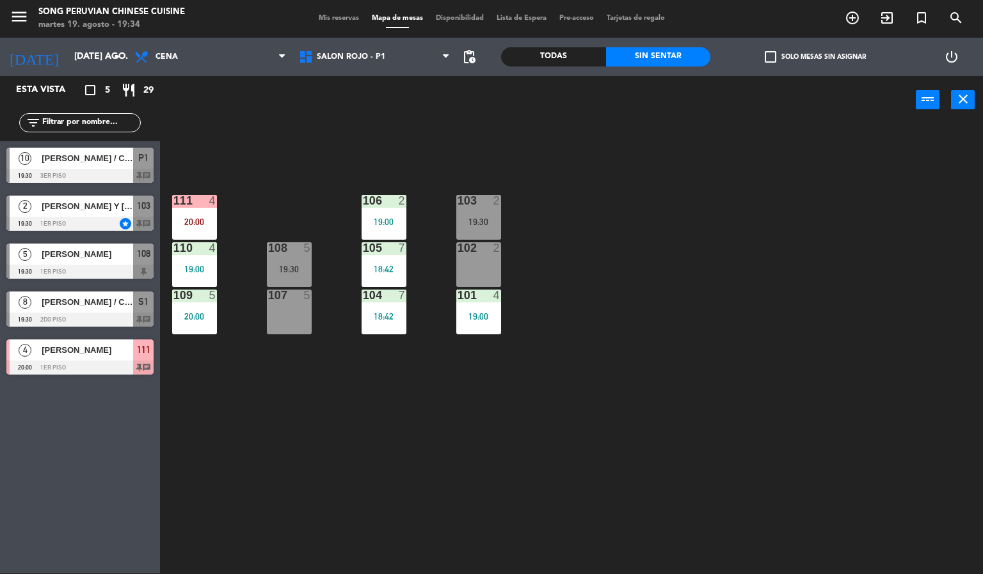
click at [480, 210] on div "103 2 19:30" at bounding box center [478, 217] width 45 height 45
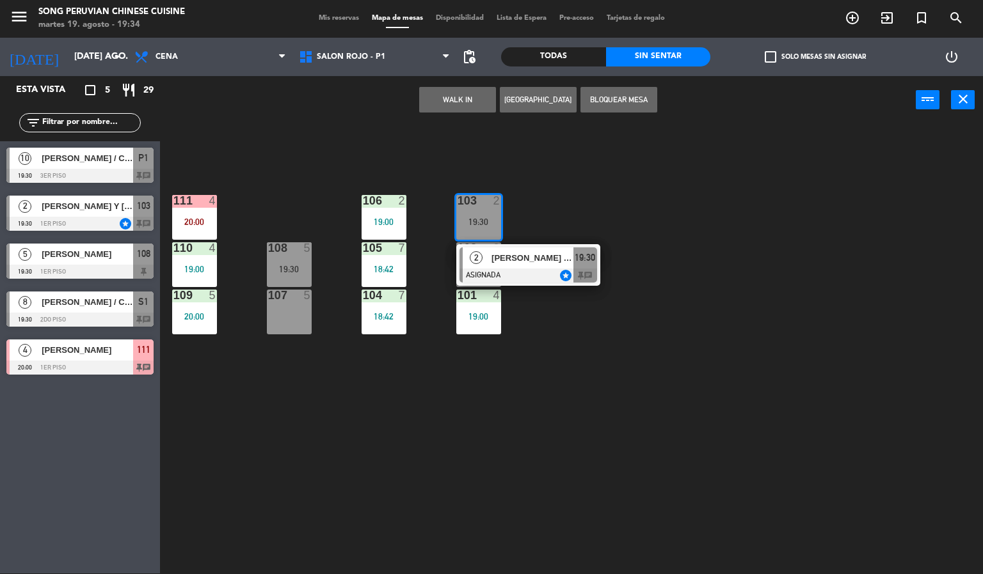
click at [566, 265] on div "[PERSON_NAME] Y [PERSON_NAME]/ INFLUENCERS" at bounding box center [531, 258] width 83 height 21
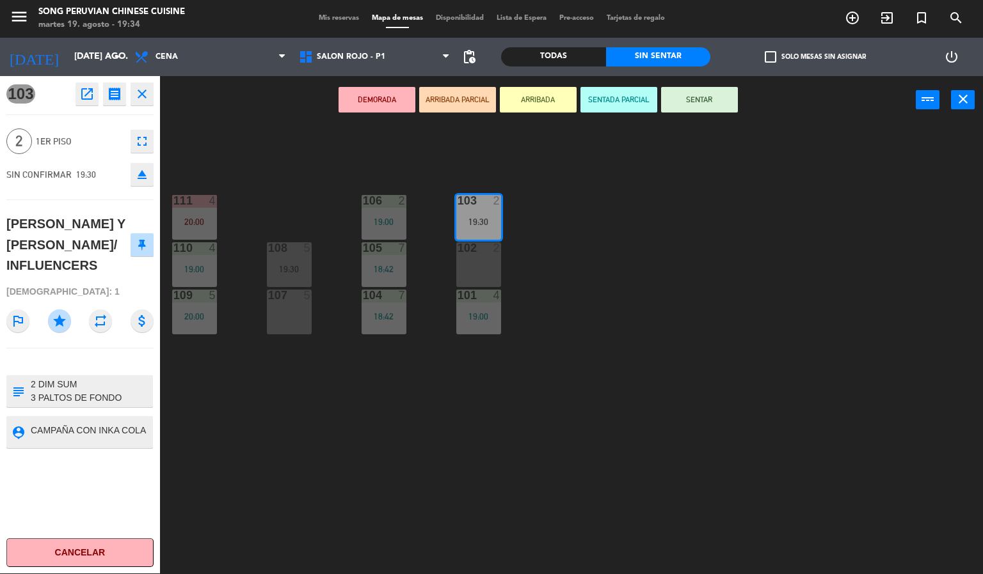
scroll to position [10, 0]
click at [717, 92] on button "SENTAR" at bounding box center [699, 100] width 77 height 26
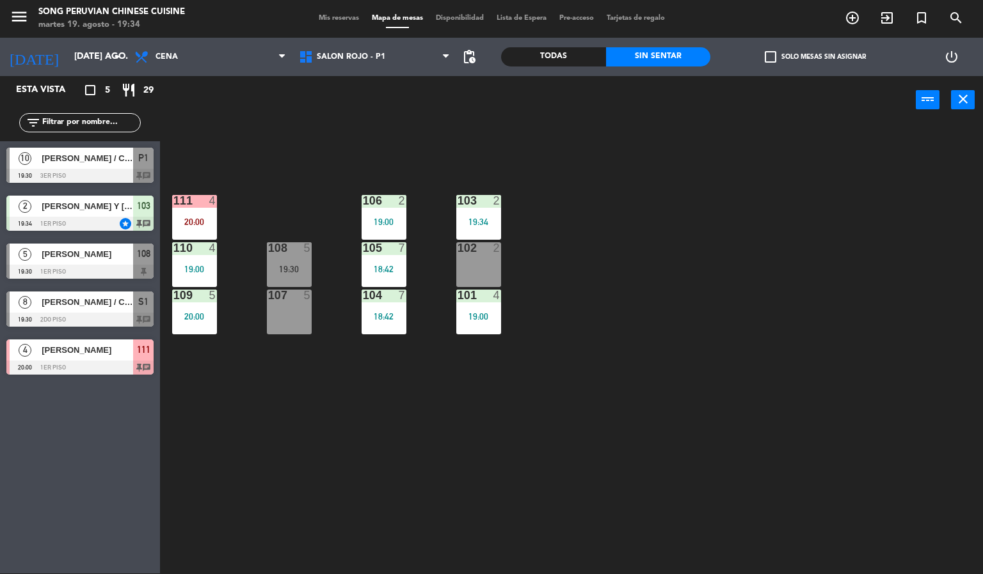
click at [713, 257] on div "103 2 19:34 106 2 19:00 111 4 20:00 102 2 105 7 18:42 108 5 19:30 110 4 19:00 1…" at bounding box center [576, 350] width 813 height 450
click at [484, 205] on div at bounding box center [478, 201] width 21 height 12
click at [662, 271] on div "103 2 19:34 106 2 19:00 111 4 20:00 102 2 105 7 18:42 108 5 19:30 110 4 19:00 1…" at bounding box center [576, 350] width 813 height 450
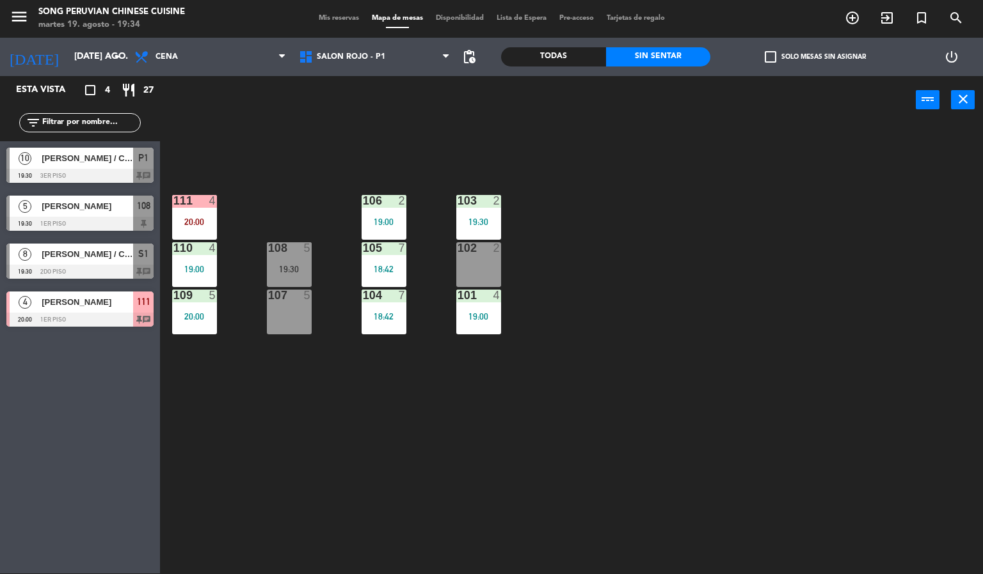
click at [691, 278] on div "103 2 19:30 106 2 19:00 111 4 20:00 102 2 105 7 18:42 108 5 19:30 110 4 19:00 1…" at bounding box center [576, 350] width 813 height 450
click at [486, 202] on div at bounding box center [478, 201] width 21 height 12
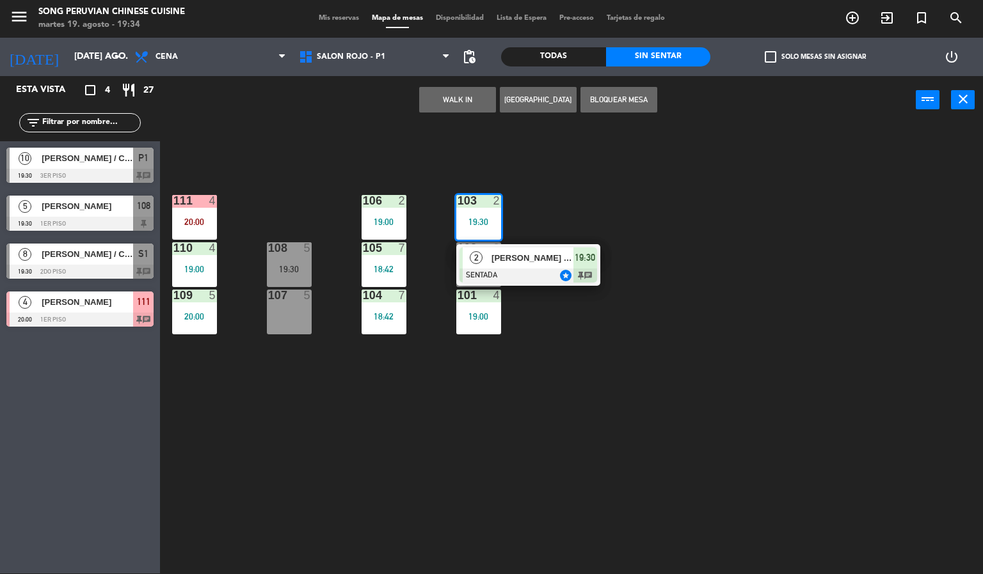
click at [576, 271] on div at bounding box center [528, 276] width 138 height 14
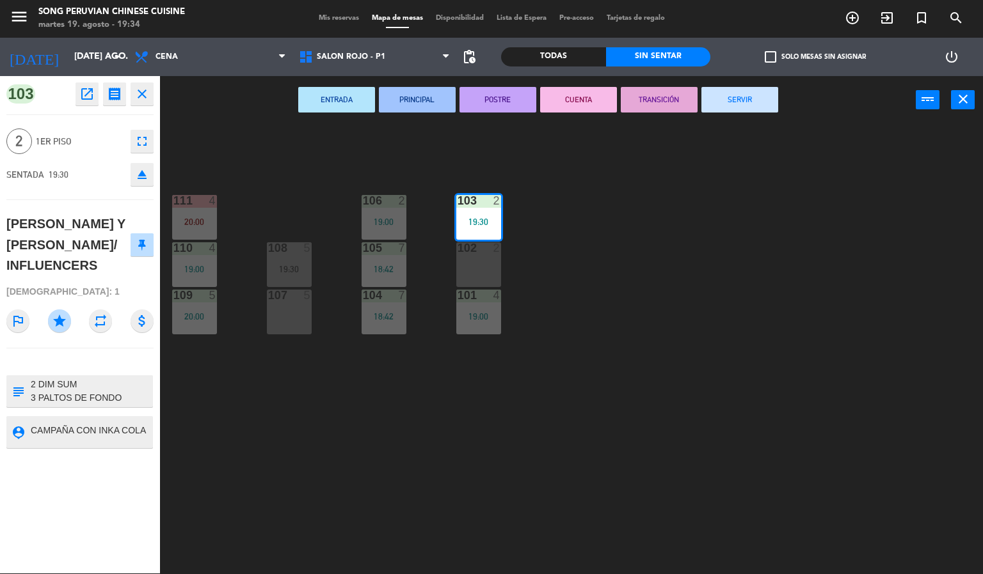
click at [576, 469] on div "103 2 19:30 106 2 19:00 111 4 20:00 102 2 105 7 18:42 108 5 19:30 110 4 19:00 1…" at bounding box center [576, 350] width 813 height 450
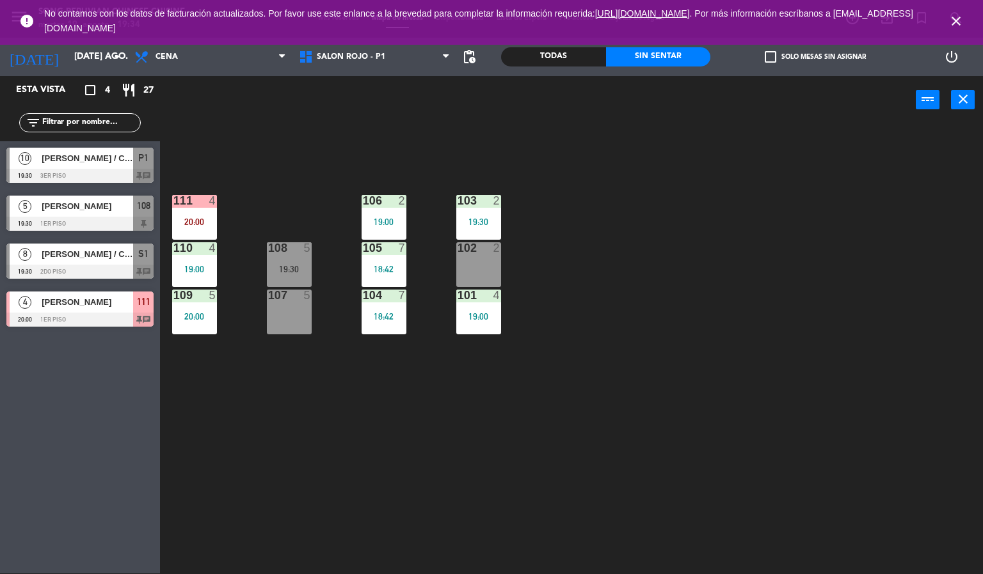
click at [956, 23] on icon "close" at bounding box center [955, 20] width 15 height 15
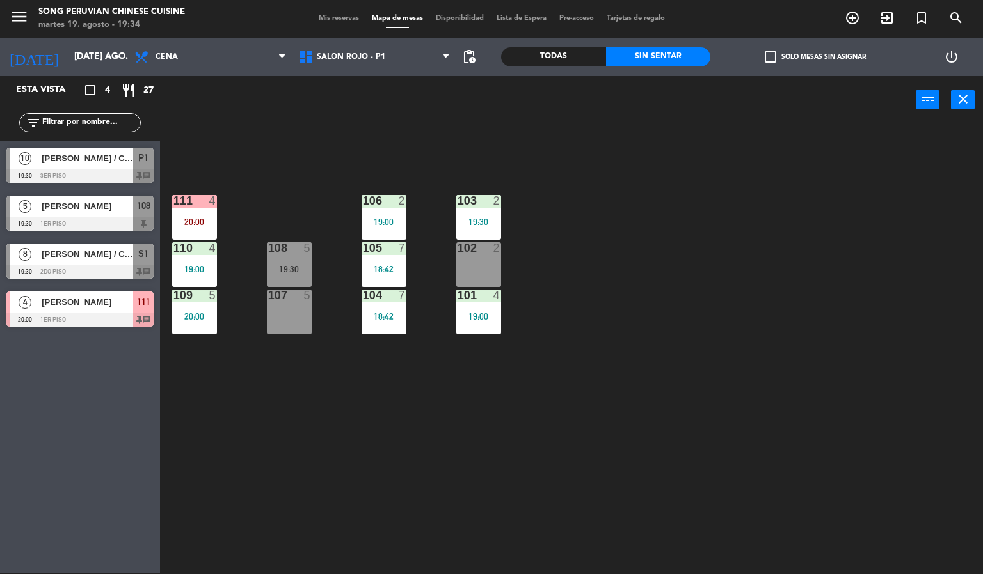
click at [836, 337] on div "103 2 19:30 106 2 19:00 111 4 20:00 102 2 105 7 18:42 108 5 19:30 110 4 19:00 1…" at bounding box center [576, 350] width 813 height 450
click at [668, 330] on div "103 2 19:30 106 2 19:00 111 4 20:00 102 2 105 7 18:42 108 5 19:30 110 4 19:00 1…" at bounding box center [576, 350] width 813 height 450
click at [492, 214] on div "103 2 19:30" at bounding box center [478, 217] width 45 height 45
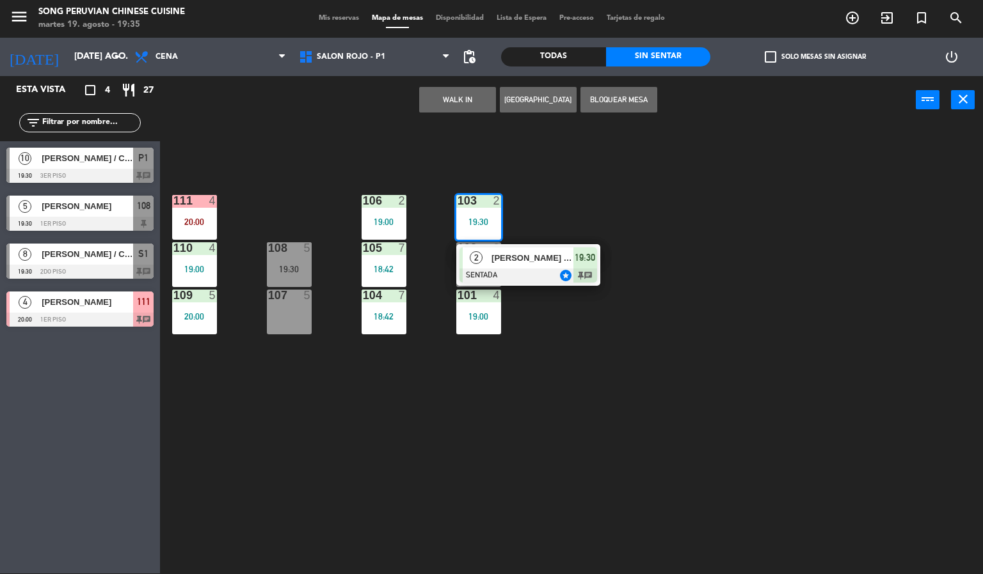
click at [674, 234] on div "103 2 19:30 2 [PERSON_NAME] Y [PERSON_NAME]/ INFLUENCERS SENTADA star 19:30 cha…" at bounding box center [576, 350] width 813 height 450
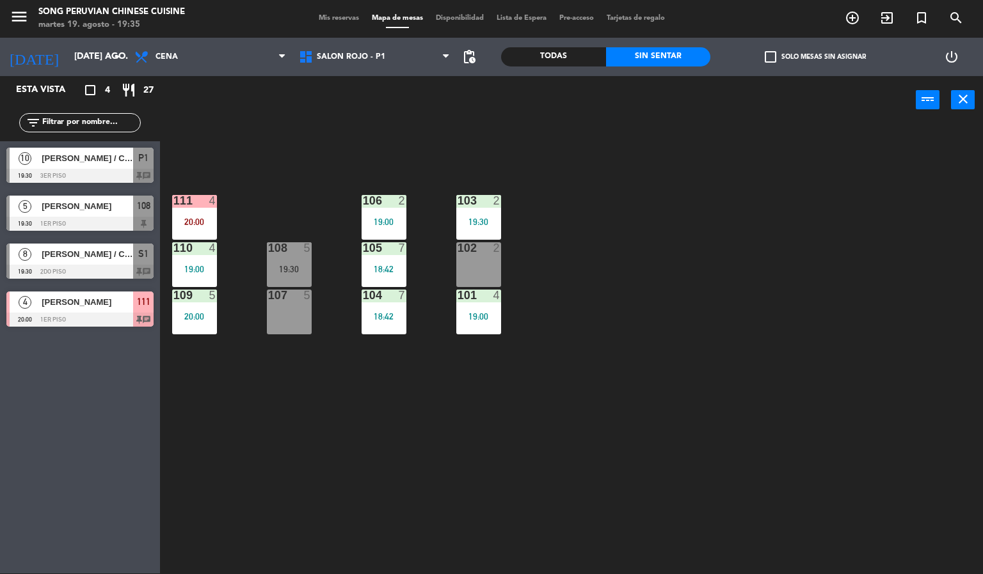
click at [656, 251] on div "103 2 19:30 106 2 19:00 111 4 20:00 102 2 105 7 18:42 108 5 19:30 110 4 19:00 1…" at bounding box center [576, 350] width 813 height 450
click at [478, 200] on div at bounding box center [478, 201] width 21 height 12
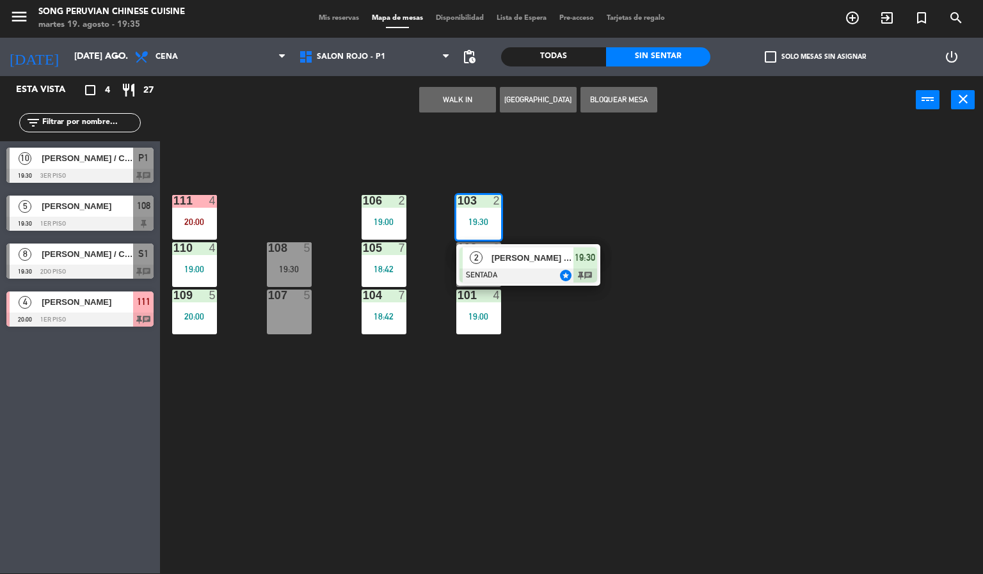
click at [553, 251] on span "[PERSON_NAME] Y [PERSON_NAME]/ INFLUENCERS" at bounding box center [532, 257] width 82 height 13
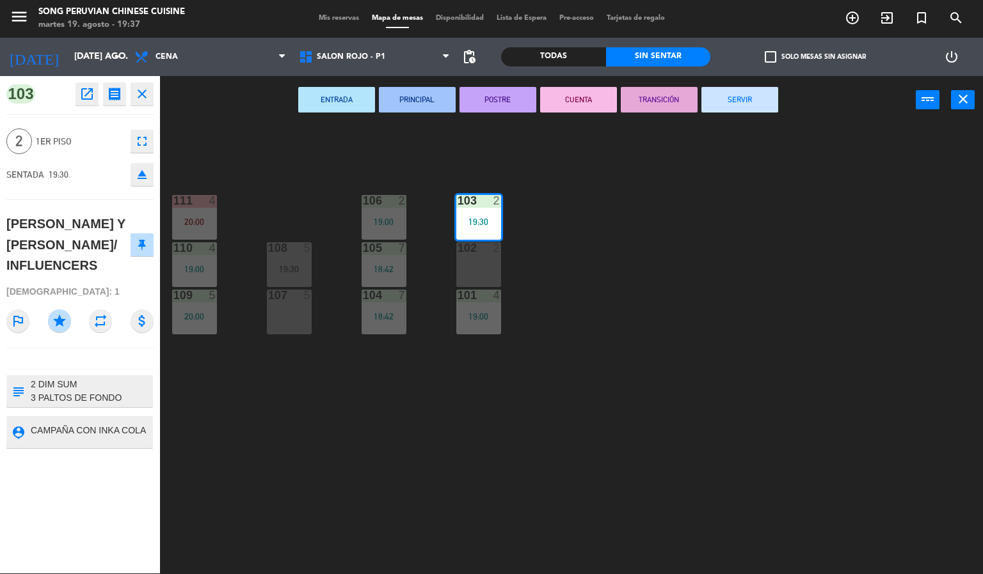
click at [634, 302] on div "103 2 19:30 106 2 19:00 111 4 20:00 102 2 105 7 18:42 108 5 19:30 110 4 19:00 1…" at bounding box center [576, 350] width 813 height 450
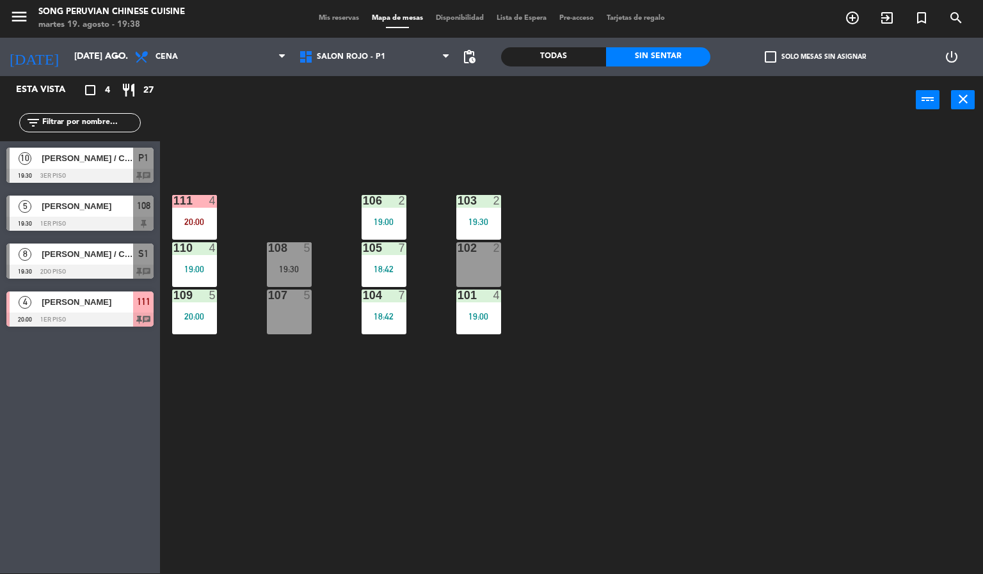
click at [644, 340] on div "103 2 19:30 106 2 19:00 111 4 20:00 102 2 105 7 18:42 108 5 19:30 110 4 19:00 1…" at bounding box center [576, 350] width 813 height 450
click at [442, 133] on div "103 2 19:30 106 2 19:00 111 4 20:00 102 2 105 7 18:42 108 5 19:30 110 4 19:00 1…" at bounding box center [576, 350] width 813 height 450
click at [344, 58] on span "SALON ROJO - P1" at bounding box center [351, 56] width 68 height 9
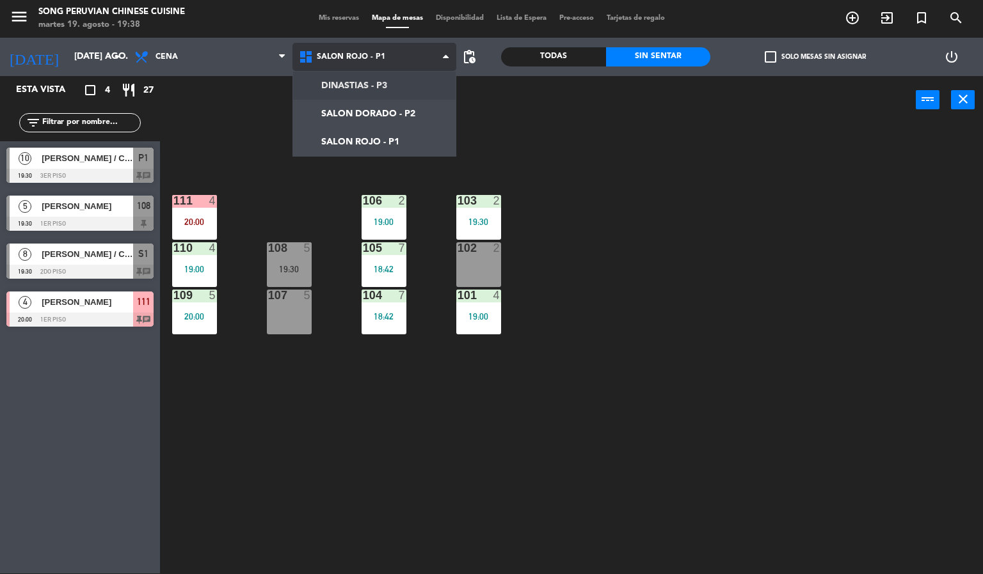
click at [363, 81] on ng-component "menu Song Peruvian Chinese Cuisine martes 19. agosto - 19:38 Mis reservas Mapa …" at bounding box center [491, 286] width 983 height 575
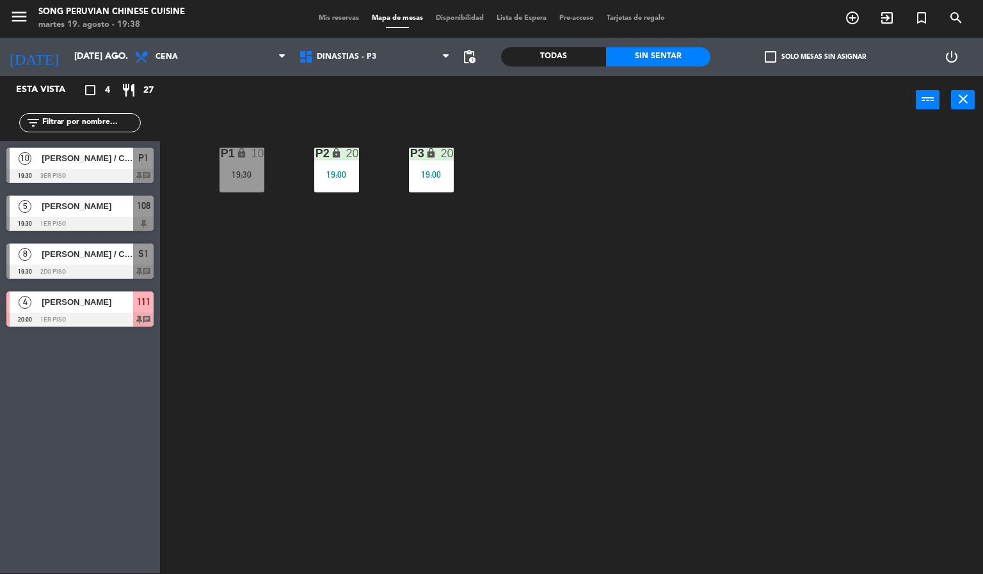
click at [532, 123] on div "power_input close" at bounding box center [538, 100] width 756 height 49
click at [484, 429] on div "P2 lock 20 19:00 P3 lock 20 19:00 P1 lock 10 19:30" at bounding box center [576, 350] width 813 height 450
click at [244, 179] on div "P1 lock 10 19:30" at bounding box center [241, 170] width 45 height 45
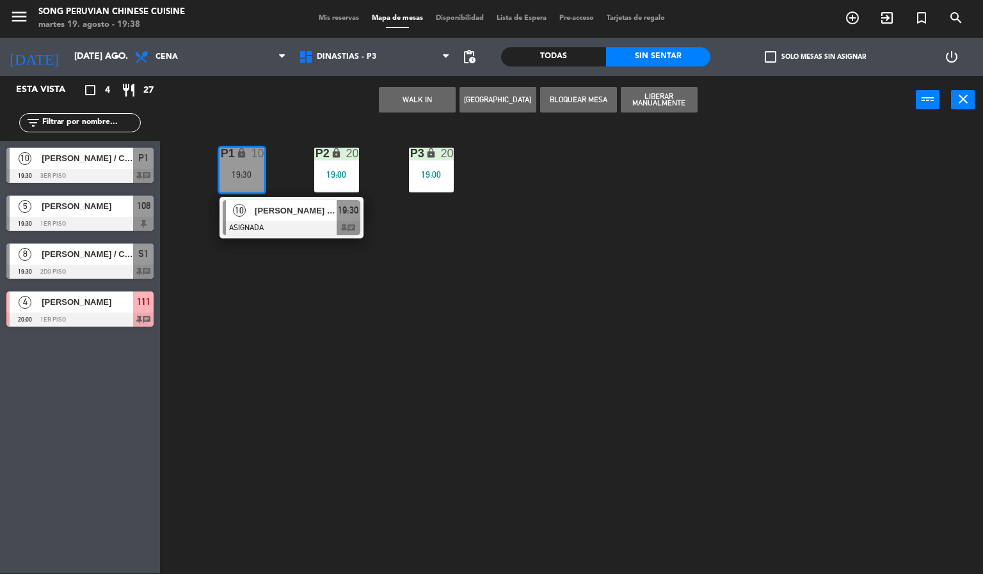
click at [305, 221] on div at bounding box center [292, 228] width 138 height 14
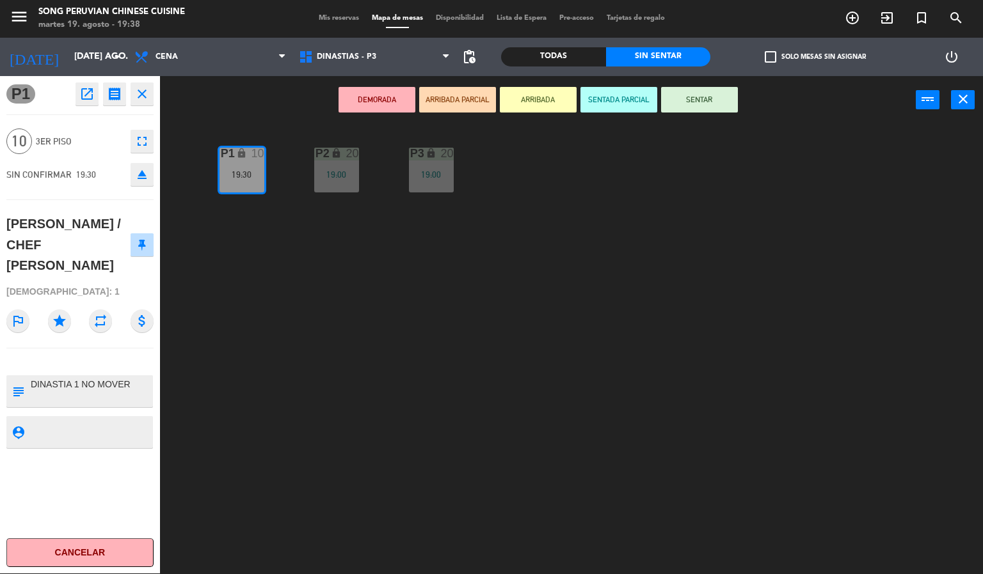
click at [503, 409] on div "P2 lock 20 19:00 P3 lock 20 19:00 P1 lock 10 19:30" at bounding box center [576, 350] width 813 height 450
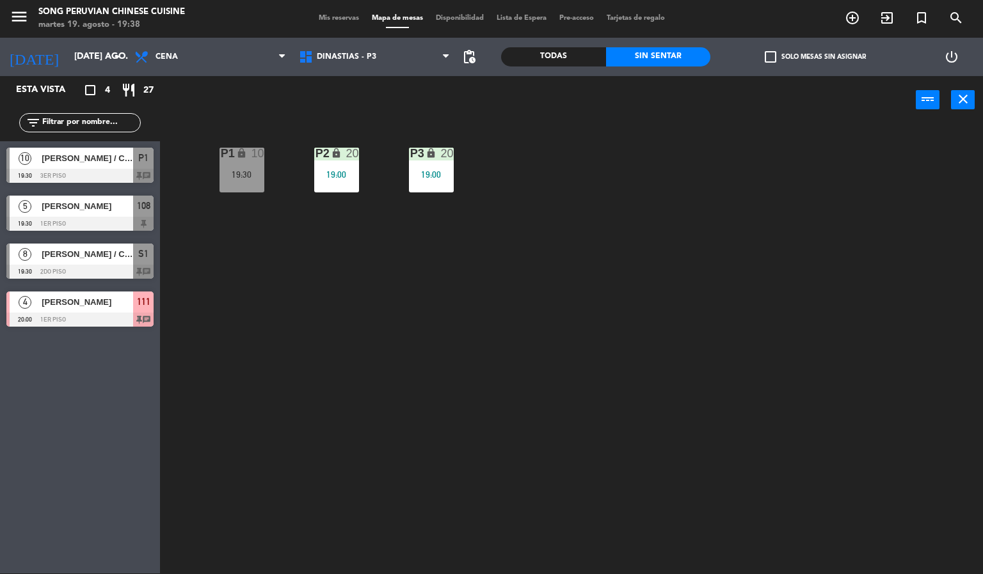
click at [642, 372] on div "P2 lock 20 19:00 P3 lock 20 19:00 P1 lock 10 19:30" at bounding box center [576, 350] width 813 height 450
click at [618, 321] on div "P2 lock 20 19:00 P3 lock 20 19:00 P1 lock 10 19:30" at bounding box center [576, 350] width 813 height 450
click at [491, 393] on div "P2 lock 20 19:00 P3 lock 20 19:00 P1 lock 10 19:30" at bounding box center [576, 350] width 813 height 450
click at [607, 344] on div "P2 lock 20 19:00 P3 lock 20 19:00 P1 lock 10 19:30" at bounding box center [576, 350] width 813 height 450
click at [397, 52] on span "DINASTIAS - P3" at bounding box center [374, 57] width 164 height 28
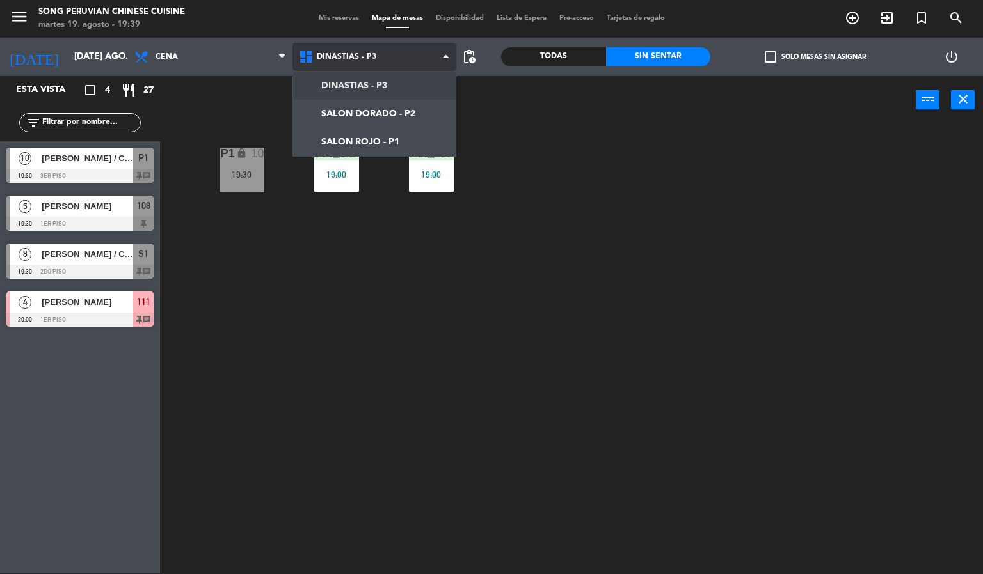
click at [396, 129] on ng-component "menu Song Peruvian Chinese Cuisine martes 19. agosto - 19:39 Mis reservas Mapa …" at bounding box center [491, 286] width 983 height 575
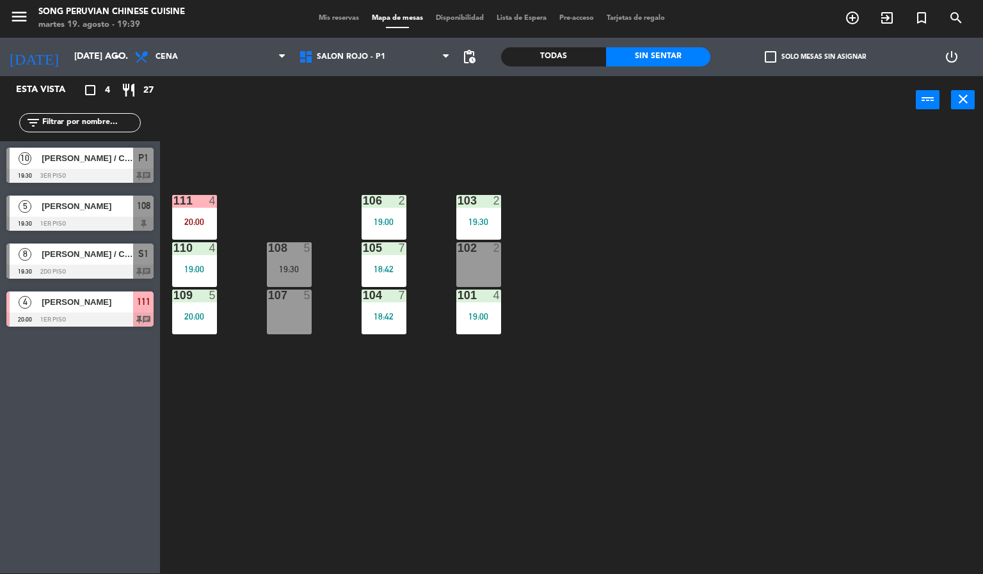
click at [497, 472] on div "103 2 19:30 106 2 19:00 111 4 20:00 102 2 105 7 18:42 108 5 19:30 110 4 19:00 1…" at bounding box center [576, 350] width 813 height 450
click at [616, 269] on div "103 2 19:30 106 2 19:00 111 4 20:00 102 2 105 7 18:42 108 5 19:30 110 4 19:00 1…" at bounding box center [576, 350] width 813 height 450
click at [612, 182] on div "103 2 19:30 106 2 19:00 111 4 20:00 102 2 105 7 18:42 108 5 19:30 110 4 19:00 1…" at bounding box center [576, 350] width 813 height 450
click at [622, 321] on div "103 2 19:30 106 2 19:00 111 4 20:00 102 2 105 7 18:42 108 5 19:30 110 4 19:00 1…" at bounding box center [576, 350] width 813 height 450
click at [443, 135] on div "103 2 19:30 106 2 19:00 111 4 20:00 102 2 105 7 18:42 108 5 19:30 110 4 19:00 1…" at bounding box center [576, 350] width 813 height 450
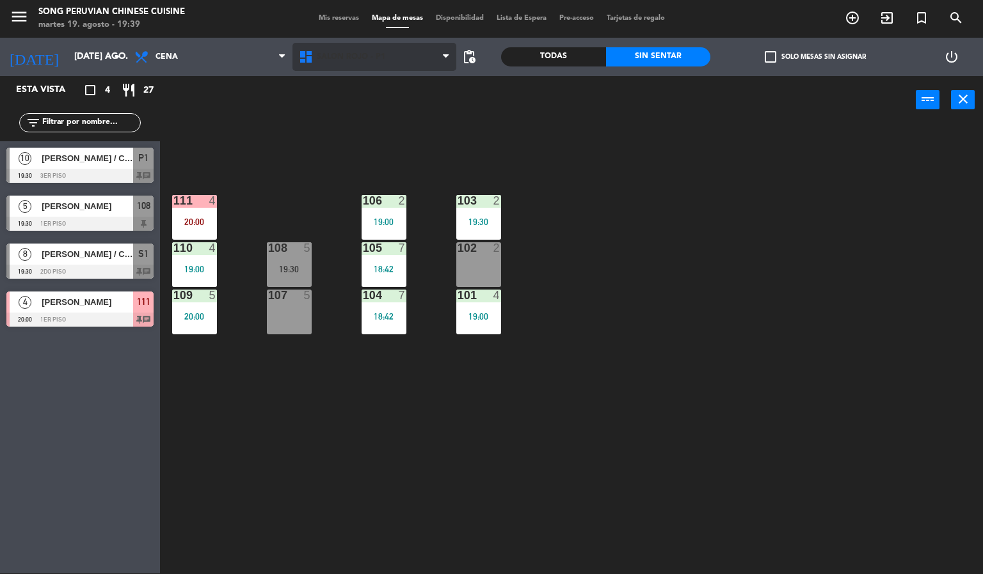
click at [361, 58] on span "SALON ROJO - P1" at bounding box center [351, 56] width 68 height 9
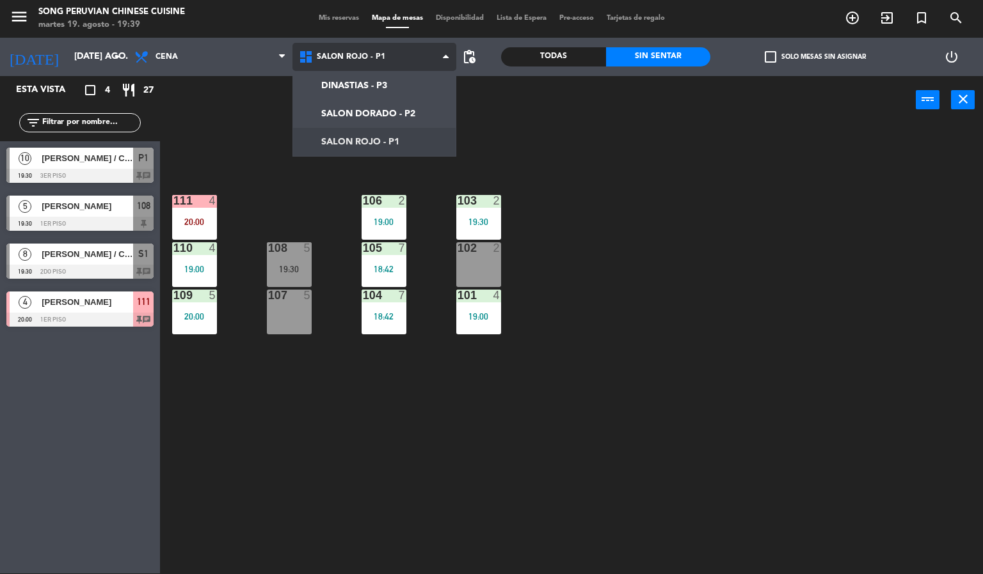
click at [413, 109] on ng-component "menu Song Peruvian Chinese Cuisine martes 19. agosto - 19:39 Mis reservas Mapa …" at bounding box center [491, 286] width 983 height 575
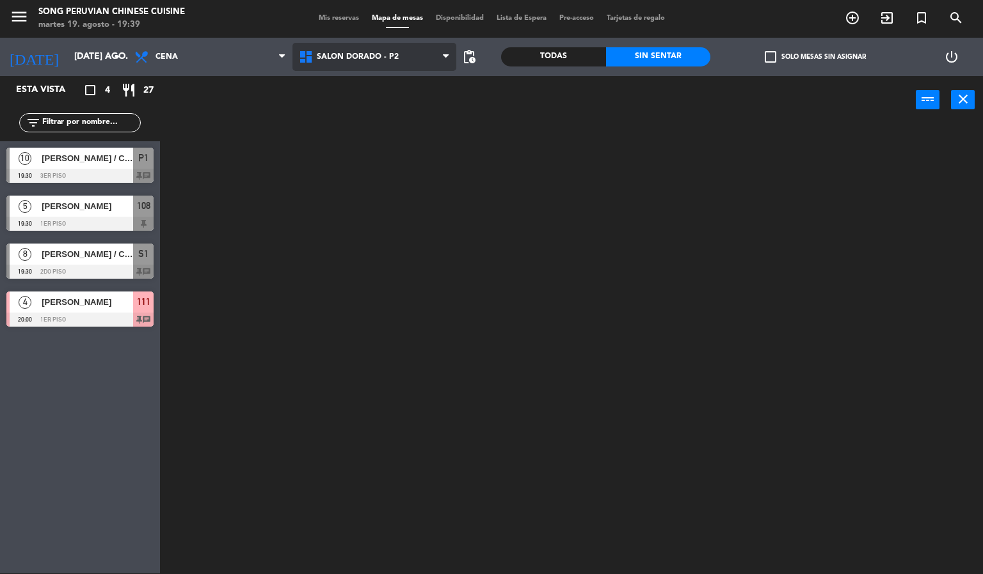
click at [392, 48] on span "SALON DORADO - P2" at bounding box center [374, 57] width 164 height 28
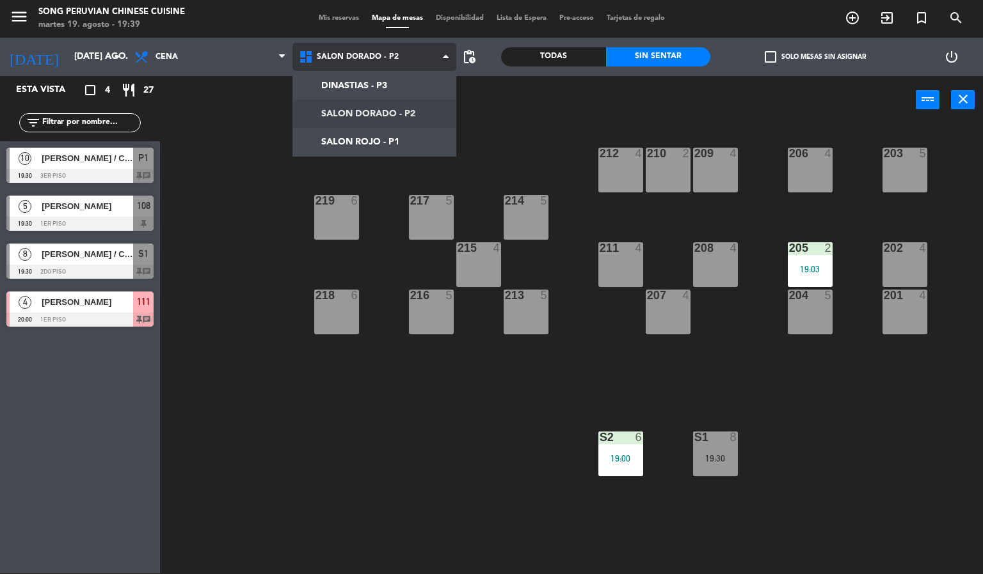
click at [405, 138] on ng-component "menu Song Peruvian Chinese Cuisine martes 19. agosto - 19:39 Mis reservas Mapa …" at bounding box center [491, 286] width 983 height 575
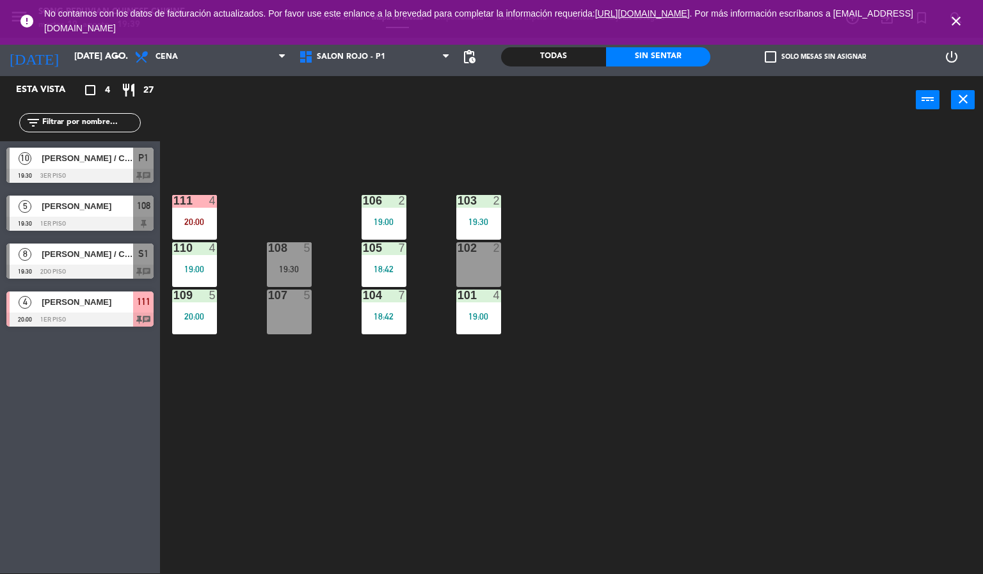
click at [951, 20] on icon "close" at bounding box center [955, 20] width 15 height 15
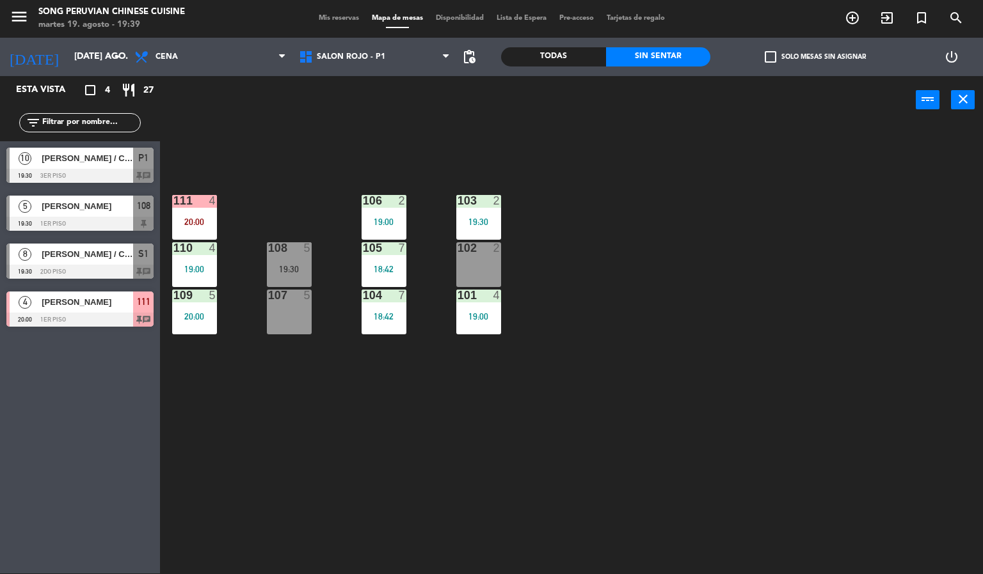
click at [820, 256] on div "103 2 19:30 106 2 19:00 111 4 20:00 102 2 105 7 18:42 108 5 19:30 110 4 19:00 1…" at bounding box center [576, 350] width 813 height 450
click at [663, 348] on div "103 2 19:30 106 2 19:00 111 4 20:00 102 2 105 7 18:42 108 5 19:30 110 4 19:00 1…" at bounding box center [576, 350] width 813 height 450
click at [707, 340] on div "103 2 19:30 106 2 19:00 111 4 20:00 102 2 105 7 18:42 108 5 19:30 110 4 19:00 1…" at bounding box center [576, 350] width 813 height 450
click at [478, 261] on div "102 2" at bounding box center [478, 264] width 45 height 45
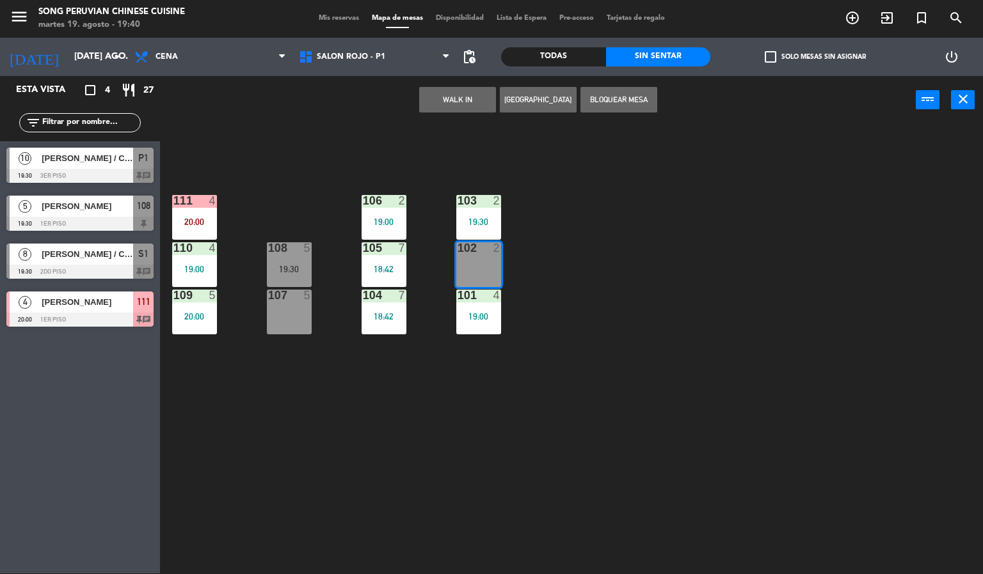
click at [459, 98] on button "WALK IN" at bounding box center [457, 100] width 77 height 26
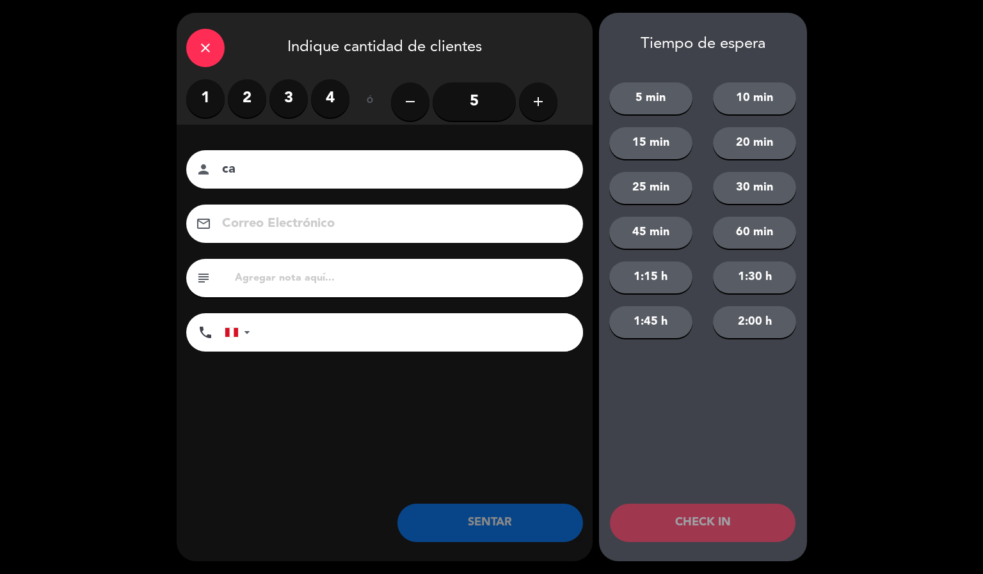
type input "c"
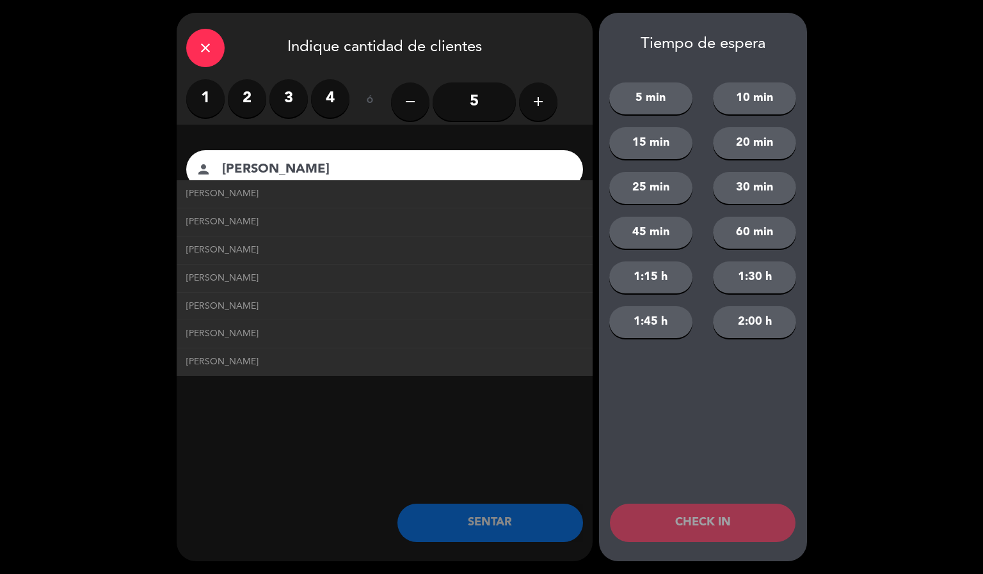
type input "[PERSON_NAME]"
click at [244, 95] on label "2" at bounding box center [247, 98] width 38 height 38
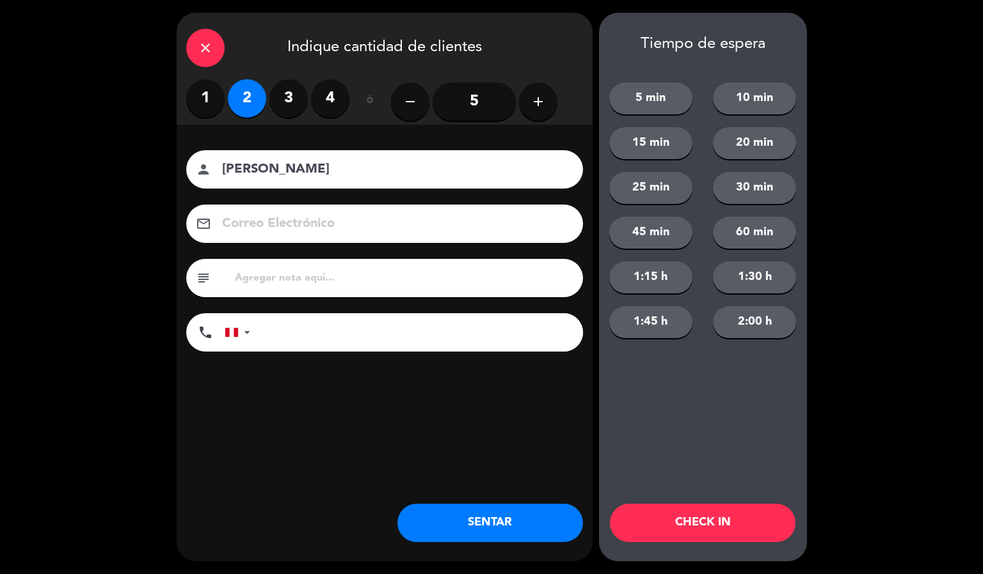
click at [717, 522] on button "CHECK IN" at bounding box center [703, 523] width 186 height 38
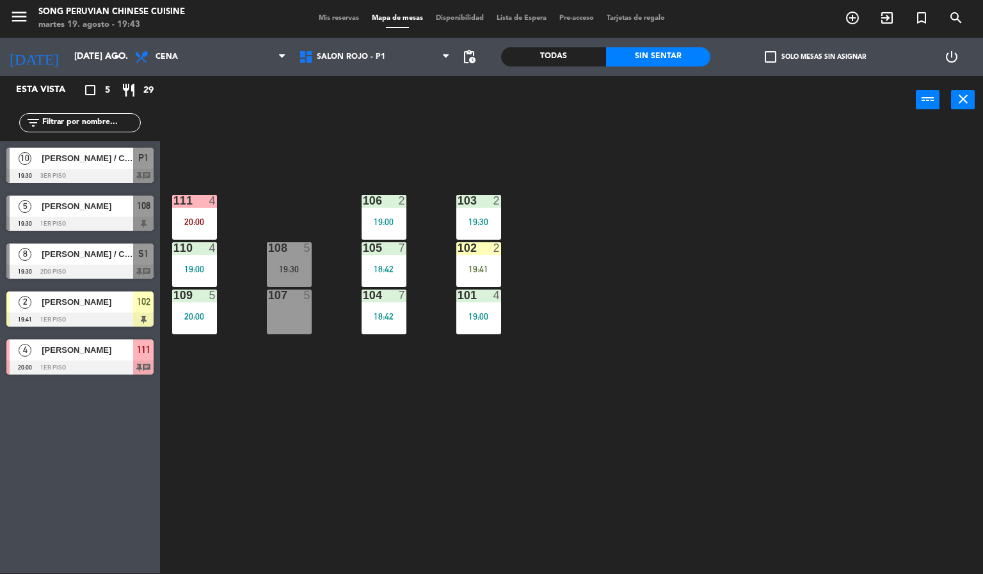
click at [612, 347] on div "103 2 19:30 106 2 19:00 111 4 20:00 102 2 19:41 105 7 18:42 108 5 19:30 110 4 1…" at bounding box center [576, 350] width 813 height 450
click at [480, 248] on div at bounding box center [478, 248] width 21 height 12
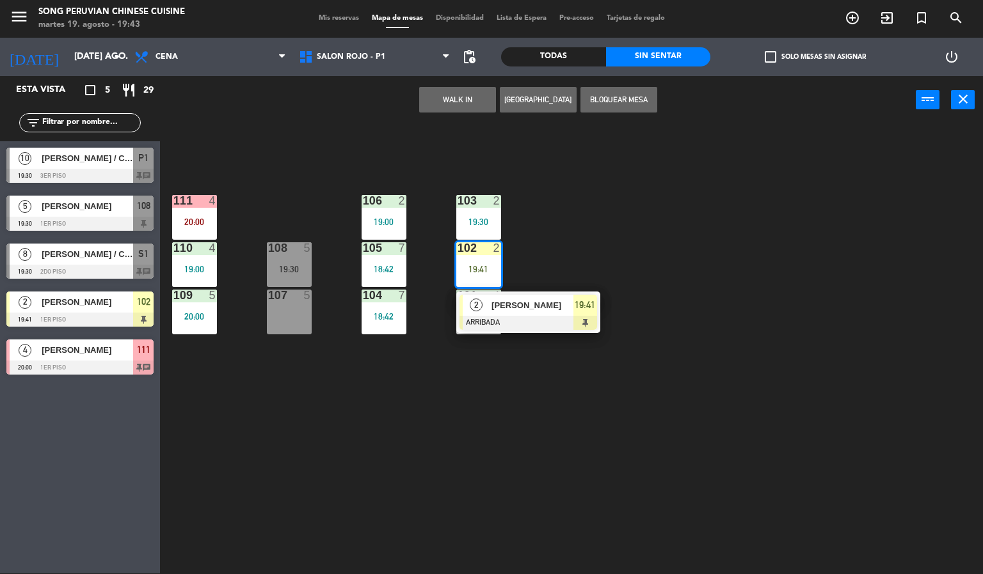
click at [538, 321] on div at bounding box center [528, 323] width 138 height 14
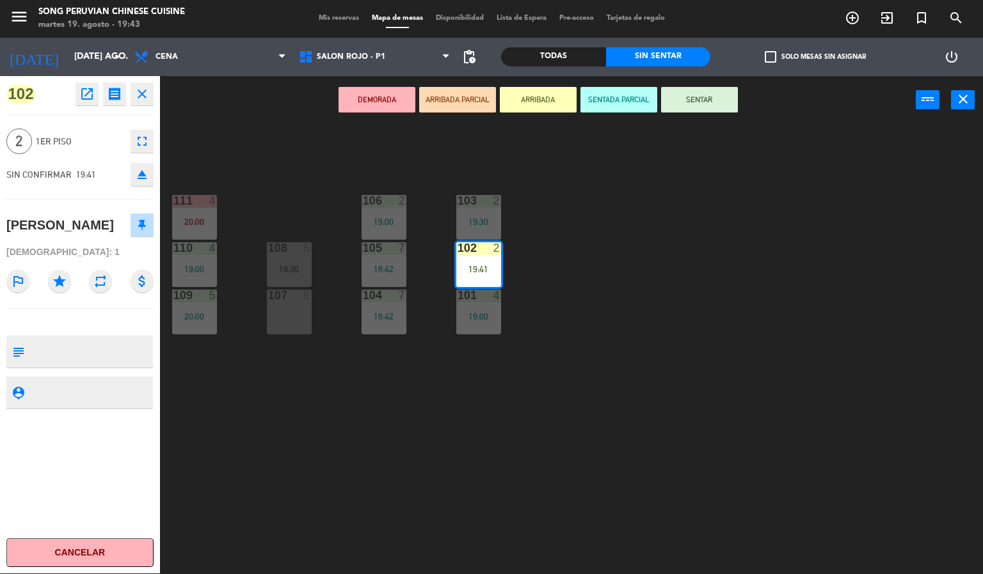
click at [620, 330] on div "103 2 19:30 106 2 19:00 111 4 20:00 102 2 19:41 105 7 18:42 108 5 19:30 110 4 1…" at bounding box center [576, 350] width 813 height 450
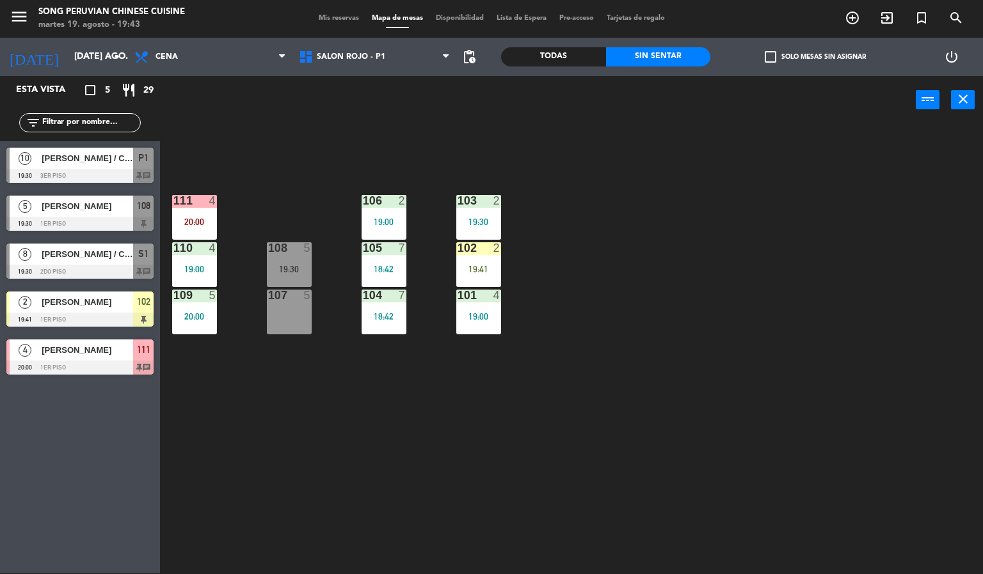
click at [605, 290] on div "103 2 19:30 106 2 19:00 111 4 20:00 102 2 19:41 105 7 18:42 108 5 19:30 110 4 1…" at bounding box center [576, 350] width 813 height 450
click at [860, 18] on icon "search" at bounding box center [851, 17] width 15 height 15
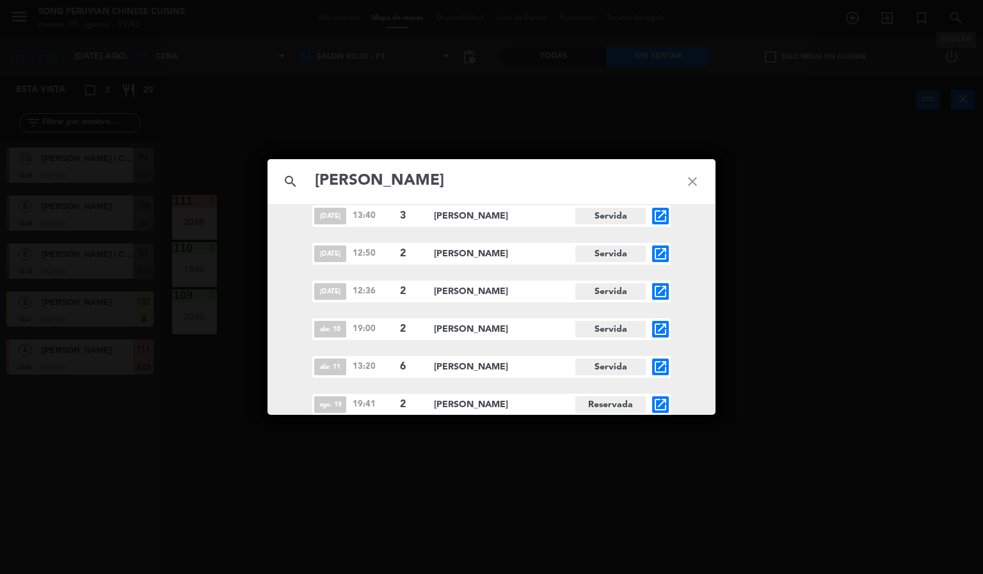
scroll to position [0, 0]
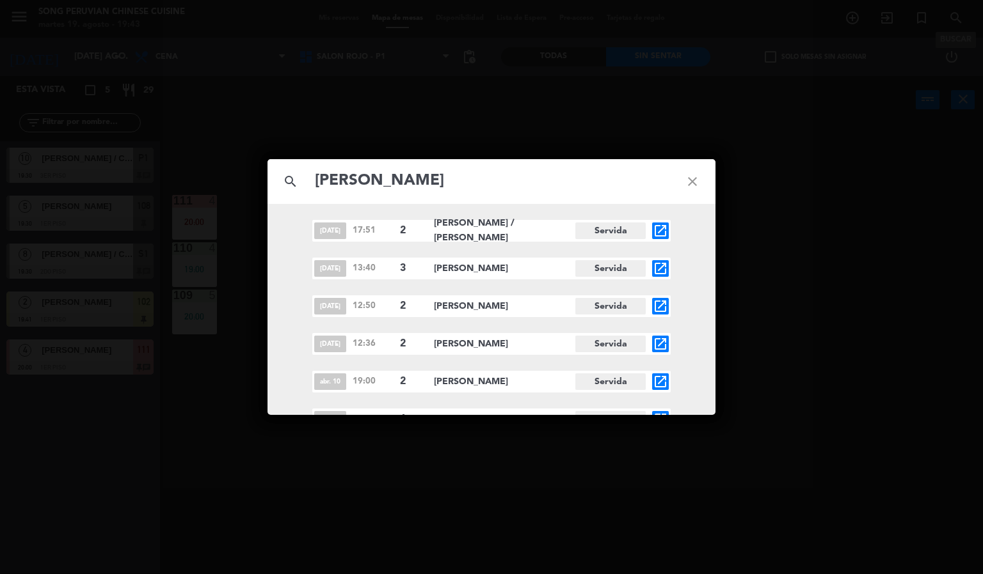
type input "[PERSON_NAME]"
click at [703, 173] on icon "close" at bounding box center [692, 182] width 46 height 46
click at [809, 286] on div "search close [DATE] 17:51 2 [PERSON_NAME] / [PERSON_NAME] Servida open_in_new […" at bounding box center [491, 287] width 983 height 574
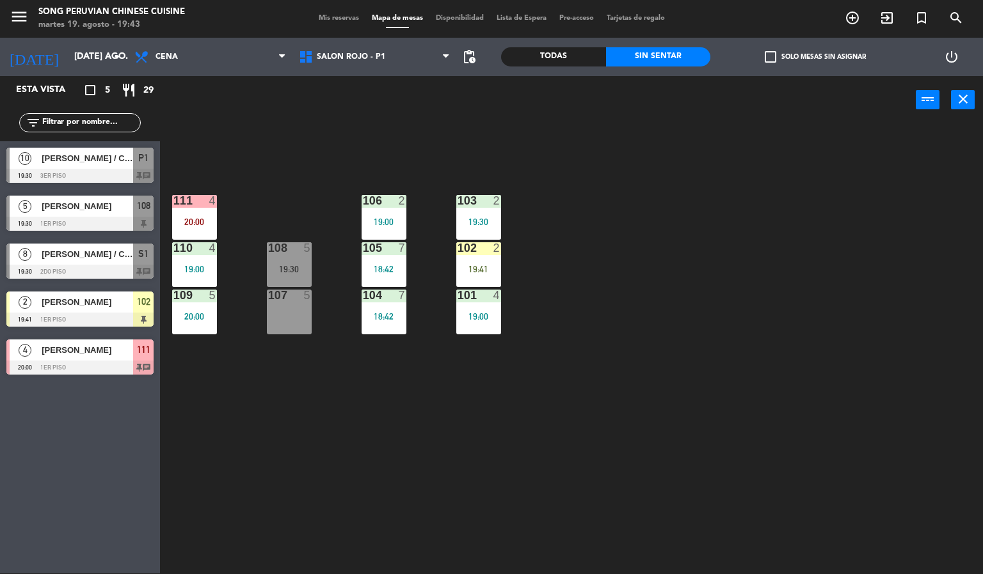
click at [480, 248] on div at bounding box center [478, 248] width 21 height 12
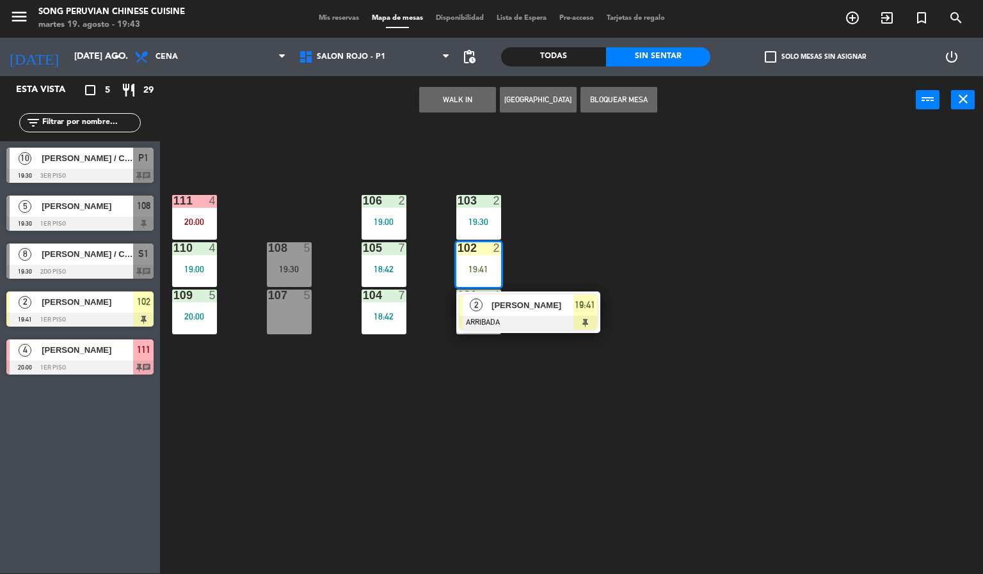
click at [555, 327] on div at bounding box center [528, 323] width 138 height 14
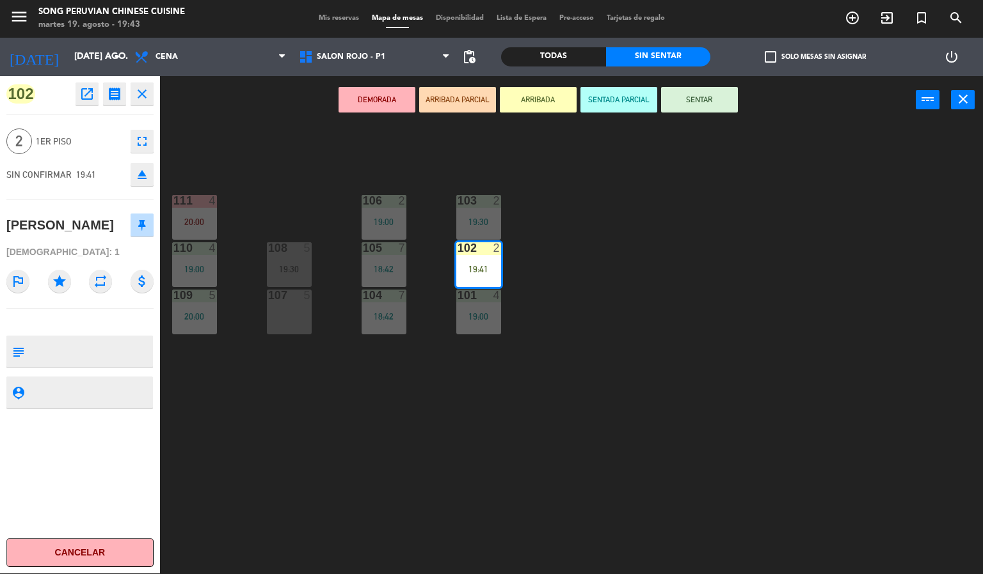
click at [714, 100] on button "SENTAR" at bounding box center [699, 100] width 77 height 26
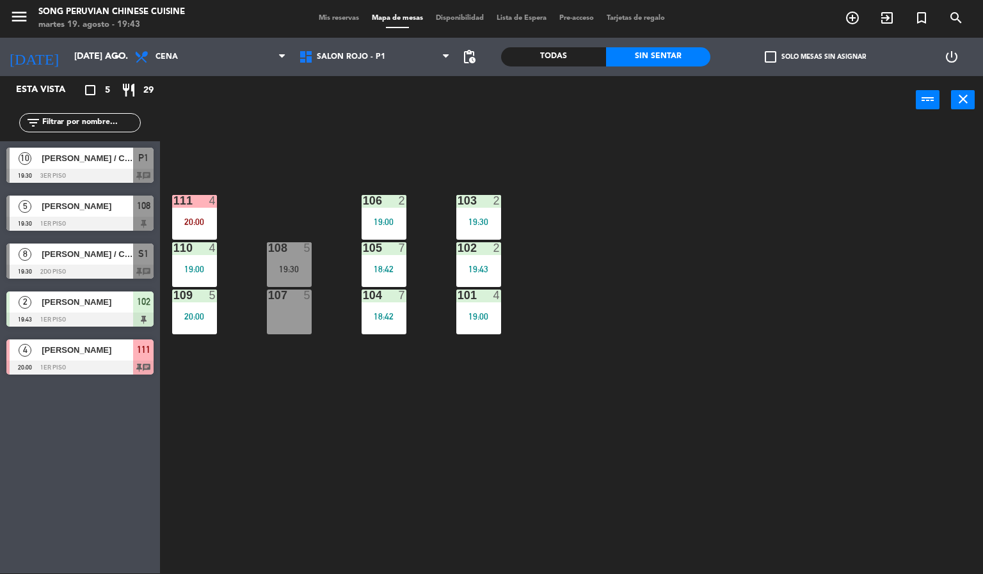
click at [697, 297] on div "103 2 19:30 106 2 19:00 111 4 20:00 102 2 19:43 105 7 18:42 108 5 19:30 110 4 1…" at bounding box center [576, 350] width 813 height 450
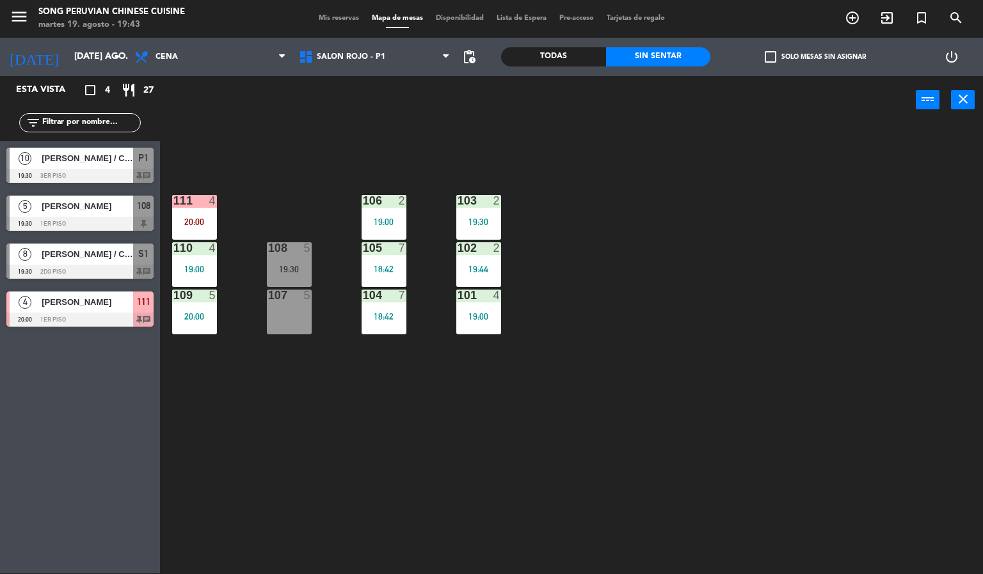
click at [587, 413] on div "103 2 19:30 106 2 19:00 111 4 20:00 102 2 19:44 105 7 18:42 108 5 19:30 110 4 1…" at bounding box center [576, 350] width 813 height 450
click at [422, 43] on span "SALON ROJO - P1" at bounding box center [374, 57] width 164 height 28
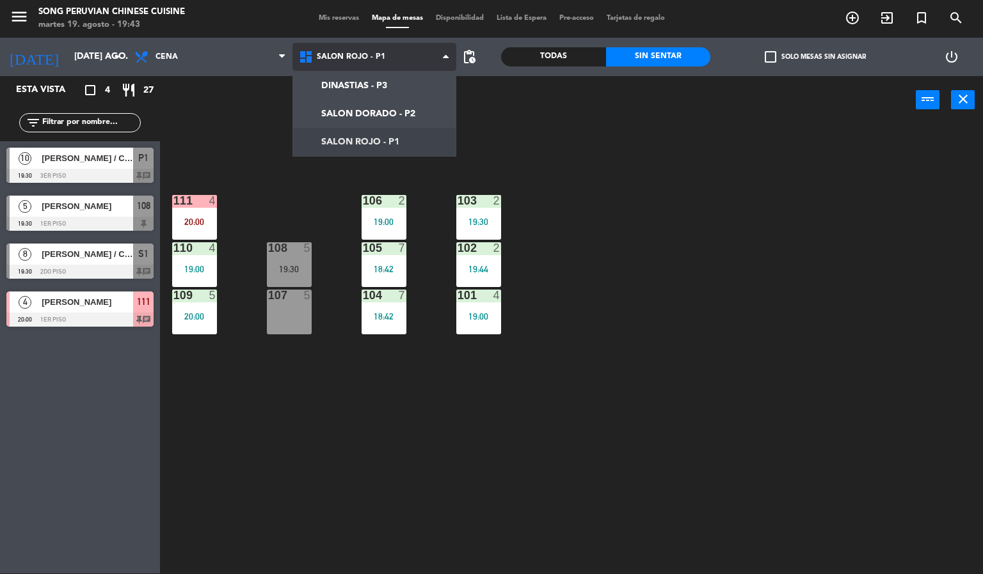
click at [400, 114] on ng-component "menu Song Peruvian Chinese Cuisine martes 19. agosto - 19:43 Mis reservas Mapa …" at bounding box center [491, 286] width 983 height 575
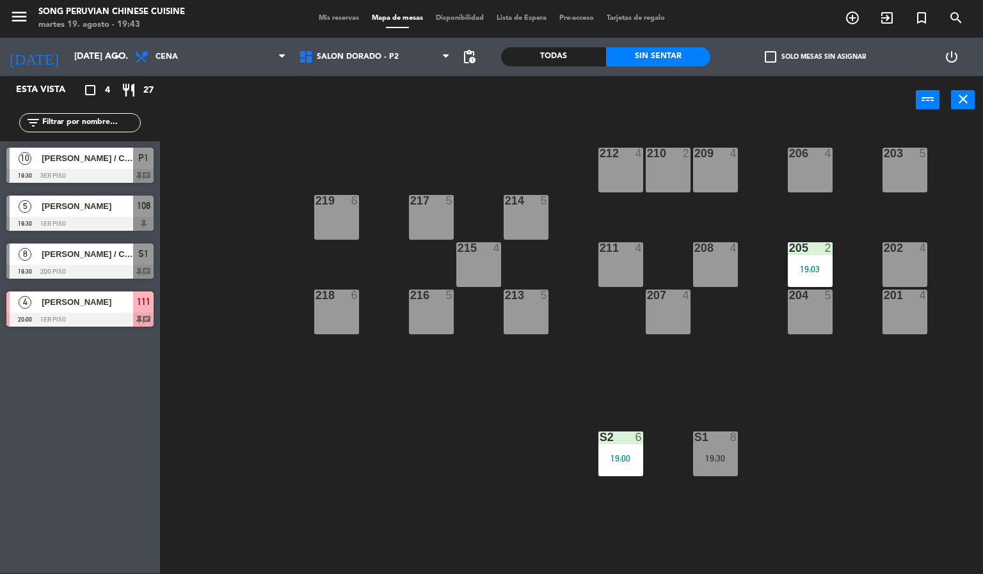
click at [718, 267] on div "208 4" at bounding box center [715, 264] width 45 height 45
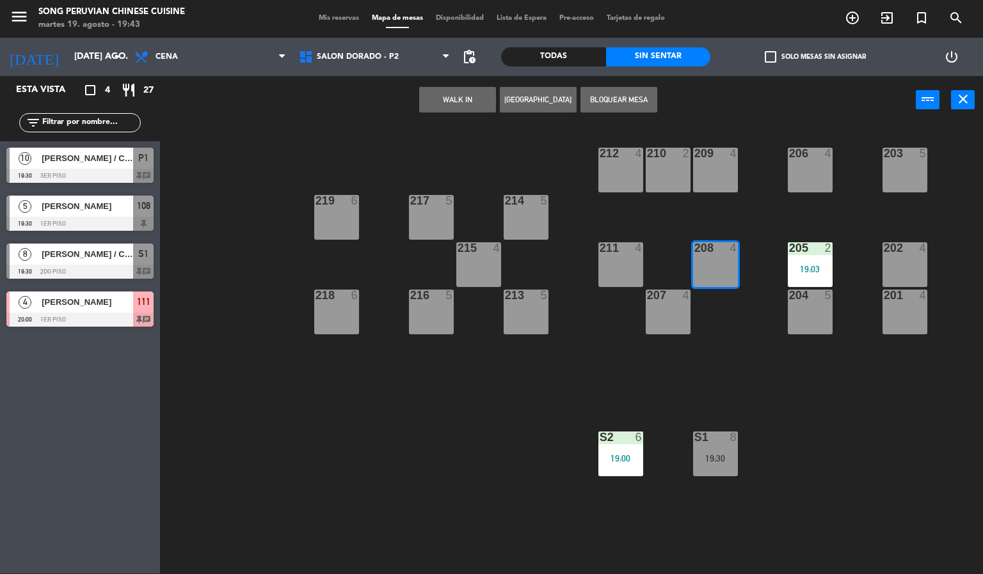
click at [487, 417] on div "203 5 206 4 210 2 212 4 209 4 214 5 217 5 219 6 202 4 205 2 19:03 208 4 211 4 2…" at bounding box center [576, 350] width 813 height 450
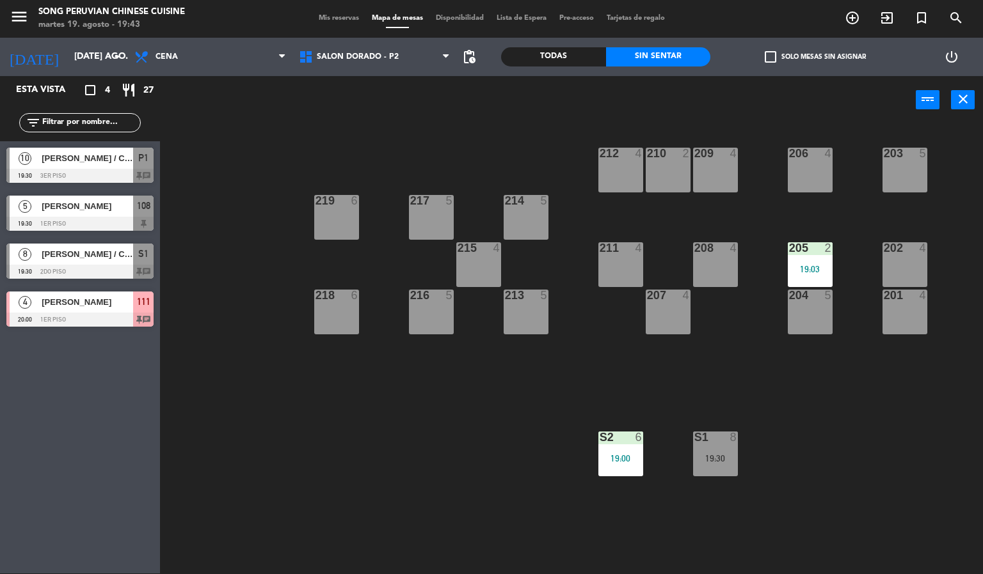
click at [530, 203] on div at bounding box center [525, 201] width 21 height 12
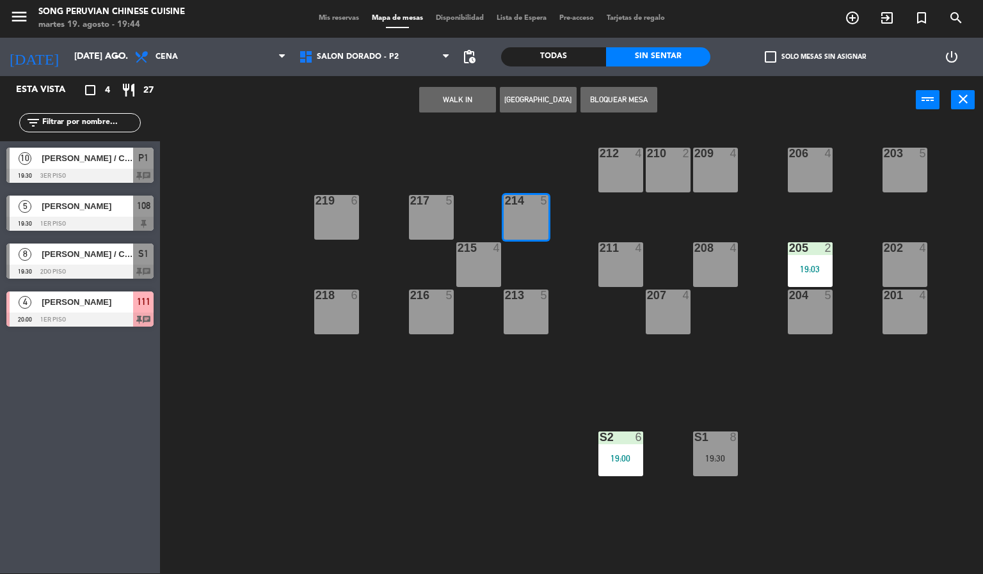
click at [464, 91] on button "WALK IN" at bounding box center [457, 100] width 77 height 26
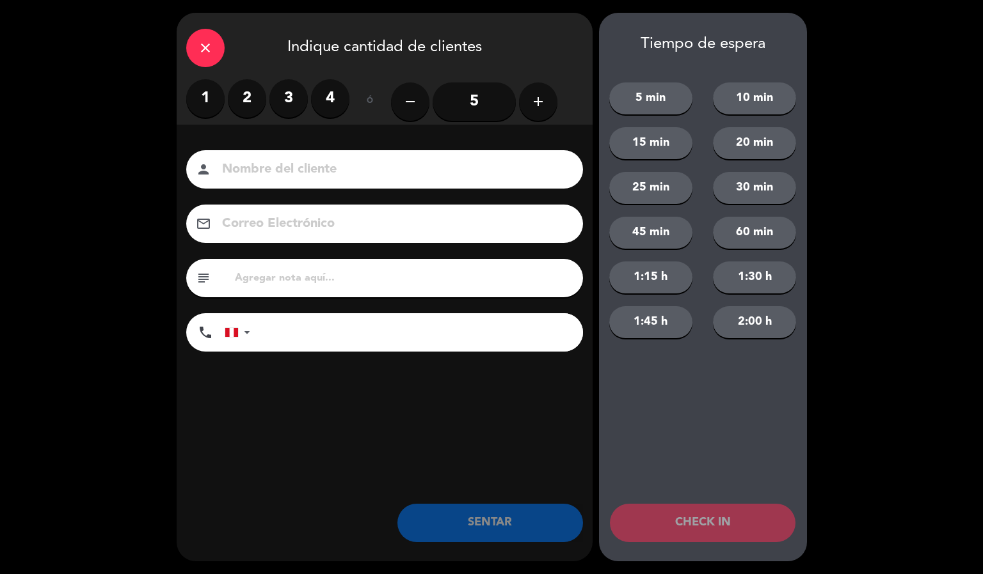
click at [246, 98] on label "2" at bounding box center [247, 98] width 38 height 38
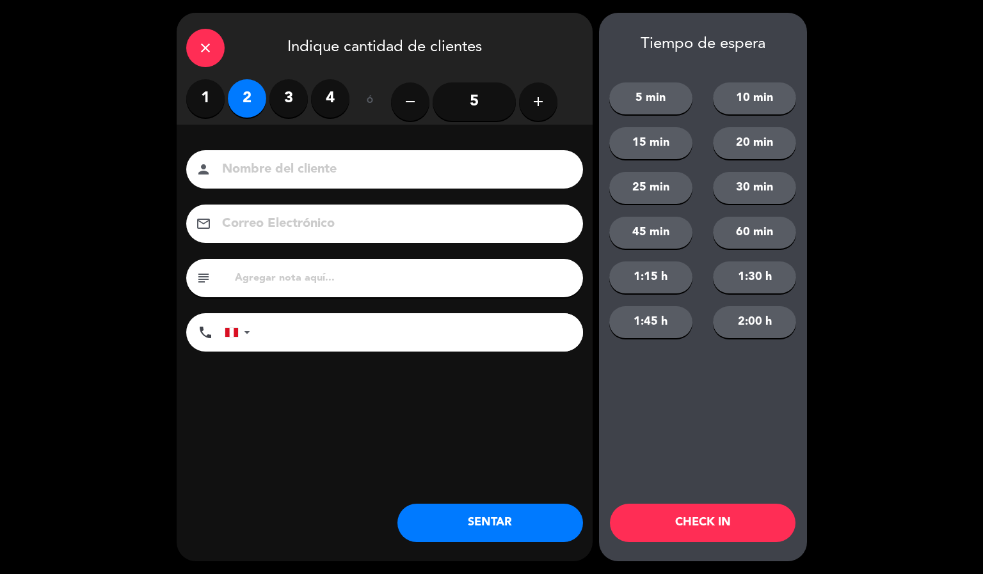
click at [305, 168] on input at bounding box center [393, 170] width 345 height 22
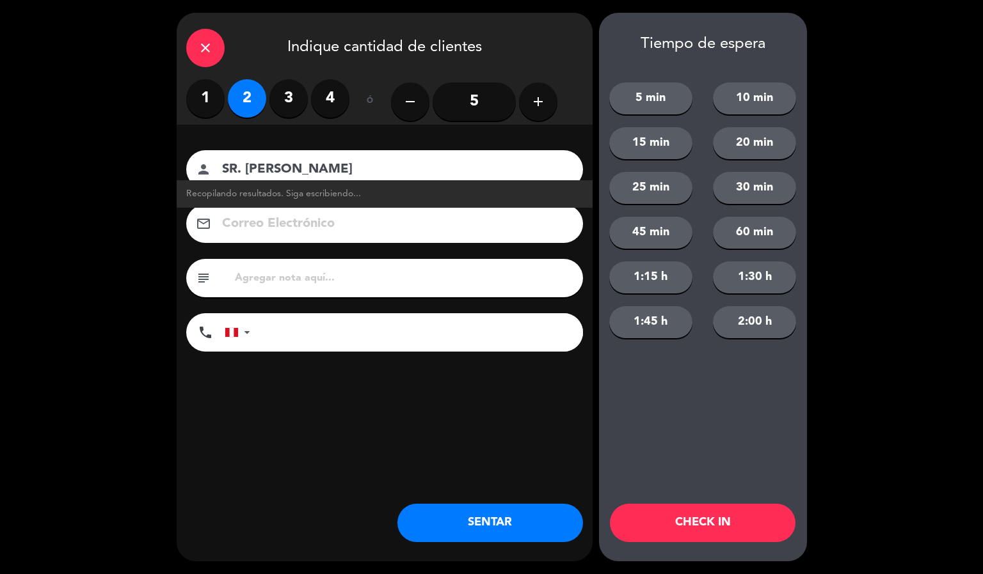
click at [465, 167] on input "SR. [PERSON_NAME]" at bounding box center [393, 170] width 345 height 22
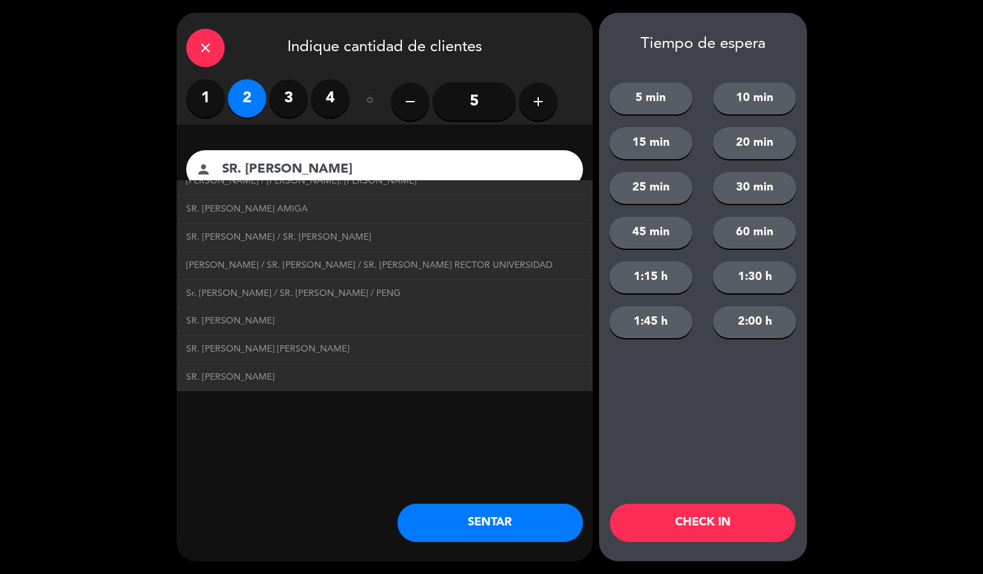
scroll to position [724, 0]
type input "SR. [PERSON_NAME]"
click at [372, 321] on link "SR. [PERSON_NAME]" at bounding box center [384, 321] width 397 height 15
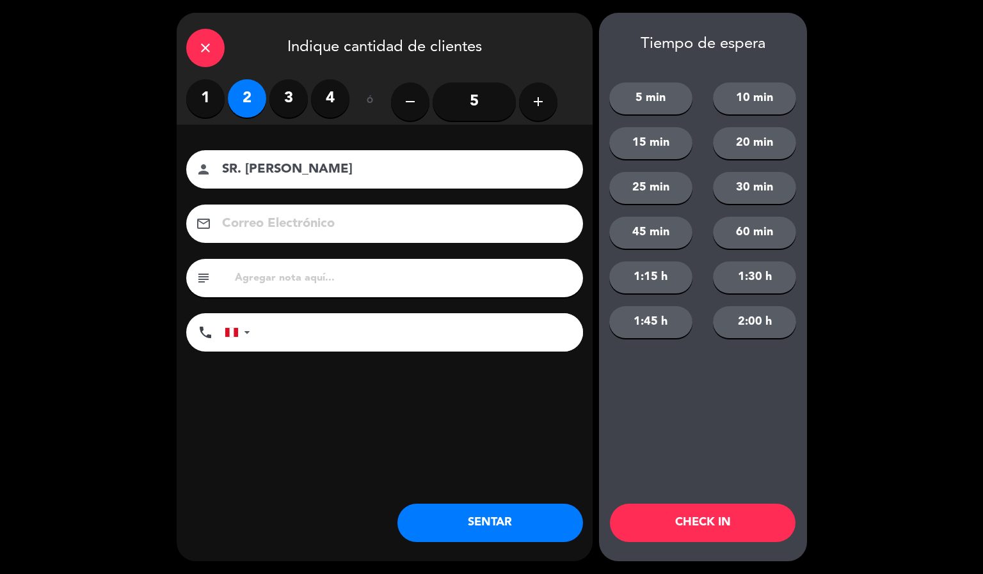
click at [503, 532] on button "SENTAR" at bounding box center [490, 523] width 186 height 38
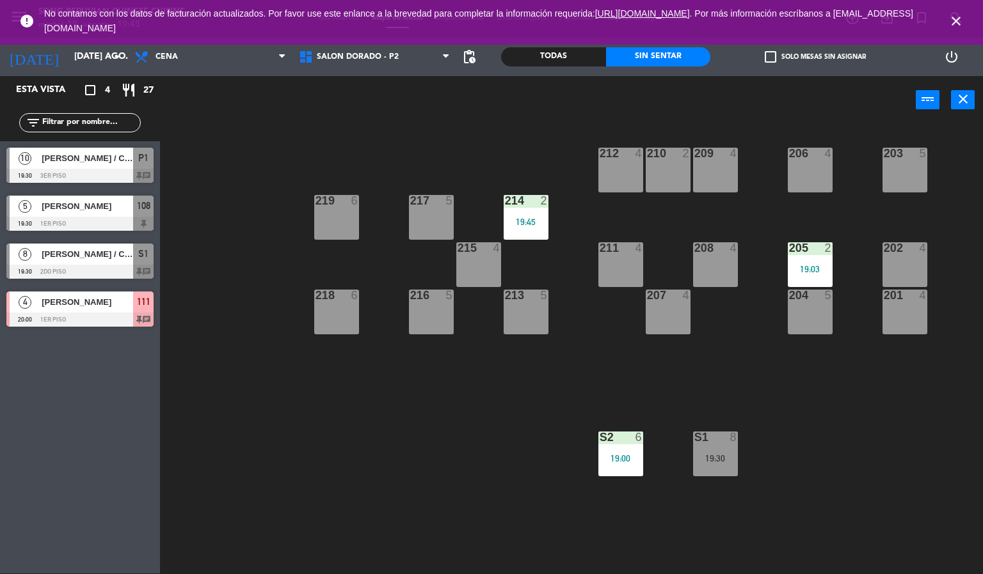
click at [956, 21] on icon "close" at bounding box center [955, 20] width 15 height 15
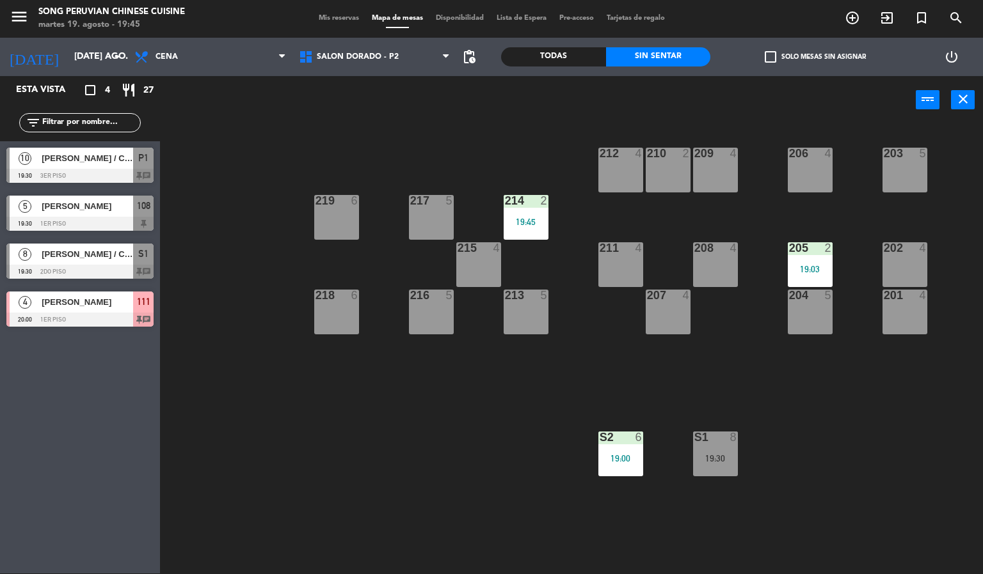
click at [346, 486] on div "203 5 206 4 210 2 212 4 209 4 214 2 19:45 217 5 219 6 202 4 205 2 19:03 208 4 2…" at bounding box center [576, 350] width 813 height 450
click at [424, 50] on span "SALON DORADO - P2" at bounding box center [374, 57] width 164 height 28
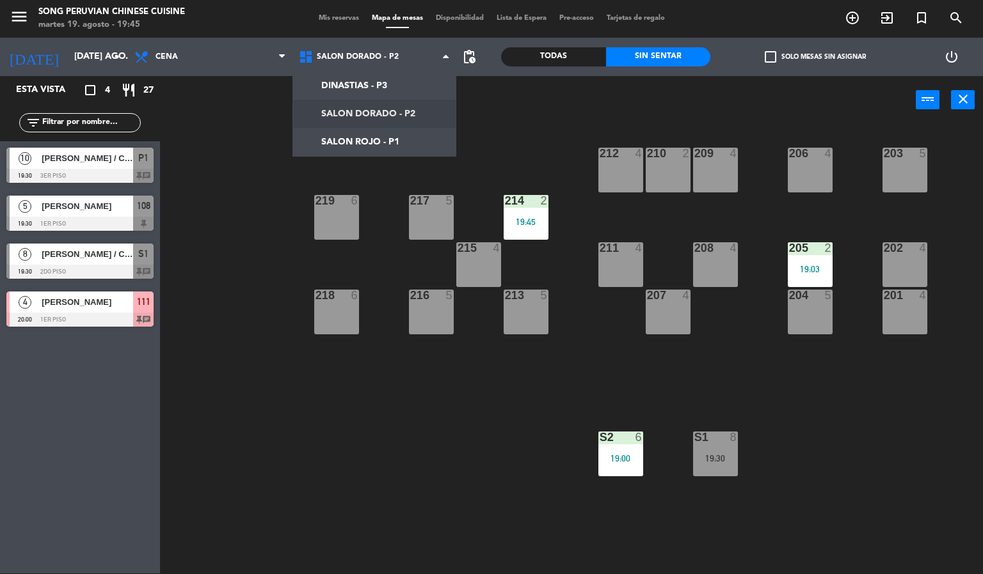
click at [298, 415] on div "203 5 206 4 210 2 212 4 209 4 214 2 19:45 217 5 219 6 202 4 205 2 19:03 208 4 2…" at bounding box center [576, 350] width 813 height 450
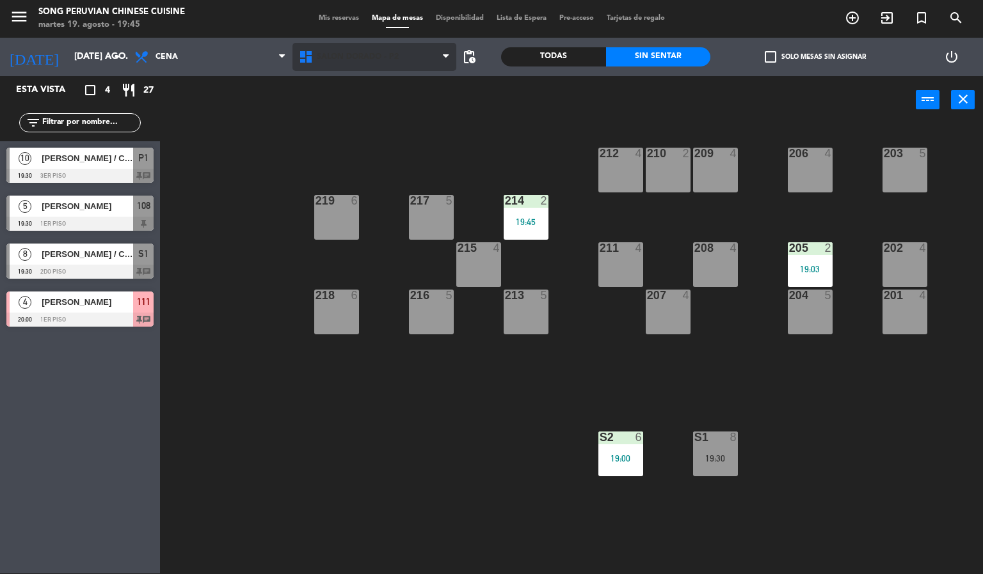
click at [408, 49] on span "SALON DORADO - P2" at bounding box center [374, 57] width 164 height 28
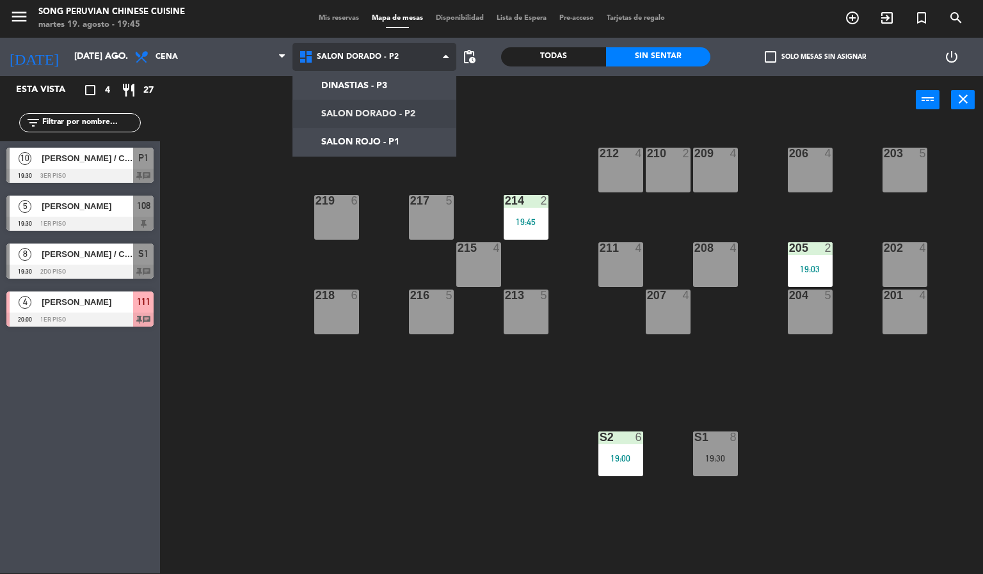
click at [405, 137] on ng-component "menu Song Peruvian Chinese Cuisine [DATE] 19. agosto - 19:45 Mis reservas Mapa …" at bounding box center [491, 286] width 983 height 575
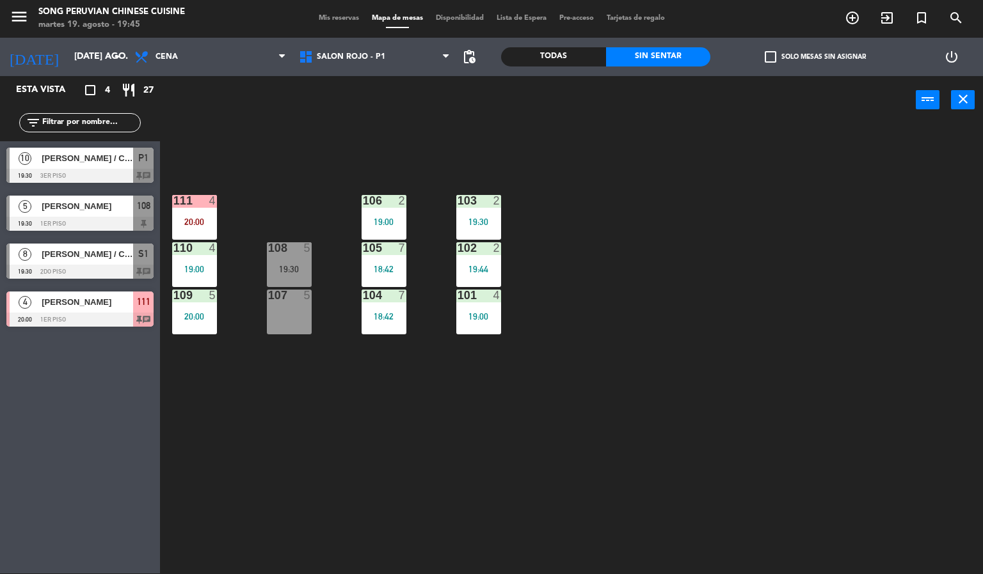
click at [469, 459] on div "103 2 19:30 106 2 19:00 111 4 20:00 102 2 19:44 105 7 18:42 108 5 19:30 110 4 1…" at bounding box center [576, 350] width 813 height 450
click at [297, 148] on div "103 2 19:30 106 2 19:00 111 4 20:00 102 2 19:44 105 7 18:42 108 5 19:30 110 4 1…" at bounding box center [576, 350] width 813 height 450
click at [681, 261] on div "103 2 19:30 106 2 19:00 111 4 20:00 102 2 19:44 105 7 18:42 108 5 19:30 110 4 1…" at bounding box center [576, 350] width 813 height 450
click at [294, 507] on div "103 2 19:30 106 2 19:00 111 4 20:00 102 2 19:44 105 7 18:42 108 5 19:30 110 4 1…" at bounding box center [576, 350] width 813 height 450
click at [284, 246] on div at bounding box center [288, 248] width 21 height 12
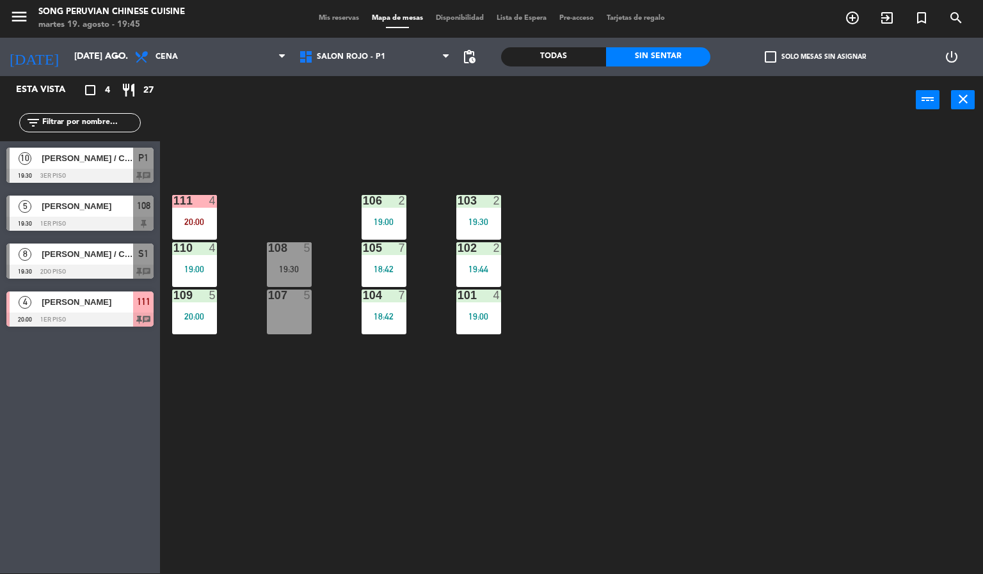
click at [463, 496] on div "103 2 19:30 106 2 19:00 111 4 20:00 102 2 19:44 105 7 18:42 108 5 19:30 110 4 1…" at bounding box center [576, 350] width 813 height 450
click at [278, 438] on div "103 2 19:30 106 2 19:00 111 4 20:00 102 2 19:44 105 7 18:42 108 5 19:30 110 4 1…" at bounding box center [576, 350] width 813 height 450
click at [100, 209] on span "[PERSON_NAME]" at bounding box center [87, 206] width 91 height 13
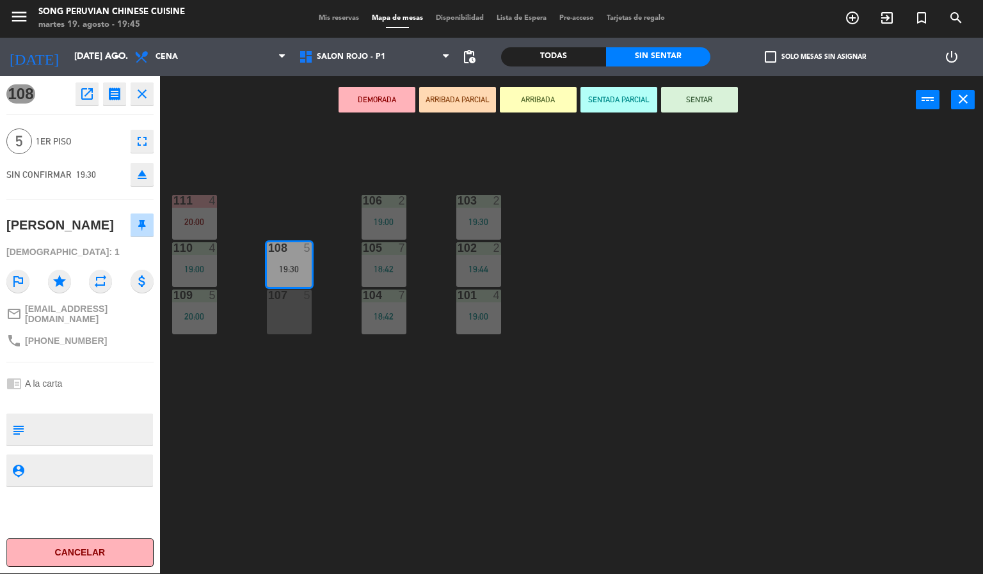
click at [409, 476] on div "103 2 19:30 106 2 19:00 111 4 20:00 102 2 19:44 105 7 18:42 108 5 19:30 110 4 1…" at bounding box center [576, 350] width 813 height 450
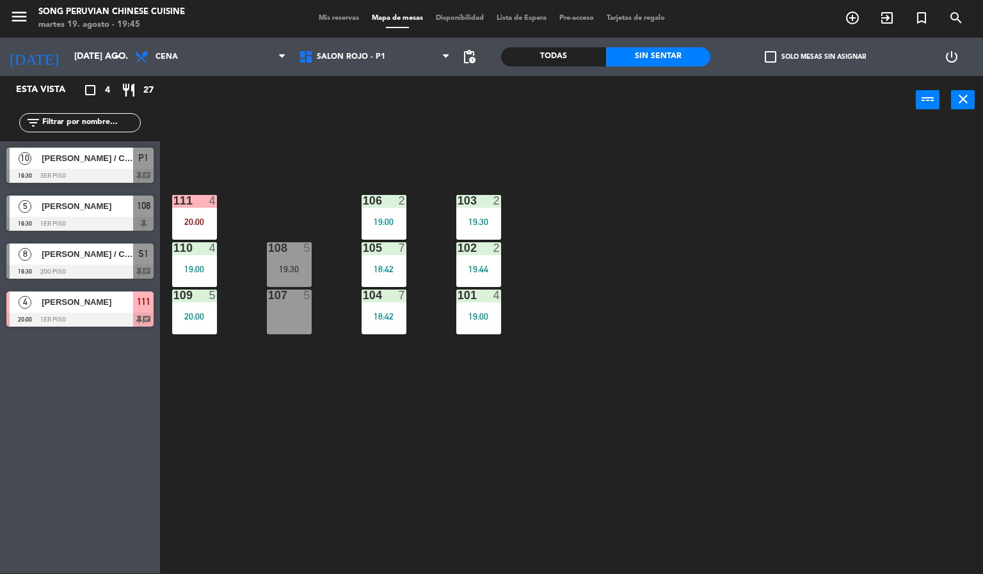
click at [117, 257] on span "[PERSON_NAME] / CHEF [PERSON_NAME]" at bounding box center [87, 254] width 91 height 13
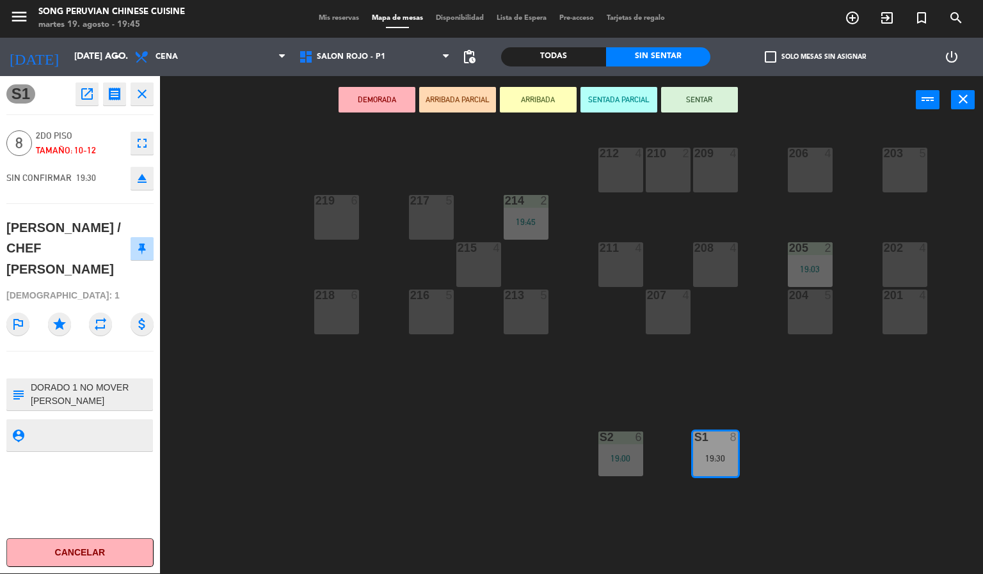
click at [380, 450] on div "203 5 206 4 210 2 212 4 209 4 214 2 19:45 217 5 219 6 202 4 205 2 19:03 208 4 2…" at bounding box center [576, 350] width 813 height 450
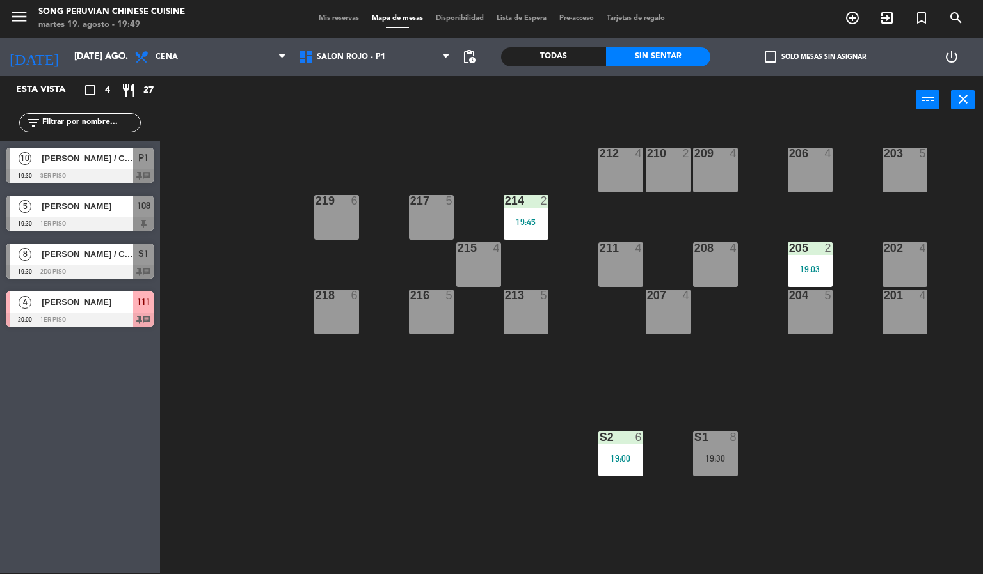
click at [203, 171] on div "203 5 206 4 210 2 212 4 209 4 214 2 19:45 217 5 219 6 202 4 205 2 19:03 208 4 2…" at bounding box center [576, 350] width 813 height 450
click at [358, 58] on span "SALON ROJO - P1" at bounding box center [351, 56] width 68 height 9
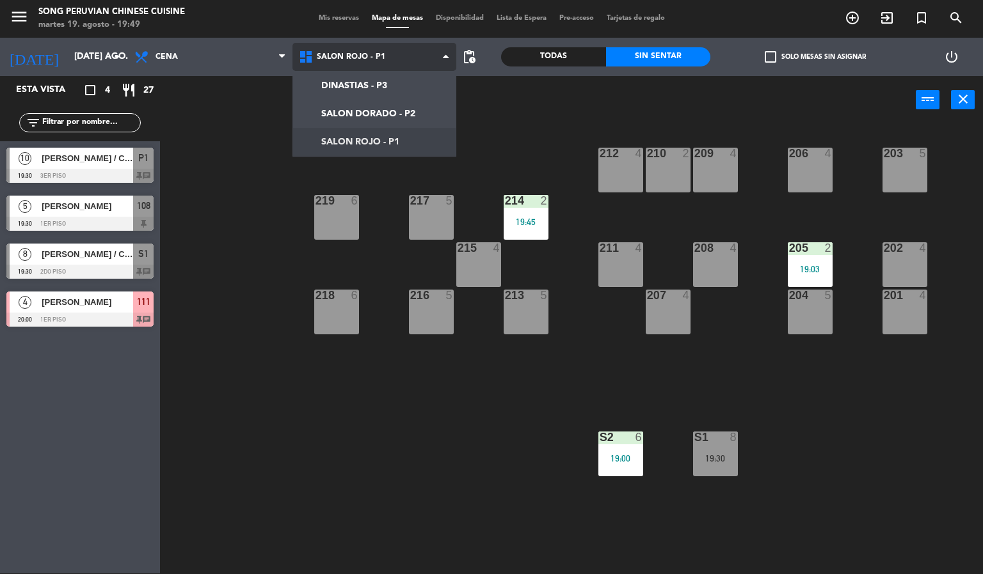
click at [390, 136] on ng-component "menu Song Peruvian Chinese Cuisine [DATE] 19. agosto - 19:49 Mis reservas Mapa …" at bounding box center [491, 286] width 983 height 575
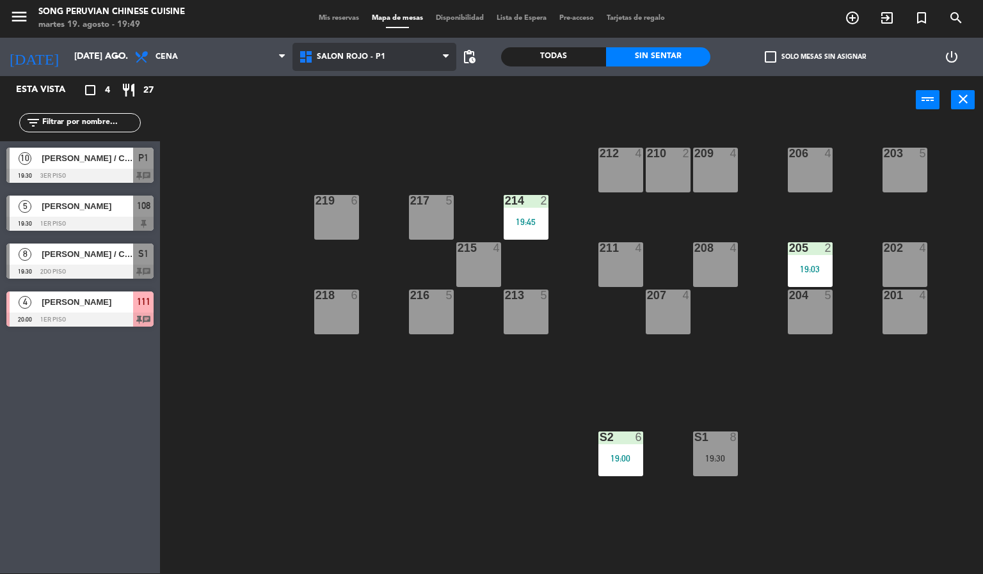
click at [382, 54] on span "SALON ROJO - P1" at bounding box center [351, 56] width 68 height 9
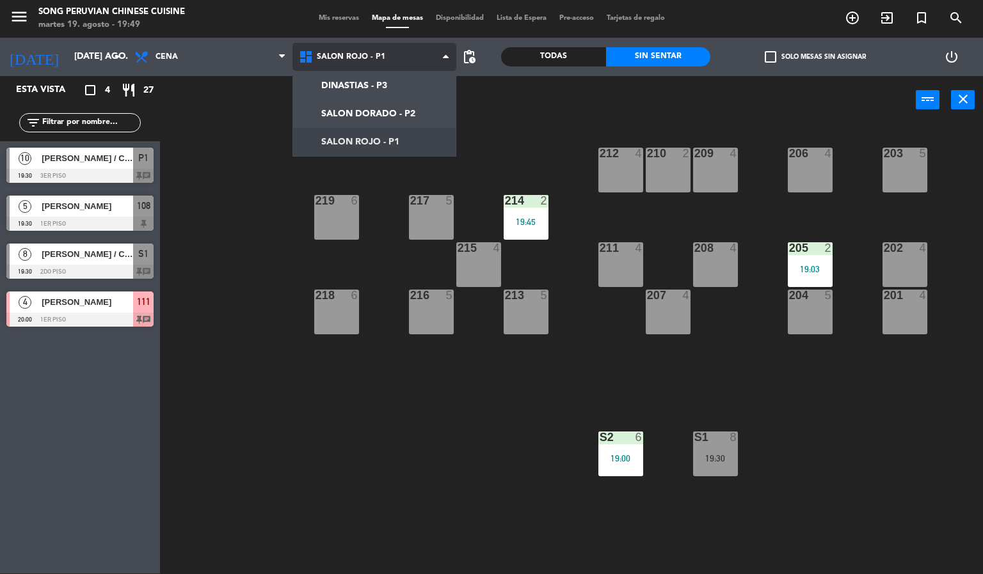
click at [381, 115] on ng-component "menu Song Peruvian Chinese Cuisine [DATE] 19. agosto - 19:49 Mis reservas Mapa …" at bounding box center [491, 286] width 983 height 575
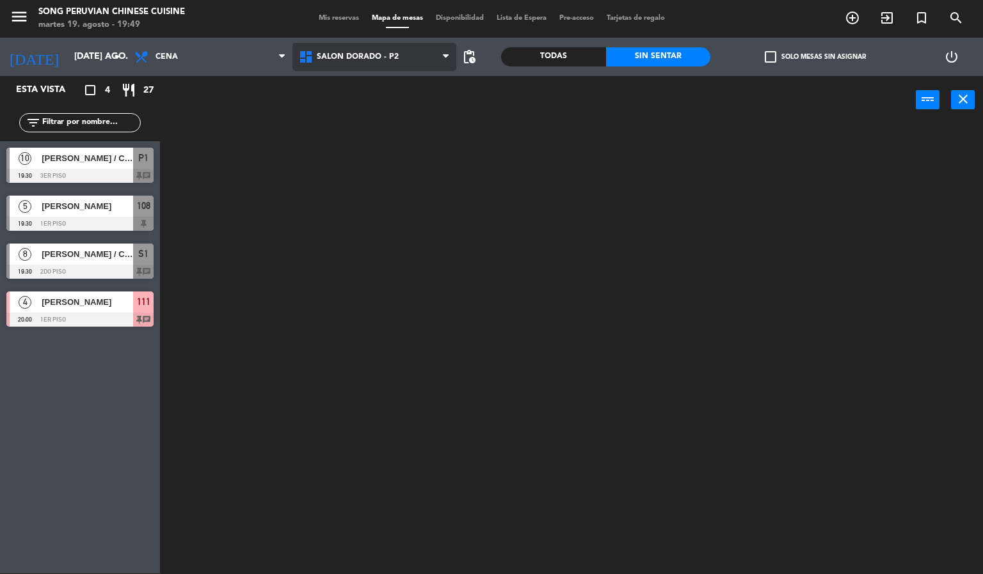
click at [392, 52] on span "SALON DORADO - P2" at bounding box center [358, 56] width 82 height 9
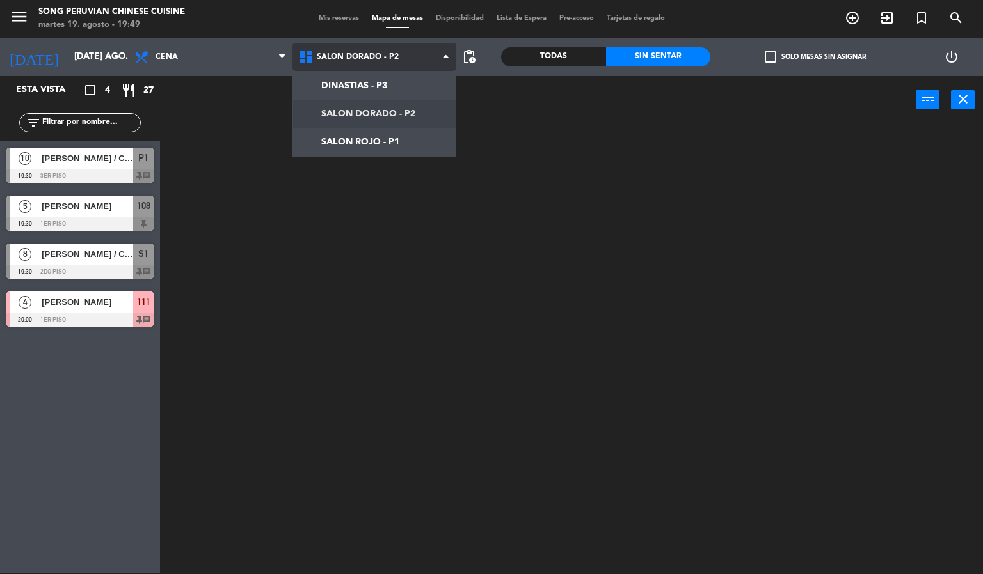
click at [388, 146] on ng-component "menu Song Peruvian Chinese Cuisine [DATE] 19. agosto - 19:49 Mis reservas Mapa …" at bounding box center [491, 286] width 983 height 575
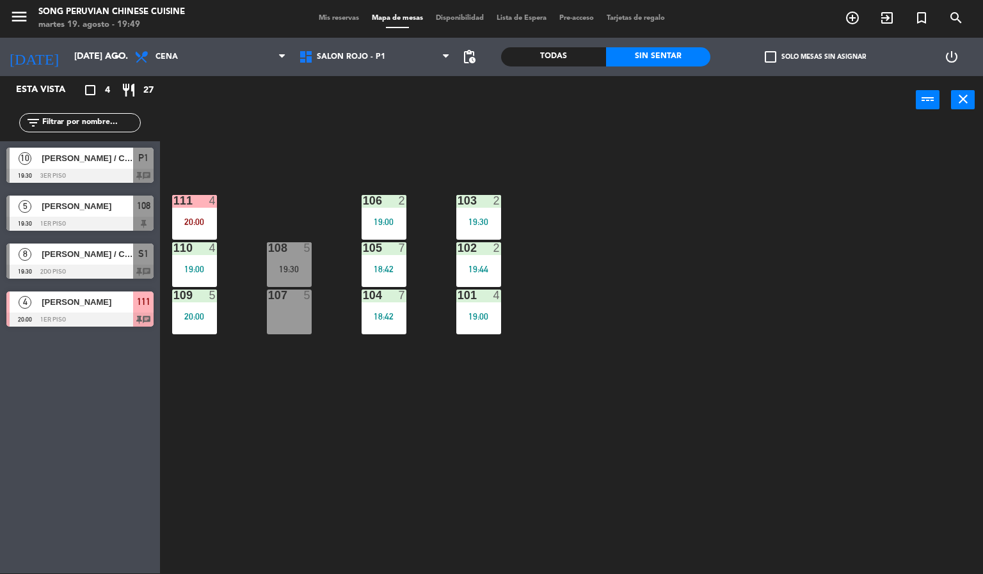
click at [255, 501] on div "103 2 19:30 106 2 19:00 111 4 20:00 102 2 19:44 105 7 18:42 108 5 19:30 110 4 1…" at bounding box center [576, 350] width 813 height 450
click at [708, 218] on div "103 2 19:30 106 2 19:00 111 4 20:00 102 2 19:44 105 7 18:42 108 5 19:30 110 4 1…" at bounding box center [576, 350] width 813 height 450
click at [292, 419] on div "103 2 19:30 106 2 19:00 111 4 20:00 102 2 19:44 105 7 18:42 108 5 19:30 110 4 1…" at bounding box center [576, 350] width 813 height 450
click at [281, 322] on div "107 5" at bounding box center [289, 312] width 45 height 45
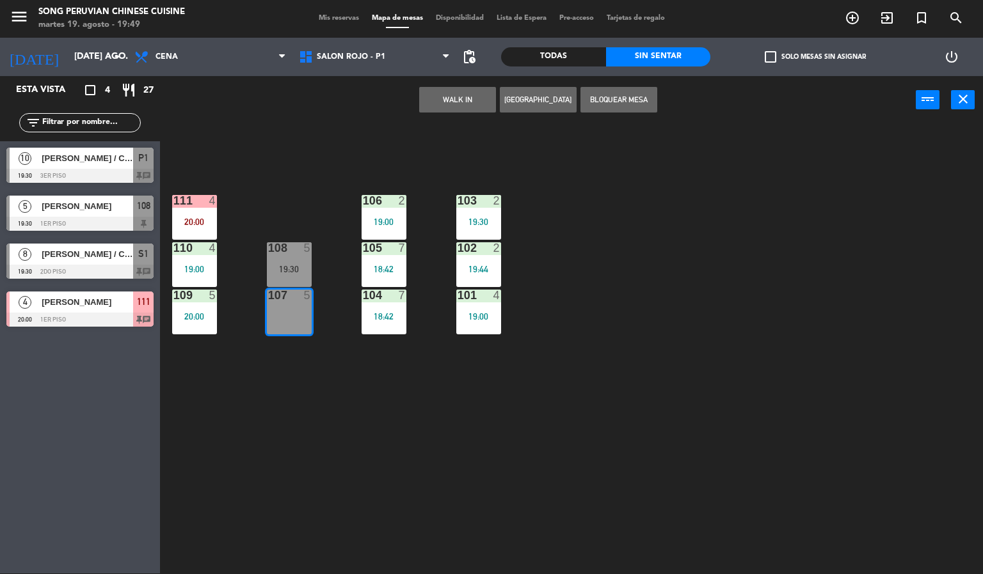
click at [515, 479] on div "103 2 19:30 106 2 19:00 111 4 20:00 102 2 19:44 105 7 18:42 108 5 19:30 110 4 1…" at bounding box center [576, 350] width 813 height 450
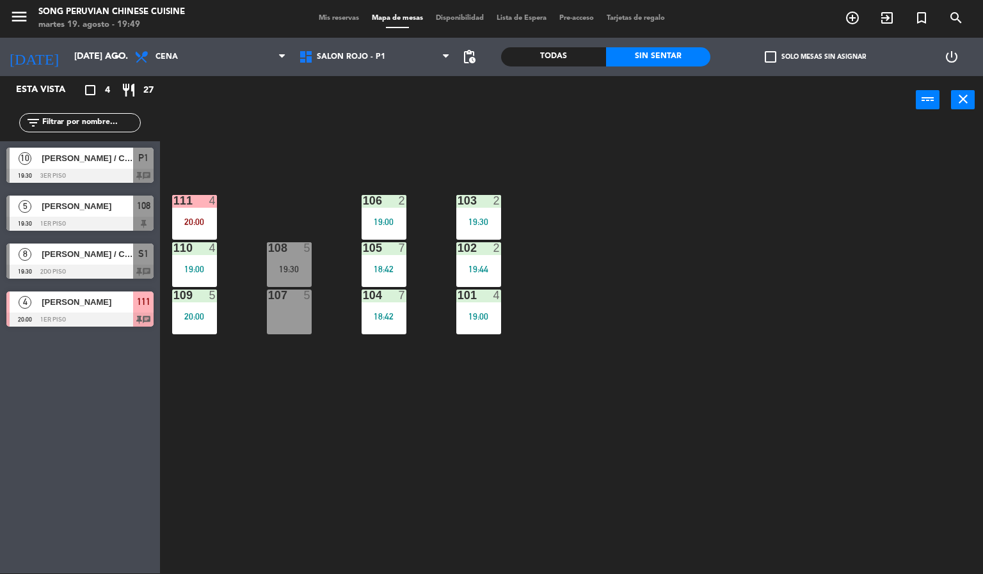
click at [284, 248] on div at bounding box center [288, 248] width 21 height 12
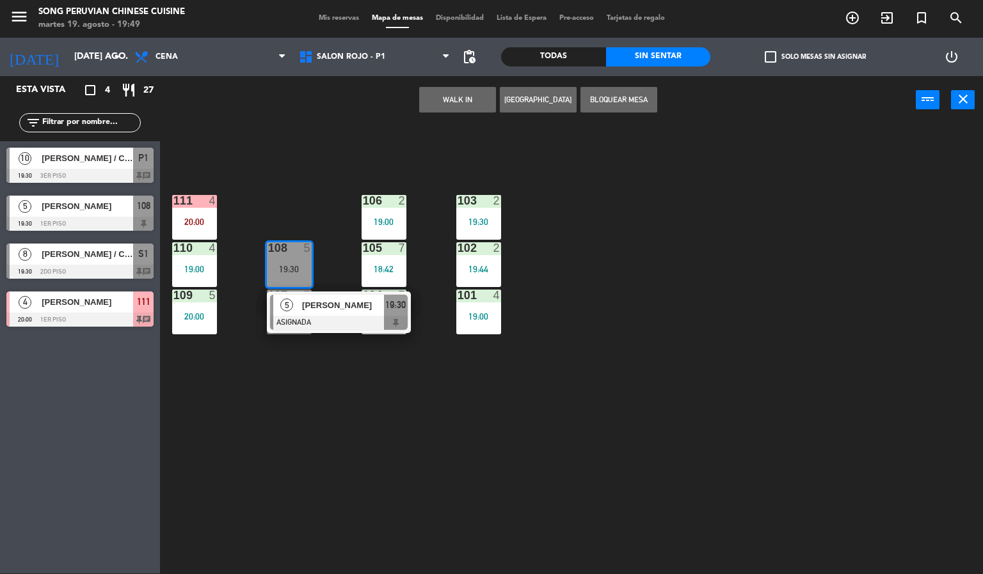
click at [334, 470] on div "103 2 19:30 106 2 19:00 111 4 20:00 102 2 19:44 105 7 18:42 108 5 19:30 5 [PERS…" at bounding box center [576, 350] width 813 height 450
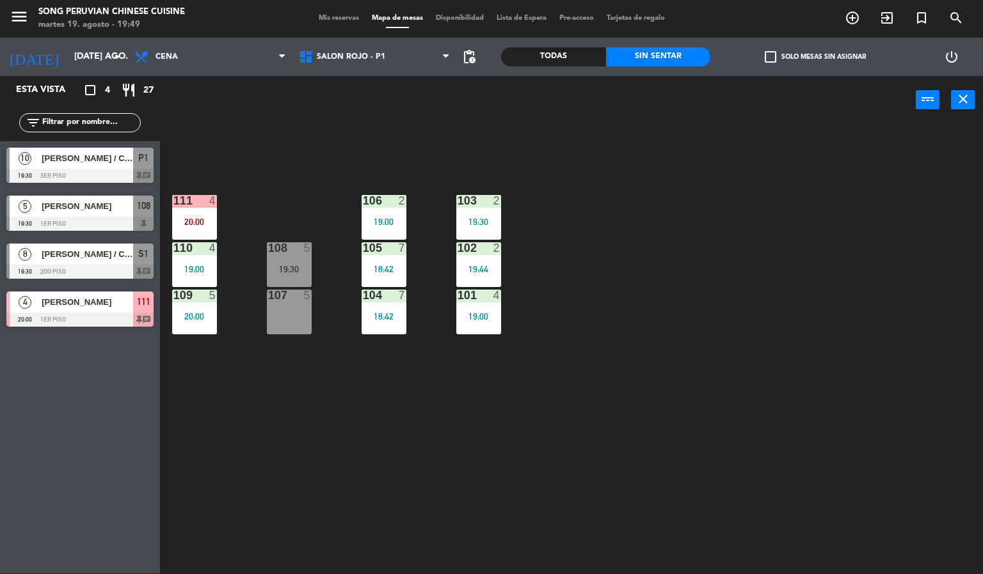
click at [277, 310] on div "107 5" at bounding box center [289, 312] width 45 height 45
click at [305, 250] on div "5" at bounding box center [308, 248] width 8 height 12
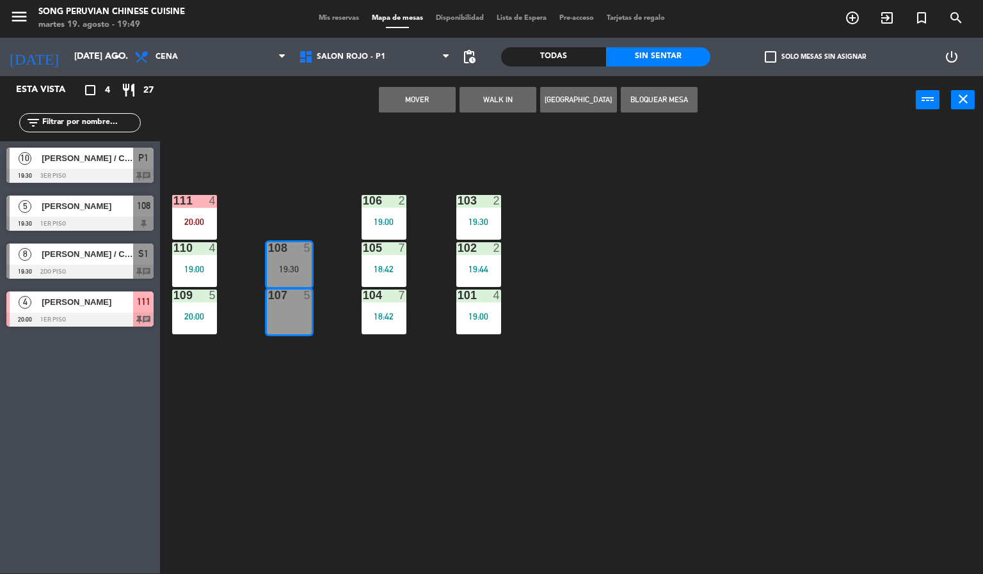
click at [413, 102] on button "Mover" at bounding box center [417, 100] width 77 height 26
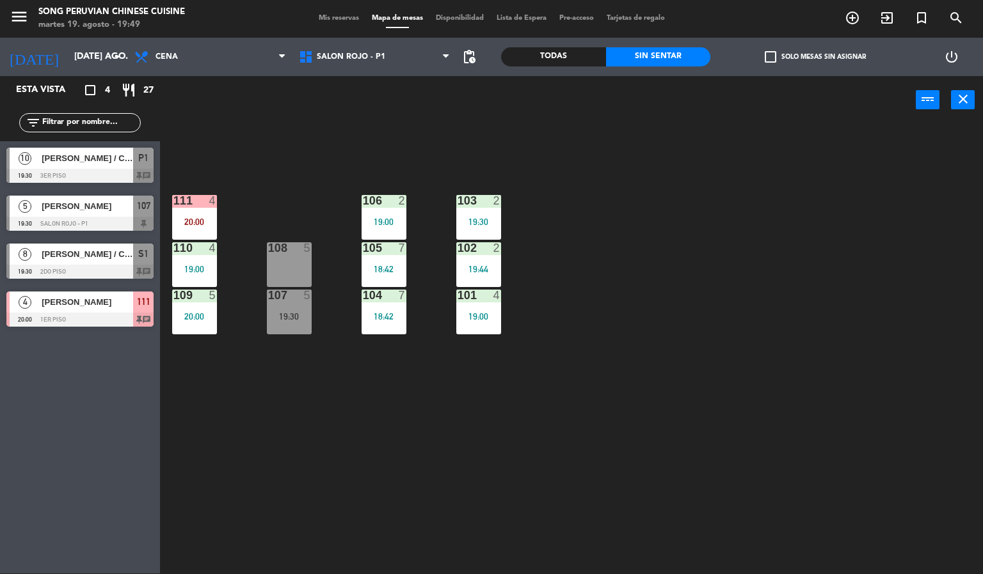
click at [344, 486] on div "103 2 19:30 106 2 19:00 111 4 20:00 102 2 19:44 105 7 18:42 108 5 110 4 19:00 1…" at bounding box center [576, 350] width 813 height 450
click at [300, 248] on div "5" at bounding box center [310, 248] width 21 height 12
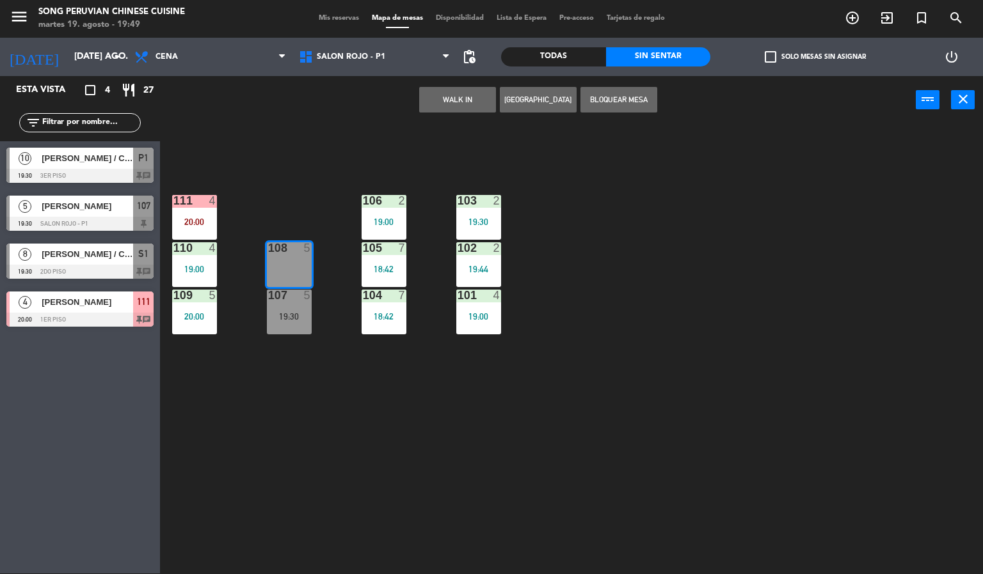
click at [457, 102] on button "WALK IN" at bounding box center [457, 100] width 77 height 26
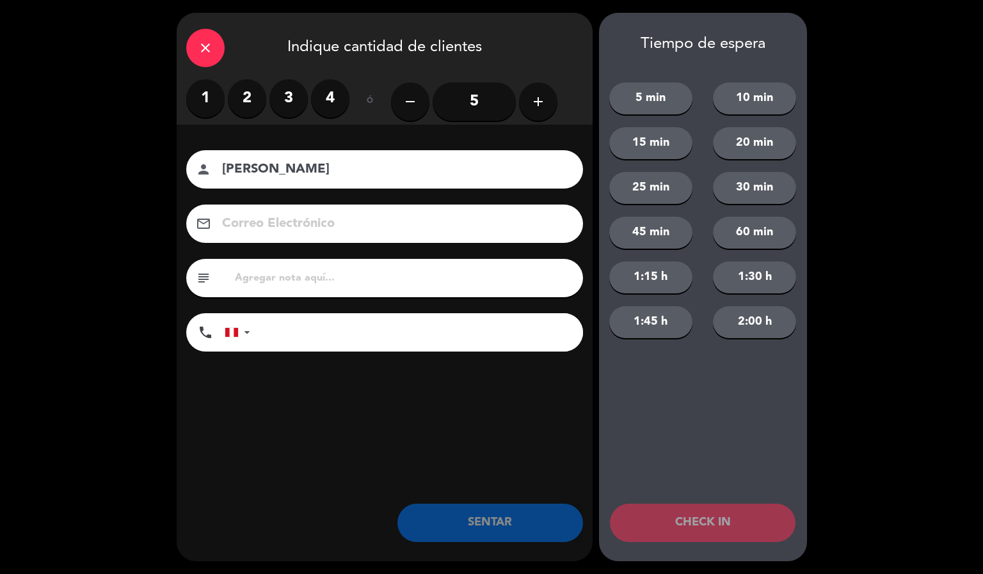
type input "[PERSON_NAME]"
click at [288, 98] on label "3" at bounding box center [288, 98] width 38 height 38
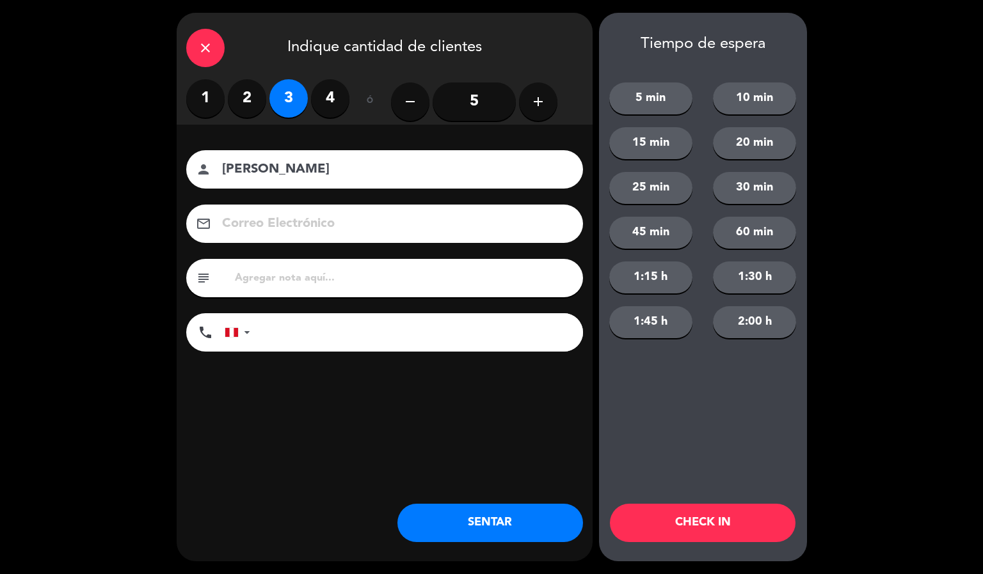
click at [246, 98] on label "2" at bounding box center [247, 98] width 38 height 38
click at [330, 279] on input "text" at bounding box center [404, 278] width 340 height 18
type input "2A -1N - 1B"
click at [687, 536] on button "CHECK IN" at bounding box center [703, 523] width 186 height 38
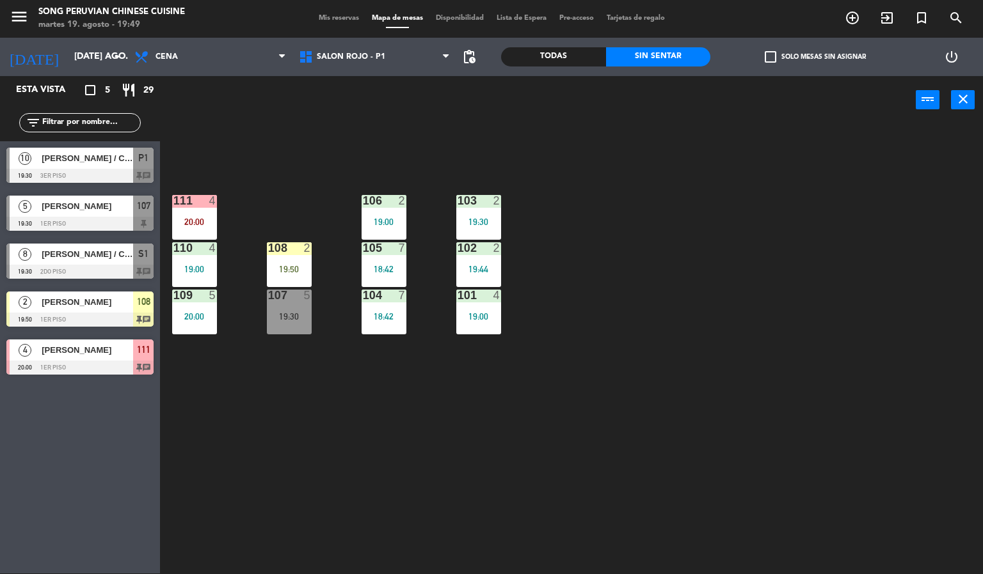
click at [637, 282] on div "103 2 19:30 106 2 19:00 111 4 20:00 102 2 19:44 105 7 18:42 108 2 19:50 110 4 1…" at bounding box center [576, 350] width 813 height 450
click at [392, 58] on span "SALON ROJO - P1" at bounding box center [374, 57] width 164 height 28
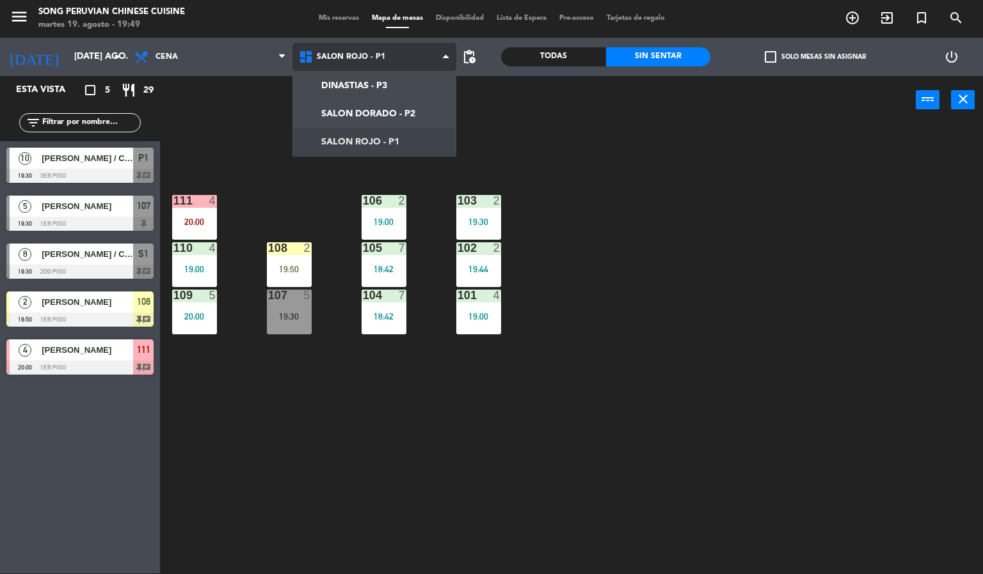
click at [408, 119] on ng-component "menu Song Peruvian Chinese Cuisine [DATE] 19. agosto - 19:49 Mis reservas Mapa …" at bounding box center [491, 286] width 983 height 575
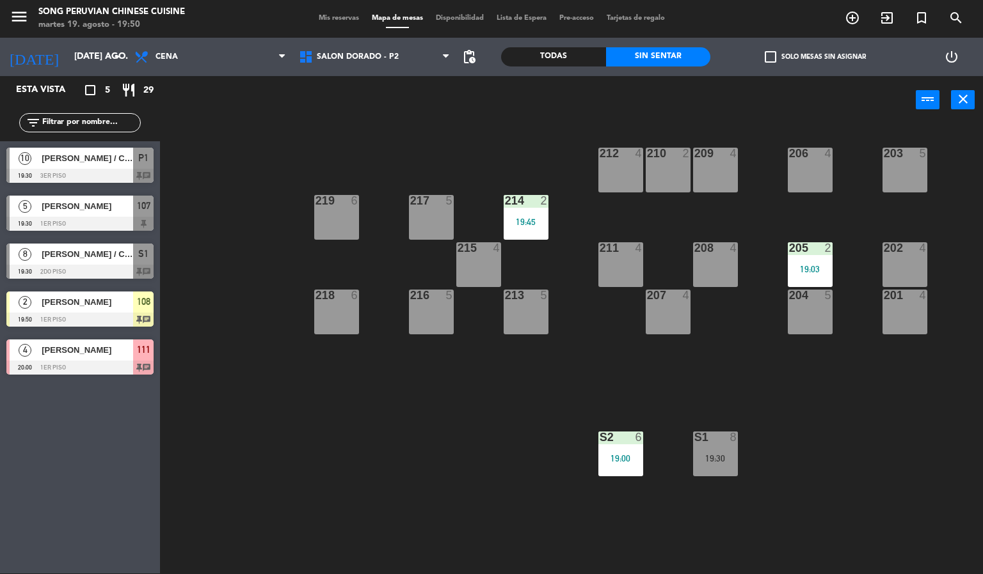
click at [388, 480] on div "203 5 206 4 210 2 212 4 209 4 214 2 19:45 217 5 219 6 202 4 205 2 19:03 208 4 2…" at bounding box center [576, 350] width 813 height 450
click at [118, 273] on div at bounding box center [79, 272] width 147 height 14
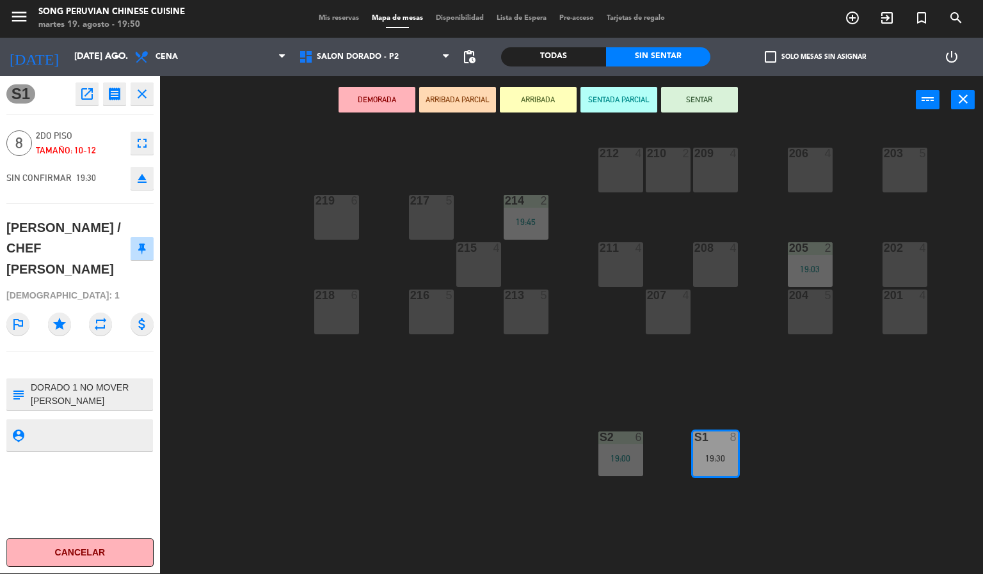
click at [436, 453] on div "203 5 206 4 210 2 212 4 209 4 214 2 19:45 217 5 219 6 202 4 205 2 19:03 208 4 2…" at bounding box center [576, 350] width 813 height 450
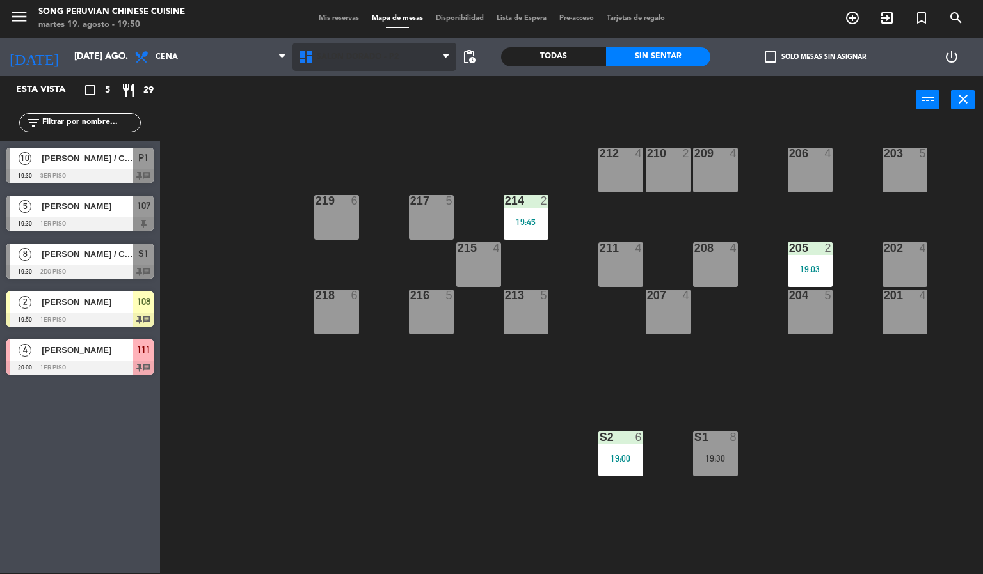
click at [395, 64] on span "SALON DORADO - P2" at bounding box center [374, 57] width 164 height 28
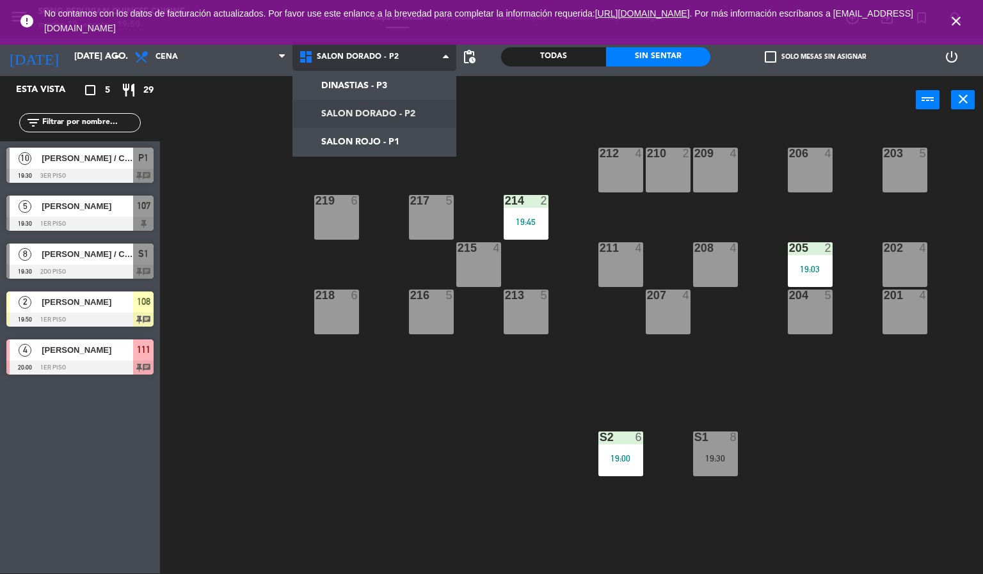
click at [413, 138] on ng-component "menu Song Peruvian Chinese Cuisine martes 19. agosto - 19:50 Mis reservas Mapa …" at bounding box center [491, 286] width 983 height 575
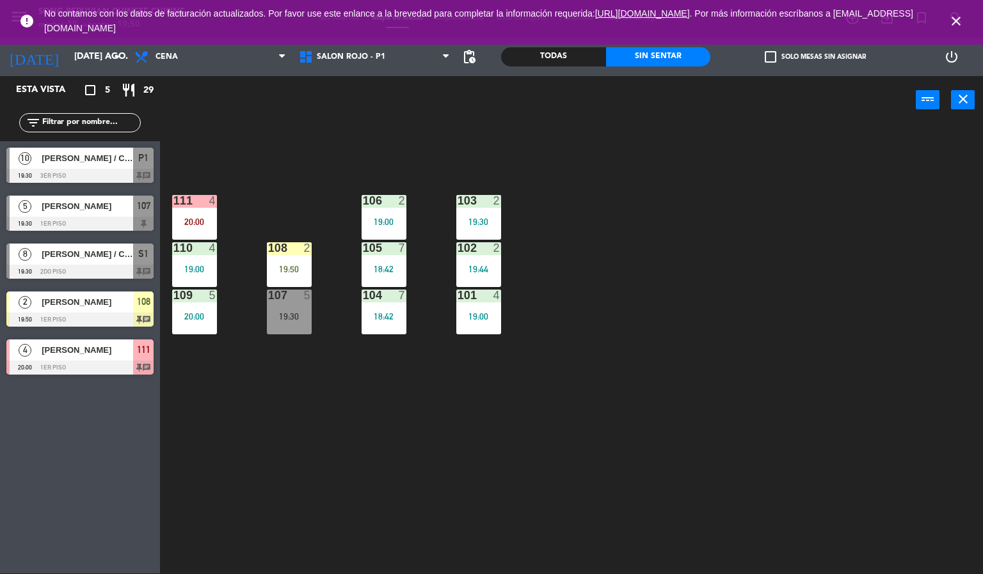
click at [953, 27] on icon "close" at bounding box center [955, 20] width 15 height 15
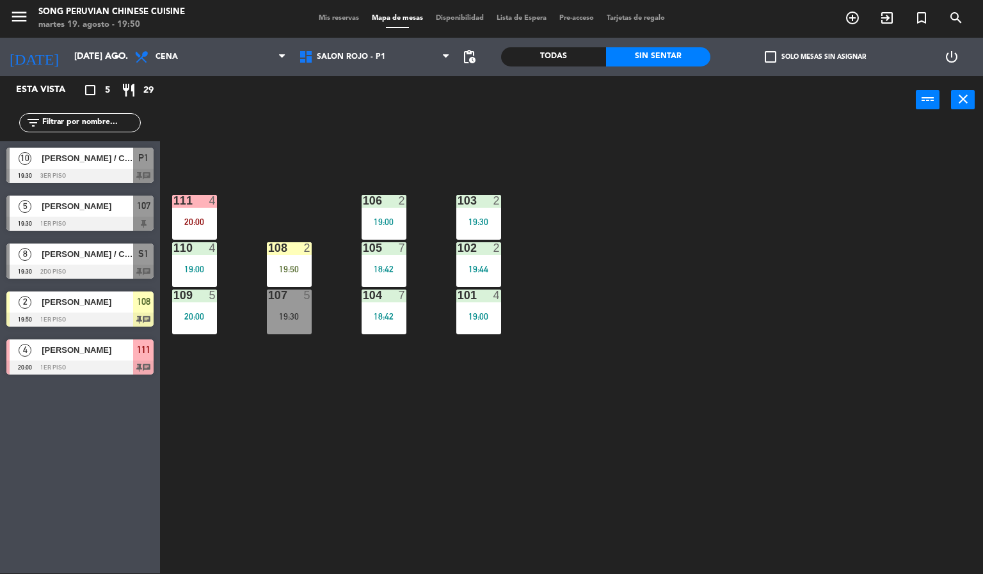
click at [699, 278] on div "103 2 19:30 106 2 19:00 111 4 20:00 102 2 19:44 105 7 18:42 108 2 19:50 110 4 1…" at bounding box center [576, 350] width 813 height 450
click at [292, 267] on div "19:50" at bounding box center [289, 269] width 45 height 9
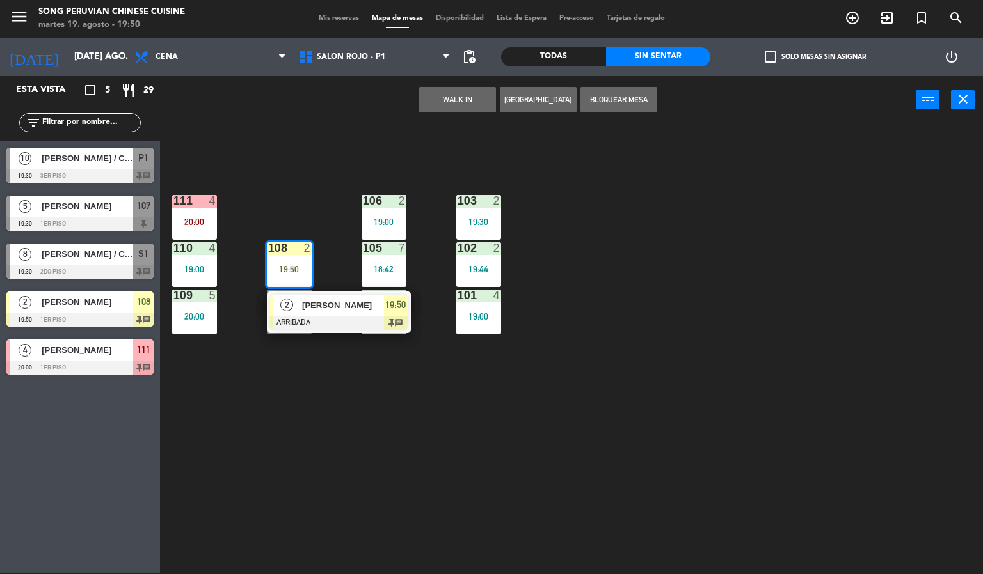
click at [338, 434] on div "103 2 19:30 106 2 19:00 111 4 20:00 102 2 19:44 105 7 18:42 108 2 19:50 2 [PERS…" at bounding box center [576, 350] width 813 height 450
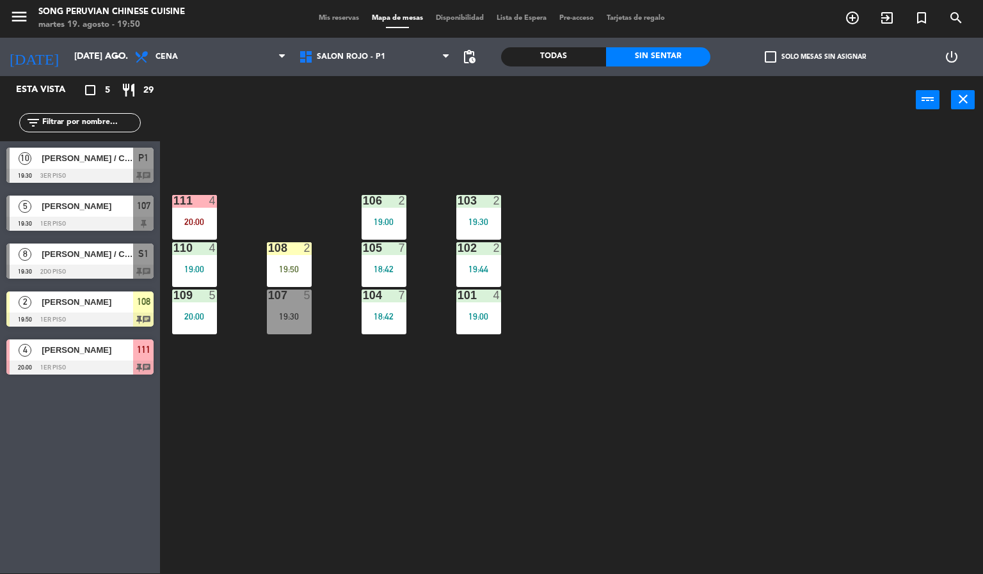
click at [281, 329] on div "107 5 19:30" at bounding box center [289, 312] width 45 height 45
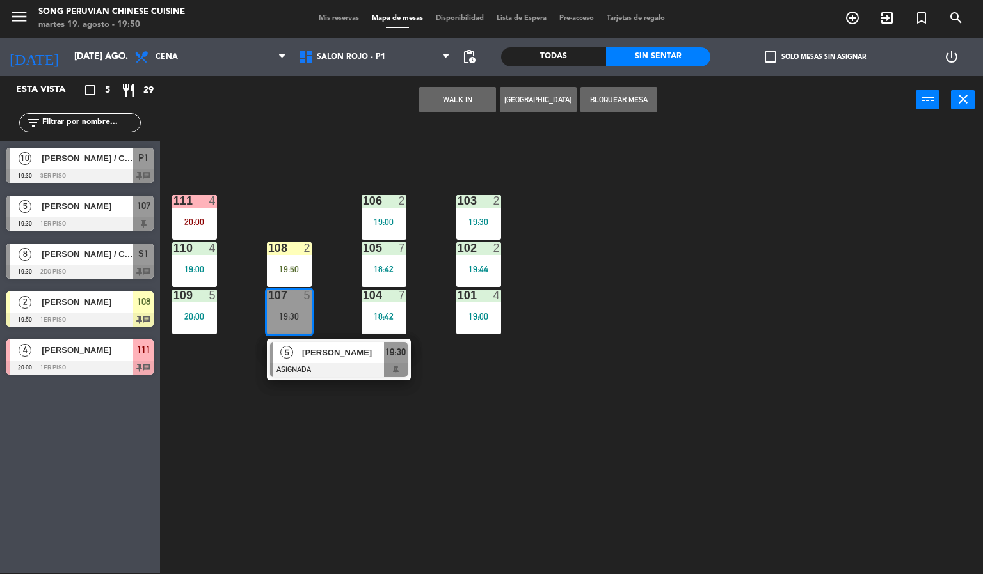
click at [633, 363] on div "103 2 19:30 106 2 19:00 111 4 20:00 102 2 19:44 105 7 18:42 108 2 19:50 110 4 1…" at bounding box center [576, 350] width 813 height 450
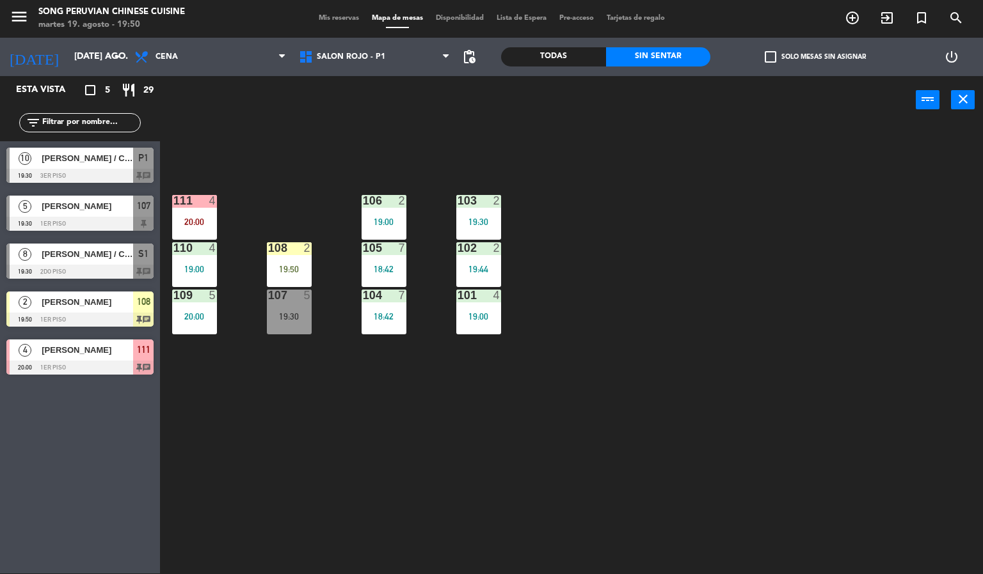
click at [294, 313] on div "19:30" at bounding box center [289, 316] width 45 height 9
click at [296, 248] on div at bounding box center [288, 248] width 21 height 12
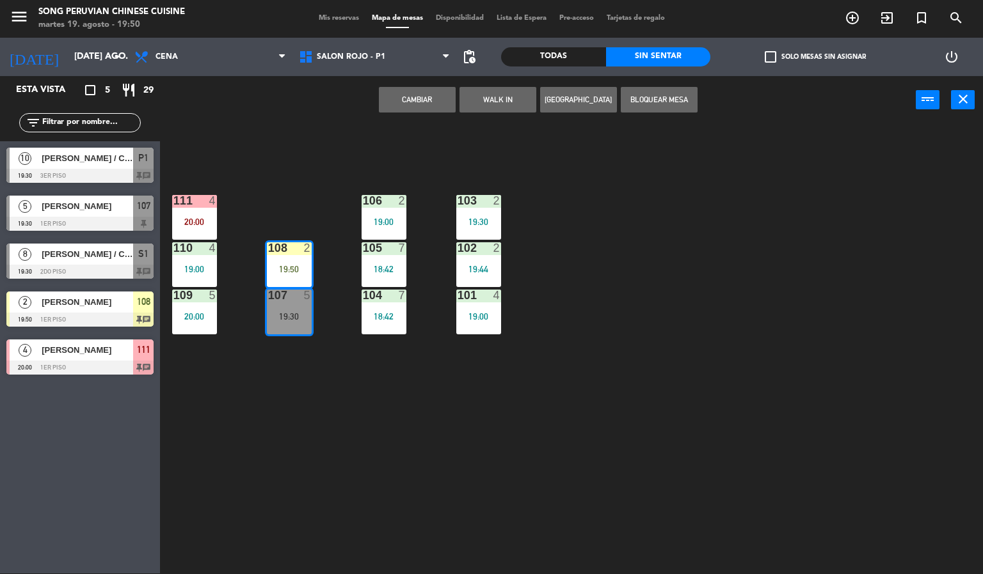
click at [428, 91] on button "Cambiar" at bounding box center [417, 100] width 77 height 26
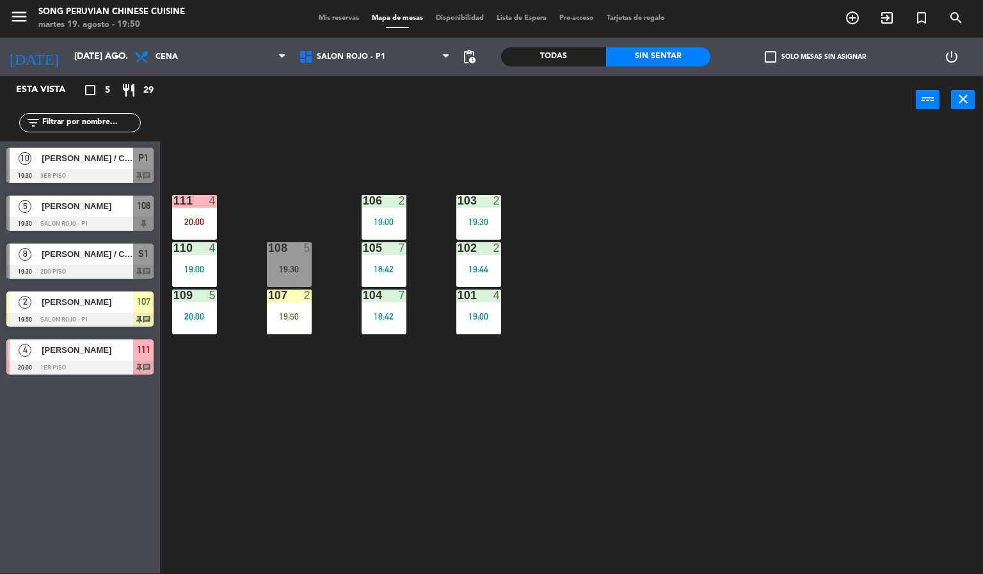
click at [711, 255] on div "103 2 19:30 106 2 19:00 111 4 20:00 102 2 19:44 105 7 18:42 108 5 19:30 110 4 1…" at bounding box center [576, 350] width 813 height 450
click at [630, 244] on div "103 2 19:30 106 2 19:00 111 4 20:00 102 2 19:44 105 7 18:42 108 5 19:30 110 4 1…" at bounding box center [576, 350] width 813 height 450
click at [300, 317] on div "19:50" at bounding box center [289, 316] width 45 height 9
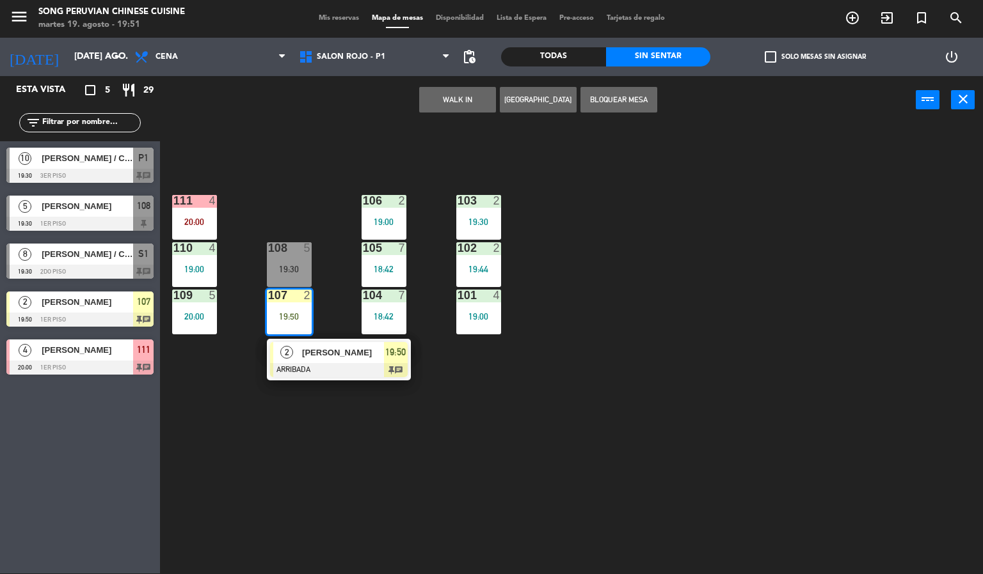
click at [398, 370] on div at bounding box center [339, 370] width 138 height 14
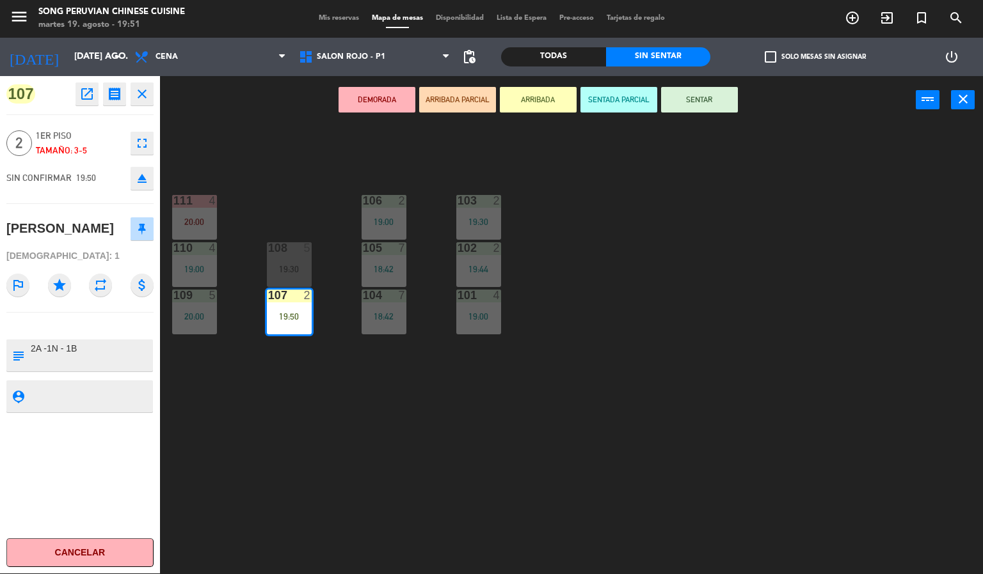
click at [715, 106] on button "SENTAR" at bounding box center [699, 100] width 77 height 26
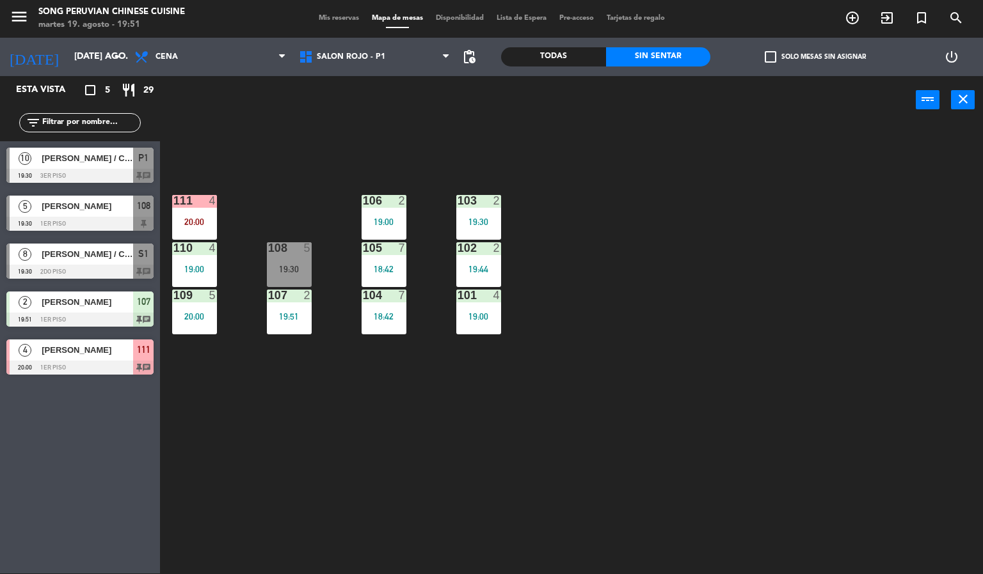
click at [750, 338] on div "103 2 19:30 106 2 19:00 111 4 20:00 102 2 19:44 105 7 18:42 108 5 19:30 110 4 1…" at bounding box center [576, 350] width 813 height 450
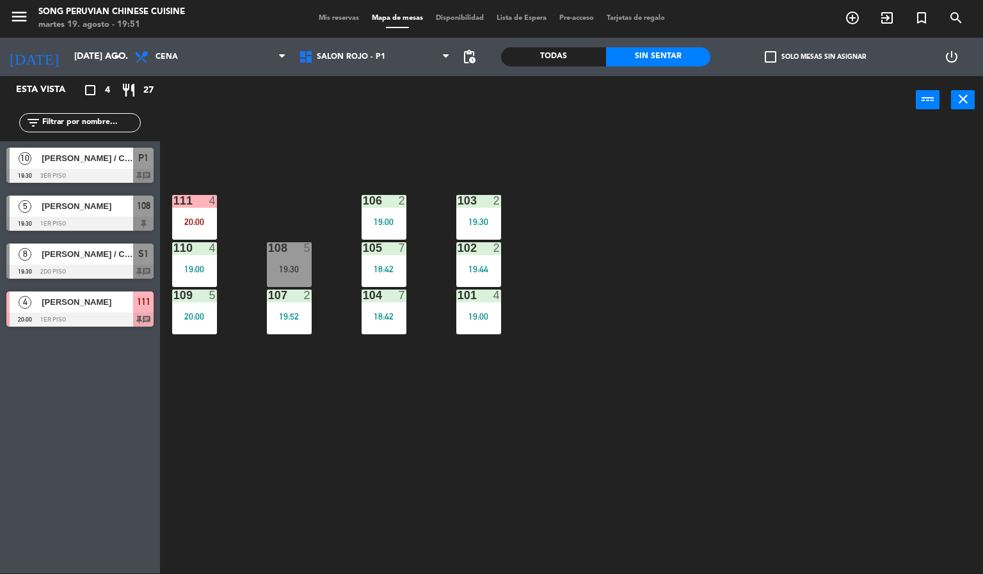
click at [710, 317] on div "103 2 19:30 106 2 19:00 111 4 20:00 102 2 19:44 105 7 18:42 108 5 19:30 110 4 1…" at bounding box center [576, 350] width 813 height 450
click at [672, 279] on div "103 2 19:30 106 2 19:00 111 4 20:00 102 2 19:44 105 7 18:42 108 5 19:30 110 4 1…" at bounding box center [576, 350] width 813 height 450
click at [451, 431] on div "103 2 19:30 106 2 19:00 111 4 20:00 102 2 19:44 105 7 18:42 108 5 19:30 110 4 1…" at bounding box center [576, 350] width 813 height 450
click at [591, 255] on div "103 2 19:30 106 2 19:00 111 4 20:00 102 2 19:44 105 7 18:42 108 5 19:30 110 4 1…" at bounding box center [576, 350] width 813 height 450
click at [450, 432] on div "103 2 19:30 106 2 19:00 111 4 20:00 102 2 19:44 105 7 18:42 108 5 19:30 110 4 1…" at bounding box center [576, 350] width 813 height 450
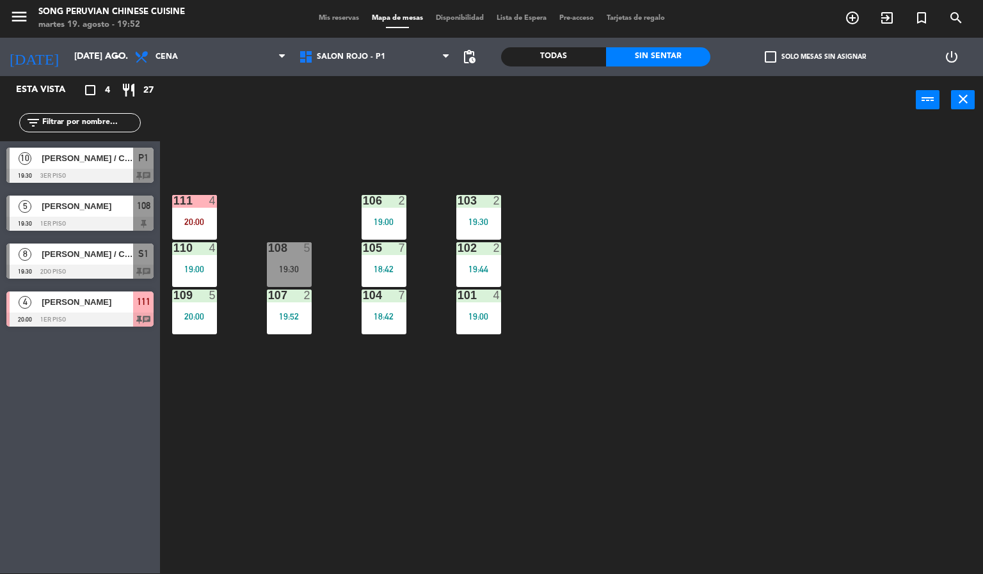
click at [658, 256] on div "103 2 19:30 106 2 19:00 111 4 20:00 102 2 19:44 105 7 18:42 108 5 19:30 110 4 1…" at bounding box center [576, 350] width 813 height 450
click at [588, 141] on div "103 2 19:30 106 2 19:00 111 4 20:00 102 2 19:44 105 7 18:42 108 5 19:30 110 4 1…" at bounding box center [576, 350] width 813 height 450
click at [628, 283] on div "103 2 19:30 106 2 19:00 111 4 20:00 102 2 19:44 105 7 18:42 108 5 19:30 110 4 1…" at bounding box center [576, 350] width 813 height 450
click at [100, 256] on span "[PERSON_NAME] / CHEF [PERSON_NAME]" at bounding box center [87, 254] width 91 height 13
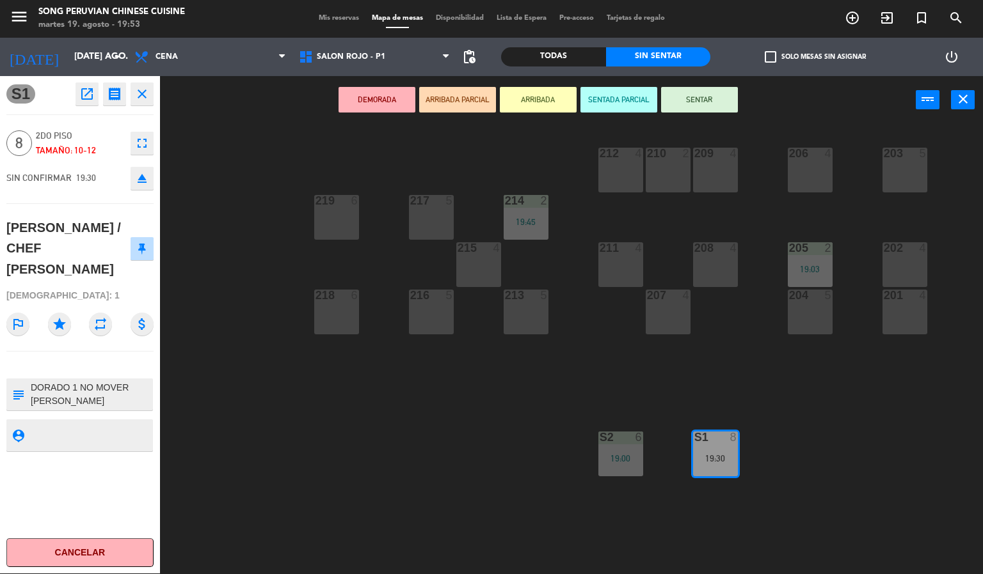
click at [714, 98] on button "SENTAR" at bounding box center [699, 100] width 77 height 26
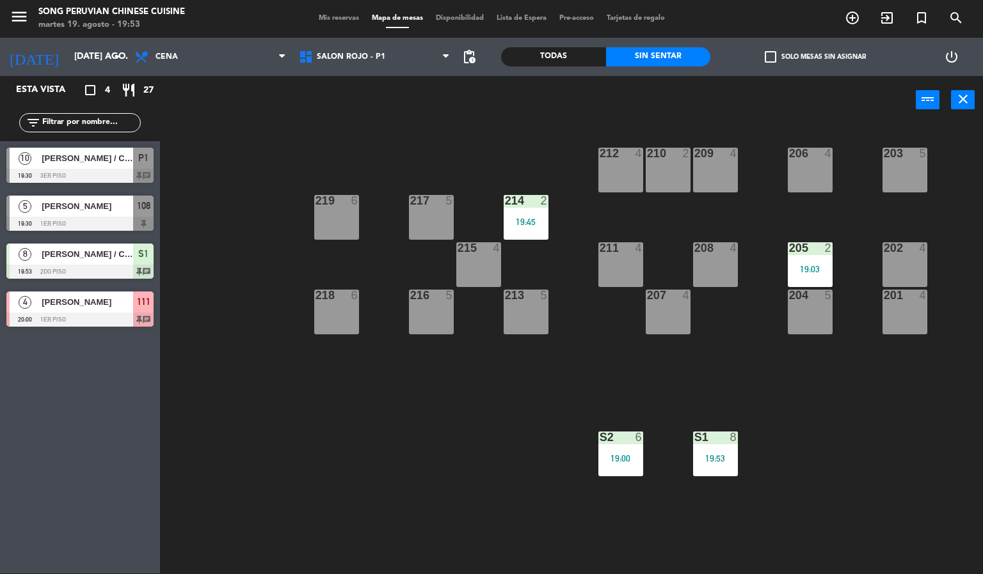
click at [392, 473] on div "203 5 206 4 210 2 212 4 209 4 214 2 19:45 217 5 219 6 202 4 205 2 19:03 208 4 2…" at bounding box center [576, 350] width 813 height 450
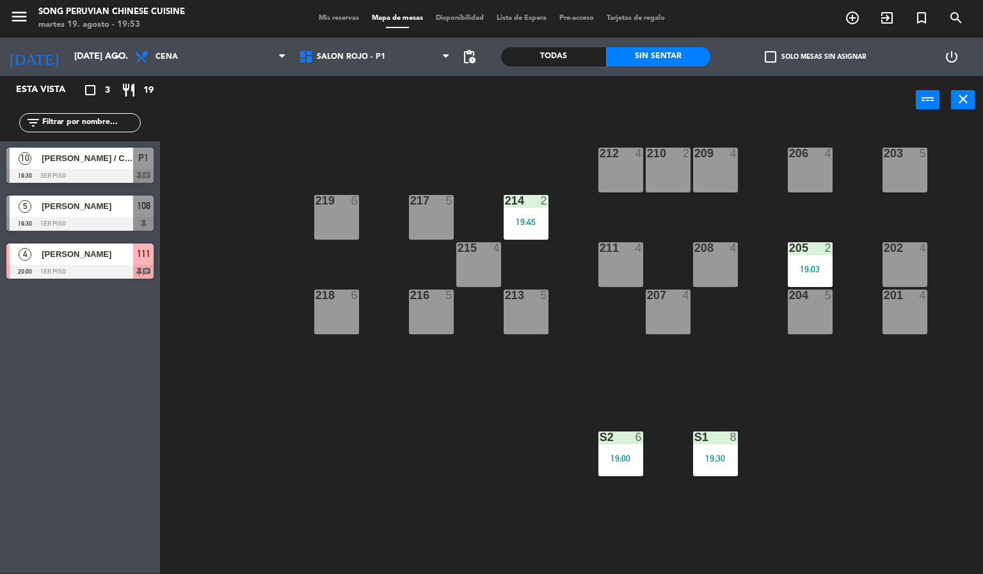
click at [400, 150] on div "203 5 206 4 210 2 212 4 209 4 214 2 19:45 217 5 219 6 202 4 205 2 19:03 208 4 2…" at bounding box center [576, 350] width 813 height 450
click at [283, 131] on div "203 5 206 4 210 2 212 4 209 4 214 2 19:45 217 5 219 6 202 4 205 2 19:03 208 4 2…" at bounding box center [576, 350] width 813 height 450
click at [384, 56] on span "SALON ROJO - P1" at bounding box center [374, 57] width 164 height 28
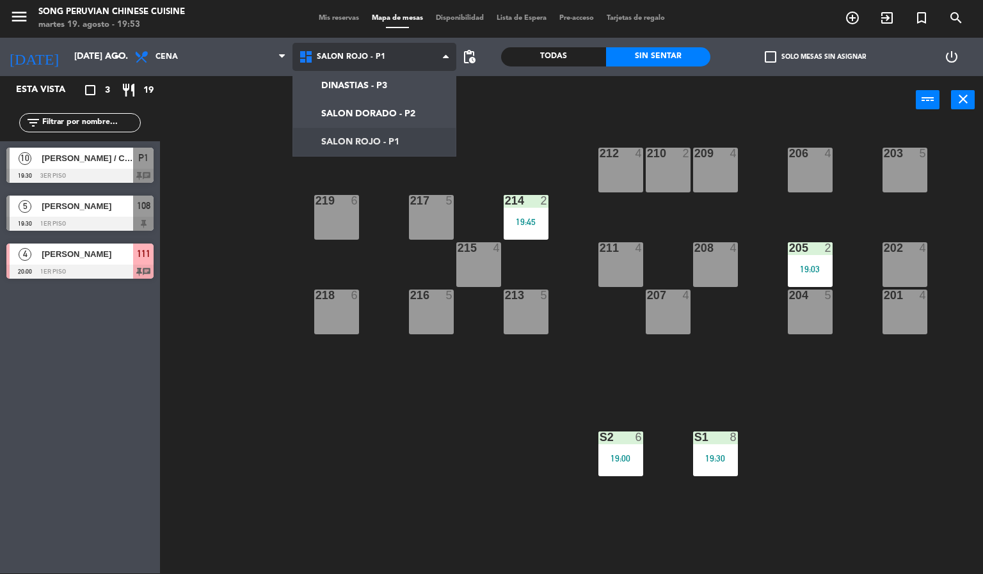
click at [415, 111] on ng-component "menu Song Peruvian Chinese Cuisine martes 19. agosto - 19:53 Mis reservas Mapa …" at bounding box center [491, 286] width 983 height 575
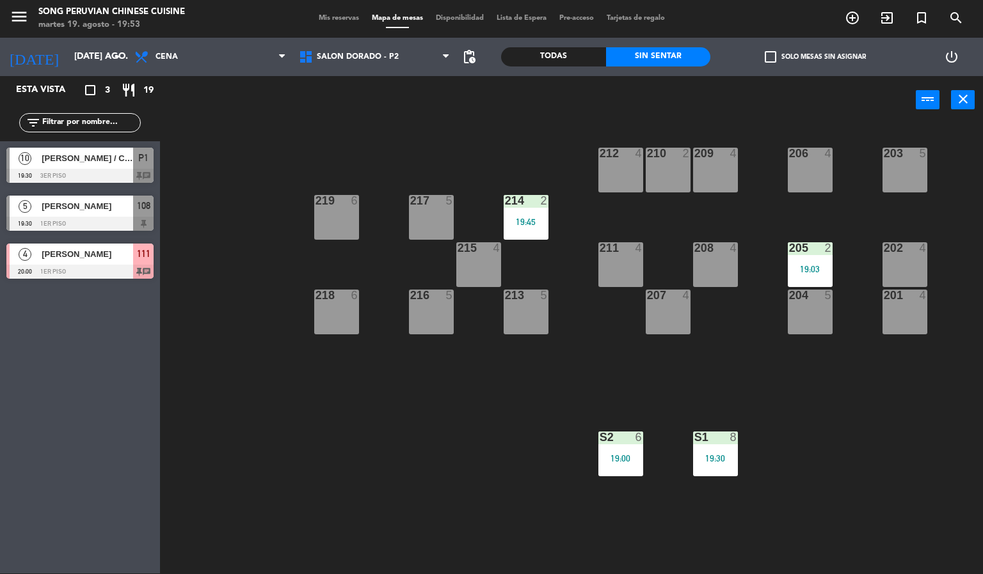
click at [832, 369] on div "203 5 206 4 210 2 212 4 209 4 214 2 19:45 217 5 219 6 202 4 205 2 19:03 208 4 2…" at bounding box center [576, 350] width 813 height 450
click at [820, 248] on div at bounding box center [809, 248] width 21 height 12
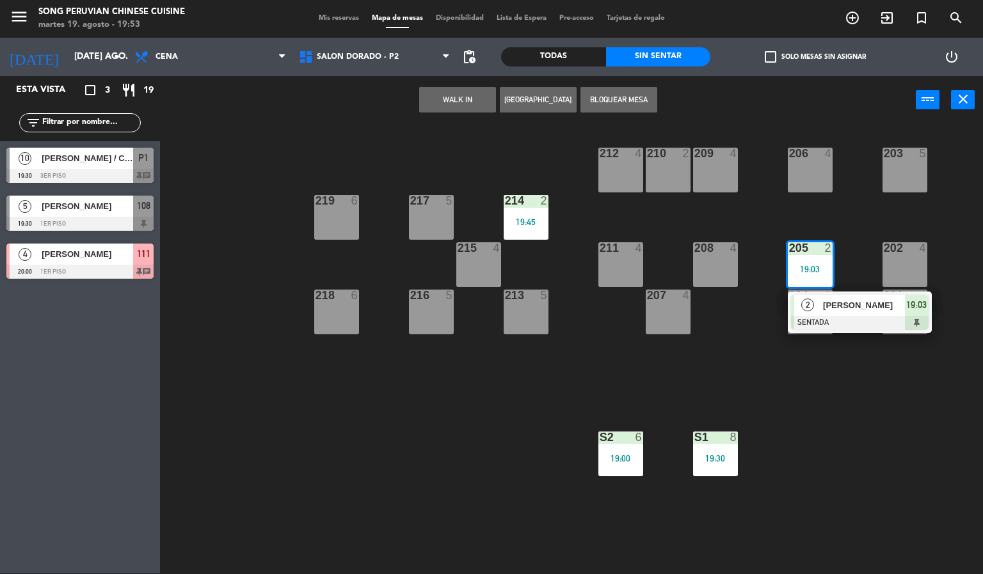
click at [877, 299] on span "[PERSON_NAME]" at bounding box center [864, 305] width 82 height 13
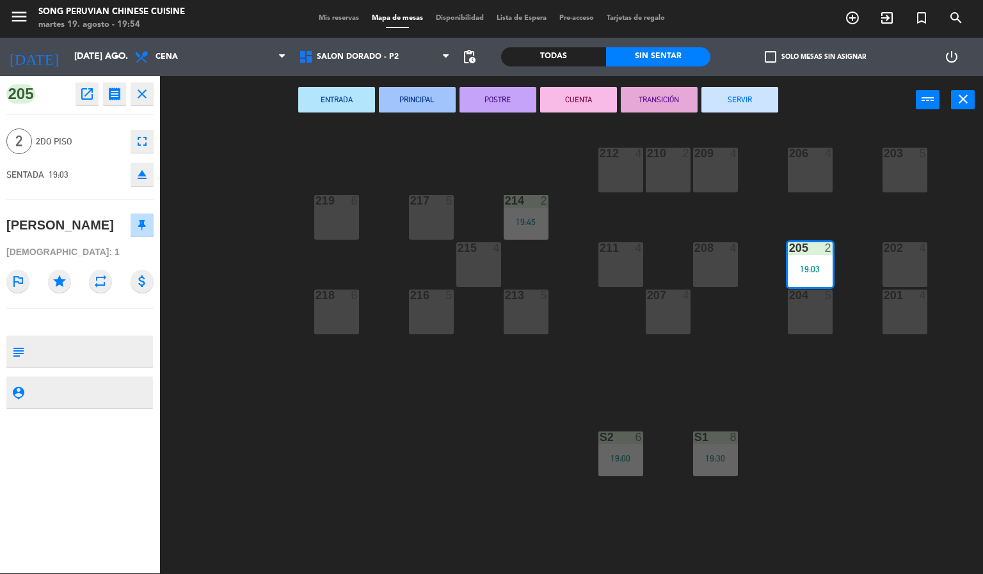
click at [585, 92] on button "CUENTA" at bounding box center [578, 100] width 77 height 26
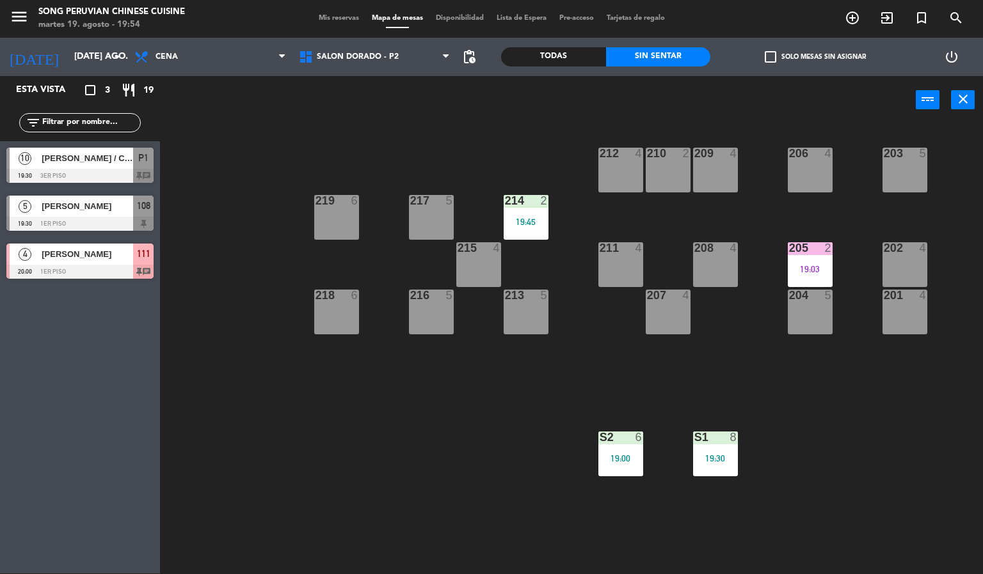
click at [818, 248] on div at bounding box center [809, 248] width 21 height 12
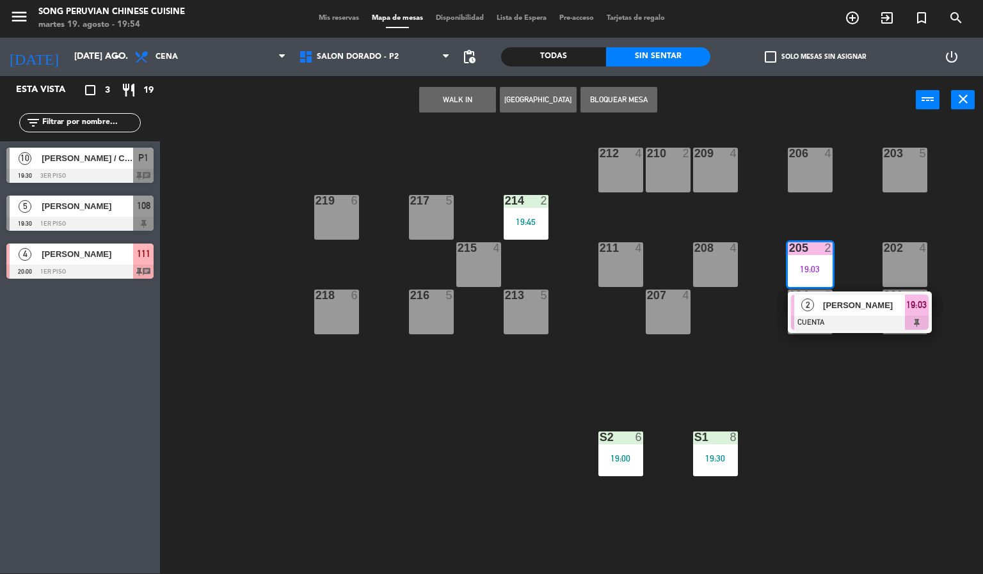
click at [868, 329] on div at bounding box center [860, 323] width 138 height 14
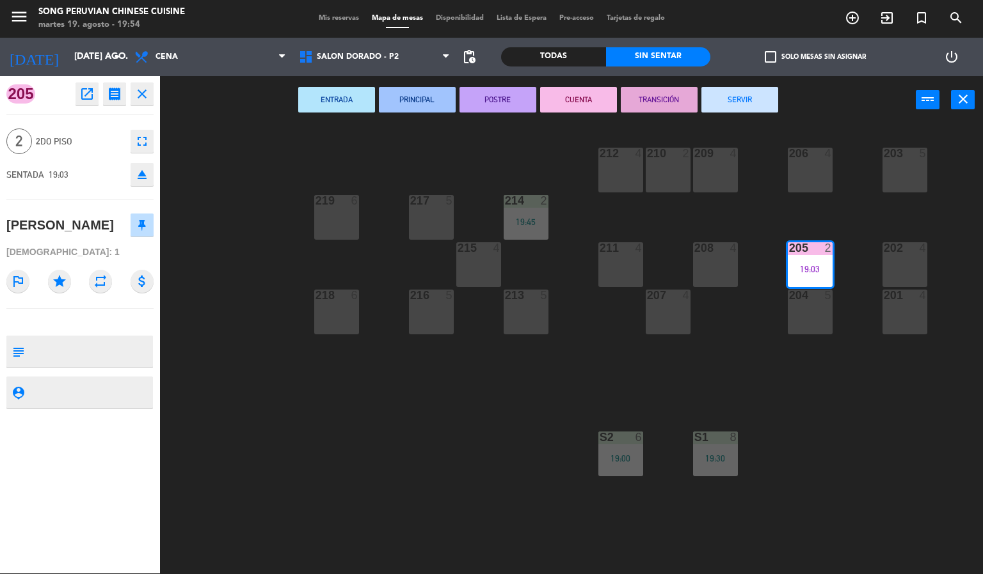
click at [739, 98] on button "SERVIR" at bounding box center [739, 100] width 77 height 26
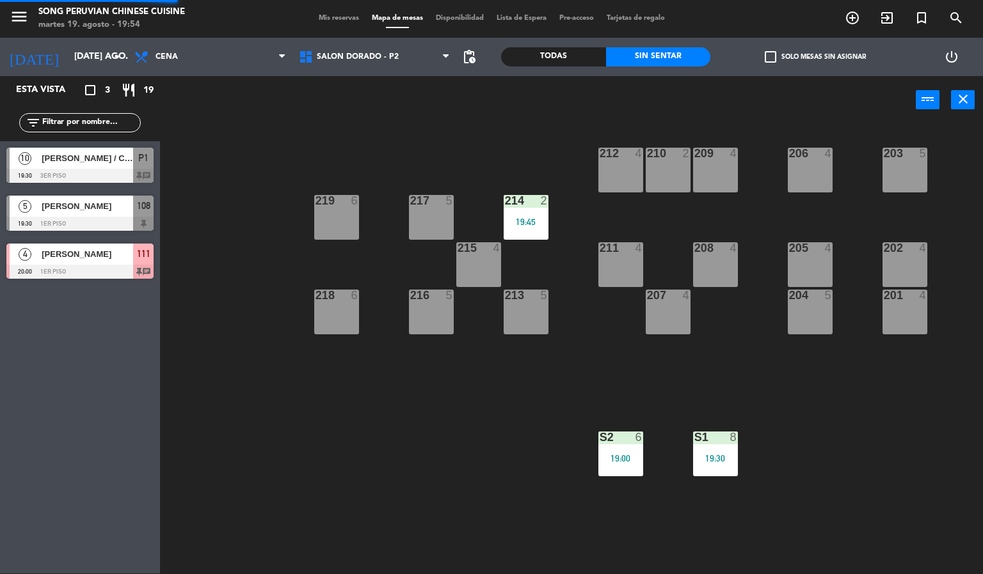
click at [390, 482] on div "203 5 206 4 210 2 212 4 209 4 214 2 19:45 217 5 219 6 202 4 205 4 208 4 211 4 2…" at bounding box center [576, 350] width 813 height 450
click at [382, 56] on span "SALON DORADO - P2" at bounding box center [358, 56] width 82 height 9
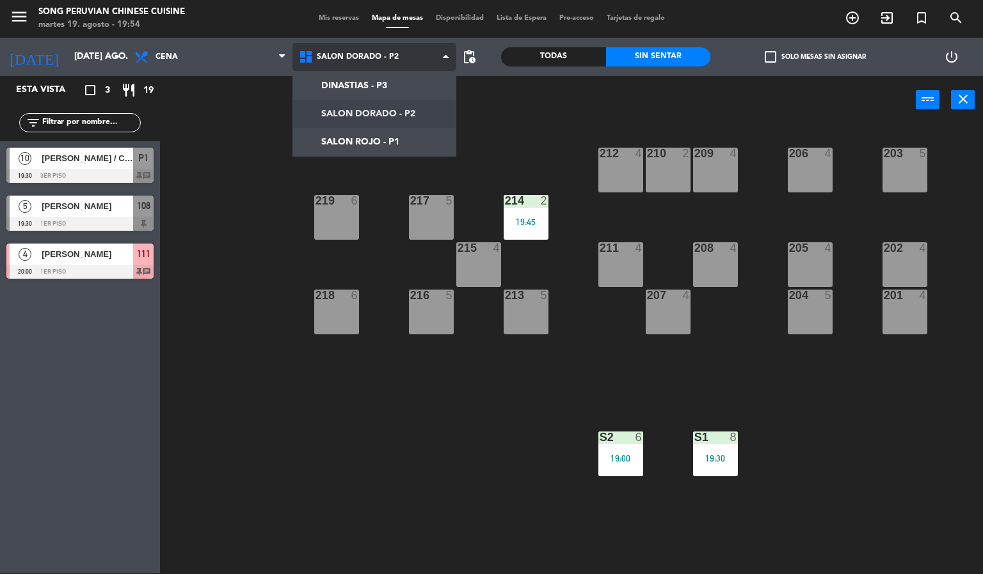
click at [436, 136] on ng-component "menu Song Peruvian Chinese Cuisine martes 19. agosto - 19:54 Mis reservas Mapa …" at bounding box center [491, 286] width 983 height 575
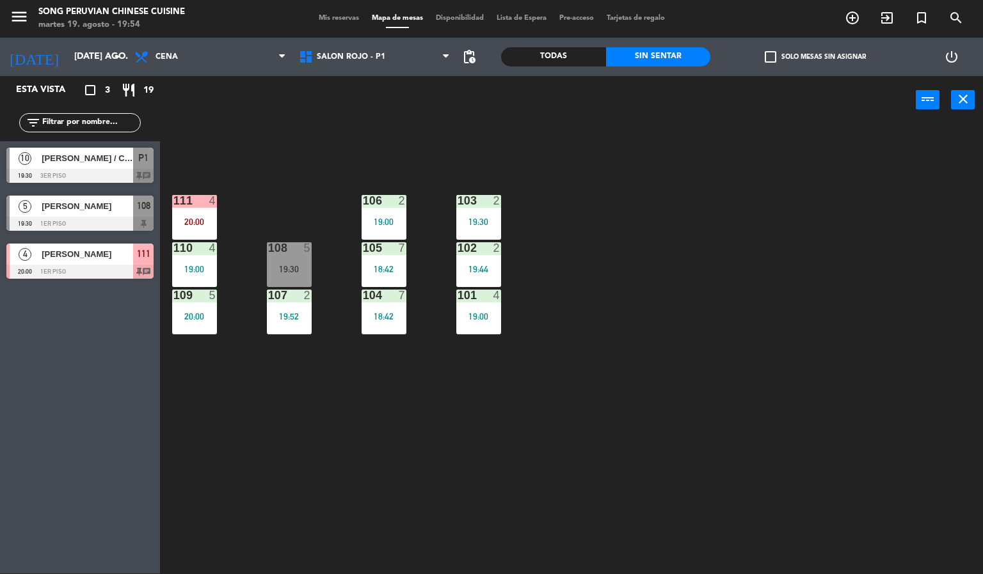
click at [582, 299] on div "103 2 19:30 106 2 19:00 111 4 20:00 102 2 19:44 105 7 18:42 108 5 19:30 110 4 1…" at bounding box center [576, 350] width 813 height 450
click at [323, 152] on div "103 2 19:30 106 2 19:00 111 4 20:00 102 2 19:44 105 7 18:42 108 5 19:30 110 4 1…" at bounding box center [576, 350] width 813 height 450
click at [681, 214] on div "103 2 19:30 106 2 19:00 111 4 20:00 102 2 19:44 105 7 18:42 108 5 19:30 110 4 1…" at bounding box center [576, 350] width 813 height 450
click at [380, 472] on div "103 2 19:30 106 2 19:00 111 4 20:00 102 2 19:44 105 7 18:42 108 5 19:30 110 4 1…" at bounding box center [576, 350] width 813 height 450
click at [689, 290] on div "103 2 19:30 106 2 19:00 111 4 20:00 102 2 19:44 105 7 18:42 108 5 19:30 110 4 1…" at bounding box center [576, 350] width 813 height 450
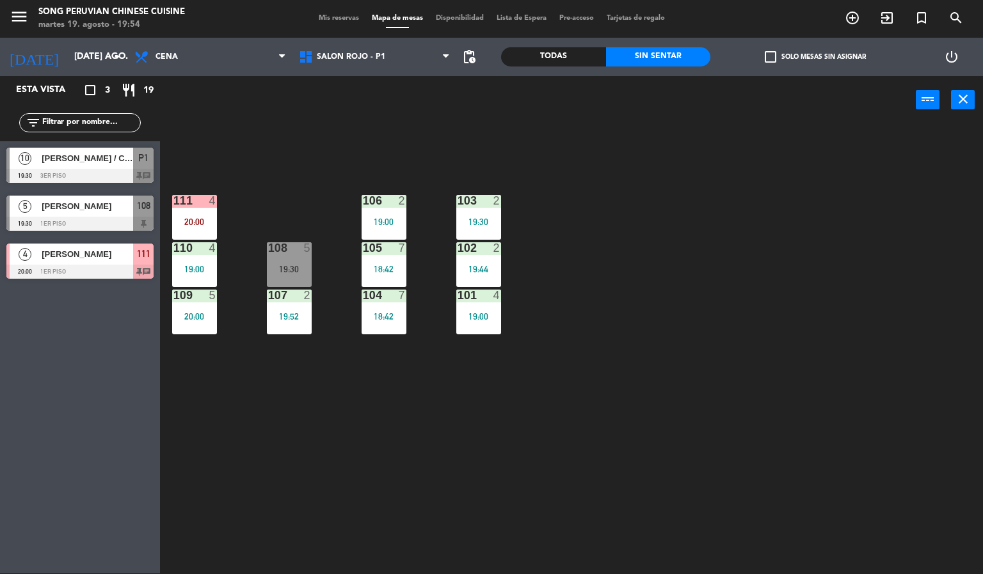
click at [676, 306] on div "103 2 19:30 106 2 19:00 111 4 20:00 102 2 19:44 105 7 18:42 108 5 19:30 110 4 1…" at bounding box center [576, 350] width 813 height 450
click at [383, 317] on div "18:42" at bounding box center [383, 316] width 45 height 9
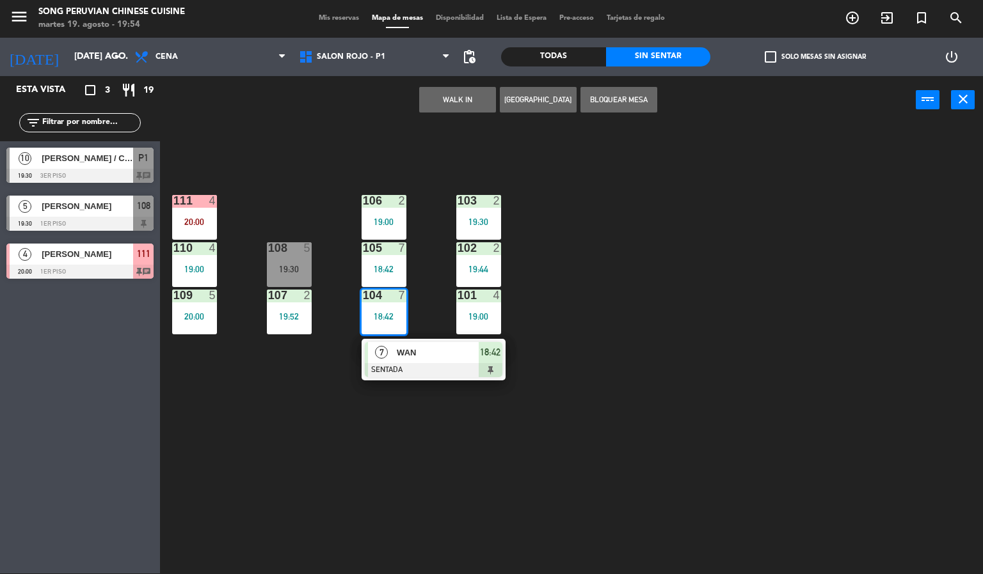
click at [449, 365] on div at bounding box center [434, 370] width 138 height 14
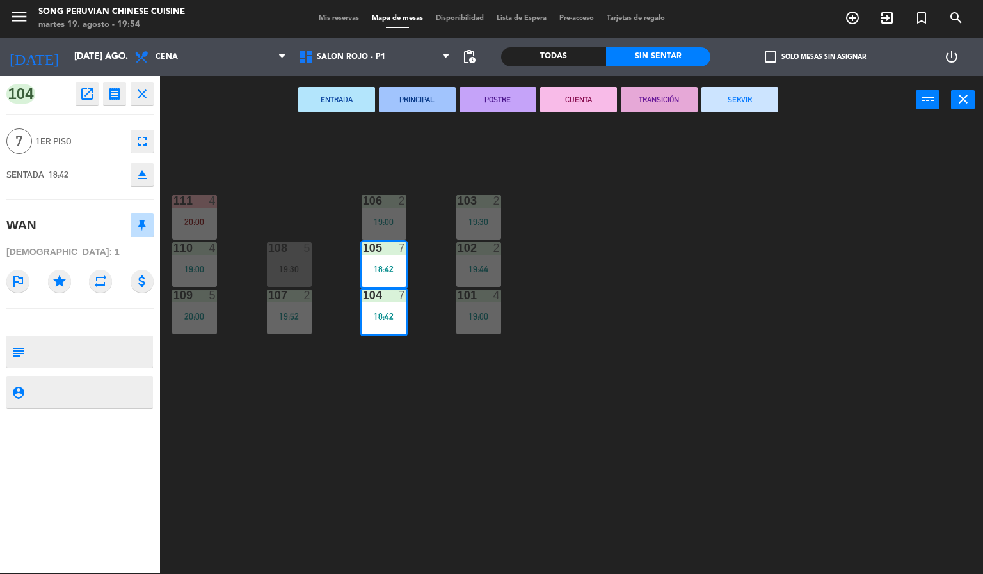
click at [580, 98] on button "CUENTA" at bounding box center [578, 100] width 77 height 26
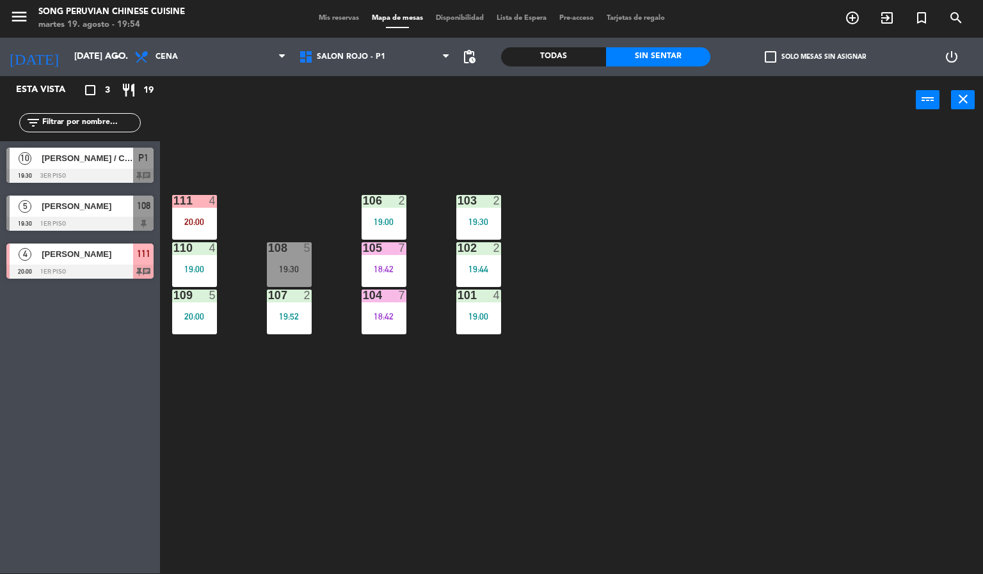
click at [384, 319] on div "18:42" at bounding box center [383, 316] width 45 height 9
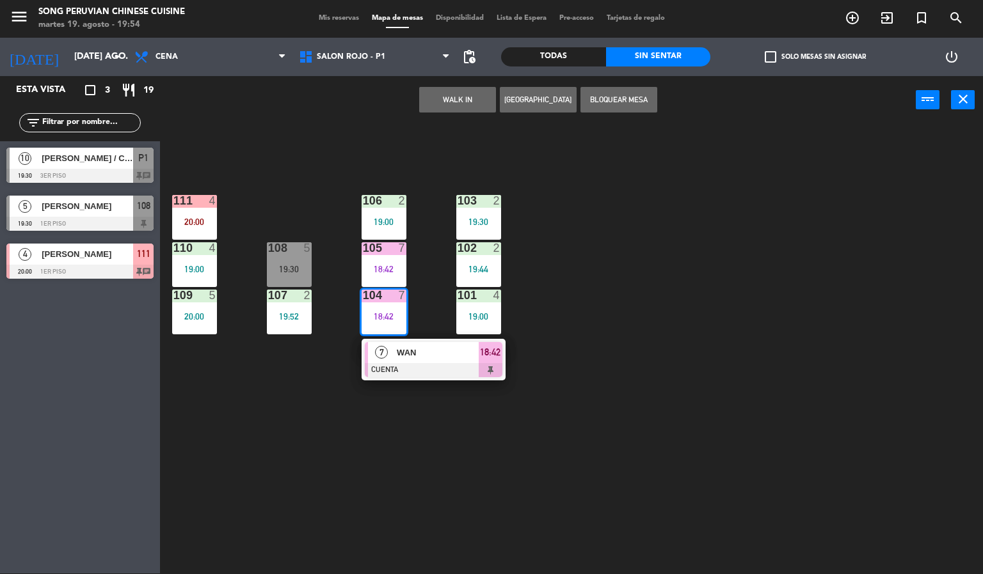
click at [444, 352] on span "WAN" at bounding box center [438, 352] width 82 height 13
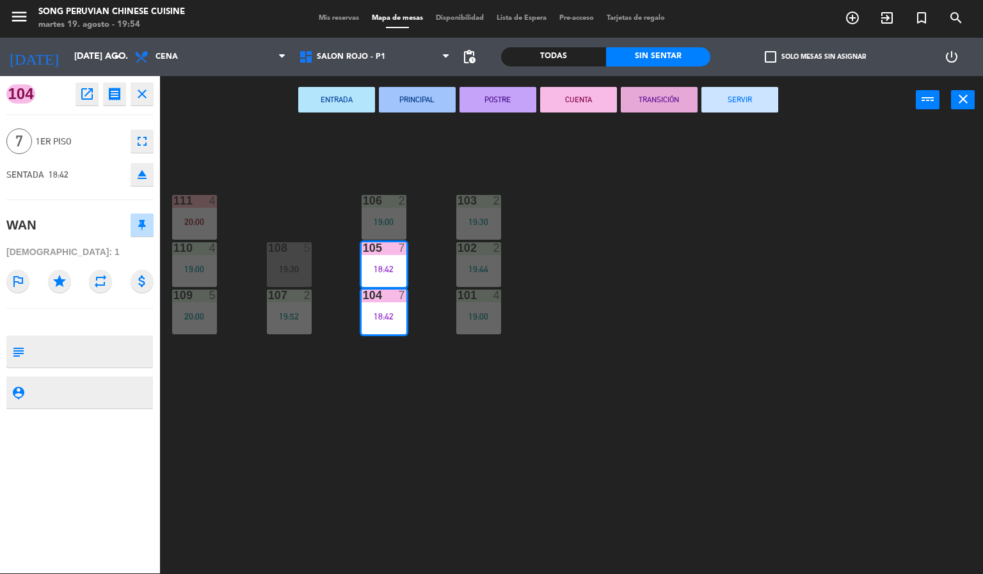
click at [764, 93] on button "SERVIR" at bounding box center [739, 100] width 77 height 26
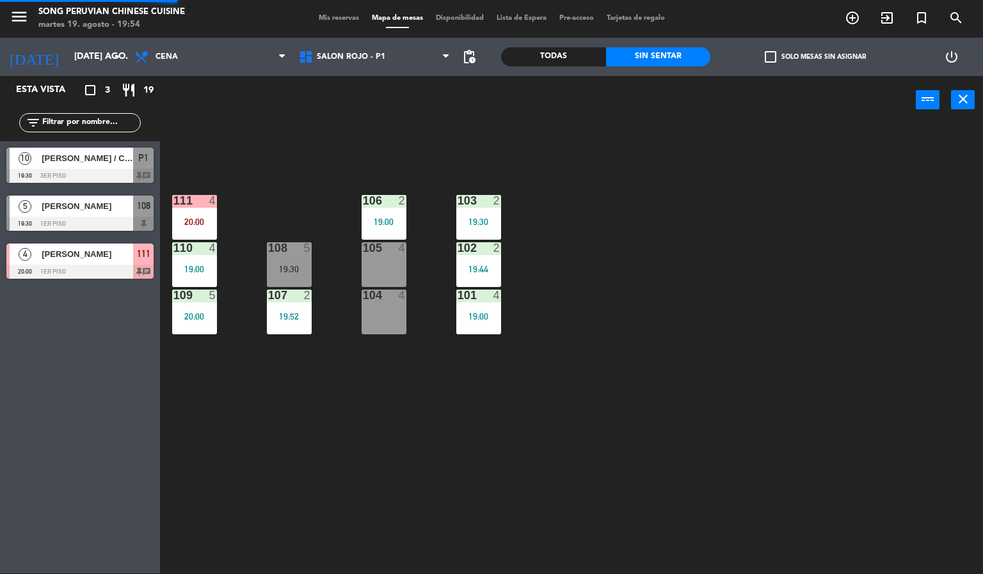
click at [599, 351] on div "103 2 19:30 106 2 19:00 111 4 20:00 102 2 19:44 105 4 108 5 19:30 110 4 19:00 1…" at bounding box center [576, 350] width 813 height 450
click at [683, 283] on div "103 2 19:30 106 2 19:00 111 4 20:00 102 2 19:44 105 4 108 5 19:30 110 4 19:00 1…" at bounding box center [576, 350] width 813 height 450
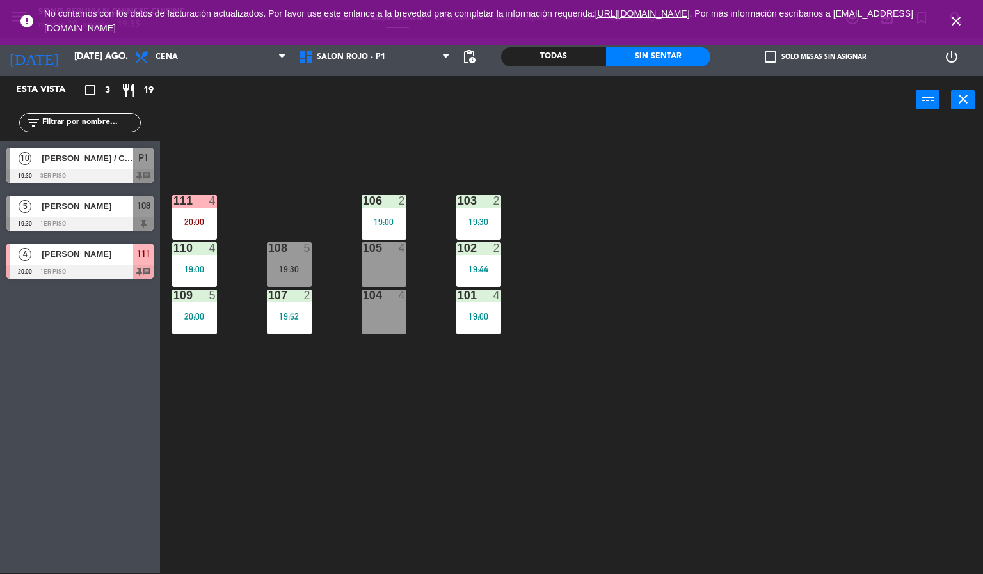
click at [956, 20] on icon "close" at bounding box center [955, 20] width 15 height 15
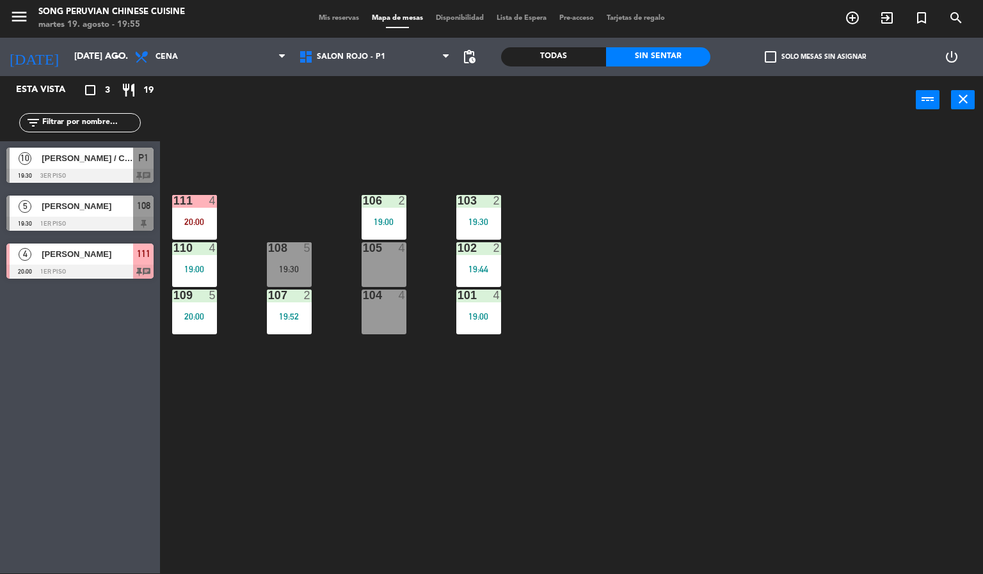
click at [811, 303] on div "103 2 19:30 106 2 19:00 111 4 20:00 102 2 19:44 105 4 108 5 19:30 110 4 19:00 1…" at bounding box center [576, 350] width 813 height 450
click at [791, 324] on div "103 2 19:30 106 2 19:00 111 4 20:00 102 2 19:44 105 4 108 5 19:30 110 4 19:00 1…" at bounding box center [576, 350] width 813 height 450
click at [619, 405] on div "103 2 19:30 106 2 19:00 111 4 20:00 102 2 19:44 105 4 108 5 19:30 110 4 19:00 1…" at bounding box center [576, 350] width 813 height 450
click at [685, 154] on div "103 2 19:30 106 2 19:00 111 4 20:00 102 2 19:44 105 4 108 5 19:30 110 4 19:00 1…" at bounding box center [576, 350] width 813 height 450
click at [678, 305] on div "103 2 19:30 106 2 19:00 111 4 20:00 102 2 19:44 105 4 108 5 19:30 110 4 19:00 1…" at bounding box center [576, 350] width 813 height 450
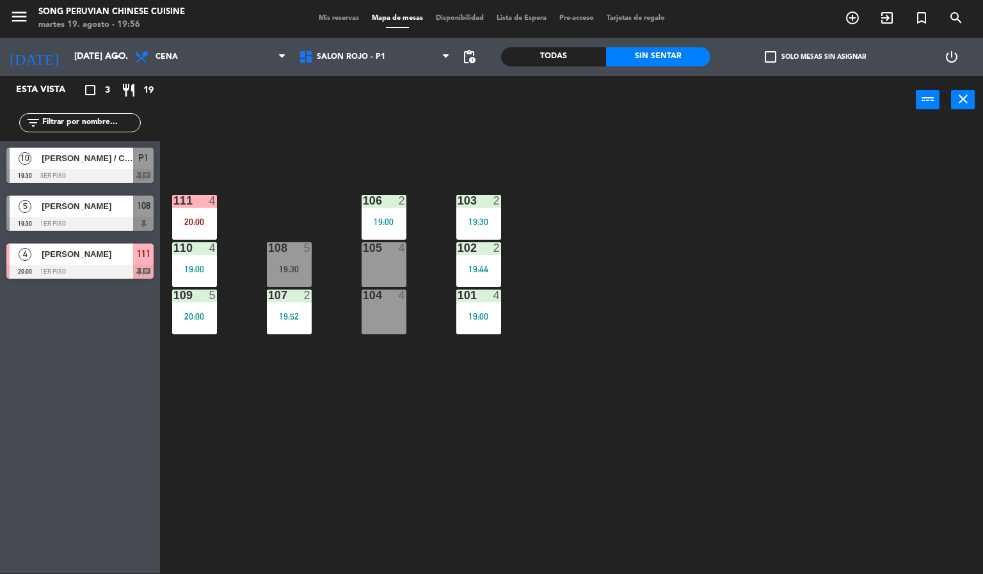
click at [125, 205] on span "[PERSON_NAME]" at bounding box center [87, 206] width 91 height 13
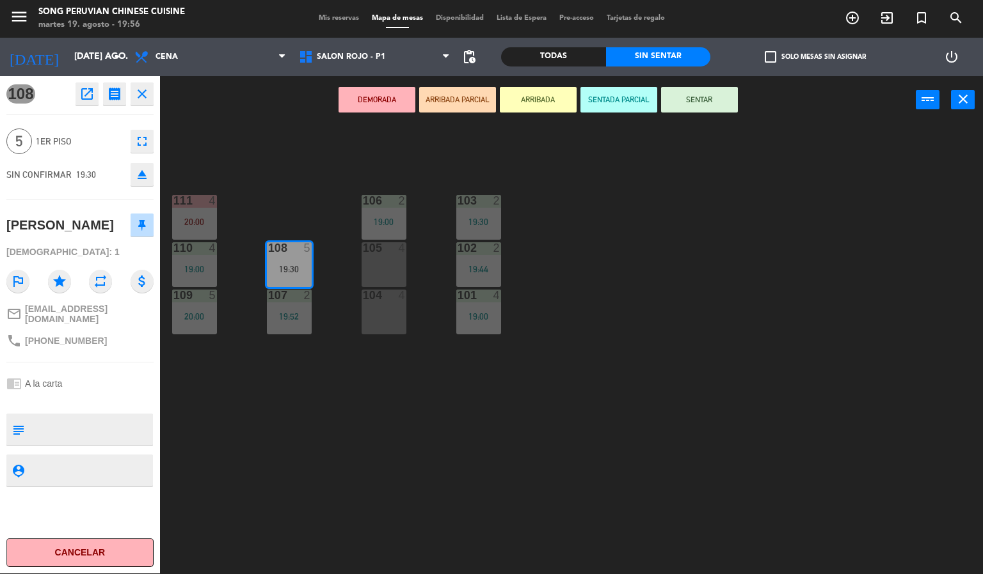
click at [637, 377] on div "103 2 19:30 106 2 19:00 111 4 20:00 102 2 19:44 105 4 108 5 19:30 110 4 19:00 1…" at bounding box center [576, 350] width 813 height 450
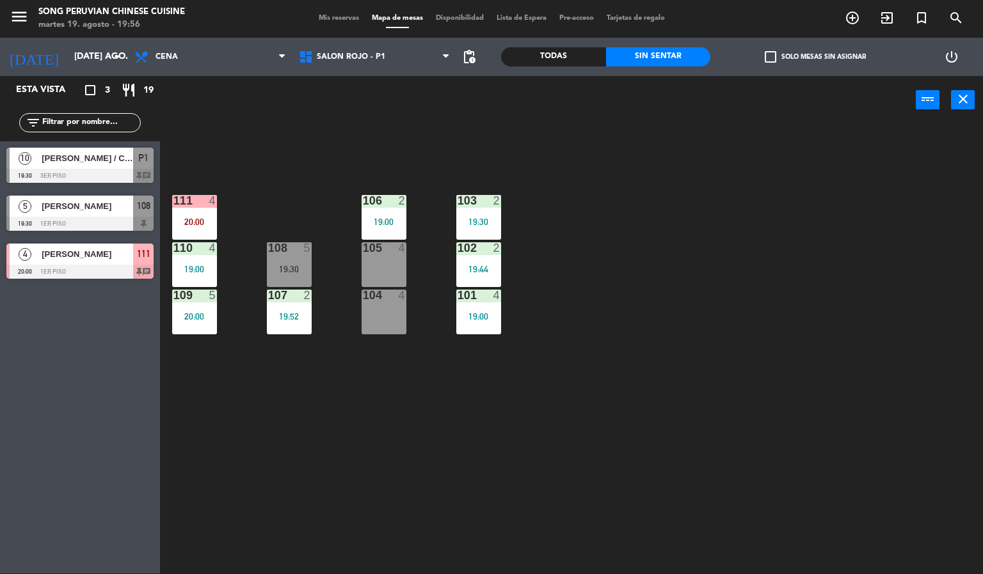
click at [628, 301] on div "103 2 19:30 106 2 19:00 111 4 20:00 102 2 19:44 105 4 108 5 19:30 110 4 19:00 1…" at bounding box center [576, 350] width 813 height 450
click at [691, 288] on div "103 2 19:30 106 2 19:00 111 4 20:00 102 2 19:44 105 4 108 5 19:30 110 4 19:00 1…" at bounding box center [576, 350] width 813 height 450
click at [402, 248] on div "4" at bounding box center [403, 248] width 8 height 12
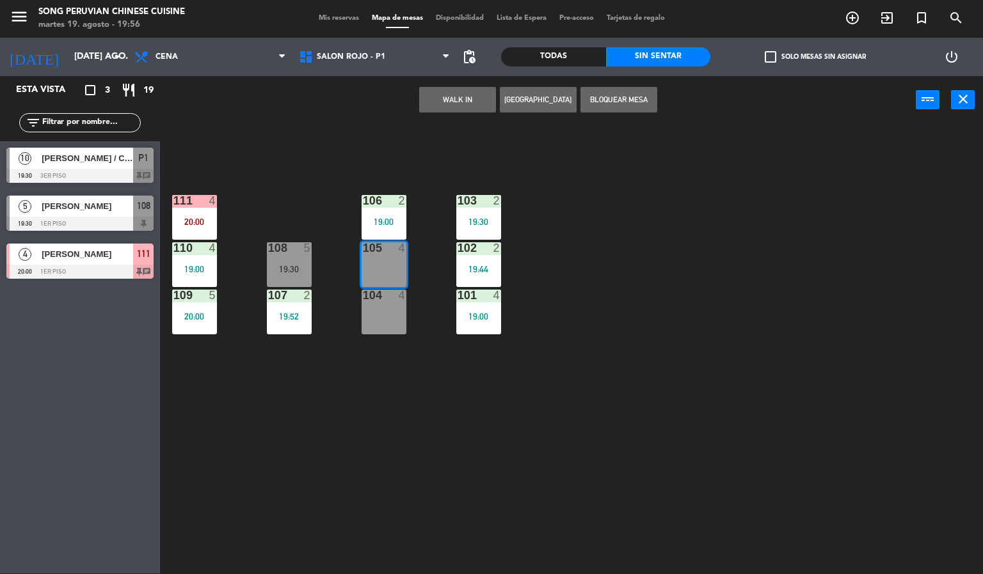
click at [447, 96] on button "WALK IN" at bounding box center [457, 100] width 77 height 26
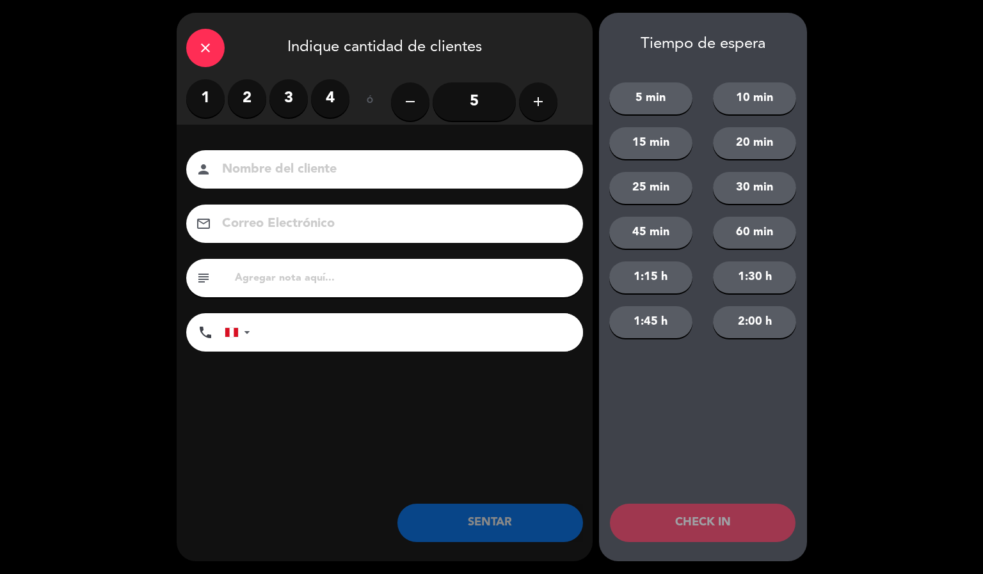
click at [300, 106] on label "3" at bounding box center [288, 98] width 38 height 38
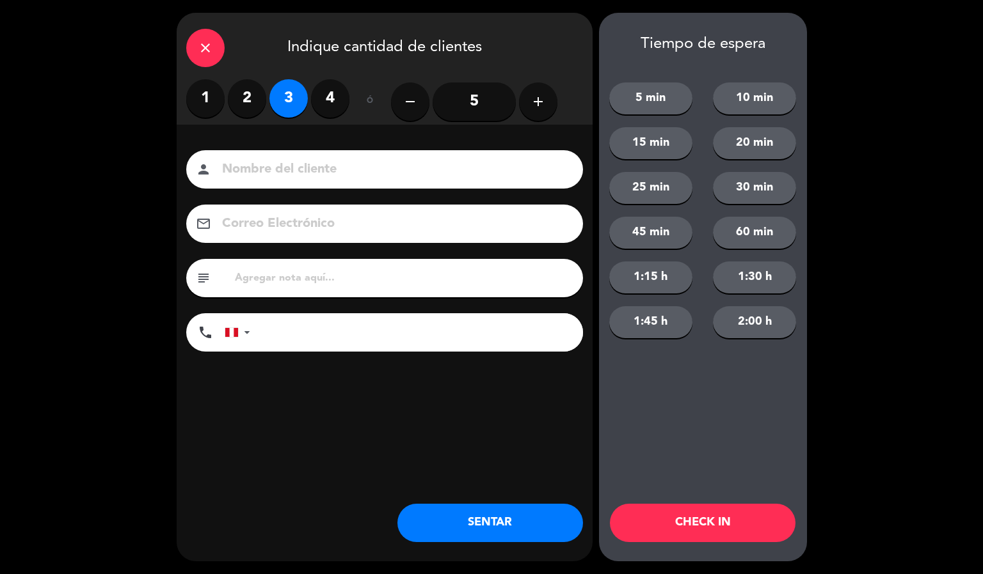
click at [338, 163] on input at bounding box center [393, 170] width 345 height 22
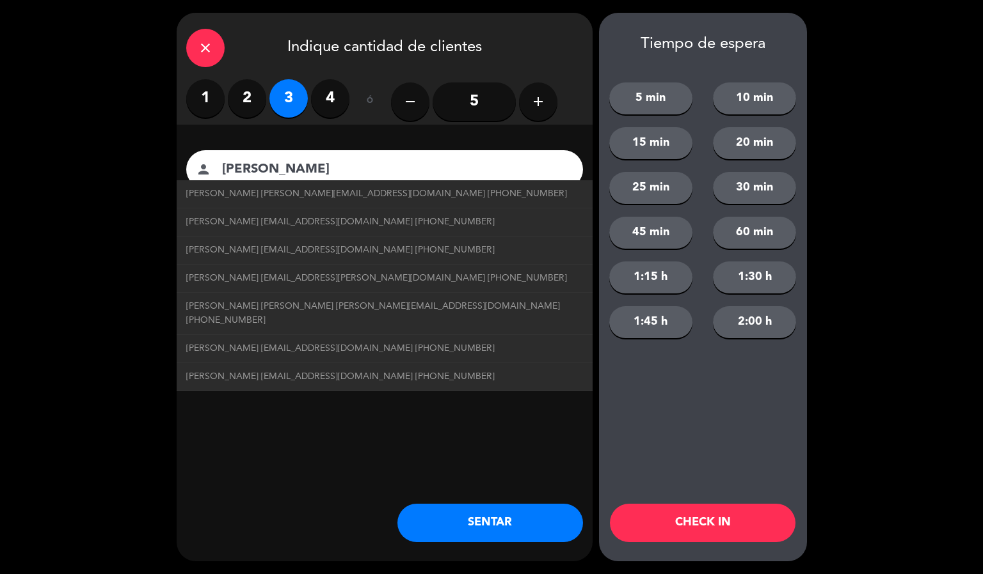
type input "[PERSON_NAME]"
click at [703, 522] on button "CHECK IN" at bounding box center [703, 523] width 186 height 38
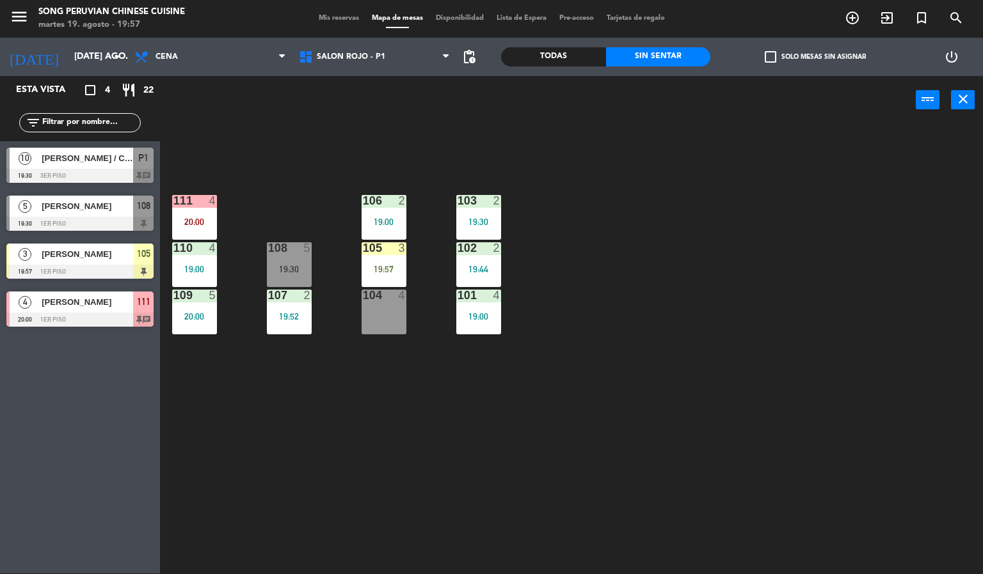
click at [758, 326] on div "103 2 19:30 106 2 19:00 111 4 20:00 102 2 19:44 105 3 19:57 108 5 19:30 110 4 1…" at bounding box center [576, 350] width 813 height 450
click at [401, 265] on div "19:57" at bounding box center [383, 269] width 45 height 9
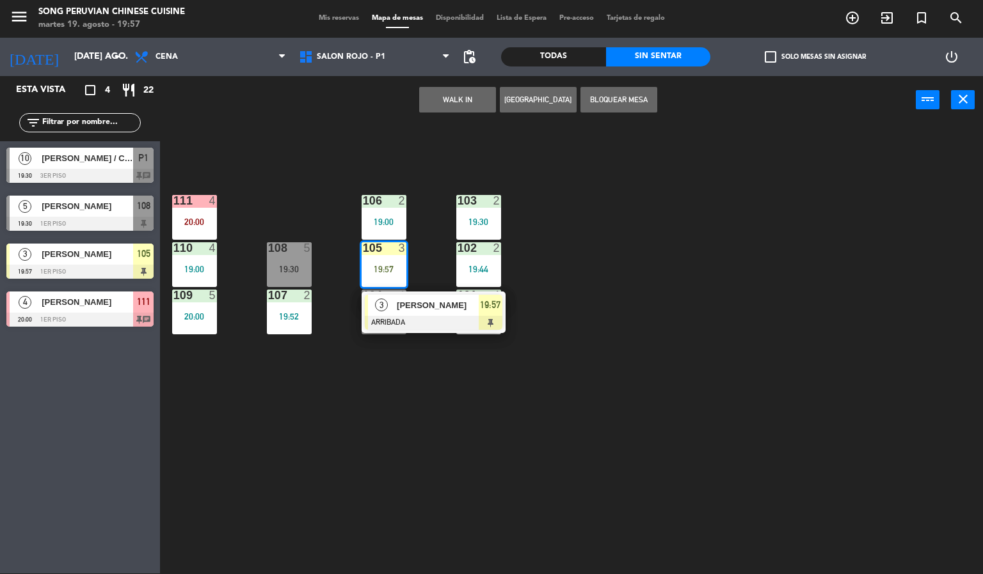
click at [449, 324] on div at bounding box center [434, 323] width 138 height 14
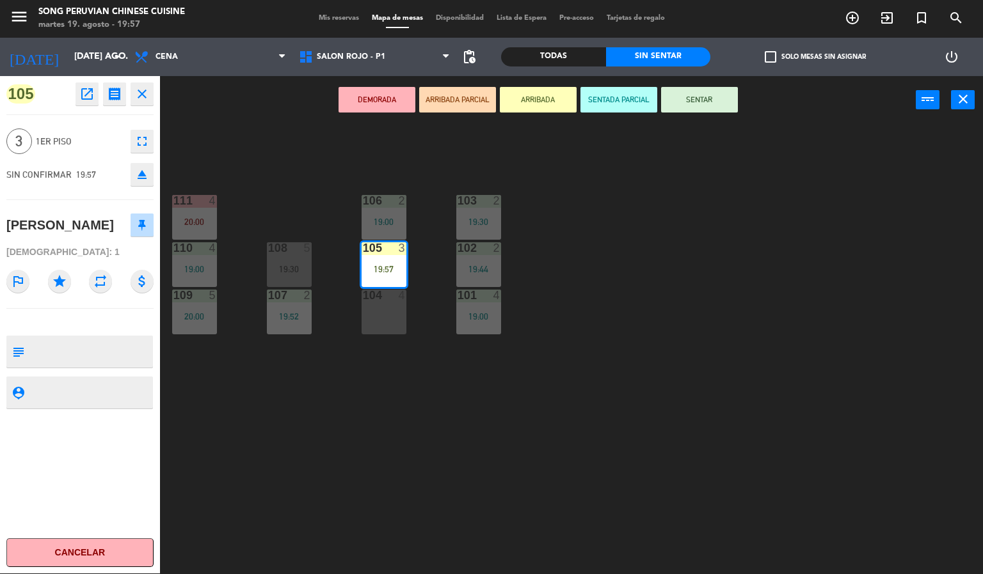
click at [619, 98] on button "SENTADA PARCIAL" at bounding box center [618, 100] width 77 height 26
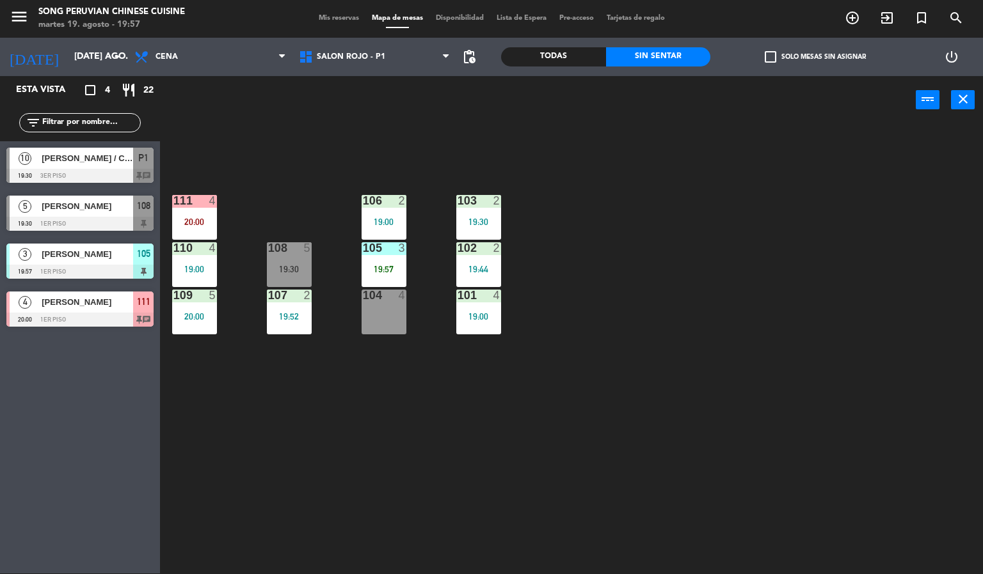
click at [692, 280] on div "103 2 19:30 106 2 19:00 111 4 20:00 102 2 19:44 105 3 19:57 108 5 19:30 110 4 1…" at bounding box center [576, 350] width 813 height 450
click at [670, 273] on div "103 2 19:30 106 2 19:00 111 4 20:00 102 2 19:44 105 3 19:57 108 5 19:30 110 4 1…" at bounding box center [576, 350] width 813 height 450
click at [692, 279] on div "103 2 19:30 106 2 19:00 111 4 20:00 102 2 19:44 105 3 19:57 108 5 19:30 110 4 1…" at bounding box center [576, 350] width 813 height 450
click at [384, 261] on div "105 3 19:57" at bounding box center [383, 264] width 45 height 45
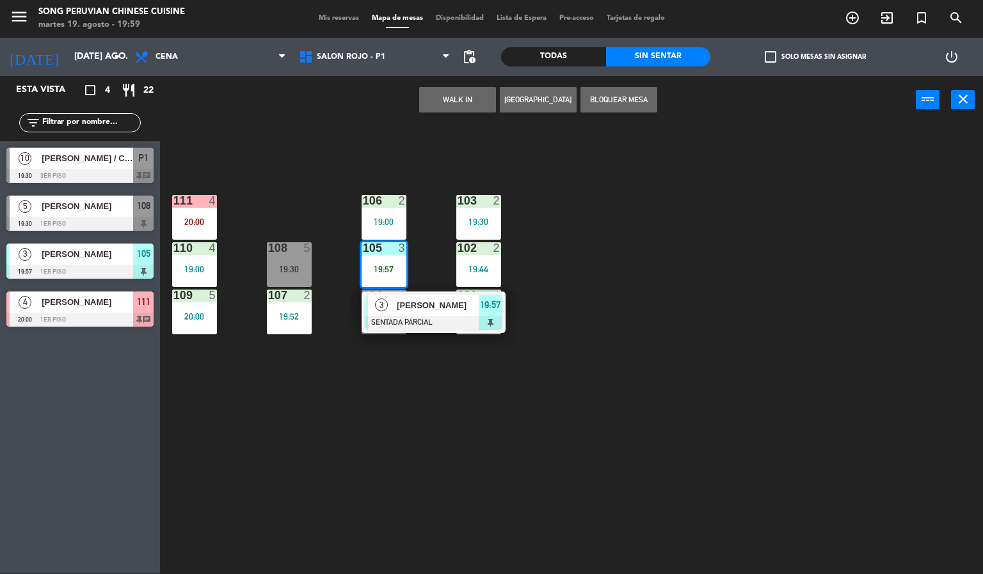
click at [192, 196] on div at bounding box center [194, 201] width 21 height 12
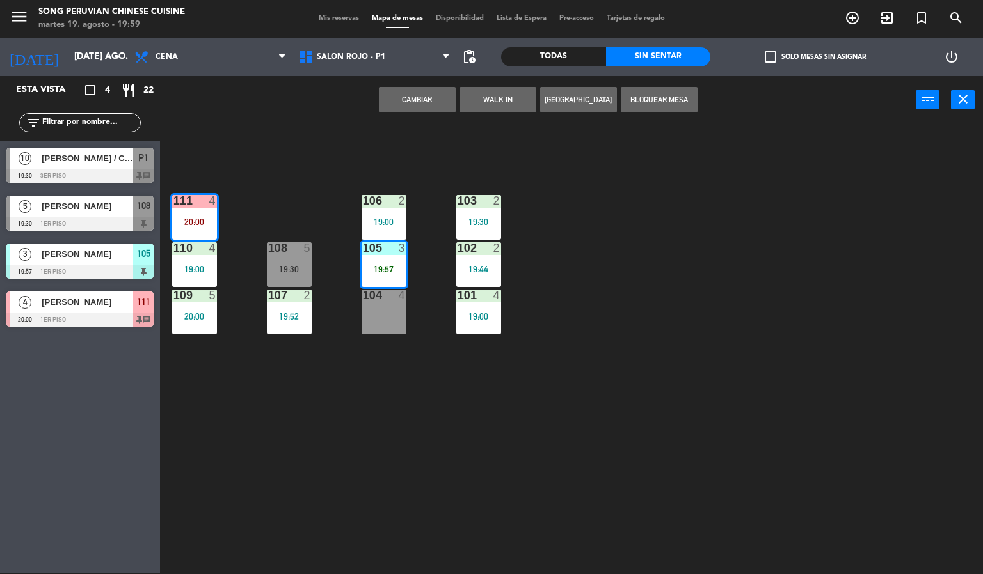
click at [413, 98] on button "Cambiar" at bounding box center [417, 100] width 77 height 26
click at [680, 244] on div "103 2 19:30 106 2 19:00 111 4 20:00 102 2 19:44 105 3 19:57 108 5 19:30 110 4 1…" at bounding box center [576, 350] width 813 height 450
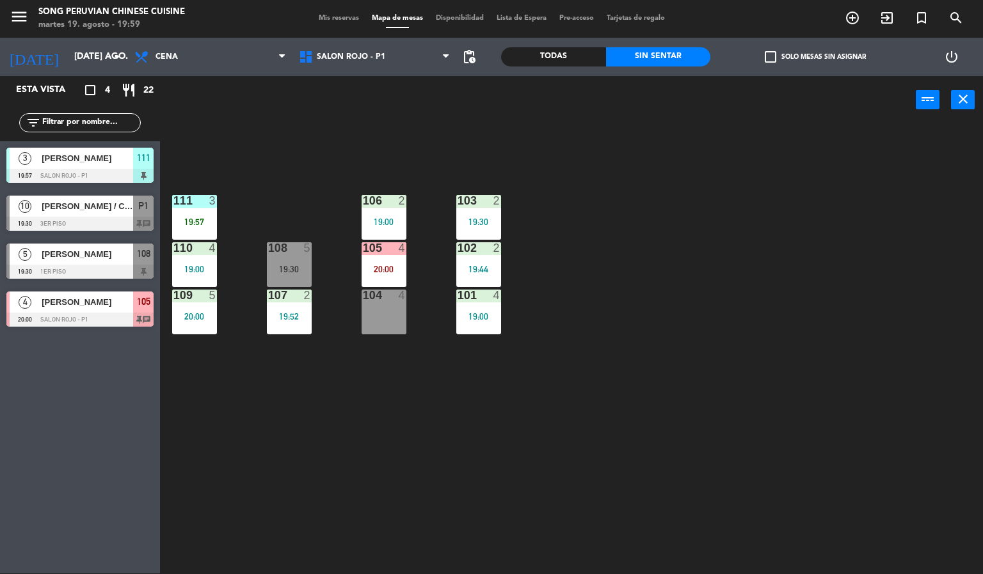
click at [200, 200] on div at bounding box center [194, 201] width 21 height 12
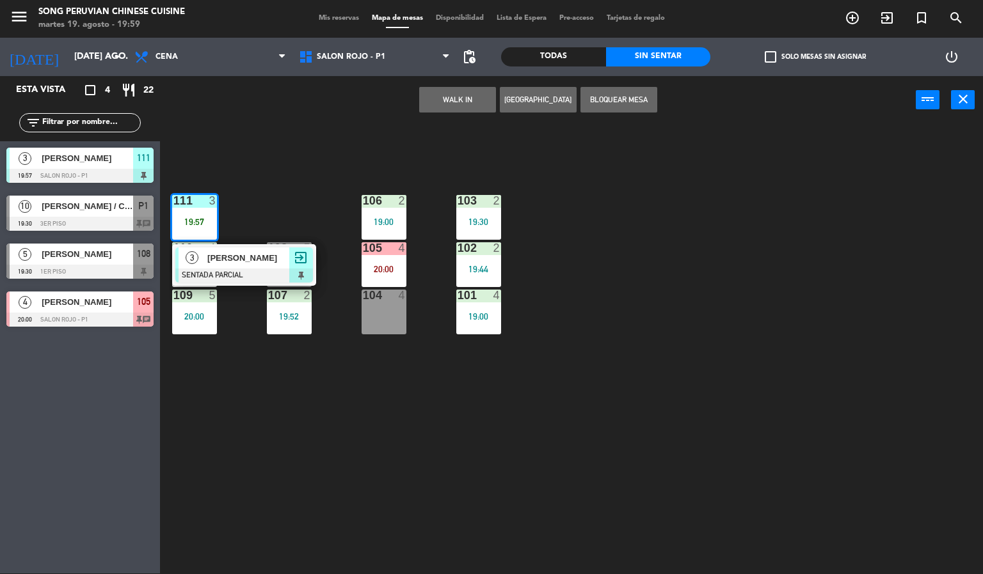
click at [248, 275] on div at bounding box center [244, 276] width 138 height 14
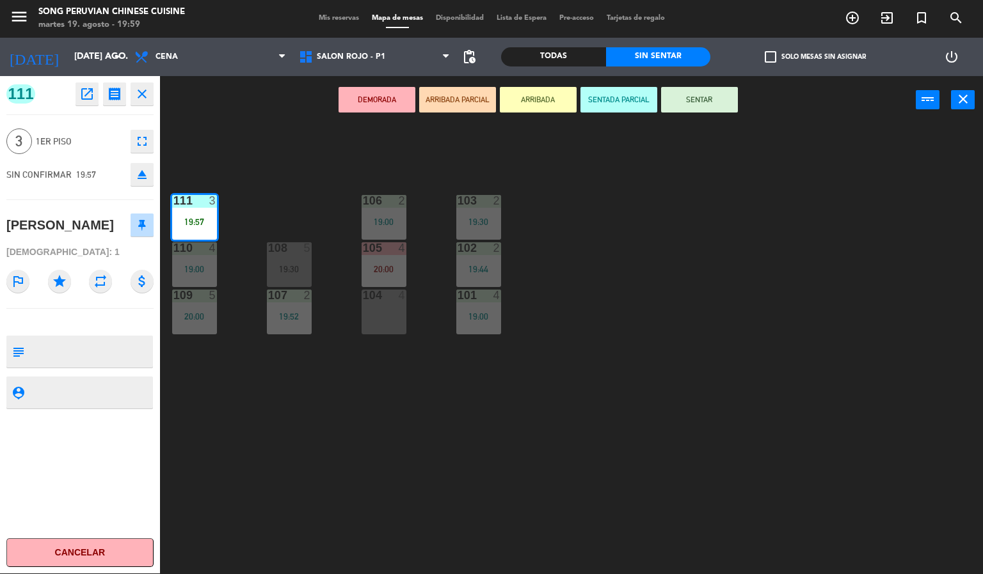
click at [712, 89] on button "SENTAR" at bounding box center [699, 100] width 77 height 26
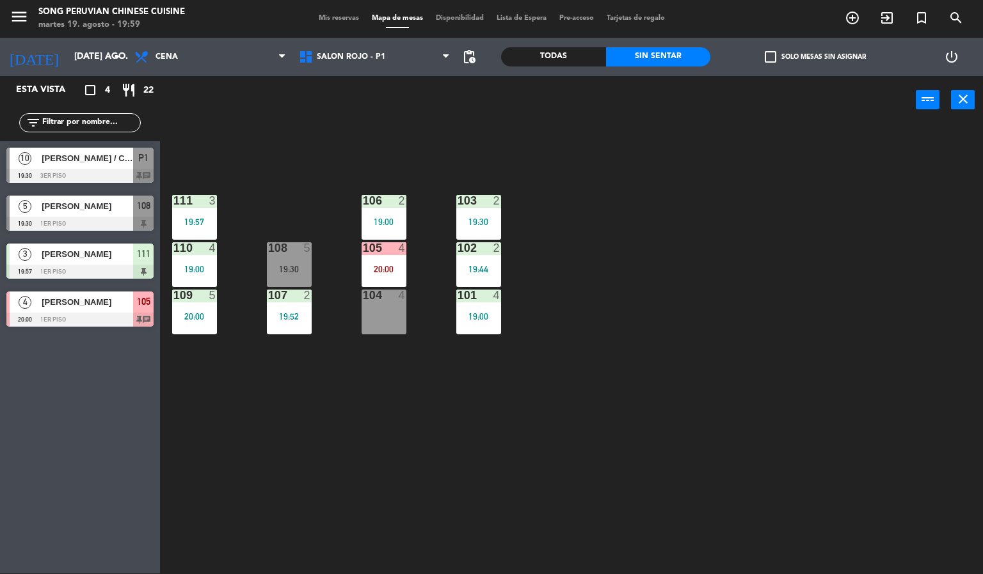
click at [644, 248] on div "103 2 19:30 106 2 19:00 111 3 19:57 102 2 19:44 105 4 20:00 108 5 19:30 110 4 1…" at bounding box center [576, 350] width 813 height 450
click at [194, 202] on div at bounding box center [194, 201] width 21 height 12
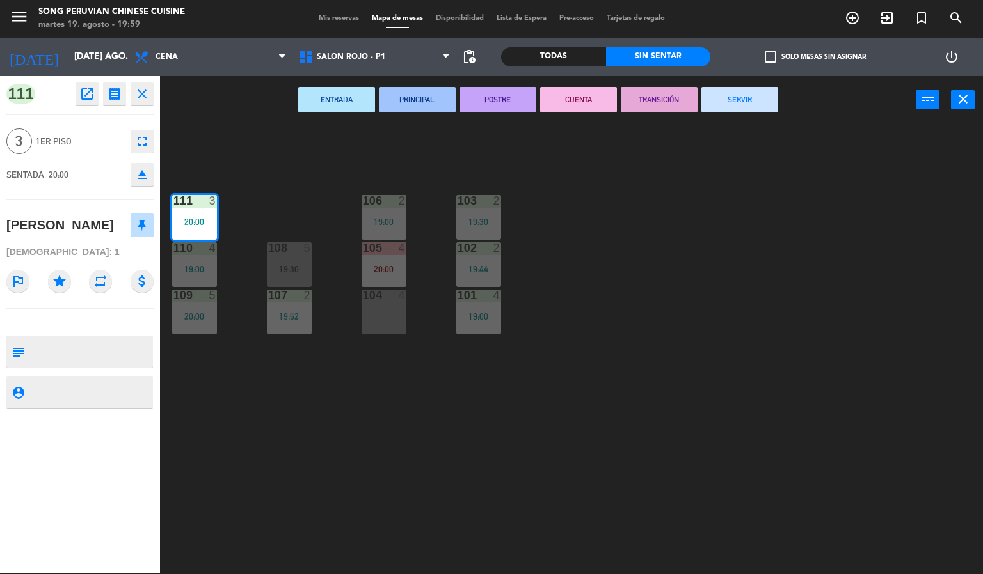
click at [383, 482] on div "103 2 19:30 106 2 19:00 111 3 20:00 102 2 19:44 105 4 20:00 108 5 19:30 110 4 1…" at bounding box center [576, 350] width 813 height 450
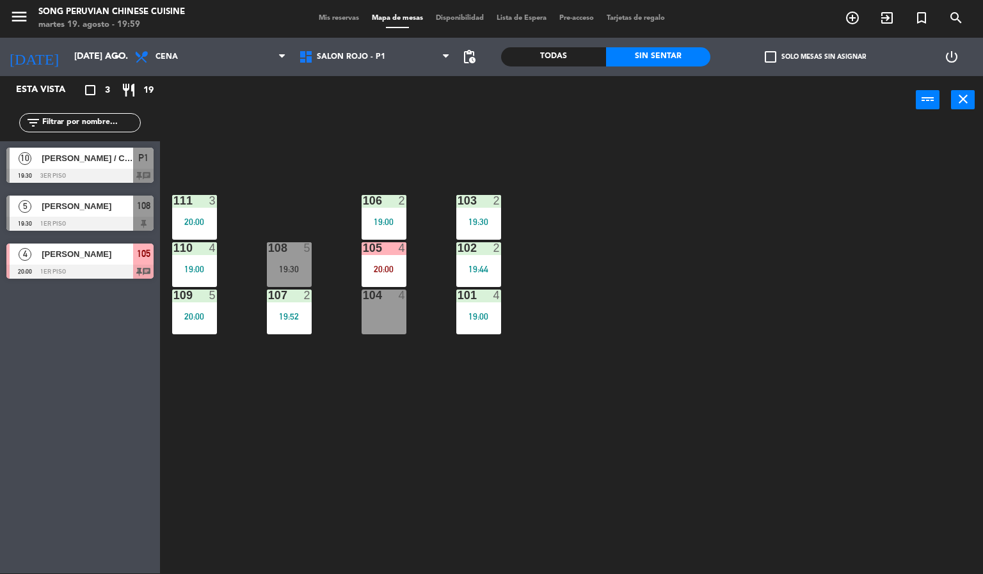
click at [380, 271] on div "20:00" at bounding box center [383, 269] width 45 height 9
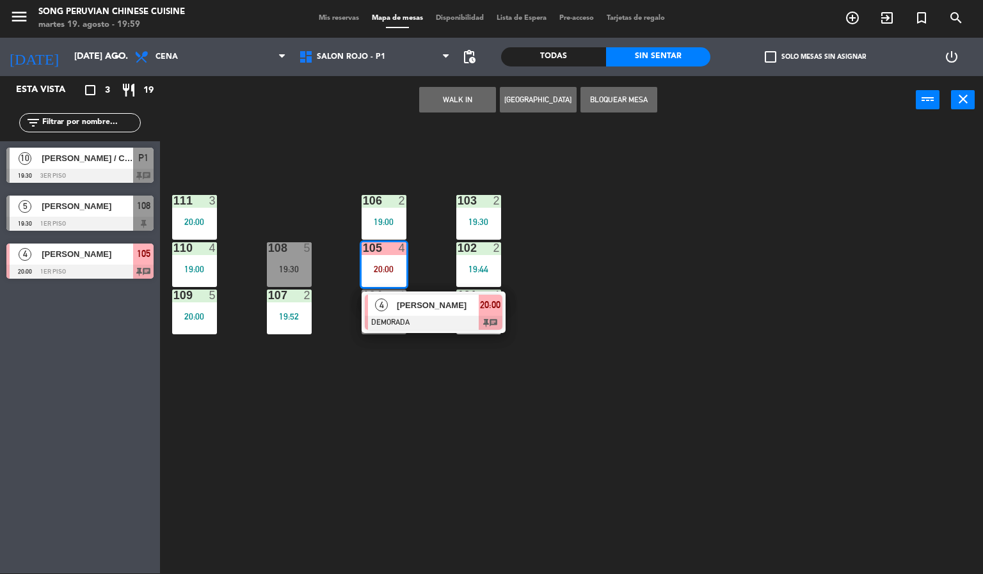
click at [421, 494] on div "103 2 19:30 106 2 19:00 111 3 20:00 102 2 19:44 105 4 20:00 4 [PERSON_NAME] DEM…" at bounding box center [576, 350] width 813 height 450
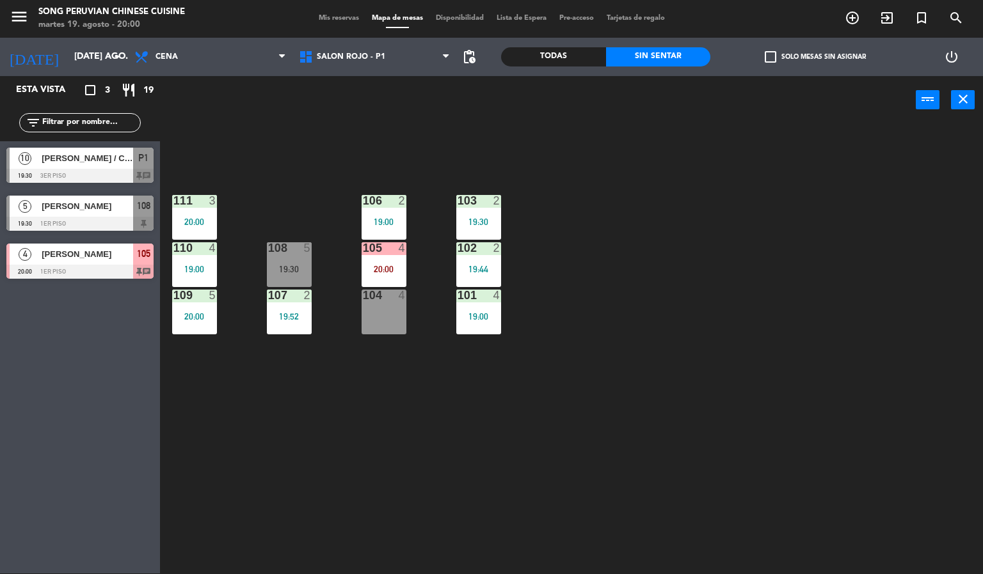
click at [804, 313] on div "103 2 19:30 106 2 19:00 111 3 20:00 102 2 19:44 105 4 20:00 108 5 19:30 110 4 1…" at bounding box center [576, 350] width 813 height 450
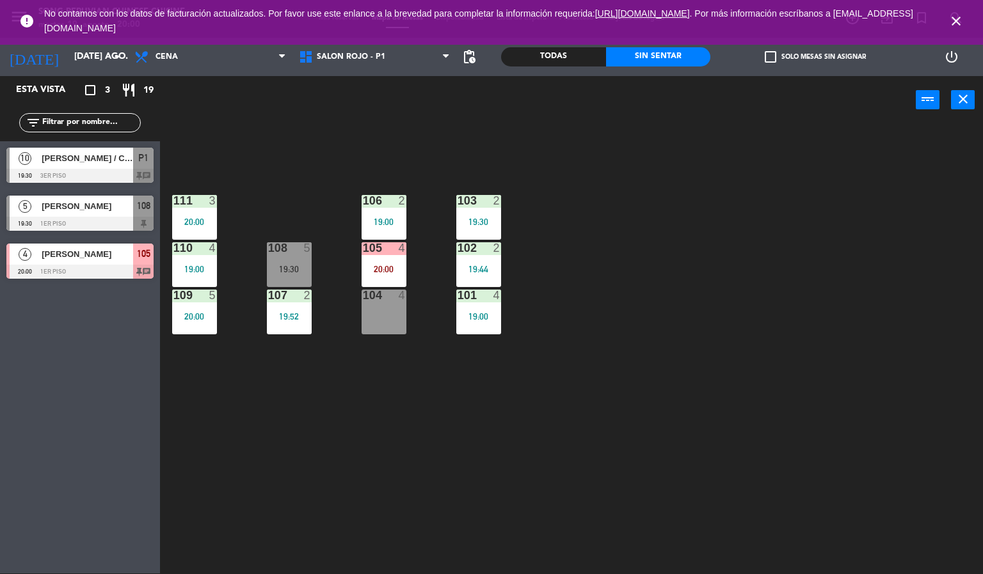
click at [958, 15] on icon "close" at bounding box center [955, 20] width 15 height 15
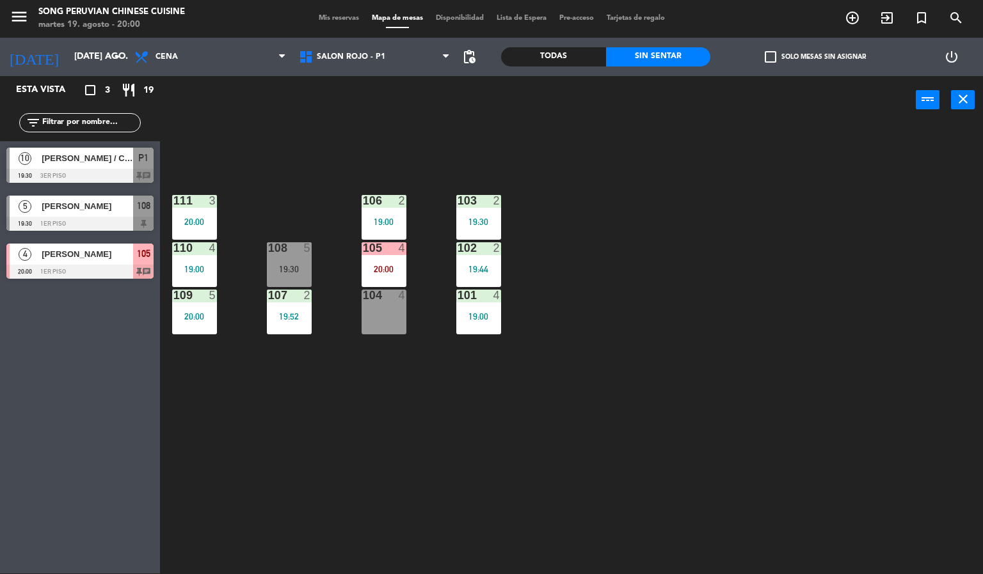
click at [828, 317] on div "103 2 19:30 106 2 19:00 111 3 20:00 102 2 19:44 105 4 20:00 108 5 19:30 110 4 1…" at bounding box center [576, 350] width 813 height 450
click at [709, 306] on div "103 2 19:30 106 2 19:00 111 3 20:00 102 2 19:44 105 4 20:00 108 5 19:30 110 4 1…" at bounding box center [576, 350] width 813 height 450
click at [610, 405] on div "103 2 19:30 106 2 19:00 111 3 20:00 102 2 19:44 105 4 20:00 108 5 19:30 110 4 1…" at bounding box center [576, 350] width 813 height 450
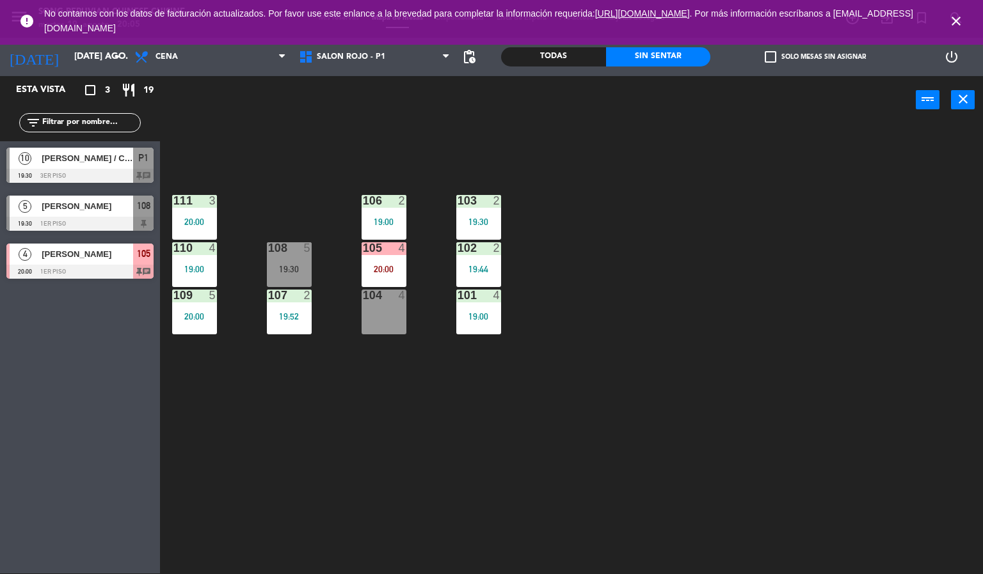
click at [470, 482] on div "103 2 19:30 106 2 19:00 111 3 20:00 102 2 19:44 105 4 20:00 108 5 19:30 110 4 1…" at bounding box center [576, 350] width 813 height 450
click at [956, 20] on icon "close" at bounding box center [955, 20] width 15 height 15
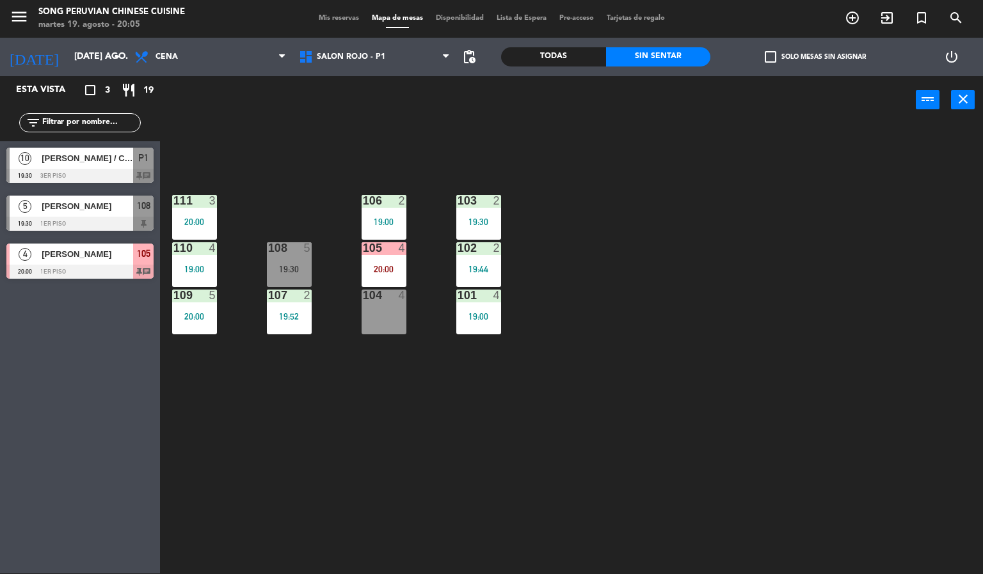
click at [782, 348] on div "103 2 19:30 106 2 19:00 111 3 20:00 102 2 19:44 105 4 20:00 108 5 19:30 110 4 1…" at bounding box center [576, 350] width 813 height 450
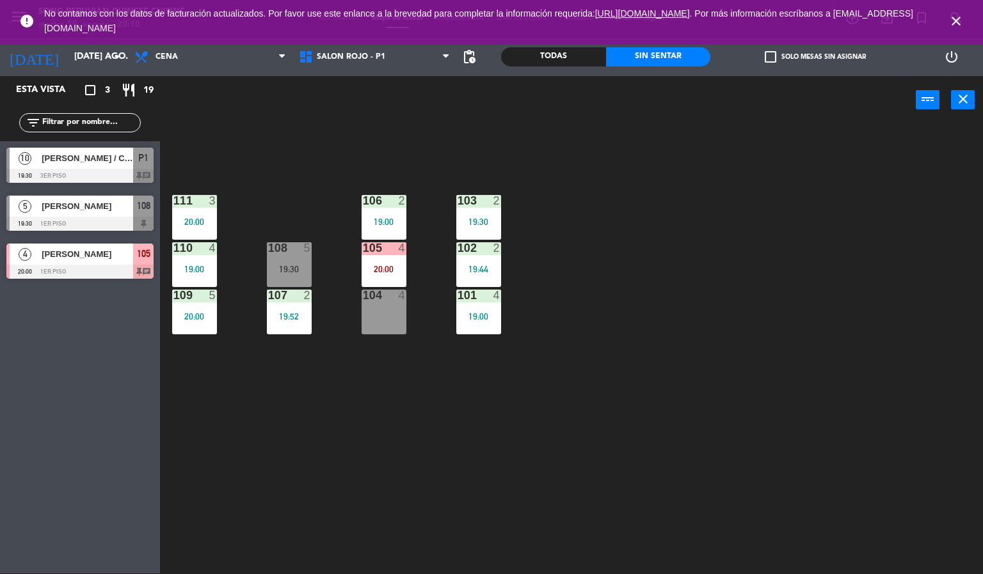
click at [635, 275] on div "103 2 19:30 106 2 19:00 111 3 20:00 102 2 19:44 105 4 20:00 108 5 19:30 110 4 1…" at bounding box center [576, 350] width 813 height 450
click at [123, 163] on span "[PERSON_NAME] / CHEF [PERSON_NAME]" at bounding box center [87, 158] width 91 height 13
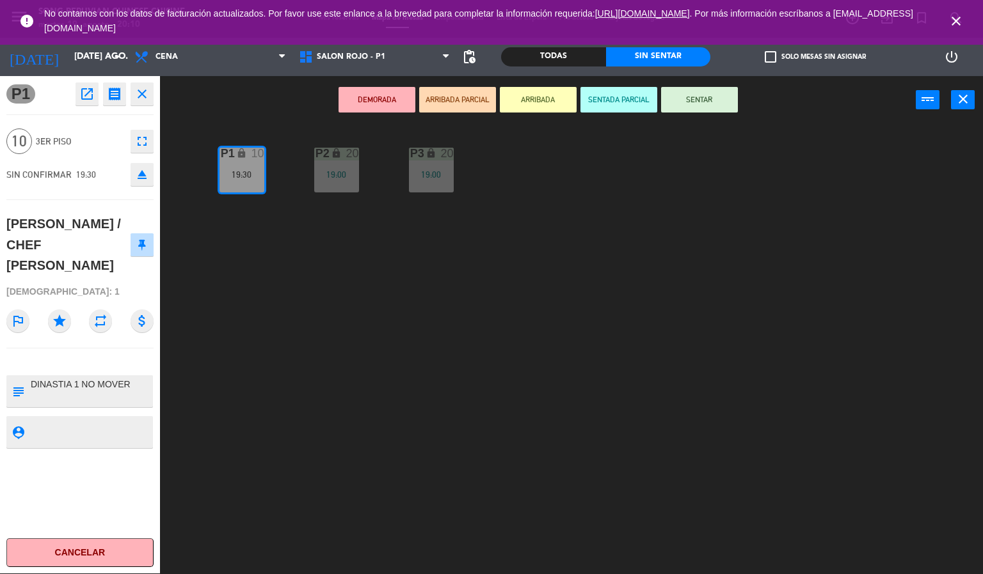
click at [958, 20] on icon "close" at bounding box center [955, 20] width 15 height 15
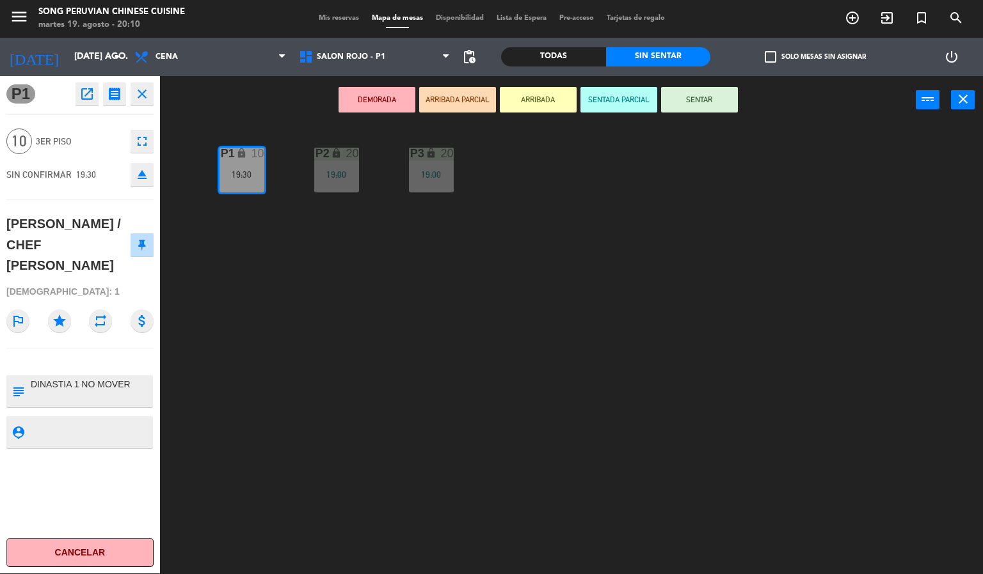
click at [472, 327] on div "P2 lock 20 19:00 P3 lock 20 19:00 P1 lock 10 19:30" at bounding box center [576, 350] width 813 height 450
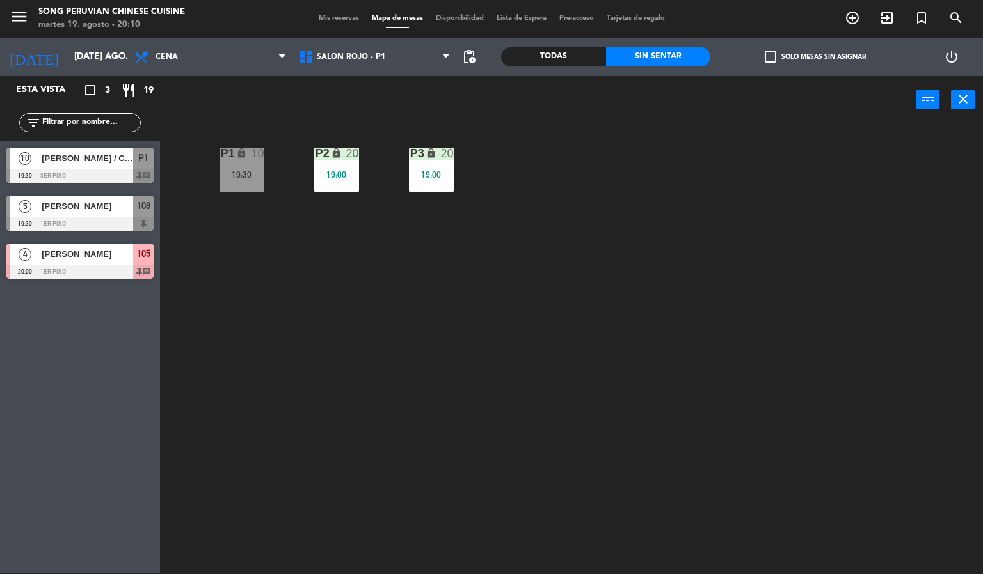
click at [244, 170] on div "19:30" at bounding box center [241, 174] width 45 height 9
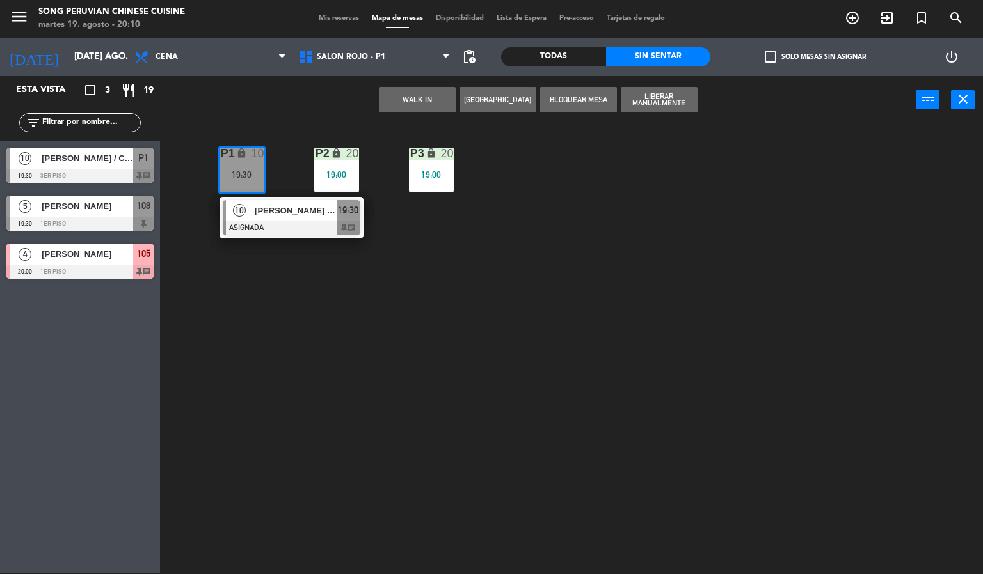
click at [312, 214] on span "[PERSON_NAME] / CHEF [PERSON_NAME]" at bounding box center [296, 210] width 82 height 13
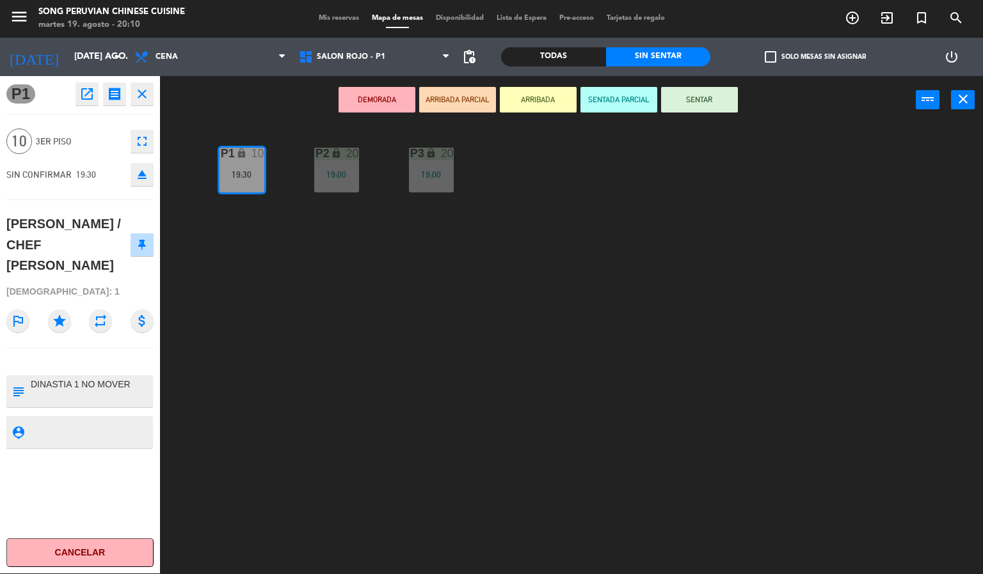
click at [622, 98] on button "SENTADA PARCIAL" at bounding box center [618, 100] width 77 height 26
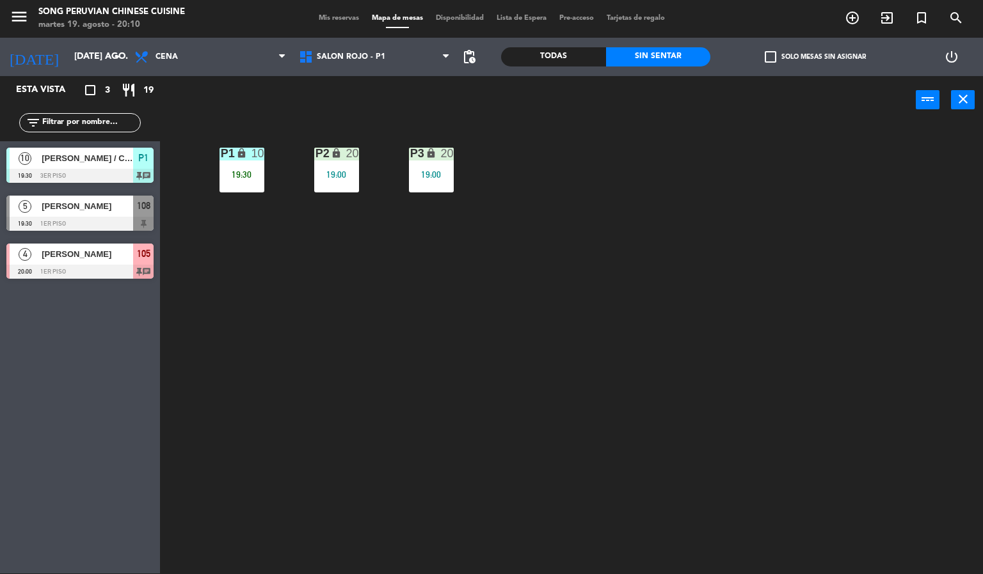
click at [522, 311] on div "P2 lock 20 19:00 P3 lock 20 19:00 P1 lock 10 19:30" at bounding box center [576, 350] width 813 height 450
click at [241, 175] on div "19:30" at bounding box center [241, 174] width 45 height 9
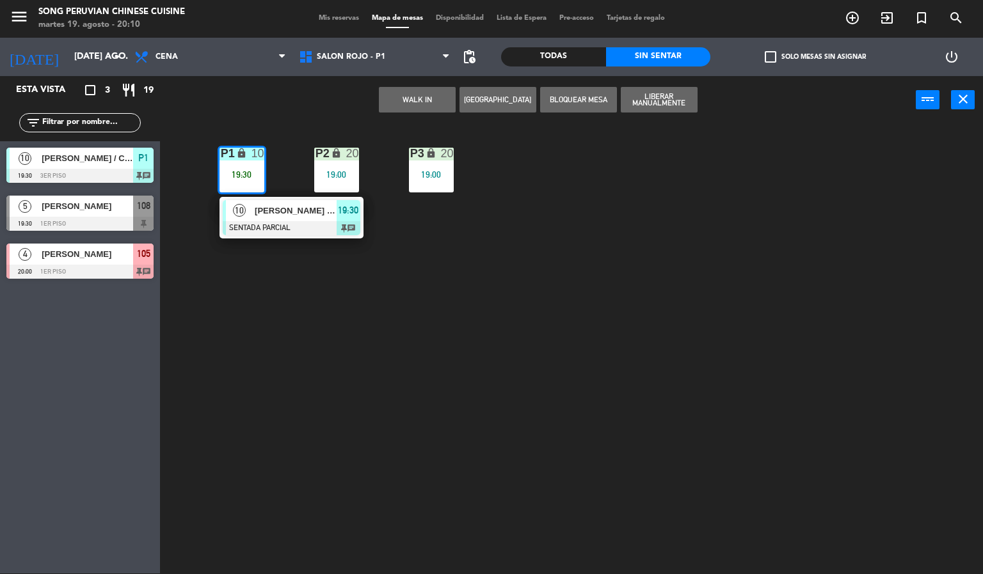
click at [328, 229] on div at bounding box center [292, 228] width 138 height 14
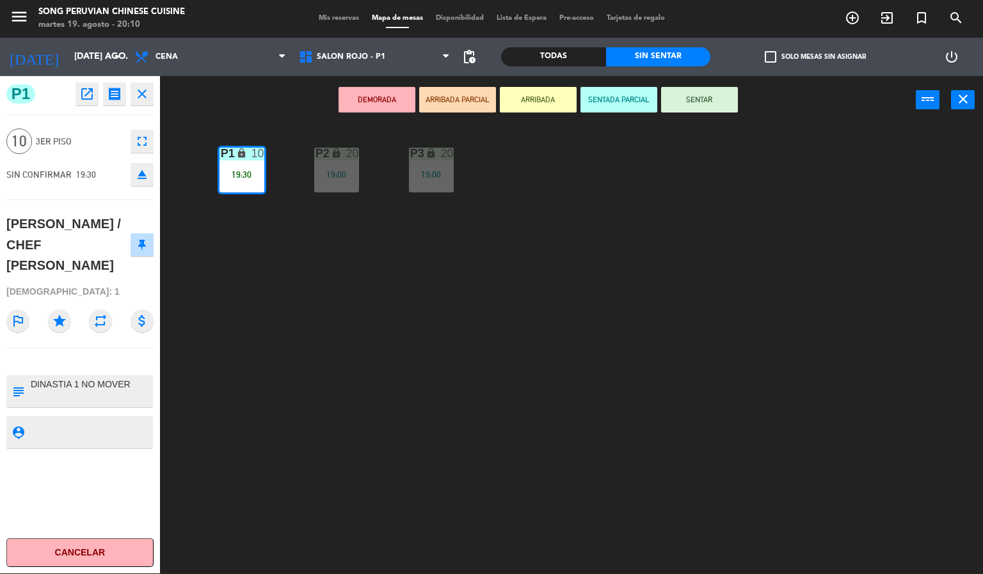
click at [716, 100] on button "SENTAR" at bounding box center [699, 100] width 77 height 26
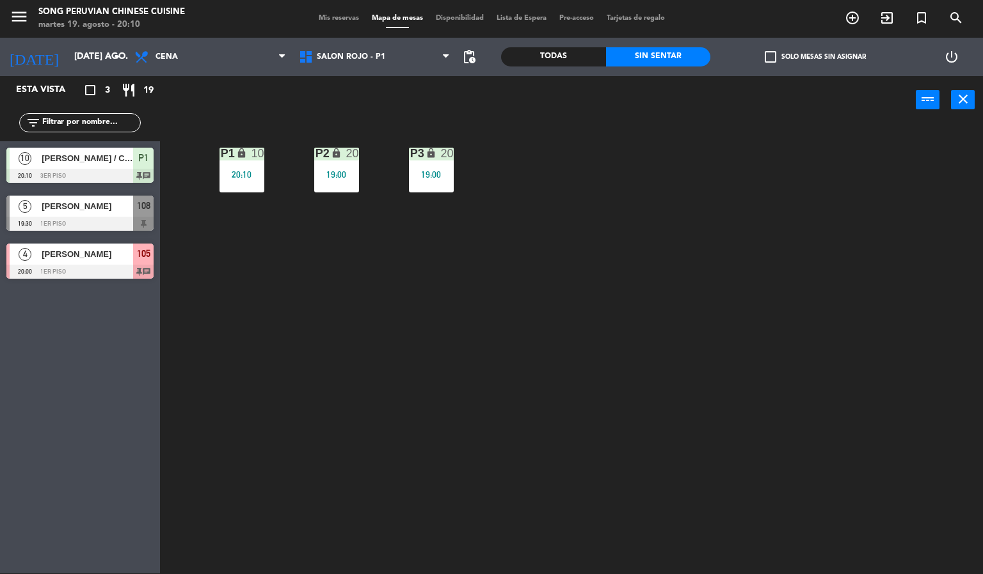
click at [530, 317] on div "P2 lock 20 19:00 P3 lock 20 19:00 P1 lock 10 20:10" at bounding box center [576, 350] width 813 height 450
click at [250, 166] on div "P1 lock 10 20:10" at bounding box center [241, 170] width 45 height 45
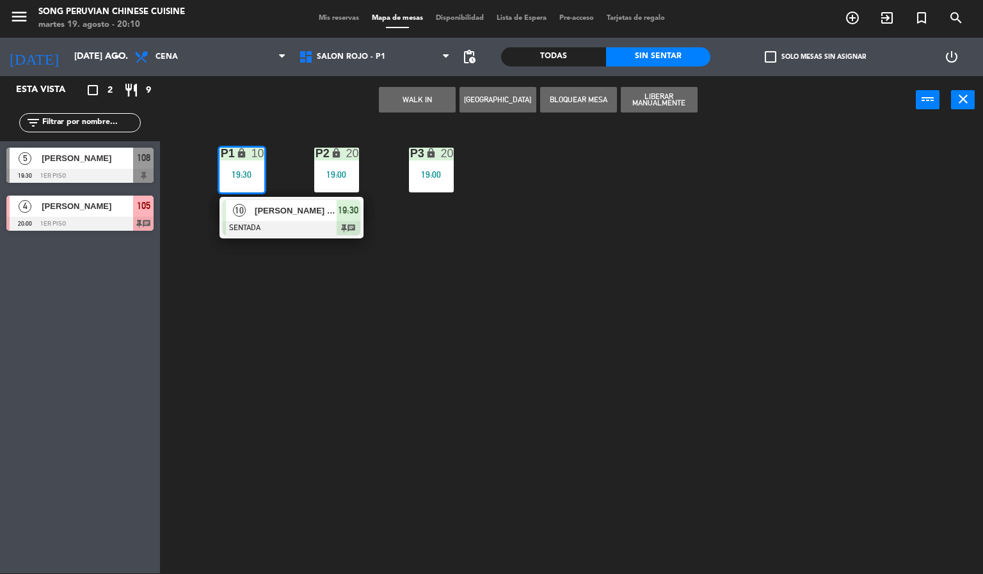
click at [337, 349] on div "P2 lock 20 19:00 P3 lock 20 19:00 P1 lock 10 19:30 10 [PERSON_NAME] / CHEF [PER…" at bounding box center [576, 350] width 813 height 450
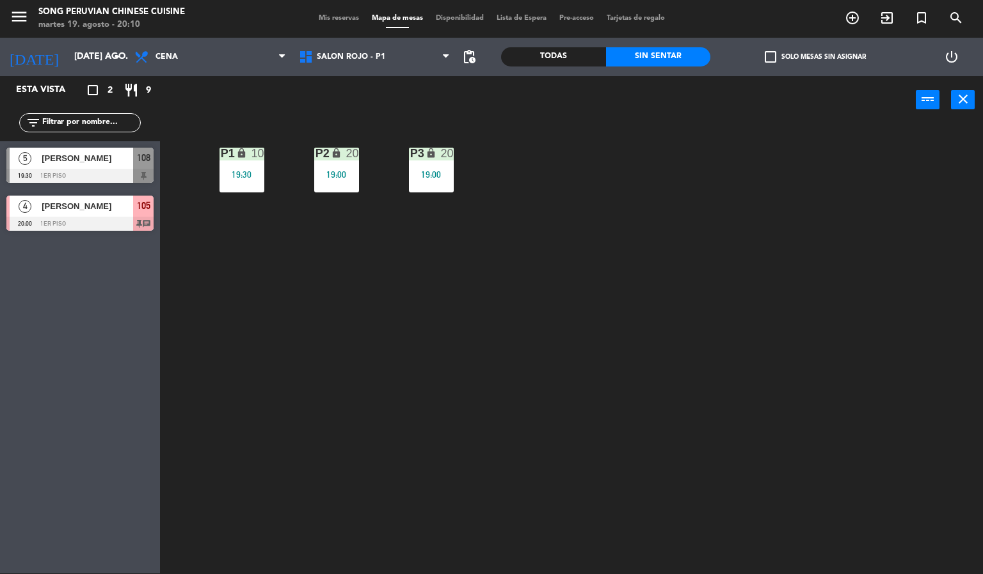
click at [534, 338] on div "P2 lock 20 19:00 P3 lock 20 19:00 P1 lock 10 19:30" at bounding box center [576, 350] width 813 height 450
click at [263, 175] on div "19:30" at bounding box center [241, 174] width 45 height 9
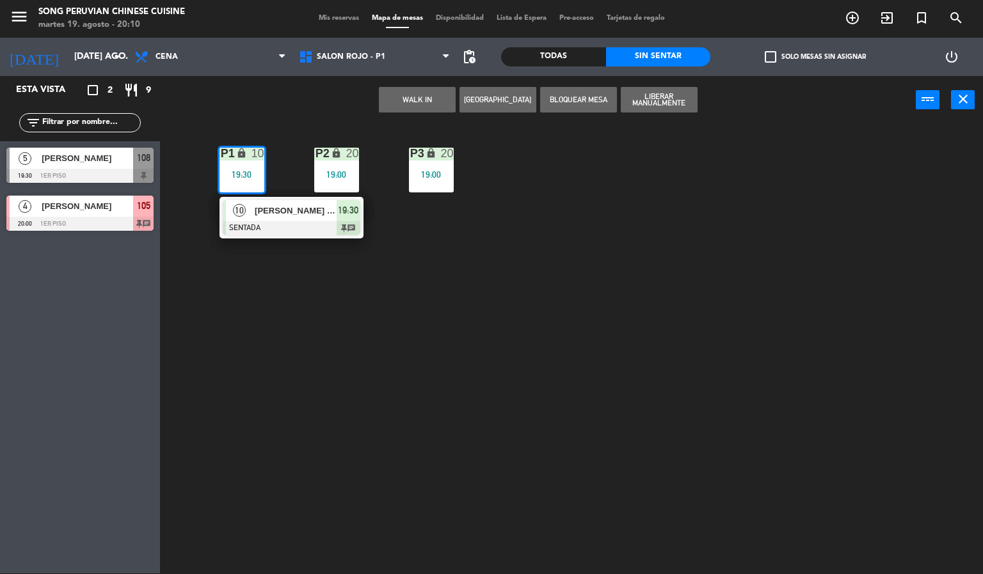
click at [321, 227] on div at bounding box center [292, 228] width 138 height 14
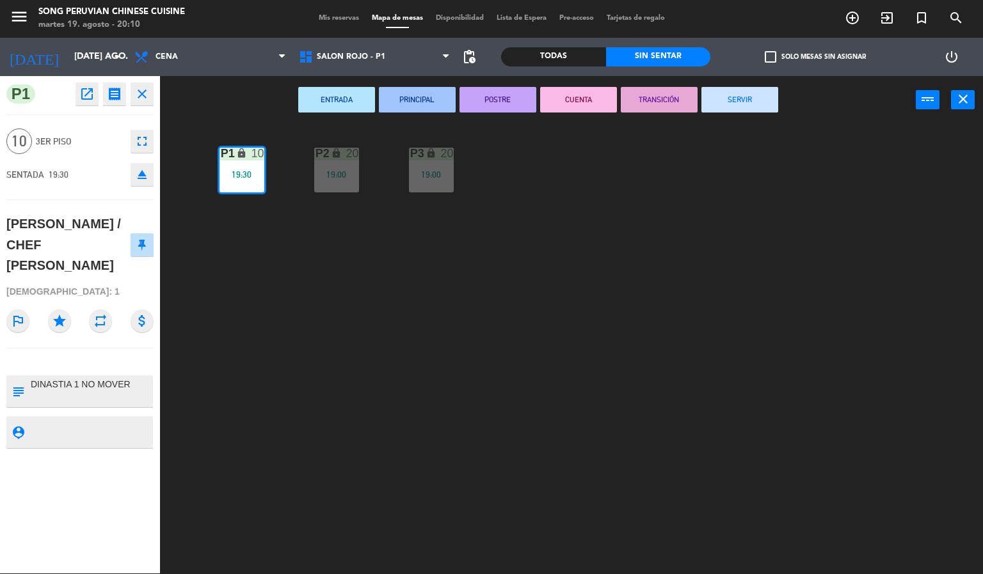
click at [405, 352] on div "P2 lock 20 19:00 P3 lock 20 19:00 P1 lock 10 19:30" at bounding box center [576, 350] width 813 height 450
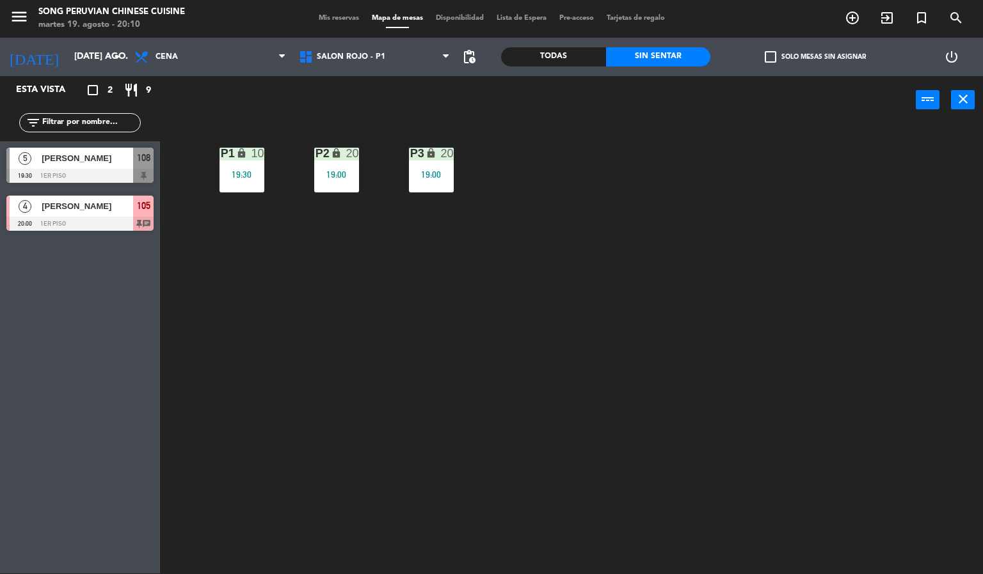
click at [244, 148] on icon "lock" at bounding box center [241, 153] width 11 height 11
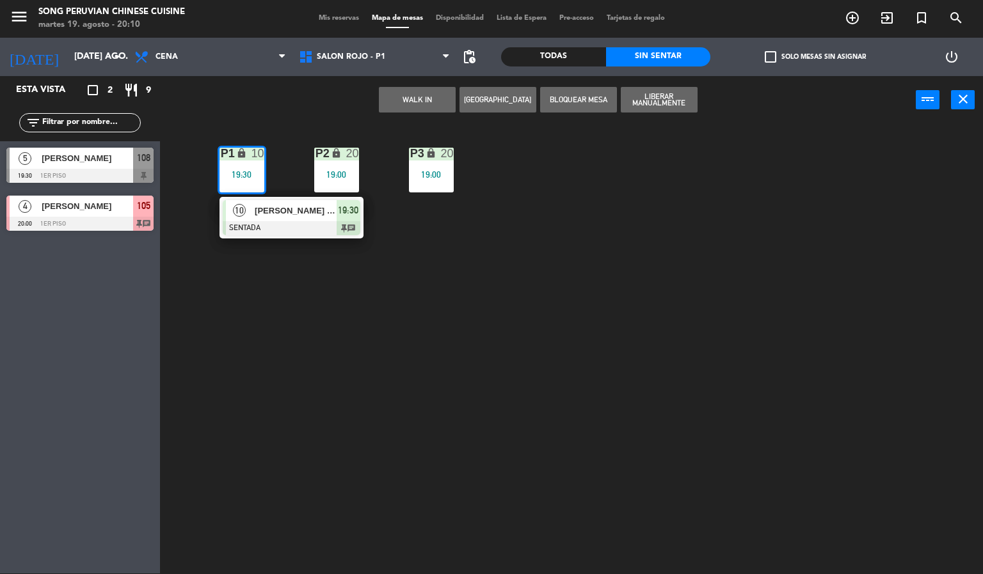
click at [317, 217] on span "[PERSON_NAME] / CHEF [PERSON_NAME]" at bounding box center [296, 210] width 82 height 13
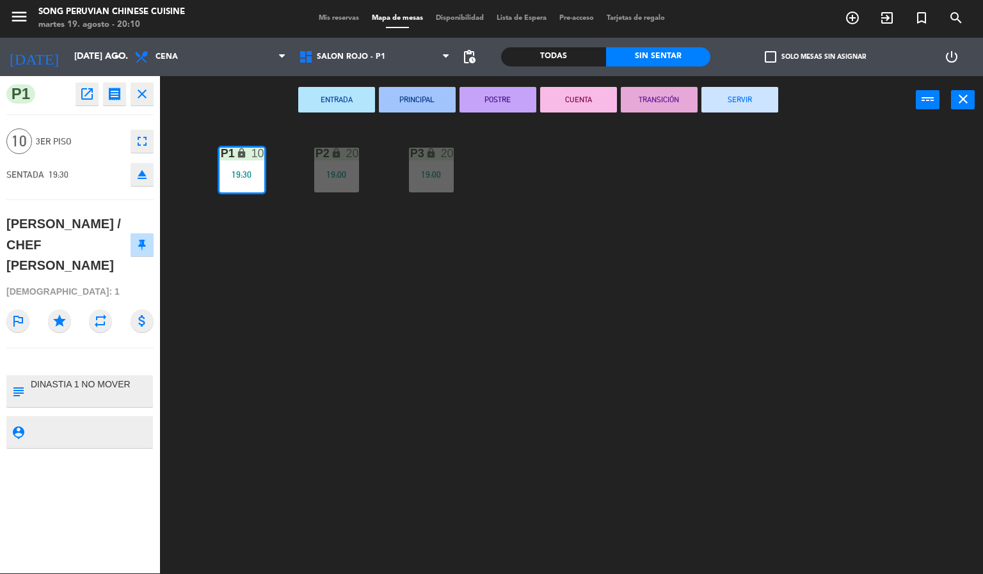
click at [558, 333] on div "P2 lock 20 19:00 P3 lock 20 19:00 P1 lock 10 19:30" at bounding box center [576, 350] width 813 height 450
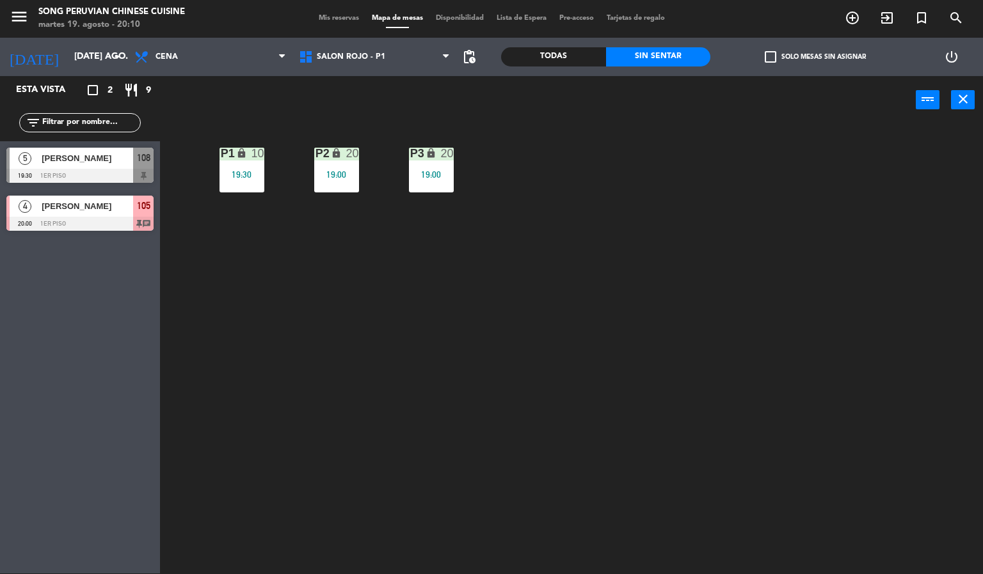
click at [603, 289] on div "P2 lock 20 19:00 P3 lock 20 19:00 P1 lock 10 19:30" at bounding box center [576, 350] width 813 height 450
click at [664, 378] on div "P2 lock 20 19:00 P3 lock 20 19:00 P1 lock 10 19:30" at bounding box center [576, 350] width 813 height 450
click at [509, 306] on div "P2 lock 20 19:00 P3 lock 20 19:00 P1 lock 10 19:30" at bounding box center [576, 350] width 813 height 450
click at [255, 158] on div "10" at bounding box center [257, 154] width 13 height 12
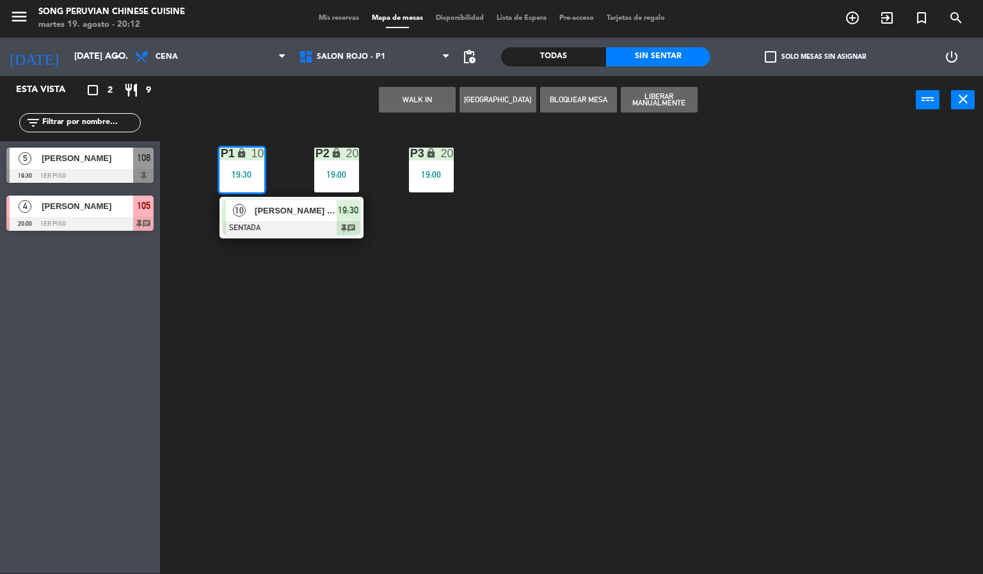
click at [290, 215] on span "[PERSON_NAME] / CHEF [PERSON_NAME]" at bounding box center [296, 210] width 82 height 13
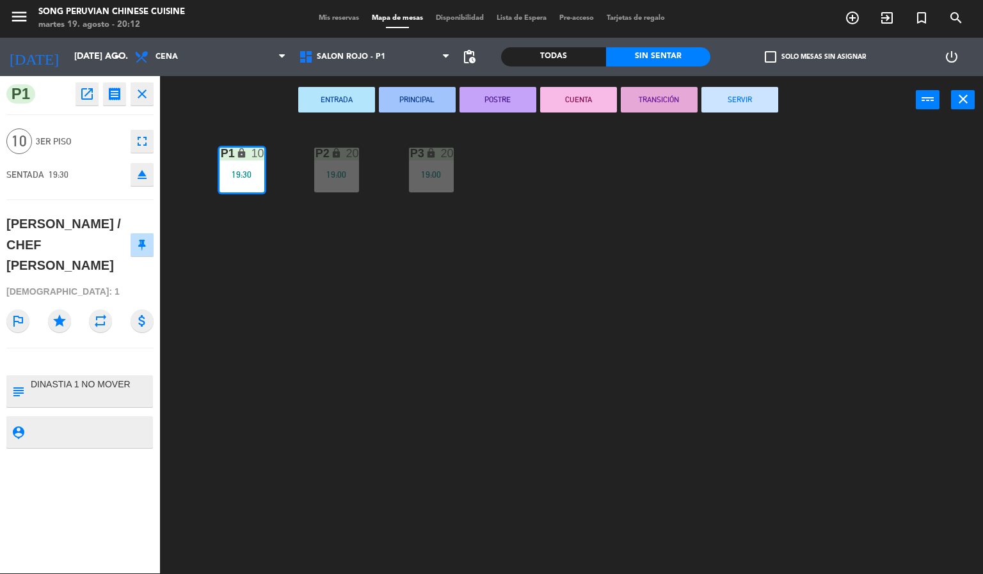
click at [143, 378] on textarea at bounding box center [90, 391] width 122 height 27
type textarea "DINASTIA 1 NO MOVER TIENE CARTA CON CHEF"
click at [99, 459] on div "P1 open_in_new receipt 7:30 PM [DATE] personas [PERSON_NAME] / CHEF [PERSON_NAM…" at bounding box center [80, 325] width 160 height 498
click at [507, 365] on div "P2 lock 20 19:00 P3 lock 20 19:00 P1 lock 10 19:30" at bounding box center [576, 350] width 813 height 450
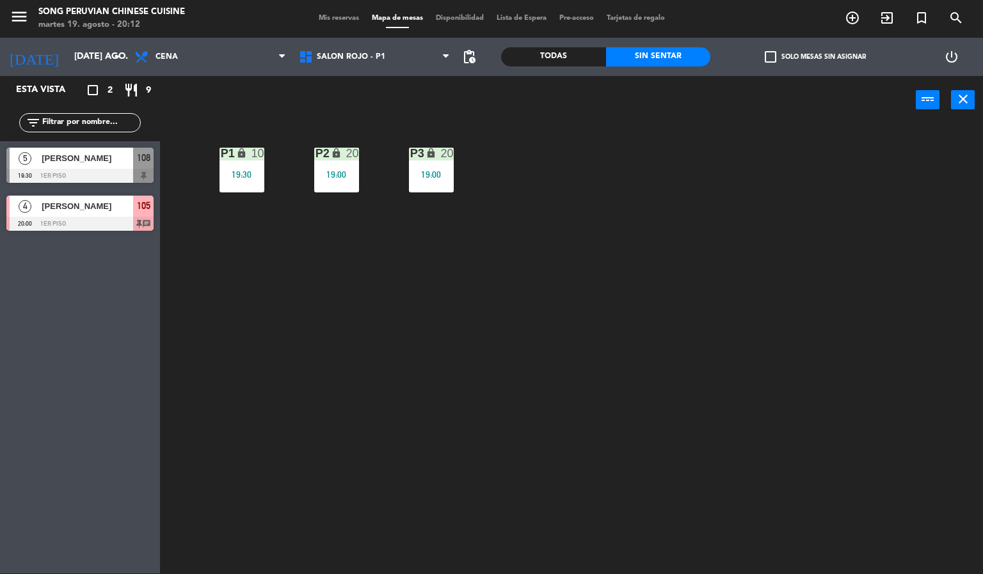
click at [241, 175] on div "19:30" at bounding box center [241, 174] width 45 height 9
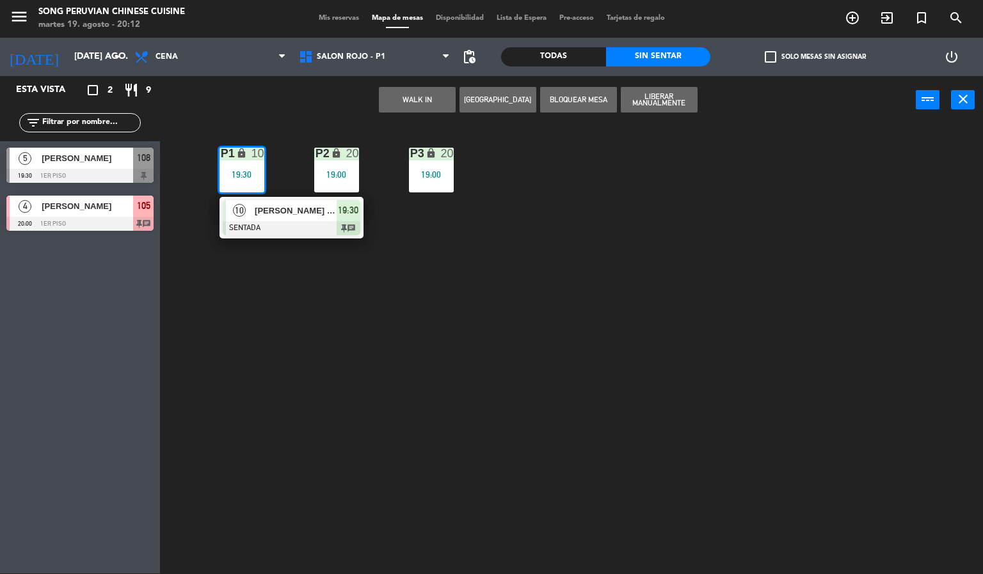
click at [306, 204] on span "[PERSON_NAME] / CHEF [PERSON_NAME]" at bounding box center [296, 210] width 82 height 13
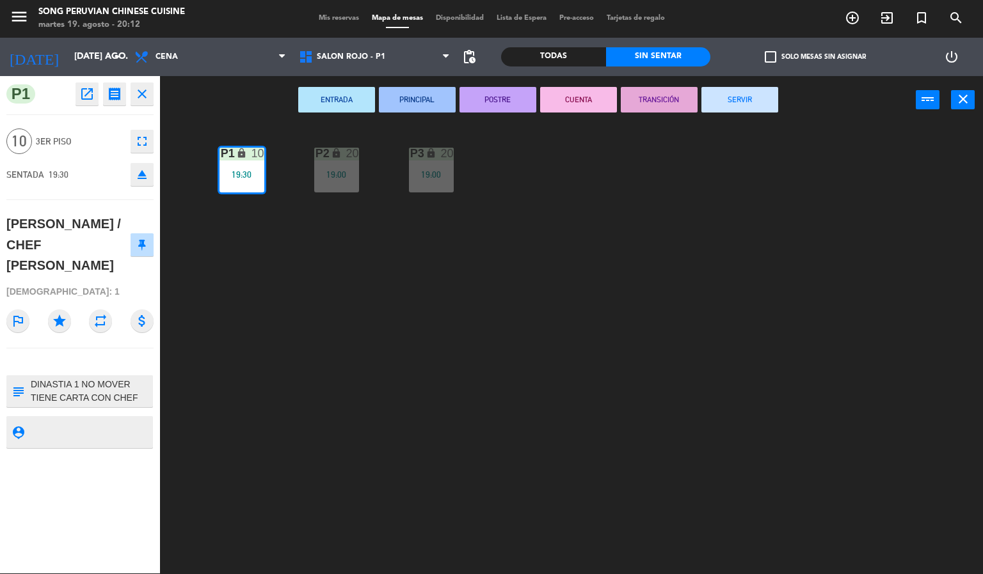
click at [347, 408] on div "P2 lock 20 19:00 P3 lock 20 19:00 P1 lock 10 19:30" at bounding box center [576, 350] width 813 height 450
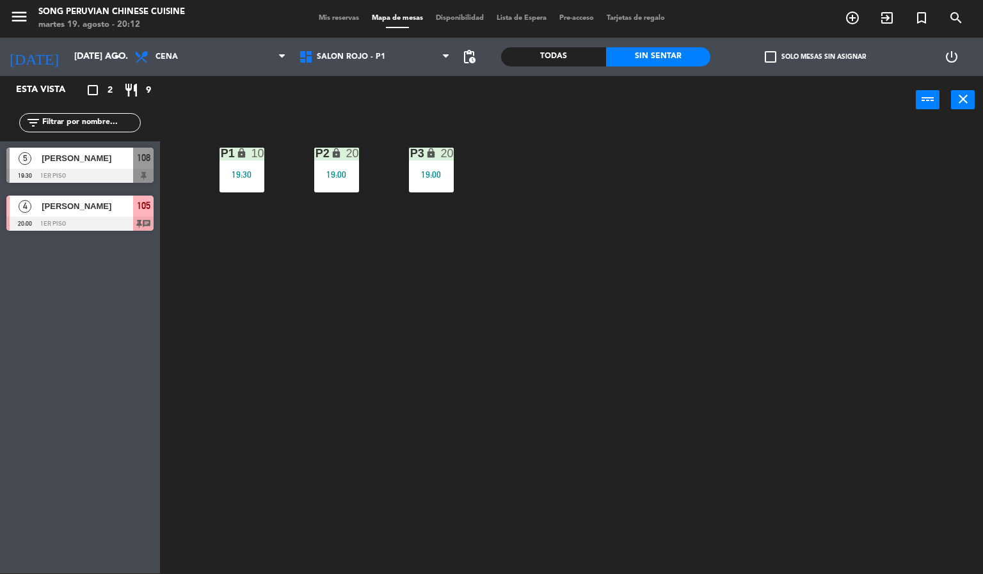
click at [325, 164] on div "P2 lock 20 19:00" at bounding box center [336, 170] width 45 height 45
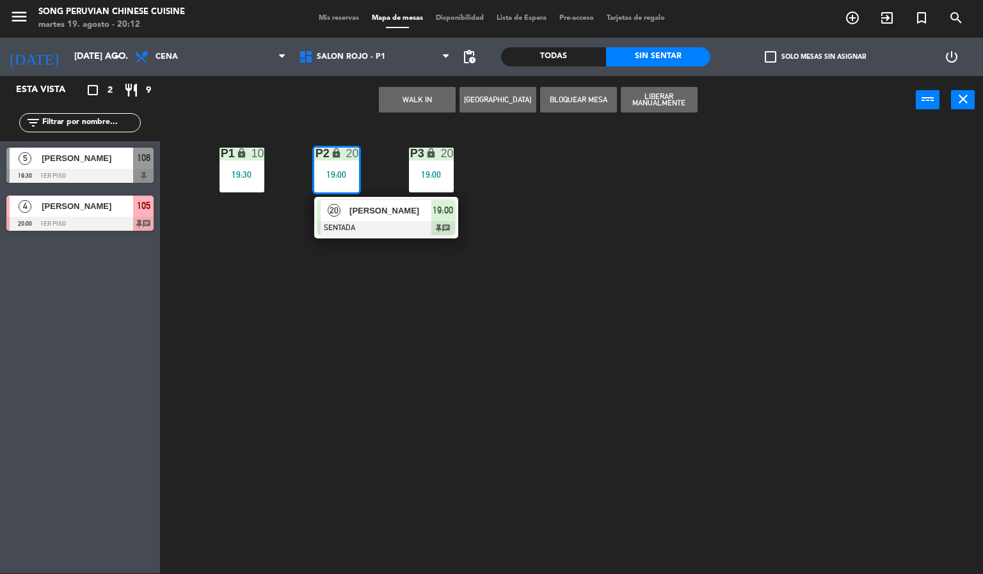
click at [403, 229] on div at bounding box center [386, 228] width 138 height 14
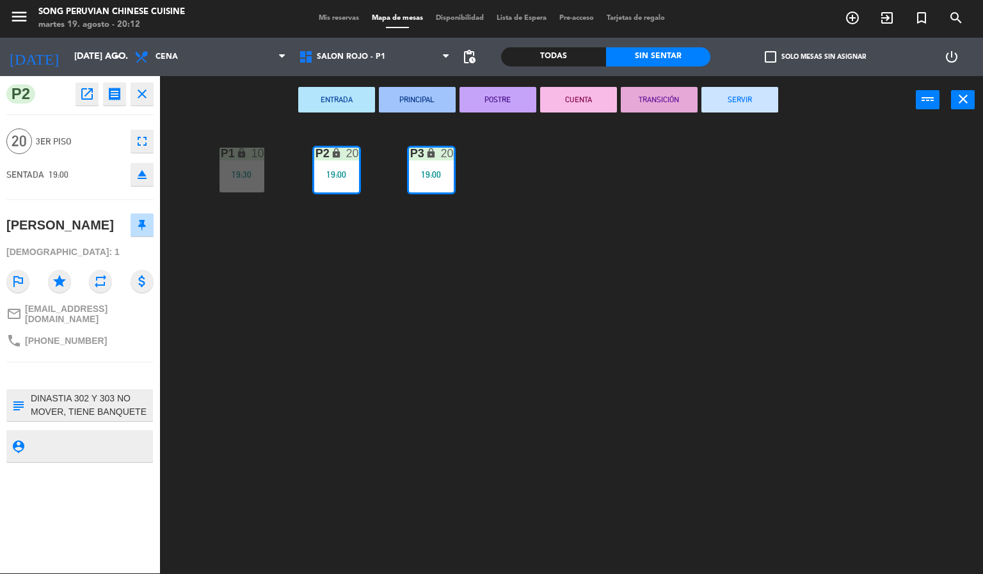
click at [390, 434] on div "P2 lock 20 19:00 P3 lock 20 19:00 P1 lock 10 19:30" at bounding box center [576, 350] width 813 height 450
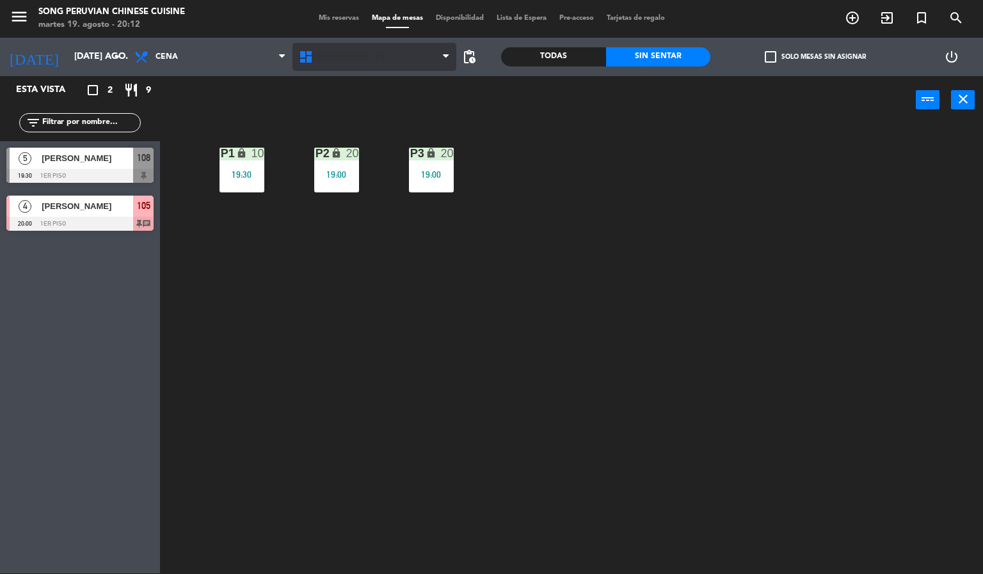
click at [368, 56] on span "SALON ROJO - P1" at bounding box center [351, 56] width 68 height 9
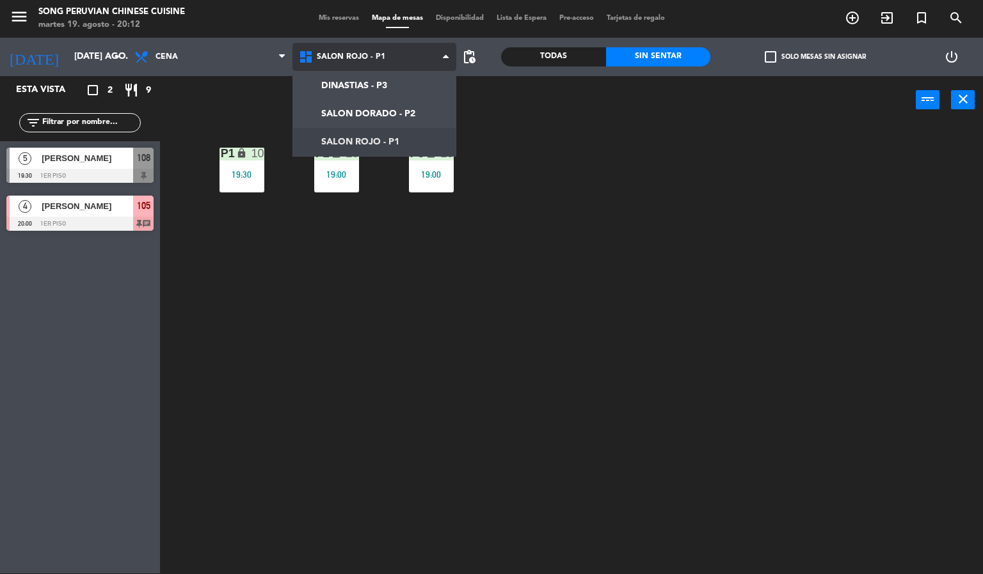
click at [386, 114] on ng-component "menu Song Peruvian Chinese Cuisine martes 19. agosto - 20:12 Mis reservas Mapa …" at bounding box center [491, 286] width 983 height 575
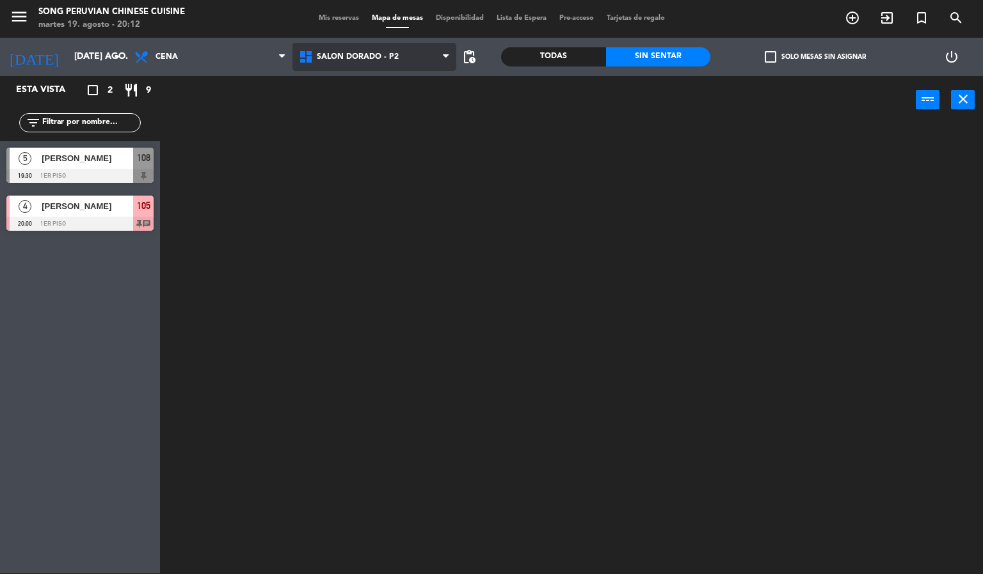
click at [395, 52] on span "SALON DORADO - P2" at bounding box center [358, 56] width 82 height 9
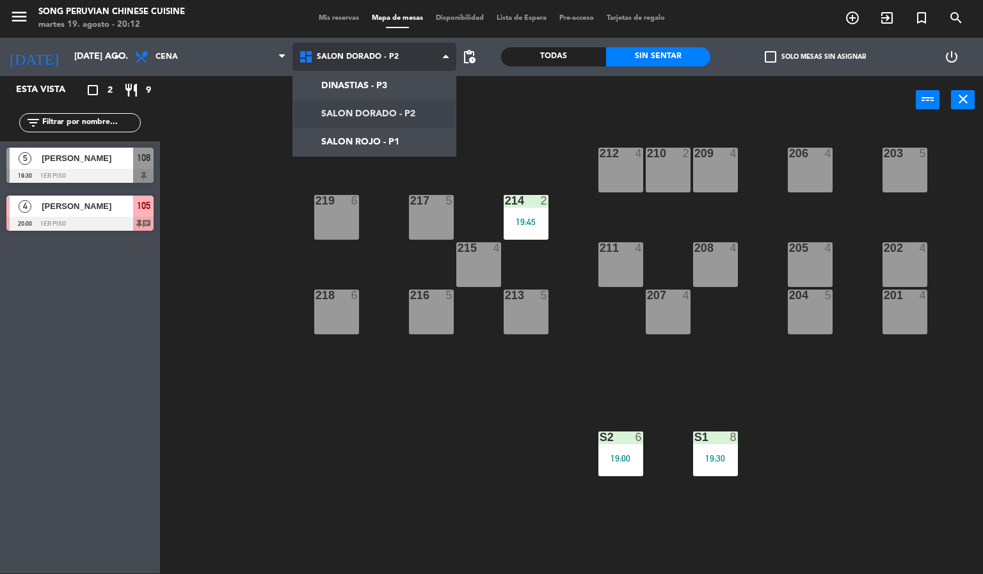
click at [393, 147] on ng-component "menu Song Peruvian Chinese Cuisine [DATE] 19. agosto - 20:12 Mis reservas Mapa …" at bounding box center [491, 286] width 983 height 575
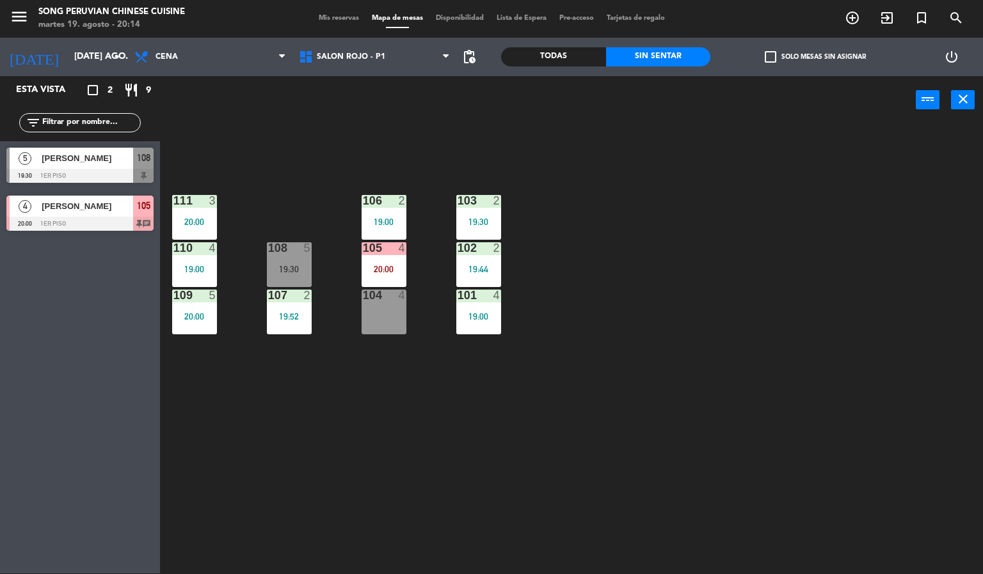
click at [708, 236] on div "103 2 19:30 106 2 19:00 111 3 20:00 102 2 19:44 105 4 20:00 108 5 19:30 110 4 1…" at bounding box center [576, 350] width 813 height 450
click at [406, 64] on span "SALON ROJO - P1" at bounding box center [374, 57] width 164 height 28
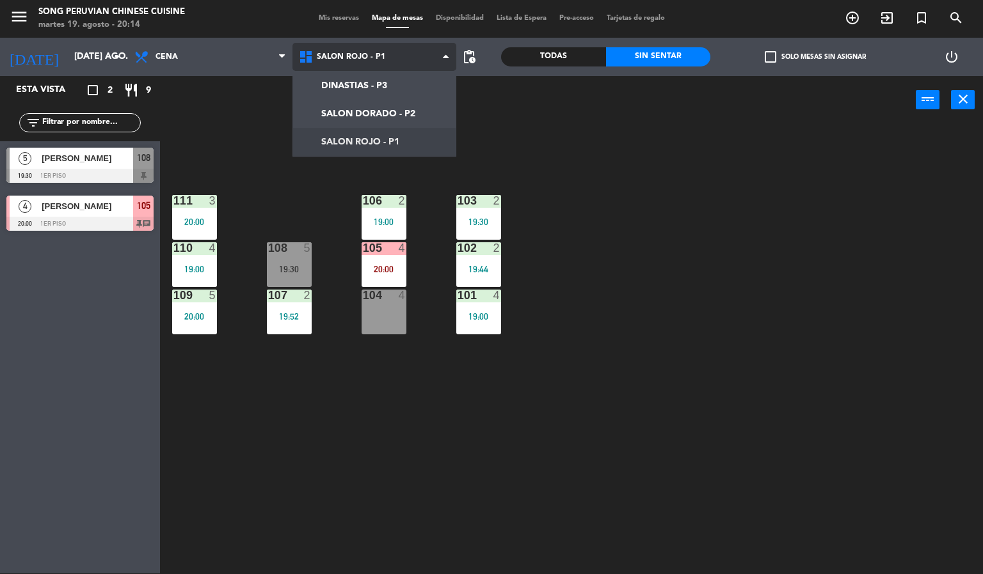
click at [403, 77] on ng-component "menu Song Peruvian Chinese Cuisine martes 19. agosto - 20:14 Mis reservas Mapa …" at bounding box center [491, 286] width 983 height 575
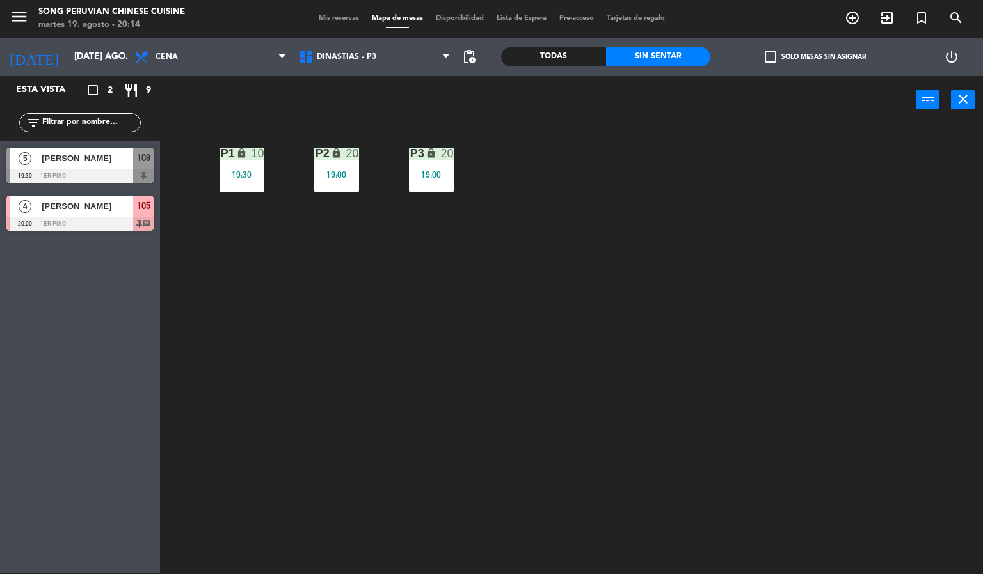
click at [342, 403] on div "P2 lock 20 19:00 P3 lock 20 19:00 P1 lock 10 19:30" at bounding box center [576, 350] width 813 height 450
click at [221, 152] on div "P1" at bounding box center [221, 154] width 1 height 12
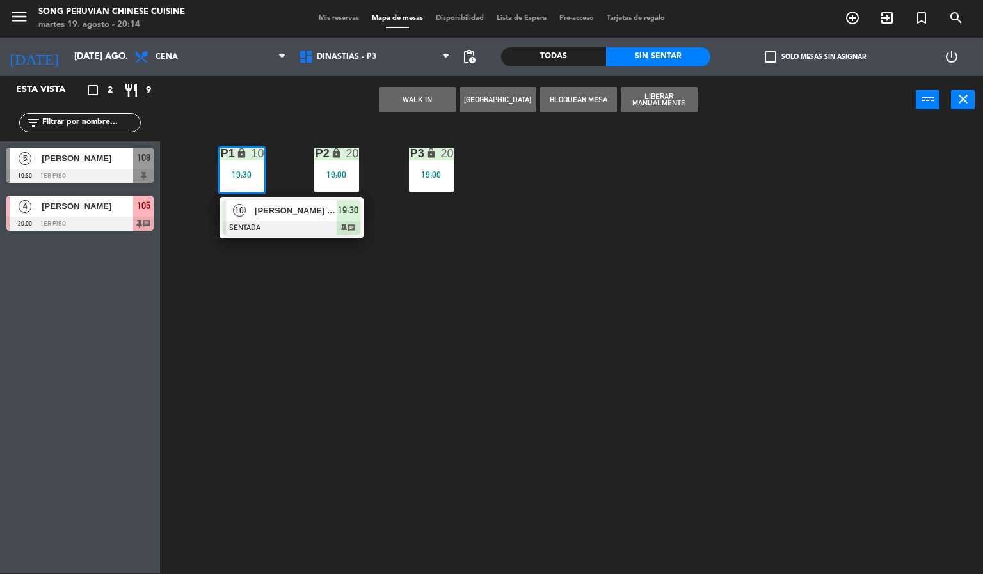
click at [322, 223] on div at bounding box center [292, 228] width 138 height 14
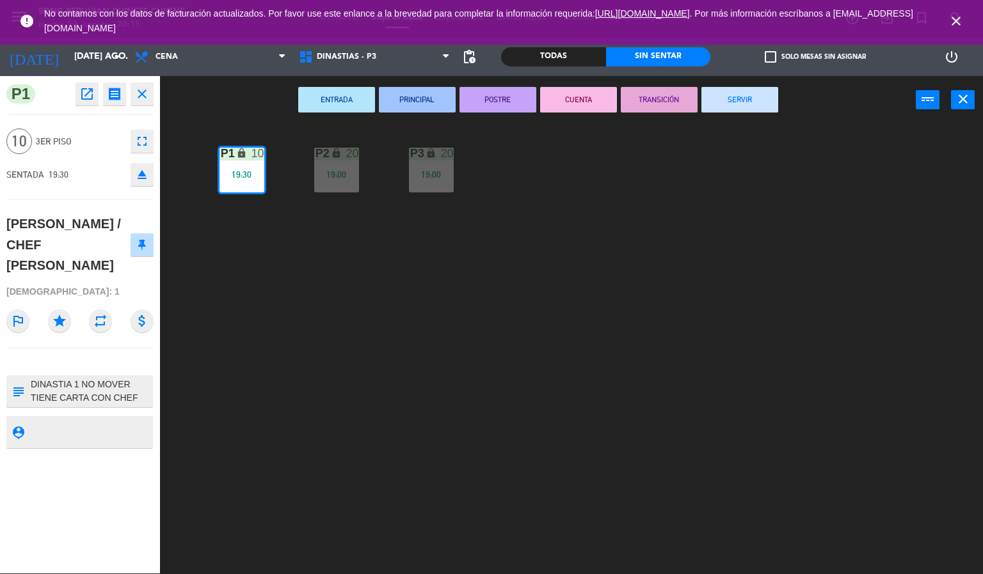
click at [962, 27] on icon "close" at bounding box center [955, 20] width 15 height 15
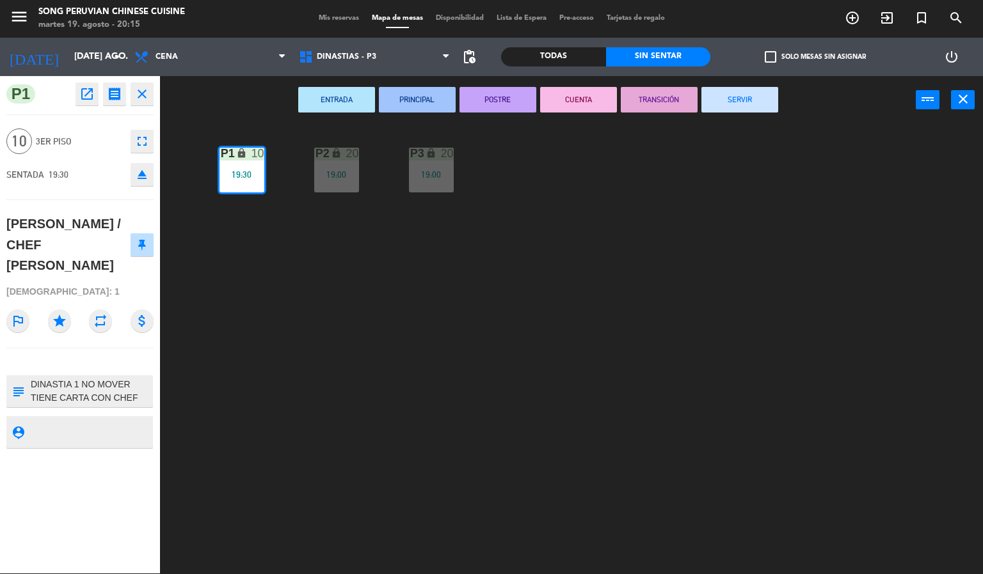
click at [791, 323] on div "P2 lock 20 19:00 P3 lock 20 19:00 P1 lock 10 19:30" at bounding box center [576, 350] width 813 height 450
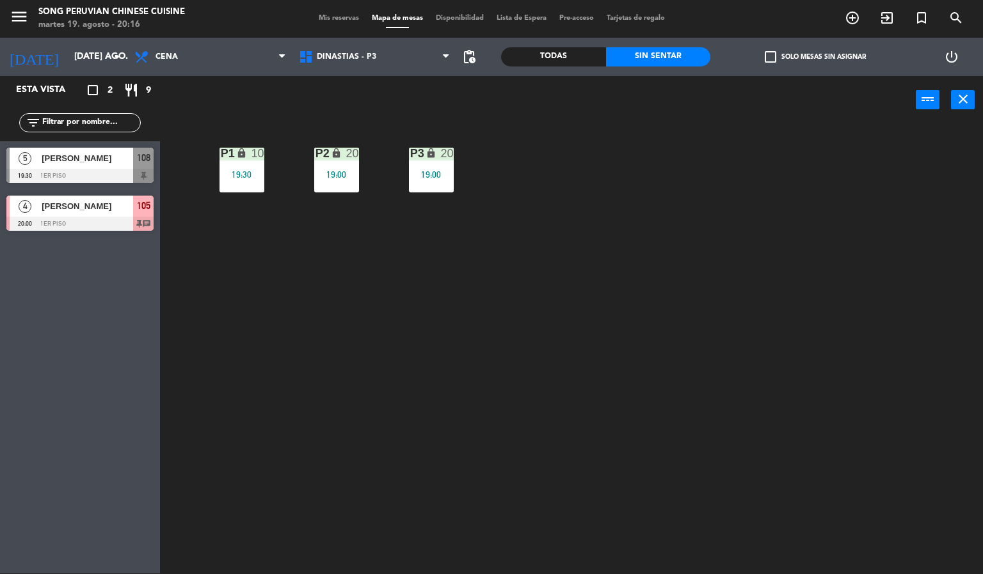
click at [495, 300] on div "P2 lock 20 19:00 P3 lock 20 19:00 P1 lock 10 19:30" at bounding box center [576, 350] width 813 height 450
click at [560, 395] on div "P2 lock 20 19:00 P3 lock 20 19:00 P1 lock 10 19:30" at bounding box center [576, 350] width 813 height 450
click at [420, 335] on div "P2 lock 20 19:00 P3 lock 20 19:00 P1 lock 10 19:30" at bounding box center [576, 350] width 813 height 450
click at [396, 306] on div "P2 lock 20 19:00 P3 lock 20 19:00 P1 lock 10 19:30" at bounding box center [576, 350] width 813 height 450
click at [136, 217] on div at bounding box center [79, 224] width 147 height 14
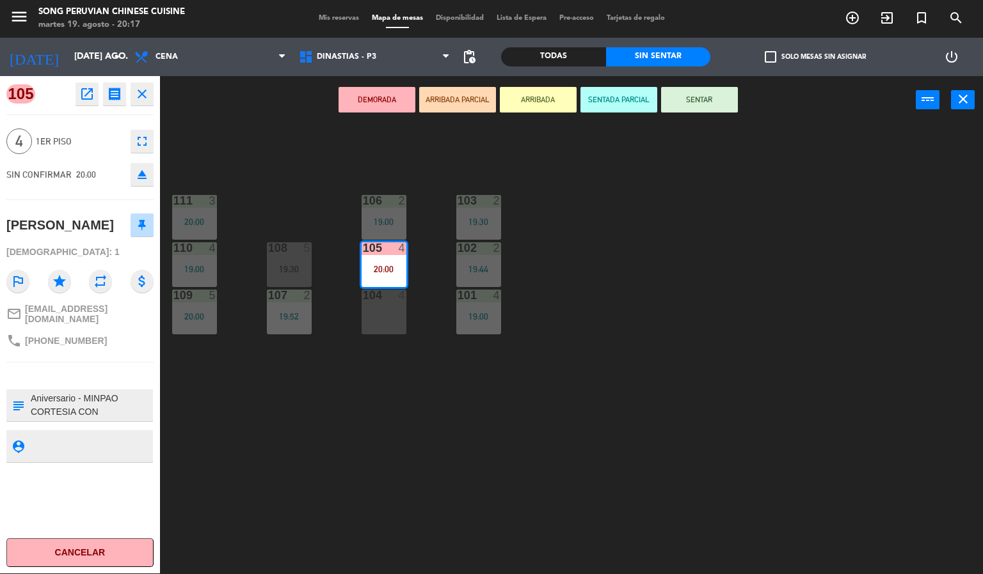
click at [344, 451] on div "103 2 19:30 106 2 19:00 111 3 20:00 102 2 19:44 105 4 20:00 108 5 19:30 110 4 1…" at bounding box center [576, 350] width 813 height 450
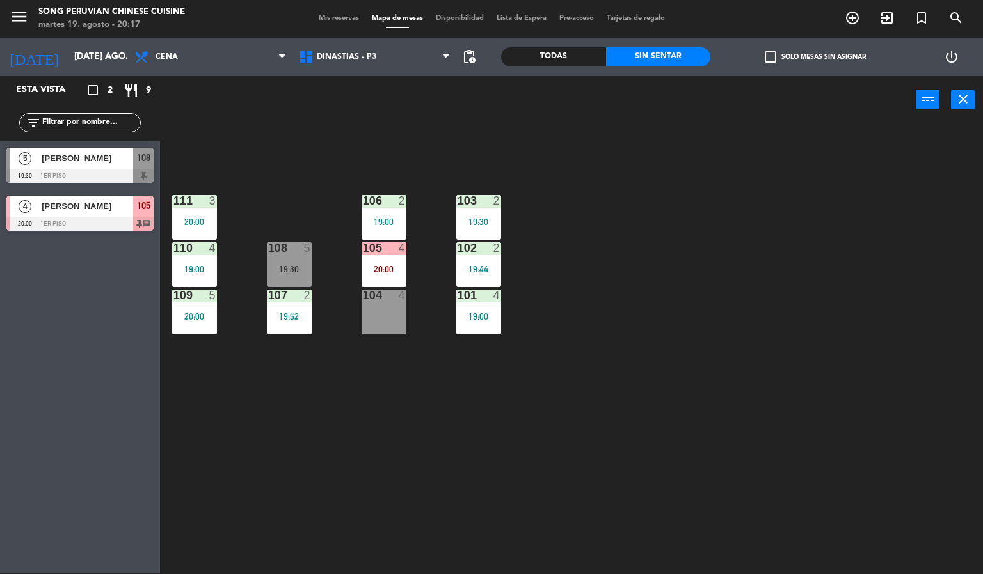
click at [89, 165] on span "[PERSON_NAME]" at bounding box center [87, 158] width 91 height 13
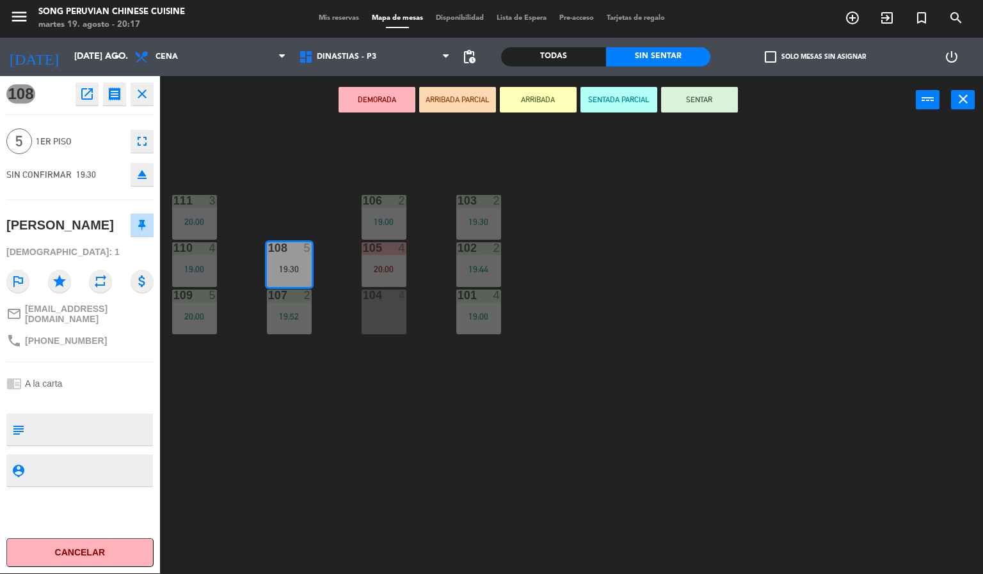
click at [373, 505] on div "103 2 19:30 106 2 19:00 111 3 20:00 102 2 19:44 105 4 20:00 108 5 19:30 110 4 1…" at bounding box center [576, 350] width 813 height 450
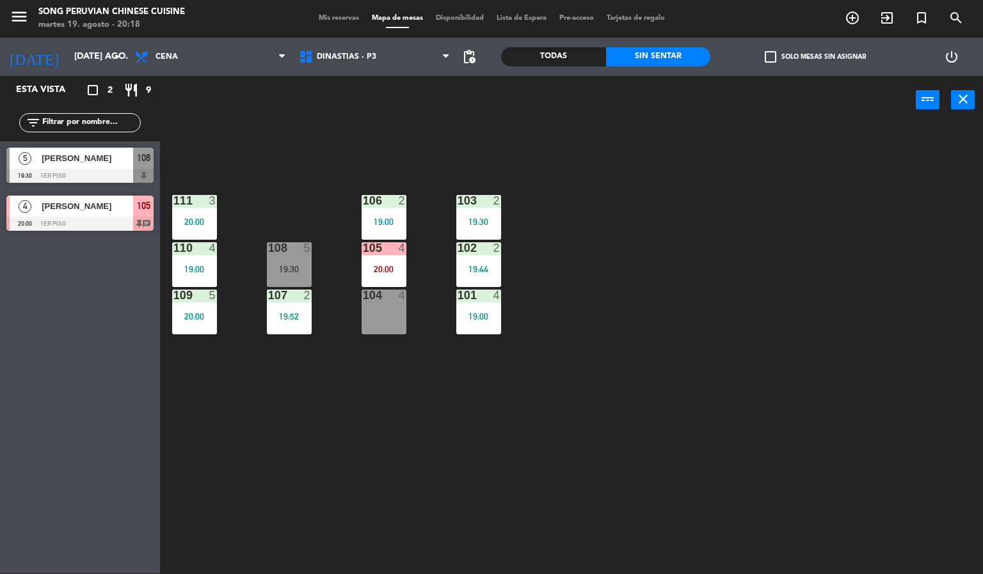
click at [363, 200] on div "106" at bounding box center [363, 201] width 1 height 12
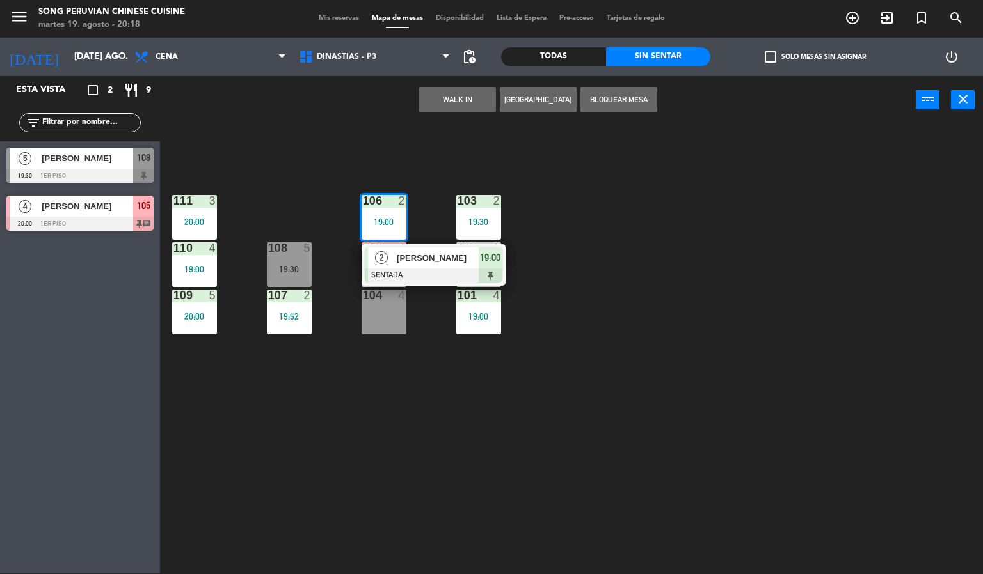
click at [440, 279] on div at bounding box center [434, 276] width 138 height 14
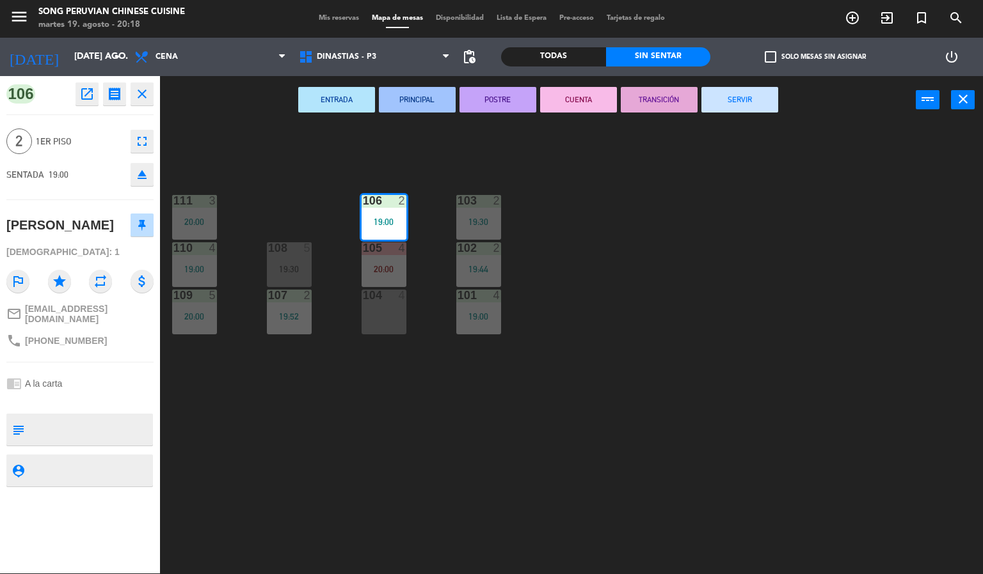
click at [592, 100] on button "CUENTA" at bounding box center [578, 100] width 77 height 26
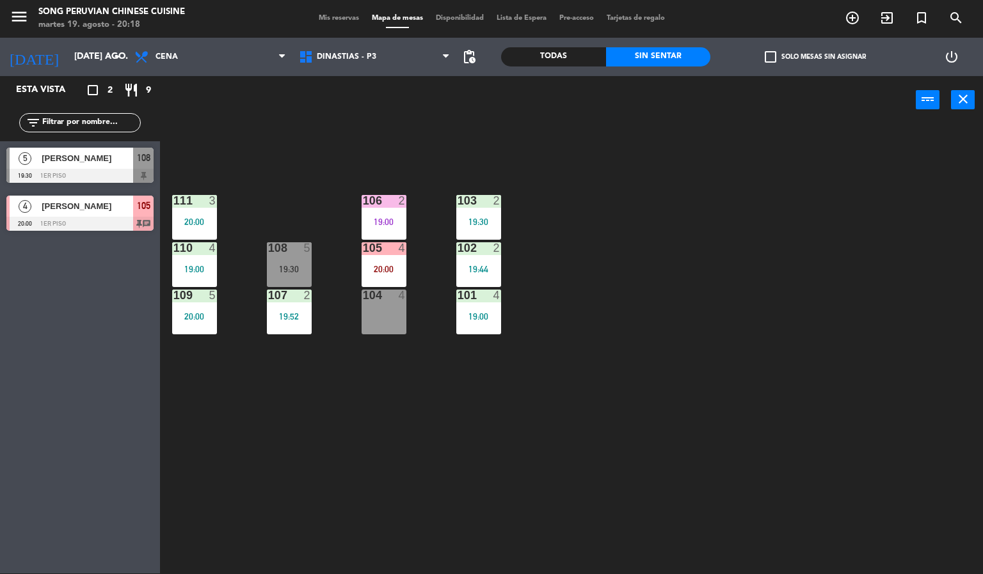
click at [690, 296] on div "103 2 19:30 106 2 19:00 111 3 20:00 102 2 19:44 105 4 20:00 108 5 19:30 110 4 1…" at bounding box center [576, 350] width 813 height 450
click at [647, 307] on div "103 2 19:30 106 2 19:00 111 3 20:00 102 2 19:44 105 4 20:00 108 5 19:30 110 4 1…" at bounding box center [576, 350] width 813 height 450
click at [676, 344] on div "103 2 19:30 106 2 19:00 111 3 20:00 102 2 19:44 105 4 20:00 108 5 19:30 110 4 1…" at bounding box center [576, 350] width 813 height 450
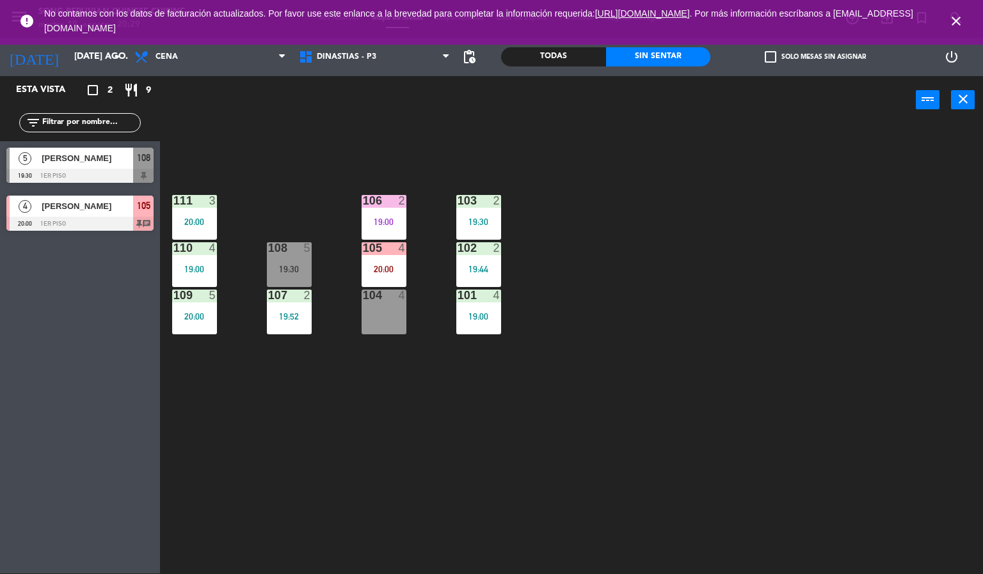
click at [956, 20] on icon "close" at bounding box center [955, 20] width 15 height 15
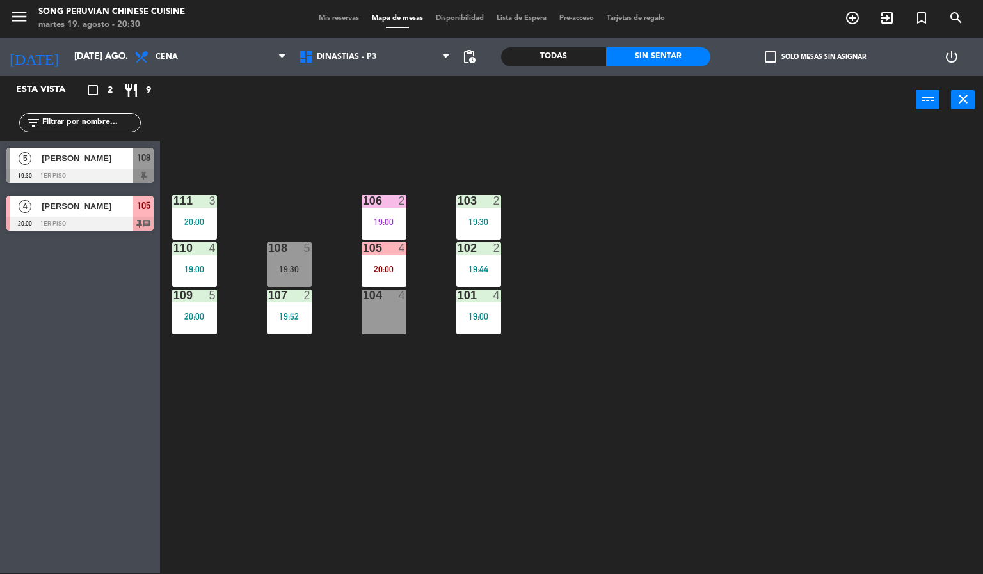
click at [328, 512] on div "103 2 19:30 106 2 19:00 111 3 20:00 102 2 19:44 105 4 20:00 108 5 19:30 110 4 1…" at bounding box center [576, 350] width 813 height 450
click at [677, 252] on div "103 2 19:30 106 2 19:00 111 3 20:00 102 2 19:44 105 4 20:00 108 5 19:30 110 4 1…" at bounding box center [576, 350] width 813 height 450
drag, startPoint x: 724, startPoint y: 211, endPoint x: 734, endPoint y: 205, distance: 11.7
click at [734, 209] on div "103 2 19:30 106 2 19:00 111 3 20:00 102 2 19:44 105 4 20:00 108 5 19:30 110 4 1…" at bounding box center [576, 350] width 813 height 450
click at [98, 49] on input "[DATE] ago." at bounding box center [129, 56] width 122 height 23
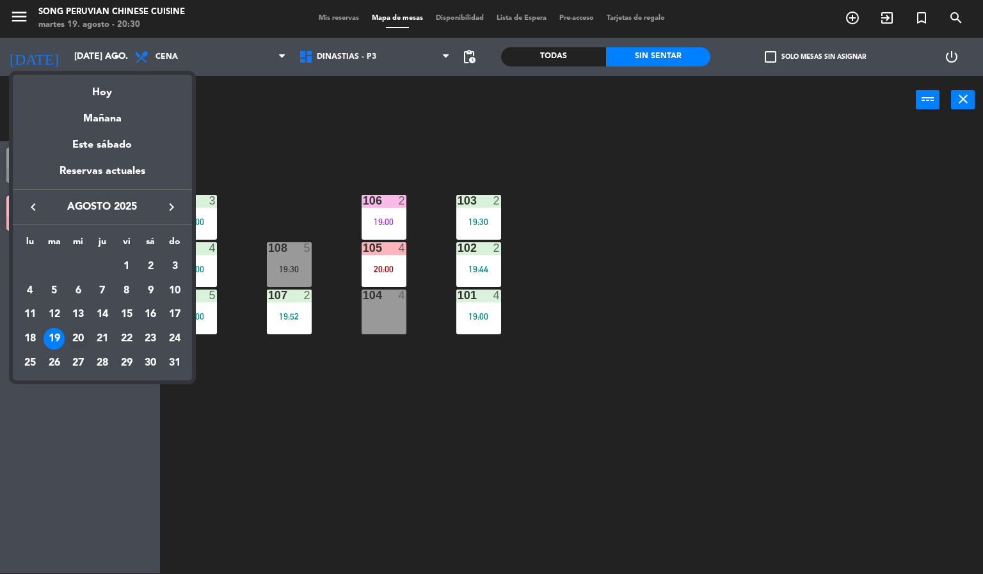
click at [79, 336] on div "20" at bounding box center [78, 339] width 22 height 22
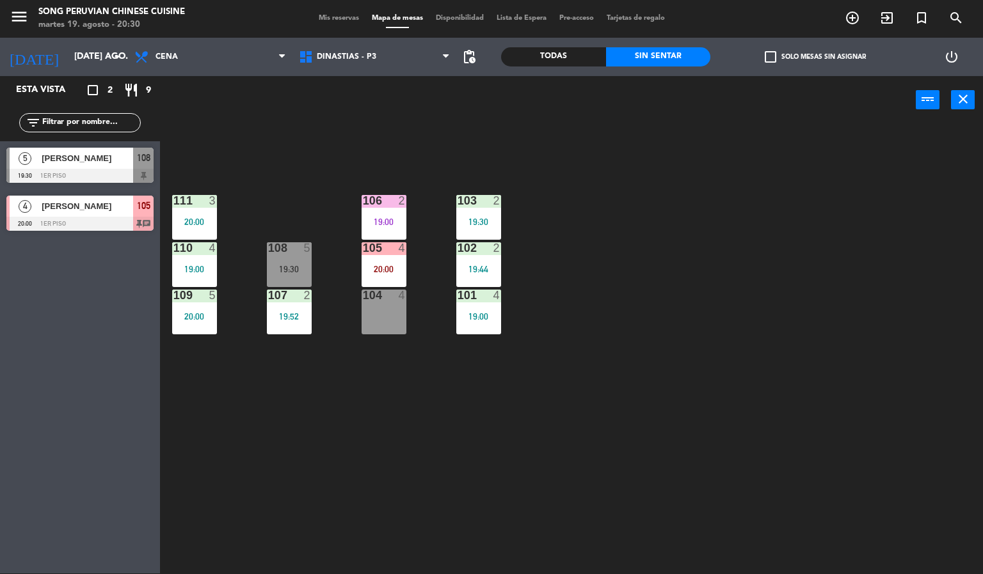
type input "mié. 20 ago."
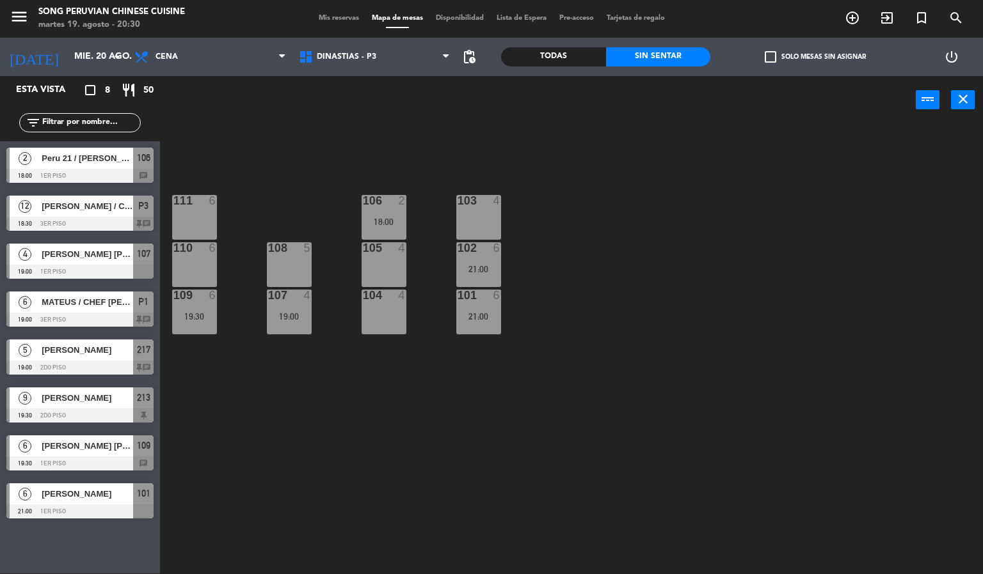
click at [667, 290] on div "103 4 106 2 18:00 111 6 102 6 21:00 105 4 108 5 110 6 101 6 21:00 104 4 107 4 1…" at bounding box center [576, 350] width 813 height 450
click at [480, 202] on div at bounding box center [478, 201] width 21 height 12
click at [490, 100] on button "[GEOGRAPHIC_DATA]" at bounding box center [497, 100] width 77 height 26
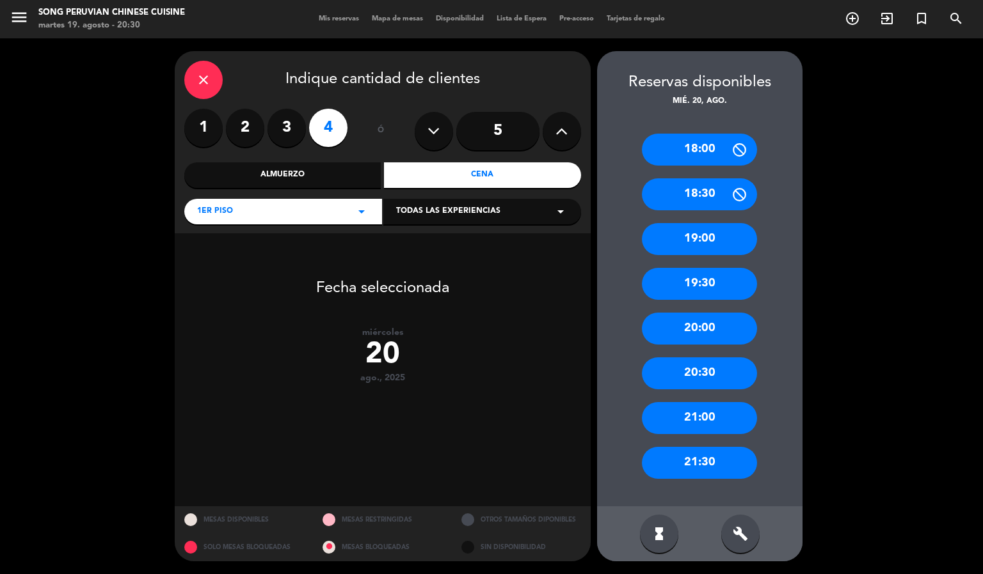
click at [722, 321] on div "20:00" at bounding box center [699, 329] width 115 height 32
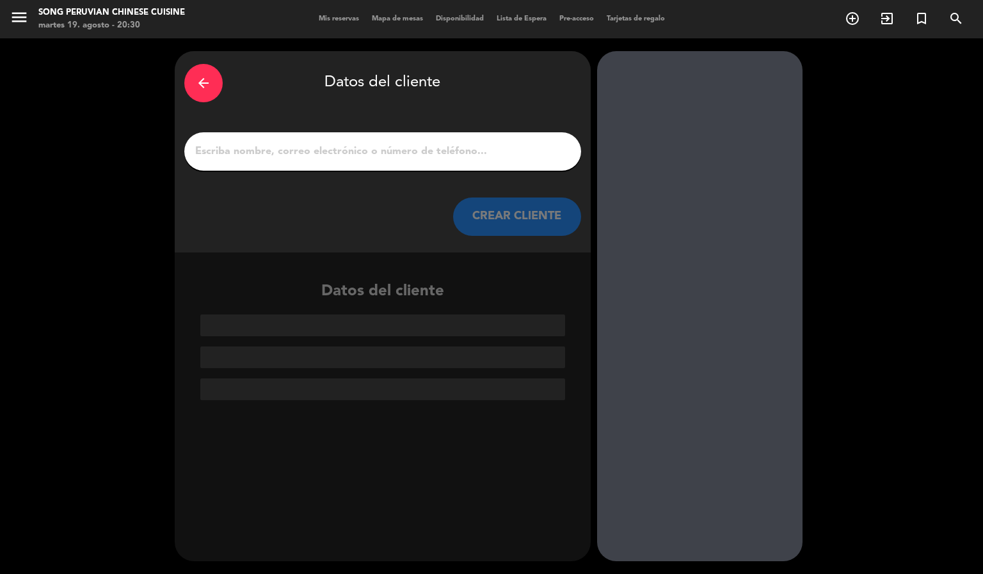
click at [496, 152] on input "1" at bounding box center [382, 152] width 377 height 18
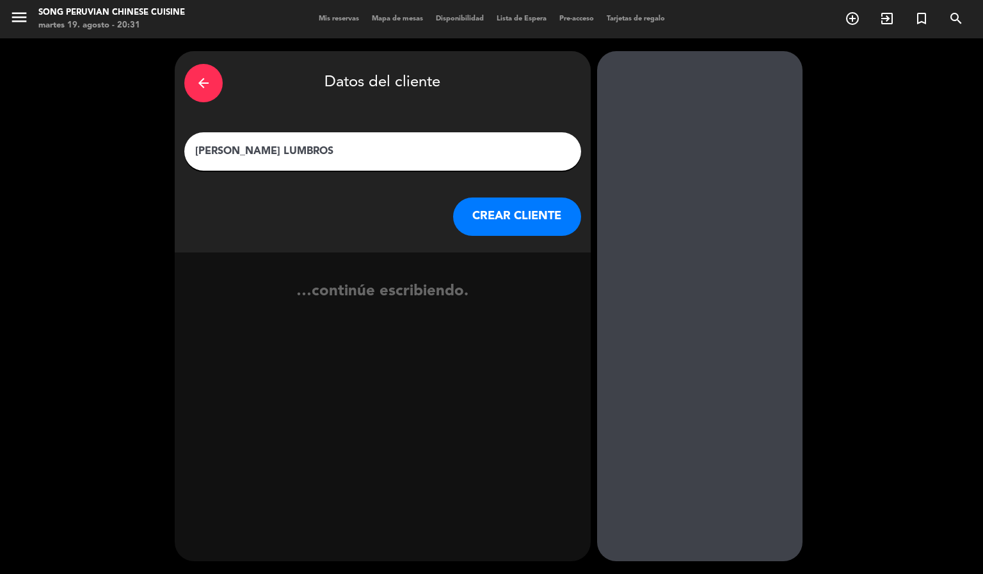
type input "[PERSON_NAME]"
click at [540, 202] on button "CREAR CLIENTE" at bounding box center [517, 217] width 128 height 38
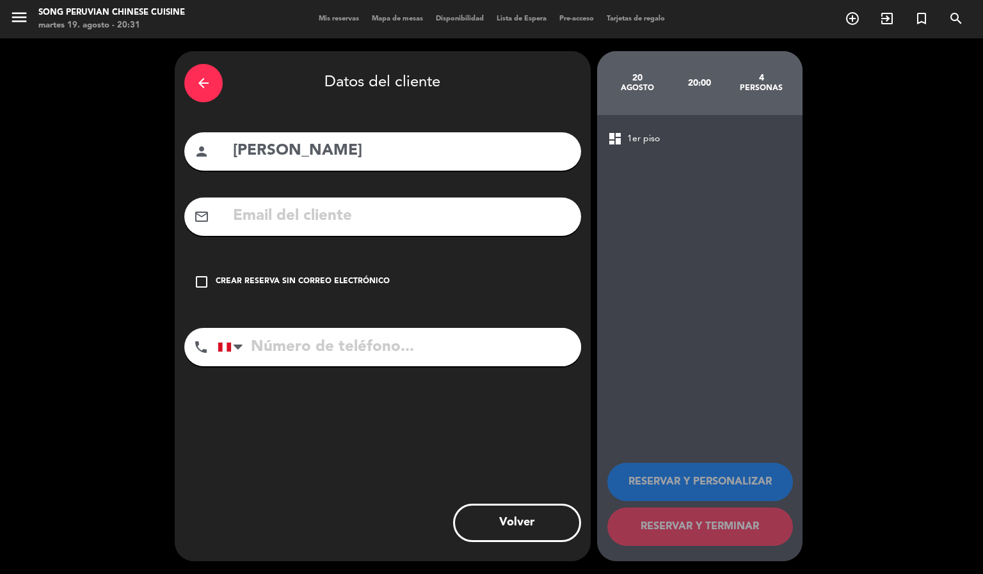
click at [497, 215] on input "text" at bounding box center [402, 216] width 340 height 26
type input "n"
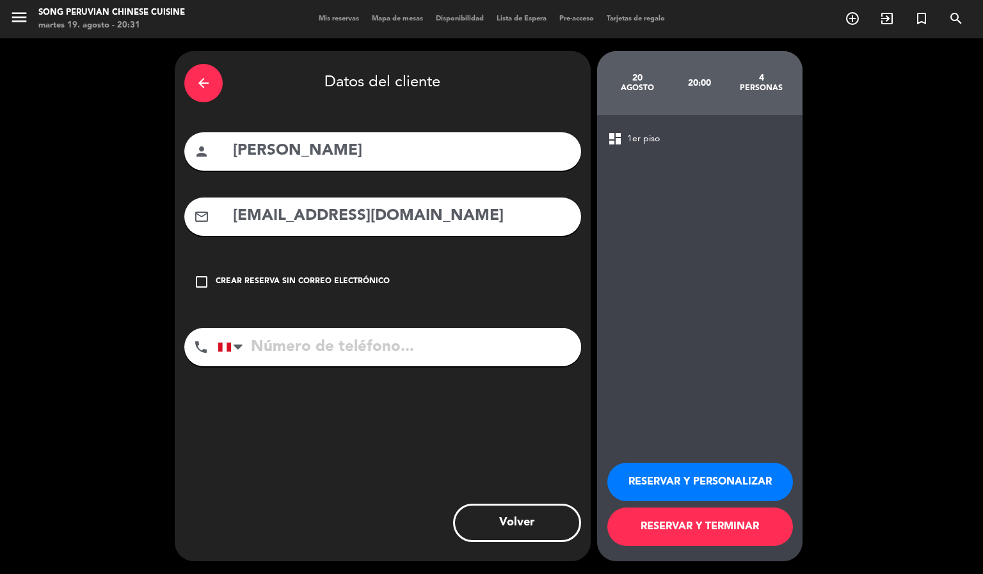
type input "[EMAIL_ADDRESS][DOMAIN_NAME]"
click at [487, 353] on input "tel" at bounding box center [399, 347] width 363 height 38
type input "933894063"
click at [731, 489] on button "RESERVAR Y PERSONALIZAR" at bounding box center [700, 482] width 186 height 38
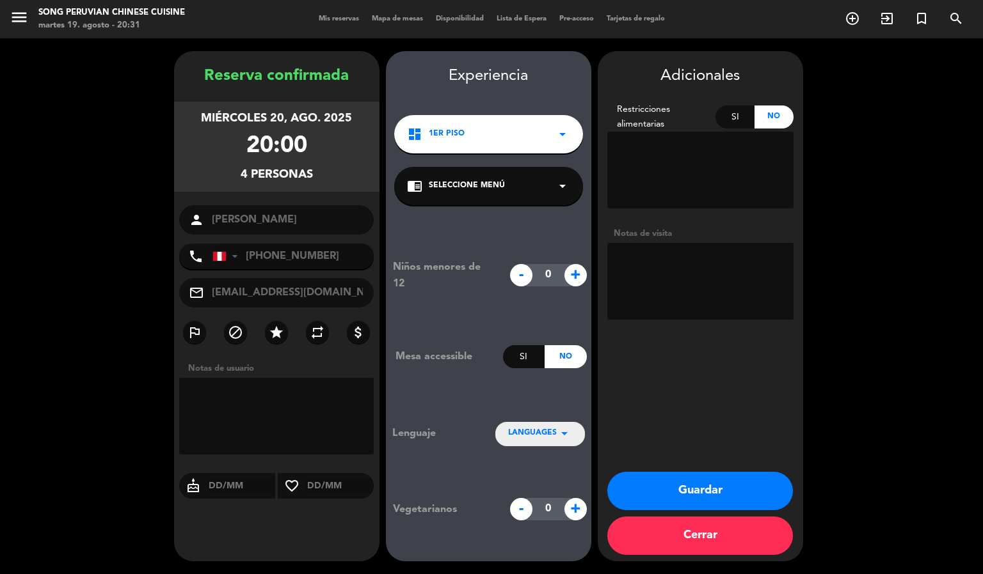
click at [688, 262] on textarea at bounding box center [700, 281] width 186 height 77
type textarea "p"
type textarea "PRIMER PISO"
click at [699, 487] on button "Guardar" at bounding box center [700, 491] width 186 height 38
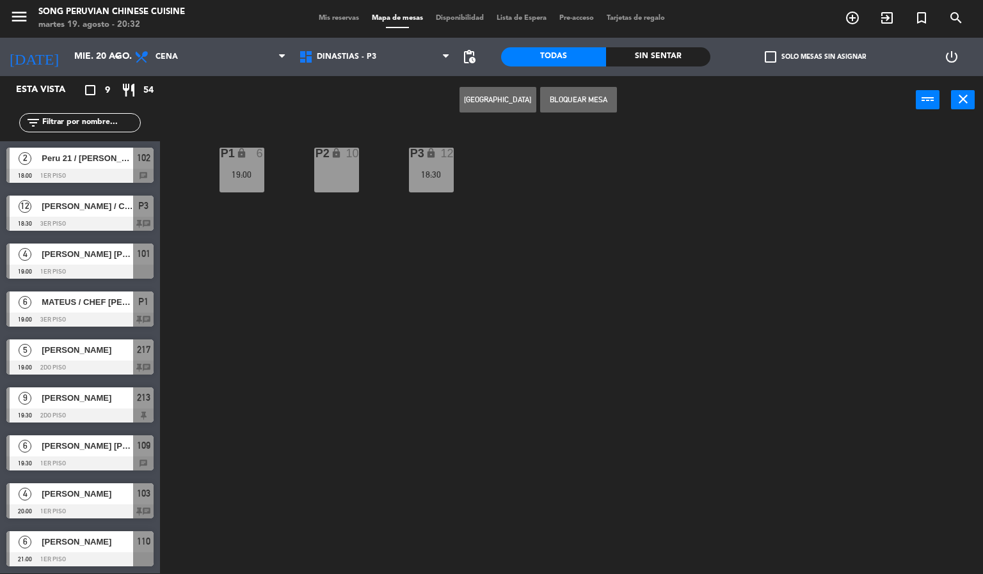
click at [118, 511] on div at bounding box center [79, 512] width 147 height 14
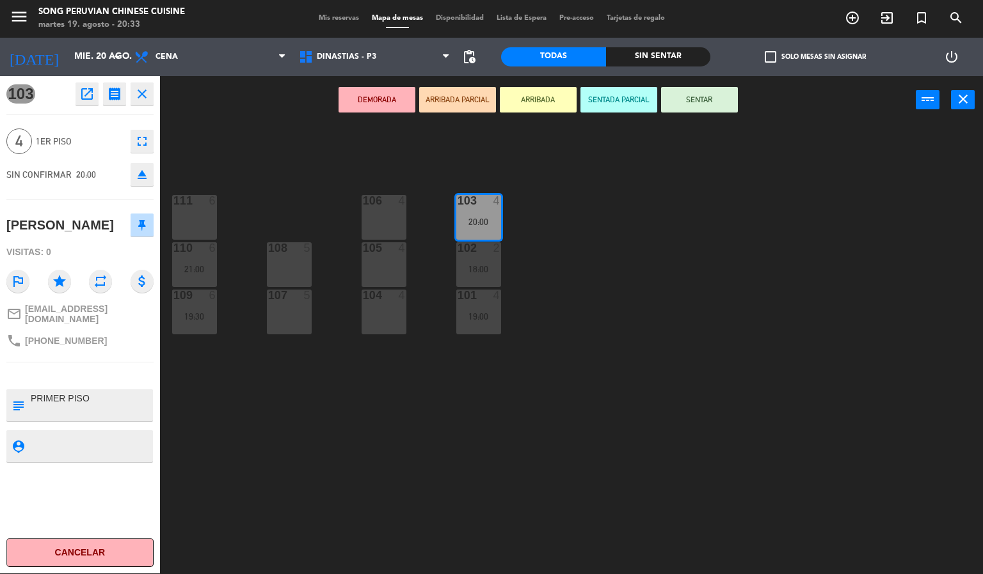
click at [591, 285] on div "103 4 20:00 106 4 111 6 102 2 18:00 105 4 108 5 110 6 21:00 101 4 19:00 104 4 1…" at bounding box center [576, 350] width 813 height 450
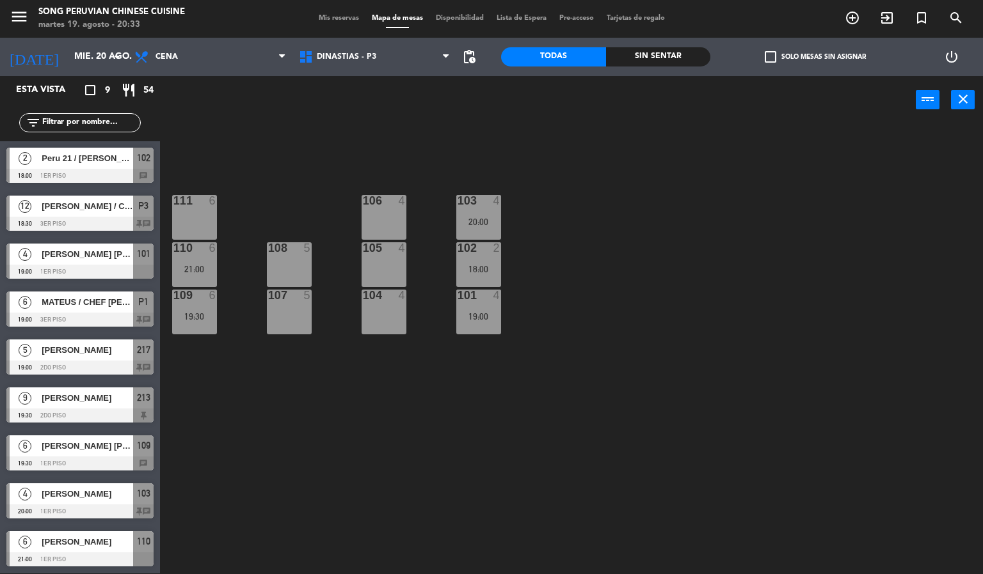
scroll to position [1, 0]
click at [324, 150] on div "103 4 20:00 106 4 111 6 102 2 18:00 105 4 108 5 110 6 21:00 101 4 19:00 104 4 1…" at bounding box center [576, 350] width 813 height 450
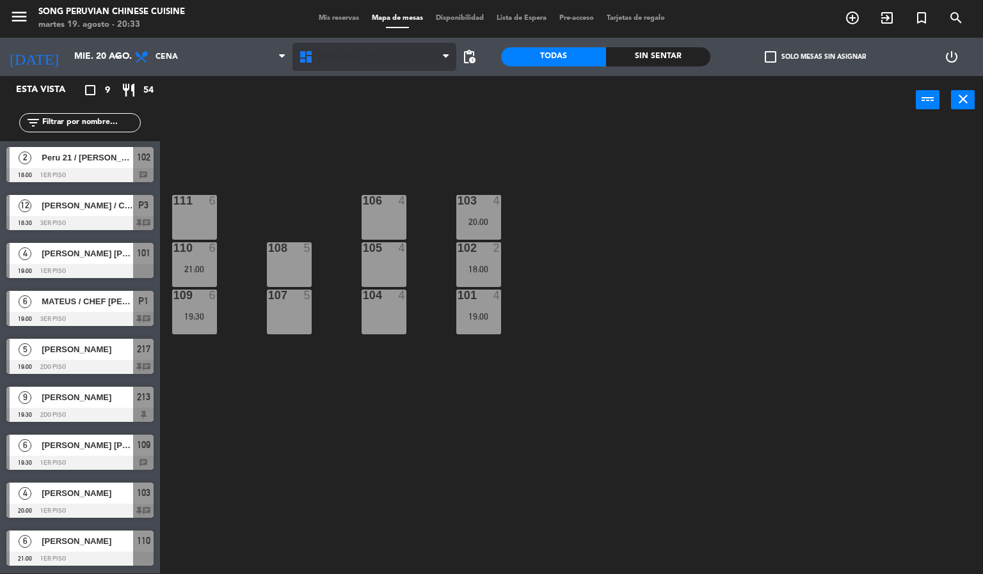
click at [360, 58] on span "DINASTIAS - P3" at bounding box center [346, 56] width 59 height 9
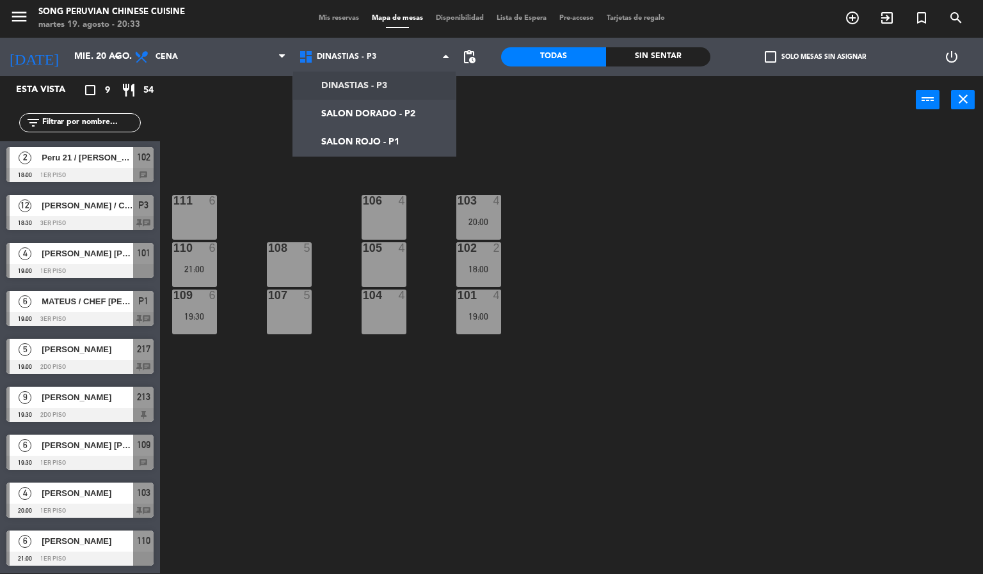
click at [645, 191] on div "103 4 20:00 106 4 111 6 102 2 18:00 105 4 108 5 110 6 21:00 101 4 19:00 104 4 1…" at bounding box center [576, 350] width 813 height 450
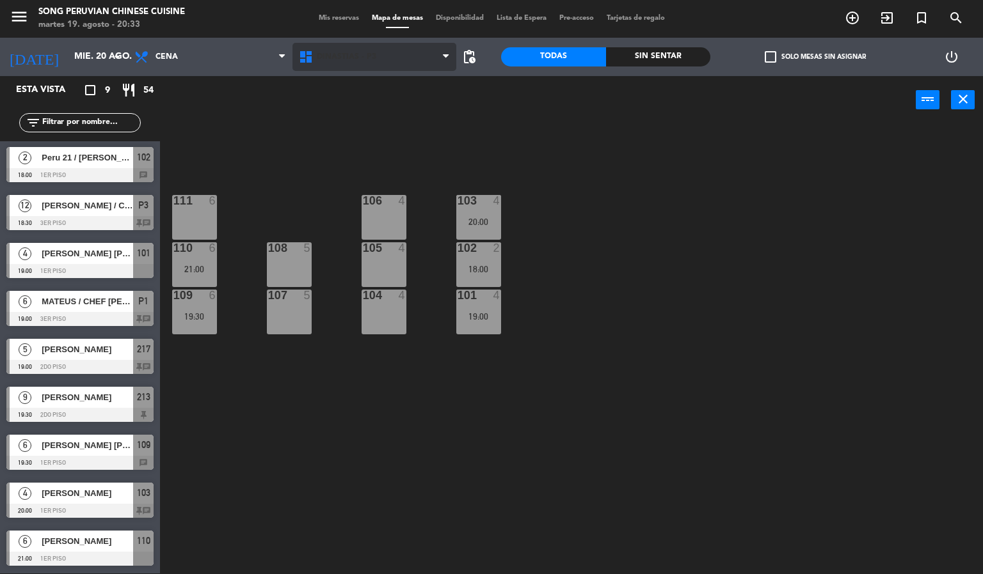
click at [402, 52] on span "DINASTIAS - P3" at bounding box center [374, 57] width 164 height 28
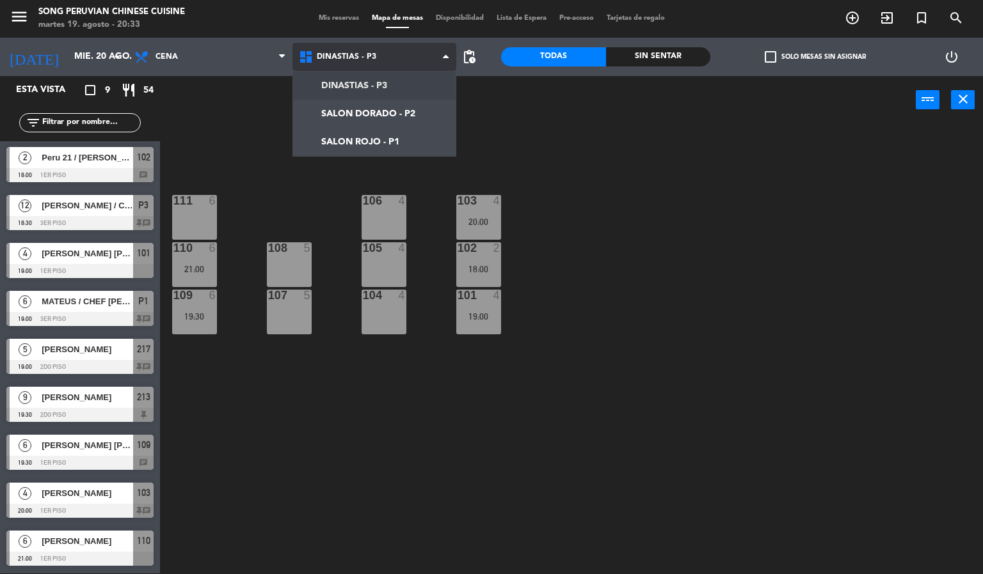
click at [404, 115] on ng-component "menu Song Peruvian Chinese Cuisine martes 19. agosto - 20:33 Mis reservas Mapa …" at bounding box center [491, 286] width 983 height 575
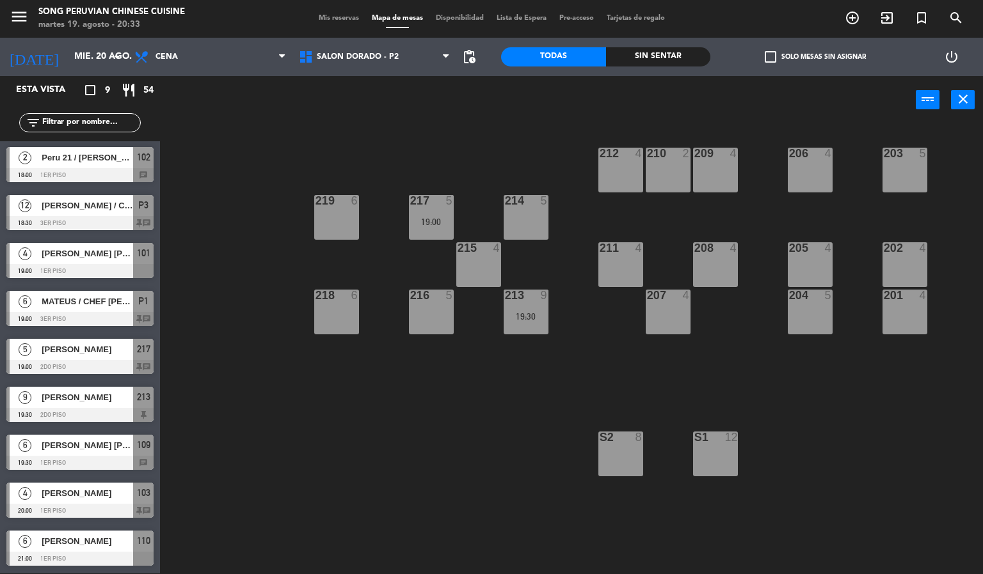
click at [728, 345] on div "203 5 206 4 210 2 212 4 209 4 214 5 217 5 19:00 219 6 202 4 205 4 208 4 211 4 2…" at bounding box center [576, 350] width 813 height 450
click at [403, 386] on div "203 5 206 4 210 2 212 4 209 4 214 5 217 5 19:00 219 6 202 4 205 4 208 4 211 4 2…" at bounding box center [576, 350] width 813 height 450
click at [87, 58] on input "mié. 20 ago." at bounding box center [129, 56] width 122 height 23
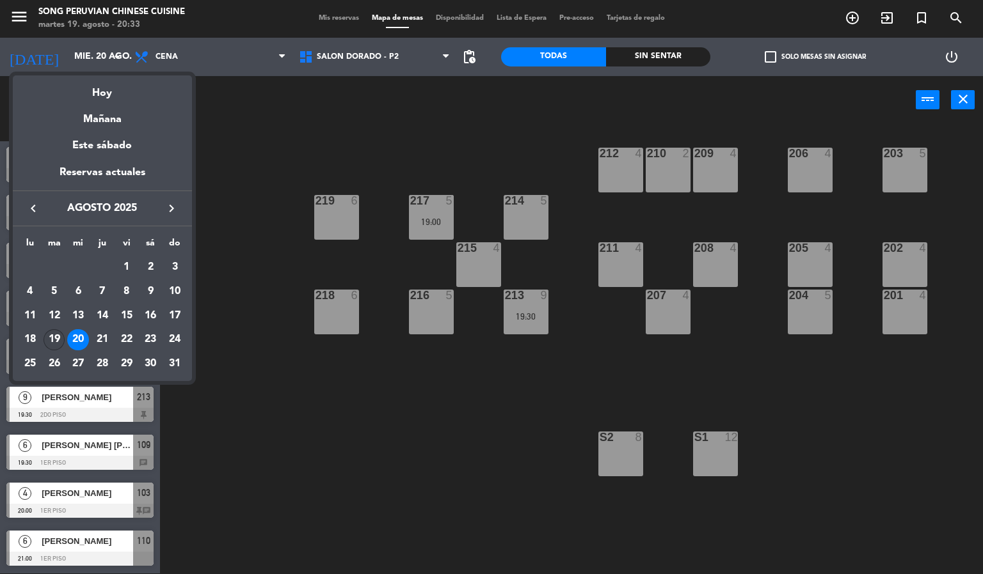
click at [58, 342] on div "19" at bounding box center [55, 340] width 22 height 22
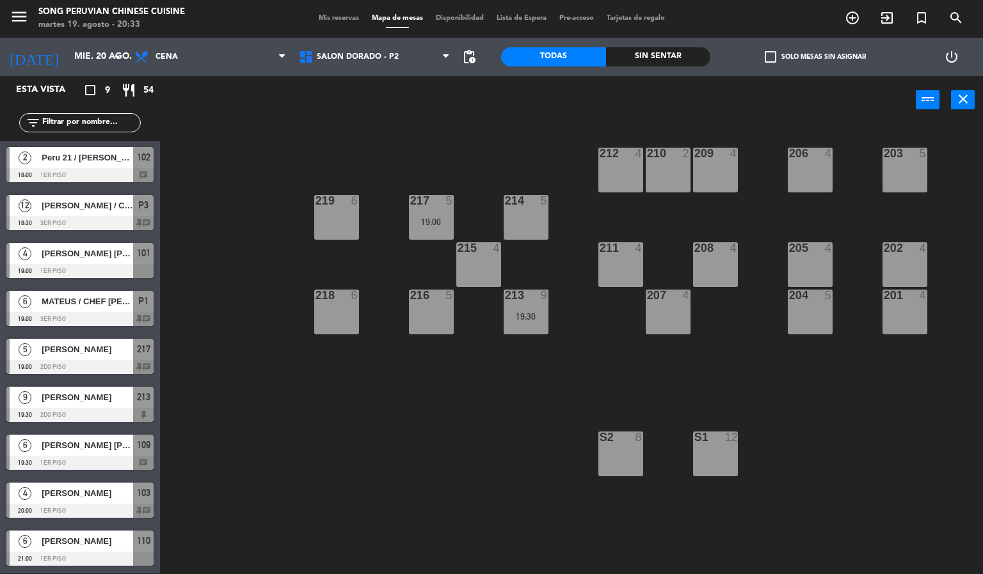
type input "[DATE] ago."
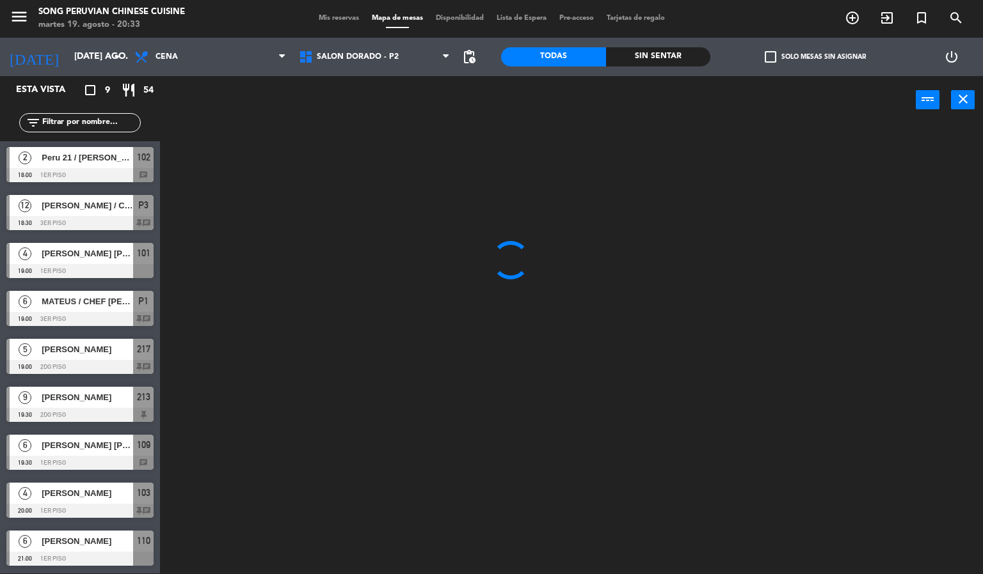
click at [384, 472] on div at bounding box center [576, 350] width 813 height 450
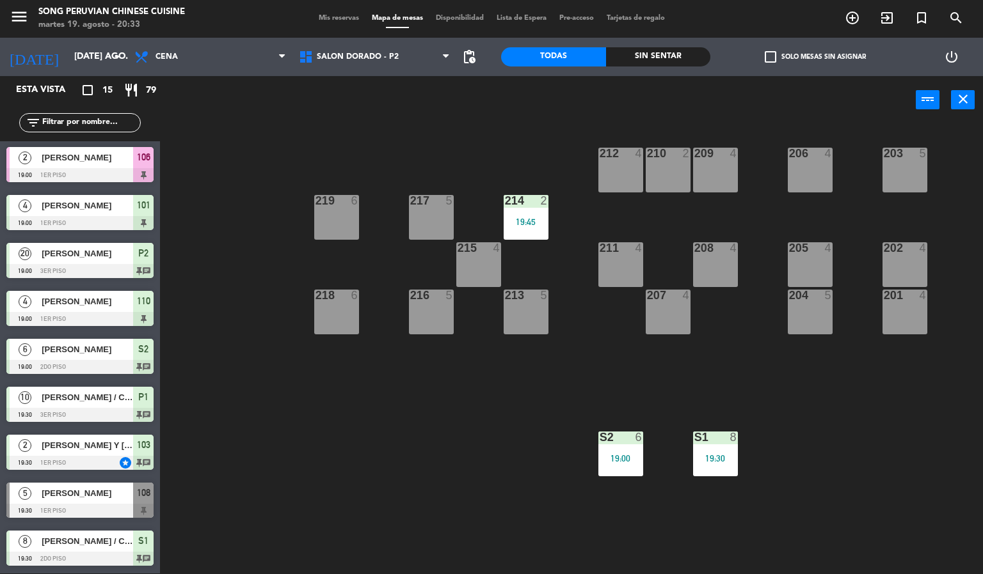
click at [522, 202] on div at bounding box center [525, 201] width 21 height 12
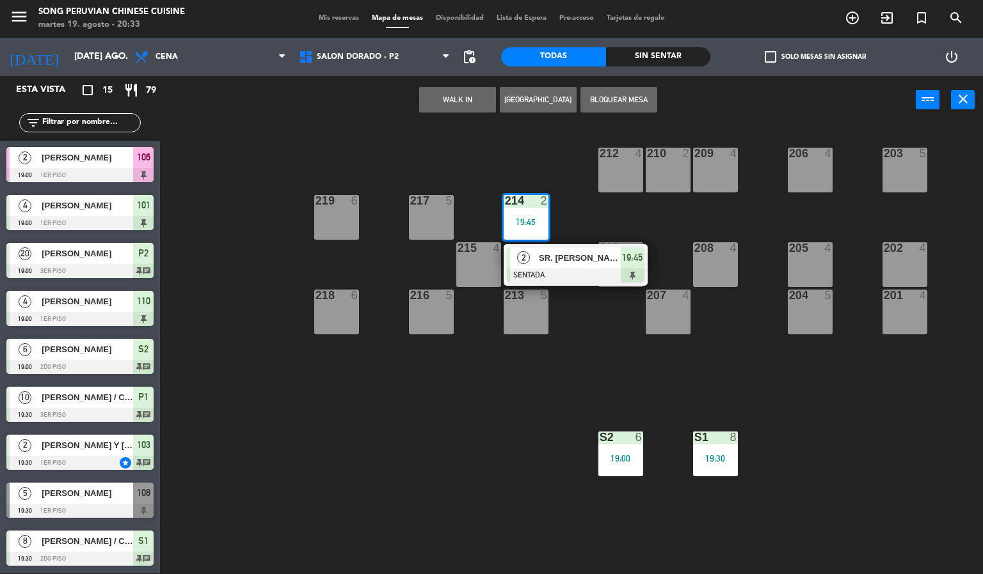
click at [586, 267] on div "SR. [PERSON_NAME]" at bounding box center [578, 258] width 83 height 21
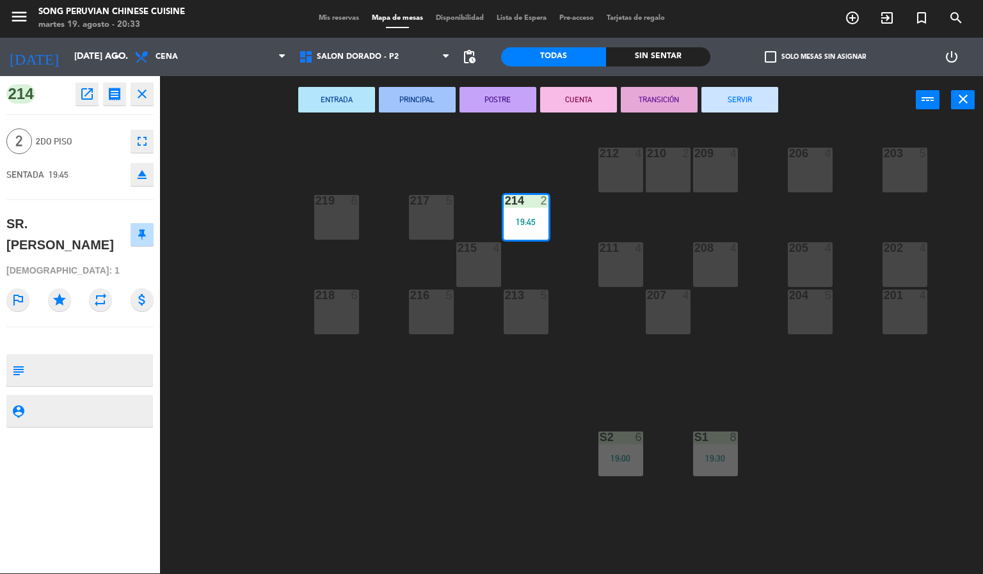
click at [578, 98] on button "CUENTA" at bounding box center [578, 100] width 77 height 26
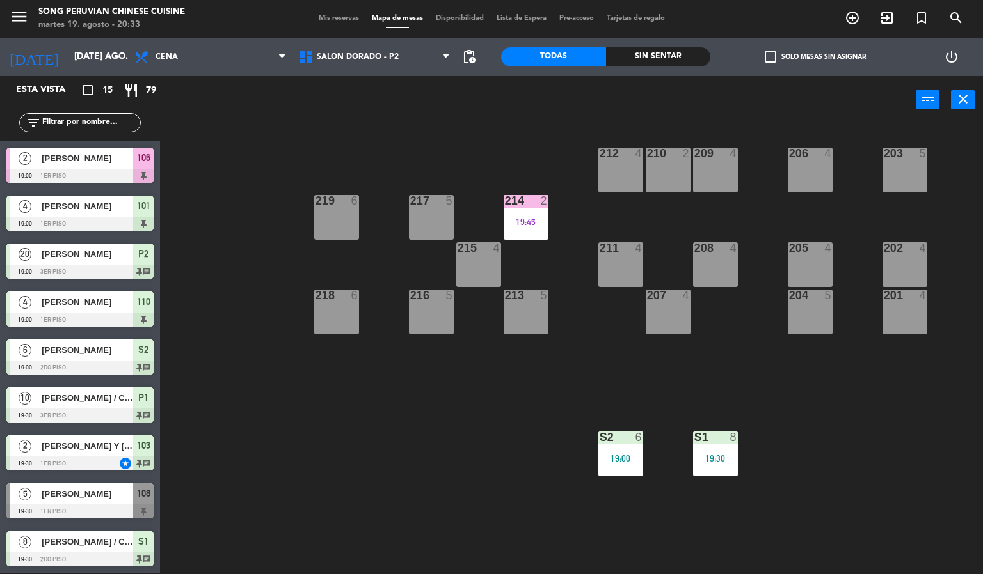
scroll to position [17, 0]
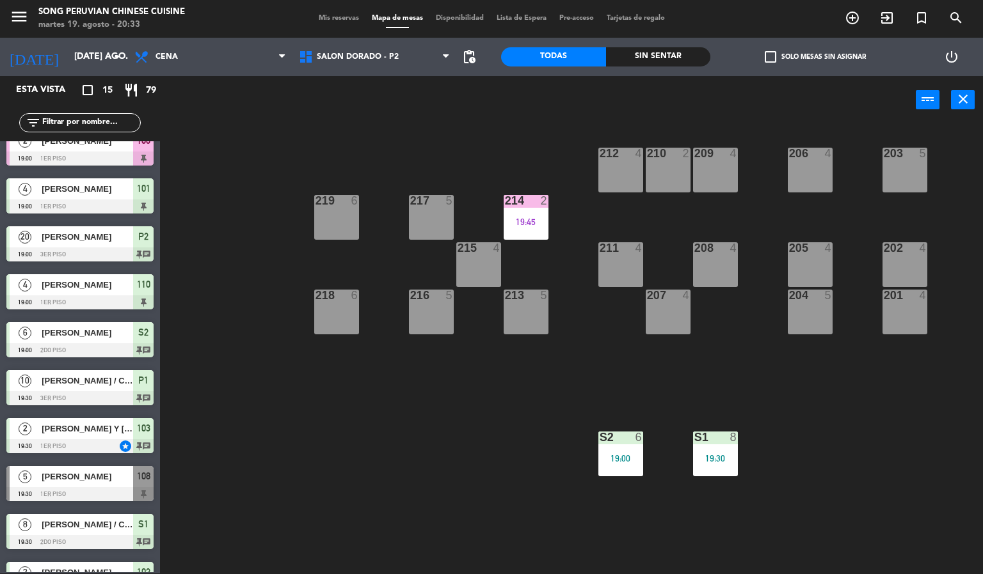
click at [471, 432] on div "203 5 206 4 210 2 212 4 209 4 214 2 19:45 217 5 219 6 202 4 205 4 208 4 211 4 2…" at bounding box center [576, 350] width 813 height 450
click at [523, 198] on div at bounding box center [525, 201] width 21 height 12
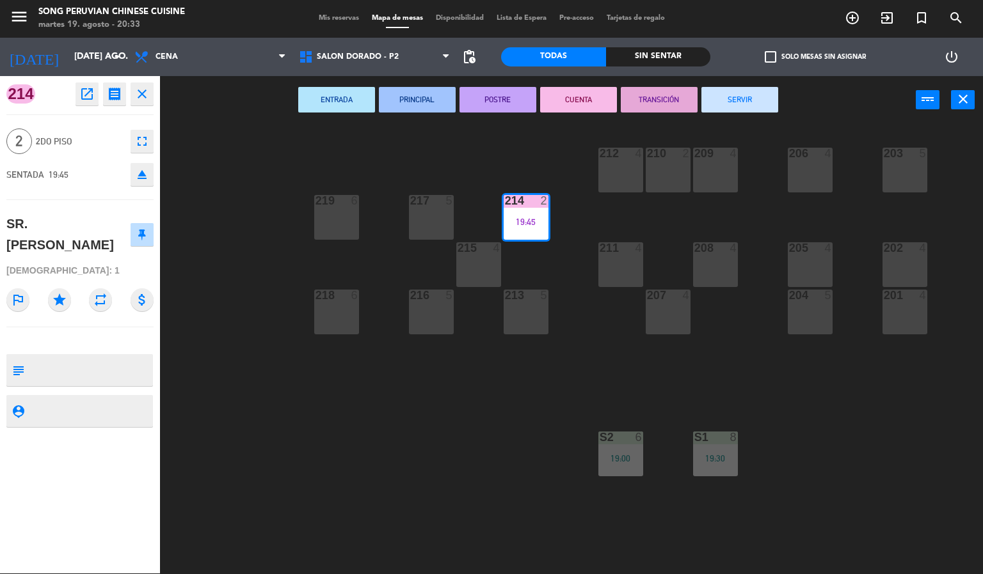
click at [427, 482] on div "203 5 206 4 210 2 212 4 209 4 214 2 19:45 217 5 219 6 202 4 205 4 208 4 211 4 2…" at bounding box center [576, 350] width 813 height 450
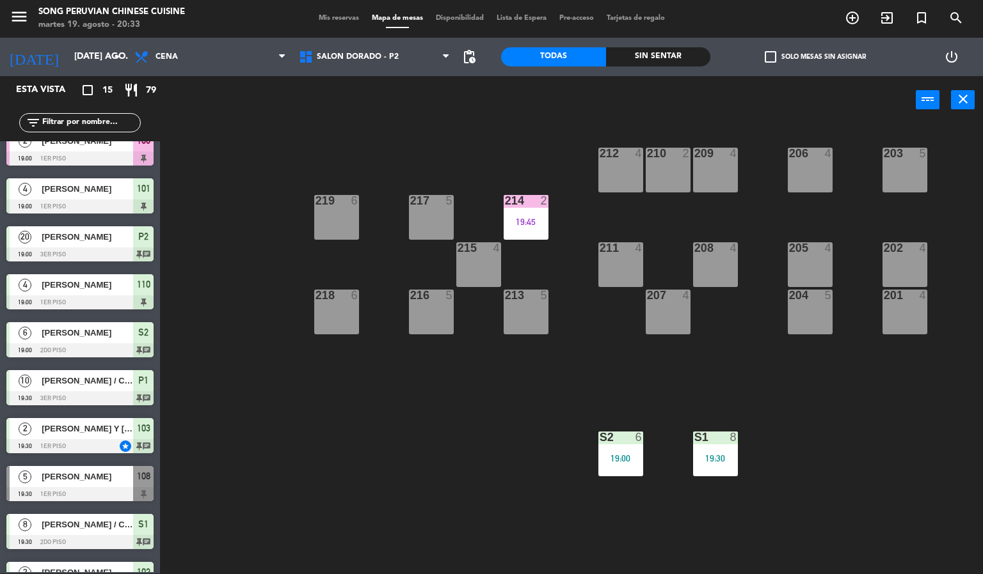
click at [672, 52] on div "Sin sentar" at bounding box center [658, 56] width 105 height 19
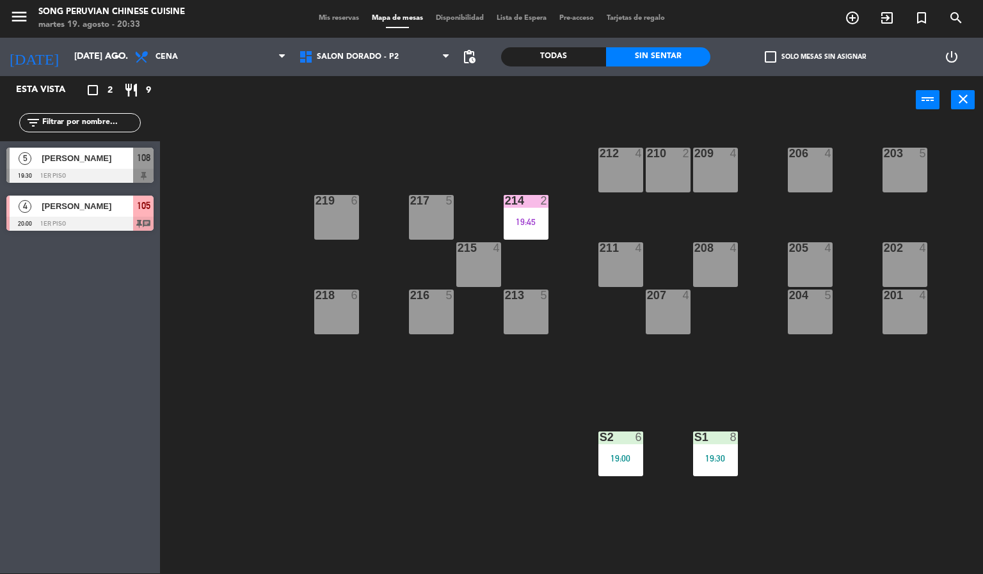
scroll to position [0, 0]
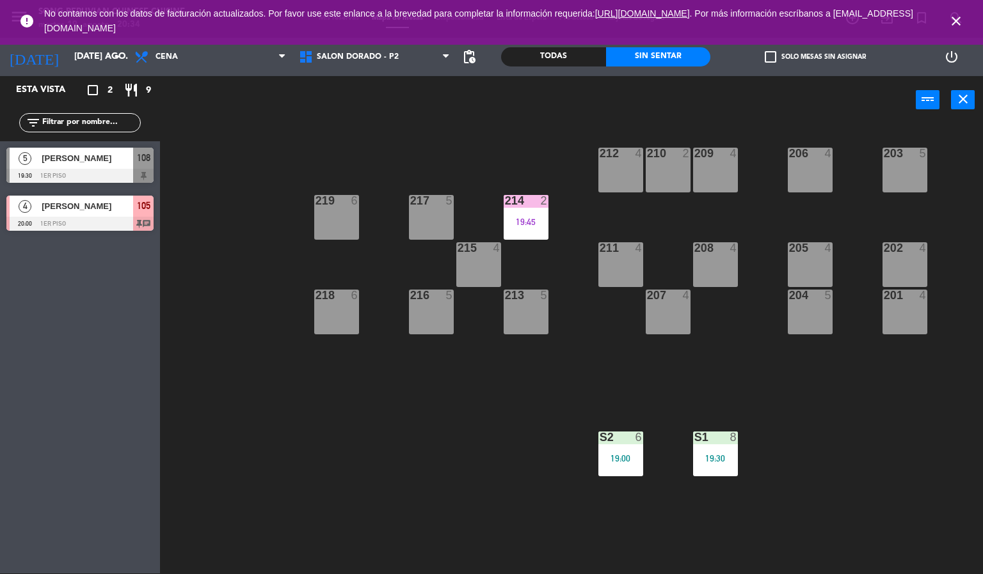
click at [953, 12] on span "close" at bounding box center [956, 21] width 35 height 35
click at [960, 26] on icon "close" at bounding box center [955, 20] width 15 height 15
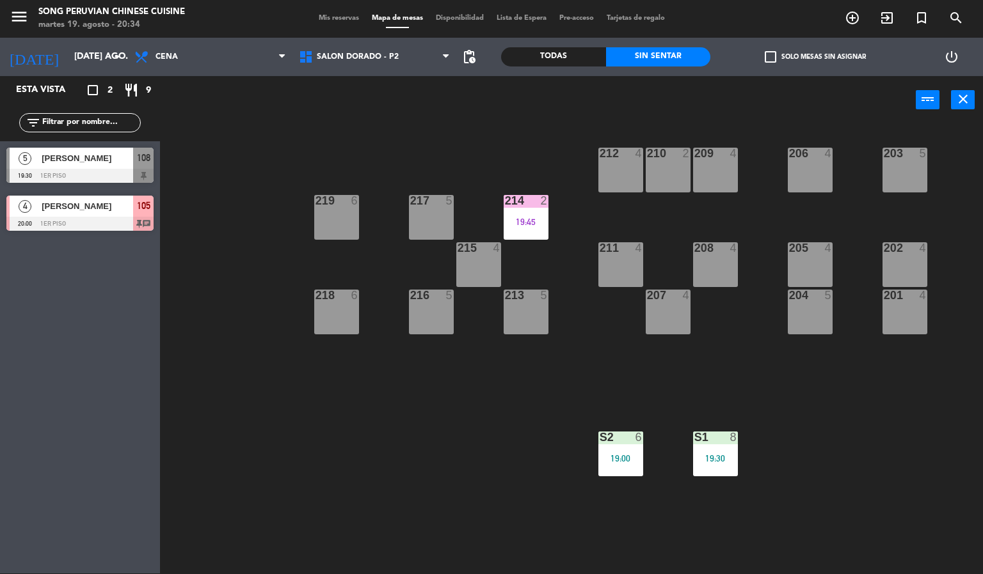
click at [294, 440] on div "203 5 206 4 210 2 212 4 209 4 214 2 19:45 217 5 219 6 202 4 205 4 208 4 211 4 2…" at bounding box center [576, 350] width 813 height 450
click at [97, 162] on span "[PERSON_NAME]" at bounding box center [87, 158] width 91 height 13
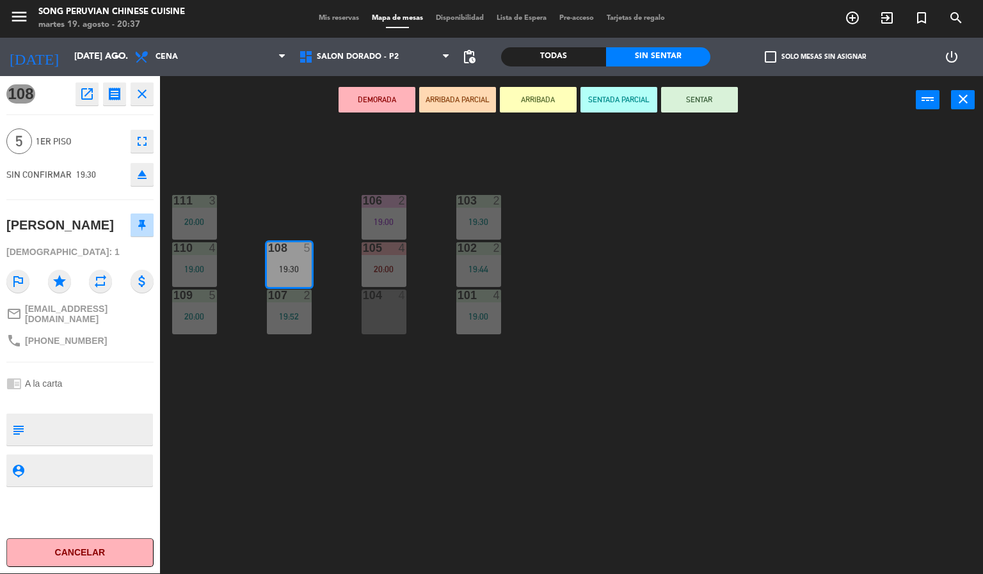
click at [669, 386] on div "103 2 19:30 106 2 19:00 111 3 20:00 102 2 19:44 105 4 20:00 108 5 19:30 110 4 1…" at bounding box center [576, 350] width 813 height 450
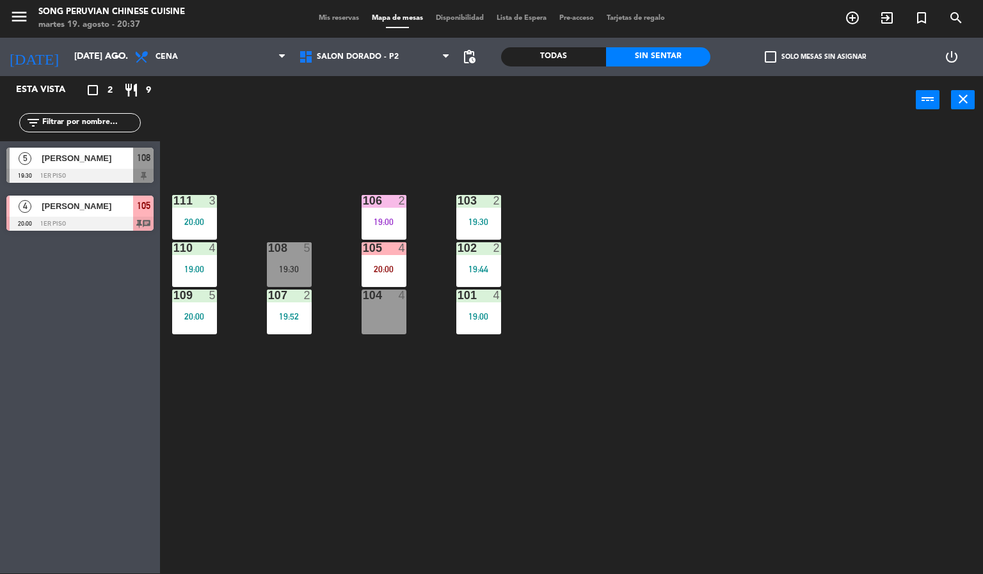
click at [620, 203] on div "103 2 19:30 106 2 19:00 111 3 20:00 102 2 19:44 105 4 20:00 108 5 19:30 110 4 1…" at bounding box center [576, 350] width 813 height 450
click at [438, 434] on div "103 2 19:30 106 2 19:00 111 3 20:00 102 2 19:44 105 4 20:00 108 5 19:30 110 4 1…" at bounding box center [576, 350] width 813 height 450
click at [382, 257] on div "105 4 20:00" at bounding box center [383, 264] width 45 height 45
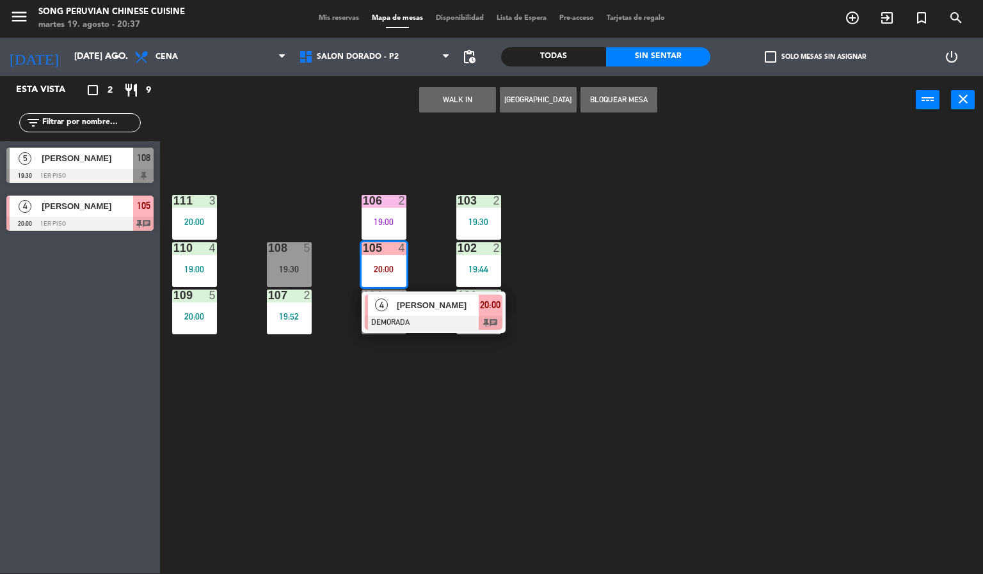
click at [440, 311] on span "[PERSON_NAME]" at bounding box center [438, 305] width 82 height 13
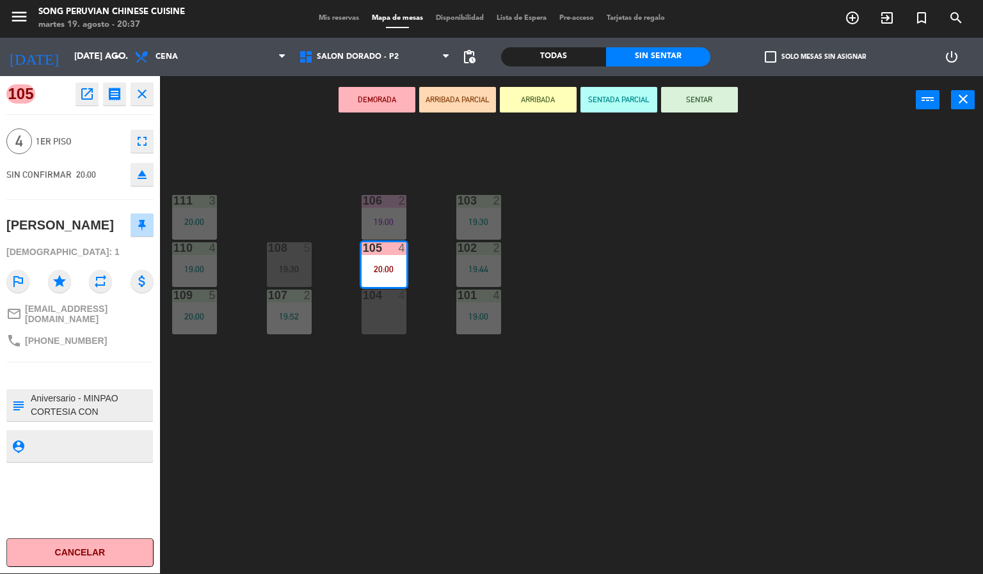
click at [601, 98] on button "SENTADA PARCIAL" at bounding box center [618, 100] width 77 height 26
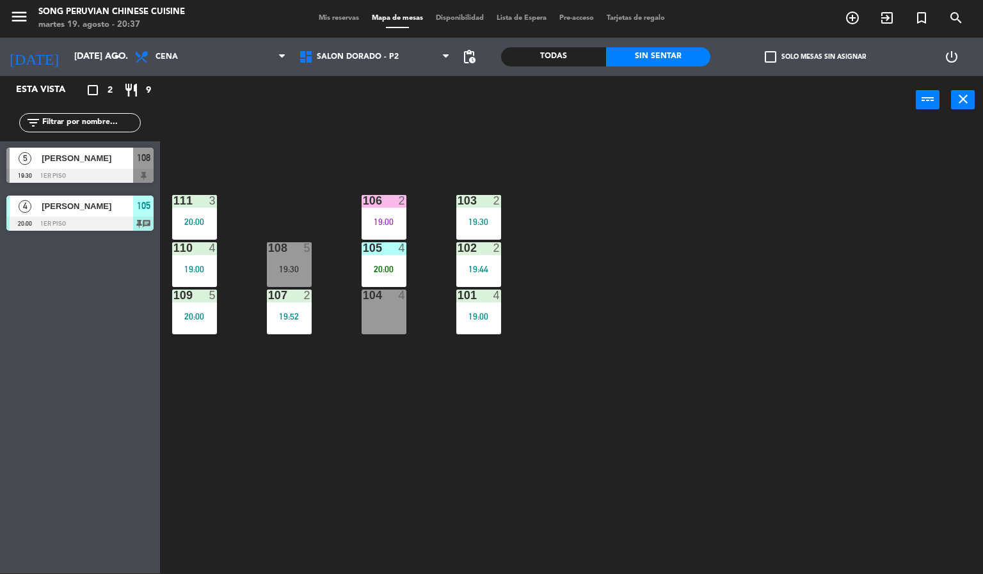
click at [628, 258] on div "103 2 19:30 106 2 19:00 111 3 20:00 102 2 19:44 105 4 20:00 108 5 19:30 110 4 1…" at bounding box center [576, 350] width 813 height 450
click at [377, 248] on div at bounding box center [383, 248] width 21 height 12
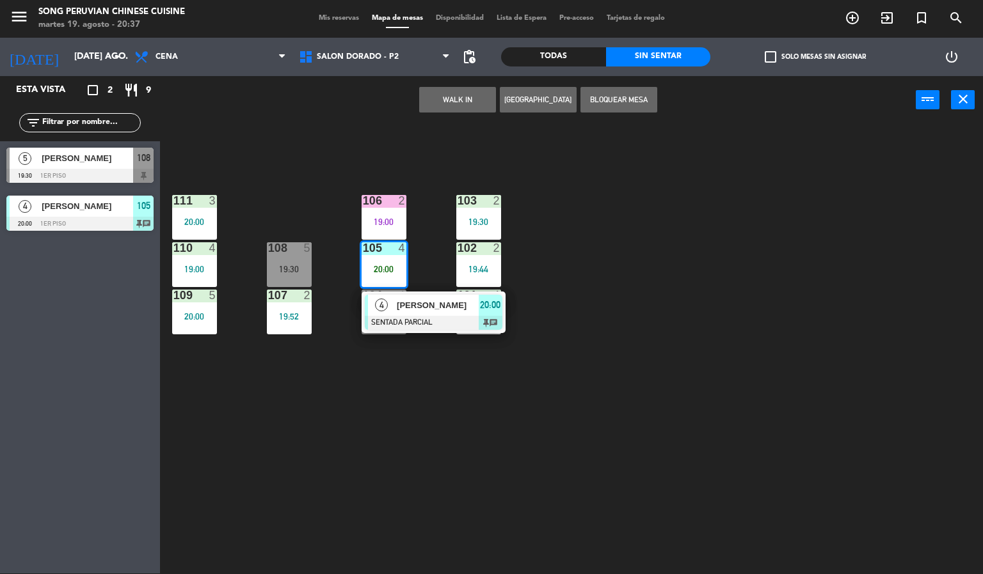
click at [452, 308] on span "[PERSON_NAME]" at bounding box center [438, 305] width 82 height 13
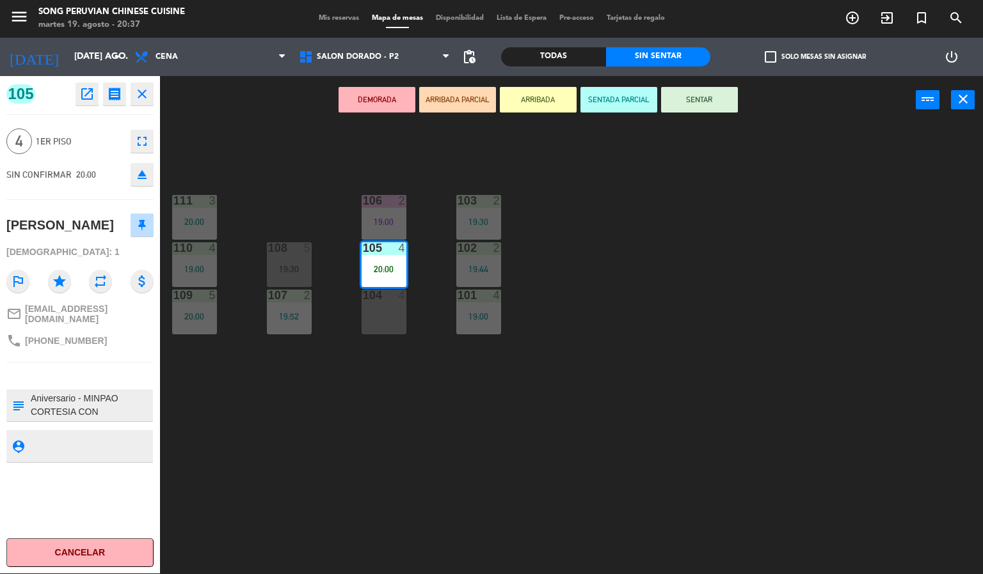
click at [398, 448] on div "103 2 19:30 106 2 19:00 111 3 20:00 102 2 19:44 105 4 20:00 108 5 19:30 110 4 1…" at bounding box center [576, 350] width 813 height 450
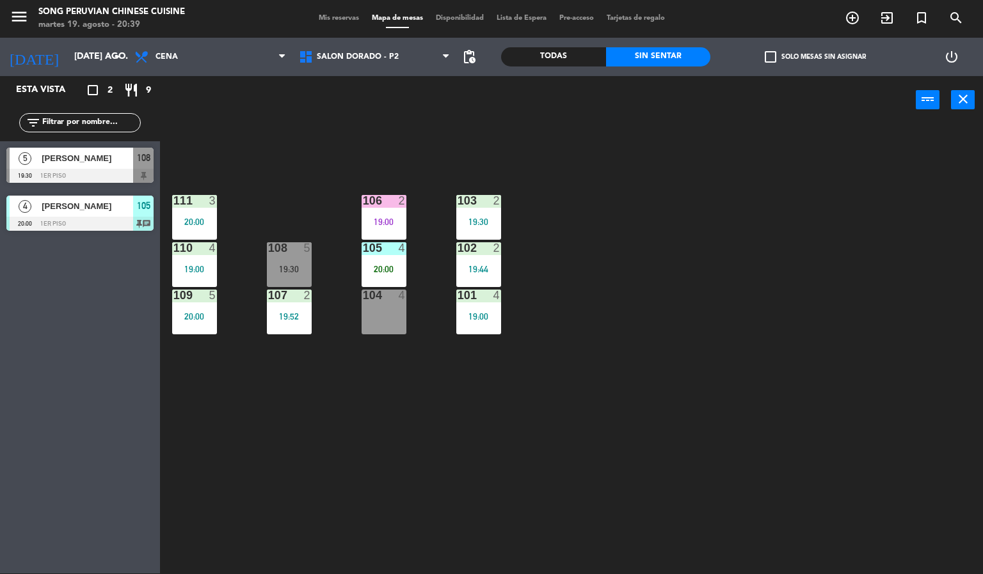
click at [392, 262] on div "105 4 20:00" at bounding box center [383, 264] width 45 height 45
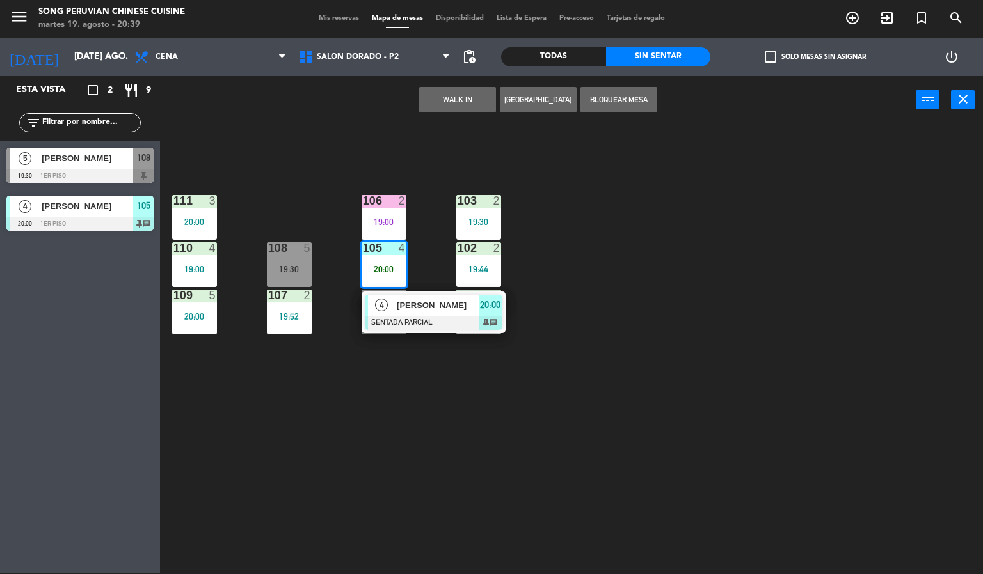
click at [298, 269] on div "19:30" at bounding box center [289, 269] width 45 height 9
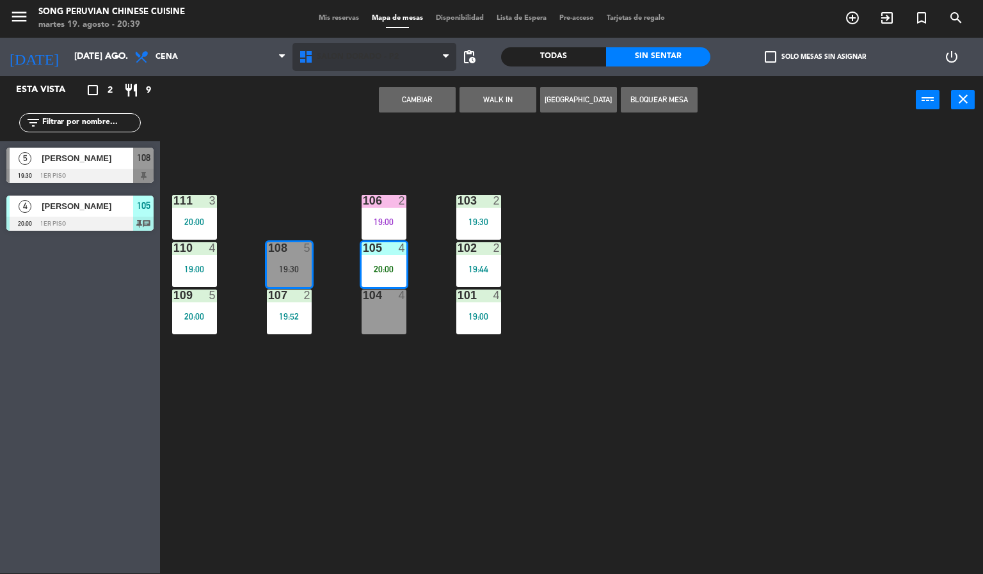
click at [403, 63] on span "SALON DORADO - P2" at bounding box center [374, 57] width 164 height 28
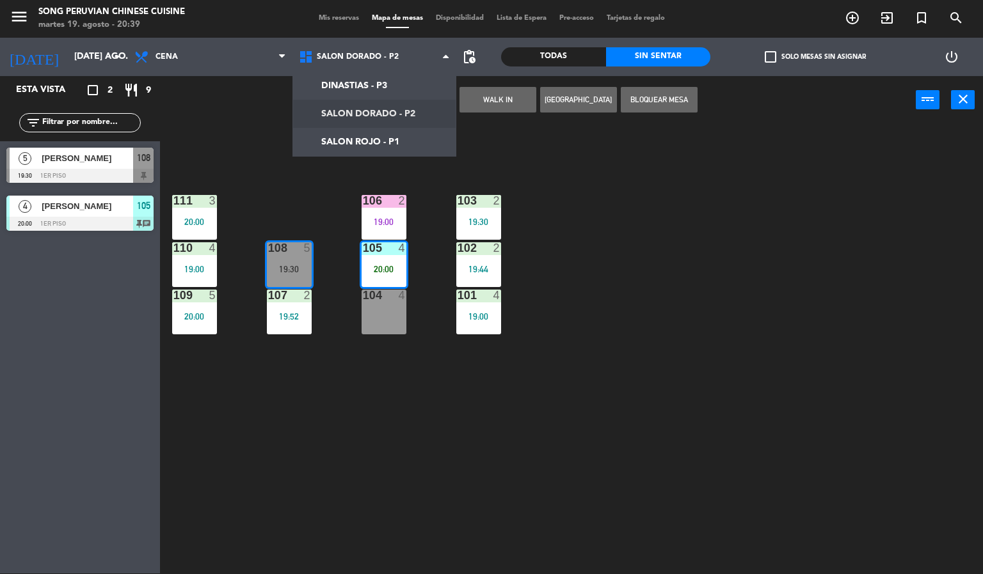
click at [369, 455] on div "103 2 19:30 106 2 19:00 111 3 20:00 102 2 19:44 105 4 20:00 108 5 19:30 110 4 1…" at bounding box center [576, 350] width 813 height 450
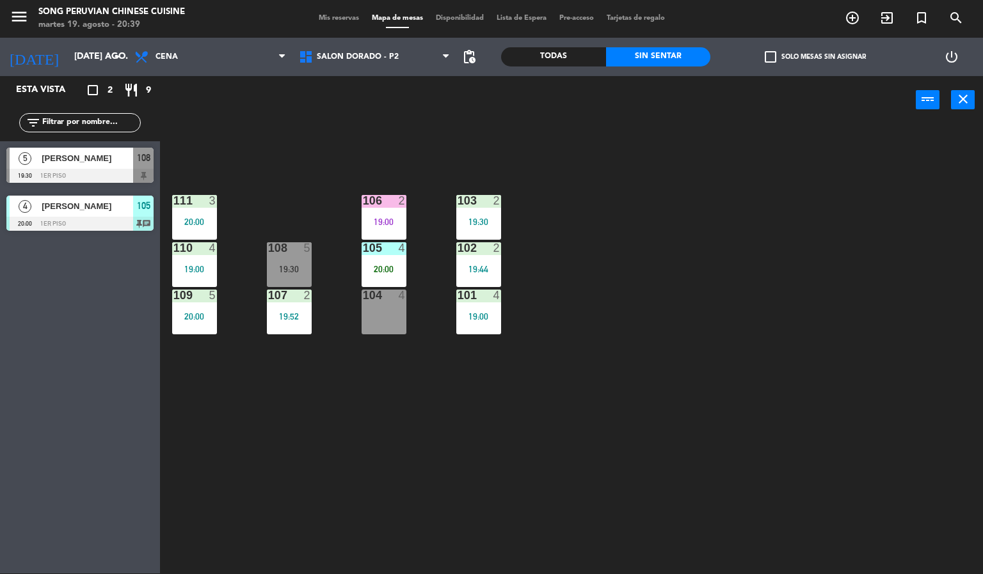
click at [383, 265] on div "20:00" at bounding box center [383, 269] width 45 height 9
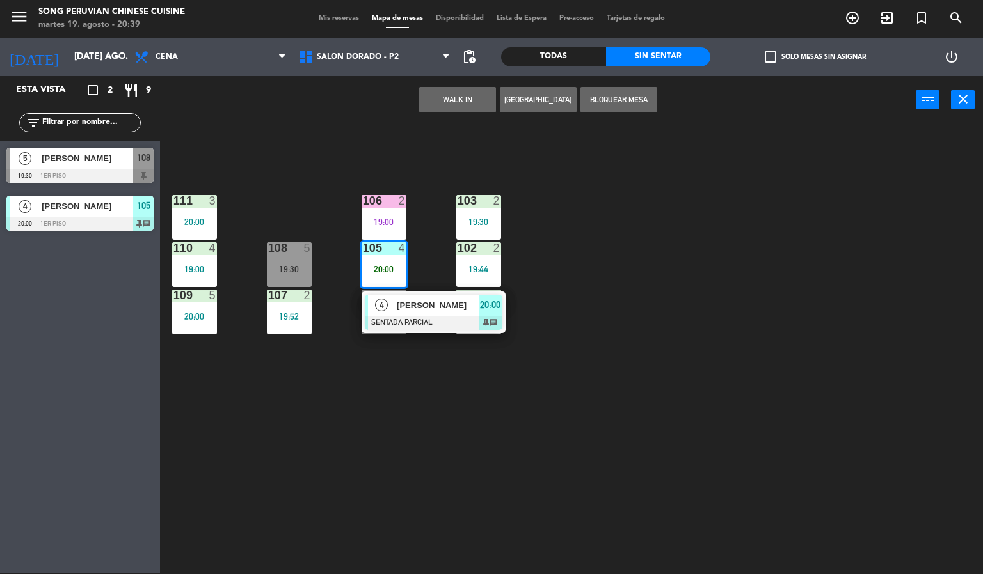
click at [290, 269] on div "19:30" at bounding box center [289, 269] width 45 height 9
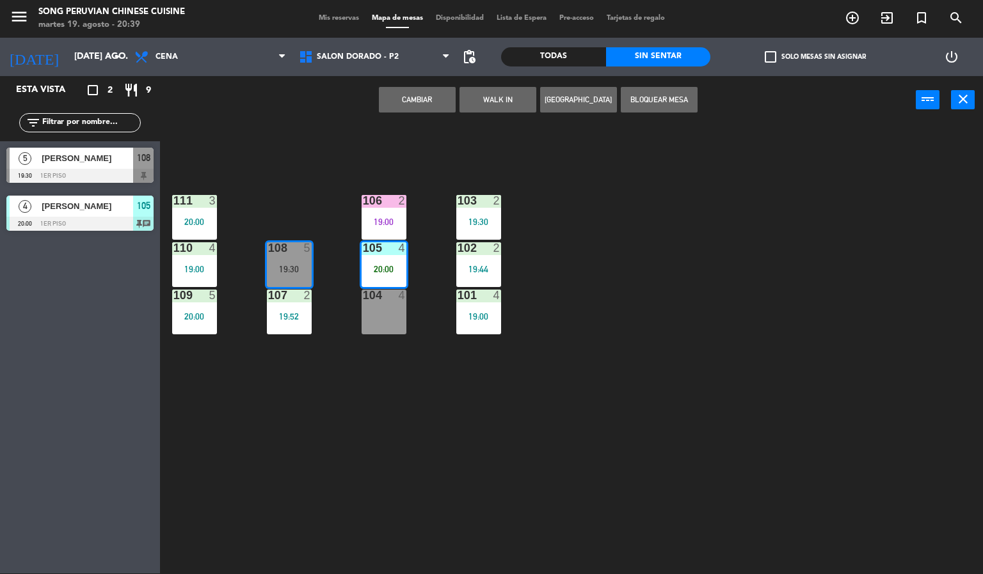
click at [421, 98] on button "Cambiar" at bounding box center [417, 100] width 77 height 26
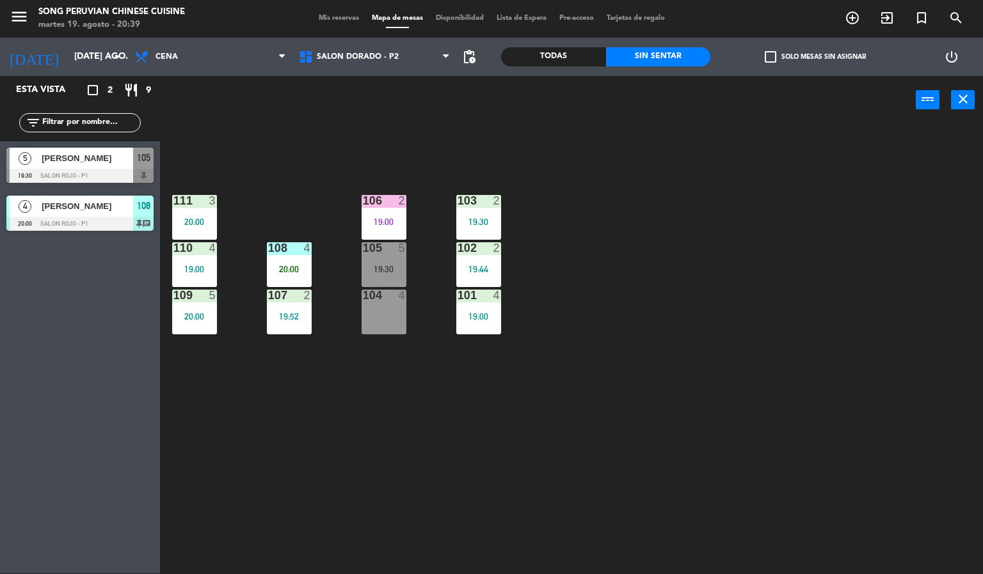
click at [289, 265] on div "20:00" at bounding box center [289, 269] width 45 height 9
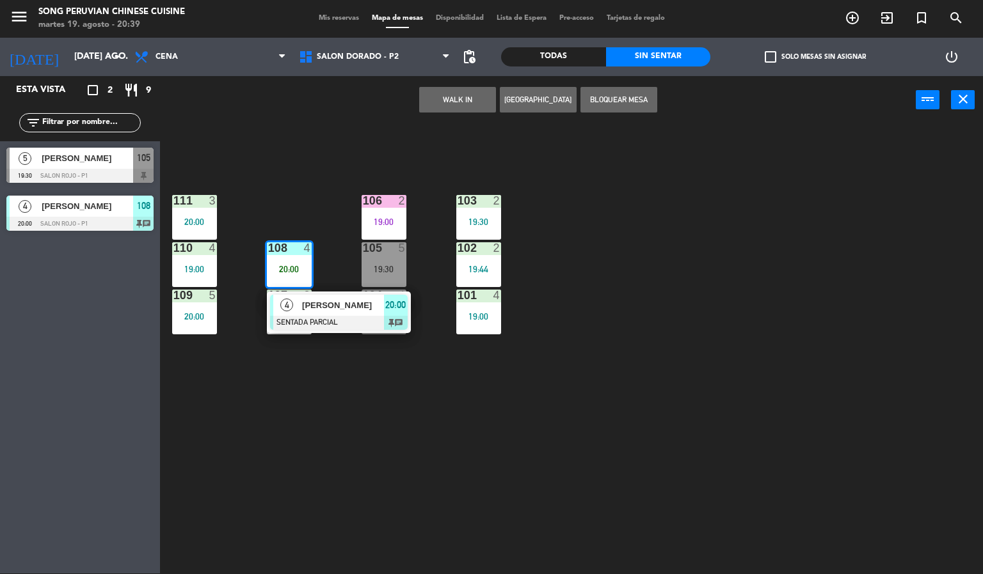
click at [283, 322] on div at bounding box center [339, 323] width 138 height 14
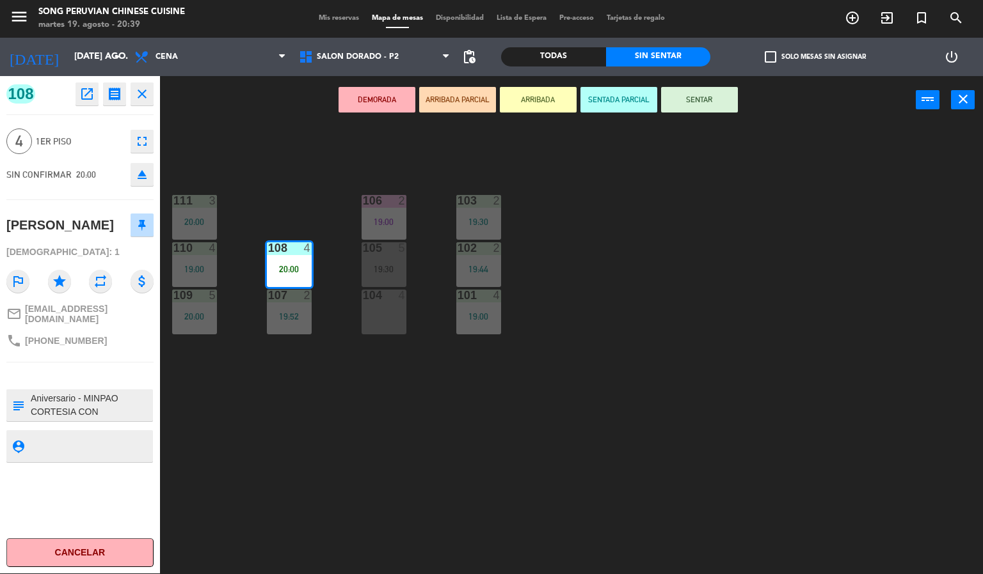
scroll to position [13, 0]
click at [702, 321] on div "103 2 19:30 106 2 19:00 111 3 20:00 102 2 19:44 105 5 19:30 108 4 20:00 110 4 1…" at bounding box center [576, 350] width 813 height 450
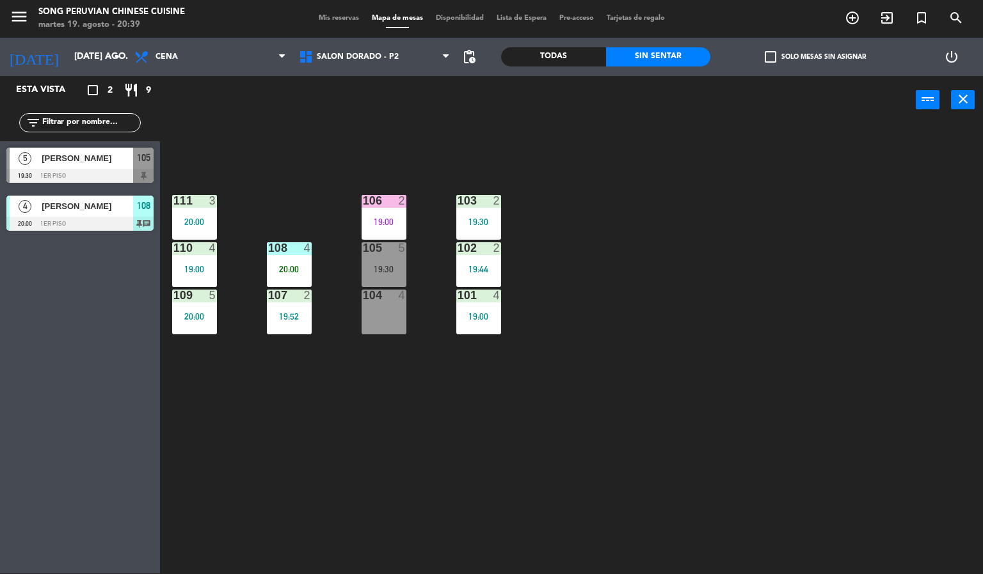
click at [496, 262] on div "102 2 19:44" at bounding box center [478, 264] width 45 height 45
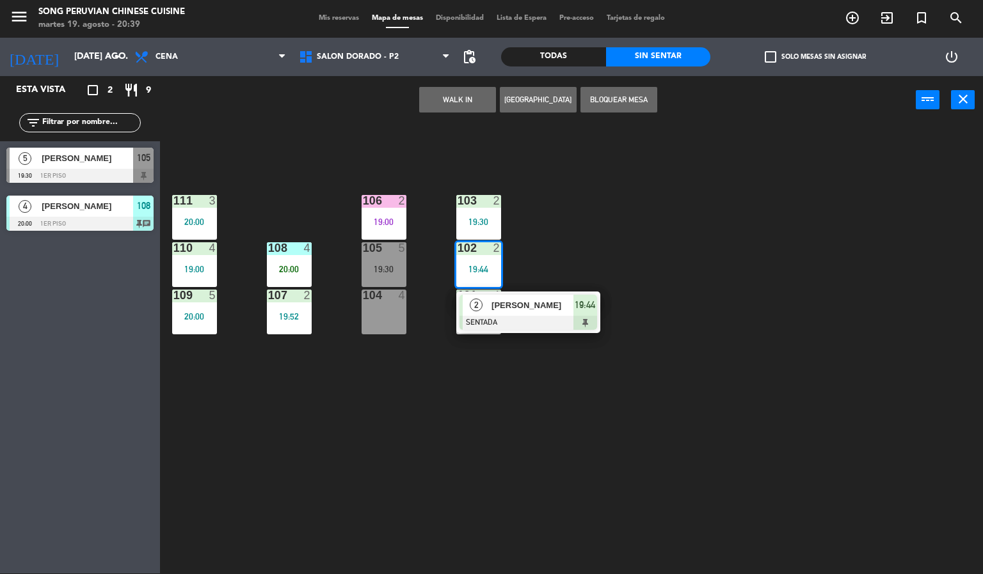
click at [555, 316] on div at bounding box center [528, 323] width 138 height 14
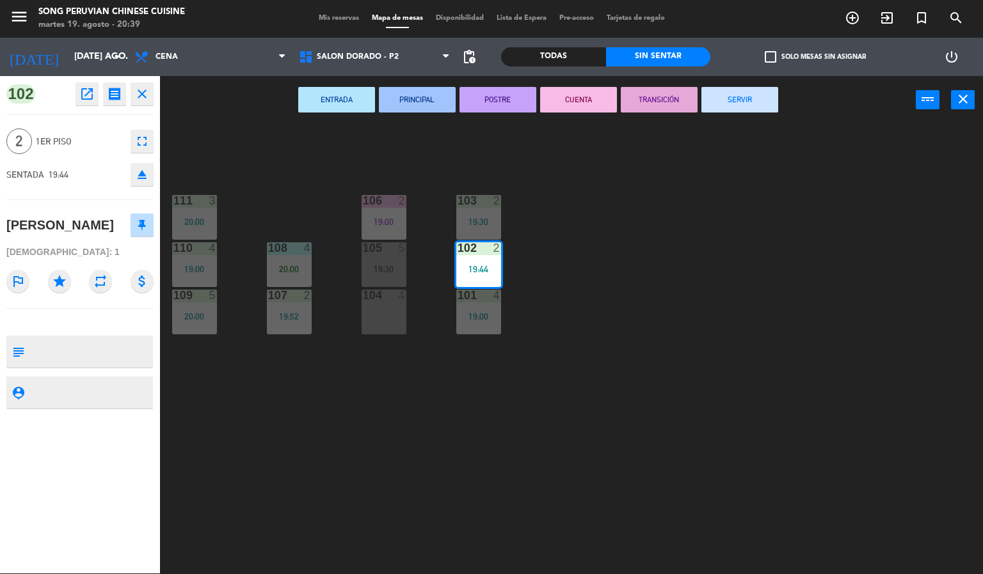
click at [593, 90] on button "CUENTA" at bounding box center [578, 100] width 77 height 26
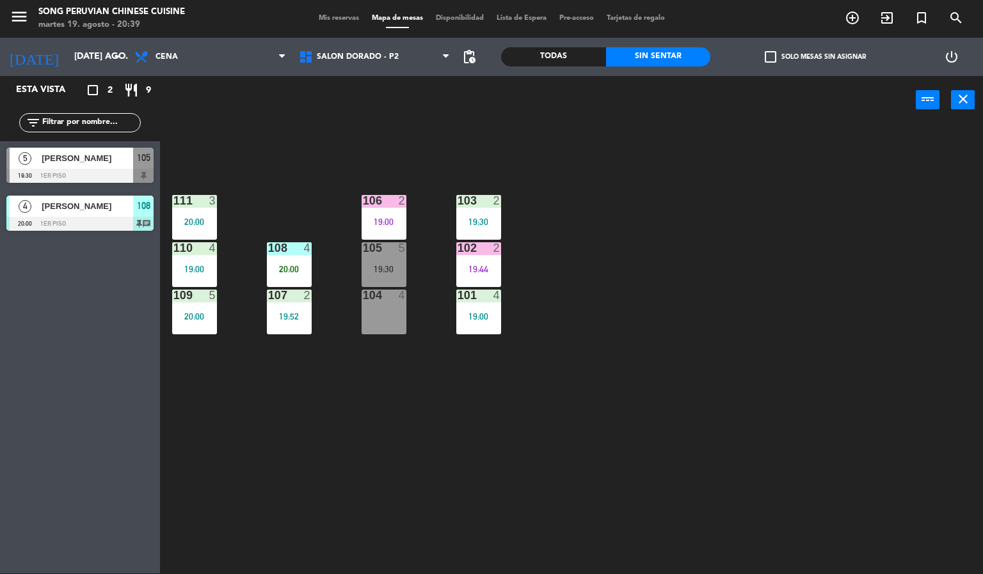
click at [672, 262] on div "103 2 19:30 106 2 19:00 111 3 20:00 102 2 19:44 105 5 19:30 108 4 20:00 110 4 1…" at bounding box center [576, 350] width 813 height 450
click at [411, 489] on div "103 2 19:30 106 2 19:00 111 3 20:00 102 2 19:44 105 5 19:30 108 4 20:00 110 4 1…" at bounding box center [576, 350] width 813 height 450
click at [296, 248] on div at bounding box center [288, 248] width 21 height 12
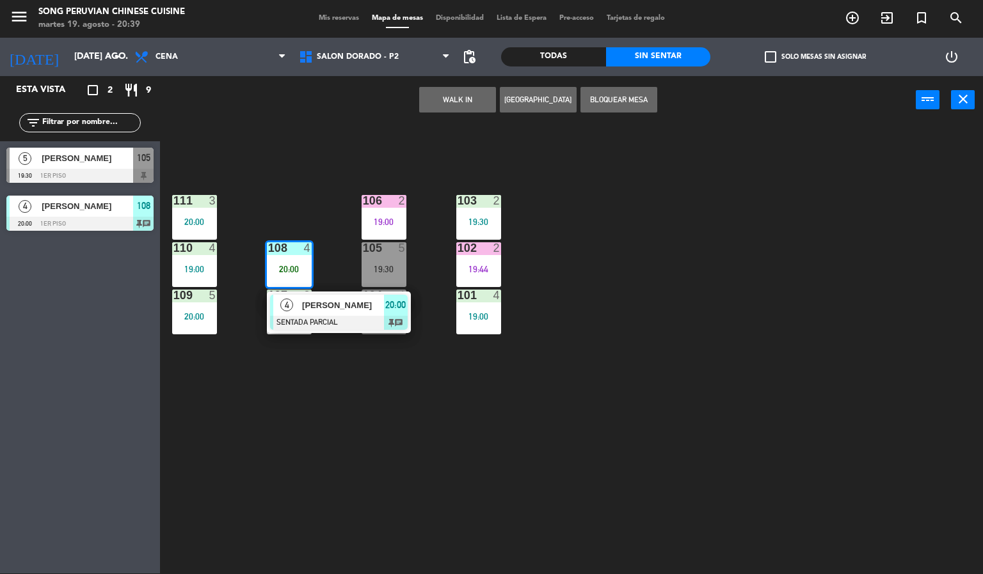
click at [336, 305] on span "[PERSON_NAME]" at bounding box center [343, 305] width 82 height 13
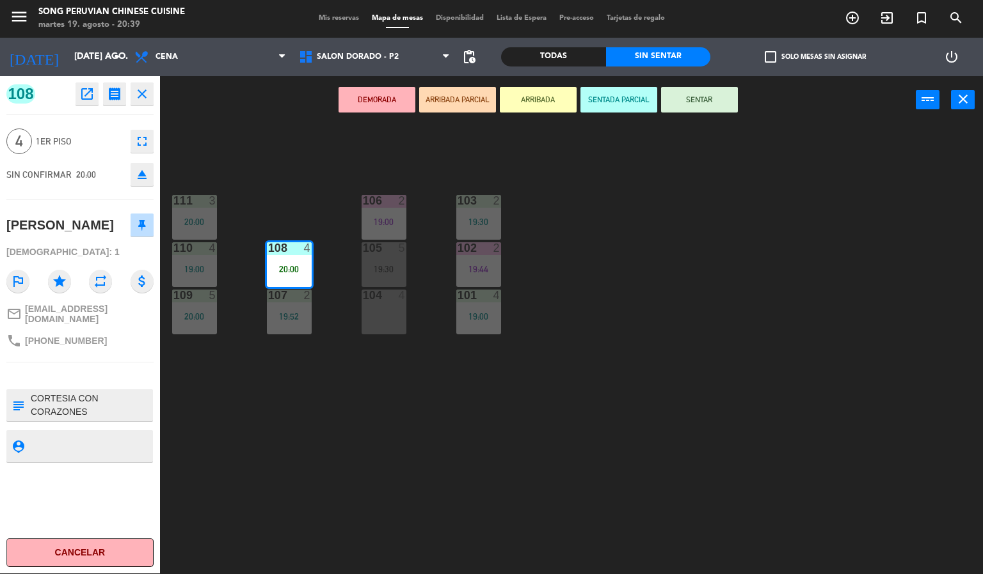
click at [709, 100] on button "SENTAR" at bounding box center [699, 100] width 77 height 26
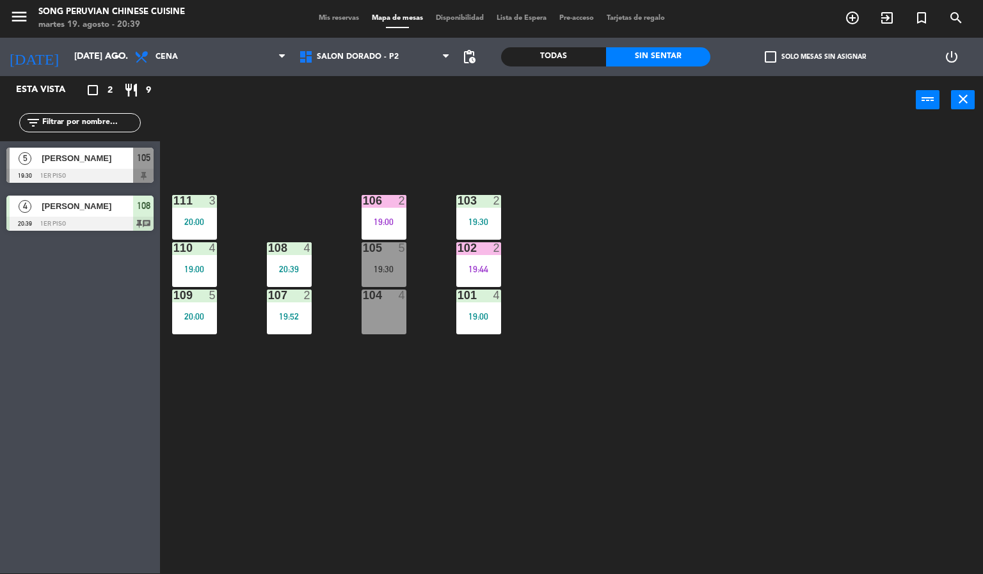
click at [658, 238] on div "103 2 19:30 106 2 19:00 111 3 20:00 102 2 19:44 105 5 19:30 108 4 20:39 110 4 1…" at bounding box center [576, 350] width 813 height 450
click at [292, 271] on div "20:39" at bounding box center [289, 269] width 45 height 9
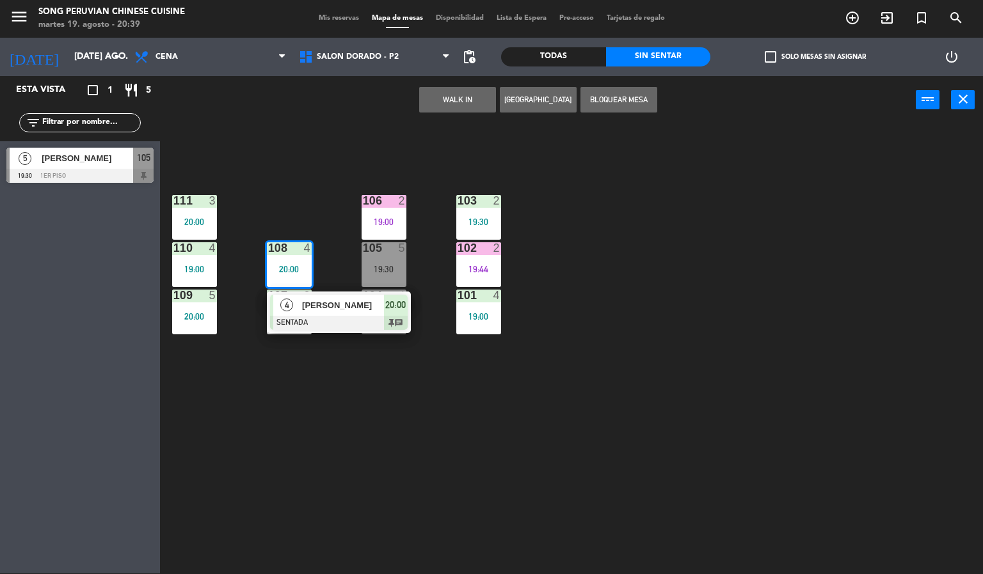
click at [363, 323] on div at bounding box center [339, 323] width 138 height 14
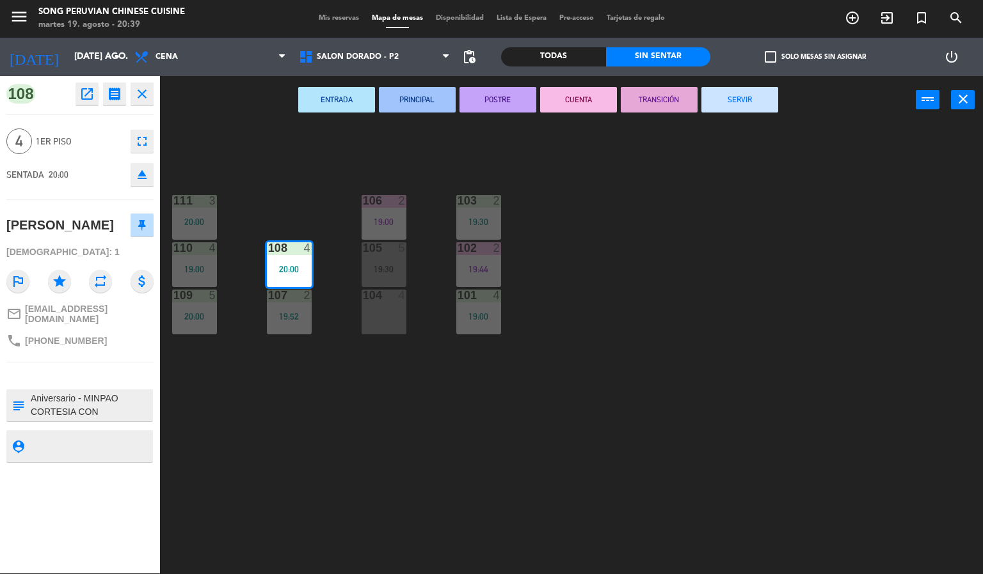
click at [399, 496] on div "103 2 19:30 106 2 19:00 111 3 20:00 102 2 19:44 105 5 19:30 108 4 20:00 110 4 1…" at bounding box center [576, 350] width 813 height 450
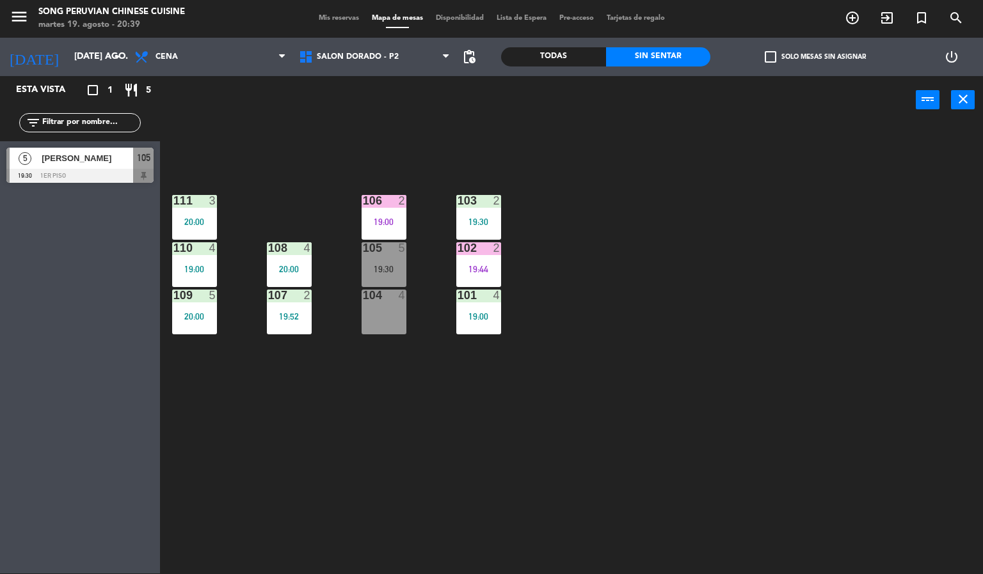
click at [81, 159] on span "[PERSON_NAME]" at bounding box center [87, 158] width 91 height 13
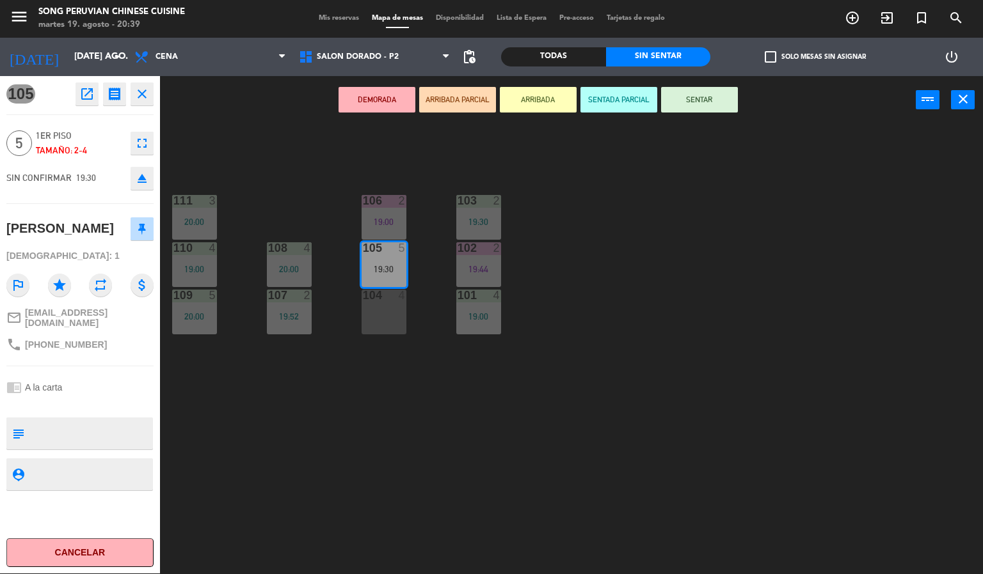
click at [87, 566] on button "Cancelar" at bounding box center [79, 553] width 147 height 29
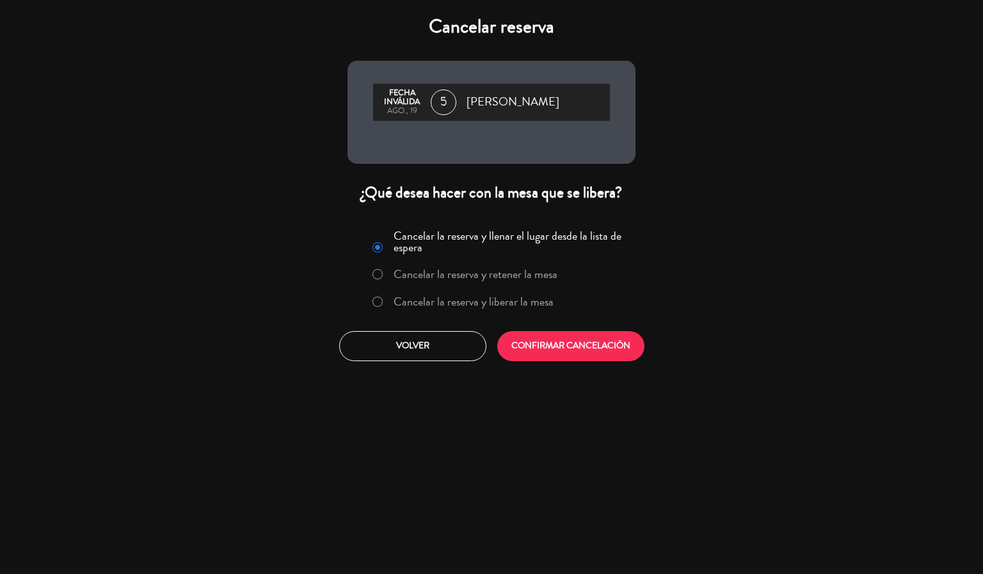
click at [376, 301] on input "Cancelar la reserva y liberar la mesa" at bounding box center [376, 301] width 8 height 8
radio input "true"
click at [568, 346] on button "CONFIRMAR CANCELACIÓN" at bounding box center [570, 346] width 147 height 30
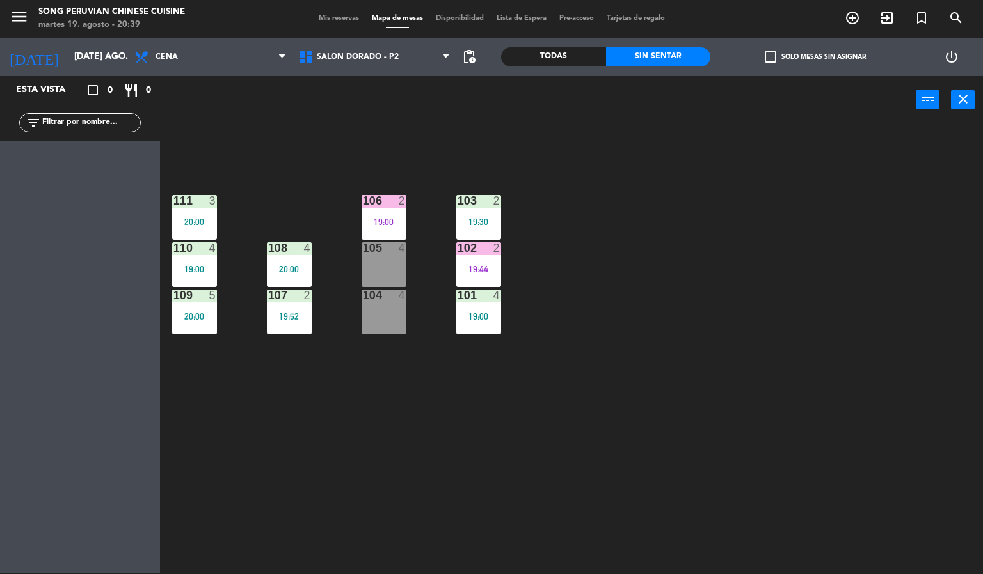
click at [646, 344] on div "103 2 19:30 106 2 19:00 111 3 20:00 102 2 19:44 105 4 108 4 20:00 110 4 19:00 1…" at bounding box center [576, 350] width 813 height 450
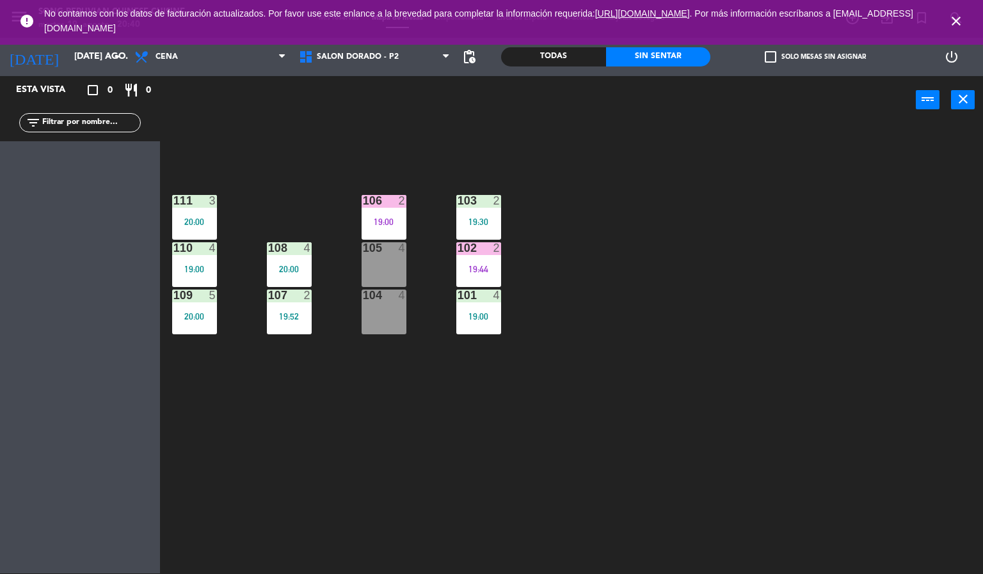
click at [960, 23] on icon "close" at bounding box center [955, 20] width 15 height 15
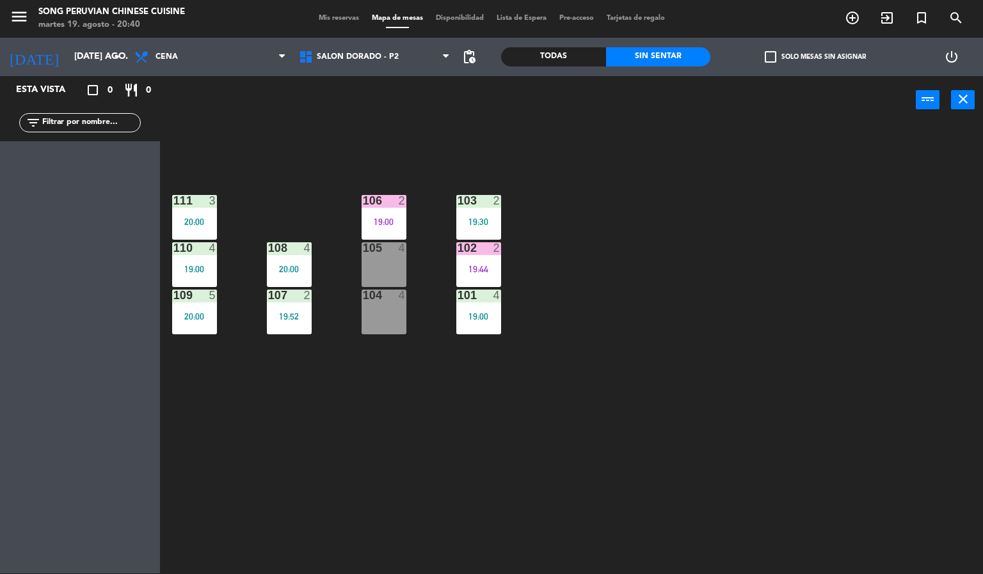
click at [806, 311] on div "103 2 19:30 106 2 19:00 111 3 20:00 102 2 19:44 105 4 108 4 20:00 110 4 19:00 1…" at bounding box center [576, 350] width 813 height 450
click at [319, 17] on span "Mis reservas" at bounding box center [338, 18] width 53 height 7
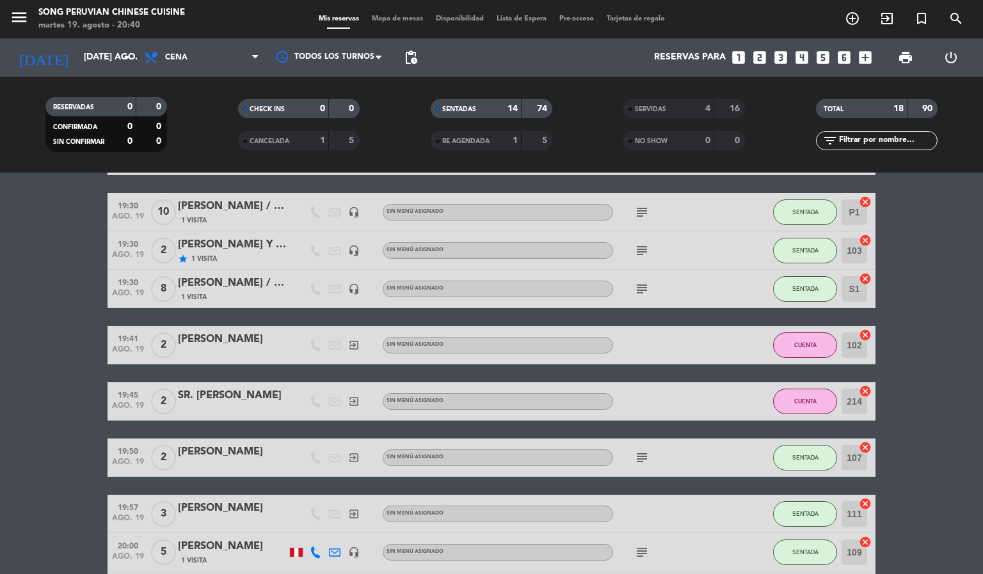
scroll to position [253, 0]
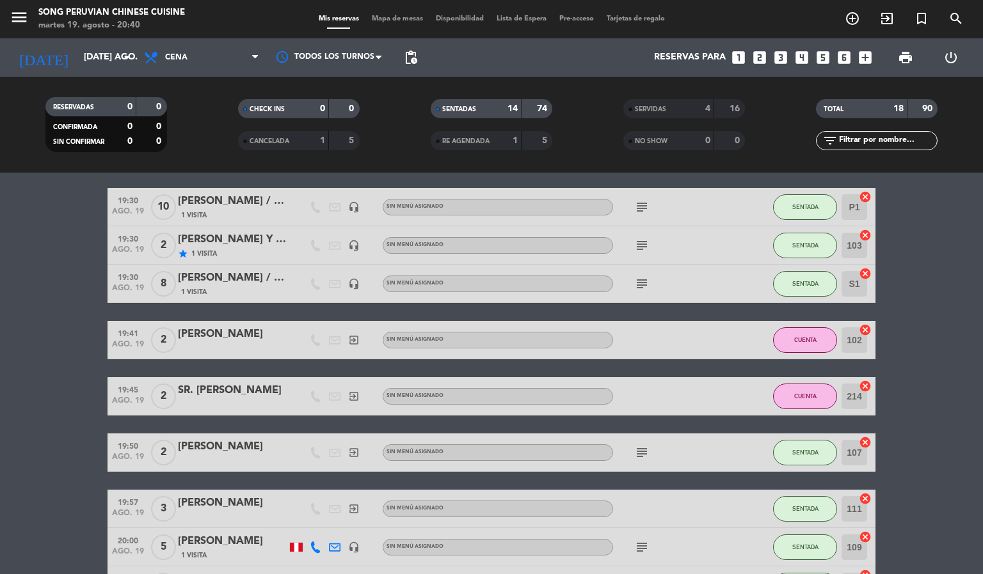
click at [134, 454] on span "ago. 19" at bounding box center [128, 460] width 32 height 15
click at [71, 507] on bookings-row "19:00 [DATE] 2 [PERSON_NAME] 1 Visita A la carta CUENTA 106 cancel 19:00 [DATE]…" at bounding box center [491, 291] width 983 height 627
click at [131, 453] on span "ago. 19" at bounding box center [128, 460] width 32 height 15
click at [61, 470] on bookings-row "19:00 [DATE] 2 [PERSON_NAME] 1 Visita A la carta CUENTA 106 cancel 19:00 [DATE]…" at bounding box center [491, 291] width 983 height 627
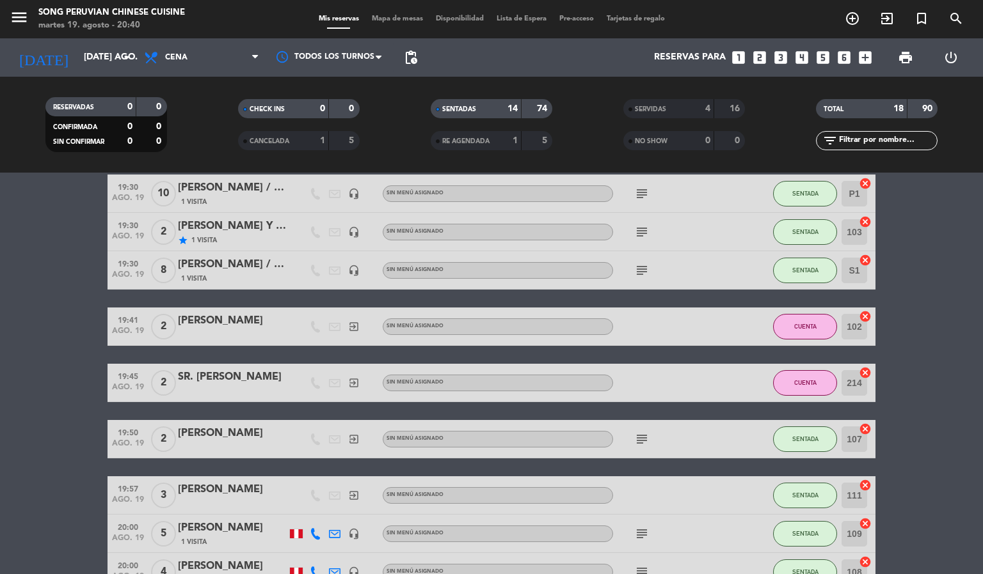
scroll to position [347, 0]
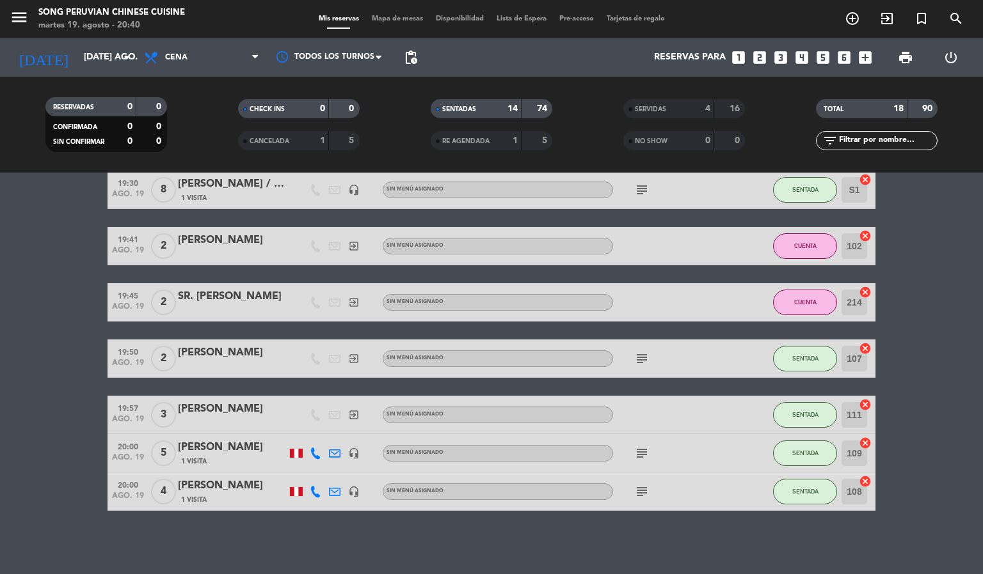
click at [131, 367] on span "ago. 19" at bounding box center [128, 366] width 32 height 15
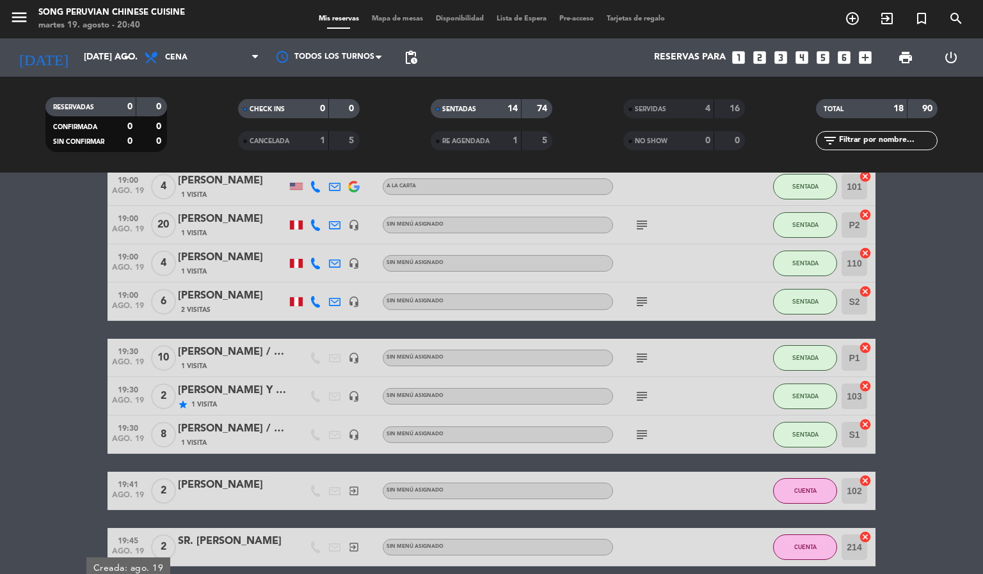
scroll to position [0, 0]
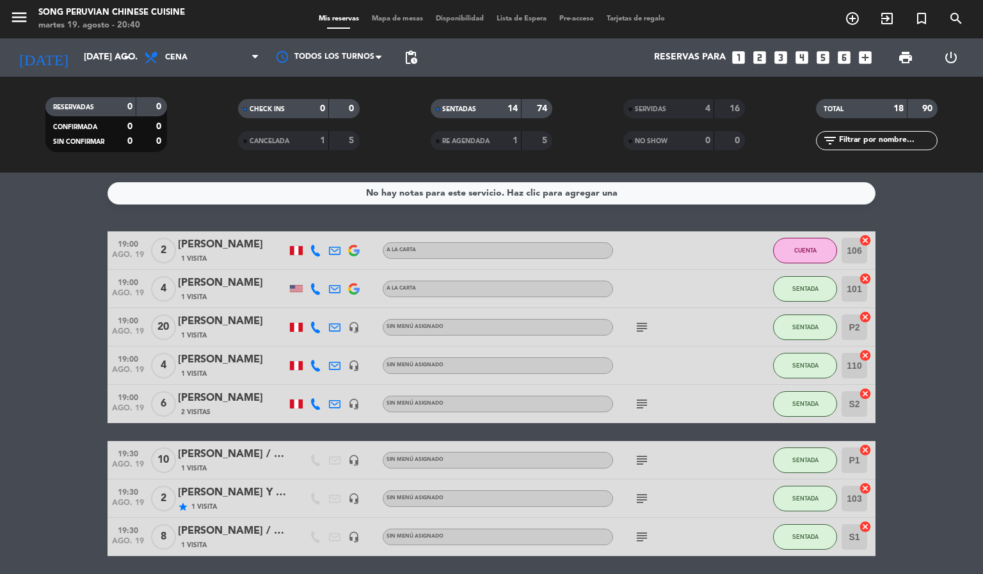
click at [396, 17] on span "Mapa de mesas" at bounding box center [397, 18] width 64 height 7
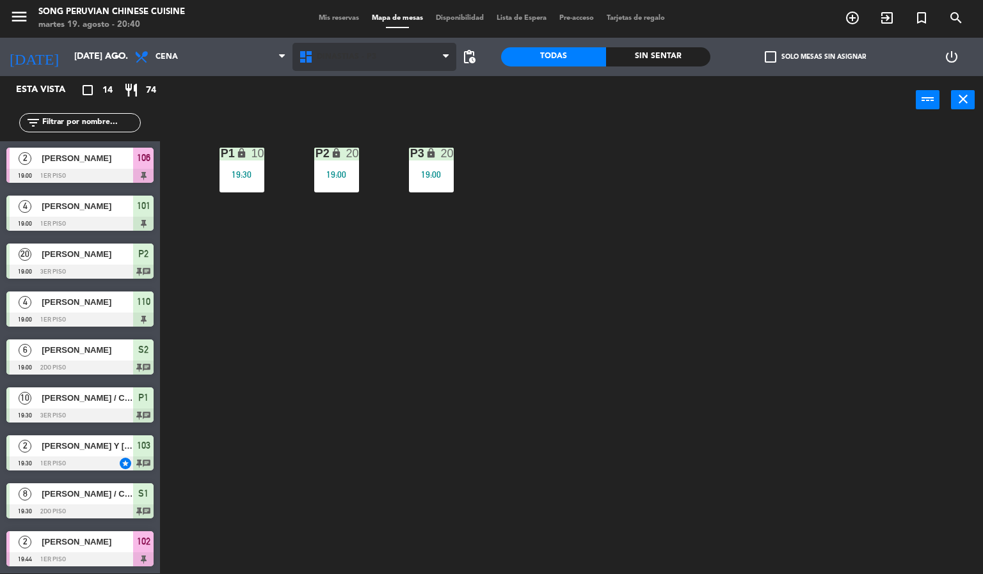
click at [365, 61] on span "DINASTIAS - P3" at bounding box center [374, 57] width 164 height 28
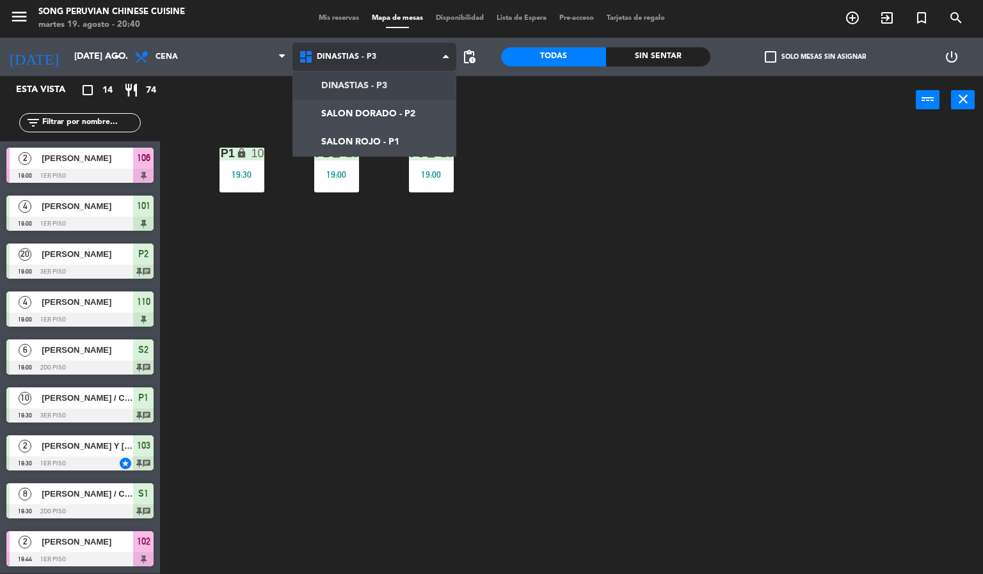
click at [382, 100] on ng-component "menu Song Peruvian Chinese Cuisine martes 19. agosto - 20:40 Mis reservas Mapa …" at bounding box center [491, 286] width 983 height 575
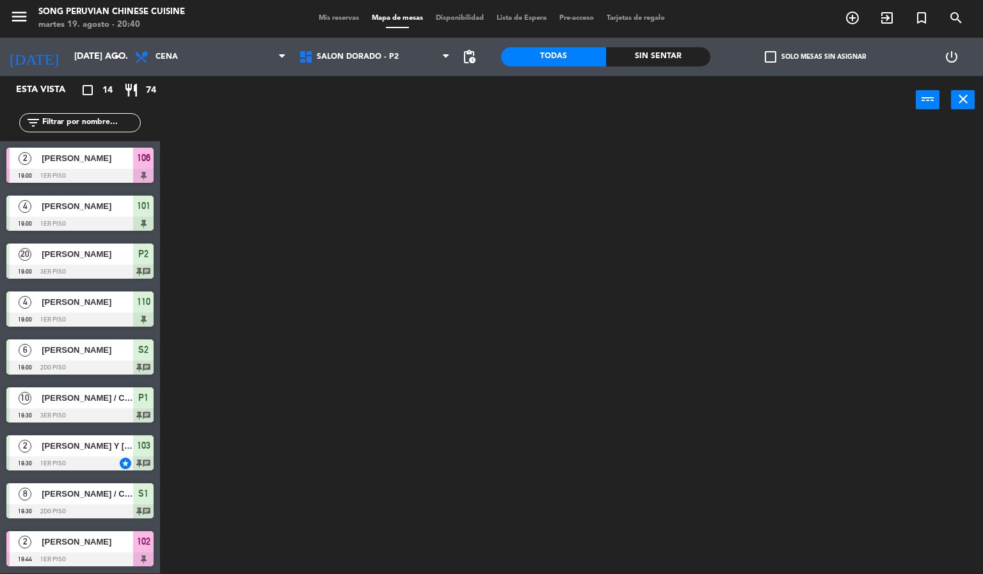
click at [330, 317] on div at bounding box center [576, 350] width 813 height 450
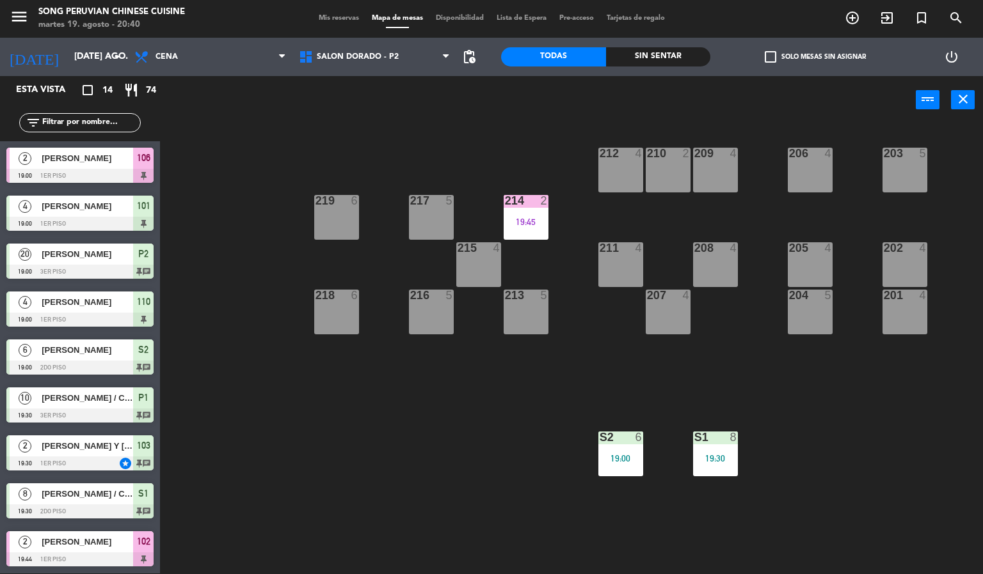
click at [321, 18] on span "Mis reservas" at bounding box center [338, 18] width 53 height 7
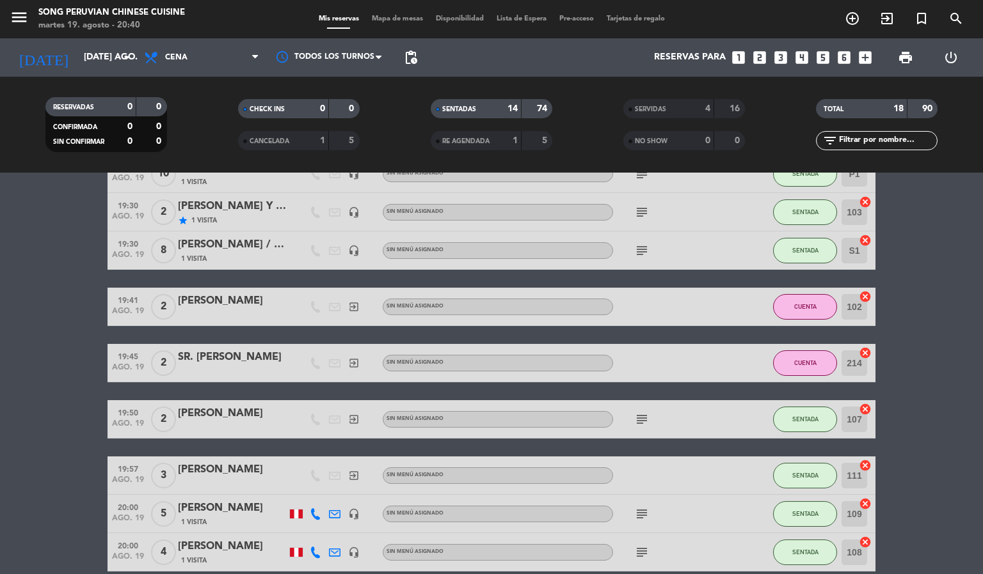
scroll to position [331, 0]
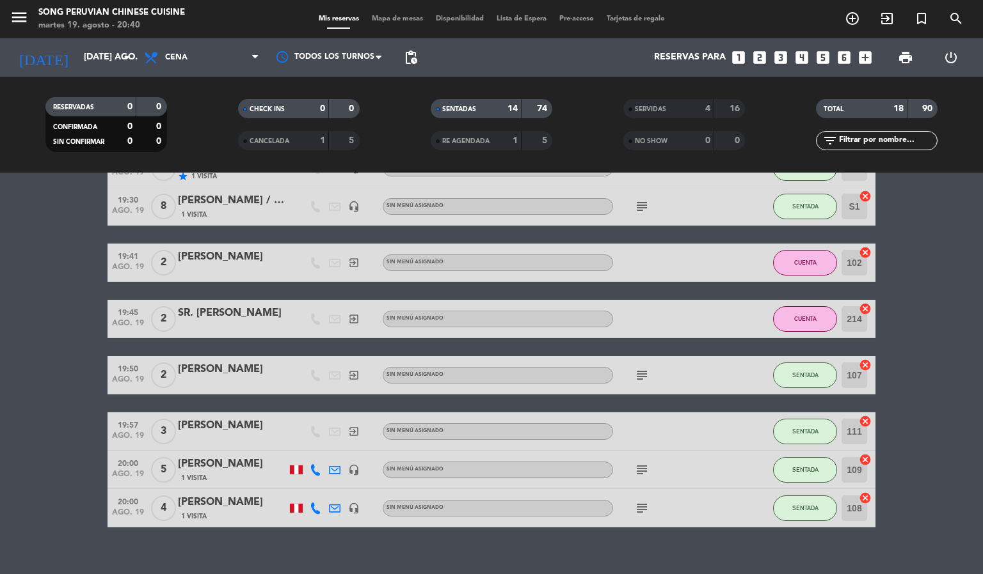
click at [133, 511] on span "ago. 19" at bounding box center [128, 516] width 32 height 15
click at [52, 413] on bookings-row "19:00 [DATE] 2 [PERSON_NAME] 1 Visita A la carta CUENTA 106 cancel 19:00 [DATE]…" at bounding box center [491, 214] width 983 height 627
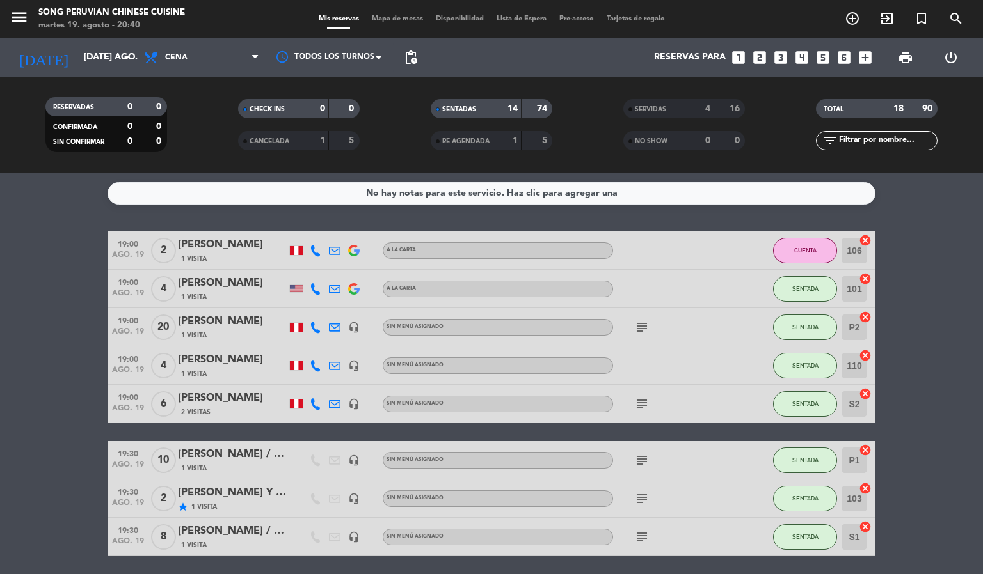
click at [401, 19] on span "Mapa de mesas" at bounding box center [397, 18] width 64 height 7
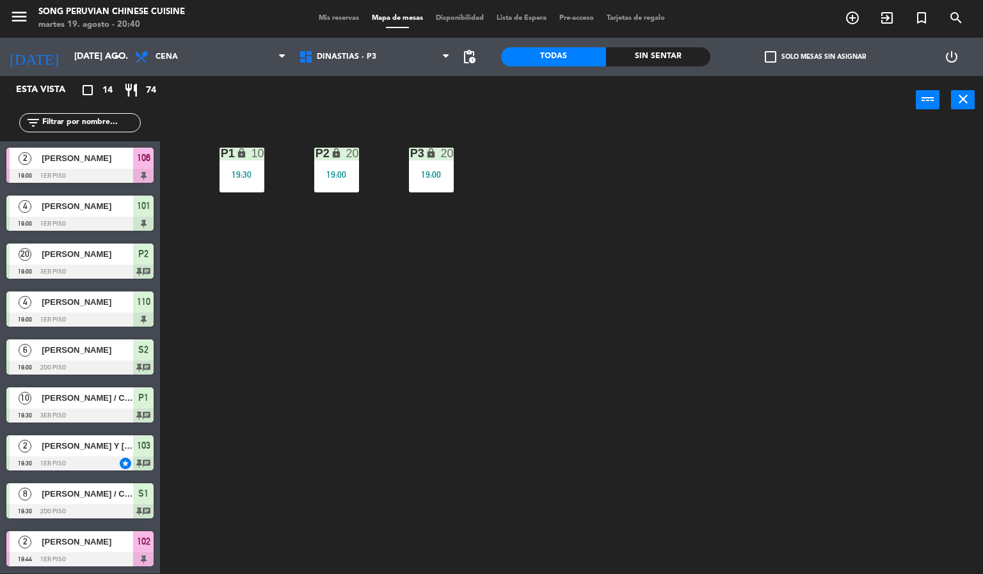
click at [309, 317] on div "P2 lock 20 19:00 P3 lock 20 19:00 P1 lock 10 19:30" at bounding box center [576, 350] width 813 height 450
click at [380, 54] on span "DINASTIAS - P3" at bounding box center [374, 57] width 164 height 28
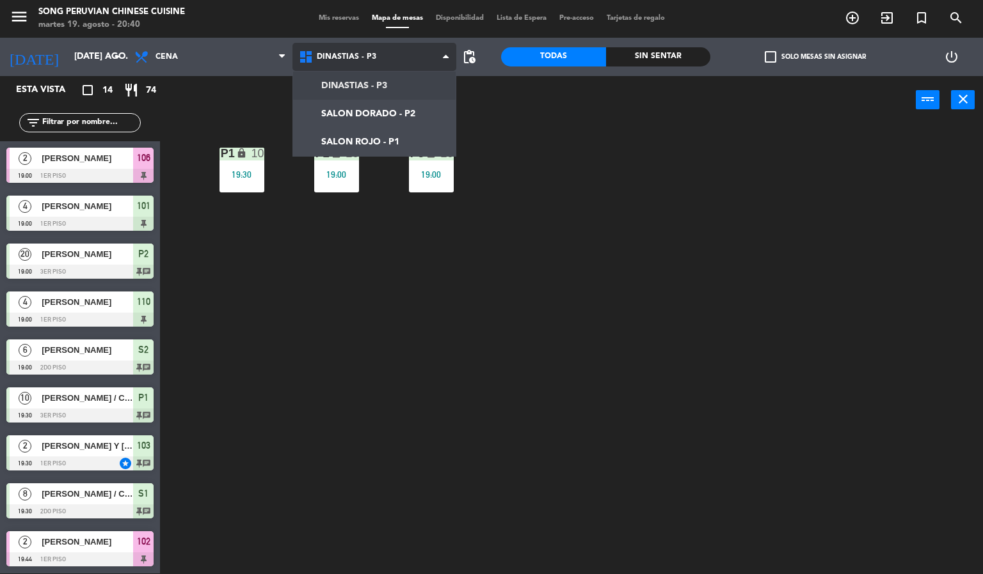
click at [367, 141] on ng-component "menu Song Peruvian Chinese Cuisine martes 19. agosto - 20:40 Mis reservas Mapa …" at bounding box center [491, 286] width 983 height 575
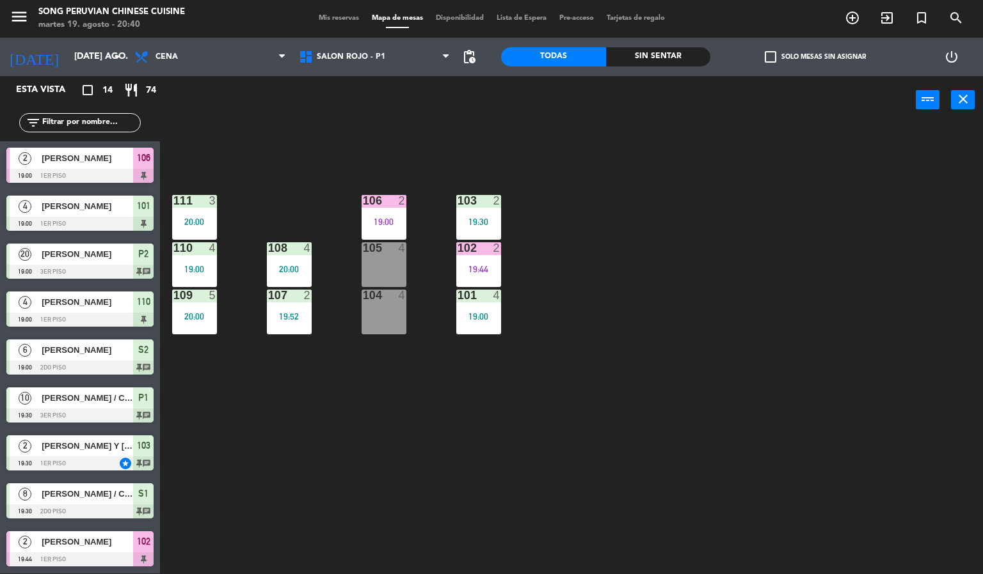
click at [369, 438] on div "103 2 19:30 106 2 19:00 111 3 20:00 102 2 19:44 105 4 108 4 20:00 110 4 19:00 1…" at bounding box center [576, 350] width 813 height 450
click at [290, 246] on div at bounding box center [288, 248] width 21 height 12
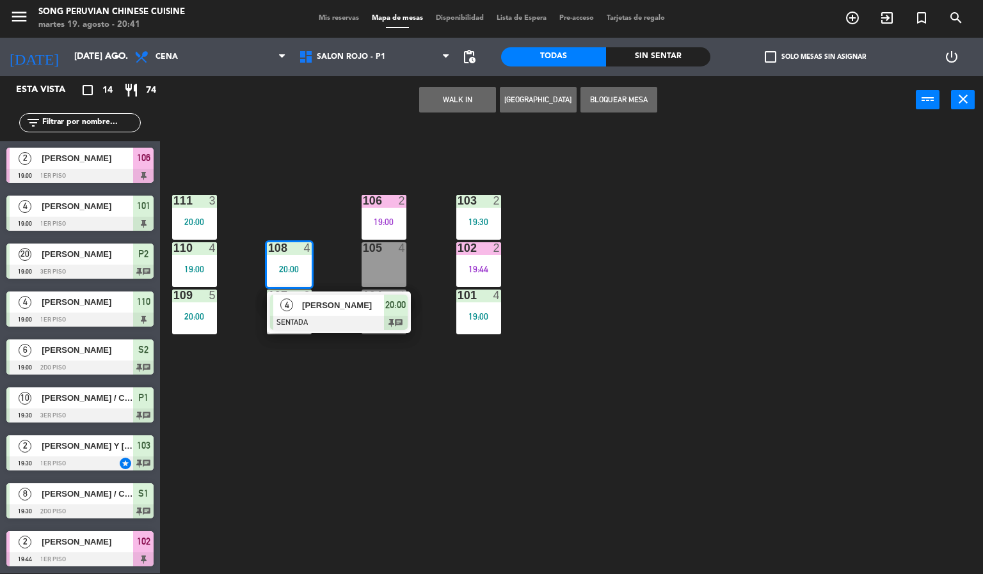
click at [349, 312] on span "[PERSON_NAME]" at bounding box center [343, 305] width 82 height 13
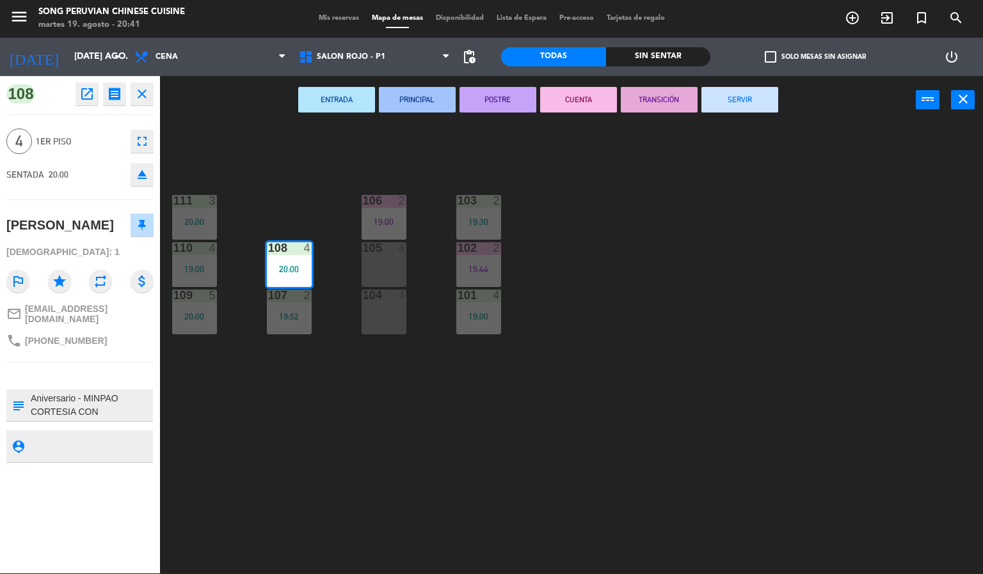
click at [496, 449] on div "103 2 19:30 106 2 19:00 111 3 20:00 102 2 19:44 105 4 108 4 20:00 110 4 19:00 1…" at bounding box center [576, 350] width 813 height 450
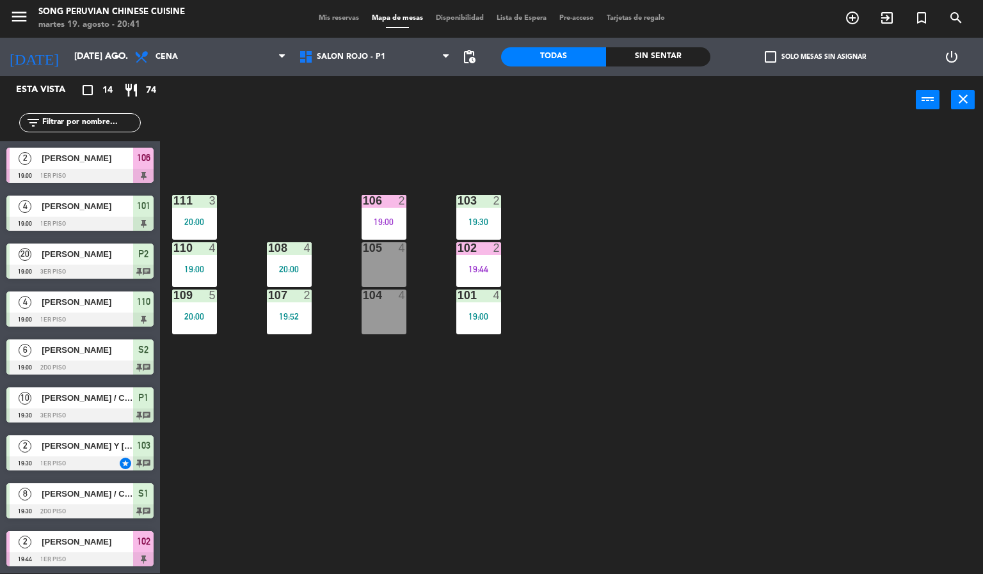
scroll to position [193, 0]
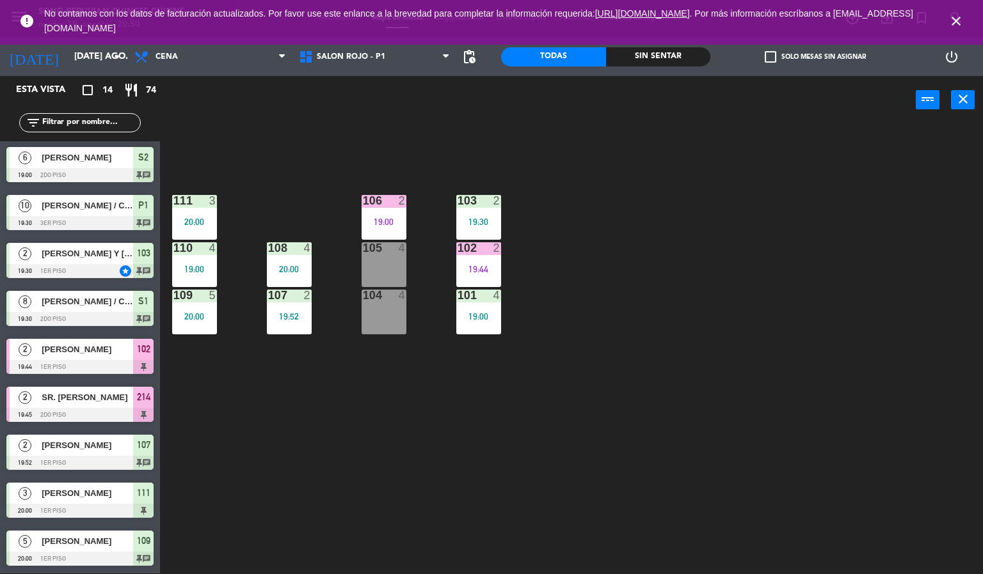
click at [962, 22] on icon "close" at bounding box center [955, 20] width 15 height 15
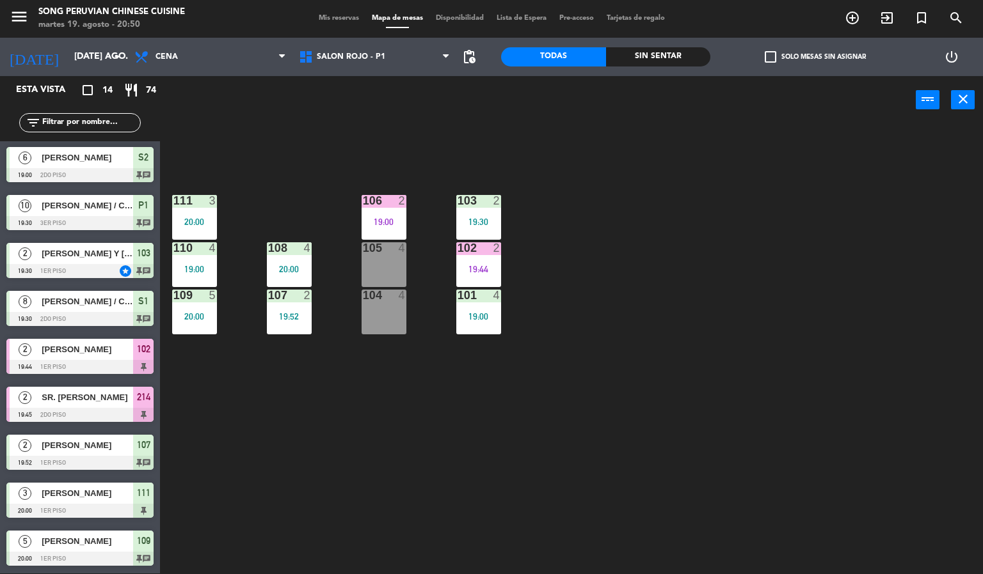
click at [784, 257] on div "103 2 19:30 106 2 19:00 111 3 20:00 102 2 19:44 105 4 108 4 20:00 110 4 19:00 1…" at bounding box center [576, 350] width 813 height 450
click at [697, 340] on div "103 2 19:30 106 2 19:00 111 3 20:00 102 2 19:44 105 4 108 4 20:00 110 4 19:00 1…" at bounding box center [576, 350] width 813 height 450
click at [496, 294] on div "4" at bounding box center [497, 296] width 8 height 12
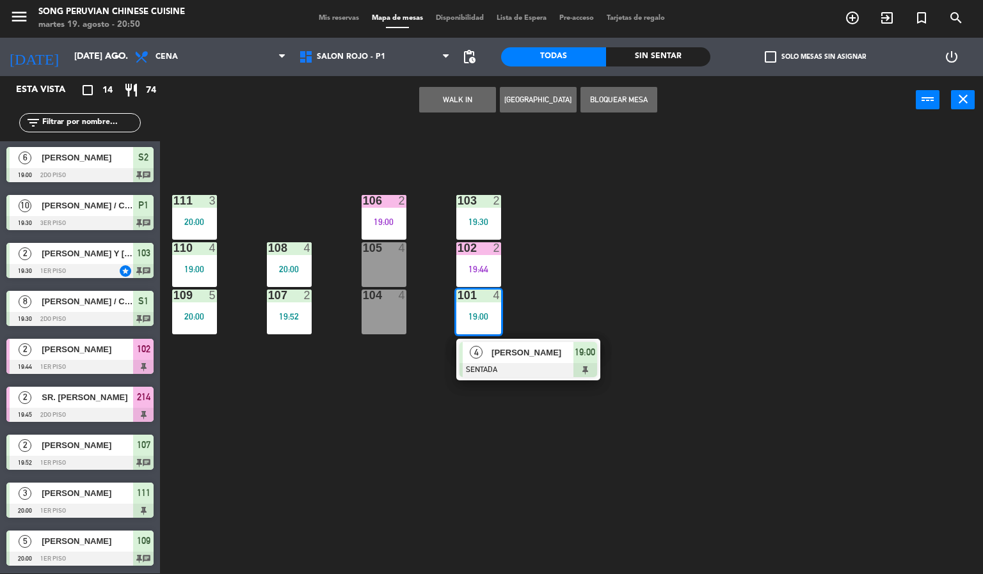
click at [553, 363] on div at bounding box center [528, 370] width 138 height 14
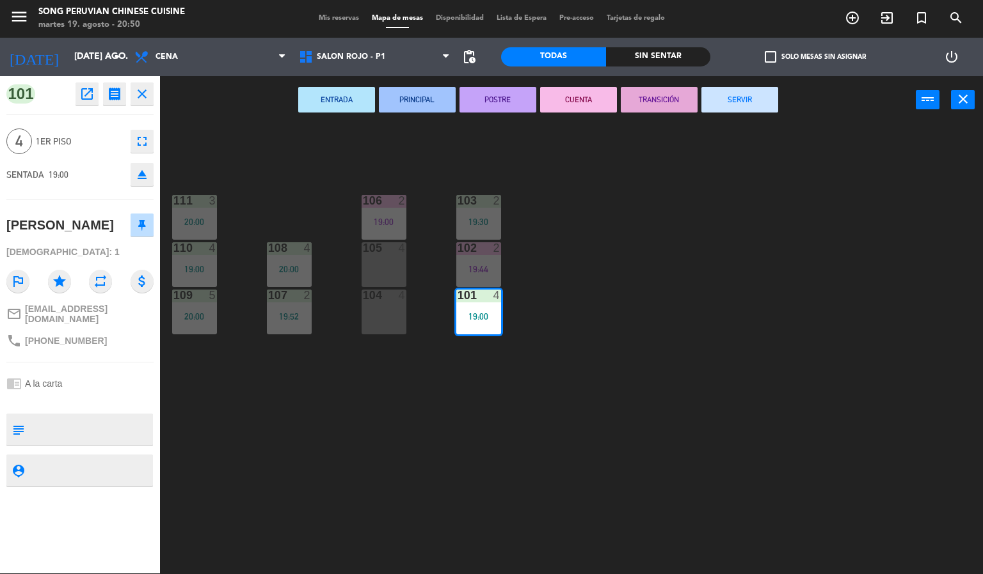
click at [567, 106] on button "CUENTA" at bounding box center [578, 100] width 77 height 26
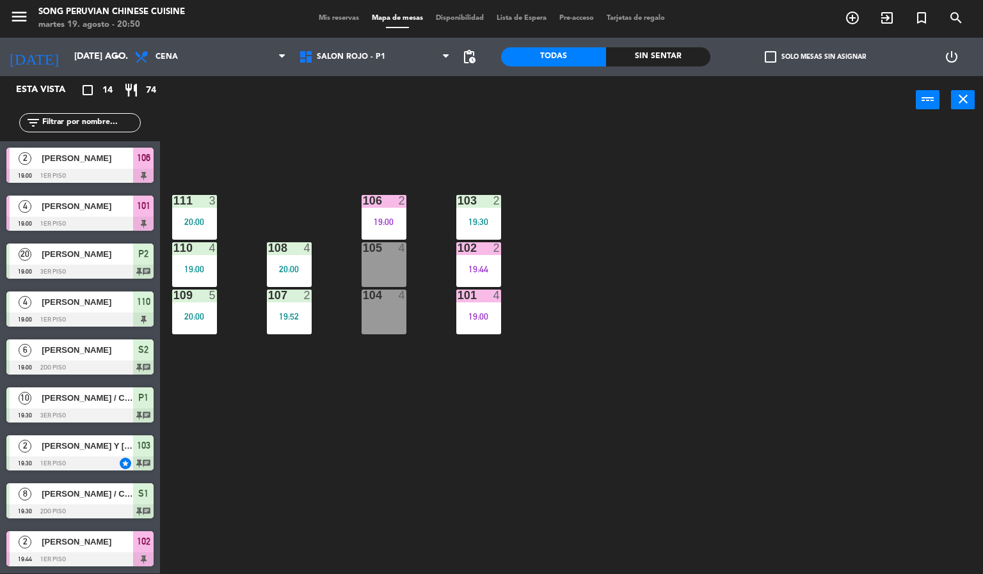
click at [470, 317] on div "19:00" at bounding box center [478, 316] width 45 height 9
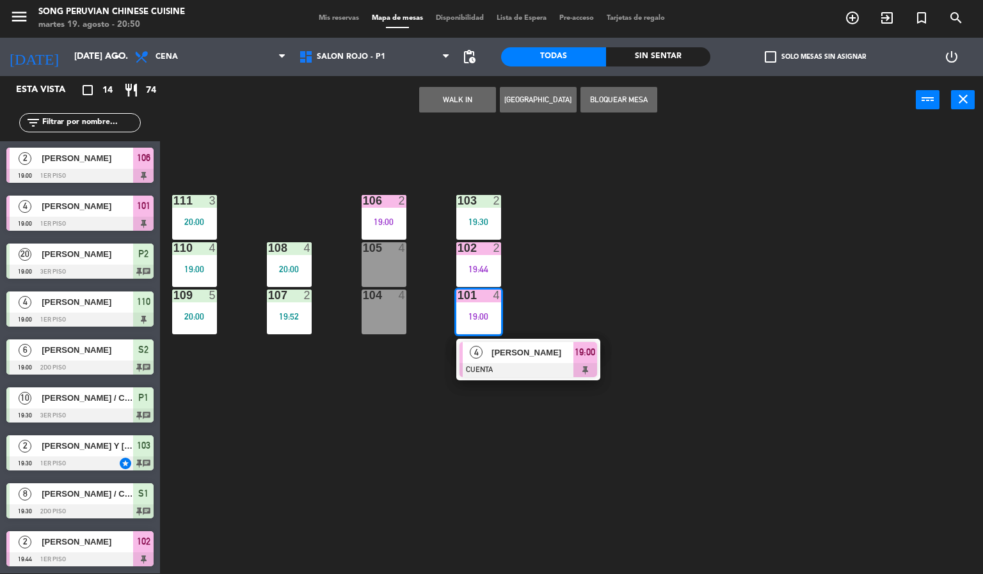
click at [541, 370] on div at bounding box center [528, 370] width 138 height 14
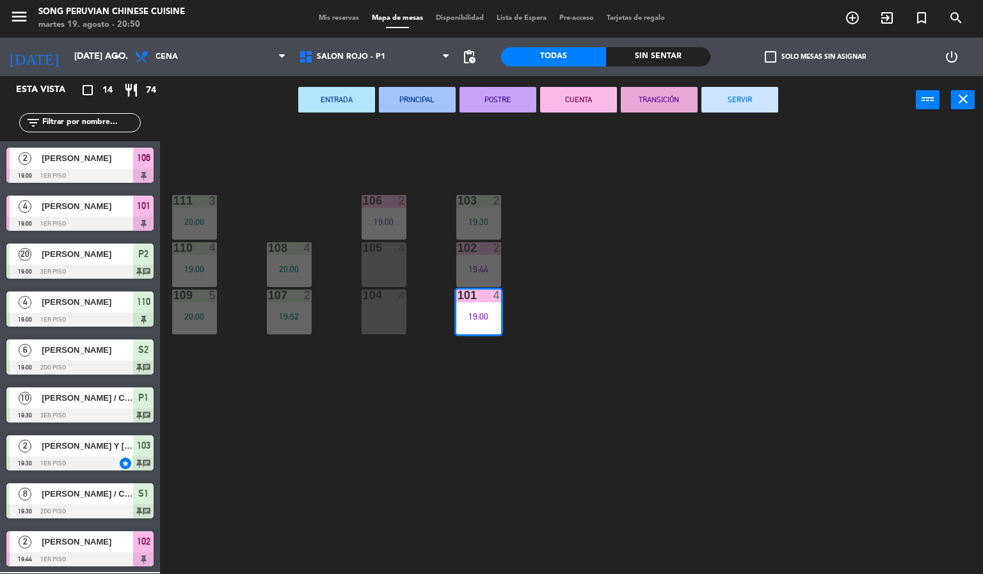
click at [756, 108] on button "SERVIR" at bounding box center [739, 100] width 77 height 26
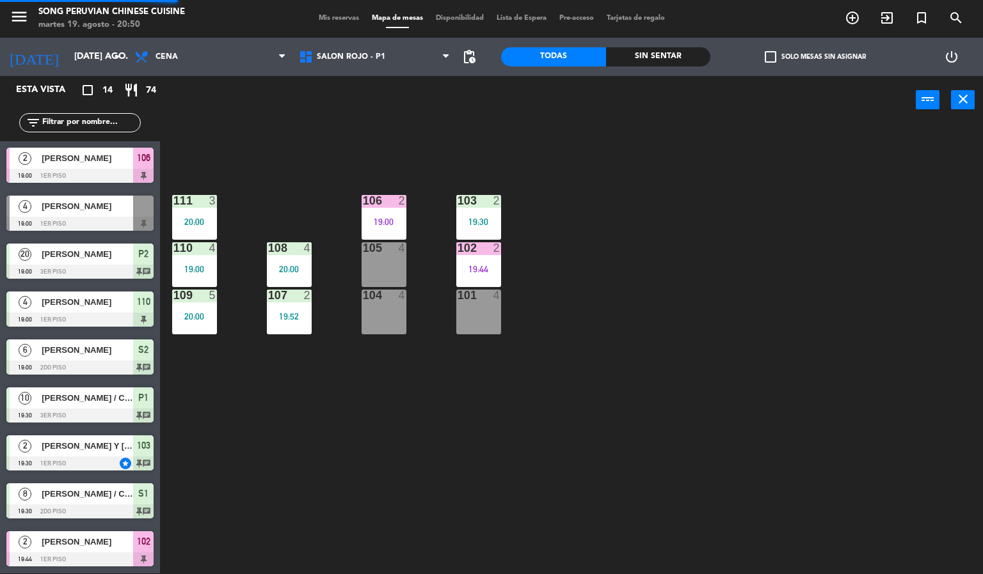
click at [480, 265] on div "19:44" at bounding box center [478, 269] width 45 height 9
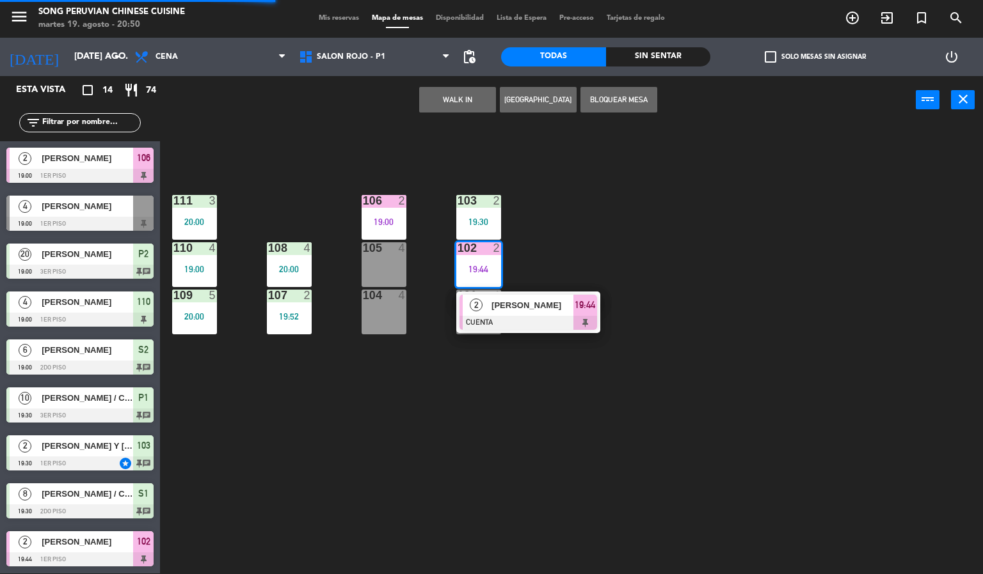
click at [542, 312] on span "[PERSON_NAME]" at bounding box center [532, 305] width 82 height 13
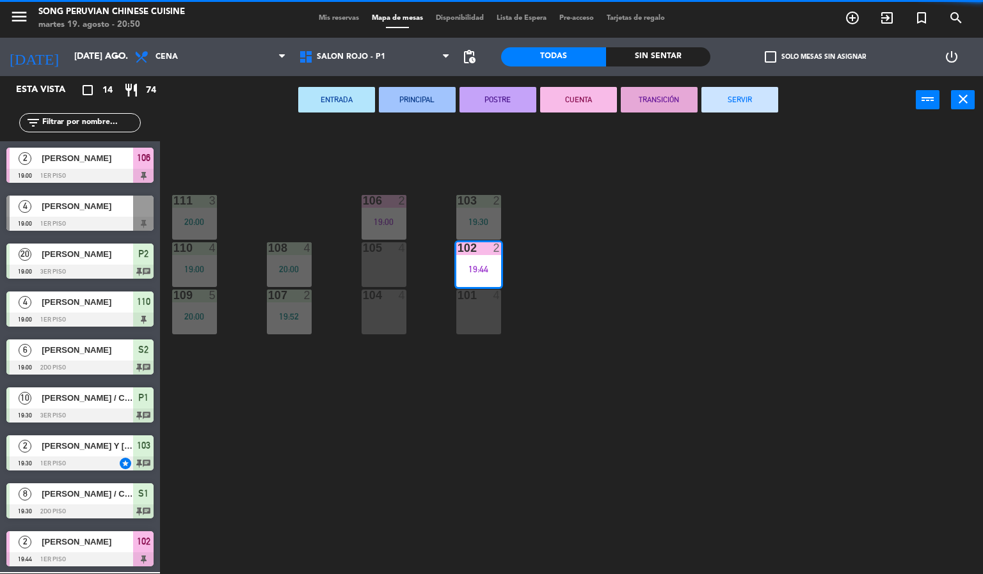
click at [745, 99] on button "SERVIR" at bounding box center [739, 100] width 77 height 26
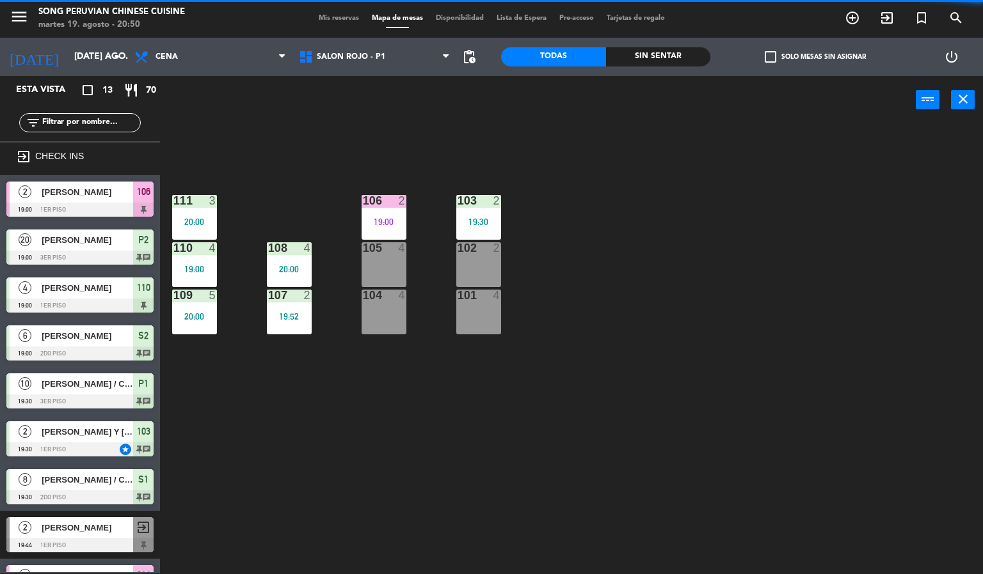
click at [569, 350] on div "103 2 19:30 106 2 19:00 111 3 20:00 102 2 105 4 108 4 20:00 110 4 19:00 101 4 1…" at bounding box center [576, 350] width 813 height 450
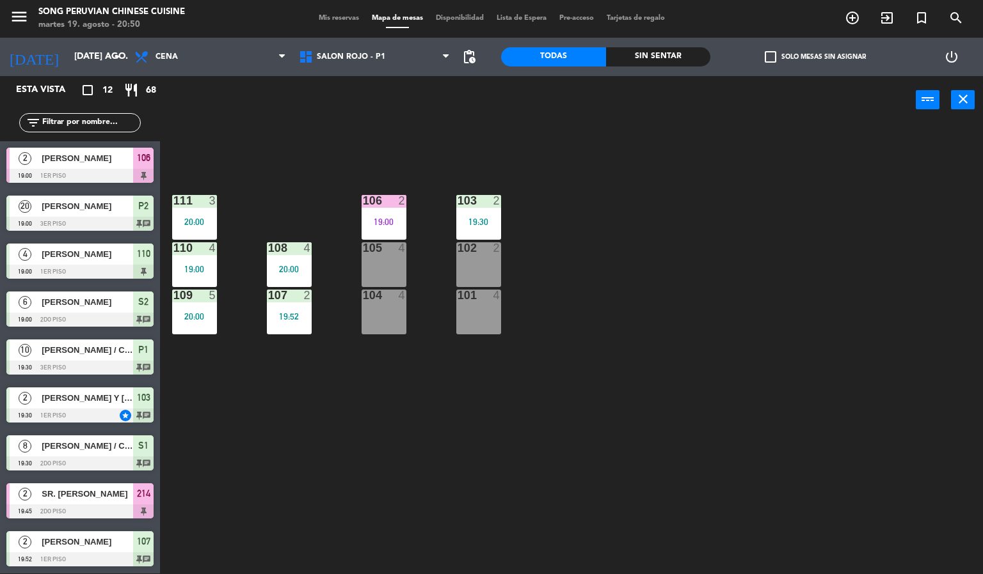
click at [638, 250] on div "103 2 19:30 106 2 19:00 111 3 20:00 102 2 105 4 108 4 20:00 110 4 19:00 101 4 1…" at bounding box center [576, 350] width 813 height 450
click at [480, 221] on div "19:30" at bounding box center [478, 222] width 45 height 9
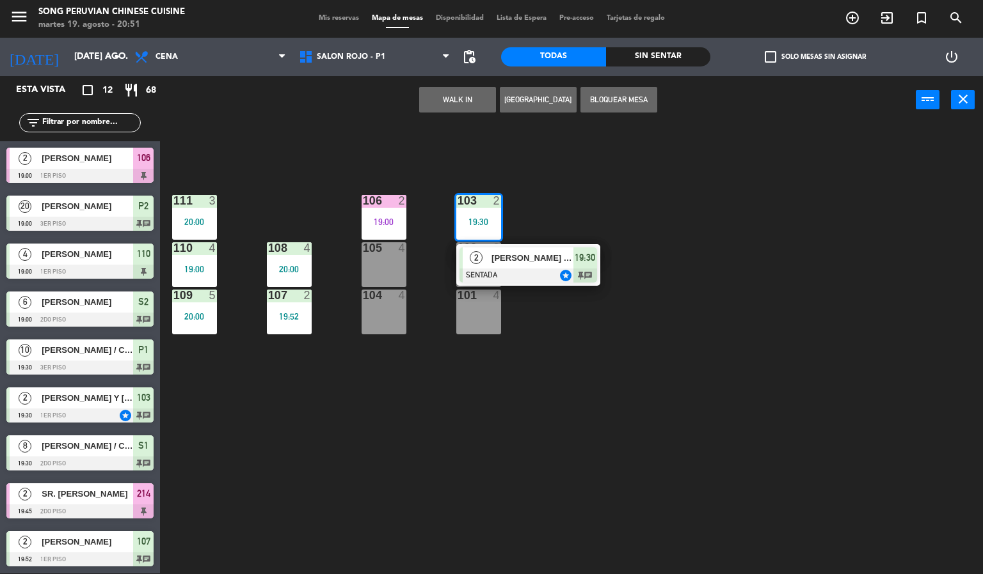
click at [530, 260] on span "[PERSON_NAME] Y [PERSON_NAME]/ INFLUENCERS" at bounding box center [532, 257] width 82 height 13
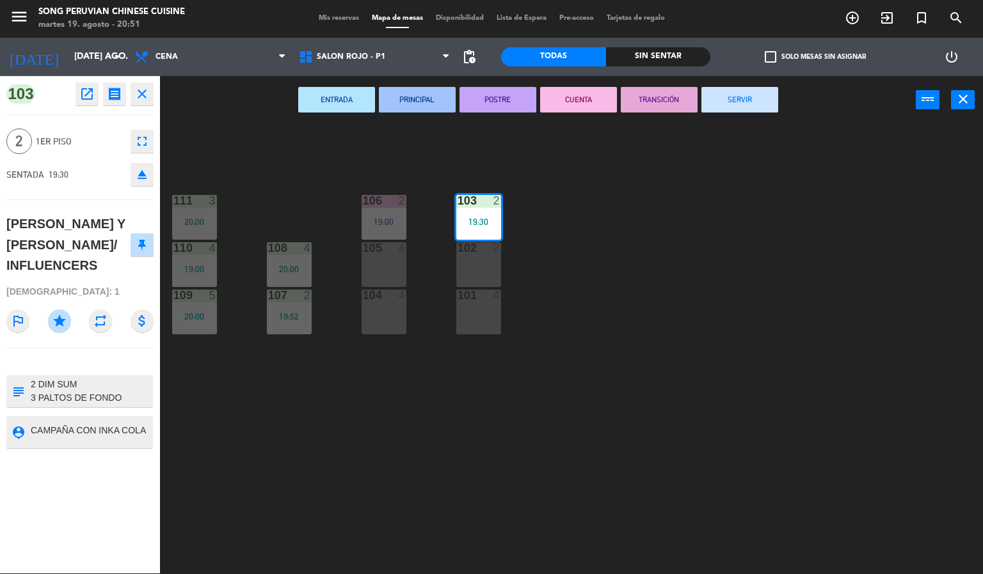
click at [585, 93] on button "CUENTA" at bounding box center [578, 100] width 77 height 26
click at [670, 202] on div "103 2 19:30 106 2 19:00 111 3 20:00 102 2 105 4 108 4 20:00 110 4 19:00 101 4 1…" at bounding box center [576, 350] width 813 height 450
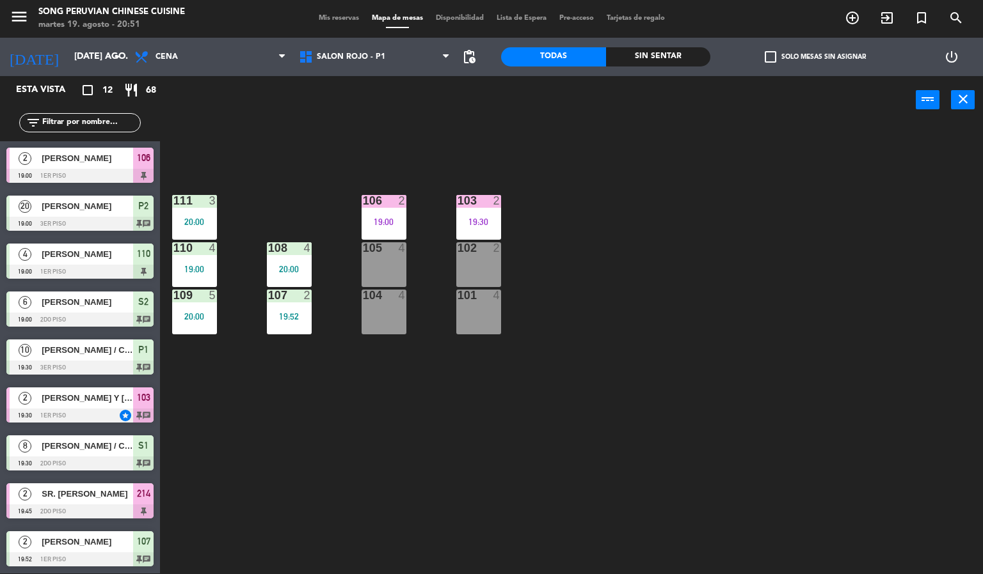
click at [672, 265] on div "103 2 19:30 106 2 19:00 111 3 20:00 102 2 105 4 108 4 20:00 110 4 19:00 101 4 1…" at bounding box center [576, 350] width 813 height 450
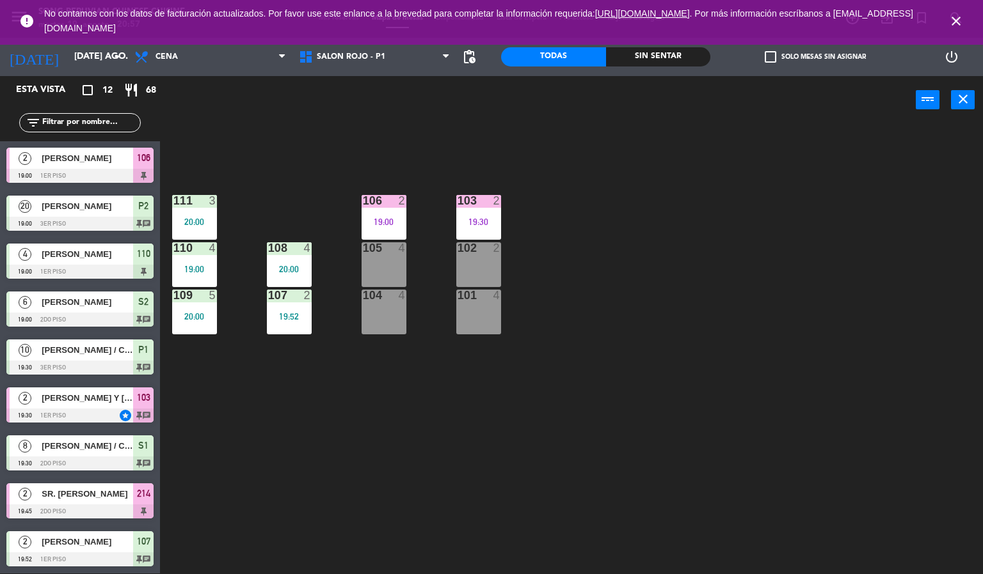
click at [630, 258] on div "103 2 19:30 106 2 19:00 111 3 20:00 102 2 105 4 108 4 20:00 110 4 19:00 101 4 1…" at bounding box center [576, 350] width 813 height 450
click at [487, 265] on div "102 2" at bounding box center [478, 264] width 45 height 45
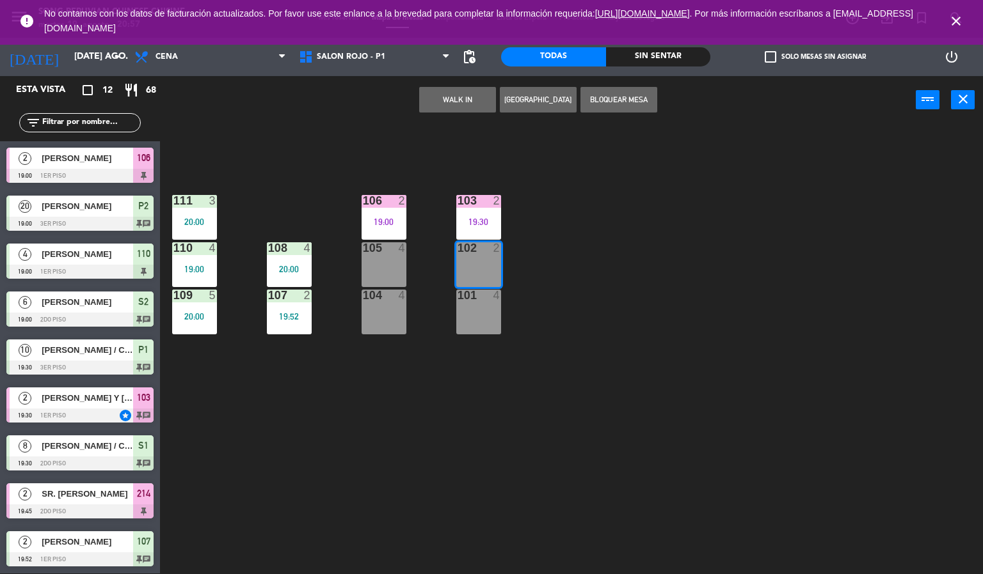
click at [438, 97] on button "WALK IN" at bounding box center [457, 100] width 77 height 26
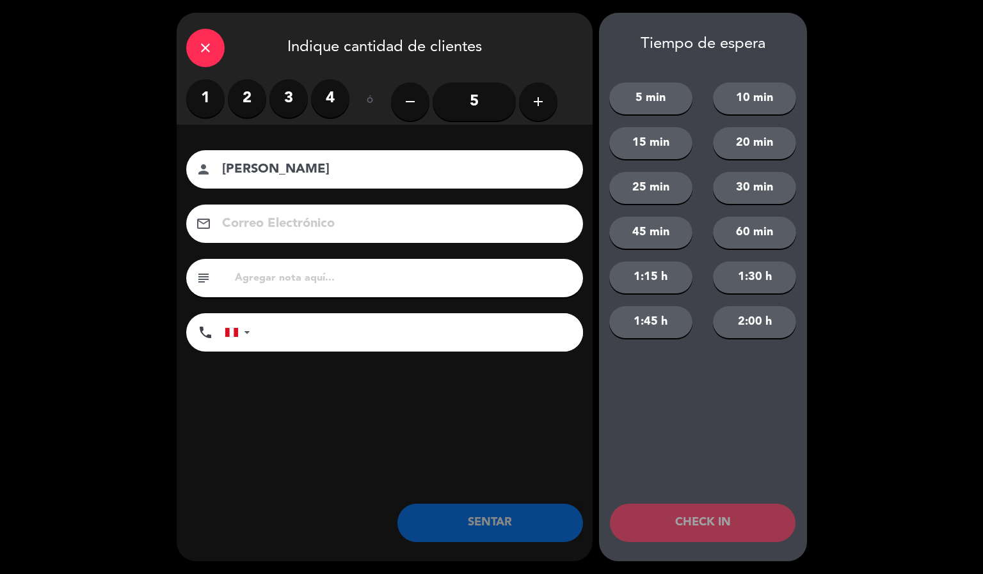
type input "[PERSON_NAME]"
click at [204, 96] on label "1" at bounding box center [205, 98] width 38 height 38
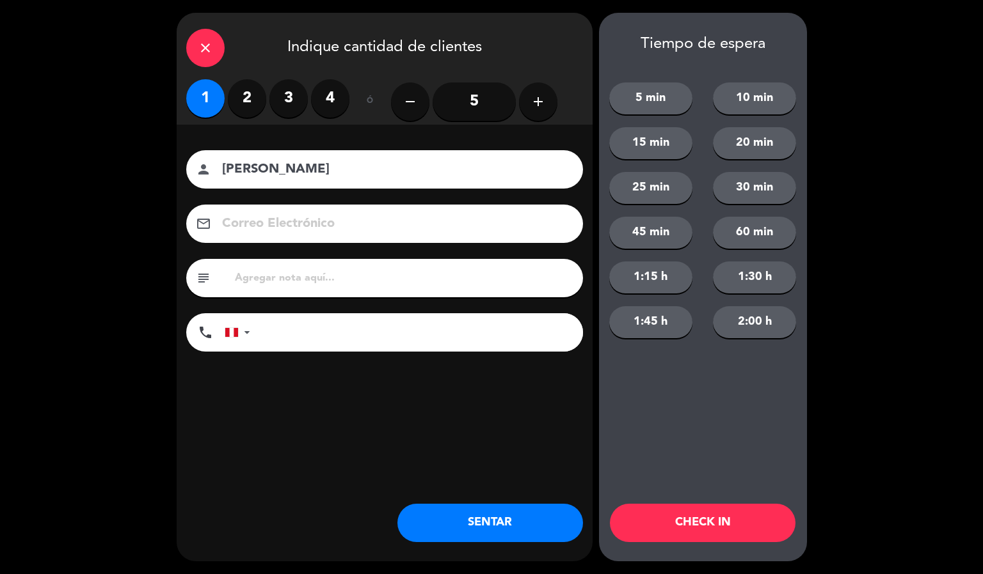
click at [511, 532] on button "SENTAR" at bounding box center [490, 523] width 186 height 38
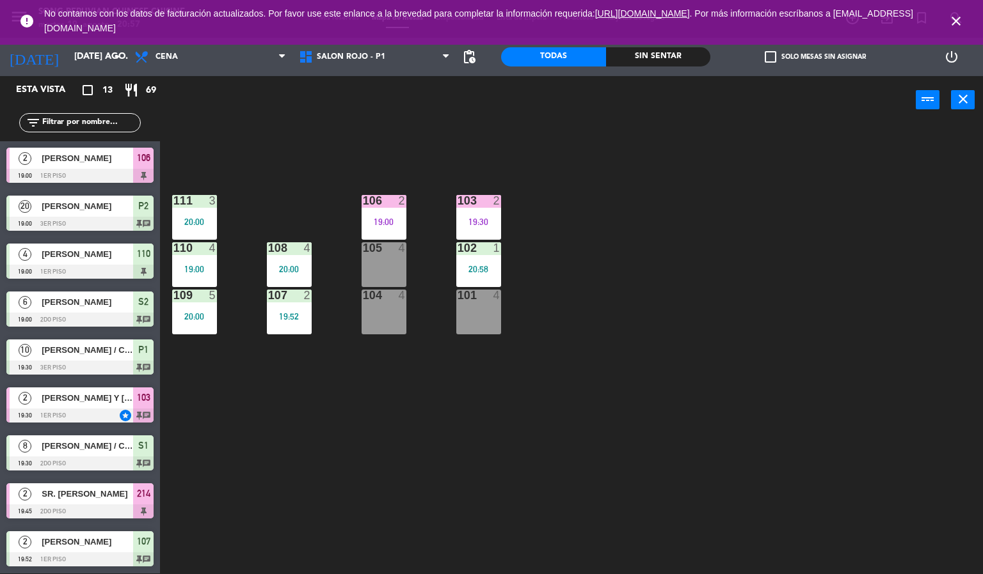
click at [956, 18] on icon "close" at bounding box center [955, 20] width 15 height 15
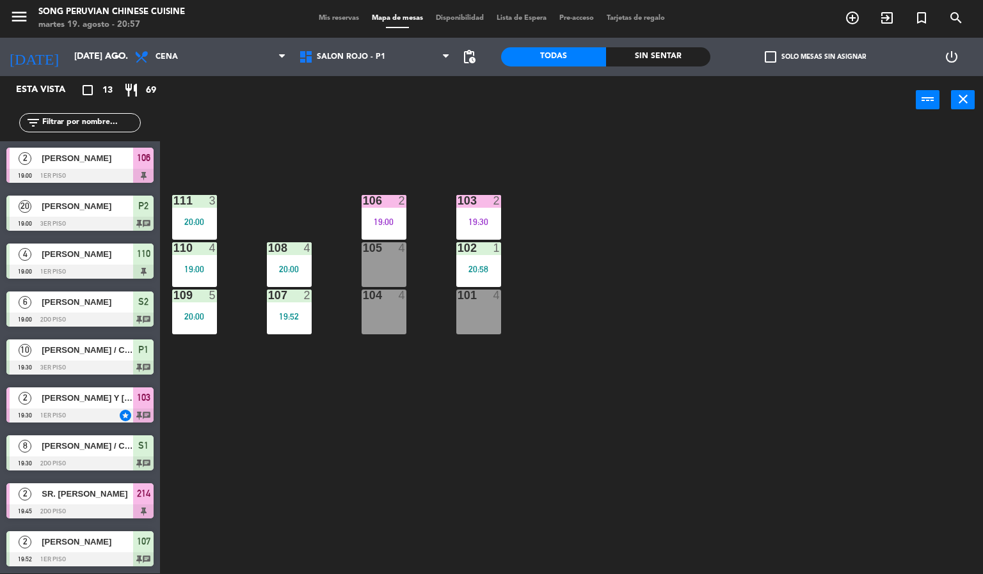
click at [816, 319] on div "103 2 19:30 106 2 19:00 111 3 20:00 102 1 20:58 105 4 108 4 20:00 110 4 19:00 1…" at bounding box center [576, 350] width 813 height 450
click at [670, 280] on div "103 2 19:30 106 2 19:00 111 3 20:00 102 1 20:58 105 4 108 4 20:00 110 4 19:00 1…" at bounding box center [576, 350] width 813 height 450
click at [720, 290] on div "103 2 19:30 106 2 19:00 111 3 20:00 102 1 20:58 105 4 108 4 20:00 110 4 19:00 1…" at bounding box center [576, 350] width 813 height 450
click at [674, 261] on div "103 2 19:30 106 2 19:00 111 3 20:00 102 1 20:58 105 4 108 4 20:00 110 4 19:00 1…" at bounding box center [576, 350] width 813 height 450
click at [264, 171] on div "103 2 19:30 106 2 19:00 111 3 20:00 102 1 20:58 105 4 108 4 20:00 110 4 19:00 1…" at bounding box center [576, 350] width 813 height 450
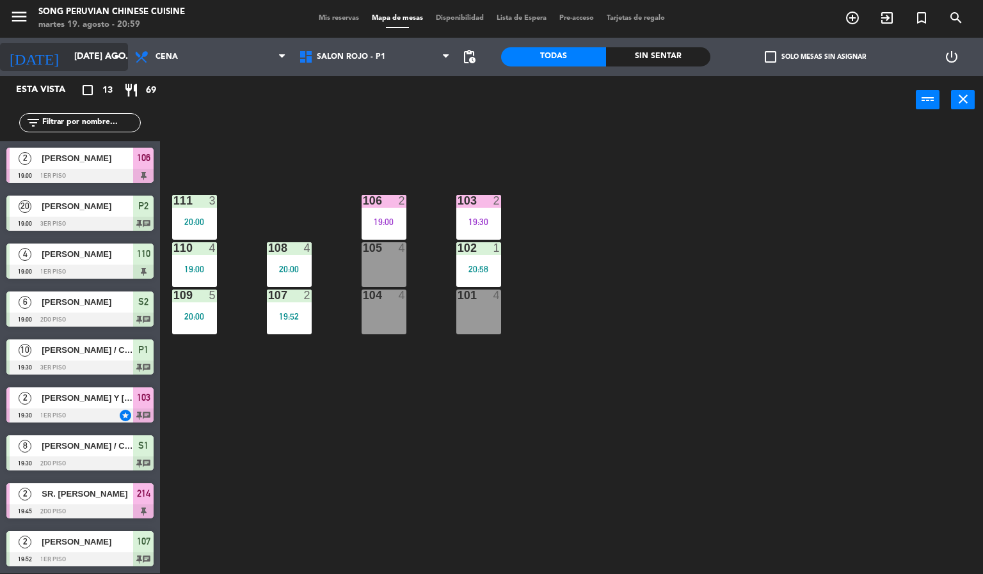
click at [85, 56] on input "[DATE] ago." at bounding box center [129, 56] width 122 height 23
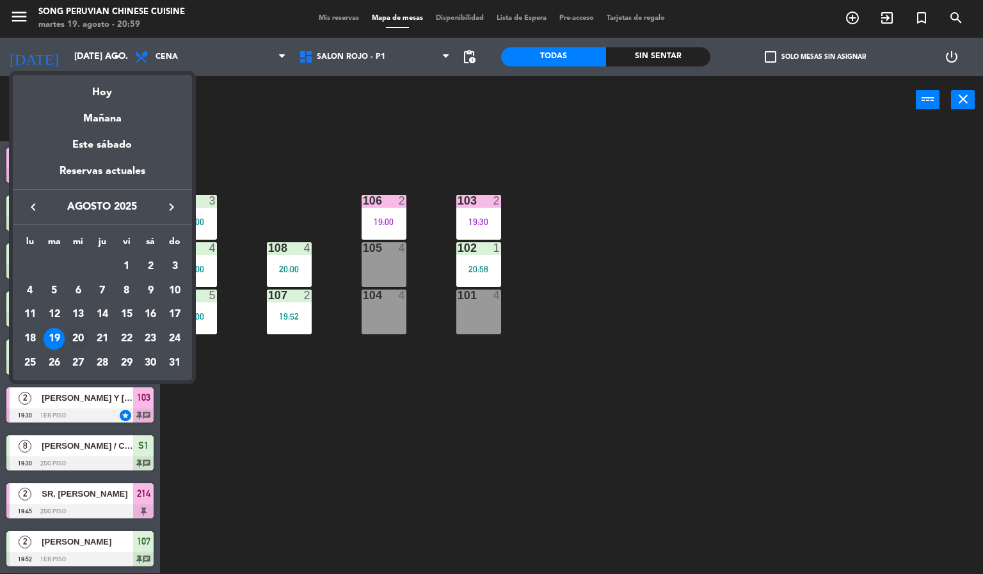
click at [77, 338] on div "20" at bounding box center [78, 339] width 22 height 22
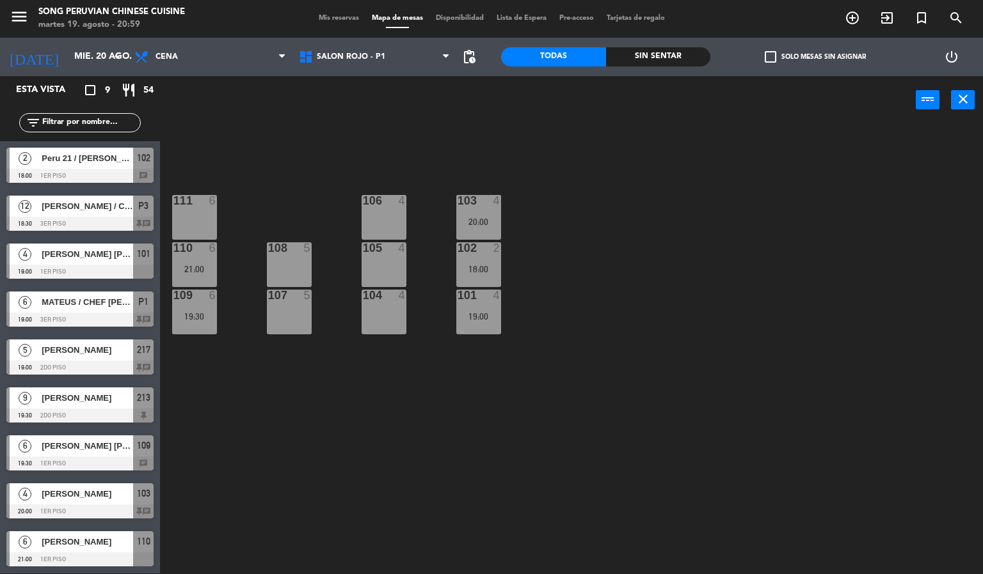
click at [423, 463] on div "103 4 20:00 106 4 111 6 102 2 18:00 105 4 108 5 110 6 21:00 101 4 19:00 104 4 1…" at bounding box center [576, 350] width 813 height 450
click at [363, 49] on span "SALON ROJO - P1" at bounding box center [374, 57] width 164 height 28
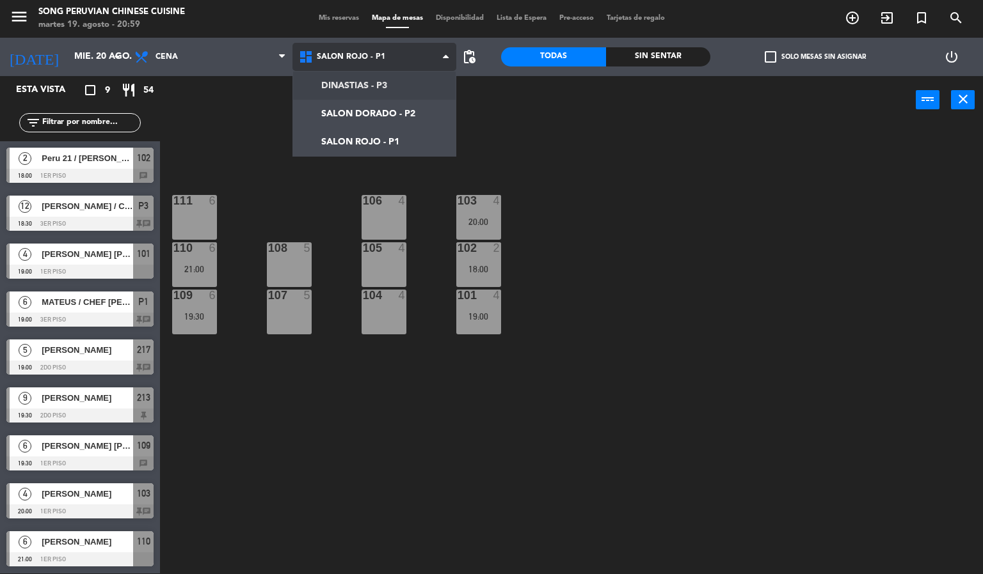
click at [363, 96] on ng-component "menu Song Peruvian Chinese Cuisine [DATE] 19. agosto - 20:59 Mis reservas Mapa …" at bounding box center [491, 286] width 983 height 575
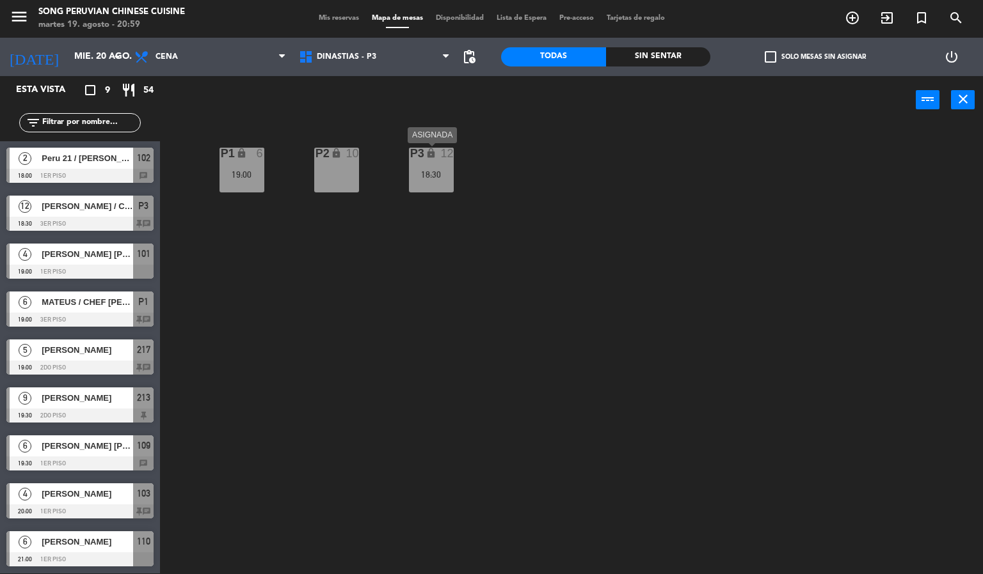
click at [436, 185] on div "P3 lock 12 18:30" at bounding box center [431, 170] width 45 height 45
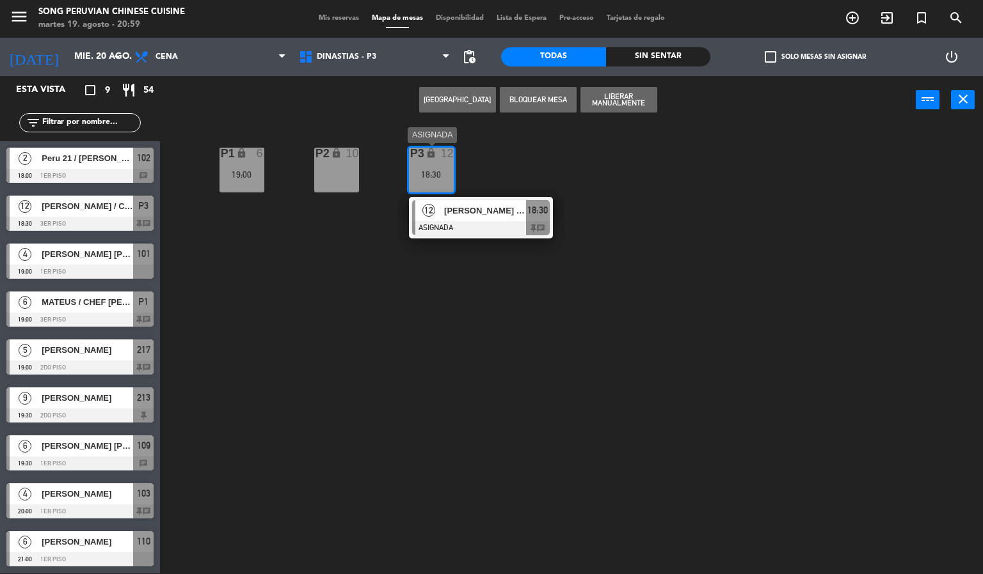
drag, startPoint x: 479, startPoint y: 221, endPoint x: 497, endPoint y: 254, distance: 37.5
click at [478, 221] on div "12 [PERSON_NAME] / CHEF [PERSON_NAME] 18:30 chat" at bounding box center [480, 218] width 163 height 42
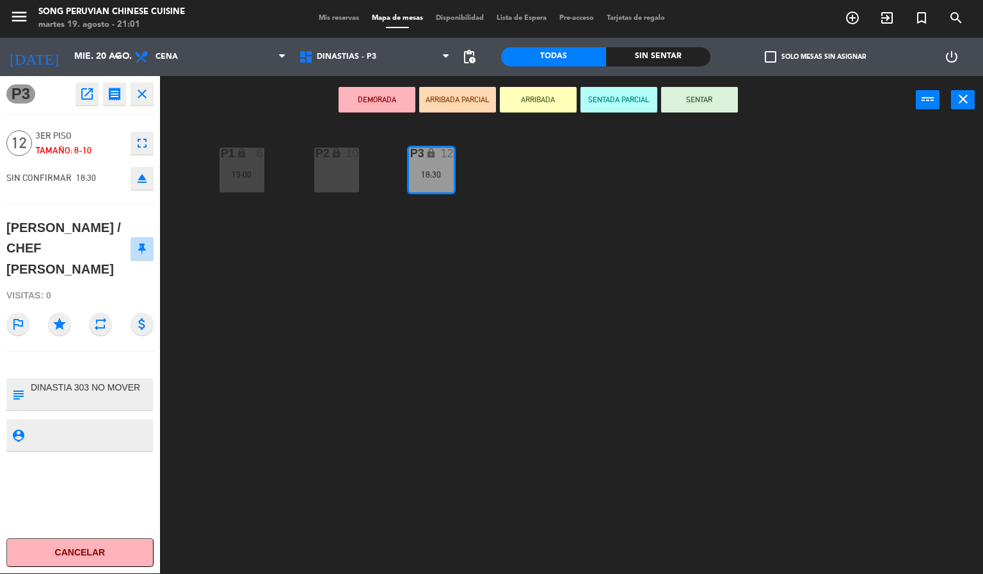
click at [332, 288] on div "P2 lock 10 P3 lock 12 18:30 P1 lock 6 19:00" at bounding box center [576, 350] width 813 height 450
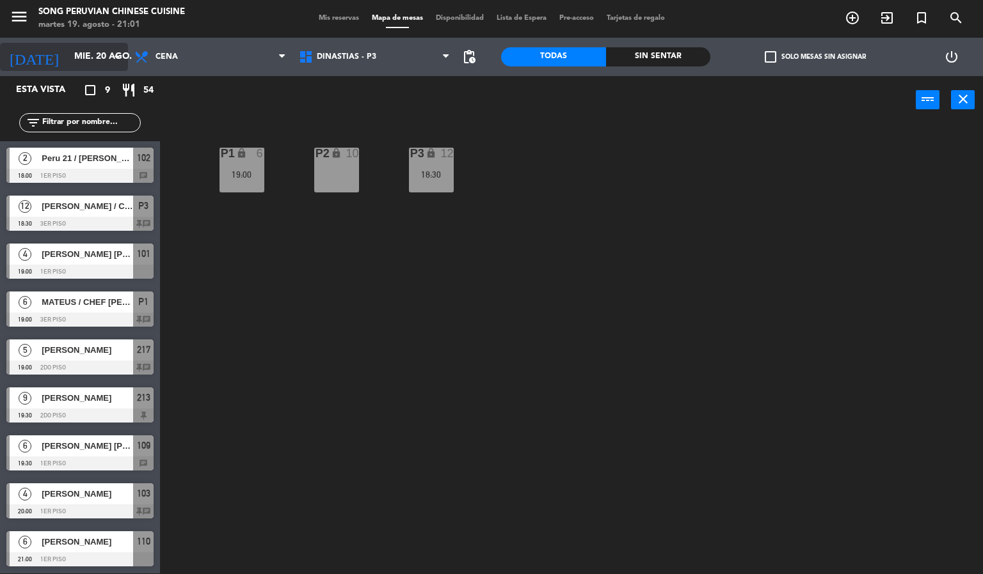
click at [85, 56] on input "mié. 20 ago." at bounding box center [129, 56] width 122 height 23
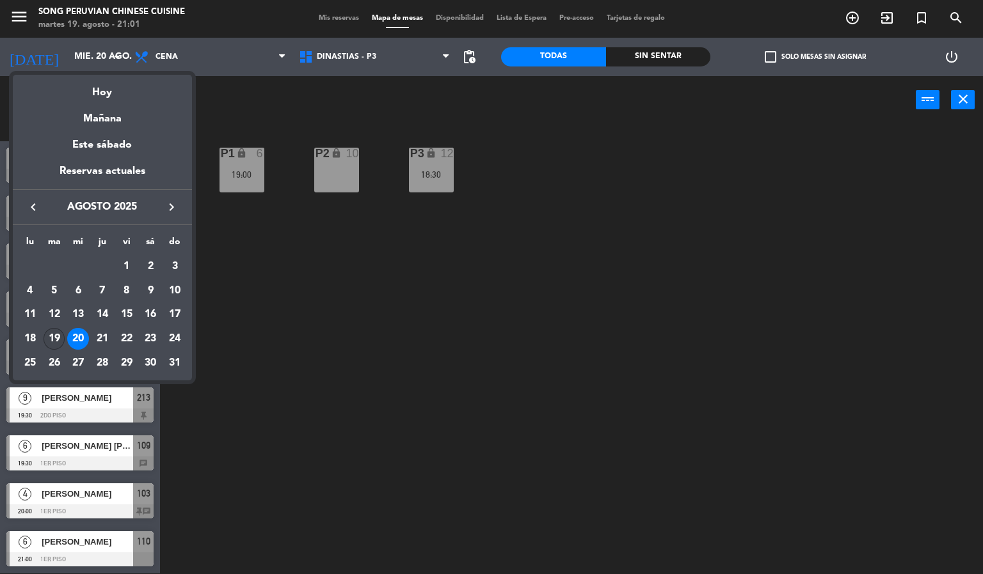
click at [54, 338] on div "19" at bounding box center [55, 339] width 22 height 22
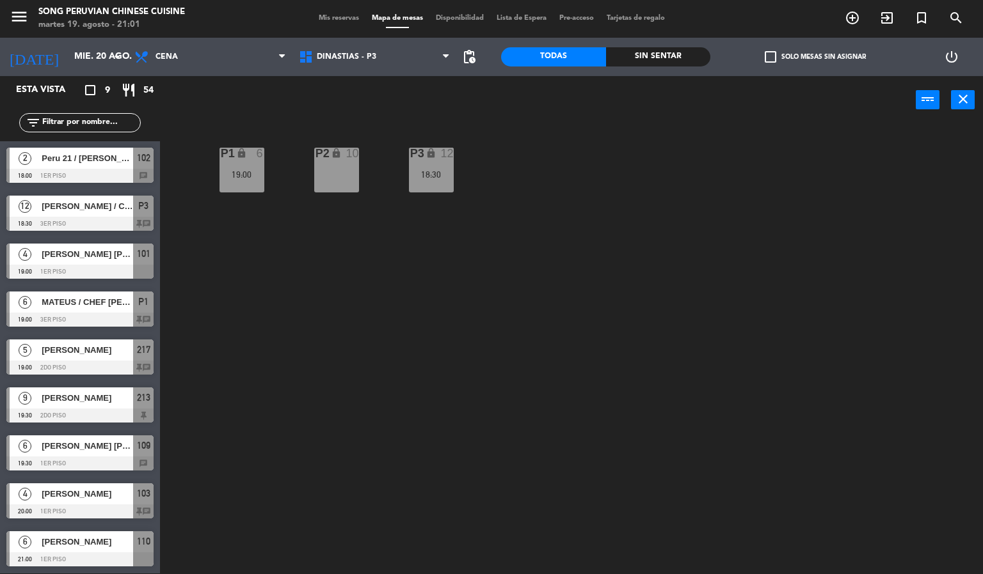
type input "[DATE] ago."
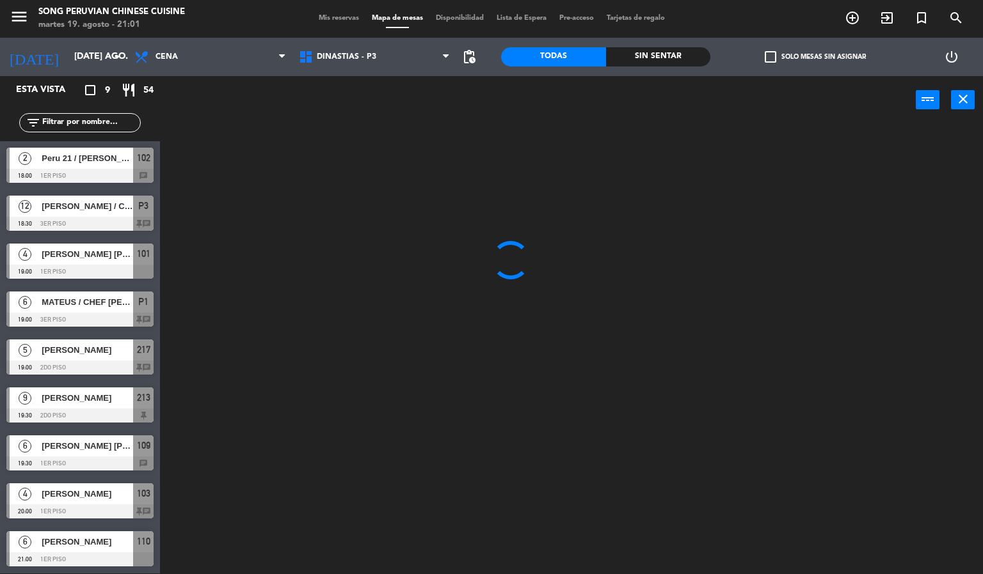
click at [340, 416] on div at bounding box center [576, 350] width 813 height 450
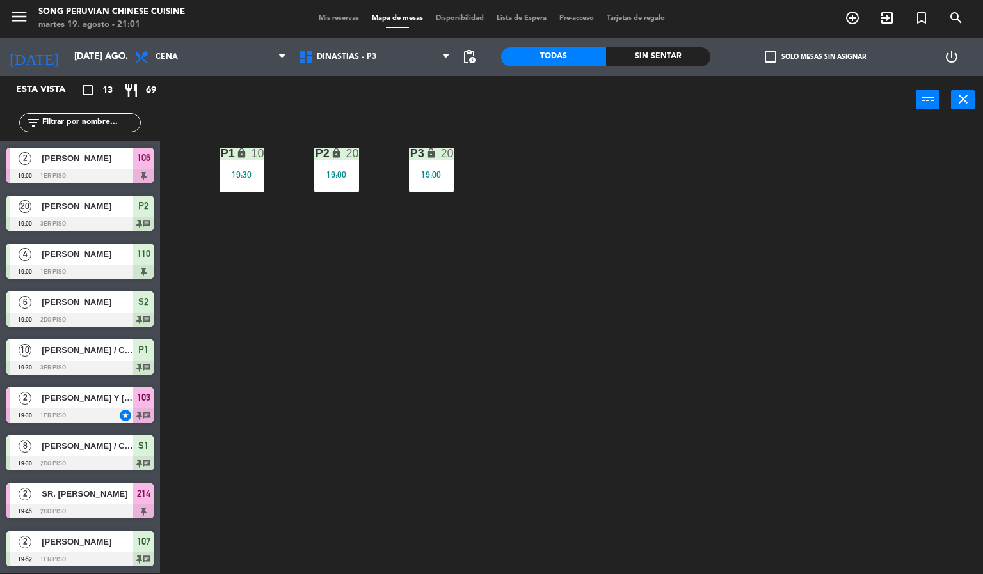
click at [524, 317] on div "P2 lock 20 19:00 P3 lock 20 19:00 P1 lock 10 19:30" at bounding box center [576, 350] width 813 height 450
click at [413, 342] on div "P2 lock 20 19:00 P3 lock 20 19:00 P1 lock 10 19:30" at bounding box center [576, 350] width 813 height 450
click at [350, 365] on div "P2 lock 20 19:00 P3 lock 20 19:00 P1 lock 10 19:30" at bounding box center [576, 350] width 813 height 450
click at [102, 398] on span "[PERSON_NAME] Y [PERSON_NAME]/ INFLUENCERS" at bounding box center [87, 398] width 91 height 13
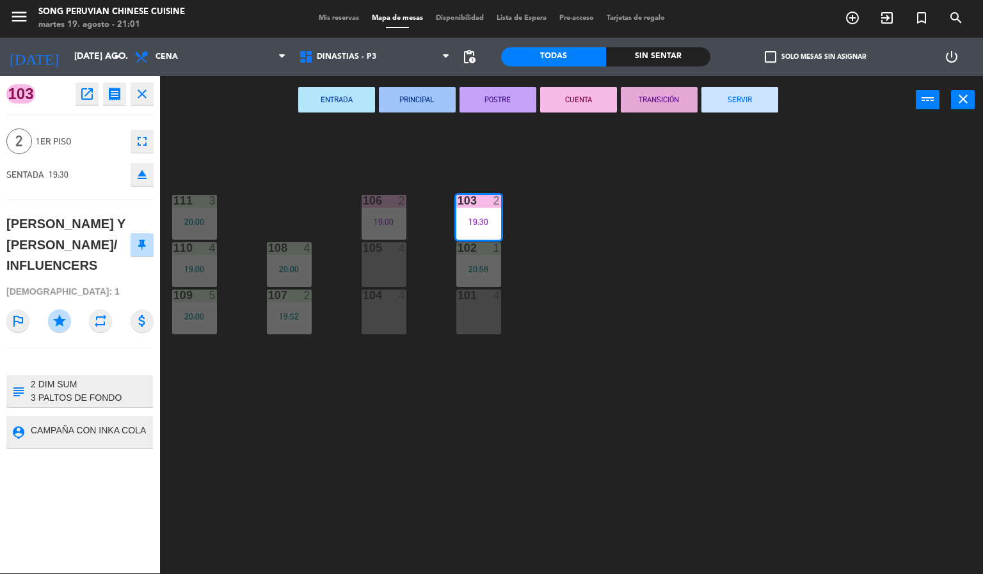
click at [704, 231] on div "103 2 19:30 106 2 19:00 111 3 20:00 102 1 20:58 105 4 108 4 20:00 110 4 19:00 1…" at bounding box center [576, 350] width 813 height 450
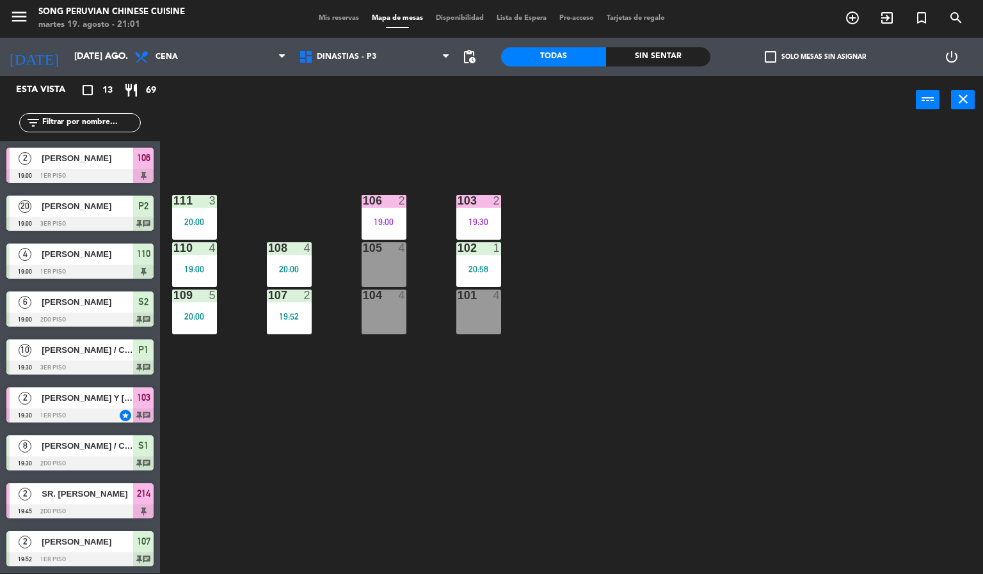
click at [336, 18] on span "Mis reservas" at bounding box center [338, 18] width 53 height 7
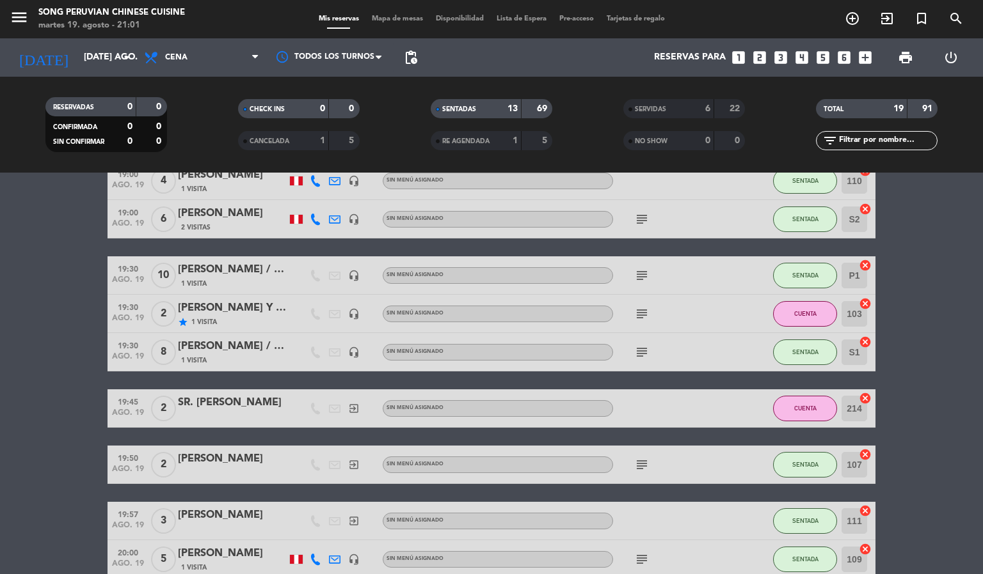
scroll to position [152, 0]
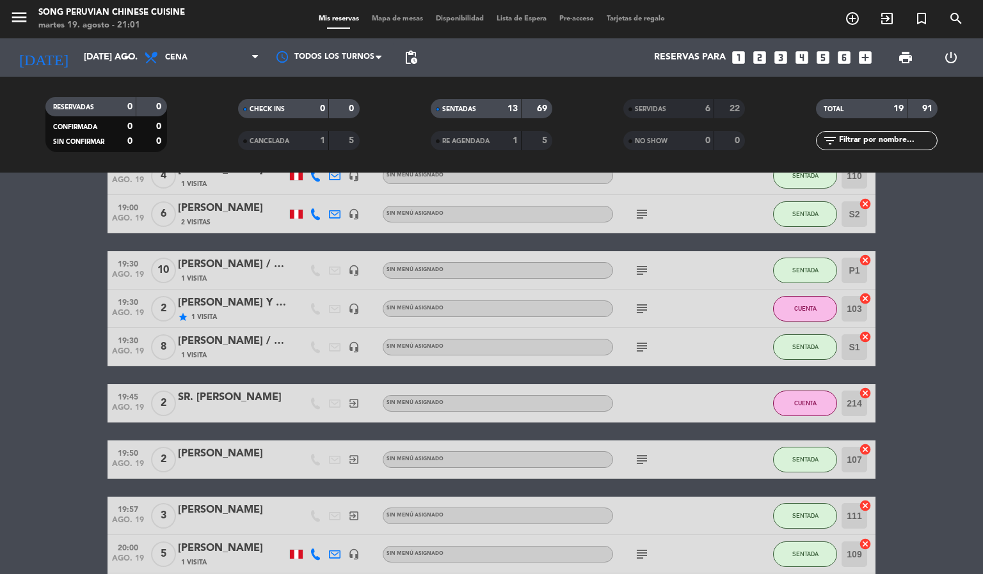
click at [239, 304] on div "[PERSON_NAME] Y [PERSON_NAME]/ INFLUENCERS" at bounding box center [232, 303] width 109 height 17
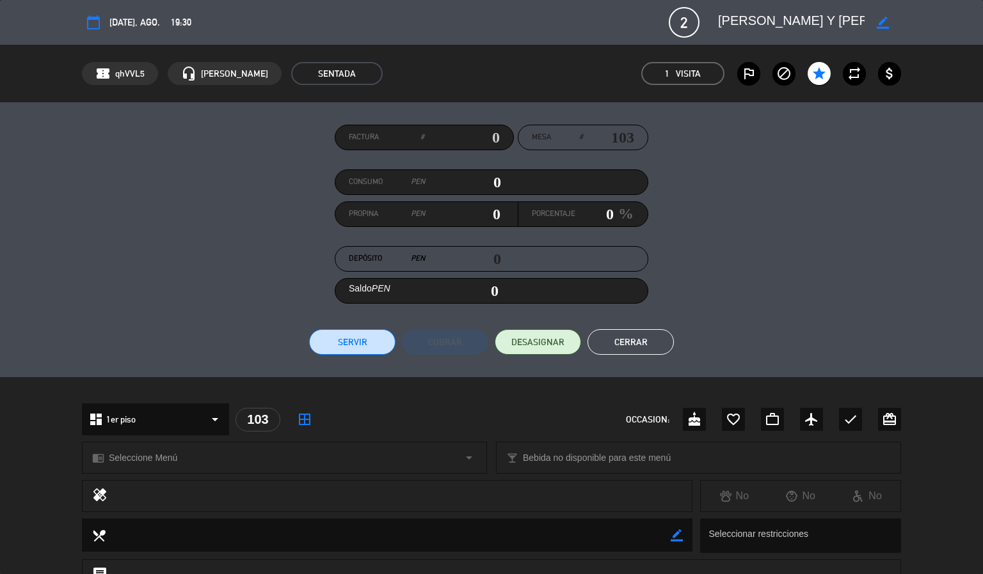
click at [883, 21] on icon "border_color" at bounding box center [882, 23] width 12 height 12
click at [762, 20] on textarea at bounding box center [791, 22] width 147 height 23
click at [764, 12] on textarea at bounding box center [791, 22] width 147 height 23
type textarea "[PERSON_NAME] Y [PERSON_NAME] / INFLUENCERS"
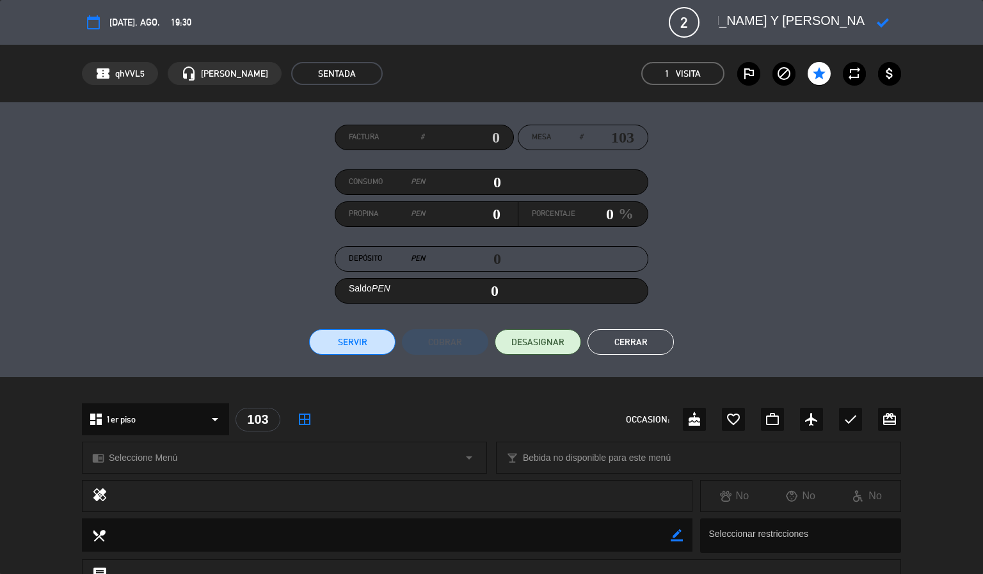
click at [885, 21] on icon at bounding box center [882, 23] width 12 height 12
click at [649, 349] on button "Cerrar" at bounding box center [630, 342] width 86 height 26
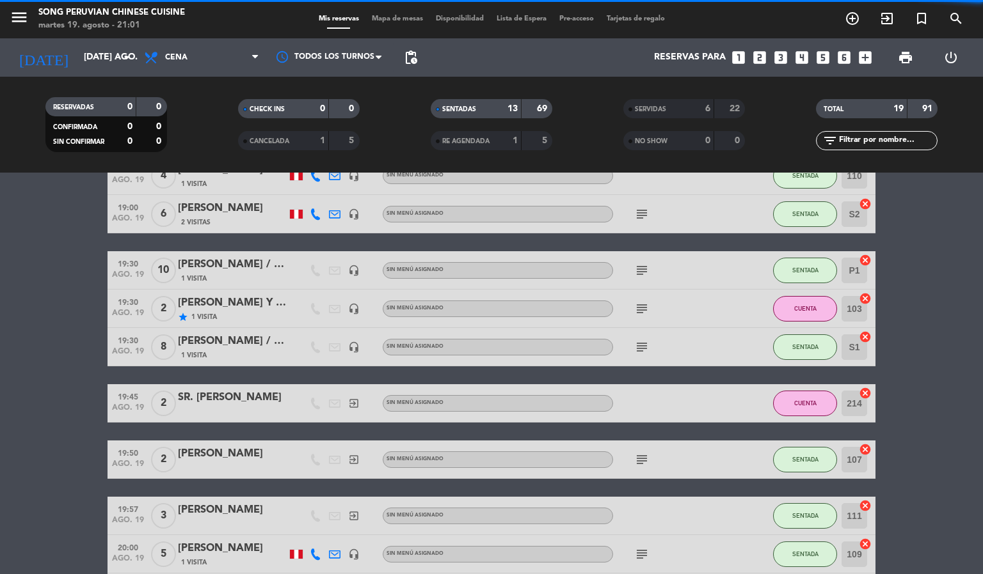
click at [404, 19] on span "Mapa de mesas" at bounding box center [397, 18] width 64 height 7
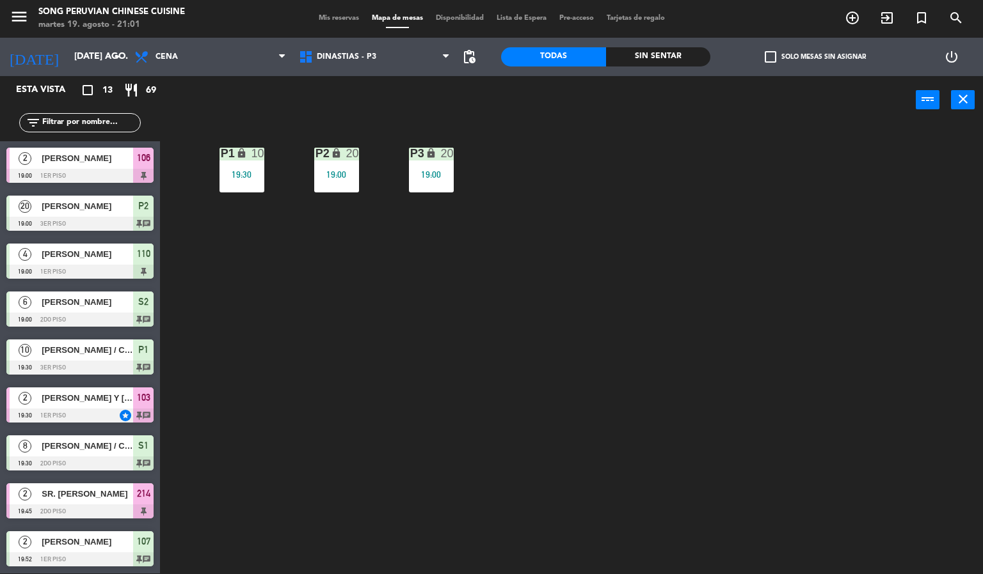
click at [327, 403] on div "P2 lock 20 19:00 P3 lock 20 19:00 P1 lock 10 19:30" at bounding box center [576, 350] width 813 height 450
click at [328, 274] on div "P2 lock 20 19:00 P3 lock 20 19:00 P1 lock 10 19:30" at bounding box center [576, 350] width 813 height 450
click at [187, 56] on span "Cena" at bounding box center [210, 57] width 164 height 28
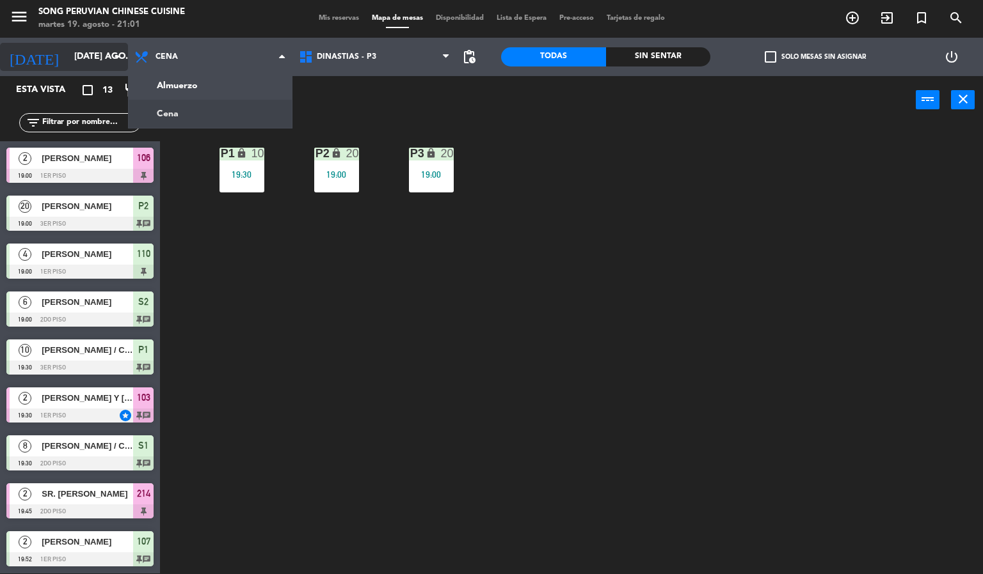
click at [71, 56] on input "[DATE] ago." at bounding box center [129, 56] width 122 height 23
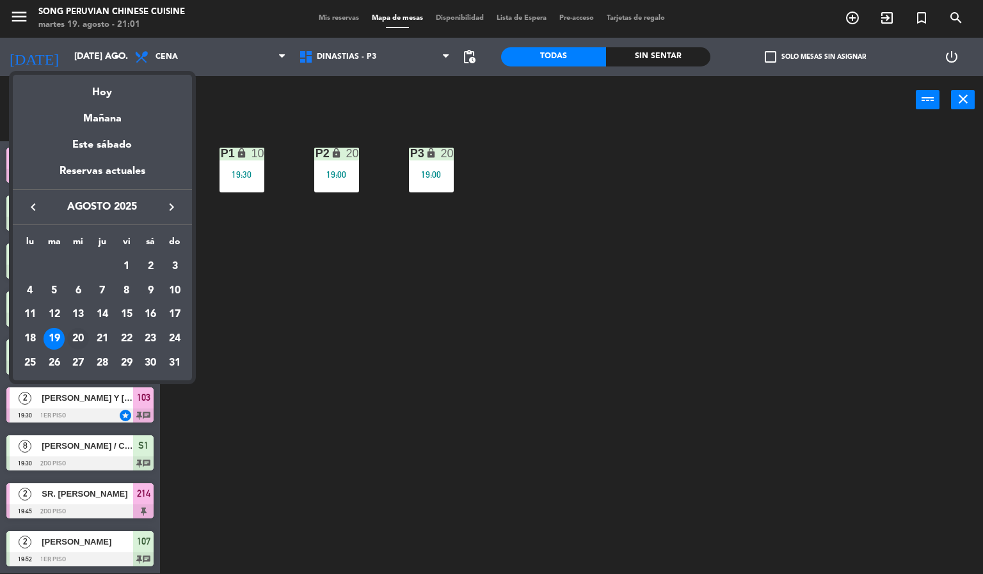
click at [79, 342] on div "20" at bounding box center [78, 339] width 22 height 22
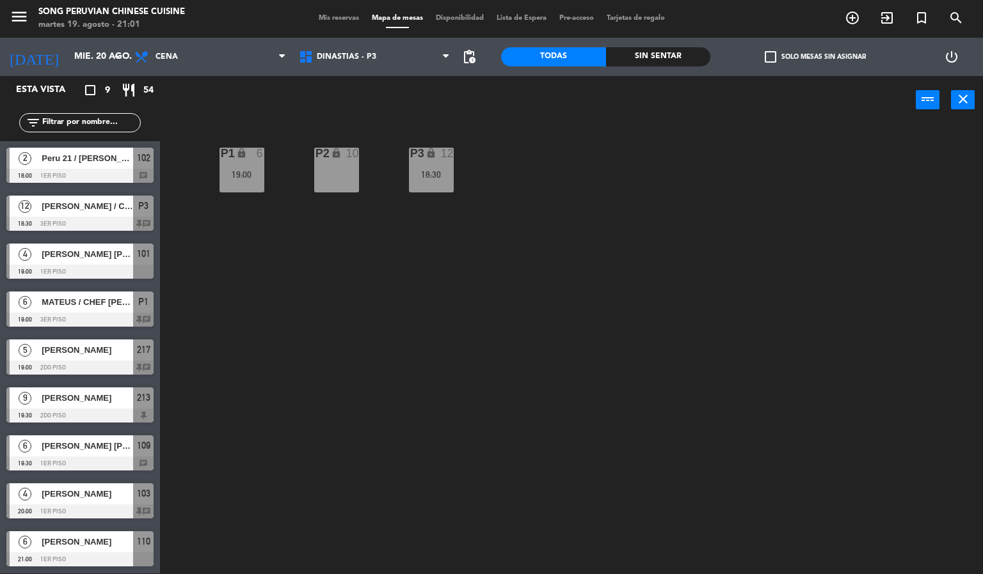
click at [246, 156] on icon "lock" at bounding box center [241, 153] width 11 height 11
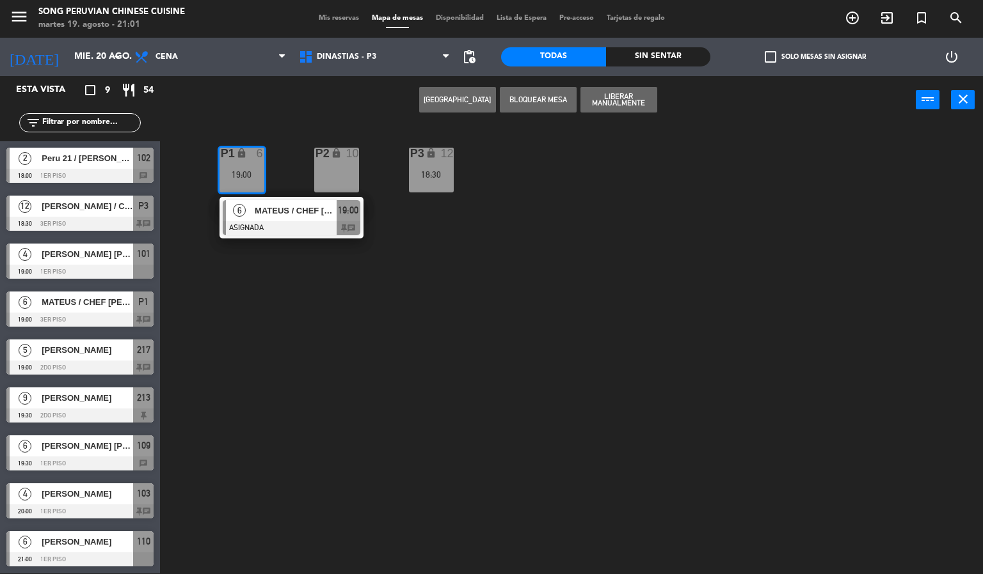
click at [301, 221] on div at bounding box center [292, 228] width 138 height 14
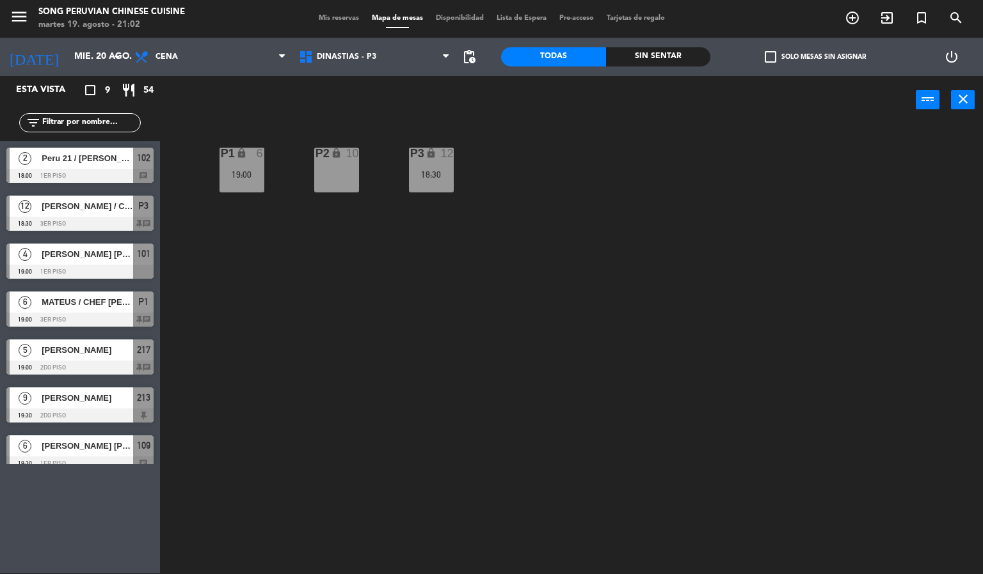
click at [502, 327] on div "P2 lock 10 P3 lock 12 18:30 P1 lock 6 19:00" at bounding box center [576, 350] width 813 height 450
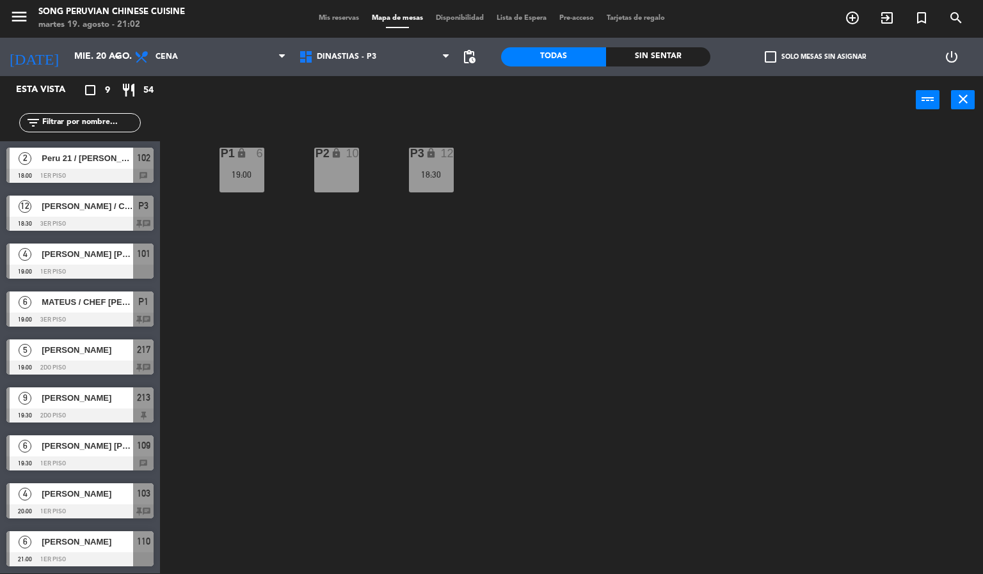
click at [516, 372] on div "P2 lock 10 P3 lock 12 18:30 P1 lock 6 19:00" at bounding box center [576, 350] width 813 height 450
click at [373, 56] on span "DINASTIAS - P3" at bounding box center [346, 56] width 59 height 9
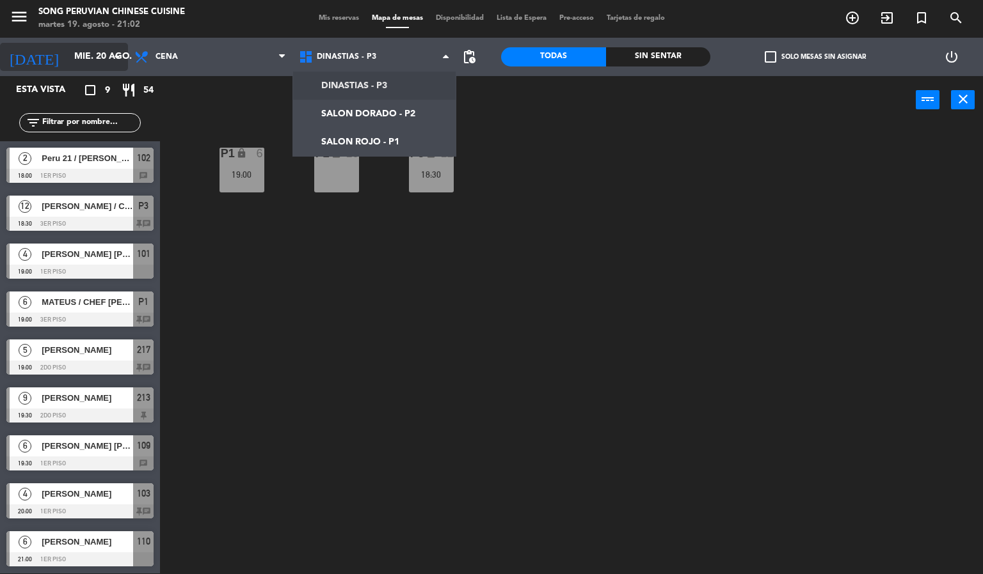
click at [90, 52] on input "mié. 20 ago." at bounding box center [129, 56] width 122 height 23
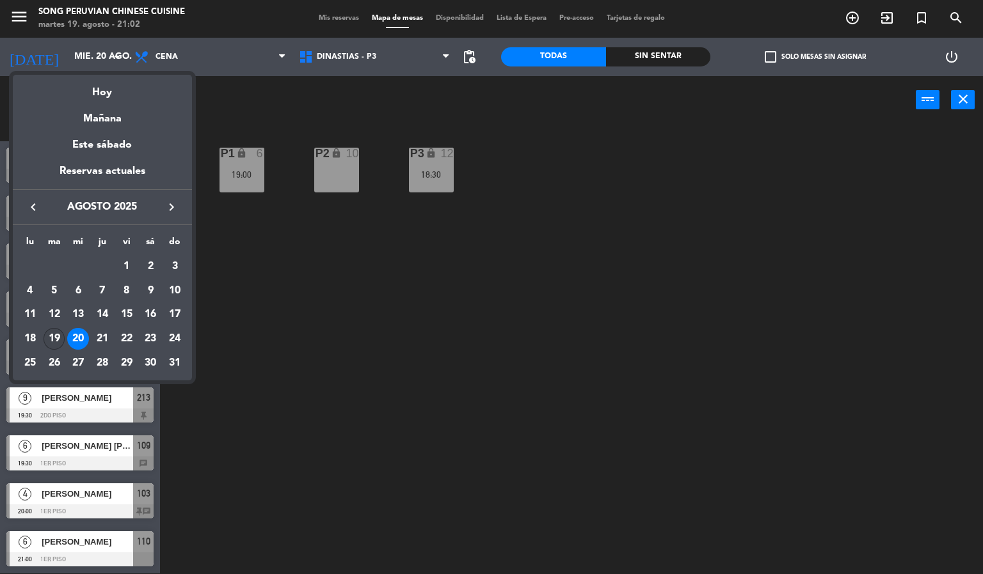
click at [52, 342] on div "19" at bounding box center [55, 339] width 22 height 22
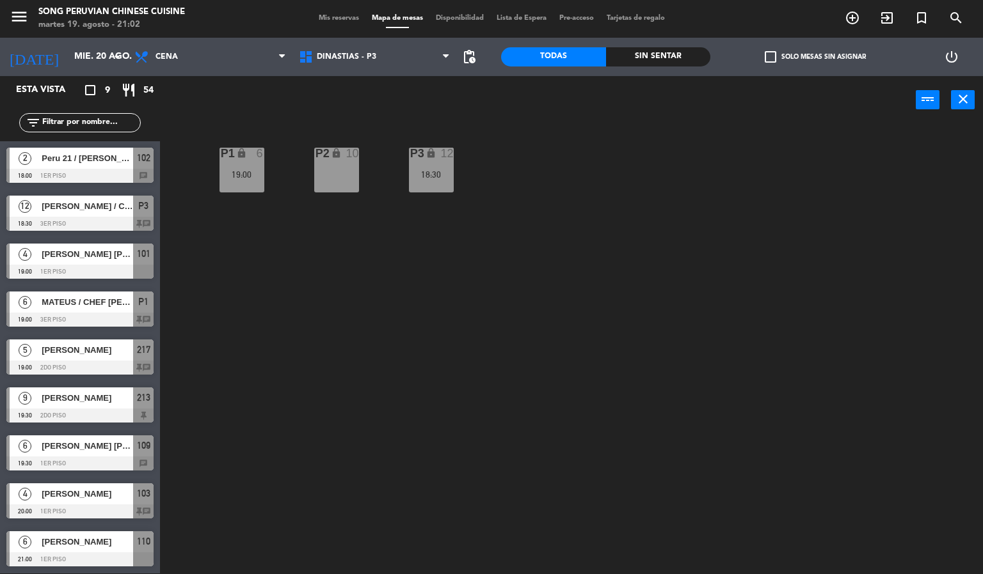
type input "[DATE] ago."
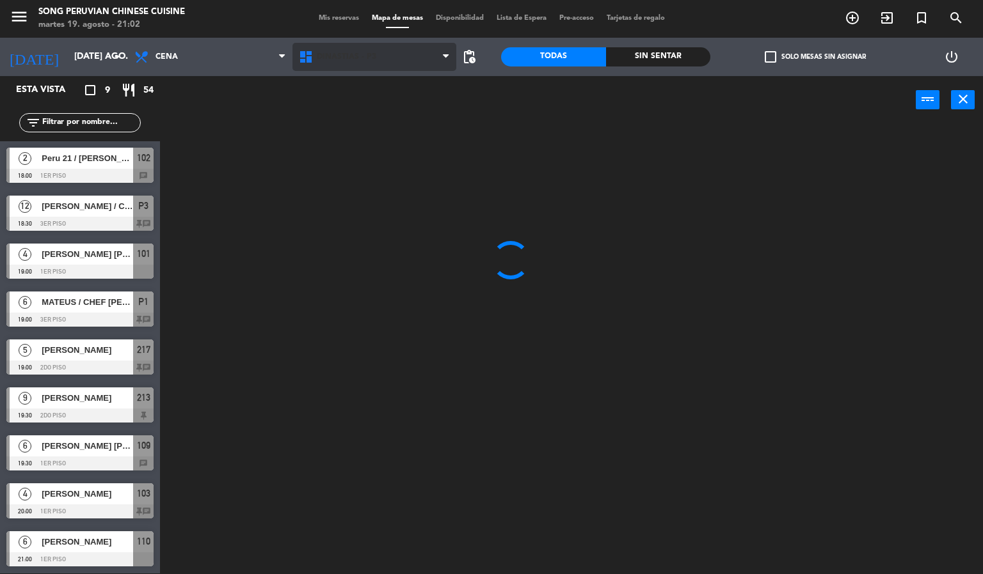
click at [356, 56] on span "DINASTIAS - P3" at bounding box center [346, 56] width 59 height 9
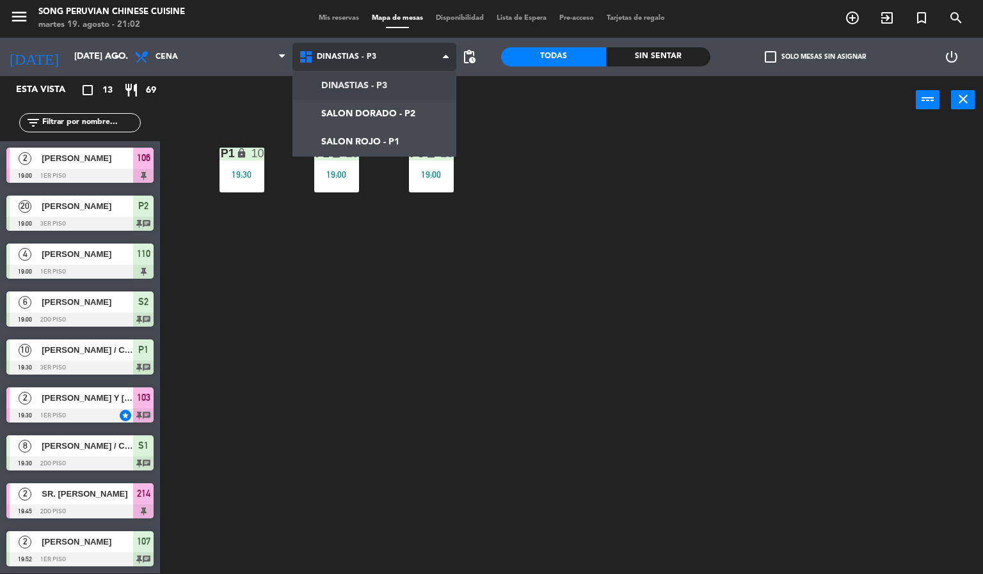
click at [377, 141] on ng-component "menu Song Peruvian Chinese Cuisine martes 19. agosto - 21:02 Mis reservas Mapa …" at bounding box center [491, 286] width 983 height 575
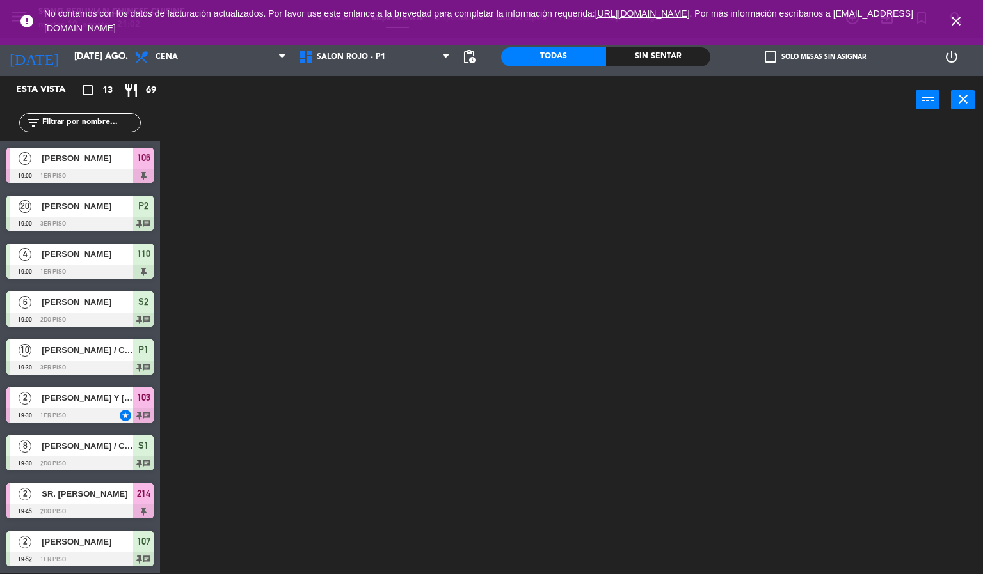
click at [296, 397] on div at bounding box center [576, 350] width 813 height 450
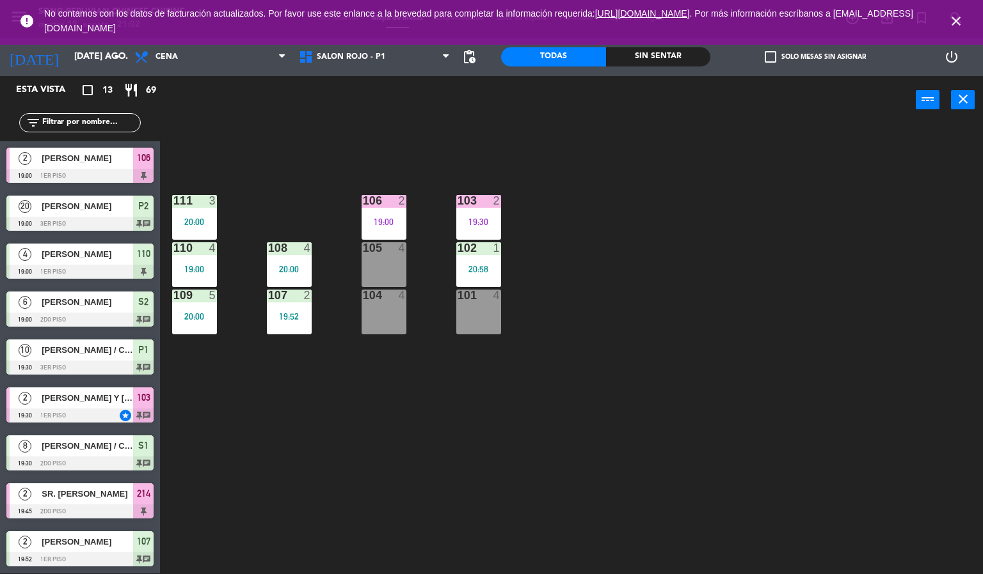
click at [962, 23] on icon "close" at bounding box center [955, 20] width 15 height 15
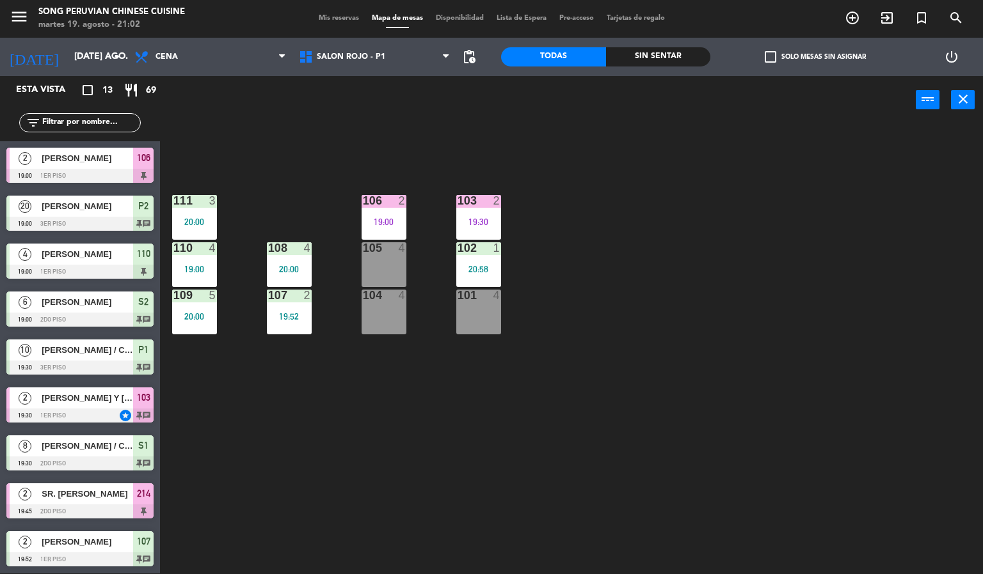
click at [804, 299] on div "103 2 19:30 106 2 19:00 111 3 20:00 102 1 20:58 105 4 108 4 20:00 110 4 19:00 1…" at bounding box center [576, 350] width 813 height 450
click at [215, 296] on div "5" at bounding box center [213, 296] width 8 height 12
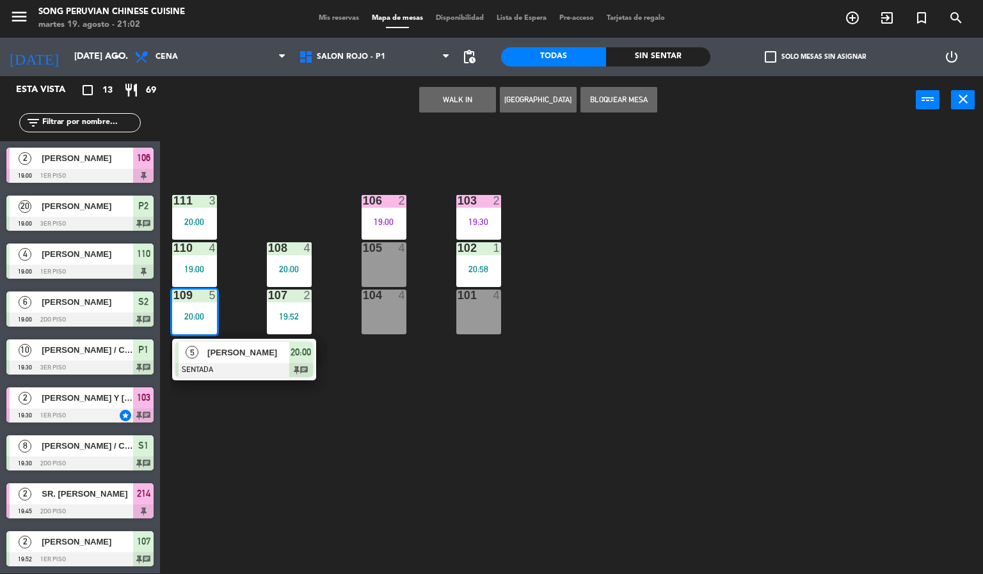
click at [261, 369] on div at bounding box center [244, 370] width 138 height 14
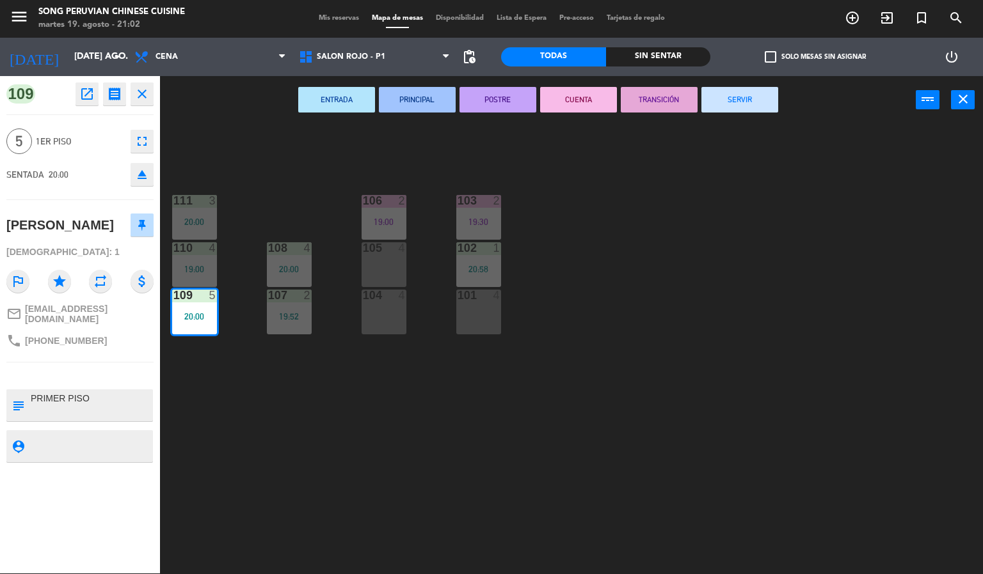
click at [142, 141] on icon "fullscreen" at bounding box center [141, 141] width 15 height 15
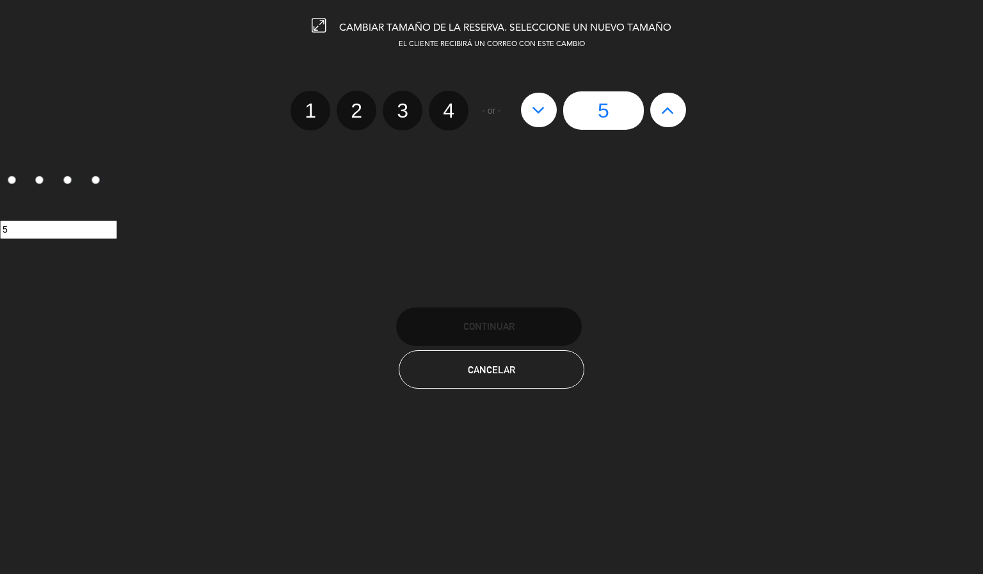
click at [448, 110] on label "4" at bounding box center [449, 111] width 40 height 40
click at [448, 104] on input "4" at bounding box center [447, 99] width 8 height 8
radio input "true"
radio input "false"
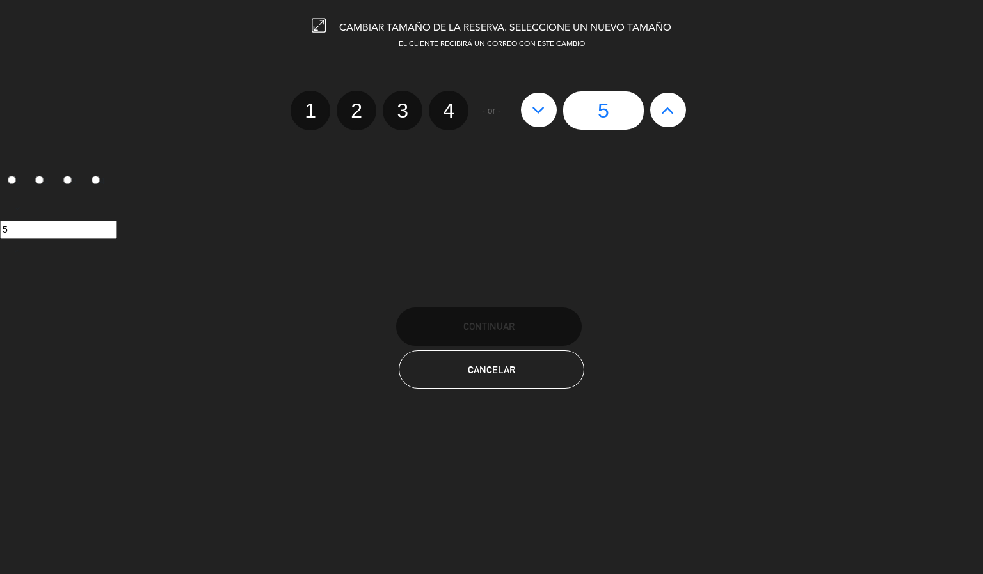
radio input "false"
radio input "true"
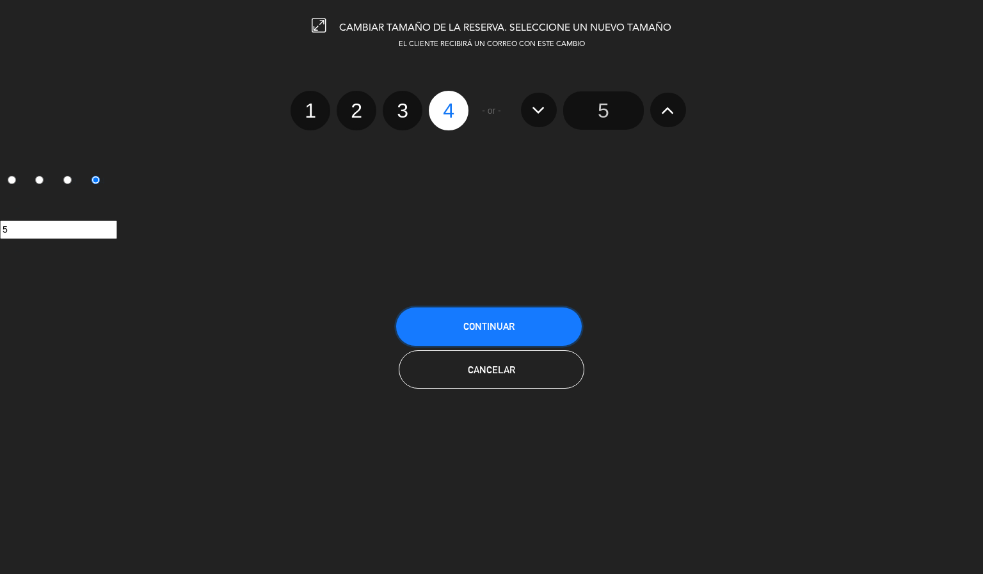
click at [486, 329] on span "Continuar" at bounding box center [488, 326] width 51 height 11
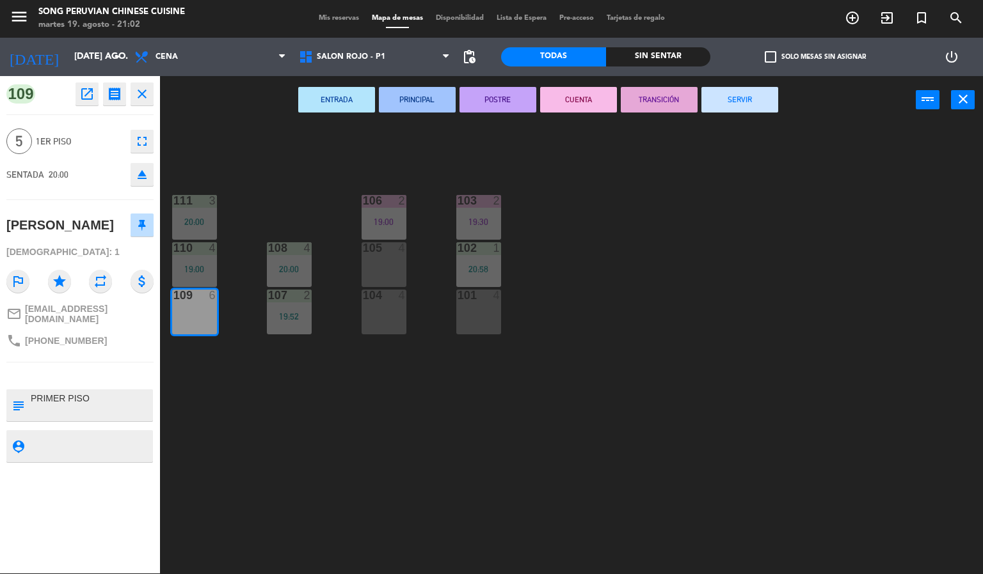
click at [651, 261] on div "103 2 19:30 106 2 19:00 111 3 20:00 102 1 20:58 105 4 108 4 20:00 110 4 19:00 1…" at bounding box center [576, 350] width 813 height 450
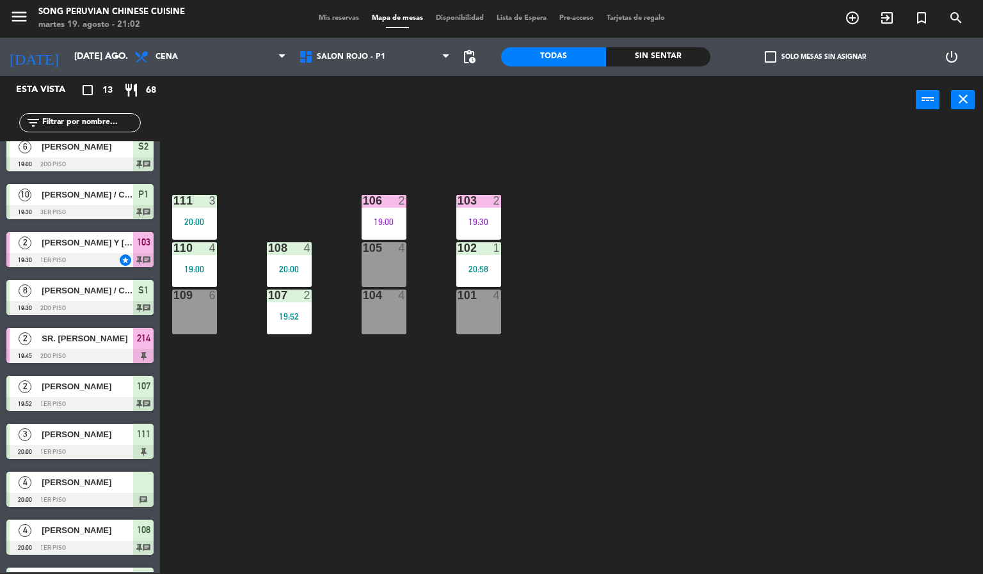
scroll to position [193, 0]
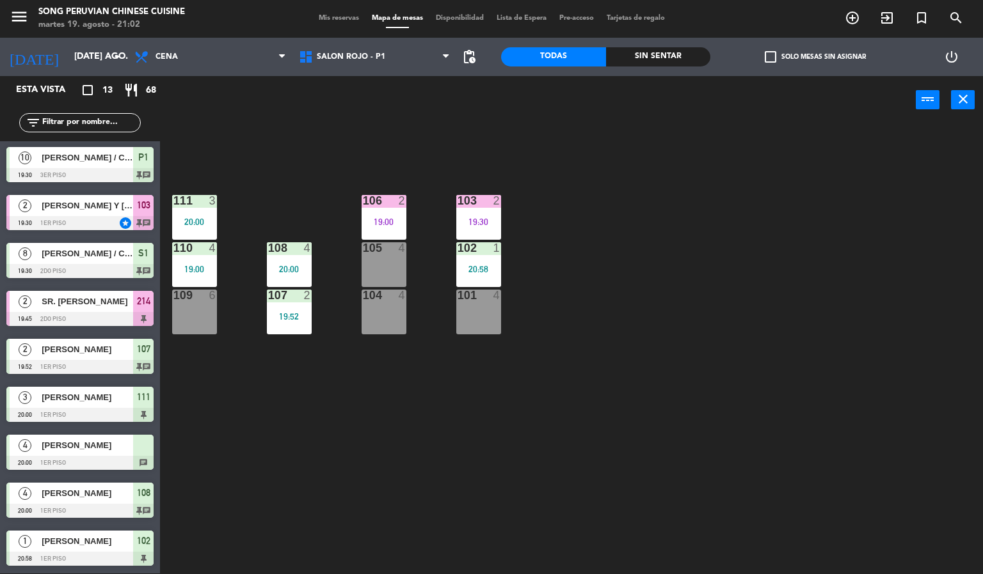
click at [100, 464] on div at bounding box center [79, 463] width 147 height 14
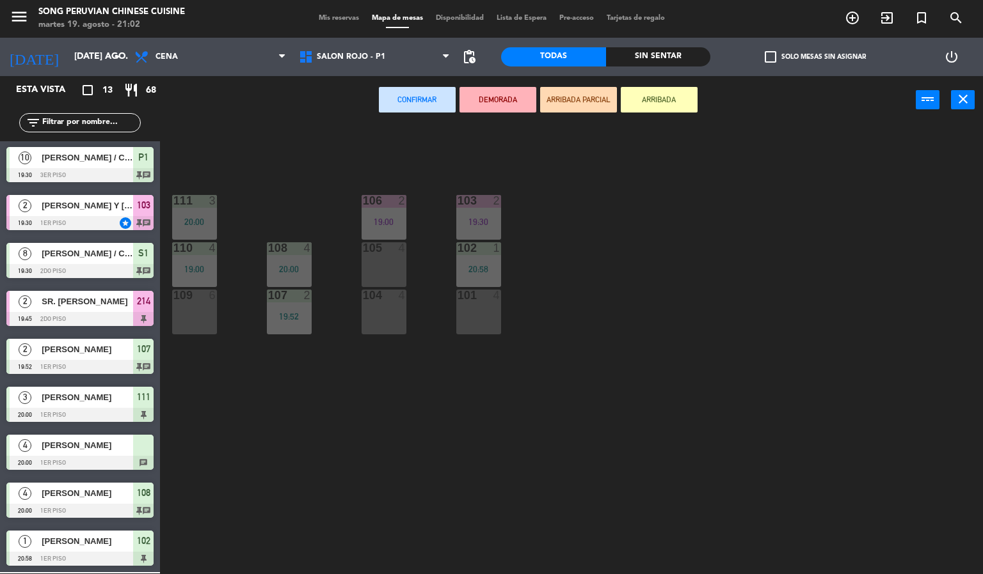
click at [194, 328] on div "109 6" at bounding box center [194, 312] width 45 height 45
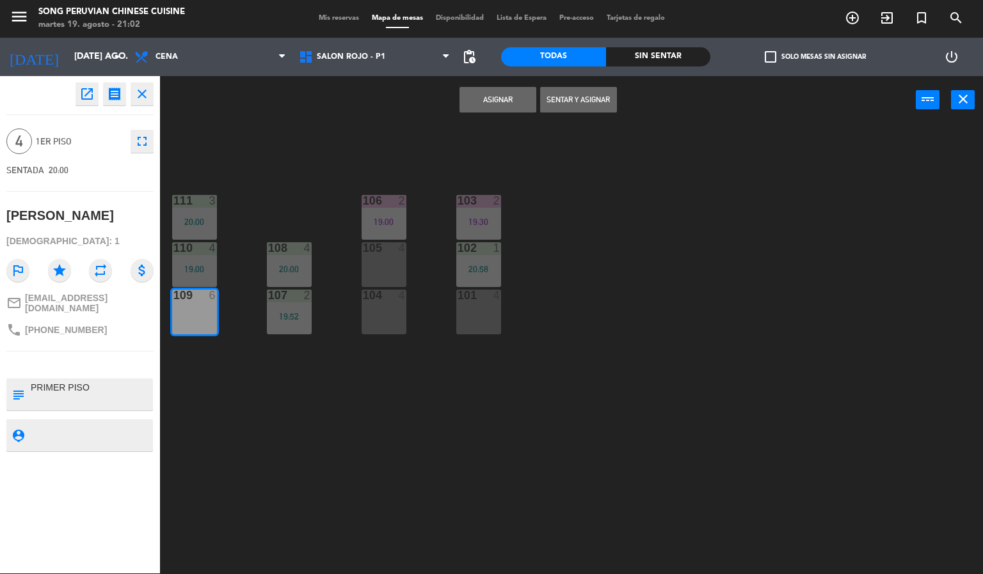
click at [484, 92] on button "Asignar" at bounding box center [497, 100] width 77 height 26
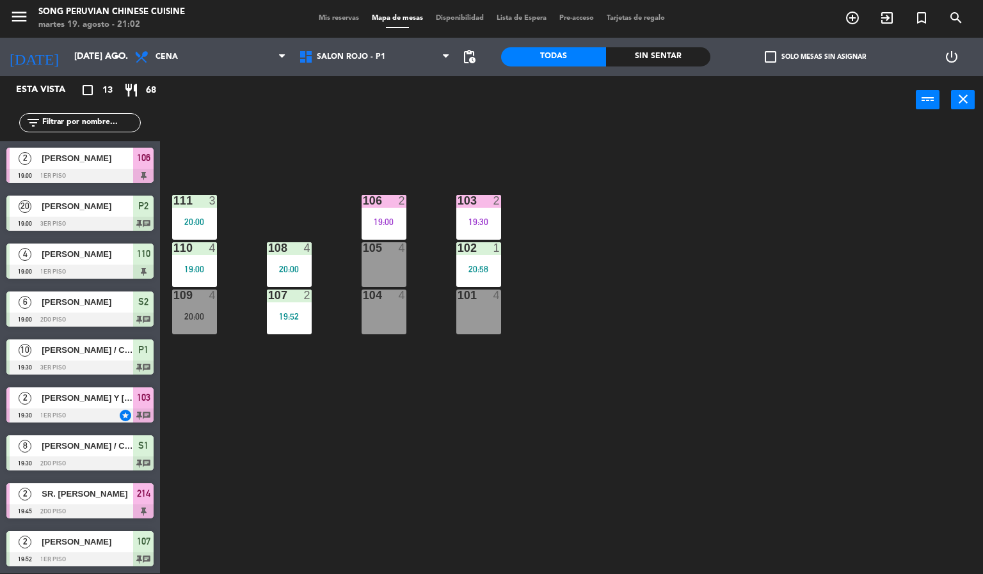
click at [184, 330] on div "109 4 20:00" at bounding box center [194, 312] width 45 height 45
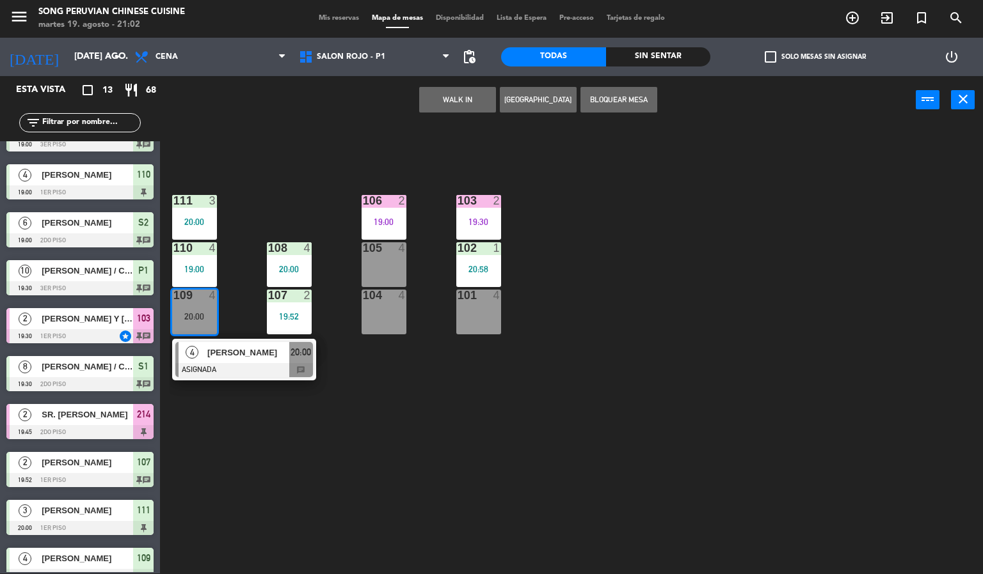
click at [264, 361] on div "[PERSON_NAME]" at bounding box center [247, 352] width 83 height 21
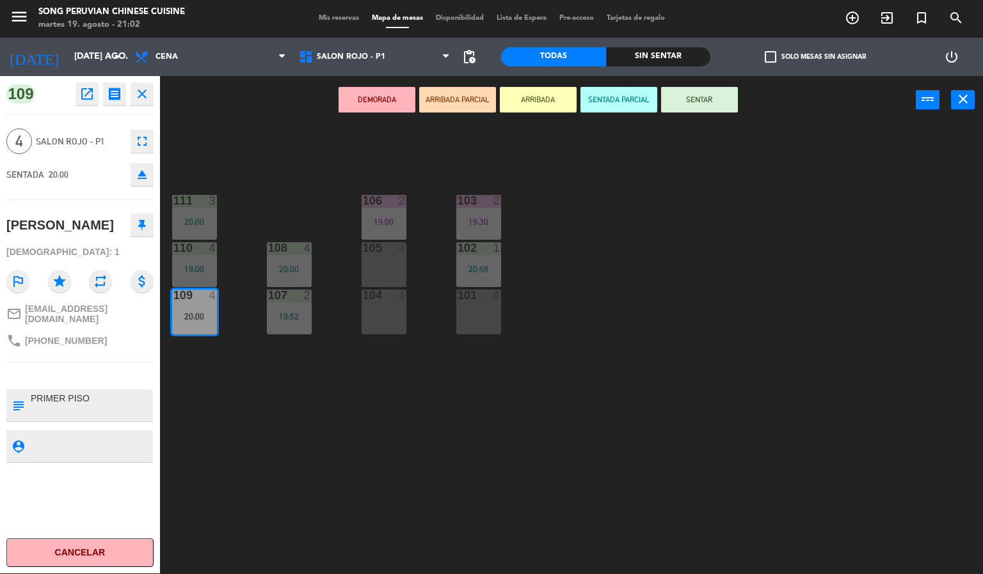
click at [701, 102] on button "SENTAR" at bounding box center [699, 100] width 77 height 26
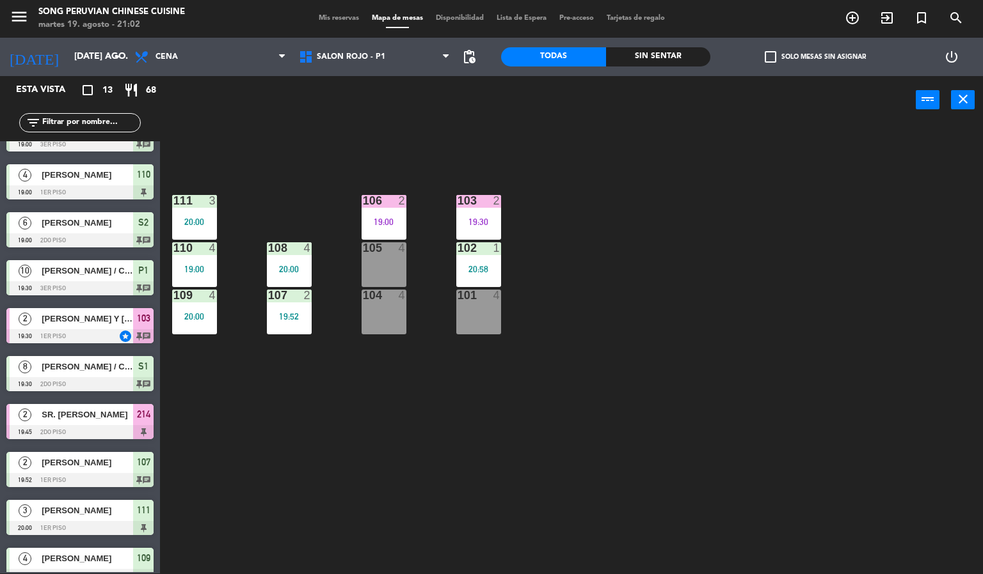
click at [188, 309] on div "109 4 20:00" at bounding box center [194, 312] width 45 height 45
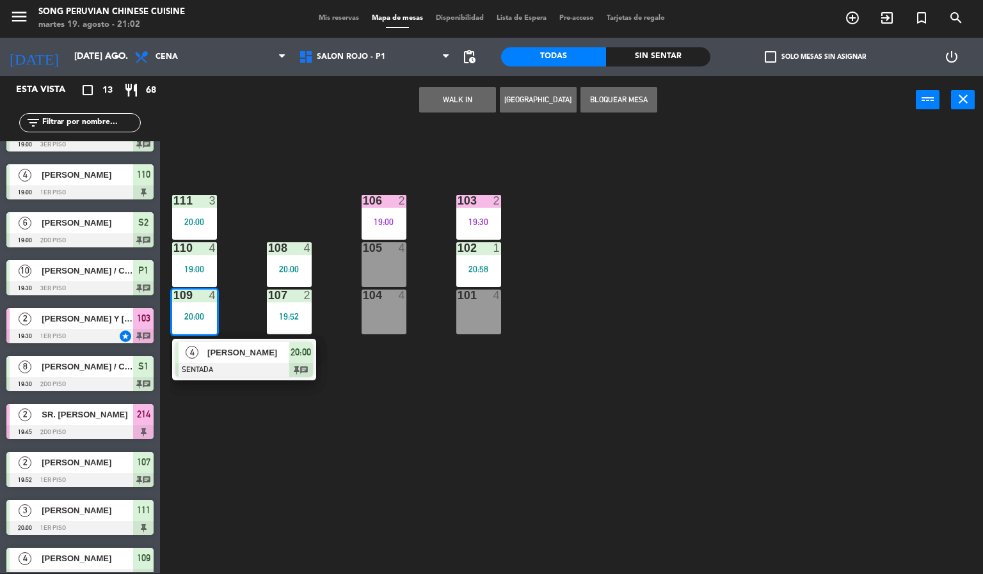
click at [250, 368] on div at bounding box center [244, 370] width 138 height 14
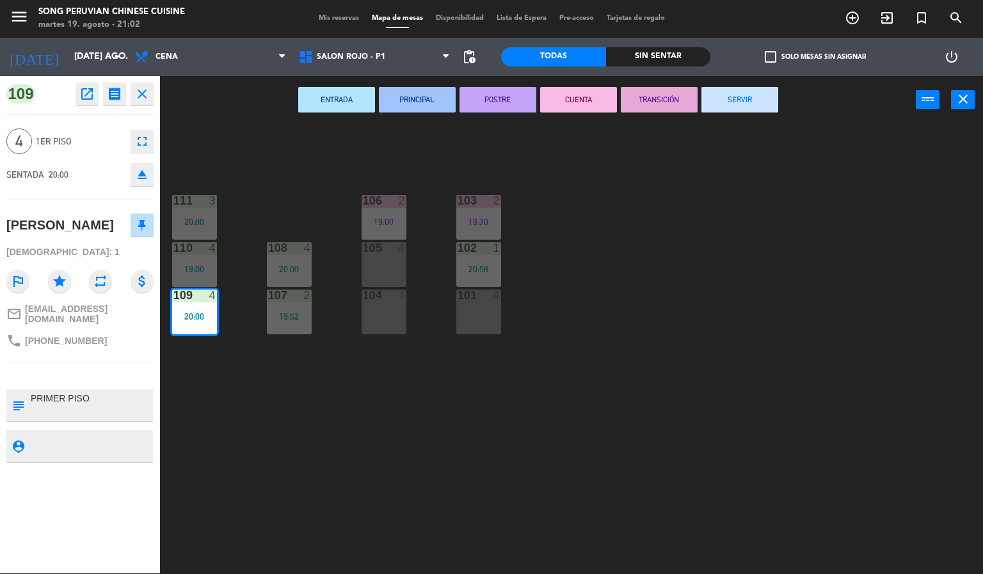
click at [566, 107] on button "CUENTA" at bounding box center [578, 100] width 77 height 26
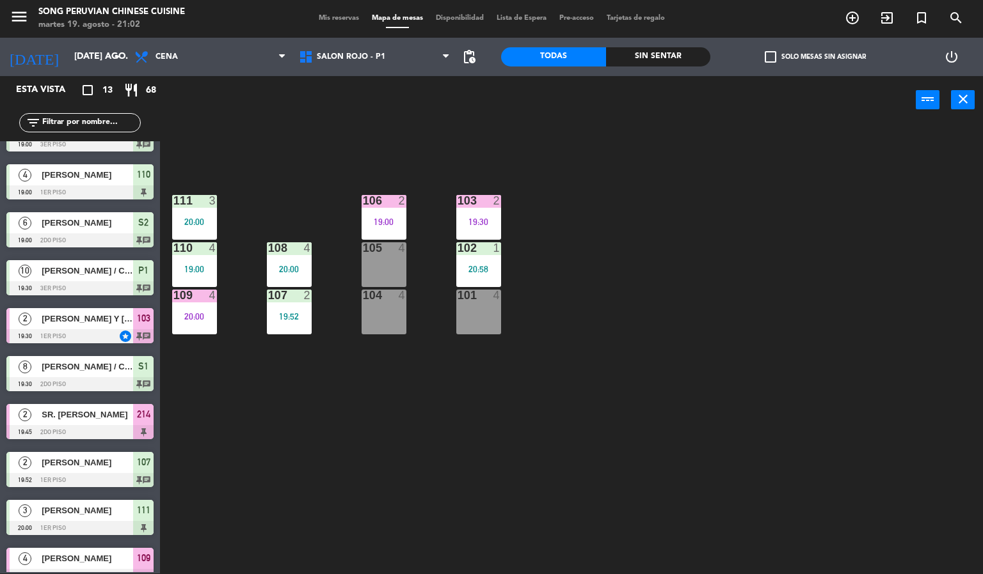
click at [194, 317] on div "20:00" at bounding box center [194, 316] width 45 height 9
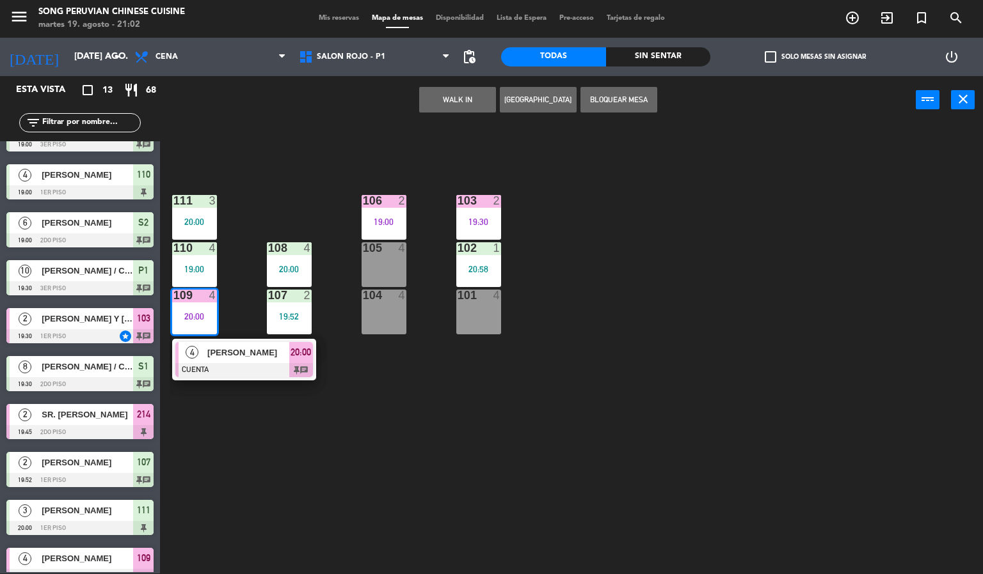
click at [267, 370] on div at bounding box center [244, 370] width 138 height 14
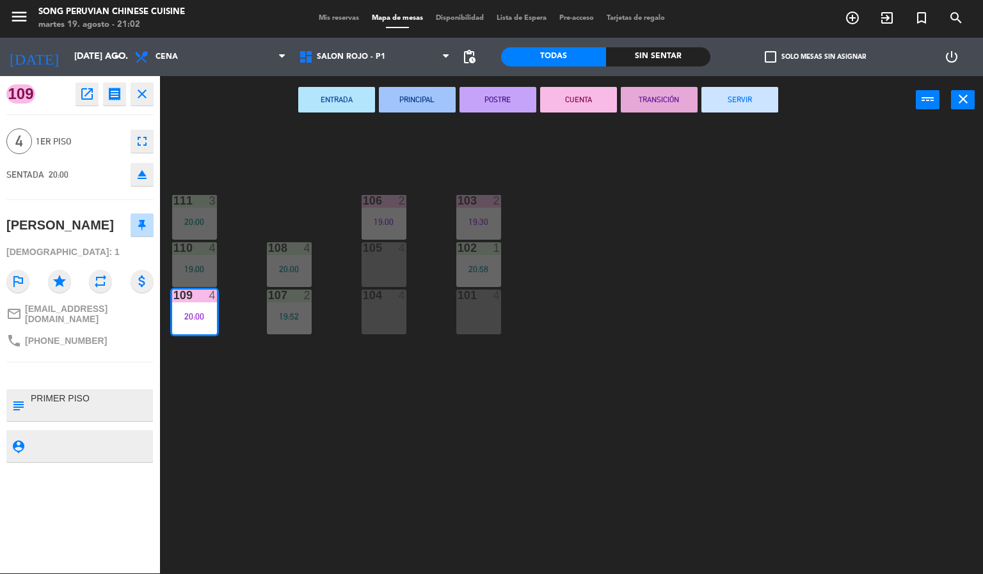
click at [738, 98] on button "SERVIR" at bounding box center [739, 100] width 77 height 26
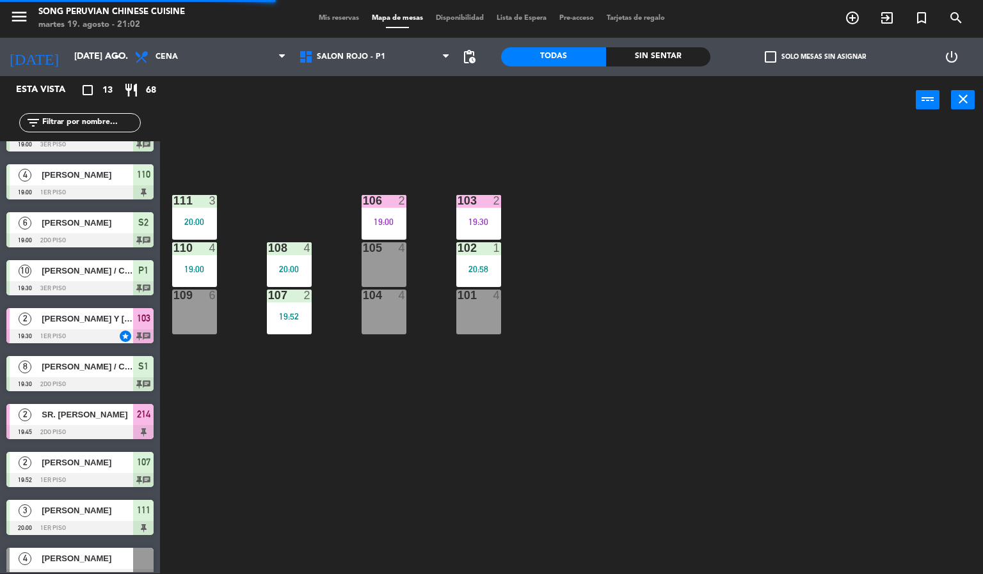
click at [672, 301] on div "103 2 19:30 106 2 19:00 111 3 20:00 102 1 20:58 105 4 108 4 20:00 110 4 19:00 1…" at bounding box center [576, 350] width 813 height 450
click at [380, 209] on div "106 2 19:00" at bounding box center [383, 217] width 45 height 45
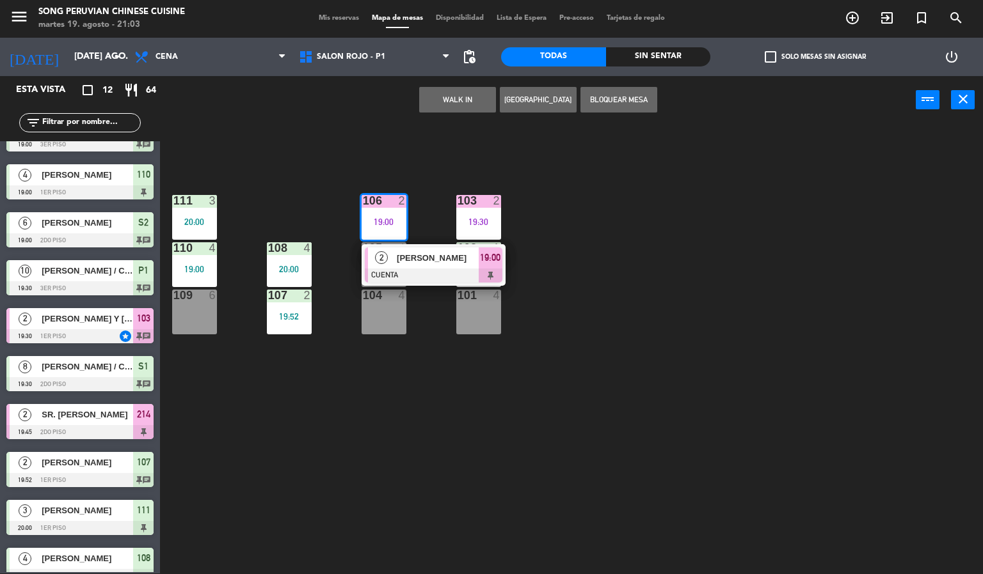
click at [418, 258] on span "[PERSON_NAME]" at bounding box center [438, 257] width 82 height 13
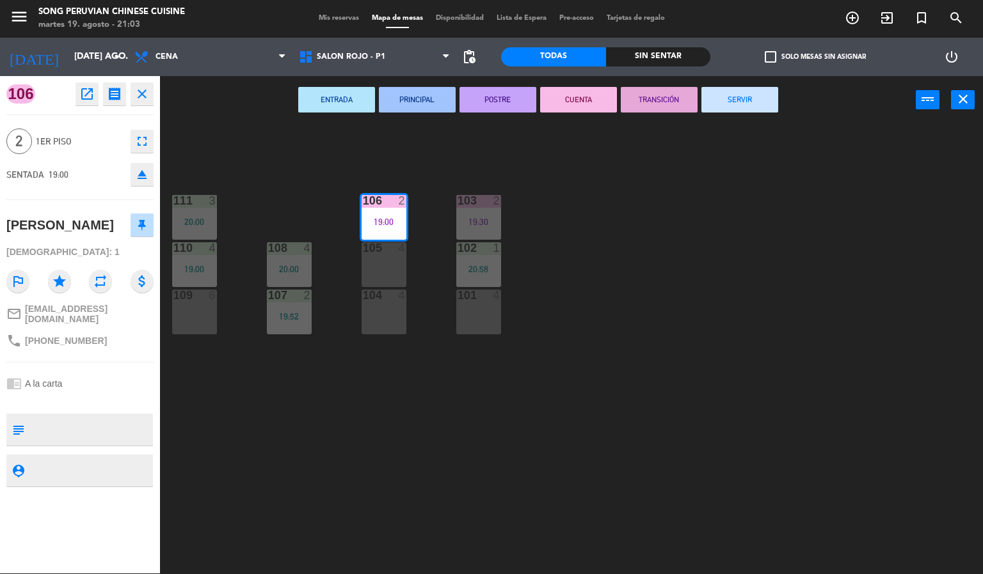
click at [755, 95] on button "SERVIR" at bounding box center [739, 100] width 77 height 26
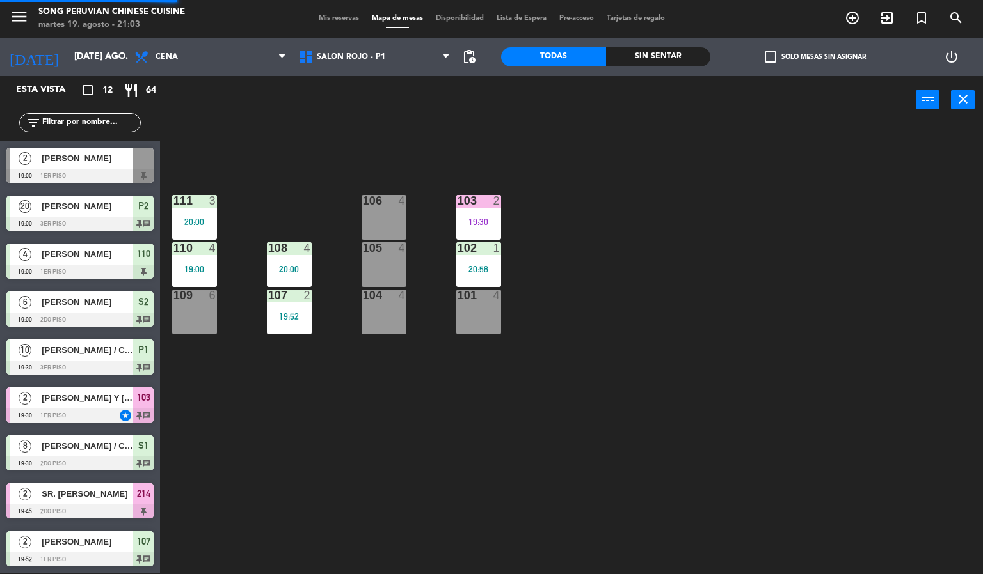
click at [720, 322] on div "103 2 19:30 106 4 111 3 20:00 102 1 20:58 105 4 108 4 20:00 110 4 19:00 101 4 1…" at bounding box center [576, 350] width 813 height 450
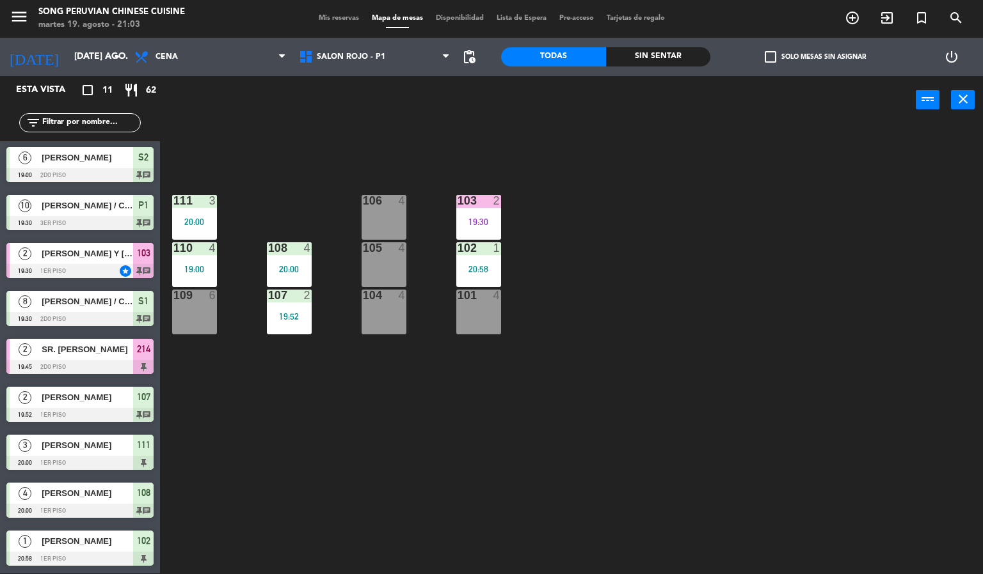
scroll to position [0, 0]
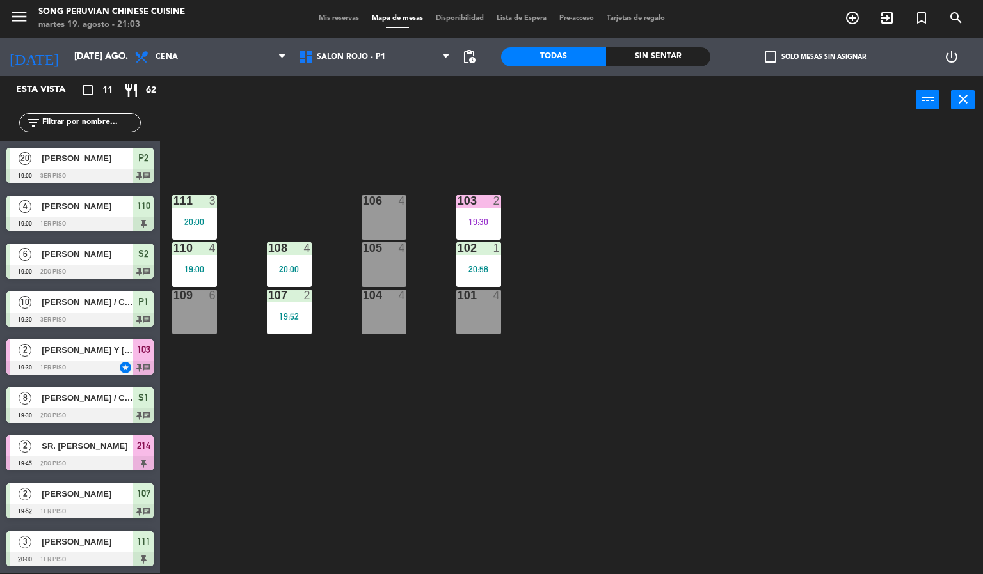
click at [571, 349] on div "103 2 19:30 106 4 111 3 20:00 102 1 20:58 105 4 108 4 20:00 110 4 19:00 101 4 1…" at bounding box center [576, 350] width 813 height 450
click at [649, 328] on div "103 2 19:30 106 4 111 3 20:00 102 1 20:58 105 4 108 4 20:00 110 4 19:00 101 4 1…" at bounding box center [576, 350] width 813 height 450
click at [703, 315] on div "103 2 19:30 106 4 111 3 20:00 102 1 20:58 105 4 108 4 20:00 110 4 19:00 101 4 1…" at bounding box center [576, 350] width 813 height 450
click at [424, 415] on div "103 2 19:30 106 4 111 3 20:00 102 1 20:58 105 4 108 4 20:00 110 4 19:00 101 4 1…" at bounding box center [576, 350] width 813 height 450
click at [653, 309] on div "103 2 19:30 106 4 111 3 20:00 102 1 20:58 105 4 108 4 20:00 110 4 19:00 101 4 1…" at bounding box center [576, 350] width 813 height 450
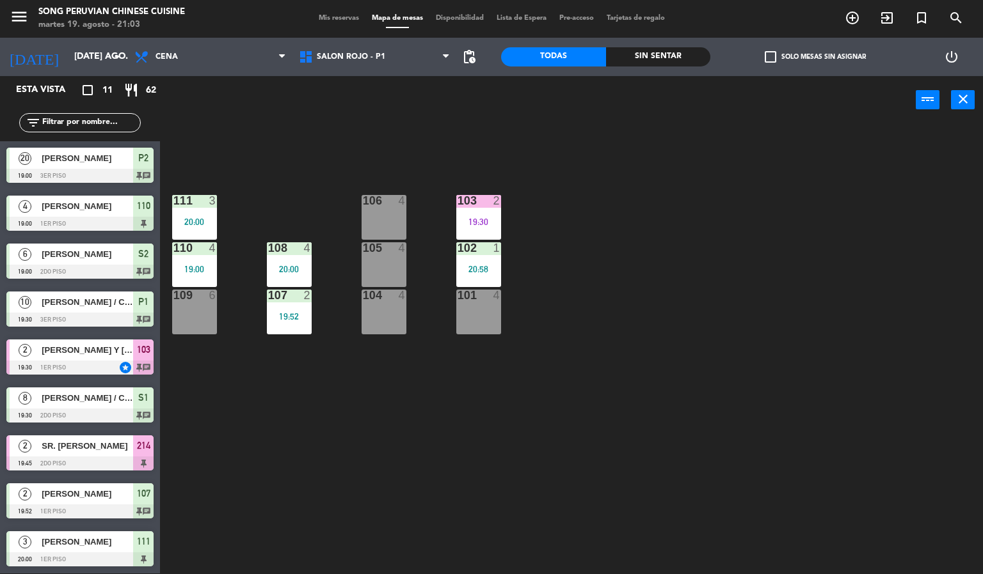
click at [189, 205] on div at bounding box center [194, 201] width 21 height 12
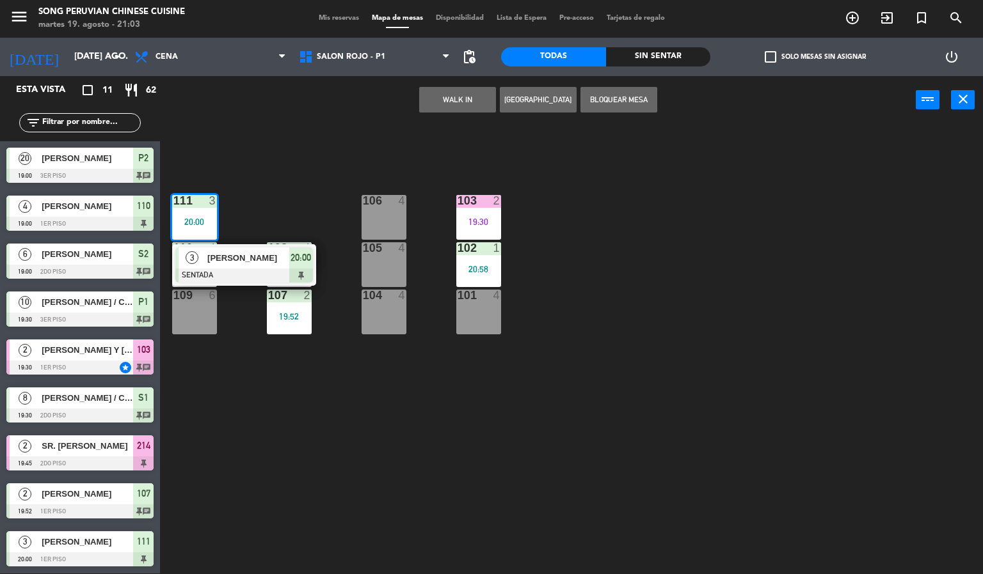
click at [264, 265] on span "[PERSON_NAME]" at bounding box center [248, 257] width 82 height 13
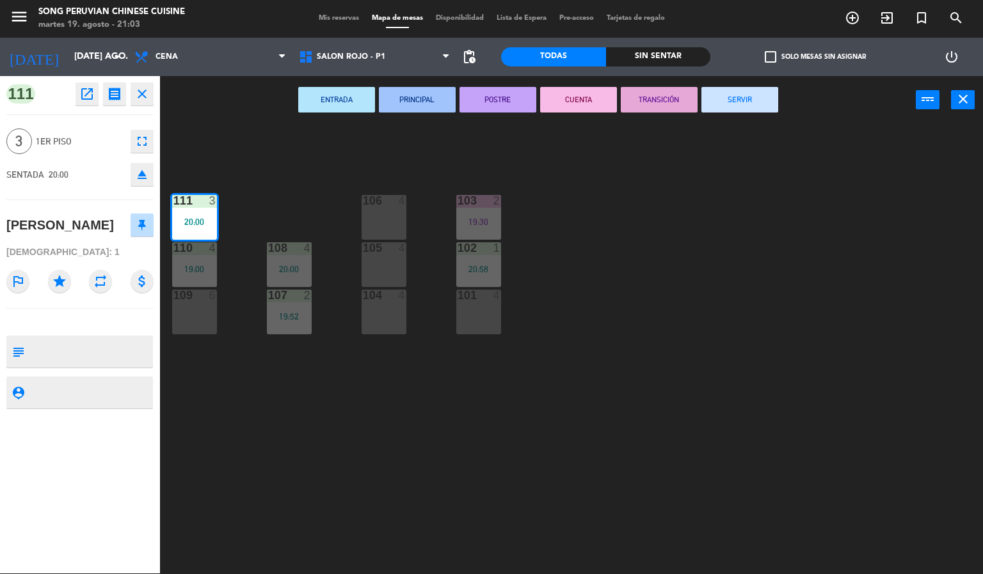
click at [684, 225] on div "103 2 19:30 106 4 111 3 20:00 102 1 20:58 105 4 108 4 20:00 110 4 19:00 101 4 1…" at bounding box center [576, 350] width 813 height 450
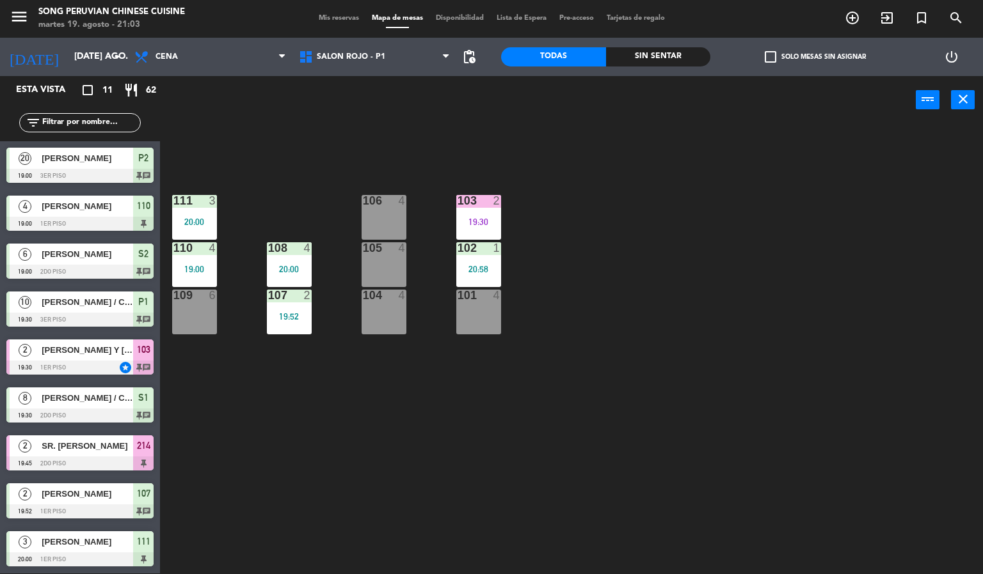
scroll to position [46, 0]
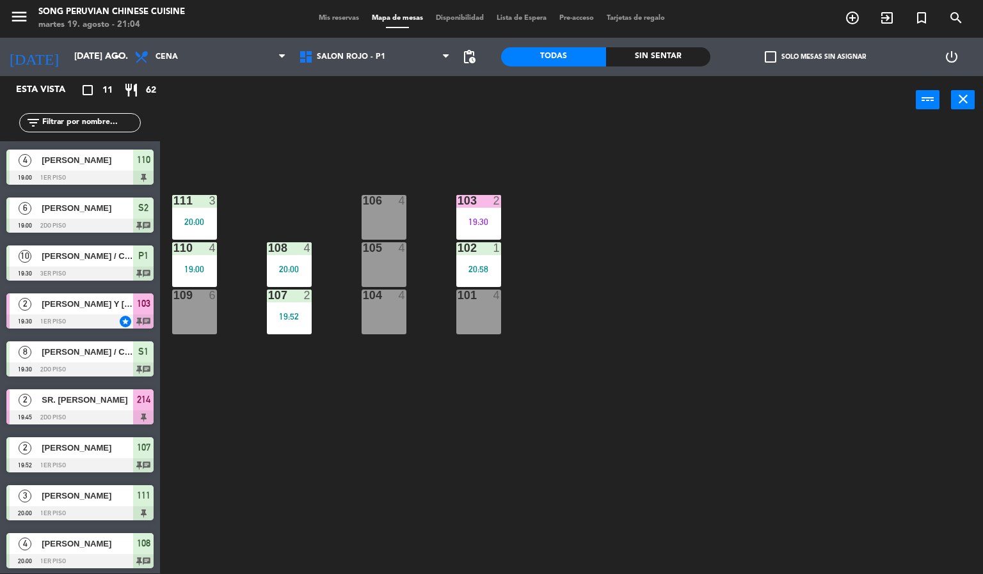
click at [289, 317] on div "19:52" at bounding box center [289, 316] width 45 height 9
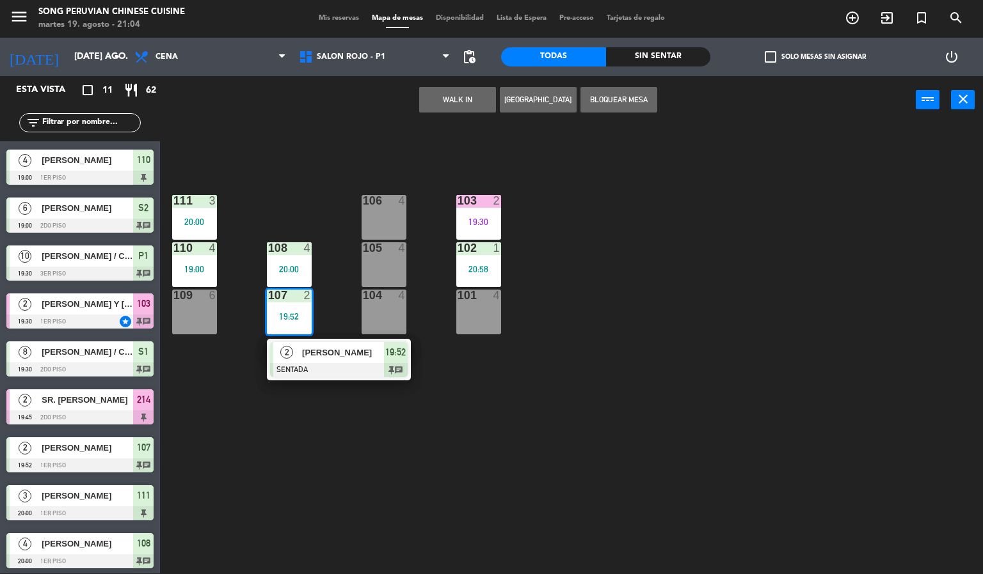
click at [365, 367] on div at bounding box center [339, 370] width 138 height 14
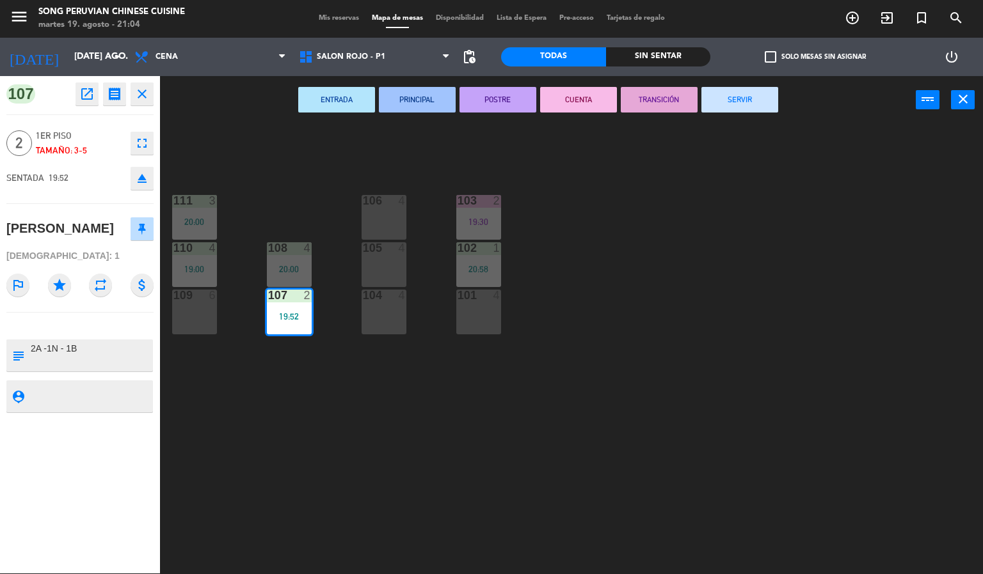
click at [587, 95] on button "CUENTA" at bounding box center [578, 100] width 77 height 26
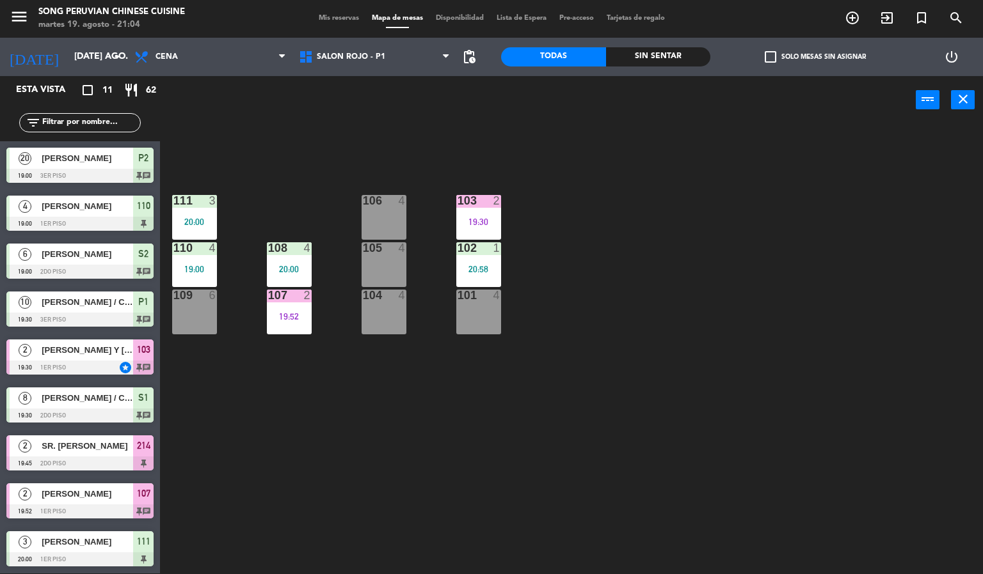
click at [714, 338] on div "103 2 19:30 106 4 111 3 20:00 102 1 20:58 105 4 108 4 20:00 110 4 19:00 101 4 1…" at bounding box center [576, 350] width 813 height 450
click at [639, 276] on div "103 2 19:30 106 4 111 3 20:00 102 1 20:58 105 4 108 4 20:00 110 4 19:00 101 4 1…" at bounding box center [576, 350] width 813 height 450
click at [642, 267] on div "103 2 19:30 106 4 111 3 20:00 102 1 20:58 105 4 108 4 20:00 110 4 19:00 101 4 1…" at bounding box center [576, 350] width 813 height 450
click at [368, 56] on span "SALON ROJO - P1" at bounding box center [351, 56] width 68 height 9
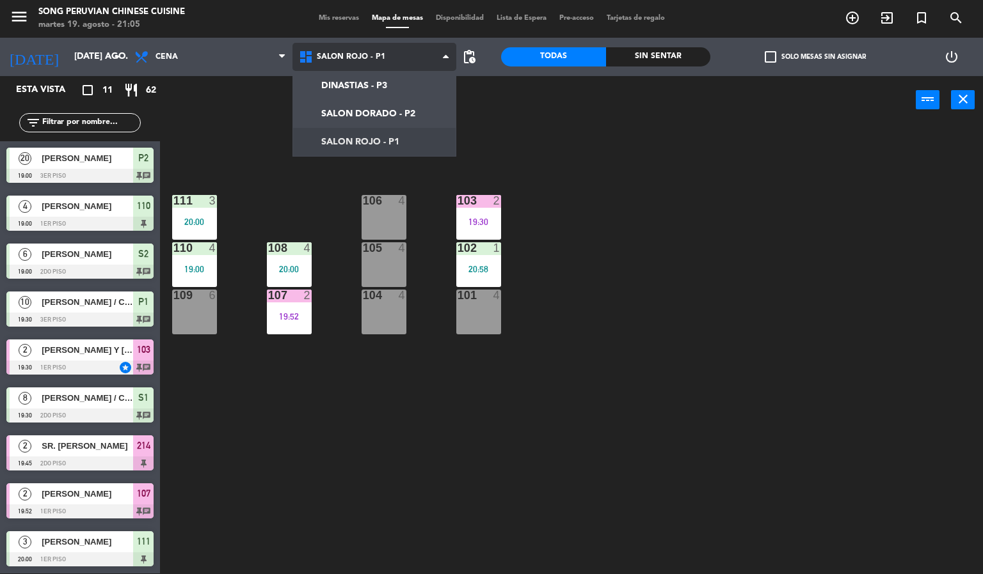
click at [388, 112] on ng-component "menu Song Peruvian Chinese Cuisine martes 19. agosto - 21:05 Mis reservas Mapa …" at bounding box center [491, 286] width 983 height 575
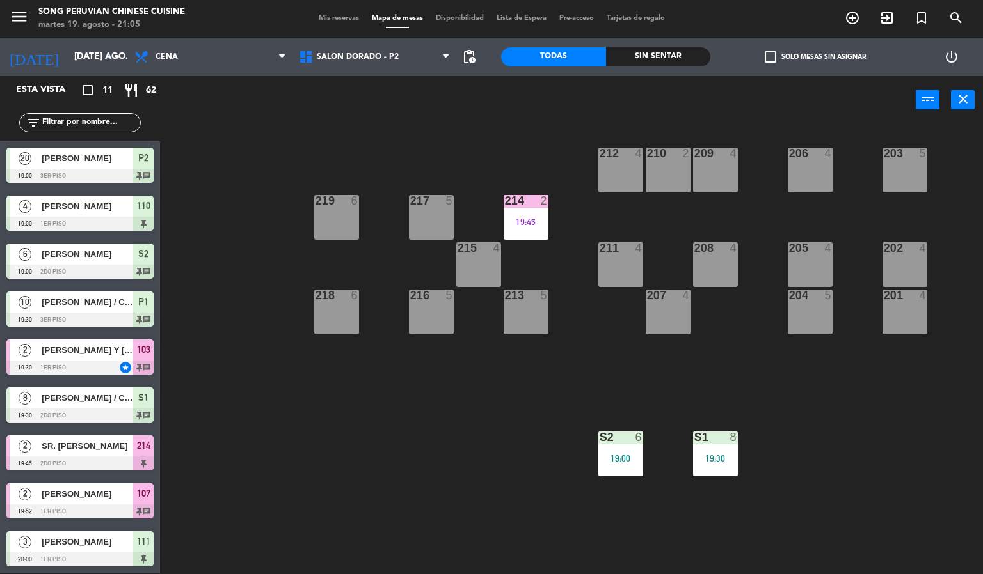
click at [530, 219] on div "19:45" at bounding box center [525, 222] width 45 height 9
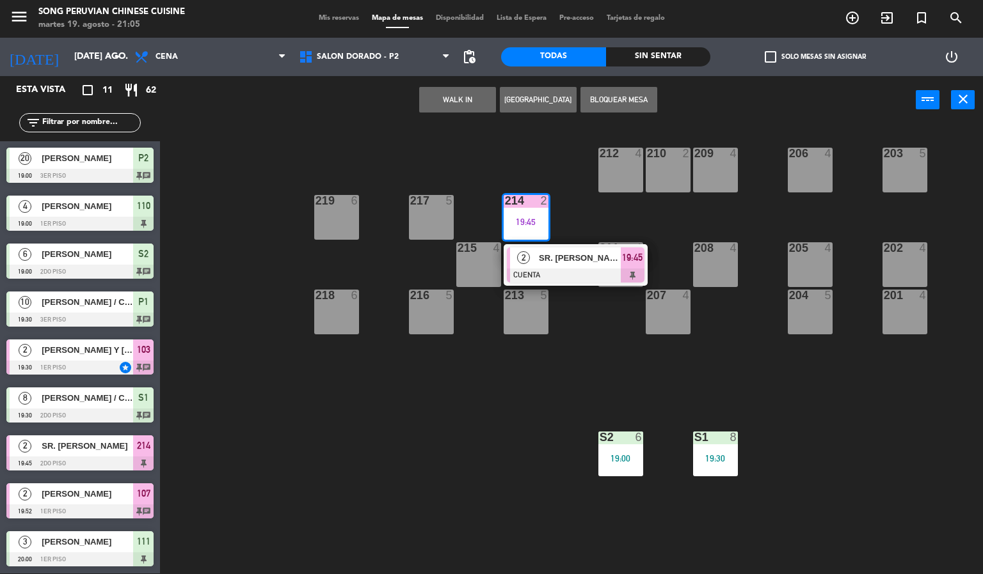
click at [584, 276] on div at bounding box center [576, 276] width 138 height 14
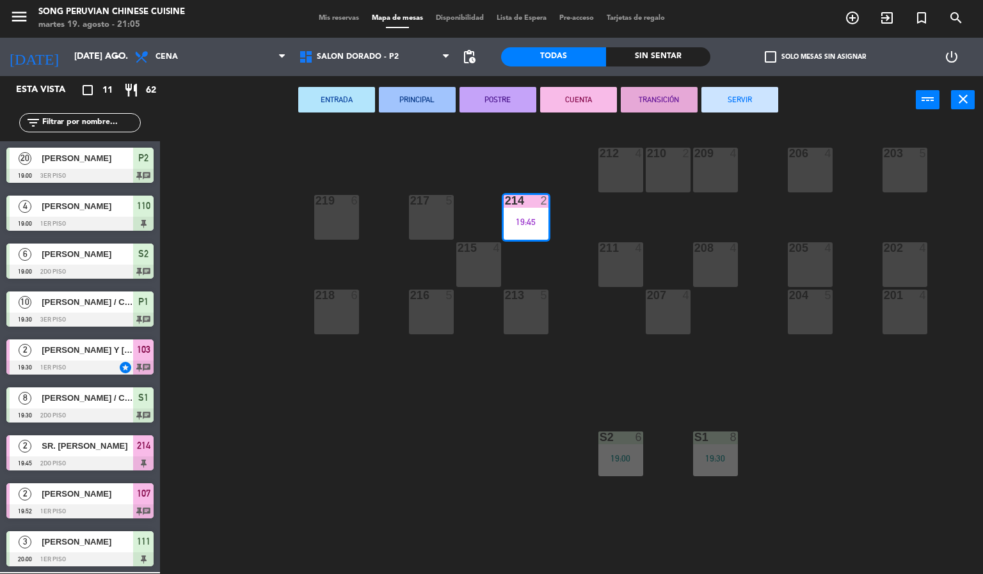
click at [735, 97] on button "SERVIR" at bounding box center [739, 100] width 77 height 26
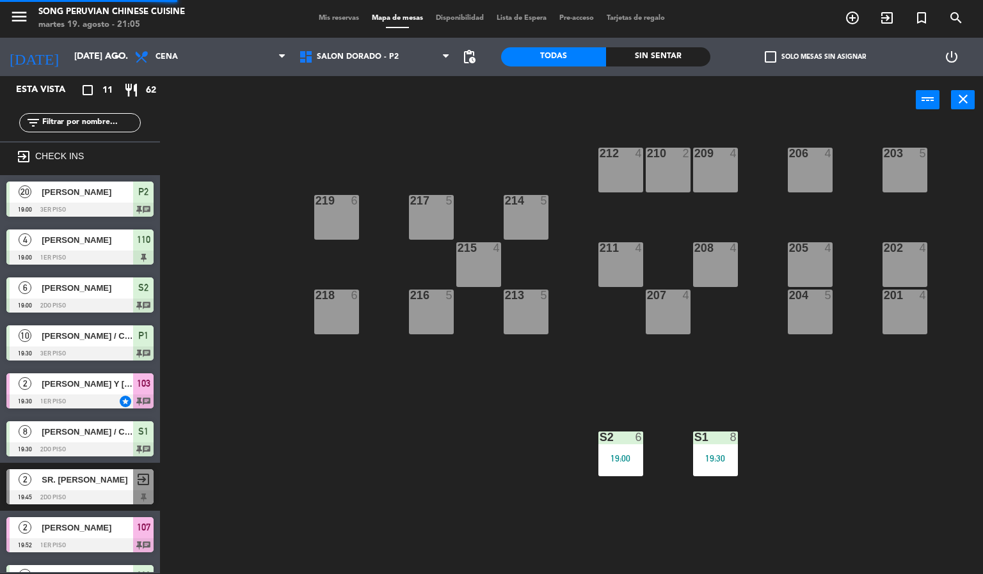
click at [444, 419] on div "203 5 206 4 210 2 212 4 209 4 214 5 217 5 219 6 202 4 205 4 208 4 211 4 215 4 2…" at bounding box center [576, 350] width 813 height 450
click at [624, 476] on div "S2 6 19:00" at bounding box center [620, 454] width 45 height 45
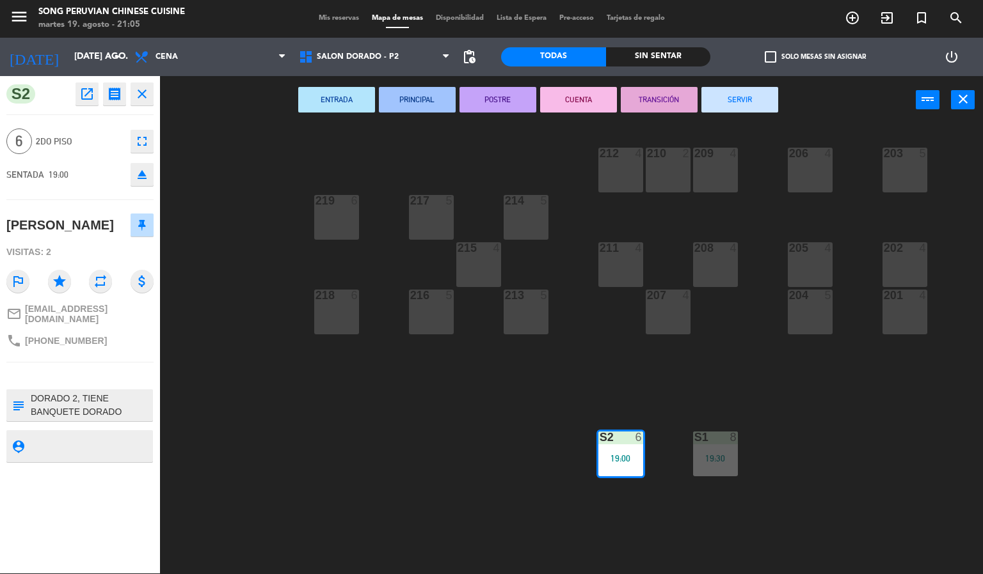
click at [421, 482] on div "203 5 206 4 210 2 212 4 209 4 214 5 217 5 219 6 202 4 205 4 208 4 211 4 215 4 2…" at bounding box center [576, 350] width 813 height 450
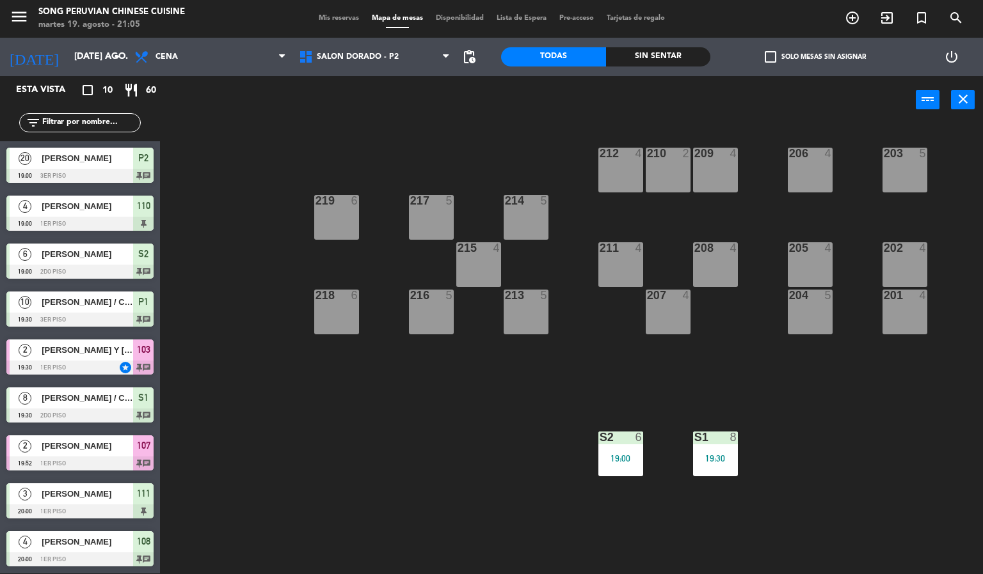
click at [365, 392] on div "203 5 206 4 210 2 212 4 209 4 214 5 217 5 219 6 202 4 205 4 208 4 211 4 215 4 2…" at bounding box center [576, 350] width 813 height 450
click at [438, 445] on div "203 5 206 4 210 2 212 4 209 4 214 5 217 5 219 6 202 4 205 4 208 4 211 4 215 4 2…" at bounding box center [576, 350] width 813 height 450
click at [120, 361] on div at bounding box center [79, 368] width 147 height 14
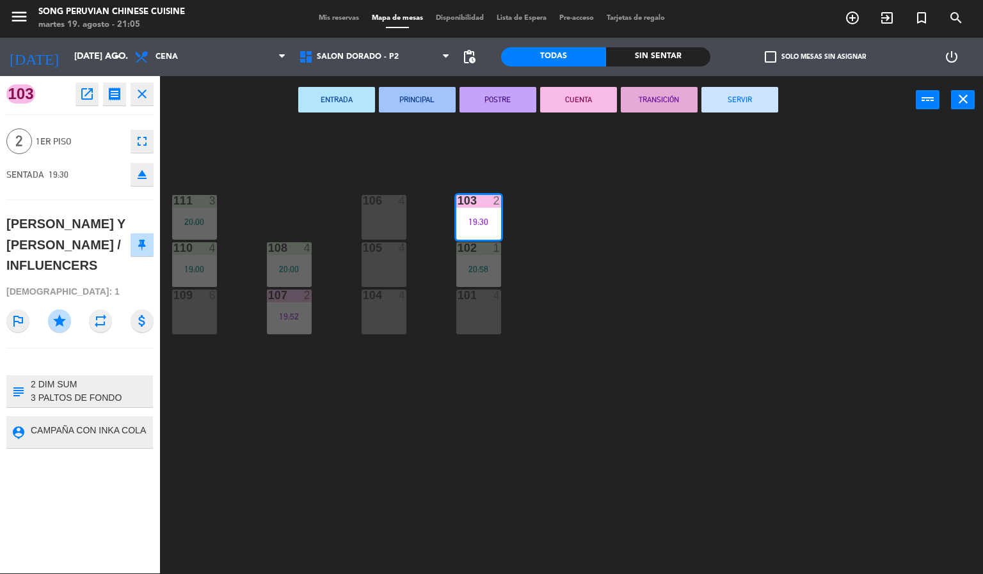
click at [674, 254] on div "103 2 19:30 106 4 111 3 20:00 102 1 20:58 105 4 108 4 20:00 110 4 19:00 101 4 1…" at bounding box center [576, 350] width 813 height 450
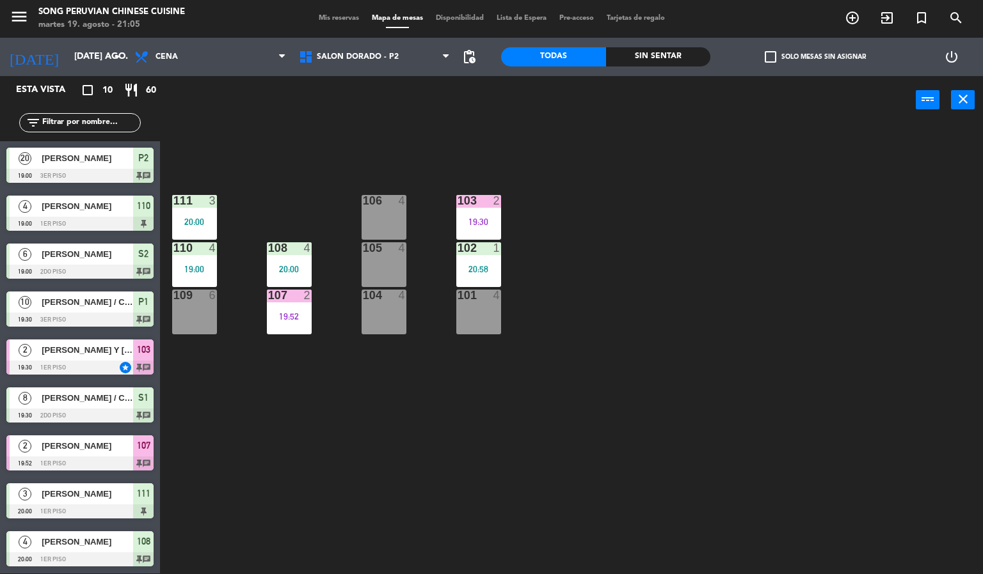
click at [477, 210] on div "103 2 19:30" at bounding box center [478, 217] width 45 height 45
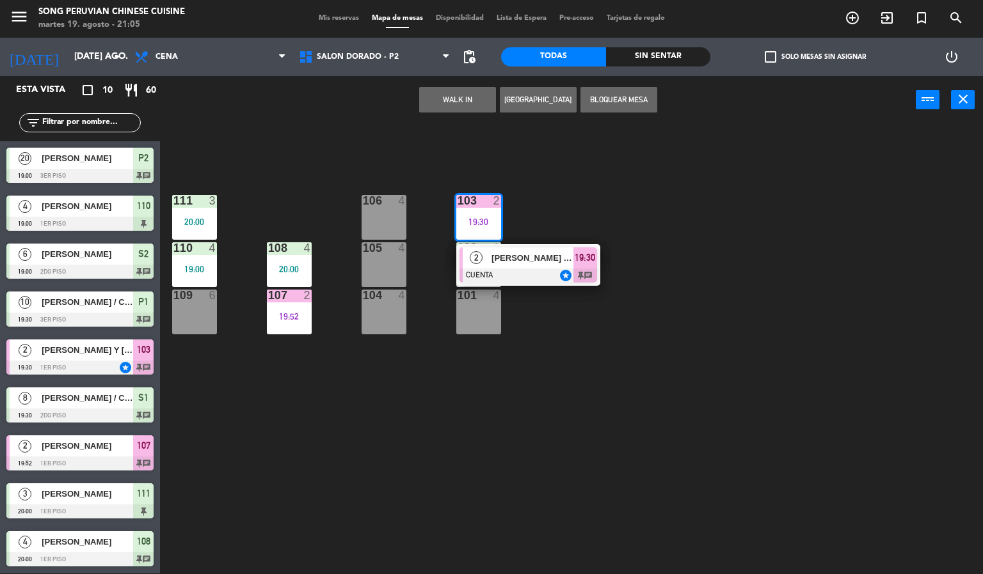
click at [555, 262] on span "[PERSON_NAME] Y [PERSON_NAME] / INFLUENCERS" at bounding box center [532, 257] width 82 height 13
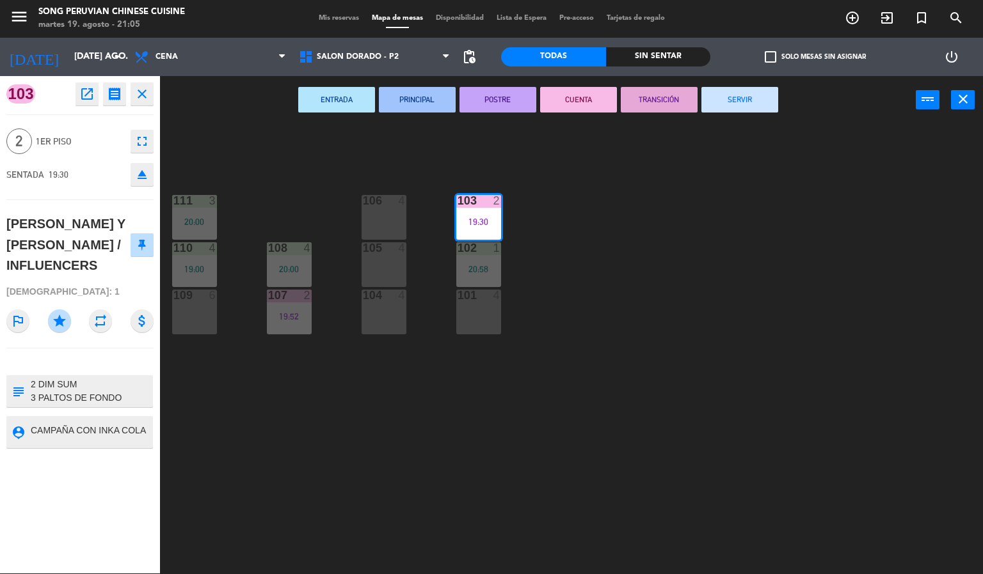
click at [740, 99] on button "SERVIR" at bounding box center [739, 100] width 77 height 26
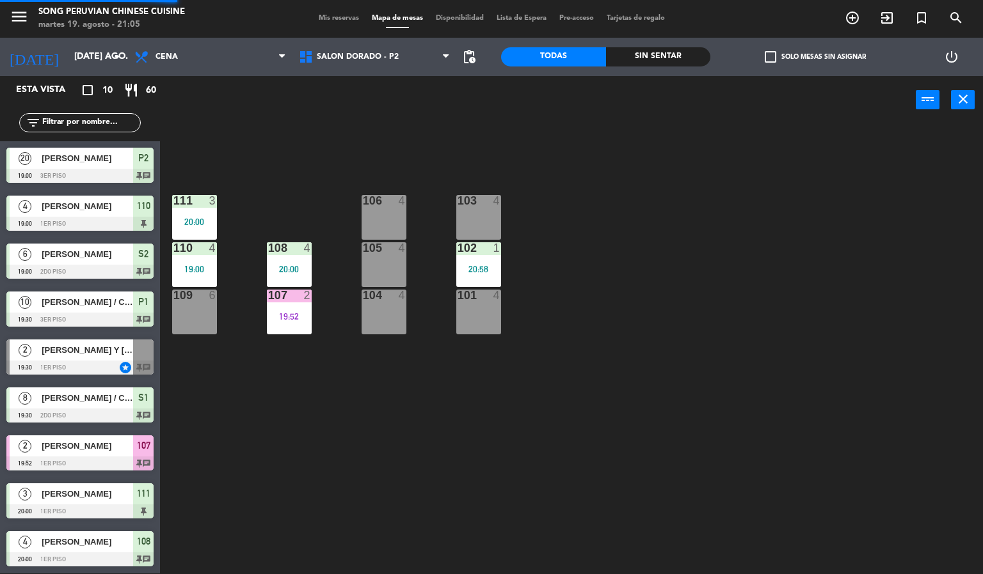
click at [674, 289] on div "103 4 106 4 111 3 20:00 102 1 20:58 105 4 108 4 20:00 110 4 19:00 101 4 104 4 1…" at bounding box center [576, 350] width 813 height 450
click at [630, 333] on div "103 4 106 4 111 3 20:00 102 1 20:58 105 4 108 4 20:00 110 4 19:00 101 4 104 4 1…" at bounding box center [576, 350] width 813 height 450
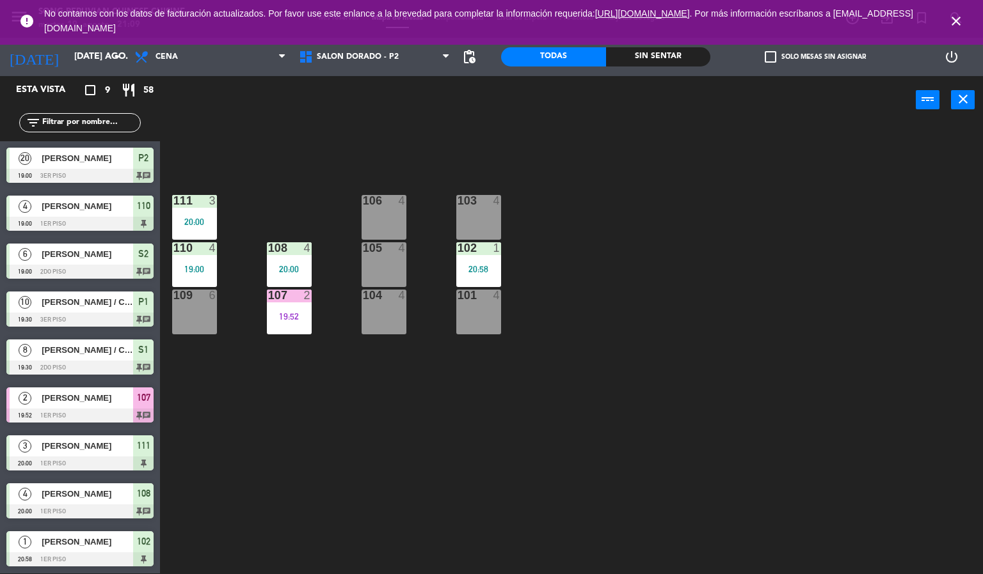
click at [960, 22] on icon "close" at bounding box center [955, 20] width 15 height 15
click at [811, 265] on div "103 4 106 4 111 3 20:00 102 1 20:58 105 4 108 4 20:00 110 4 19:00 101 4 104 4 1…" at bounding box center [576, 350] width 813 height 450
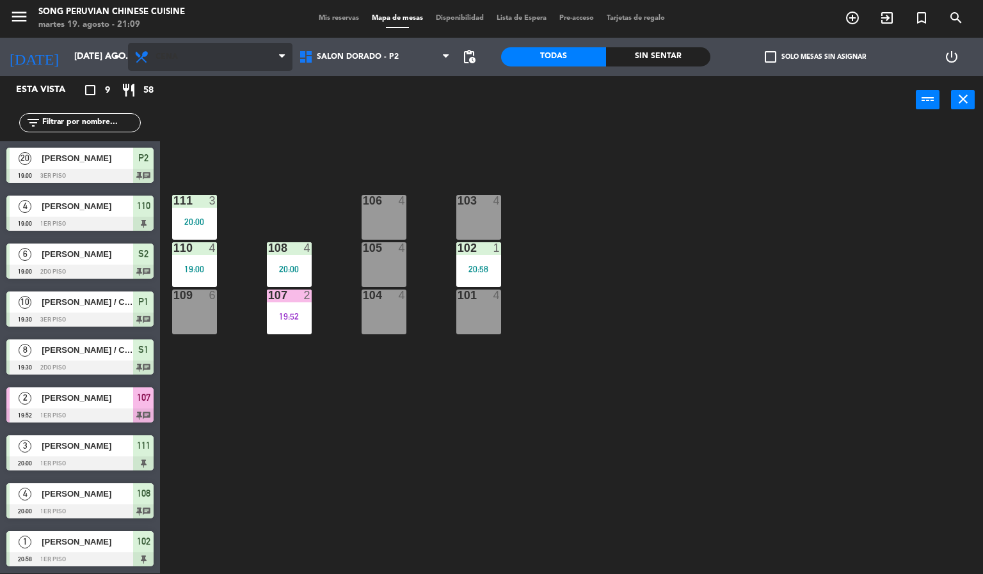
click at [248, 52] on span "Cena" at bounding box center [210, 57] width 164 height 28
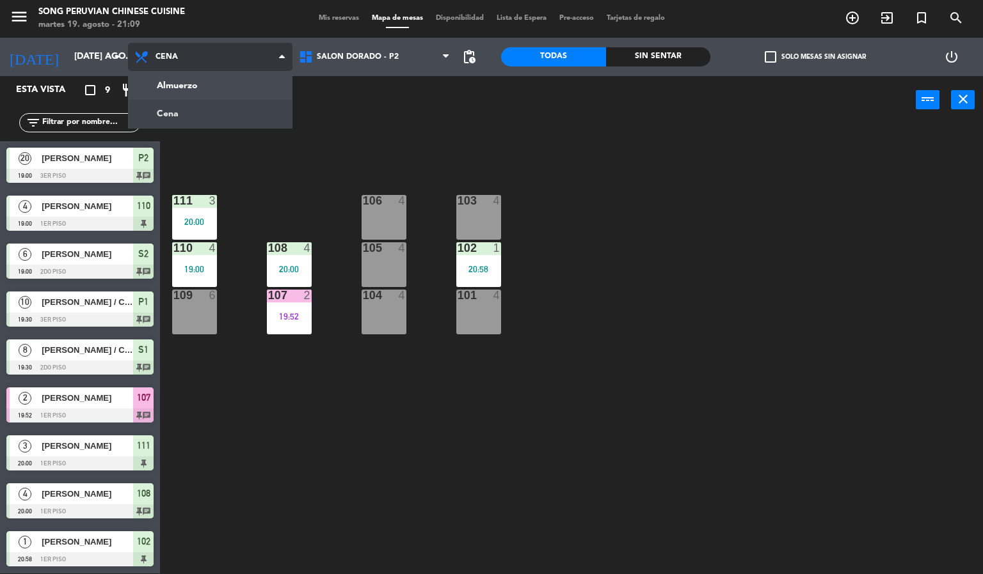
click at [246, 72] on div "Almuerzo Cena Cena Almuerzo Cena" at bounding box center [210, 57] width 164 height 38
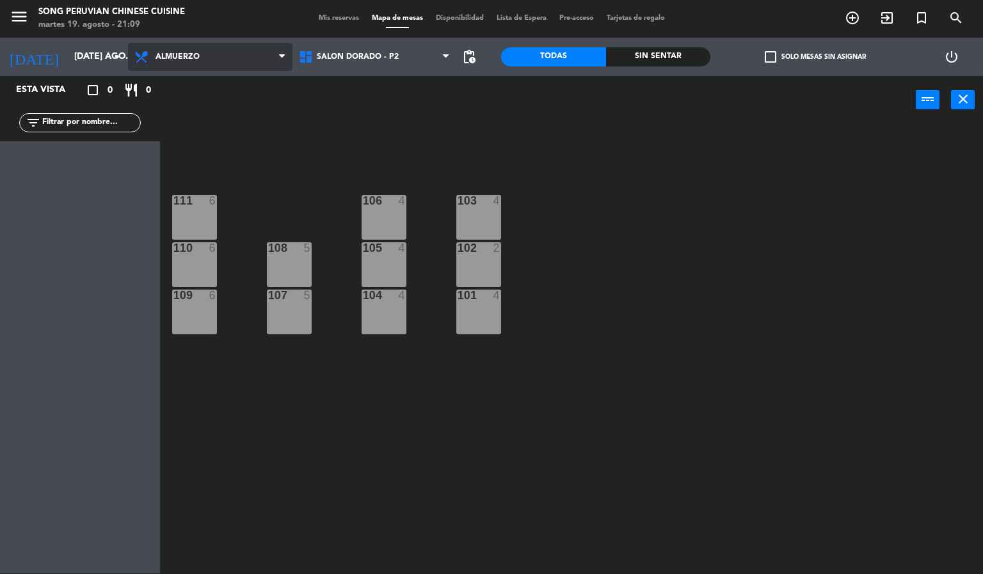
click at [228, 48] on span "Almuerzo" at bounding box center [210, 57] width 164 height 28
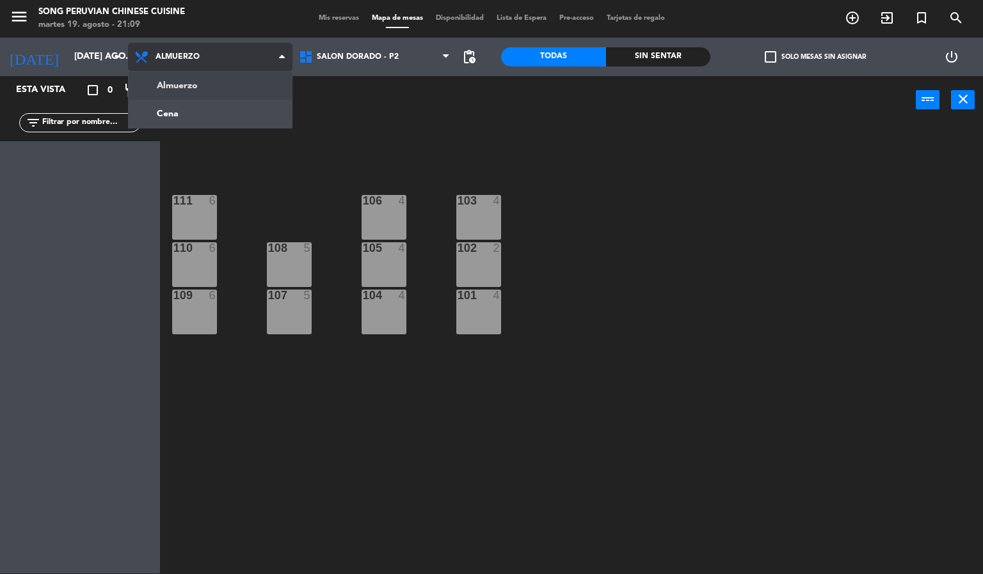
click at [227, 108] on ng-component "menu Song Peruvian Chinese Cuisine [DATE] 19. agosto - 21:09 Mis reservas Mapa …" at bounding box center [491, 286] width 983 height 575
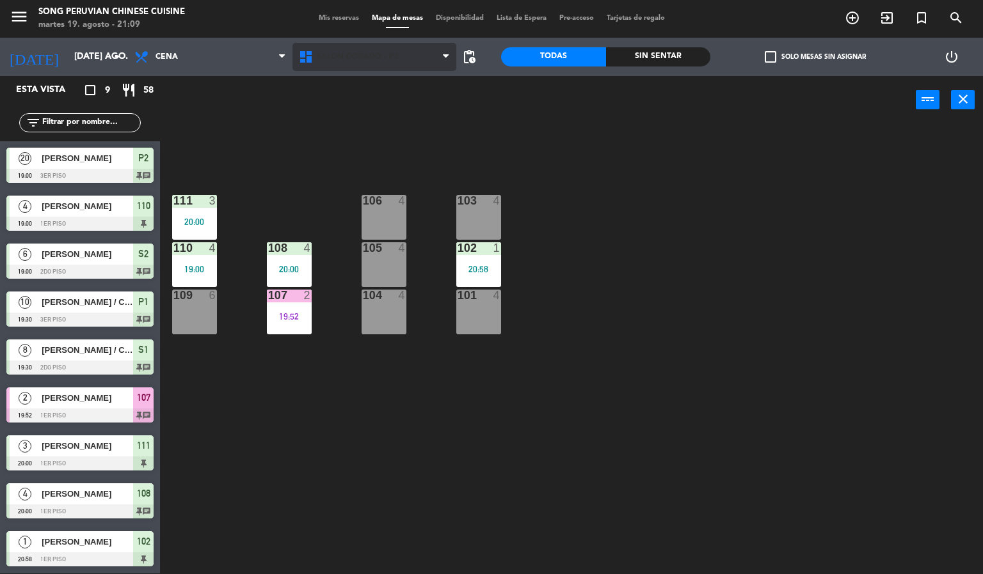
click at [356, 59] on span "SALON DORADO - P2" at bounding box center [358, 56] width 82 height 9
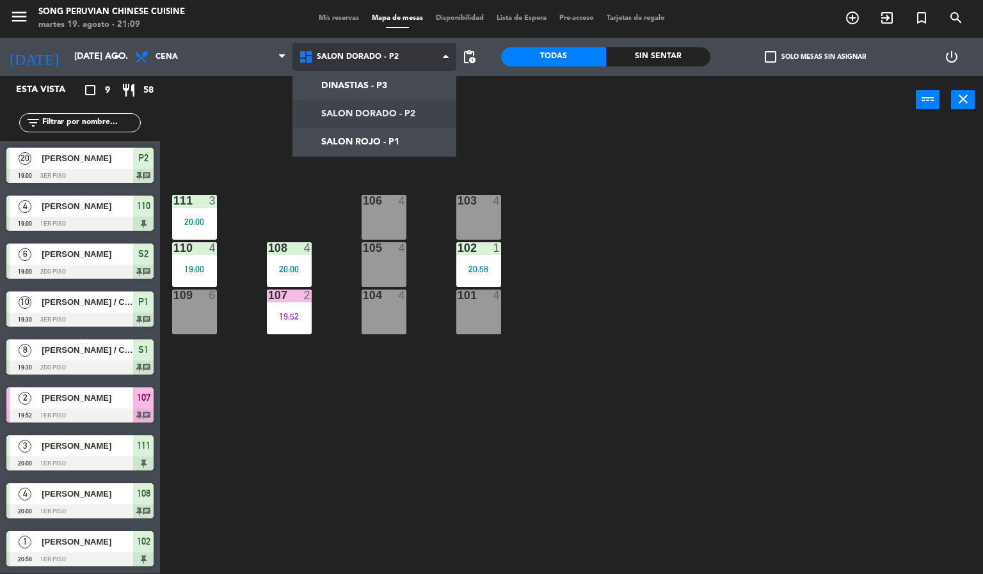
click at [388, 85] on ng-component "menu Song Peruvian Chinese Cuisine [DATE] 19. agosto - 21:09 Mis reservas Mapa …" at bounding box center [491, 286] width 983 height 575
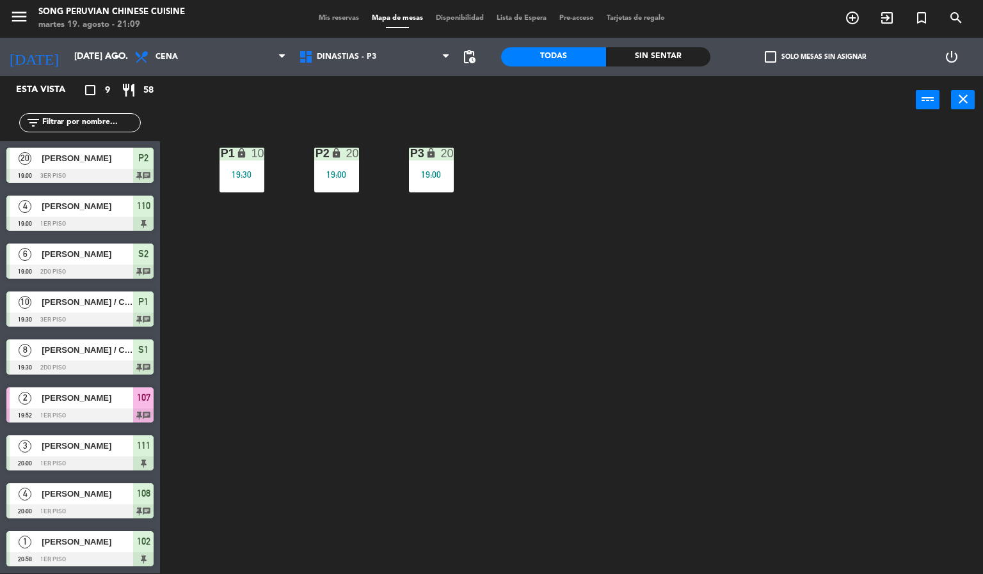
click at [302, 424] on div "P2 lock 20 19:00 P3 lock 20 19:00 P1 lock 10 19:30" at bounding box center [576, 350] width 813 height 450
click at [244, 167] on div "P1 lock 10 19:30" at bounding box center [241, 170] width 45 height 45
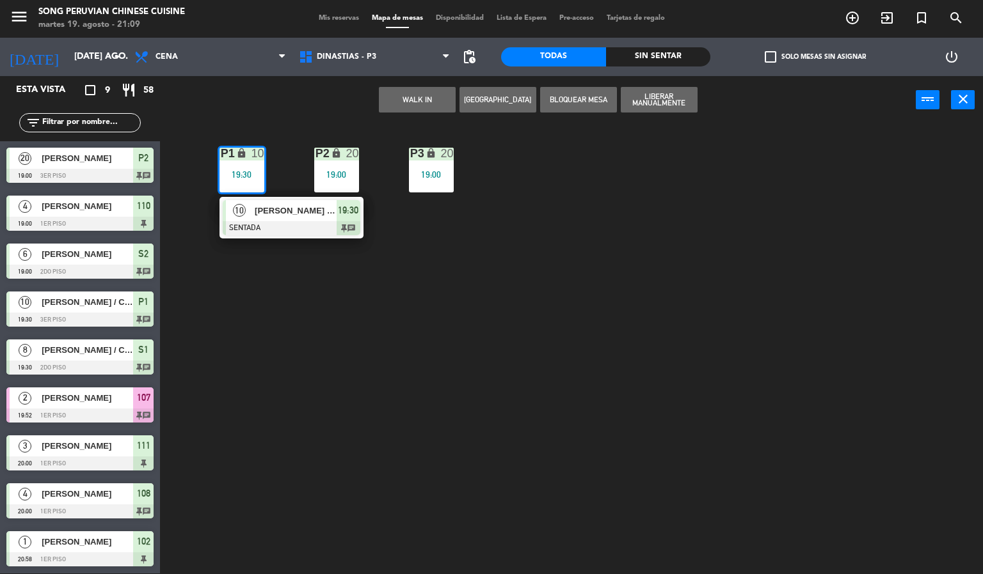
click at [292, 210] on span "[PERSON_NAME] / CHEF [PERSON_NAME]" at bounding box center [296, 210] width 82 height 13
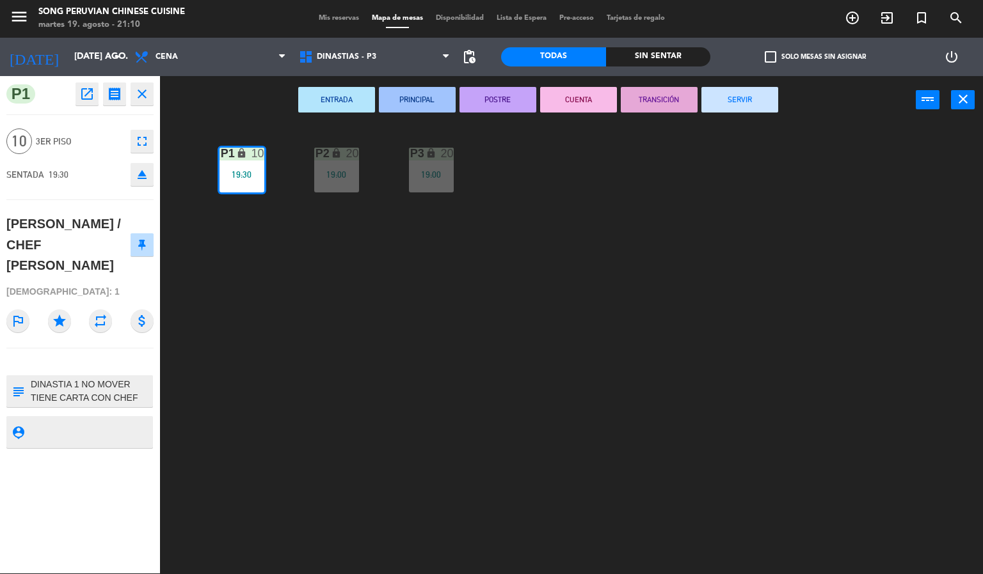
click at [317, 16] on span "Mis reservas" at bounding box center [338, 18] width 53 height 7
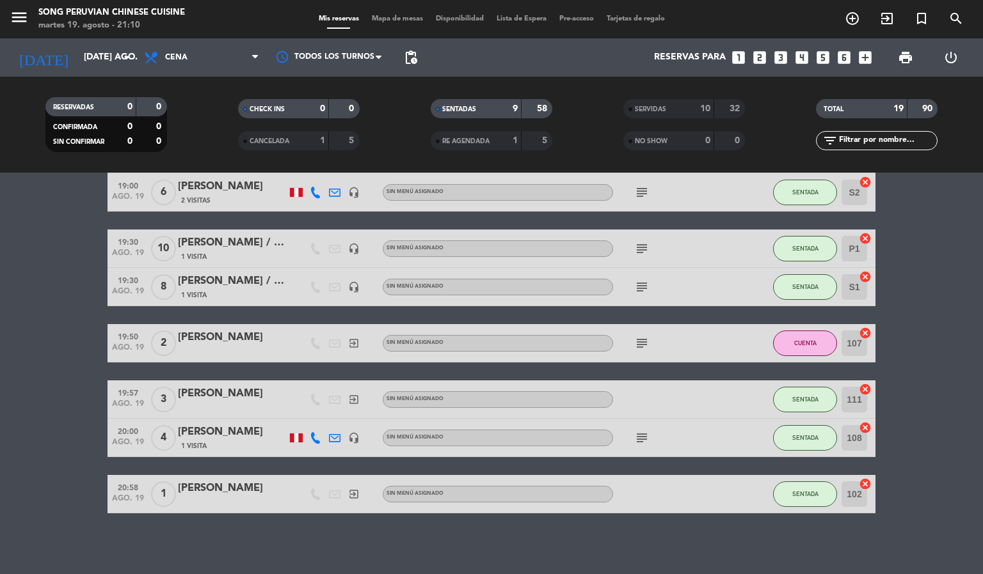
scroll to position [138, 0]
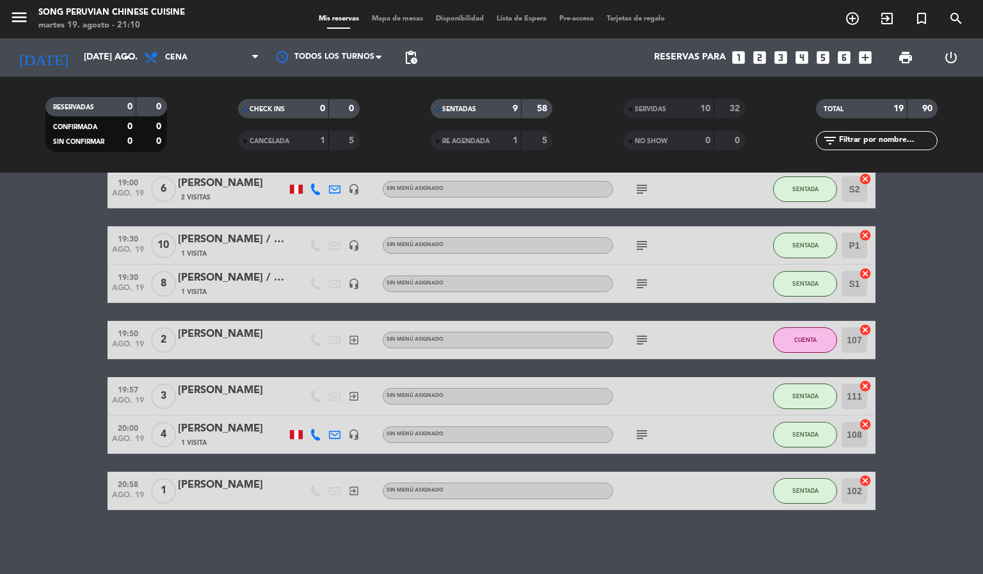
click at [262, 241] on div "[PERSON_NAME] / CHEF [PERSON_NAME]" at bounding box center [232, 240] width 109 height 17
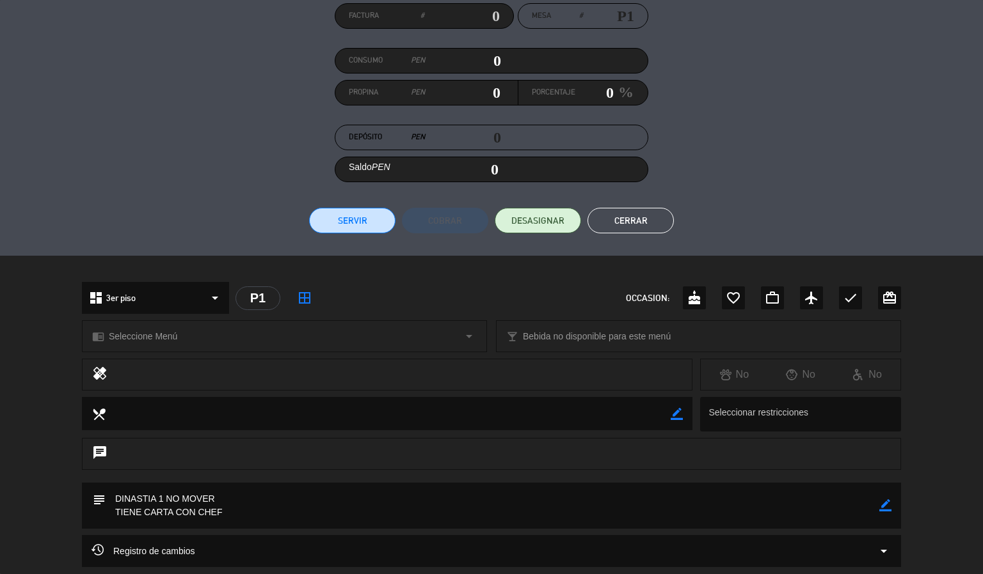
scroll to position [237, 0]
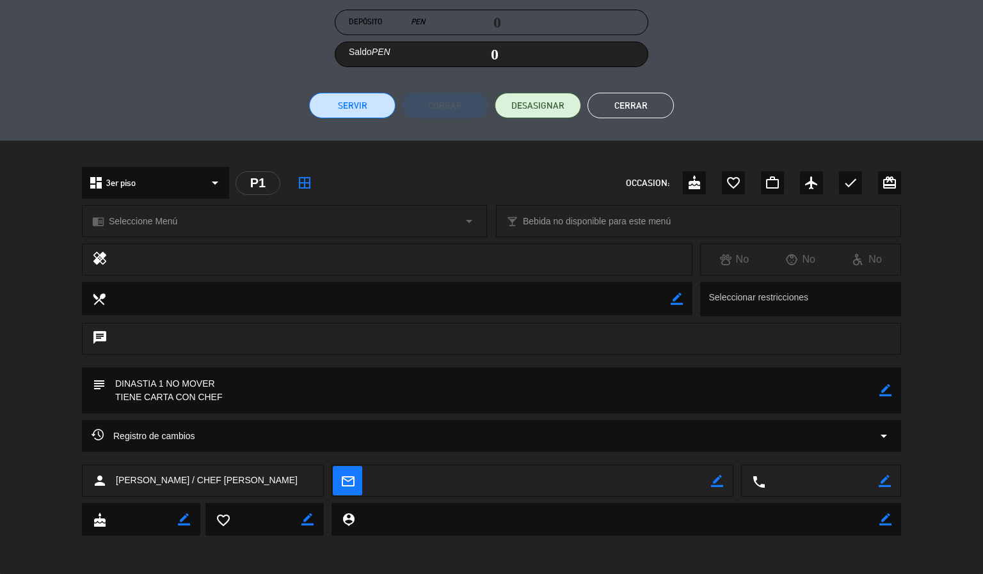
click at [889, 438] on icon "arrow_drop_down" at bounding box center [883, 436] width 15 height 15
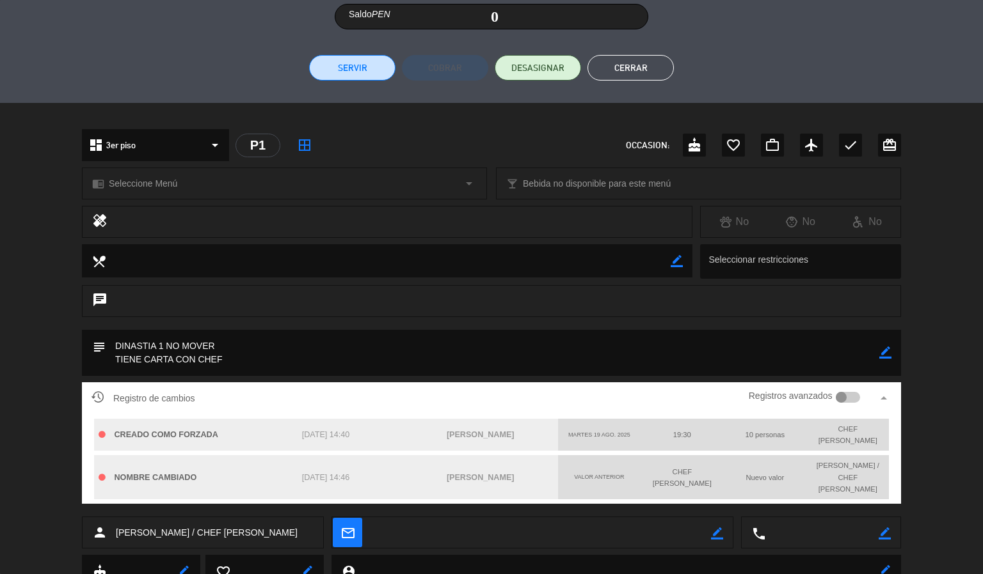
scroll to position [294, 0]
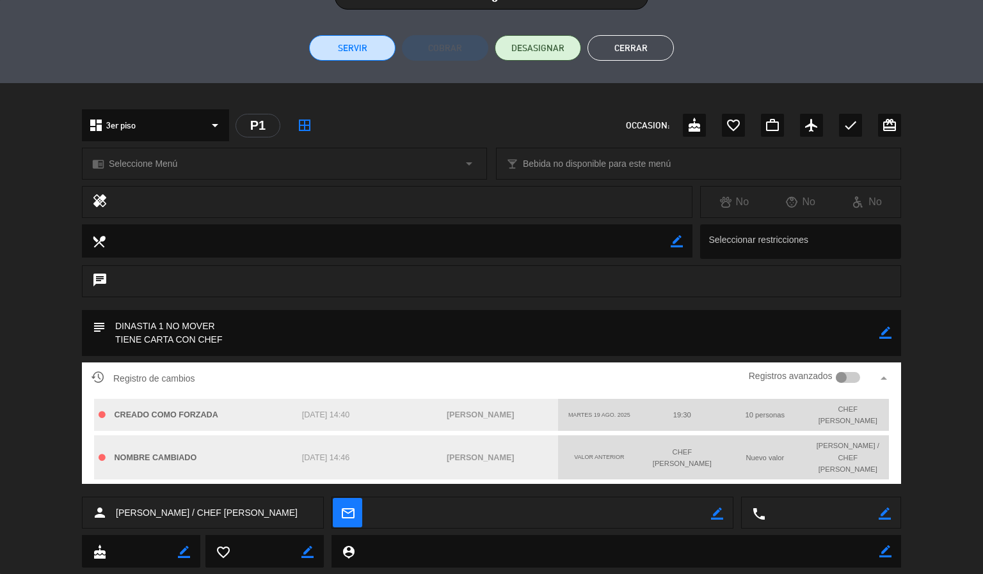
click at [849, 381] on div at bounding box center [848, 378] width 25 height 12
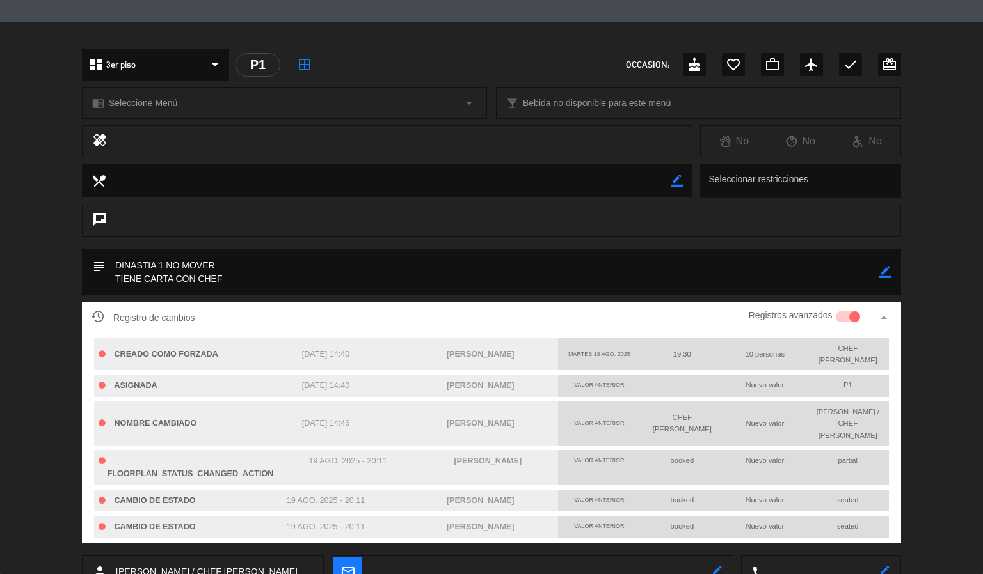
scroll to position [413, 0]
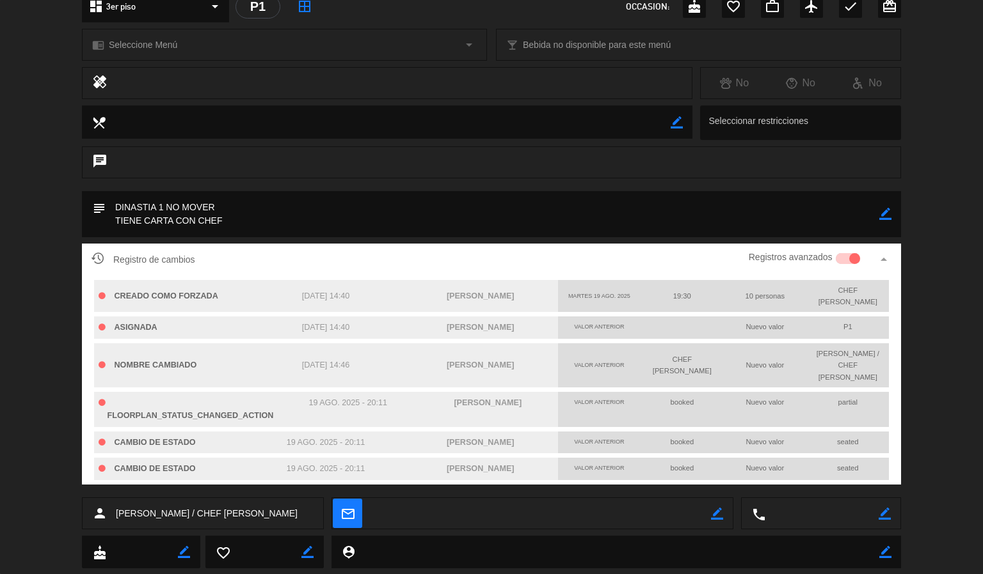
click at [846, 257] on div at bounding box center [848, 259] width 25 height 12
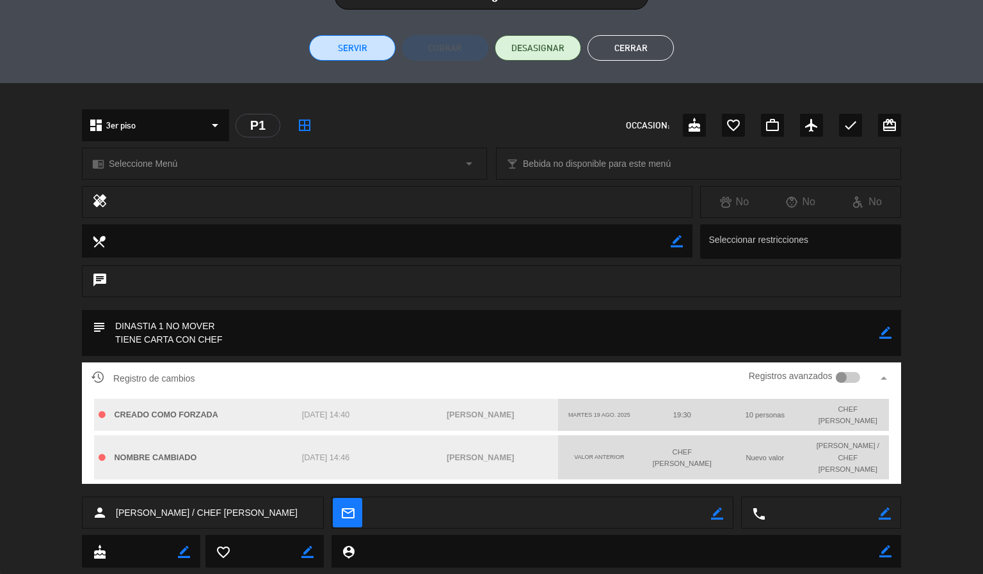
click at [645, 45] on button "Cerrar" at bounding box center [630, 48] width 86 height 26
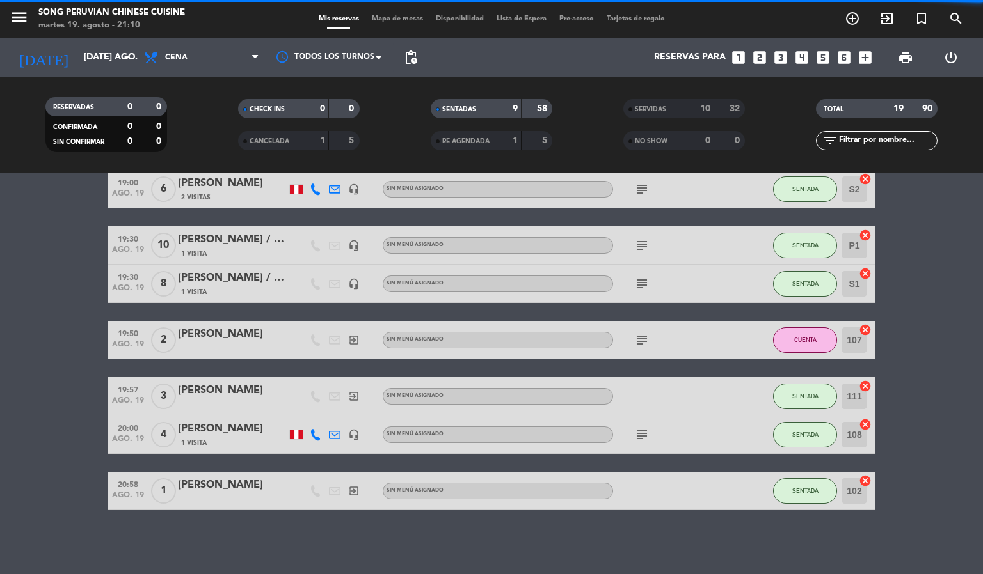
scroll to position [0, 0]
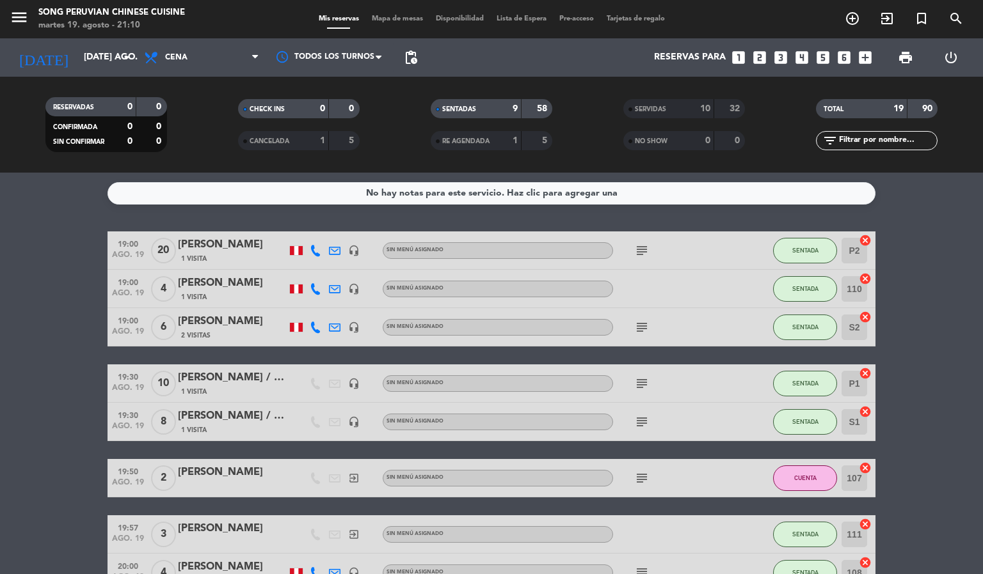
click at [390, 21] on span "Mapa de mesas" at bounding box center [397, 18] width 64 height 7
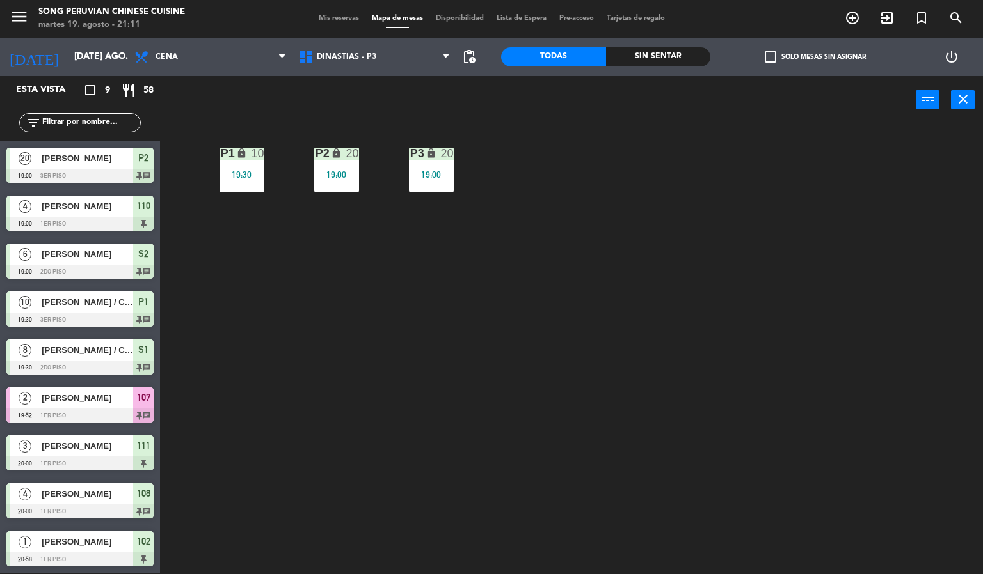
click at [428, 173] on div "19:00" at bounding box center [431, 174] width 45 height 9
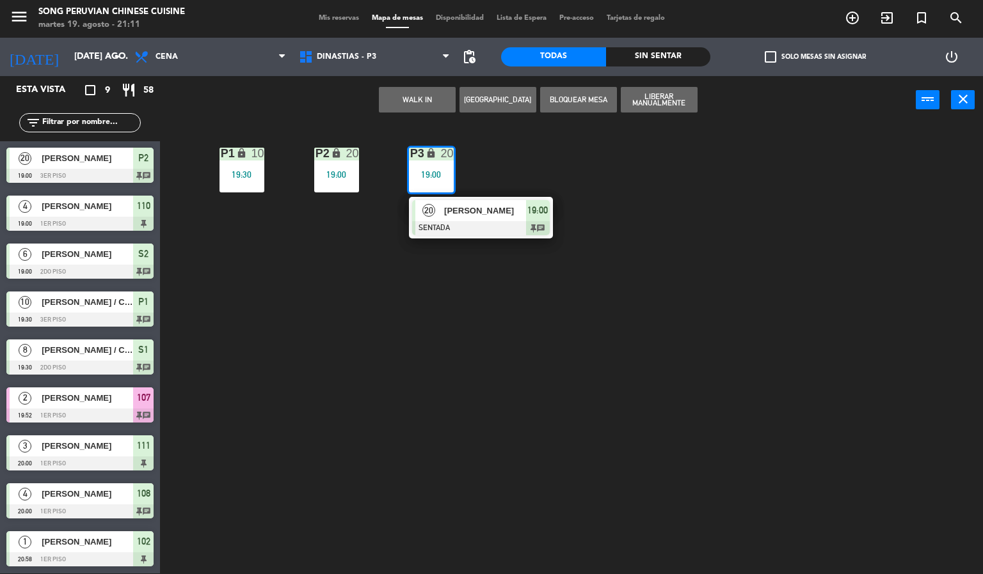
click at [492, 221] on div at bounding box center [481, 228] width 138 height 14
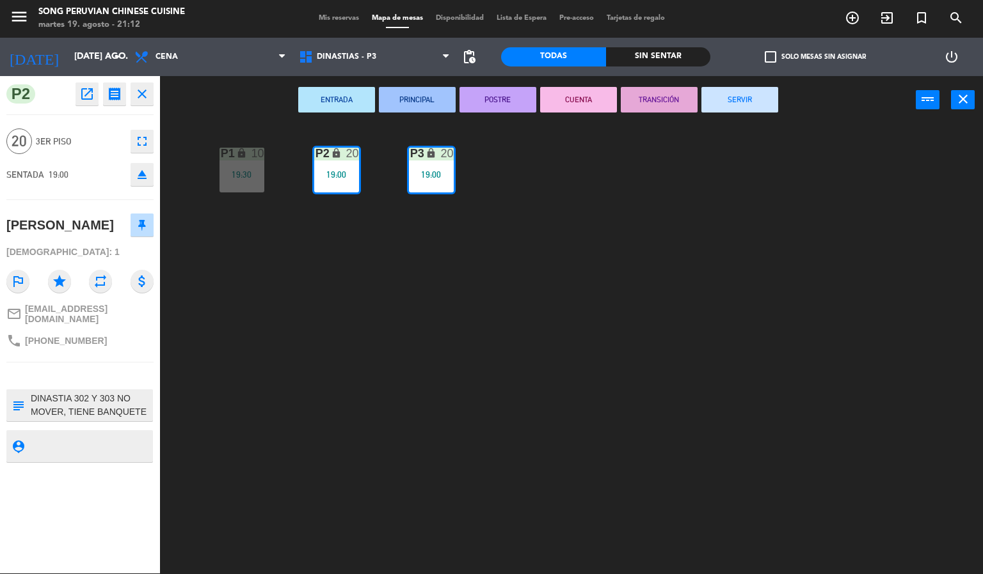
click at [447, 363] on div "P2 lock 20 19:00 P3 lock 20 19:00 P1 lock 10 19:30" at bounding box center [576, 350] width 813 height 450
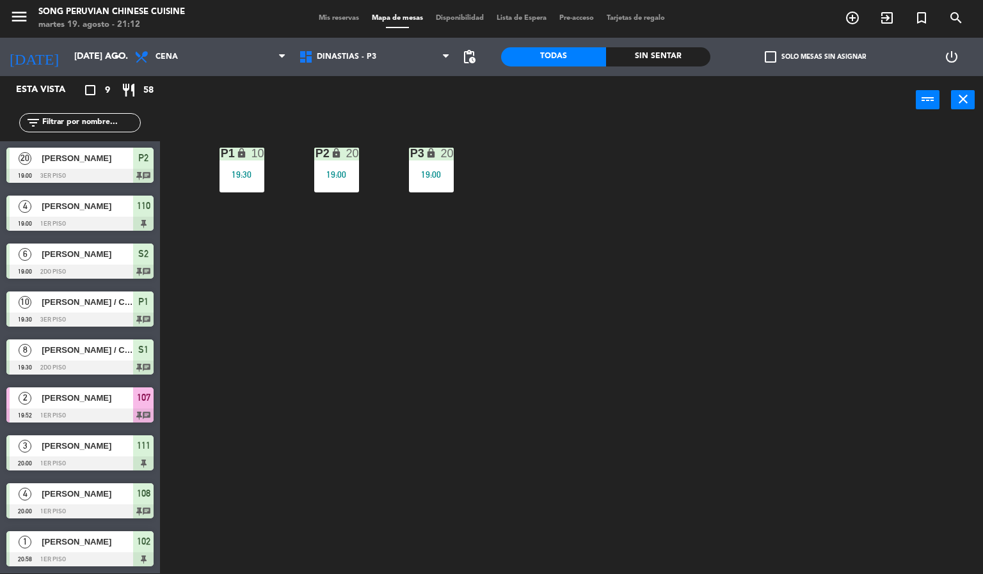
click at [334, 354] on div "P2 lock 20 19:00 P3 lock 20 19:00 P1 lock 10 19:30" at bounding box center [576, 350] width 813 height 450
click at [392, 338] on div "P2 lock 20 19:00 P3 lock 20 19:00 P1 lock 10 19:30" at bounding box center [576, 350] width 813 height 450
click at [365, 54] on span "DINASTIAS - P3" at bounding box center [346, 56] width 59 height 9
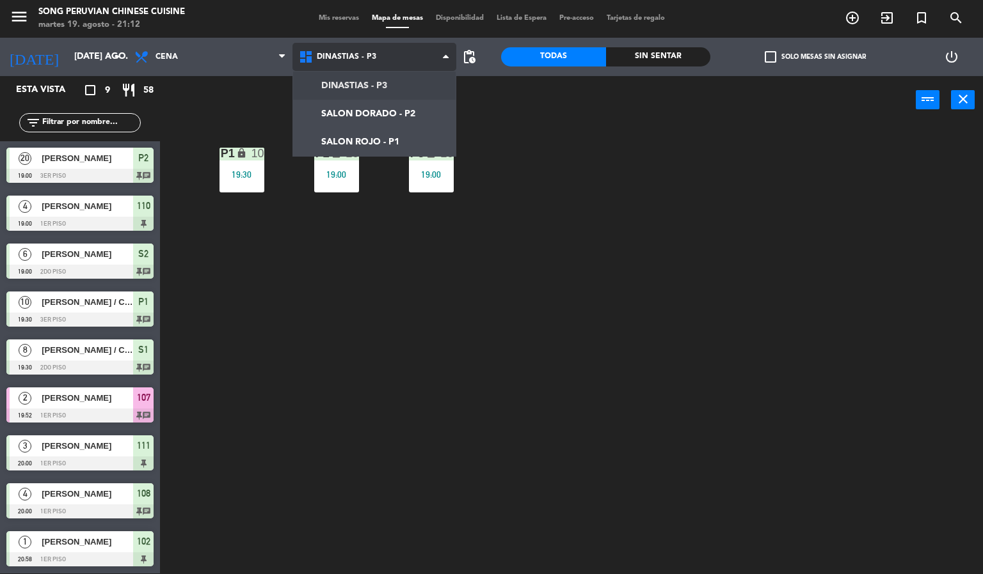
click at [392, 142] on ng-component "menu Song Peruvian Chinese Cuisine [DATE] 19. agosto - 21:12 Mis reservas Mapa …" at bounding box center [491, 286] width 983 height 575
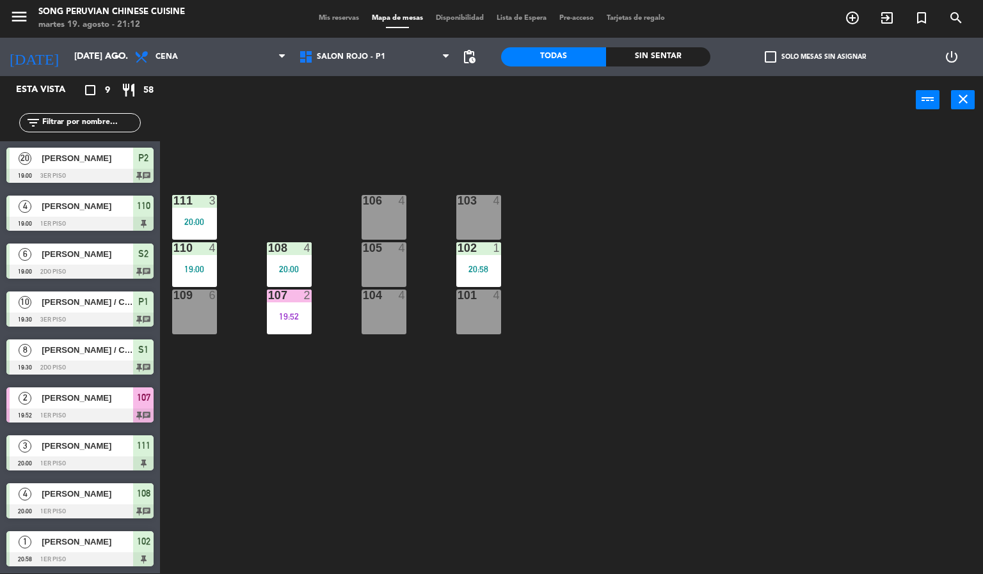
click at [661, 261] on div "103 4 106 4 111 3 20:00 102 1 20:58 105 4 108 4 20:00 110 4 19:00 101 4 104 4 1…" at bounding box center [576, 350] width 813 height 450
click at [423, 468] on div "103 4 106 4 111 3 20:00 102 1 20:58 105 4 108 4 20:00 110 4 19:00 101 4 104 4 1…" at bounding box center [576, 350] width 813 height 450
click at [286, 262] on div "108 4 20:00" at bounding box center [289, 264] width 45 height 45
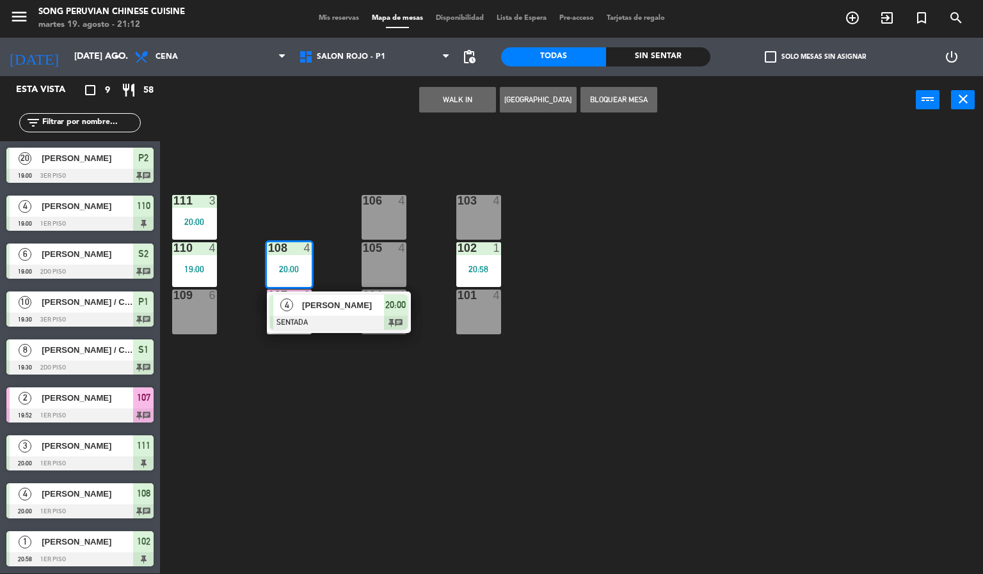
click at [330, 403] on div "103 4 106 4 111 3 20:00 102 1 20:58 105 4 108 4 20:00 4 [PERSON_NAME] SENTADA 2…" at bounding box center [576, 350] width 813 height 450
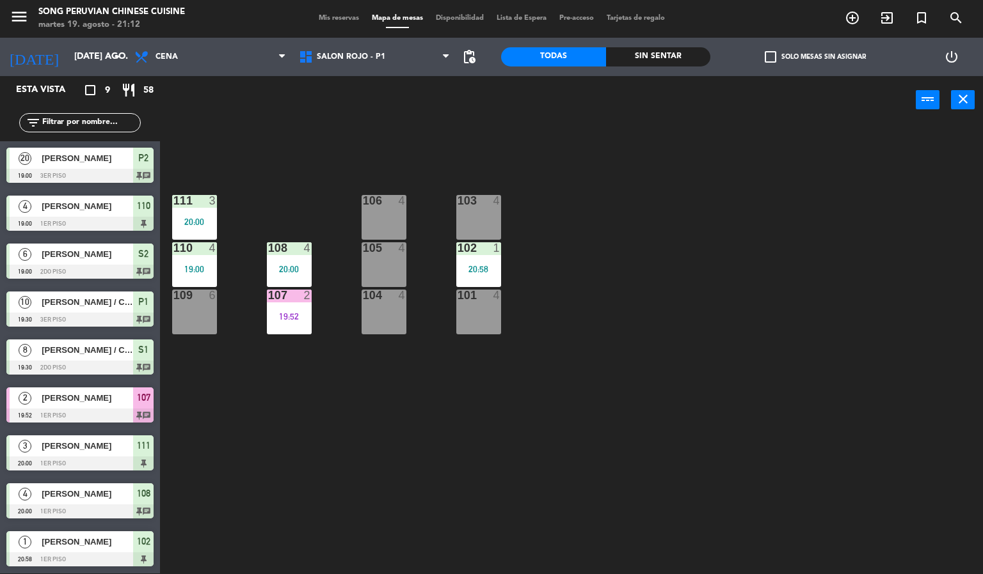
click at [268, 296] on div "107" at bounding box center [268, 296] width 1 height 12
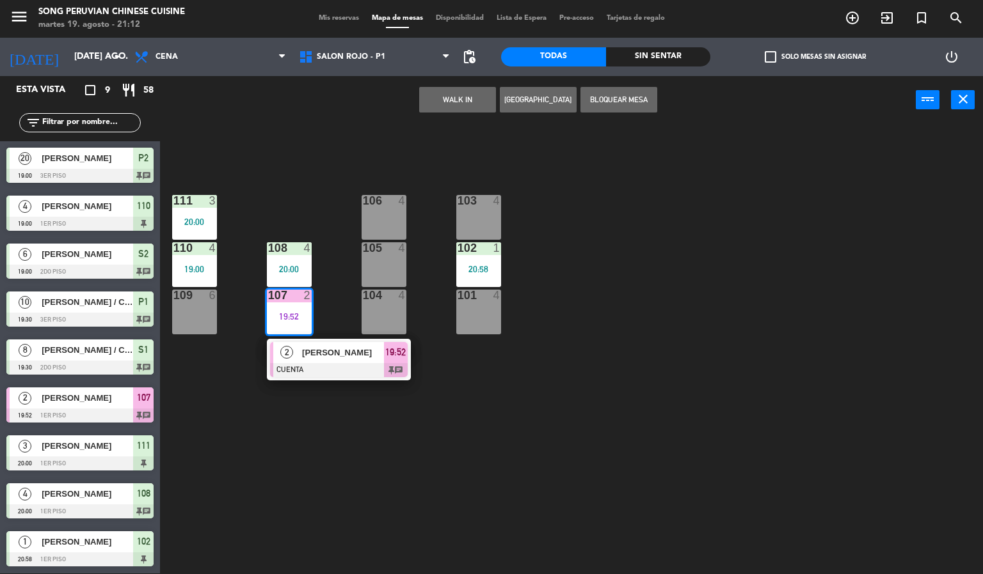
click at [332, 352] on span "[PERSON_NAME]" at bounding box center [343, 352] width 82 height 13
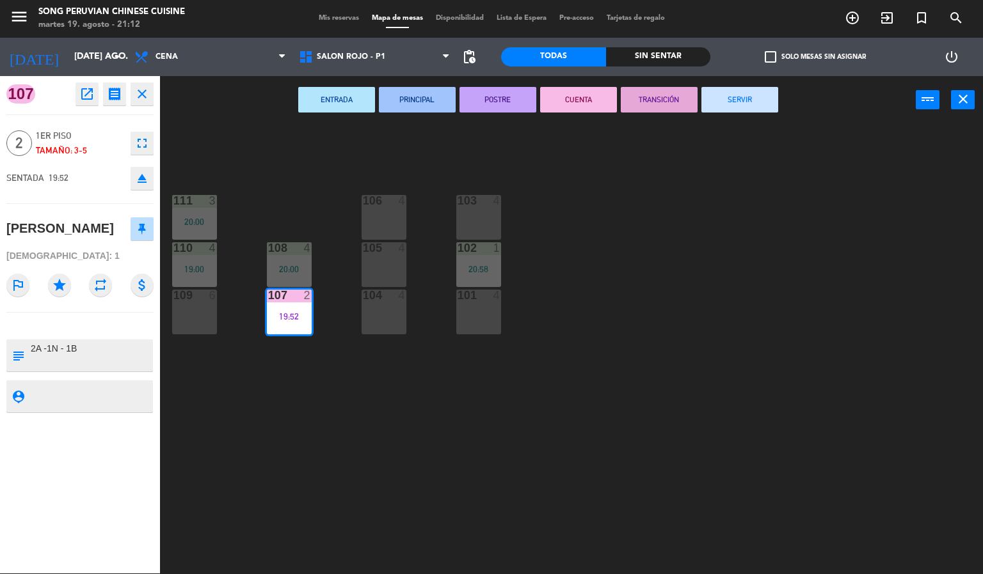
click at [747, 92] on button "SERVIR" at bounding box center [739, 100] width 77 height 26
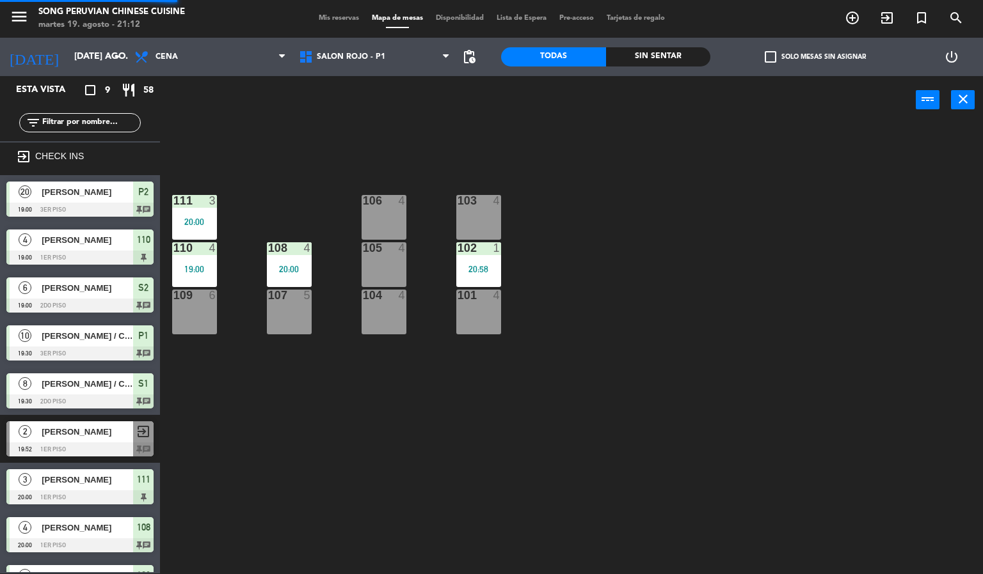
click at [734, 240] on div "103 4 106 4 111 3 20:00 102 1 20:58 105 4 108 4 20:00 110 4 19:00 101 4 104 4 1…" at bounding box center [576, 350] width 813 height 450
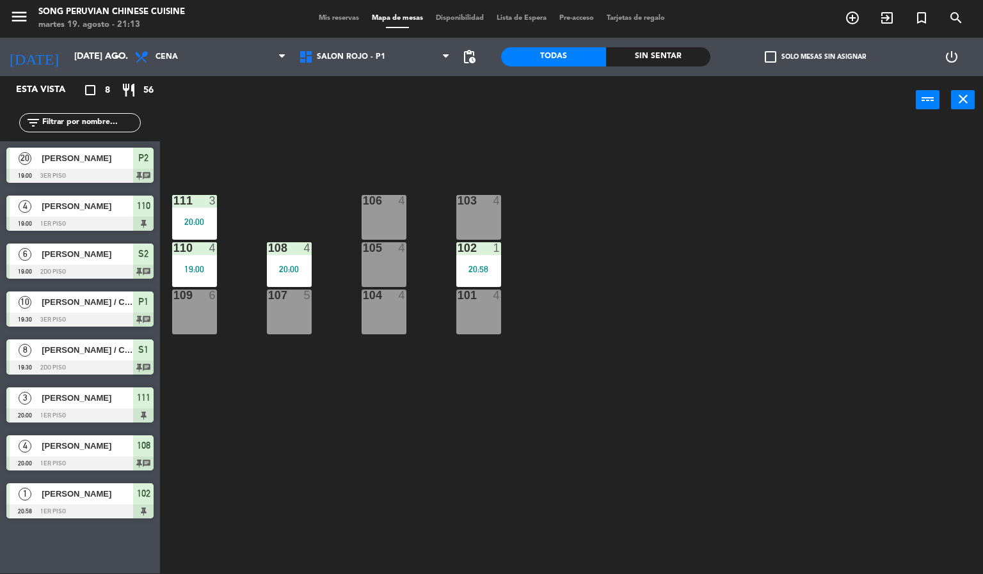
click at [484, 448] on div "103 4 106 4 111 3 20:00 102 1 20:58 105 4 108 4 20:00 110 4 19:00 101 4 104 4 1…" at bounding box center [576, 350] width 813 height 450
click at [770, 260] on div "103 4 106 4 111 3 20:00 102 1 20:58 105 4 108 4 20:00 110 4 19:00 101 4 104 4 1…" at bounding box center [576, 350] width 813 height 450
click at [381, 47] on span "SALON ROJO - P1" at bounding box center [374, 57] width 164 height 28
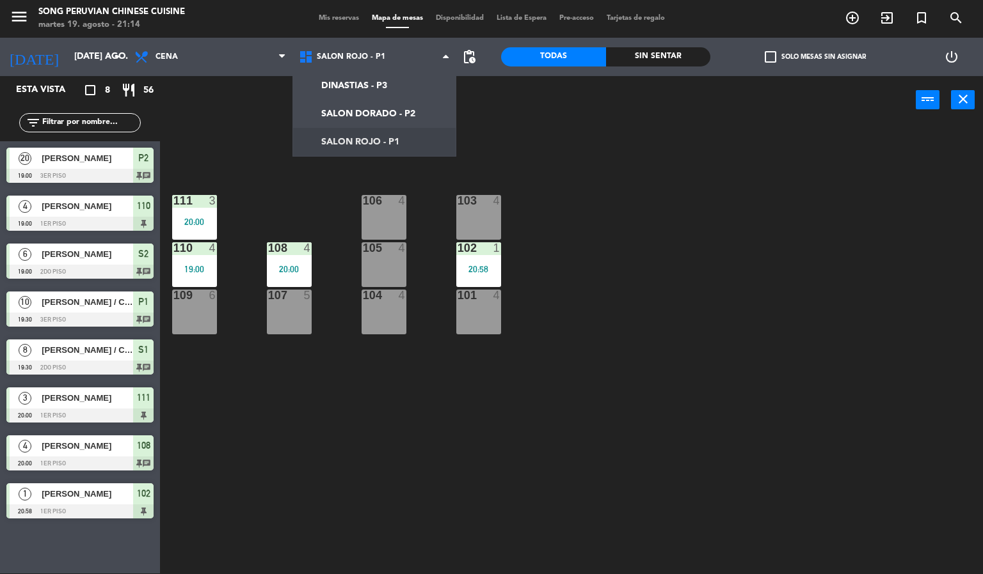
click at [665, 208] on div "103 4 106 4 111 3 20:00 102 1 20:58 105 4 108 4 20:00 110 4 19:00 101 4 104 4 1…" at bounding box center [576, 350] width 813 height 450
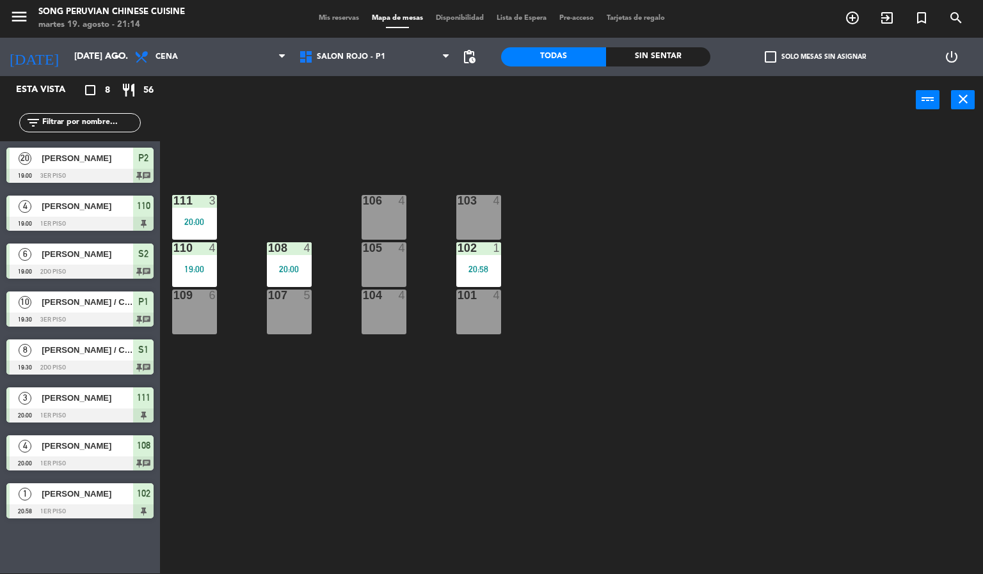
click at [681, 54] on div "Sin sentar" at bounding box center [658, 56] width 105 height 19
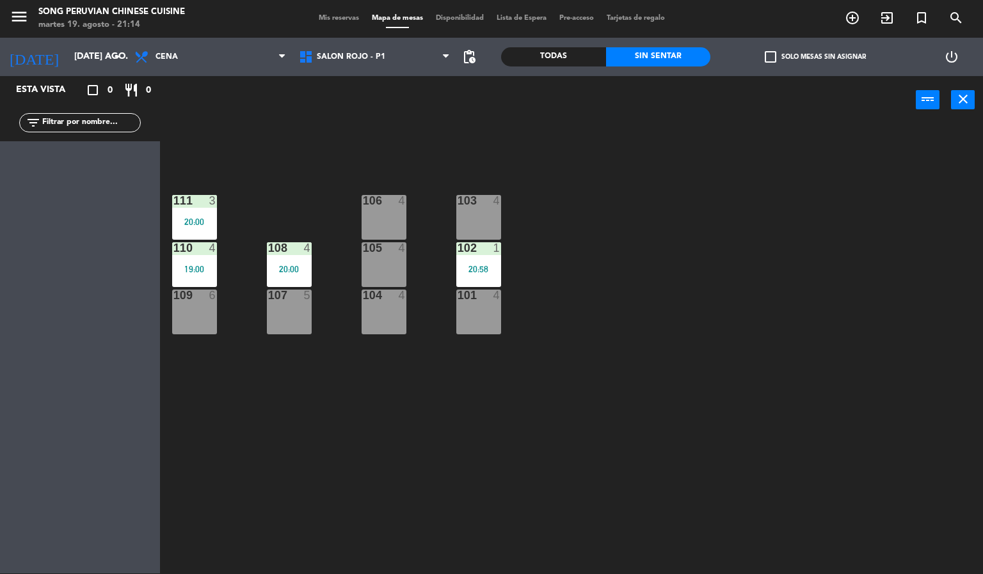
click at [715, 262] on div "103 4 106 4 111 3 20:00 102 1 20:58 105 4 108 4 20:00 110 4 19:00 101 4 104 4 1…" at bounding box center [576, 350] width 813 height 450
click at [360, 56] on span "SALON ROJO - P1" at bounding box center [351, 56] width 68 height 9
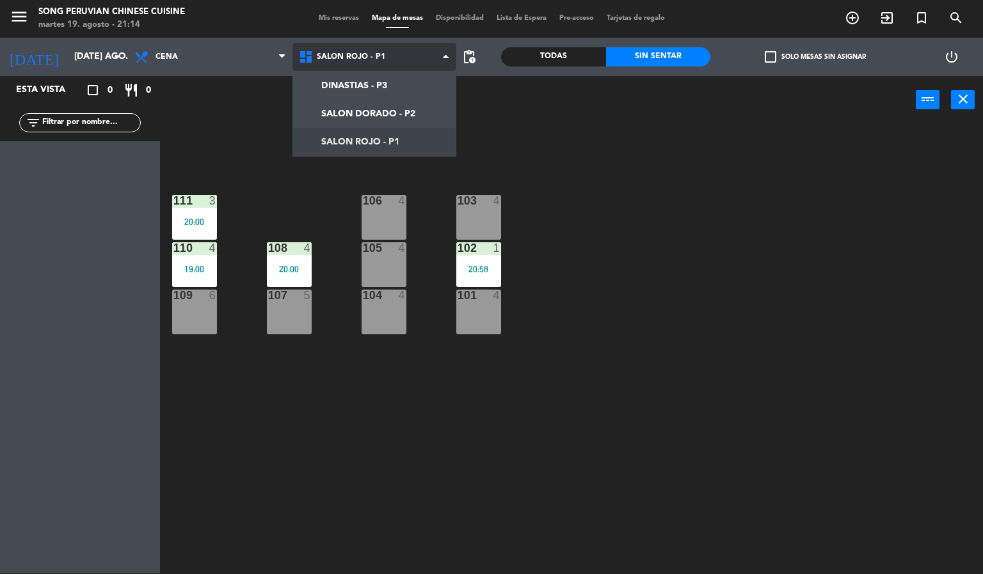
click at [392, 113] on ng-component "menu Song Peruvian Chinese Cuisine martes 19. agosto - 21:14 Mis reservas Mapa …" at bounding box center [491, 286] width 983 height 575
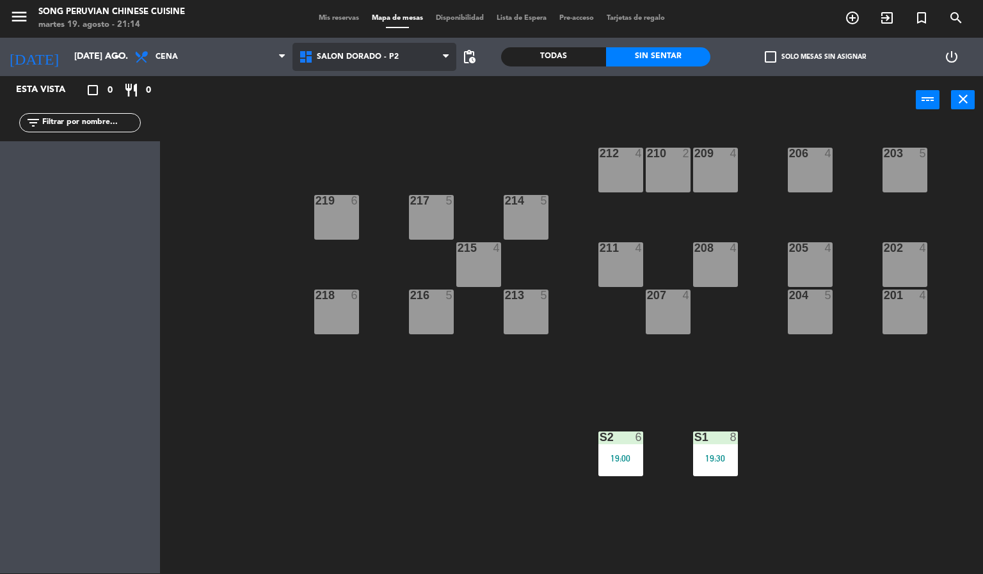
click at [397, 46] on span "SALON DORADO - P2" at bounding box center [374, 57] width 164 height 28
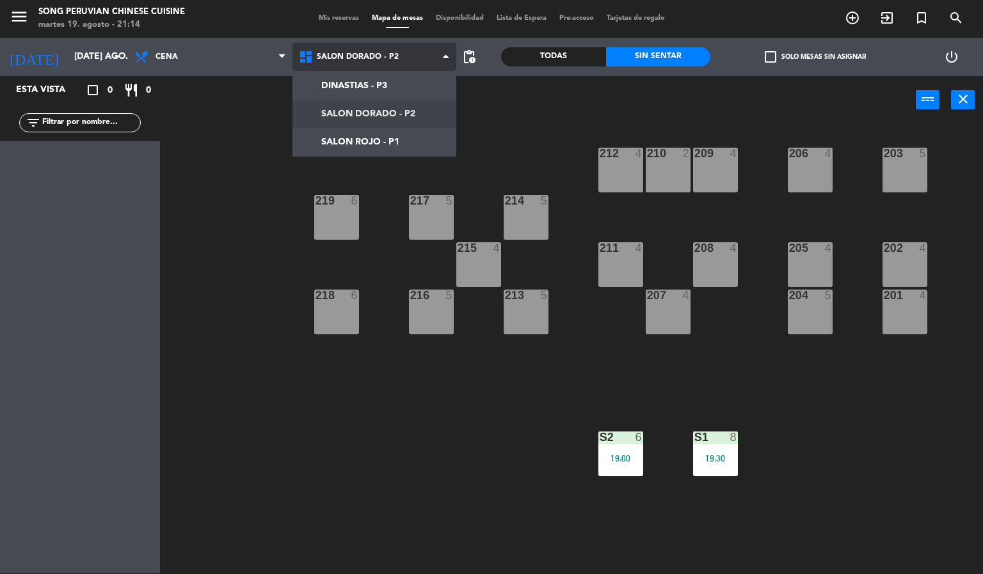
click at [408, 135] on ng-component "menu Song Peruvian Chinese Cuisine [DATE] 19. agosto - 21:14 Mis reservas Mapa …" at bounding box center [491, 286] width 983 height 575
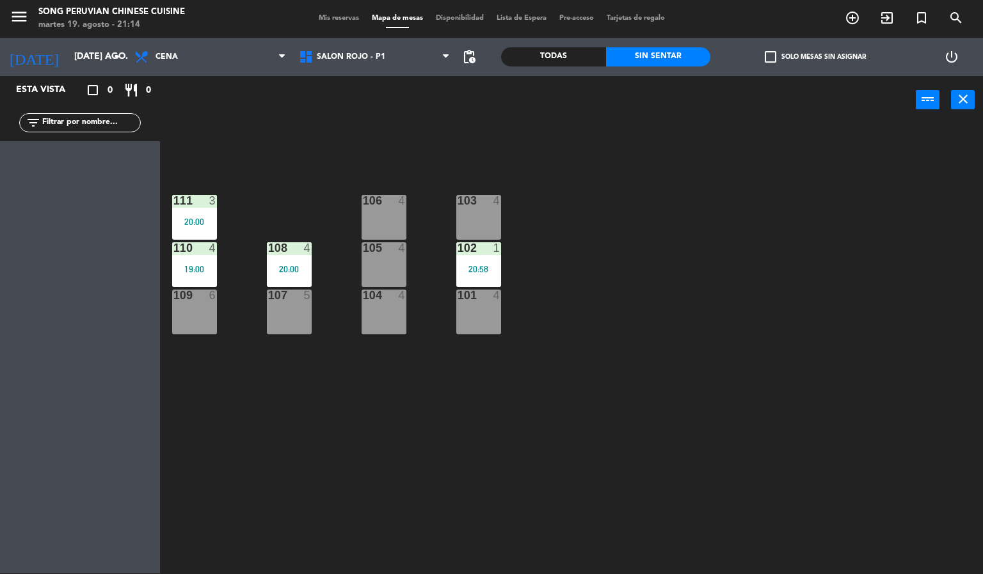
click at [636, 161] on div "103 4 106 4 111 3 20:00 102 1 20:58 105 4 108 4 20:00 110 4 19:00 101 4 104 4 1…" at bounding box center [576, 350] width 813 height 450
click at [482, 209] on div "103 4" at bounding box center [478, 217] width 45 height 45
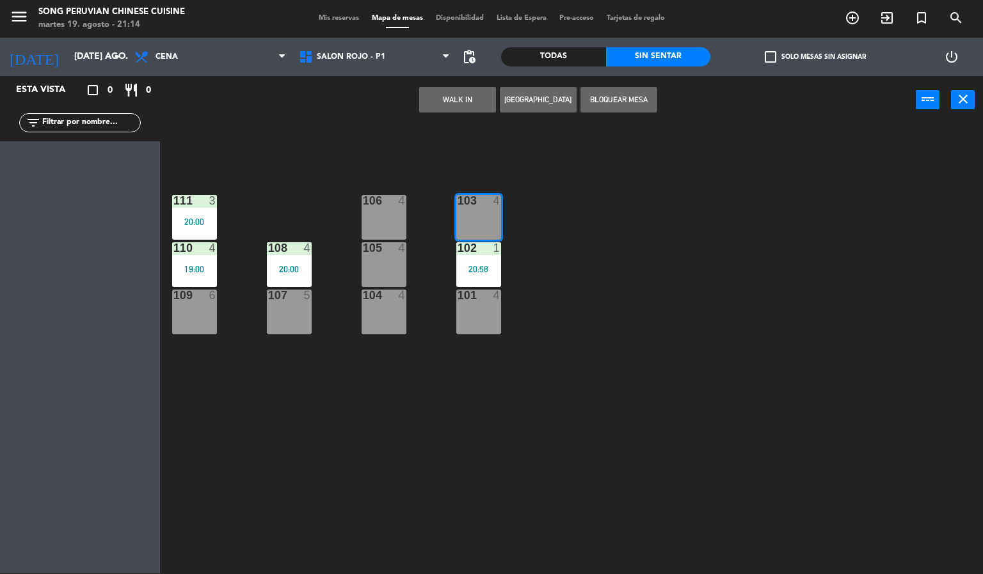
click at [651, 265] on div "103 4 106 4 111 3 20:00 102 1 20:58 105 4 108 4 20:00 110 4 19:00 101 4 104 4 1…" at bounding box center [576, 350] width 813 height 450
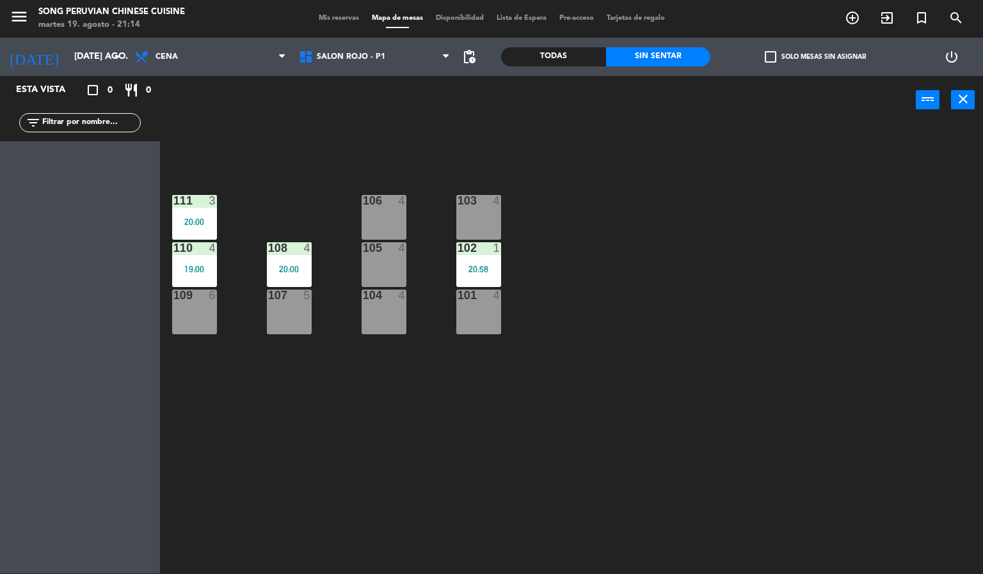
click at [479, 202] on div at bounding box center [478, 201] width 21 height 12
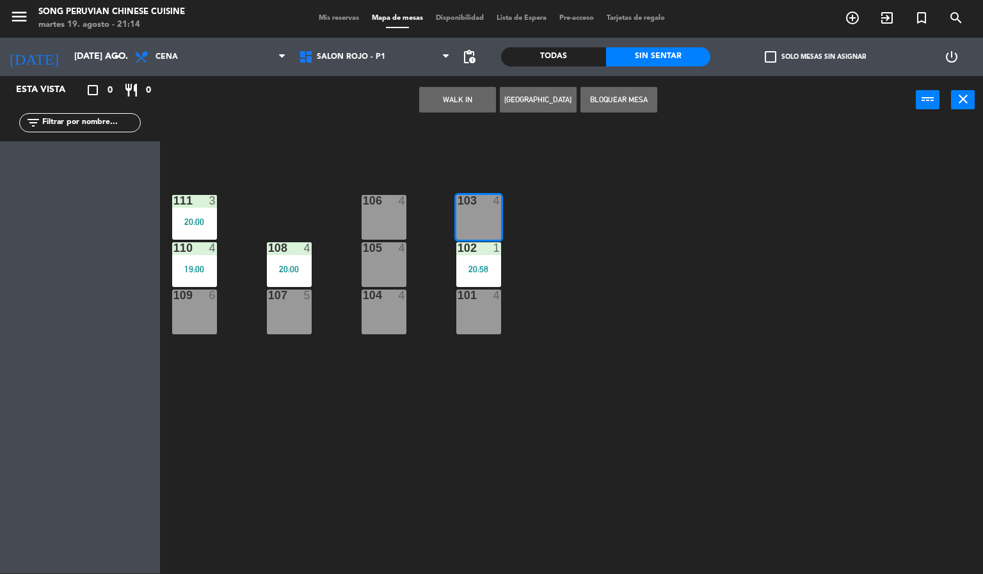
click at [513, 89] on button "[GEOGRAPHIC_DATA]" at bounding box center [538, 100] width 77 height 26
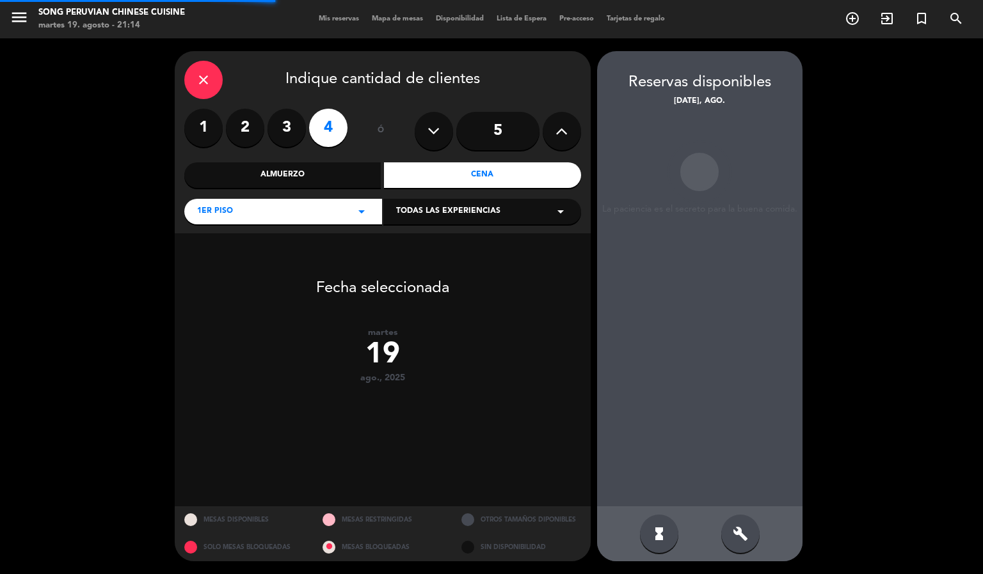
click at [209, 65] on div "close" at bounding box center [203, 80] width 38 height 38
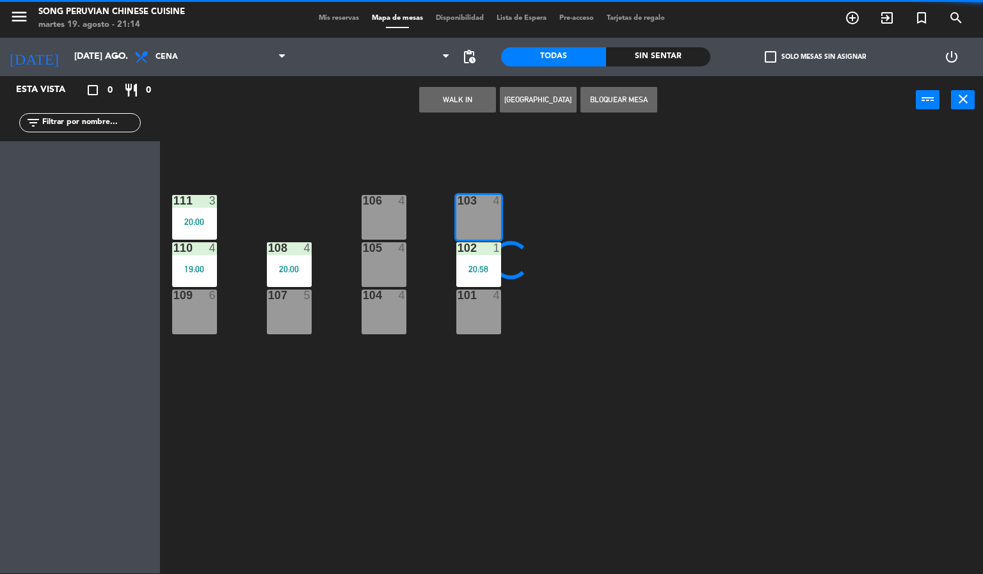
click at [659, 294] on div "103 4 106 4 111 3 20:00 102 1 20:58 105 4 108 4 20:00 110 4 19:00 101 4 104 4 1…" at bounding box center [576, 350] width 813 height 450
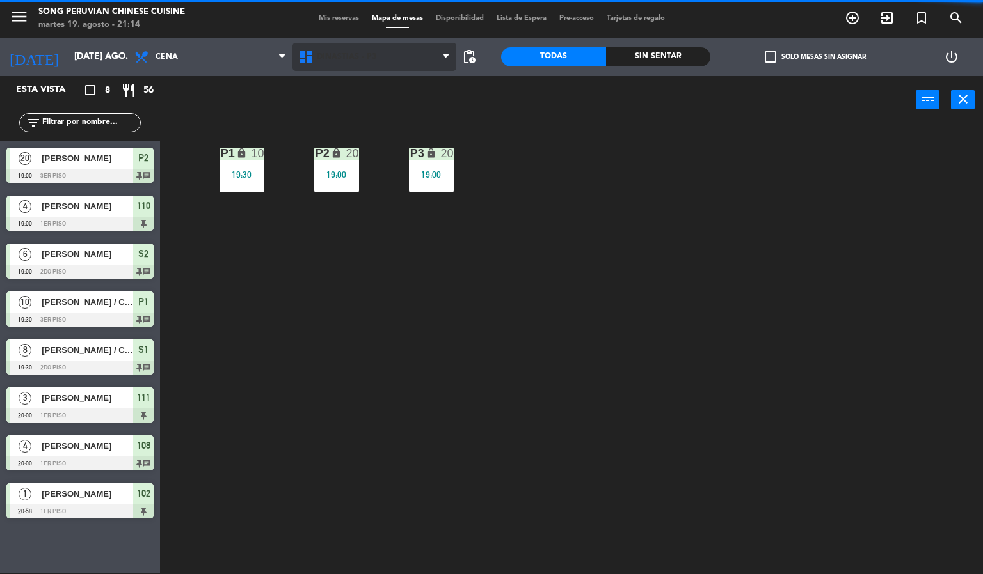
click at [363, 58] on span "DINASTIAS - P3" at bounding box center [346, 56] width 59 height 9
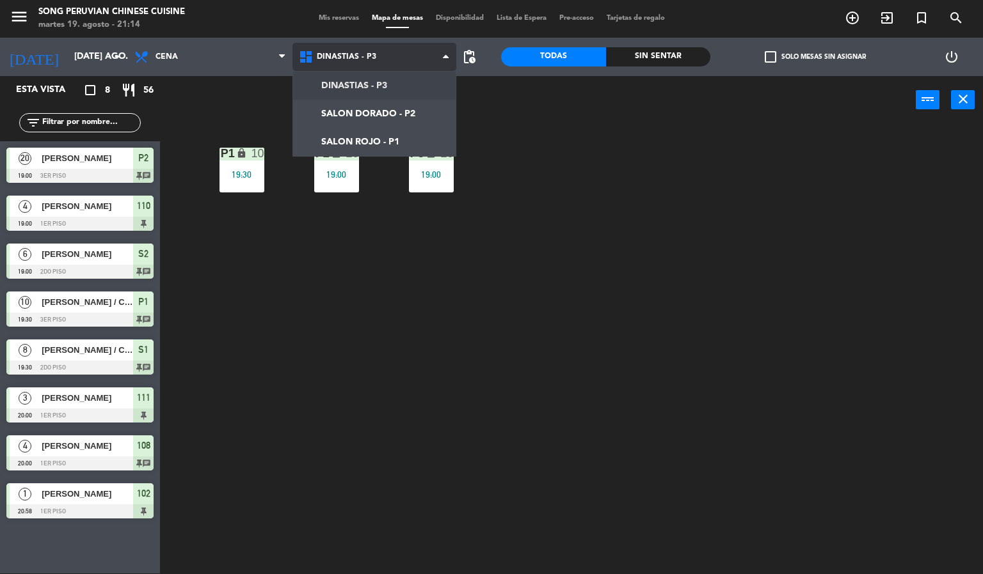
click at [396, 148] on ng-component "menu Song Peruvian Chinese Cuisine martes 19. agosto - 21:14 Mis reservas Mapa …" at bounding box center [491, 286] width 983 height 575
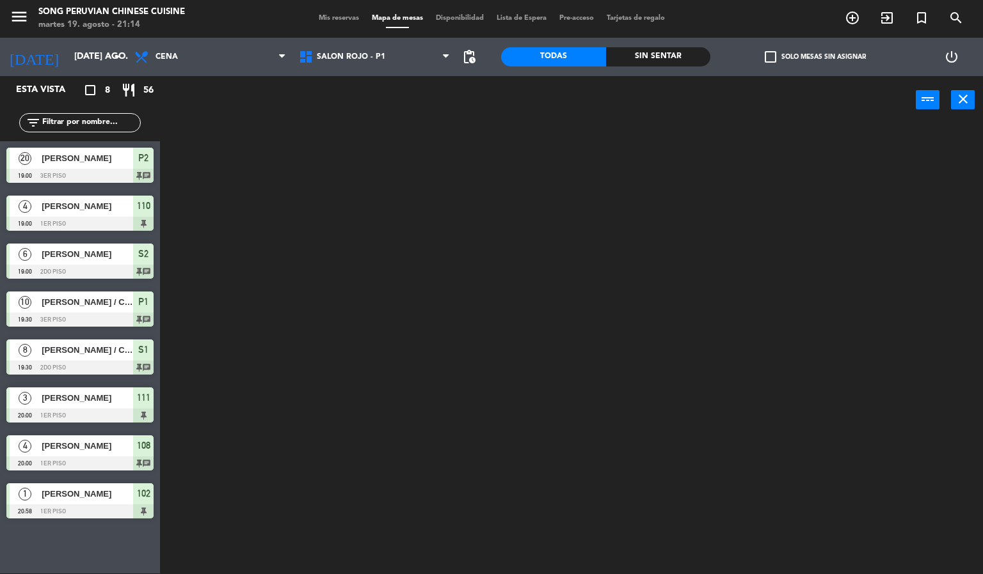
click at [649, 279] on div at bounding box center [576, 350] width 813 height 450
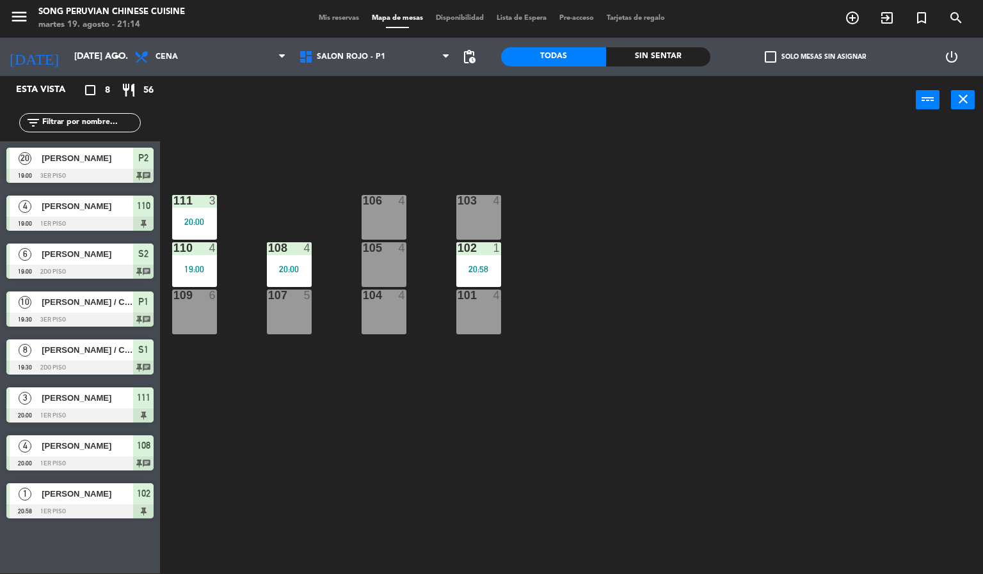
click at [479, 200] on div at bounding box center [478, 201] width 21 height 12
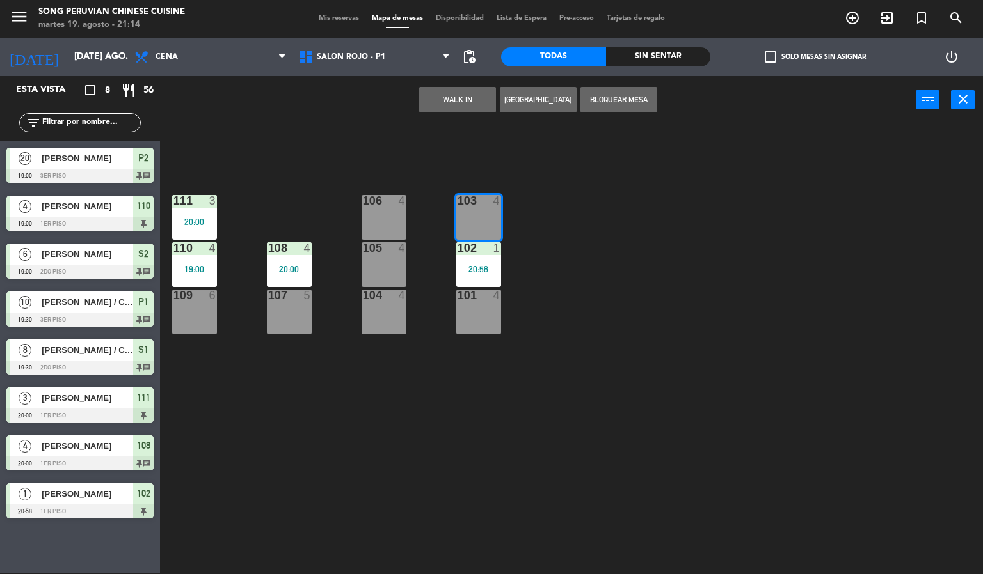
click at [486, 100] on button "WALK IN" at bounding box center [457, 100] width 77 height 26
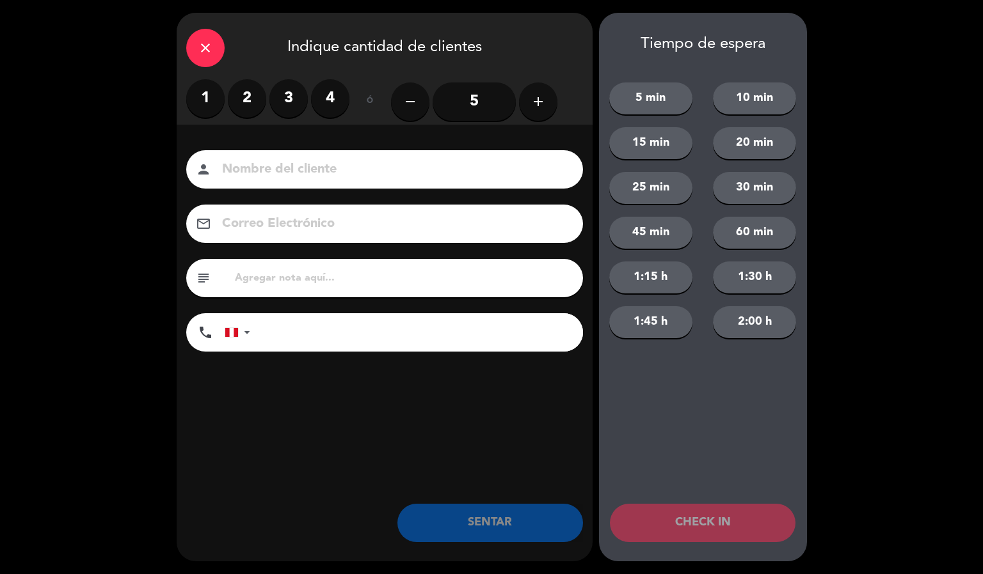
click at [329, 98] on label "4" at bounding box center [330, 98] width 38 height 38
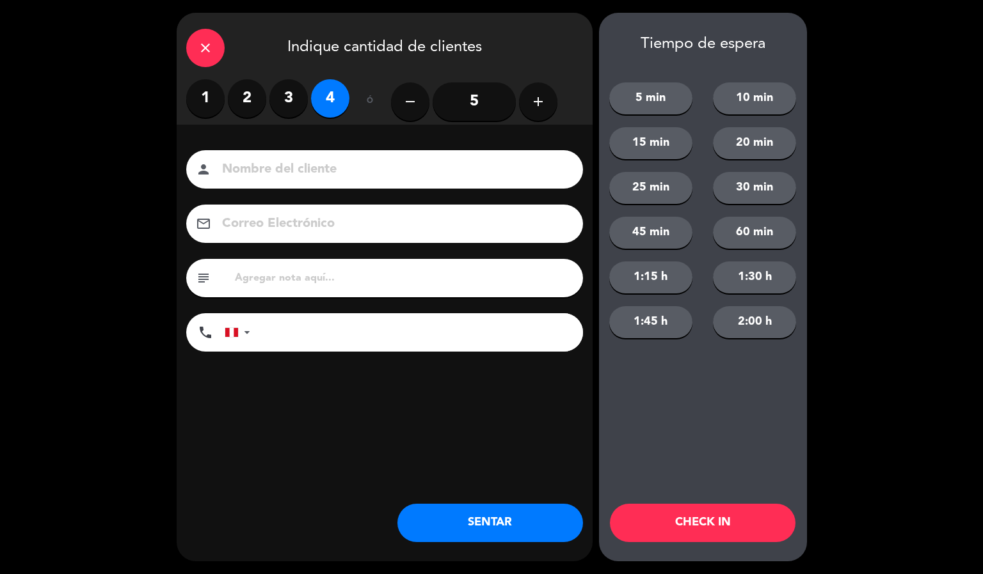
click at [349, 175] on input at bounding box center [393, 170] width 345 height 22
type input "m"
type input "[PERSON_NAME] MONTOYAQ"
click at [737, 511] on button "CHECK IN" at bounding box center [703, 523] width 186 height 38
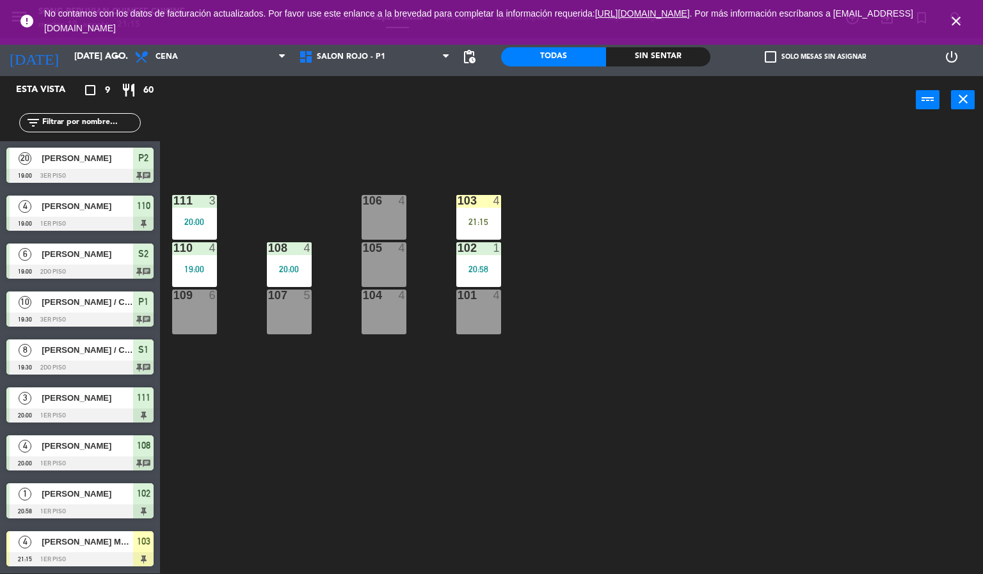
click at [958, 20] on icon "close" at bounding box center [955, 20] width 15 height 15
click at [814, 338] on div "103 4 21:15 106 4 111 3 20:00 102 1 20:58 105 4 108 4 20:00 110 4 19:00 101 4 1…" at bounding box center [576, 350] width 813 height 450
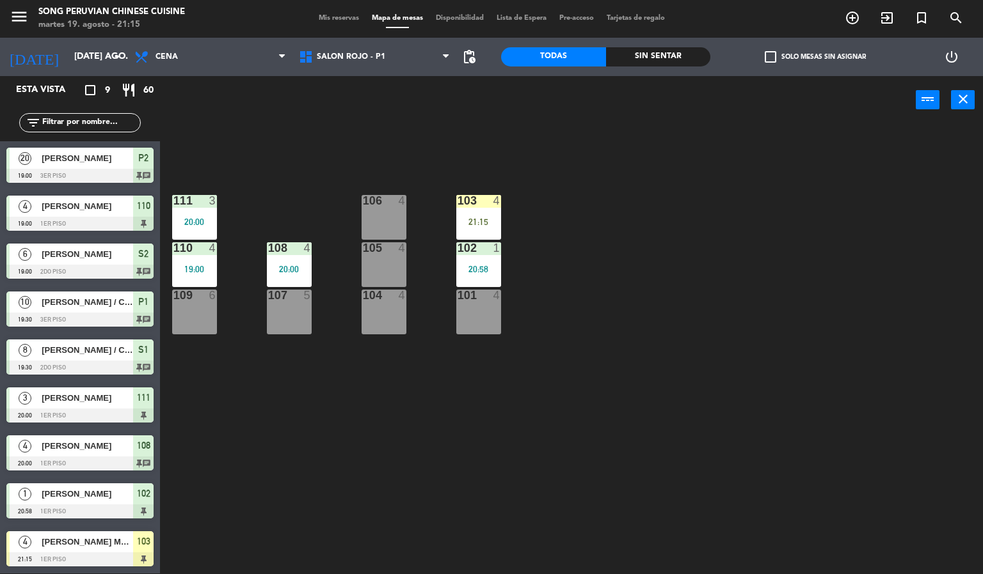
click at [498, 225] on div "21:15" at bounding box center [478, 222] width 45 height 9
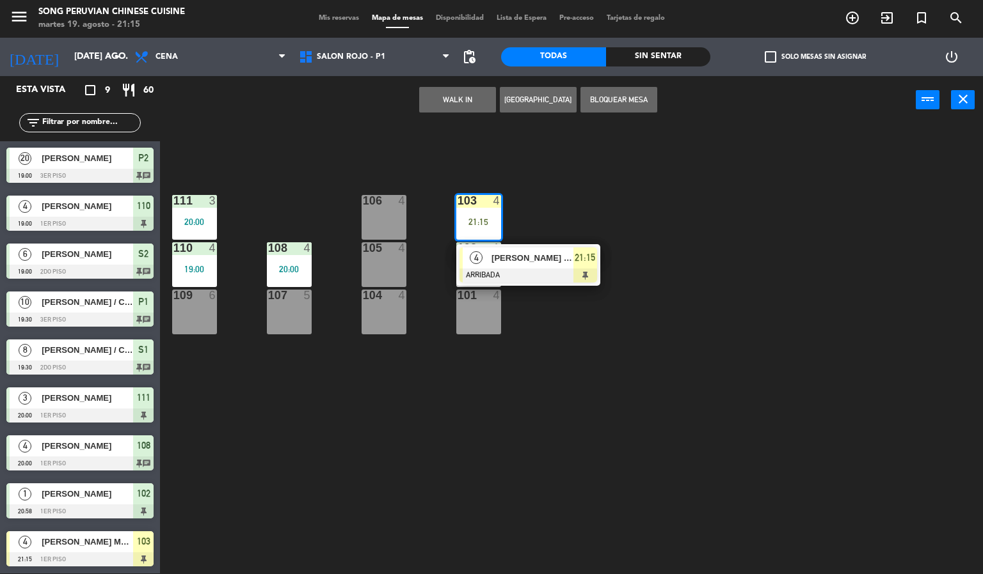
click at [743, 317] on div "103 4 21:15 4 MILAGROS MONTOYAQ ARRIBADA 21:15 106 4 111 3 20:00 102 1 20:58 10…" at bounding box center [576, 350] width 813 height 450
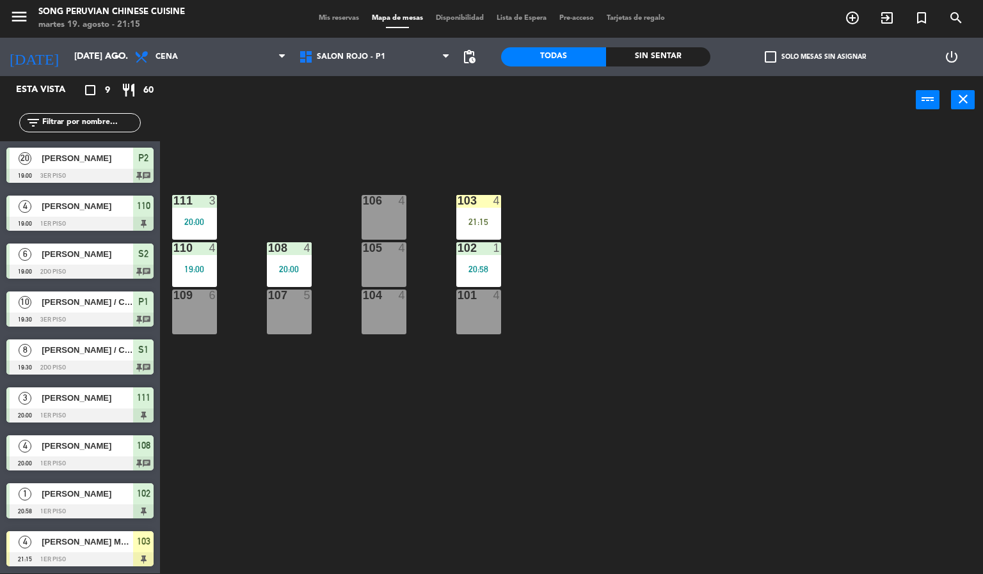
click at [334, 19] on span "Mis reservas" at bounding box center [338, 18] width 53 height 7
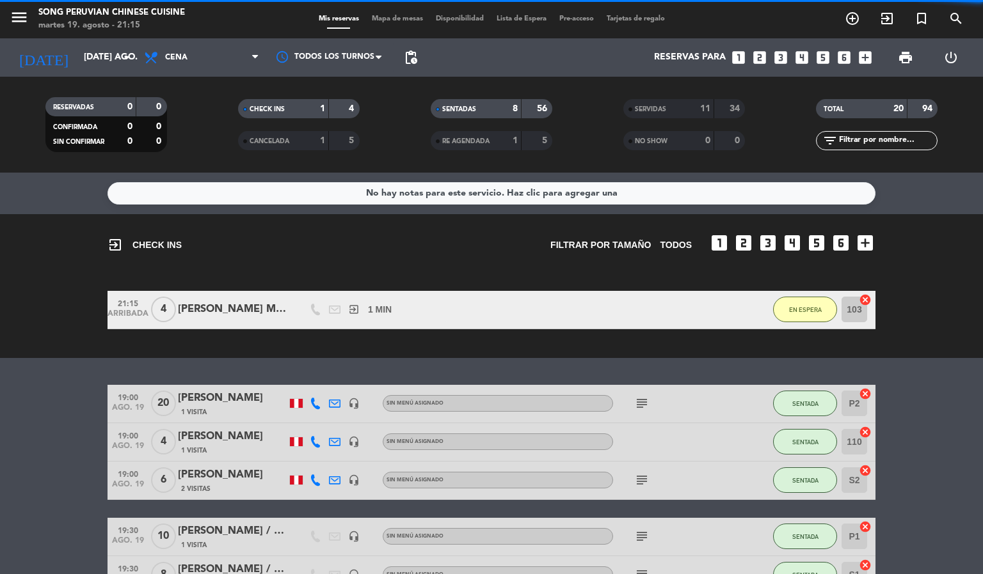
click at [253, 315] on div "[PERSON_NAME] MONTOYAQ" at bounding box center [232, 309] width 109 height 17
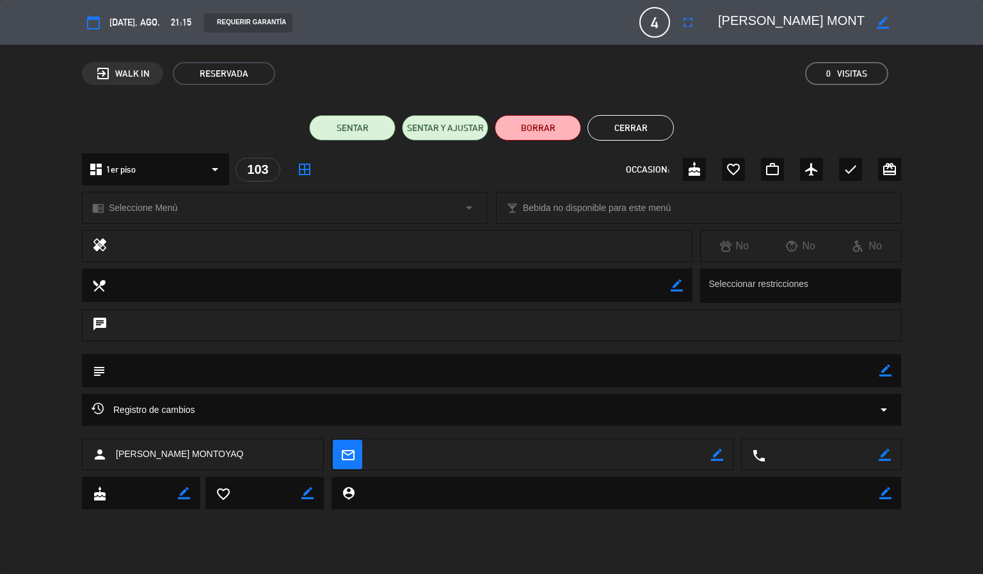
click at [879, 20] on icon "border_color" at bounding box center [882, 23] width 12 height 12
type textarea "[PERSON_NAME]"
click at [882, 21] on icon at bounding box center [882, 23] width 12 height 12
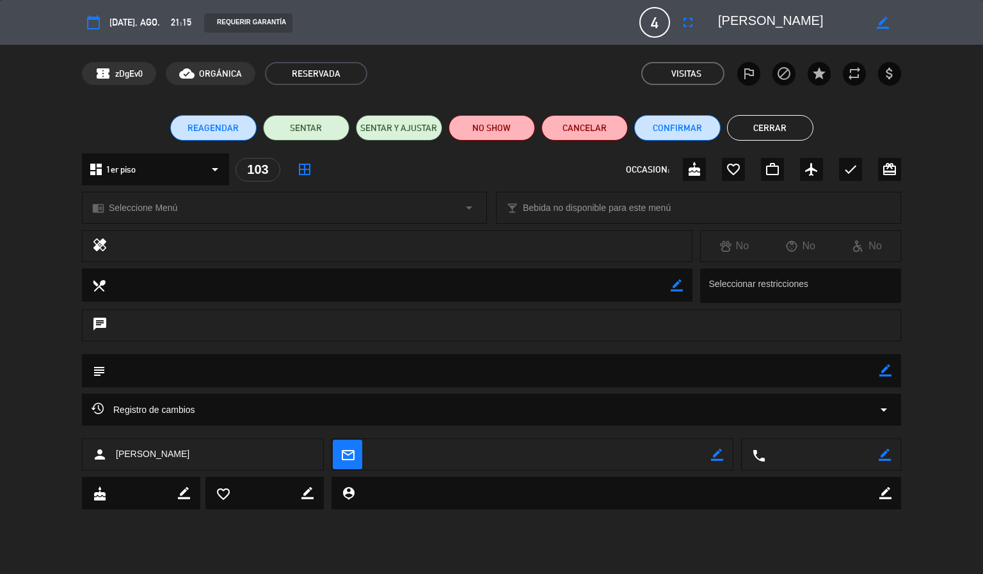
click at [777, 125] on button "Cerrar" at bounding box center [770, 128] width 86 height 26
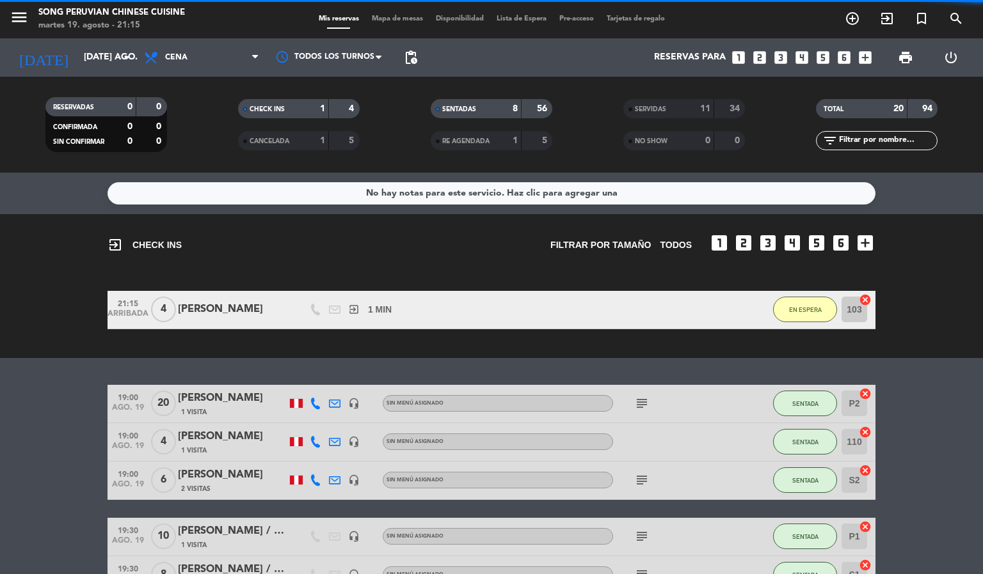
click at [403, 20] on span "Mapa de mesas" at bounding box center [397, 18] width 64 height 7
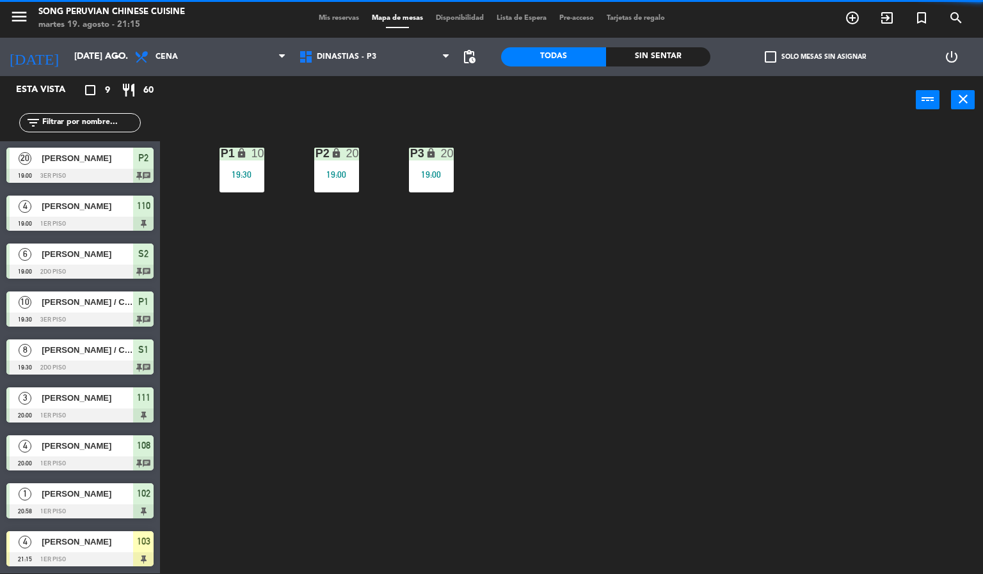
click at [463, 409] on div "P2 lock 20 19:00 P3 lock 20 19:00 P1 lock 10 19:30" at bounding box center [576, 350] width 813 height 450
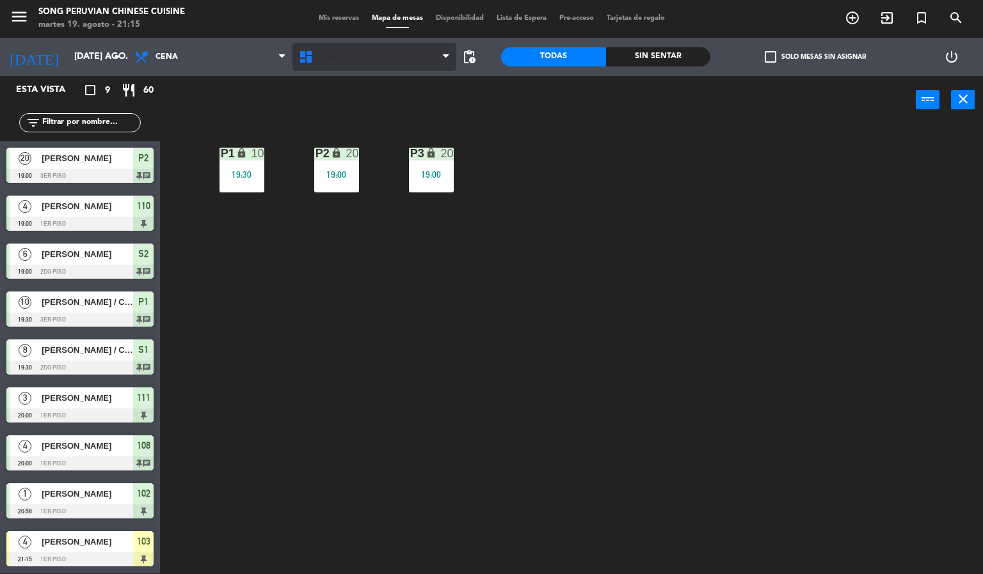
click at [382, 68] on span "DINASTIAS - P3" at bounding box center [374, 57] width 164 height 28
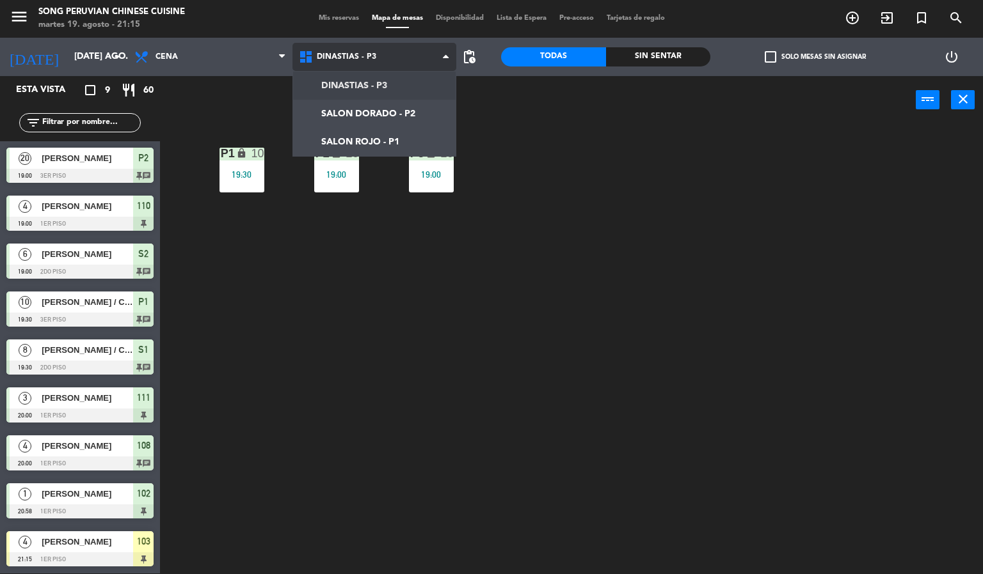
click at [413, 138] on ng-component "menu Song Peruvian Chinese Cuisine martes 19. agosto - 21:15 Mis reservas Mapa …" at bounding box center [491, 286] width 983 height 575
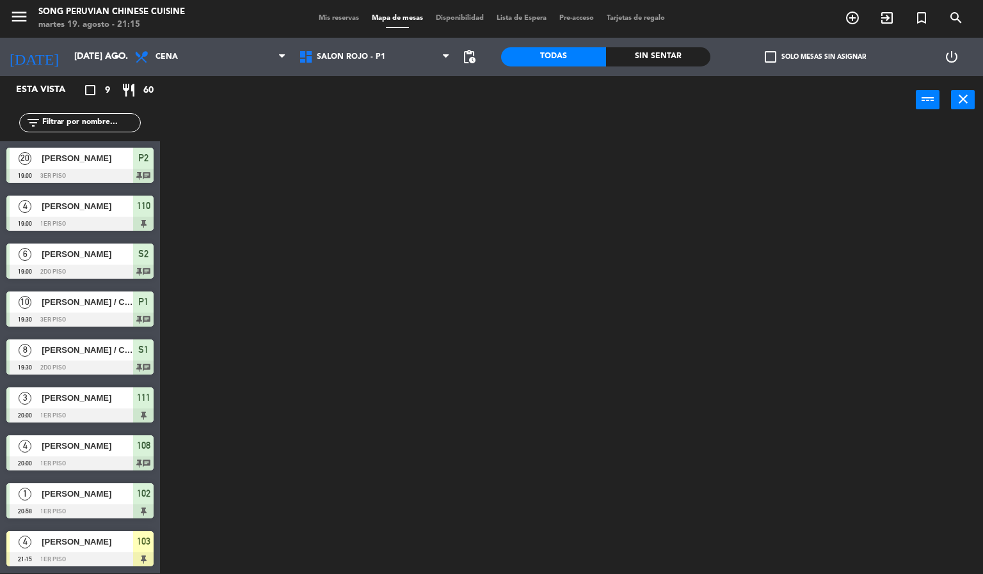
click at [401, 400] on div at bounding box center [576, 350] width 813 height 450
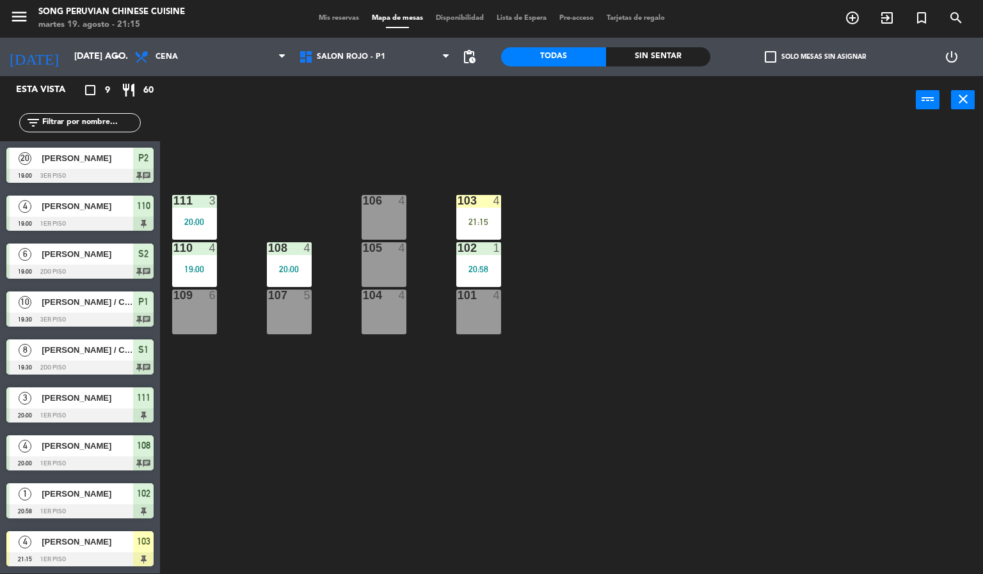
click at [489, 206] on div "4" at bounding box center [499, 201] width 21 height 12
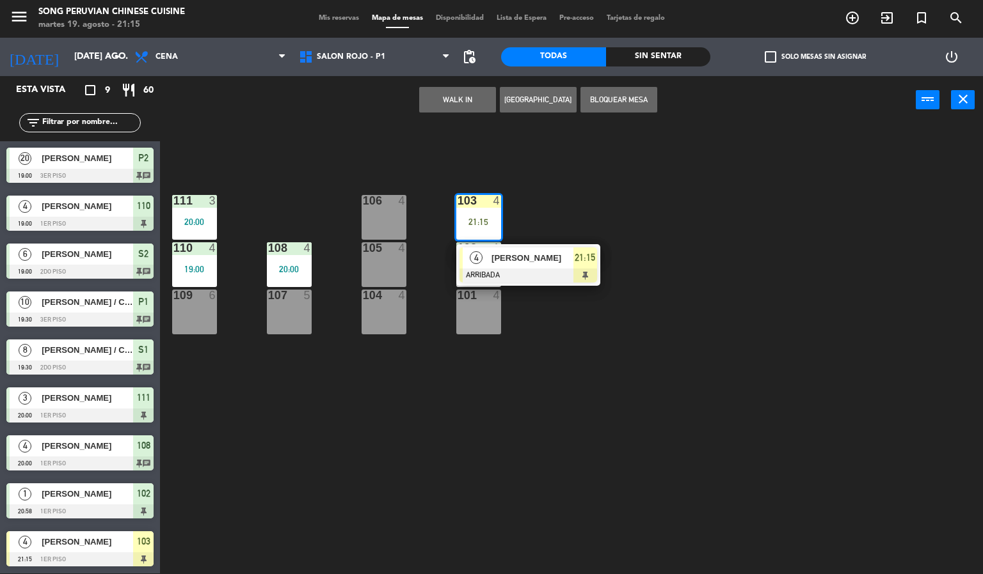
click at [541, 258] on span "[PERSON_NAME]" at bounding box center [532, 257] width 82 height 13
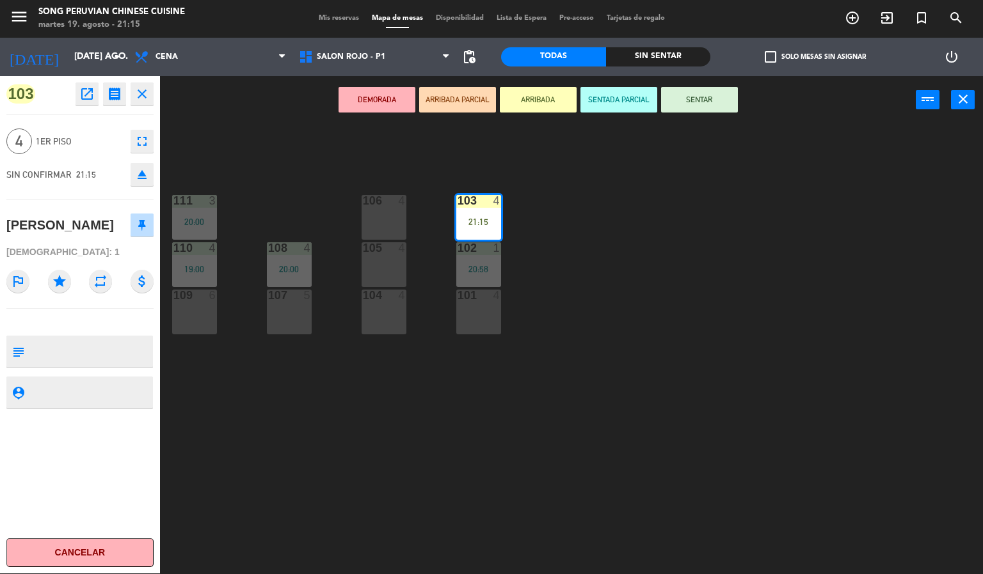
click at [717, 108] on button "SENTAR" at bounding box center [699, 100] width 77 height 26
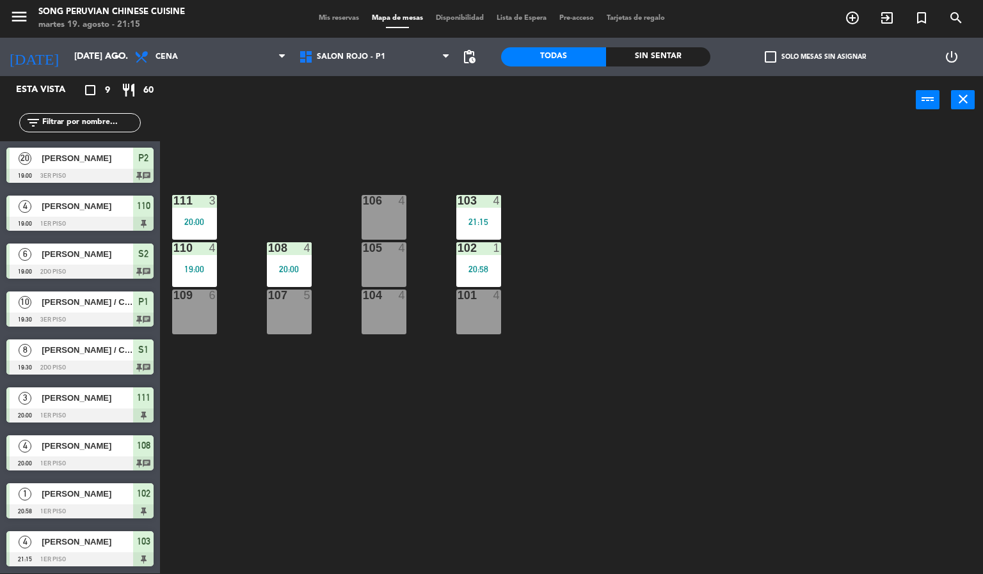
scroll to position [1, 0]
click at [685, 294] on div "103 4 21:15 106 4 111 3 20:00 102 1 20:58 105 4 108 4 20:00 110 4 19:00 101 4 1…" at bounding box center [576, 350] width 813 height 450
click at [471, 196] on div at bounding box center [478, 201] width 21 height 12
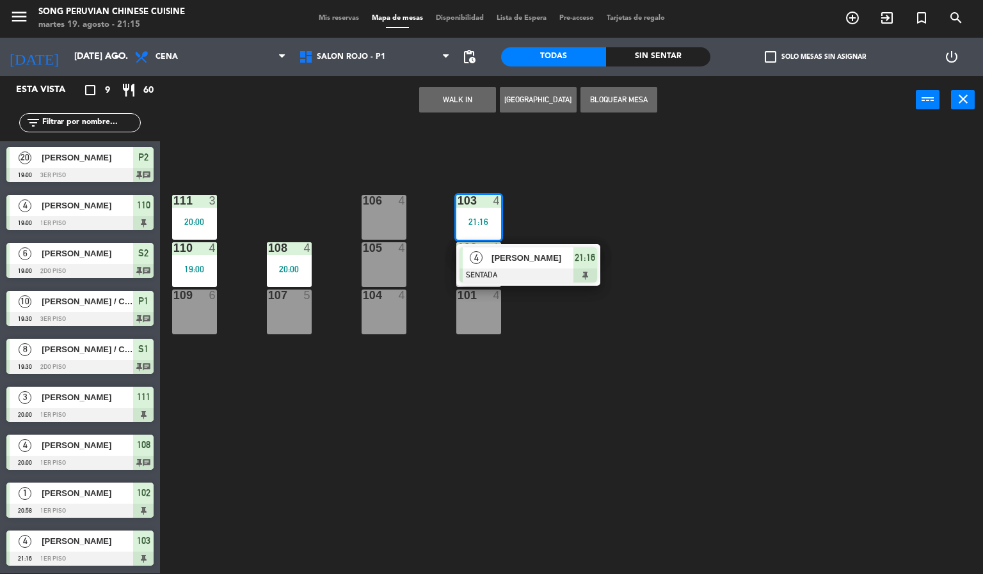
click at [482, 317] on div "101 4" at bounding box center [478, 312] width 45 height 45
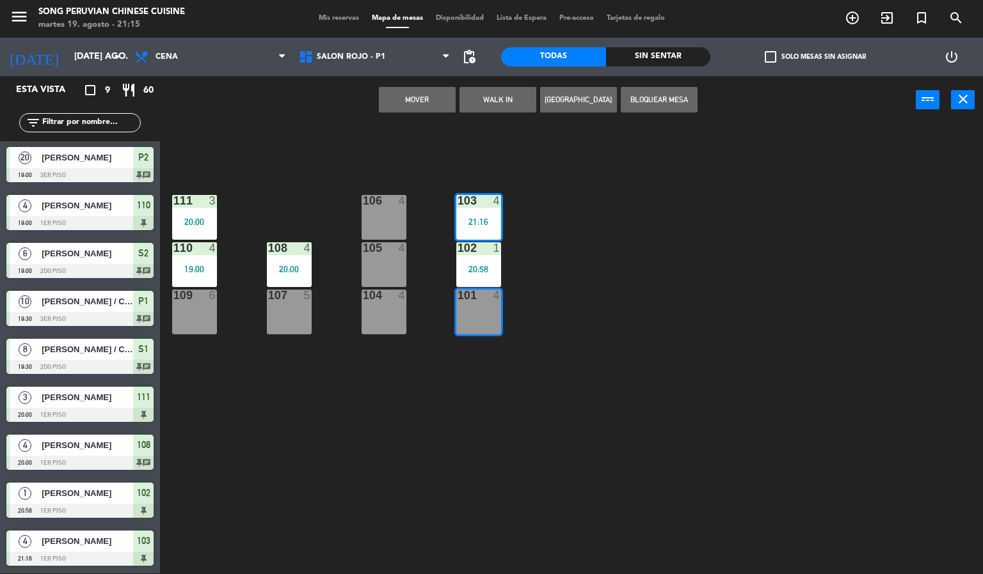
click at [392, 97] on button "Mover" at bounding box center [417, 100] width 77 height 26
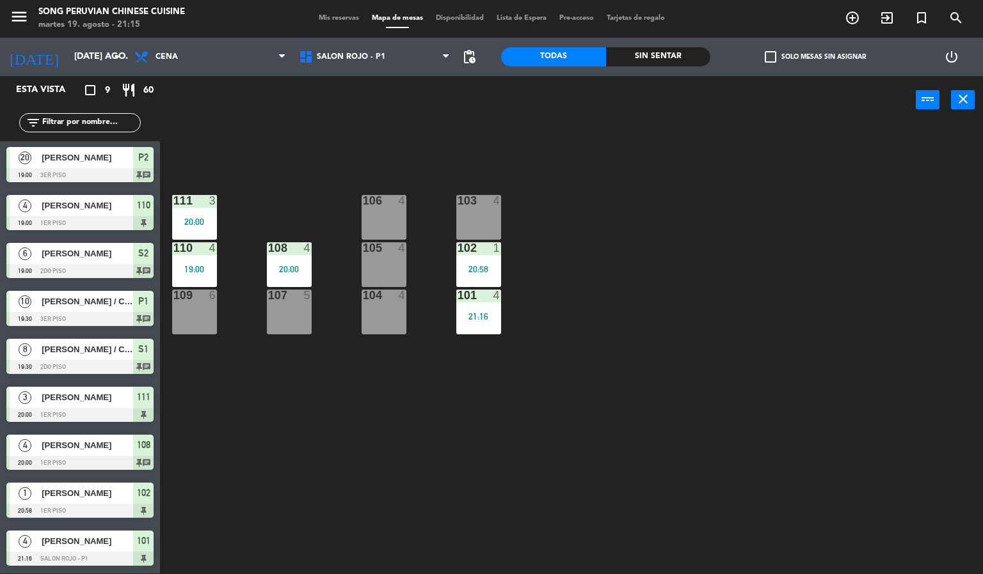
click at [655, 240] on div "103 4 106 4 111 3 20:00 102 1 20:58 105 4 108 4 20:00 110 4 19:00 101 4 21:16 1…" at bounding box center [576, 350] width 813 height 450
click at [476, 317] on div "21:16" at bounding box center [478, 316] width 45 height 9
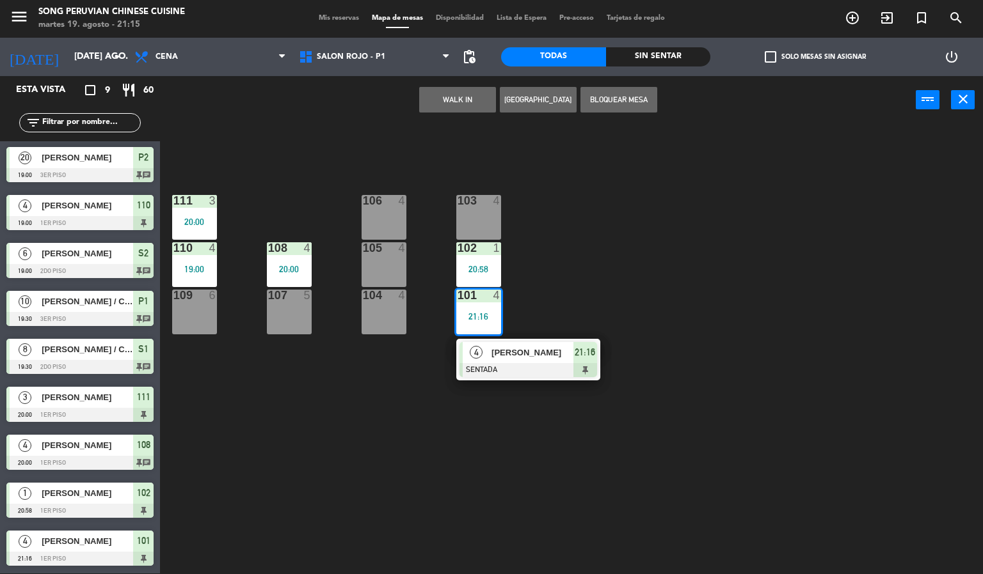
click at [557, 370] on div at bounding box center [528, 370] width 138 height 14
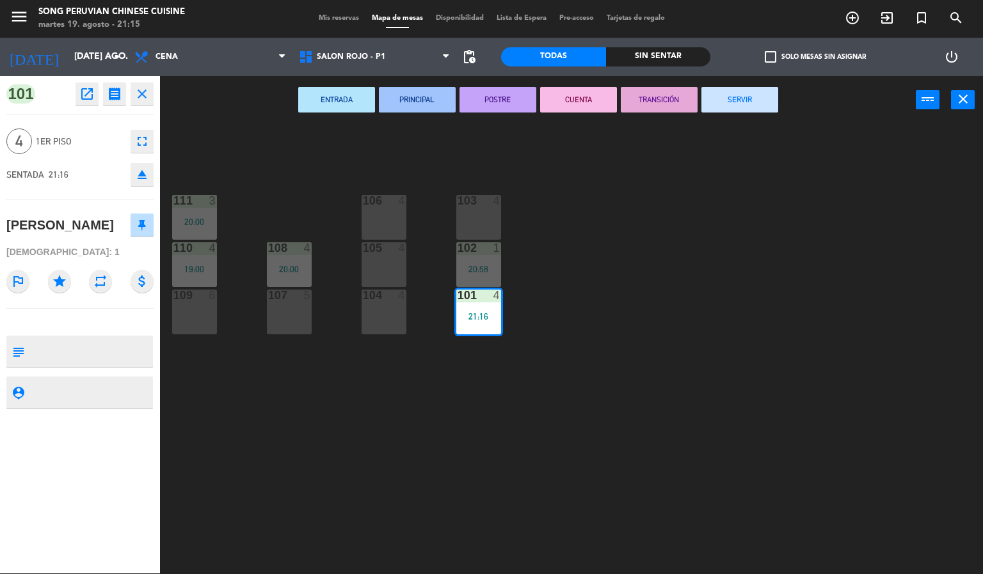
click at [371, 474] on div "103 4 106 4 111 3 20:00 102 1 20:58 105 4 108 4 20:00 110 4 19:00 101 4 21:16 1…" at bounding box center [576, 350] width 813 height 450
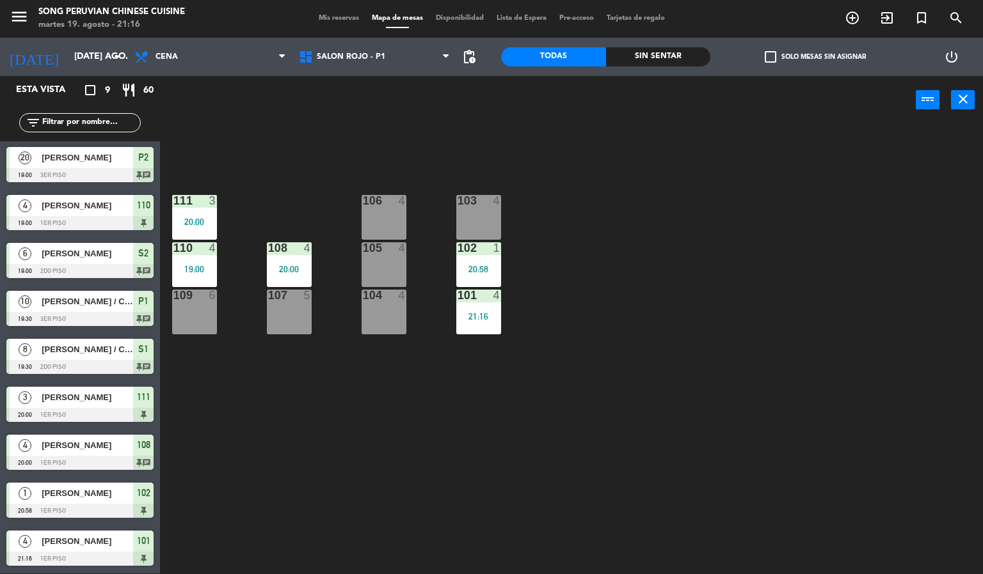
click at [486, 313] on div "21:16" at bounding box center [478, 316] width 45 height 9
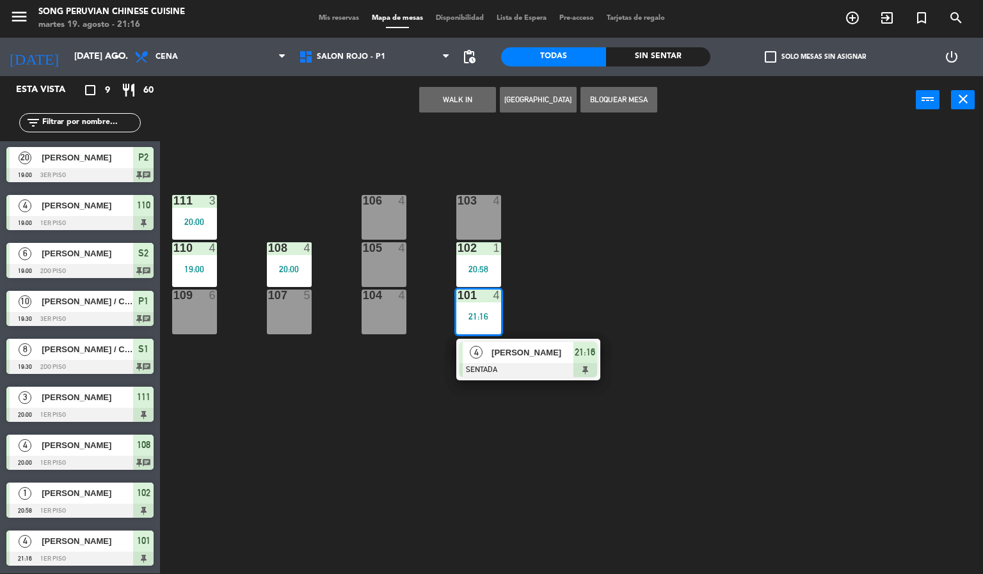
click at [564, 348] on span "[PERSON_NAME]" at bounding box center [532, 352] width 82 height 13
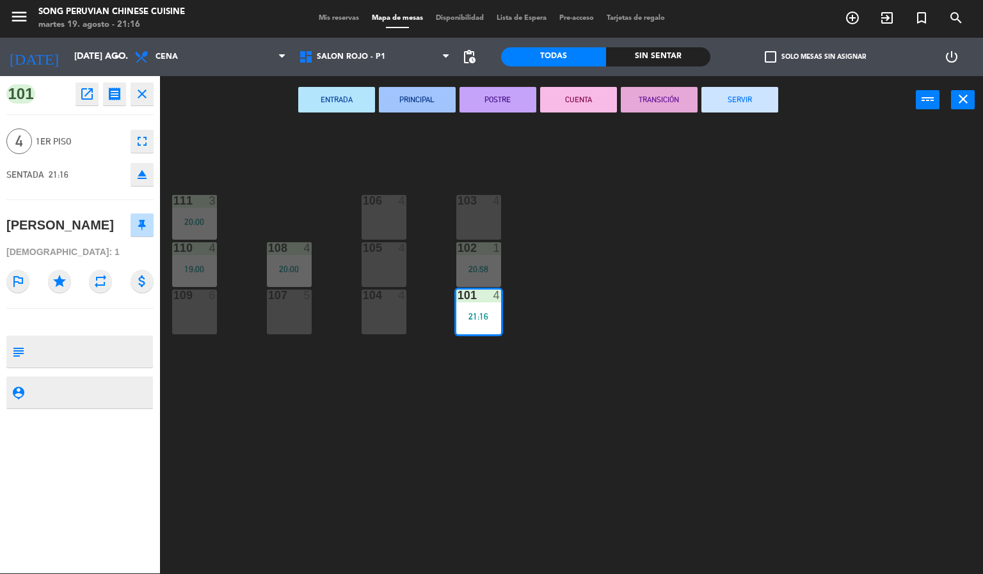
click at [104, 400] on textarea at bounding box center [90, 392] width 122 height 16
type textarea "[PERSON_NAME]"
click at [90, 486] on div "101 open_in_new receipt 9:16 PM [DATE] 4 personas [PERSON_NAME][GEOGRAPHIC_DATA…" at bounding box center [80, 325] width 160 height 498
click at [574, 392] on div "103 4 106 4 111 3 20:00 102 1 20:58 105 4 108 4 20:00 110 4 19:00 101 4 21:16 1…" at bounding box center [576, 350] width 813 height 450
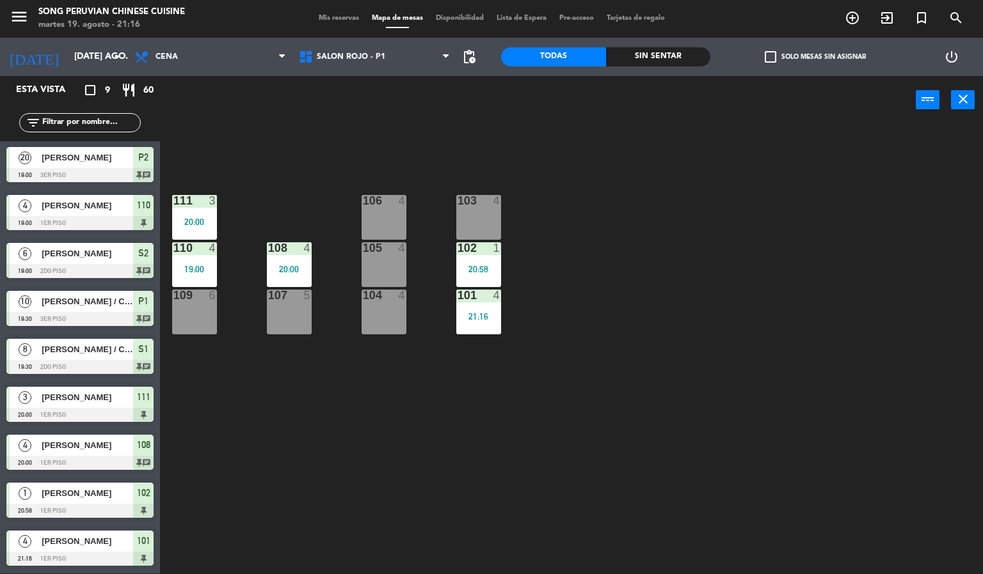
click at [487, 296] on div at bounding box center [478, 296] width 21 height 12
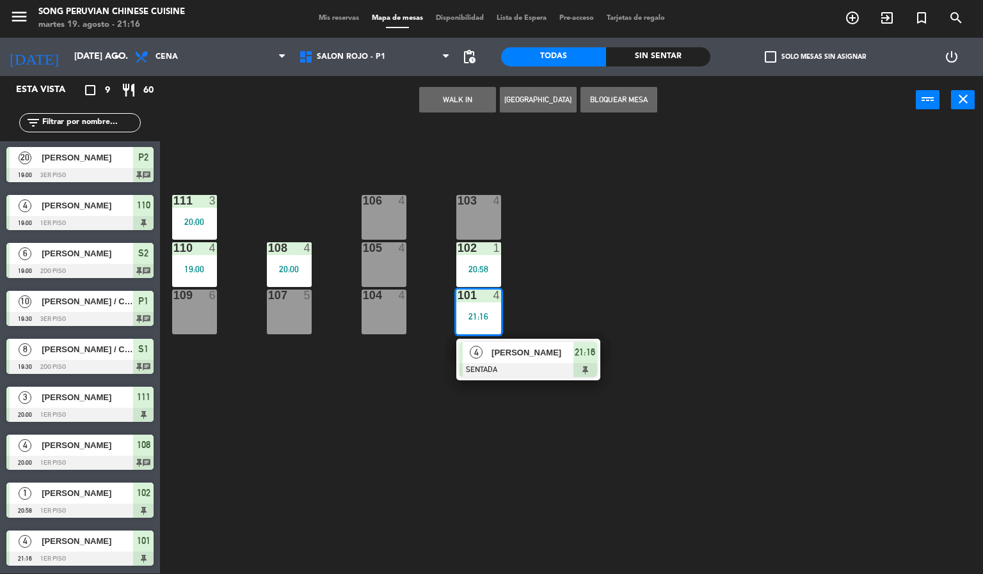
click at [535, 369] on div at bounding box center [528, 370] width 138 height 14
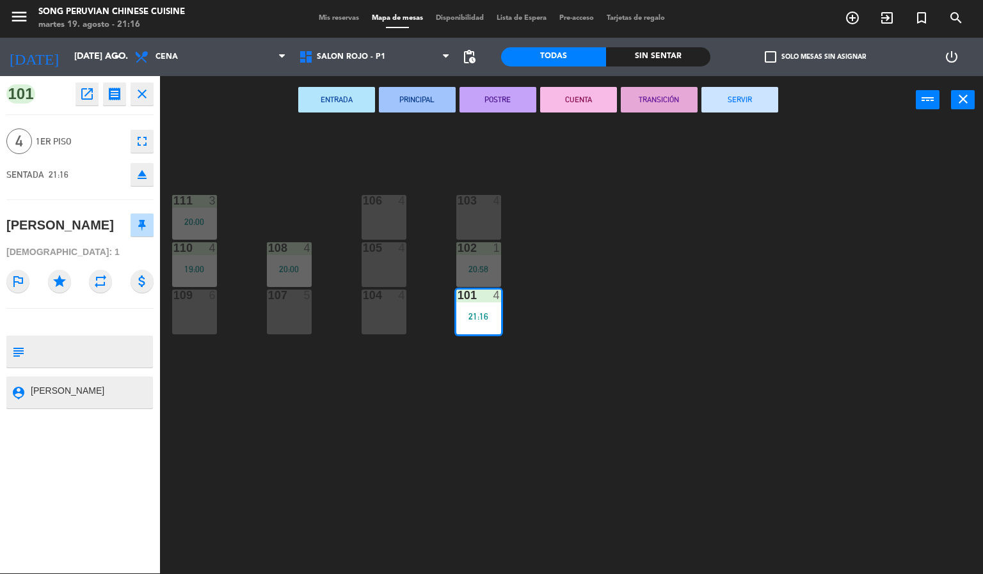
click at [284, 495] on div "103 4 106 4 111 3 20:00 102 1 20:58 105 4 108 4 20:00 110 4 19:00 101 4 21:16 1…" at bounding box center [576, 350] width 813 height 450
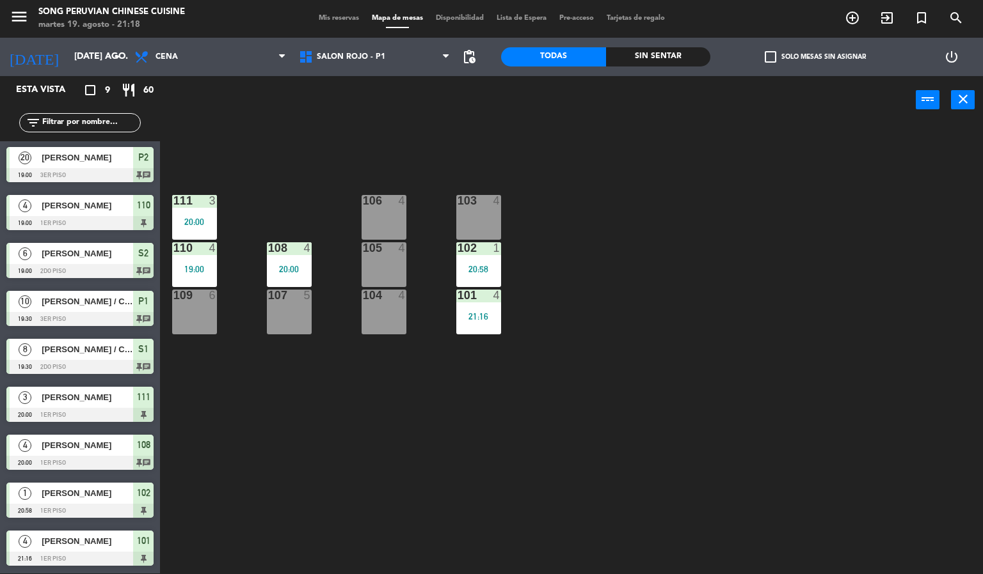
click at [633, 319] on div "103 4 106 4 111 3 20:00 102 1 20:58 105 4 108 4 20:00 110 4 19:00 101 4 21:16 1…" at bounding box center [576, 350] width 813 height 450
click at [297, 261] on div "108 4 20:00" at bounding box center [289, 264] width 45 height 45
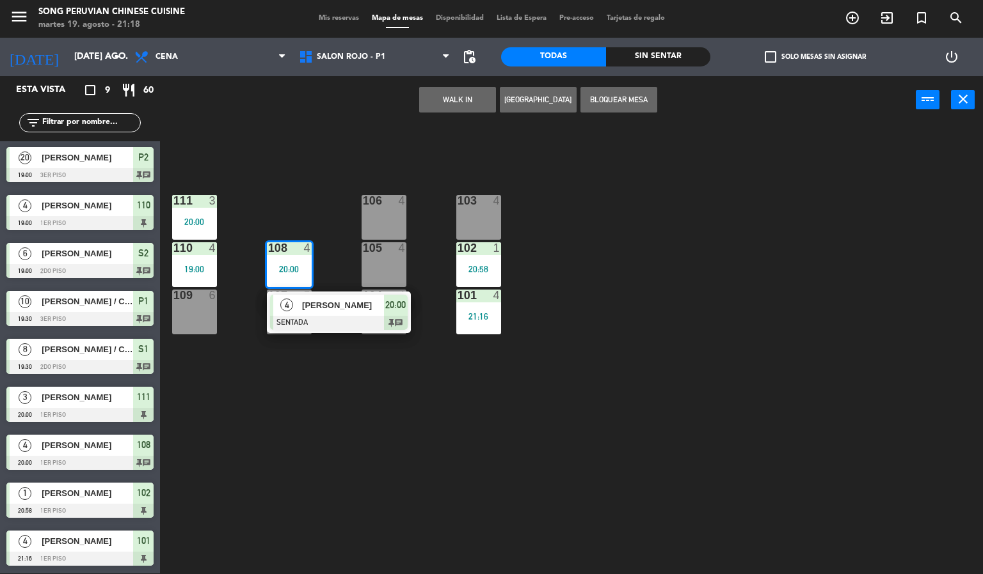
click at [582, 323] on div "103 4 106 4 111 3 20:00 102 1 20:58 105 4 108 4 20:00 4 [PERSON_NAME] SENTADA 2…" at bounding box center [576, 350] width 813 height 450
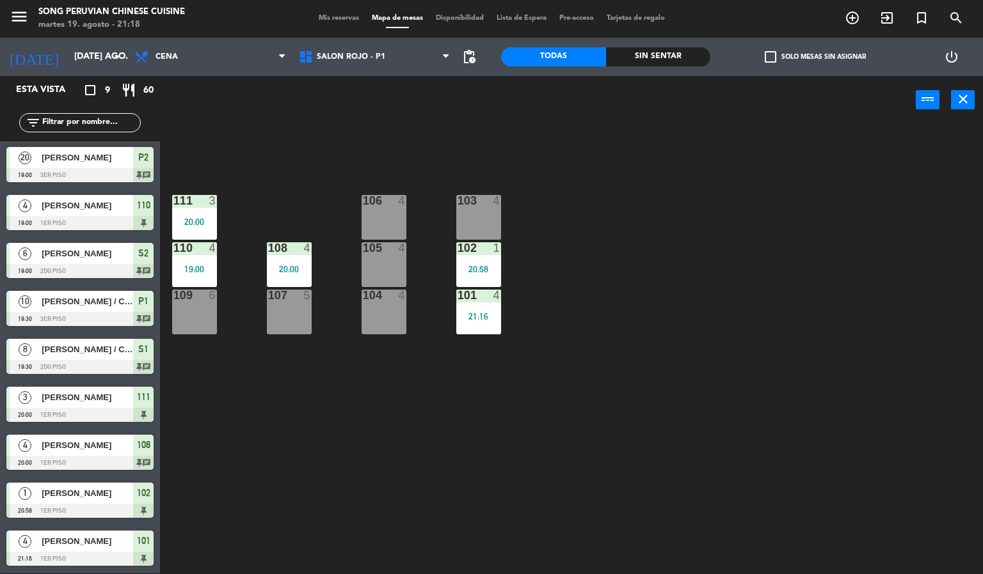
click at [632, 281] on div "103 4 106 4 111 3 20:00 102 1 20:58 105 4 108 4 20:00 110 4 19:00 101 4 21:16 1…" at bounding box center [576, 350] width 813 height 450
click at [661, 350] on div "103 4 106 4 111 3 20:00 102 1 20:58 105 4 108 4 20:00 110 4 19:00 101 4 21:16 1…" at bounding box center [576, 350] width 813 height 450
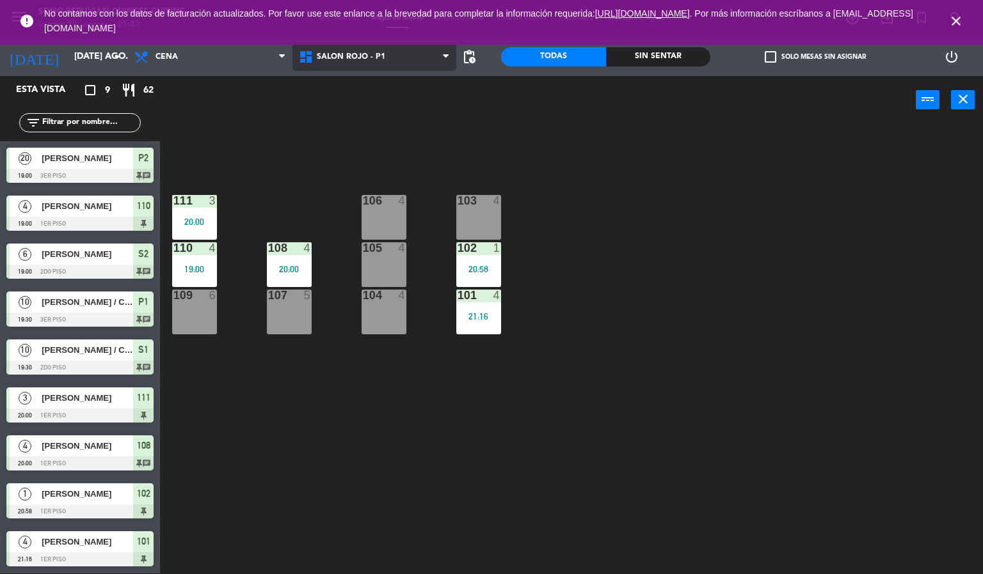
click at [353, 59] on span "SALON ROJO - P1" at bounding box center [351, 56] width 68 height 9
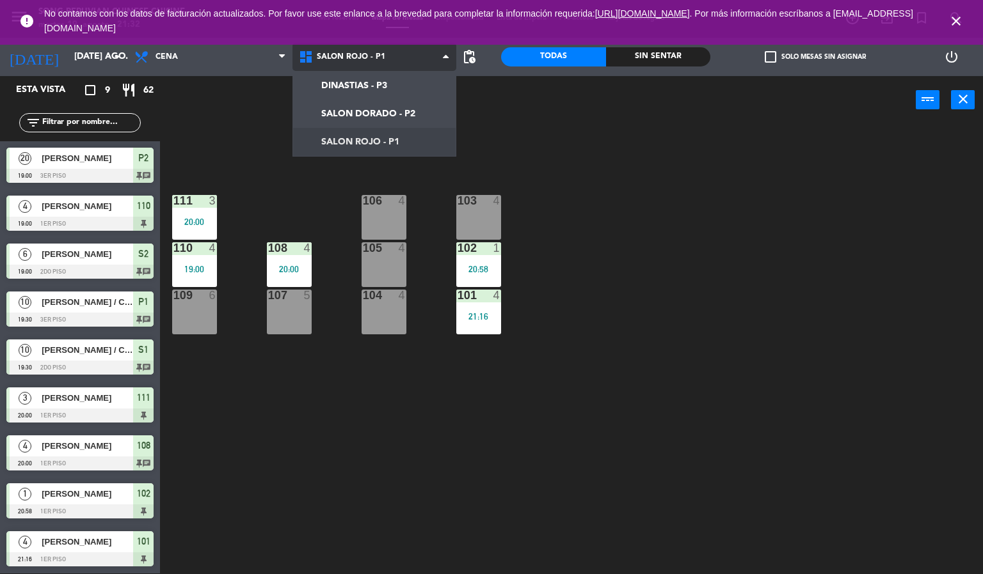
click at [363, 144] on ng-component "menu Song Peruvian Chinese Cuisine [DATE] 19. agosto - 21:32 Mis reservas Mapa …" at bounding box center [491, 286] width 983 height 575
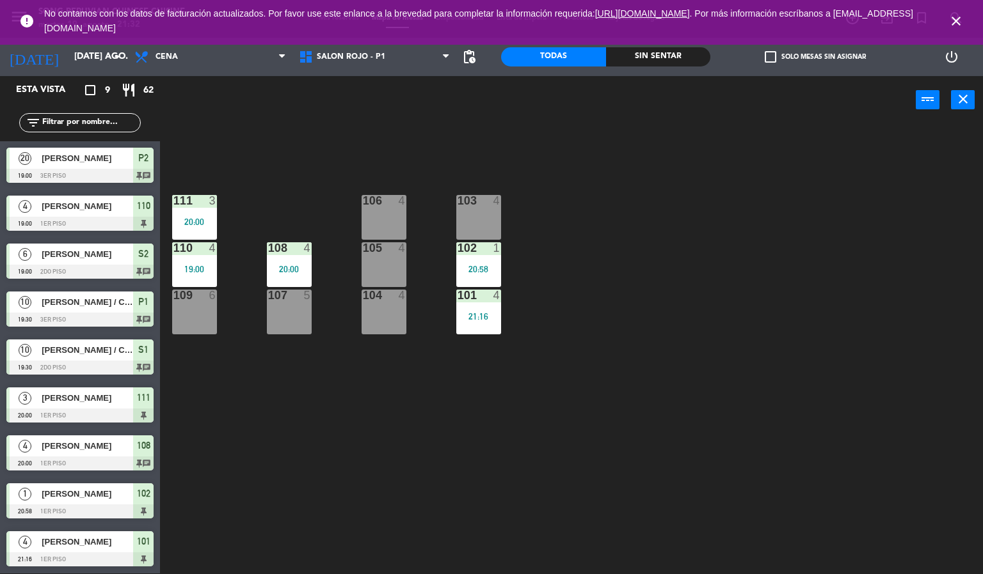
click at [969, 19] on span "close" at bounding box center [956, 21] width 35 height 35
click at [712, 342] on div "103 4 106 4 111 3 20:00 102 1 20:58 105 4 108 4 20:00 110 4 19:00 101 4 21:16 1…" at bounding box center [576, 350] width 813 height 450
click at [471, 196] on div at bounding box center [478, 201] width 21 height 12
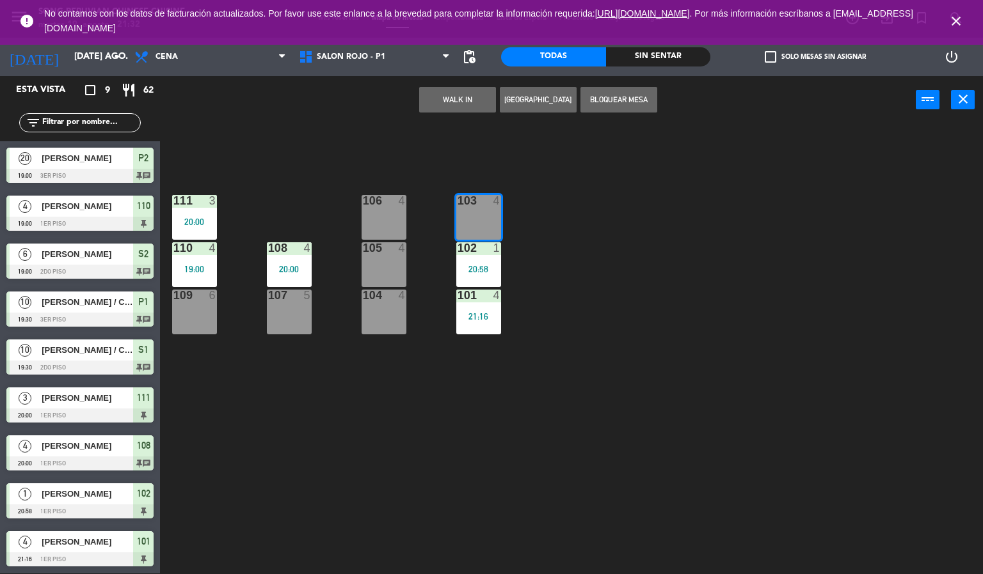
click at [657, 359] on div "103 4 106 4 111 3 20:00 102 1 20:58 105 4 108 4 20:00 110 4 19:00 101 4 21:16 1…" at bounding box center [576, 350] width 813 height 450
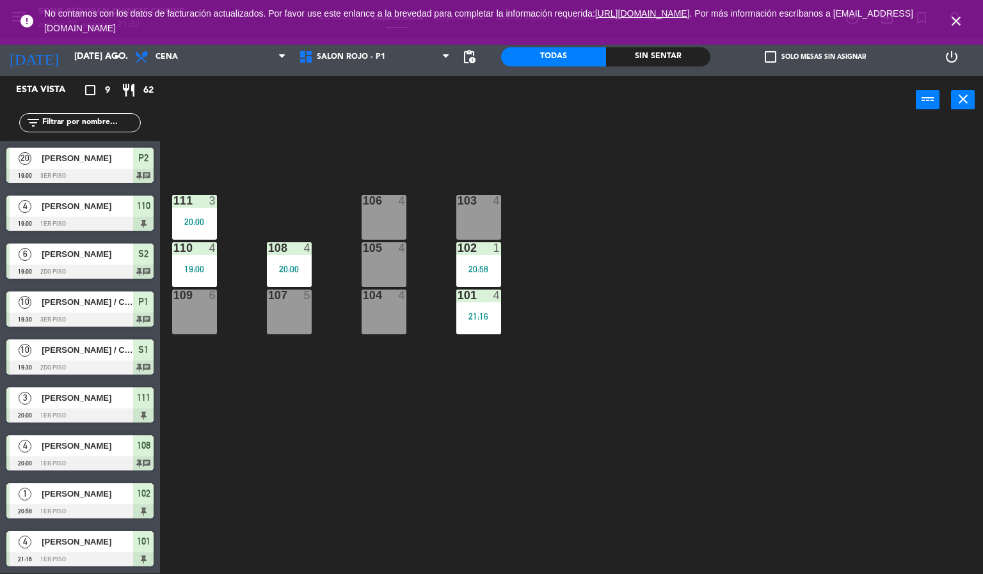
click at [480, 210] on div "103 4" at bounding box center [478, 217] width 45 height 45
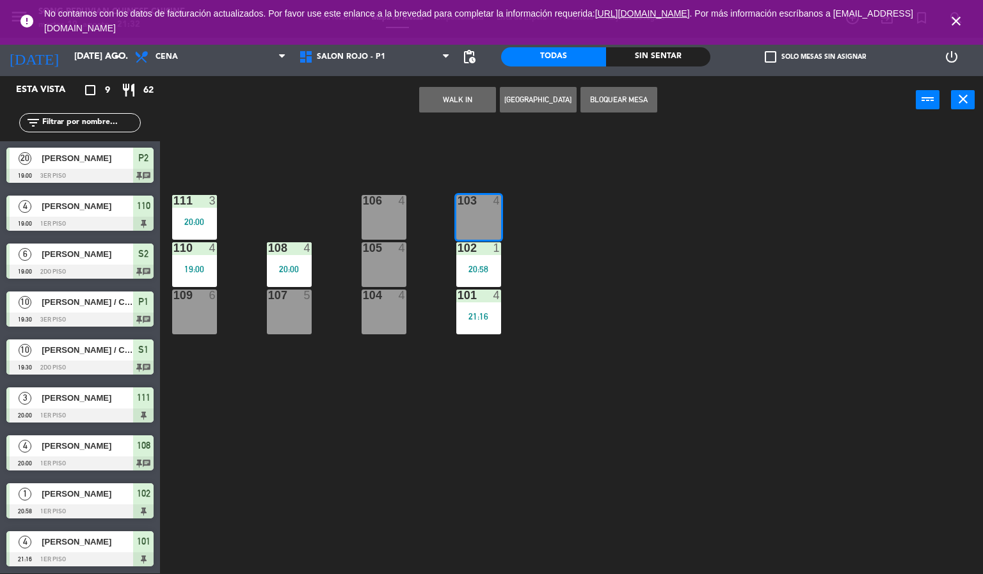
click at [450, 100] on button "WALK IN" at bounding box center [457, 100] width 77 height 26
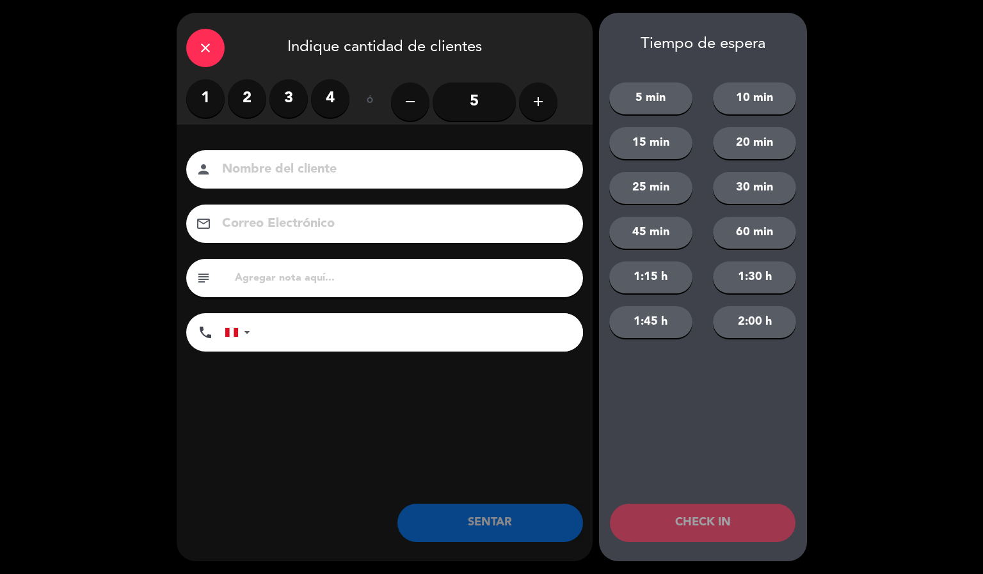
click at [246, 98] on label "2" at bounding box center [247, 98] width 38 height 38
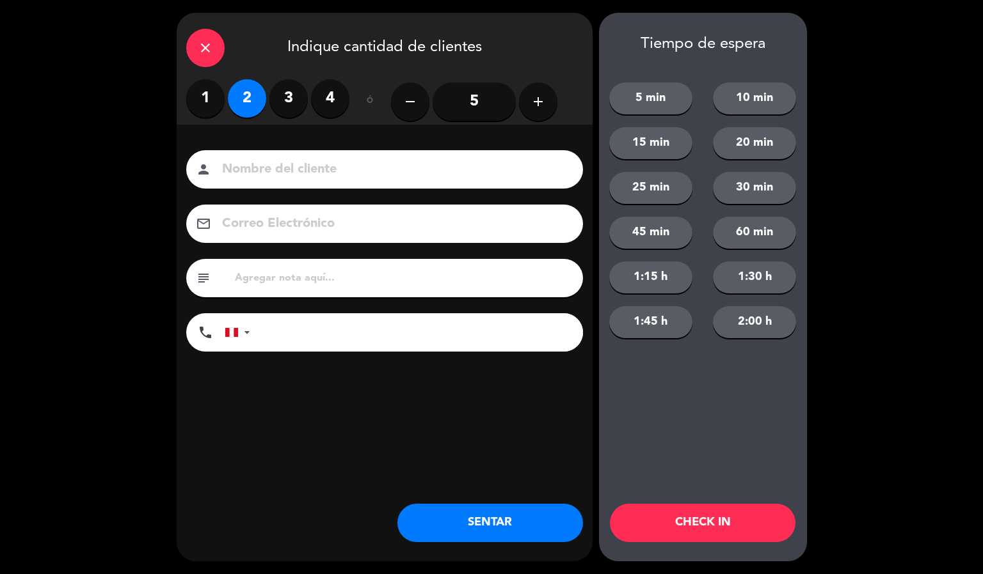
click at [319, 165] on input at bounding box center [393, 170] width 345 height 22
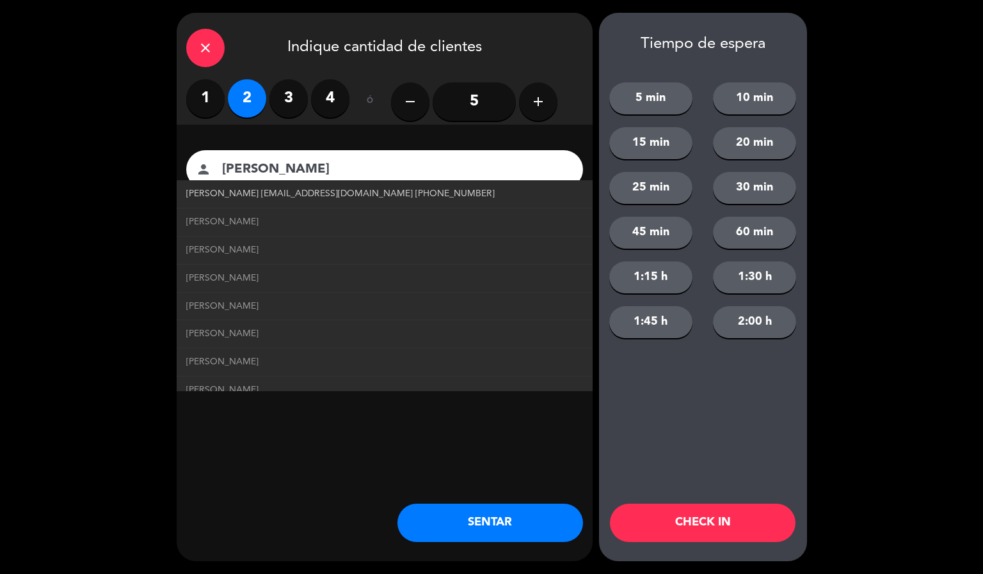
click at [428, 196] on link "[PERSON_NAME] [EMAIL_ADDRESS][DOMAIN_NAME] [PHONE_NUMBER]" at bounding box center [384, 194] width 397 height 15
type input "[PERSON_NAME]"
type input "[EMAIL_ADDRESS][DOMAIN_NAME]"
type input "[PHONE_NUMBER]"
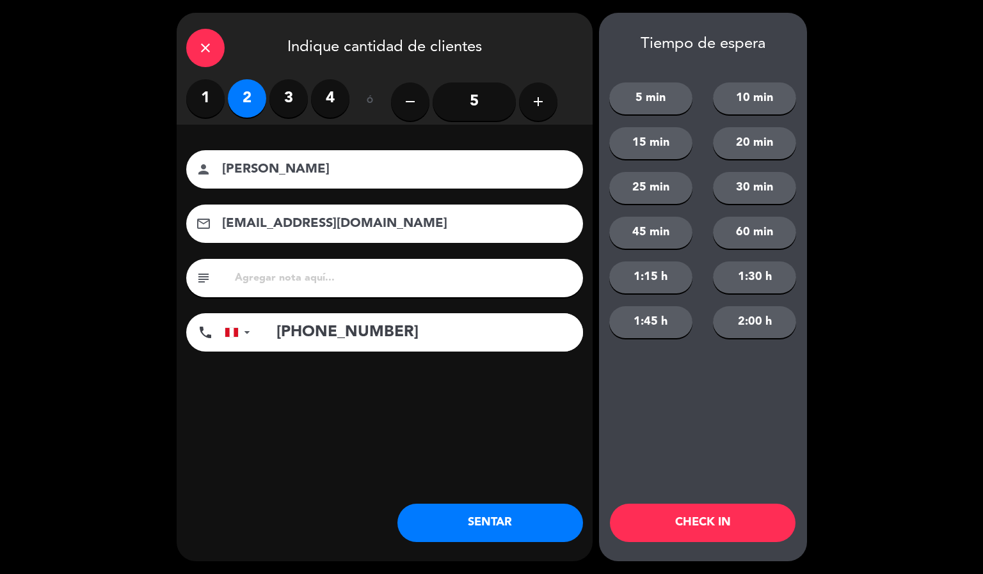
click at [768, 515] on button "CHECK IN" at bounding box center [703, 523] width 186 height 38
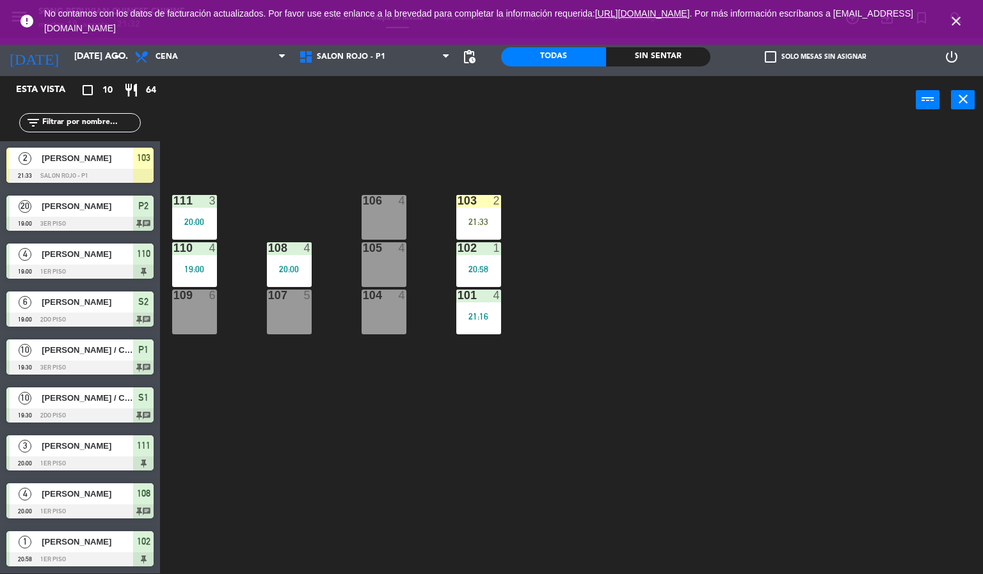
click at [756, 265] on div "103 2 21:33 106 4 111 3 20:00 102 1 20:58 105 4 108 4 20:00 110 4 19:00 101 4 2…" at bounding box center [576, 350] width 813 height 450
click at [493, 208] on div "103 2" at bounding box center [478, 201] width 45 height 13
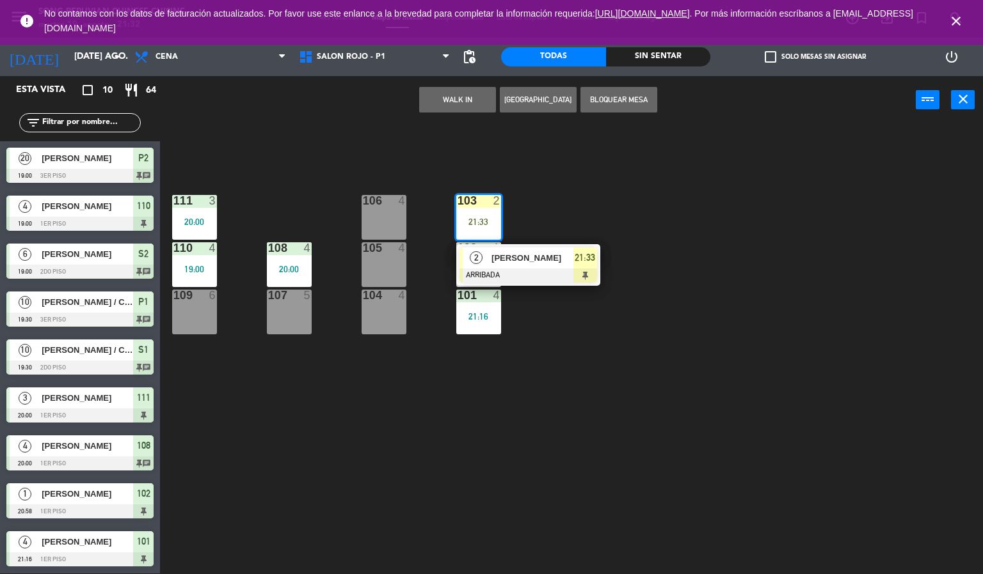
drag, startPoint x: 365, startPoint y: 250, endPoint x: 386, endPoint y: 239, distance: 23.2
click at [363, 250] on div "105" at bounding box center [363, 248] width 1 height 12
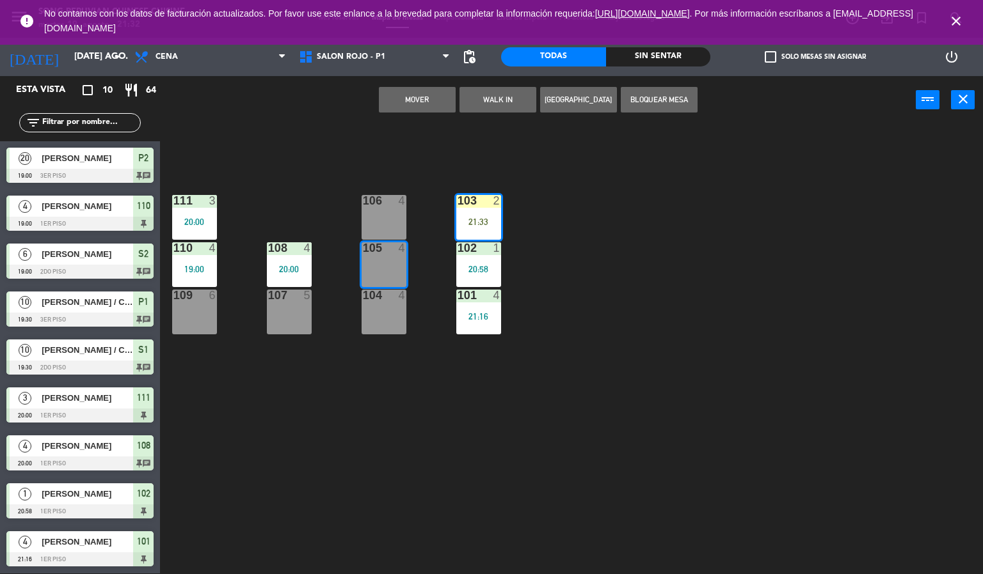
click at [430, 106] on button "Mover" at bounding box center [417, 100] width 77 height 26
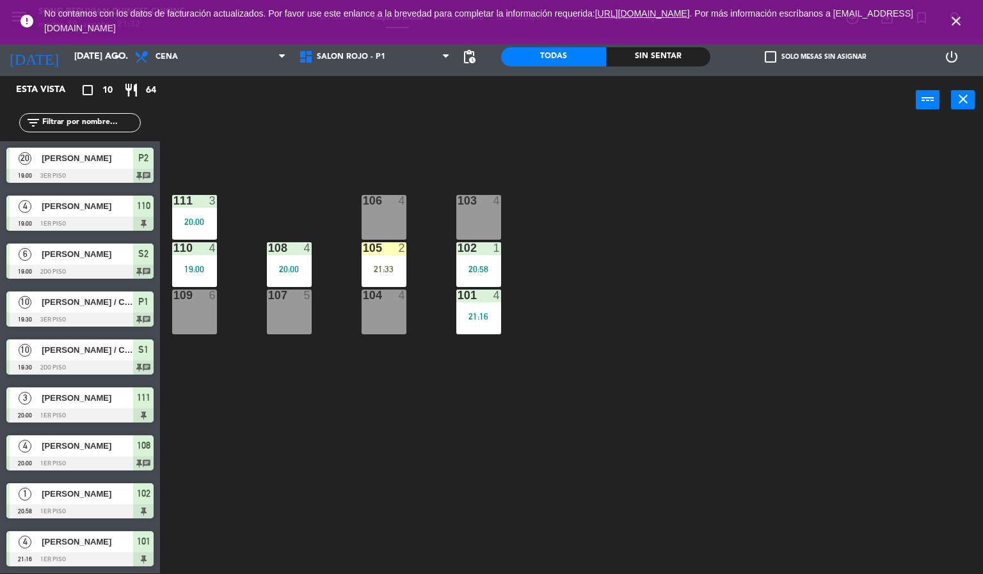
click at [605, 210] on div "103 4 106 4 111 3 20:00 102 1 20:58 105 2 21:33 108 4 20:00 110 4 19:00 101 4 2…" at bounding box center [576, 350] width 813 height 450
